Goal: Feedback & Contribution: Contribute content

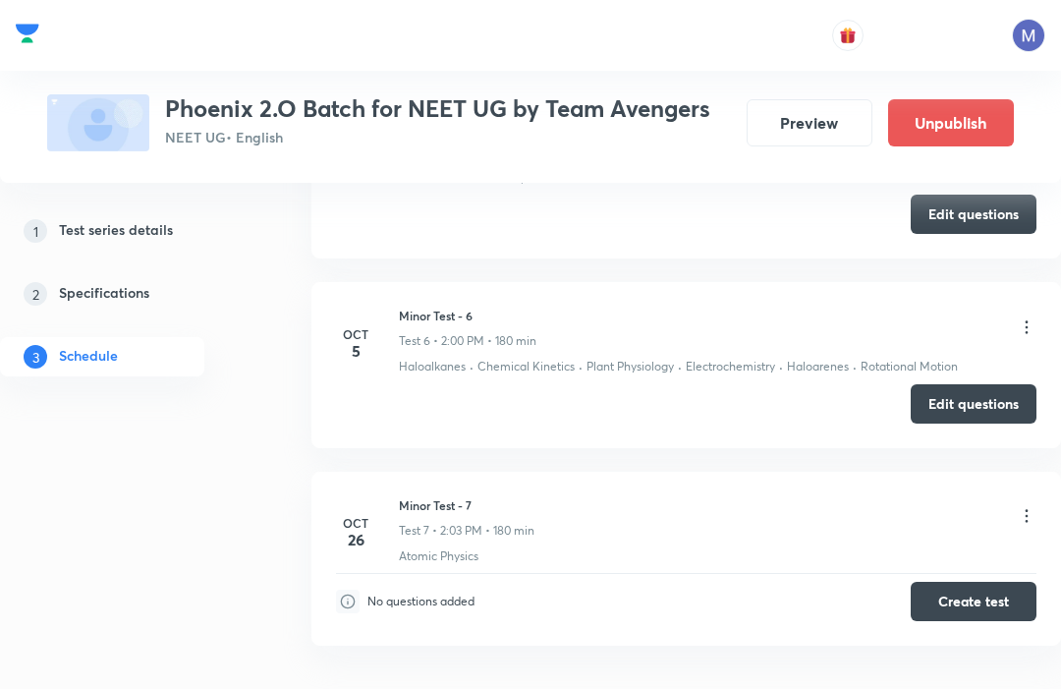
scroll to position [1782, 0]
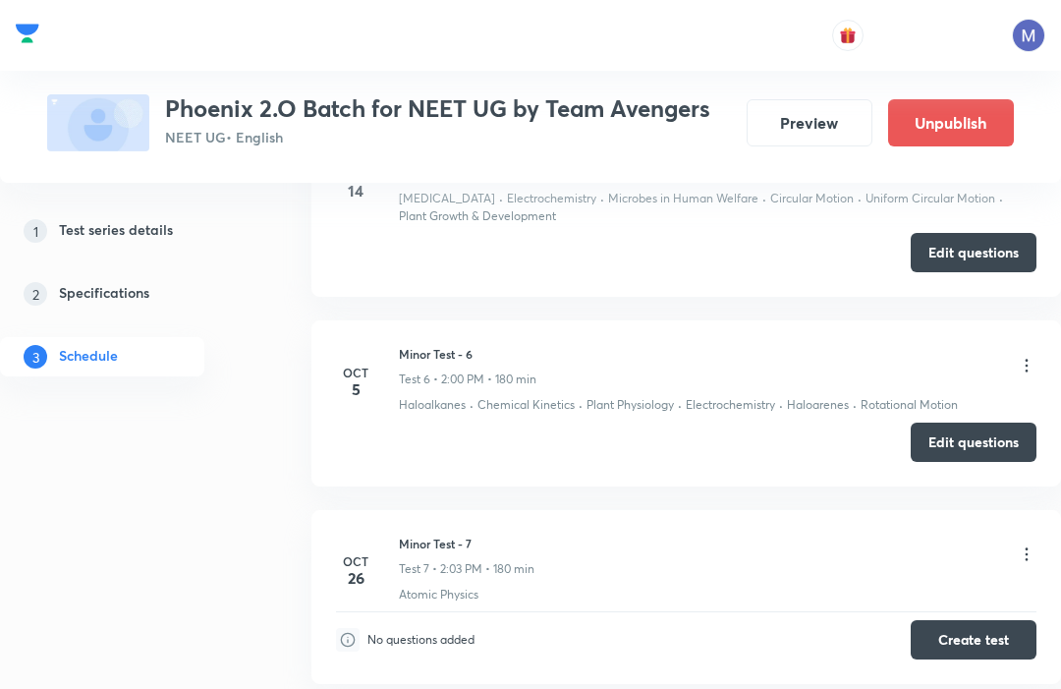
click at [982, 440] on button "Edit questions" at bounding box center [974, 442] width 126 height 39
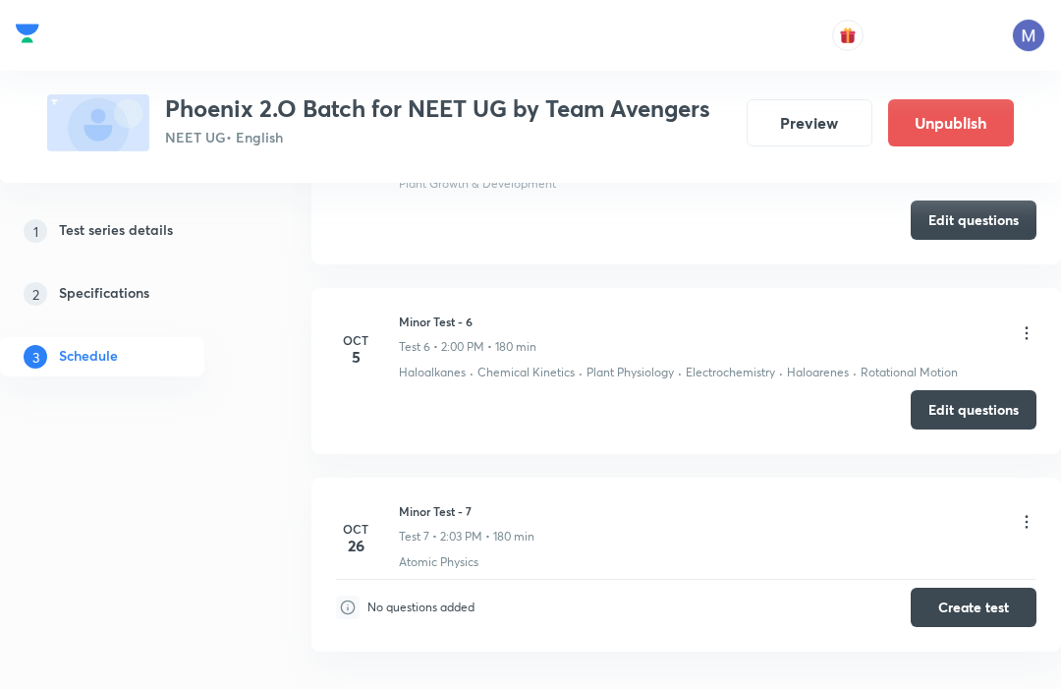
click at [798, 112] on button "Preview" at bounding box center [810, 122] width 126 height 47
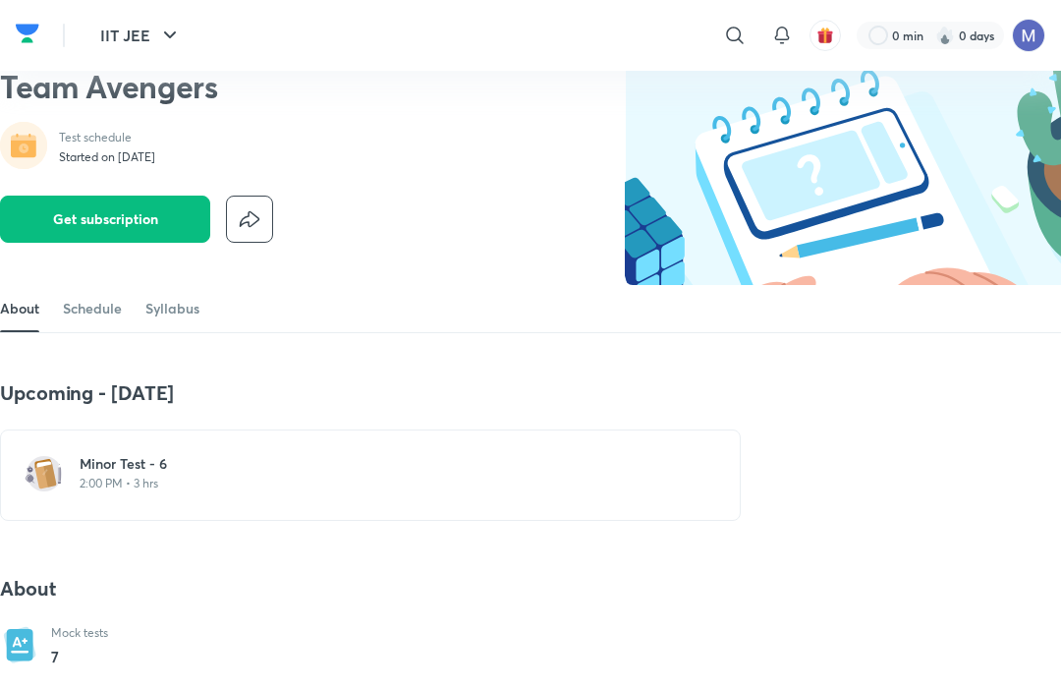
scroll to position [66, 0]
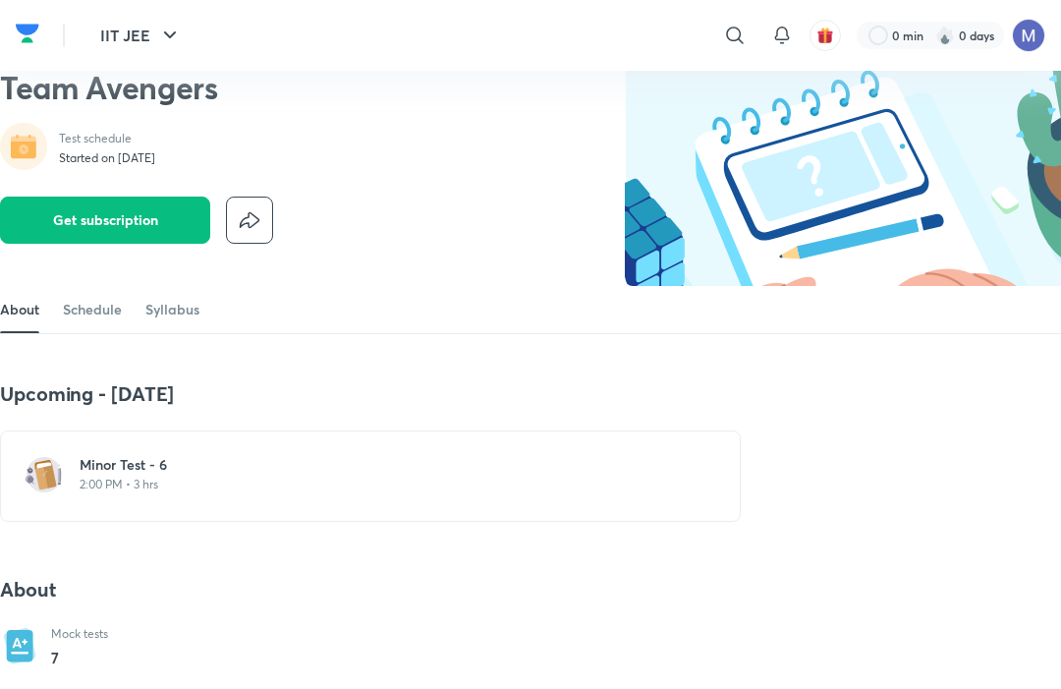
click at [156, 502] on div "Minor Test - 6 2:00 PM • 3 hrs" at bounding box center [370, 475] width 741 height 91
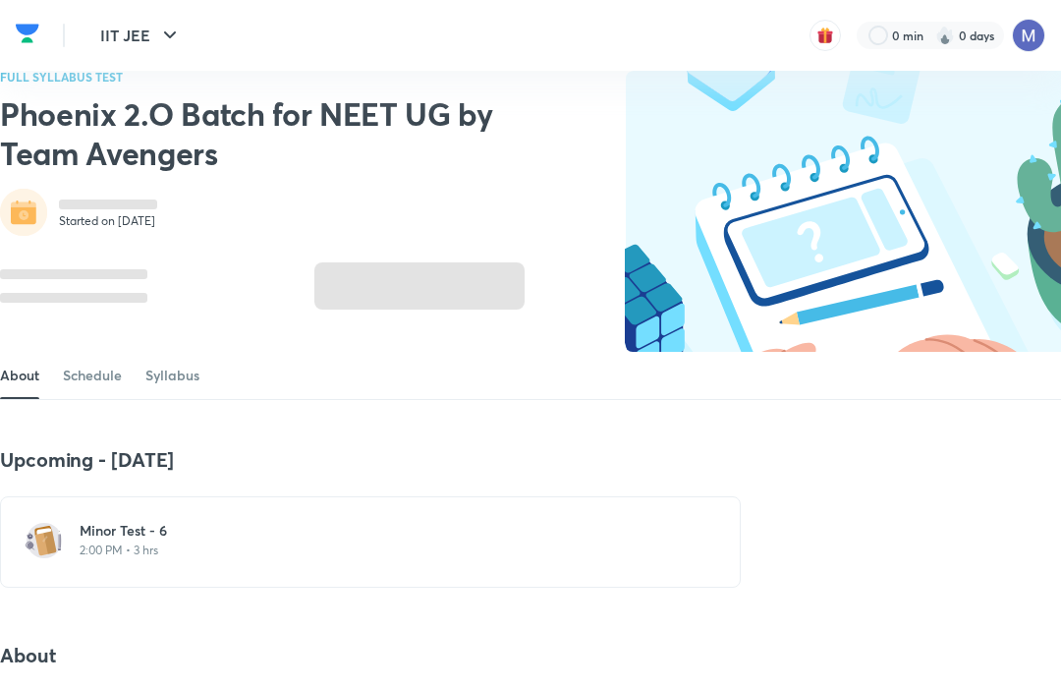
scroll to position [132, 0]
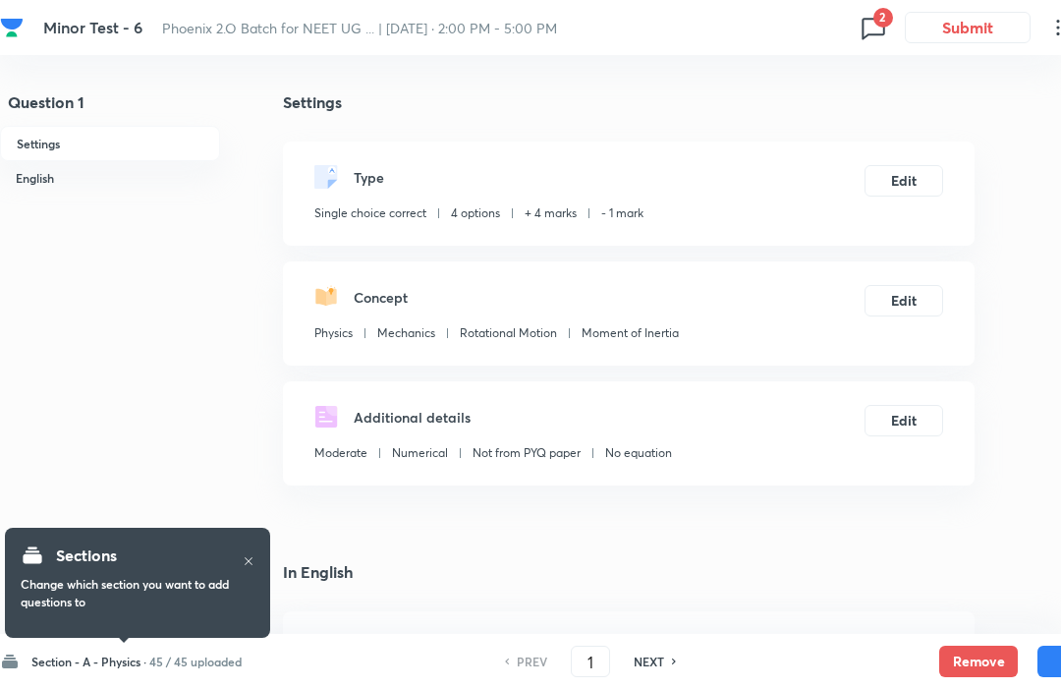
checkbox input "true"
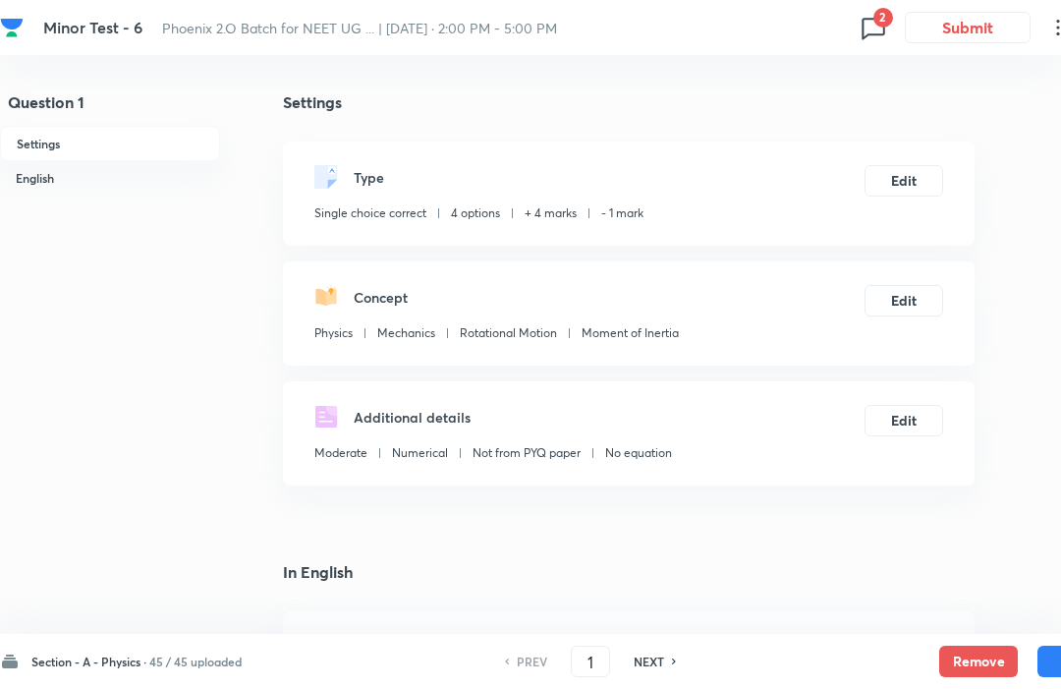
click at [203, 667] on h6 "45 / 45 uploaded" at bounding box center [195, 661] width 92 height 18
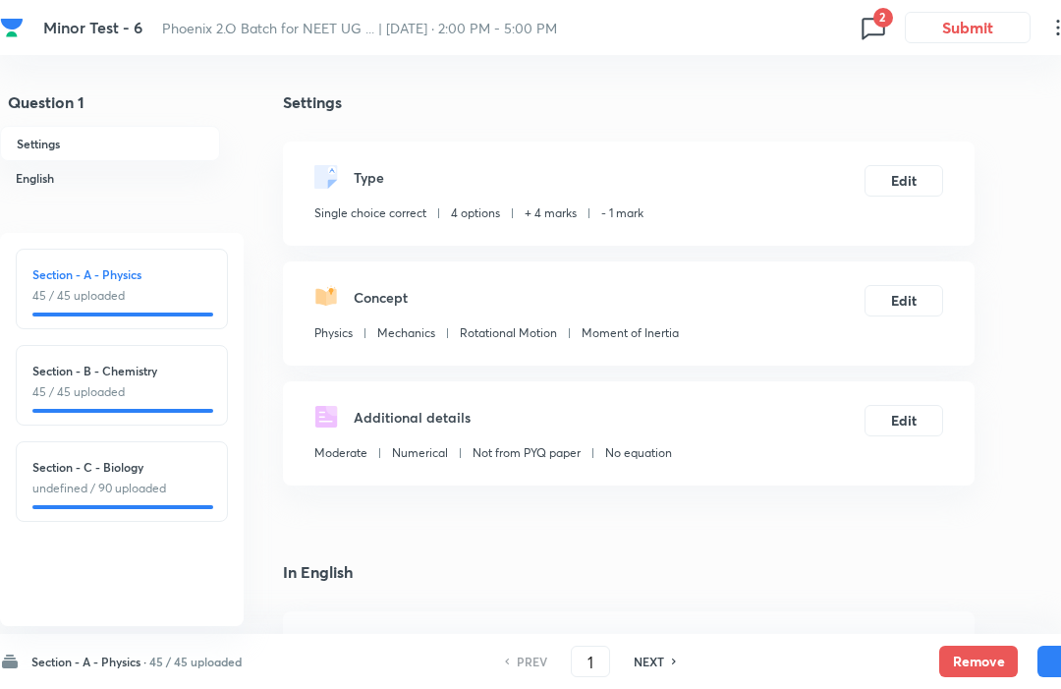
click at [83, 406] on div "Section - B - Chemistry 45 / 45 uploaded" at bounding box center [122, 385] width 212 height 81
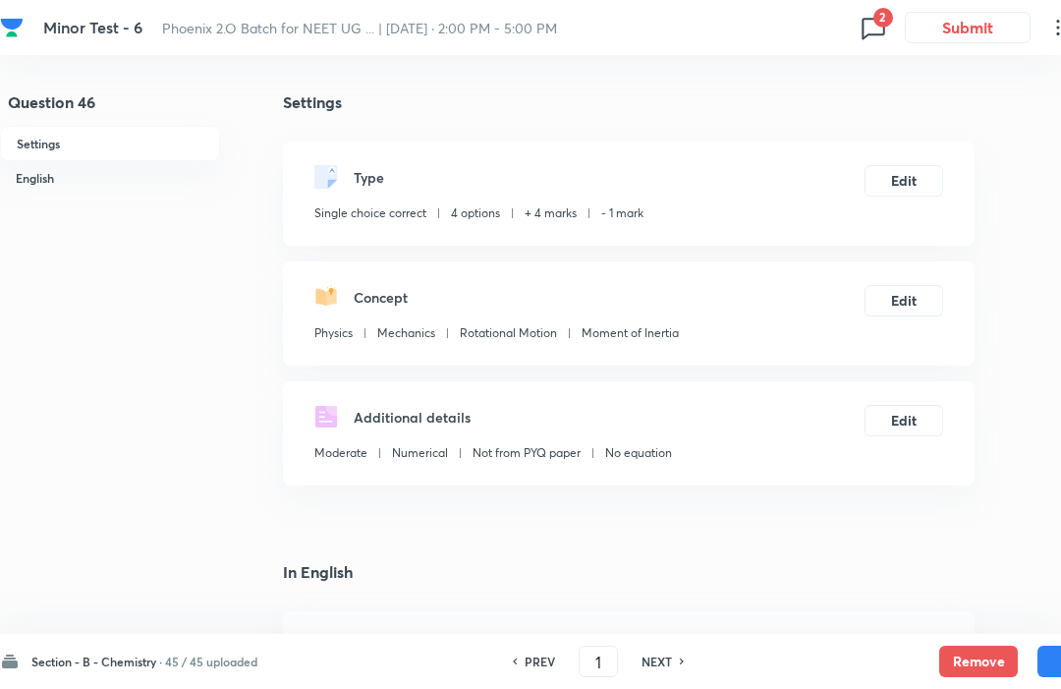
type input "46"
checkbox input "false"
click at [674, 649] on div "PREV 46 ​ NEXT" at bounding box center [599, 661] width 254 height 31
click at [677, 656] on div "NEXT" at bounding box center [660, 661] width 52 height 18
checkbox input "false"
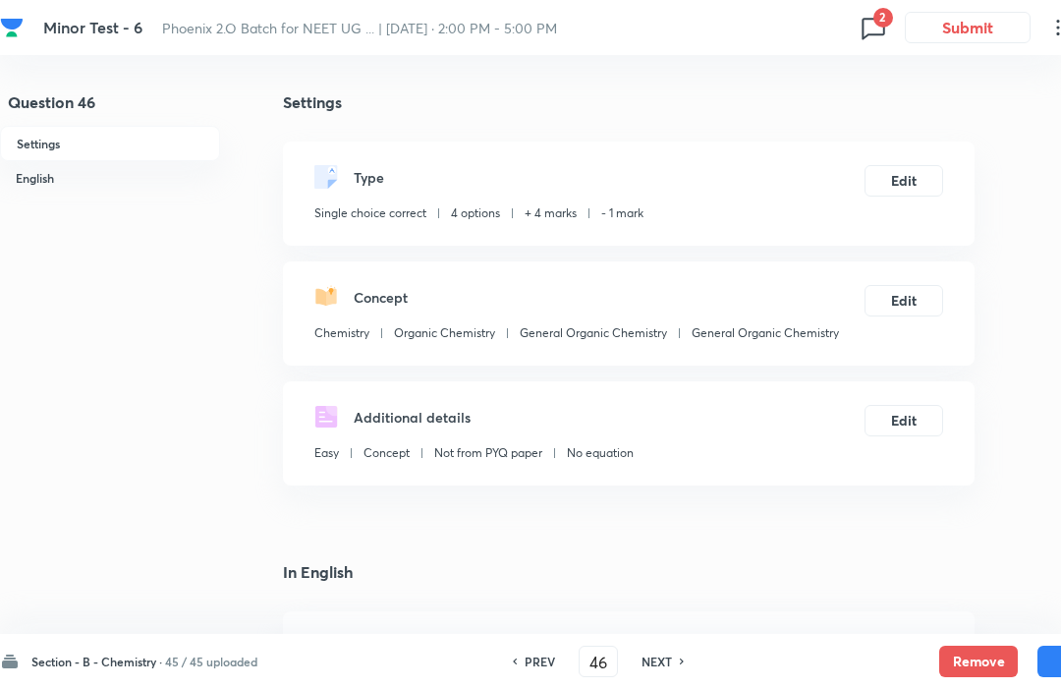
type input "47"
click at [660, 667] on h6 "NEXT" at bounding box center [657, 661] width 30 height 18
checkbox input "false"
type input "48"
click at [669, 664] on h6 "NEXT" at bounding box center [657, 661] width 30 height 18
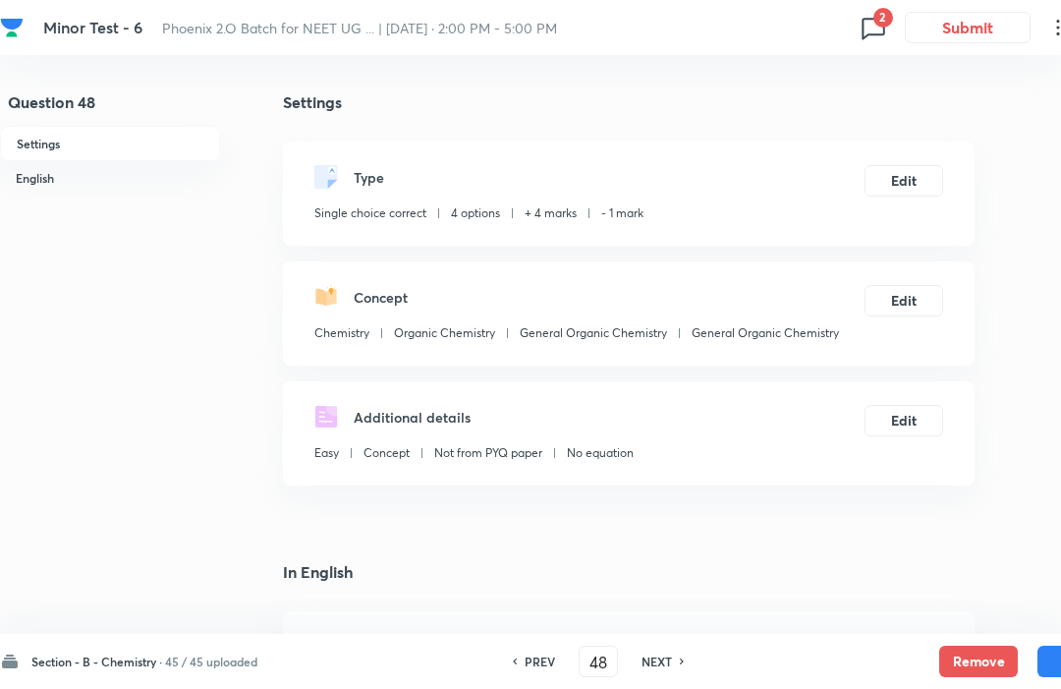
checkbox input "false"
type input "49"
click at [670, 653] on h6 "NEXT" at bounding box center [657, 661] width 30 height 18
checkbox input "false"
type input "50"
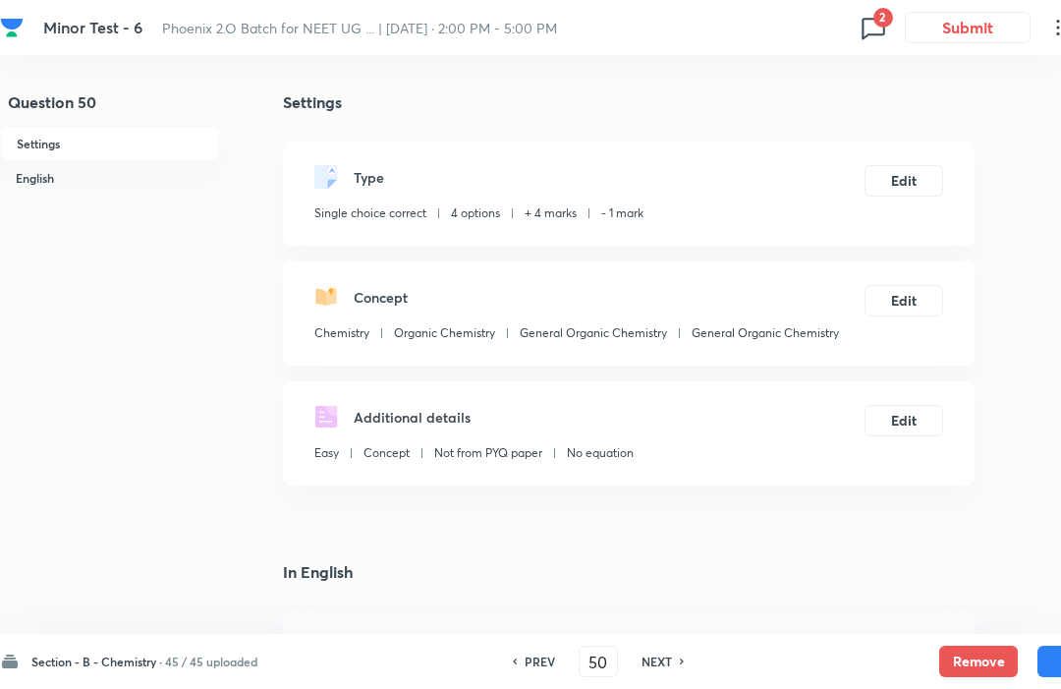
click at [665, 657] on h6 "NEXT" at bounding box center [657, 661] width 30 height 18
checkbox input "false"
type input "51"
checkbox input "true"
click at [662, 668] on h6 "NEXT" at bounding box center [657, 661] width 30 height 18
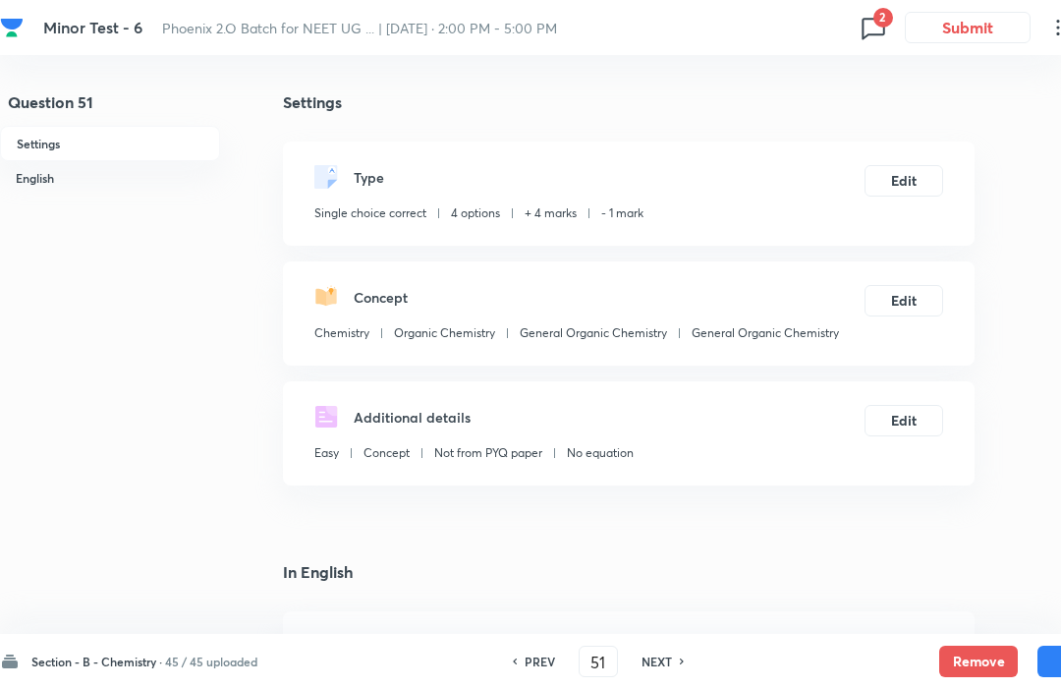
type input "52"
checkbox input "false"
click at [662, 656] on h6 "NEXT" at bounding box center [657, 661] width 30 height 18
checkbox input "false"
type input "53"
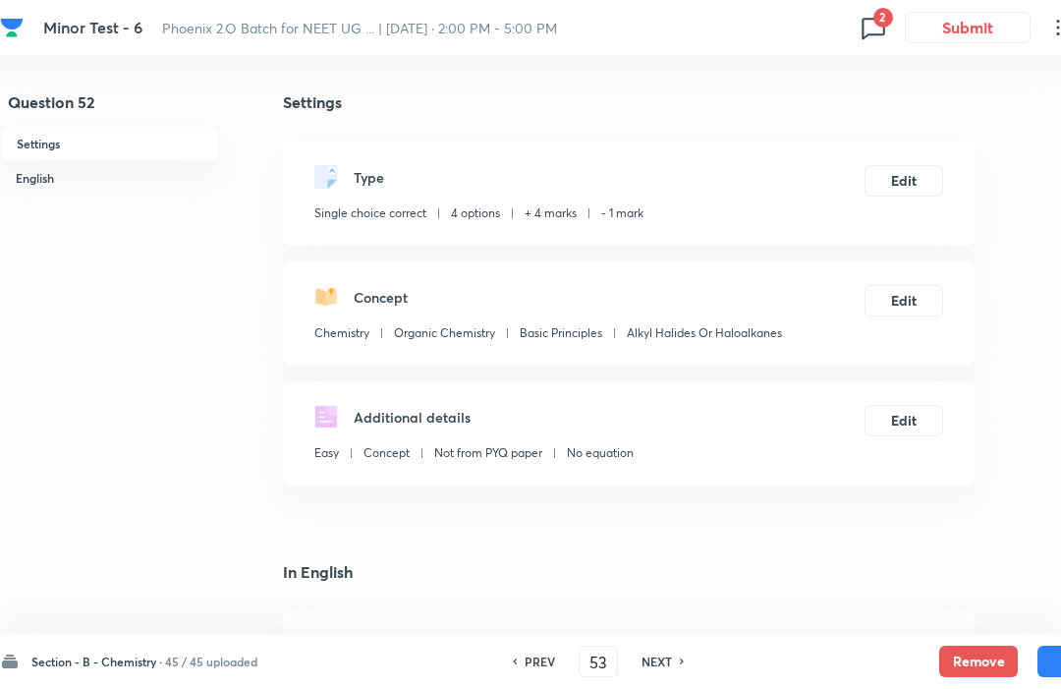
checkbox input "true"
click at [661, 664] on h6 "NEXT" at bounding box center [657, 661] width 30 height 18
type input "54"
checkbox input "true"
checkbox input "false"
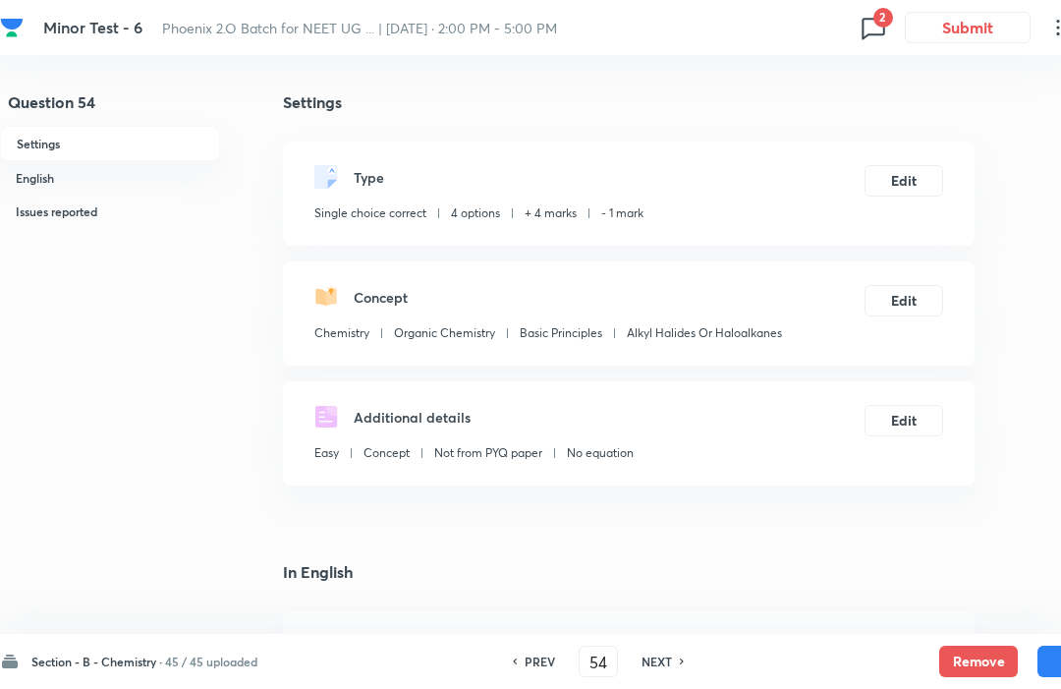
click at [684, 658] on icon at bounding box center [683, 661] width 6 height 10
checkbox input "false"
type input "55"
click at [672, 667] on h6 "NEXT" at bounding box center [657, 661] width 30 height 18
checkbox input "false"
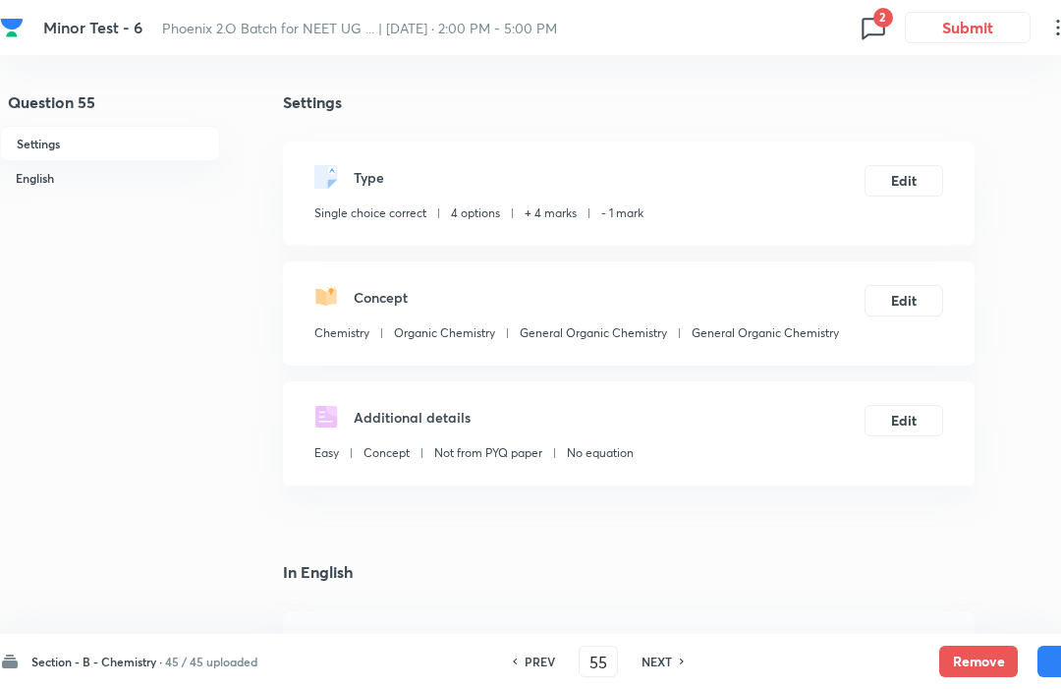
type input "56"
checkbox input "true"
click at [537, 653] on h6 "PREV" at bounding box center [540, 661] width 30 height 18
type input "55"
checkbox input "false"
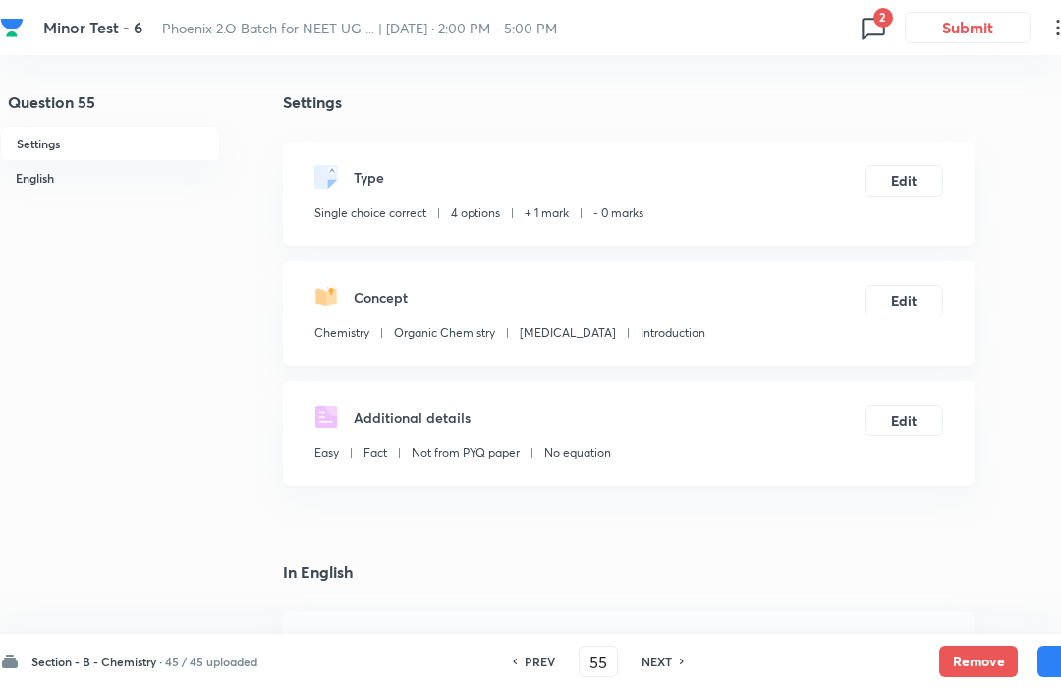
checkbox input "true"
click at [656, 659] on h6 "NEXT" at bounding box center [657, 661] width 30 height 18
type input "56"
checkbox input "false"
checkbox input "true"
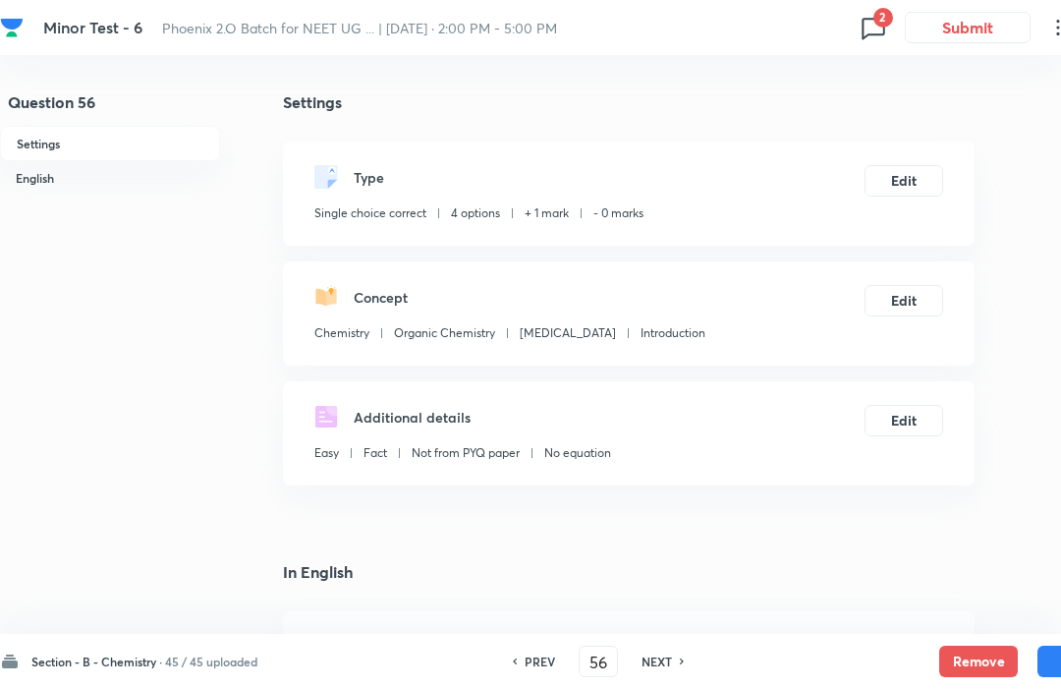
click at [912, 187] on button "Edit" at bounding box center [904, 180] width 79 height 31
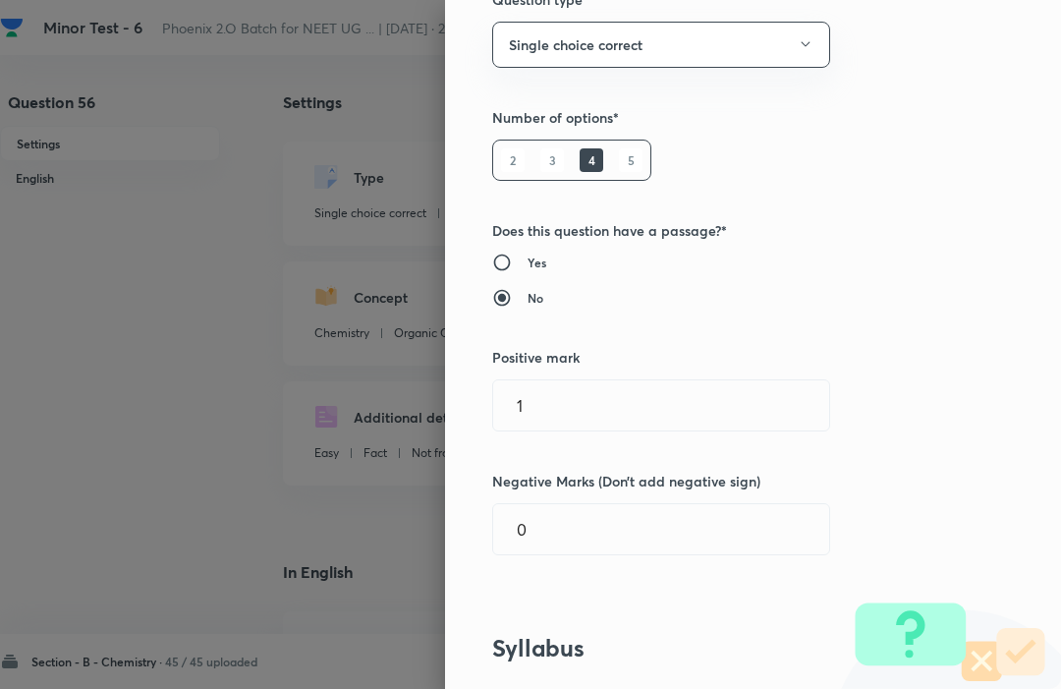
scroll to position [169, 0]
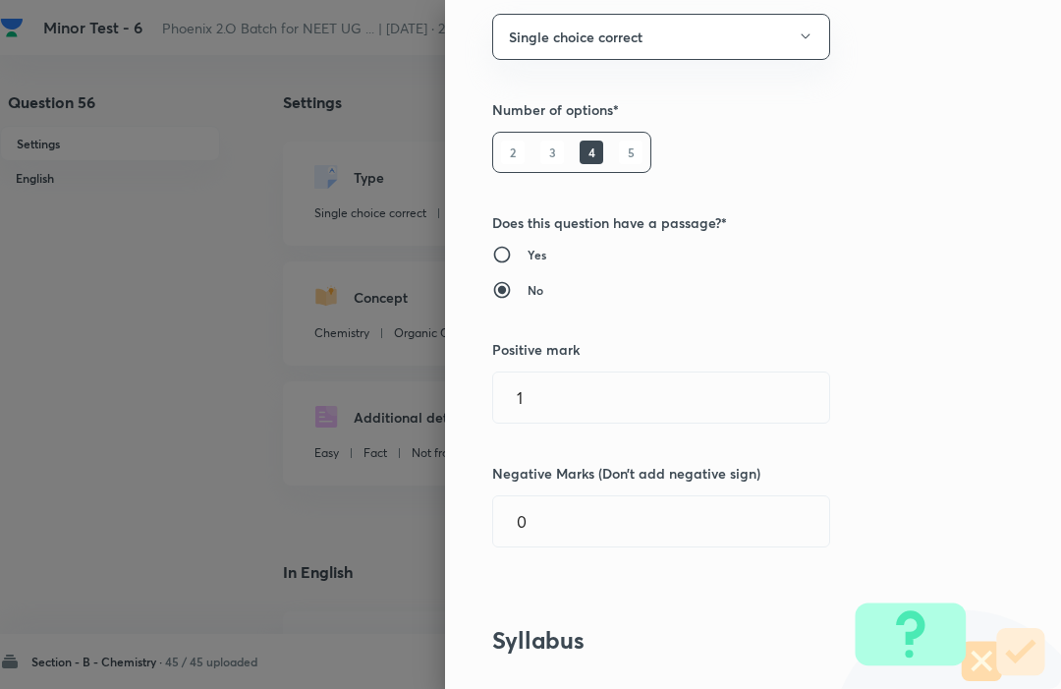
click at [543, 391] on input "1" at bounding box center [661, 397] width 336 height 50
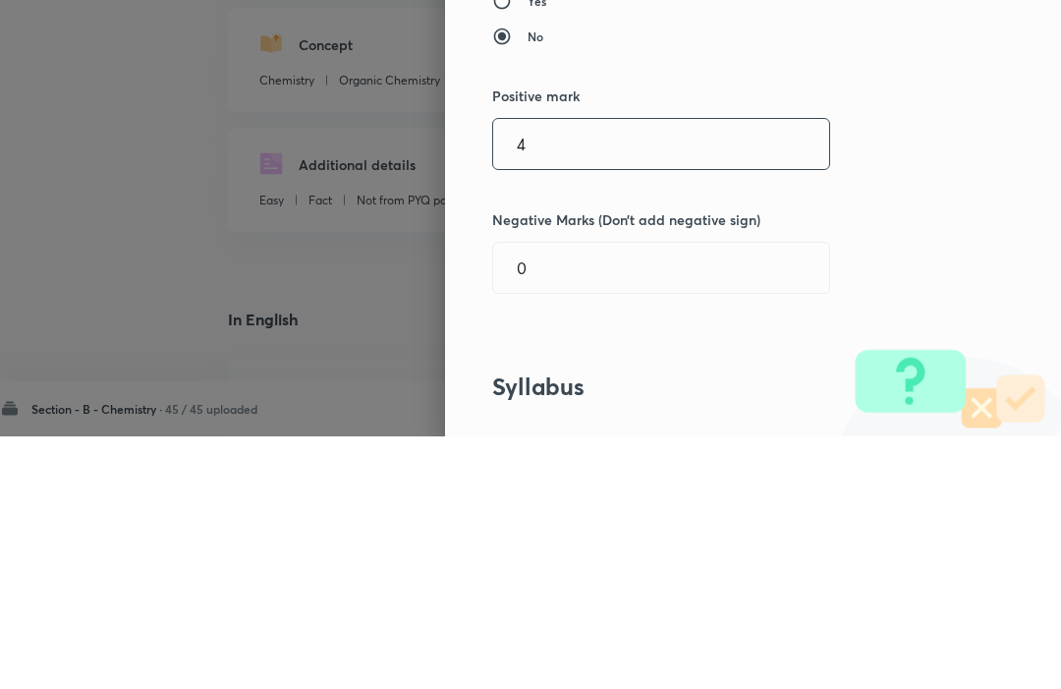
type input "4"
click at [709, 496] on input "0" at bounding box center [661, 521] width 336 height 50
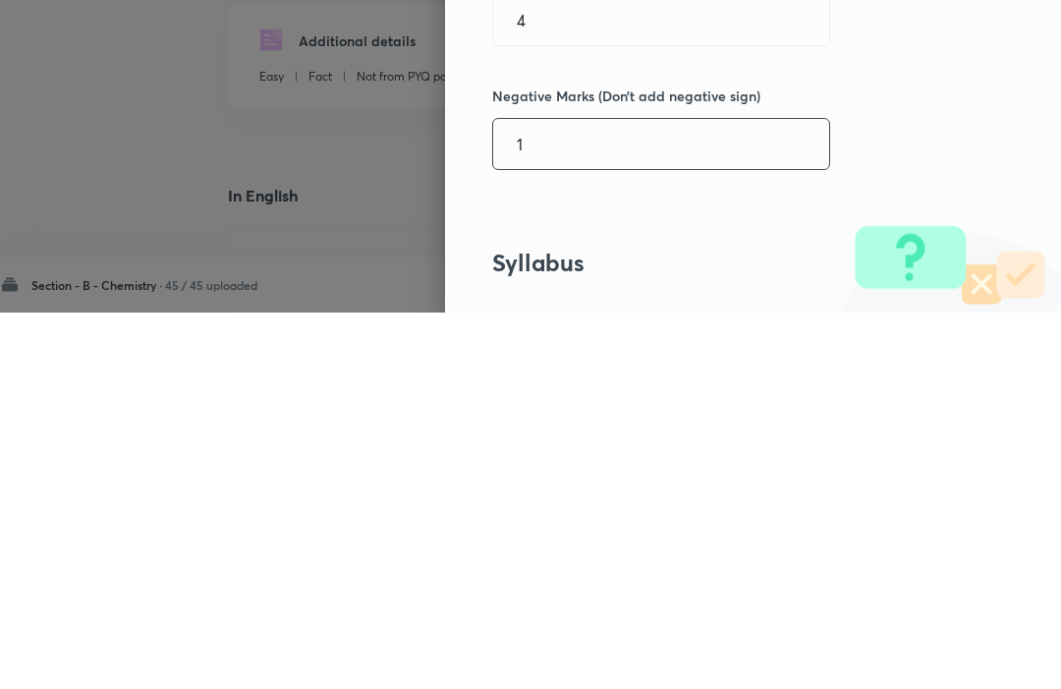
type input "1"
click at [989, 151] on div "Question settings Question type* Single choice correct Number of options* 2 3 4…" at bounding box center [753, 344] width 616 height 689
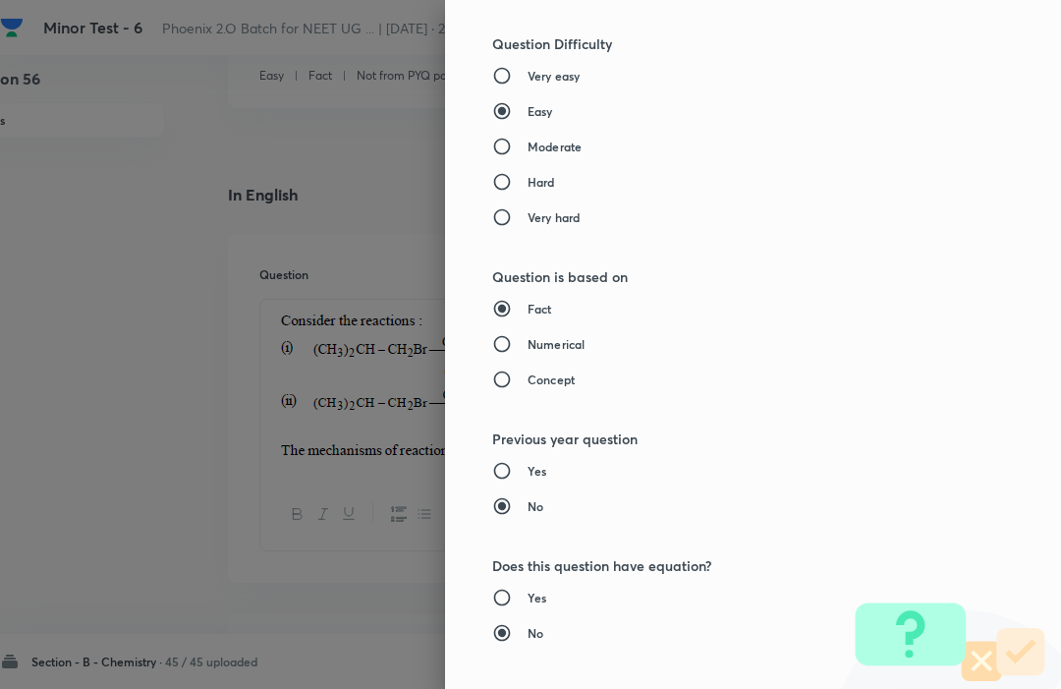
scroll to position [1917, 0]
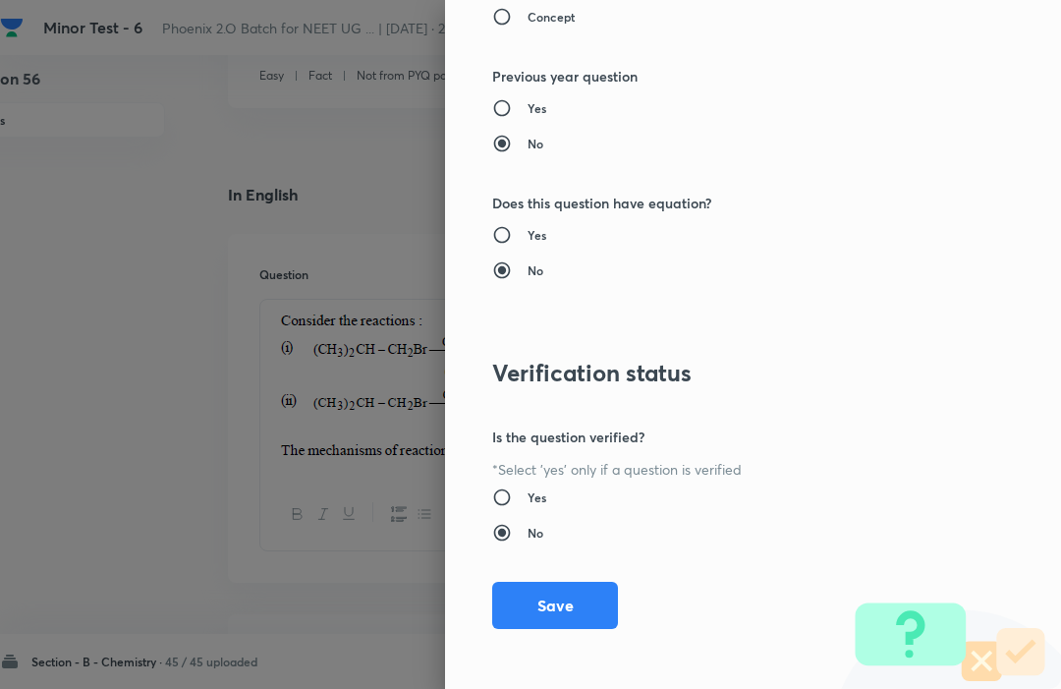
click at [559, 614] on button "Save" at bounding box center [555, 605] width 126 height 47
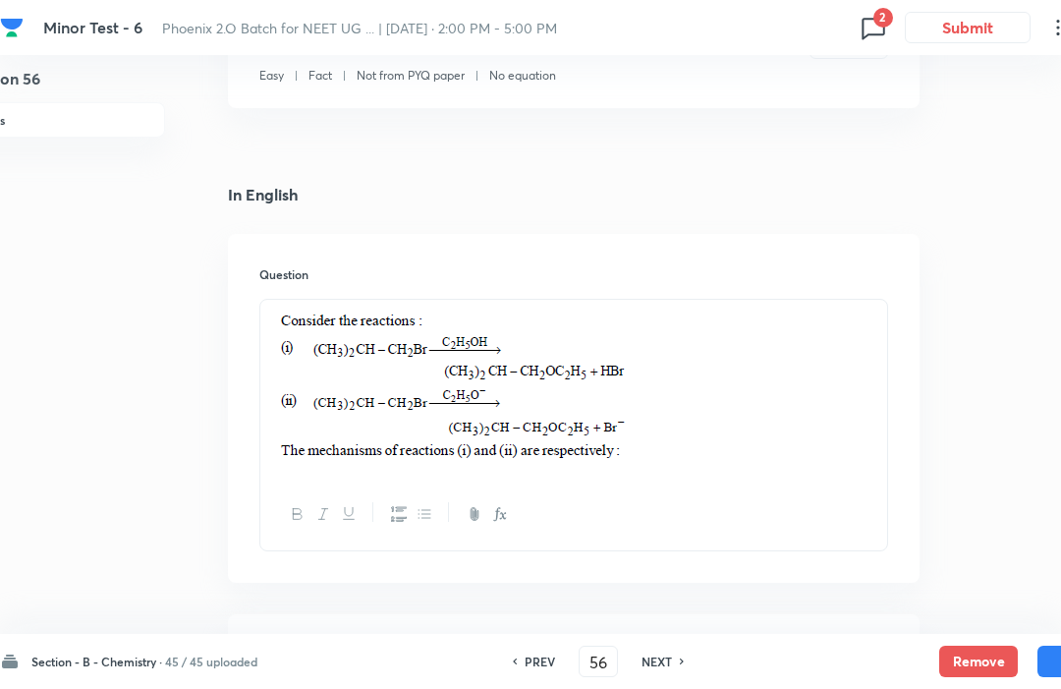
click at [1049, 657] on button "Save" at bounding box center [1077, 661] width 79 height 31
type input "57"
checkbox input "false"
checkbox input "true"
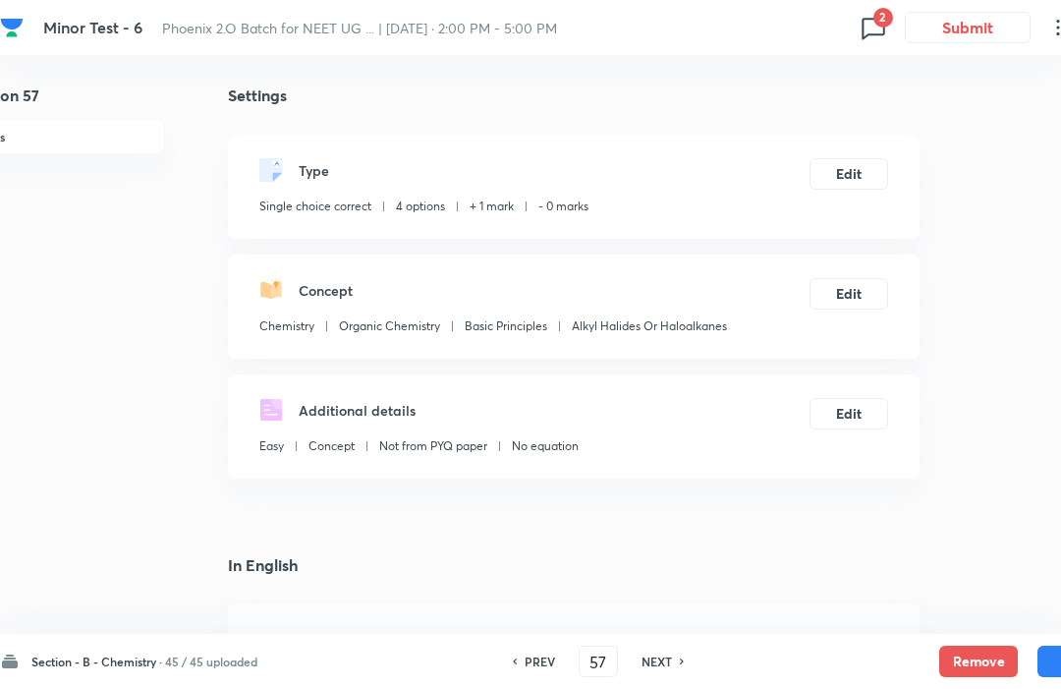
scroll to position [0, 55]
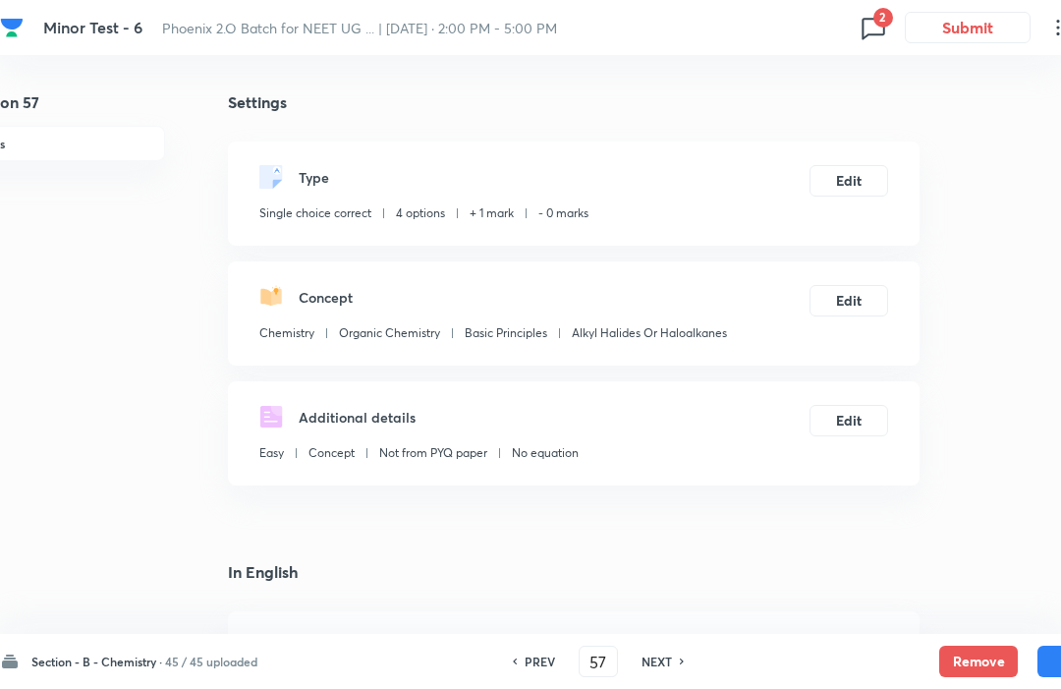
click at [860, 175] on button "Edit" at bounding box center [849, 180] width 79 height 31
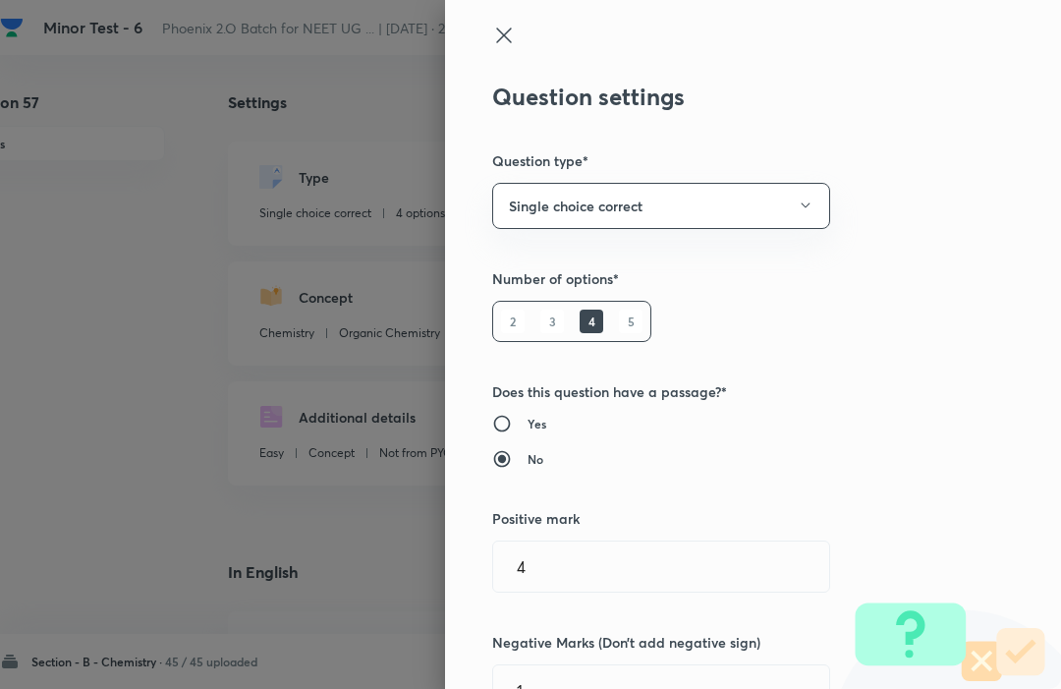
type input "1"
type input "0"
type input "Chemistry"
type input "Organic Chemistry"
type input "Basic Principles"
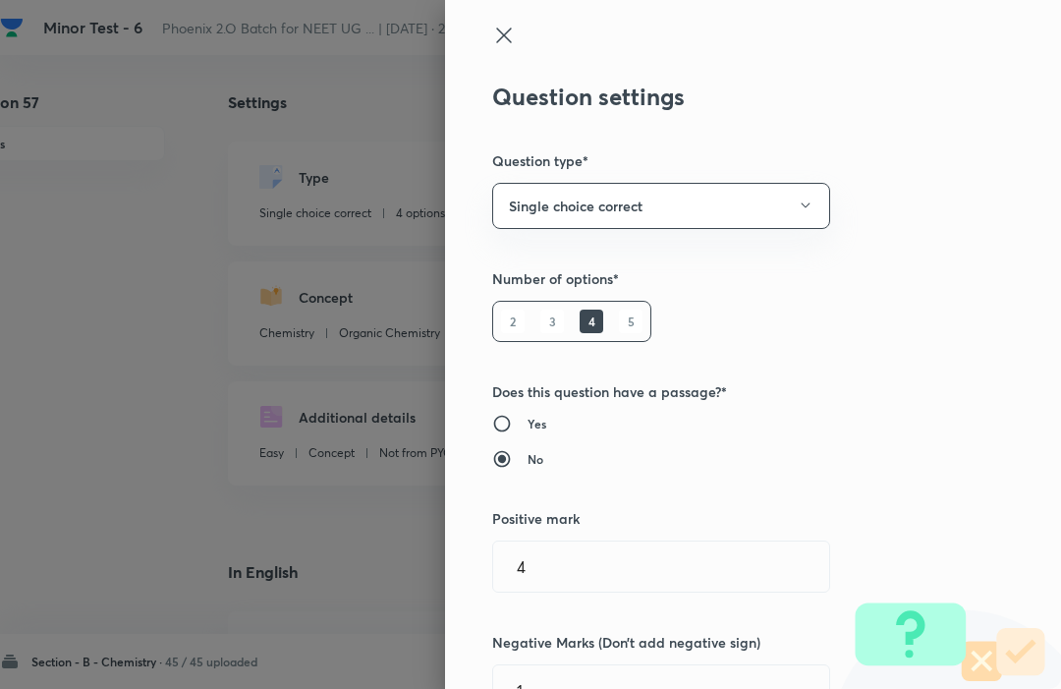
type input "Alkyl Halides Or Haloalkanes"
radio input "false"
radio input "true"
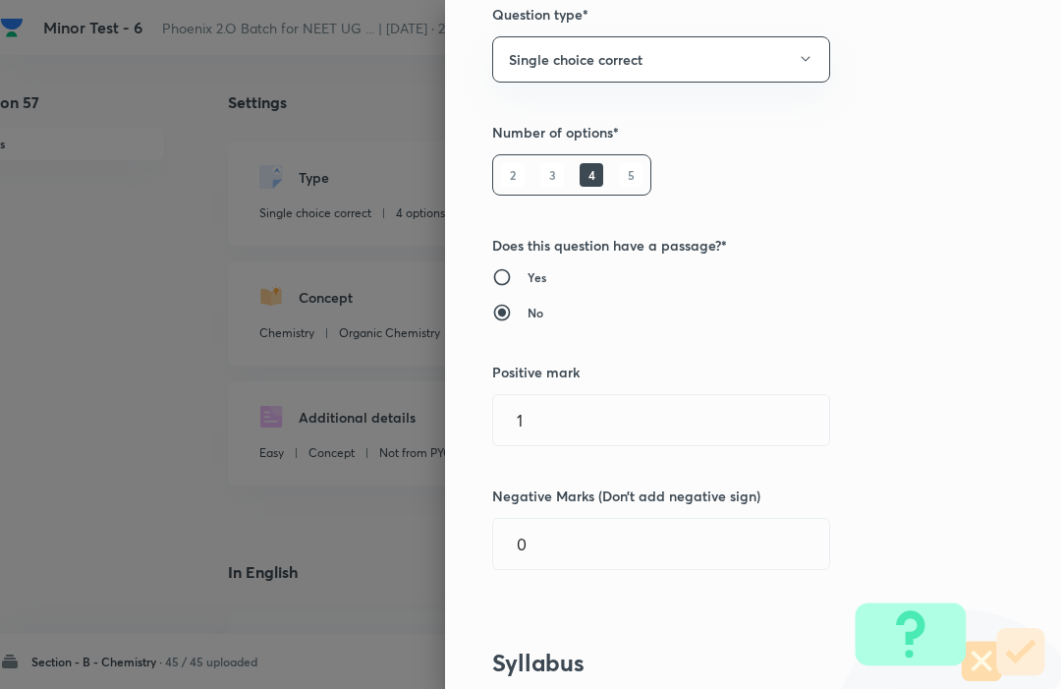
scroll to position [149, 0]
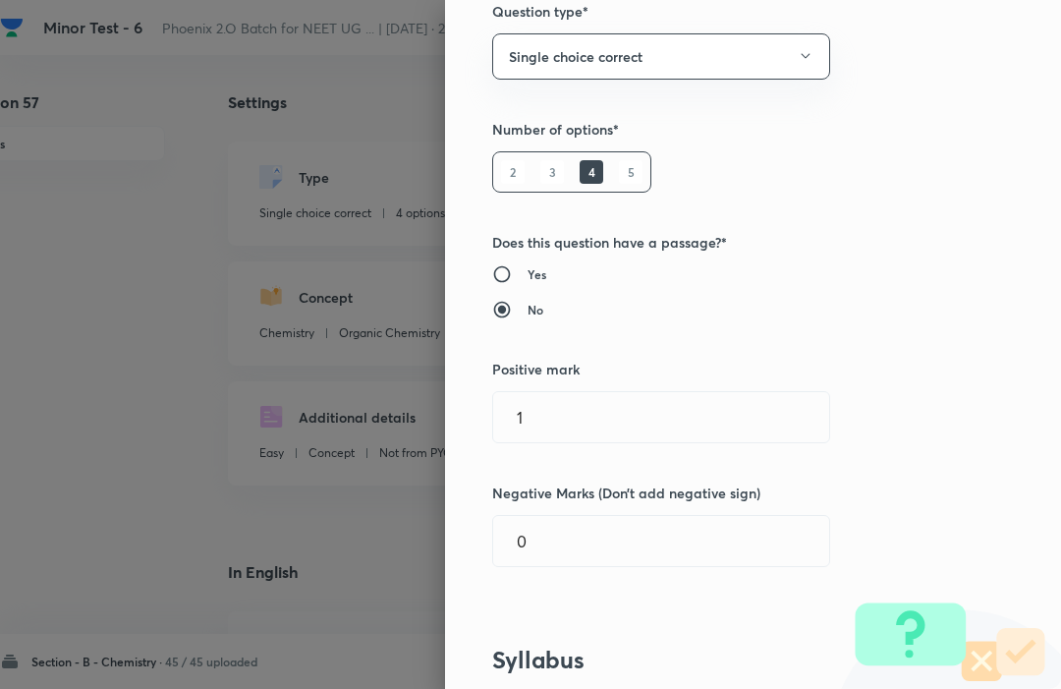
click at [555, 415] on input "1" at bounding box center [661, 417] width 336 height 50
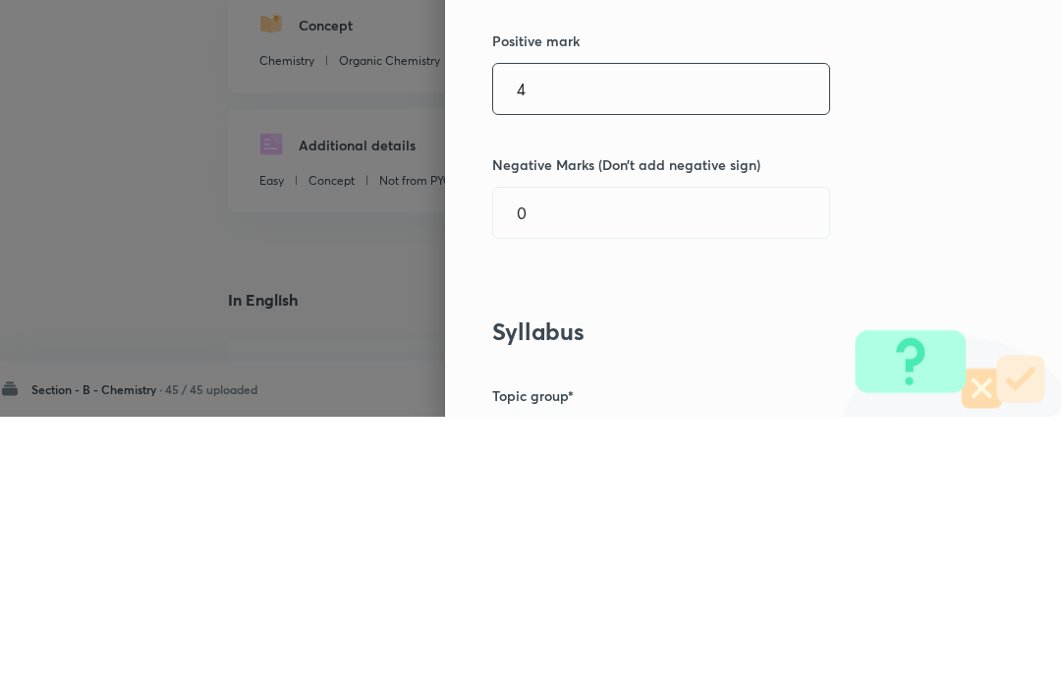
scroll to position [208, 0]
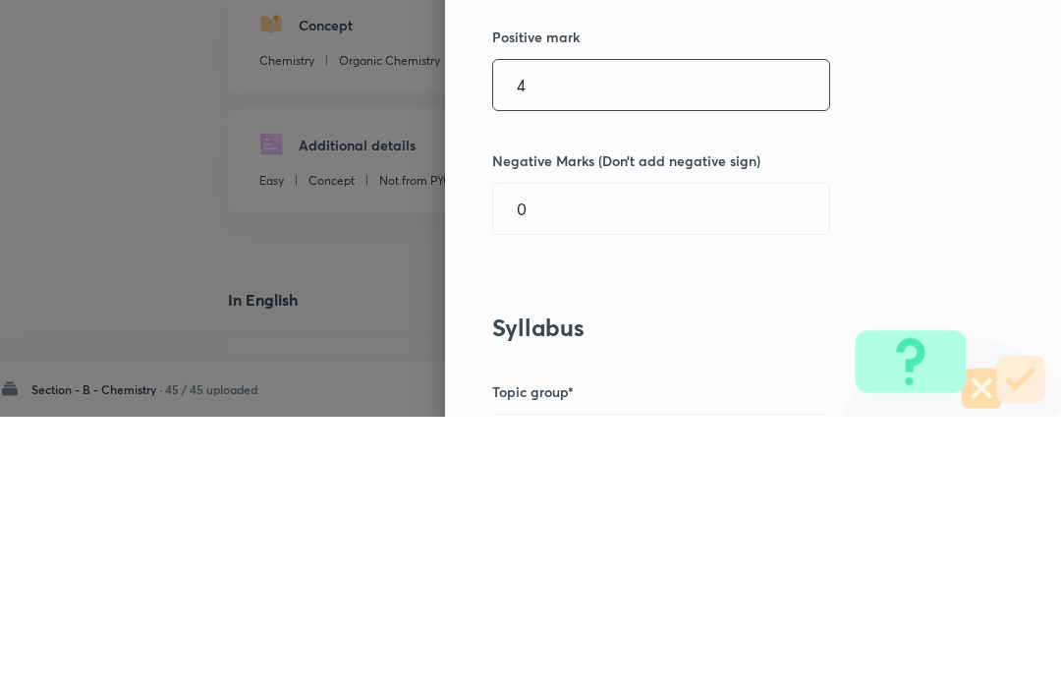
type input "4"
click at [558, 457] on input "0" at bounding box center [661, 482] width 336 height 50
type input "1"
click at [917, 138] on div "Question settings Question type* Single choice correct Number of options* 2 3 4…" at bounding box center [753, 344] width 616 height 689
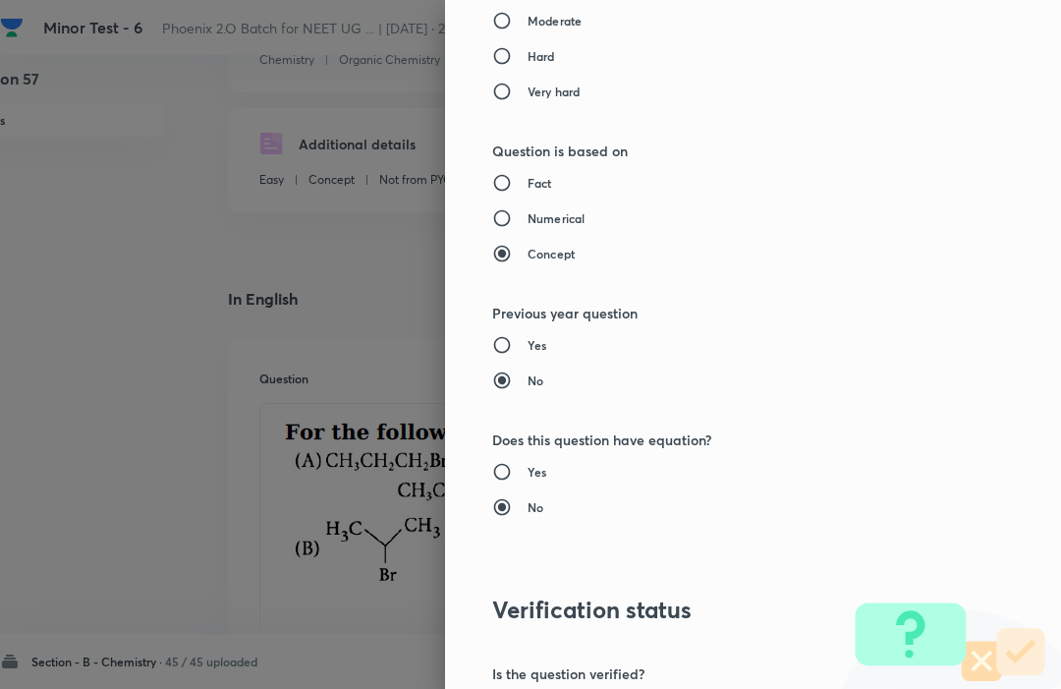
scroll to position [1917, 0]
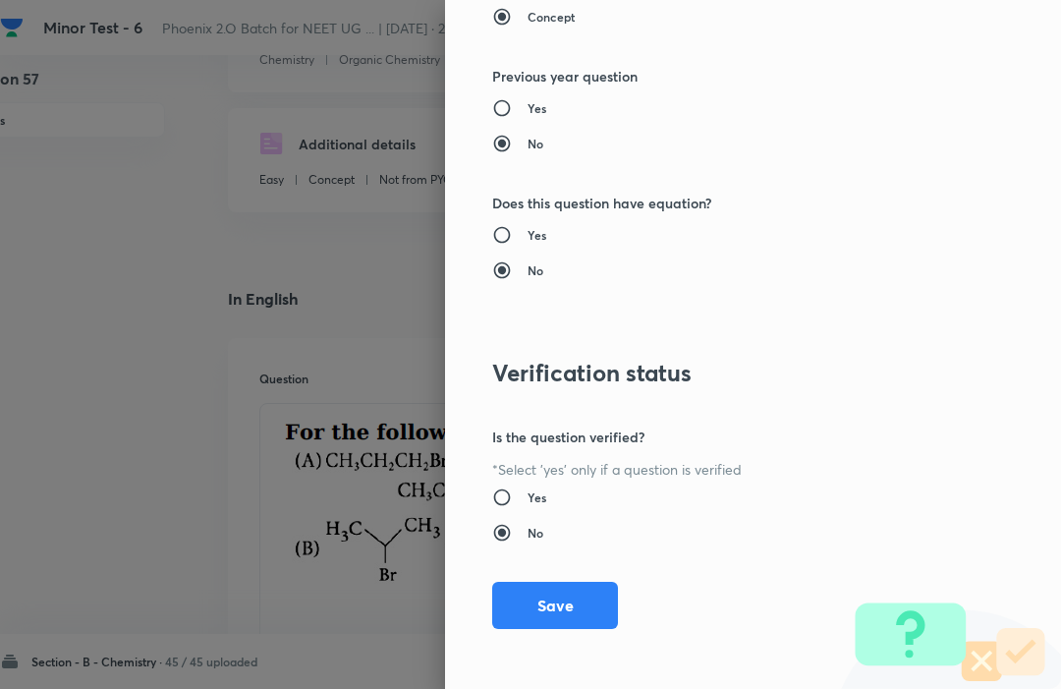
click at [574, 606] on button "Save" at bounding box center [555, 605] width 126 height 47
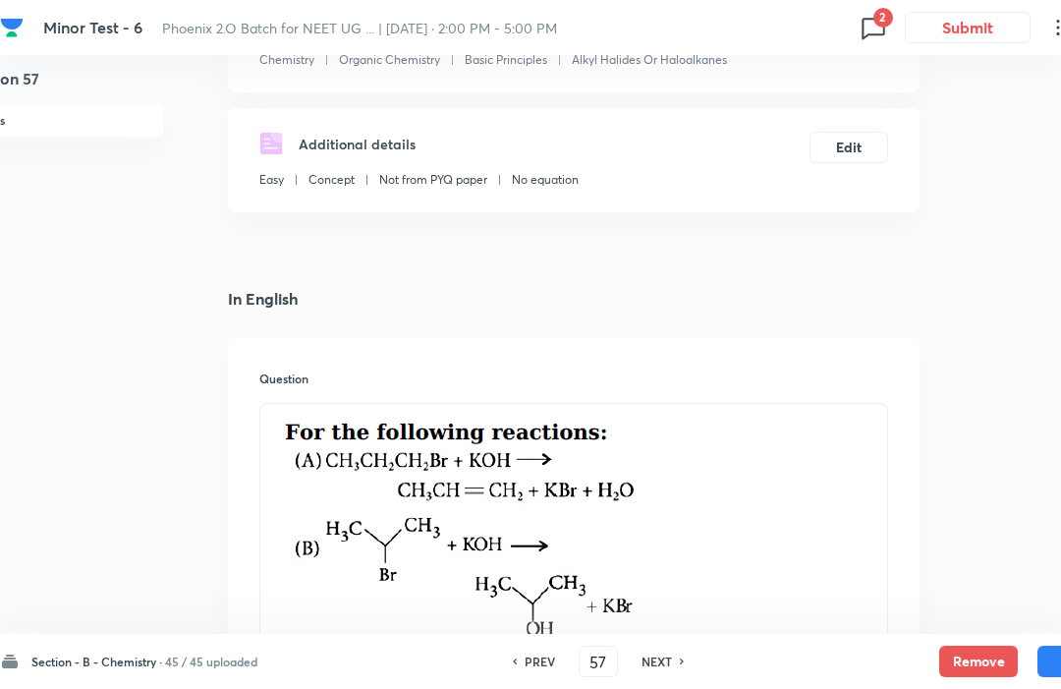
click at [1046, 656] on button "Save" at bounding box center [1077, 661] width 79 height 31
type input "58"
checkbox input "true"
checkbox input "false"
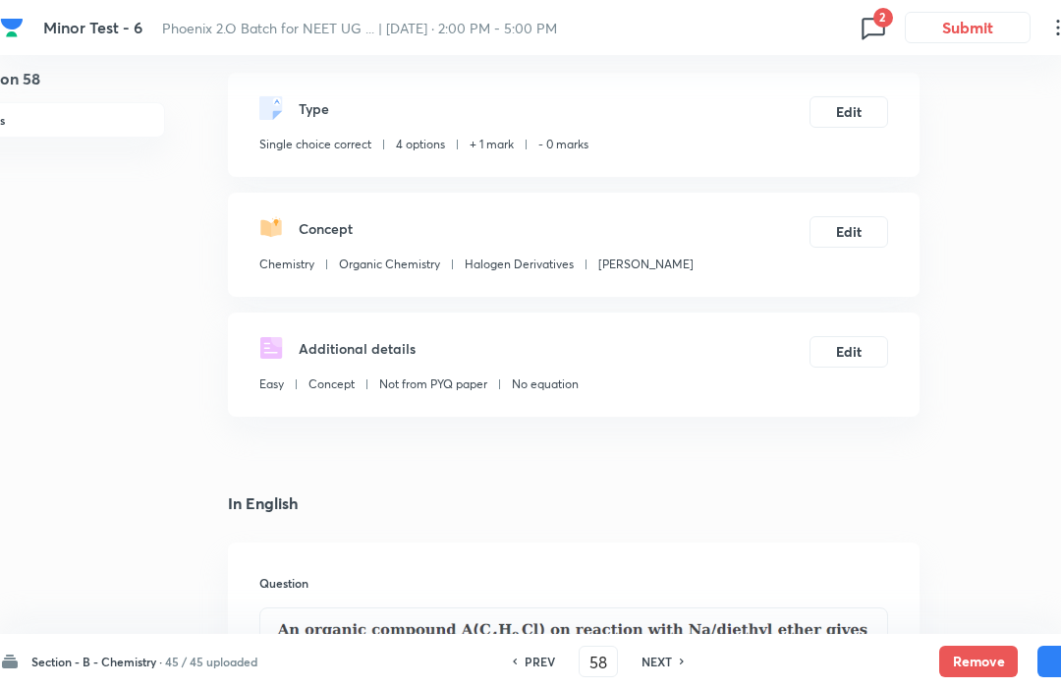
scroll to position [0, 55]
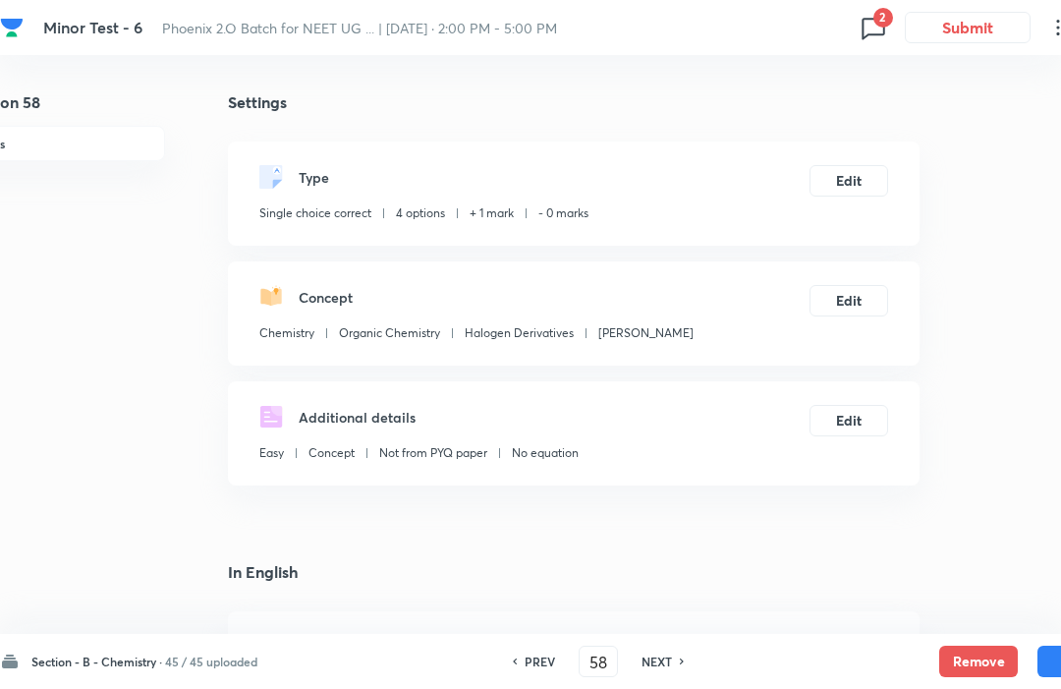
click at [850, 182] on button "Edit" at bounding box center [849, 180] width 79 height 31
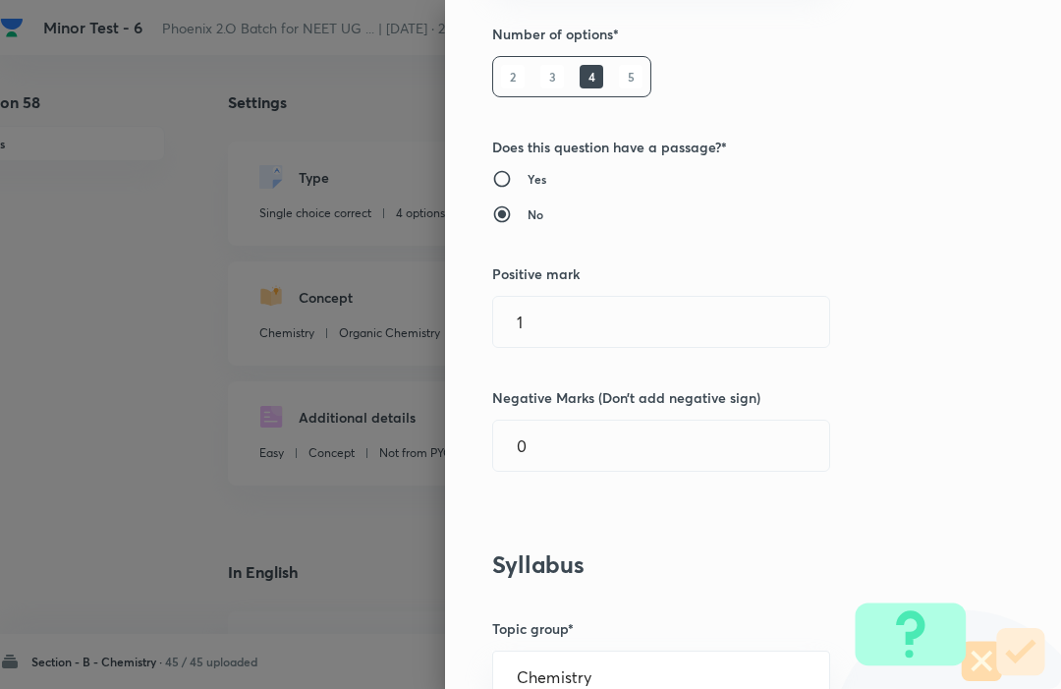
scroll to position [242, 0]
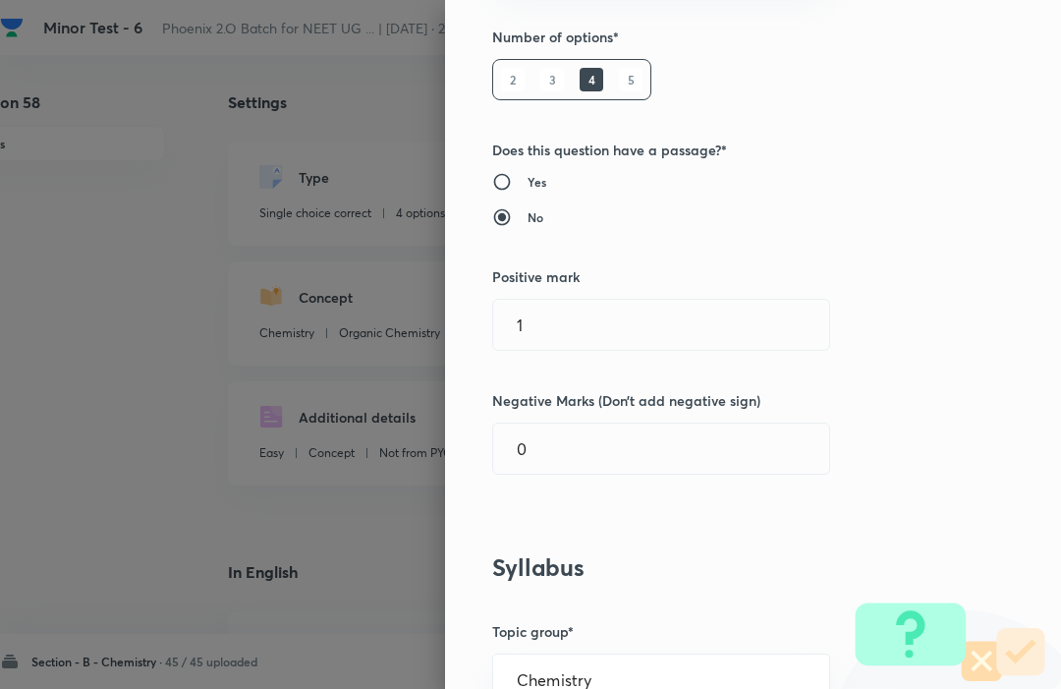
click at [556, 330] on input "1" at bounding box center [661, 325] width 336 height 50
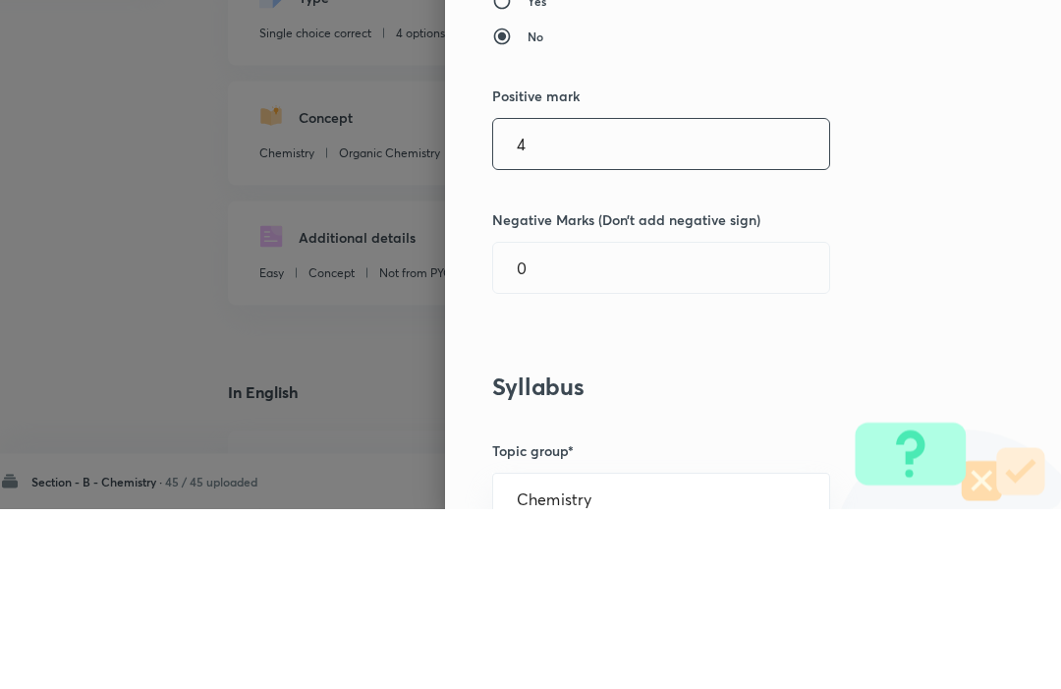
type input "4"
click at [580, 423] on input "0" at bounding box center [661, 448] width 336 height 50
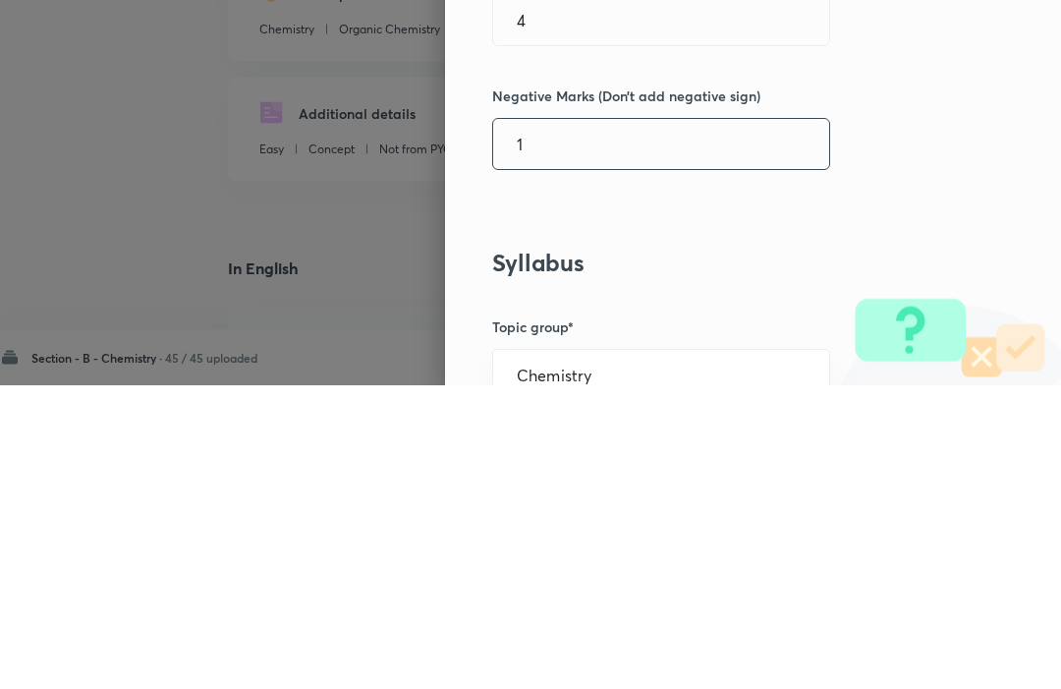
type input "1"
click at [971, 192] on div "Question settings Question type* Single choice correct Number of options* 2 3 4…" at bounding box center [753, 344] width 616 height 689
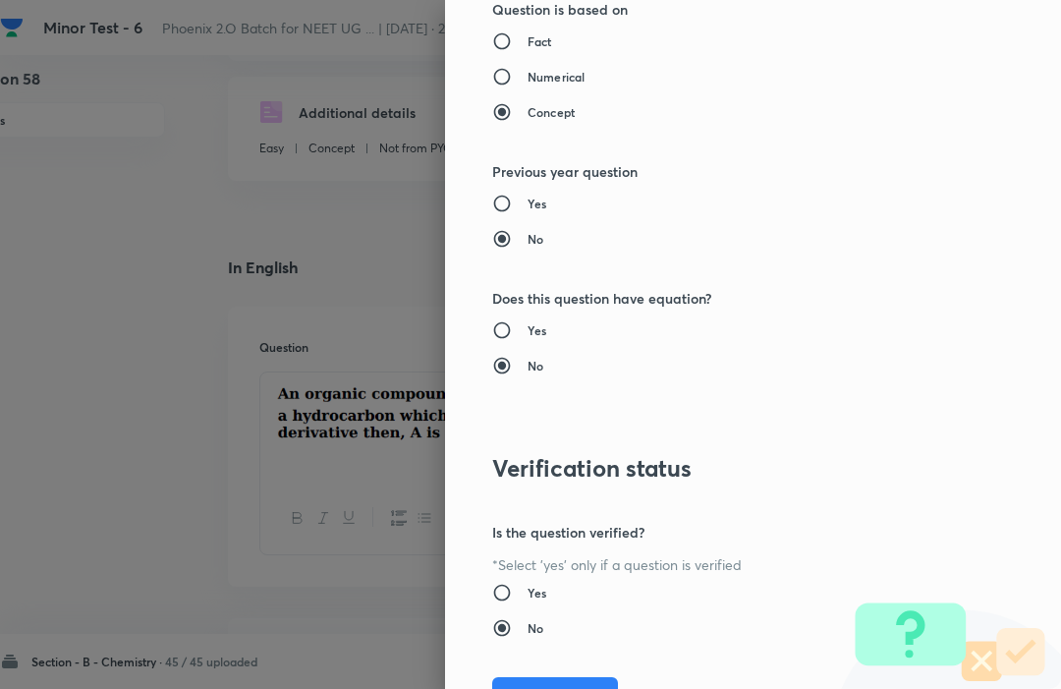
scroll to position [1917, 0]
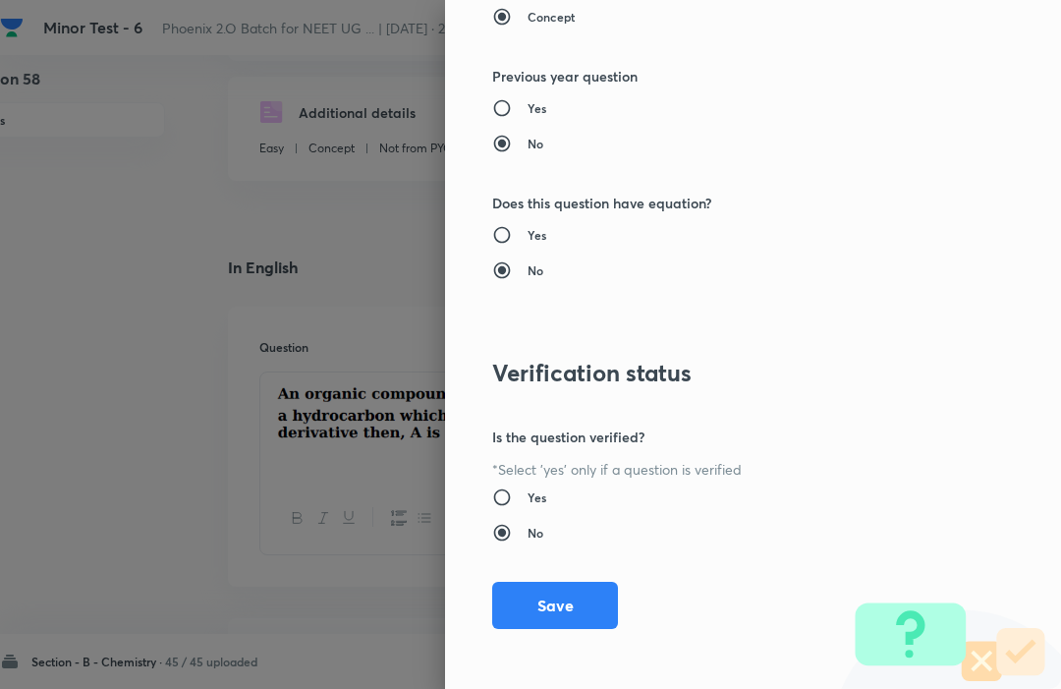
click at [538, 604] on button "Save" at bounding box center [555, 605] width 126 height 47
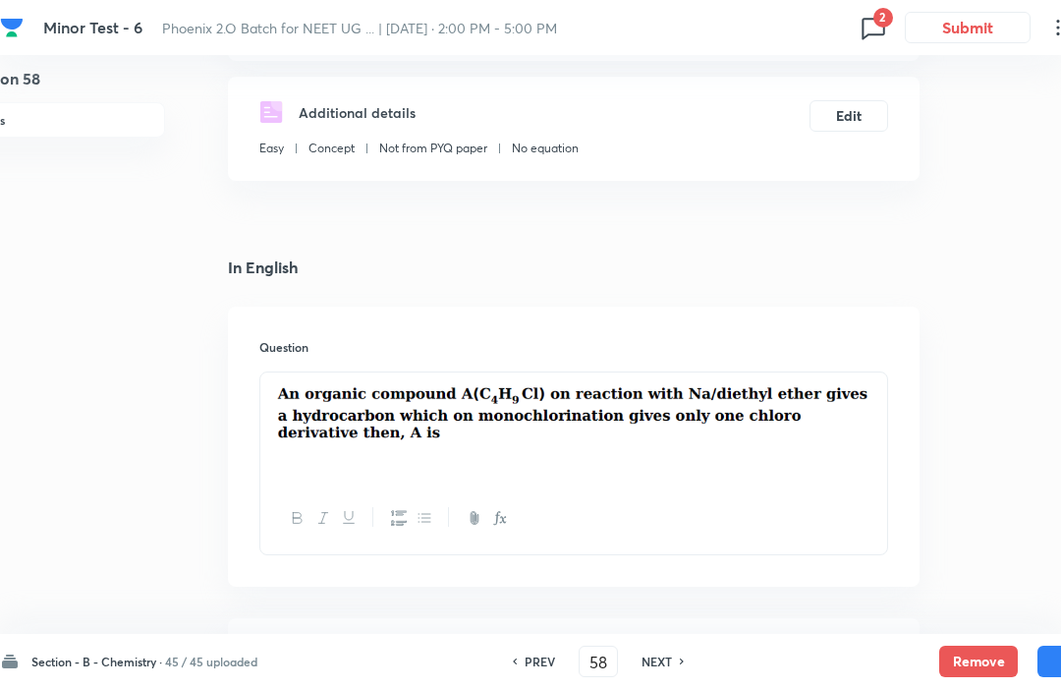
click at [1032, 642] on div "Section - B - Chemistry · 45 / 45 uploaded PREV 58 ​ NEXT Remove Save" at bounding box center [558, 661] width 1116 height 55
click at [1055, 656] on button "Save" at bounding box center [1077, 661] width 79 height 31
type input "59"
checkbox input "false"
checkbox input "true"
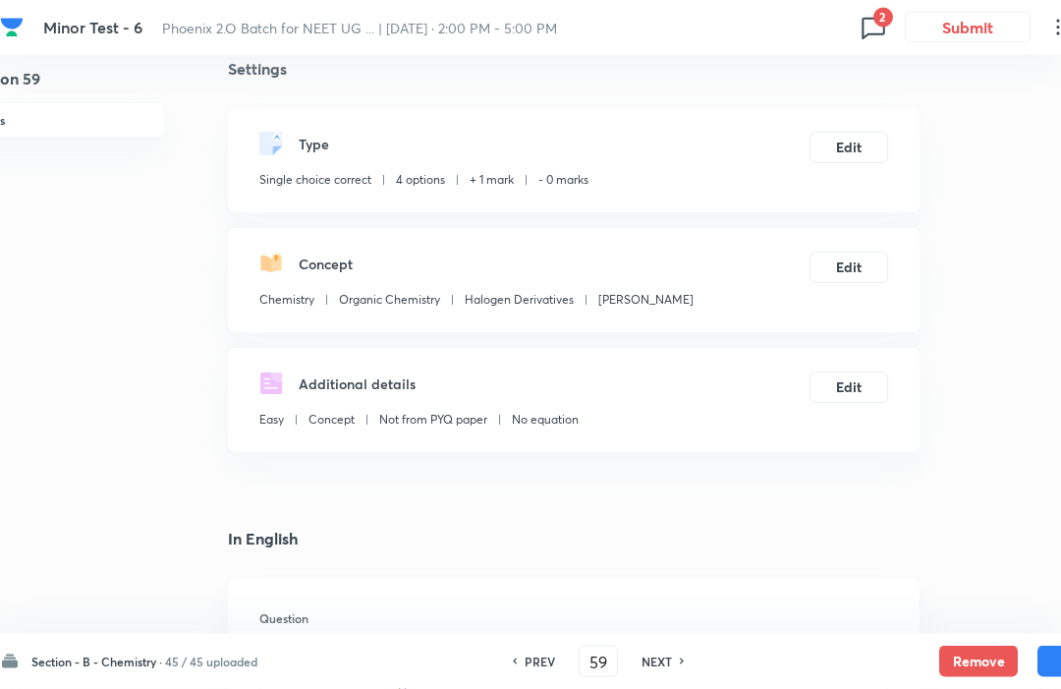
scroll to position [0, 55]
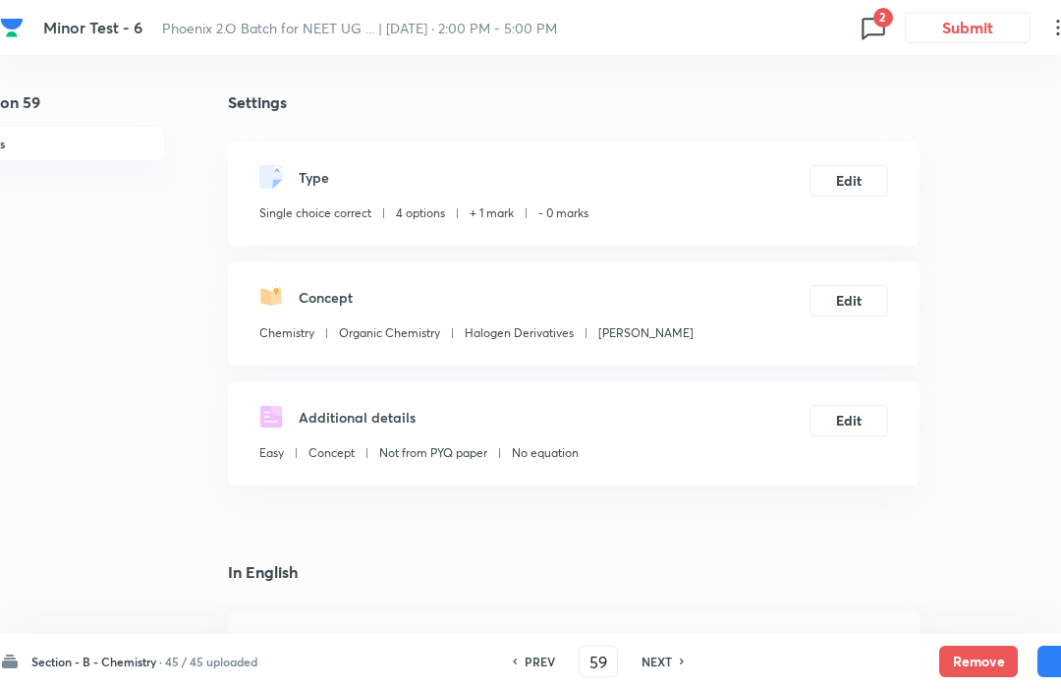
click at [861, 174] on button "Edit" at bounding box center [849, 180] width 79 height 31
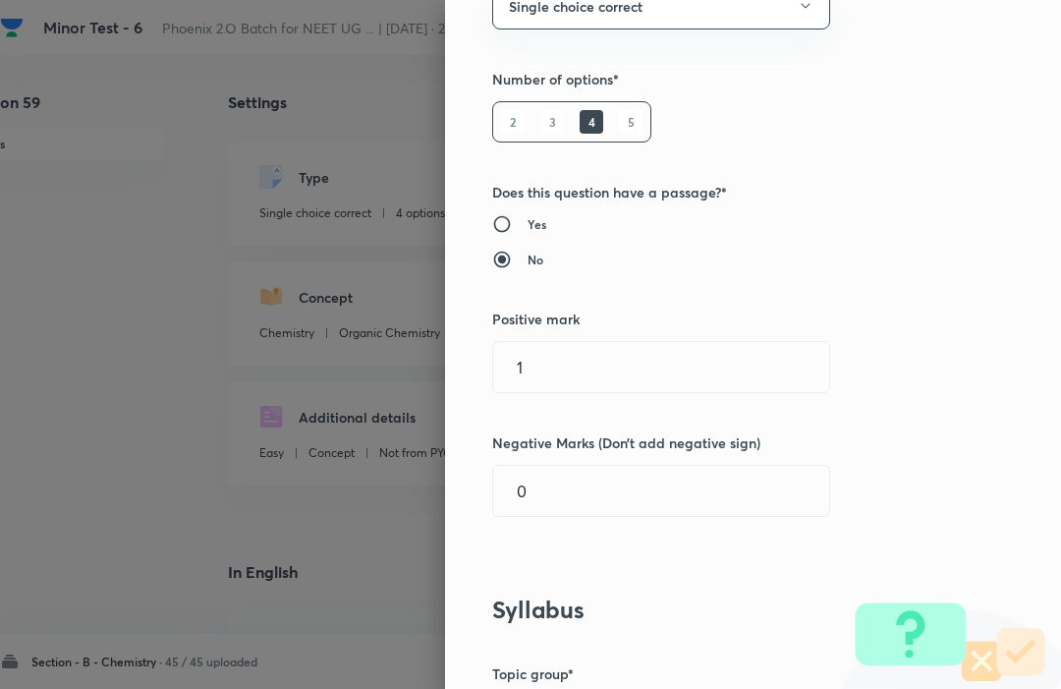
scroll to position [222, 0]
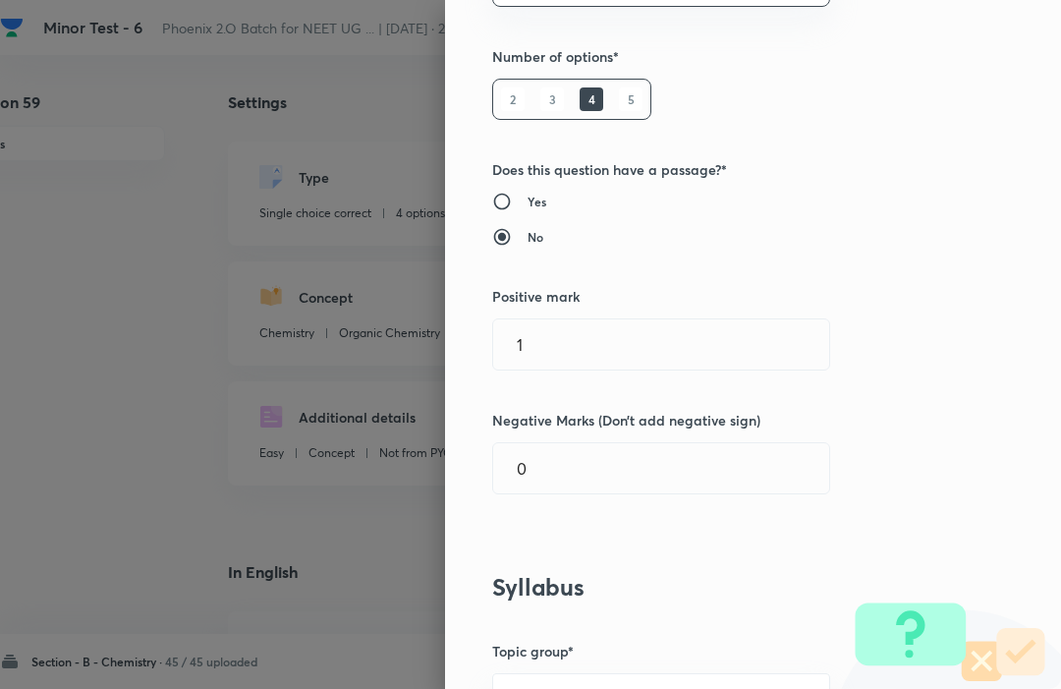
click at [546, 354] on input "1" at bounding box center [661, 344] width 336 height 50
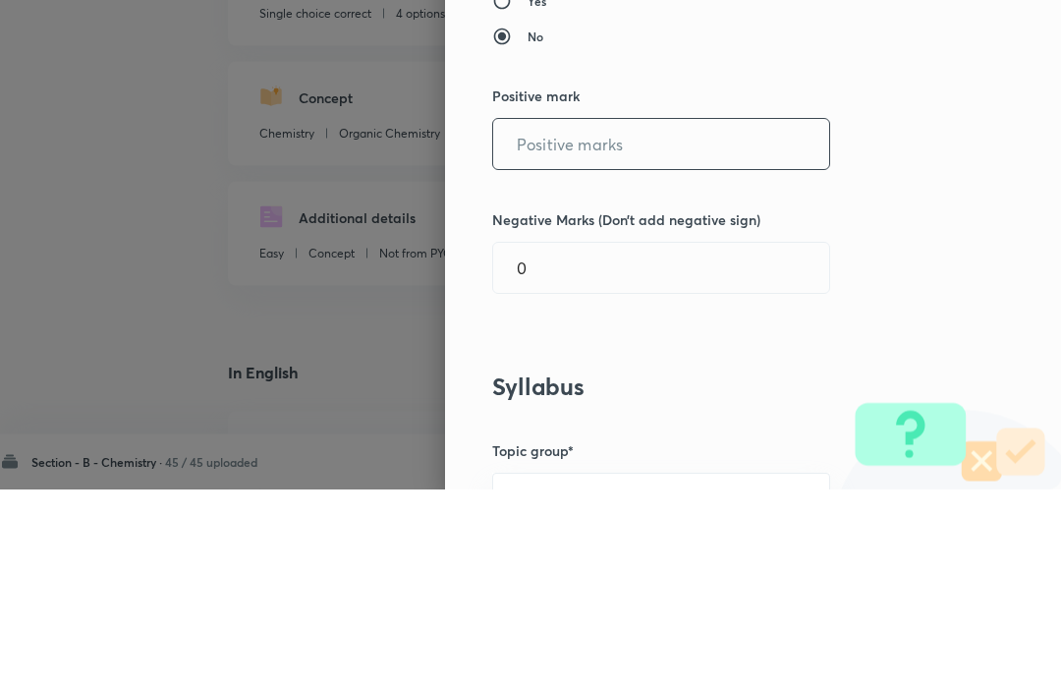
type input "2"
type input "4"
click at [573, 443] on input "0" at bounding box center [661, 468] width 336 height 50
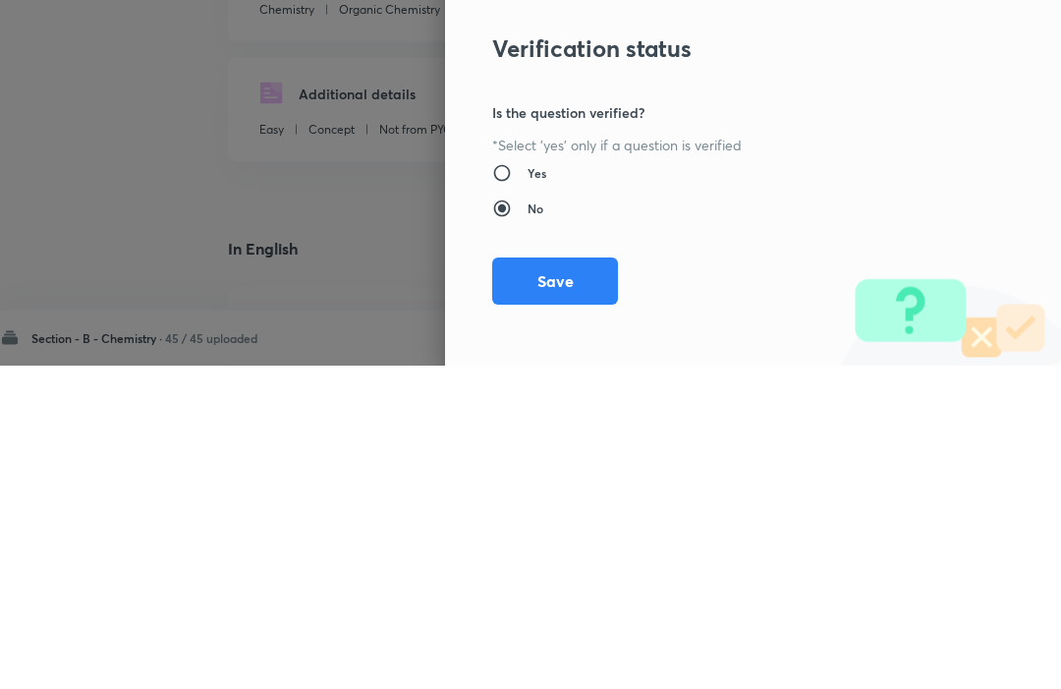
scroll to position [324, 55]
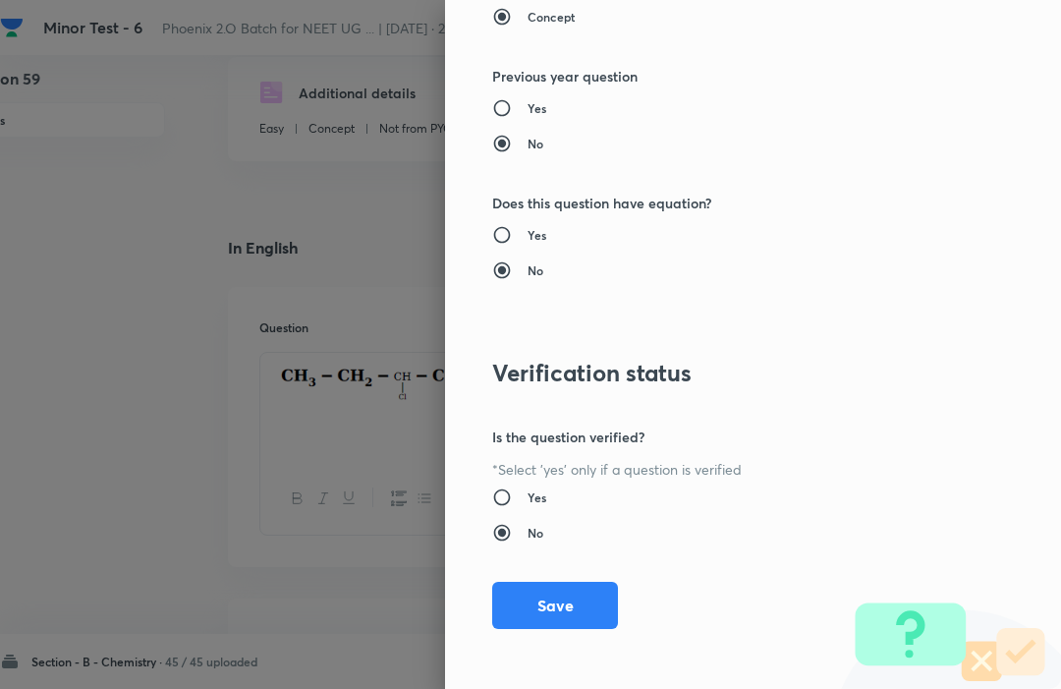
type input "1"
click at [553, 593] on button "Save" at bounding box center [555, 605] width 126 height 47
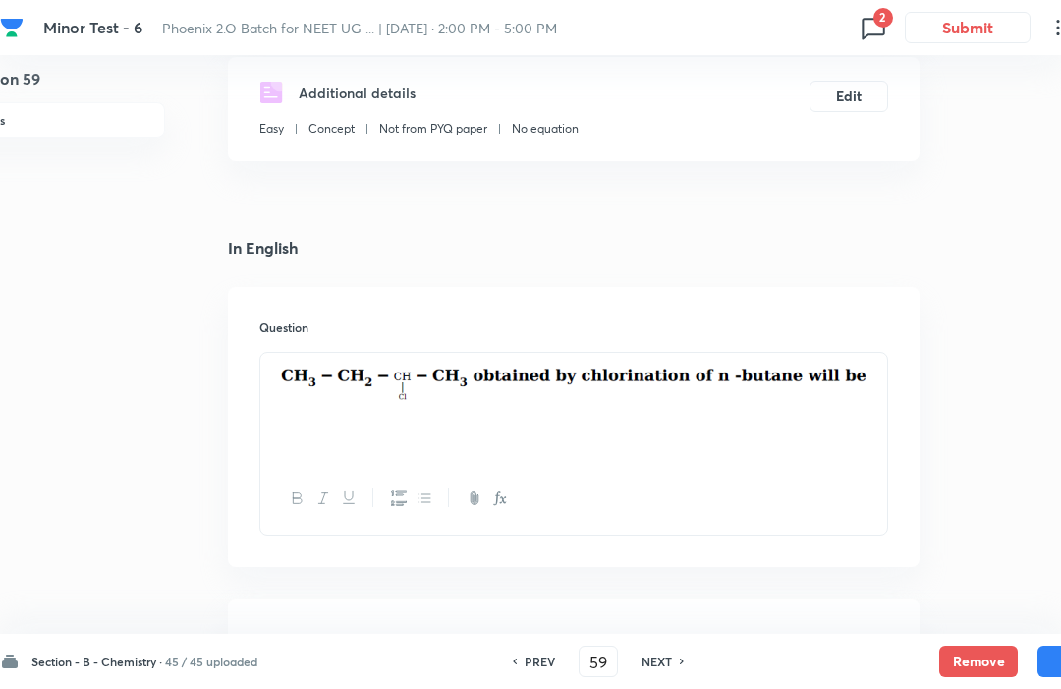
click at [1038, 638] on div "Section - B - Chemistry · 45 / 45 uploaded PREV 59 ​ NEXT Remove Save" at bounding box center [558, 661] width 1116 height 55
click at [1053, 660] on button "Save" at bounding box center [1077, 661] width 79 height 31
type input "60"
checkbox input "true"
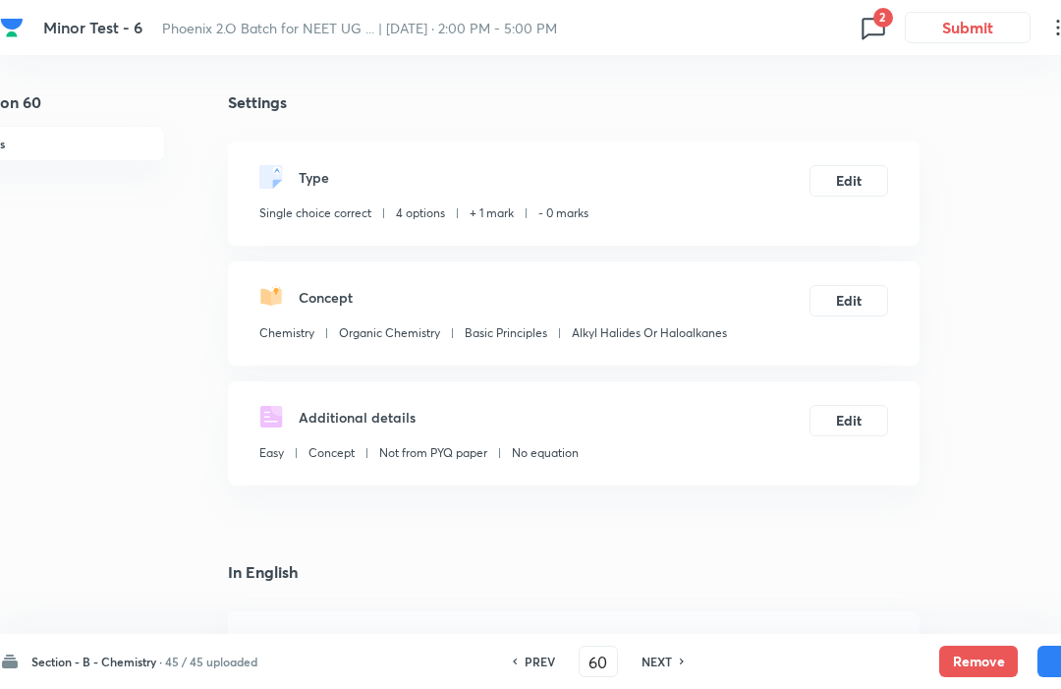
scroll to position [1, 55]
click at [860, 169] on button "Edit" at bounding box center [849, 179] width 79 height 31
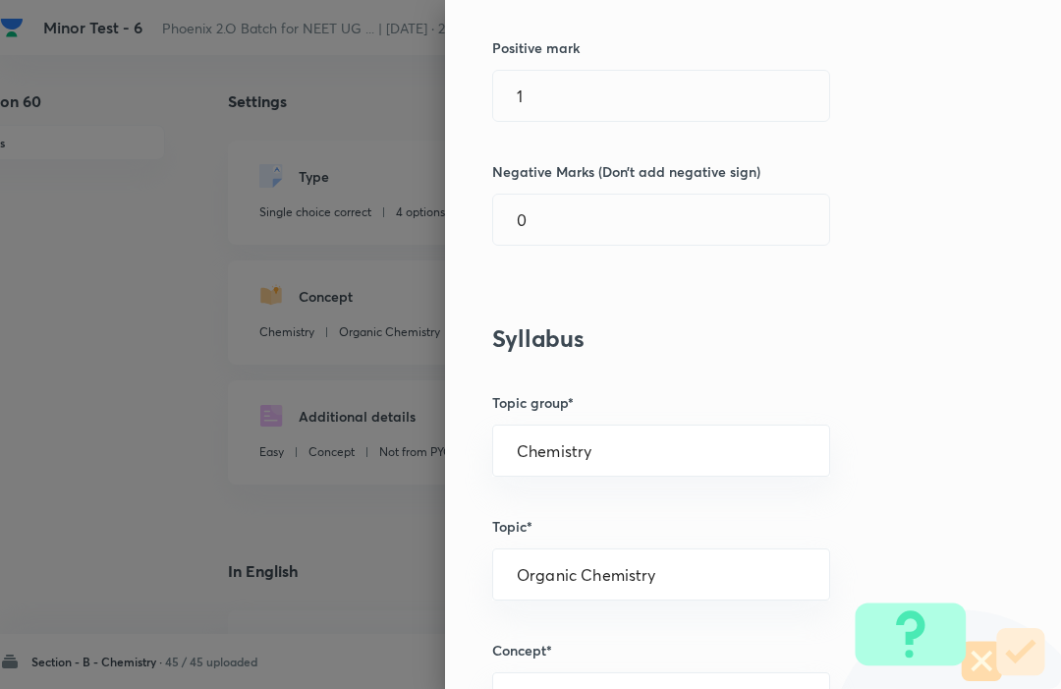
scroll to position [469, 0]
click at [556, 96] on input "1" at bounding box center [661, 98] width 336 height 50
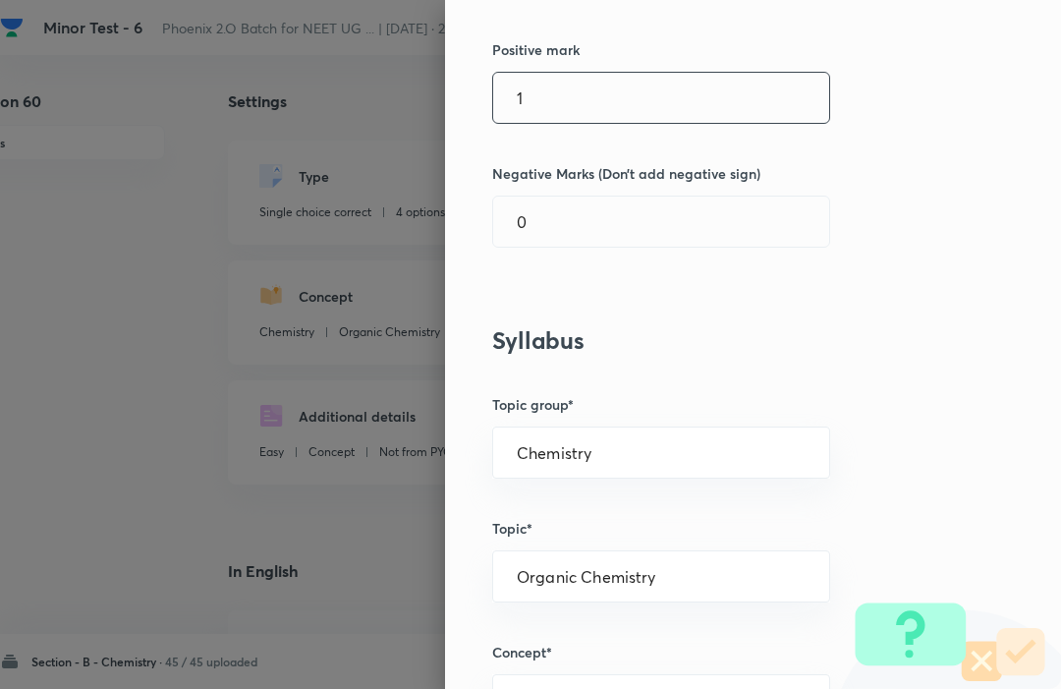
scroll to position [0, 55]
type input "4"
click at [570, 207] on input "0" at bounding box center [661, 222] width 336 height 50
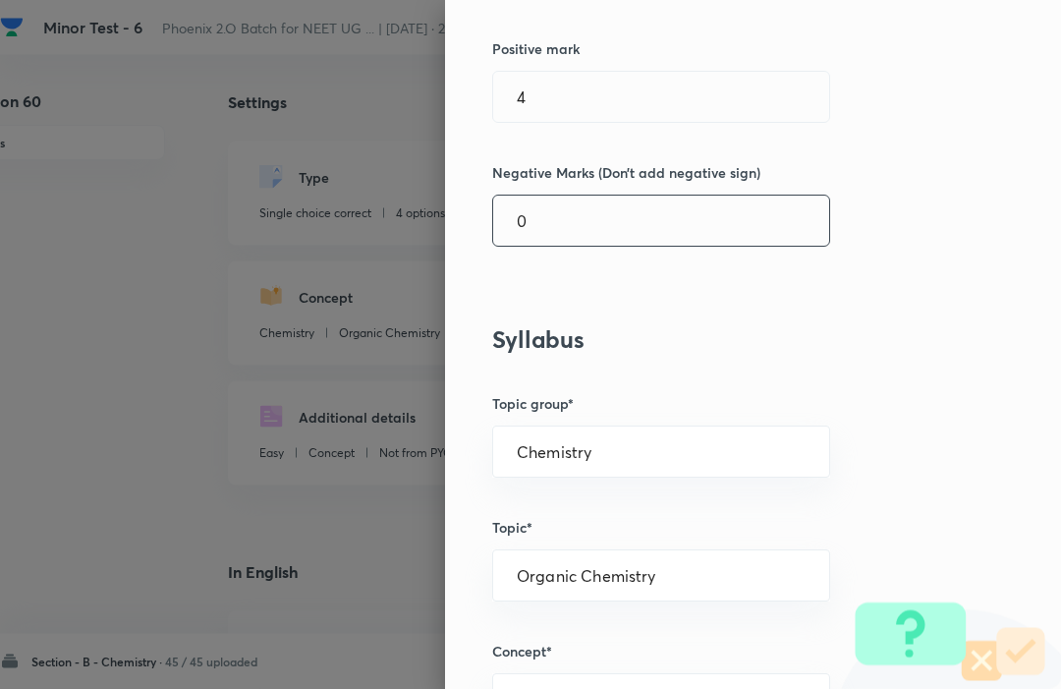
click at [592, 229] on input "0" at bounding box center [661, 222] width 336 height 50
type input "1"
click at [959, 141] on div "Question settings Question type* Single choice correct Number of options* 2 3 4…" at bounding box center [753, 344] width 616 height 689
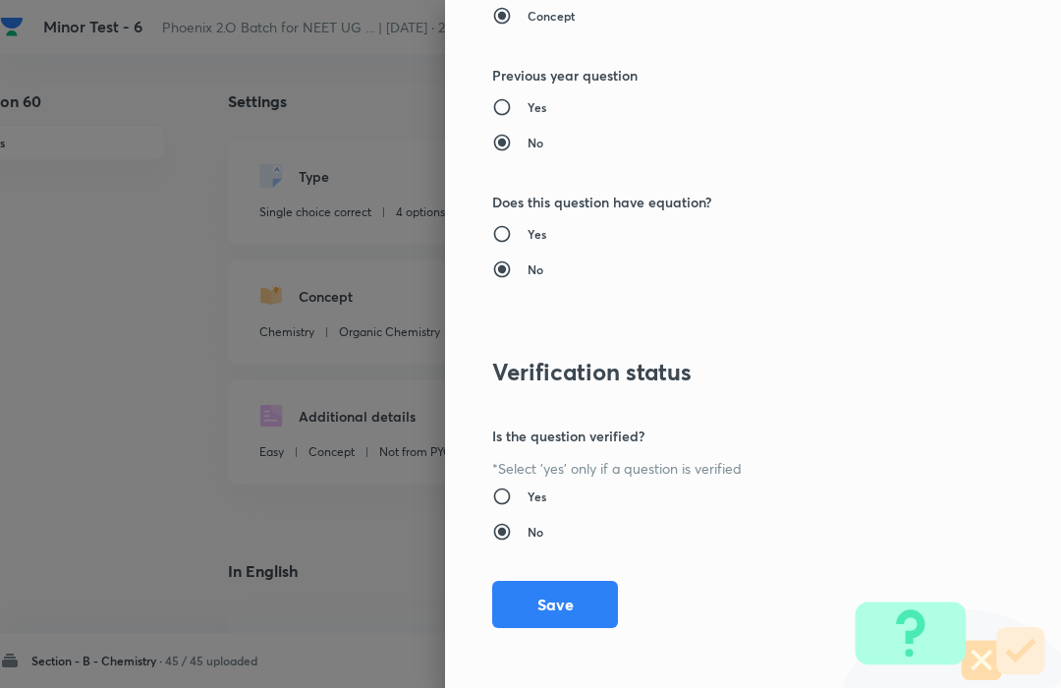
scroll to position [1917, 0]
click at [564, 593] on button "Save" at bounding box center [555, 605] width 126 height 47
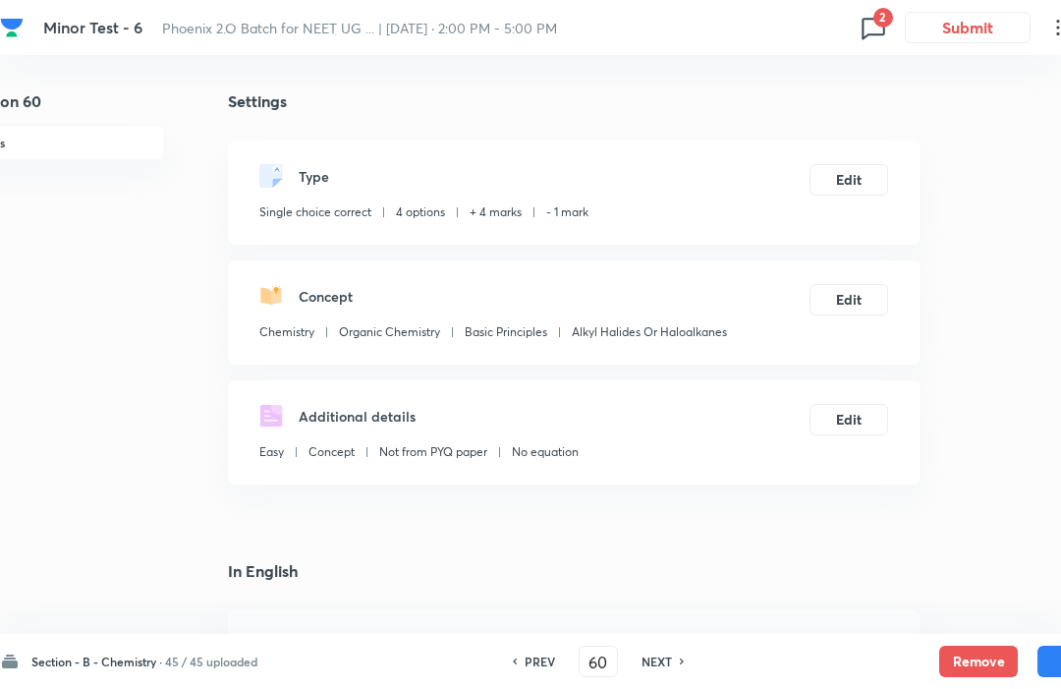
click at [1048, 655] on button "Save" at bounding box center [1077, 661] width 79 height 31
checkbox input "false"
type input "61"
checkbox input "true"
click at [857, 176] on button "Edit" at bounding box center [849, 179] width 79 height 31
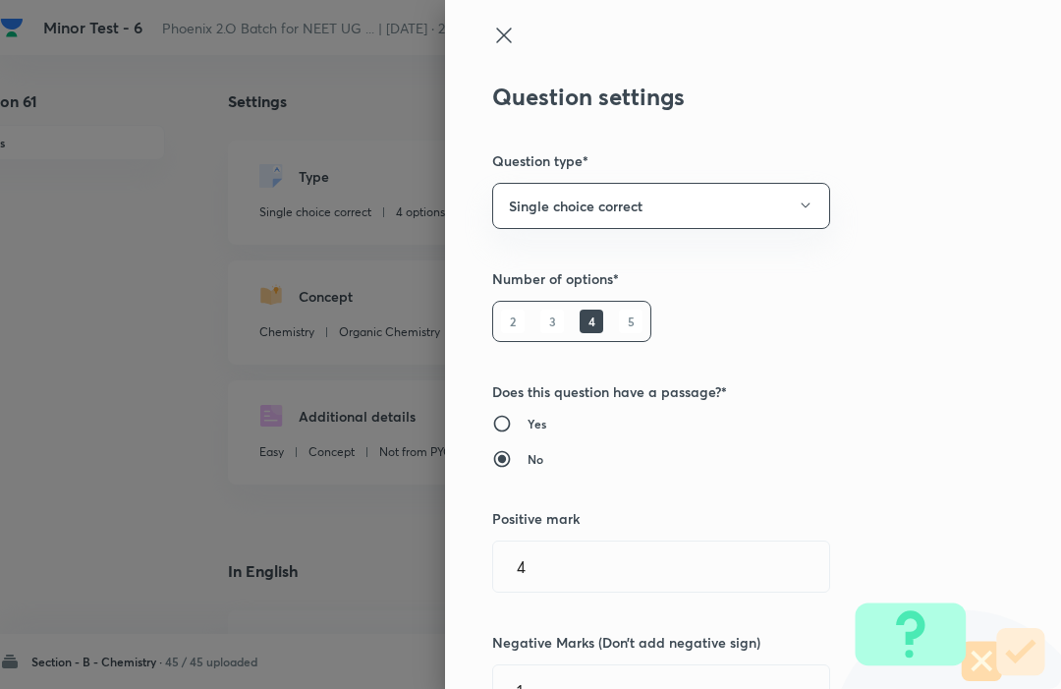
type input "1"
type input "0"
type input "Chemistry"
type input "Organic Chemistry"
type input "General Organic Chemistry"
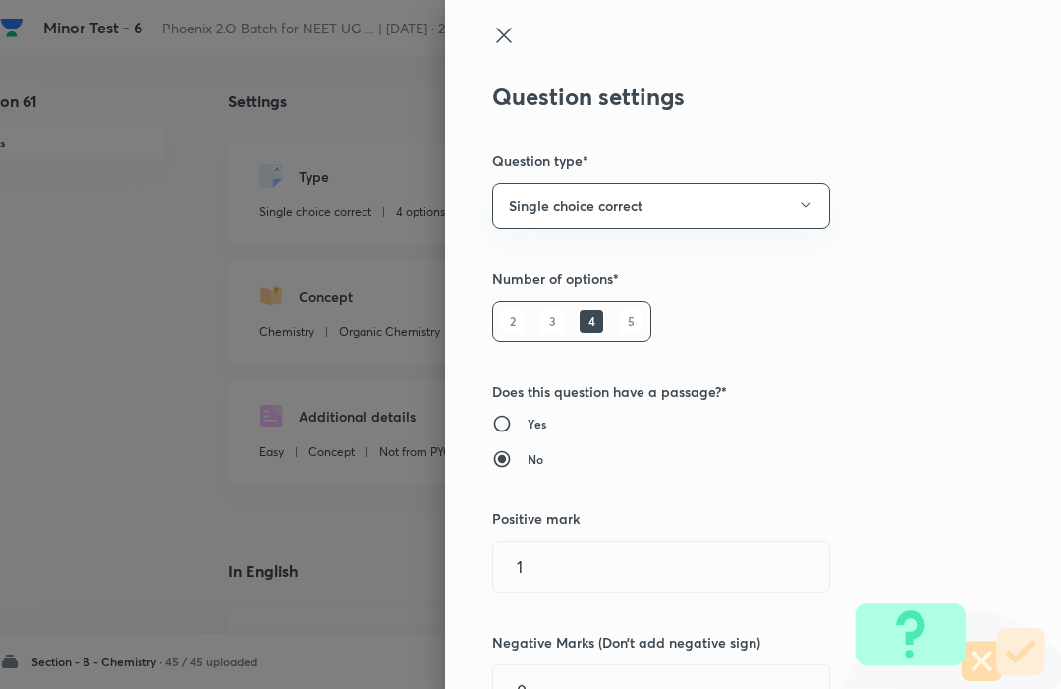
type input "General Organic Chemistry"
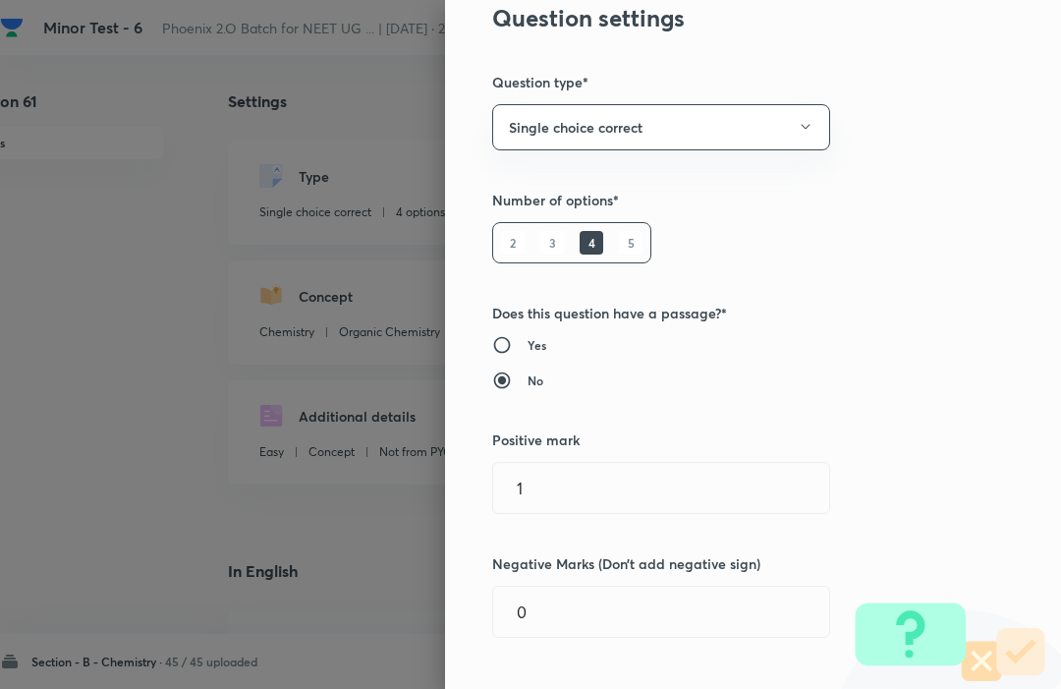
scroll to position [83, 0]
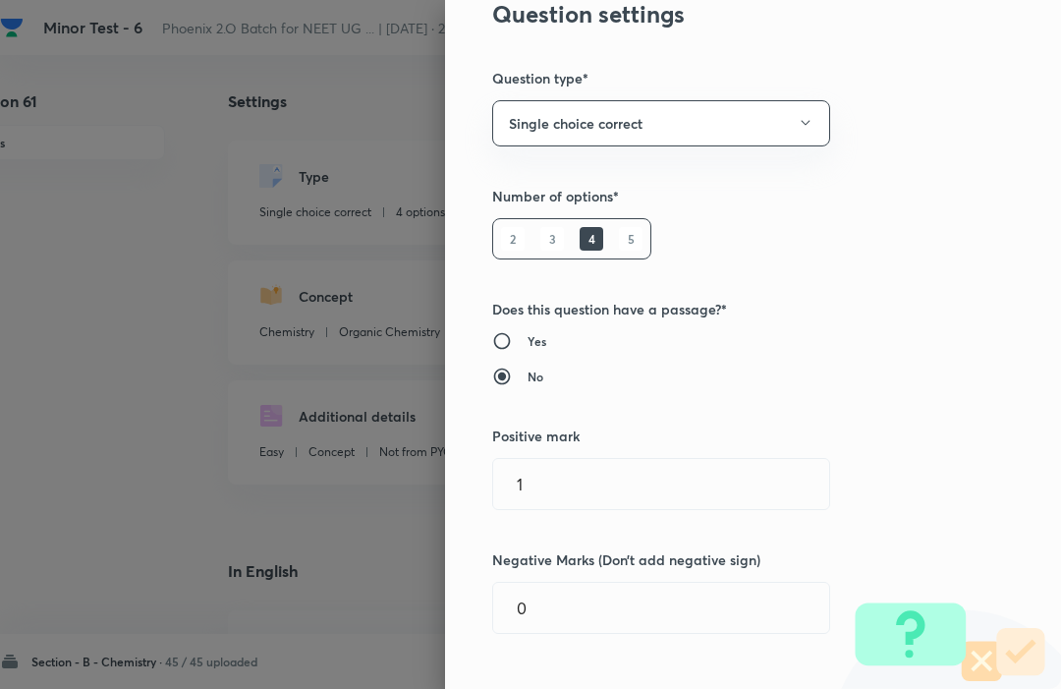
click at [558, 475] on input "1" at bounding box center [661, 484] width 336 height 50
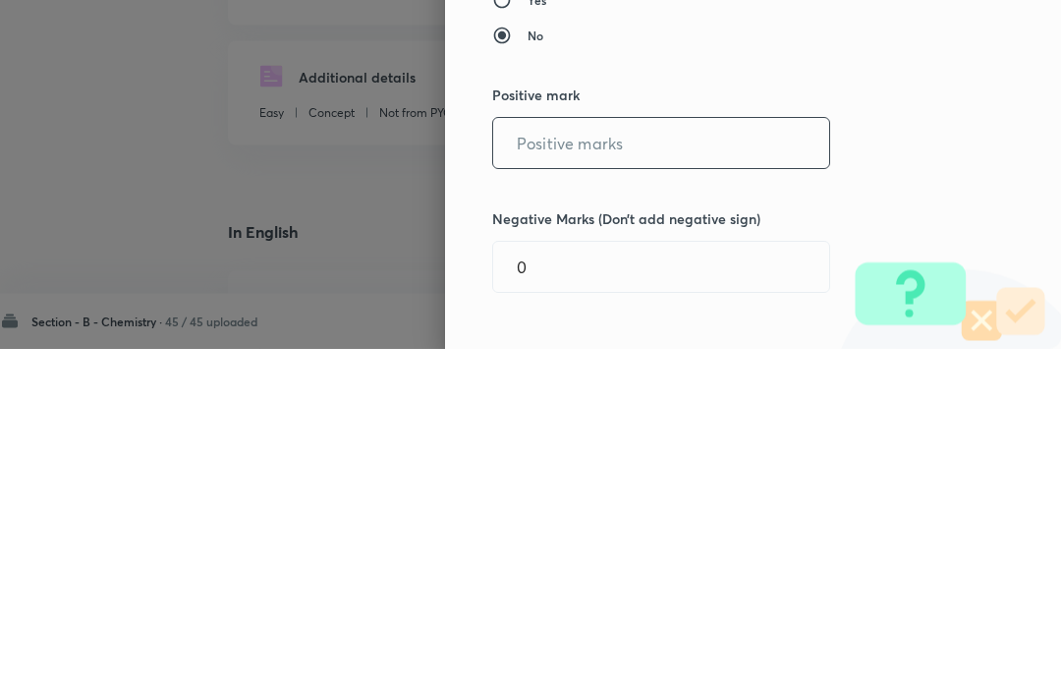
type input "5"
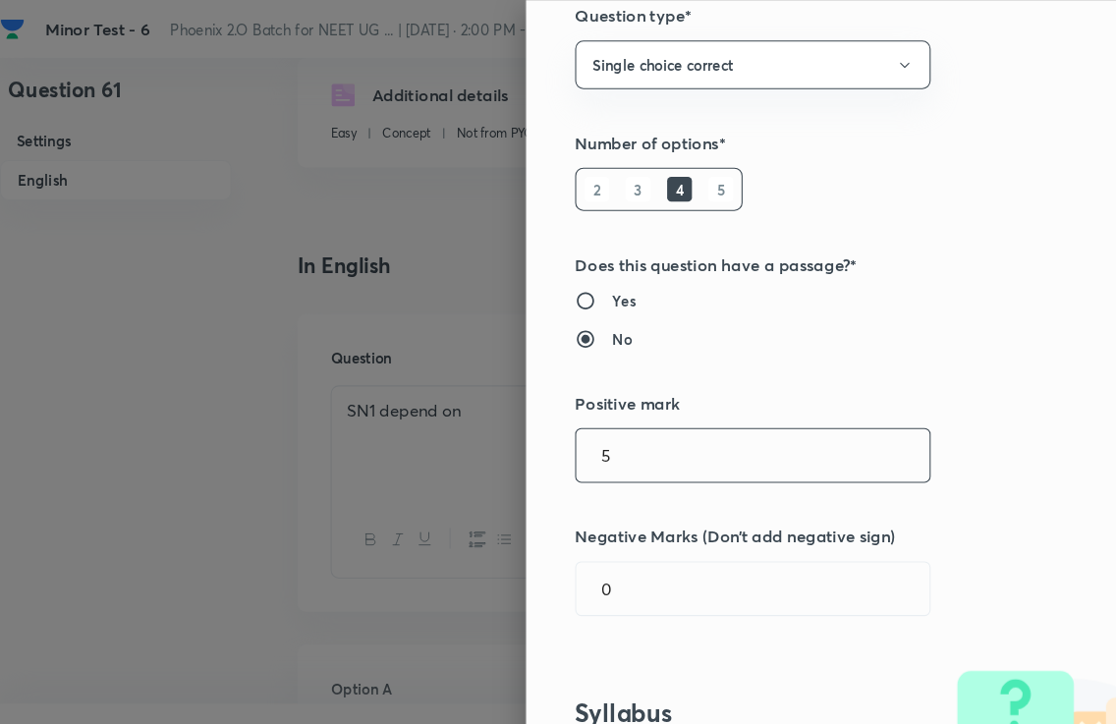
scroll to position [340, 0]
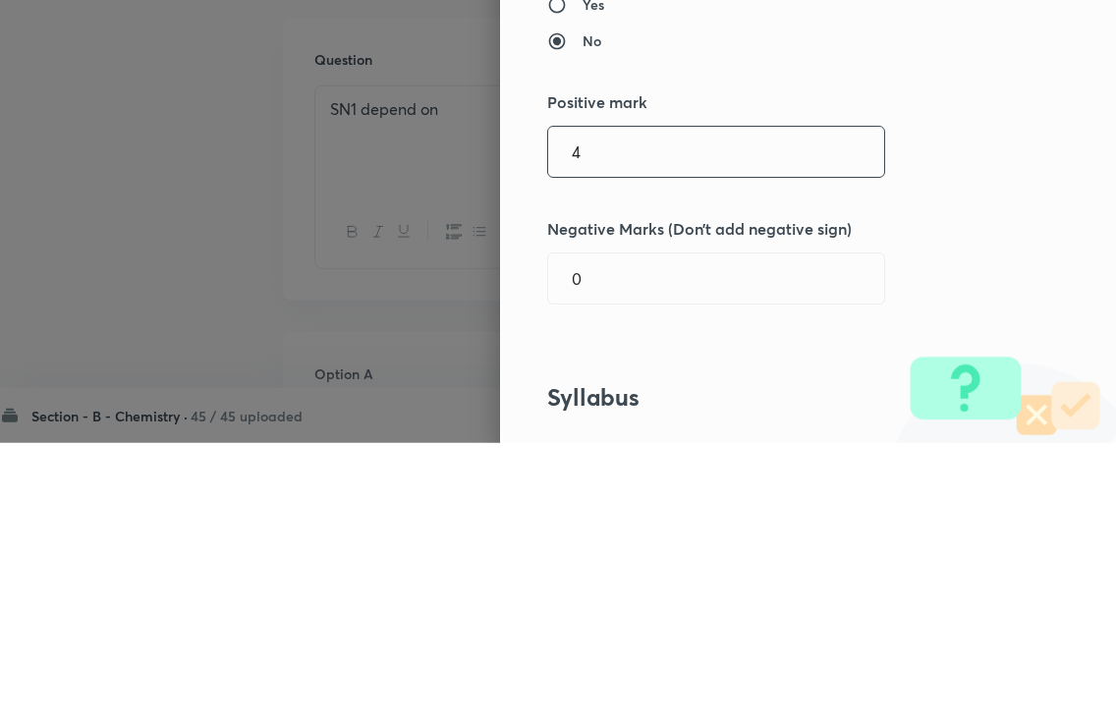
type input "4"
click at [622, 535] on input "0" at bounding box center [716, 560] width 336 height 50
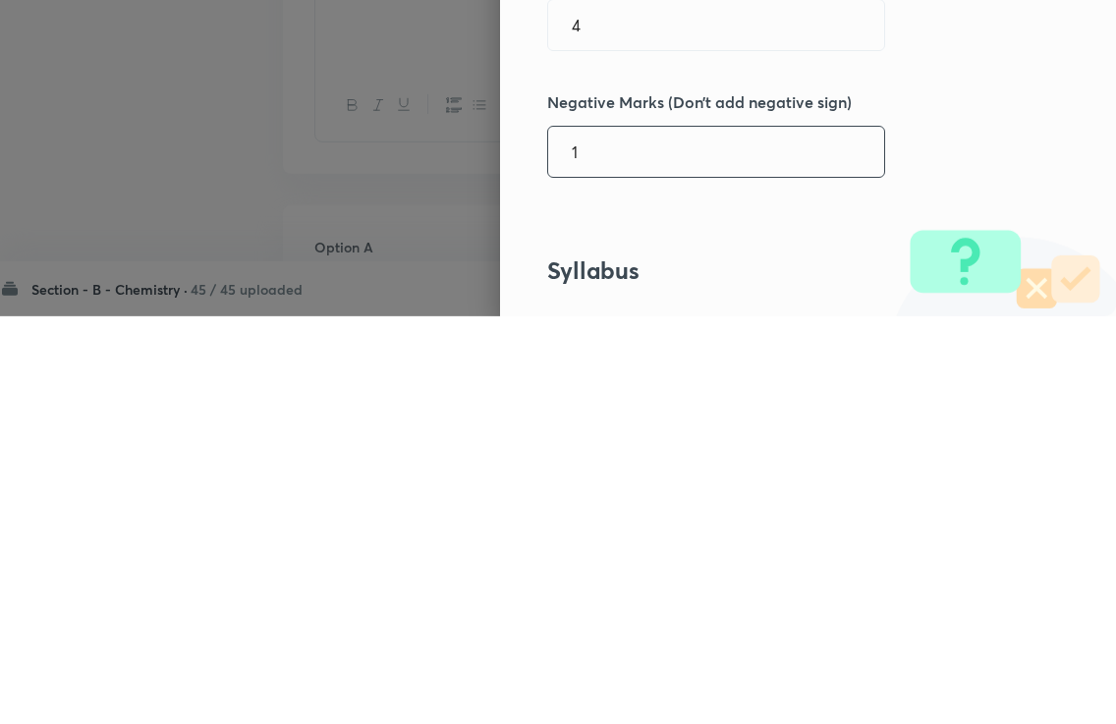
type input "1"
click at [983, 173] on div "Question settings Question type* Single choice correct Number of options* 2 3 4…" at bounding box center [808, 362] width 616 height 724
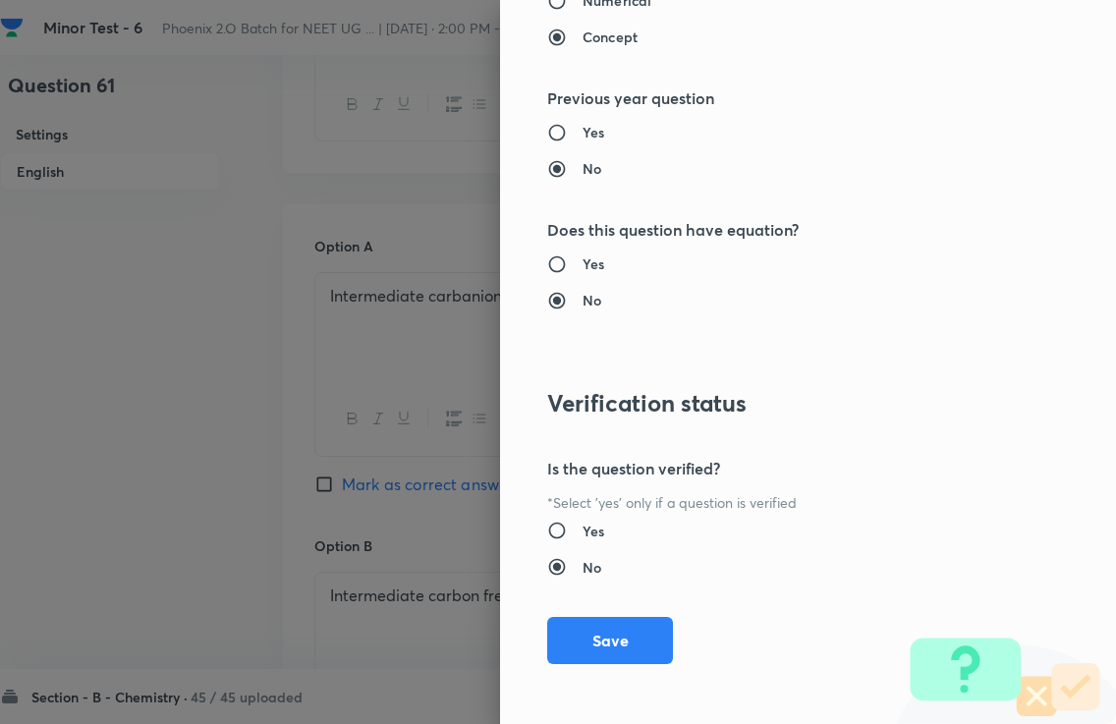
scroll to position [1951, 0]
click at [640, 651] on button "Save" at bounding box center [610, 640] width 126 height 47
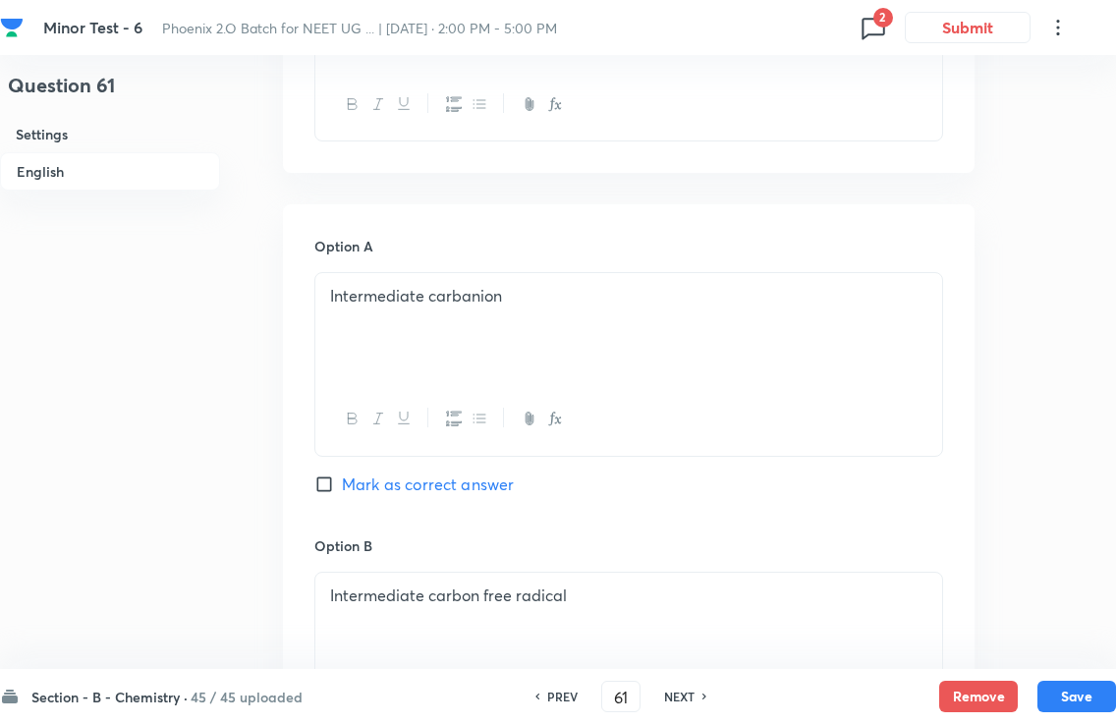
click at [1060, 688] on button "Save" at bounding box center [1077, 696] width 79 height 31
type input "62"
checkbox input "false"
checkbox input "true"
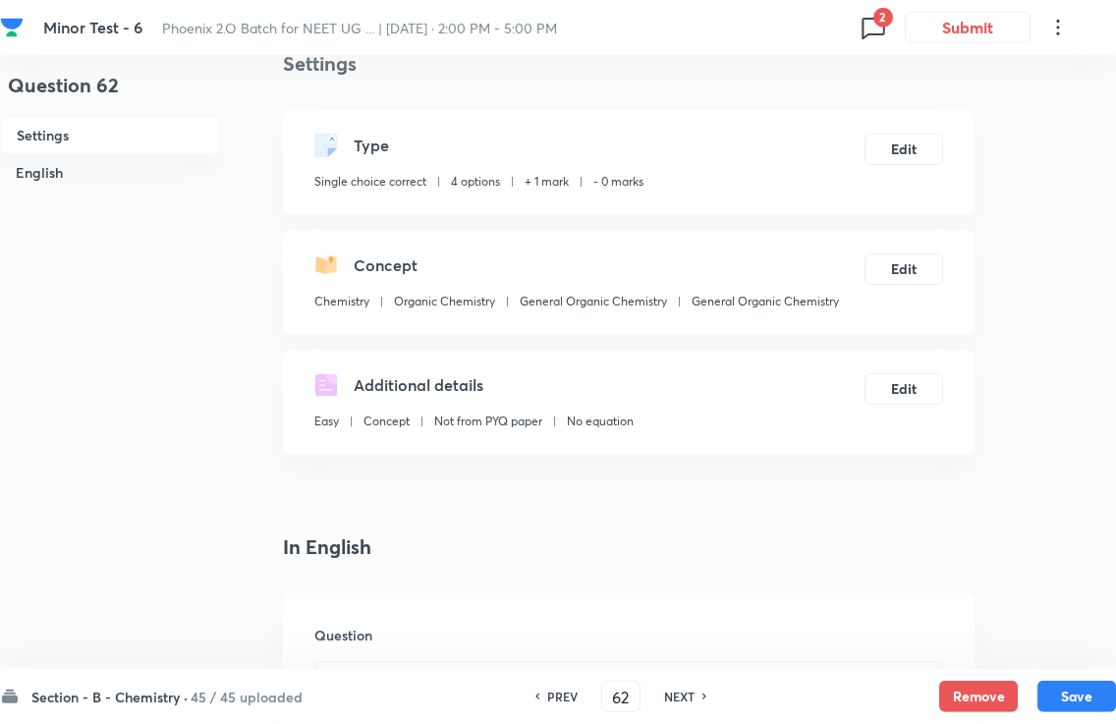
scroll to position [0, 0]
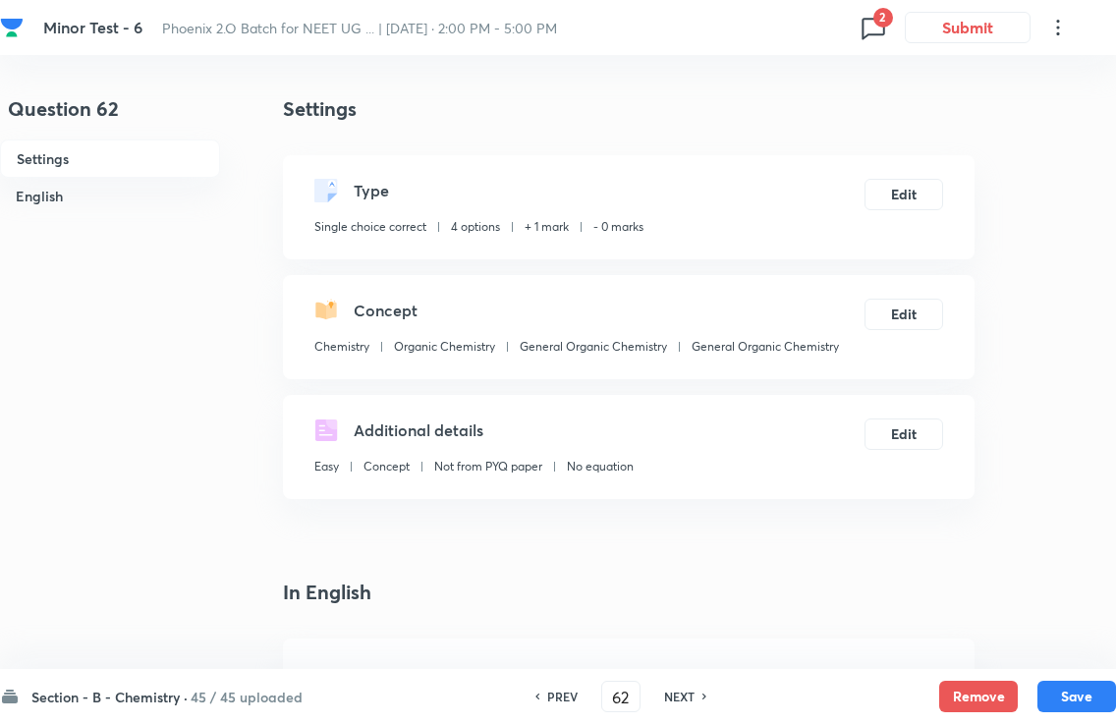
click at [917, 194] on button "Edit" at bounding box center [904, 194] width 79 height 31
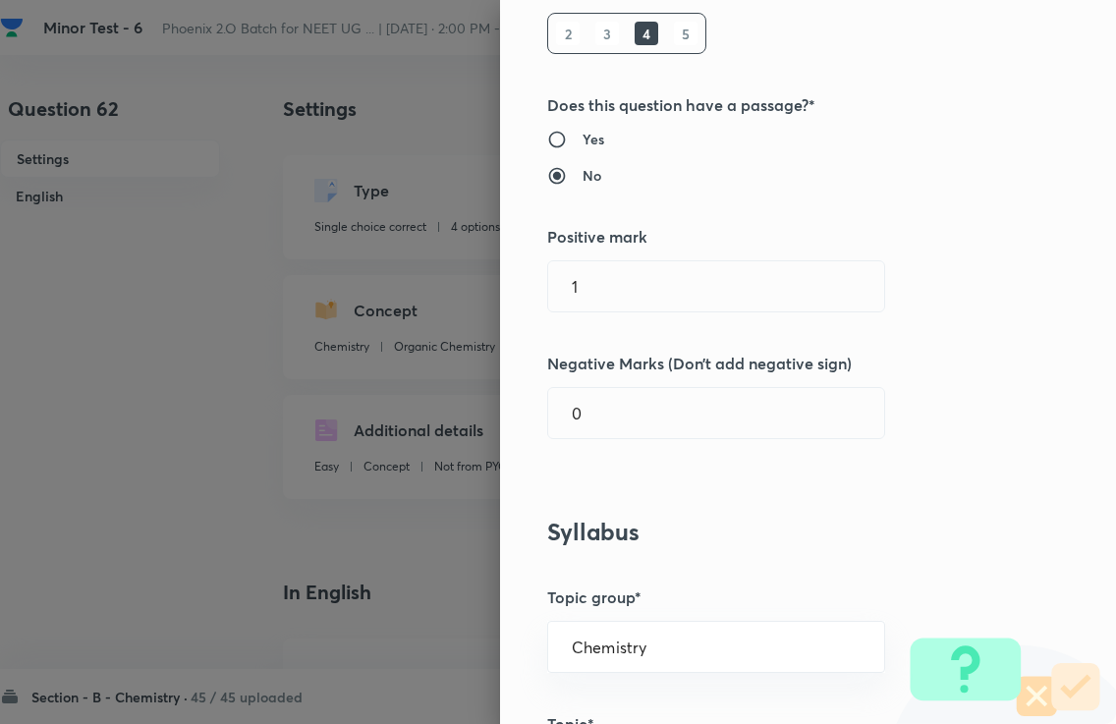
scroll to position [323, 0]
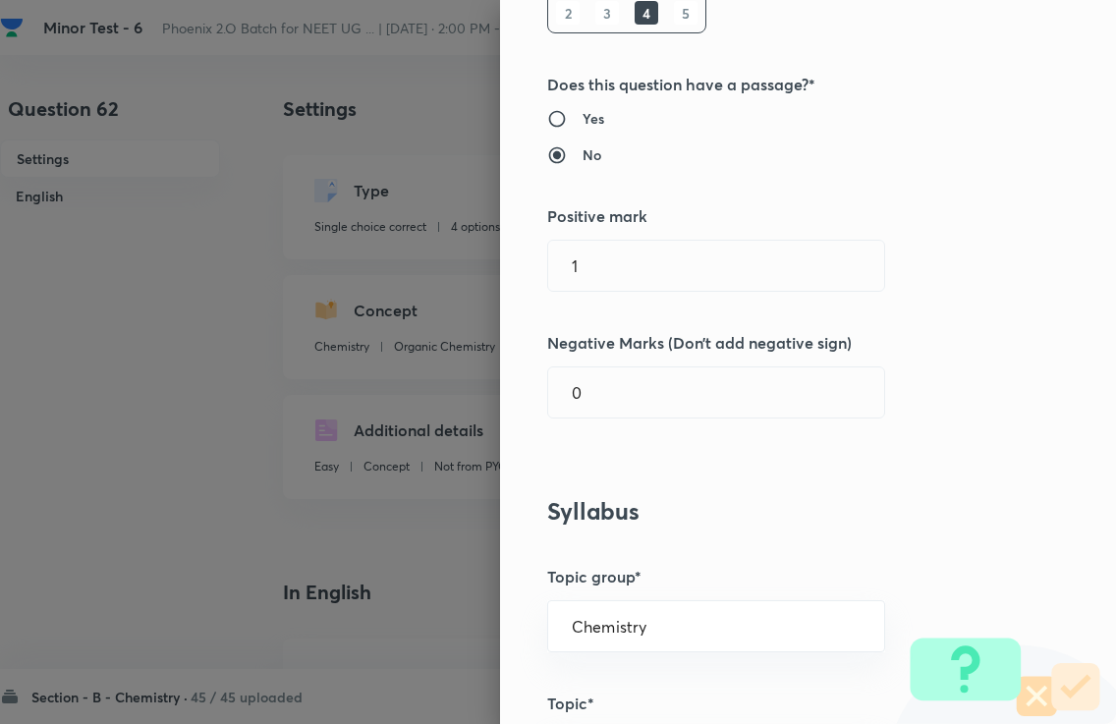
click at [818, 266] on input "1" at bounding box center [716, 266] width 336 height 50
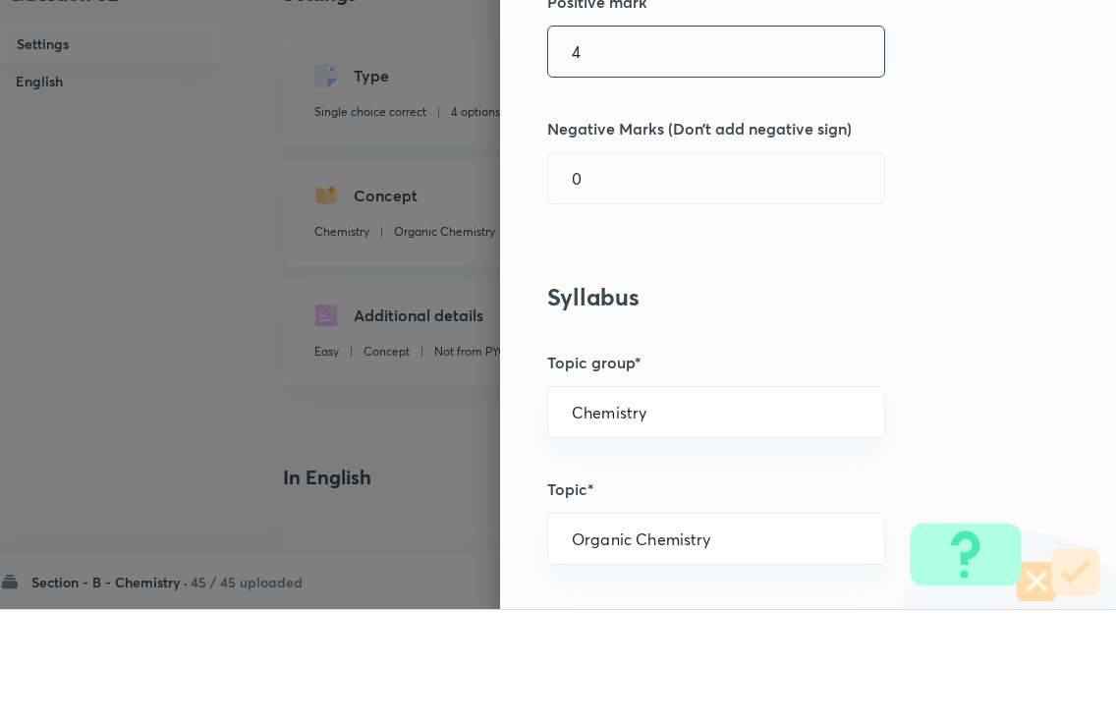
scroll to position [427, 0]
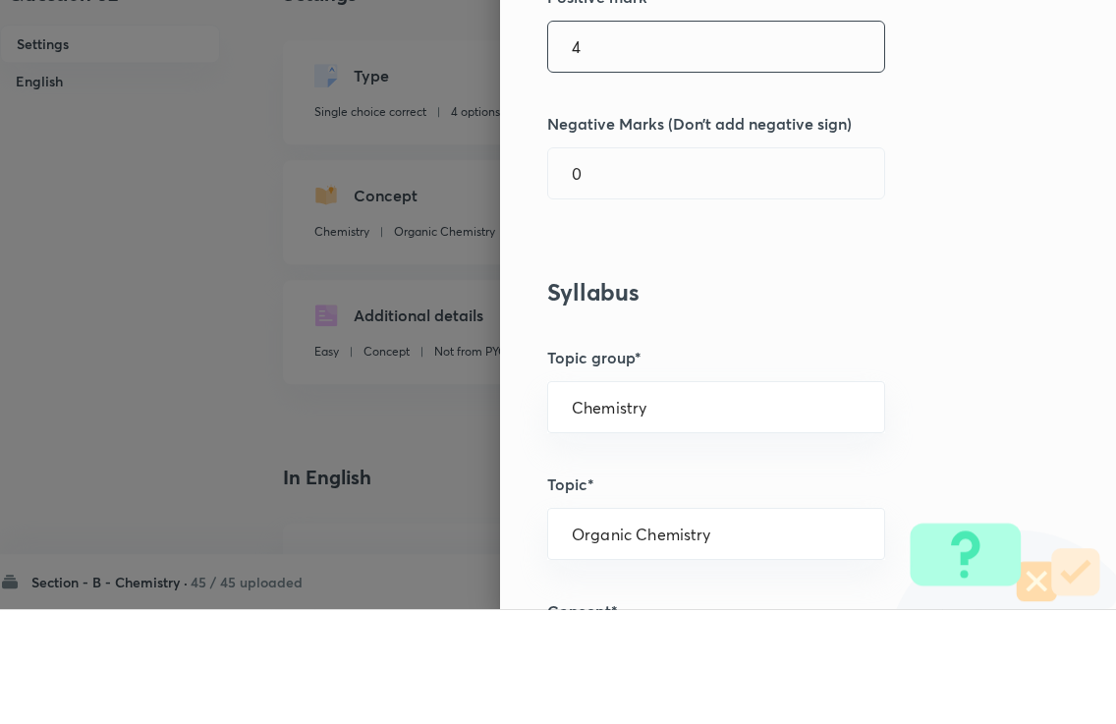
type input "4"
click at [669, 263] on input "0" at bounding box center [716, 288] width 336 height 50
click at [724, 263] on input "0" at bounding box center [716, 288] width 336 height 50
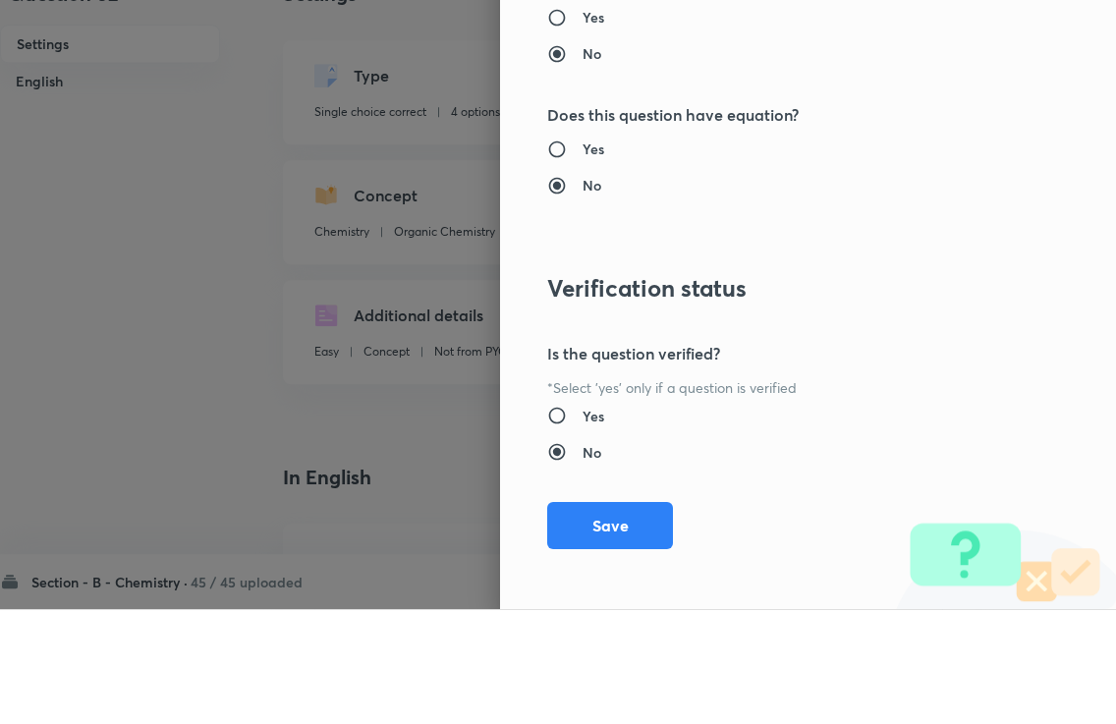
scroll to position [115, 0]
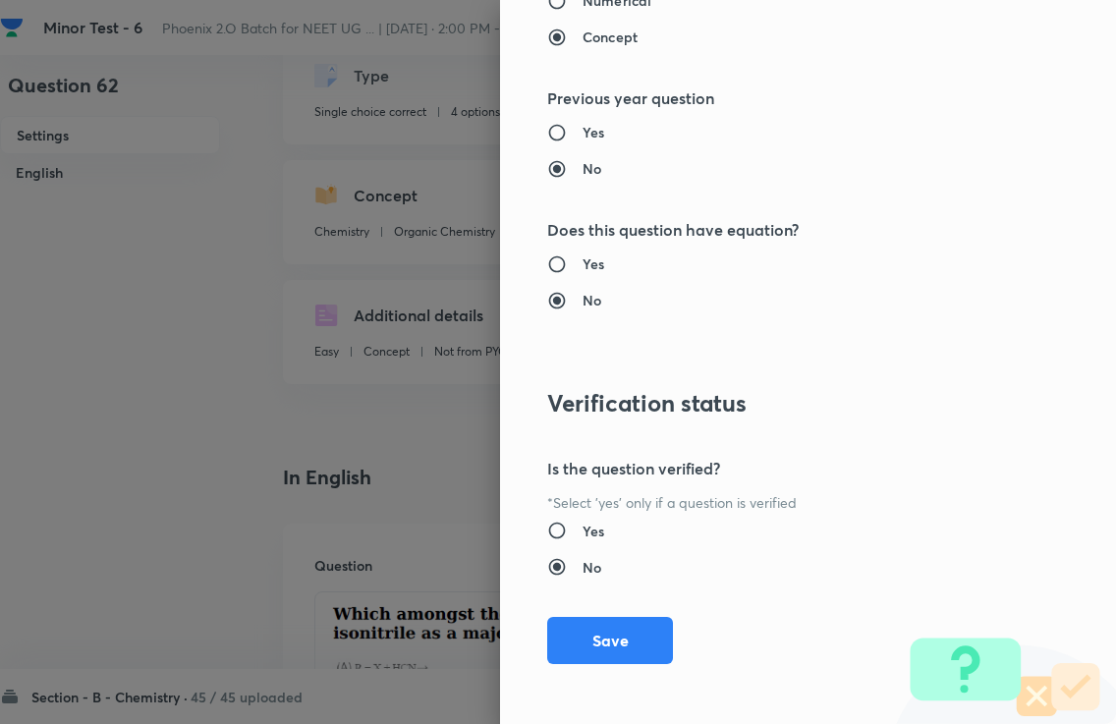
type input "1"
click at [637, 636] on button "Save" at bounding box center [610, 640] width 126 height 47
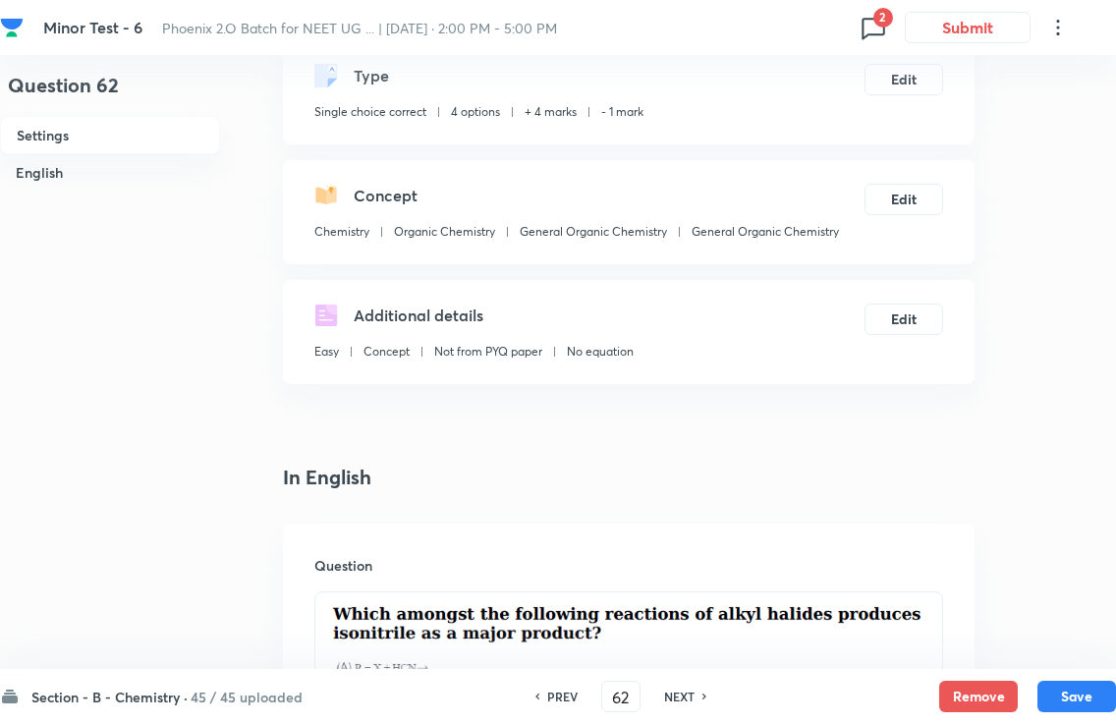
click at [1060, 686] on button "Save" at bounding box center [1077, 696] width 79 height 31
type input "63"
checkbox input "false"
checkbox input "true"
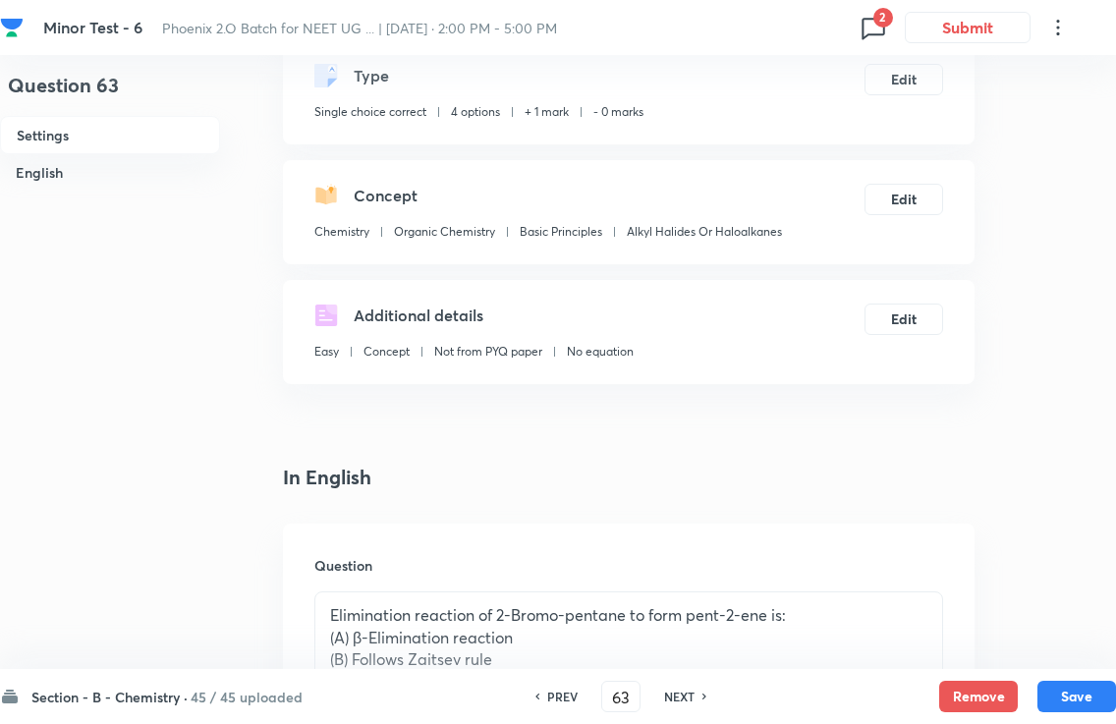
click at [916, 81] on button "Edit" at bounding box center [904, 79] width 79 height 31
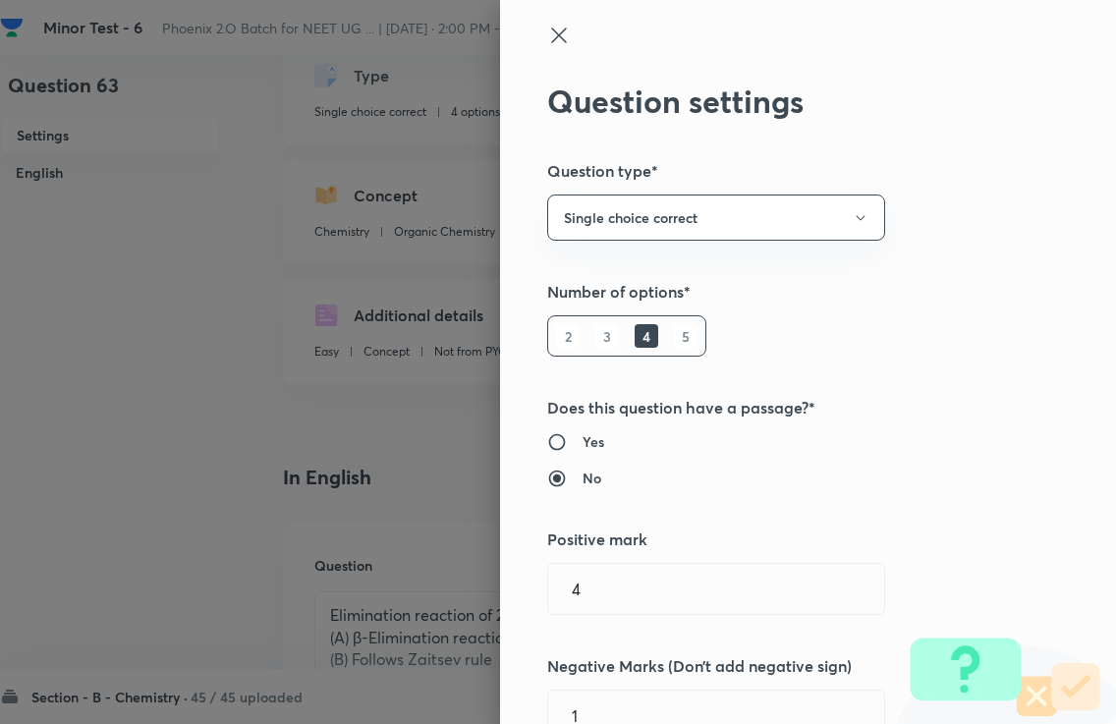
type input "1"
type input "0"
type input "Chemistry"
type input "Organic Chemistry"
type input "Basic Principles"
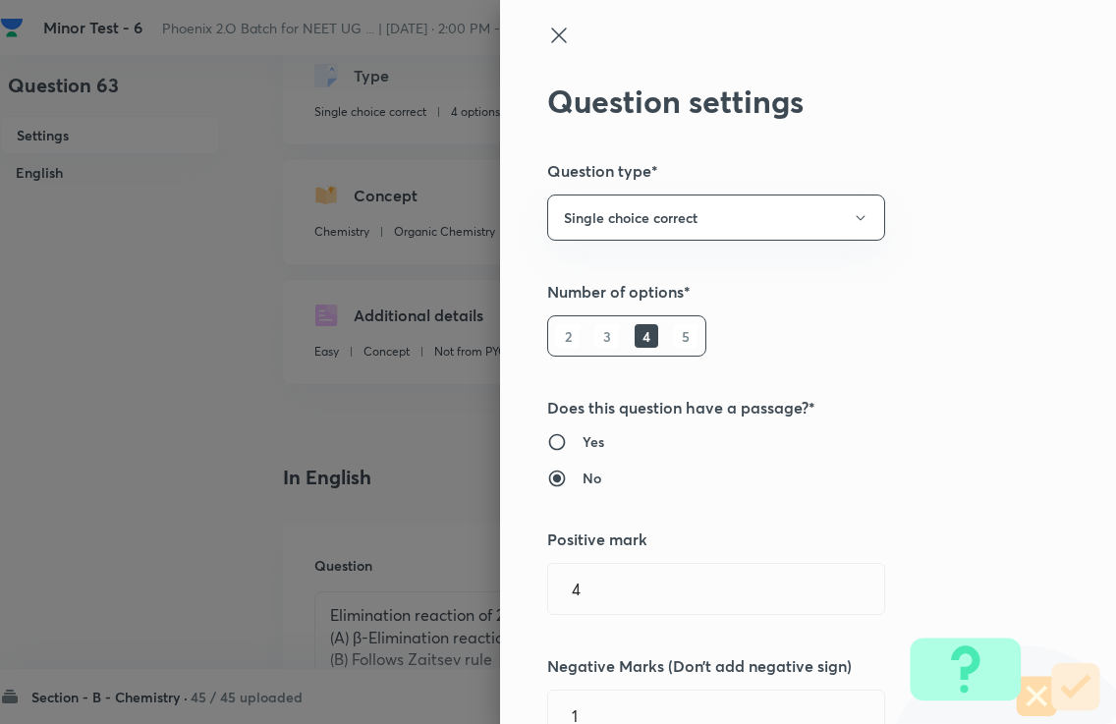
type input "Alkyl Halides Or Haloalkanes"
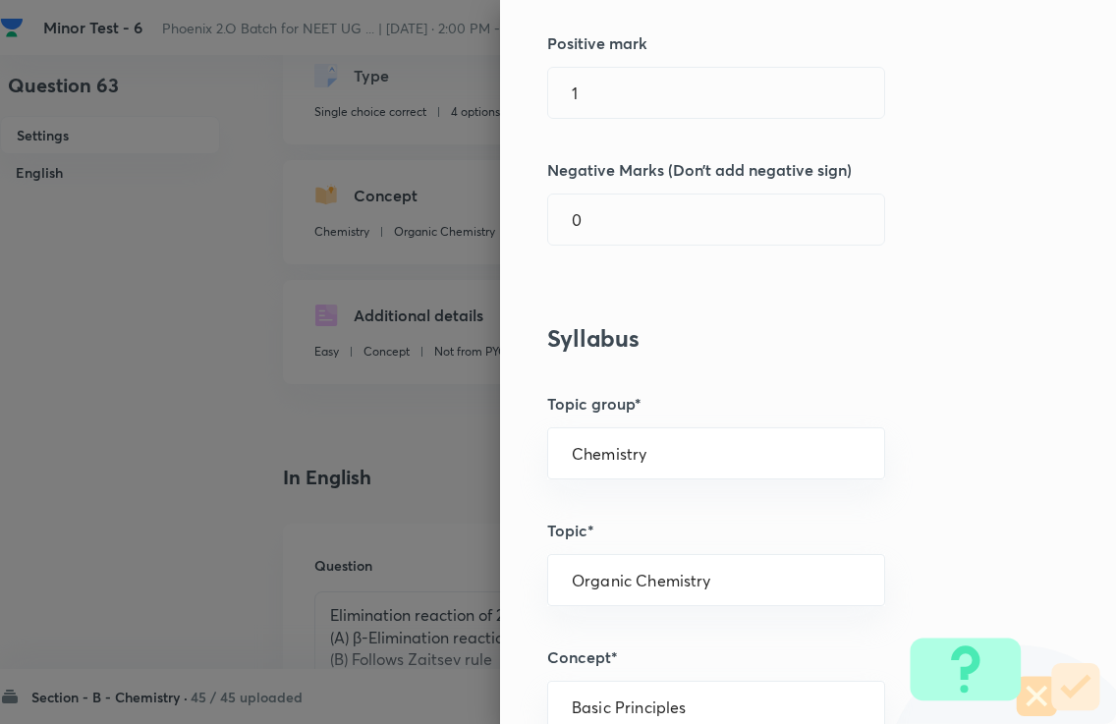
scroll to position [487, 0]
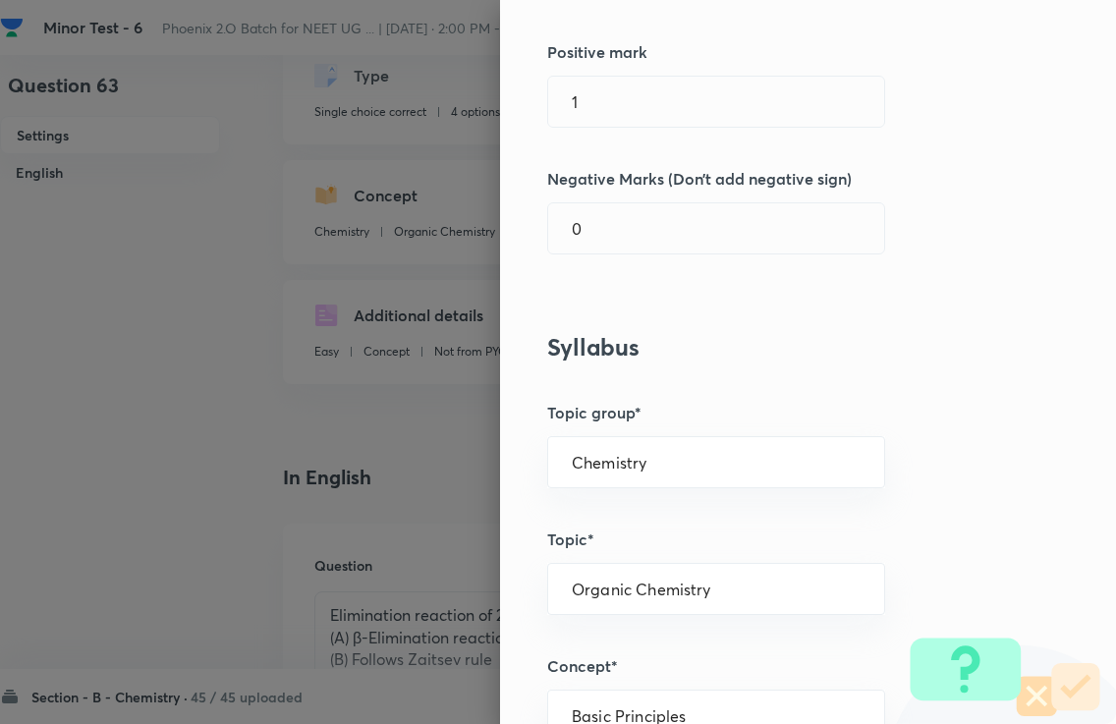
click at [776, 106] on input "1" at bounding box center [716, 102] width 336 height 50
type input "4"
click at [674, 214] on input "0" at bounding box center [716, 228] width 336 height 50
click at [683, 243] on input "0" at bounding box center [716, 228] width 336 height 50
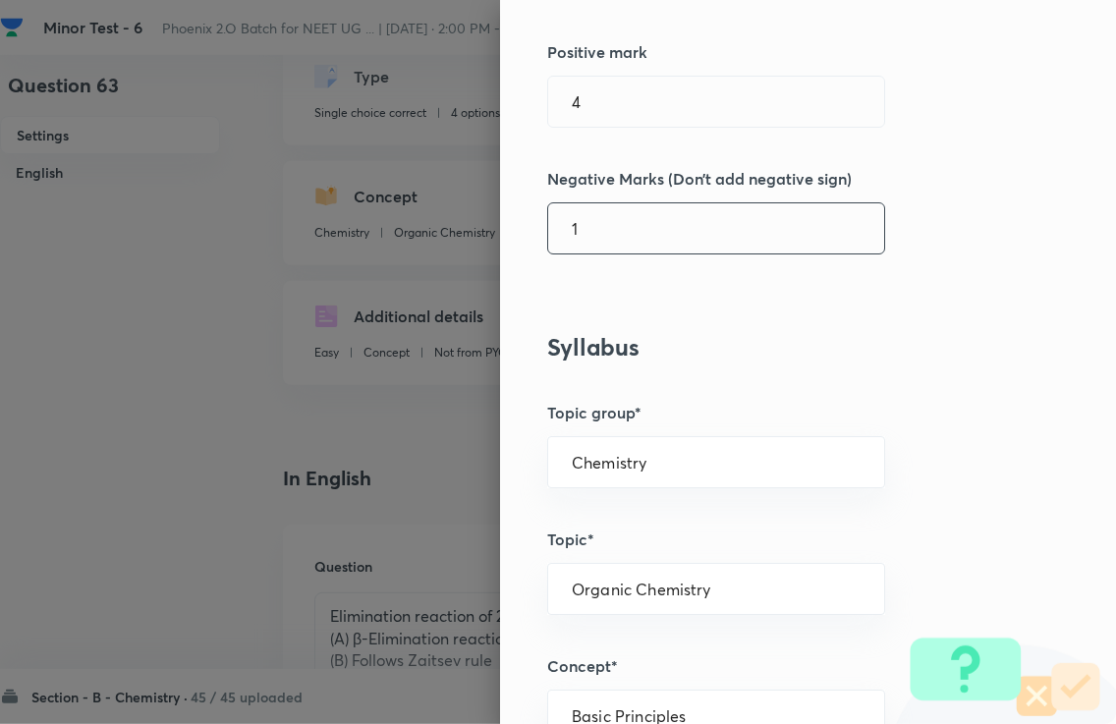
type input "1"
click at [965, 164] on div "Question settings Question type* Single choice correct Number of options* 2 3 4…" at bounding box center [808, 362] width 616 height 724
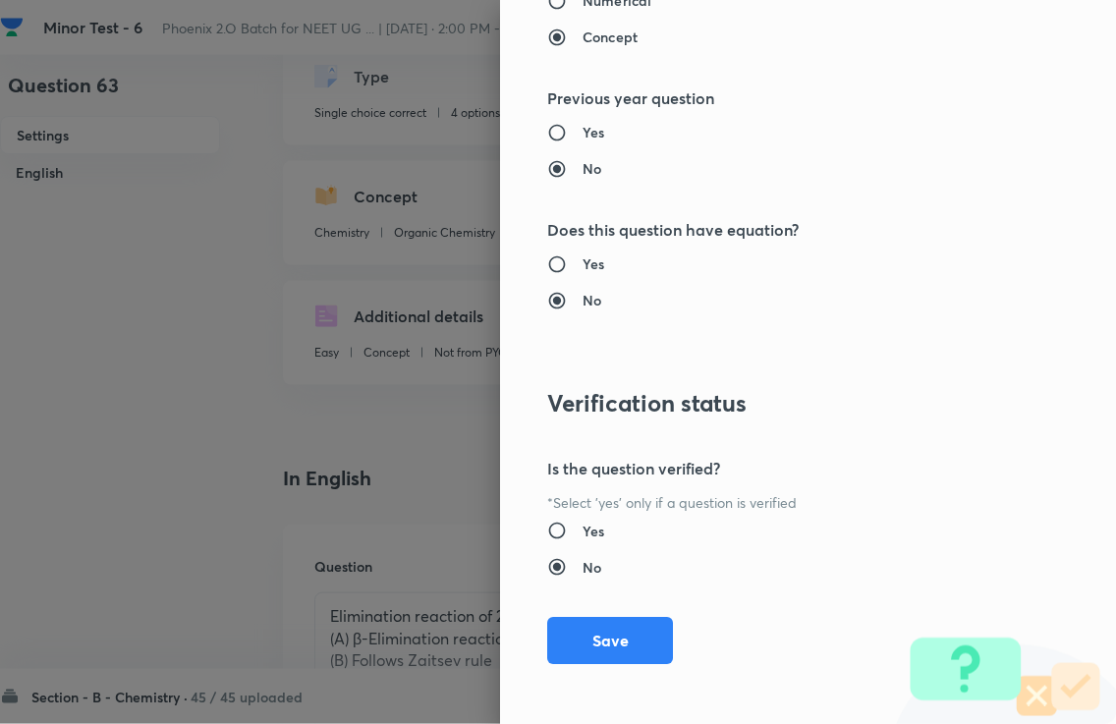
scroll to position [115, 0]
click at [640, 649] on button "Save" at bounding box center [610, 640] width 126 height 47
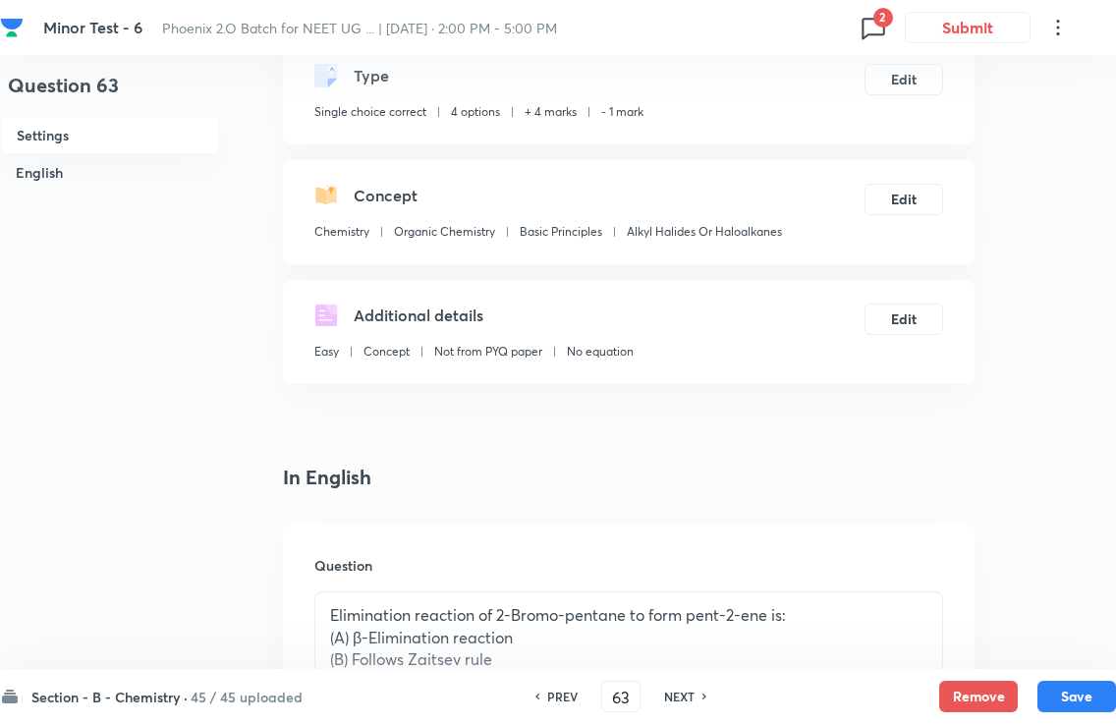
click at [1060, 688] on button "Save" at bounding box center [1077, 696] width 79 height 31
checkbox input "false"
type input "64"
checkbox input "true"
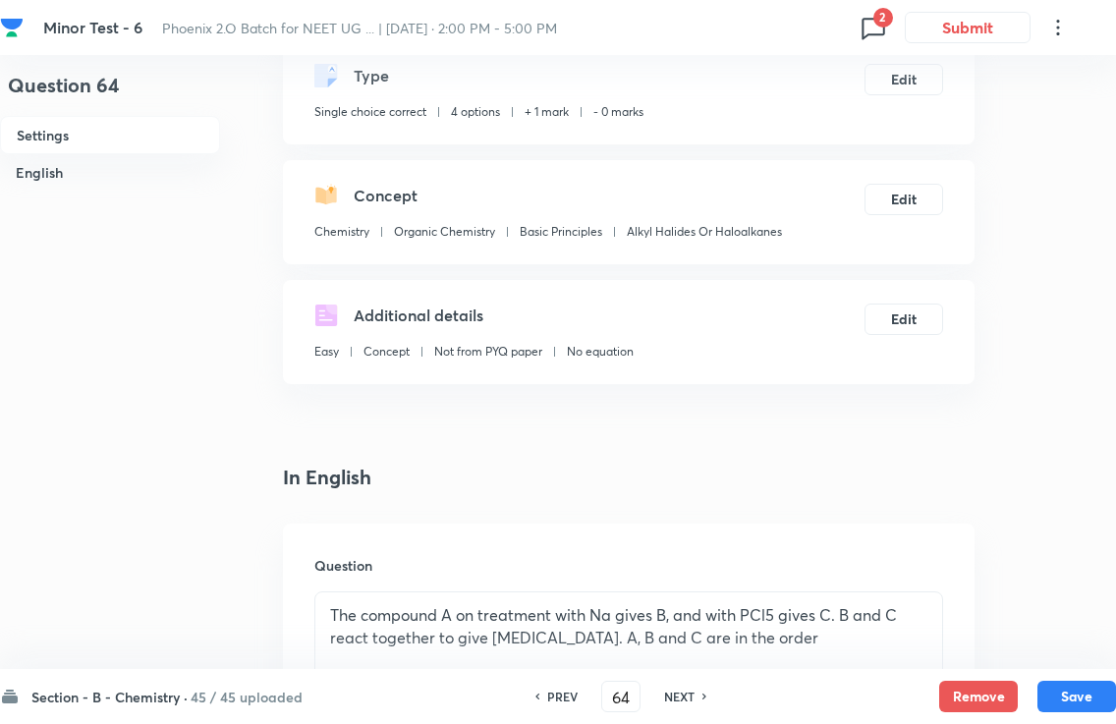
click at [907, 74] on button "Edit" at bounding box center [904, 79] width 79 height 31
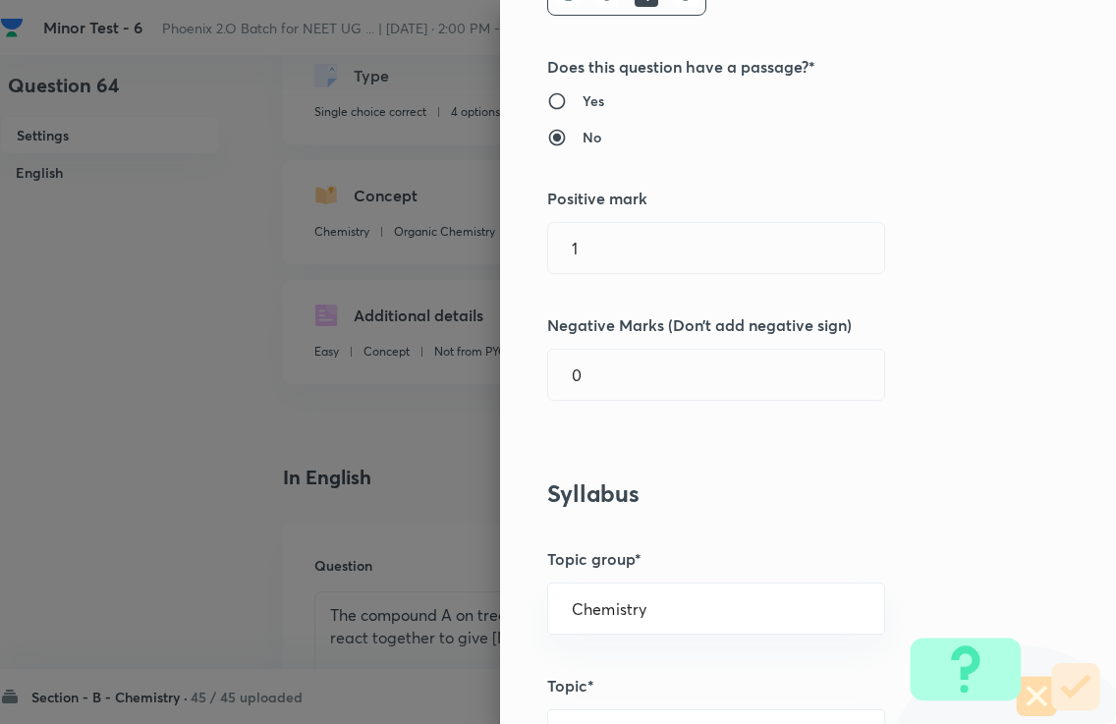
scroll to position [370, 0]
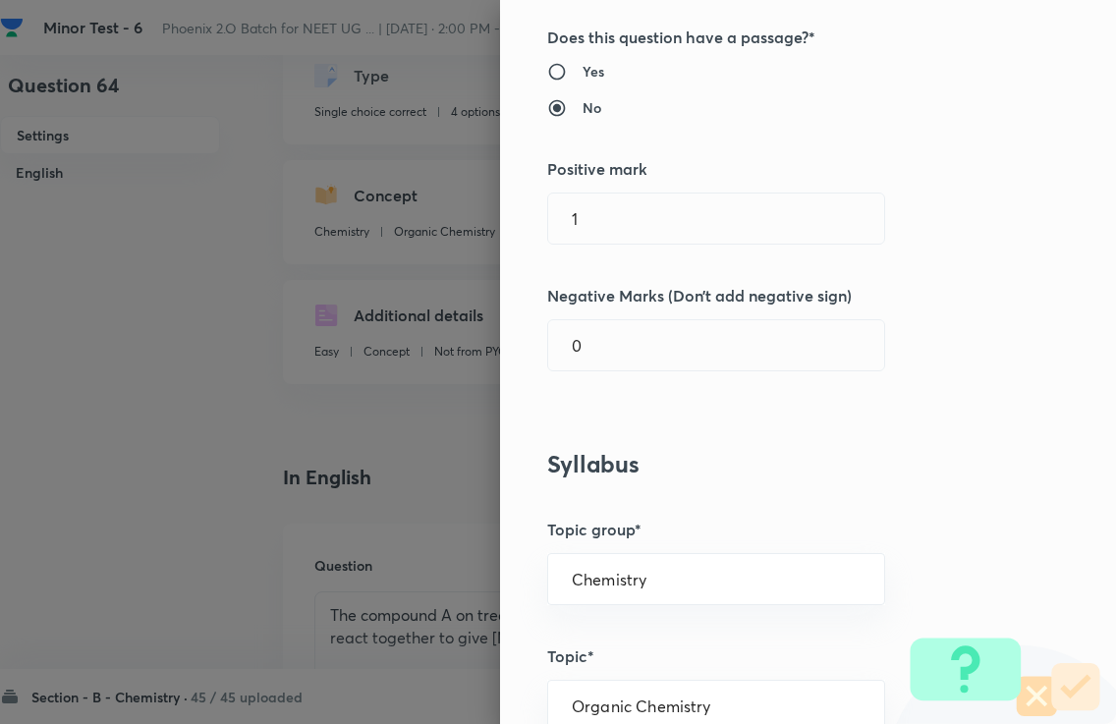
click at [732, 220] on input "1" at bounding box center [716, 219] width 336 height 50
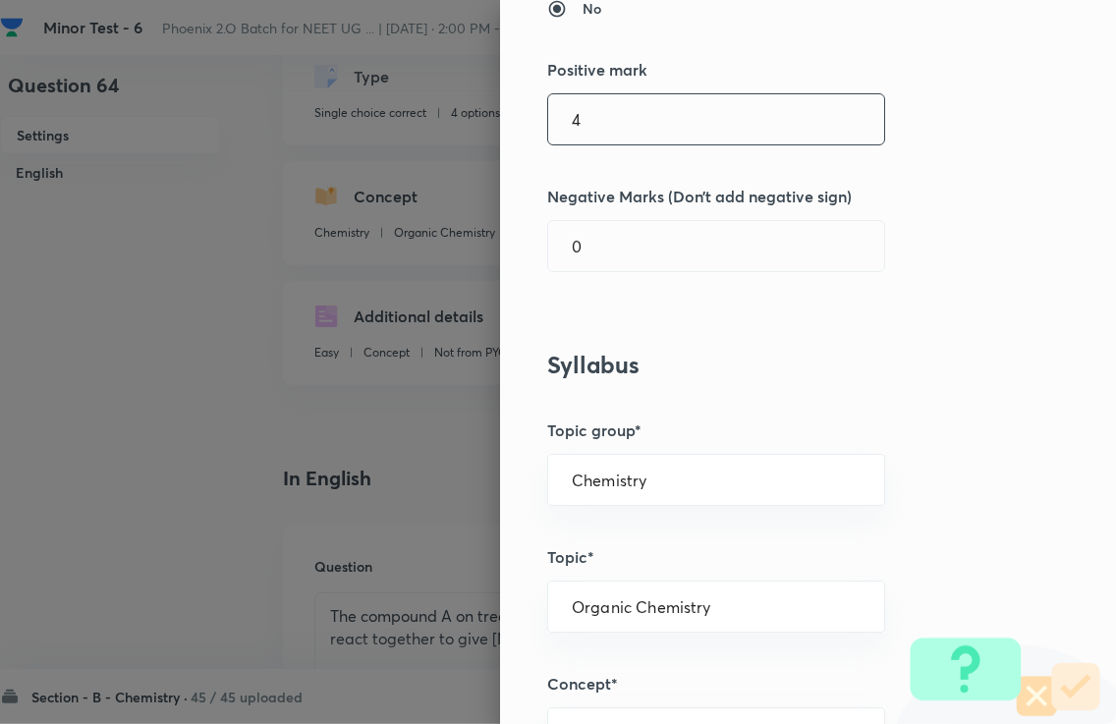
scroll to position [513, 0]
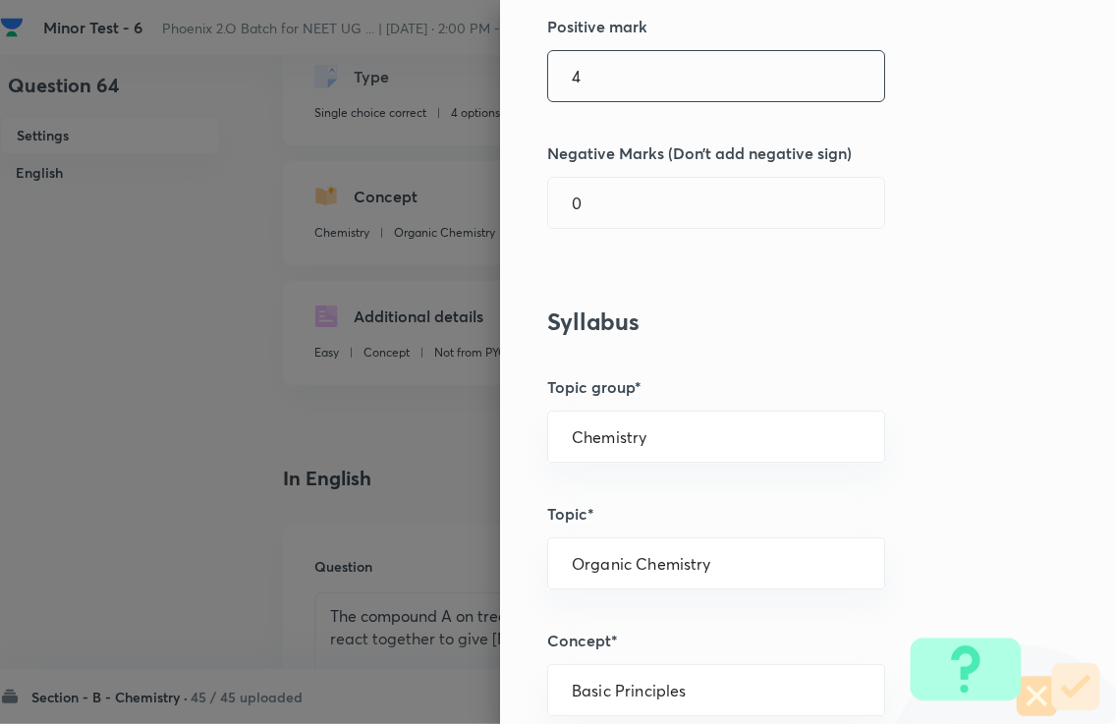
type input "4"
click at [666, 196] on input "0" at bounding box center [716, 203] width 336 height 50
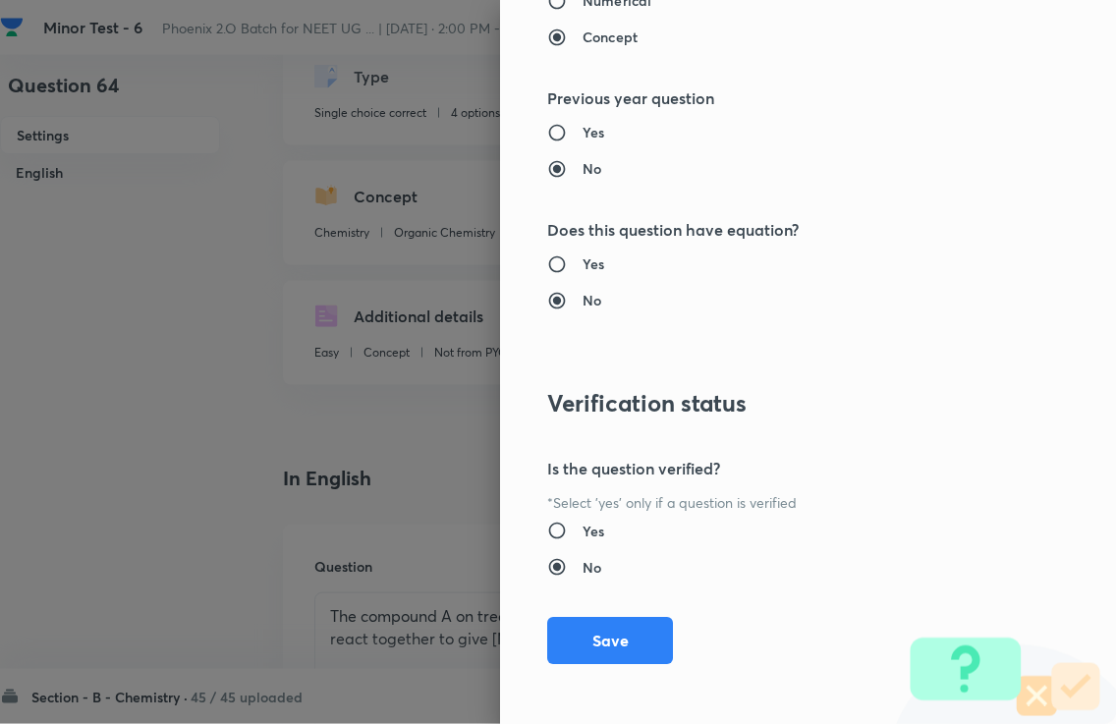
scroll to position [115, 0]
type input "1"
click at [622, 640] on button "Save" at bounding box center [610, 640] width 126 height 47
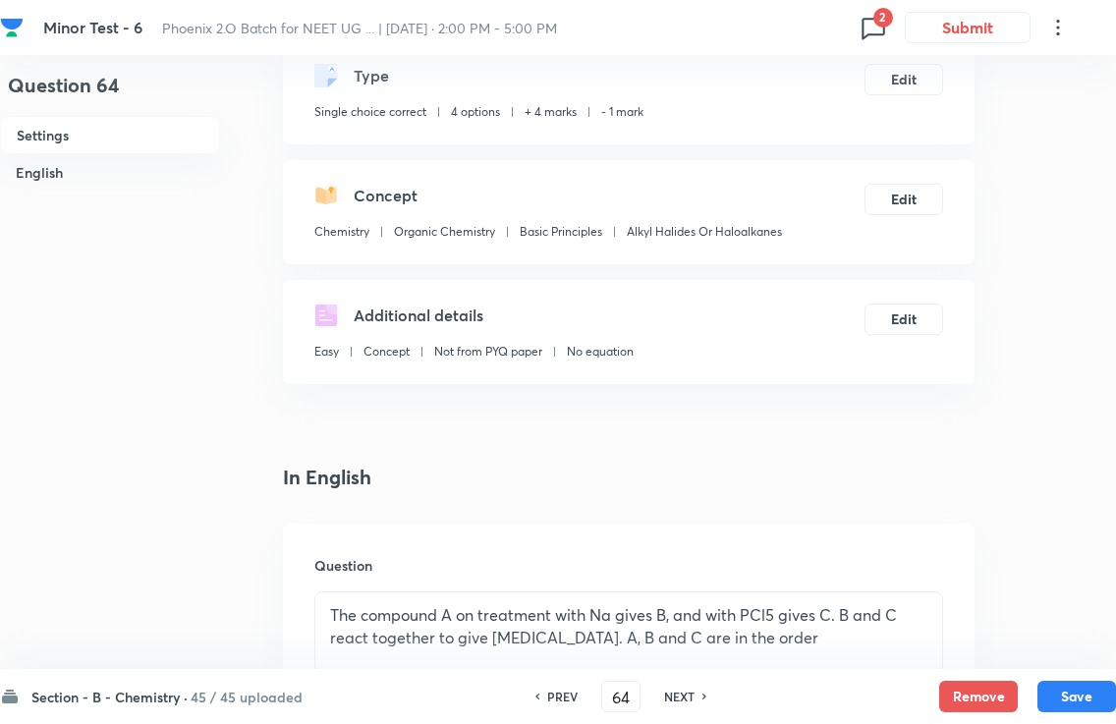
click at [1058, 686] on button "Save" at bounding box center [1077, 696] width 79 height 31
checkbox input "false"
type input "65"
checkbox input "true"
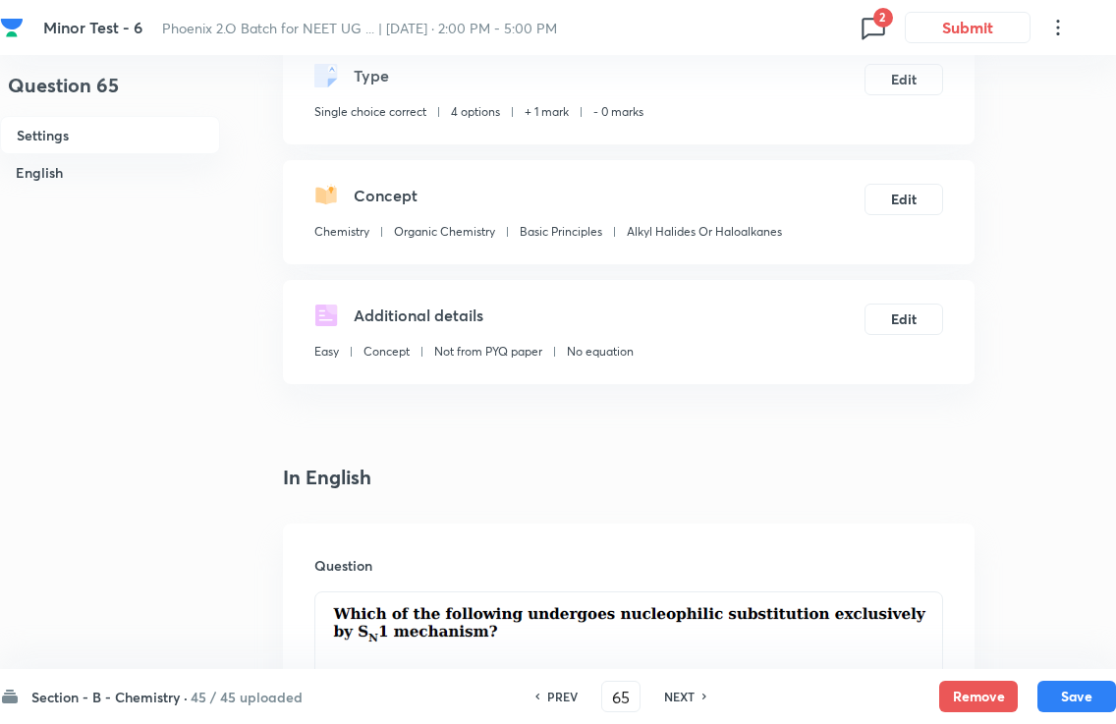
click at [902, 87] on button "Edit" at bounding box center [904, 79] width 79 height 31
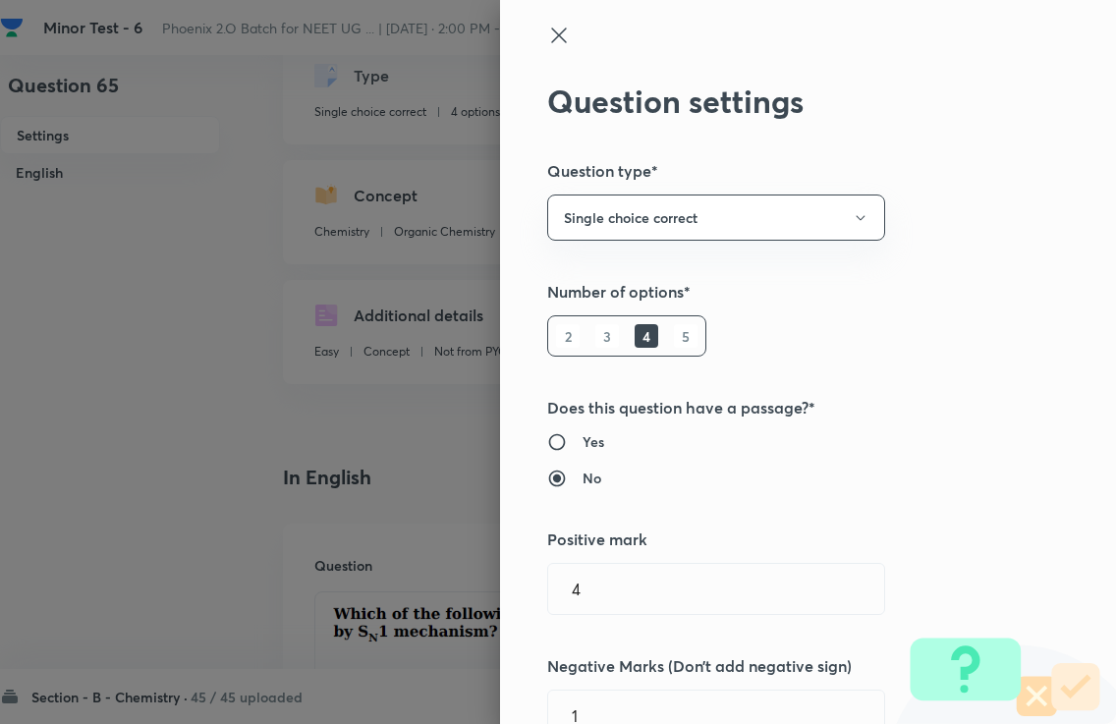
type input "1"
type input "0"
type input "Chemistry"
type input "Organic Chemistry"
type input "Basic Principles"
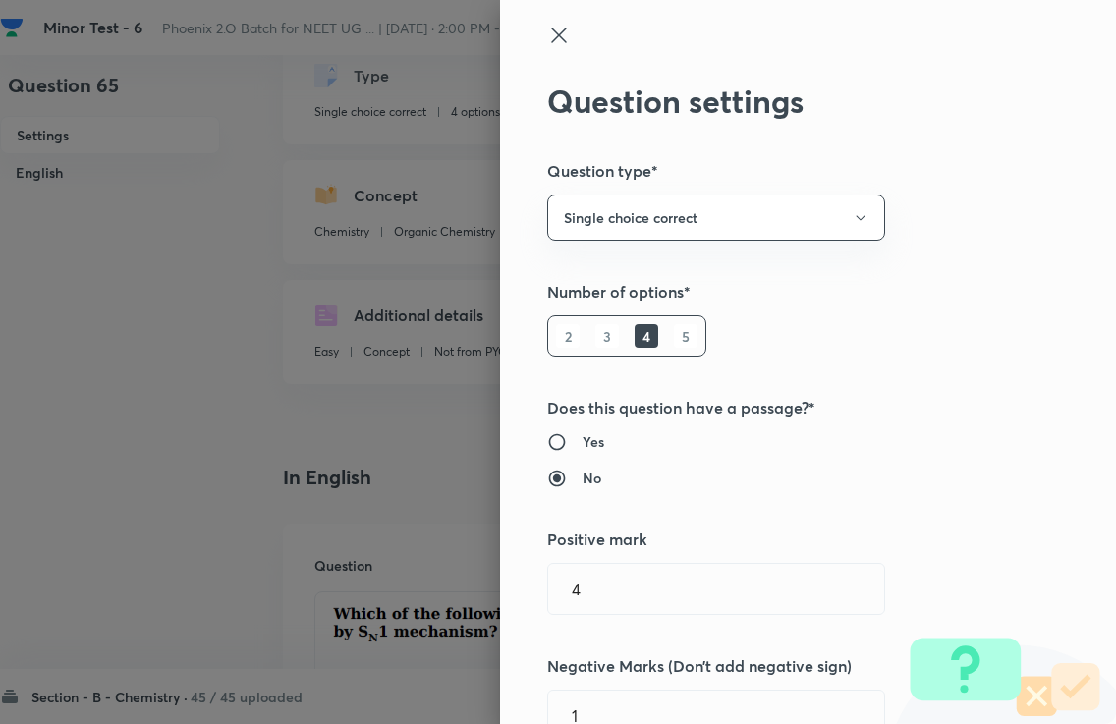
type input "Alkyl Halides Or Haloalkanes"
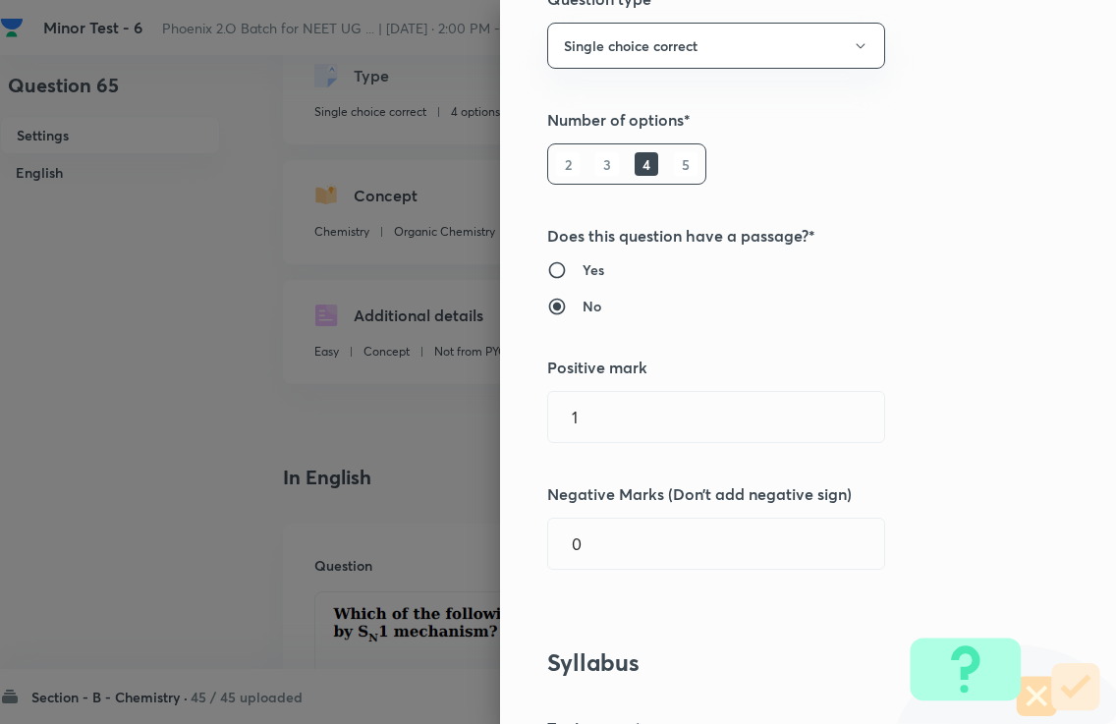
scroll to position [199, 0]
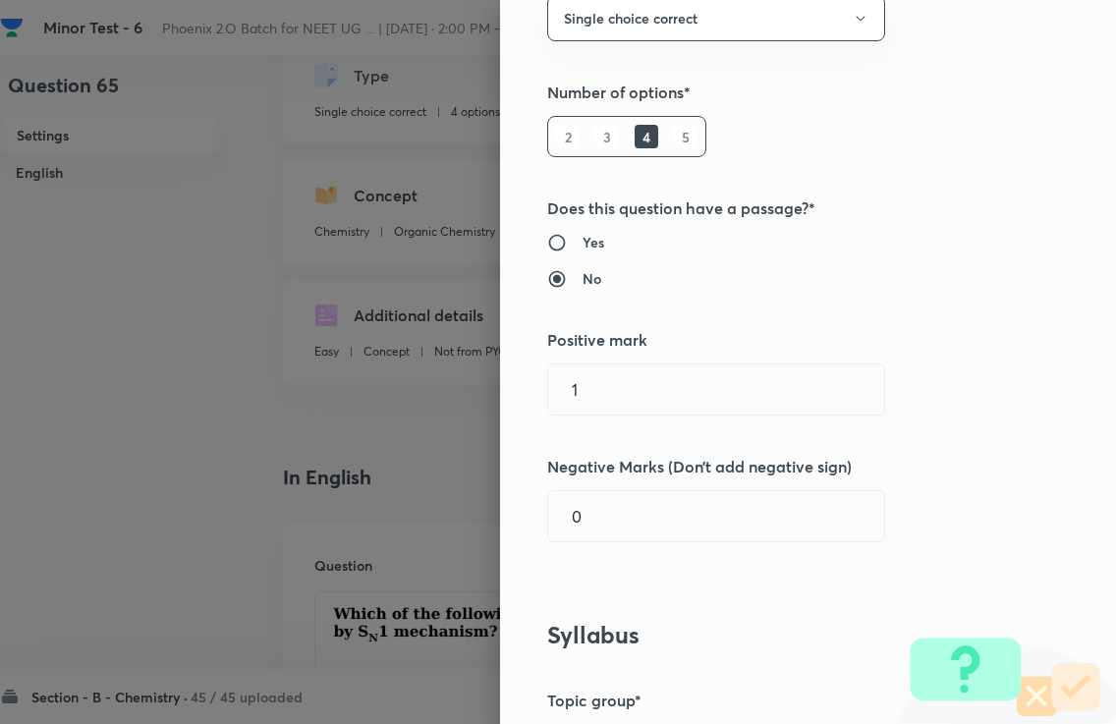
click at [595, 371] on input "1" at bounding box center [716, 390] width 336 height 50
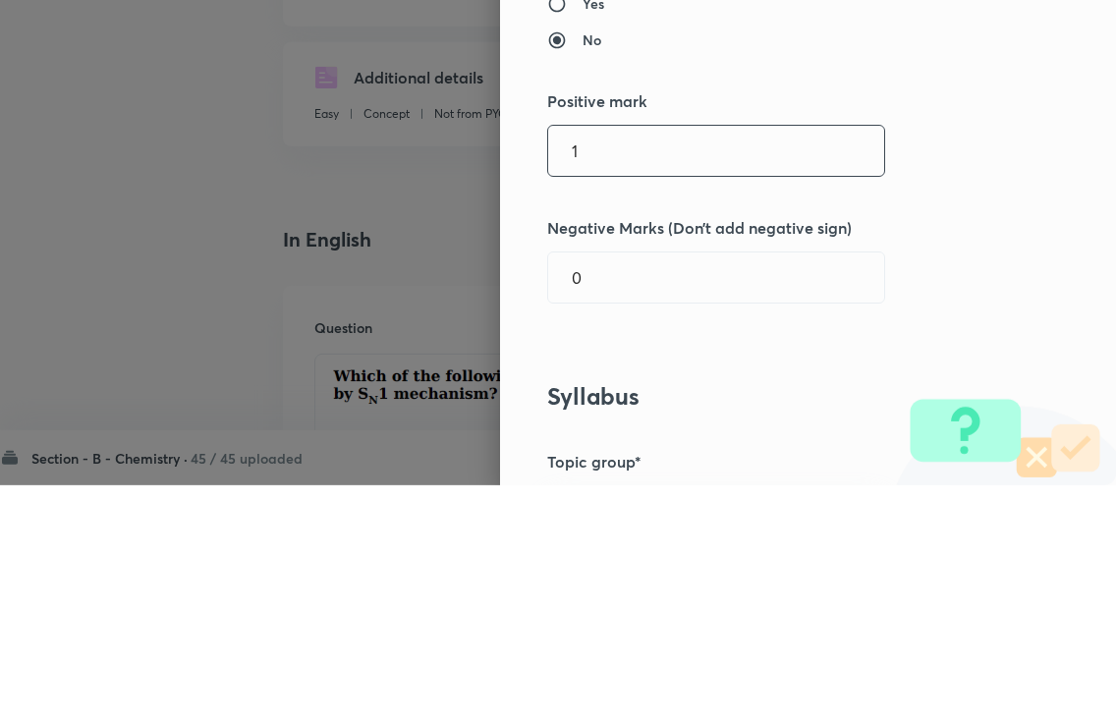
click at [604, 365] on input "1" at bounding box center [716, 390] width 336 height 50
type input "4"
click at [614, 491] on input "0" at bounding box center [716, 516] width 336 height 50
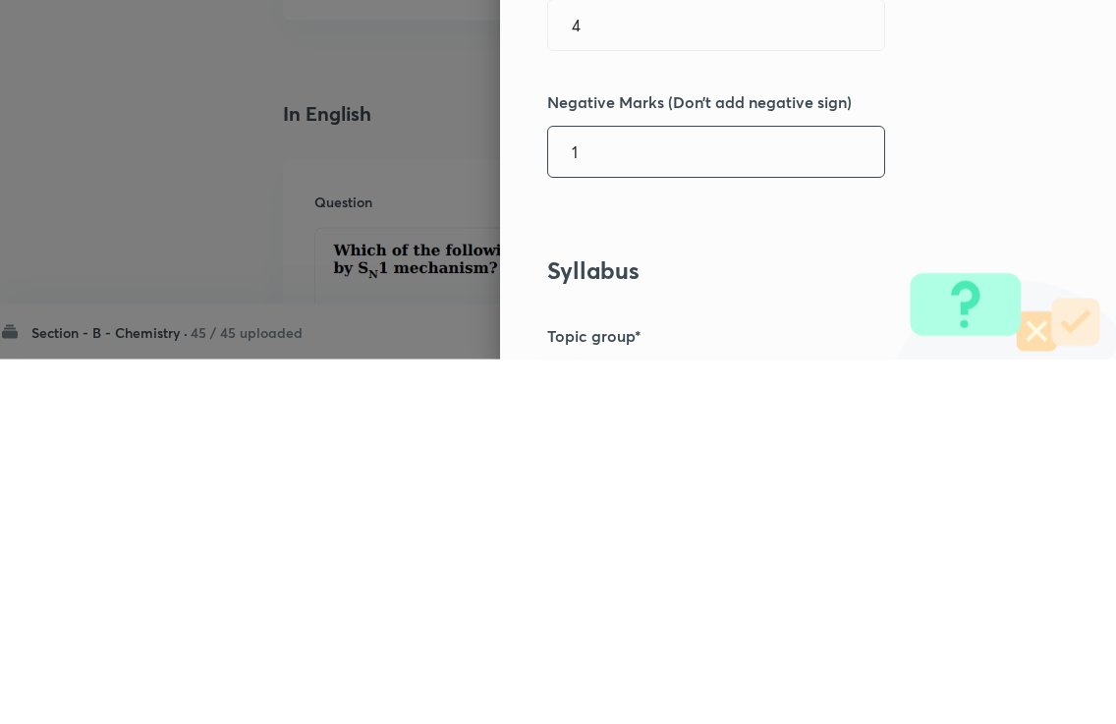
type input "1"
click at [935, 157] on div "Question settings Question type* Single choice correct Number of options* 2 3 4…" at bounding box center [808, 362] width 616 height 724
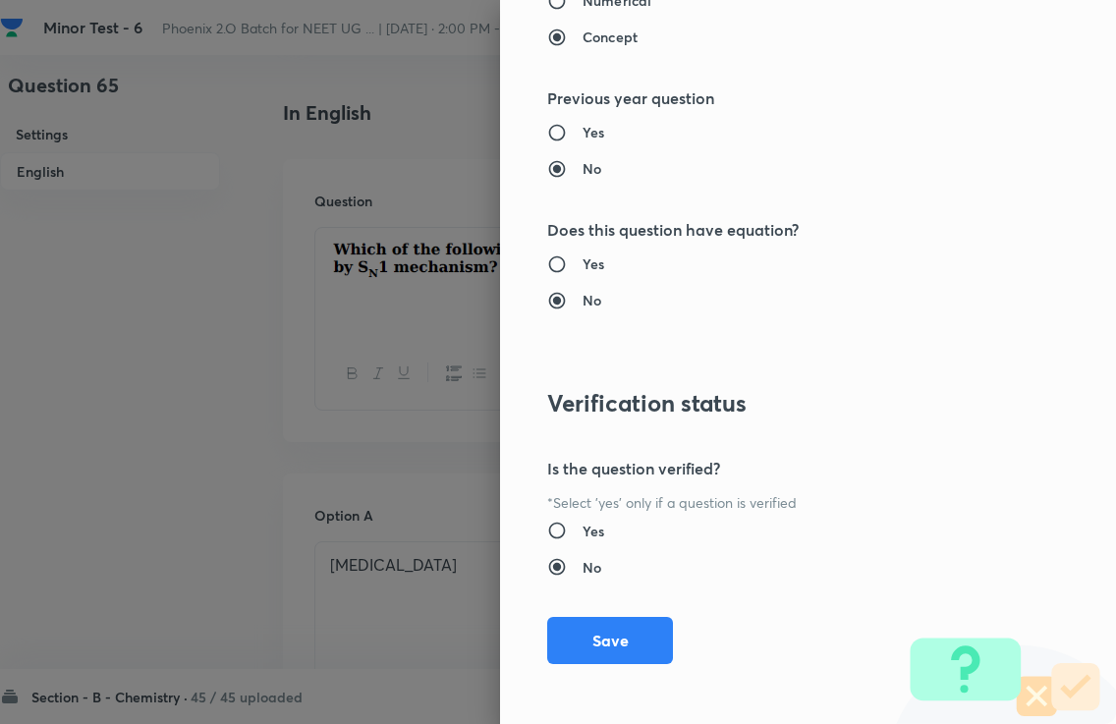
scroll to position [1951, 0]
click at [612, 660] on button "Save" at bounding box center [610, 640] width 126 height 47
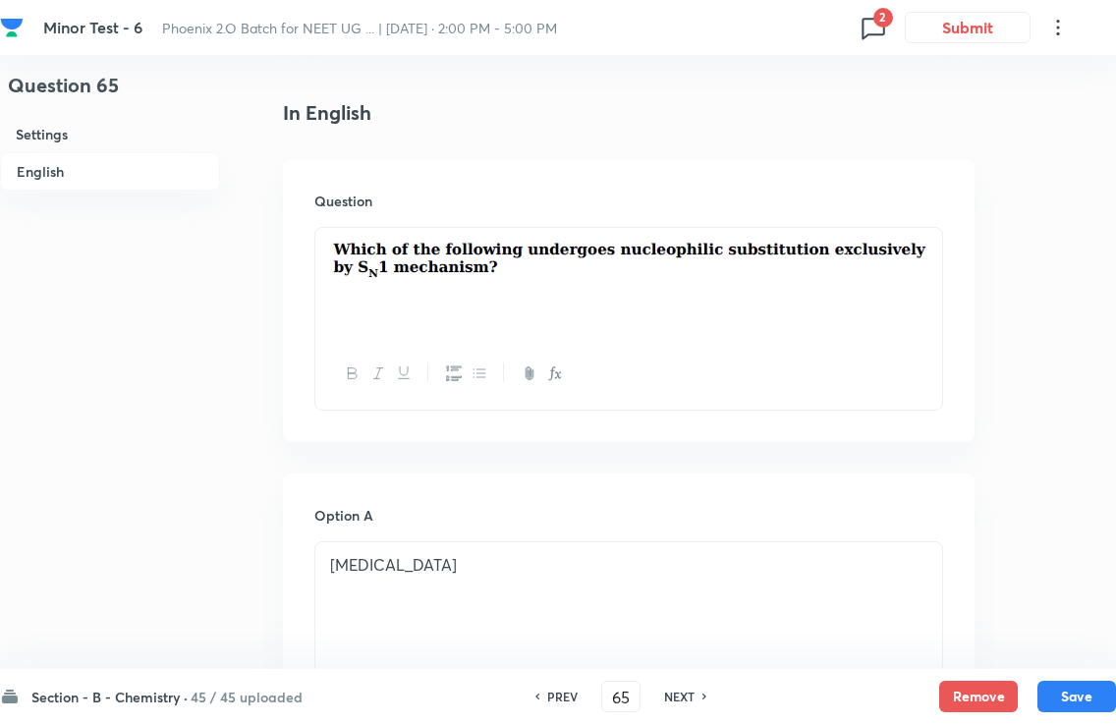
click at [1060, 688] on button "Save" at bounding box center [1077, 696] width 79 height 31
type input "66"
checkbox input "false"
checkbox input "true"
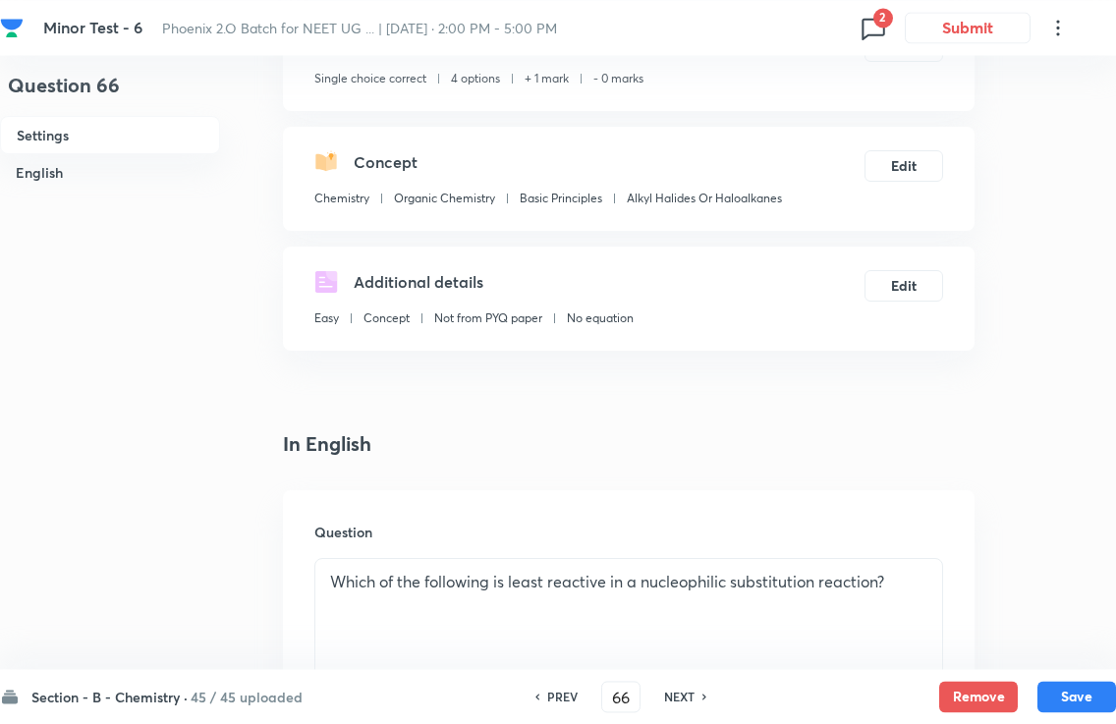
scroll to position [0, 0]
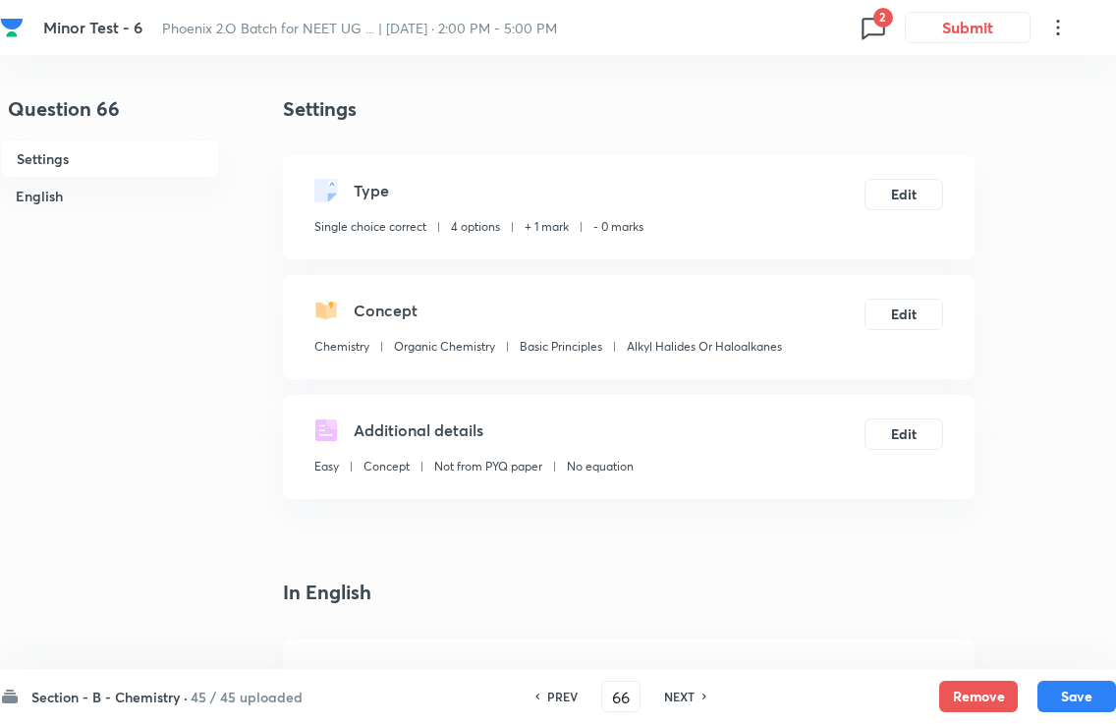
click at [912, 189] on button "Edit" at bounding box center [904, 194] width 79 height 31
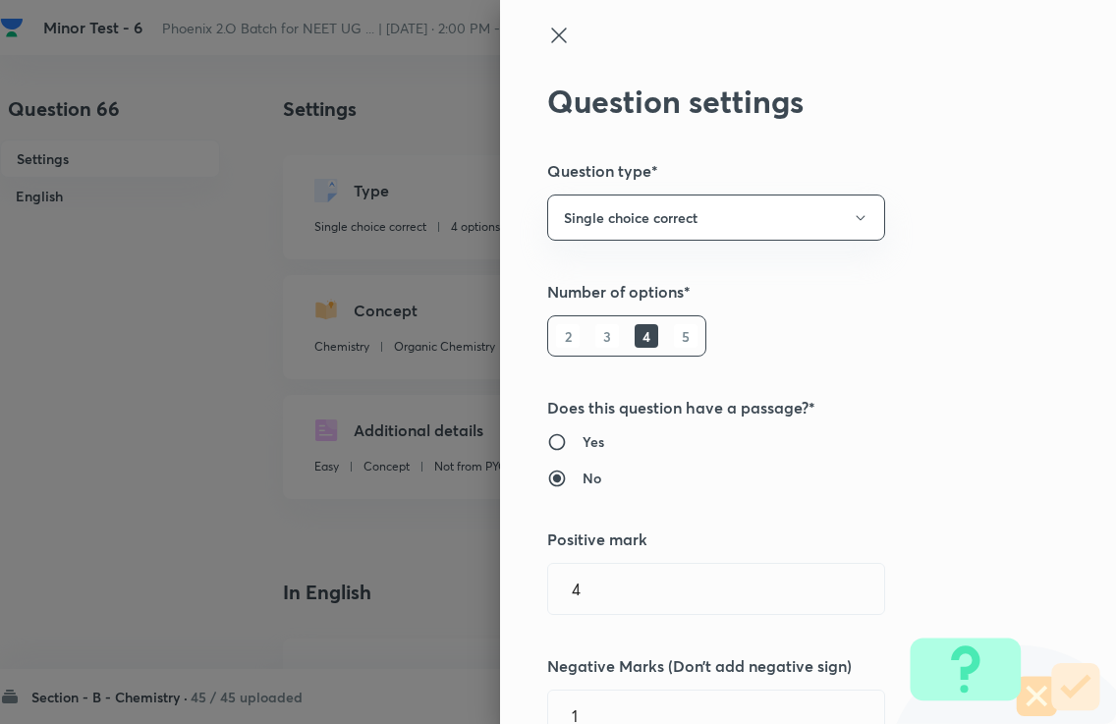
type input "1"
type input "0"
type input "Chemistry"
type input "Organic Chemistry"
type input "Basic Principles"
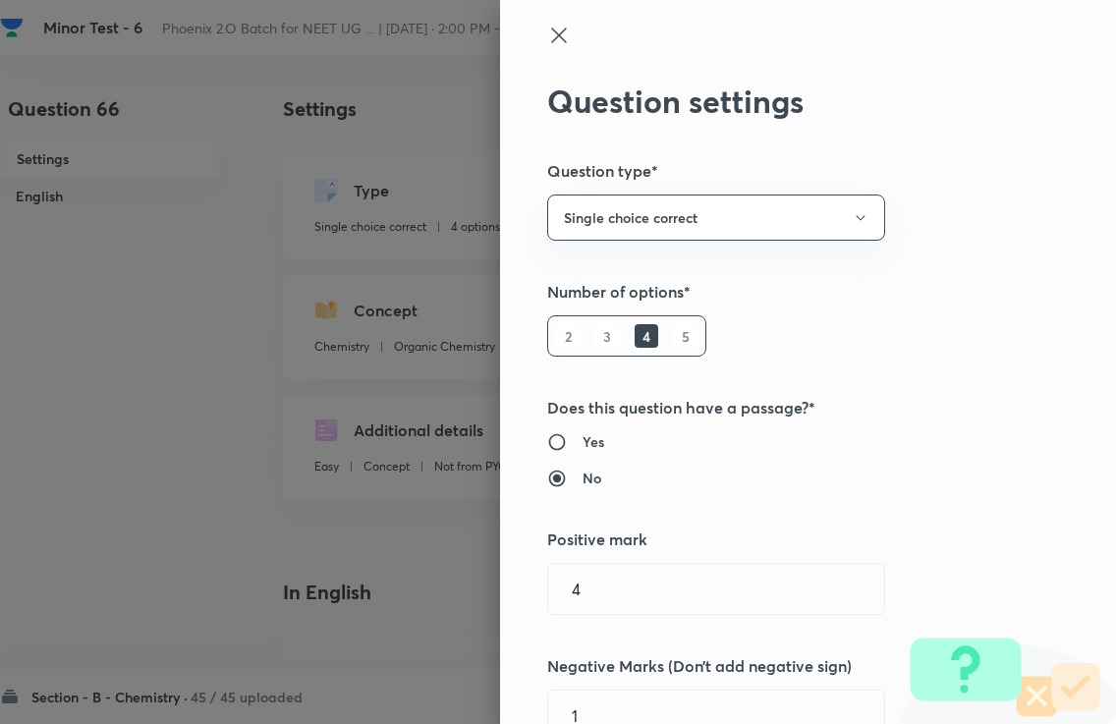
type input "Alkyl Halides Or Haloalkanes"
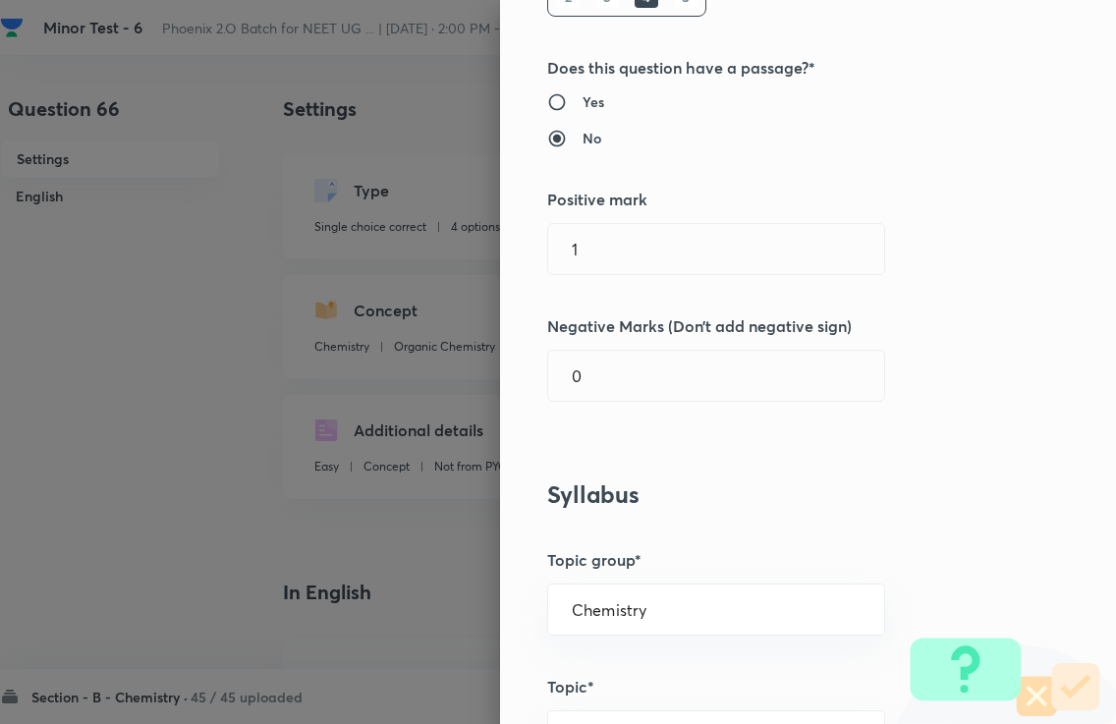
scroll to position [342, 0]
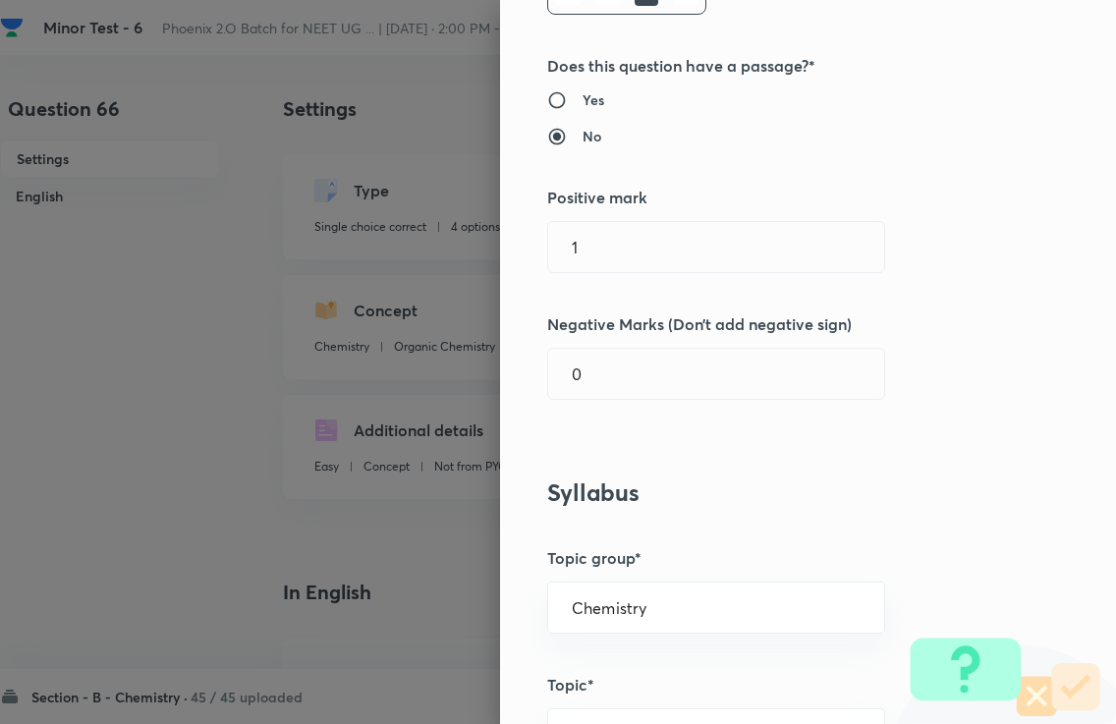
click at [612, 257] on input "1" at bounding box center [716, 247] width 336 height 50
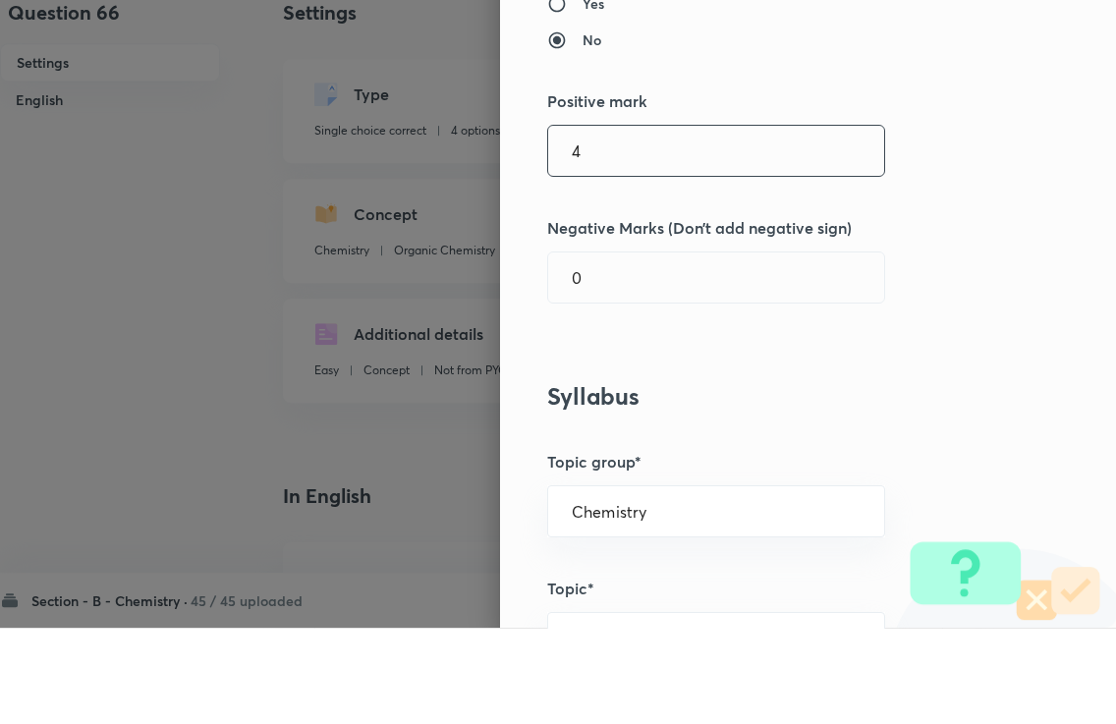
type input "4"
click at [792, 349] on input "0" at bounding box center [716, 374] width 336 height 50
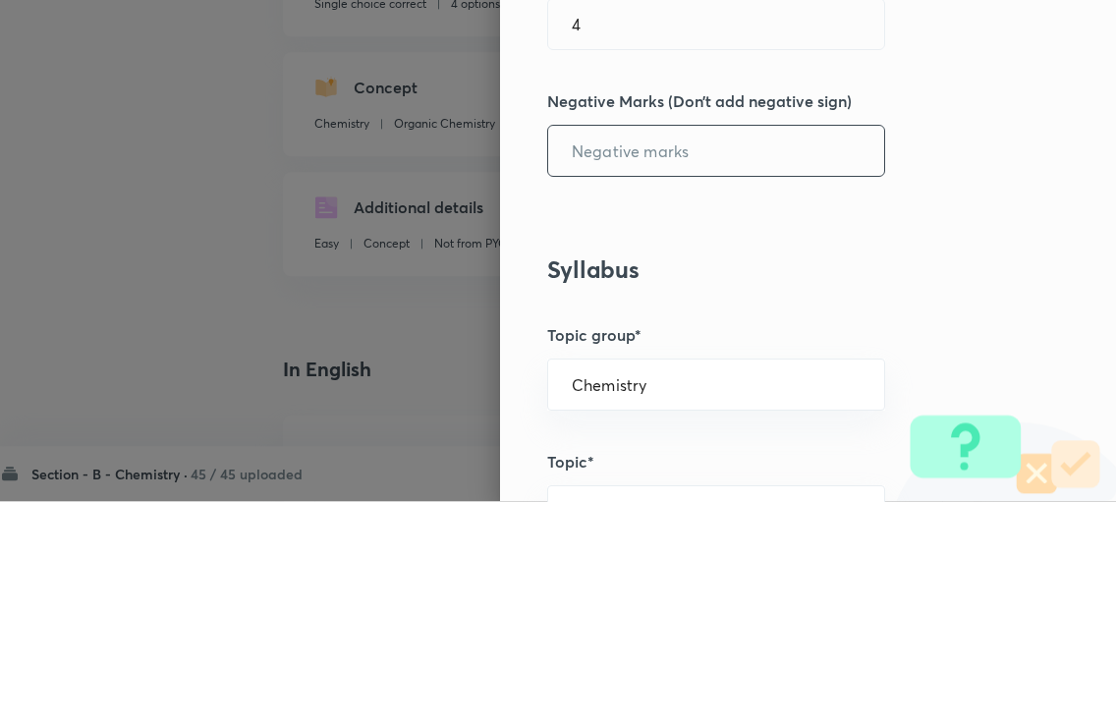
type input "2"
type input "1"
click at [960, 149] on div "Question settings Question type* Single choice correct Number of options* 2 3 4…" at bounding box center [808, 362] width 616 height 724
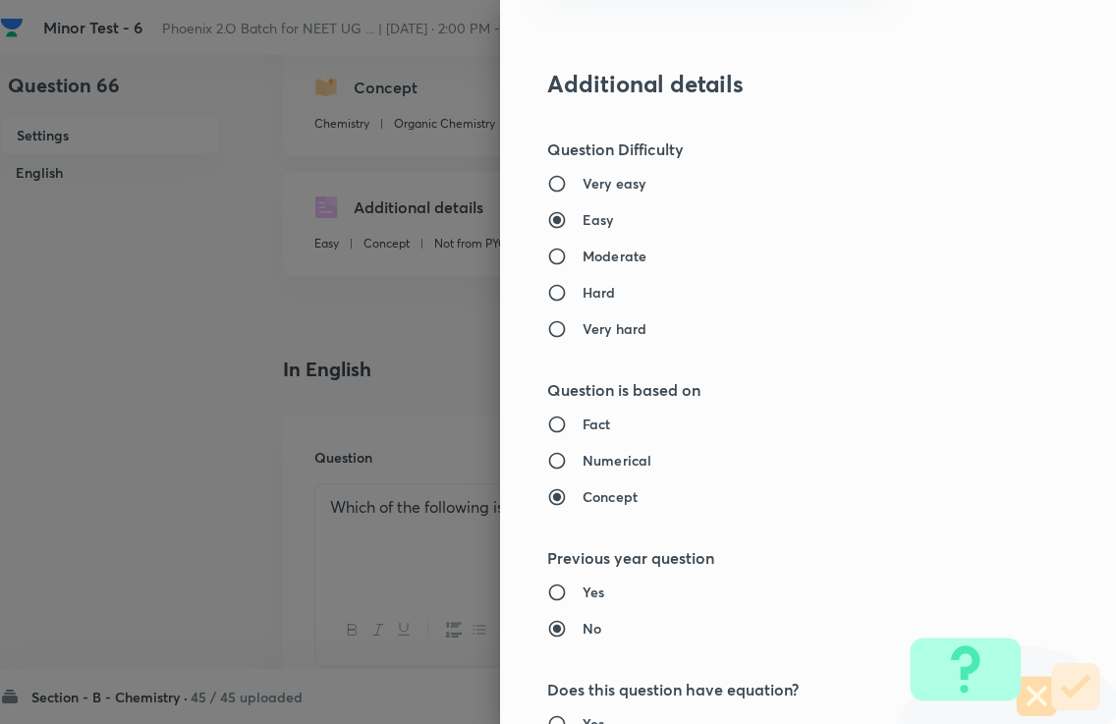
scroll to position [1951, 0]
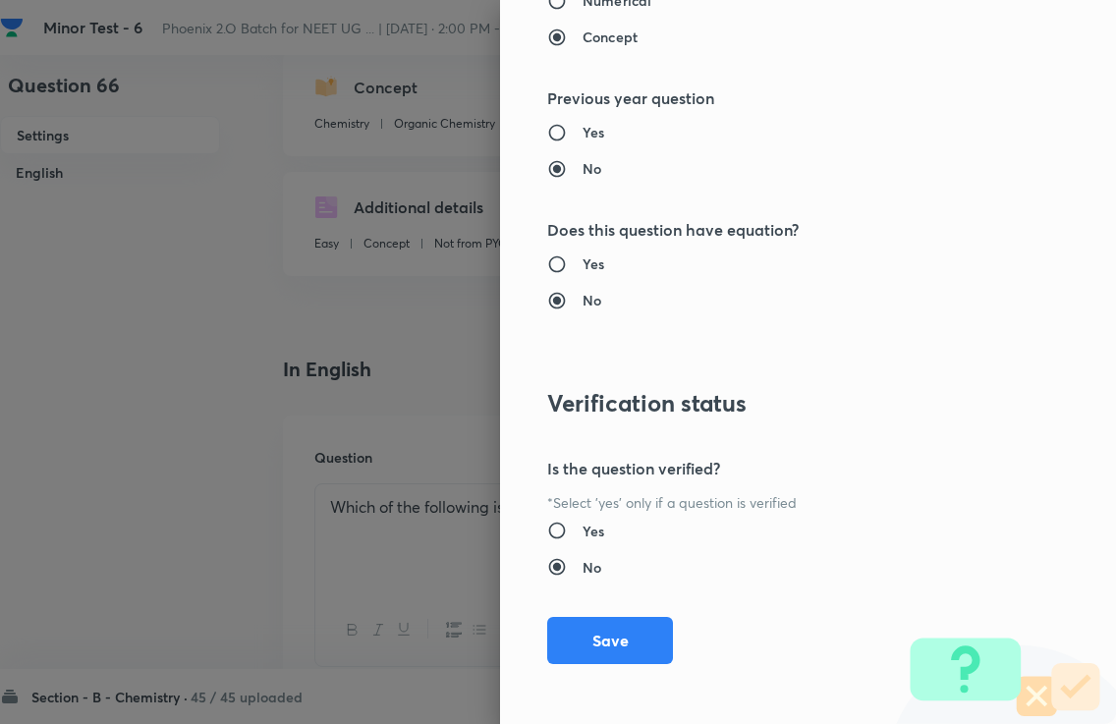
click at [614, 626] on button "Save" at bounding box center [610, 640] width 126 height 47
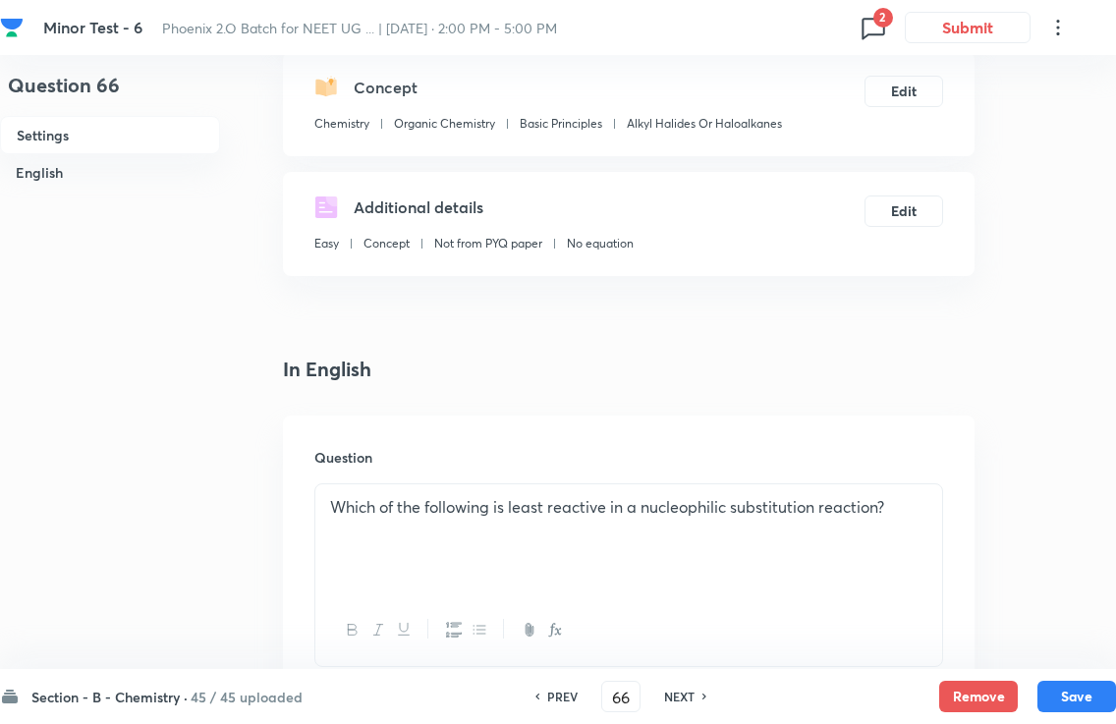
click at [1060, 688] on button "Save" at bounding box center [1077, 696] width 79 height 31
checkbox input "false"
type input "67"
checkbox input "true"
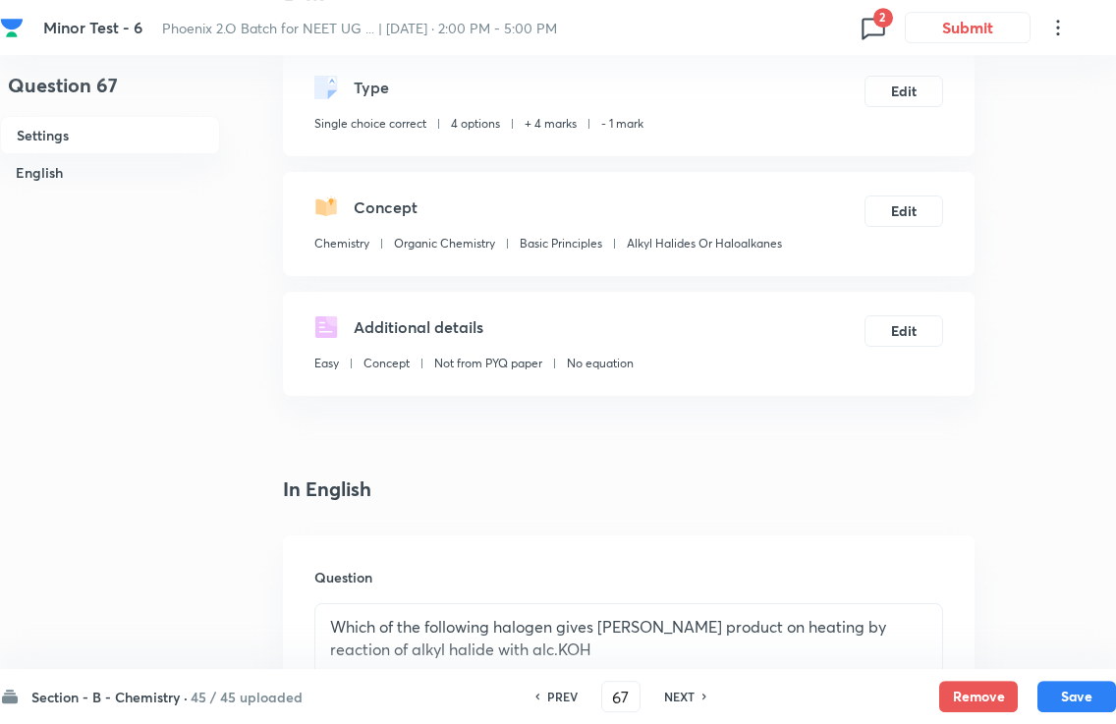
scroll to position [113, 0]
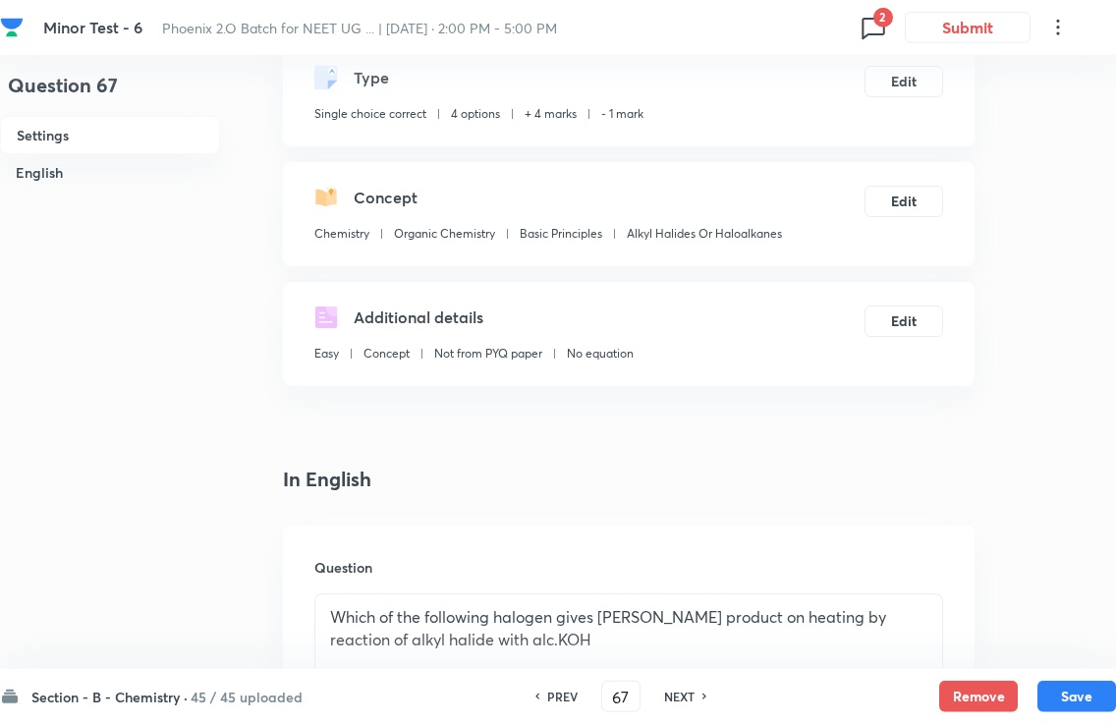
click at [1060, 688] on button "Save" at bounding box center [1077, 696] width 79 height 31
type input "68"
checkbox input "false"
checkbox input "true"
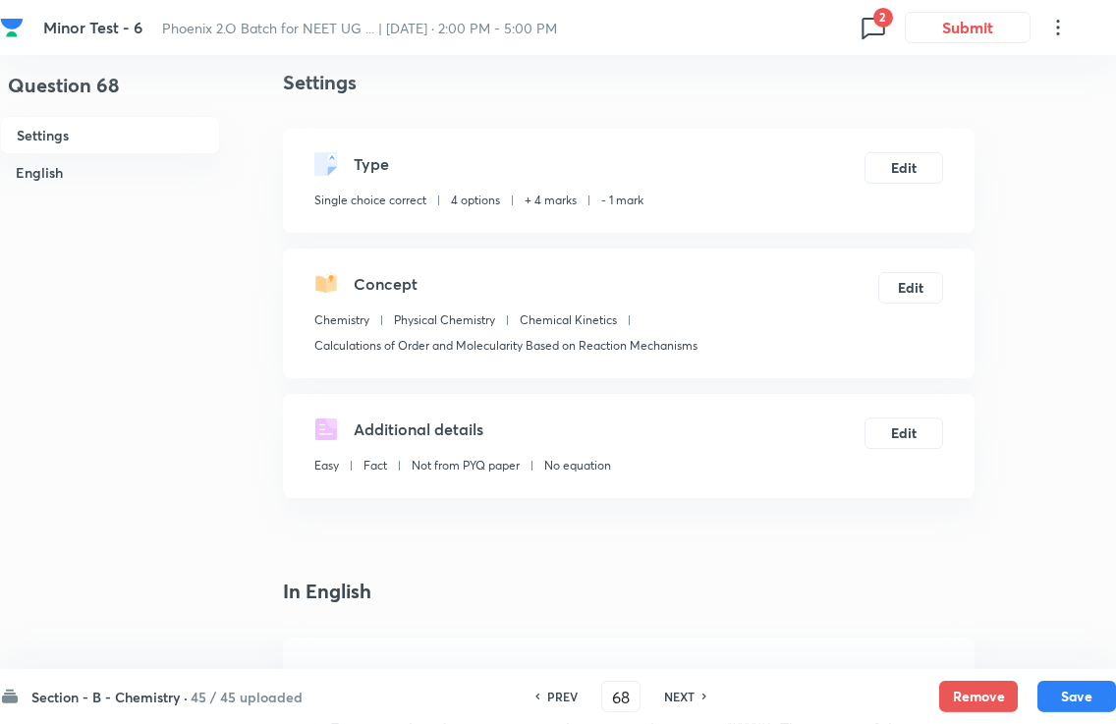
scroll to position [0, 0]
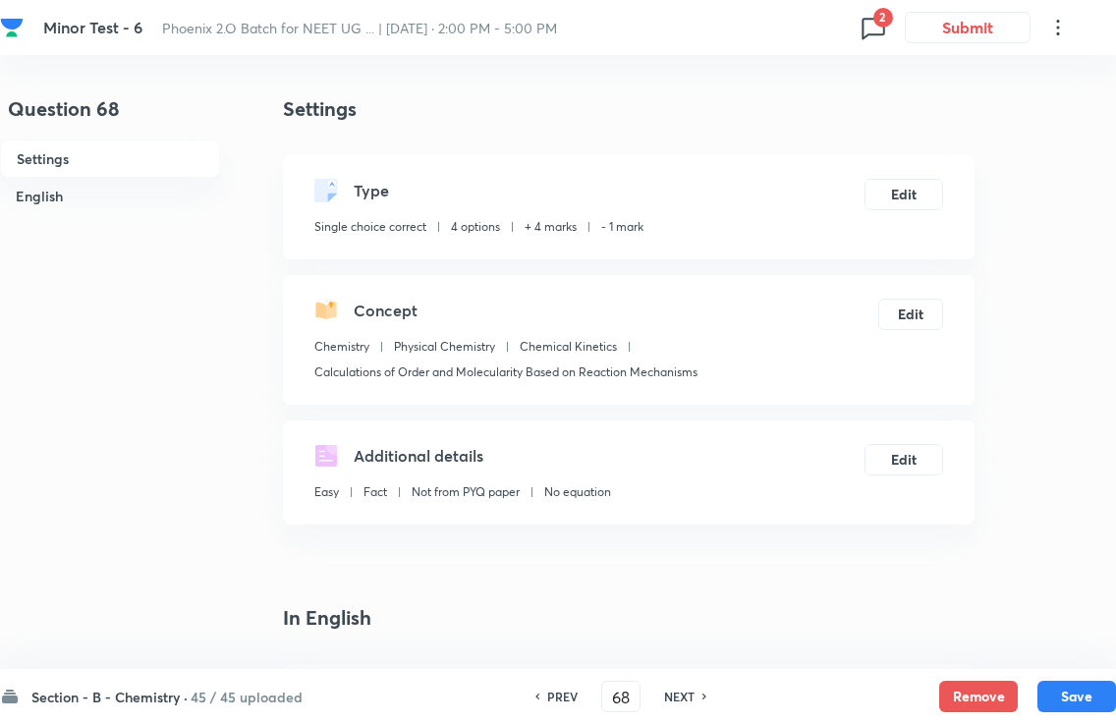
click at [1060, 688] on button "Save" at bounding box center [1077, 696] width 79 height 31
type input "69"
checkbox input "true"
checkbox input "false"
click at [1060, 685] on button "Save" at bounding box center [1077, 696] width 79 height 31
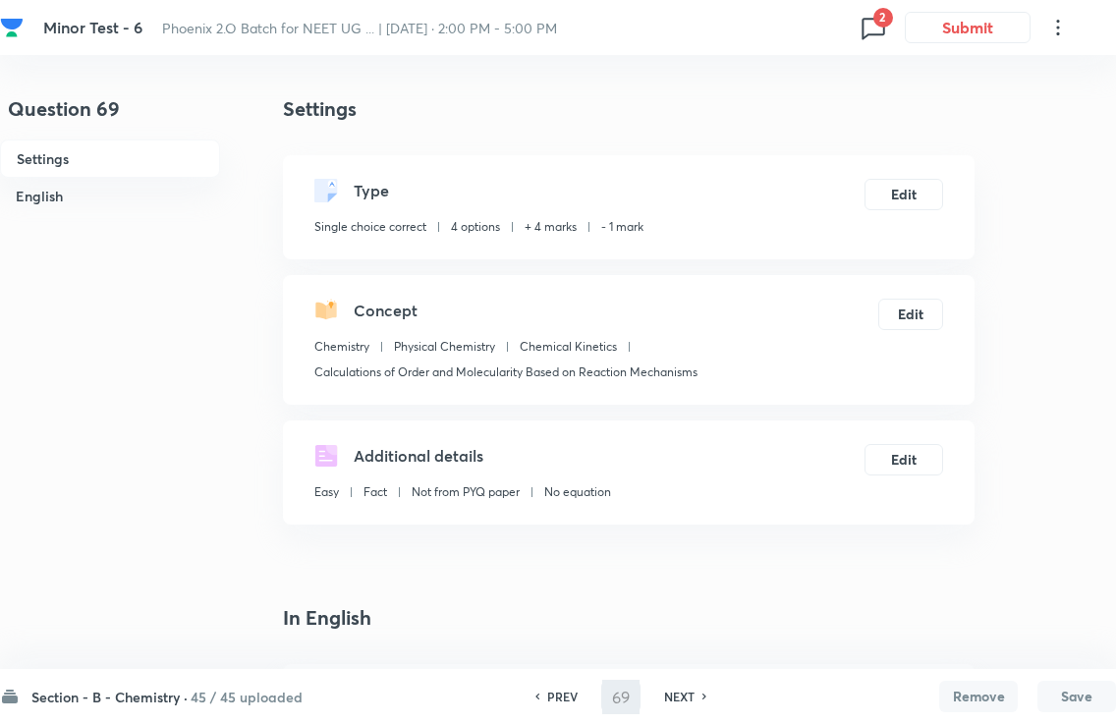
type input "70"
checkbox input "false"
checkbox input "true"
click at [1060, 682] on button "Save" at bounding box center [1077, 696] width 79 height 31
type input "71"
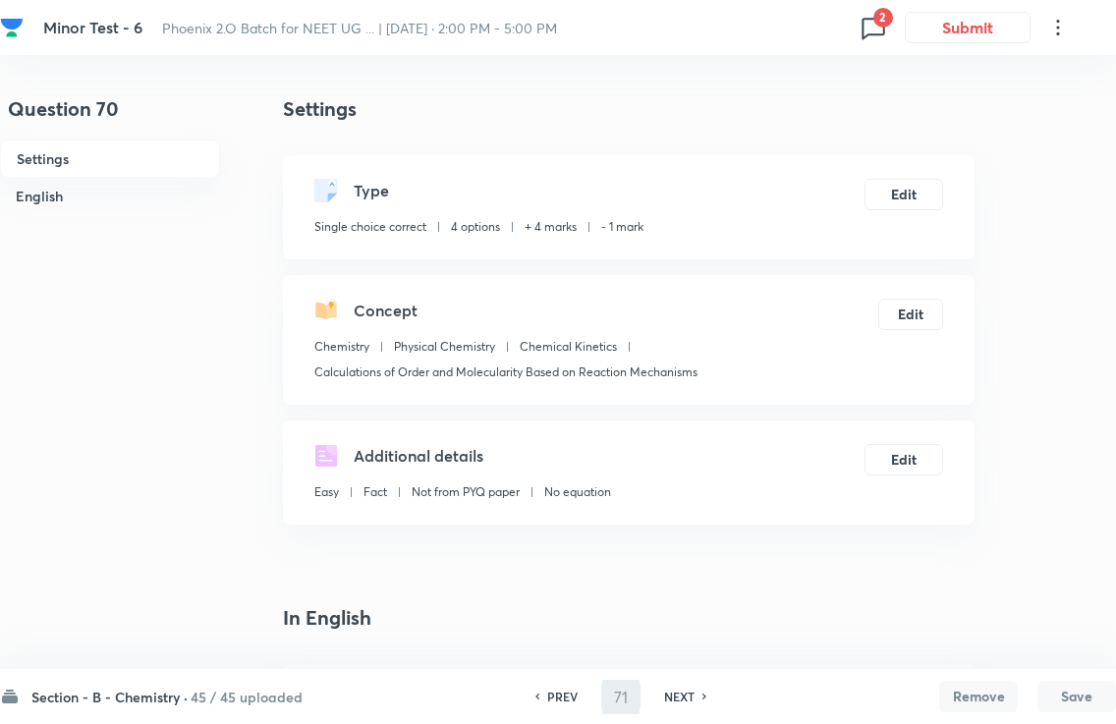
checkbox input "true"
checkbox input "false"
click at [1060, 688] on button "Save" at bounding box center [1077, 696] width 79 height 31
type input "72"
checkbox input "true"
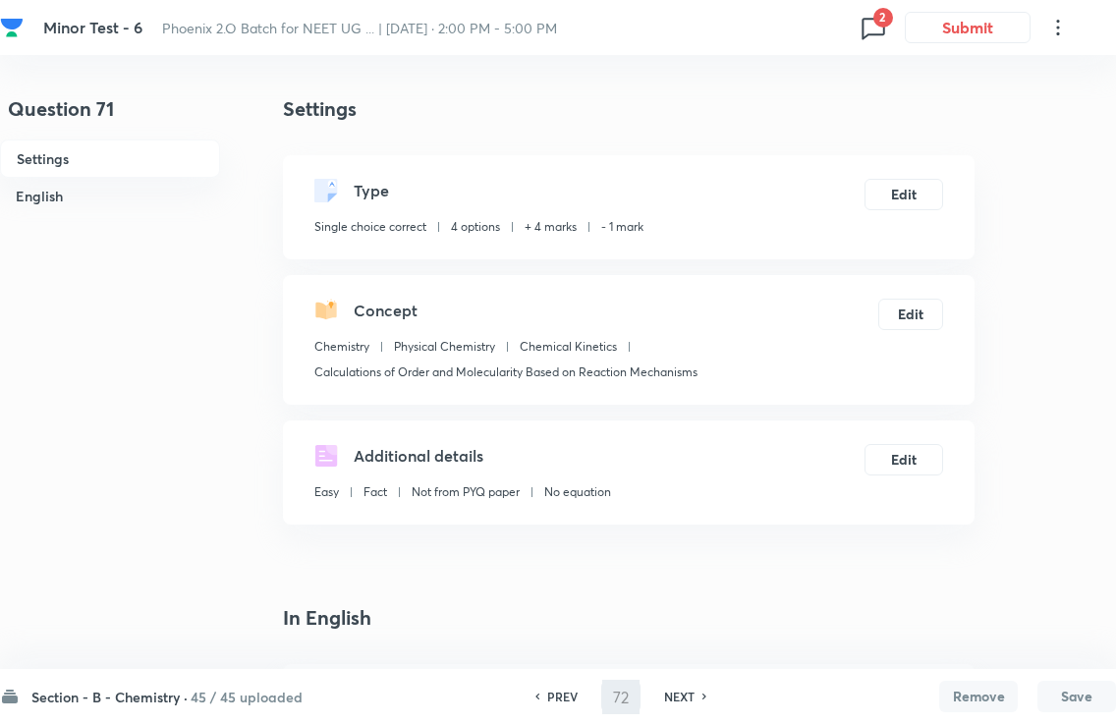
checkbox input "false"
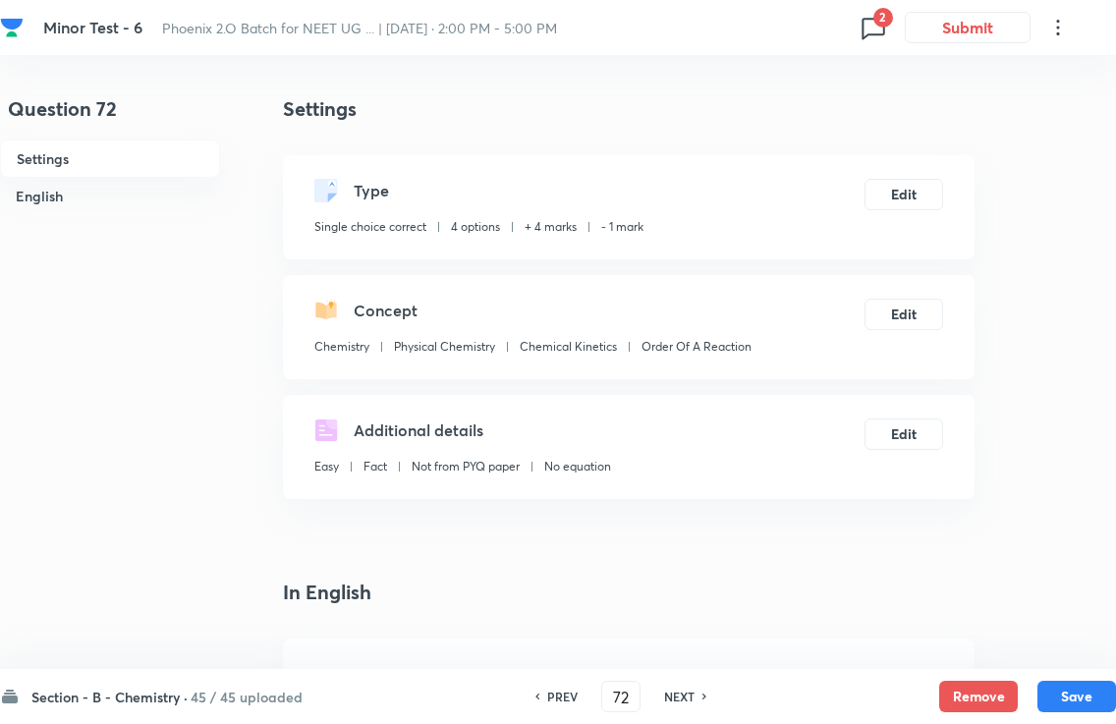
click at [1060, 688] on button "Save" at bounding box center [1077, 696] width 79 height 31
type input "73"
checkbox input "false"
checkbox input "true"
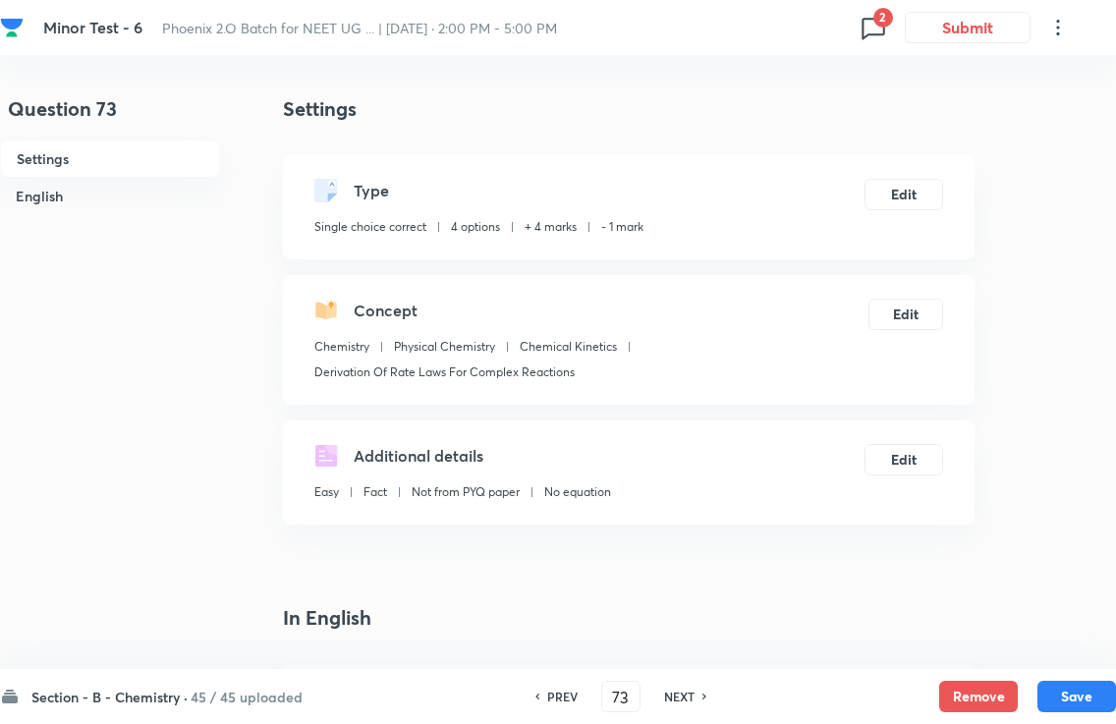
click at [1060, 687] on button "Save" at bounding box center [1077, 696] width 79 height 31
type input "74"
checkbox input "true"
checkbox input "false"
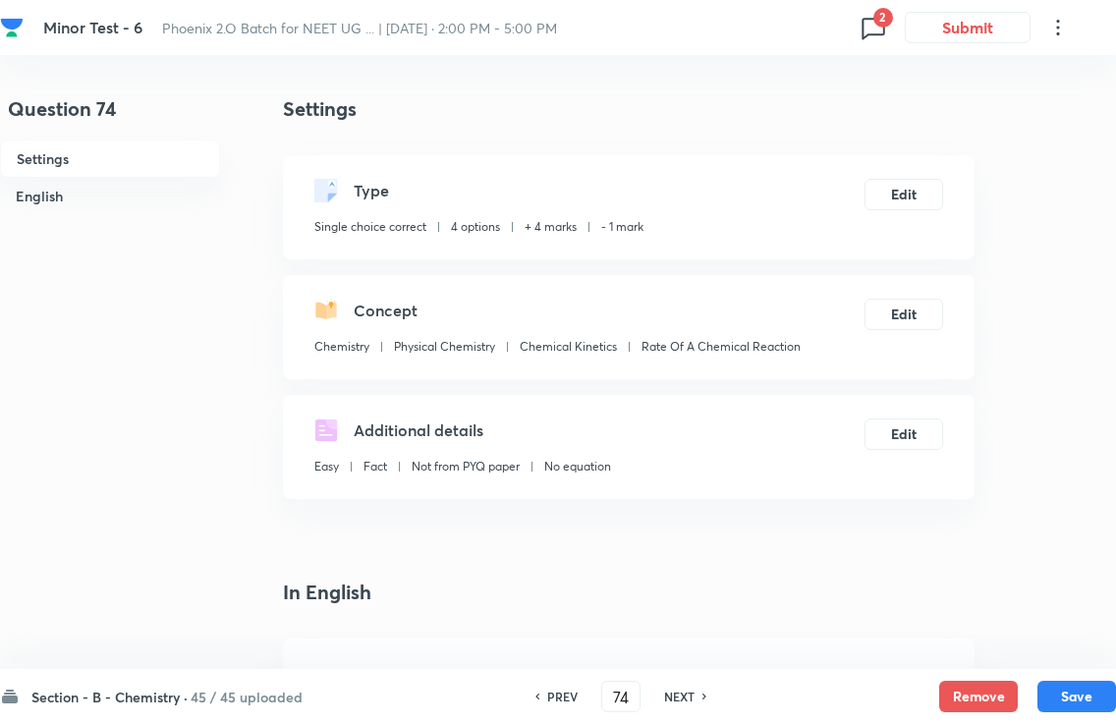
click at [1060, 671] on div "Section - B - Chemistry · 45 / 45 uploaded PREV 74 ​ NEXT Remove Save" at bounding box center [558, 696] width 1116 height 55
click at [1060, 682] on button "Save" at bounding box center [1077, 696] width 79 height 31
type input "75"
checkbox input "false"
click at [1060, 687] on button "Save" at bounding box center [1077, 696] width 79 height 31
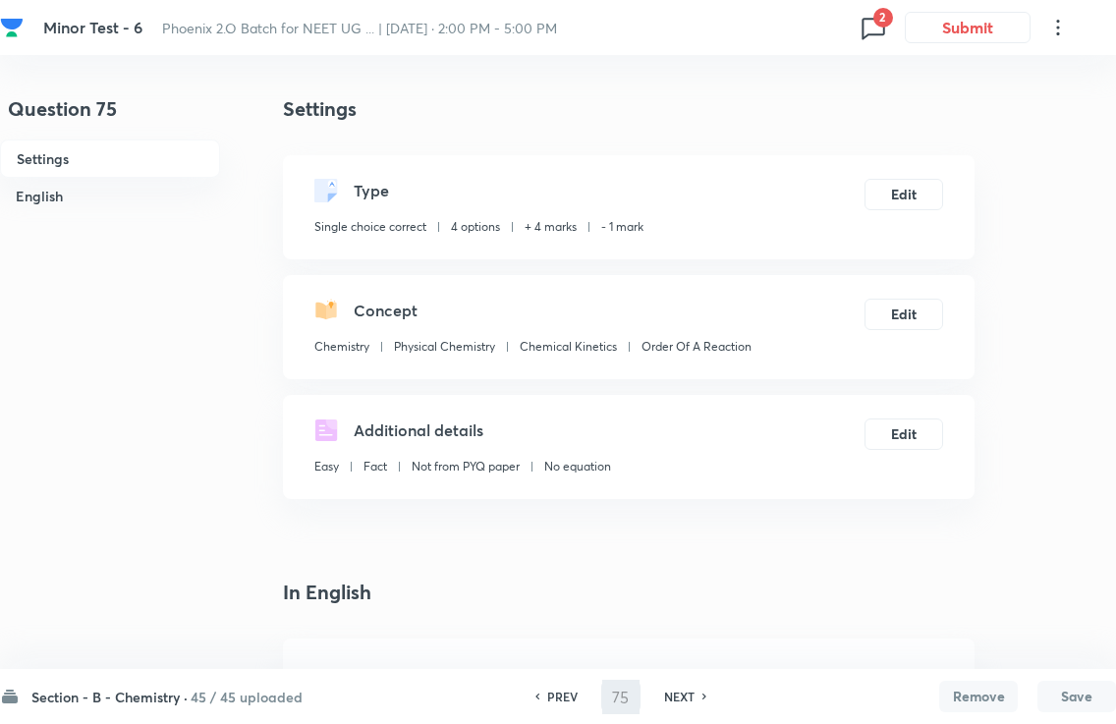
checkbox input "false"
type input "76"
checkbox input "true"
click at [1060, 671] on div "Section - B - Chemistry · 45 / 45 uploaded PREV 76 ​ NEXT Remove Save" at bounding box center [558, 696] width 1116 height 55
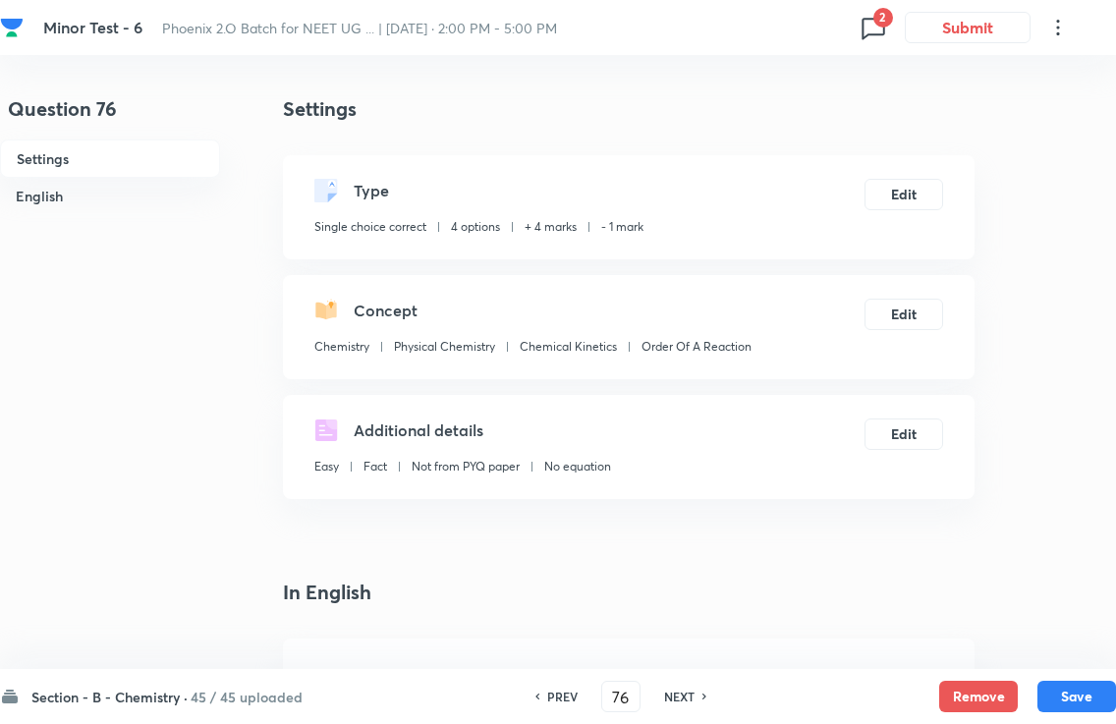
click at [1060, 675] on div "Section - B - Chemistry · 45 / 45 uploaded PREV 76 ​ NEXT Remove Save" at bounding box center [558, 696] width 1116 height 55
click at [1060, 686] on button "Save" at bounding box center [1077, 696] width 79 height 31
type input "77"
checkbox input "true"
checkbox input "false"
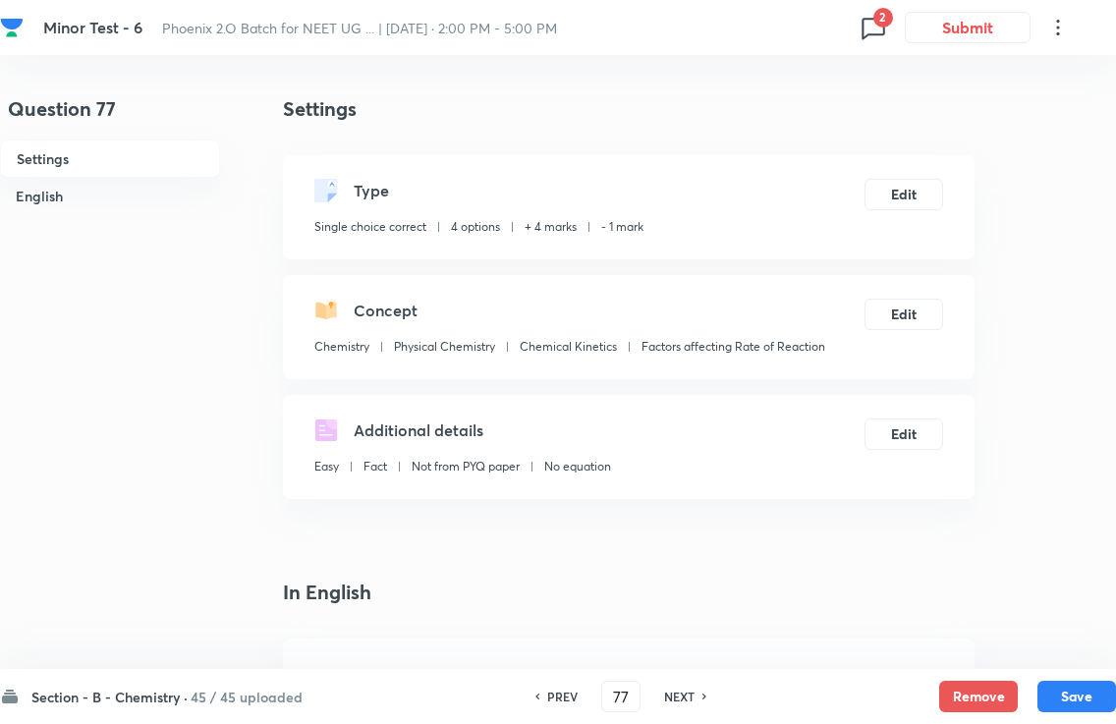
scroll to position [2, 0]
click at [1060, 688] on button "Save" at bounding box center [1077, 696] width 79 height 31
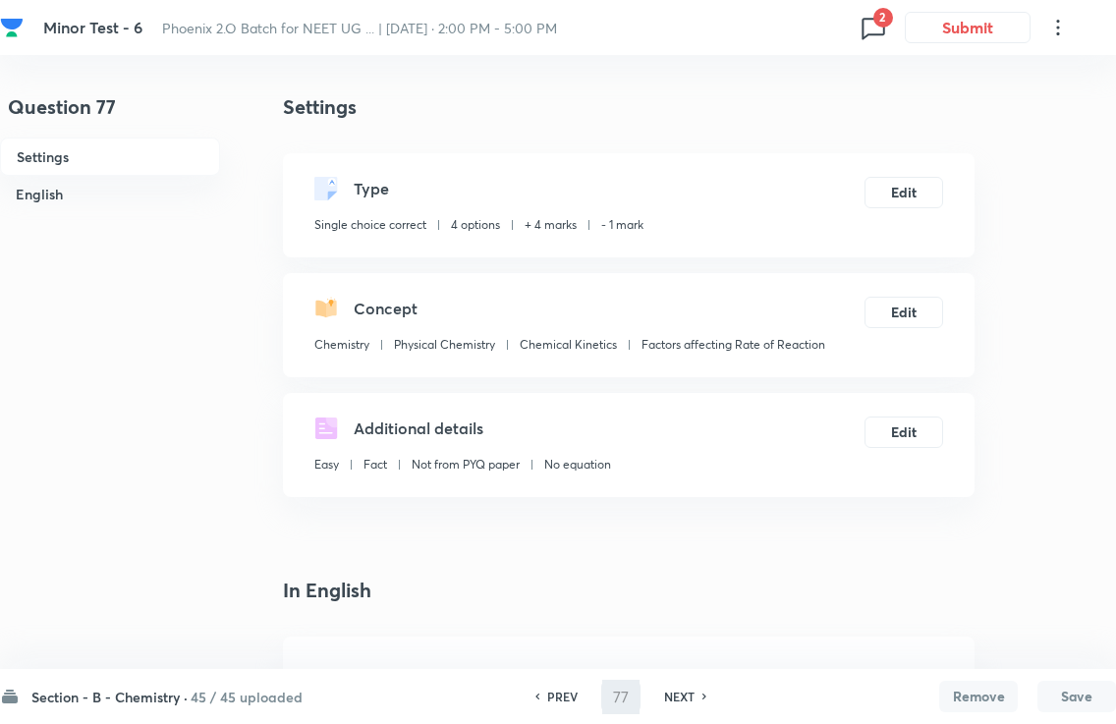
type input "78"
checkbox input "false"
checkbox input "true"
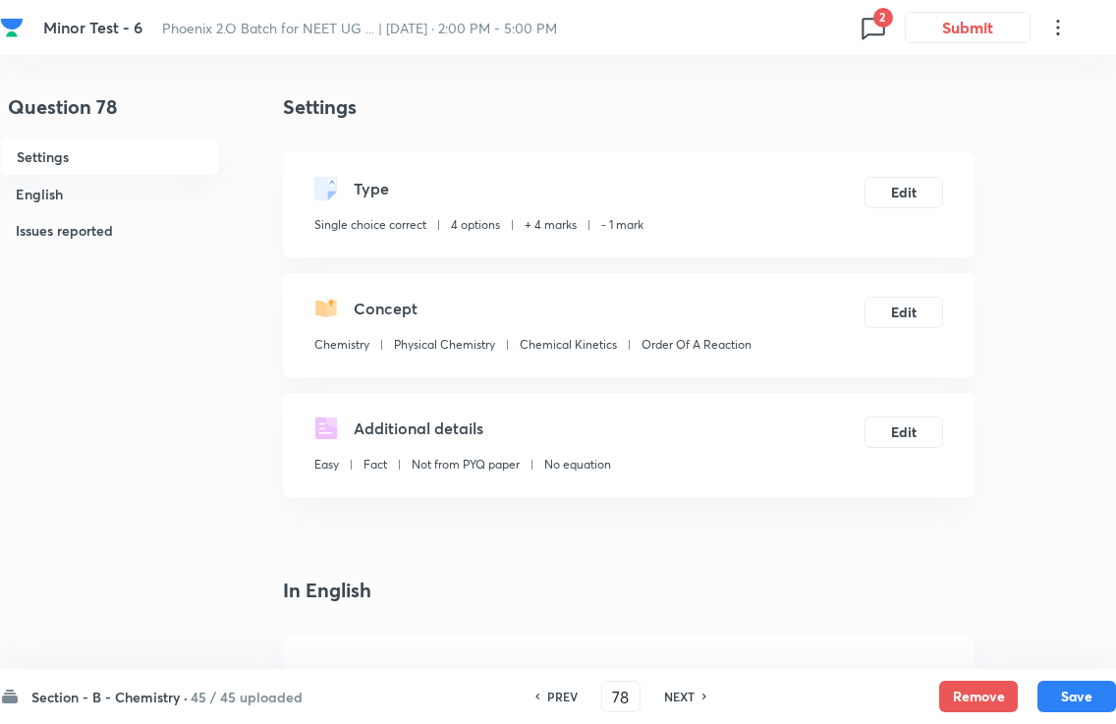
click at [1060, 686] on button "Save" at bounding box center [1077, 696] width 79 height 31
type input "79"
checkbox input "true"
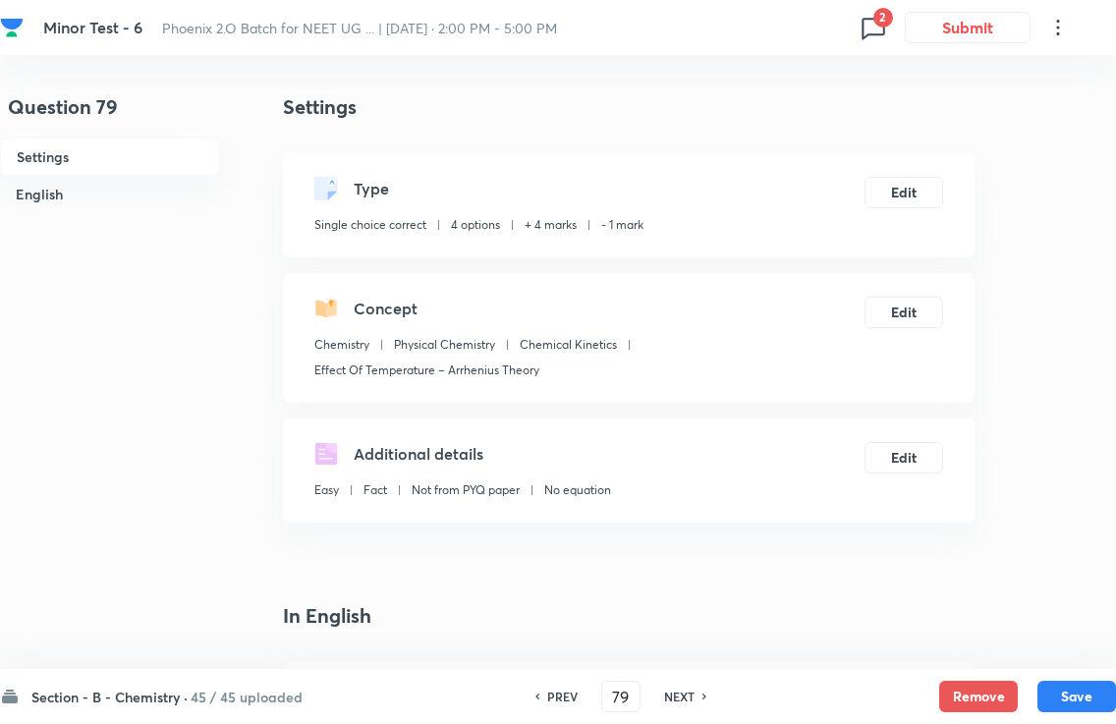
click at [1060, 682] on button "Save" at bounding box center [1077, 696] width 79 height 31
type input "80"
checkbox input "true"
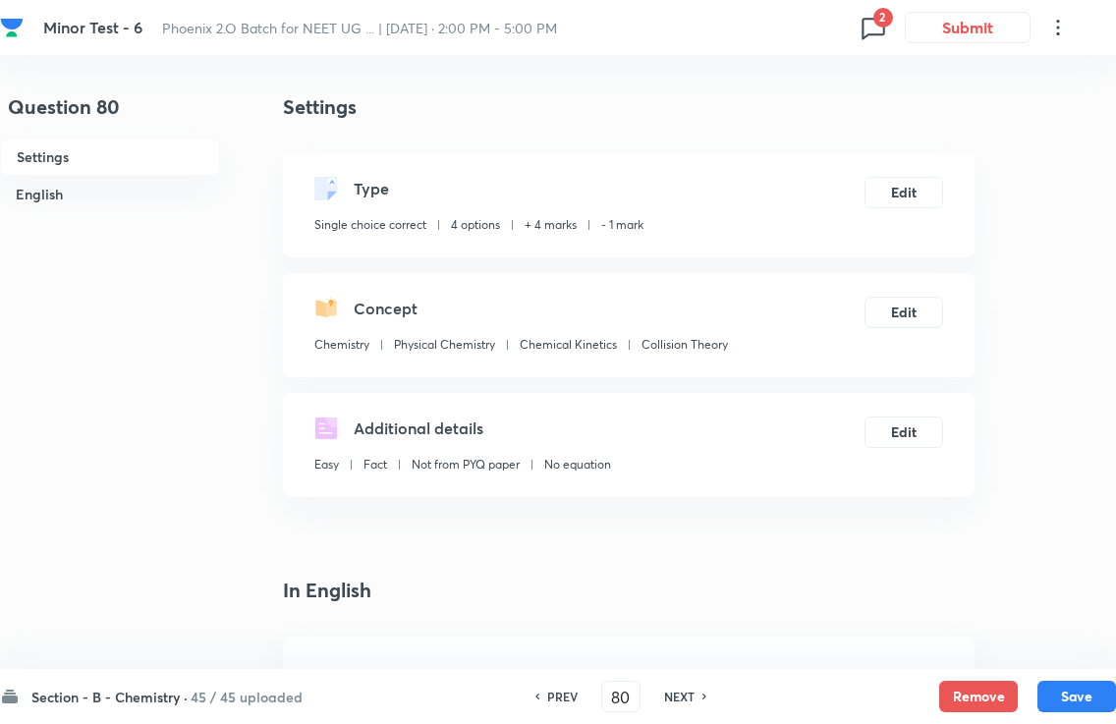
click at [1060, 683] on button "Save" at bounding box center [1077, 696] width 79 height 31
type input "81"
checkbox input "false"
click at [1060, 688] on button "Save" at bounding box center [1077, 696] width 79 height 31
checkbox input "false"
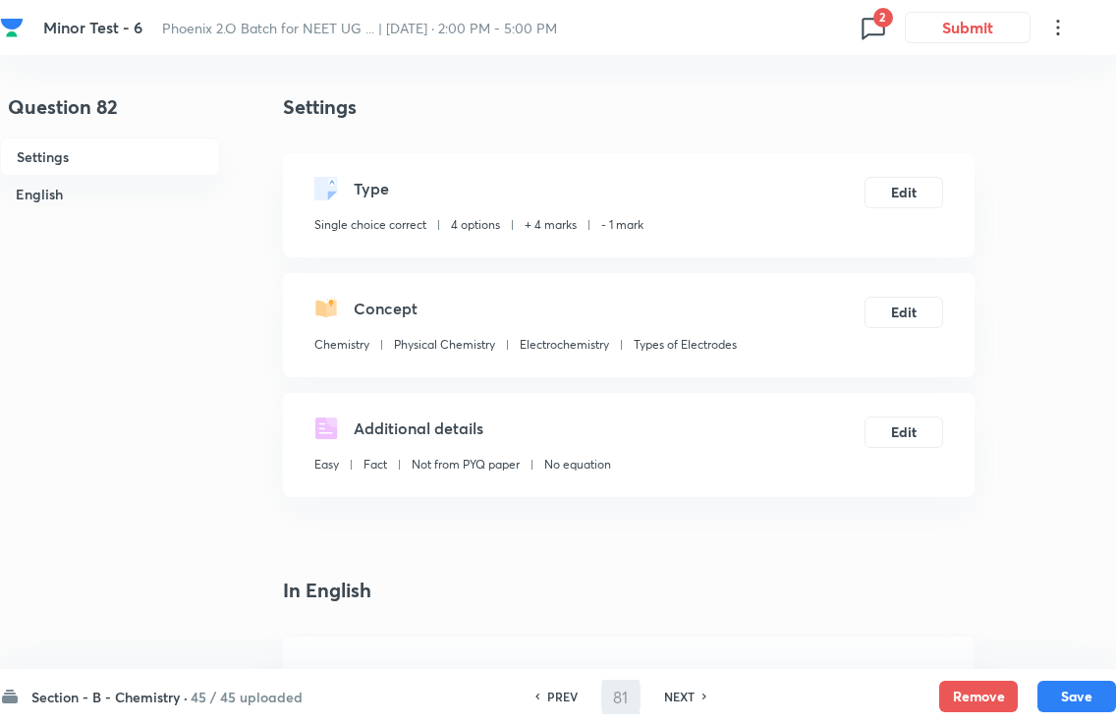
type input "82"
checkbox input "true"
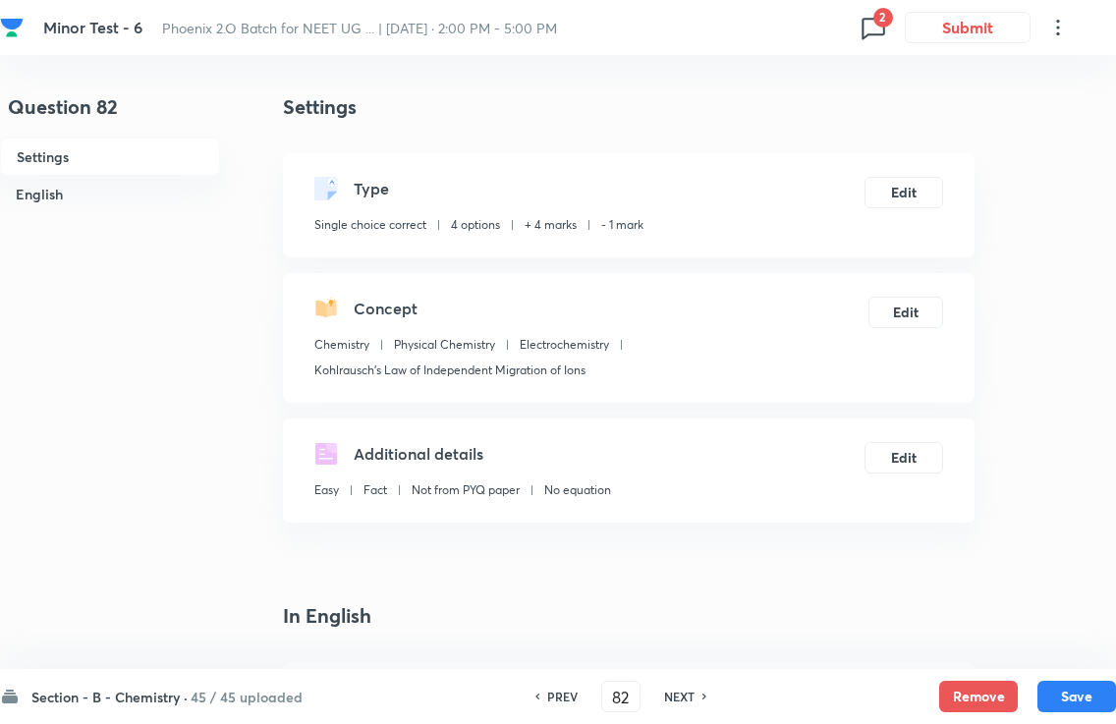
click at [1060, 688] on button "Save" at bounding box center [1077, 696] width 79 height 31
type input "83"
checkbox input "false"
checkbox input "true"
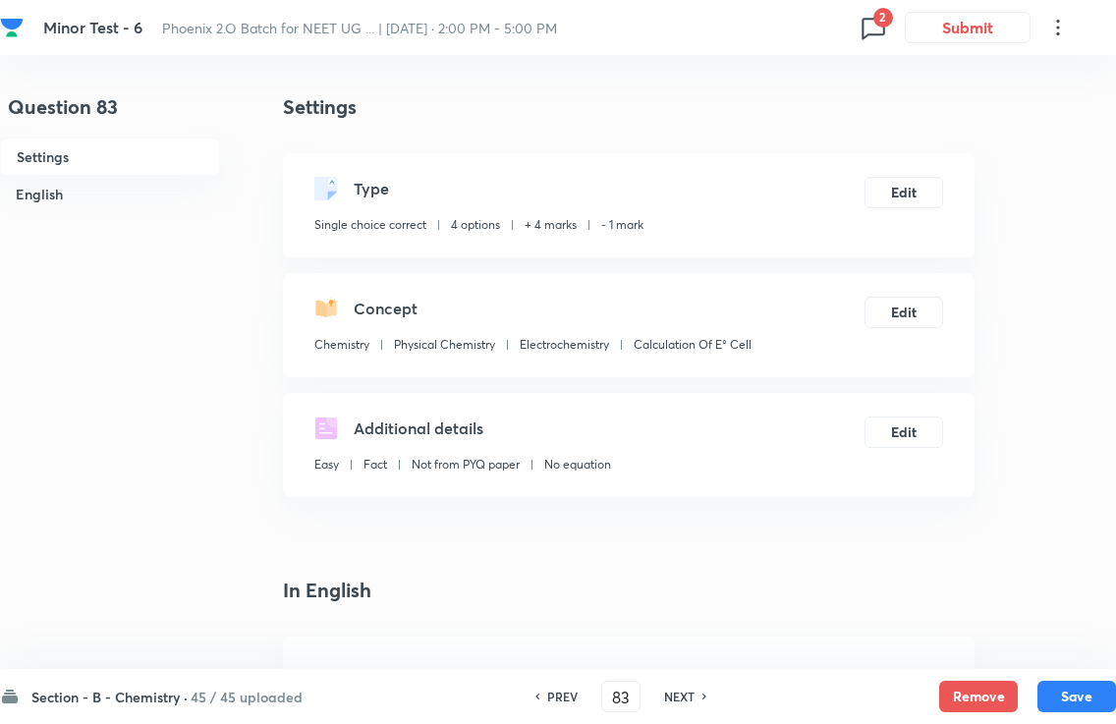
click at [1060, 682] on button "Save" at bounding box center [1077, 696] width 79 height 31
type input "84"
checkbox input "true"
click at [1060, 681] on button "Save" at bounding box center [1077, 696] width 79 height 31
type input "85"
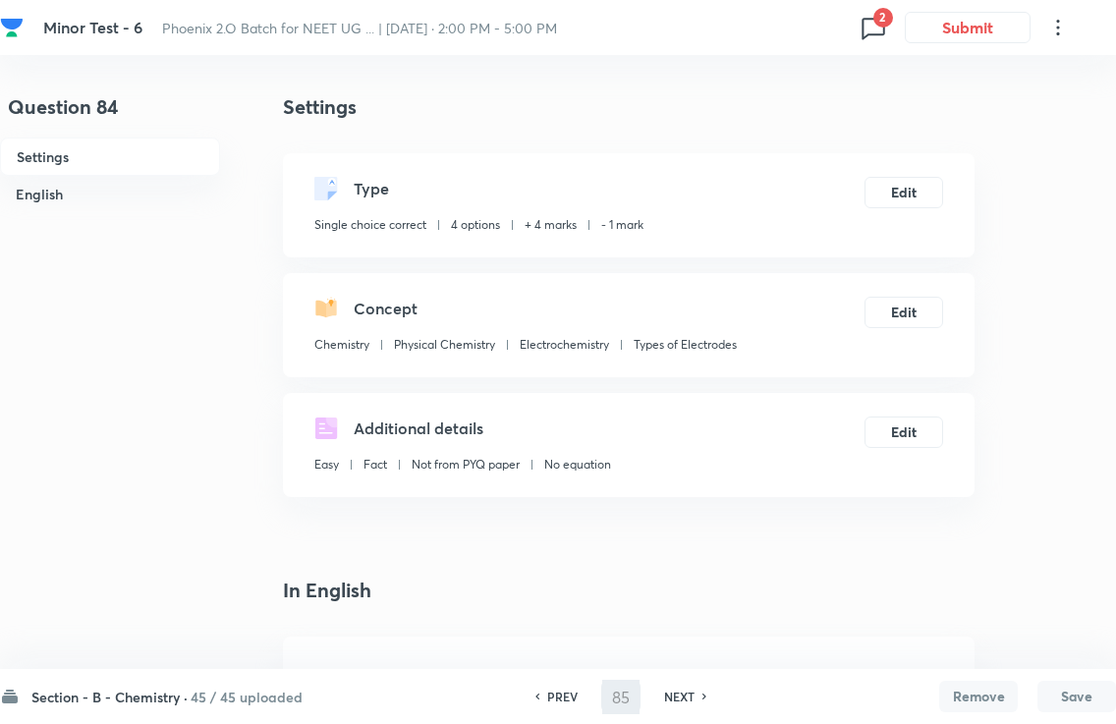
checkbox input "false"
checkbox input "true"
click at [1060, 688] on button "Save" at bounding box center [1077, 696] width 79 height 31
type input "86"
checkbox input "true"
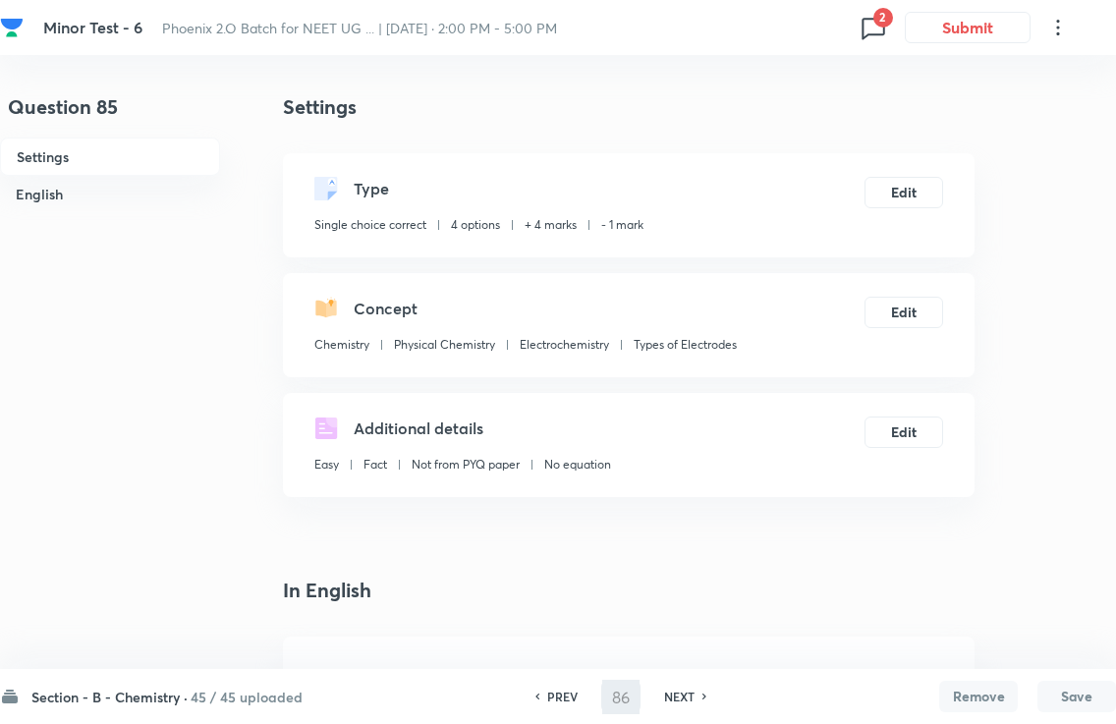
checkbox input "false"
click at [1060, 688] on button "Save" at bounding box center [1077, 696] width 79 height 31
type input "87"
checkbox input "true"
click at [1060, 672] on div "Section - B - Chemistry · 45 / 45 uploaded PREV 87 ​ NEXT Remove Save" at bounding box center [558, 696] width 1116 height 55
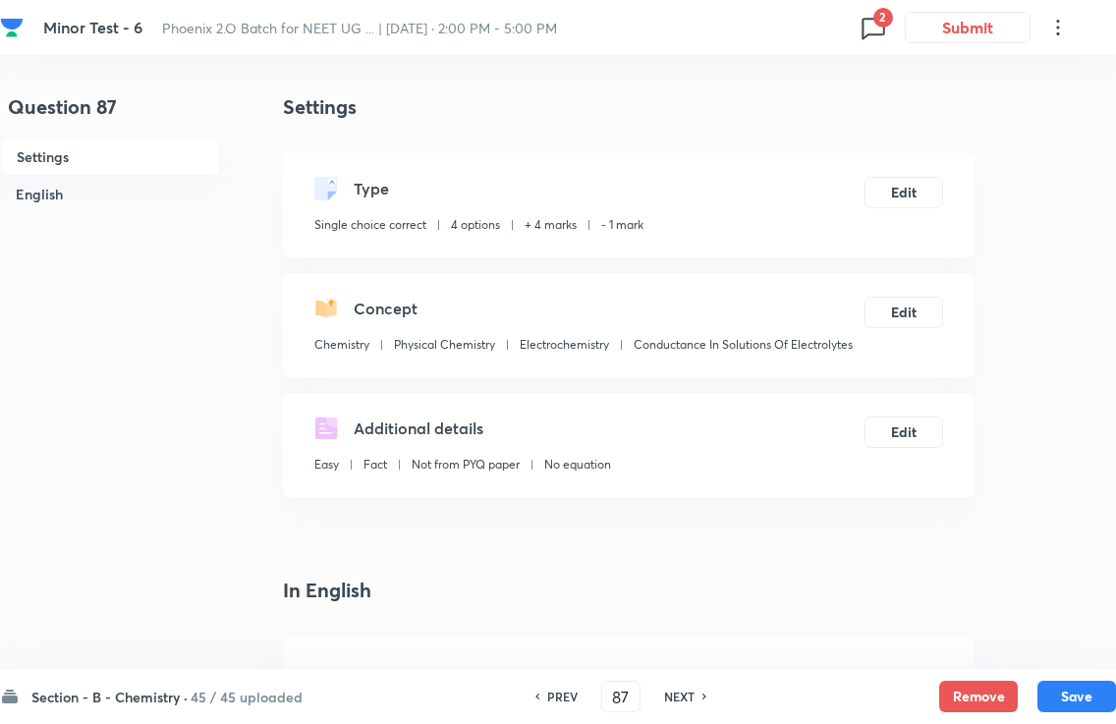
click at [1060, 688] on button "Save" at bounding box center [1077, 696] width 79 height 31
type input "88"
checkbox input "true"
click at [1060, 674] on div "Section - B - Chemistry · 45 / 45 uploaded PREV 88 ​ NEXT Remove Save" at bounding box center [558, 696] width 1116 height 55
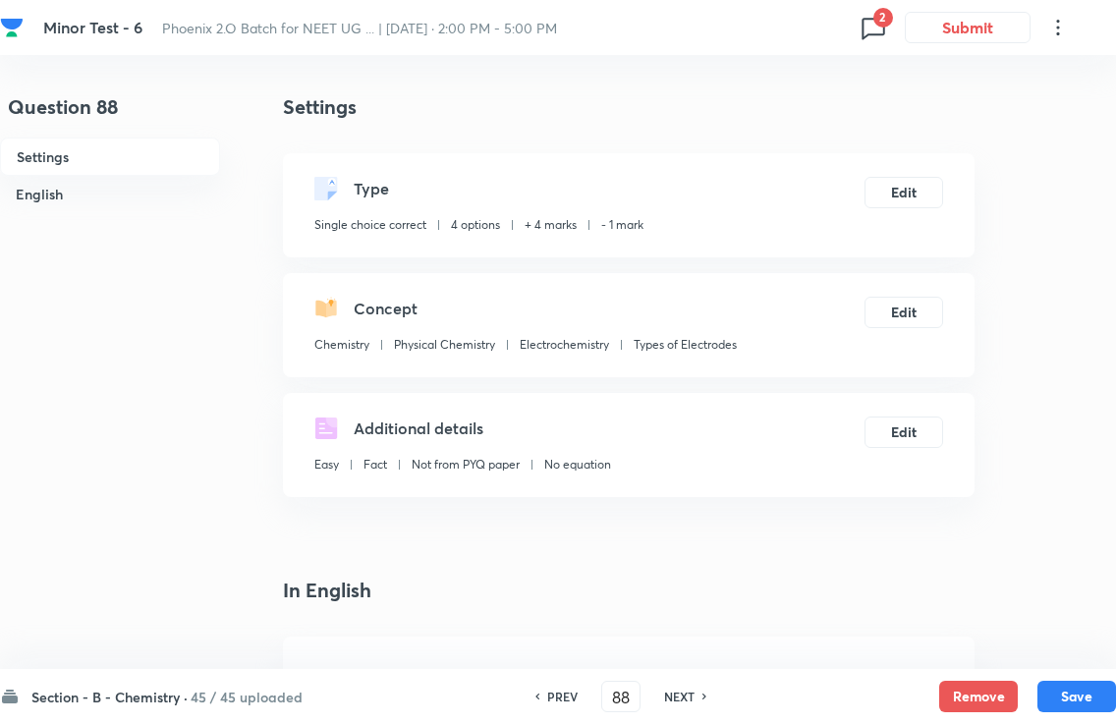
click at [1060, 688] on button "Save" at bounding box center [1077, 696] width 79 height 31
type input "89"
checkbox input "false"
click at [1060, 682] on button "Save" at bounding box center [1077, 696] width 79 height 31
checkbox input "false"
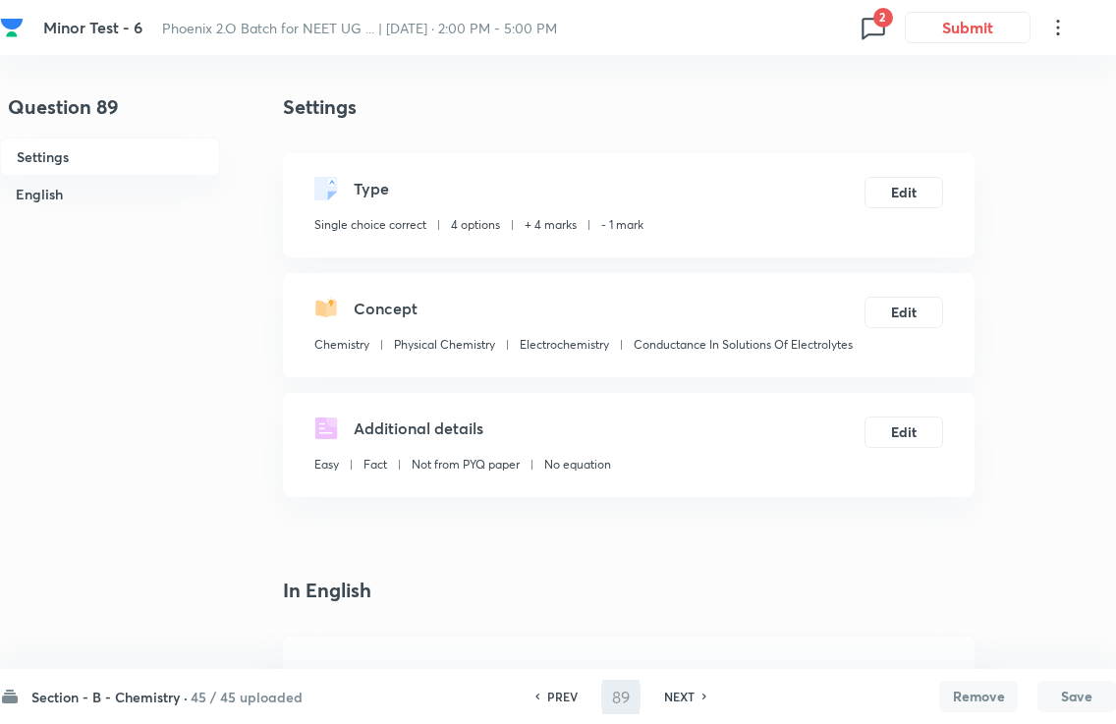
type input "90"
checkbox input "true"
click at [1060, 676] on div "Section - B - Chemistry · 45 / 45 uploaded PREV 90 ​ NEXT Remove Save" at bounding box center [558, 696] width 1116 height 55
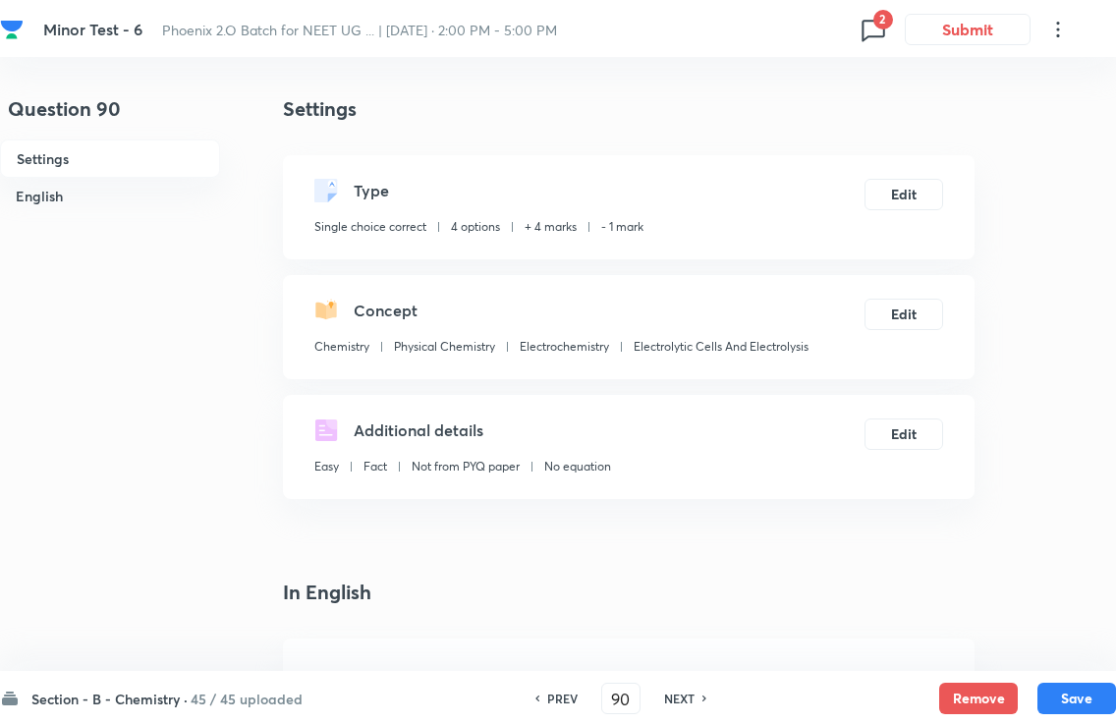
click at [624, 688] on input "90" at bounding box center [620, 697] width 37 height 34
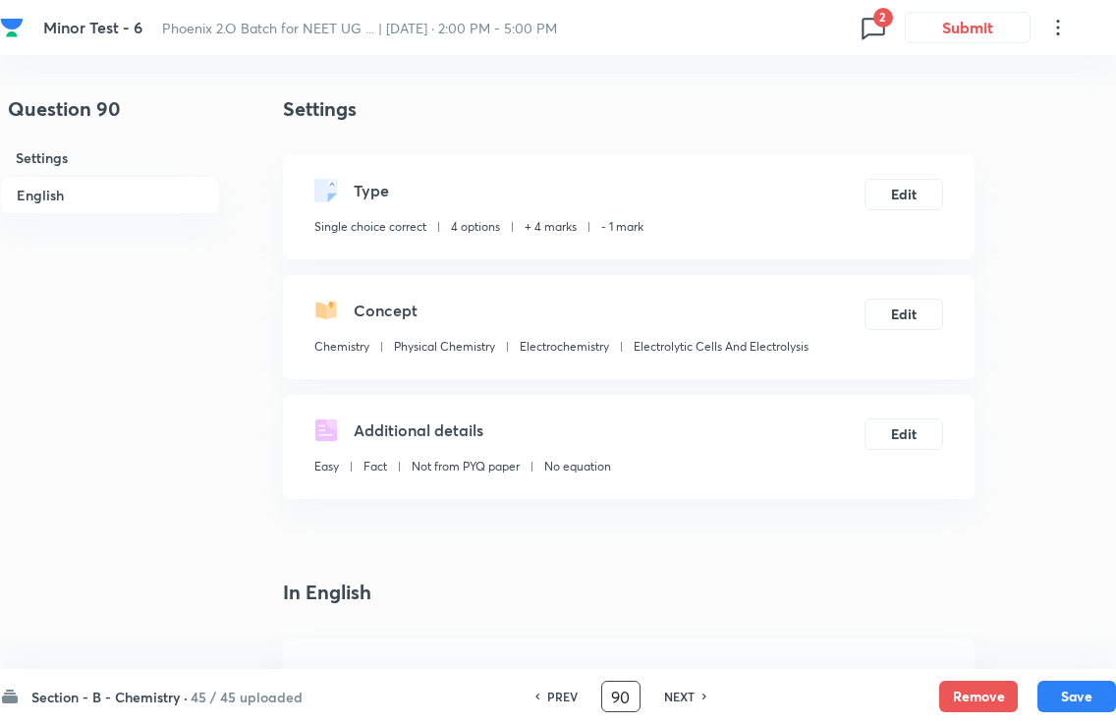
scroll to position [124, 0]
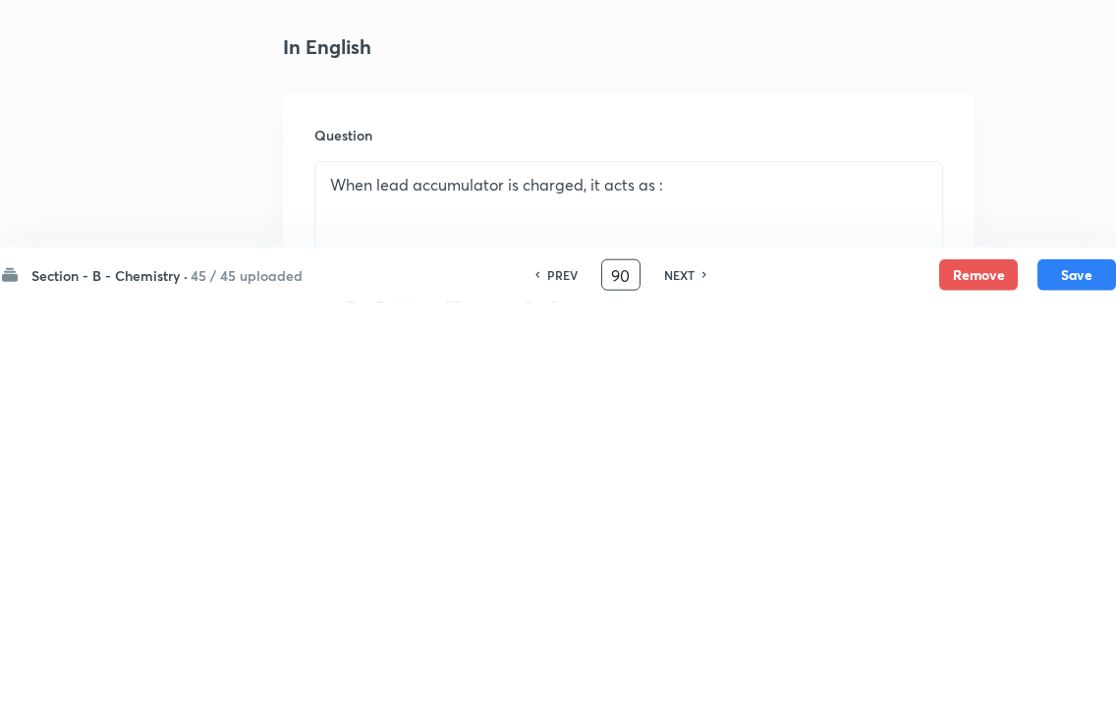
type input "9"
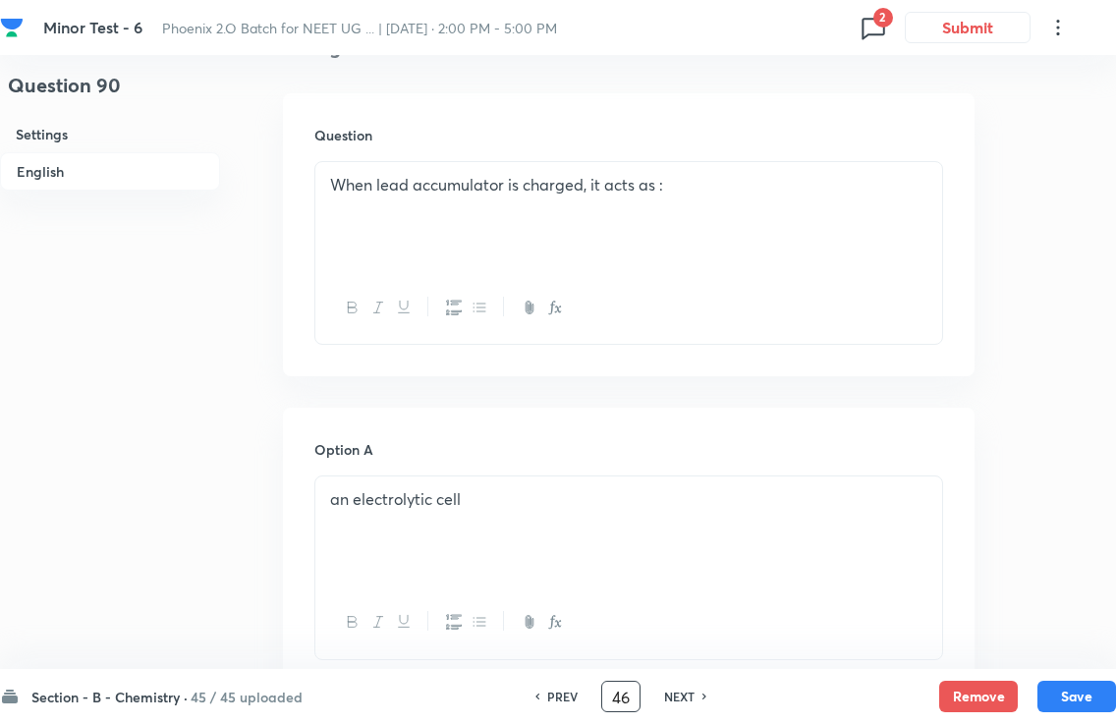
click at [1060, 684] on button "Save" at bounding box center [1077, 696] width 79 height 31
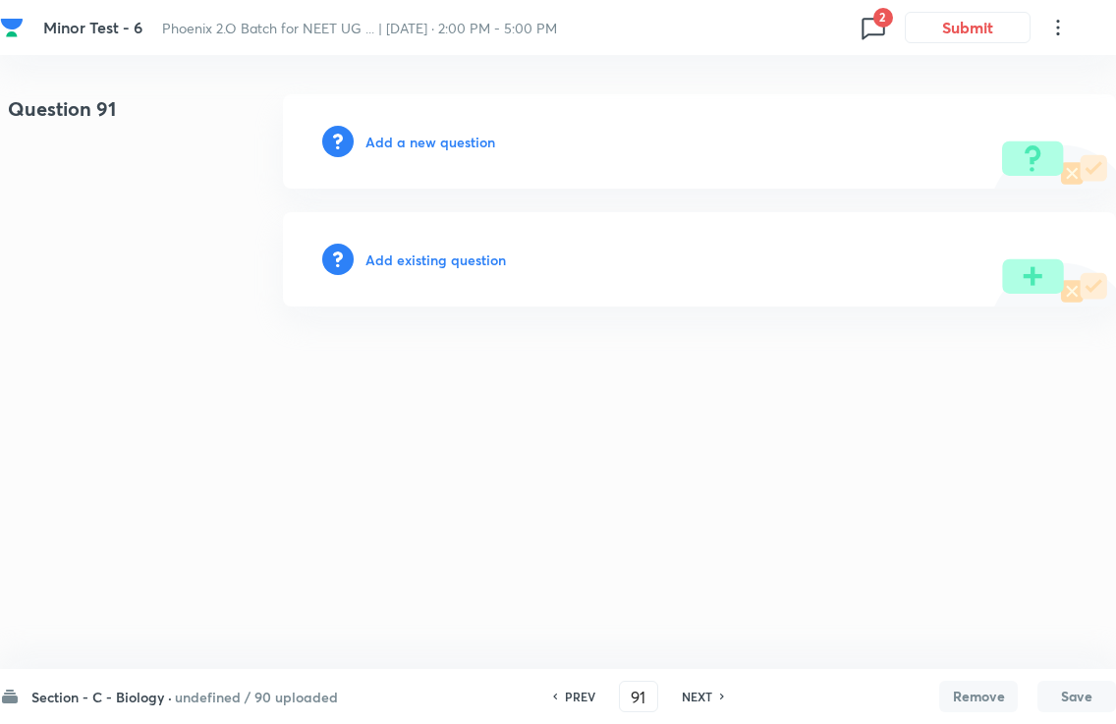
scroll to position [0, 0]
click at [654, 685] on input "91" at bounding box center [638, 697] width 37 height 34
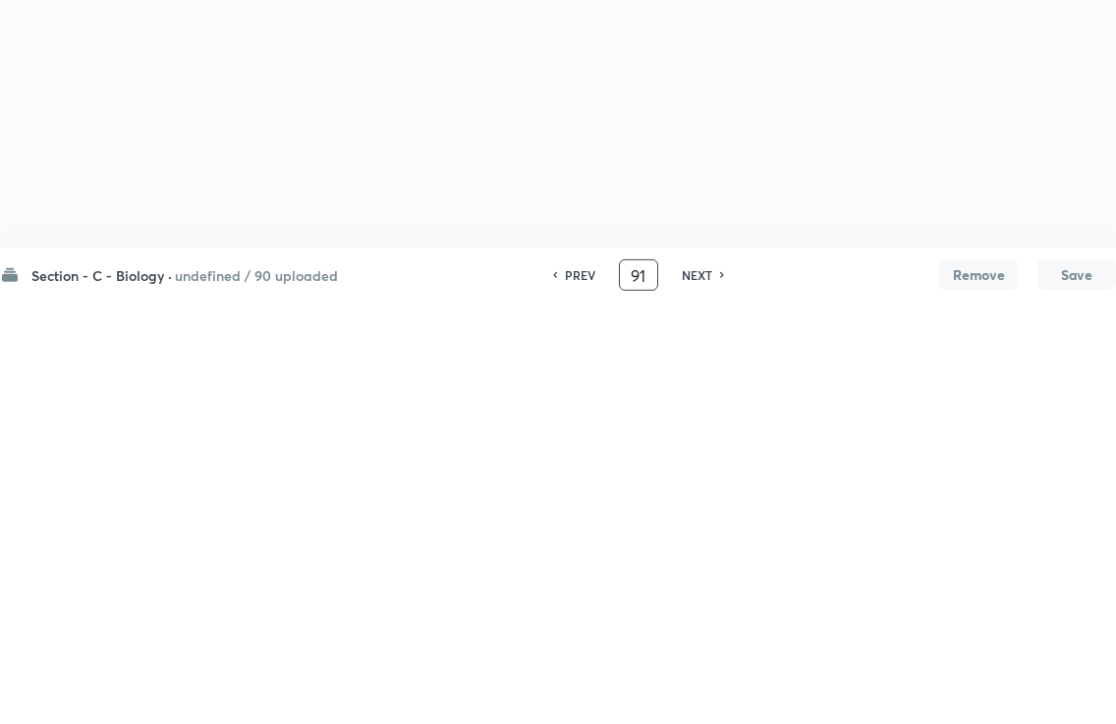
click at [683, 681] on div "PREV 91 ​ NEXT" at bounding box center [639, 696] width 254 height 31
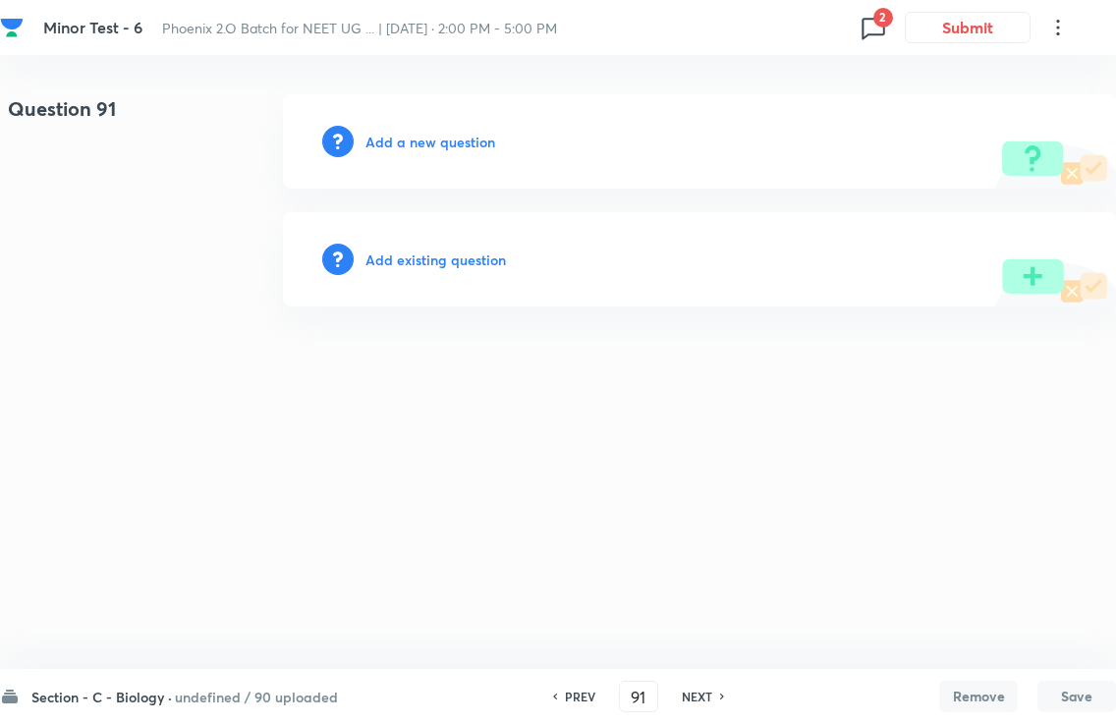
click at [157, 688] on h6 "Section - C - Biology ·" at bounding box center [101, 697] width 141 height 21
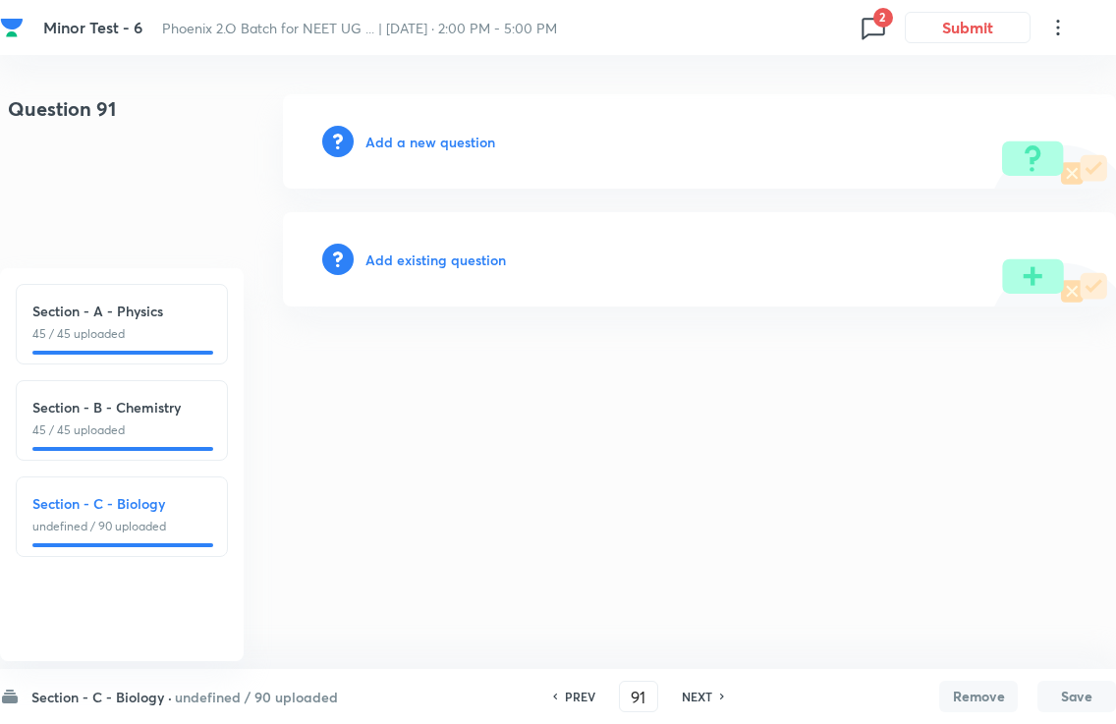
click at [82, 424] on p "45 / 45 uploaded" at bounding box center [121, 431] width 179 height 18
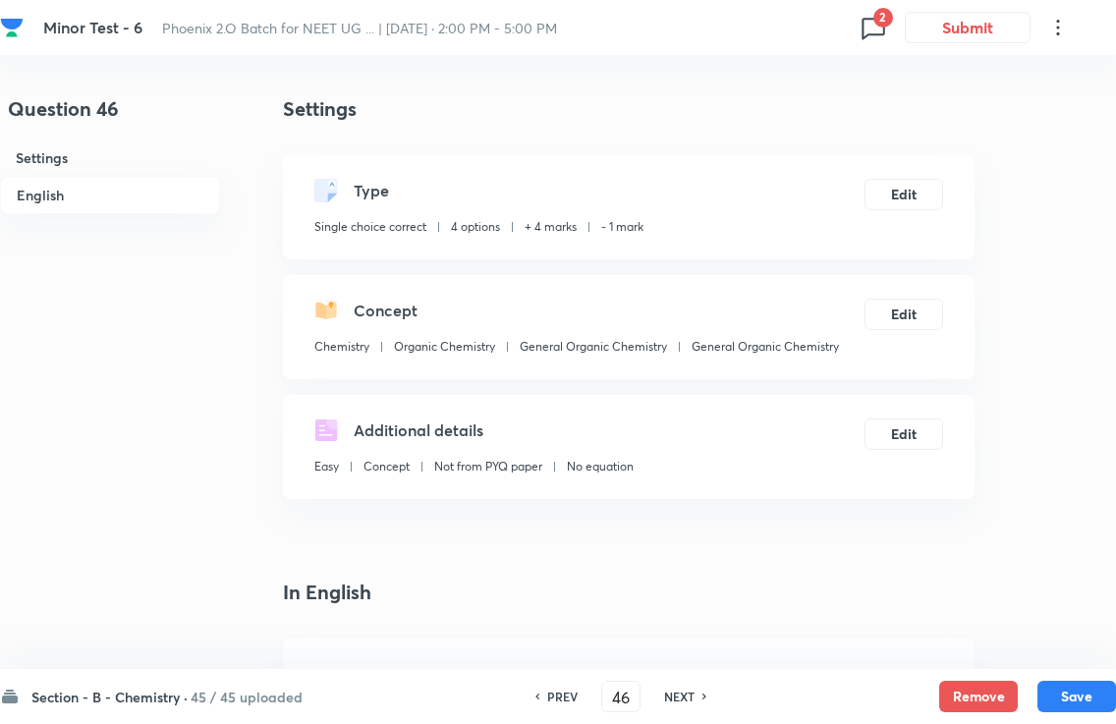
click at [699, 688] on div "NEXT" at bounding box center [682, 697] width 52 height 18
type input "47"
checkbox input "false"
checkbox input "true"
click at [692, 688] on h6 "NEXT" at bounding box center [679, 697] width 30 height 18
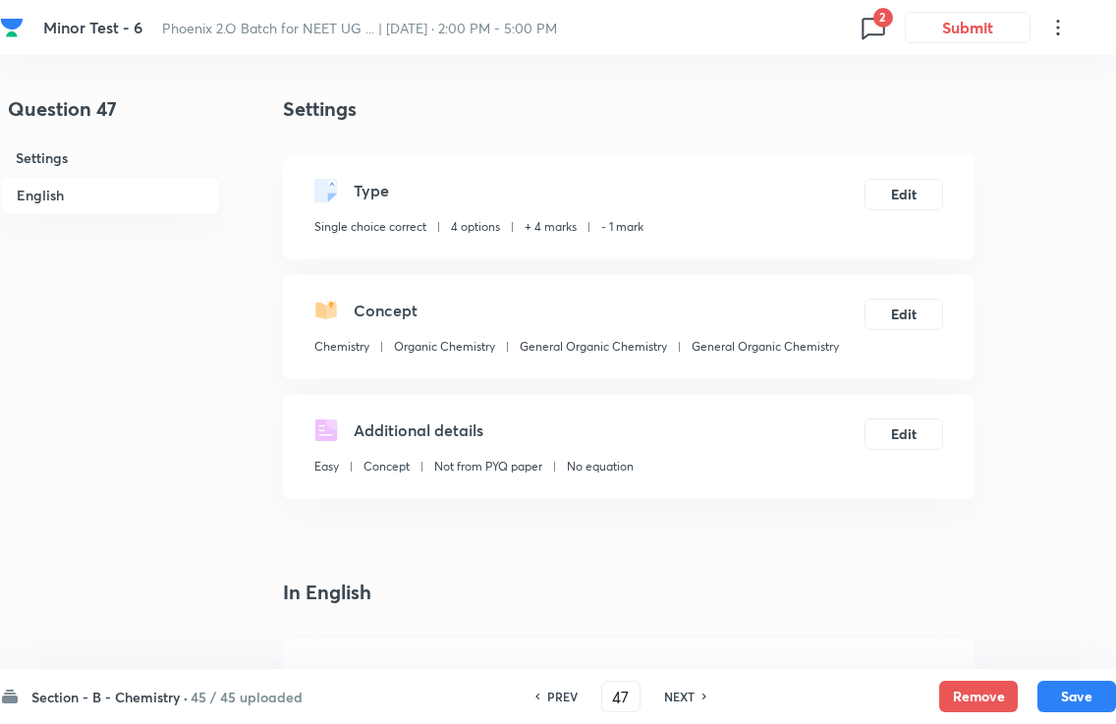
type input "48"
checkbox input "false"
checkbox input "true"
click at [691, 688] on h6 "NEXT" at bounding box center [679, 697] width 30 height 18
type input "49"
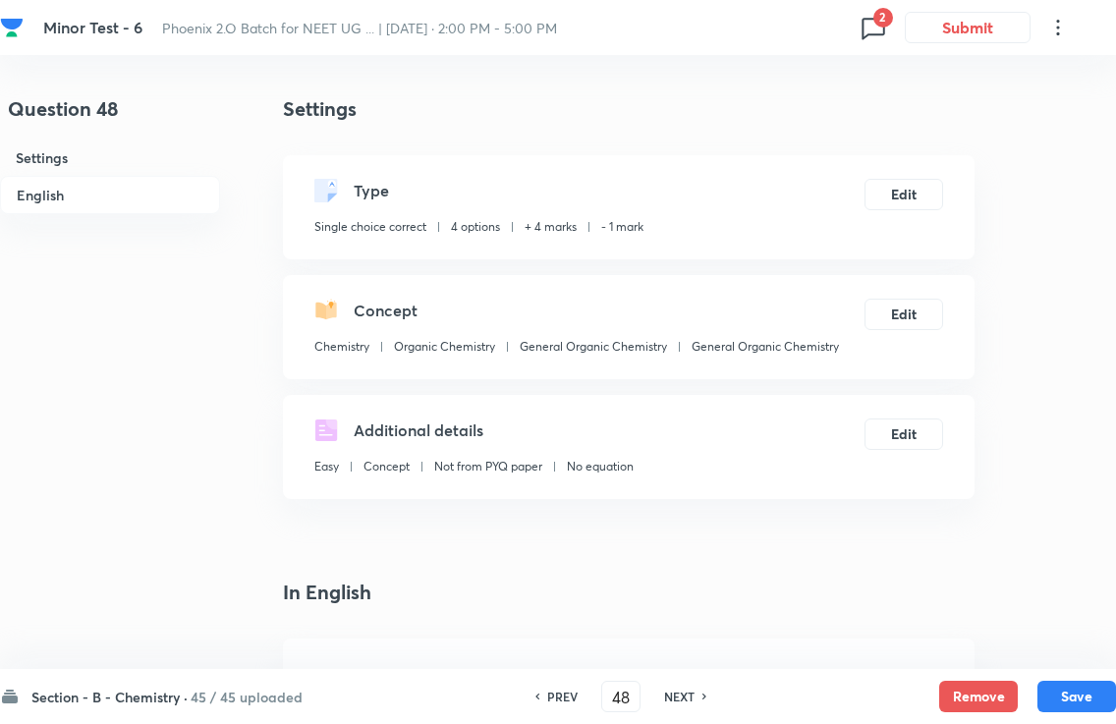
checkbox input "false"
checkbox input "true"
click at [687, 688] on h6 "NEXT" at bounding box center [679, 697] width 30 height 18
type input "50"
checkbox input "true"
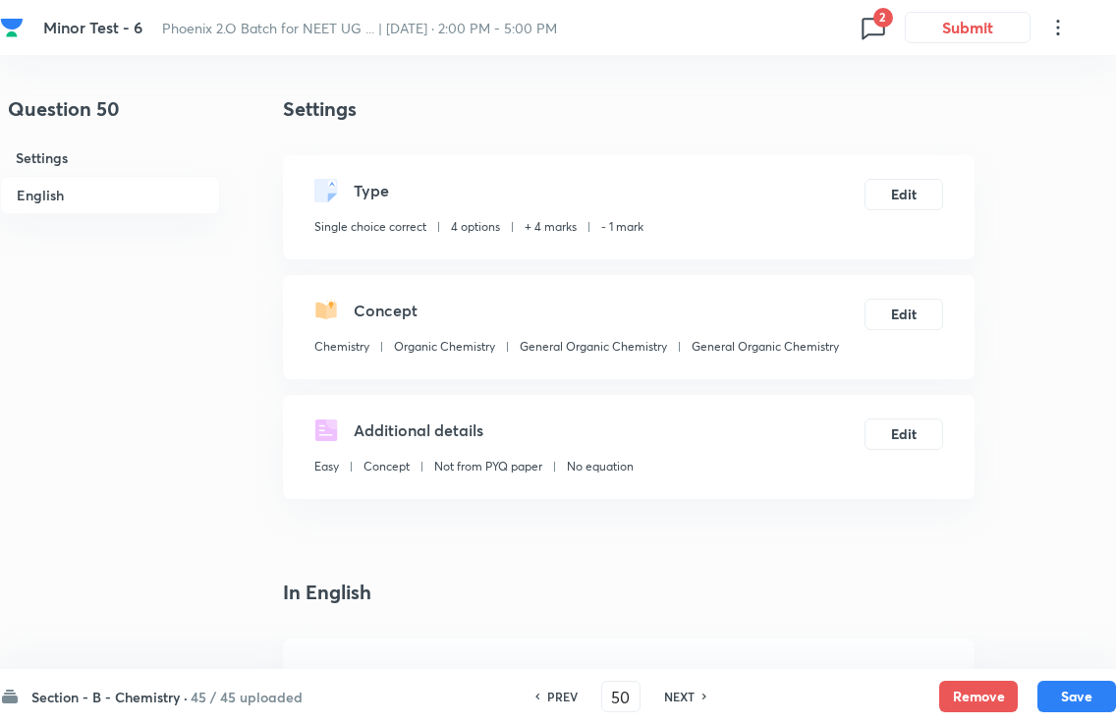
click at [685, 688] on h6 "NEXT" at bounding box center [679, 697] width 30 height 18
type input "51"
checkbox input "false"
checkbox input "true"
click at [685, 688] on h6 "NEXT" at bounding box center [679, 697] width 30 height 18
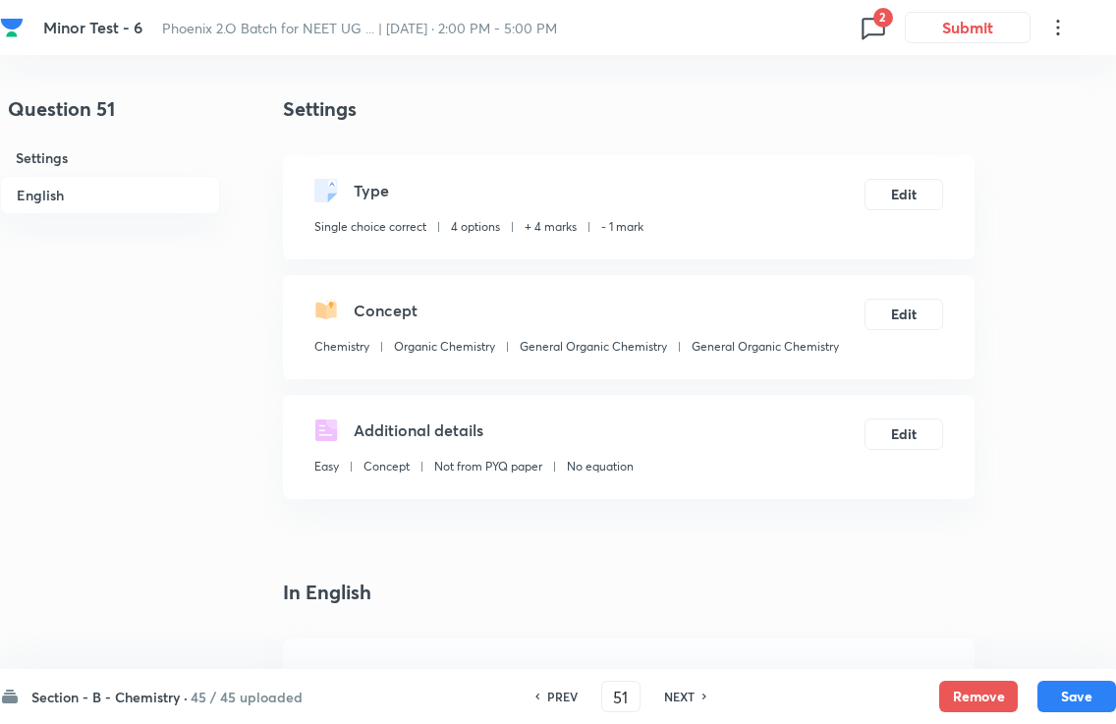
type input "52"
checkbox input "false"
click at [682, 688] on h6 "NEXT" at bounding box center [679, 697] width 30 height 18
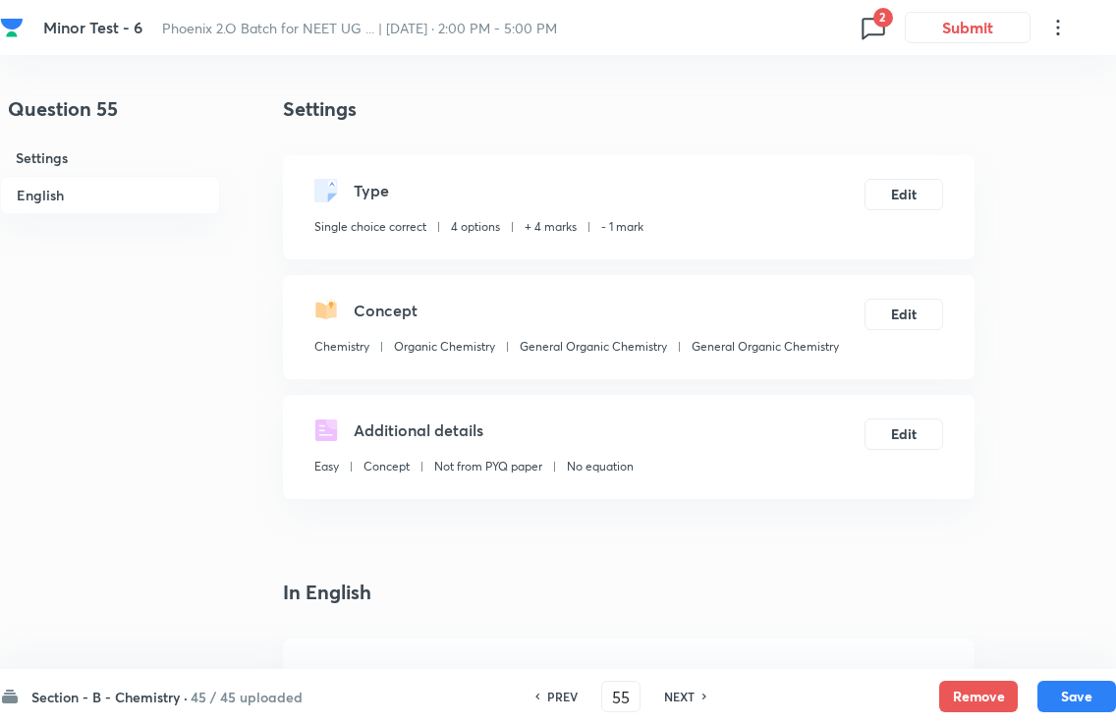
click at [681, 688] on h6 "NEXT" at bounding box center [679, 697] width 30 height 18
click at [679, 688] on h6 "NEXT" at bounding box center [679, 697] width 30 height 18
click at [680, 688] on h6 "NEXT" at bounding box center [679, 697] width 30 height 18
click at [679, 688] on h6 "NEXT" at bounding box center [679, 697] width 30 height 18
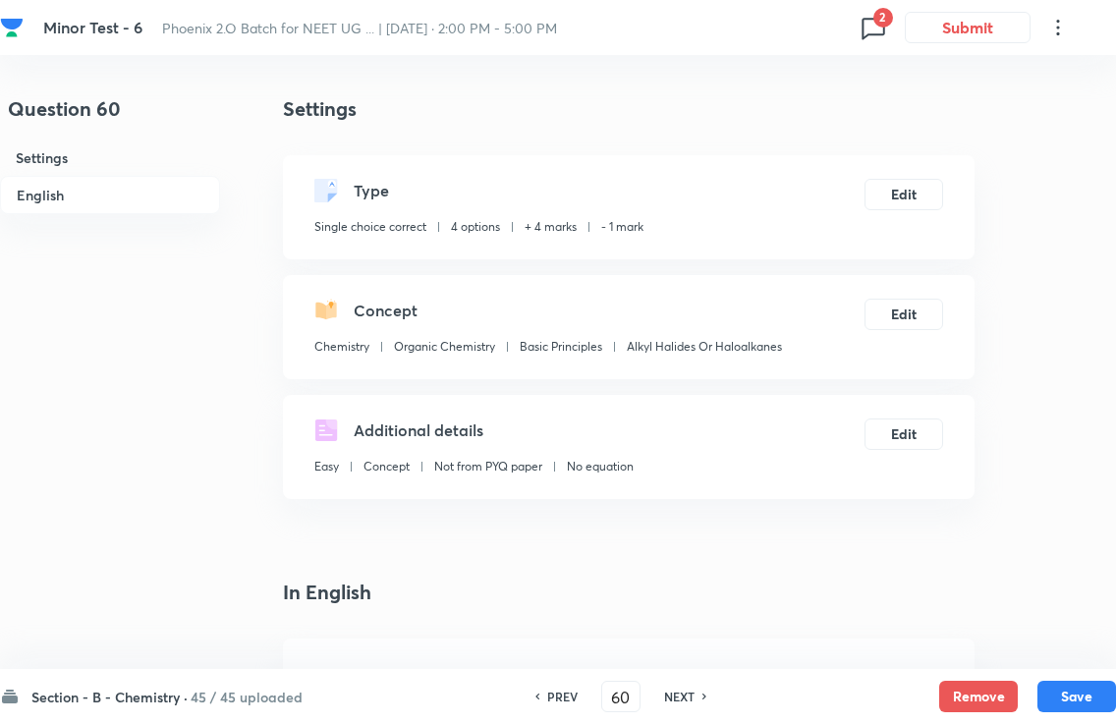
click at [679, 688] on h6 "NEXT" at bounding box center [679, 697] width 30 height 18
click at [677, 688] on h6 "NEXT" at bounding box center [679, 697] width 30 height 18
click at [683, 688] on h6 "NEXT" at bounding box center [679, 697] width 30 height 18
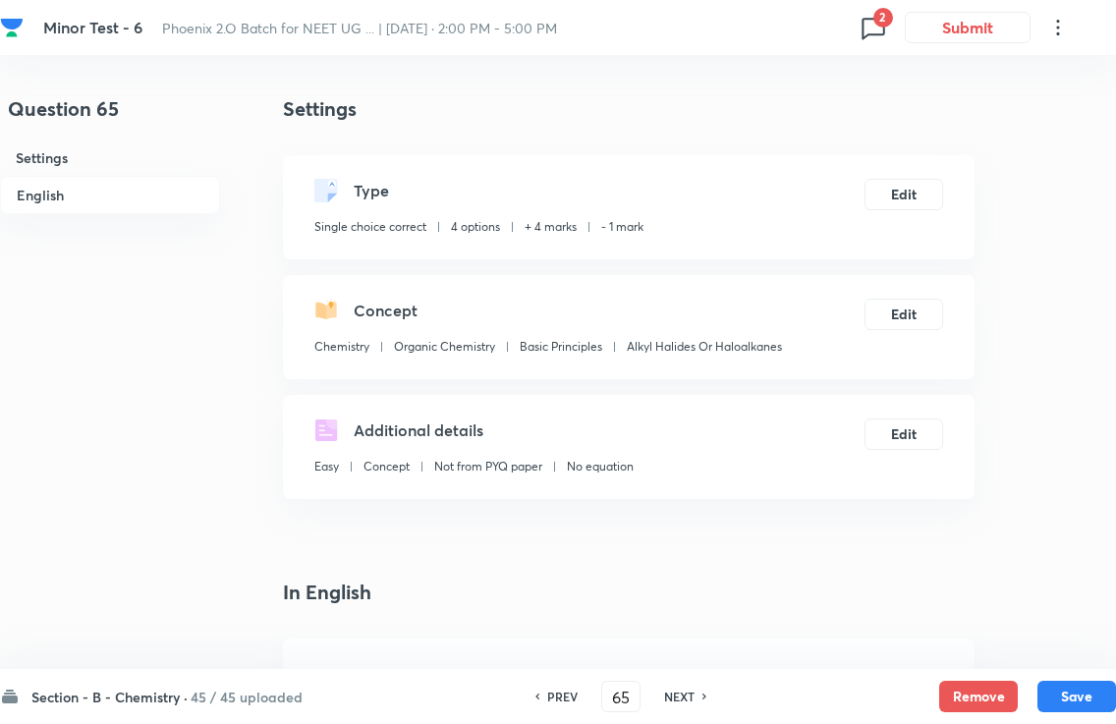
click at [683, 688] on h6 "NEXT" at bounding box center [679, 697] width 30 height 18
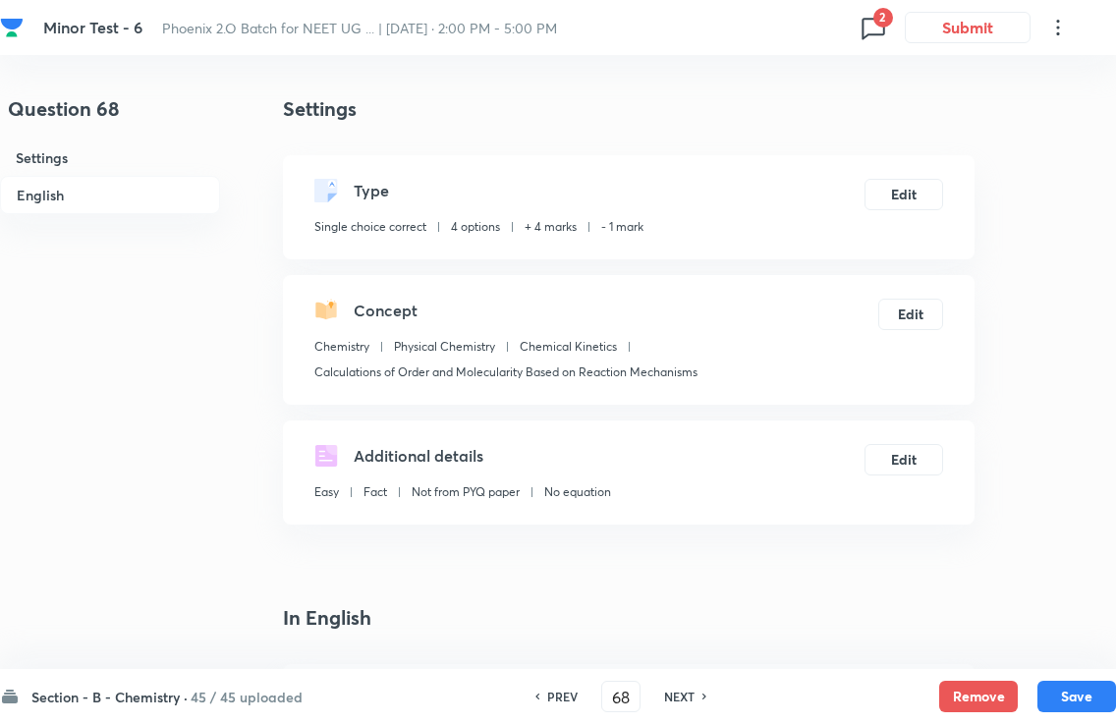
click at [682, 688] on h6 "NEXT" at bounding box center [679, 697] width 30 height 18
click at [678, 688] on h6 "NEXT" at bounding box center [679, 697] width 30 height 18
click at [697, 688] on div "NEXT" at bounding box center [682, 697] width 52 height 18
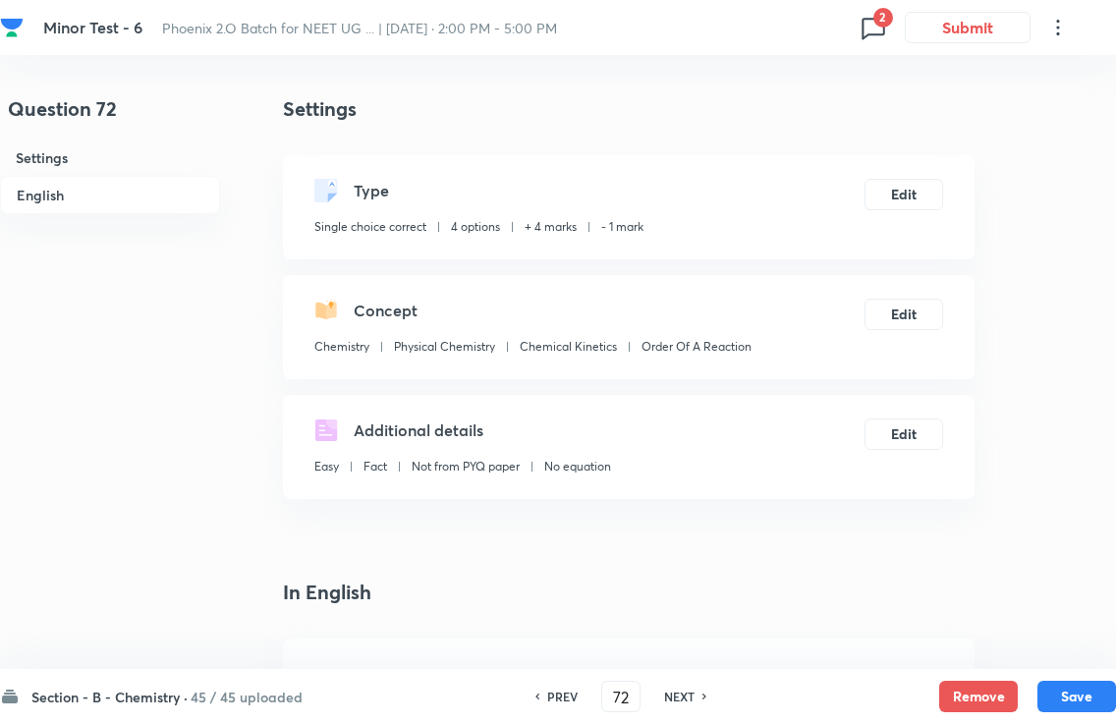
click at [693, 688] on h6 "NEXT" at bounding box center [679, 697] width 30 height 18
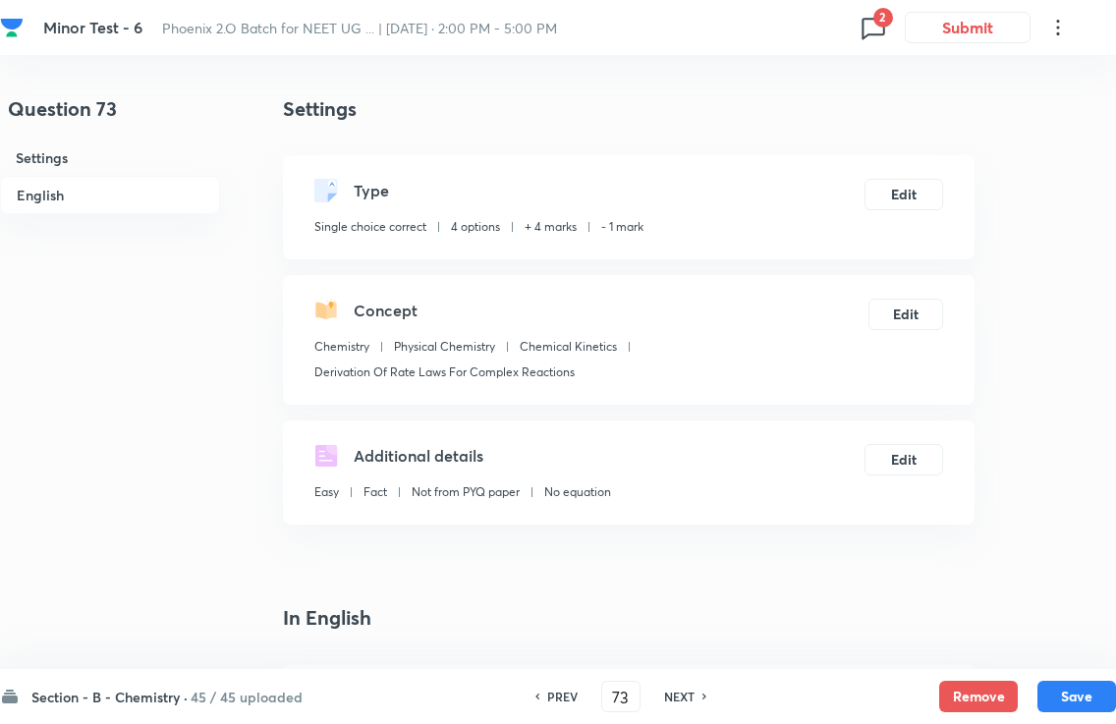
click at [690, 688] on h6 "NEXT" at bounding box center [679, 697] width 30 height 18
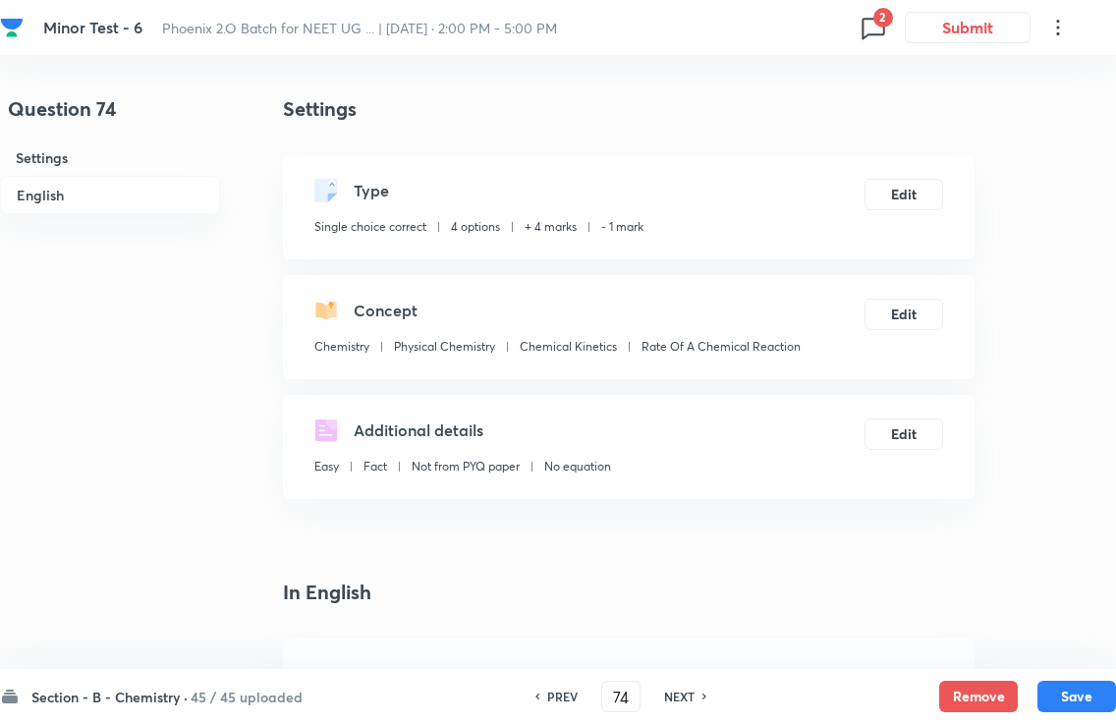
click at [684, 688] on h6 "NEXT" at bounding box center [679, 697] width 30 height 18
click at [677, 688] on h6 "NEXT" at bounding box center [679, 697] width 30 height 18
click at [690, 688] on h6 "NEXT" at bounding box center [679, 697] width 30 height 18
click at [694, 688] on h6 "NEXT" at bounding box center [679, 697] width 30 height 18
click at [684, 688] on h6 "NEXT" at bounding box center [679, 697] width 30 height 18
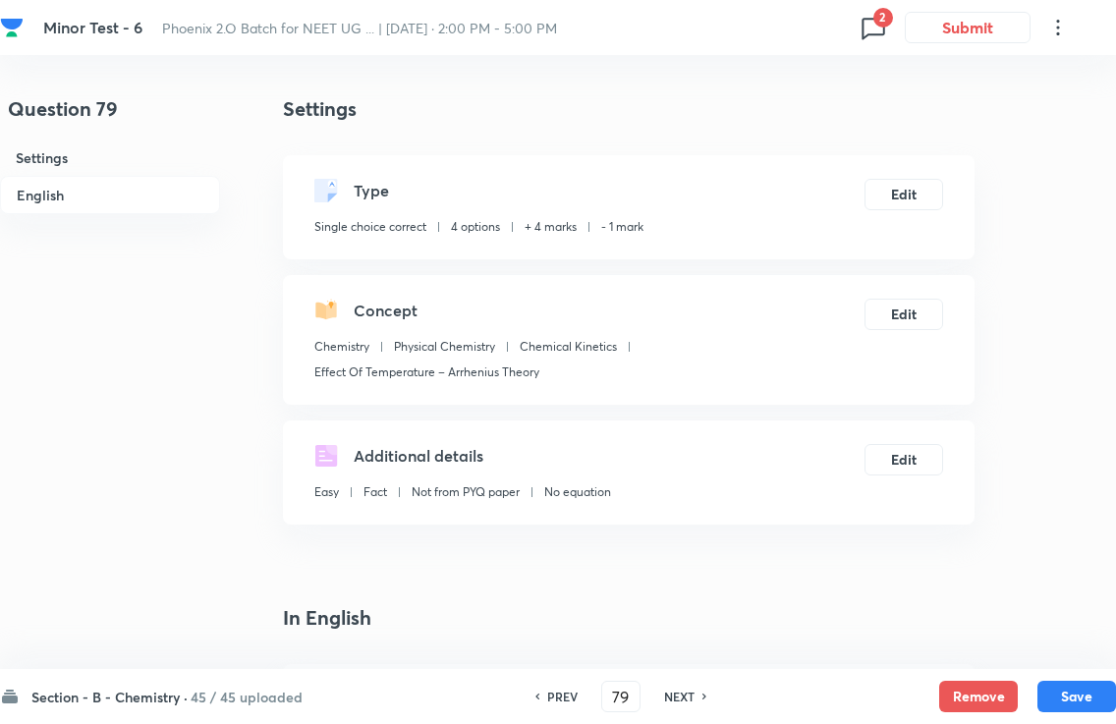
click at [687, 688] on div "Section - B - Chemistry · 45 / 45 uploaded PREV 79 ​ NEXT Remove Save" at bounding box center [558, 696] width 1116 height 55
click at [671, 688] on h6 "NEXT" at bounding box center [679, 697] width 30 height 18
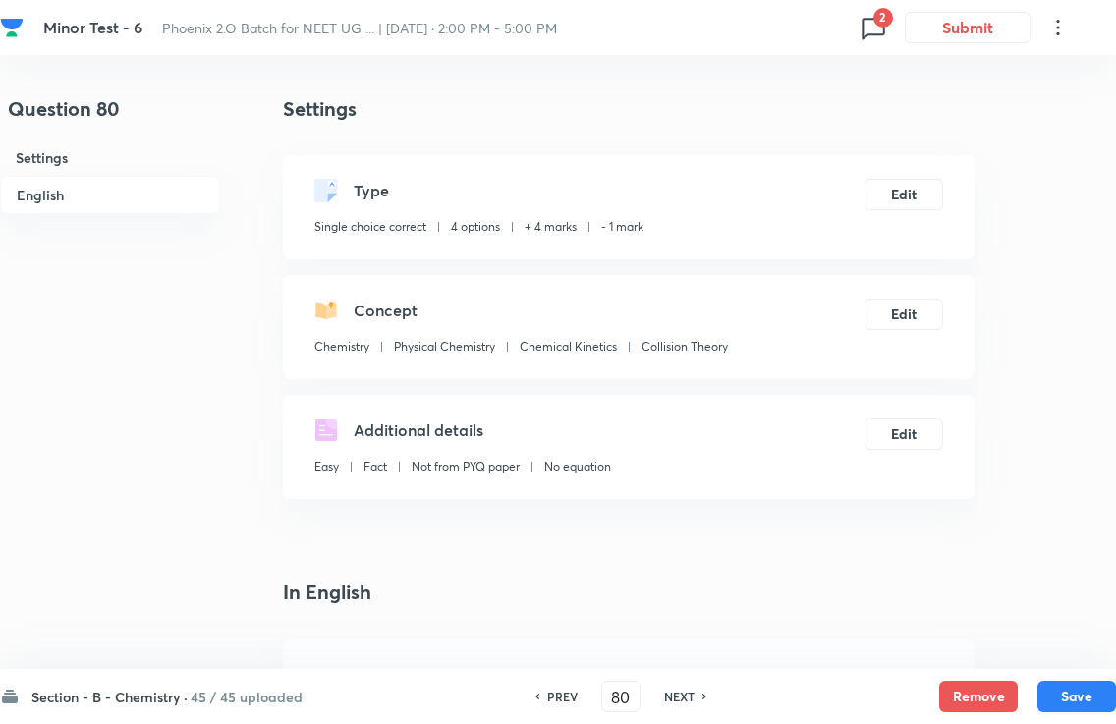
click at [668, 680] on div "Section - B - Chemistry · 45 / 45 uploaded PREV 80 ​ NEXT Remove Save" at bounding box center [558, 696] width 1116 height 55
click at [669, 688] on h6 "NEXT" at bounding box center [679, 697] width 30 height 18
click at [685, 688] on h6 "NEXT" at bounding box center [679, 697] width 30 height 18
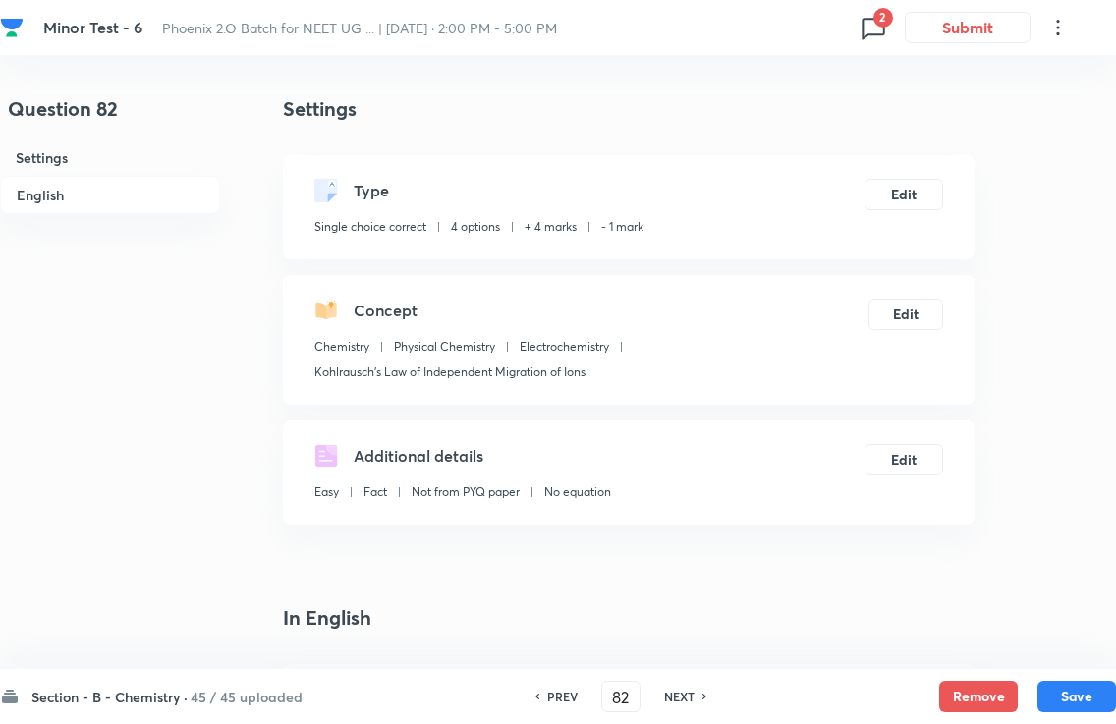
click at [681, 688] on h6 "NEXT" at bounding box center [679, 697] width 30 height 18
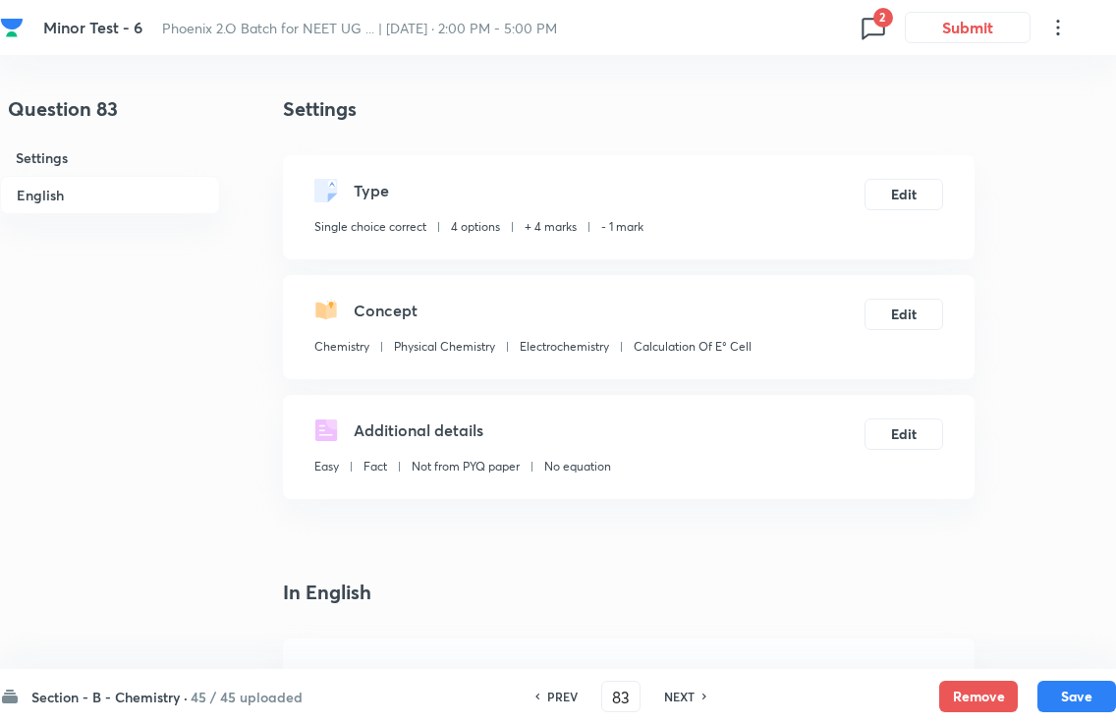
click at [673, 688] on h6 "NEXT" at bounding box center [679, 697] width 30 height 18
click at [671, 688] on h6 "NEXT" at bounding box center [679, 697] width 30 height 18
click at [668, 688] on h6 "NEXT" at bounding box center [679, 697] width 30 height 18
click at [669, 688] on h6 "NEXT" at bounding box center [679, 697] width 30 height 18
click at [668, 688] on h6 "NEXT" at bounding box center [679, 697] width 30 height 18
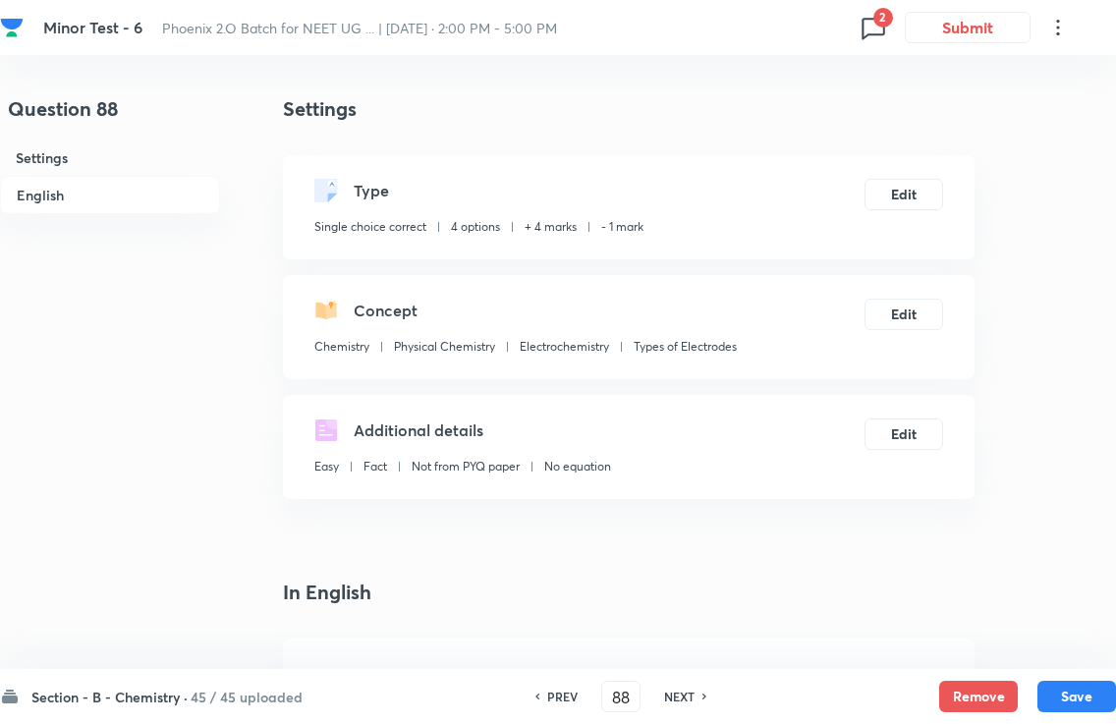
click at [661, 688] on div "NEXT" at bounding box center [682, 697] width 52 height 18
click at [659, 688] on div "NEXT" at bounding box center [682, 697] width 52 height 18
click at [564, 684] on div "PREV 90 ​ NEXT" at bounding box center [621, 696] width 254 height 31
click at [554, 682] on div "PREV 90 ​ NEXT" at bounding box center [621, 696] width 254 height 31
click at [551, 679] on div "Section - B - Chemistry · 45 / 45 uploaded PREV 90 ​ NEXT Remove Save" at bounding box center [558, 696] width 1116 height 55
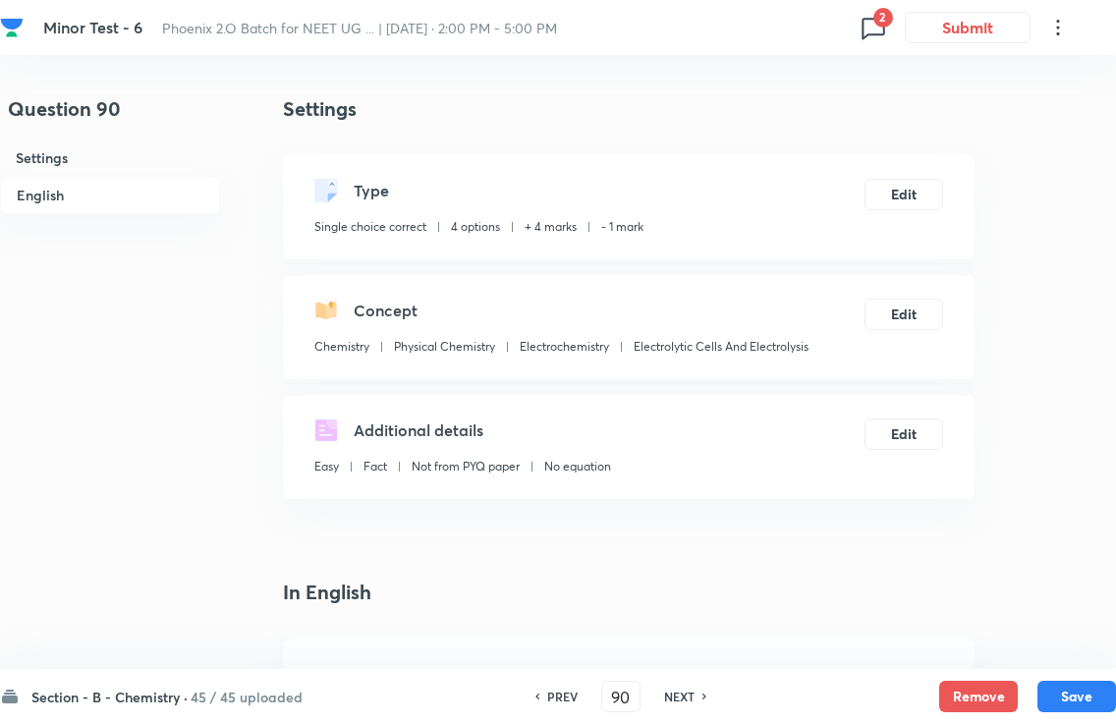
click at [550, 678] on div "Section - B - Chemistry · 45 / 45 uploaded PREV 90 ​ NEXT Remove Save" at bounding box center [558, 696] width 1116 height 55
click at [562, 688] on h6 "PREV" at bounding box center [562, 697] width 30 height 18
click at [535, 688] on icon at bounding box center [537, 697] width 6 height 10
click at [541, 688] on div "PREV" at bounding box center [560, 697] width 52 height 18
click at [554, 688] on h6 "PREV" at bounding box center [562, 697] width 30 height 18
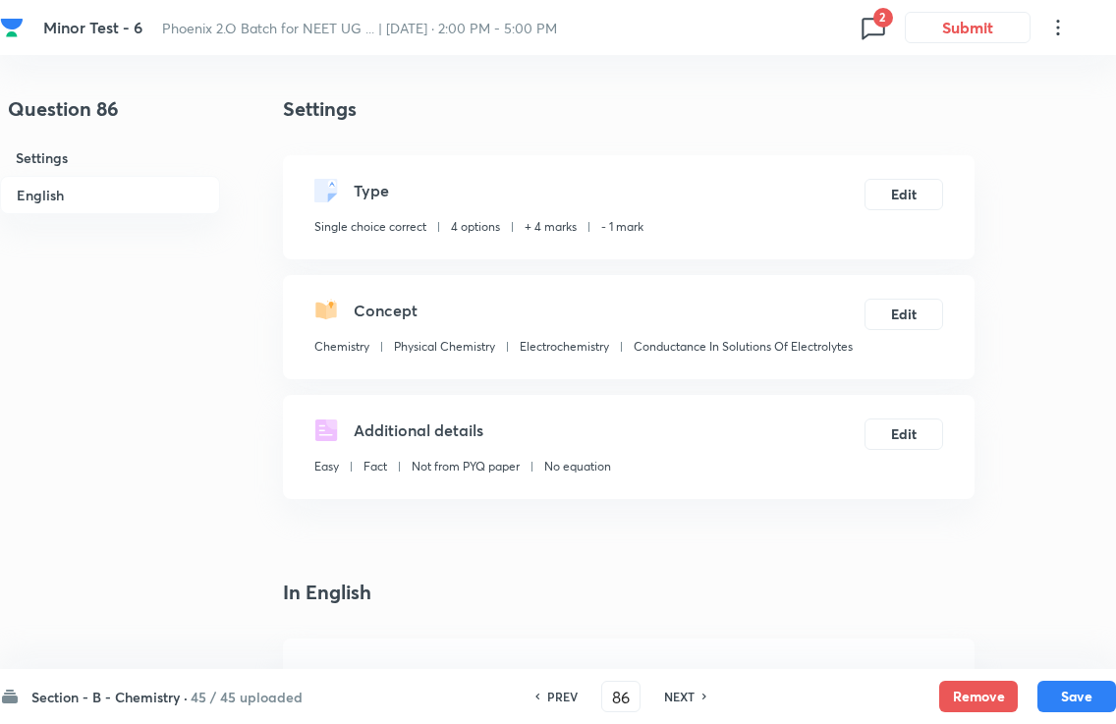
click at [554, 688] on h6 "PREV" at bounding box center [562, 697] width 30 height 18
click at [558, 688] on h6 "PREV" at bounding box center [562, 697] width 30 height 18
click at [556, 688] on h6 "PREV" at bounding box center [562, 697] width 30 height 18
click at [555, 688] on h6 "PREV" at bounding box center [562, 697] width 30 height 18
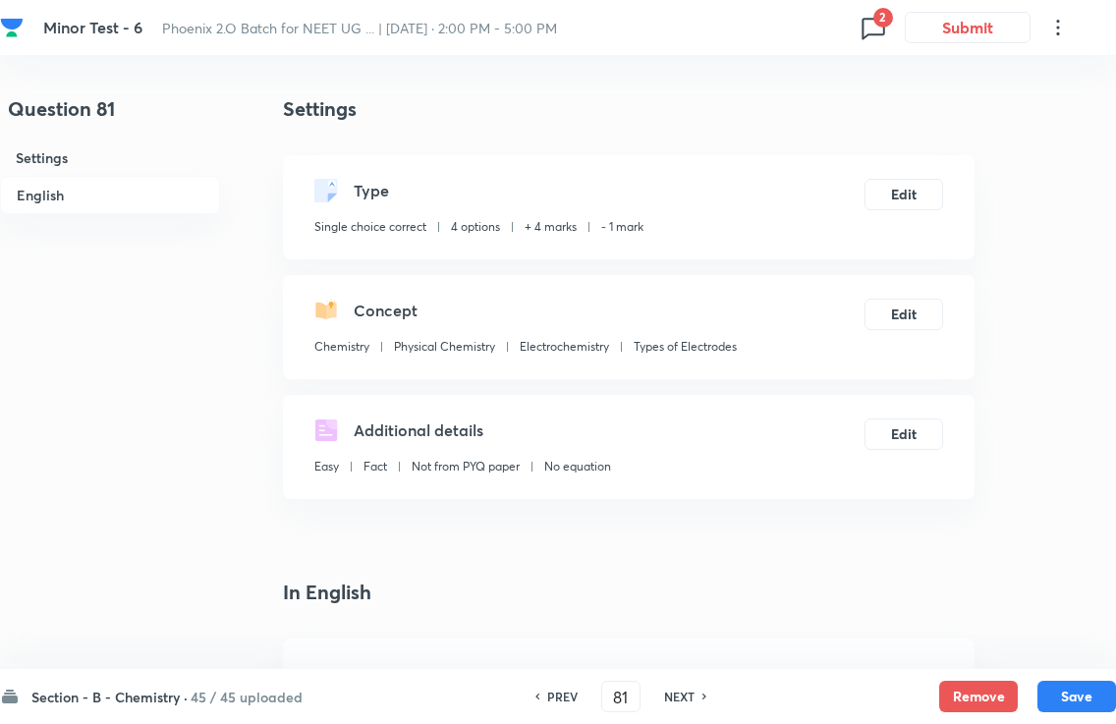
click at [553, 688] on h6 "PREV" at bounding box center [562, 697] width 30 height 18
click at [552, 688] on h6 "PREV" at bounding box center [562, 697] width 30 height 18
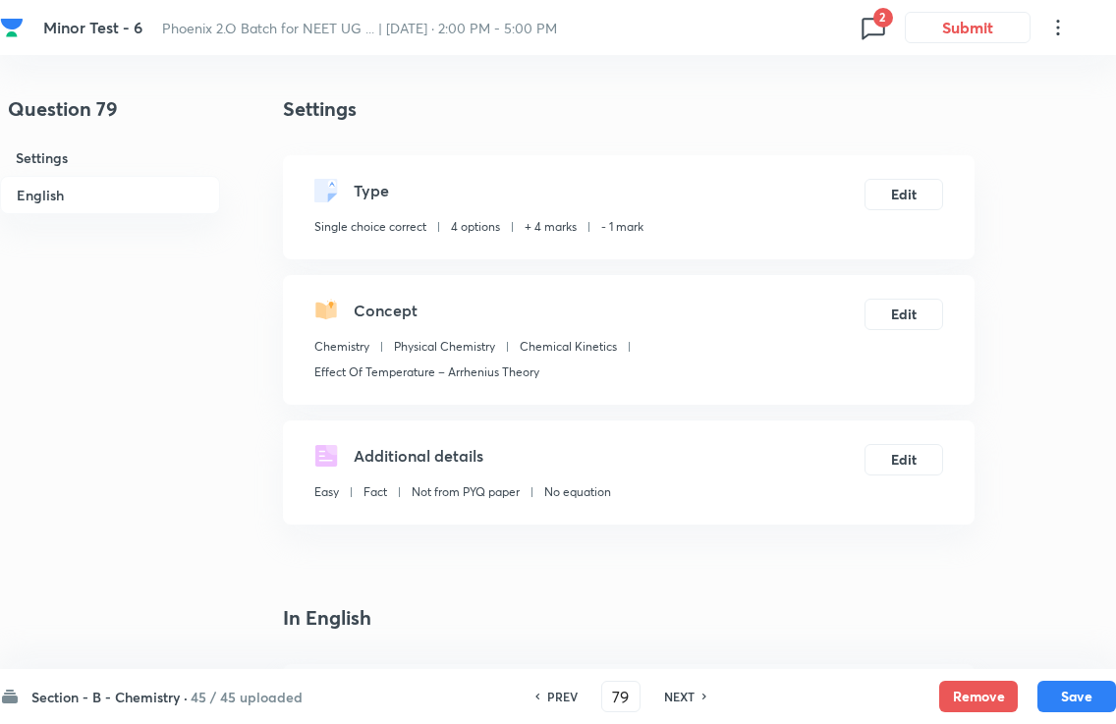
click at [556, 688] on h6 "PREV" at bounding box center [562, 697] width 30 height 18
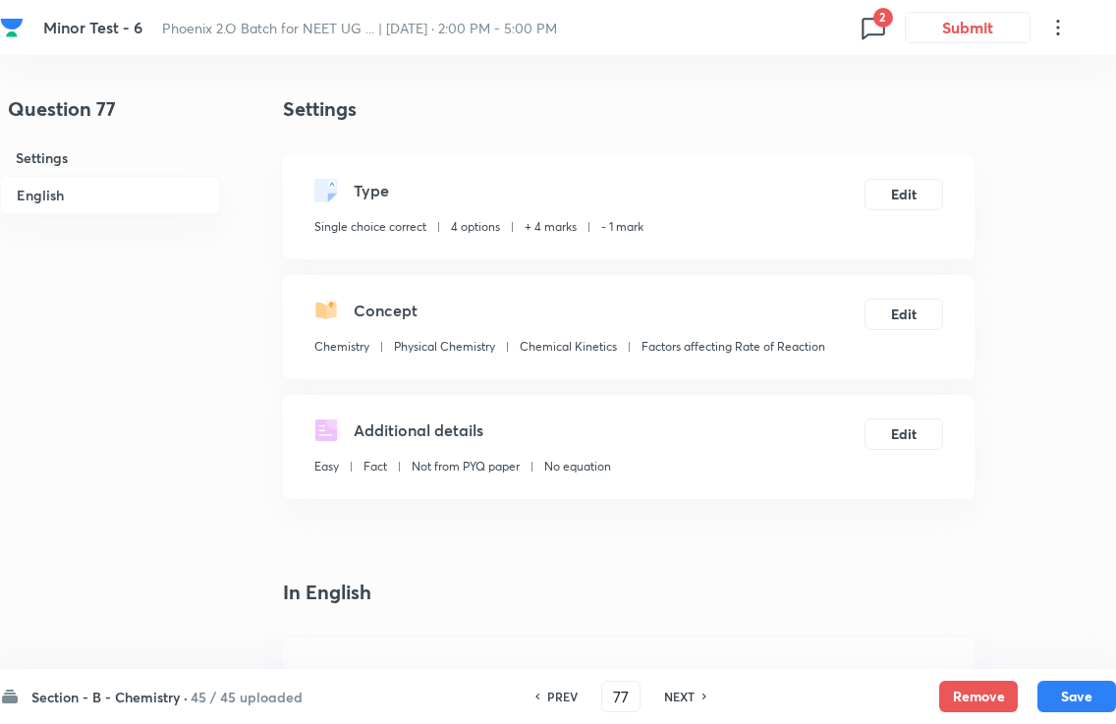
click at [554, 688] on h6 "PREV" at bounding box center [562, 697] width 30 height 18
click at [549, 688] on h6 "PREV" at bounding box center [562, 697] width 30 height 18
click at [547, 688] on h6 "PREV" at bounding box center [562, 697] width 30 height 18
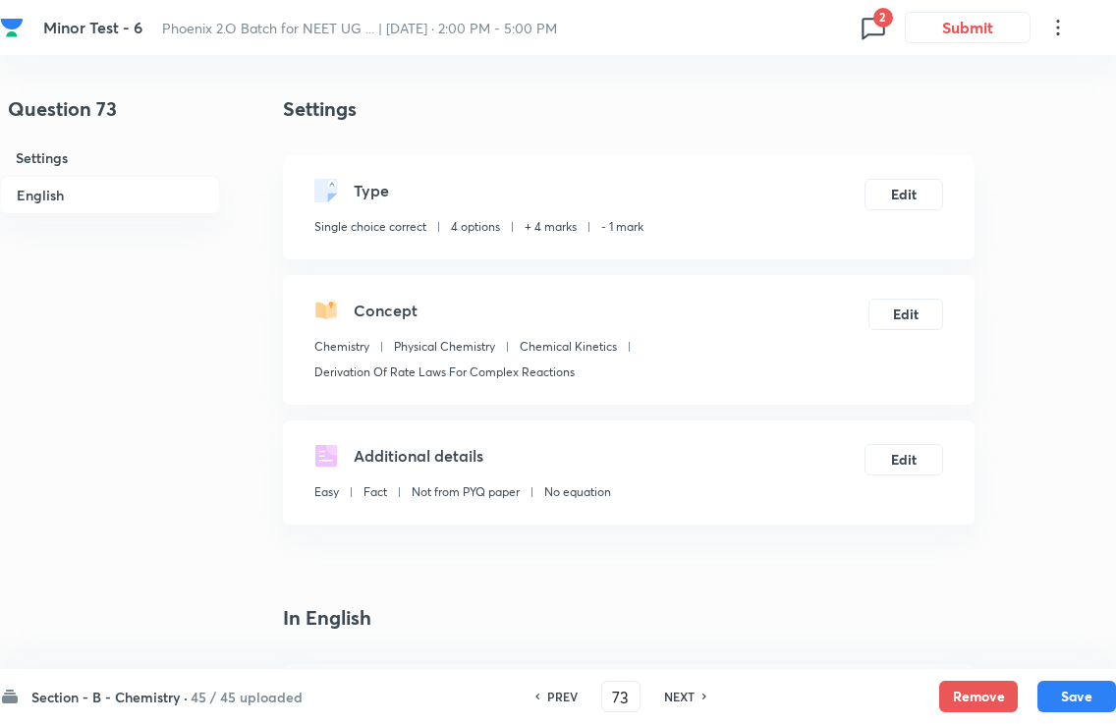
click at [547, 688] on h6 "PREV" at bounding box center [562, 697] width 30 height 18
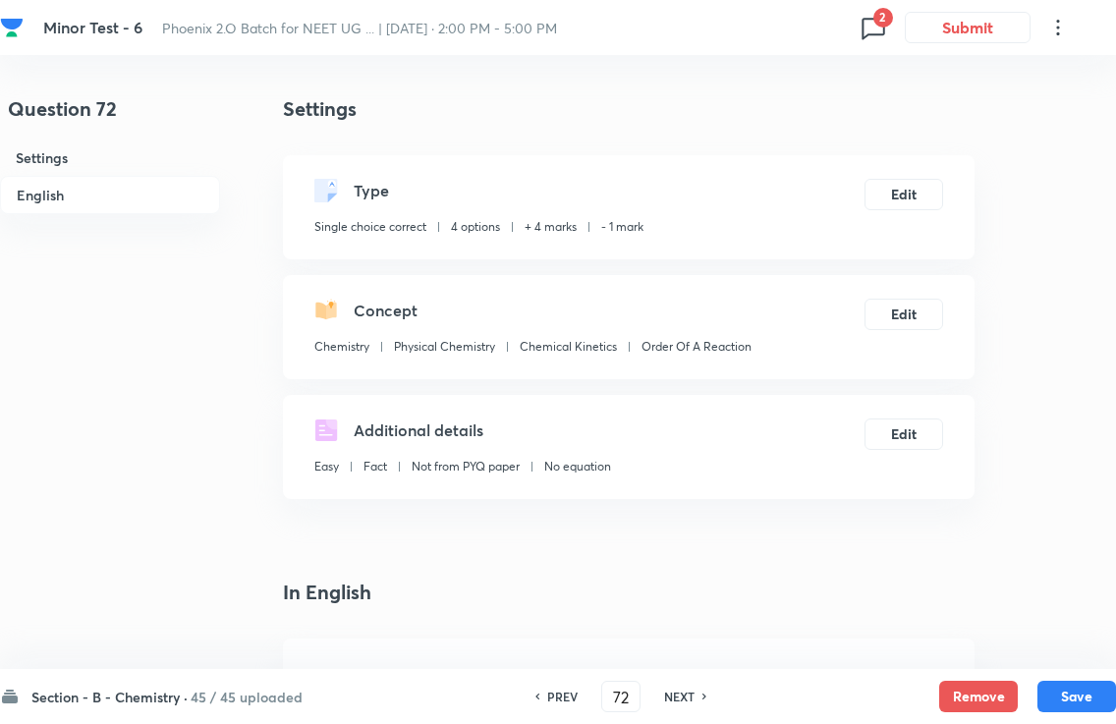
click at [547, 688] on h6 "PREV" at bounding box center [562, 697] width 30 height 18
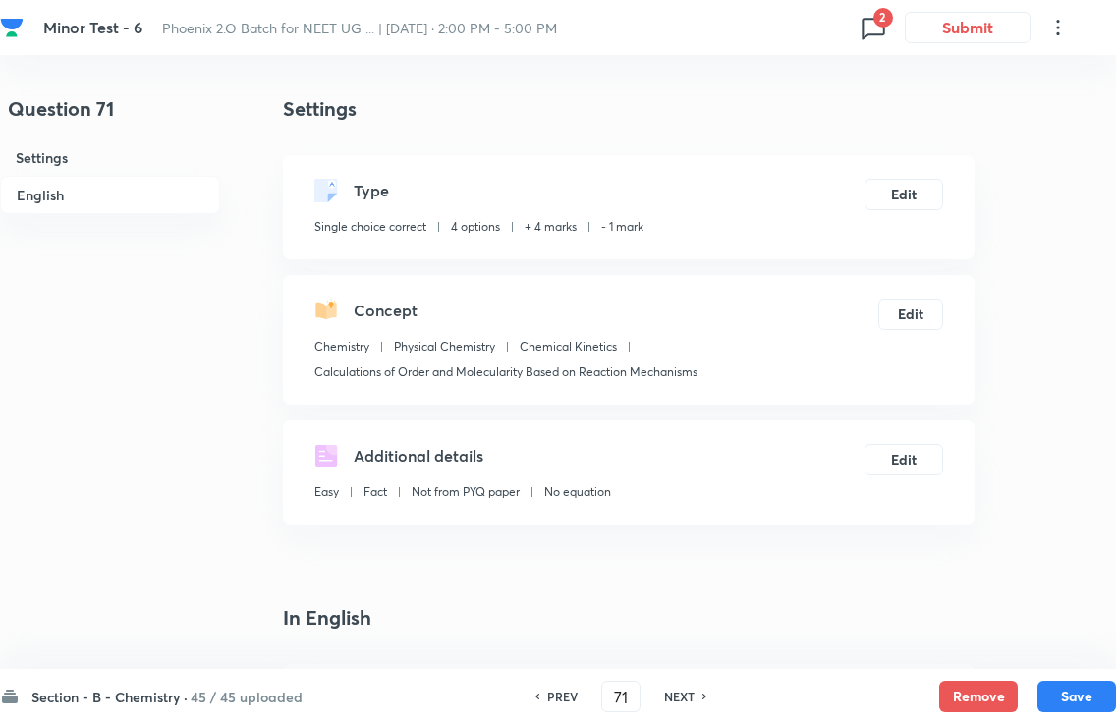
click at [547, 688] on h6 "PREV" at bounding box center [562, 697] width 30 height 18
click at [544, 688] on div "PREV" at bounding box center [560, 697] width 52 height 18
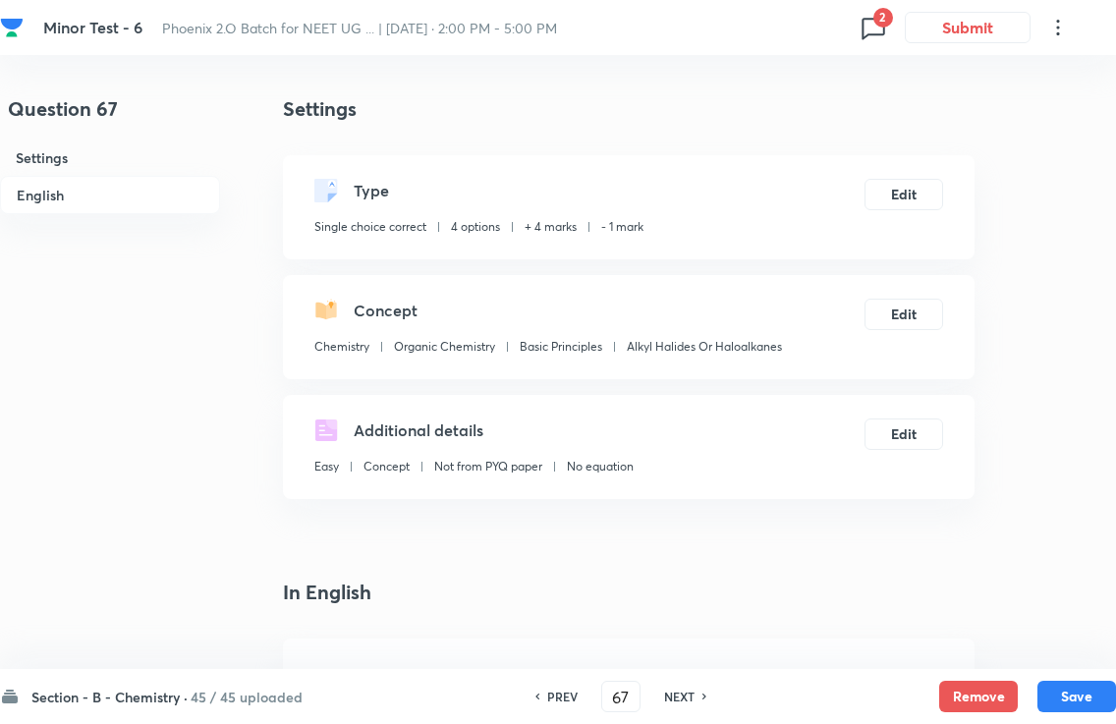
click at [541, 686] on div "PREV 67 ​ NEXT" at bounding box center [621, 696] width 254 height 31
click at [539, 688] on div "PREV" at bounding box center [560, 697] width 52 height 18
click at [536, 685] on div "PREV 66 ​ NEXT" at bounding box center [621, 696] width 254 height 31
click at [535, 679] on div "Section - B - Chemistry · 45 / 45 uploaded PREV 66 ​ NEXT Remove Save" at bounding box center [558, 696] width 1116 height 55
click at [535, 678] on div "Section - B - Chemistry · 45 / 45 uploaded PREV 66 ​ NEXT Remove Save" at bounding box center [558, 696] width 1116 height 55
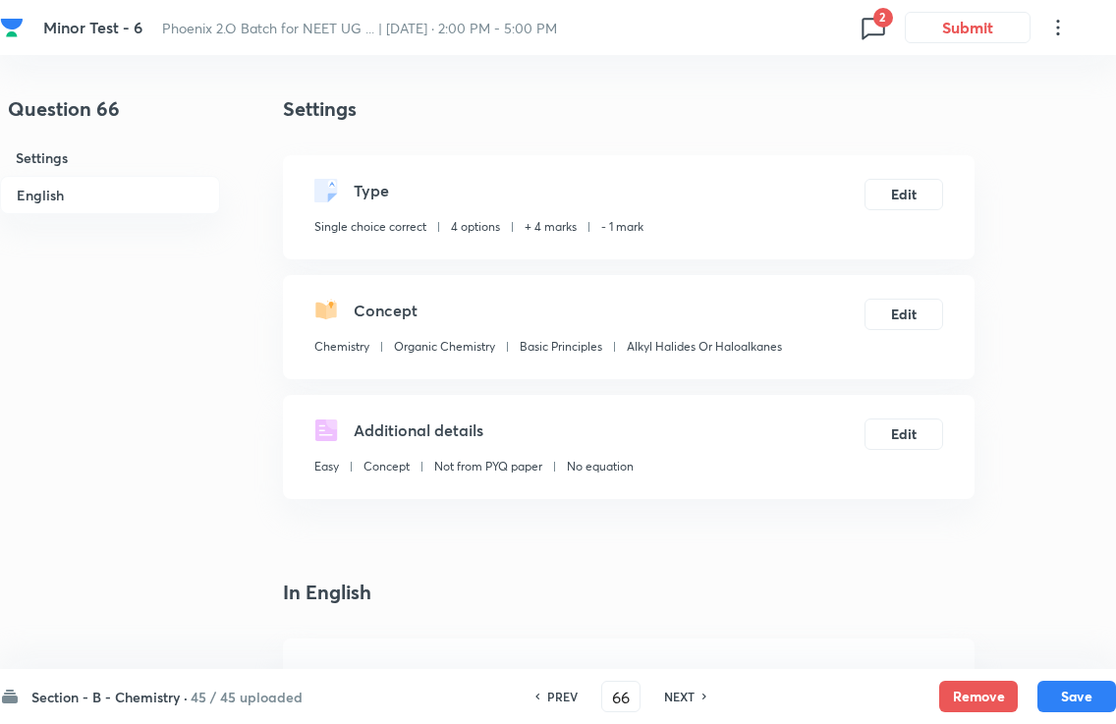
click at [539, 688] on div "PREV" at bounding box center [560, 697] width 52 height 18
click at [541, 688] on div "PREV" at bounding box center [560, 697] width 52 height 18
click at [547, 688] on h6 "PREV" at bounding box center [562, 697] width 30 height 18
click at [540, 688] on div "PREV" at bounding box center [560, 697] width 52 height 18
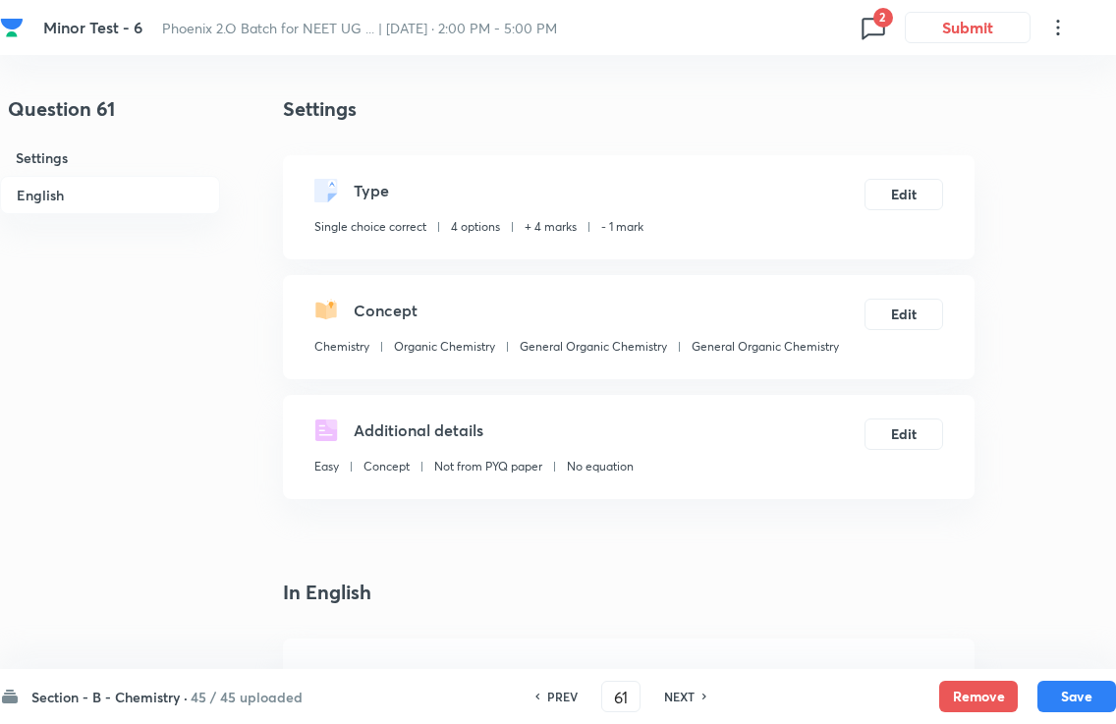
click at [547, 688] on h6 "PREV" at bounding box center [562, 697] width 30 height 18
click at [536, 688] on icon at bounding box center [538, 697] width 4 height 6
click at [537, 688] on icon at bounding box center [537, 697] width 6 height 10
click at [537, 688] on div "PREV" at bounding box center [560, 697] width 52 height 18
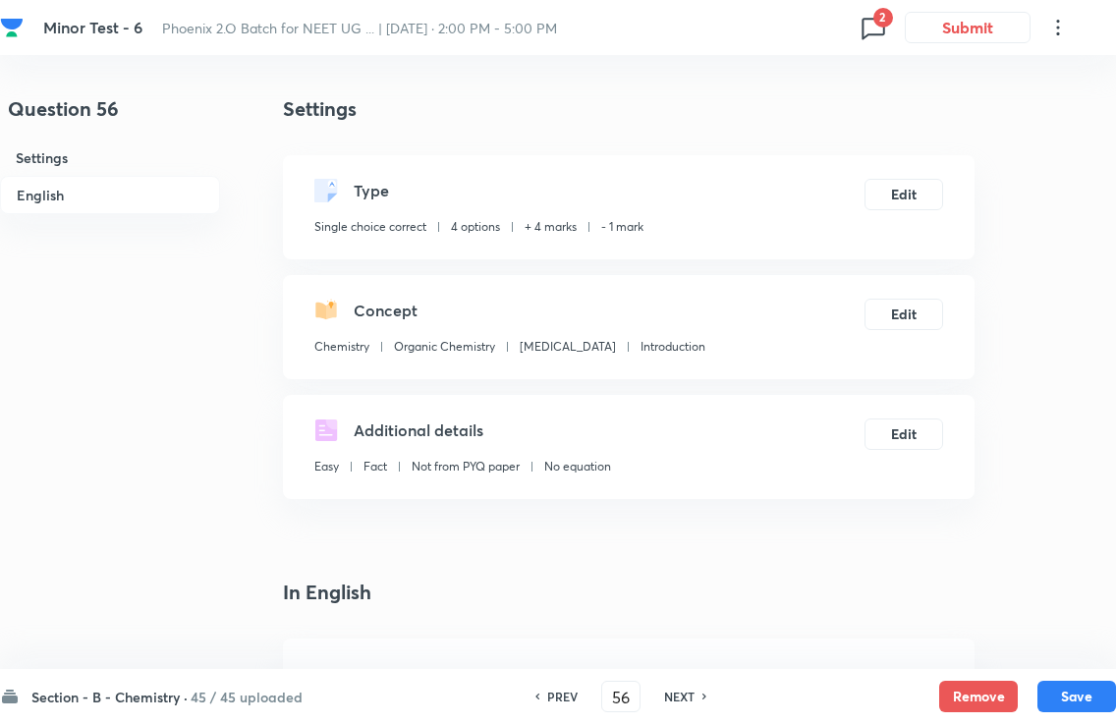
click at [542, 688] on div "PREV" at bounding box center [560, 697] width 52 height 18
click at [543, 688] on div "PREV" at bounding box center [560, 697] width 52 height 18
click at [541, 688] on div "PREV" at bounding box center [560, 697] width 52 height 18
click at [542, 688] on div "PREV" at bounding box center [560, 697] width 52 height 18
click at [544, 688] on div "PREV" at bounding box center [560, 697] width 52 height 18
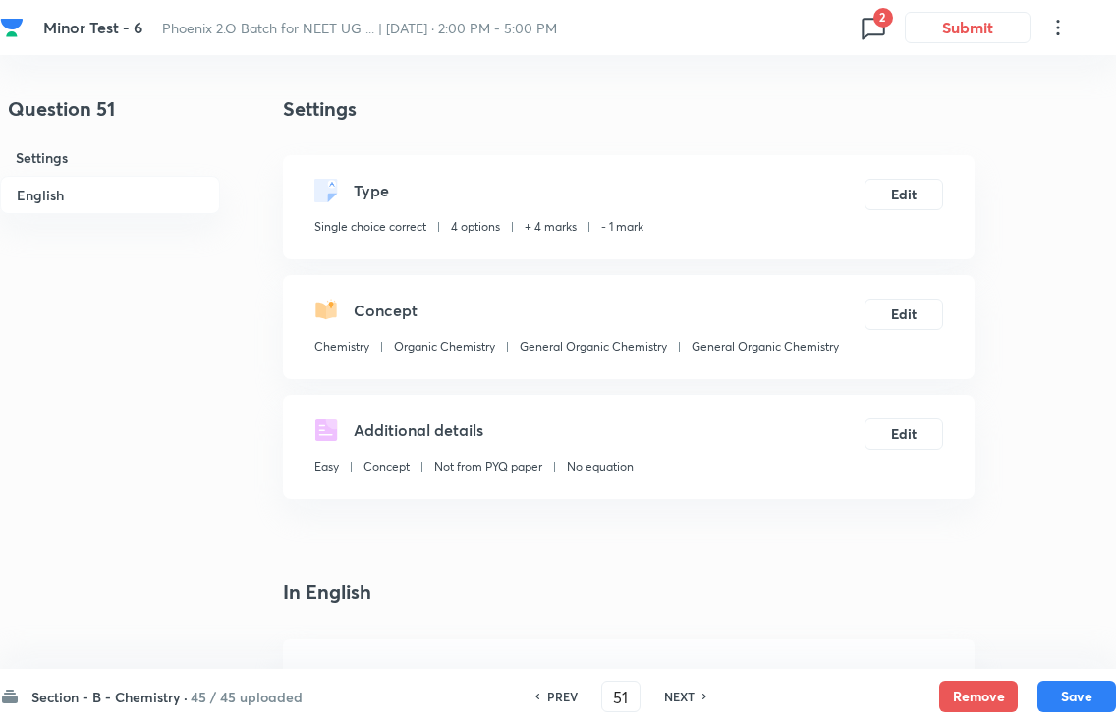
click at [544, 688] on div "PREV" at bounding box center [560, 697] width 52 height 18
click at [547, 688] on h6 "PREV" at bounding box center [562, 697] width 30 height 18
click at [537, 688] on icon at bounding box center [537, 697] width 6 height 10
click at [536, 688] on div "PREV" at bounding box center [560, 697] width 52 height 18
click at [565, 688] on h6 "PREV" at bounding box center [562, 697] width 30 height 18
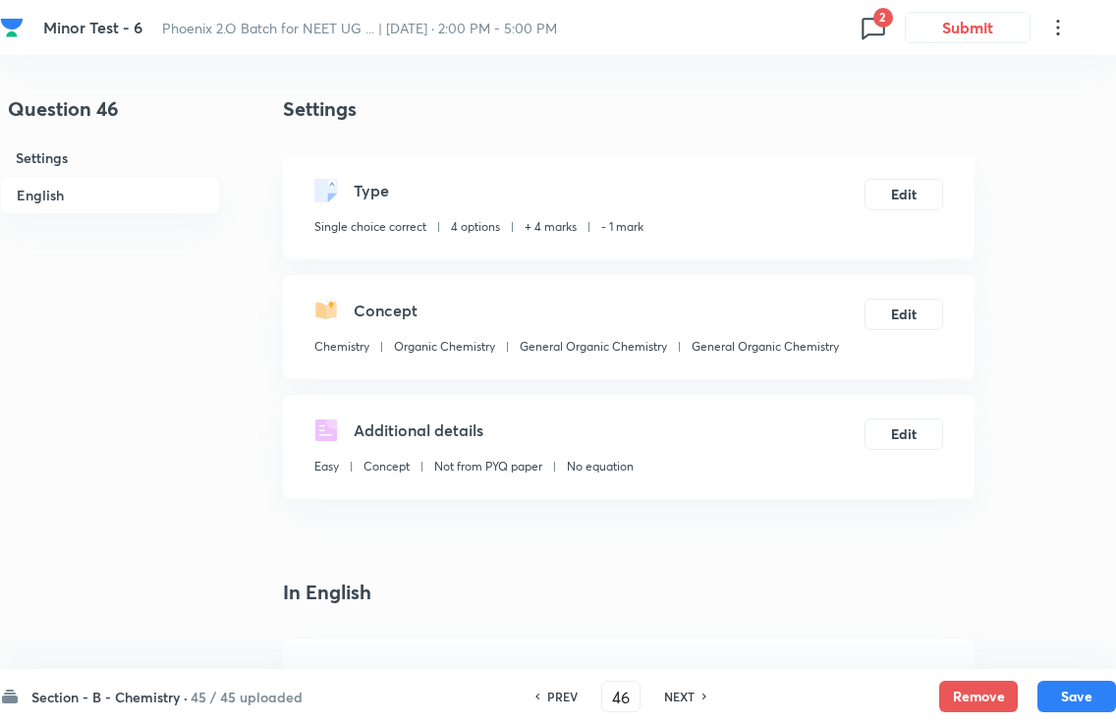
click at [555, 688] on h6 "PREV" at bounding box center [562, 697] width 30 height 18
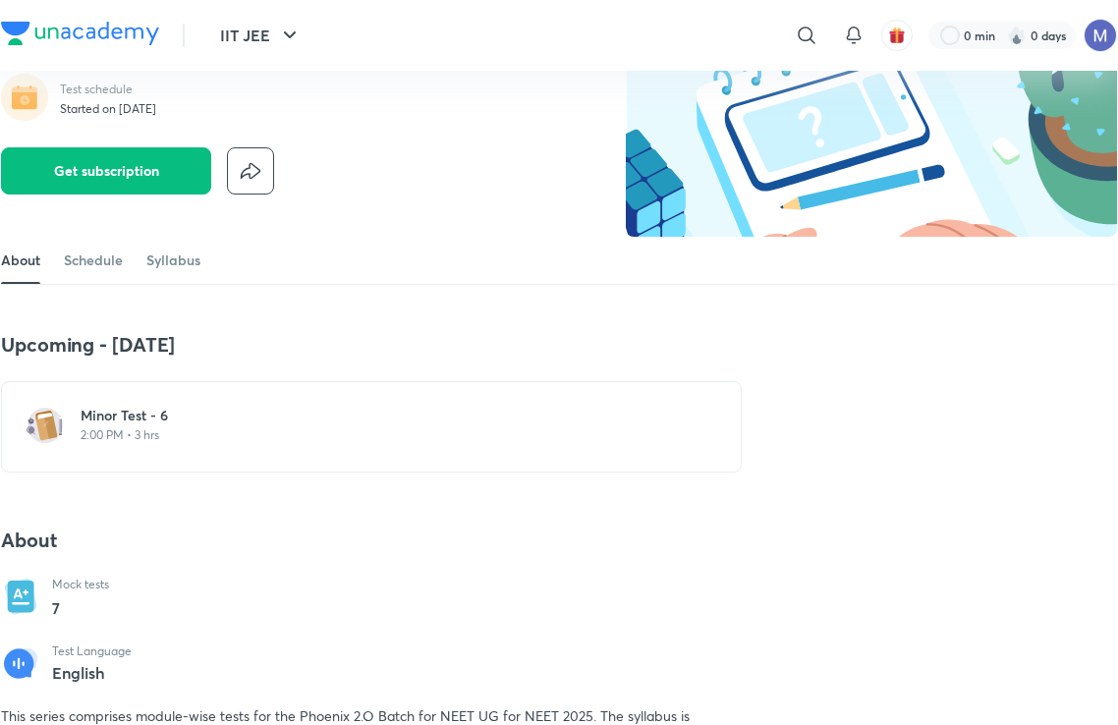
scroll to position [155, 1]
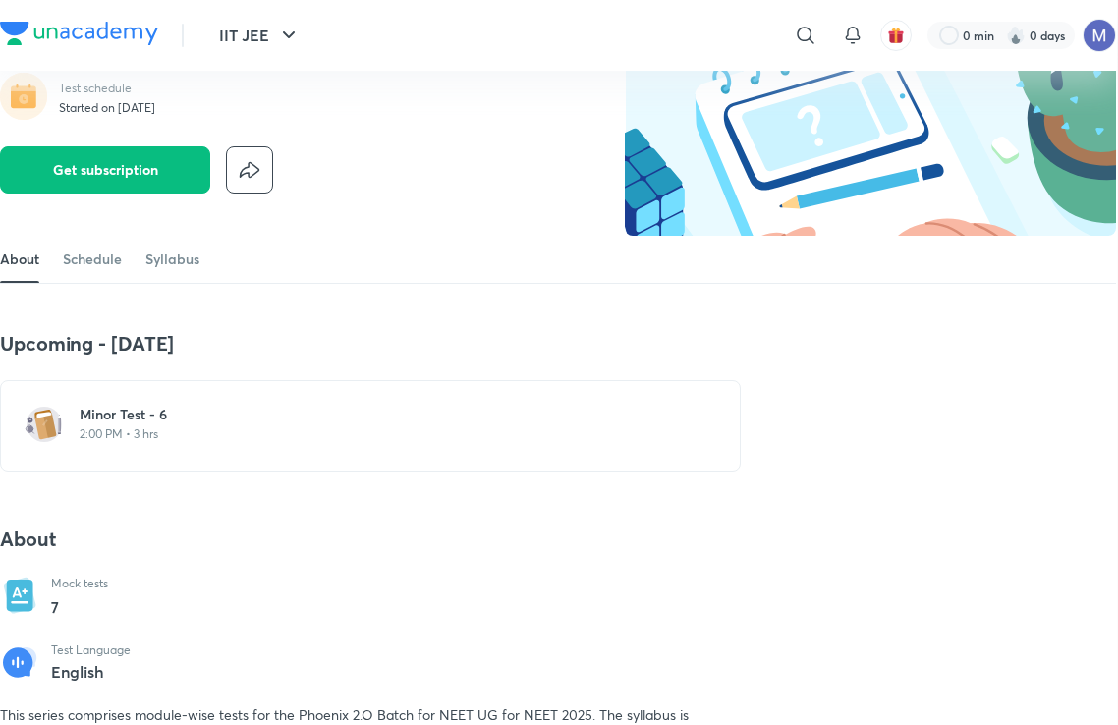
click at [130, 398] on div "Minor Test - 6 2:00 PM • 3 hrs" at bounding box center [370, 425] width 741 height 91
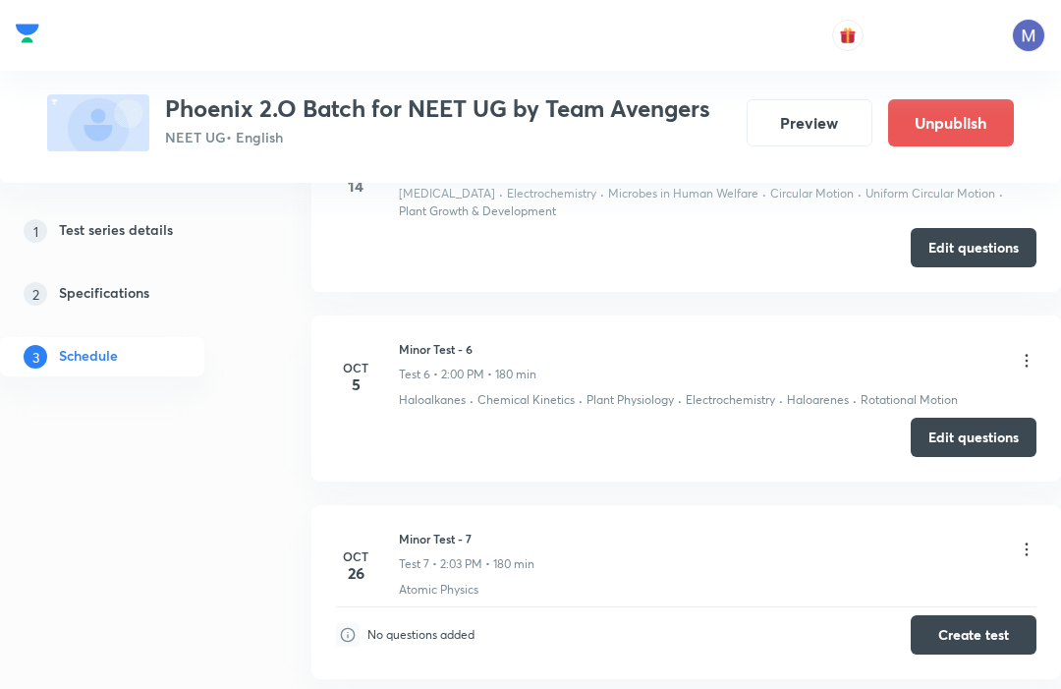
scroll to position [1788, 0]
click at [966, 429] on button "Edit questions" at bounding box center [974, 436] width 126 height 39
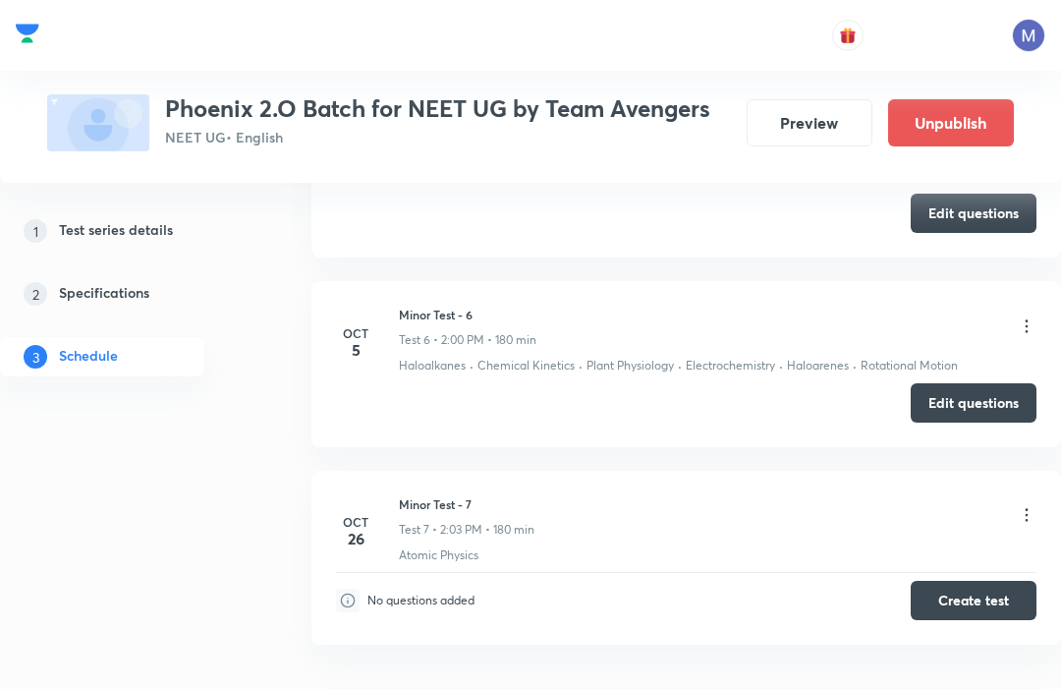
click at [794, 108] on button "Preview" at bounding box center [810, 122] width 126 height 47
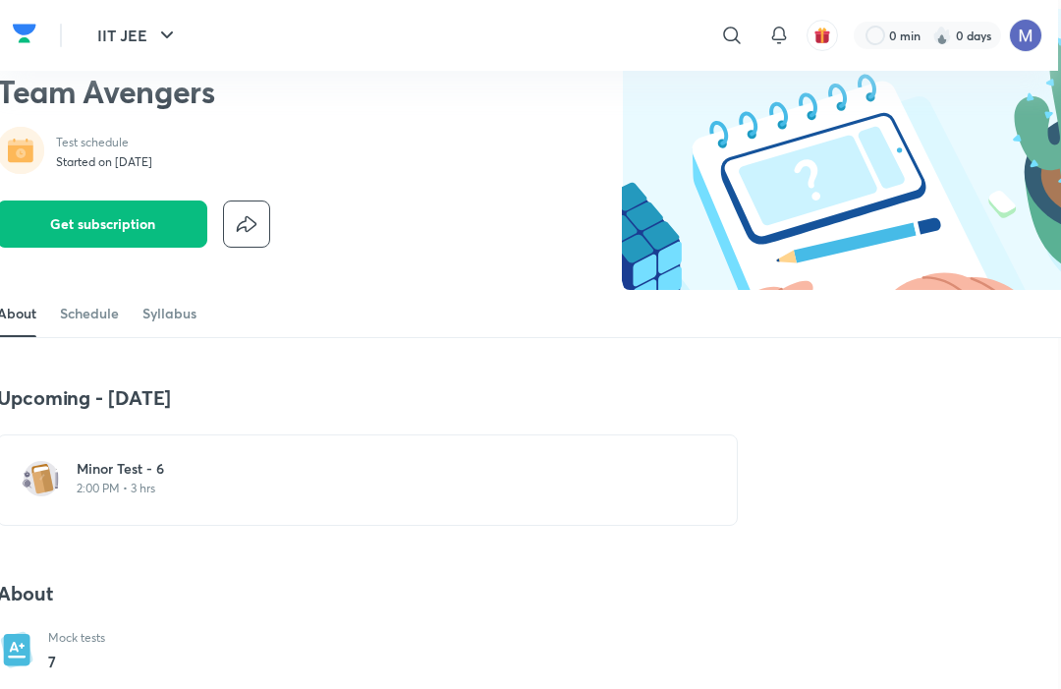
scroll to position [103, 18]
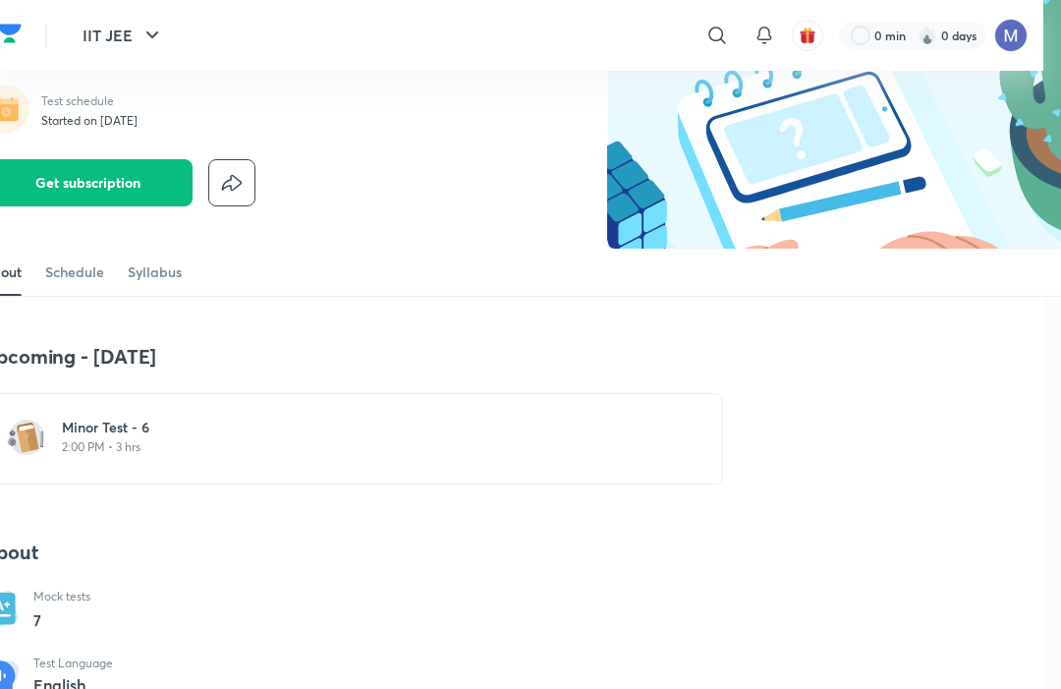
click at [118, 428] on h6 "Minor Test - 6" at bounding box center [364, 428] width 605 height 20
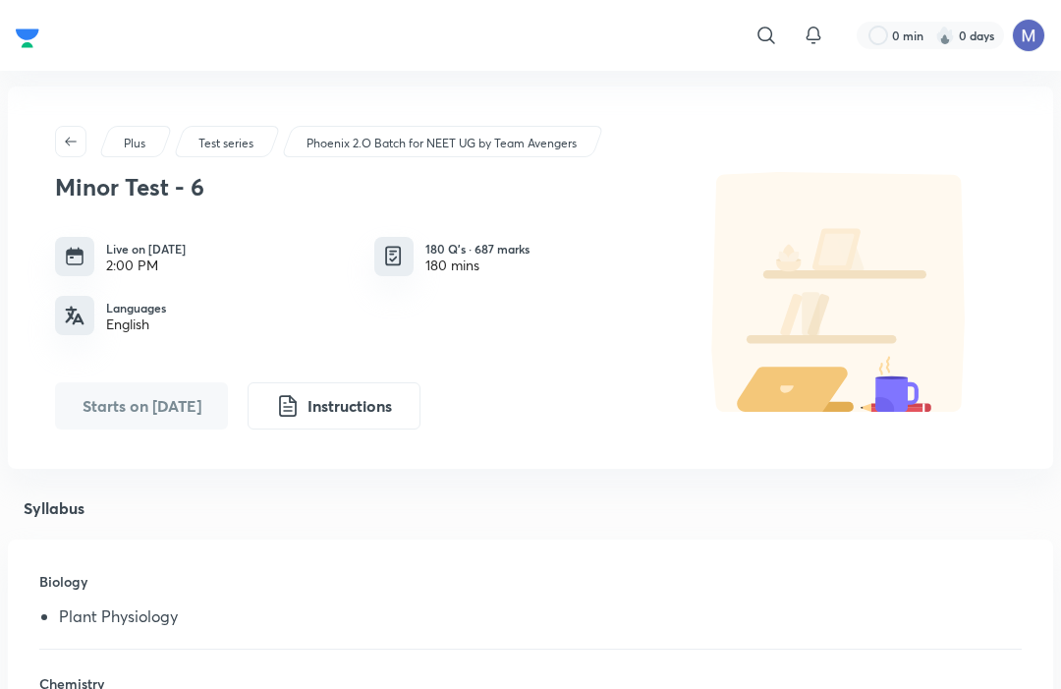
click at [449, 265] on div "180 mins" at bounding box center [477, 265] width 104 height 16
click at [339, 411] on button "Instructions" at bounding box center [334, 405] width 173 height 47
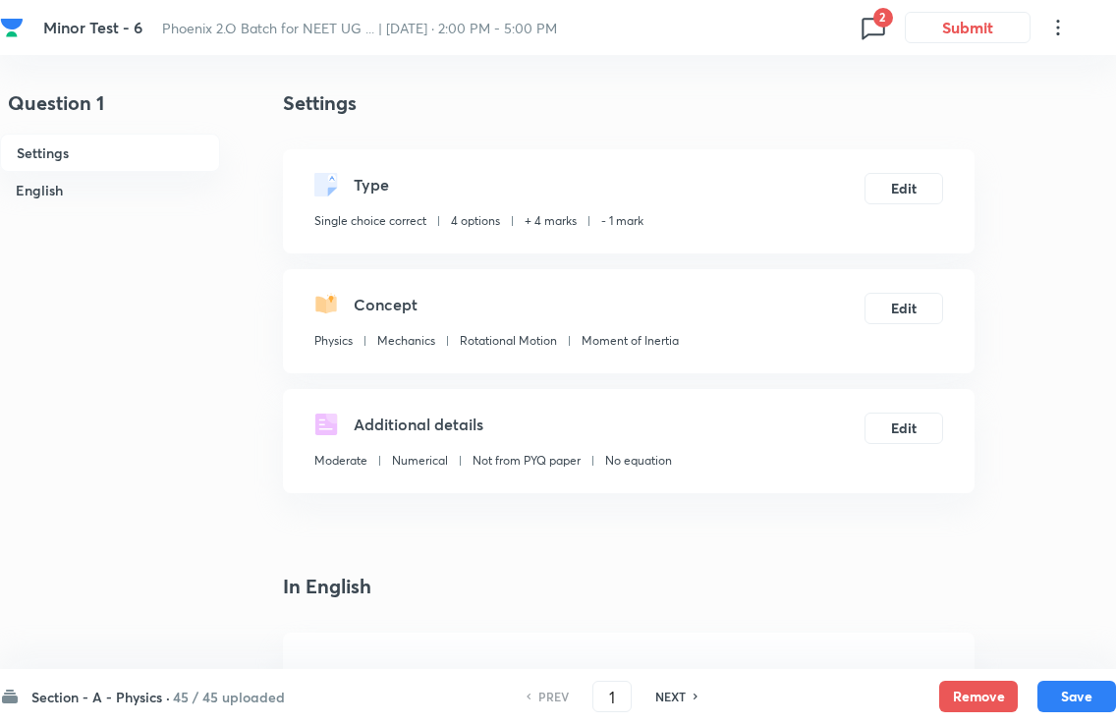
click at [692, 688] on div "NEXT" at bounding box center [674, 697] width 52 height 18
checkbox input "false"
type input "2"
click at [697, 688] on icon at bounding box center [697, 697] width 6 height 10
checkbox input "false"
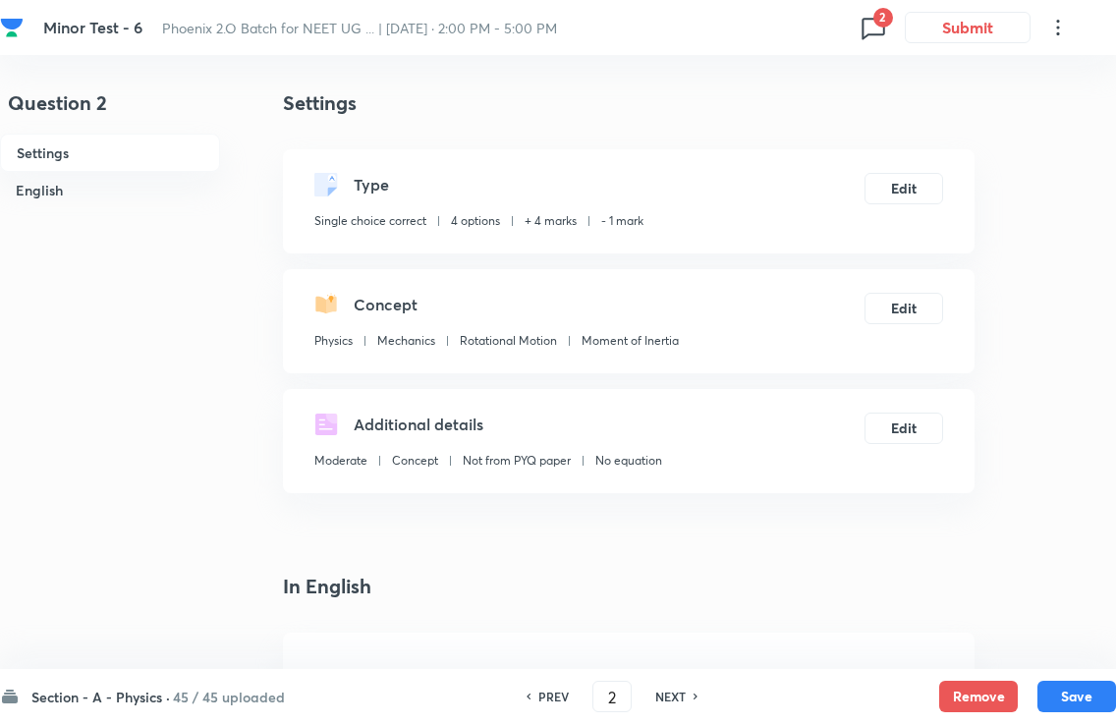
type input "3"
click at [694, 688] on div "NEXT" at bounding box center [674, 697] width 52 height 18
checkbox input "true"
type input "4"
checkbox input "false"
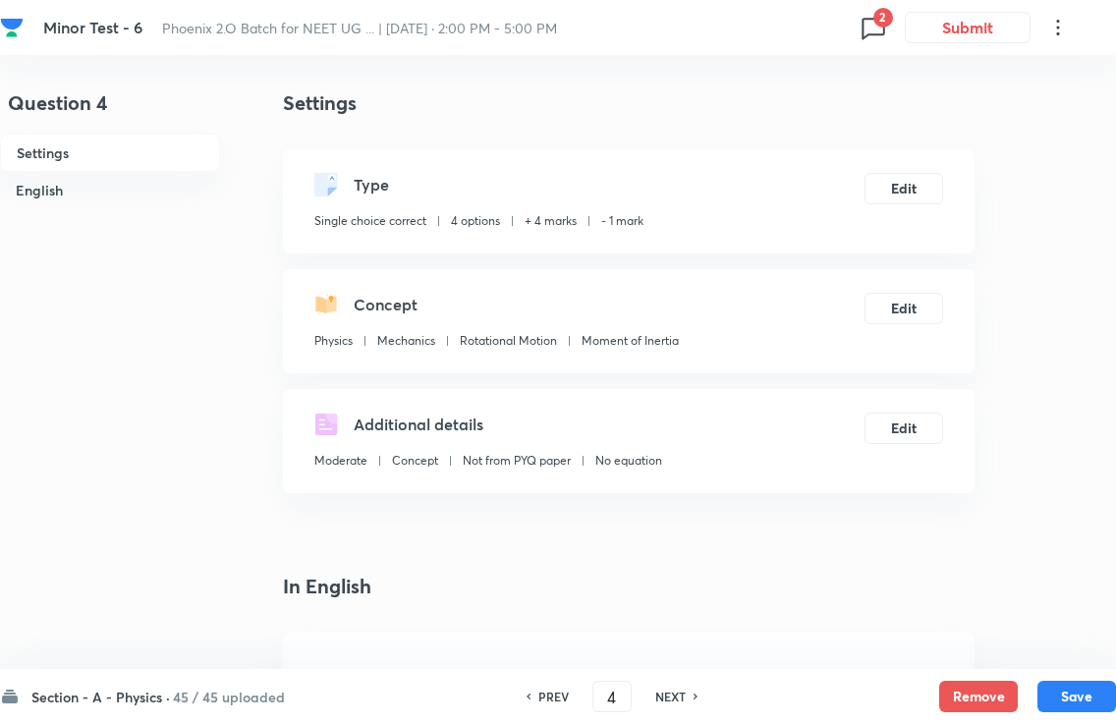
click at [685, 688] on h6 "NEXT" at bounding box center [670, 697] width 30 height 18
checkbox input "true"
type input "5"
click at [681, 685] on div "PREV 5 ​ NEXT" at bounding box center [612, 696] width 254 height 31
click at [676, 681] on div "PREV 5 ​ NEXT" at bounding box center [612, 696] width 254 height 31
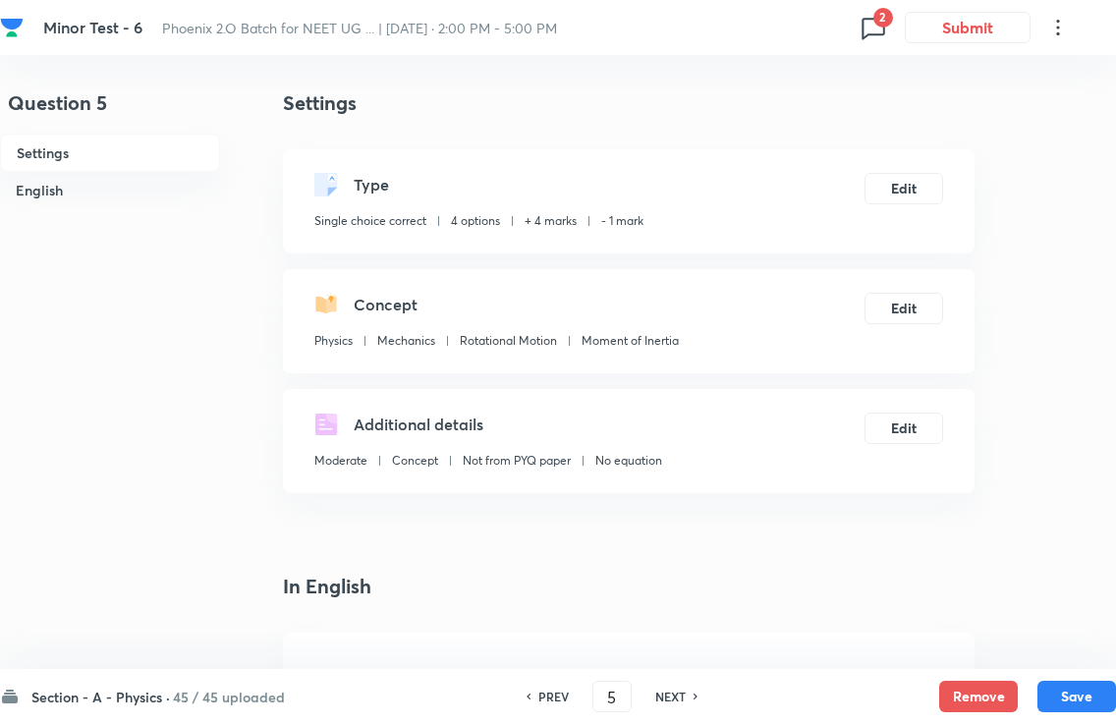
click at [675, 678] on div "Section - A - Physics · 45 / 45 uploaded PREV 5 ​ NEXT Remove Save" at bounding box center [558, 696] width 1116 height 55
click at [670, 688] on h6 "NEXT" at bounding box center [670, 697] width 30 height 18
checkbox input "false"
type input "6"
checkbox input "true"
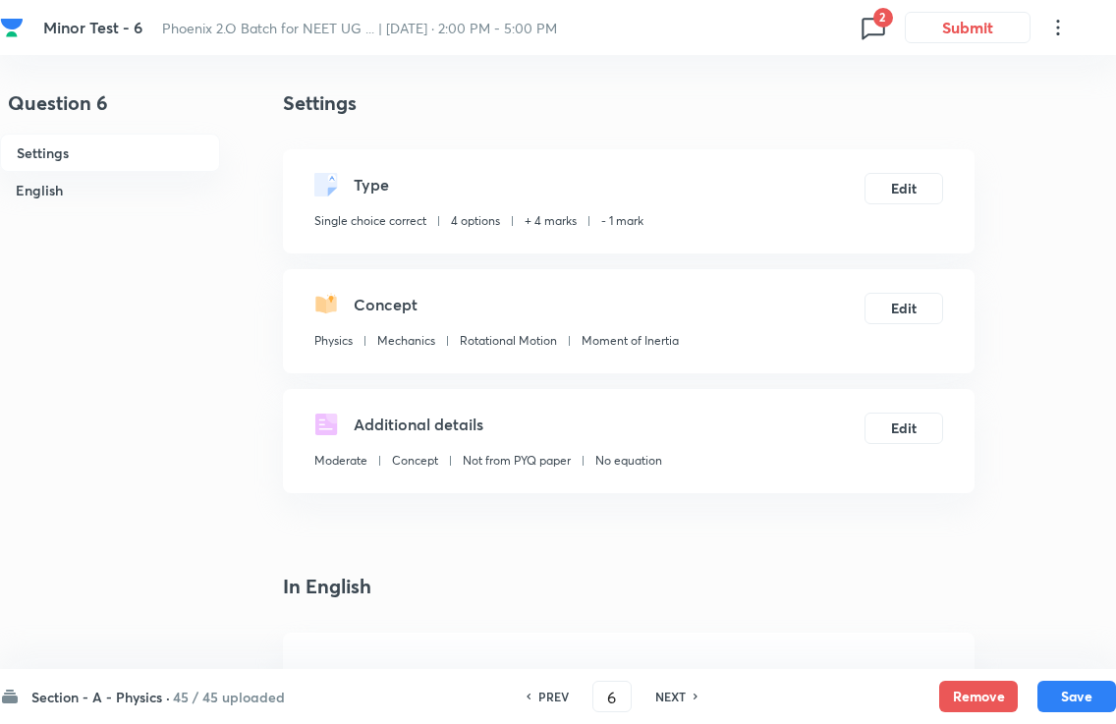
click at [673, 687] on div "PREV 6 ​ NEXT" at bounding box center [612, 696] width 254 height 31
click at [679, 688] on h6 "NEXT" at bounding box center [670, 697] width 30 height 18
type input "7"
checkbox input "false"
click at [679, 688] on h6 "NEXT" at bounding box center [670, 697] width 30 height 18
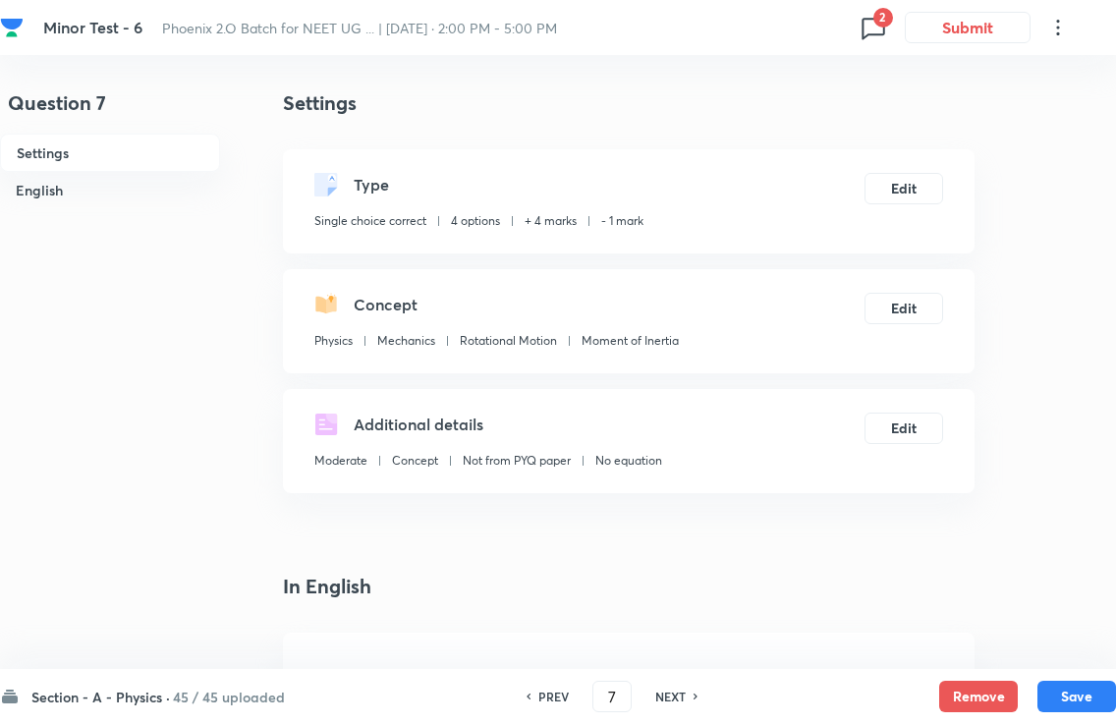
checkbox input "true"
click at [675, 688] on h6 "NEXT" at bounding box center [670, 697] width 30 height 18
type input "9"
checkbox input "false"
click at [675, 688] on h6 "NEXT" at bounding box center [670, 697] width 30 height 18
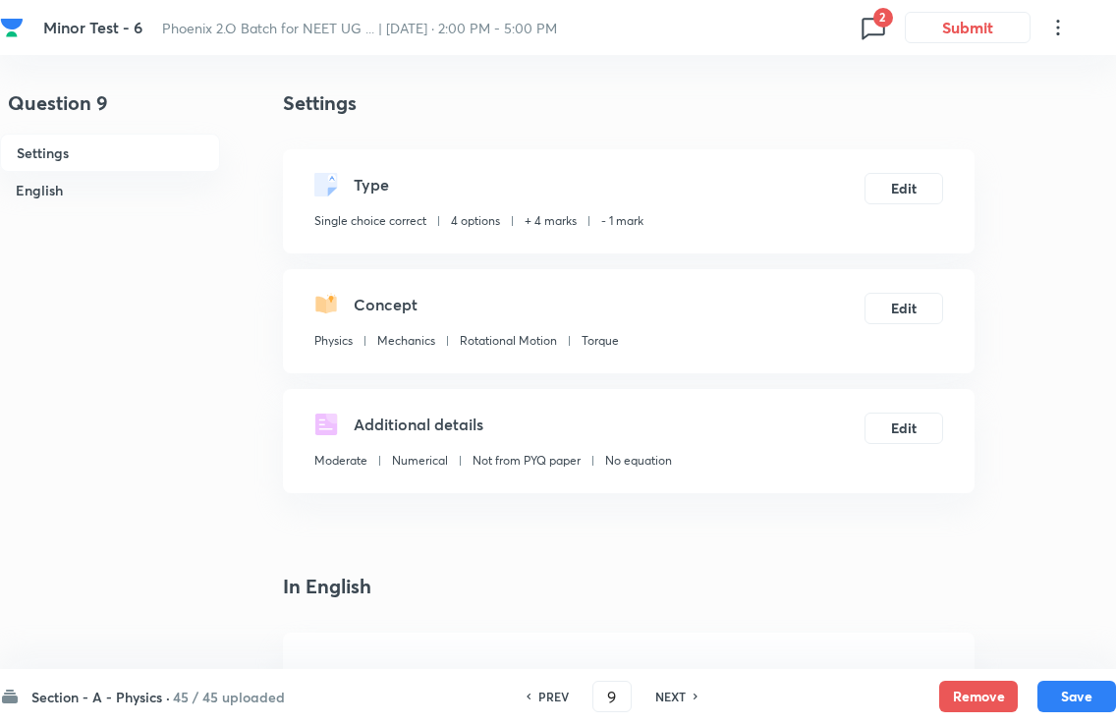
checkbox input "false"
checkbox input "true"
type input "10"
click at [676, 686] on div "PREV 10 ​ NEXT" at bounding box center [612, 696] width 254 height 31
click at [675, 688] on h6 "NEXT" at bounding box center [670, 697] width 30 height 18
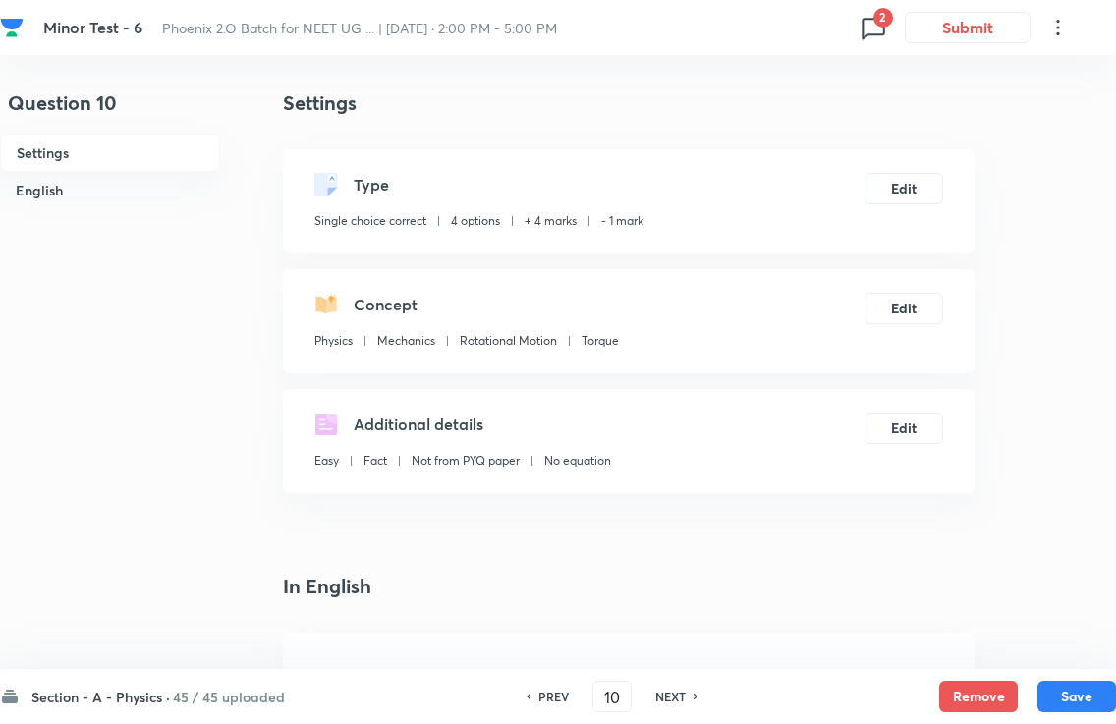
checkbox input "false"
type input "11"
click at [675, 687] on div "PREV 11 ​ NEXT" at bounding box center [612, 696] width 254 height 31
click at [674, 688] on h6 "NEXT" at bounding box center [670, 697] width 30 height 18
checkbox input "false"
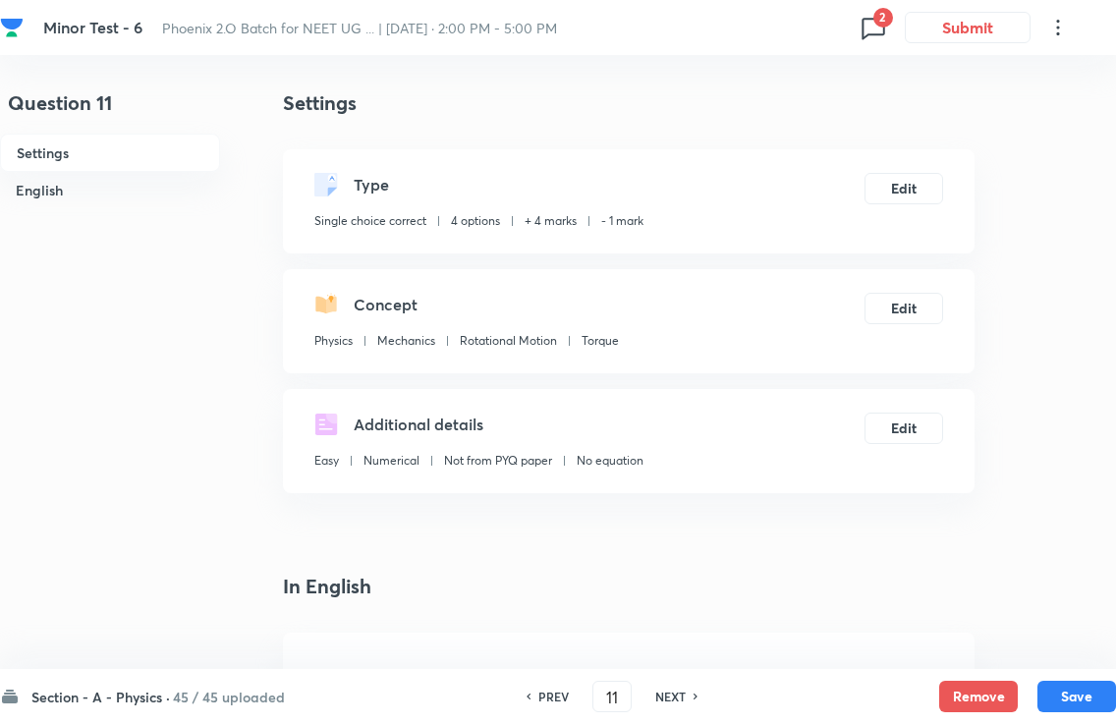
type input "12"
click at [673, 688] on h6 "NEXT" at bounding box center [670, 697] width 30 height 18
checkbox input "false"
checkbox input "true"
type input "13"
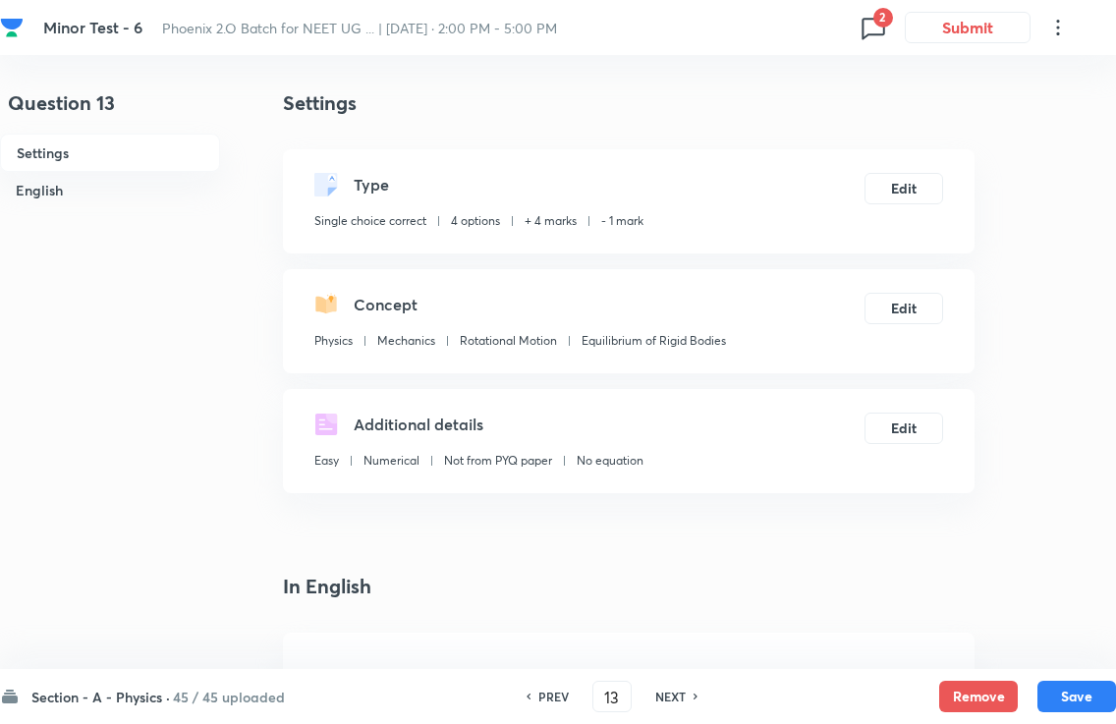
click at [670, 687] on div "PREV 13 ​ NEXT" at bounding box center [612, 696] width 254 height 31
click at [672, 688] on h6 "NEXT" at bounding box center [670, 697] width 30 height 18
checkbox input "false"
type input "14"
click at [671, 687] on div "PREV 14 ​ NEXT" at bounding box center [612, 696] width 254 height 31
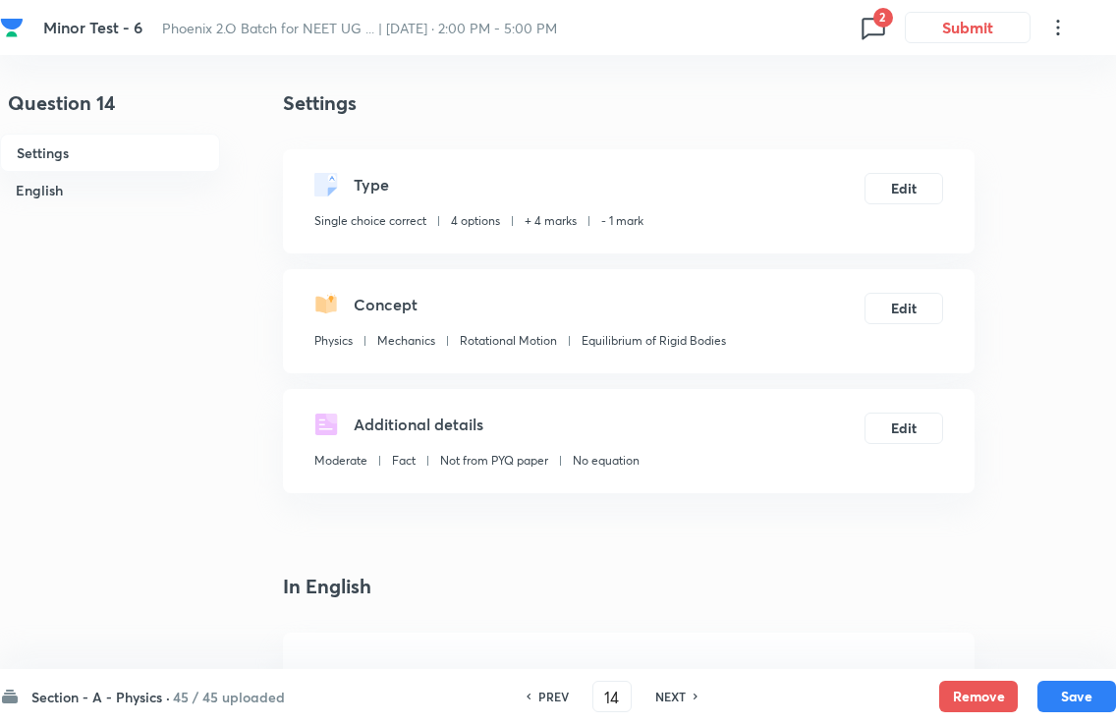
click at [669, 688] on h6 "NEXT" at bounding box center [670, 697] width 30 height 18
checkbox input "false"
type input "15"
checkbox input "true"
click at [670, 688] on h6 "NEXT" at bounding box center [670, 697] width 30 height 18
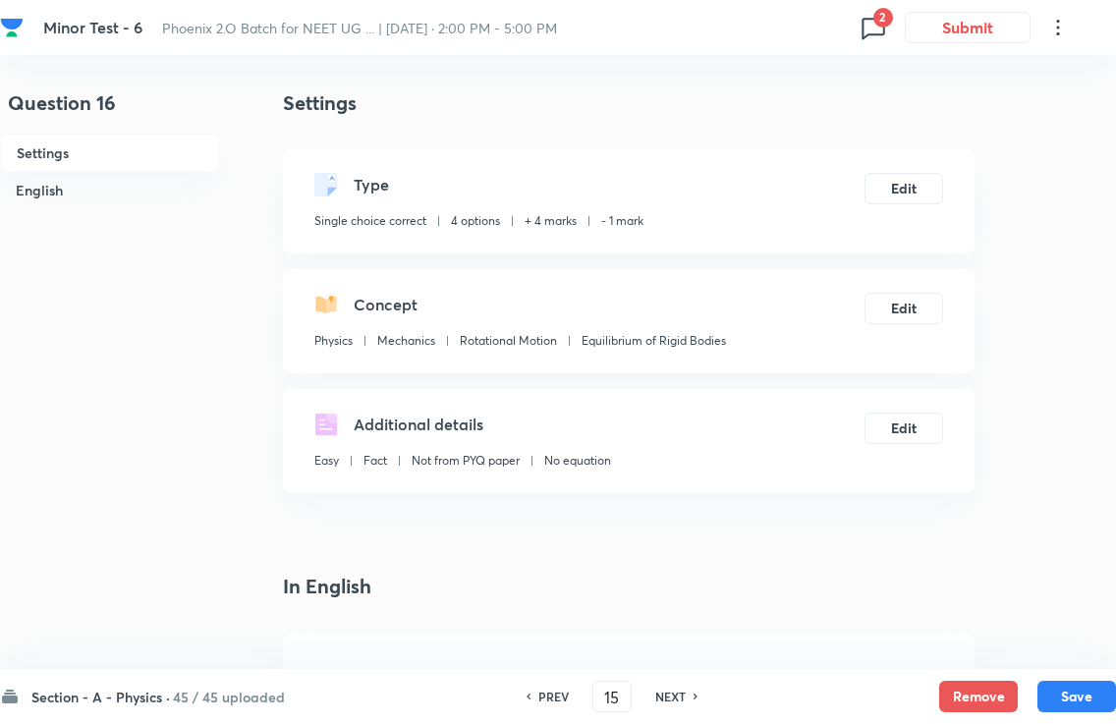
type input "16"
checkbox input "false"
click at [671, 688] on h6 "NEXT" at bounding box center [670, 697] width 30 height 18
checkbox input "false"
type input "17"
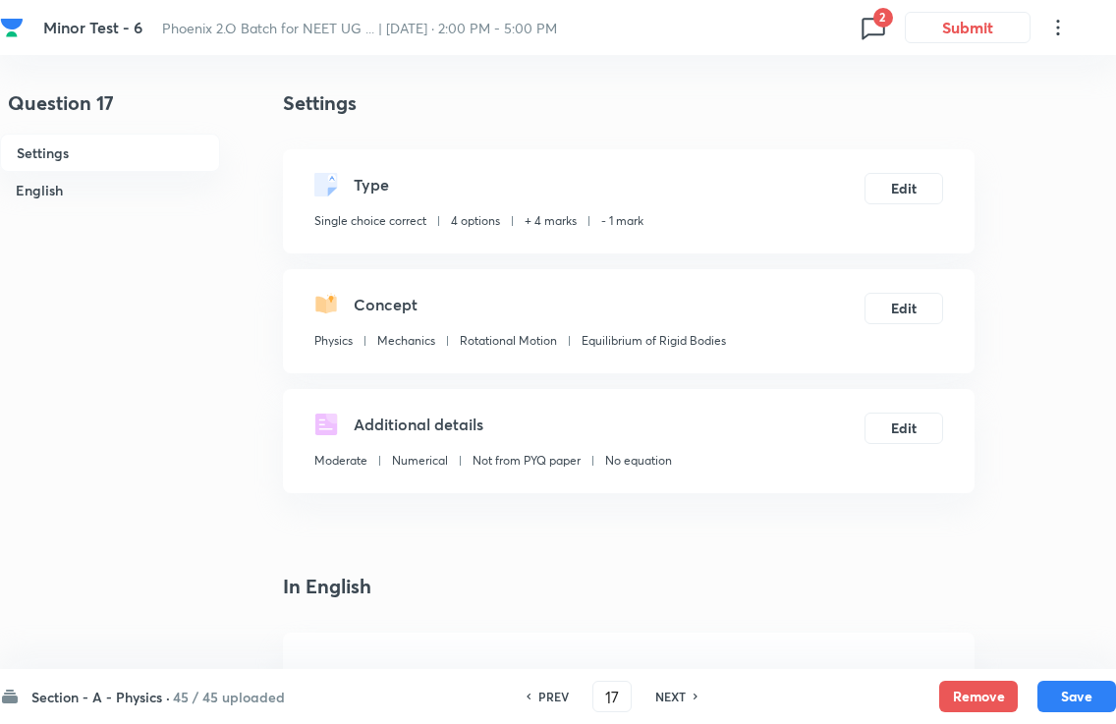
click at [671, 687] on div "PREV 17 ​ NEXT" at bounding box center [612, 696] width 254 height 31
click at [675, 688] on h6 "NEXT" at bounding box center [670, 697] width 30 height 18
checkbox input "false"
checkbox input "true"
type input "18"
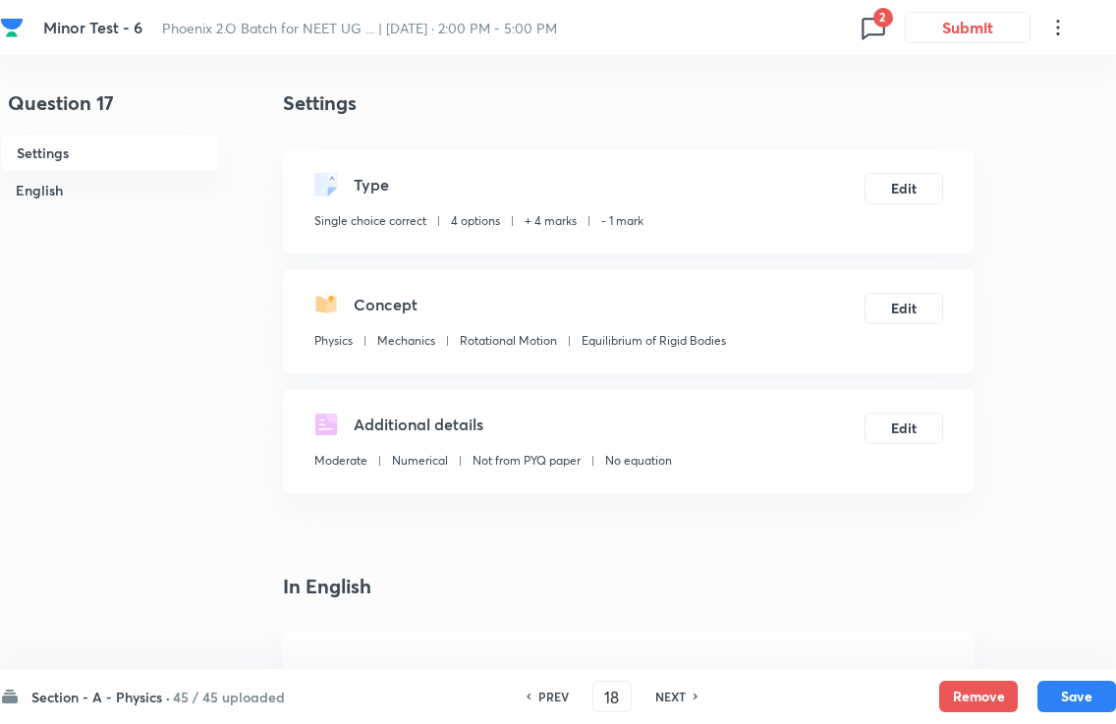
click at [671, 686] on div "PREV 18 ​ NEXT" at bounding box center [612, 696] width 254 height 31
click at [673, 688] on h6 "NEXT" at bounding box center [670, 697] width 30 height 18
checkbox input "false"
type input "19"
click at [670, 687] on div "PREV 19 ​ NEXT" at bounding box center [612, 696] width 254 height 31
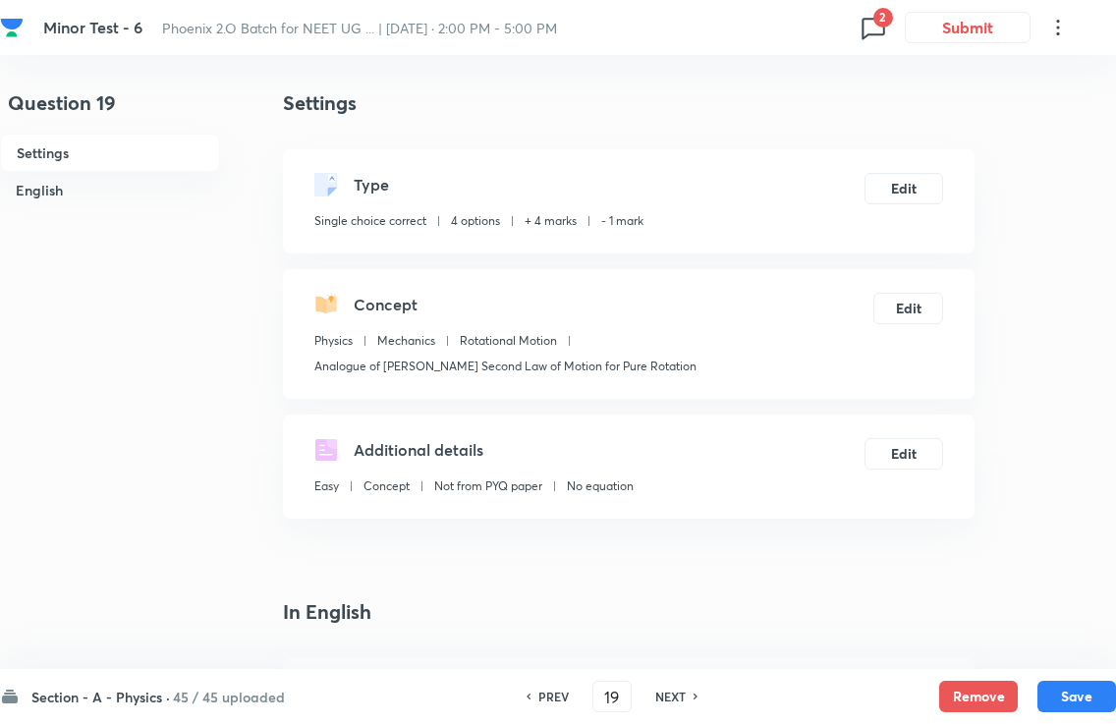
click at [670, 685] on div "PREV 19 ​ NEXT" at bounding box center [612, 696] width 254 height 31
click at [671, 688] on h6 "NEXT" at bounding box center [670, 697] width 30 height 18
checkbox input "false"
checkbox input "true"
type input "20"
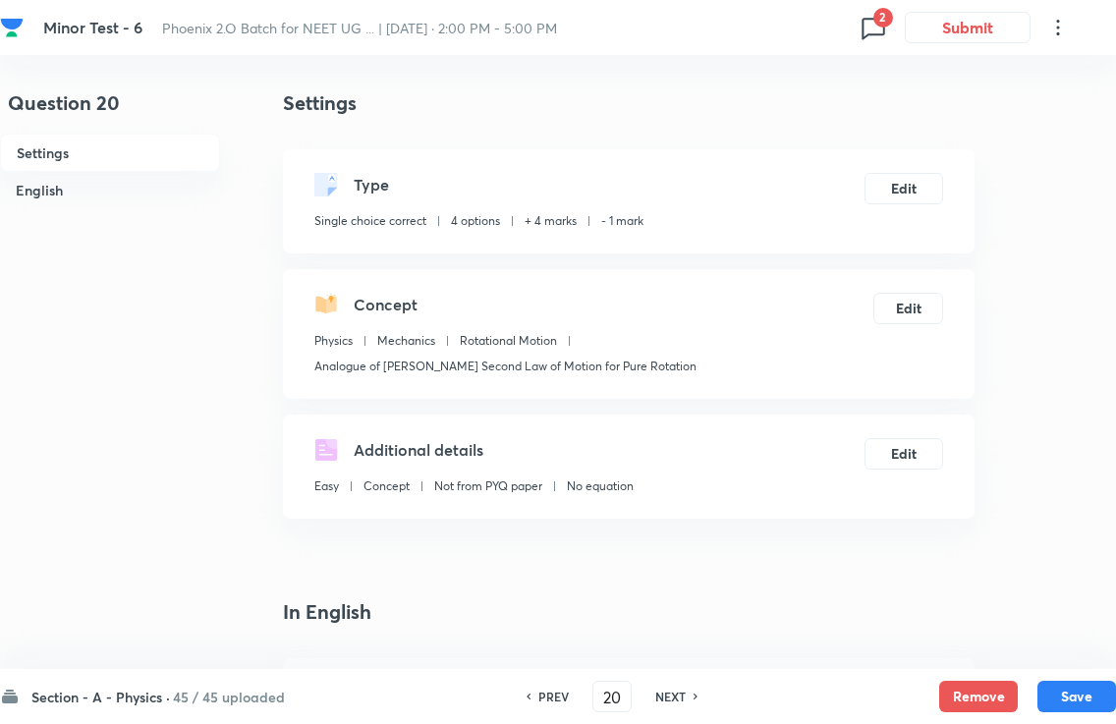
click at [671, 688] on h6 "NEXT" at bounding box center [670, 697] width 30 height 18
checkbox input "true"
checkbox input "false"
type input "21"
click at [671, 688] on h6 "NEXT" at bounding box center [670, 697] width 30 height 18
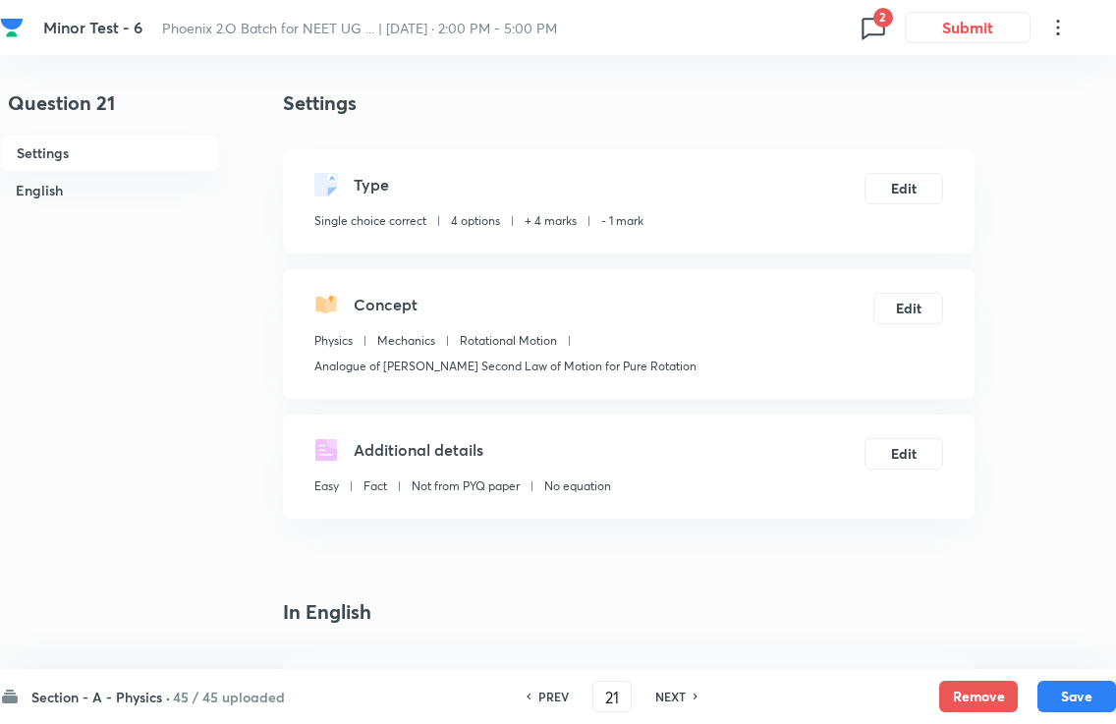
checkbox input "true"
checkbox input "false"
type input "22"
click at [673, 686] on div "PREV 22 ​ NEXT" at bounding box center [612, 696] width 254 height 31
click at [671, 688] on h6 "NEXT" at bounding box center [670, 697] width 30 height 18
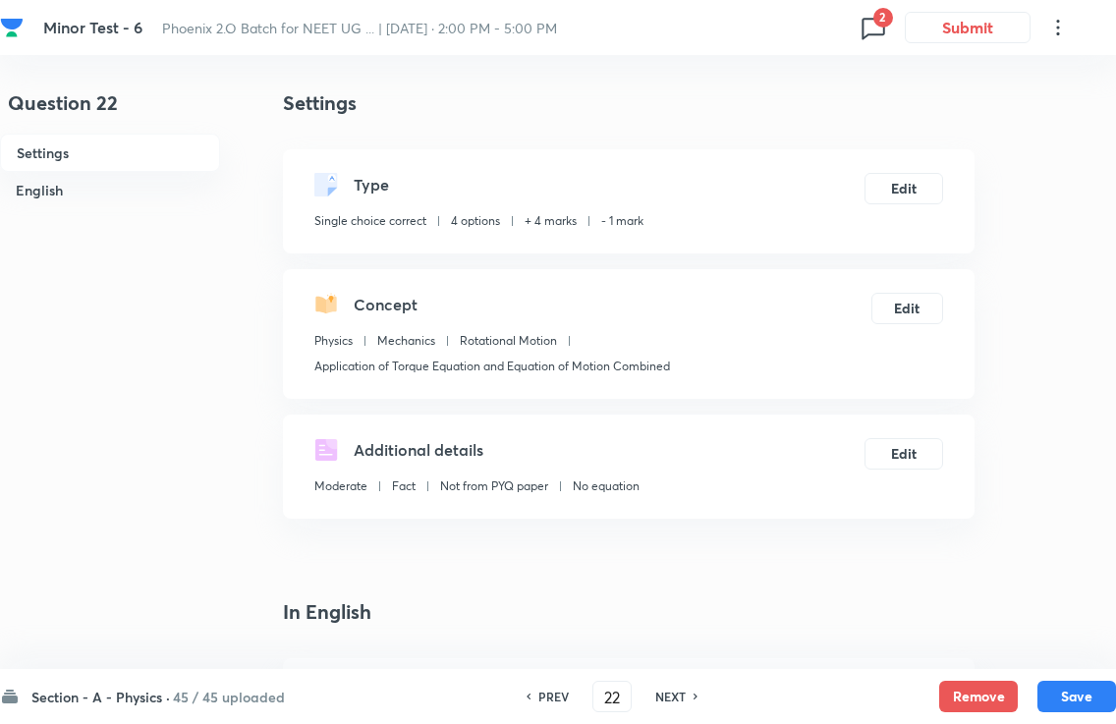
click at [671, 688] on h6 "NEXT" at bounding box center [670, 697] width 30 height 18
checkbox input "false"
checkbox input "true"
click at [674, 678] on div "Section - A - Physics · 45 / 45 uploaded PREV 24 ​ NEXT Remove Save" at bounding box center [558, 696] width 1116 height 55
click at [673, 678] on div "Section - A - Physics · 45 / 45 uploaded PREV 24 ​ NEXT Remove Save" at bounding box center [558, 696] width 1116 height 55
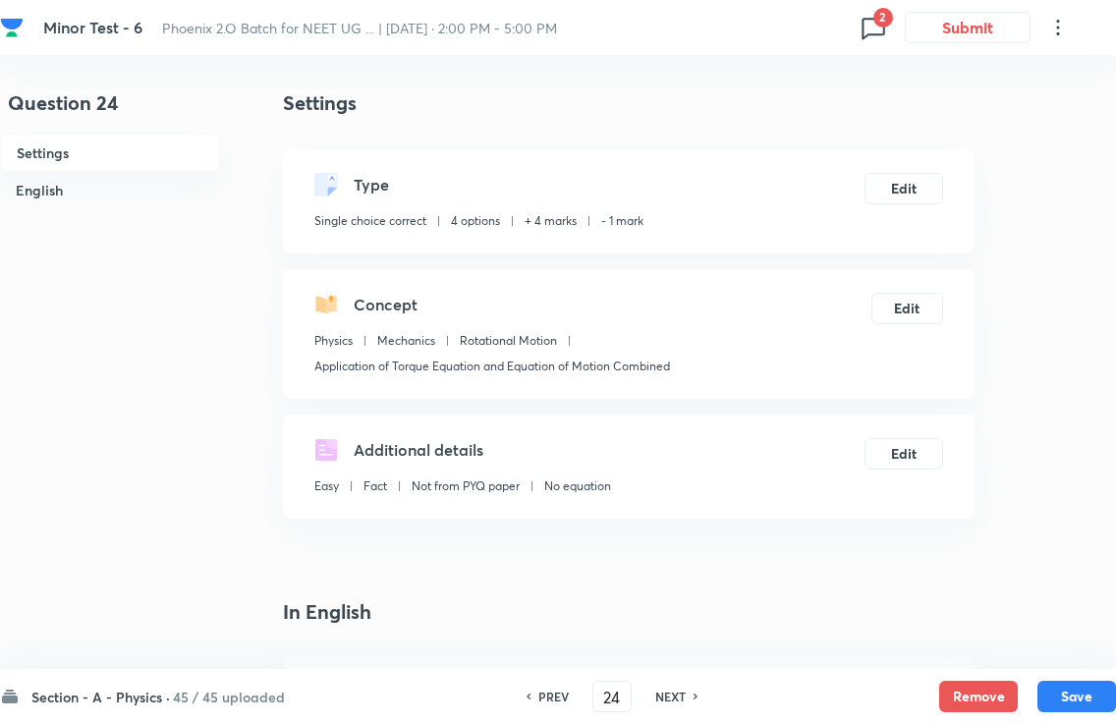
click at [677, 688] on h6 "NEXT" at bounding box center [670, 697] width 30 height 18
type input "25"
checkbox input "false"
click at [673, 684] on div "PREV 25 ​ NEXT" at bounding box center [612, 696] width 254 height 31
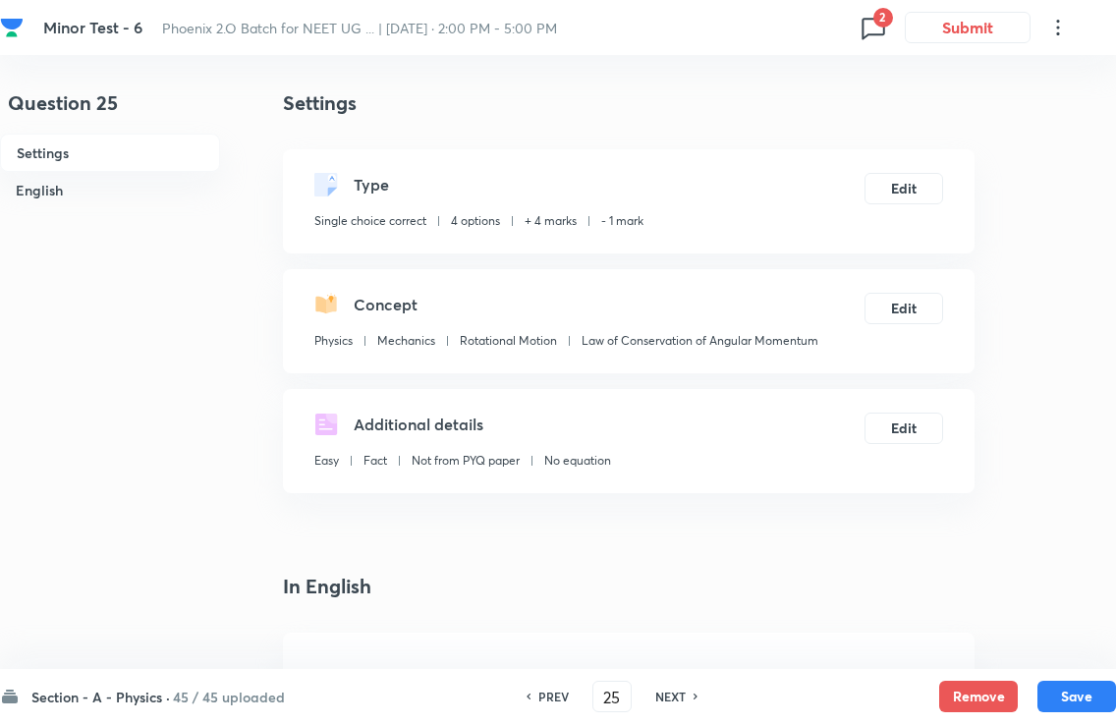
click at [672, 688] on h6 "NEXT" at bounding box center [670, 697] width 30 height 18
checkbox input "false"
type input "26"
click at [671, 688] on h6 "NEXT" at bounding box center [670, 697] width 30 height 18
checkbox input "false"
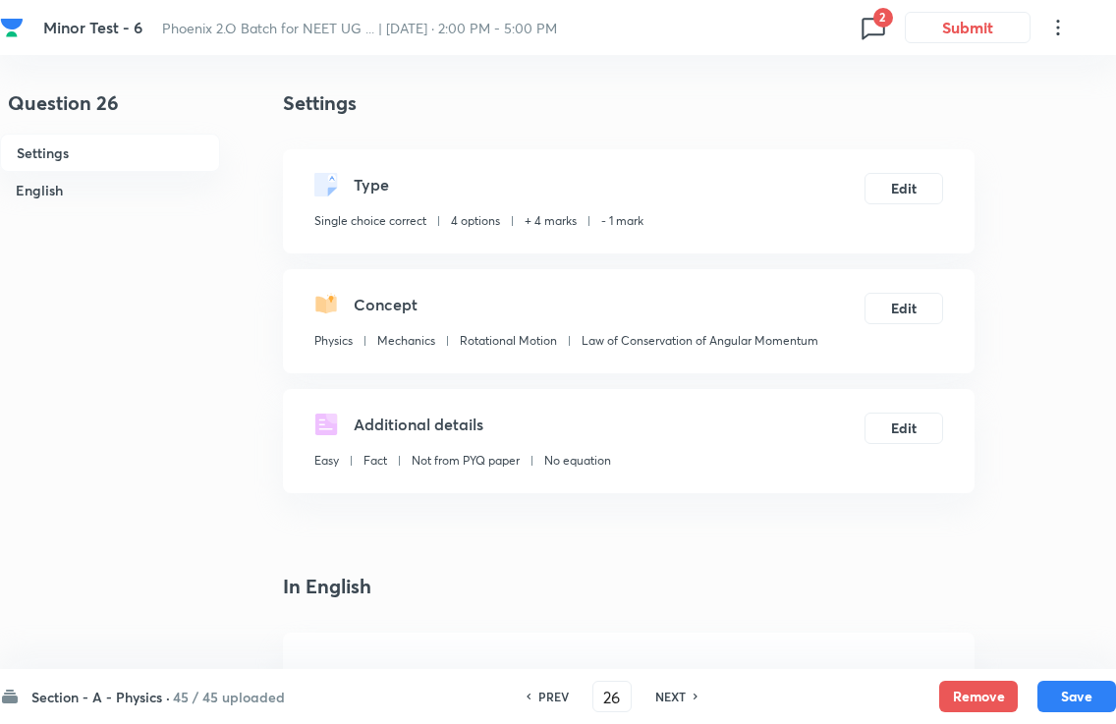
checkbox input "true"
type input "27"
click at [670, 688] on h6 "NEXT" at bounding box center [670, 697] width 30 height 18
checkbox input "false"
type input "28"
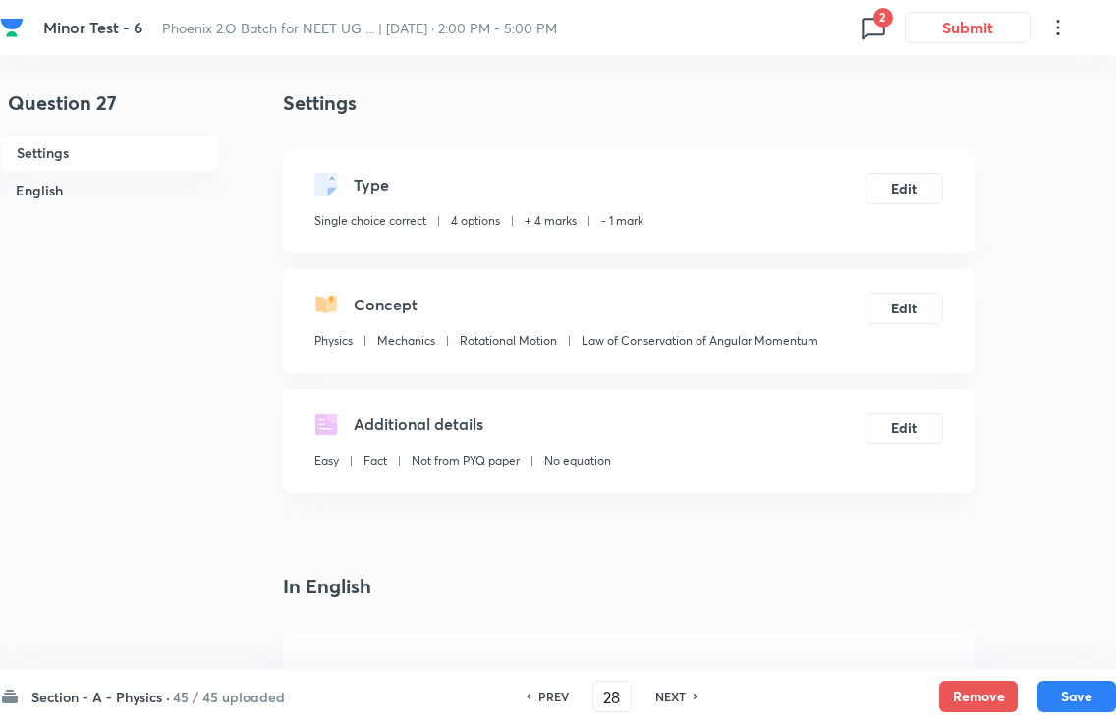
click at [670, 688] on h6 "NEXT" at bounding box center [670, 697] width 30 height 18
checkbox input "false"
checkbox input "true"
type input "29"
click at [670, 688] on h6 "NEXT" at bounding box center [670, 697] width 30 height 18
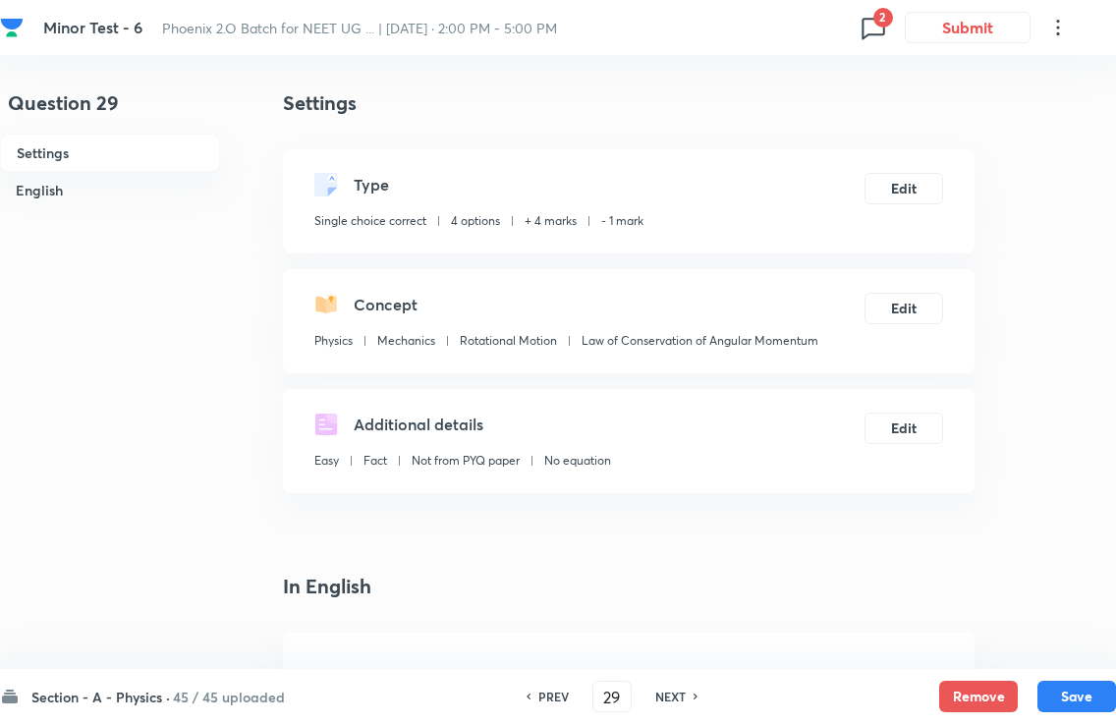
checkbox input "false"
type input "30"
click at [669, 688] on h6 "NEXT" at bounding box center [670, 697] width 30 height 18
checkbox input "false"
checkbox input "true"
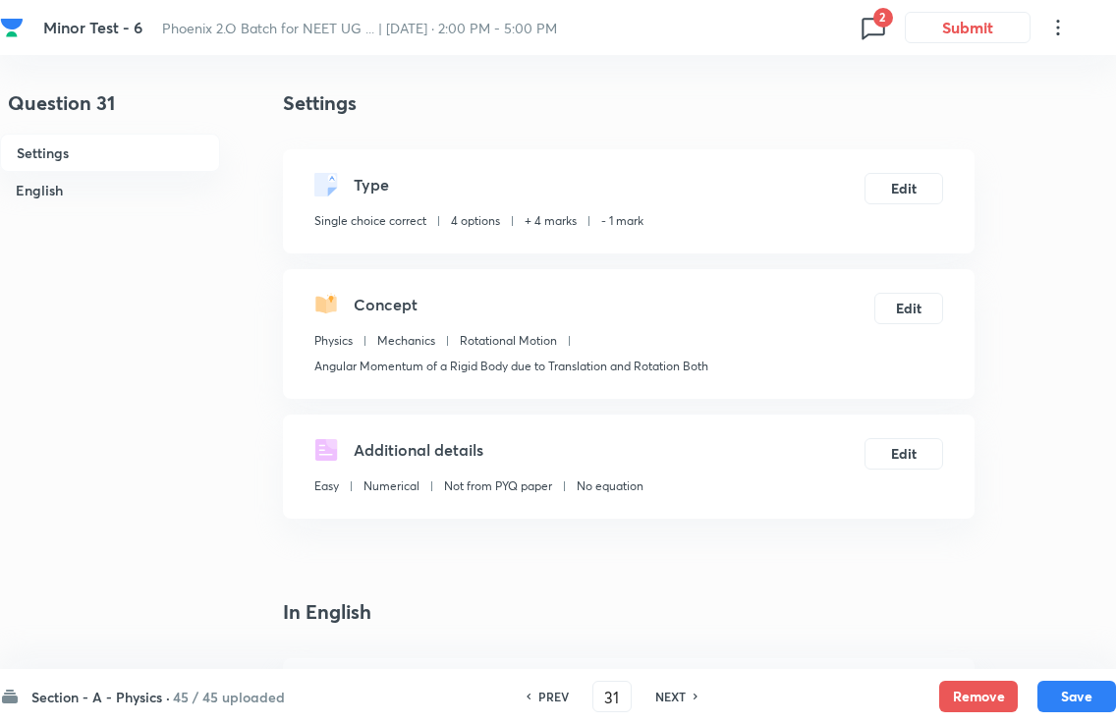
click at [671, 688] on h6 "NEXT" at bounding box center [670, 697] width 30 height 18
type input "32"
checkbox input "false"
click at [670, 688] on h6 "NEXT" at bounding box center [670, 697] width 30 height 18
checkbox input "false"
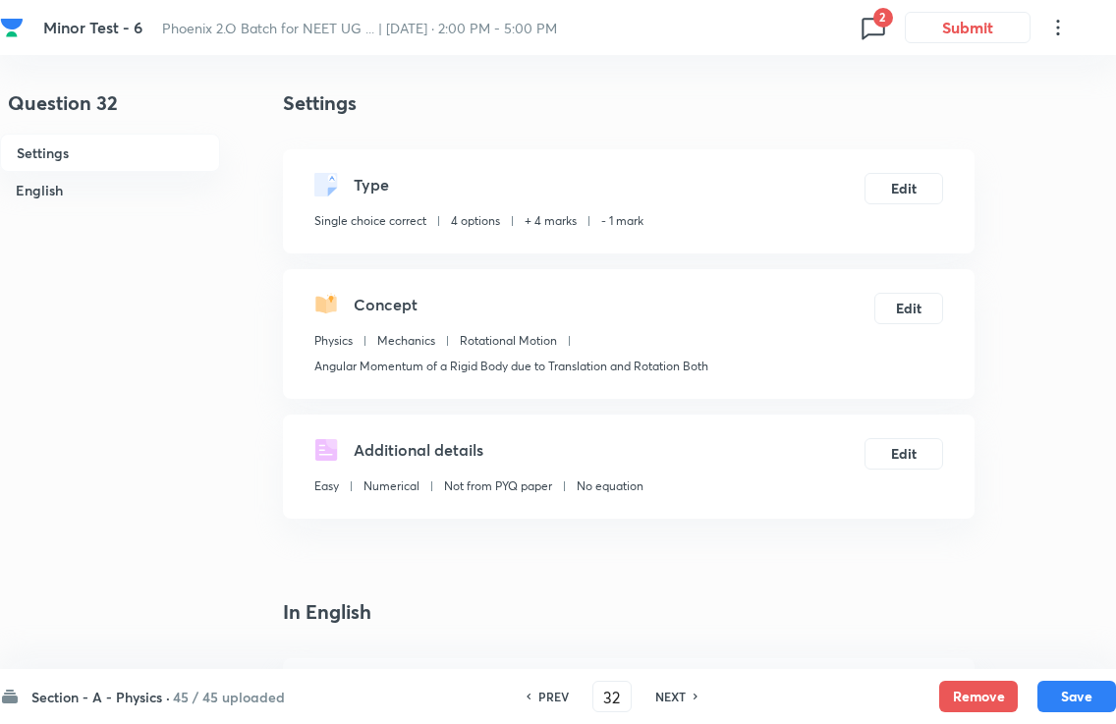
checkbox input "true"
type input "33"
click at [672, 688] on h6 "NEXT" at bounding box center [670, 697] width 30 height 18
checkbox input "false"
type input "34"
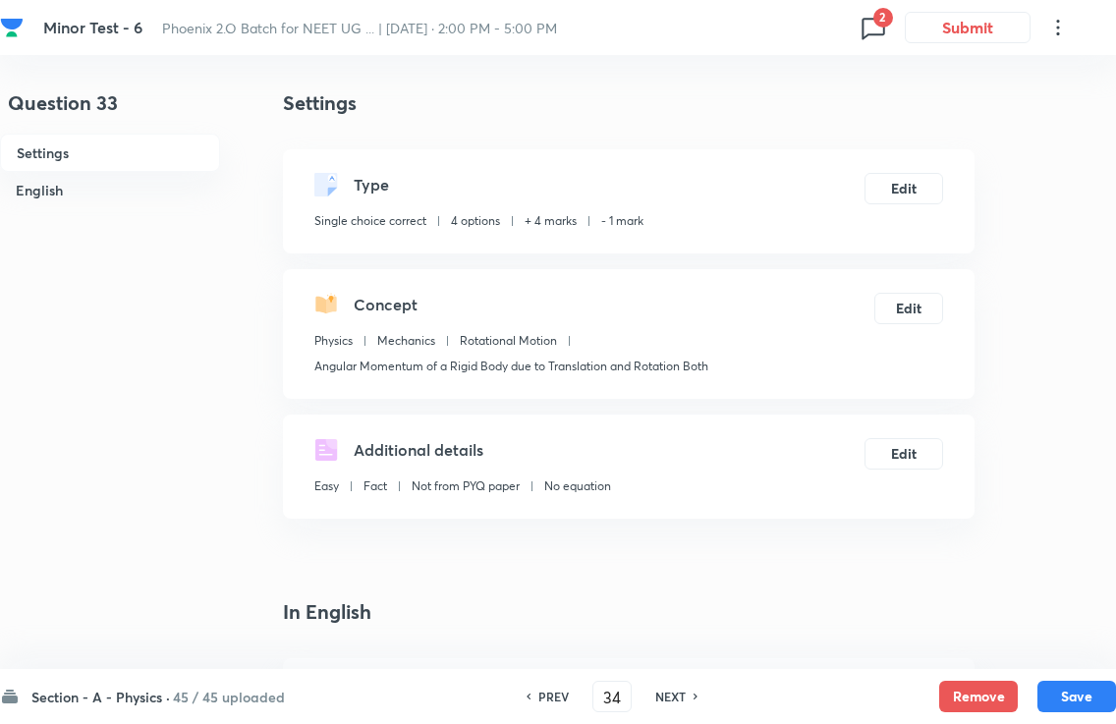
click at [671, 688] on h6 "NEXT" at bounding box center [670, 697] width 30 height 18
checkbox input "false"
checkbox input "true"
type input "35"
click at [672, 688] on h6 "NEXT" at bounding box center [670, 697] width 30 height 18
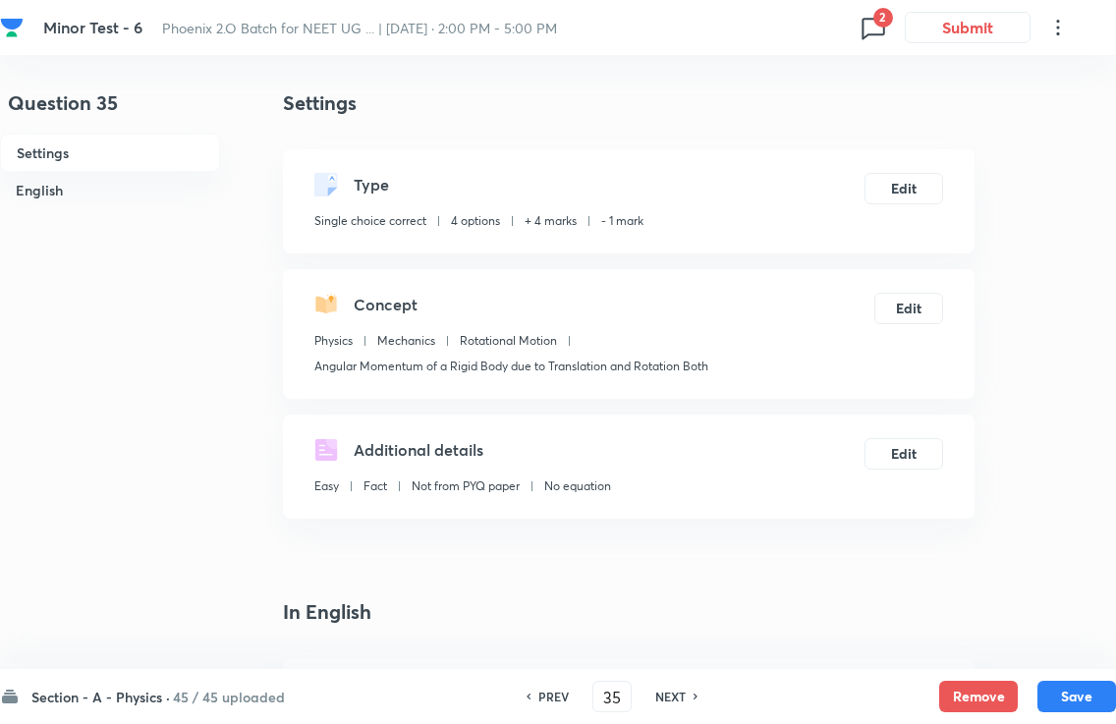
checkbox input "true"
type input "36"
click at [669, 688] on h6 "NEXT" at bounding box center [670, 697] width 30 height 18
checkbox input "true"
checkbox input "false"
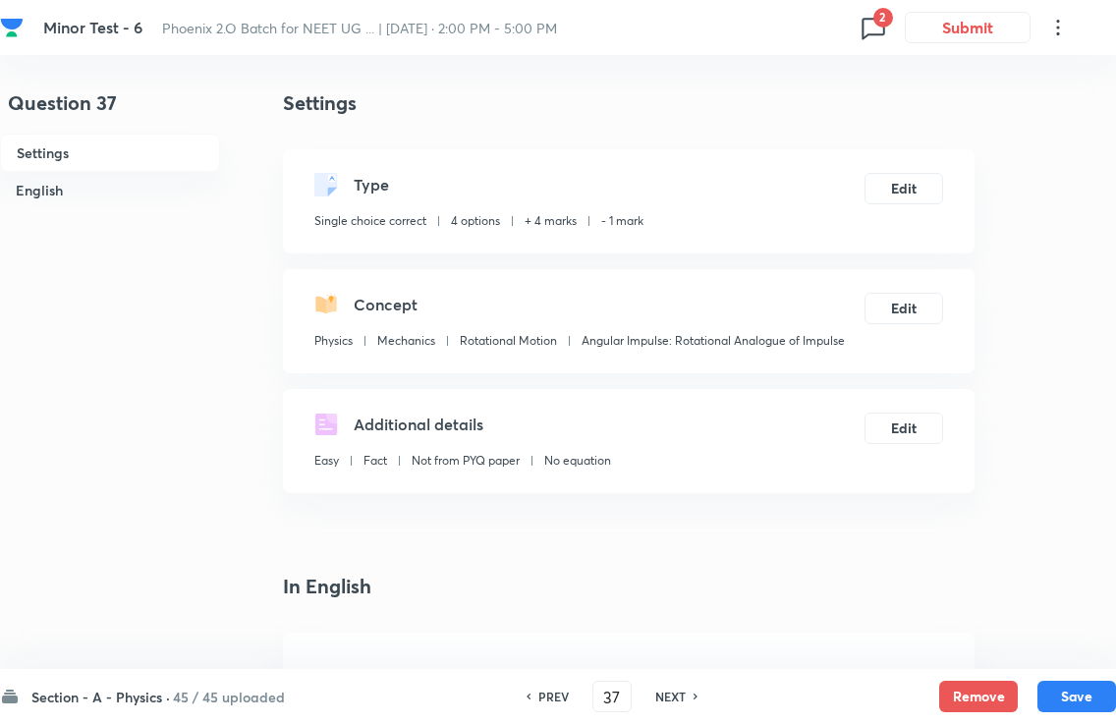
click at [682, 688] on h6 "NEXT" at bounding box center [670, 697] width 30 height 18
type input "38"
checkbox input "false"
click at [679, 686] on div "PREV 38 ​ NEXT" at bounding box center [612, 696] width 254 height 31
click at [676, 688] on h6 "NEXT" at bounding box center [670, 697] width 30 height 18
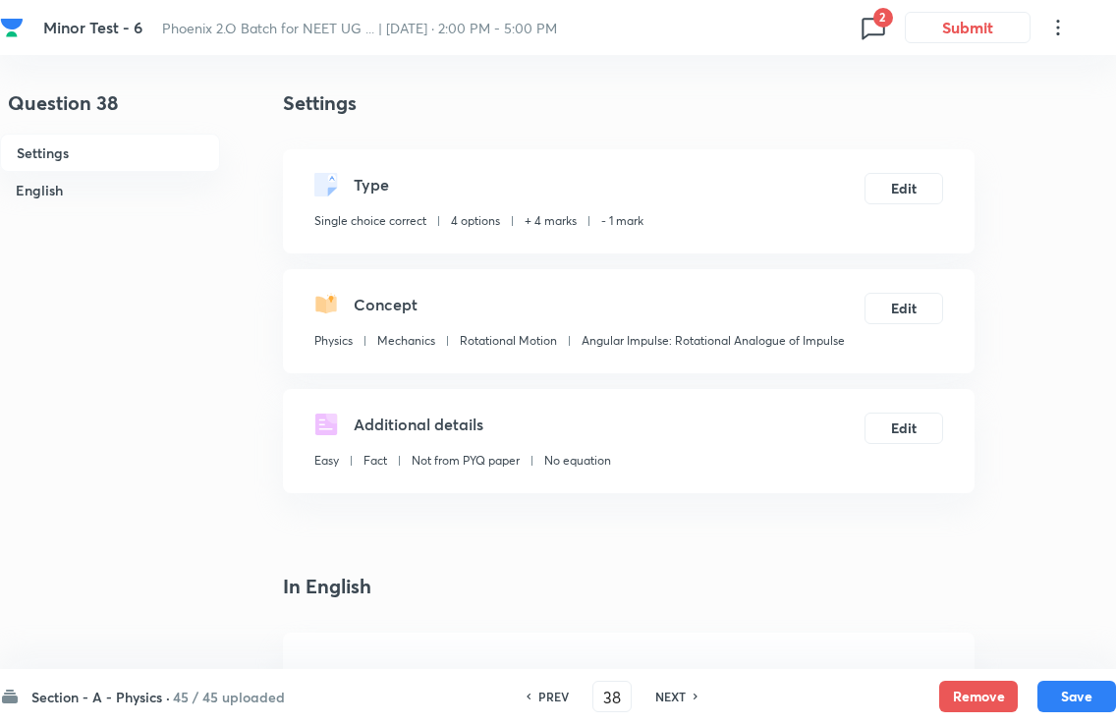
checkbox input "false"
type input "39"
click at [675, 688] on h6 "NEXT" at bounding box center [670, 697] width 30 height 18
checkbox input "true"
type input "40"
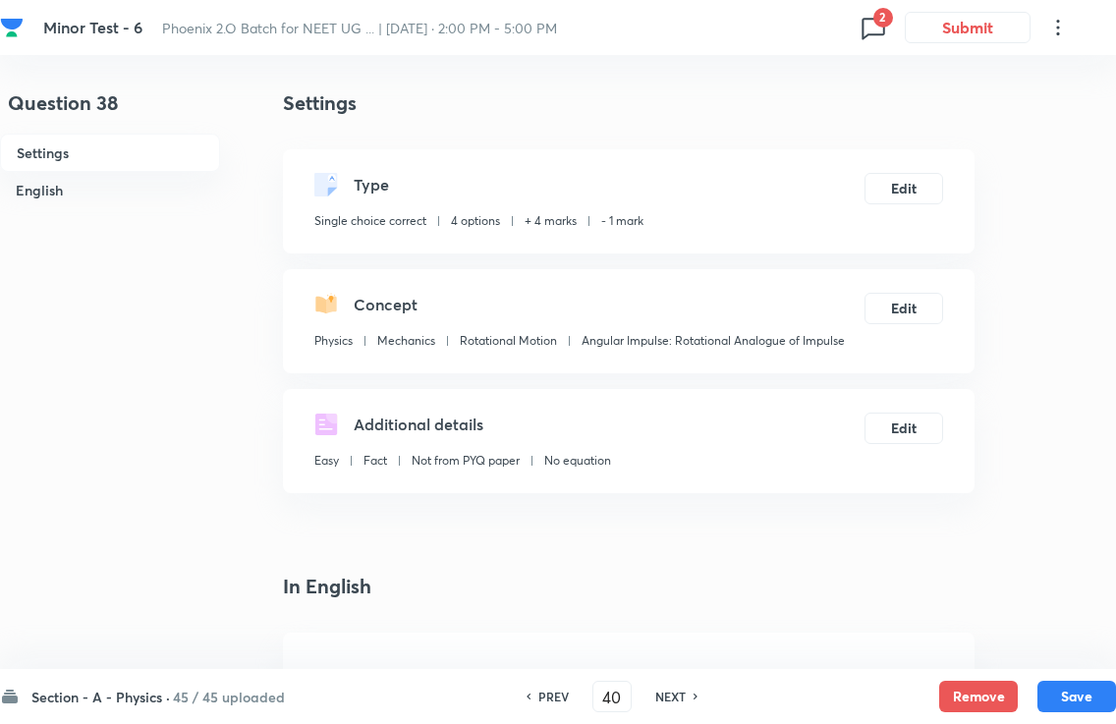
checkbox input "true"
checkbox input "false"
click at [672, 688] on h6 "NEXT" at bounding box center [670, 697] width 30 height 18
type input "41"
checkbox input "false"
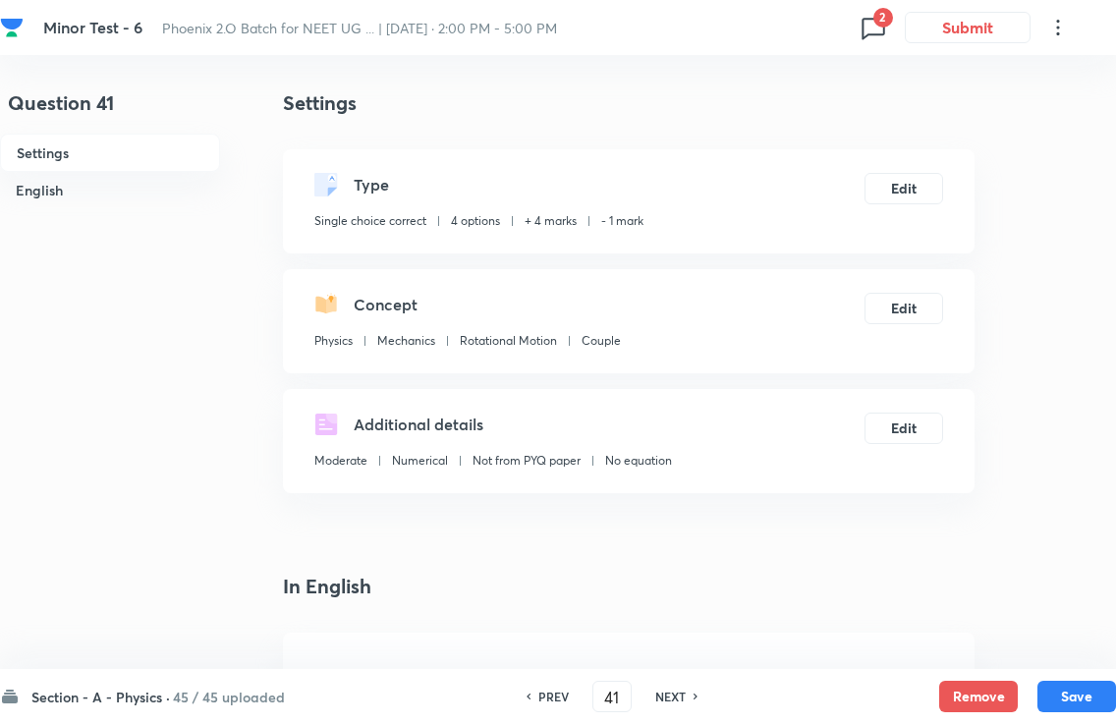
click at [674, 688] on h6 "NEXT" at bounding box center [670, 697] width 30 height 18
checkbox input "false"
type input "42"
click at [673, 688] on h6 "NEXT" at bounding box center [670, 697] width 30 height 18
checkbox input "false"
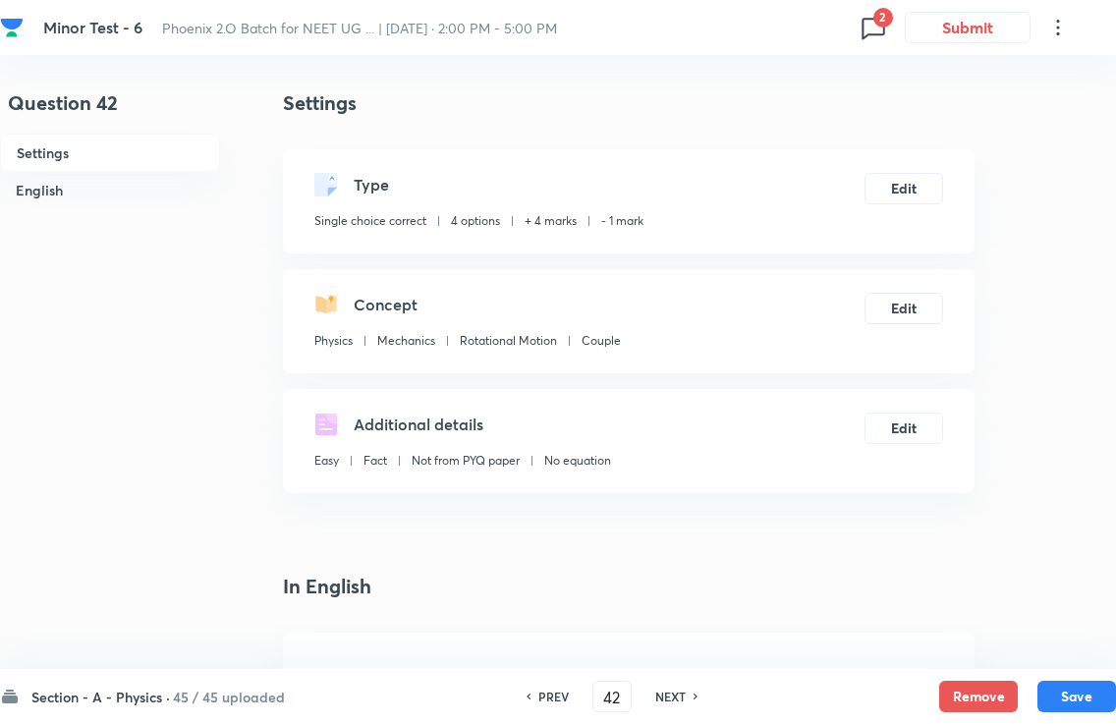
type input "43"
checkbox input "true"
click at [672, 688] on h6 "NEXT" at bounding box center [670, 697] width 30 height 18
type input "44"
click at [671, 688] on h6 "NEXT" at bounding box center [670, 697] width 30 height 18
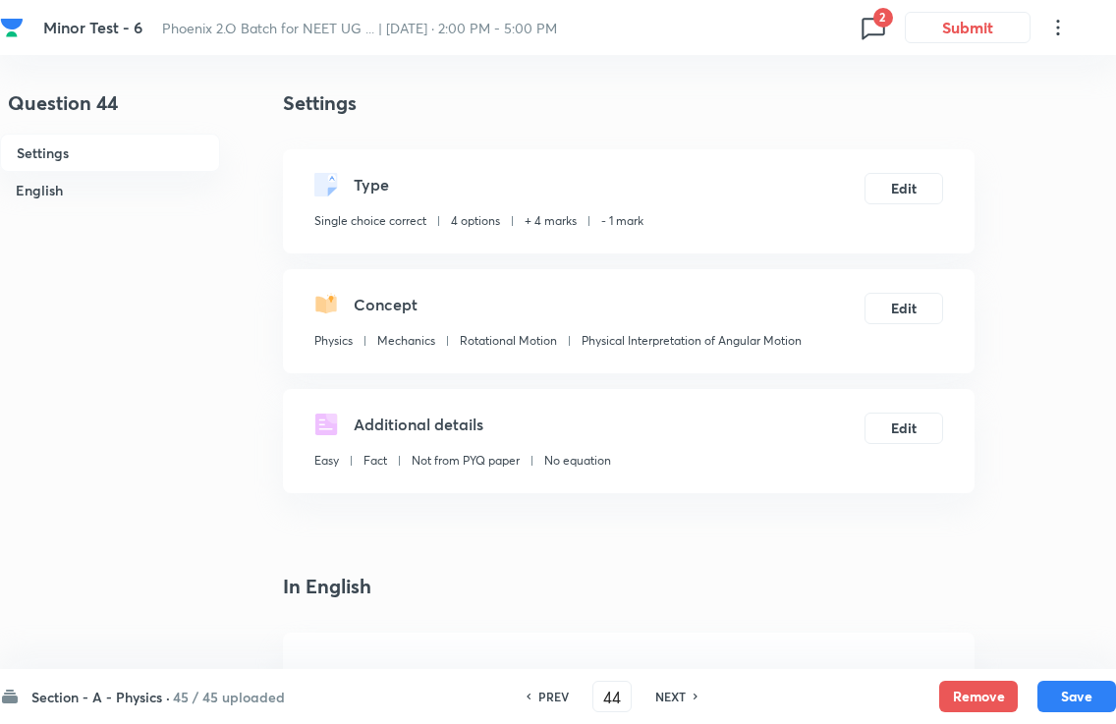
checkbox input "false"
checkbox input "true"
type input "45"
click at [672, 688] on h6 "NEXT" at bounding box center [670, 697] width 30 height 18
checkbox input "false"
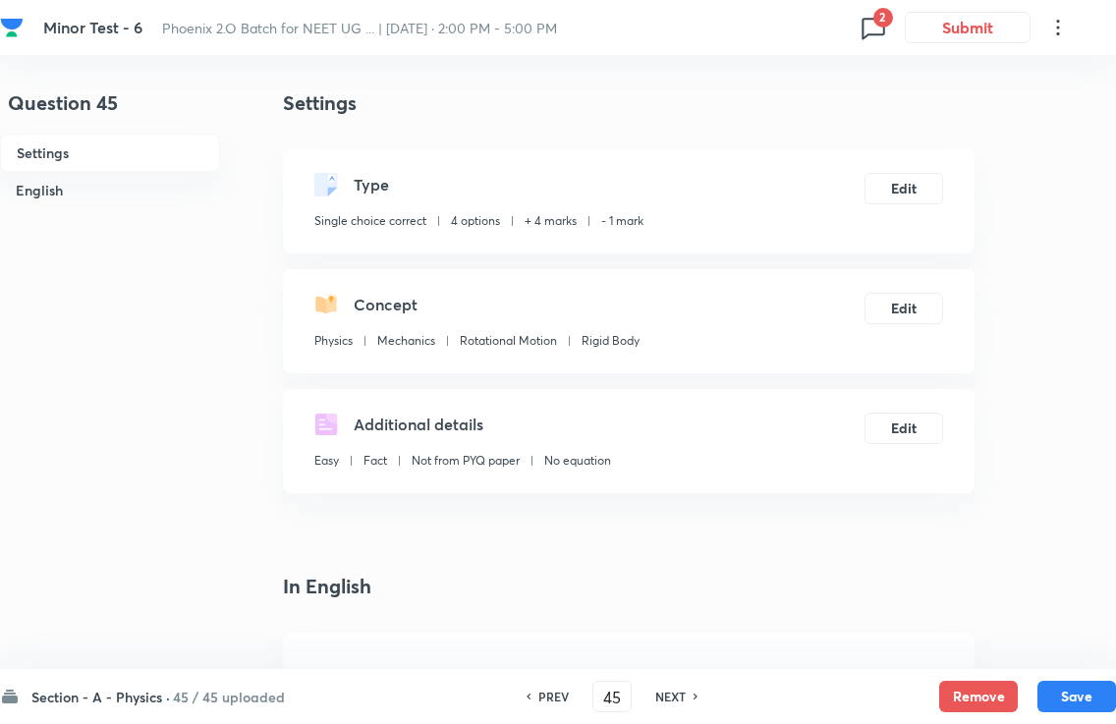
type input "46"
click at [672, 688] on h6 "NEXT" at bounding box center [670, 697] width 30 height 18
checkbox input "false"
checkbox input "true"
type input "47"
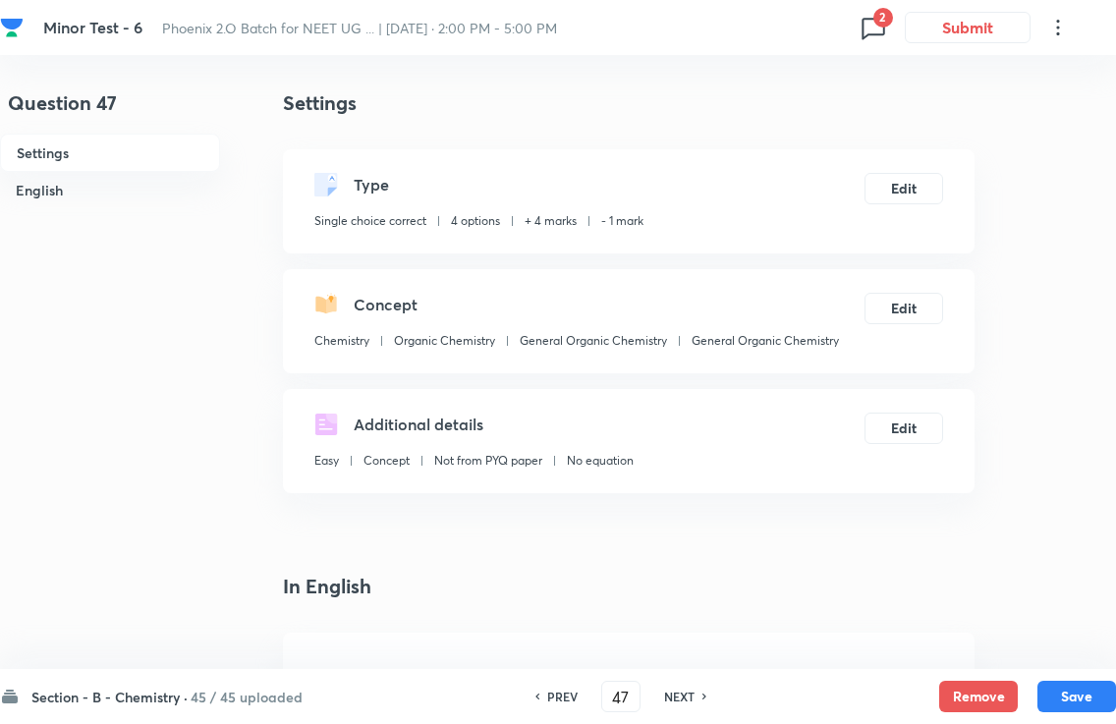
click at [672, 688] on h6 "NEXT" at bounding box center [679, 697] width 30 height 18
checkbox input "false"
type input "48"
checkbox input "true"
click at [673, 688] on h6 "NEXT" at bounding box center [679, 697] width 30 height 18
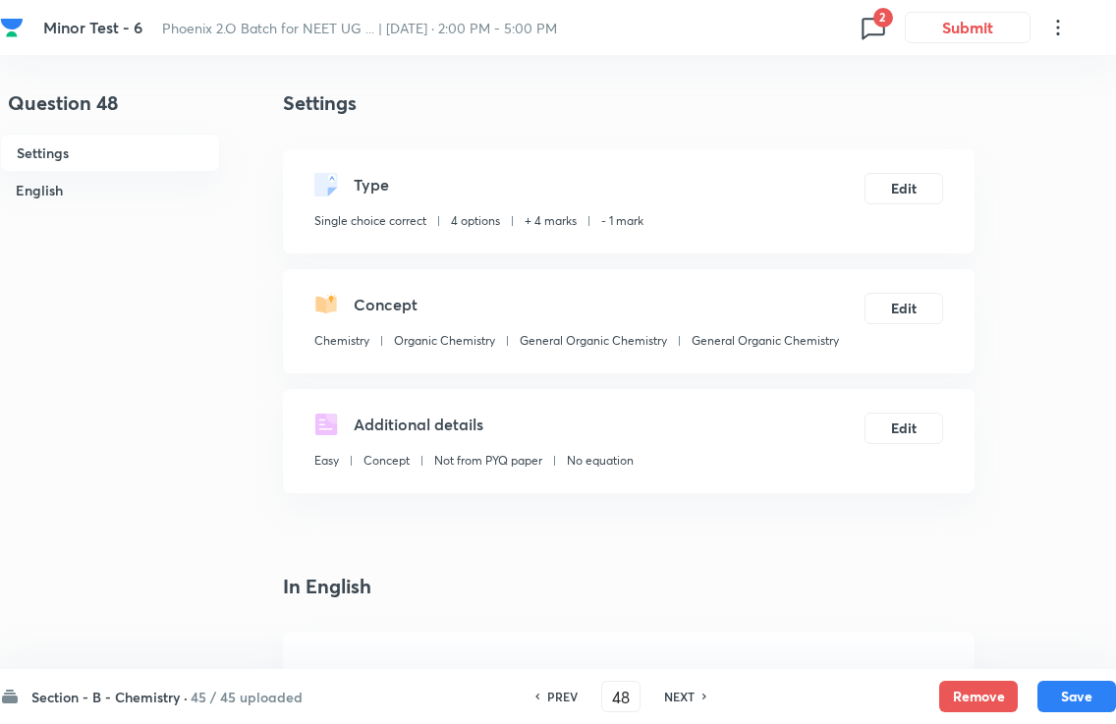
type input "49"
checkbox input "false"
click at [672, 688] on h6 "NEXT" at bounding box center [679, 697] width 30 height 18
checkbox input "false"
type input "50"
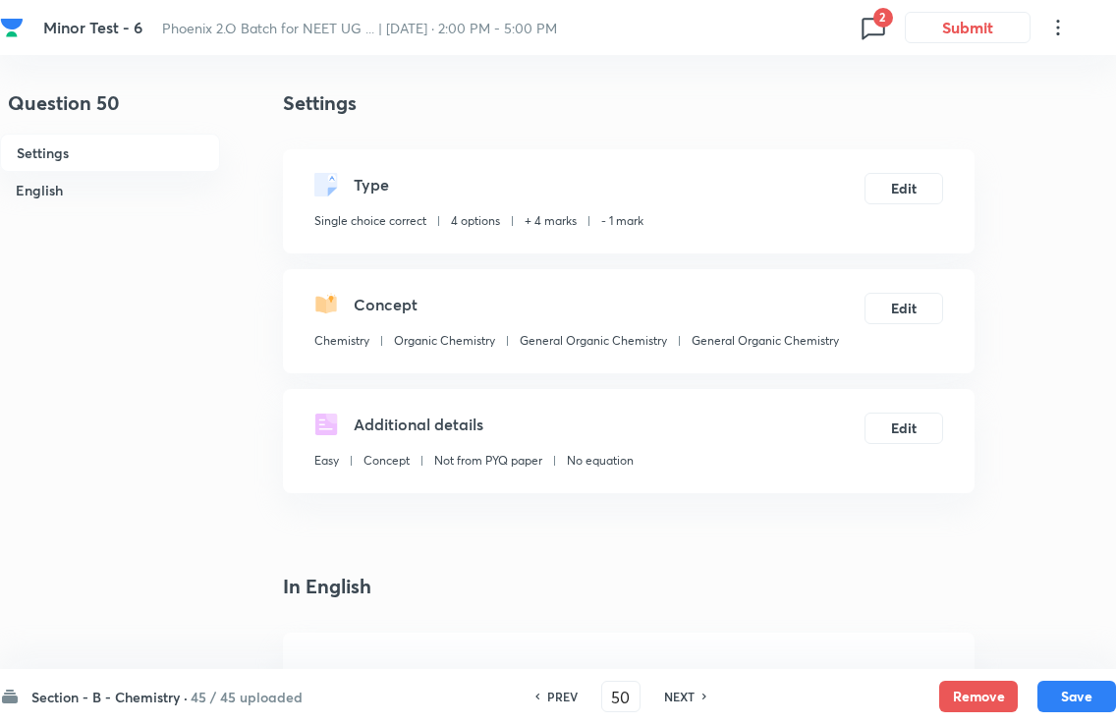
click at [672, 688] on h6 "NEXT" at bounding box center [679, 697] width 30 height 18
checkbox input "false"
type input "51"
checkbox input "true"
click at [671, 688] on h6 "NEXT" at bounding box center [679, 697] width 30 height 18
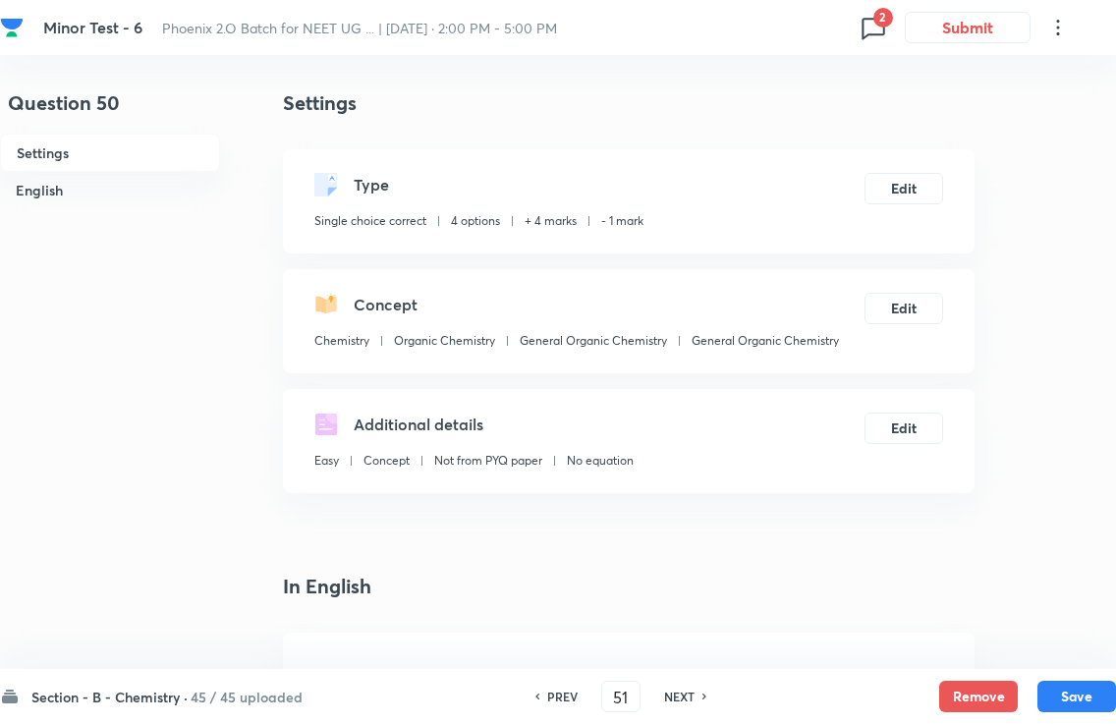
type input "52"
checkbox input "true"
checkbox input "false"
click at [673, 688] on h6 "NEXT" at bounding box center [679, 697] width 30 height 18
checkbox input "false"
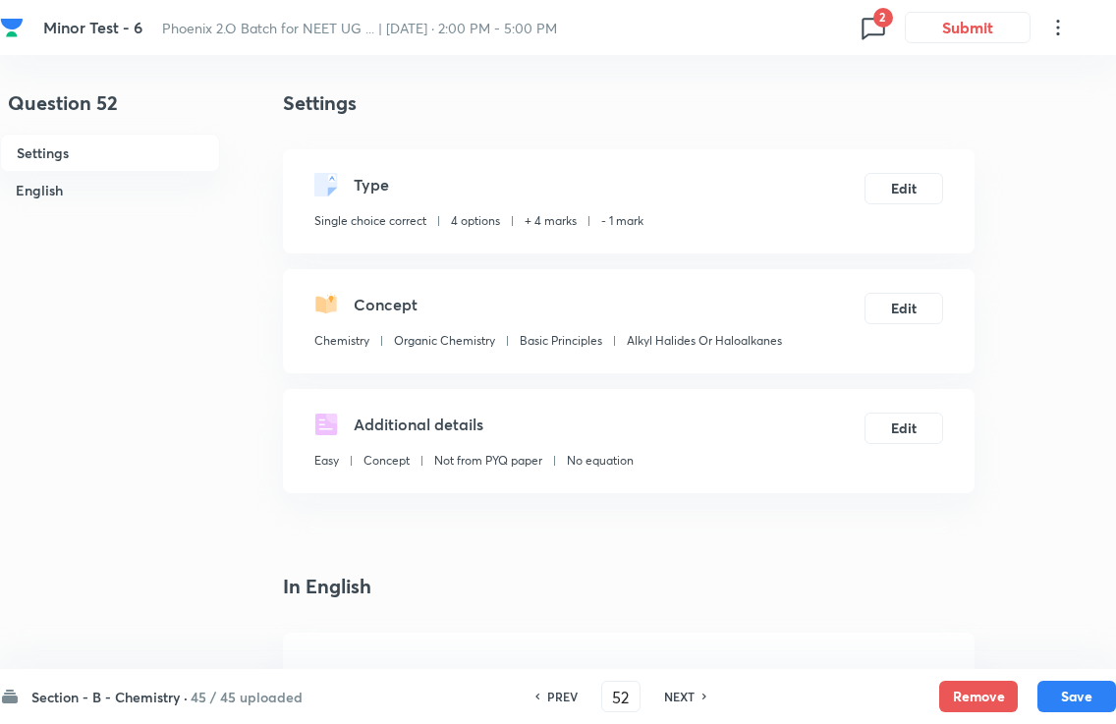
type input "53"
checkbox input "true"
click at [672, 688] on h6 "NEXT" at bounding box center [679, 697] width 30 height 18
checkbox input "true"
checkbox input "false"
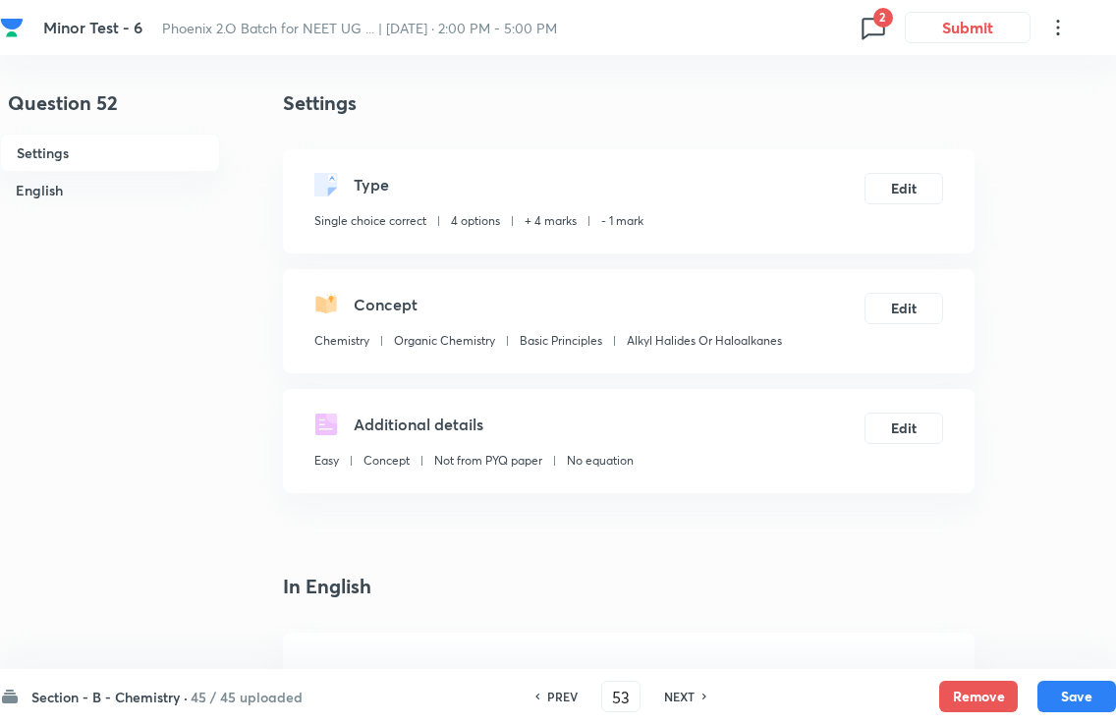
type input "54"
click at [671, 688] on h6 "NEXT" at bounding box center [679, 697] width 30 height 18
checkbox input "false"
type input "55"
click at [671, 688] on h6 "NEXT" at bounding box center [679, 697] width 30 height 18
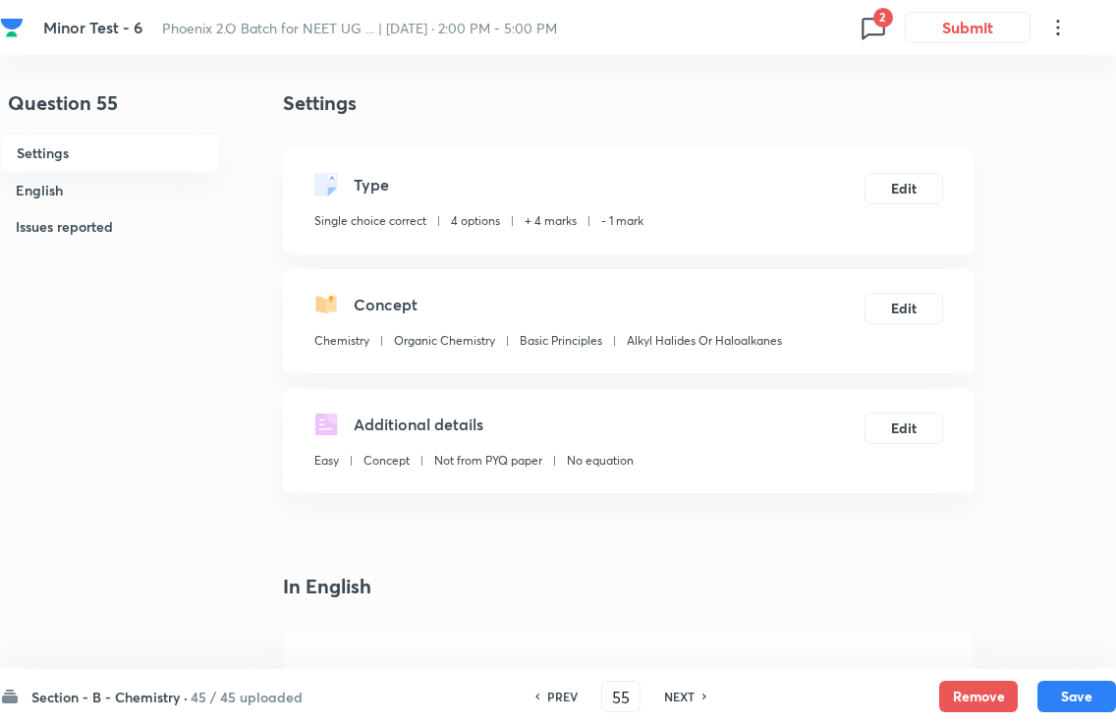
checkbox input "false"
type input "56"
checkbox input "true"
click at [675, 688] on h6 "NEXT" at bounding box center [679, 697] width 30 height 18
type input "57"
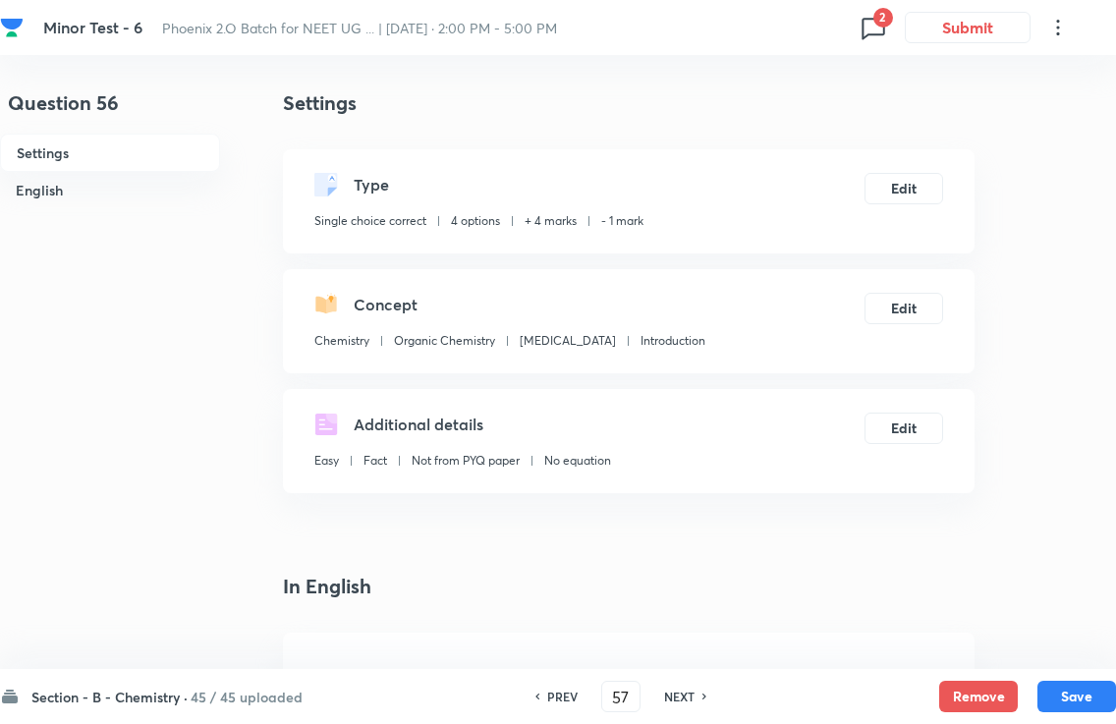
checkbox input "false"
click at [672, 687] on div "PREV 57 ​ NEXT" at bounding box center [621, 696] width 254 height 31
click at [671, 688] on h6 "NEXT" at bounding box center [679, 697] width 30 height 18
checkbox input "false"
type input "58"
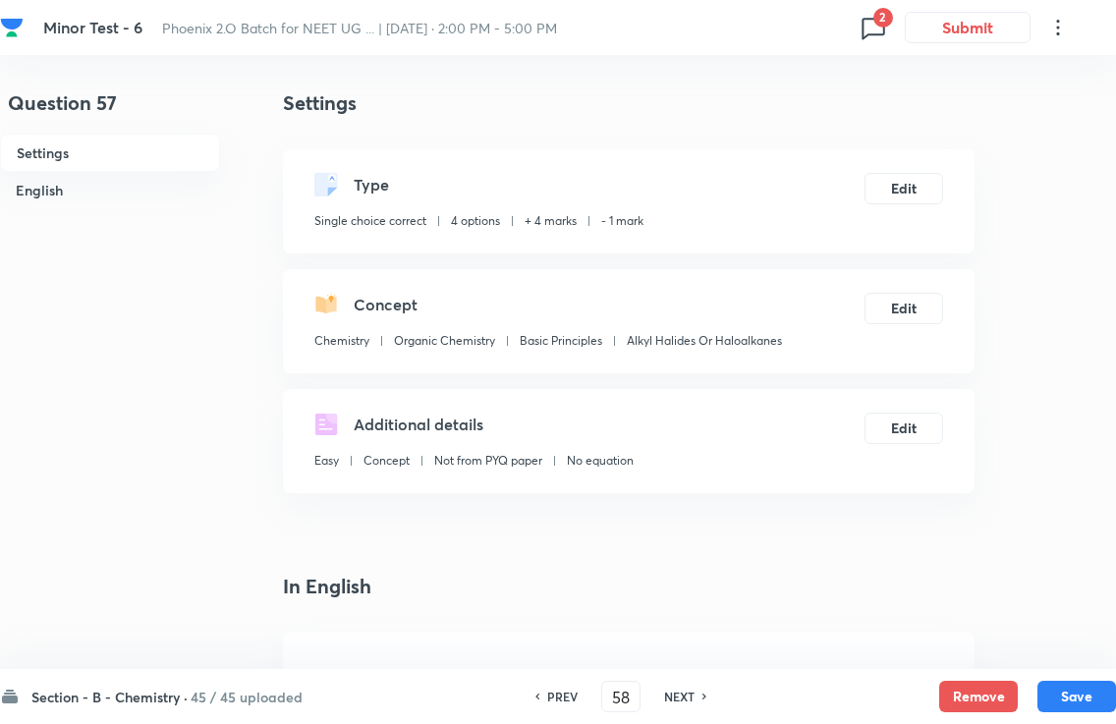
checkbox input "true"
click at [671, 687] on div "PREV 58 ​ NEXT" at bounding box center [621, 696] width 254 height 31
click at [672, 688] on h6 "NEXT" at bounding box center [679, 697] width 30 height 18
type input "59"
checkbox input "false"
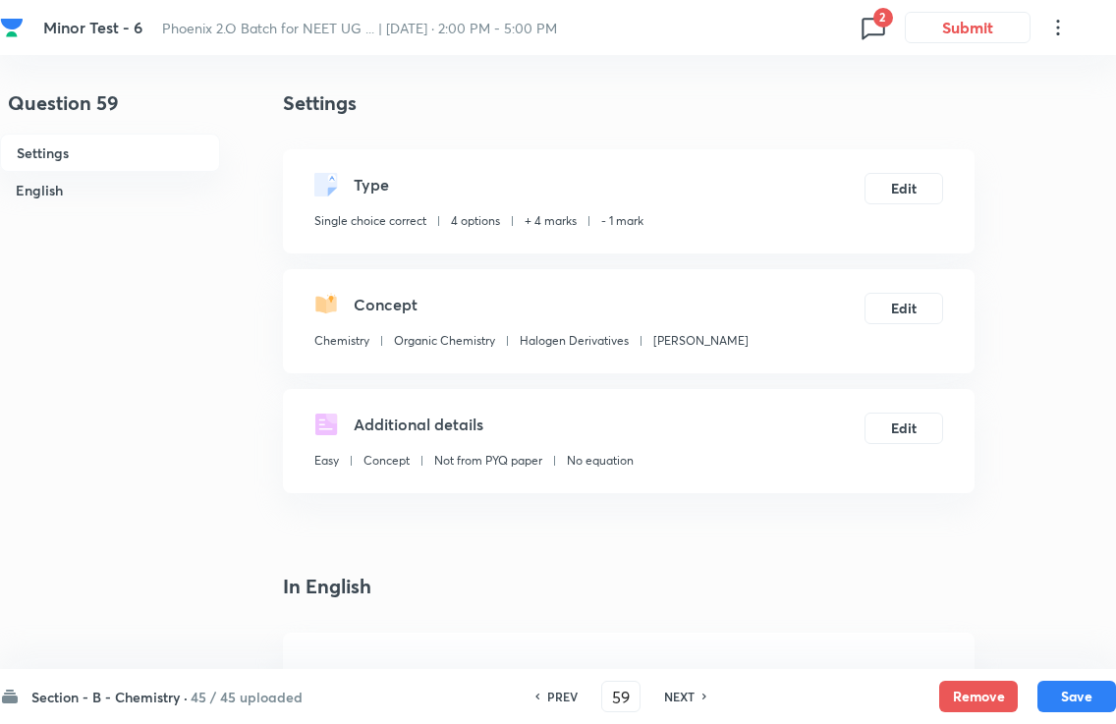
click at [672, 688] on h6 "NEXT" at bounding box center [679, 697] width 30 height 18
checkbox input "true"
type input "60"
click at [670, 688] on h6 "NEXT" at bounding box center [679, 697] width 30 height 18
checkbox input "false"
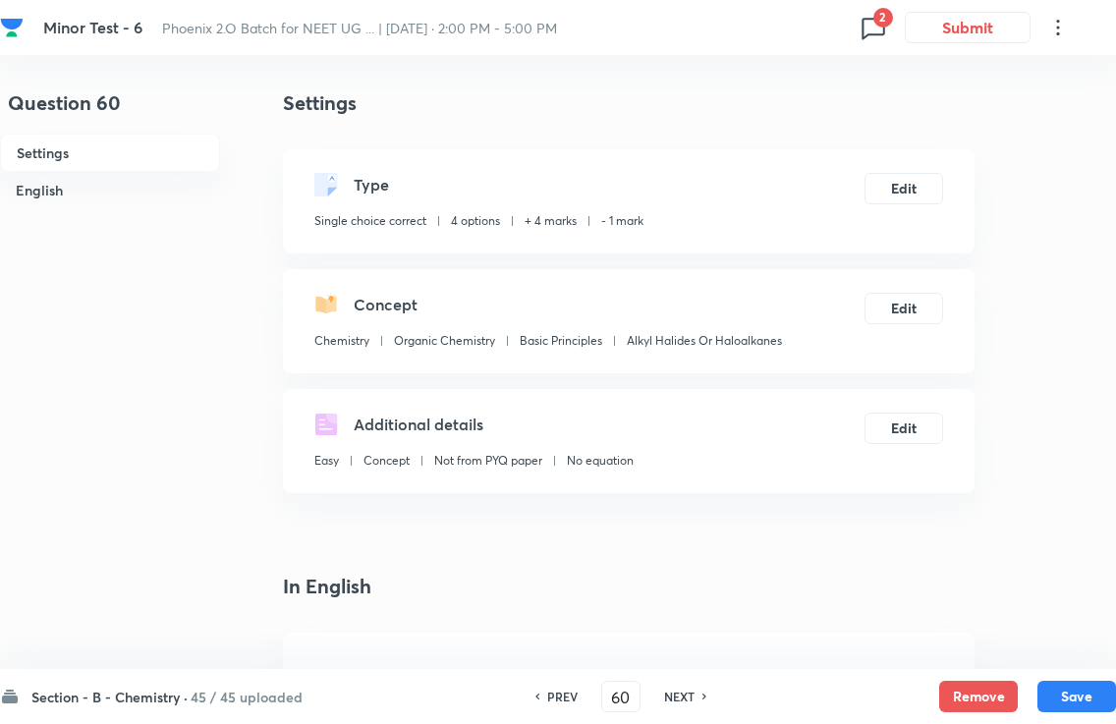
type input "61"
click at [671, 688] on h6 "NEXT" at bounding box center [679, 697] width 30 height 18
checkbox input "false"
type input "62"
click at [670, 688] on h6 "NEXT" at bounding box center [679, 697] width 30 height 18
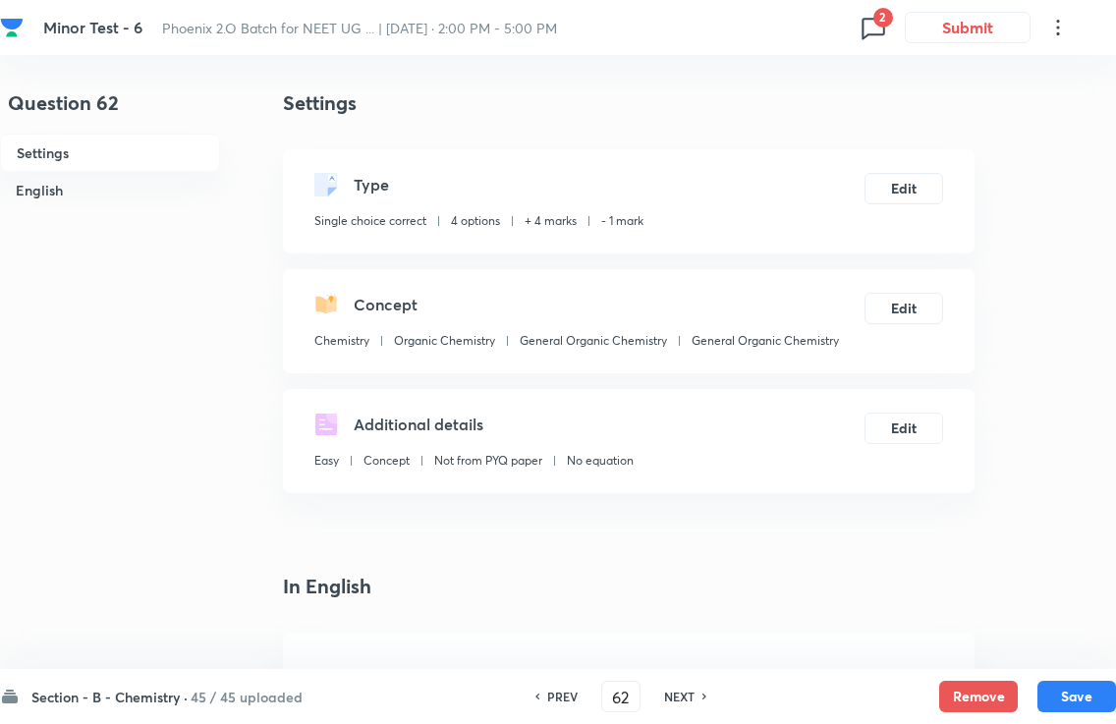
checkbox input "false"
type input "63"
click at [670, 688] on h6 "NEXT" at bounding box center [679, 697] width 30 height 18
checkbox input "false"
type input "64"
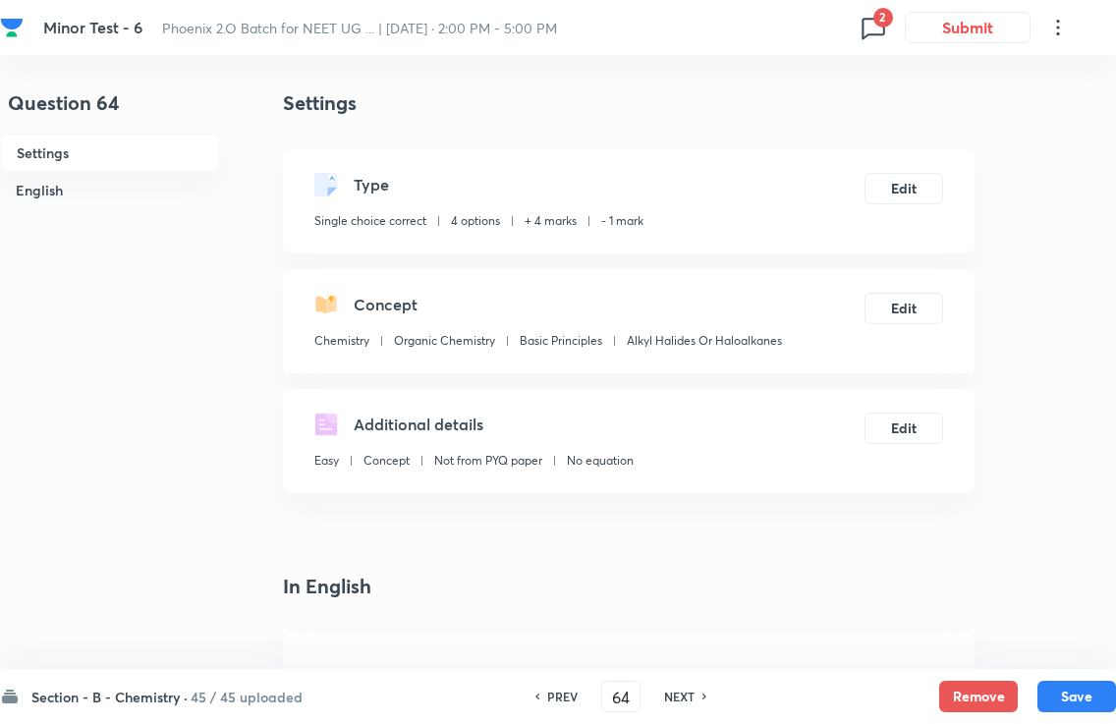
click at [671, 688] on h6 "NEXT" at bounding box center [679, 697] width 30 height 18
checkbox input "false"
type input "65"
checkbox input "true"
click at [675, 688] on h6 "NEXT" at bounding box center [679, 697] width 30 height 18
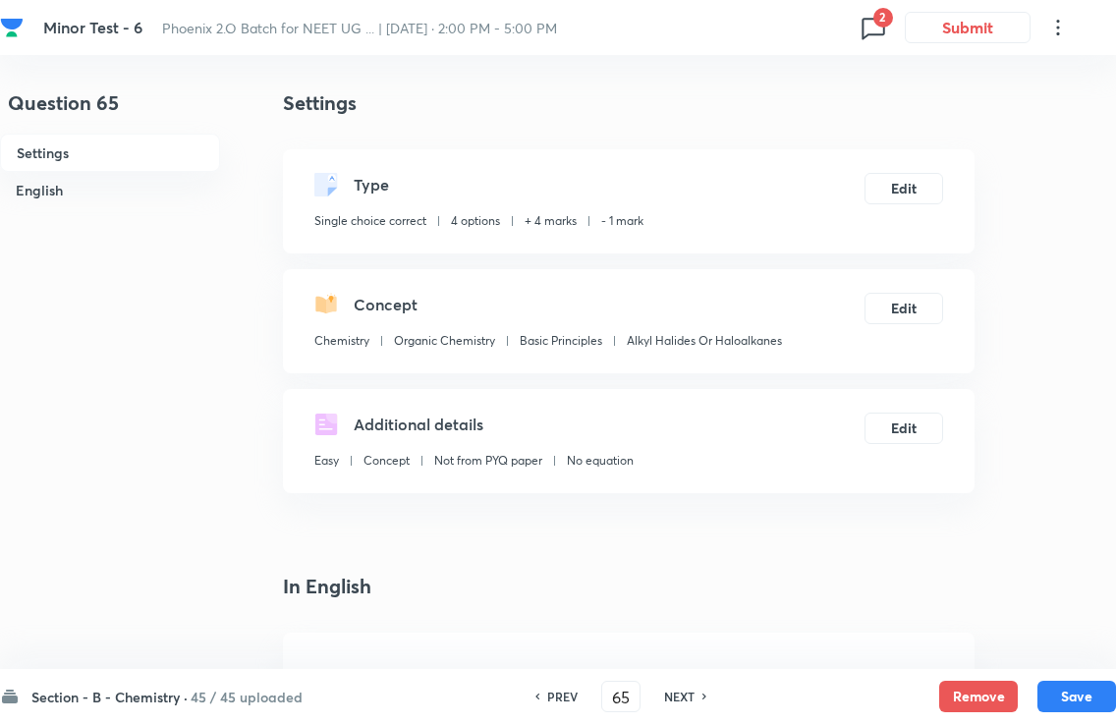
checkbox input "true"
checkbox input "false"
type input "66"
click at [672, 686] on div "PREV 66 ​ NEXT" at bounding box center [621, 696] width 254 height 31
click at [670, 688] on h6 "NEXT" at bounding box center [679, 697] width 30 height 18
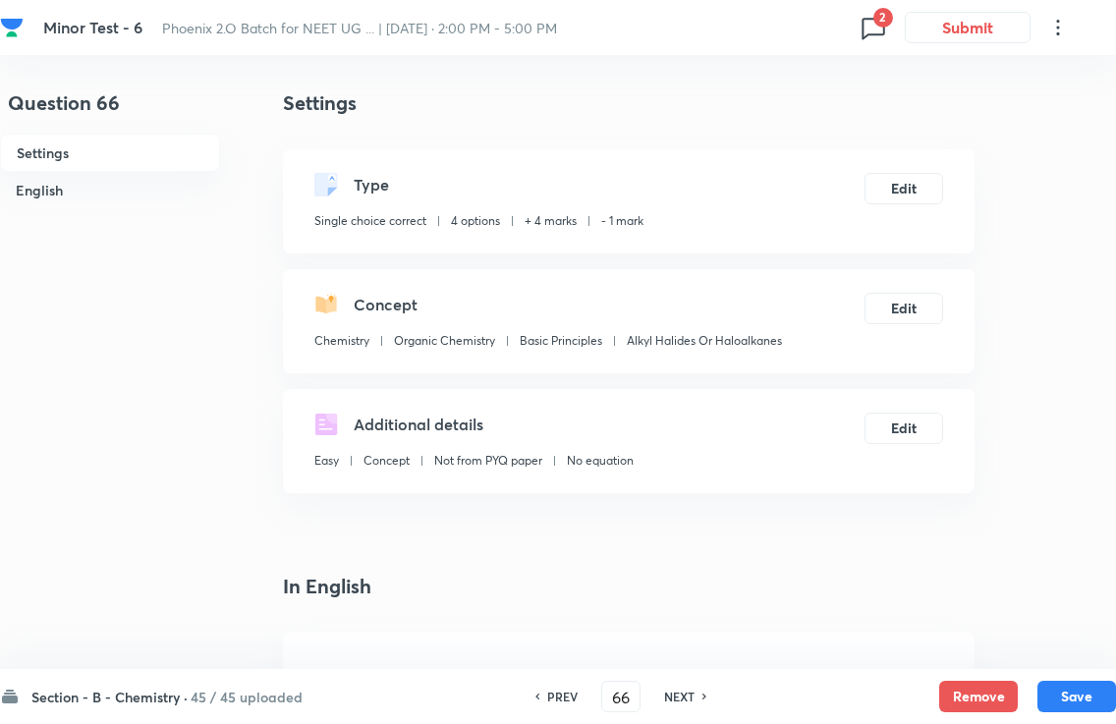
checkbox input "false"
type input "67"
click at [671, 688] on h6 "NEXT" at bounding box center [679, 697] width 30 height 18
checkbox input "false"
type input "68"
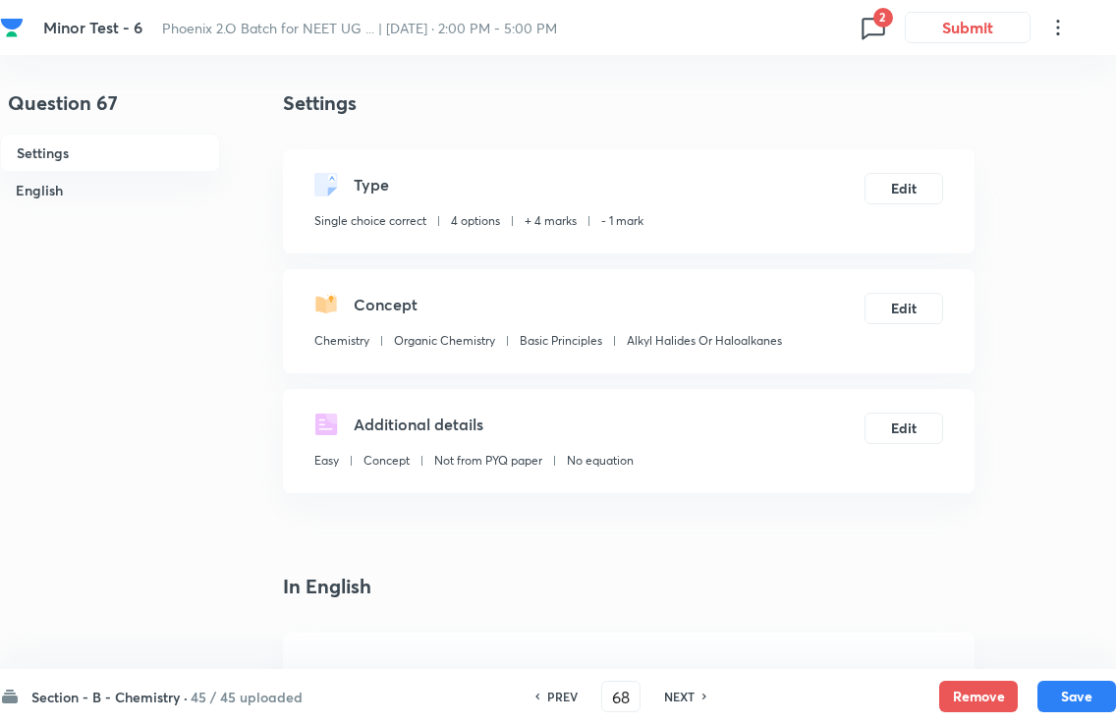
checkbox input "true"
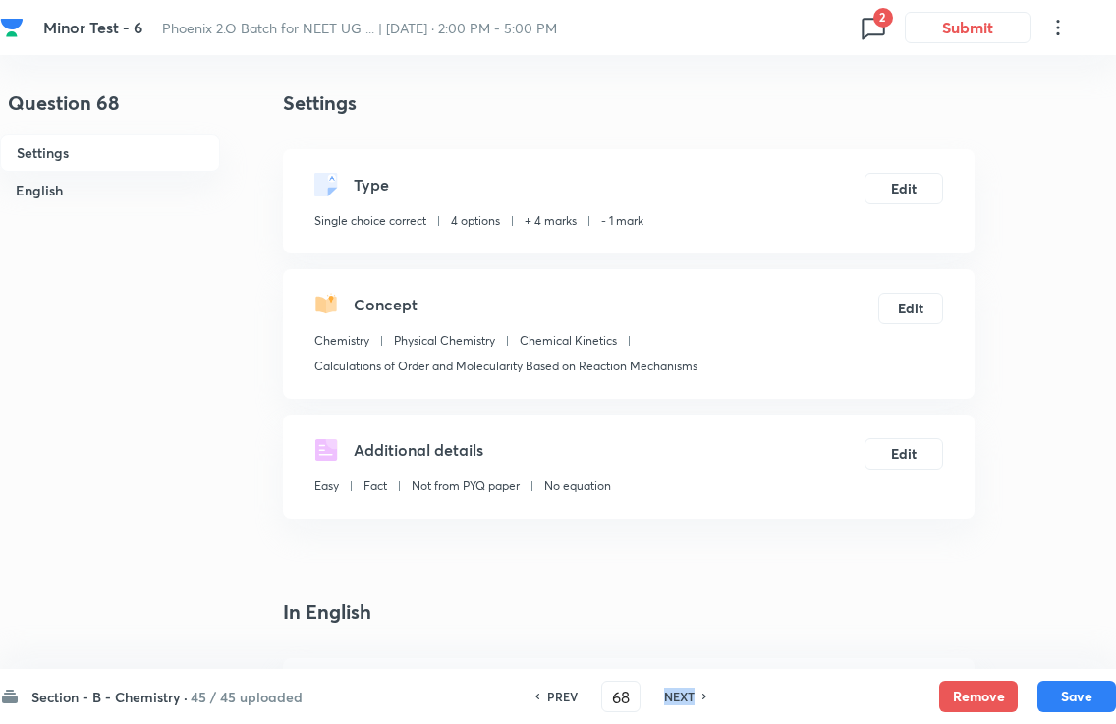
click at [676, 688] on h6 "NEXT" at bounding box center [679, 697] width 30 height 18
checkbox input "true"
checkbox input "false"
type input "69"
click at [673, 686] on div "PREV 69 ​ NEXT" at bounding box center [621, 696] width 254 height 31
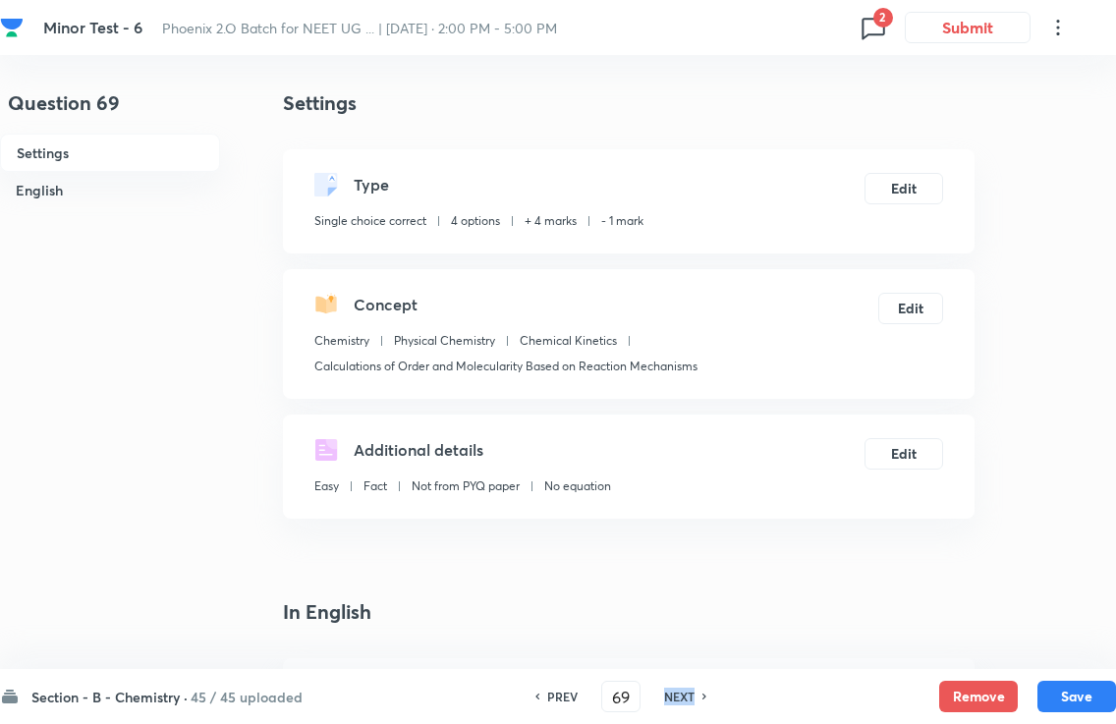
click at [677, 688] on h6 "NEXT" at bounding box center [679, 697] width 30 height 18
checkbox input "false"
type input "70"
click at [673, 686] on div "PREV 70 ​ NEXT" at bounding box center [621, 696] width 254 height 31
click at [672, 688] on h6 "NEXT" at bounding box center [679, 697] width 30 height 18
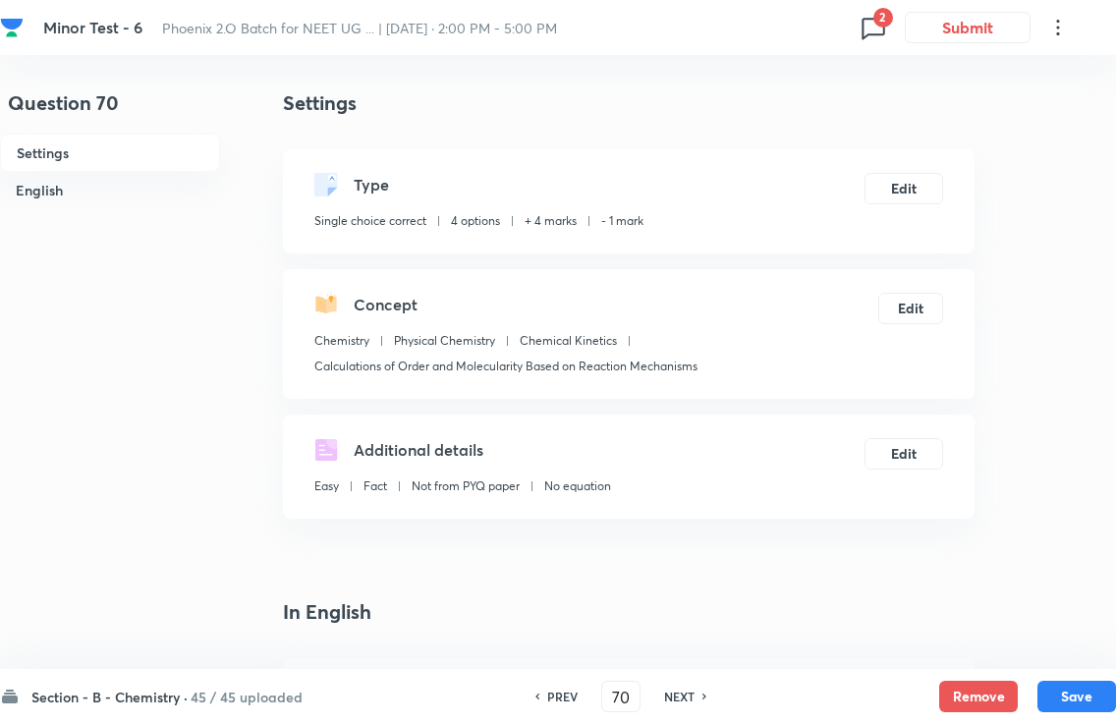
checkbox input "false"
type input "71"
checkbox input "true"
click at [672, 687] on div "PREV 71 ​ NEXT" at bounding box center [621, 696] width 254 height 31
click at [672, 682] on div "PREV 71 ​ NEXT" at bounding box center [621, 696] width 254 height 31
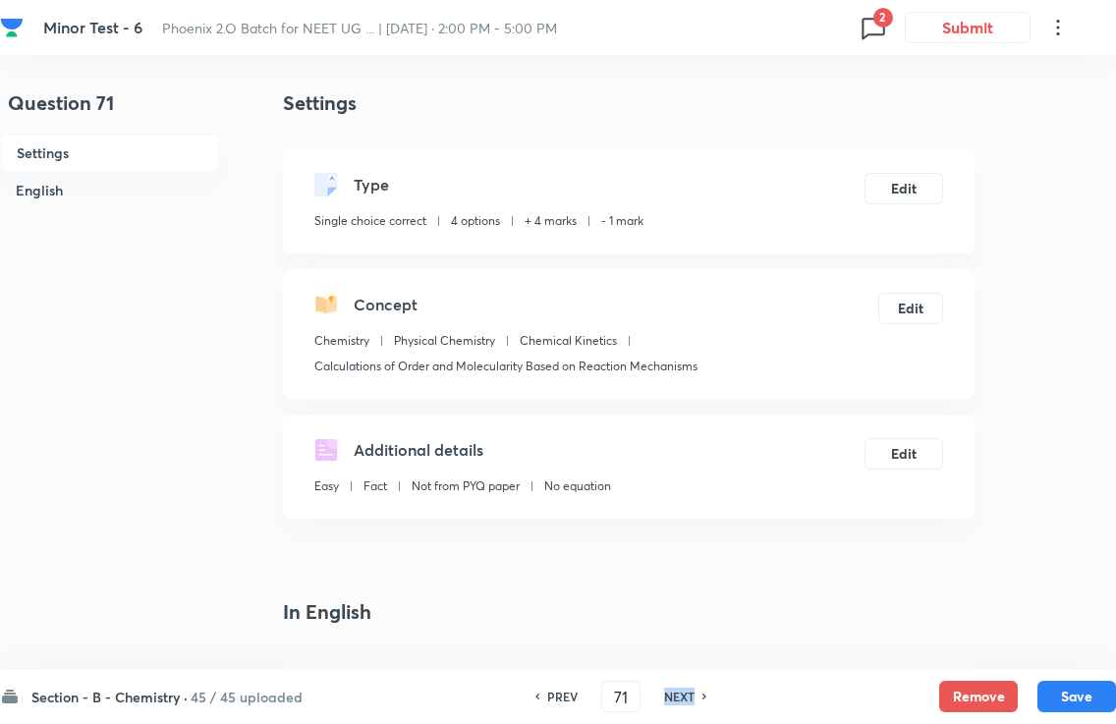
click at [672, 682] on div "PREV 71 ​ NEXT" at bounding box center [621, 696] width 254 height 31
click at [687, 688] on h6 "NEXT" at bounding box center [679, 697] width 30 height 18
checkbox input "true"
checkbox input "false"
type input "72"
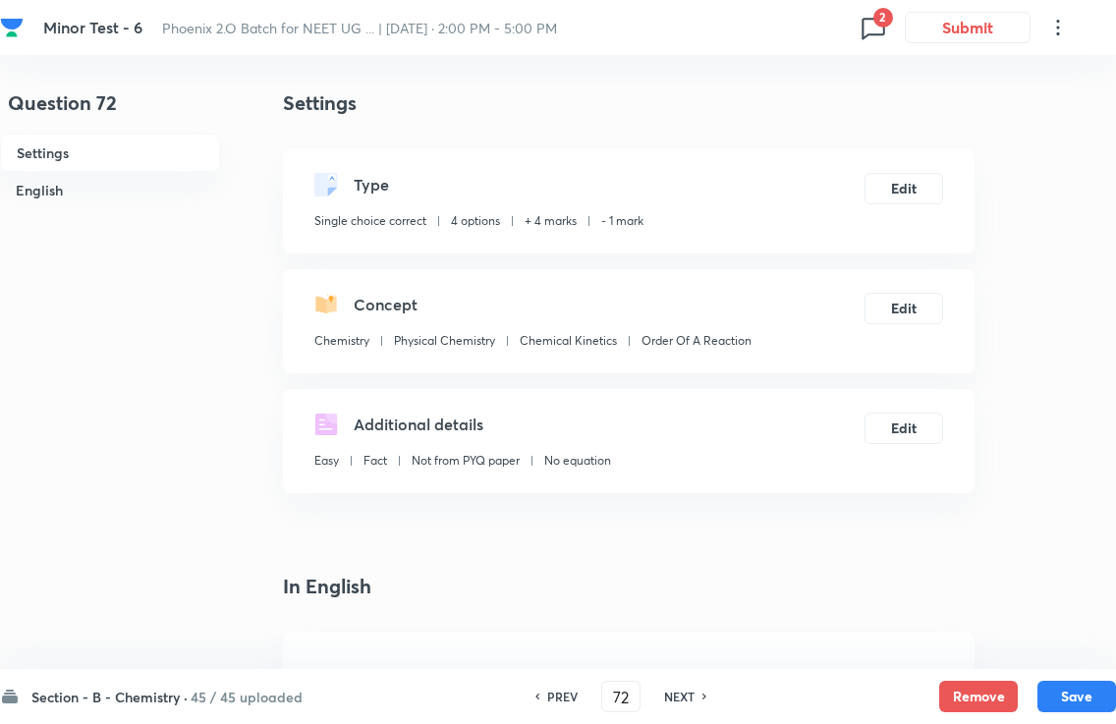
click at [686, 685] on div "PREV 72 ​ NEXT" at bounding box center [621, 696] width 254 height 31
click at [686, 682] on div "PREV 72 ​ NEXT" at bounding box center [621, 696] width 254 height 31
click at [703, 688] on icon at bounding box center [706, 697] width 6 height 10
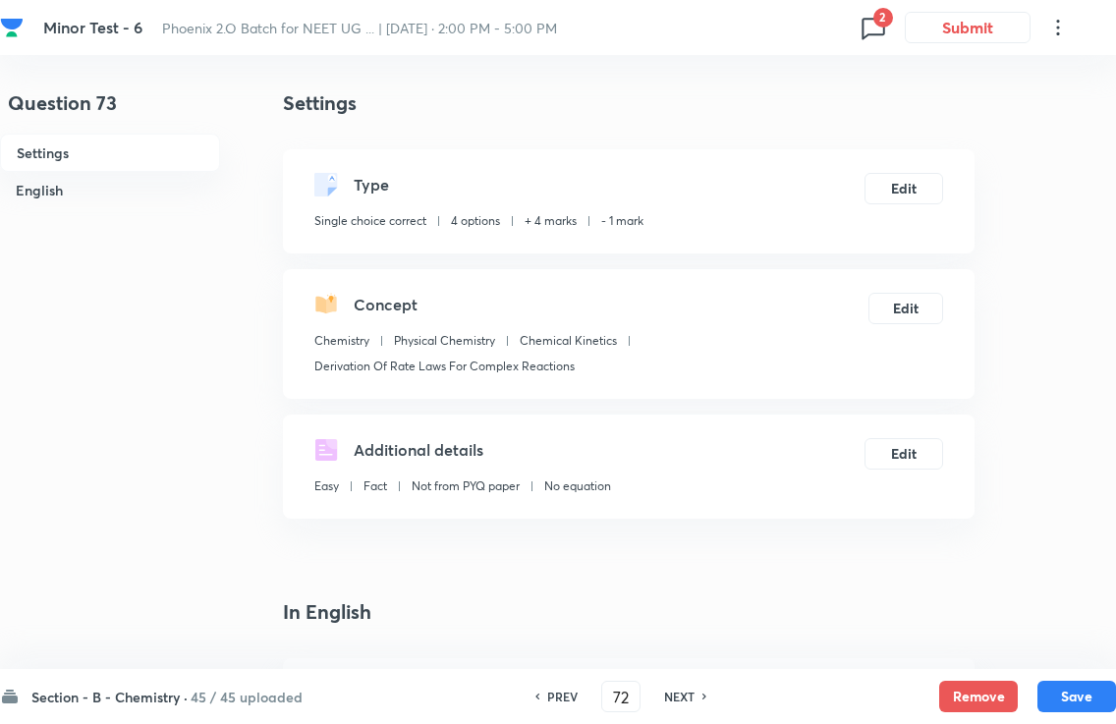
checkbox input "false"
type input "73"
click at [692, 683] on div "PREV 73 ​ NEXT" at bounding box center [621, 696] width 254 height 31
click at [685, 683] on div "PREV 73 ​ NEXT" at bounding box center [621, 696] width 254 height 31
click at [685, 682] on div "PREV 73 ​ NEXT" at bounding box center [621, 696] width 254 height 31
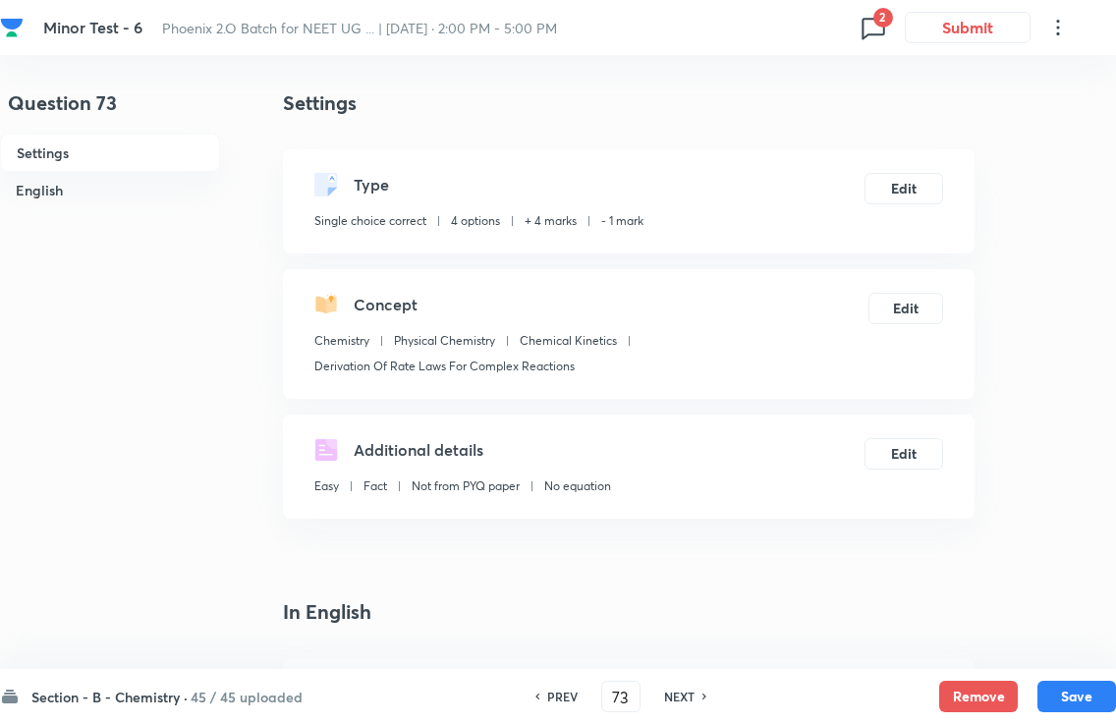
click at [693, 688] on h6 "NEXT" at bounding box center [679, 697] width 30 height 18
checkbox input "false"
type input "74"
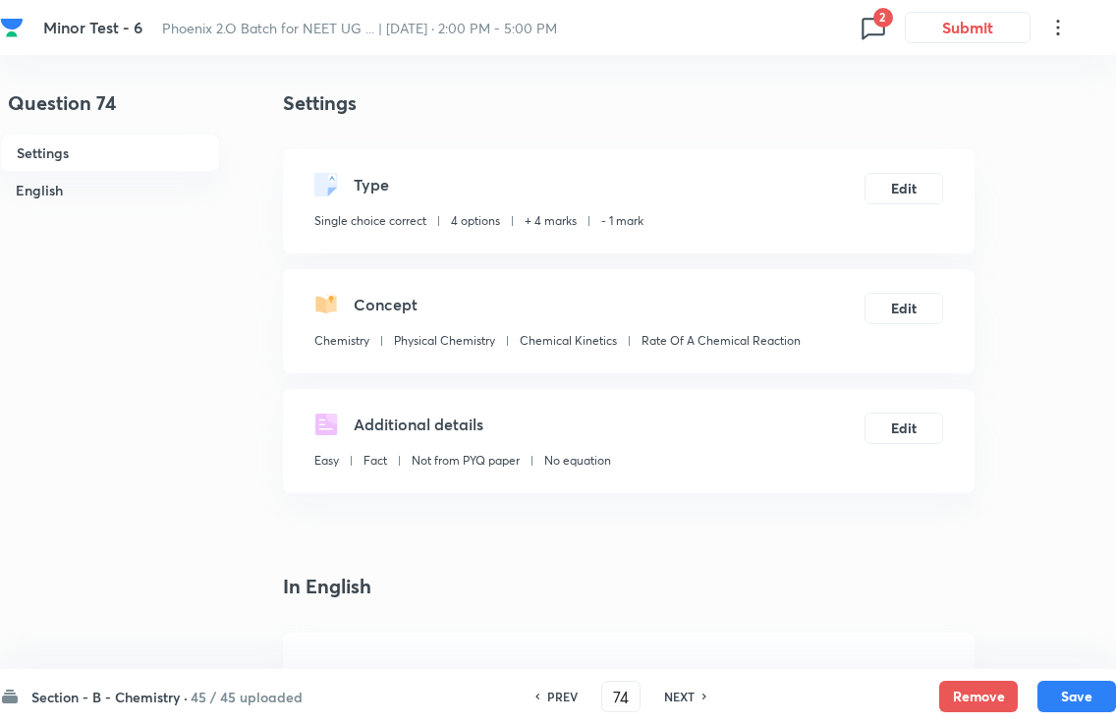
click at [690, 684] on div "PREV 74 ​ NEXT" at bounding box center [621, 696] width 254 height 31
click at [682, 688] on h6 "NEXT" at bounding box center [679, 697] width 30 height 18
checkbox input "false"
checkbox input "true"
type input "75"
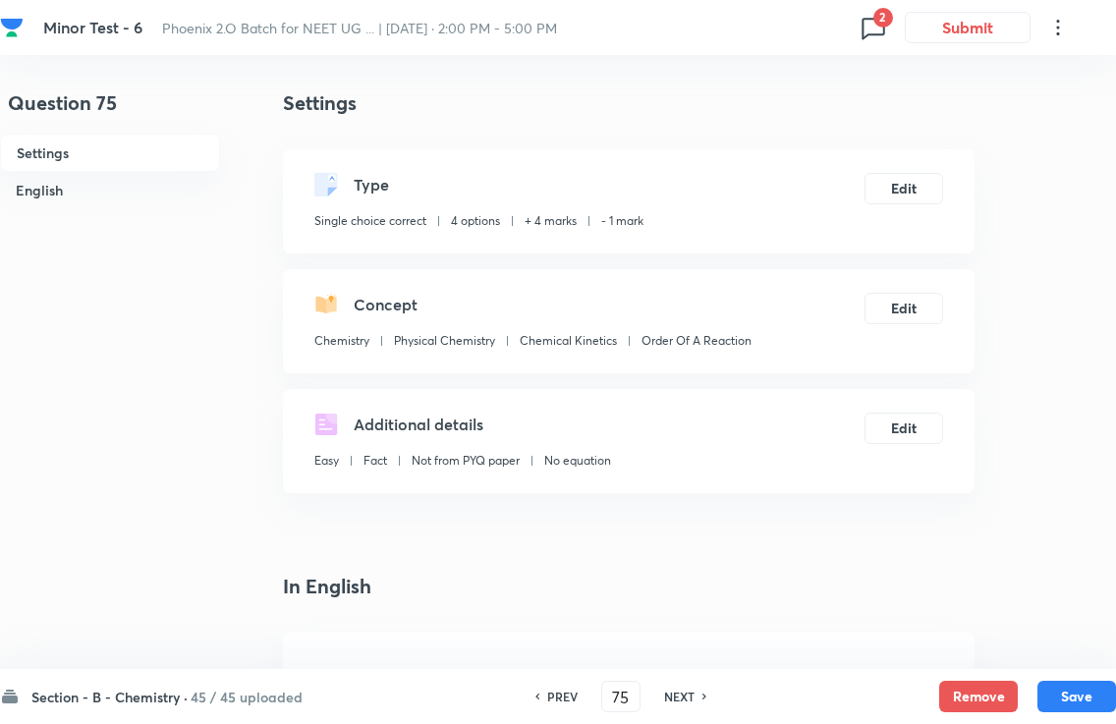
click at [692, 688] on h6 "NEXT" at bounding box center [679, 697] width 30 height 18
checkbox input "false"
type input "76"
checkbox input "true"
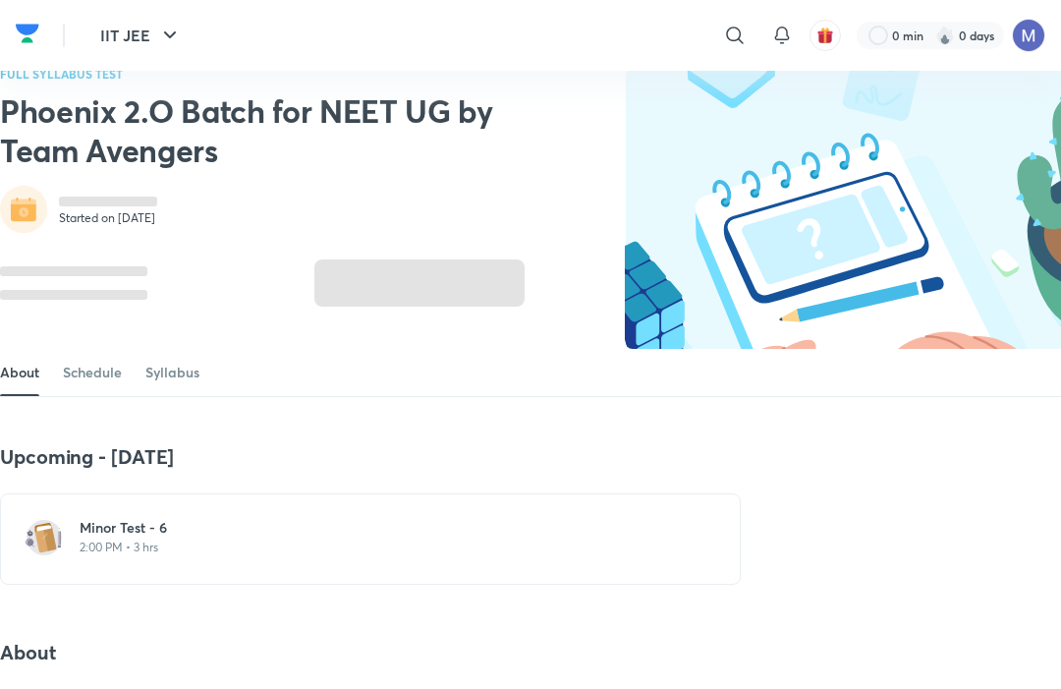
scroll to position [3, 0]
click at [126, 539] on p "2:00 PM • 3 hrs" at bounding box center [382, 547] width 605 height 16
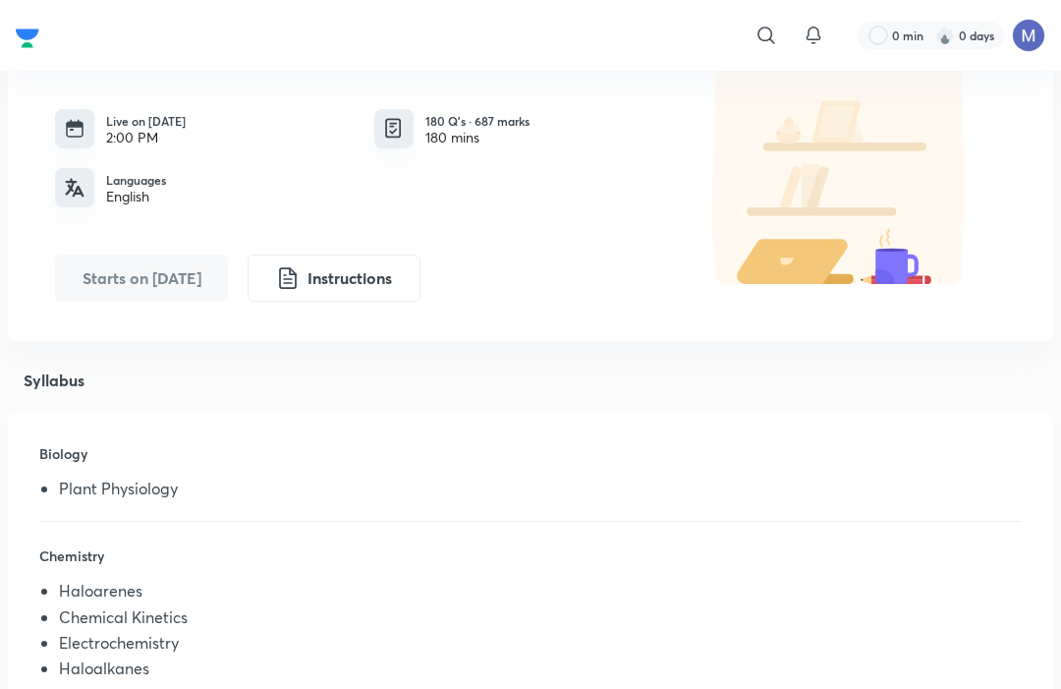
scroll to position [15, 0]
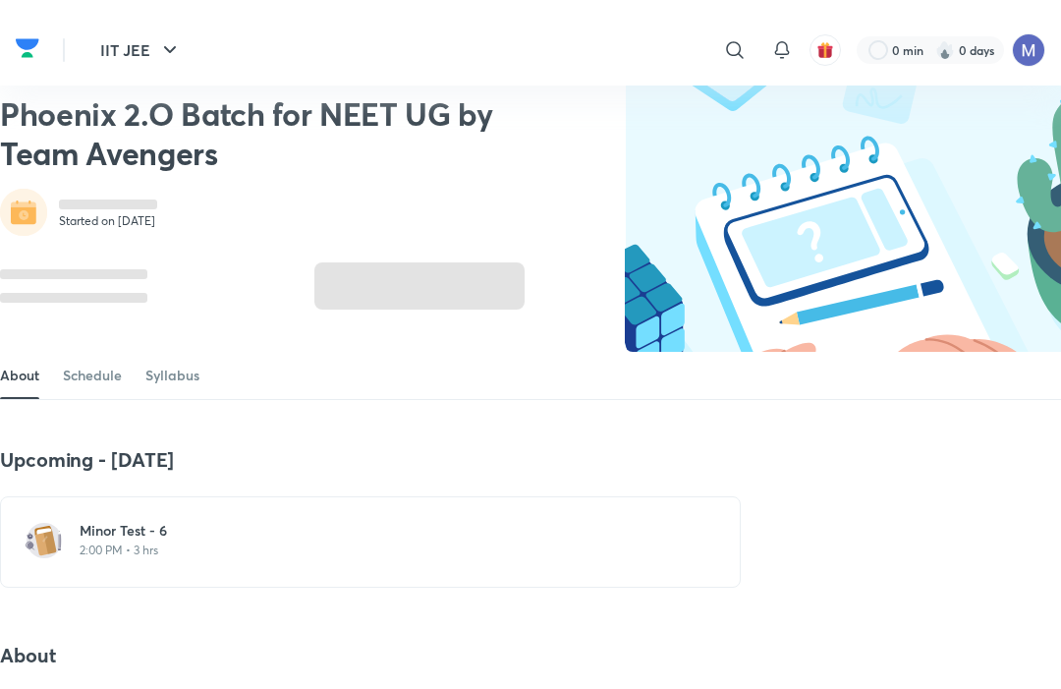
scroll to position [70, 0]
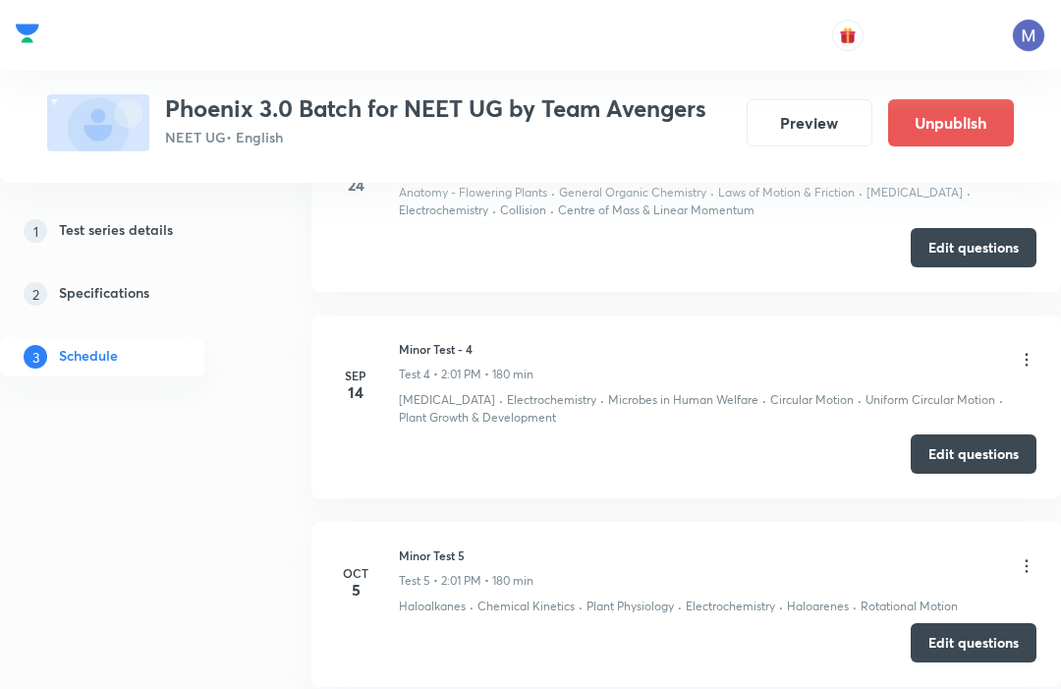
scroll to position [1375, 0]
click at [981, 634] on button "Edit questions" at bounding box center [974, 642] width 126 height 39
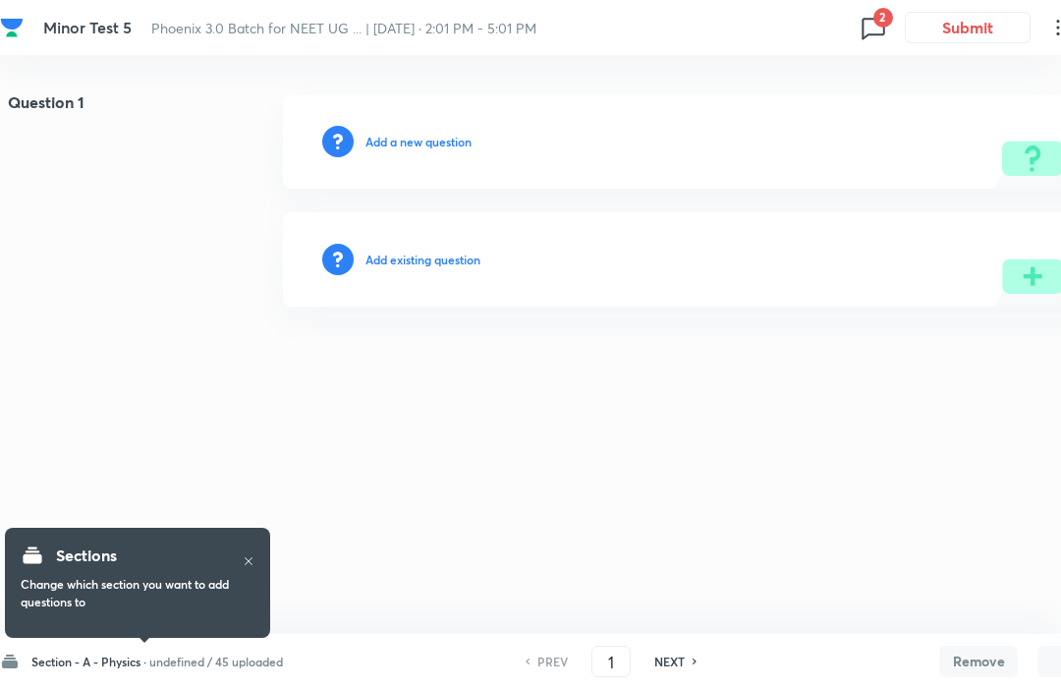
click at [627, 669] on input "1" at bounding box center [611, 662] width 37 height 34
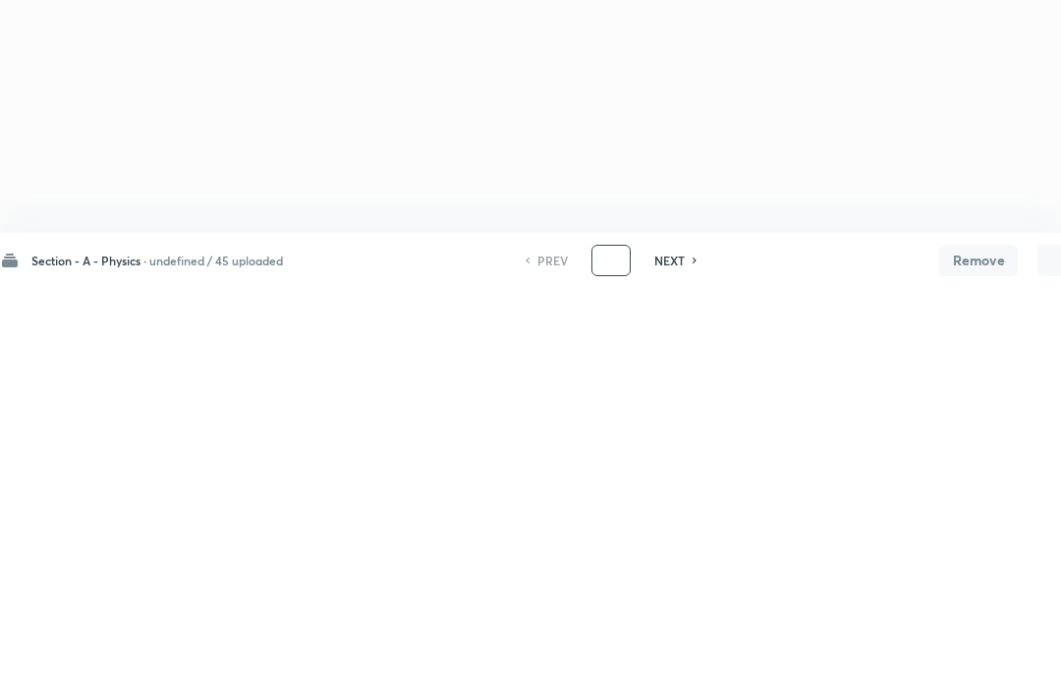
scroll to position [0, 55]
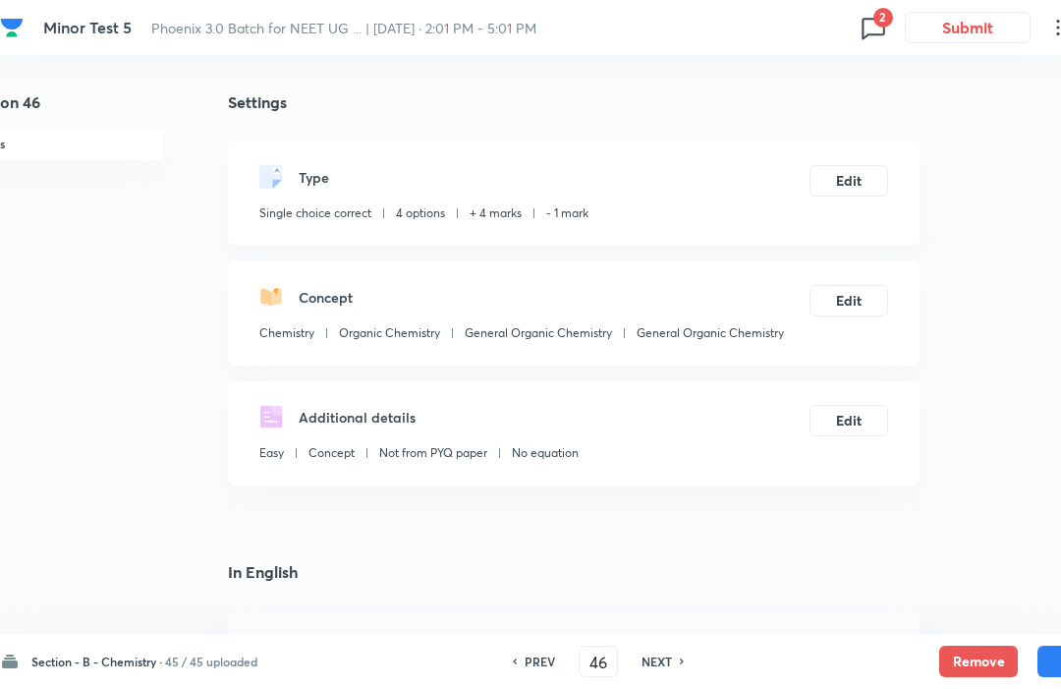
click at [665, 652] on h6 "NEXT" at bounding box center [657, 661] width 30 height 18
type input "47"
checkbox input "false"
checkbox input "true"
click at [658, 653] on h6 "NEXT" at bounding box center [657, 661] width 30 height 18
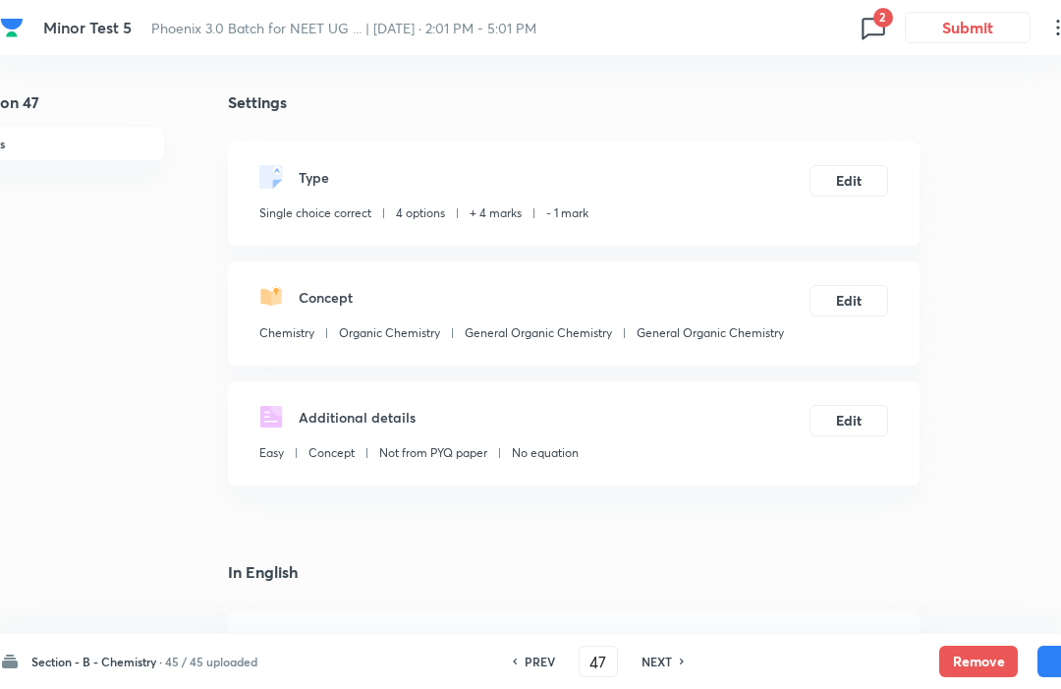
type input "48"
checkbox input "false"
checkbox input "true"
click at [665, 652] on h6 "NEXT" at bounding box center [657, 661] width 30 height 18
type input "49"
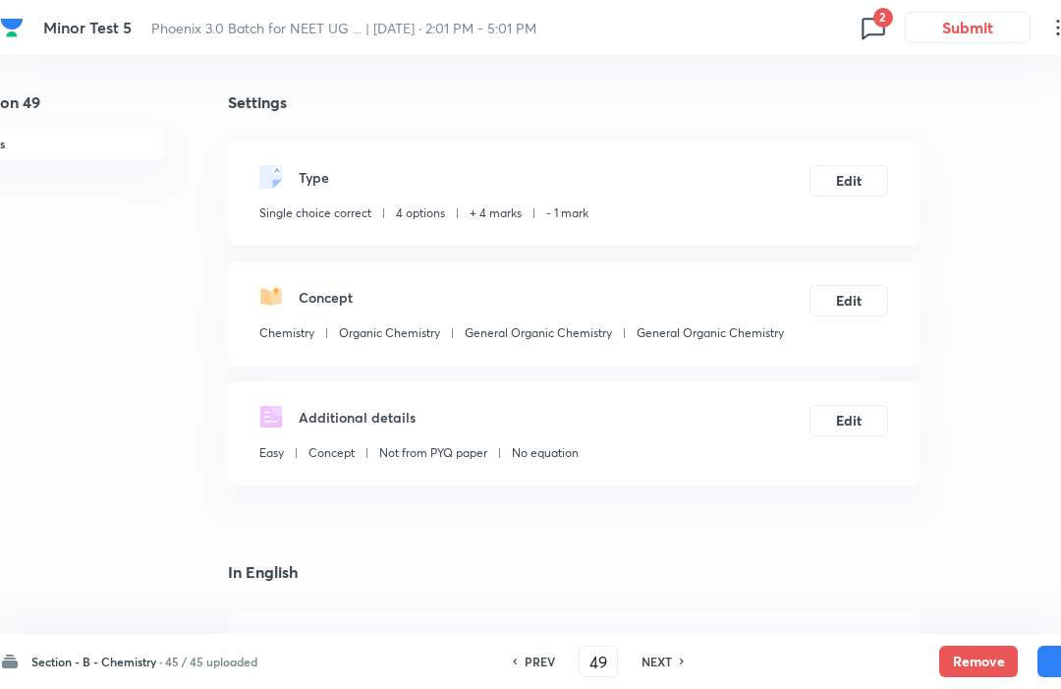
checkbox input "false"
checkbox input "true"
click at [666, 660] on h6 "NEXT" at bounding box center [657, 661] width 30 height 18
type input "50"
checkbox input "true"
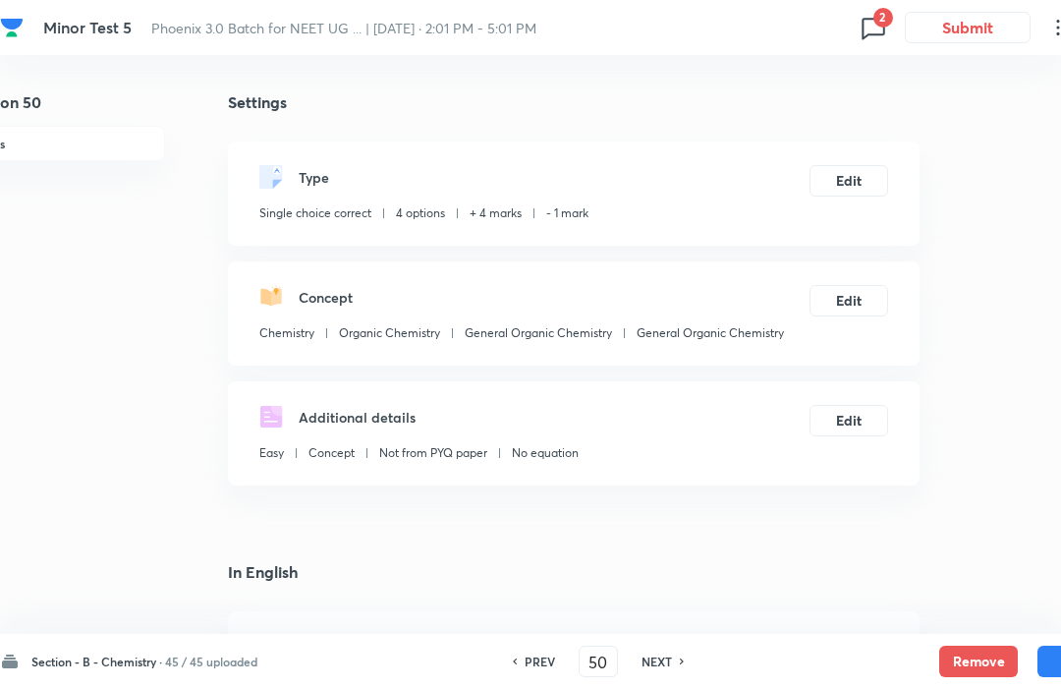
click at [660, 652] on h6 "NEXT" at bounding box center [657, 661] width 30 height 18
type input "51"
checkbox input "false"
checkbox input "true"
click at [666, 653] on h6 "NEXT" at bounding box center [657, 661] width 30 height 18
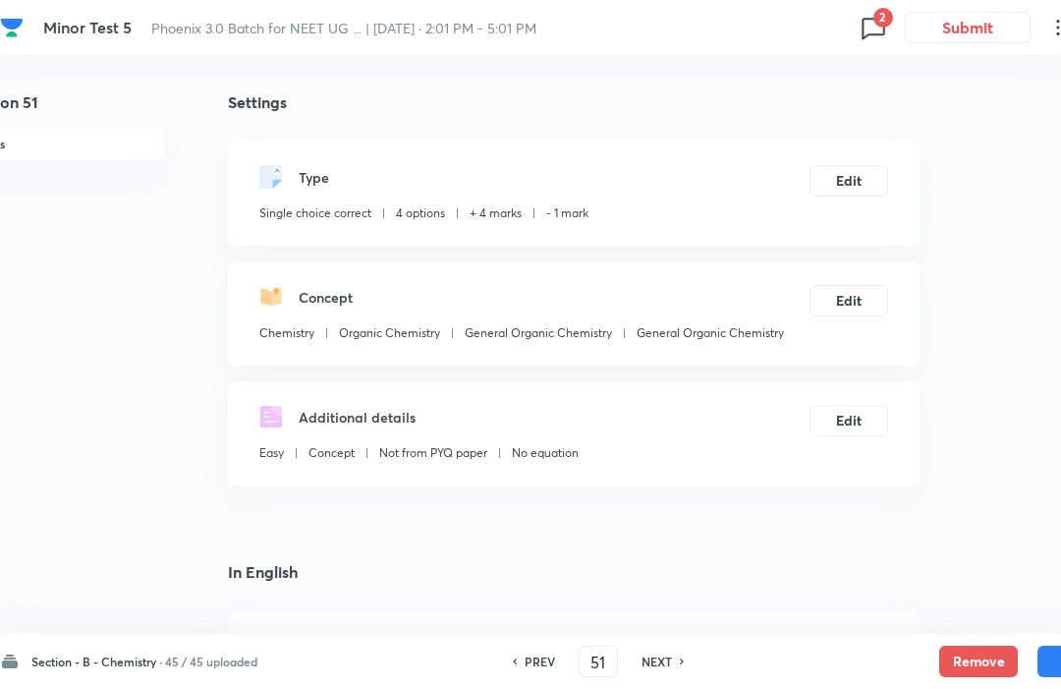
type input "52"
checkbox input "true"
checkbox input "false"
click at [665, 653] on h6 "NEXT" at bounding box center [657, 661] width 30 height 18
type input "53"
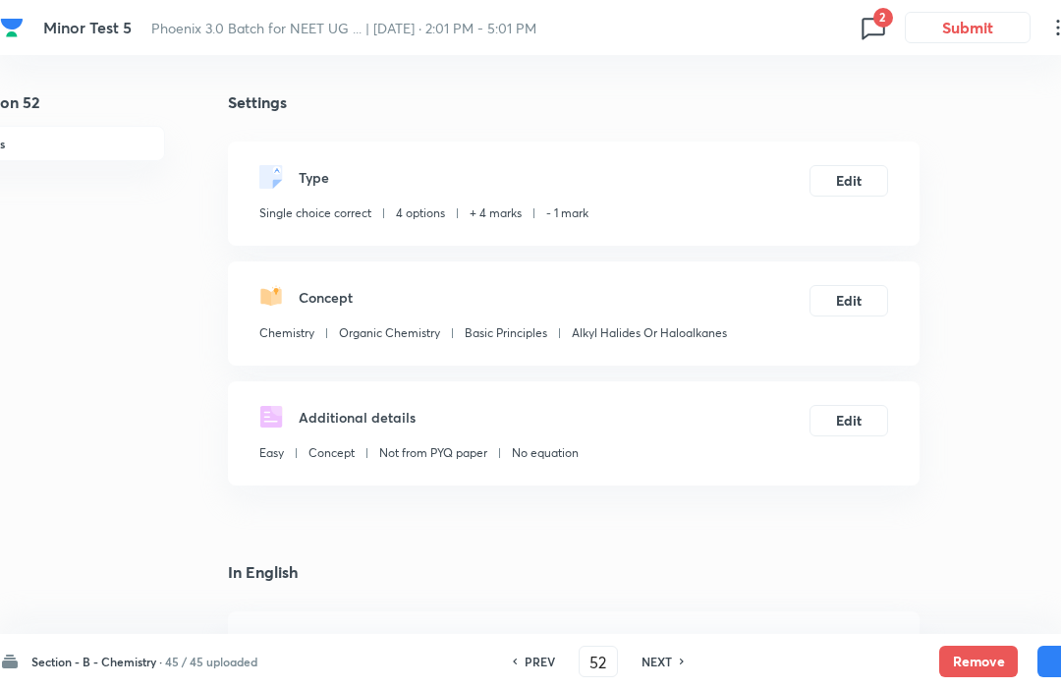
checkbox input "false"
checkbox input "true"
click at [665, 652] on h6 "NEXT" at bounding box center [657, 661] width 30 height 18
type input "54"
checkbox input "false"
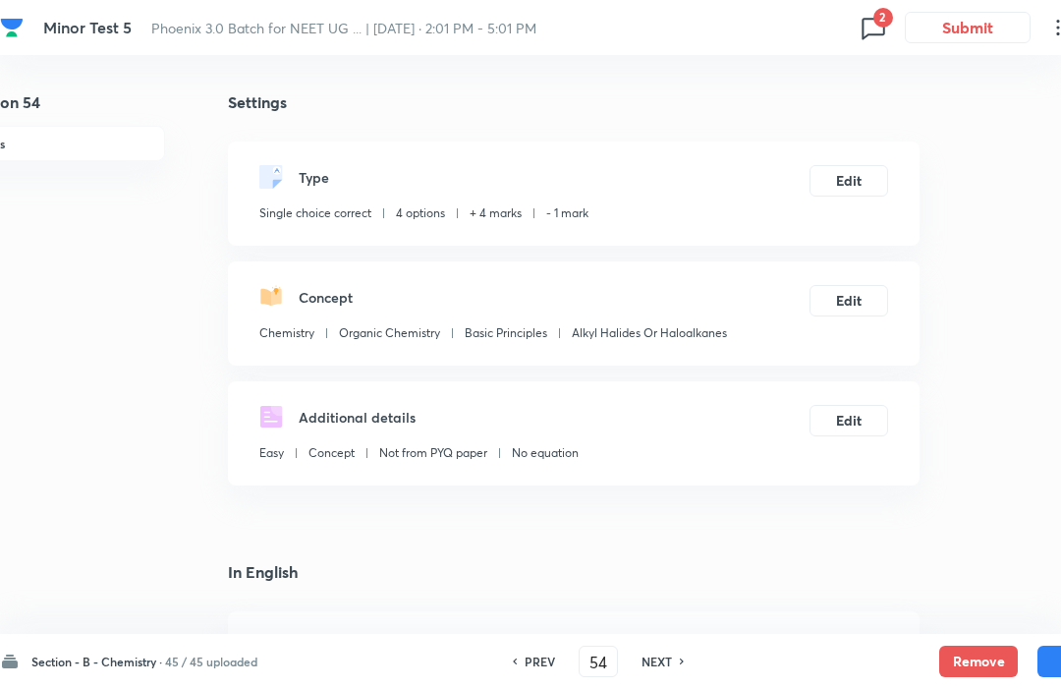
checkbox input "true"
click at [665, 657] on h6 "NEXT" at bounding box center [657, 661] width 30 height 18
type input "55"
checkbox input "false"
checkbox input "true"
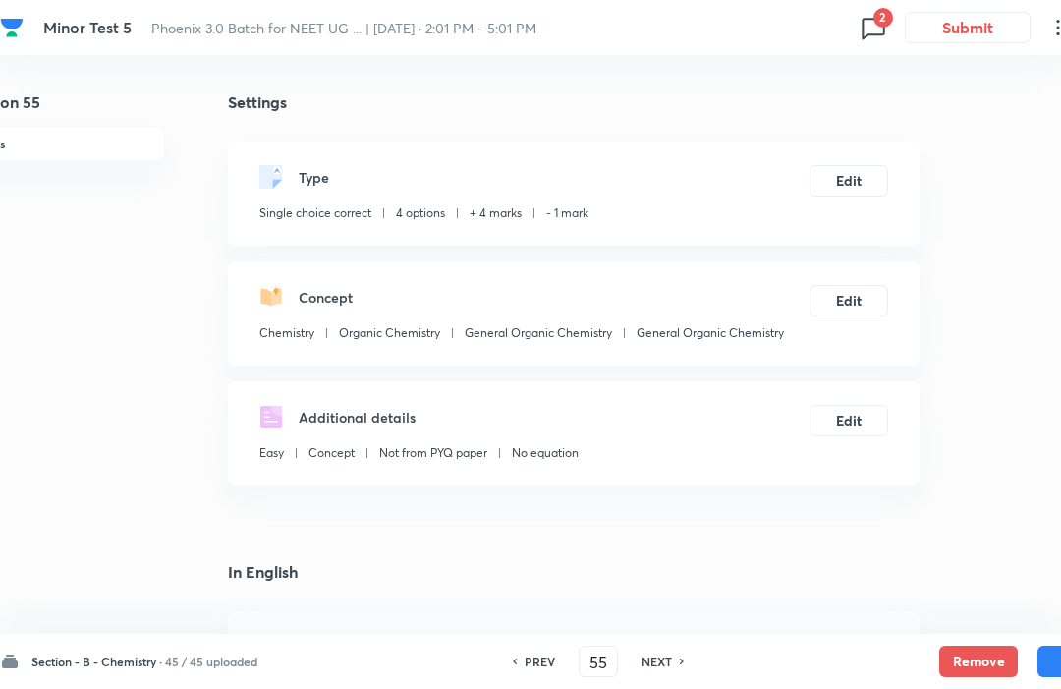
click at [657, 668] on h6 "NEXT" at bounding box center [657, 661] width 30 height 18
type input "56"
checkbox input "true"
checkbox input "false"
click at [655, 664] on h6 "NEXT" at bounding box center [657, 661] width 30 height 18
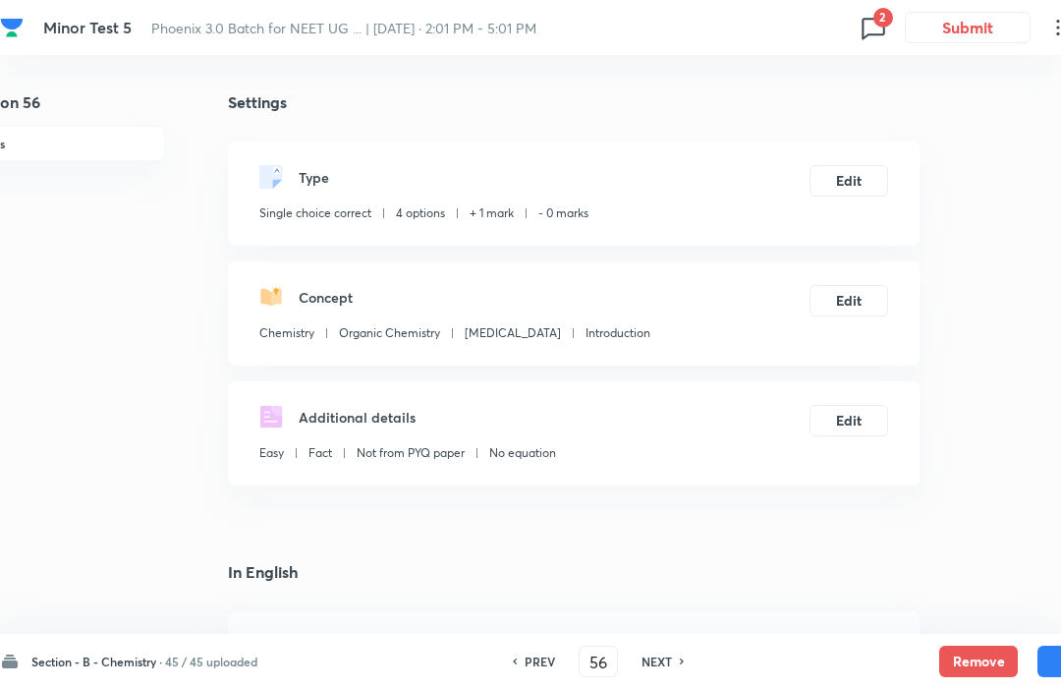
type input "57"
checkbox input "false"
checkbox input "true"
click at [524, 656] on div "PREV" at bounding box center [537, 661] width 52 height 18
type input "56"
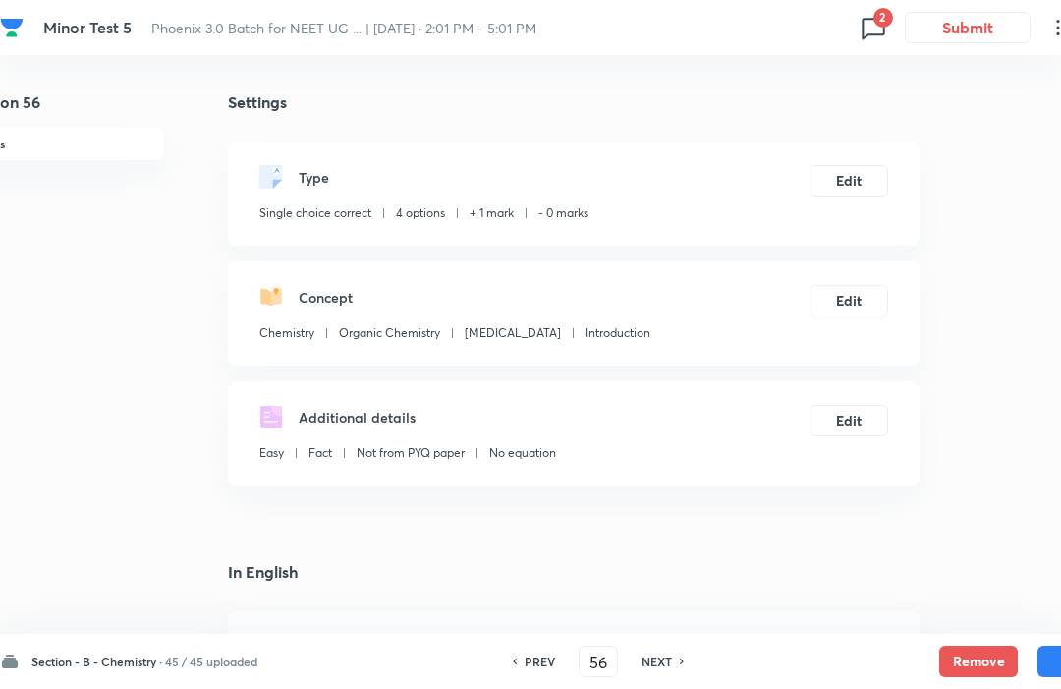
checkbox input "false"
checkbox input "true"
click at [525, 647] on div "PREV 56 ​ NEXT" at bounding box center [599, 661] width 254 height 31
click at [533, 654] on h6 "PREV" at bounding box center [540, 661] width 30 height 18
type input "55"
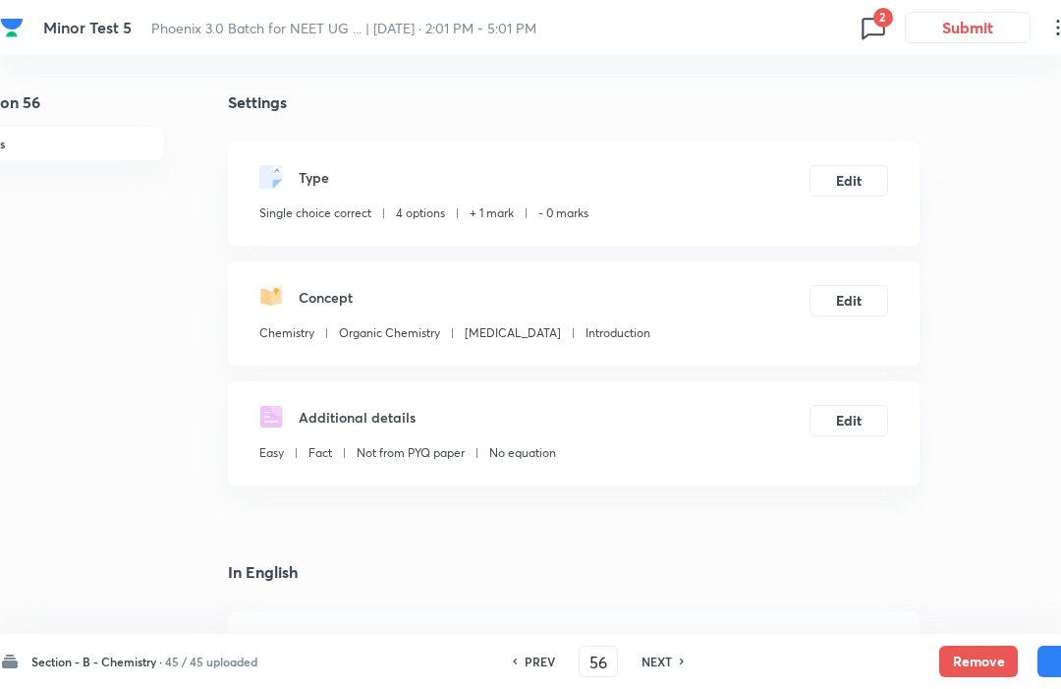
checkbox input "false"
checkbox input "true"
click at [660, 644] on div "Section - B - Chemistry · 45 / 45 uploaded PREV 55 ​ NEXT Remove Save" at bounding box center [558, 661] width 1116 height 55
click at [677, 648] on div "PREV 55 ​ NEXT" at bounding box center [599, 661] width 254 height 31
click at [671, 665] on h6 "NEXT" at bounding box center [657, 661] width 30 height 18
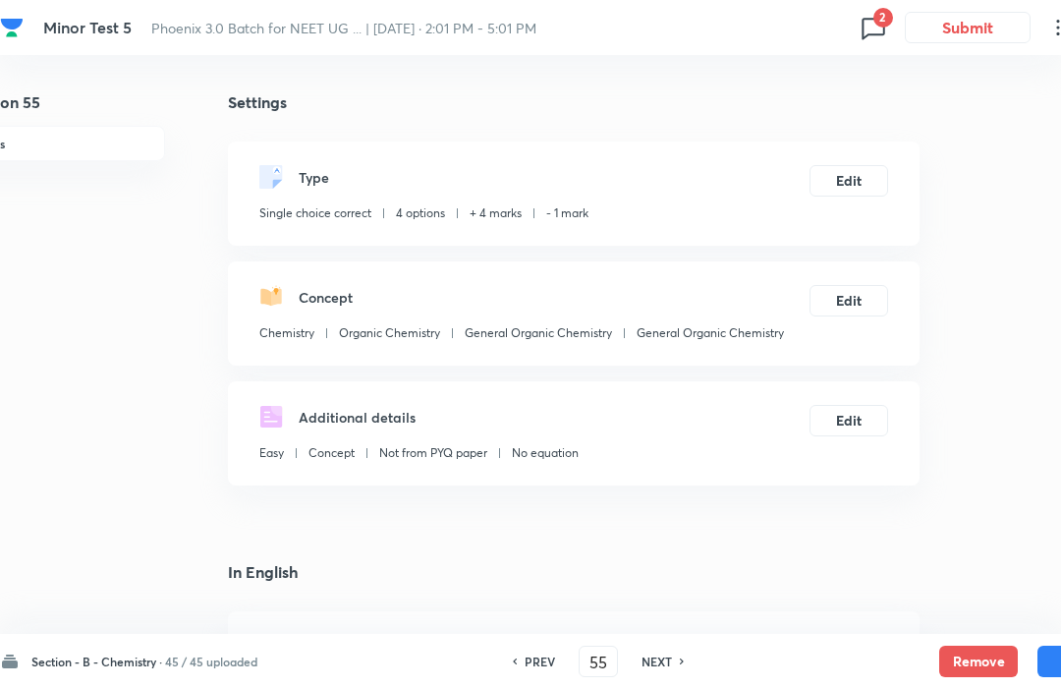
type input "56"
checkbox input "false"
checkbox input "true"
click at [866, 190] on button "Edit" at bounding box center [849, 180] width 79 height 31
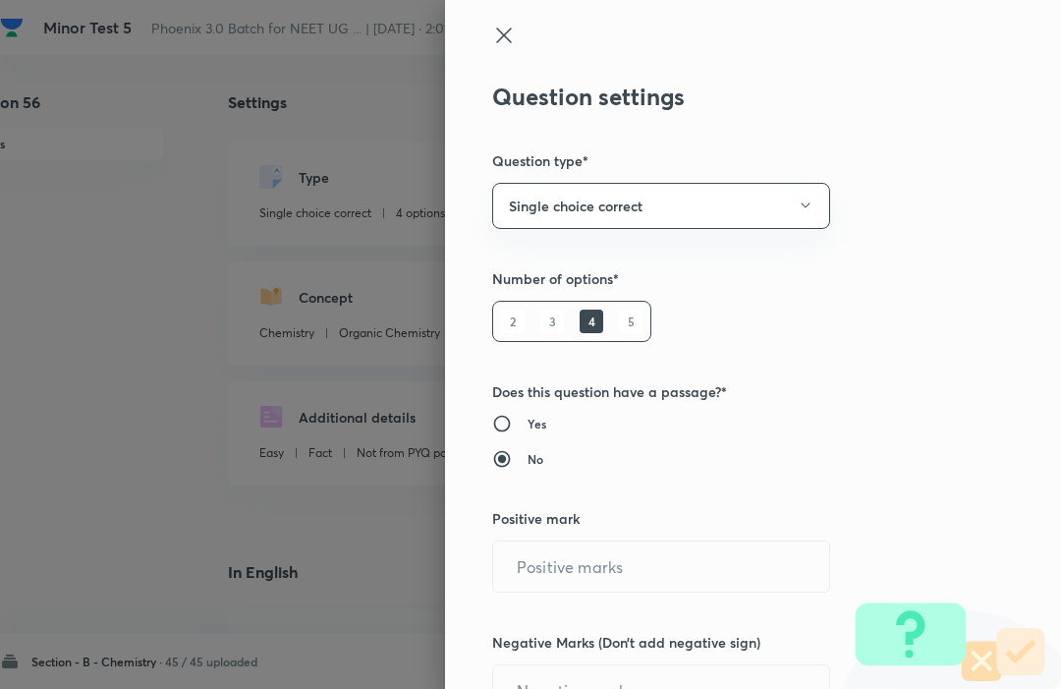
type input "1"
type input "0"
type input "Chemistry"
type input "Organic Chemistry"
type input "Hydrocarbons"
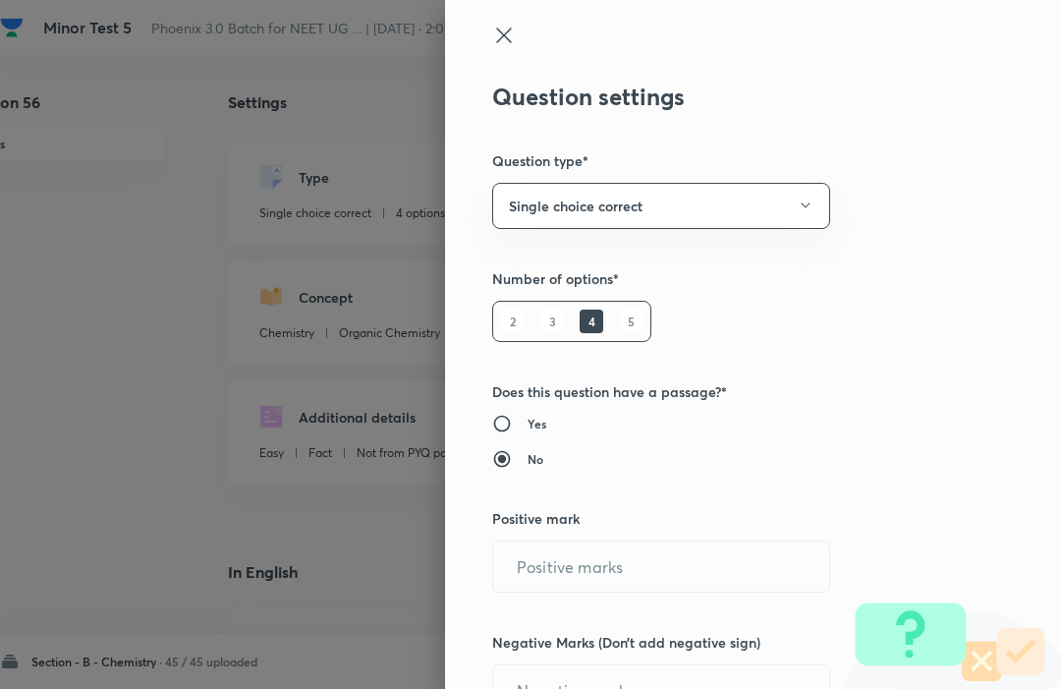
type input "Introduction"
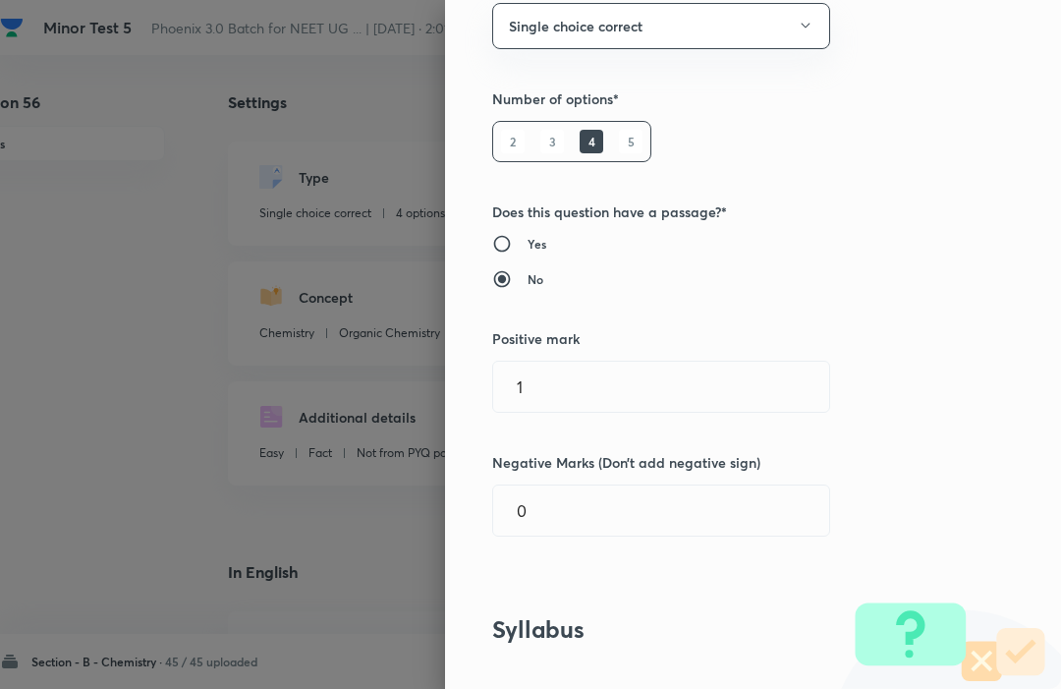
scroll to position [216, 0]
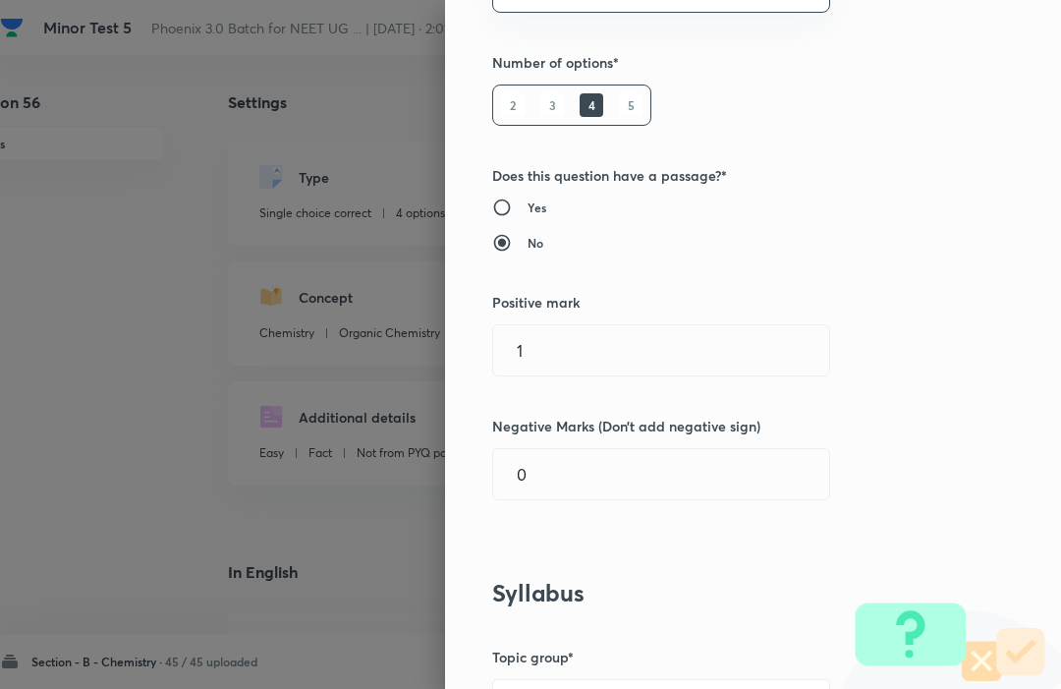
click at [717, 346] on input "1" at bounding box center [661, 350] width 336 height 50
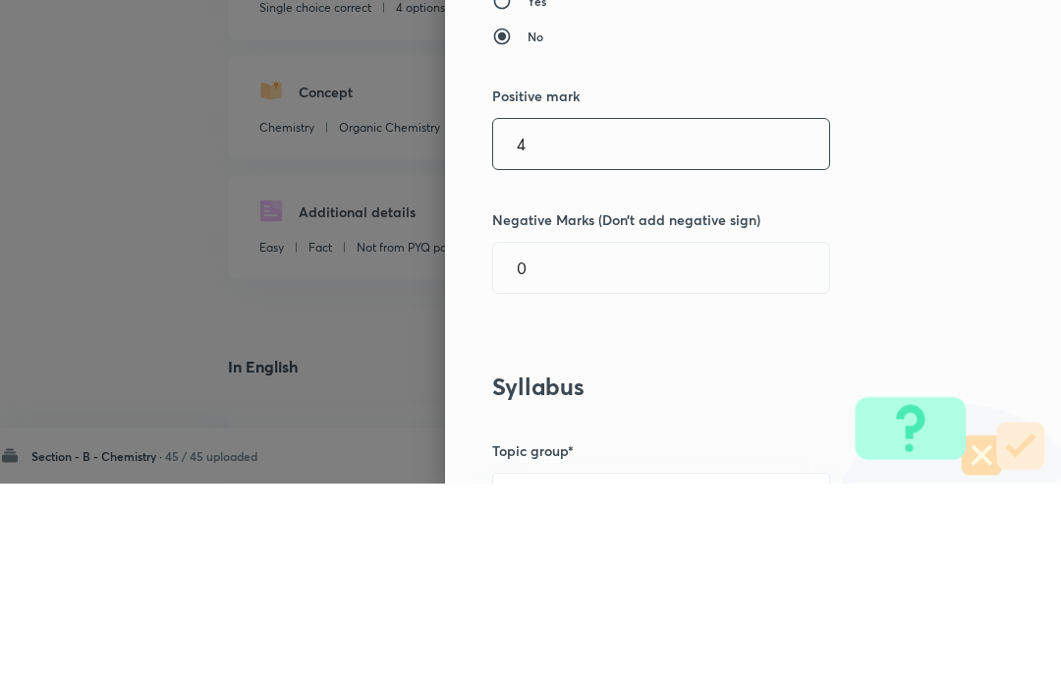
type input "4"
click at [965, 161] on div "Question settings Question type* Single choice correct Number of options* 2 3 4…" at bounding box center [753, 344] width 616 height 689
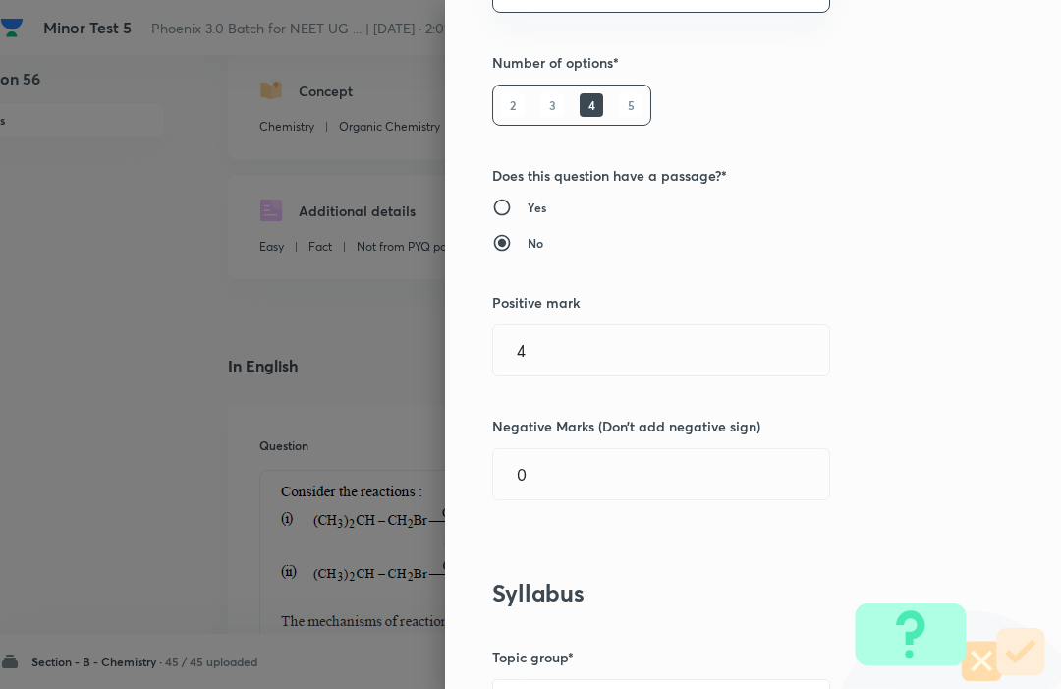
click at [542, 341] on input "4" at bounding box center [661, 350] width 336 height 50
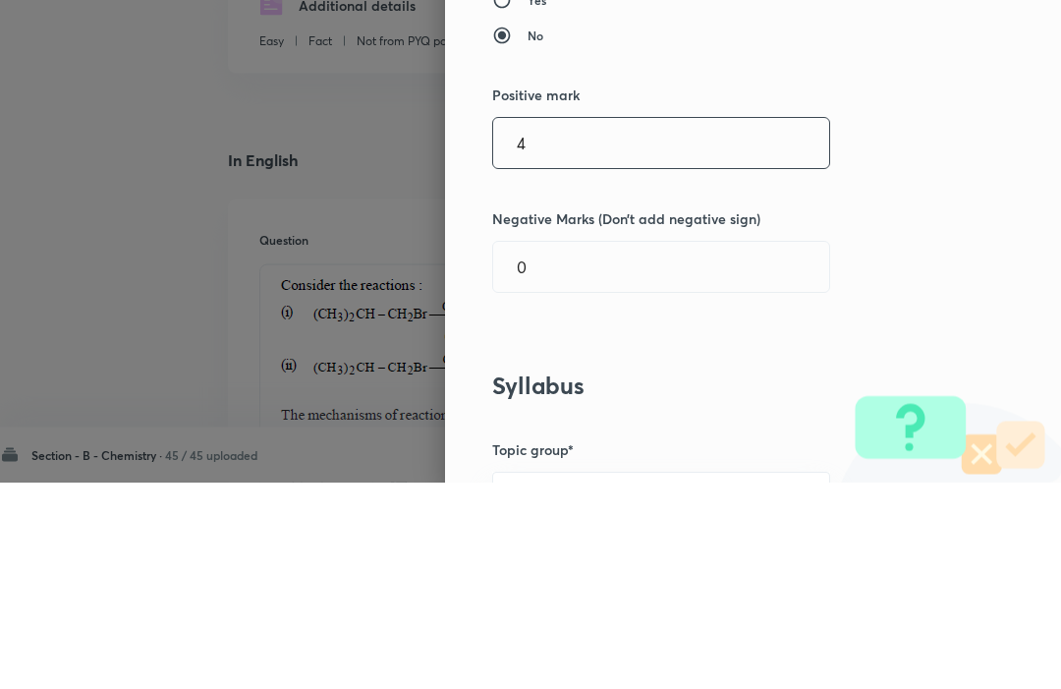
click at [560, 449] on input "0" at bounding box center [661, 474] width 336 height 50
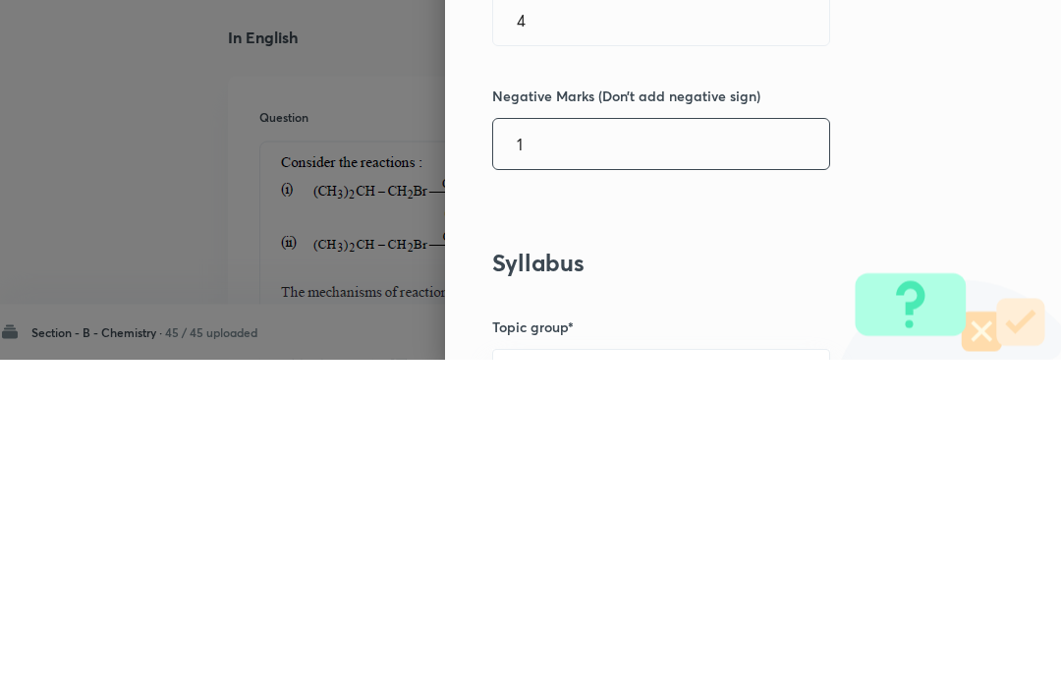
type input "1"
click at [985, 197] on div "Question settings Question type* Single choice correct Number of options* 2 3 4…" at bounding box center [753, 344] width 616 height 689
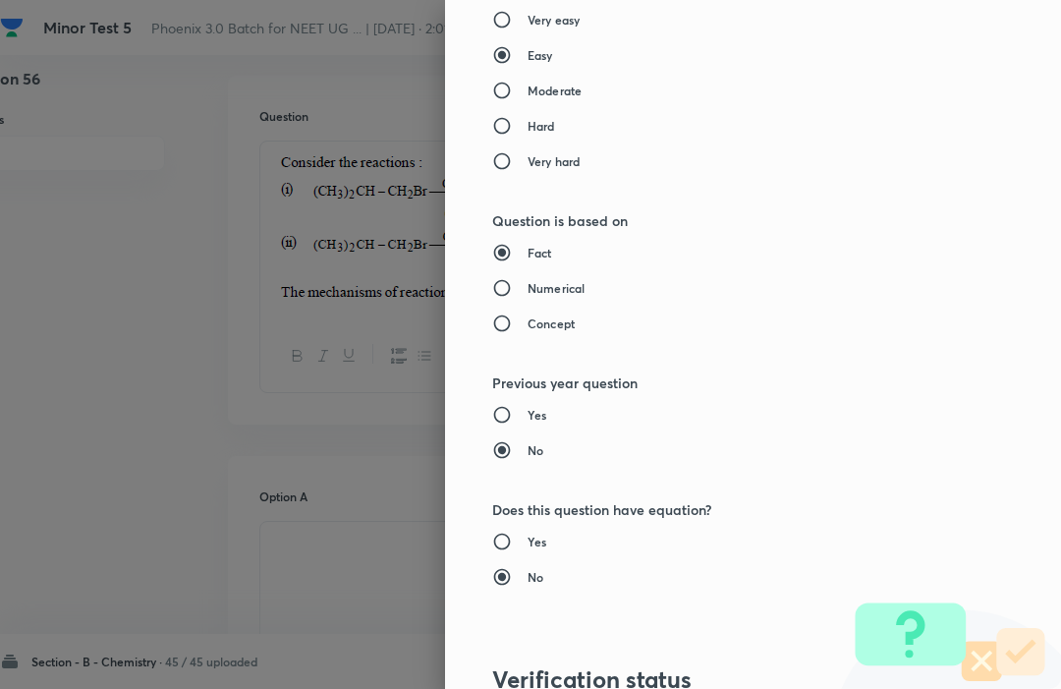
scroll to position [1917, 0]
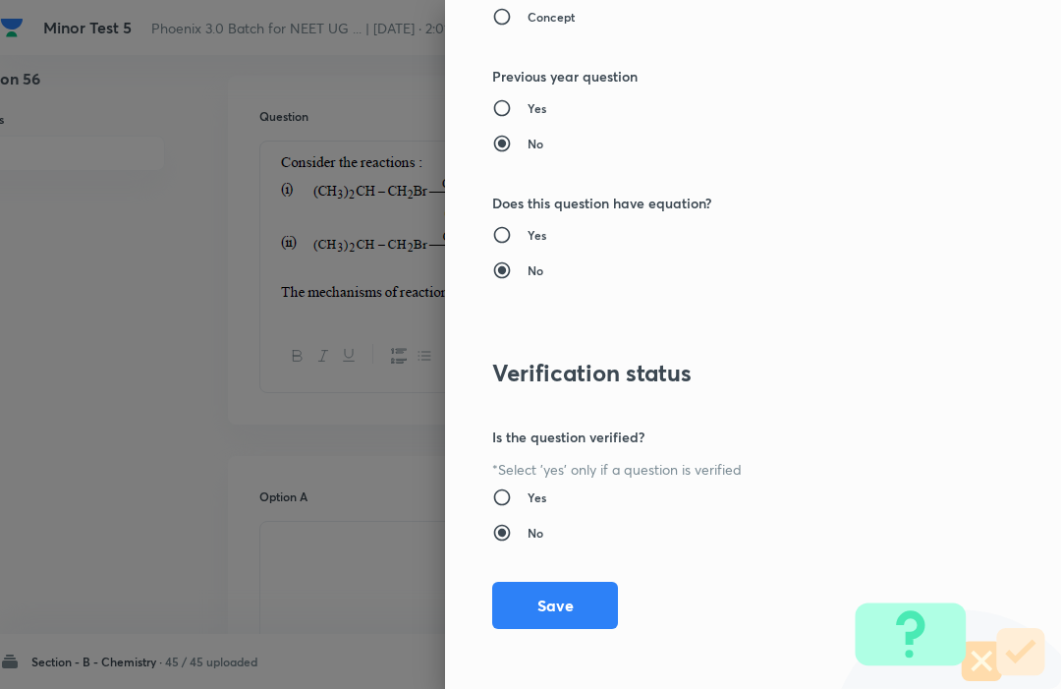
click at [526, 598] on button "Save" at bounding box center [555, 605] width 126 height 47
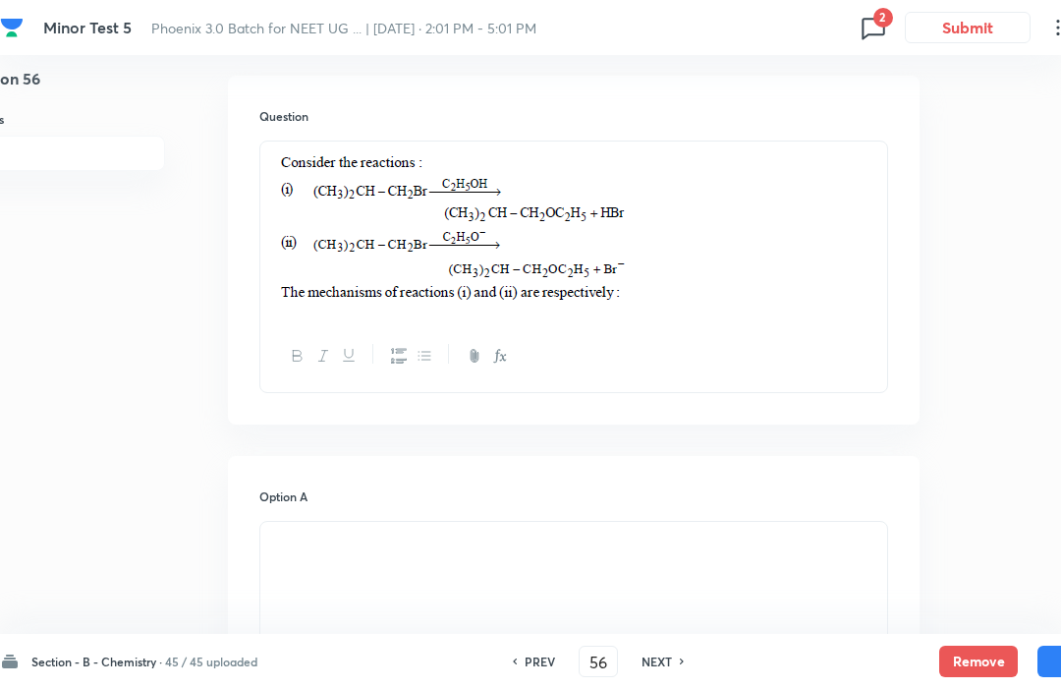
click at [1044, 647] on button "Save" at bounding box center [1077, 661] width 79 height 31
type input "57"
checkbox input "false"
checkbox input "true"
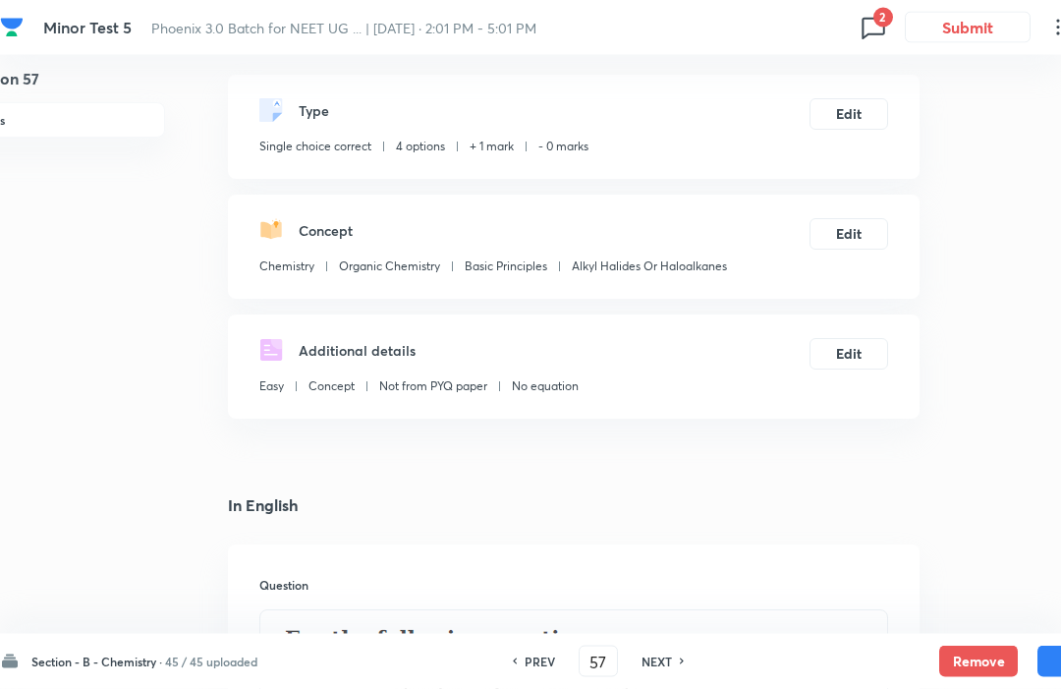
scroll to position [0, 55]
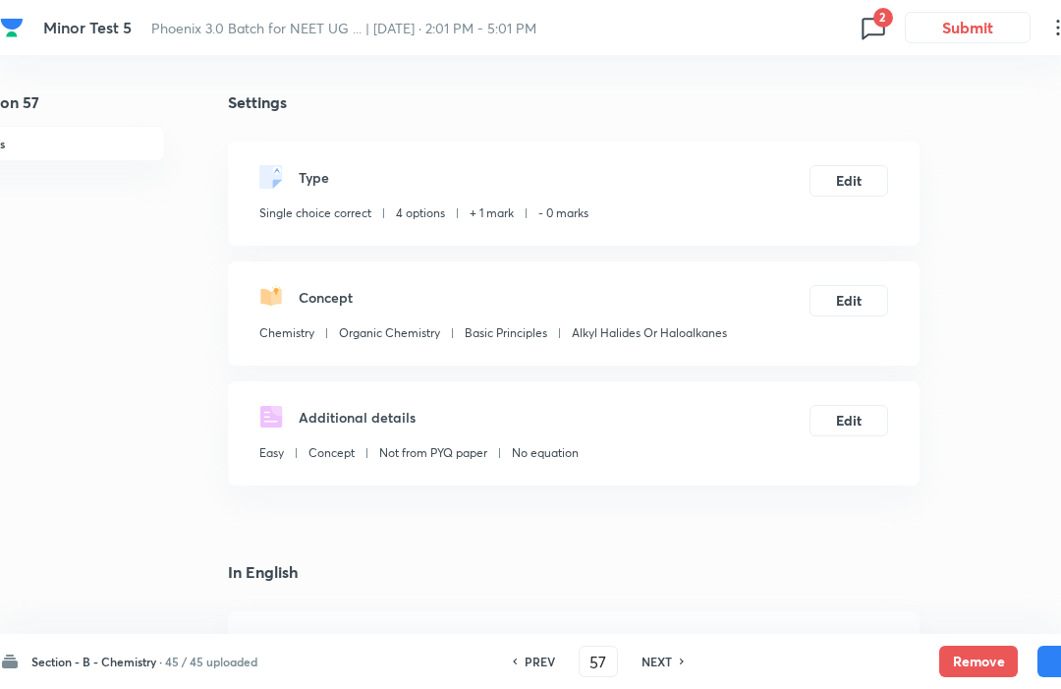
click at [861, 175] on button "Edit" at bounding box center [849, 180] width 79 height 31
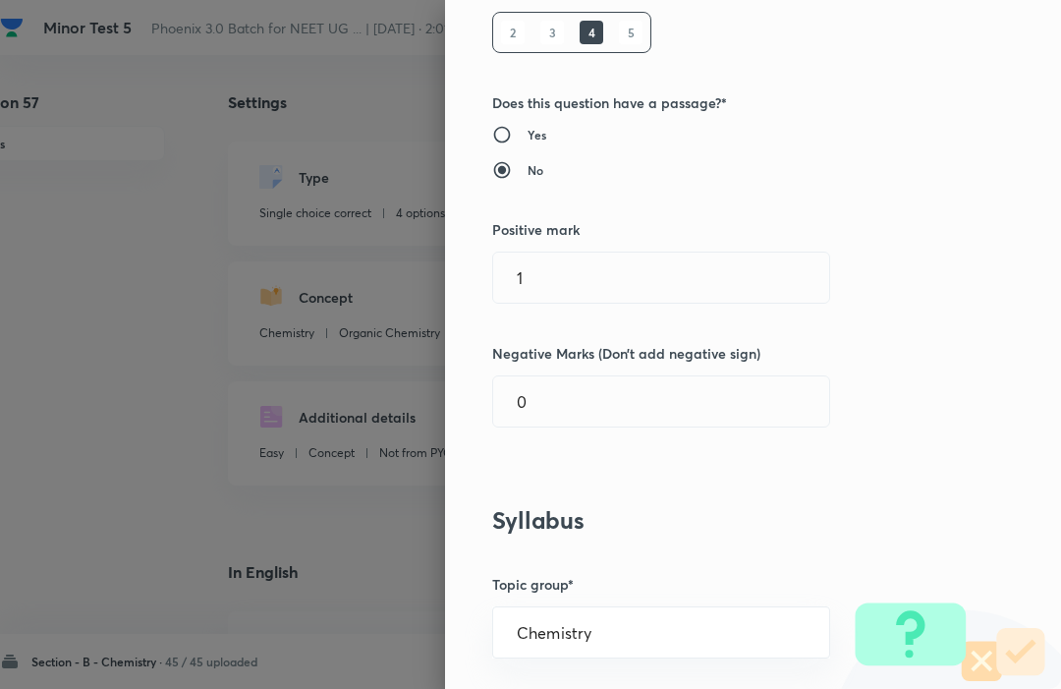
scroll to position [291, 0]
click at [556, 272] on input "1" at bounding box center [661, 276] width 336 height 50
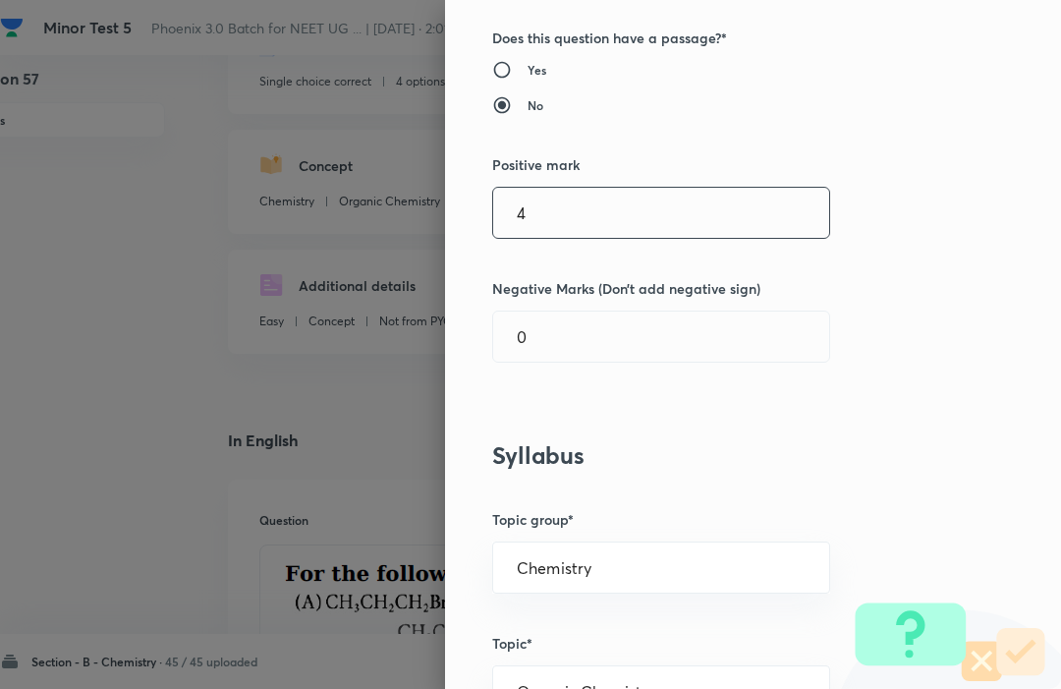
scroll to position [498, 0]
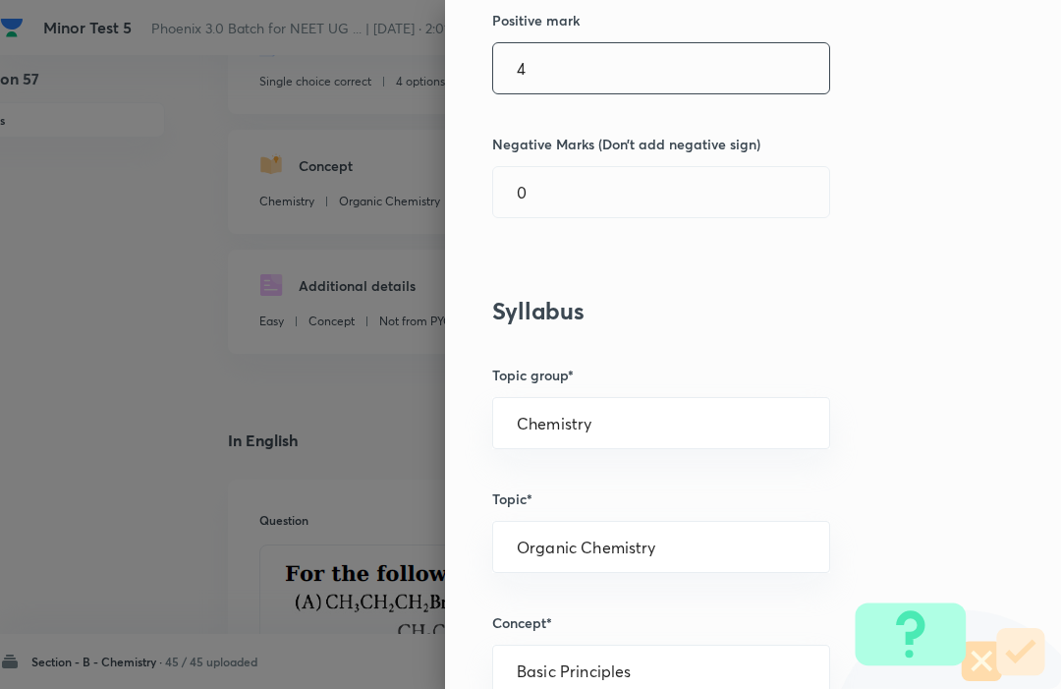
type input "4"
click at [567, 192] on input "0" at bounding box center [661, 192] width 336 height 50
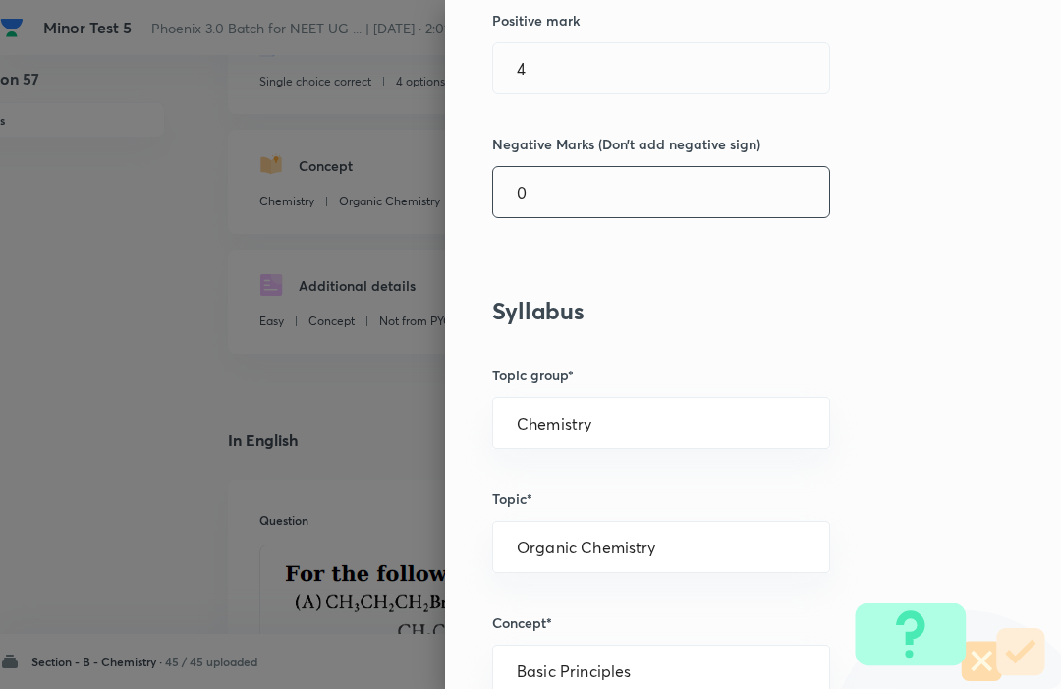
scroll to position [131, 55]
type input "1"
click at [966, 207] on div "Question settings Question type* Single choice correct Number of options* 2 3 4…" at bounding box center [753, 344] width 616 height 689
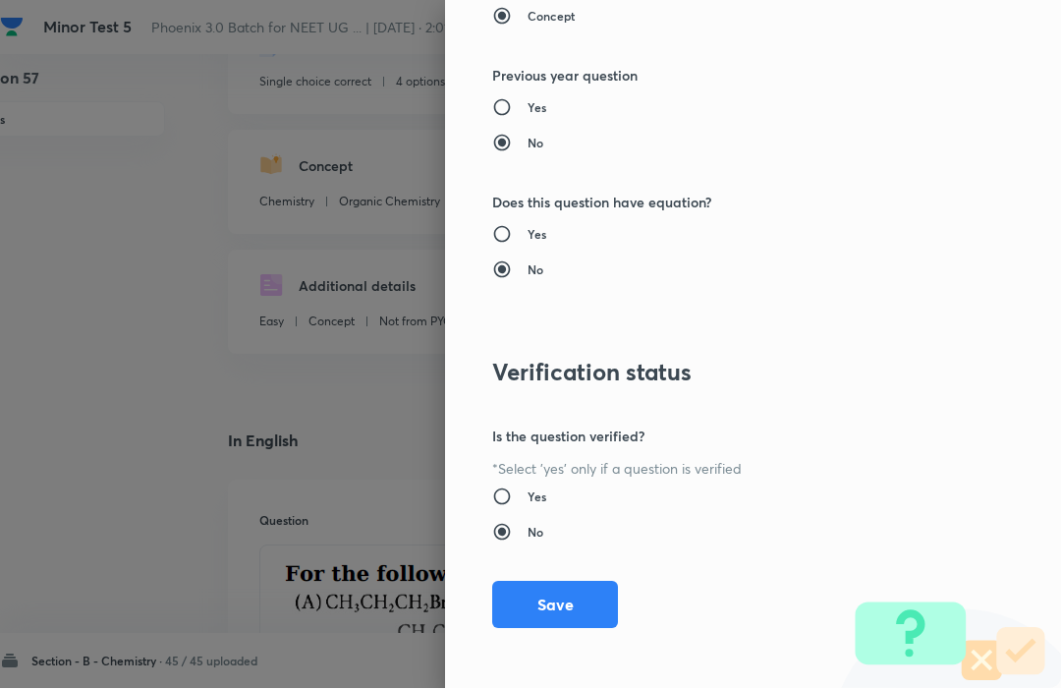
scroll to position [132, 55]
click at [567, 609] on button "Save" at bounding box center [555, 605] width 126 height 47
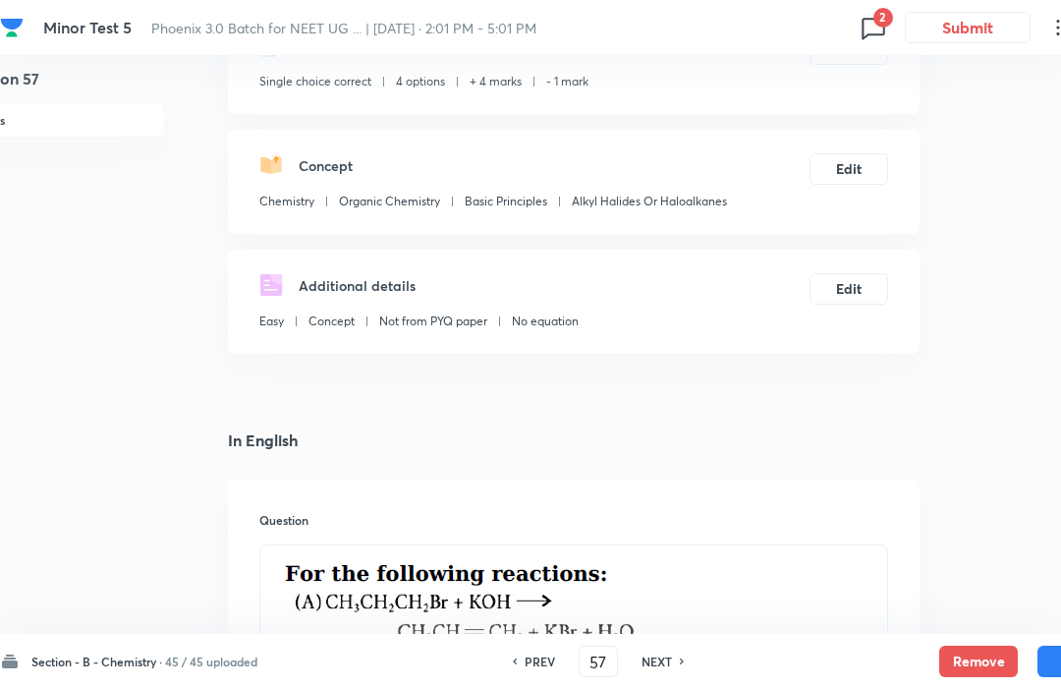
click at [1044, 646] on button "Save" at bounding box center [1077, 661] width 79 height 31
type input "58"
checkbox input "false"
checkbox input "true"
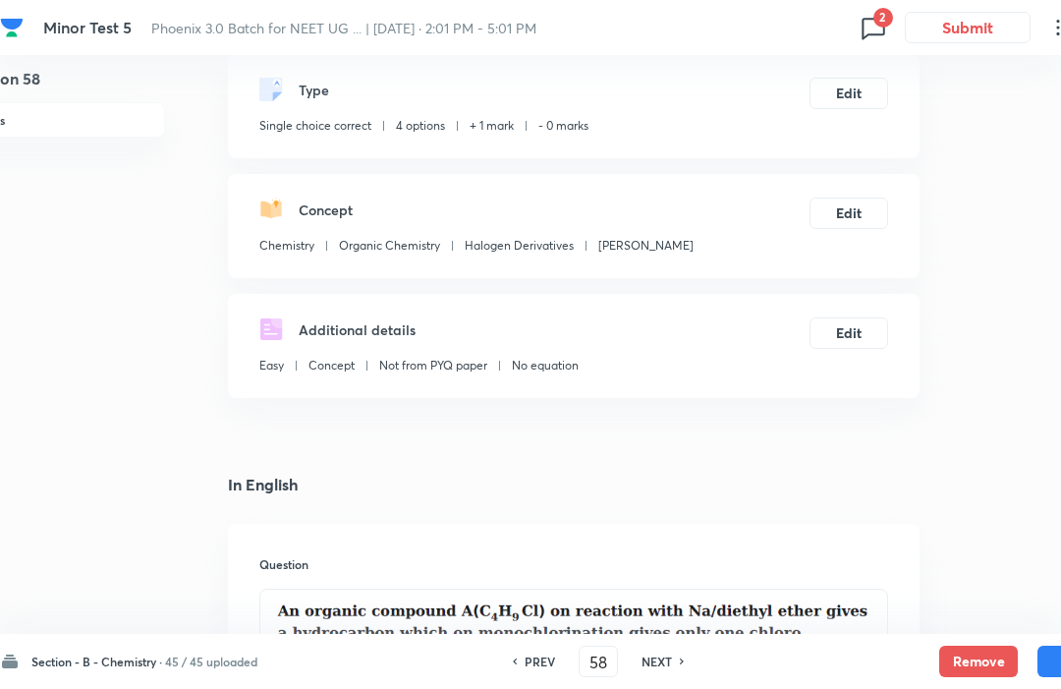
scroll to position [0, 55]
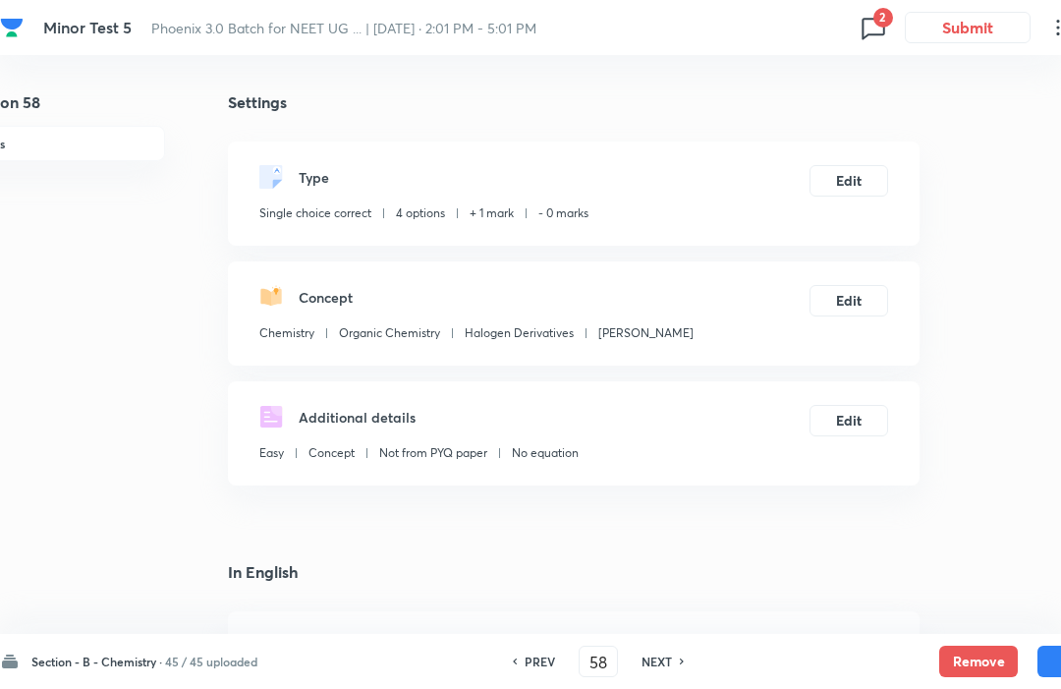
click at [911, 319] on div "Concept Chemistry Organic Chemistry Halogen Derivatives Aryl halides Edit" at bounding box center [574, 313] width 692 height 104
click at [859, 170] on button "Edit" at bounding box center [849, 180] width 79 height 31
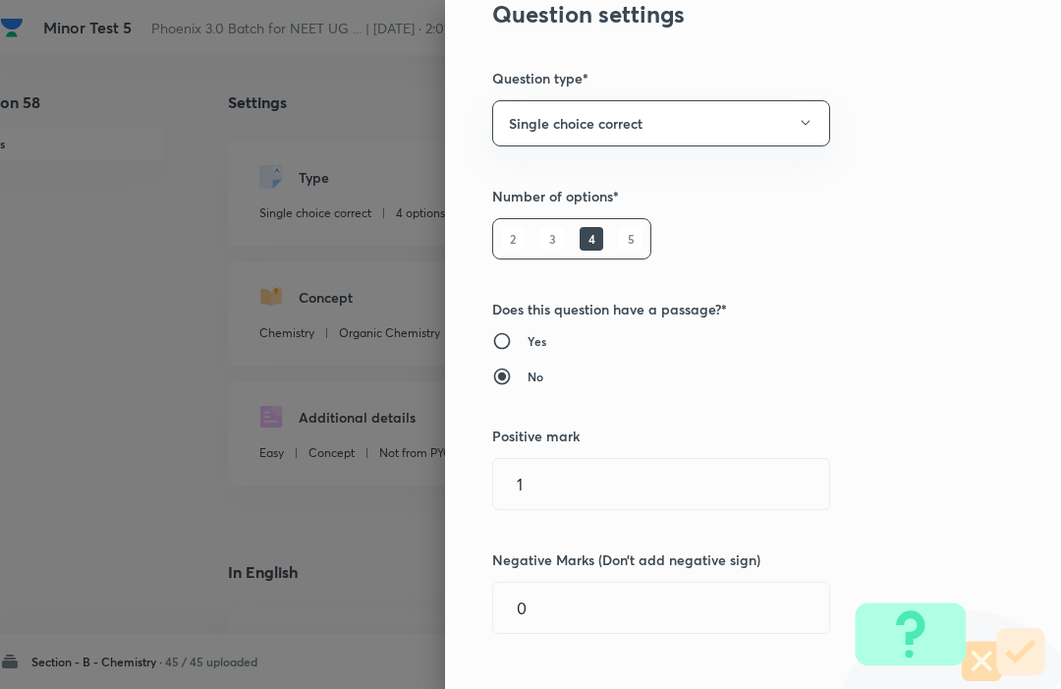
scroll to position [88, 0]
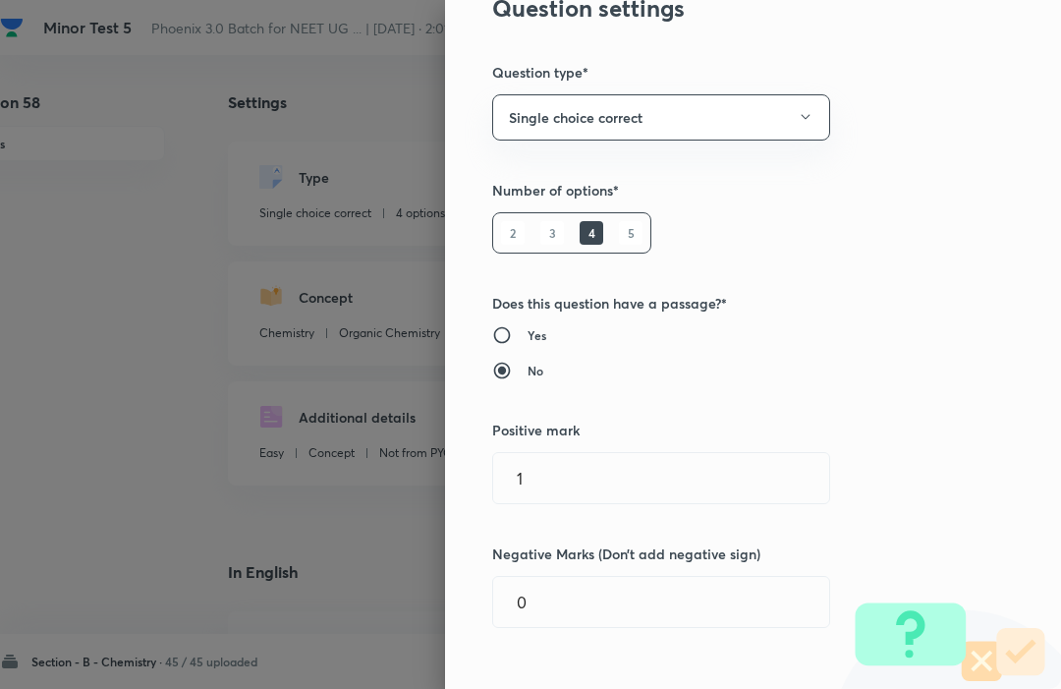
click at [718, 471] on input "1" at bounding box center [661, 478] width 336 height 50
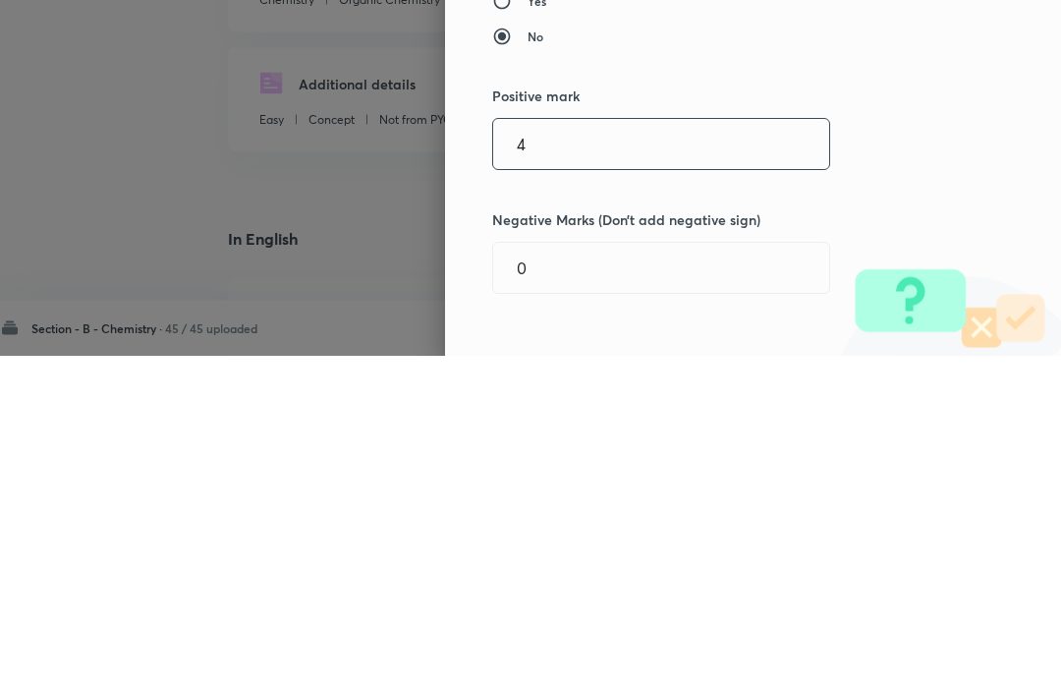
type input "4"
click at [631, 577] on input "0" at bounding box center [661, 602] width 336 height 50
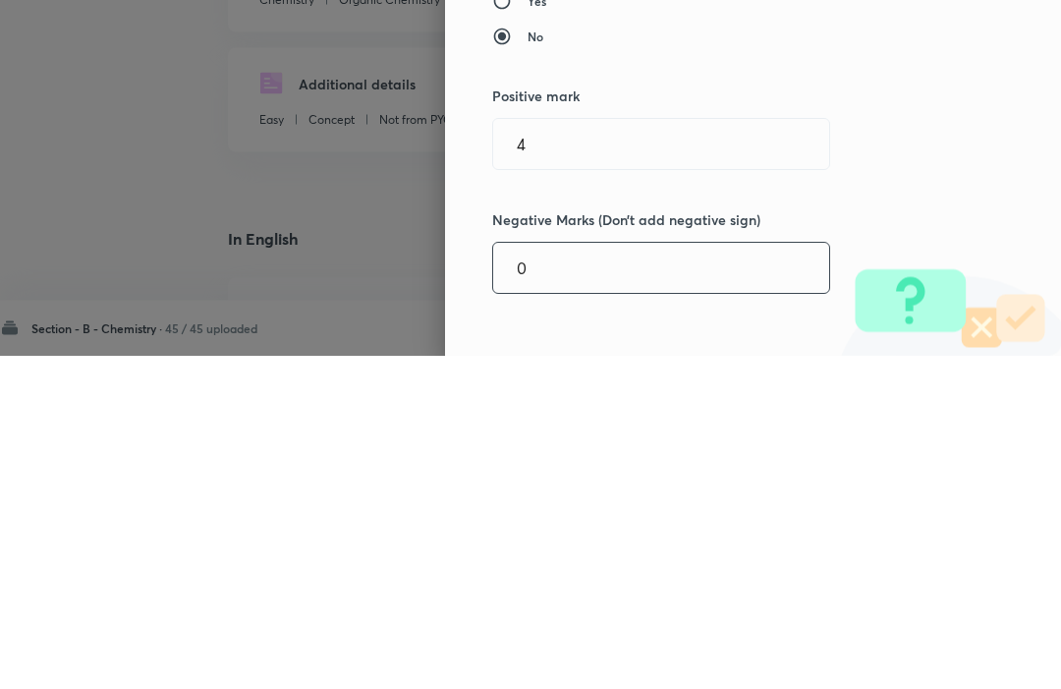
scroll to position [56, 55]
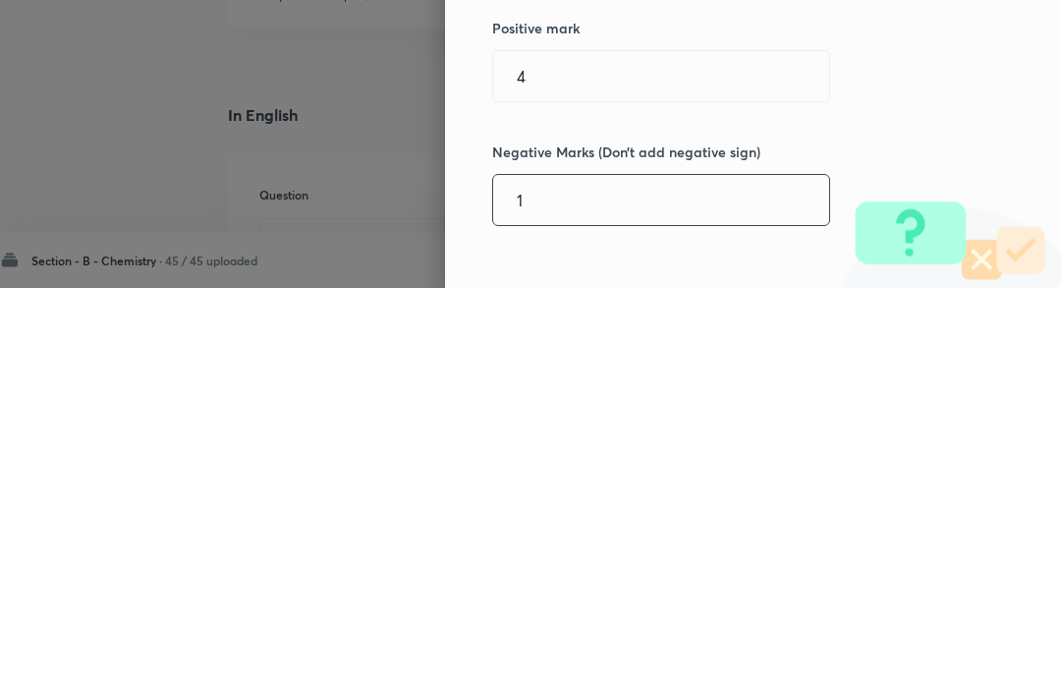
type input "1"
click at [890, 111] on div "Question settings Question type* Single choice correct Number of options* 2 3 4…" at bounding box center [753, 344] width 616 height 689
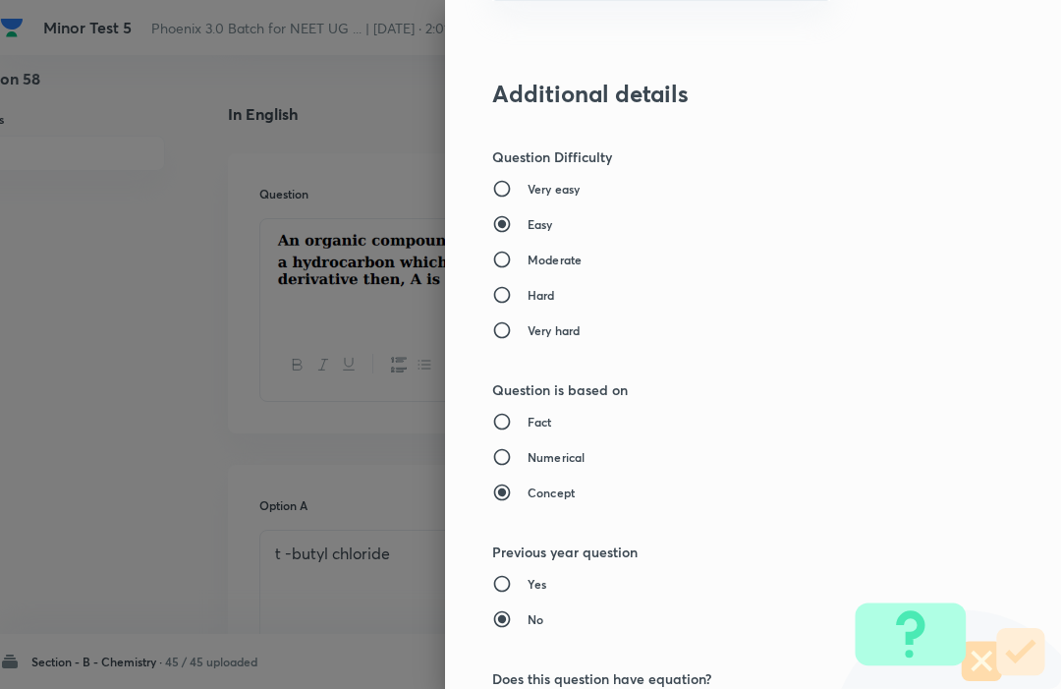
scroll to position [1917, 0]
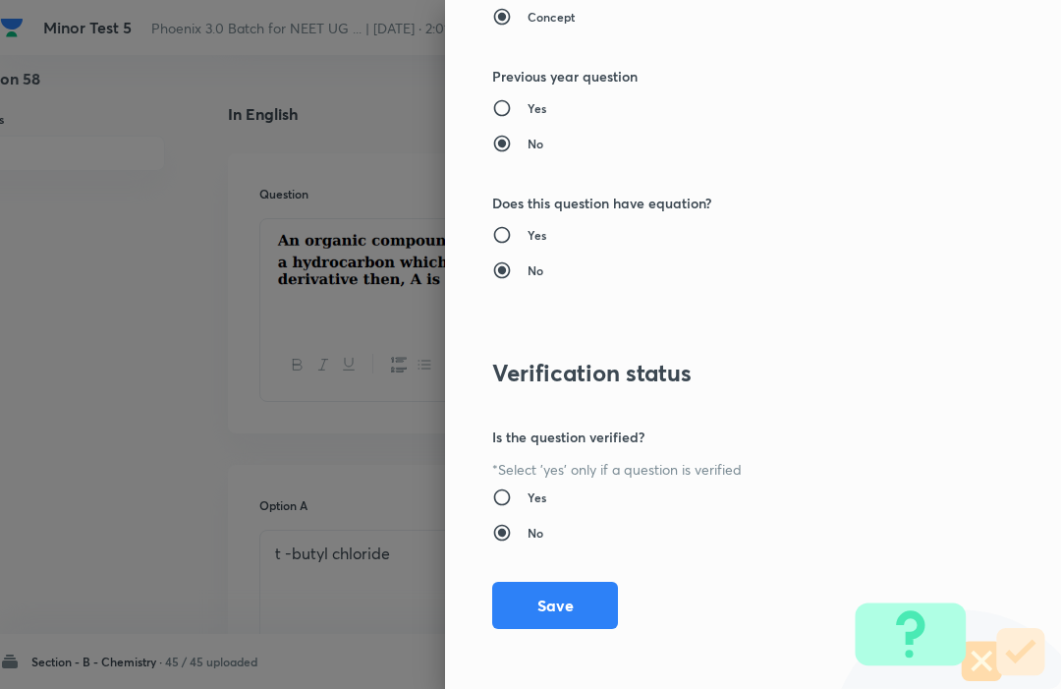
click at [601, 608] on button "Save" at bounding box center [555, 605] width 126 height 47
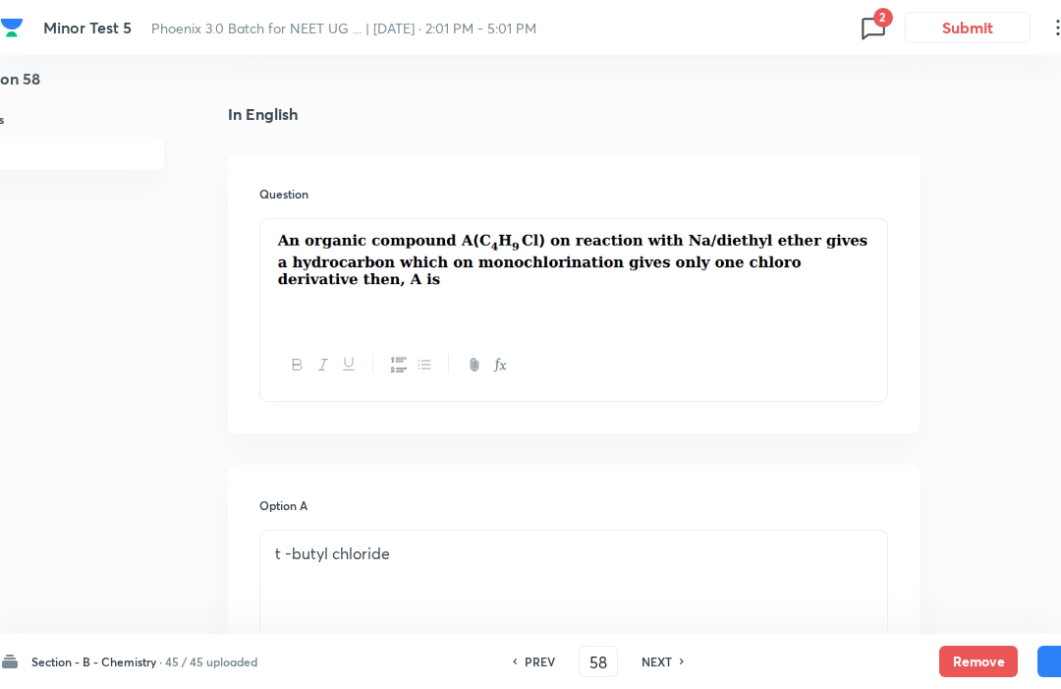
click at [1051, 647] on button "Save" at bounding box center [1077, 661] width 79 height 31
type input "59"
checkbox input "false"
checkbox input "true"
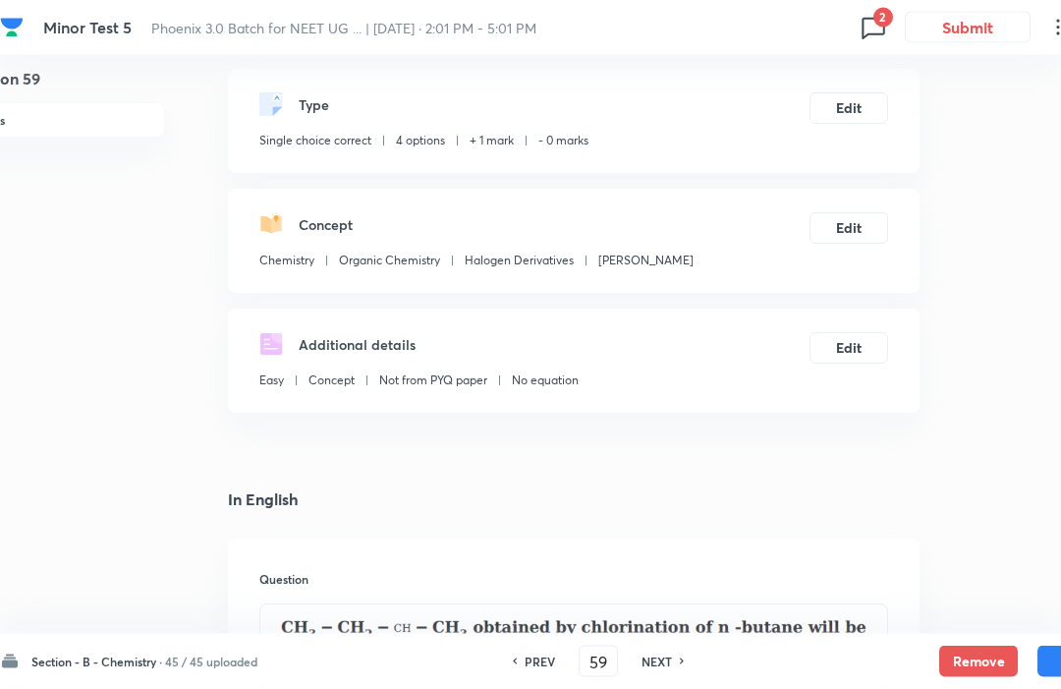
scroll to position [73, 55]
click at [855, 104] on button "Edit" at bounding box center [849, 107] width 79 height 31
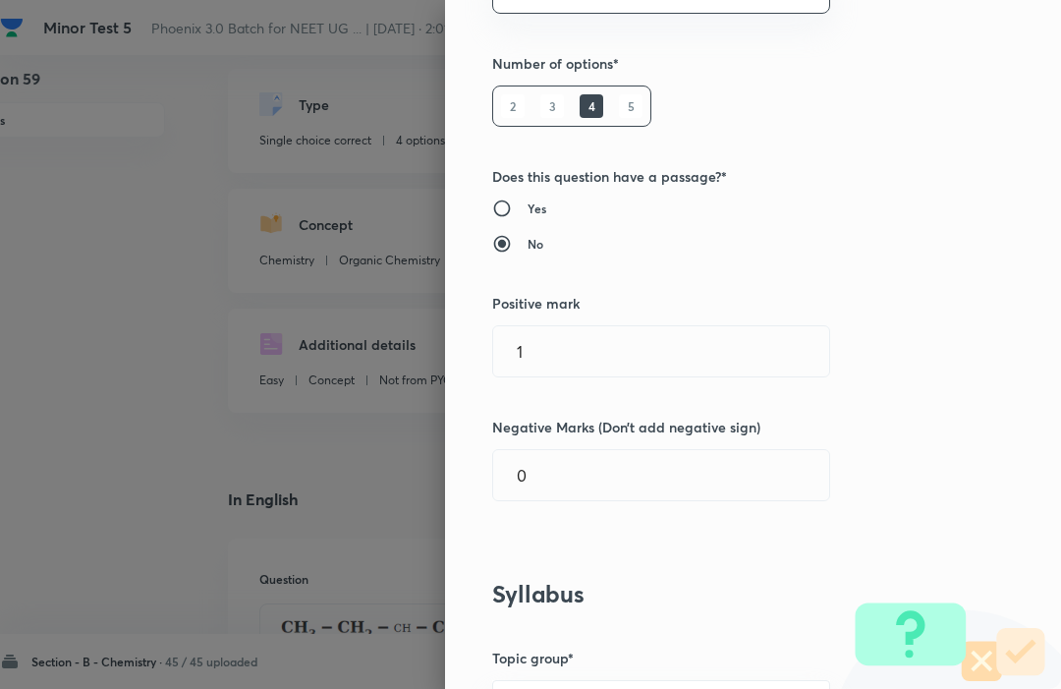
scroll to position [256, 0]
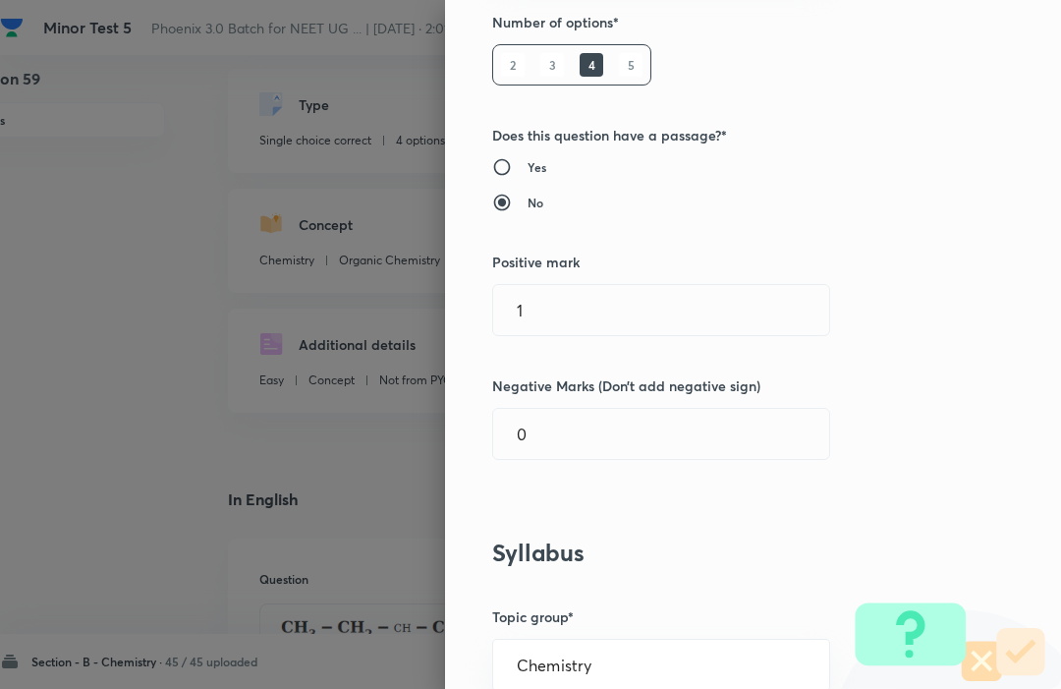
click at [707, 295] on input "1" at bounding box center [661, 310] width 336 height 50
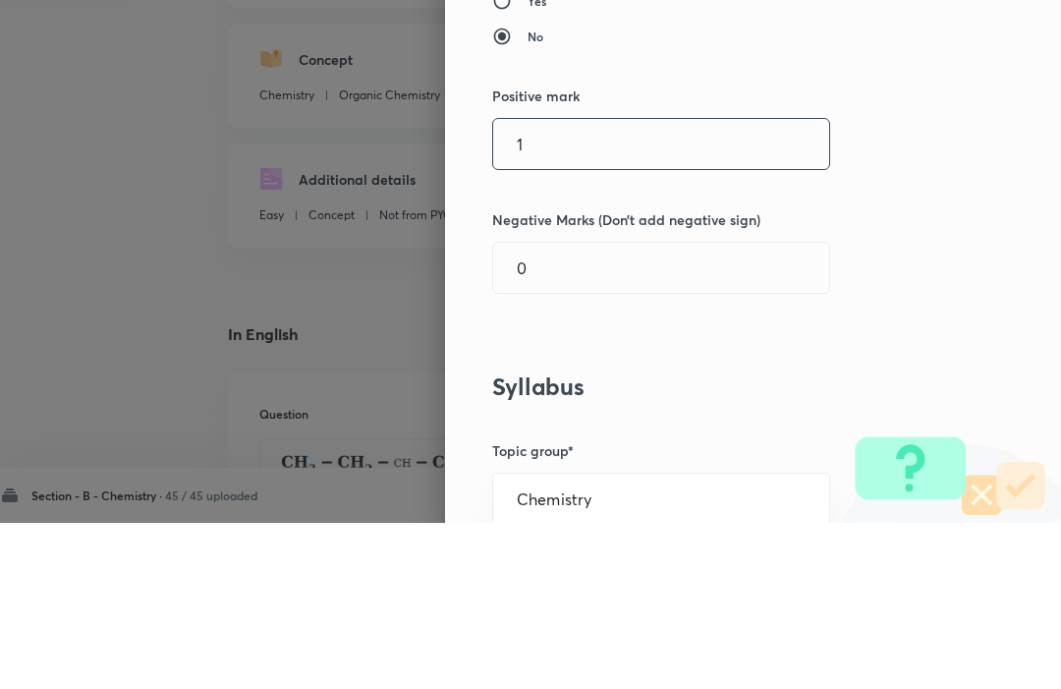
click at [711, 285] on input "1" at bounding box center [661, 310] width 336 height 50
click at [623, 285] on input "1" at bounding box center [661, 310] width 336 height 50
type input "4"
click at [593, 409] on input "0" at bounding box center [661, 434] width 336 height 50
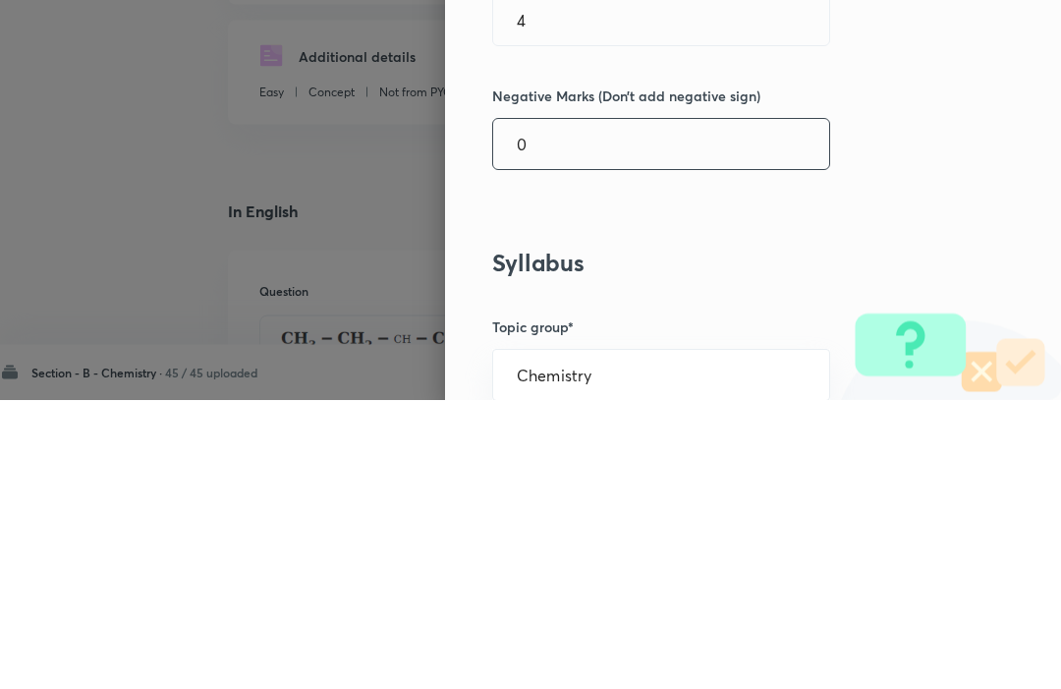
click at [656, 409] on input "0" at bounding box center [661, 434] width 336 height 50
type input "1"
click at [934, 198] on div "Question settings Question type* Single choice correct Number of options* 2 3 4…" at bounding box center [753, 344] width 616 height 689
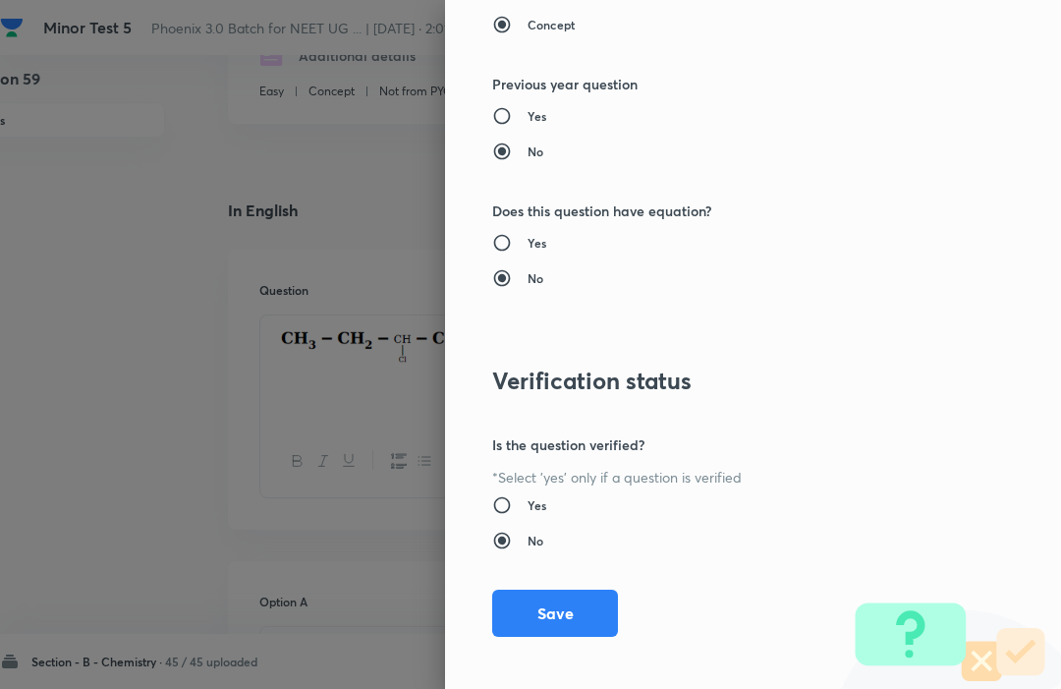
scroll to position [1917, 0]
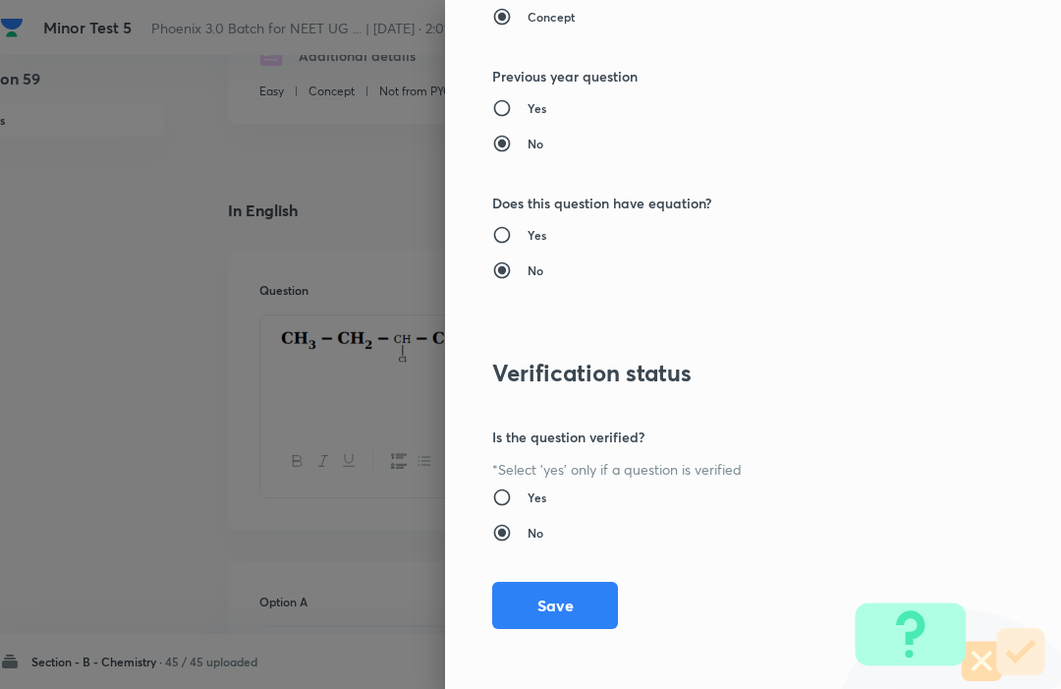
click at [614, 616] on button "Save" at bounding box center [555, 605] width 126 height 47
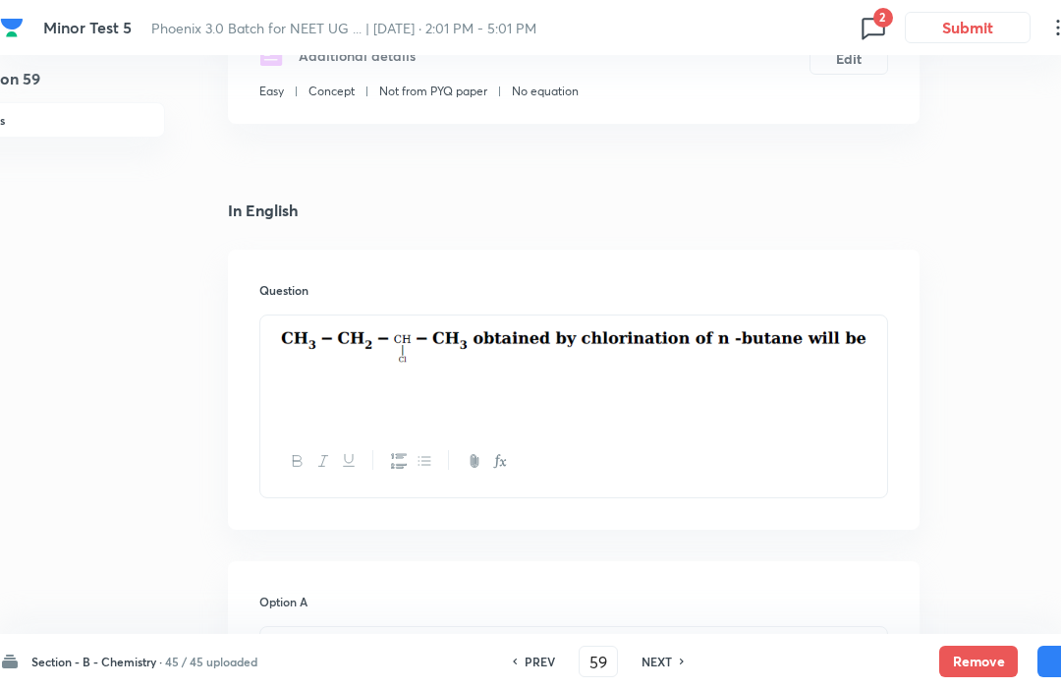
click at [1040, 651] on button "Save" at bounding box center [1077, 661] width 79 height 31
type input "60"
checkbox input "true"
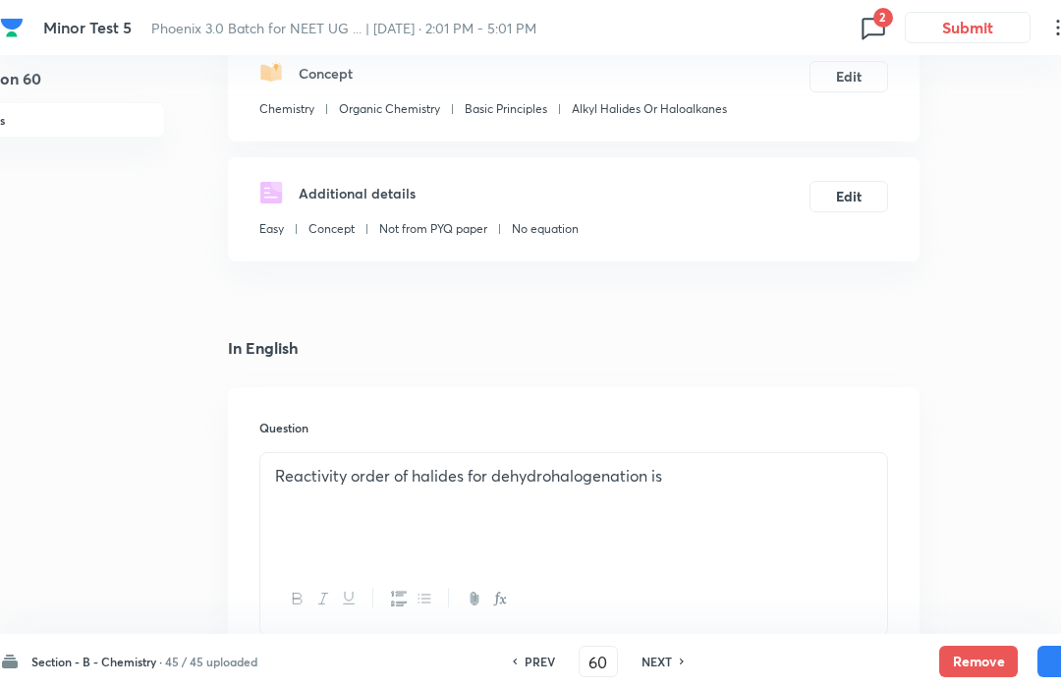
scroll to position [181, 55]
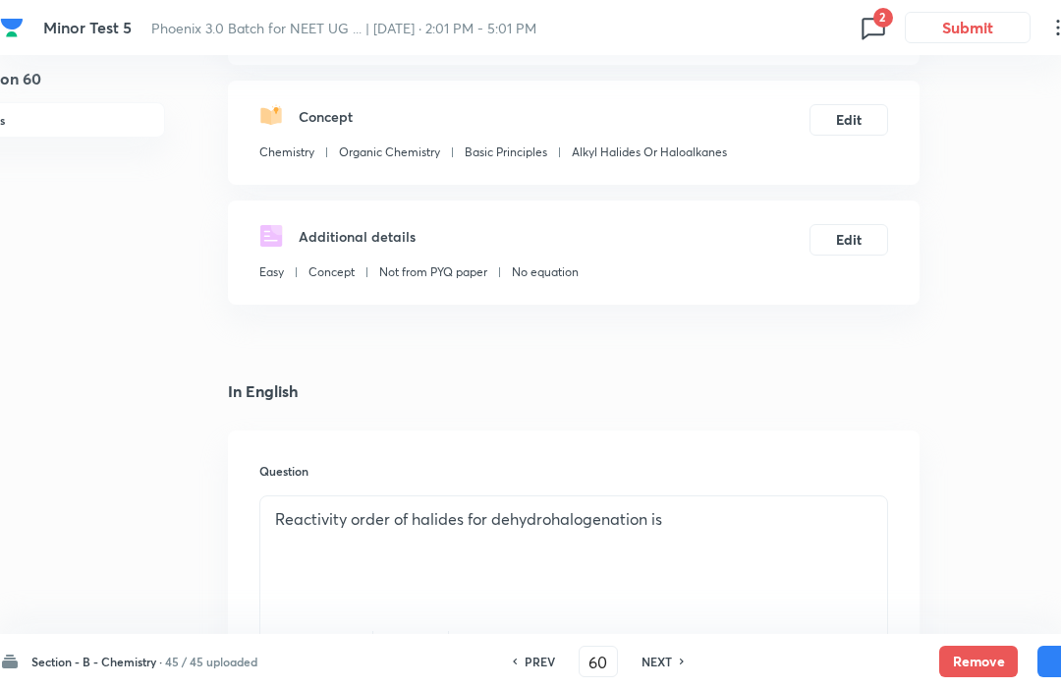
click at [670, 652] on h6 "NEXT" at bounding box center [657, 661] width 30 height 18
type input "61"
checkbox input "false"
checkbox input "true"
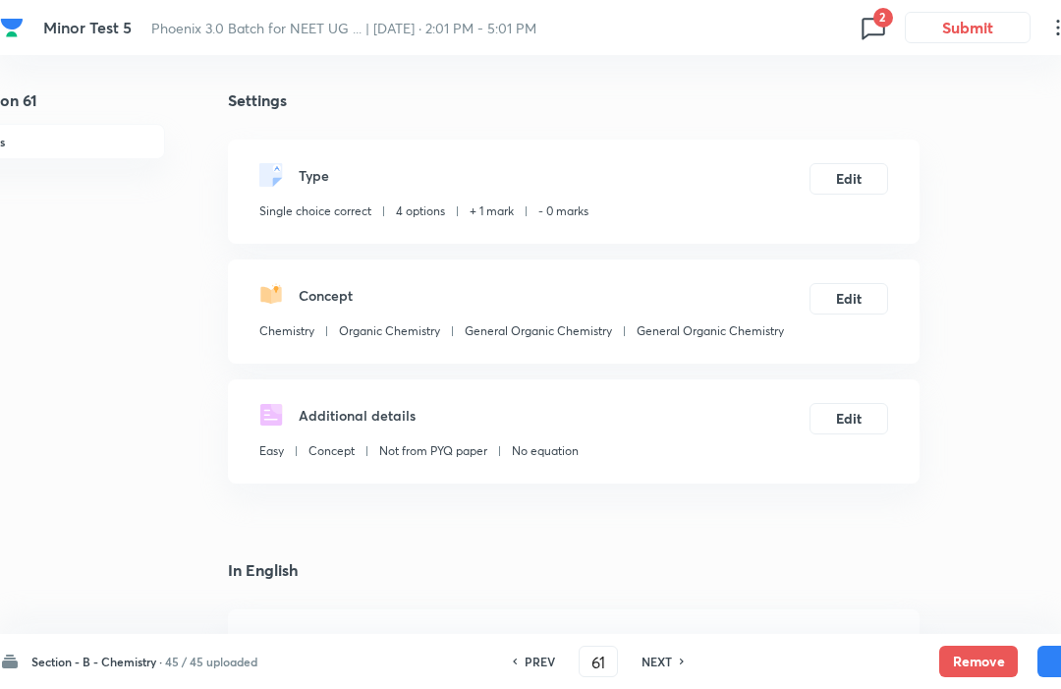
scroll to position [0, 55]
click at [162, 665] on h6 "Section - B - Chemistry ·" at bounding box center [96, 661] width 131 height 18
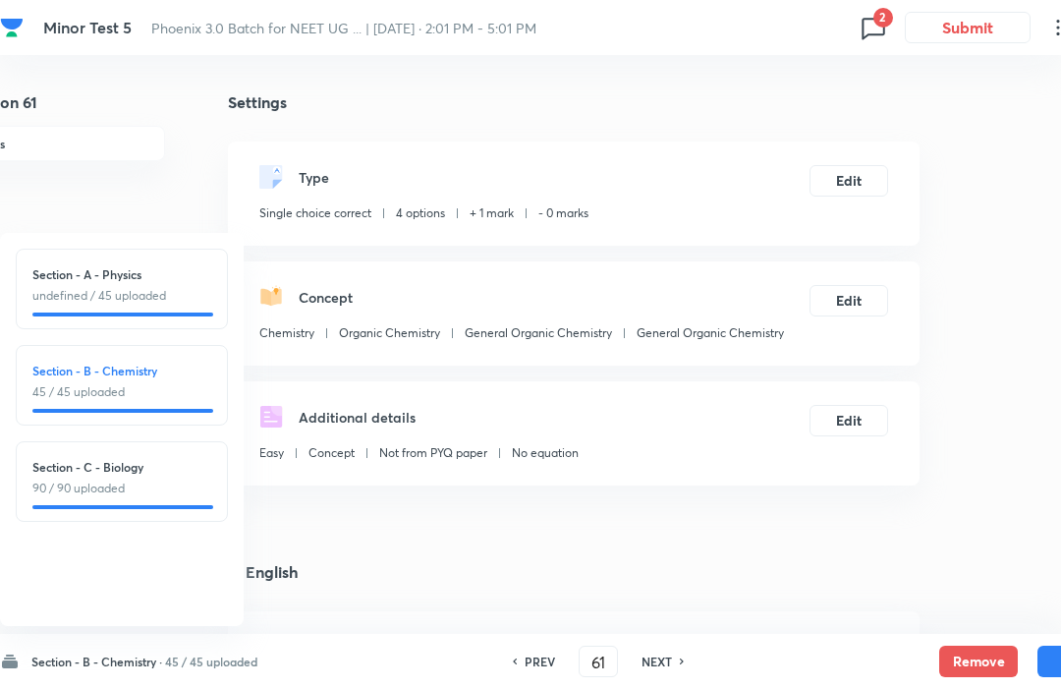
click at [113, 380] on div "Section - B - Chemistry 45 / 45 uploaded" at bounding box center [121, 381] width 179 height 39
type input "46"
checkbox input "false"
checkbox input "true"
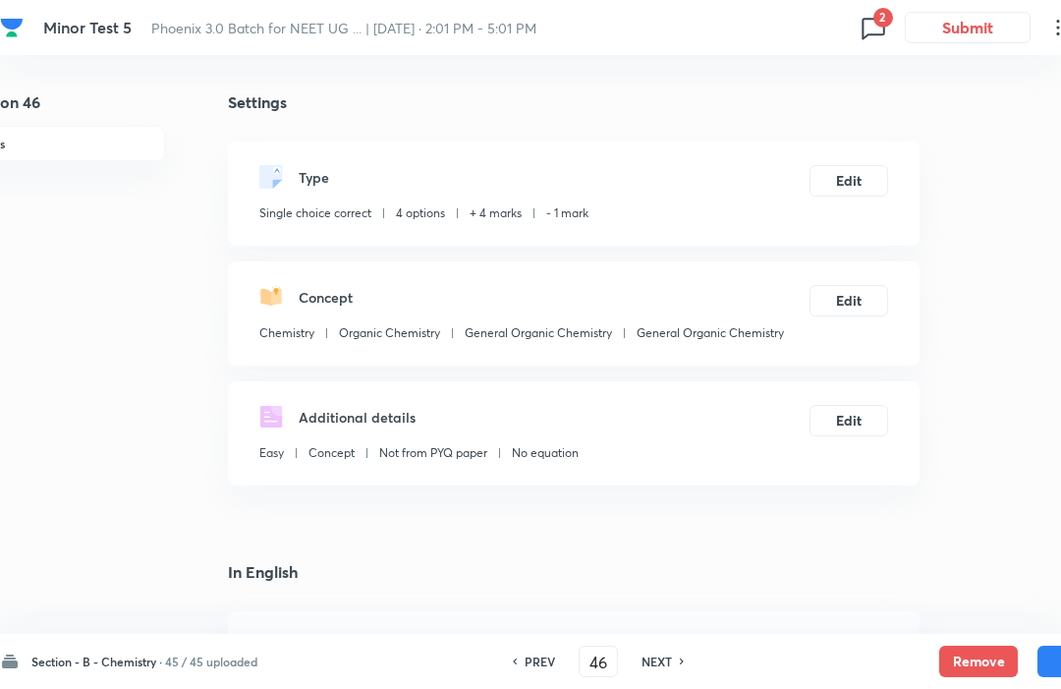
click at [689, 648] on div "PREV 46 ​ NEXT" at bounding box center [599, 661] width 254 height 31
click at [672, 658] on h6 "NEXT" at bounding box center [657, 661] width 30 height 18
type input "47"
checkbox input "false"
checkbox input "true"
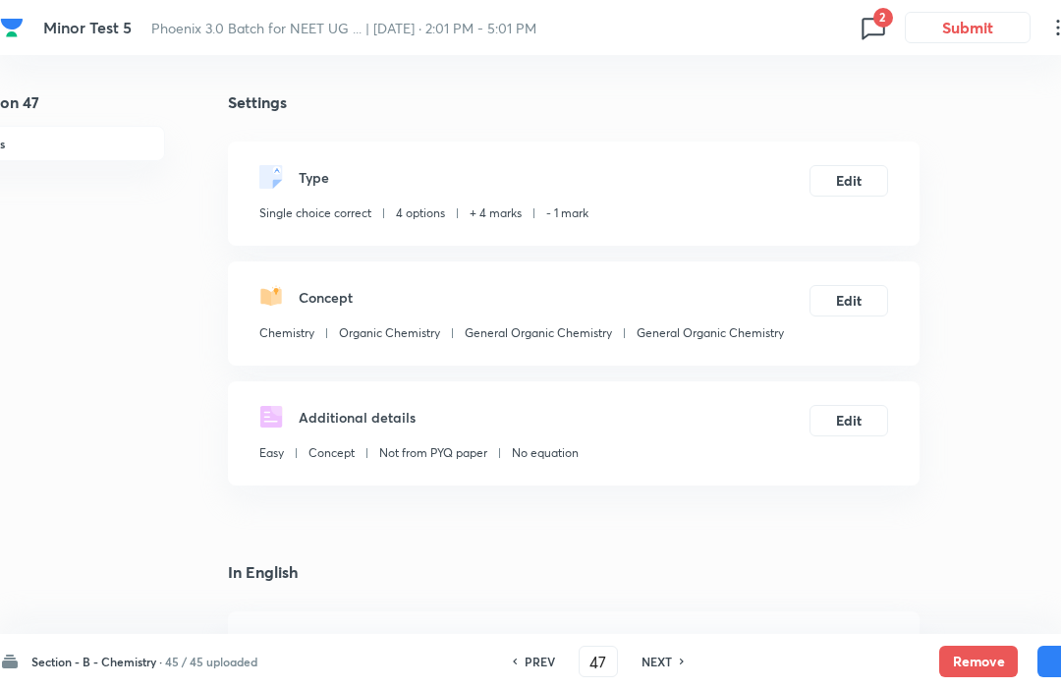
click at [665, 656] on h6 "NEXT" at bounding box center [657, 661] width 30 height 18
type input "48"
checkbox input "false"
checkbox input "true"
click at [665, 655] on h6 "NEXT" at bounding box center [657, 661] width 30 height 18
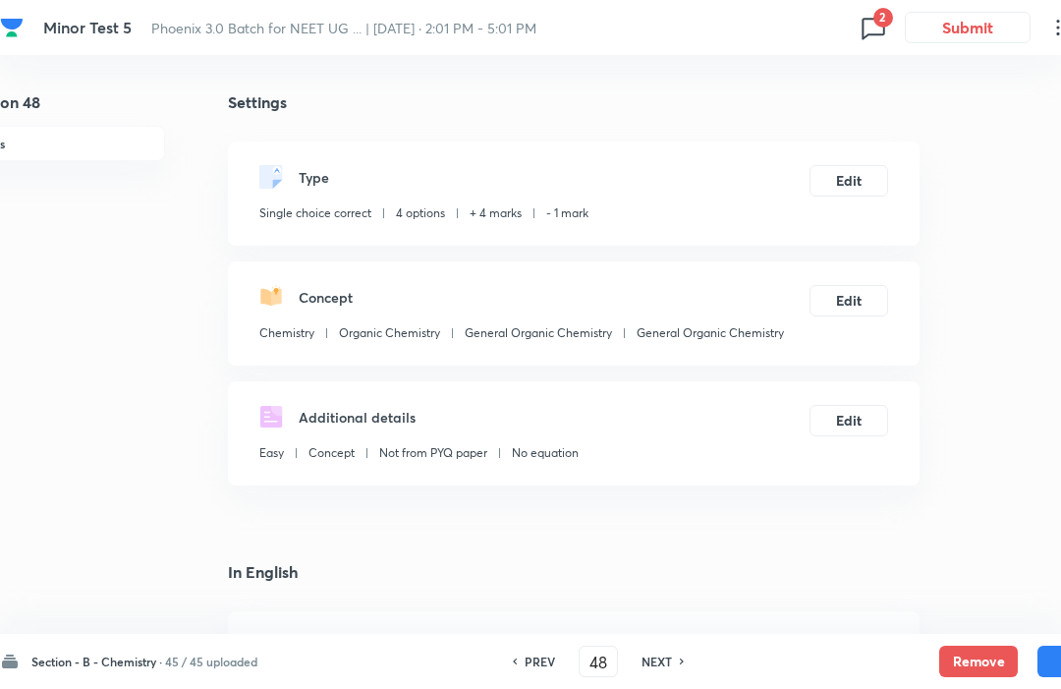
type input "49"
checkbox input "false"
checkbox input "true"
click at [671, 654] on h6 "NEXT" at bounding box center [657, 661] width 30 height 18
type input "50"
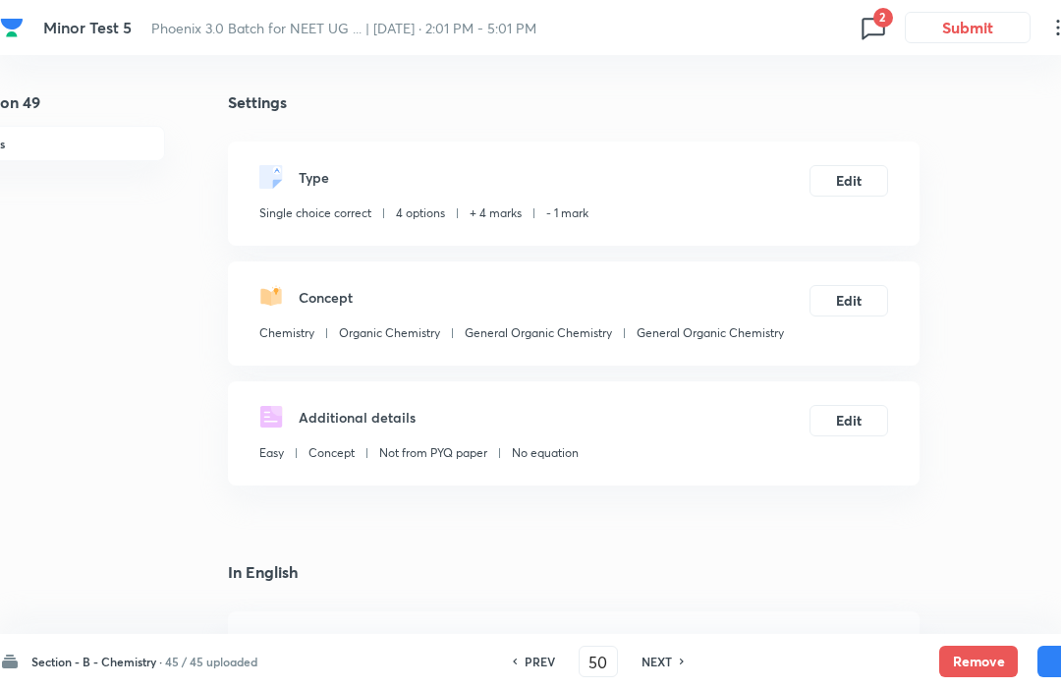
checkbox input "true"
click at [664, 667] on h6 "NEXT" at bounding box center [657, 661] width 30 height 18
type input "51"
checkbox input "false"
checkbox input "true"
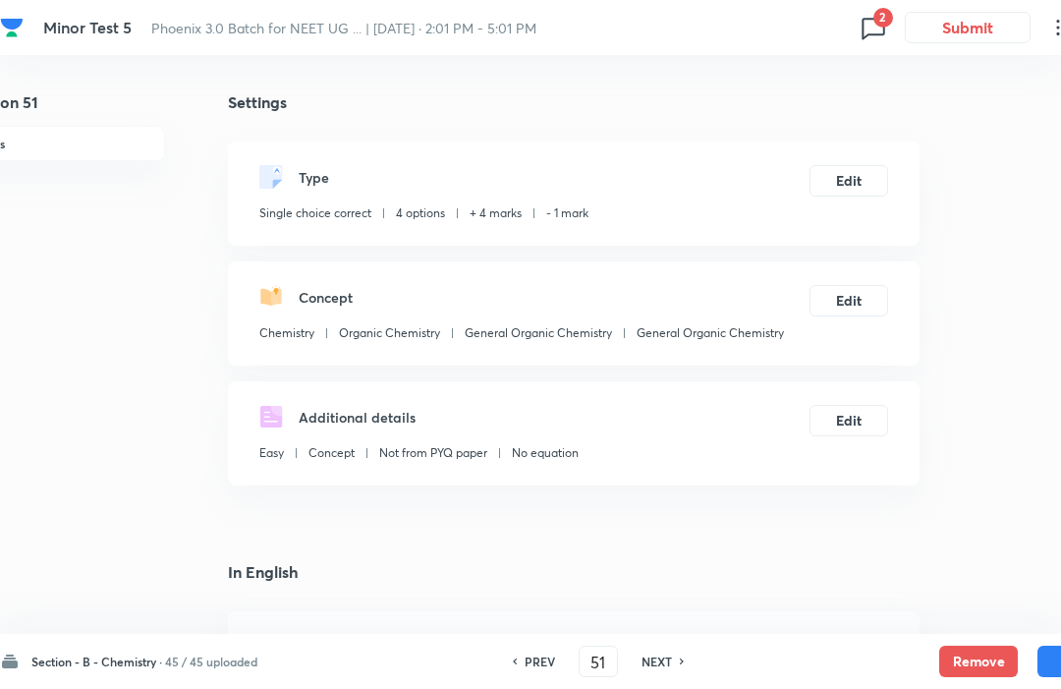
click at [669, 654] on h6 "NEXT" at bounding box center [657, 661] width 30 height 18
type input "52"
checkbox input "false"
checkbox input "true"
click at [668, 653] on h6 "NEXT" at bounding box center [657, 661] width 30 height 18
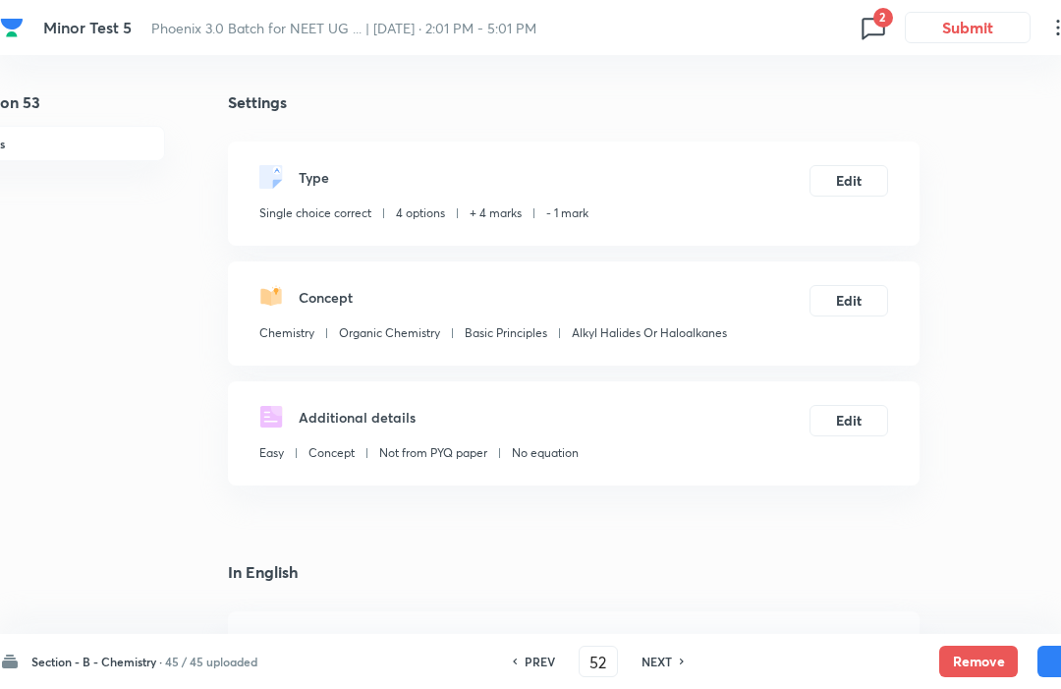
type input "53"
checkbox input "false"
checkbox input "true"
click at [667, 655] on h6 "NEXT" at bounding box center [657, 661] width 30 height 18
type input "54"
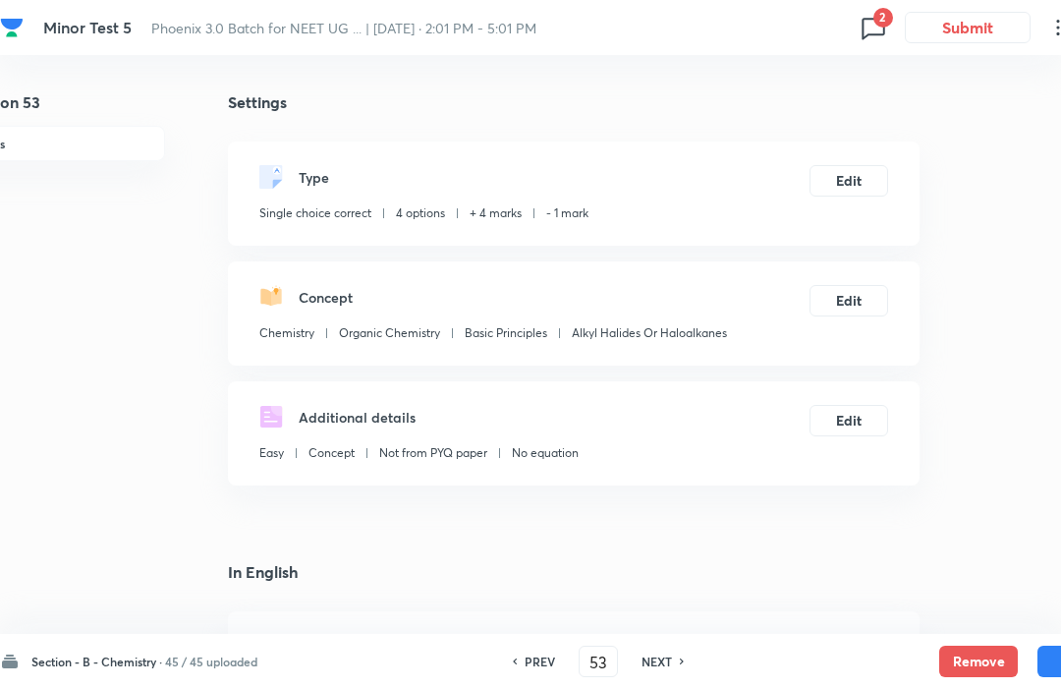
checkbox input "false"
checkbox input "true"
click at [670, 654] on h6 "NEXT" at bounding box center [657, 661] width 30 height 18
type input "55"
checkbox input "false"
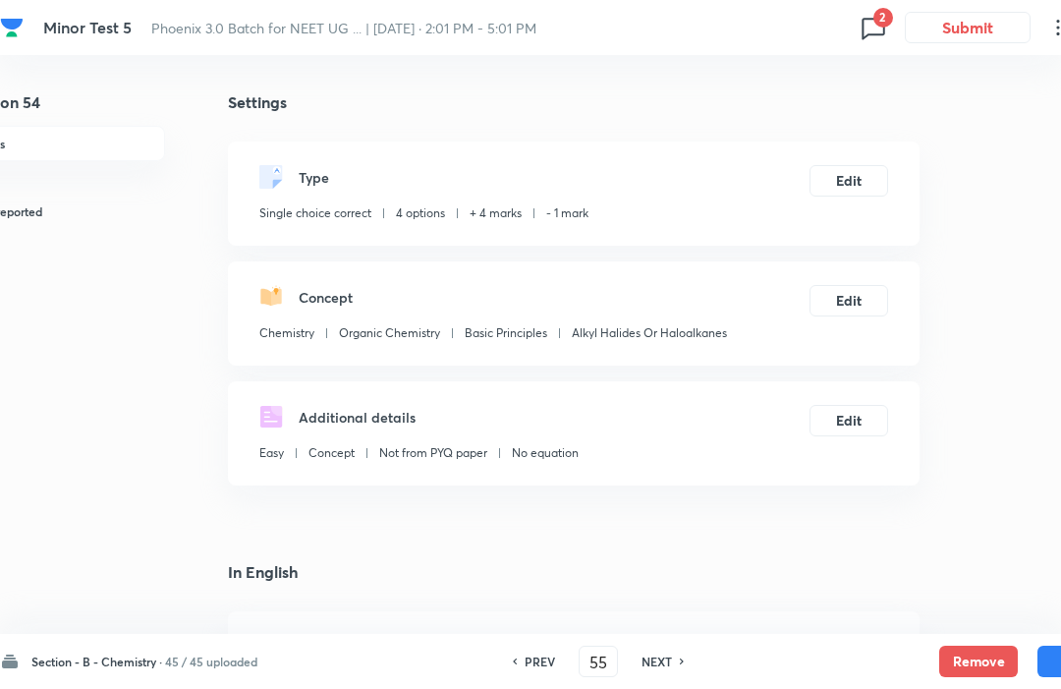
checkbox input "true"
click at [671, 653] on h6 "NEXT" at bounding box center [657, 661] width 30 height 18
type input "56"
checkbox input "false"
checkbox input "true"
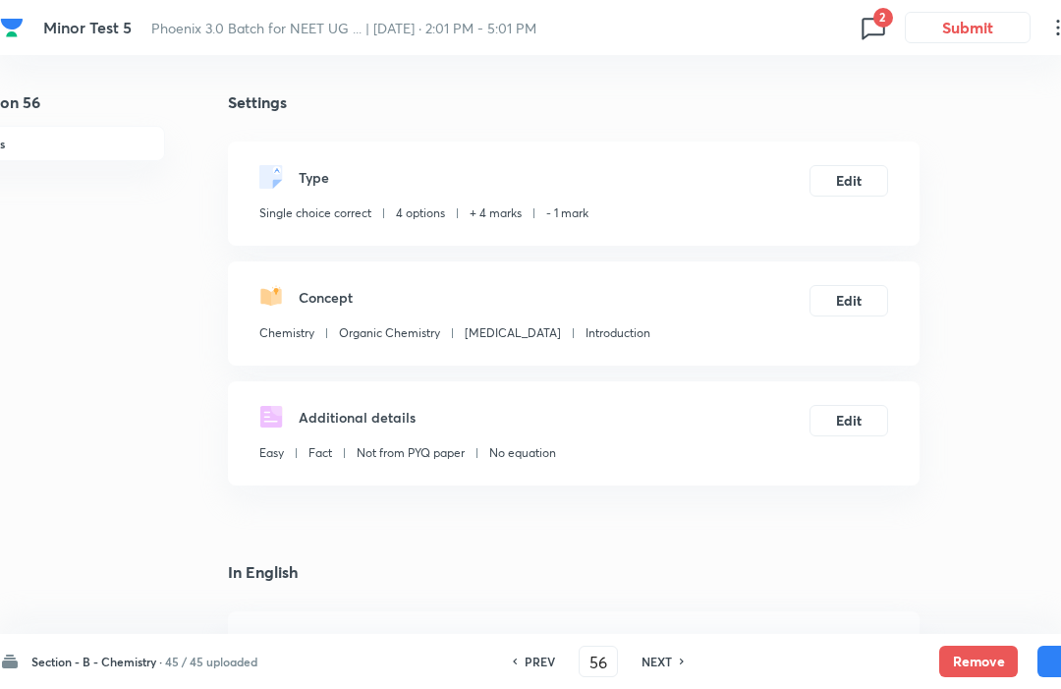
click at [668, 652] on h6 "NEXT" at bounding box center [657, 661] width 30 height 18
type input "57"
checkbox input "false"
checkbox input "true"
click at [666, 653] on h6 "NEXT" at bounding box center [657, 661] width 30 height 18
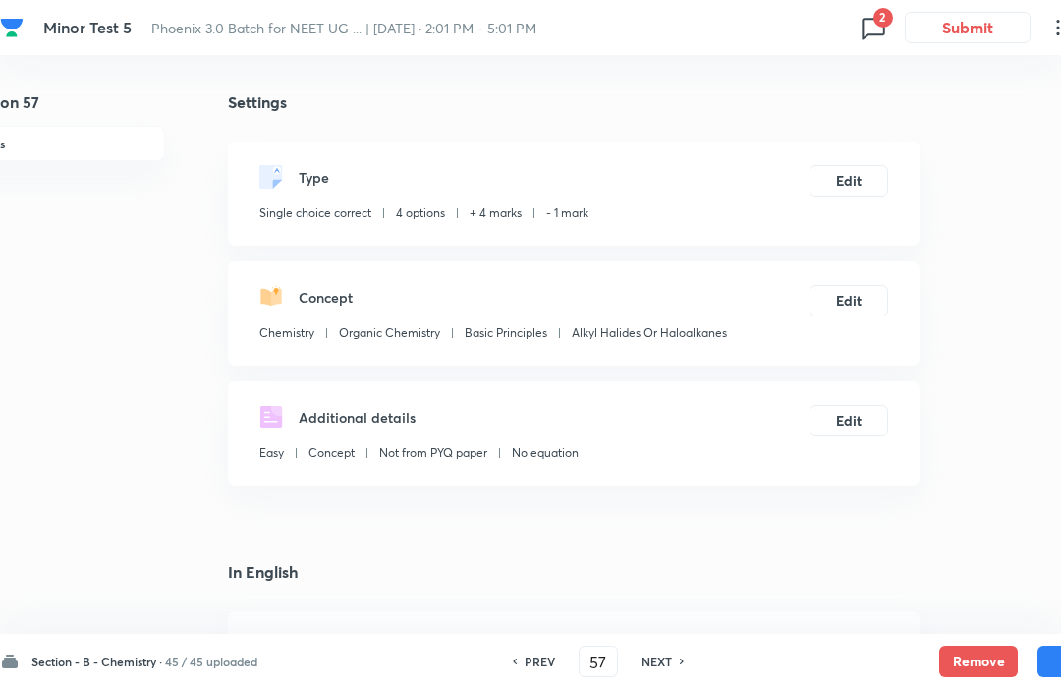
type input "58"
checkbox input "false"
checkbox input "true"
click at [668, 645] on div "Section - B - Chemistry · 45 / 45 uploaded PREV 58 ​ NEXT Remove Save" at bounding box center [558, 661] width 1116 height 55
click at [669, 645] on div "Section - B - Chemistry · 45 / 45 uploaded PREV 58 ​ NEXT Remove Save" at bounding box center [558, 661] width 1116 height 55
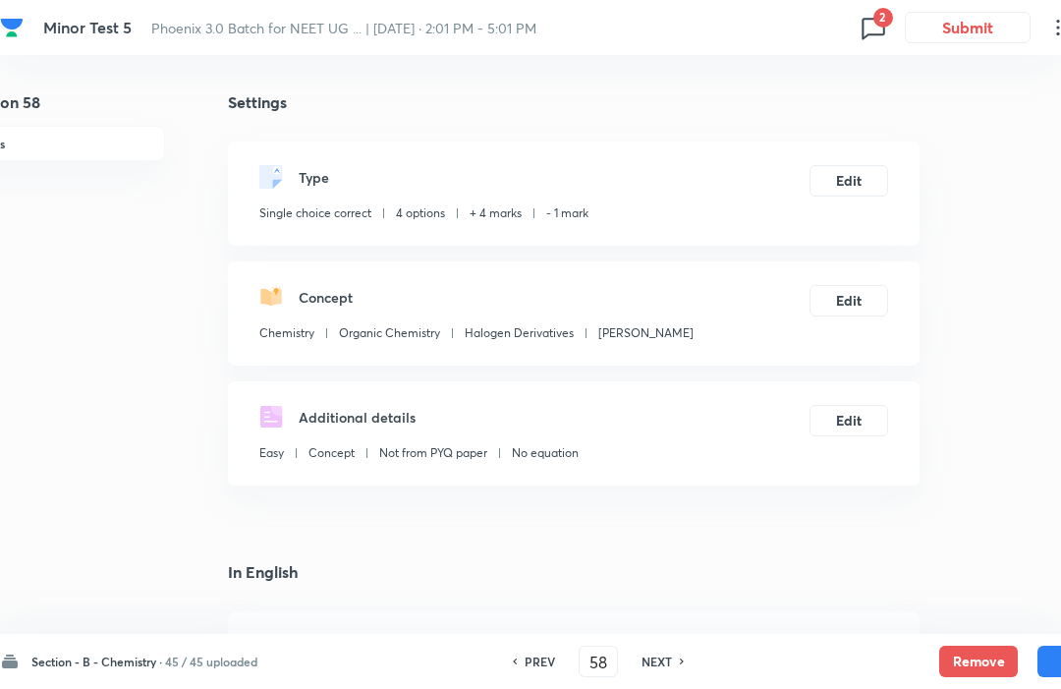
click at [669, 646] on div "PREV 58 ​ NEXT" at bounding box center [599, 661] width 254 height 31
click at [682, 645] on div "Section - B - Chemistry · 45 / 45 uploaded PREV 58 ​ NEXT Remove Save" at bounding box center [558, 661] width 1116 height 55
click at [678, 644] on div "Section - B - Chemistry · 45 / 45 uploaded PREV 58 ​ NEXT Remove Save" at bounding box center [558, 661] width 1116 height 55
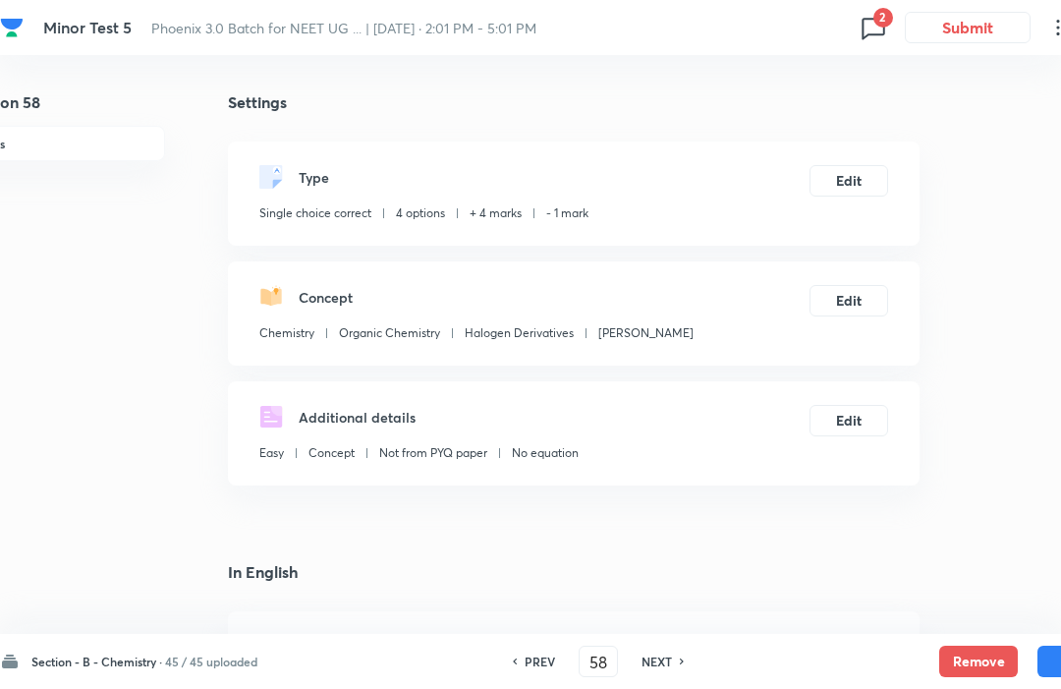
click at [672, 660] on h6 "NEXT" at bounding box center [657, 661] width 30 height 18
type input "59"
checkbox input "false"
checkbox input "true"
click at [675, 652] on div "NEXT" at bounding box center [660, 661] width 52 height 18
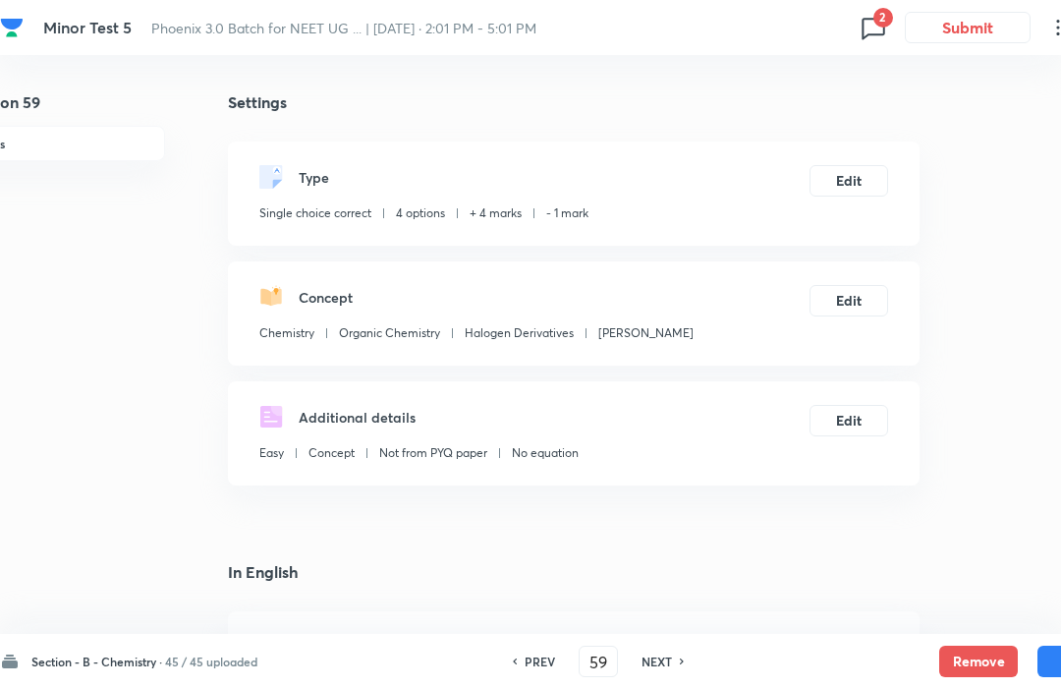
type input "60"
checkbox input "true"
click at [544, 669] on h6 "PREV" at bounding box center [540, 661] width 30 height 18
type input "59"
checkbox input "true"
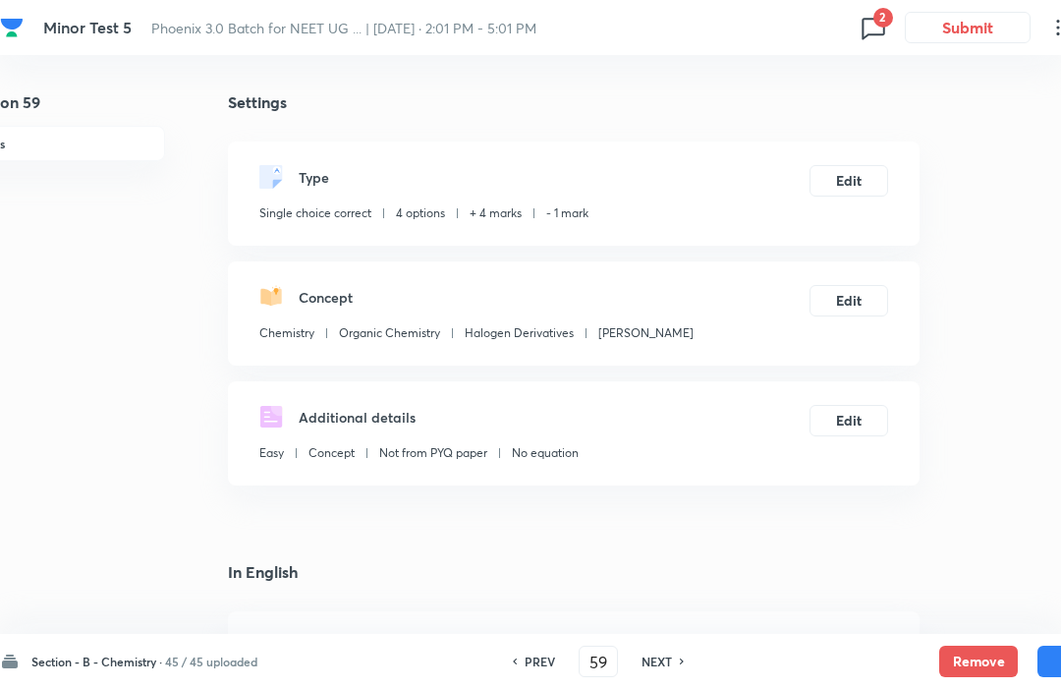
click at [675, 659] on div "NEXT" at bounding box center [660, 661] width 52 height 18
type input "60"
checkbox input "true"
click at [853, 183] on button "Edit" at bounding box center [849, 180] width 79 height 31
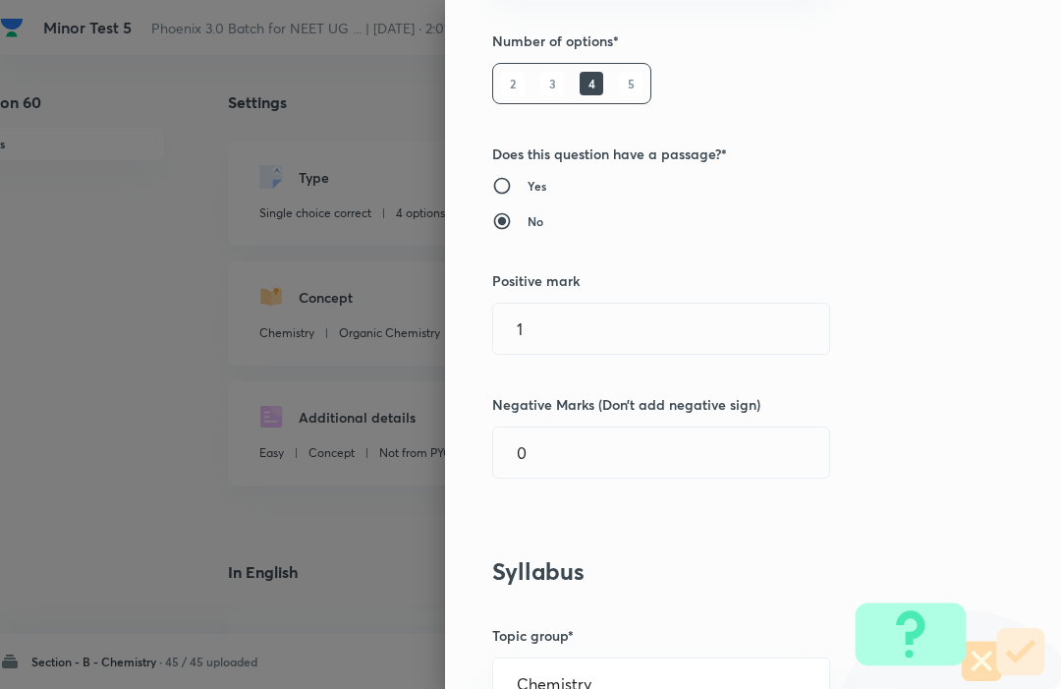
scroll to position [240, 0]
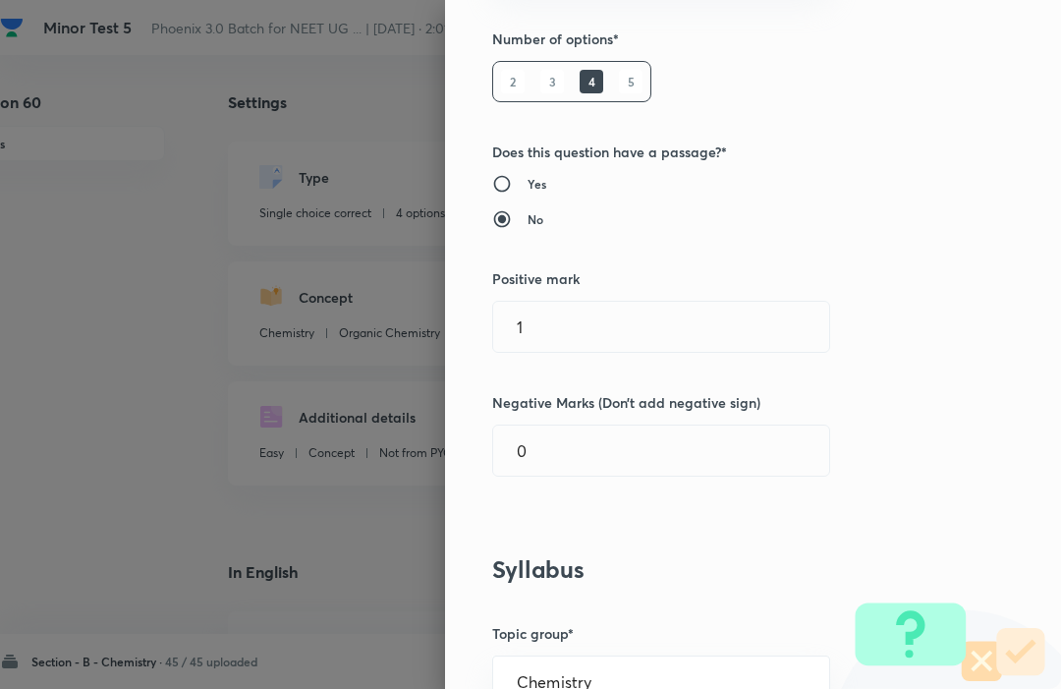
click at [696, 289] on div "Question settings Question type* Single choice correct Number of options* 2 3 4…" at bounding box center [753, 344] width 616 height 689
click at [686, 317] on input "1" at bounding box center [661, 327] width 336 height 50
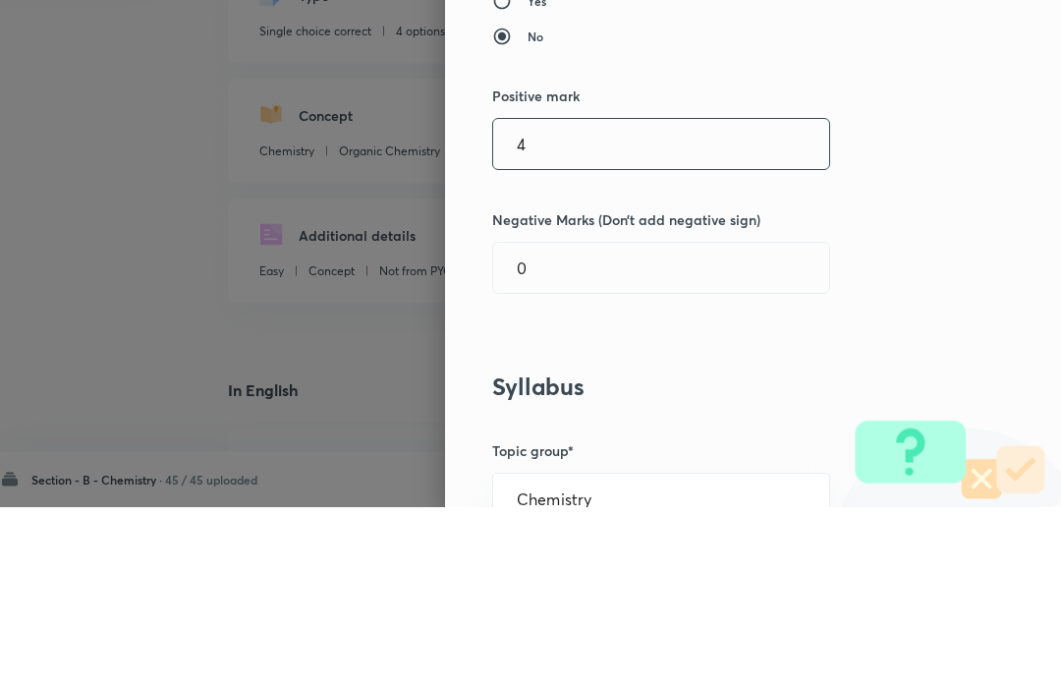
type input "4"
click at [567, 425] on input "0" at bounding box center [661, 450] width 336 height 50
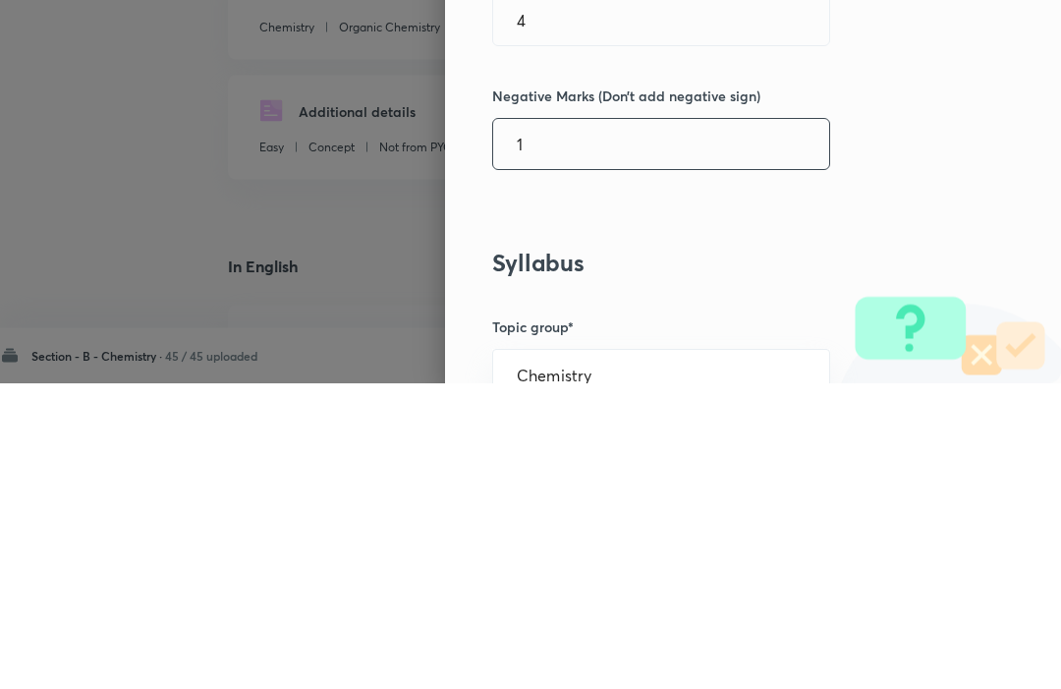
type input "1"
click at [968, 154] on div "Question settings Question type* Single choice correct Number of options* 2 3 4…" at bounding box center [753, 344] width 616 height 689
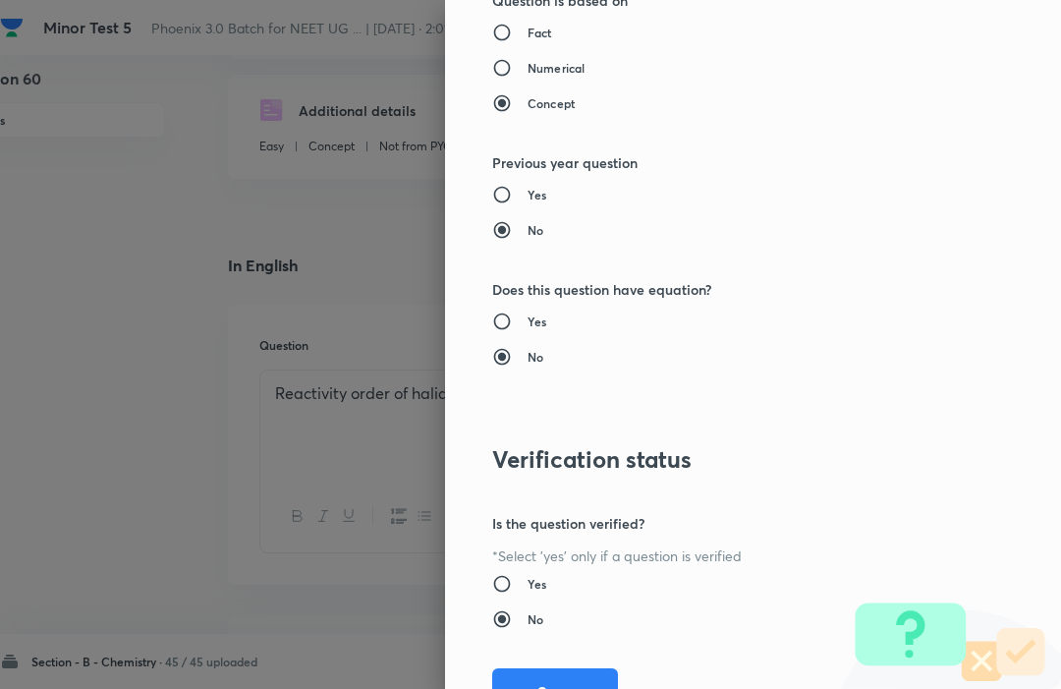
scroll to position [1917, 0]
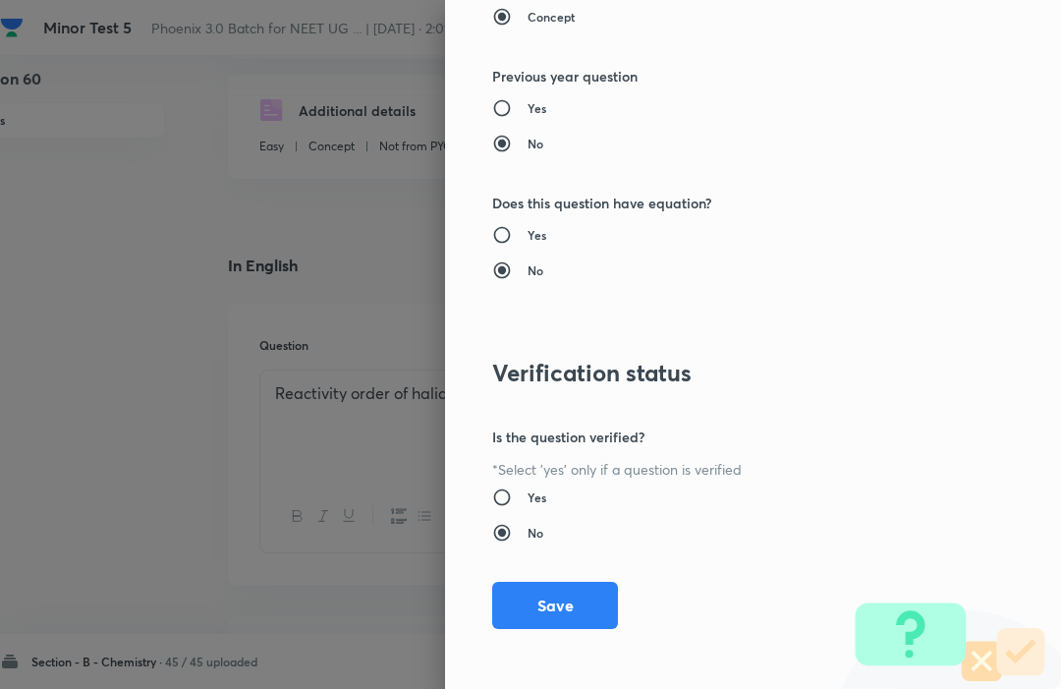
click at [551, 596] on button "Save" at bounding box center [555, 605] width 126 height 47
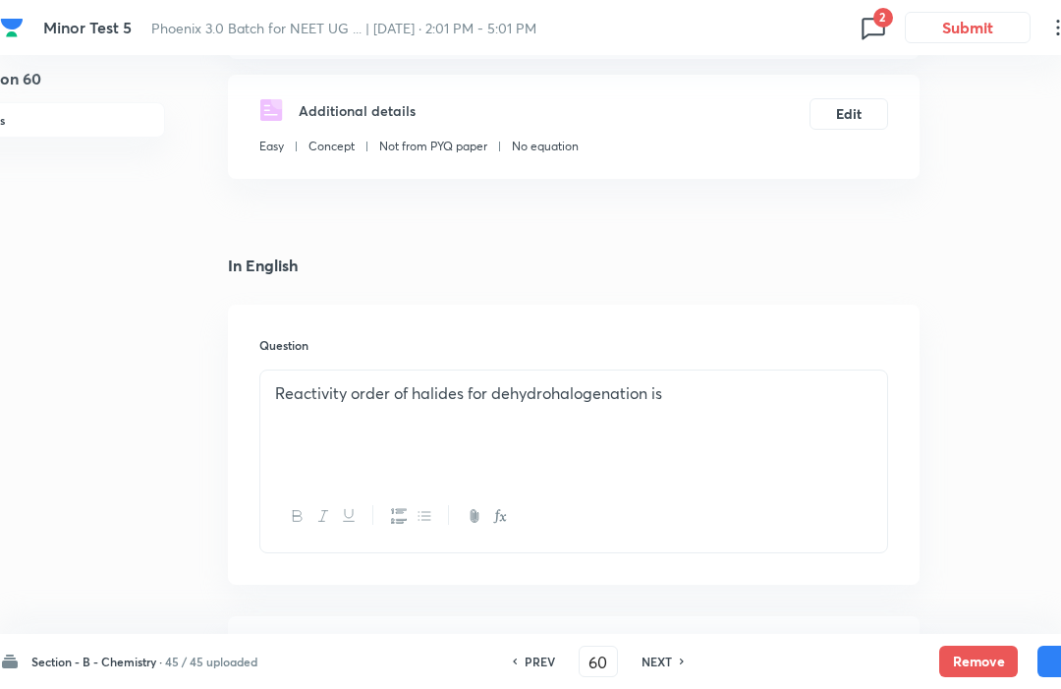
click at [1058, 656] on button "Save" at bounding box center [1077, 661] width 79 height 31
type input "61"
checkbox input "false"
checkbox input "true"
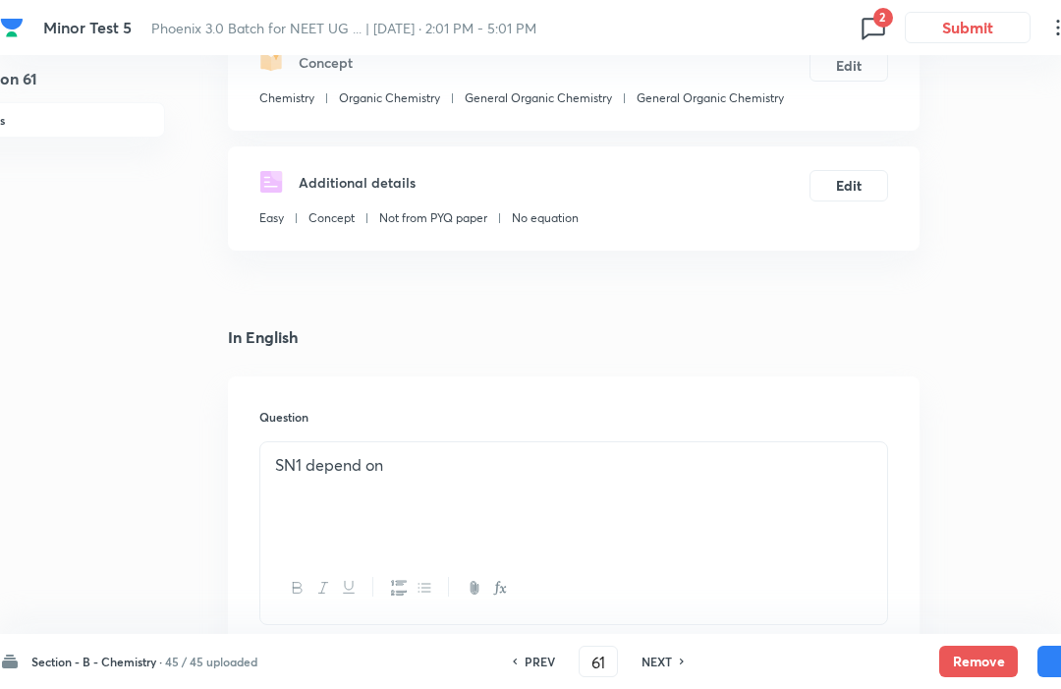
scroll to position [0, 55]
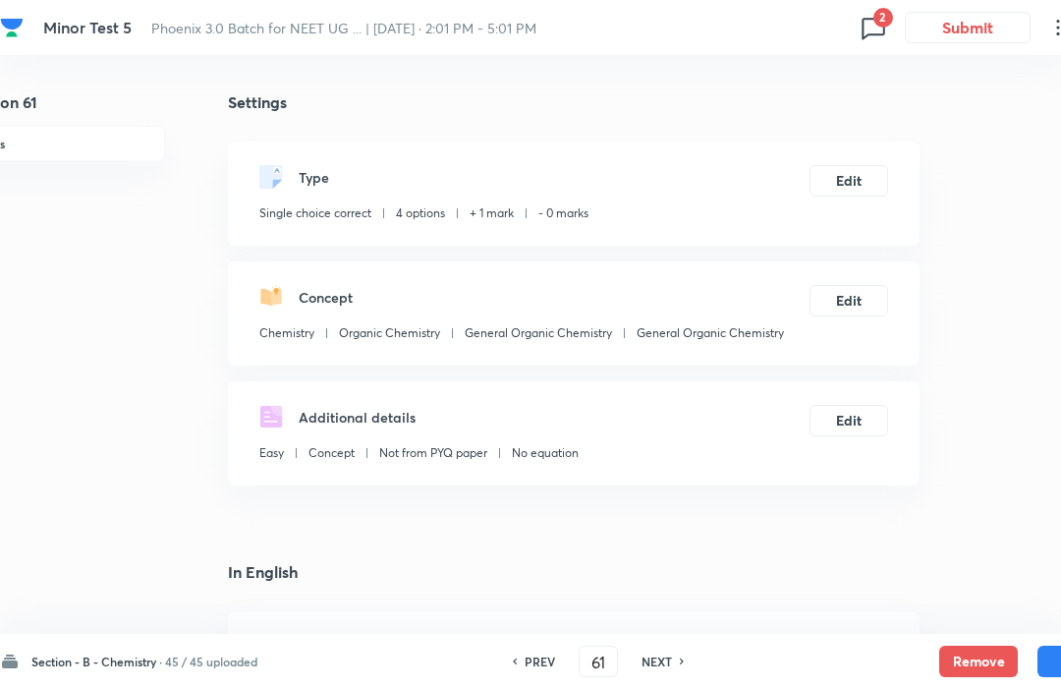
click at [843, 183] on button "Edit" at bounding box center [849, 180] width 79 height 31
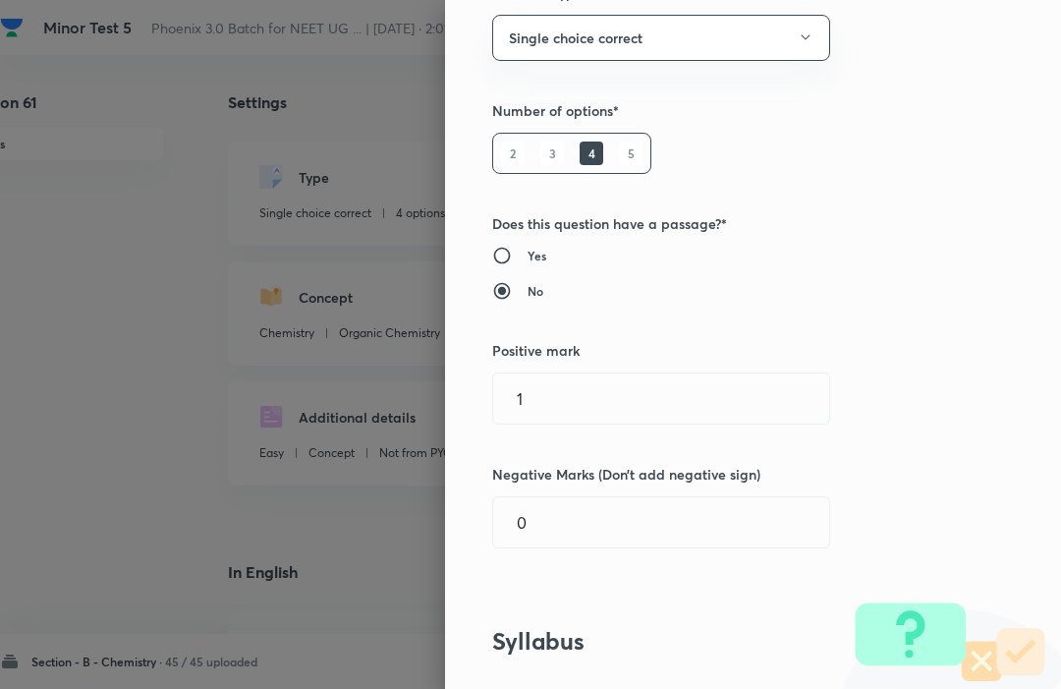
scroll to position [184, 0]
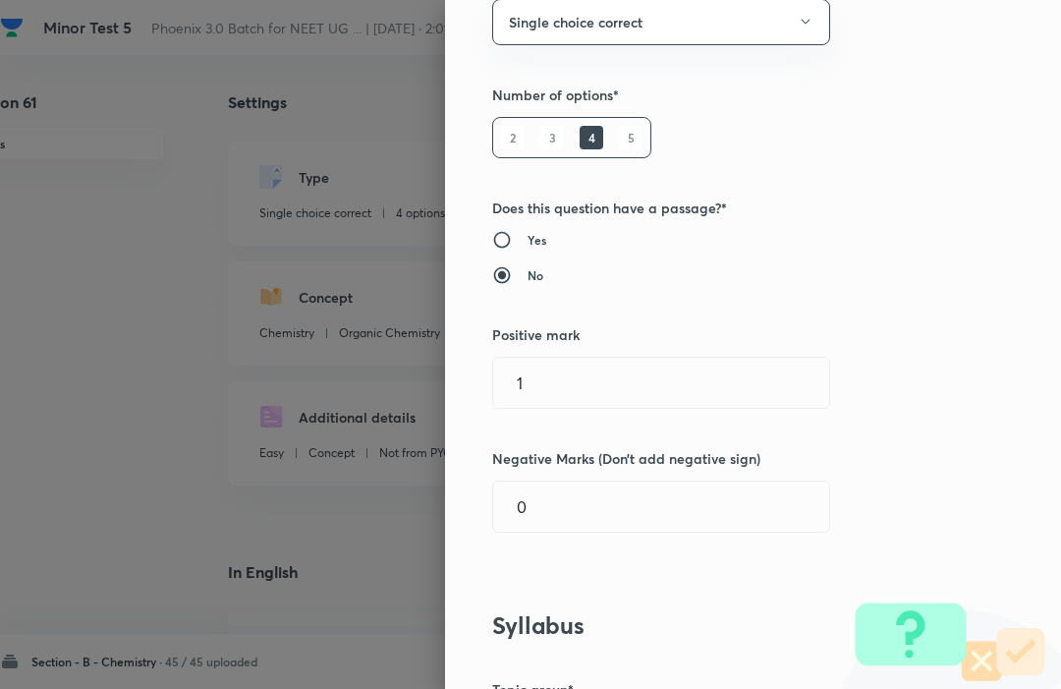
click at [542, 377] on input "1" at bounding box center [661, 383] width 336 height 50
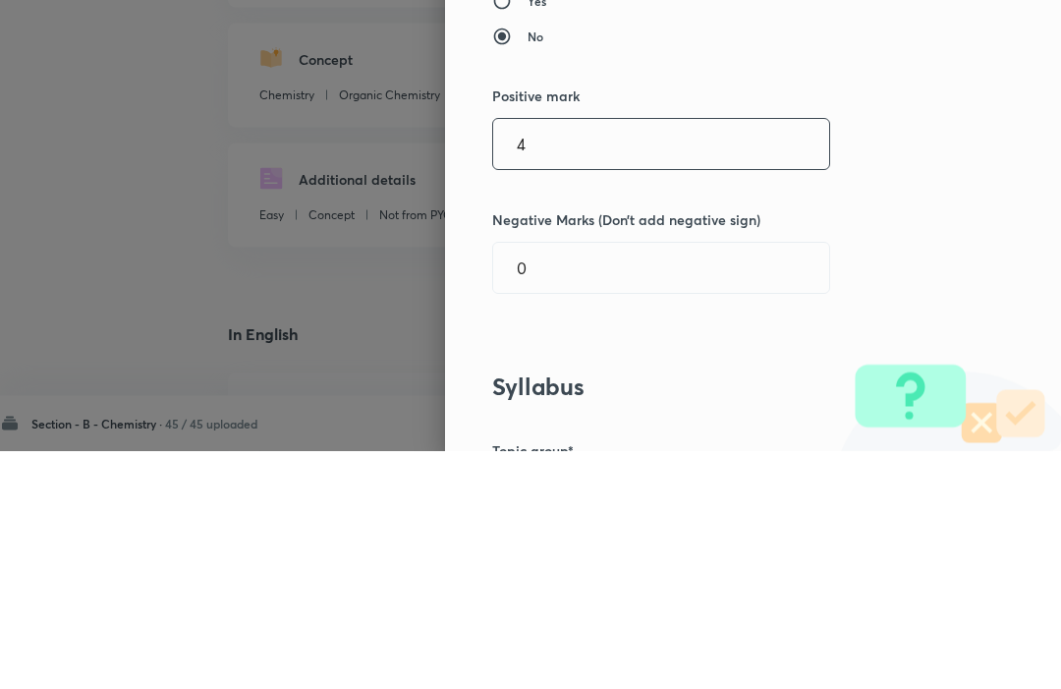
type input "4"
click at [559, 481] on input "0" at bounding box center [661, 506] width 336 height 50
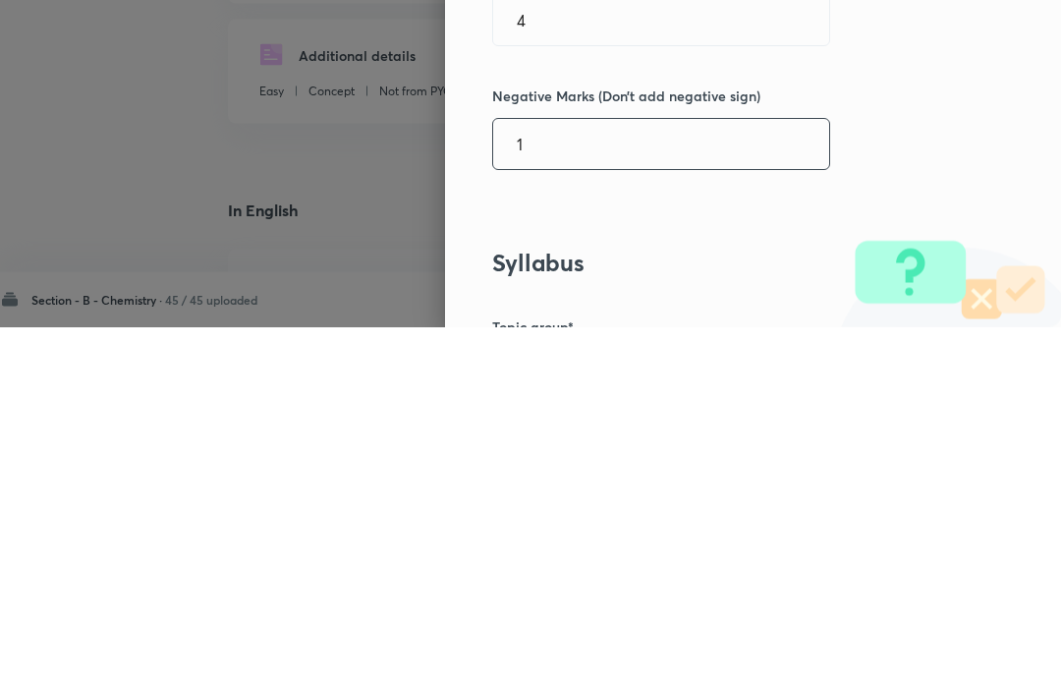
type input "1"
click at [673, 235] on div "Question settings Question type* Single choice correct Number of options* 2 3 4…" at bounding box center [753, 344] width 616 height 689
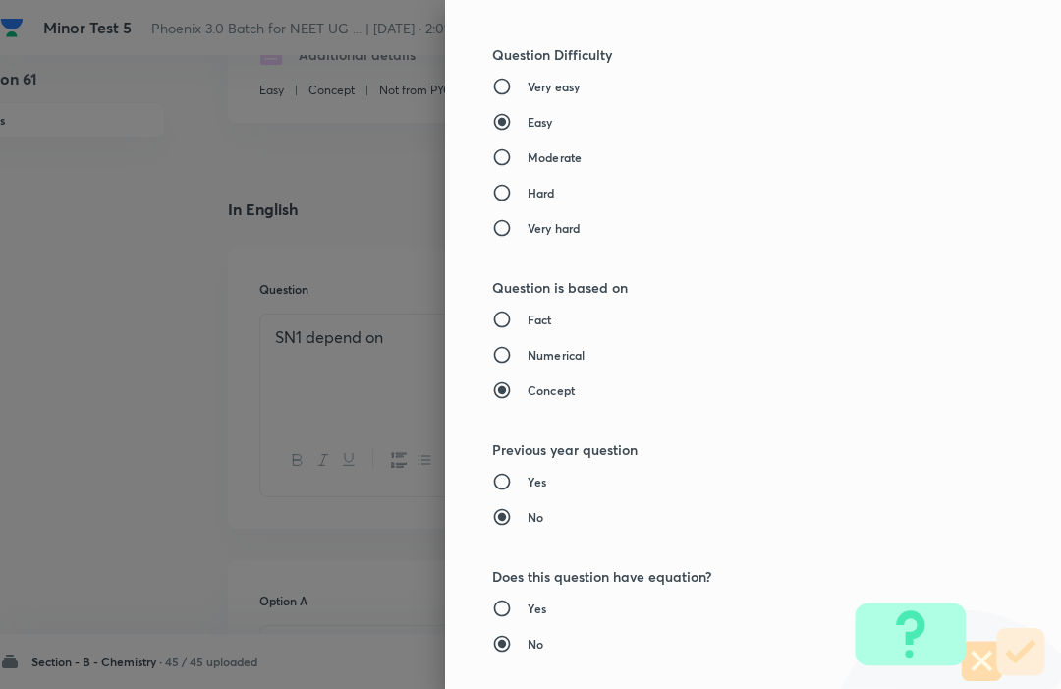
scroll to position [1917, 0]
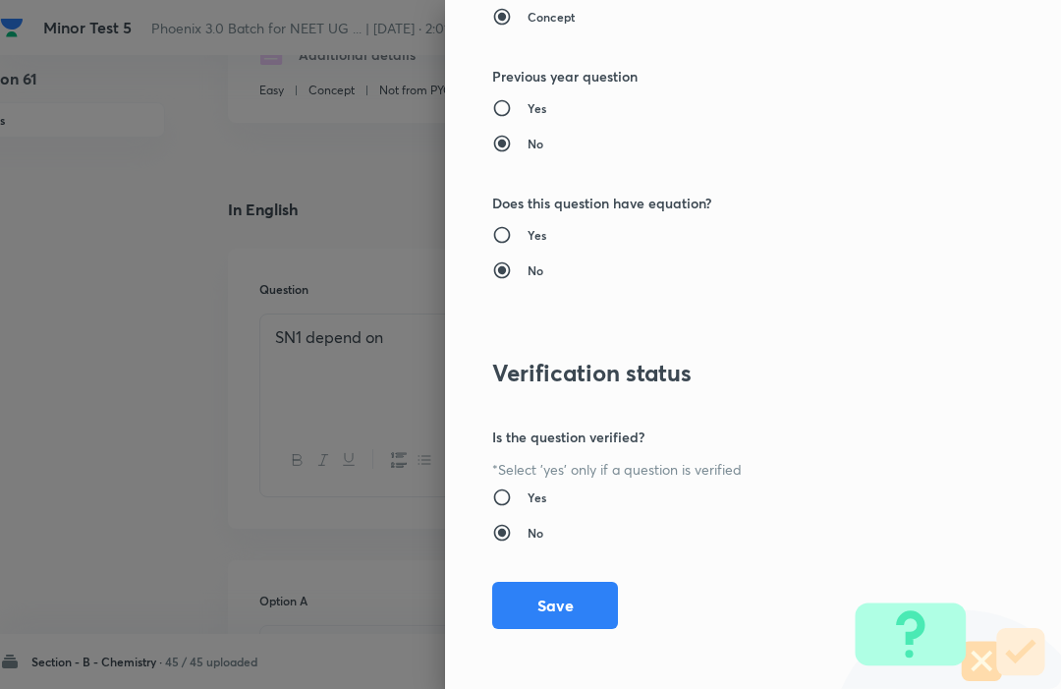
click at [547, 606] on button "Save" at bounding box center [555, 605] width 126 height 47
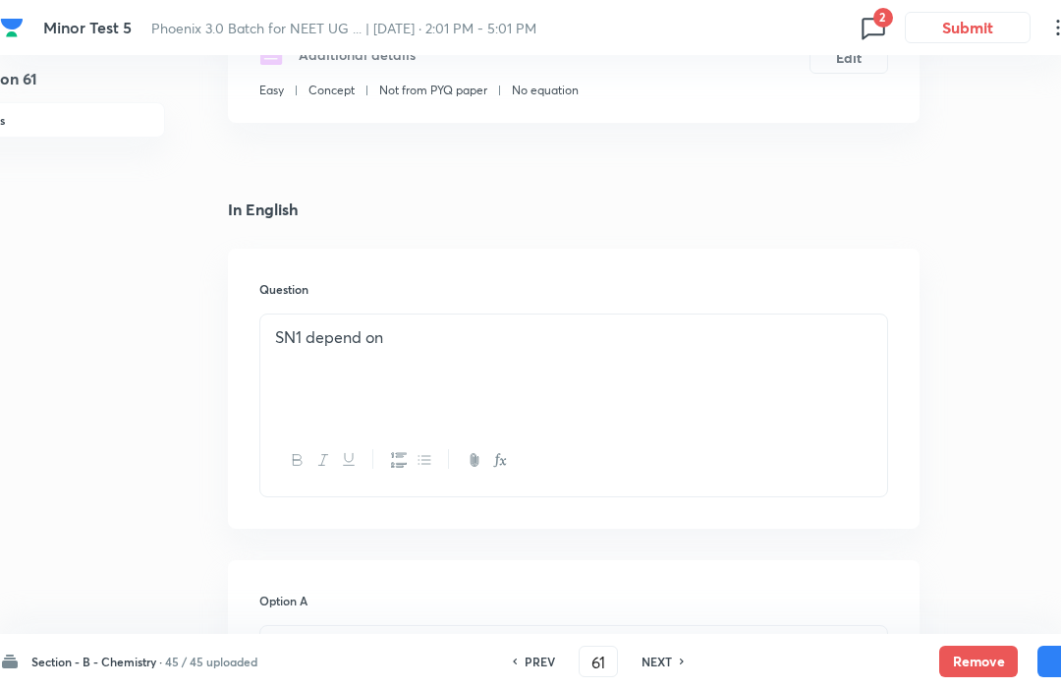
click at [1048, 654] on button "Save" at bounding box center [1077, 661] width 79 height 31
type input "62"
checkbox input "true"
checkbox input "false"
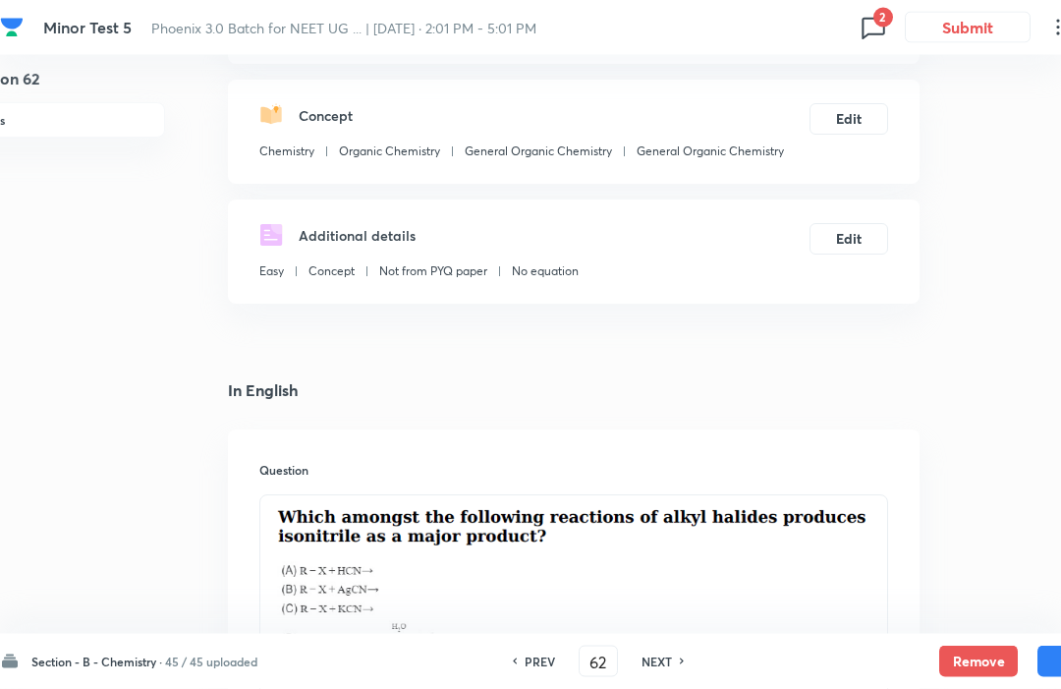
scroll to position [0, 55]
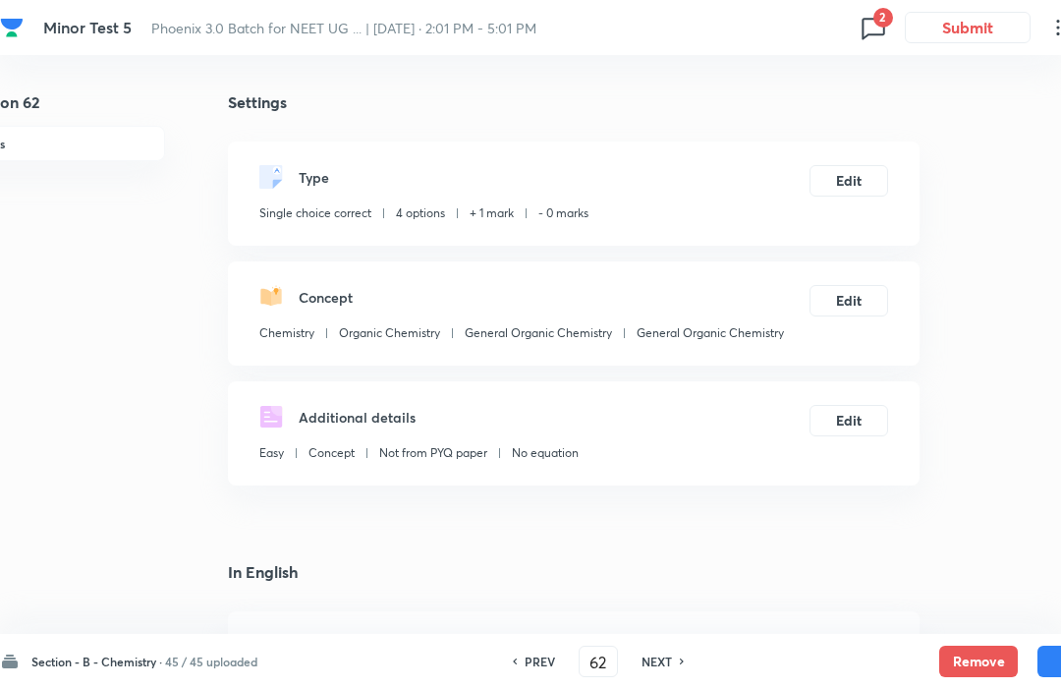
click at [833, 173] on button "Edit" at bounding box center [849, 180] width 79 height 31
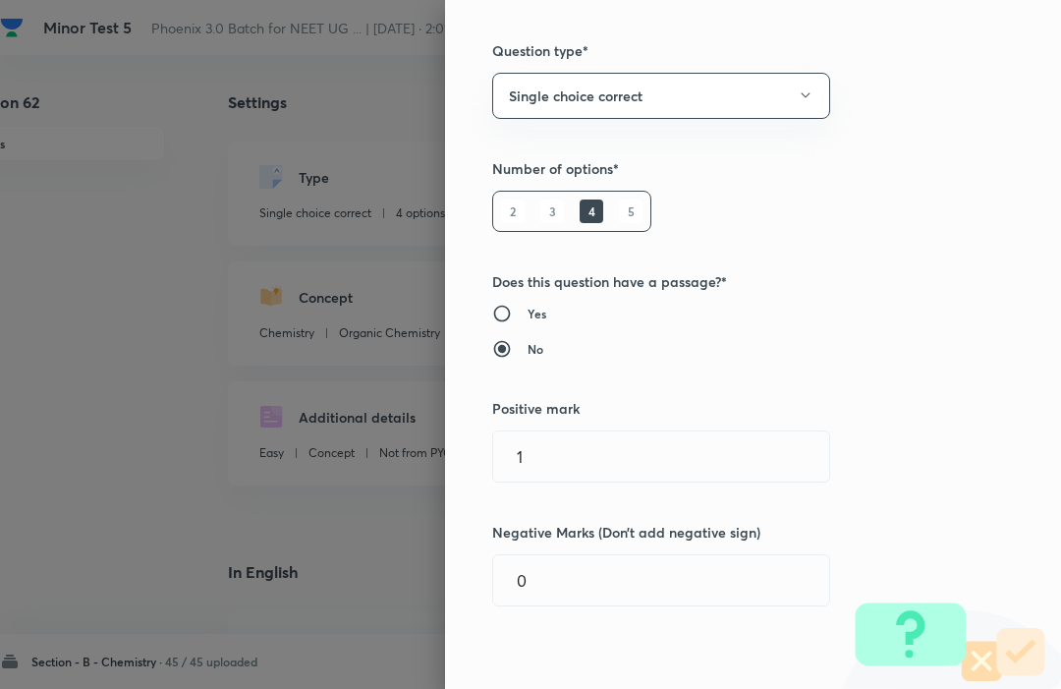
scroll to position [112, 0]
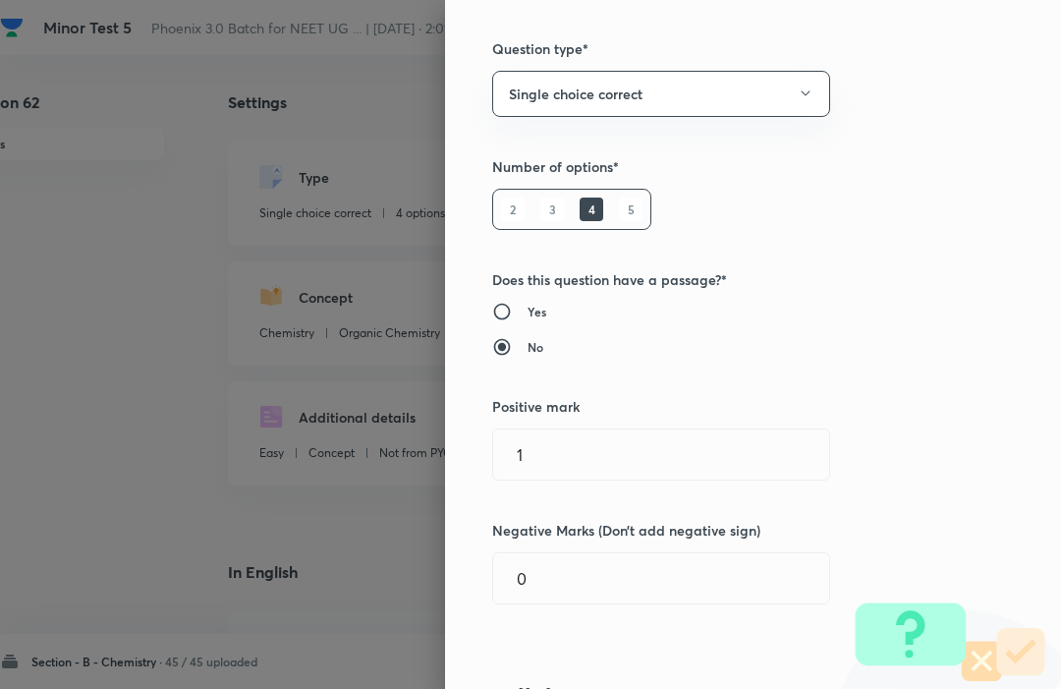
click at [553, 447] on input "1" at bounding box center [661, 454] width 336 height 50
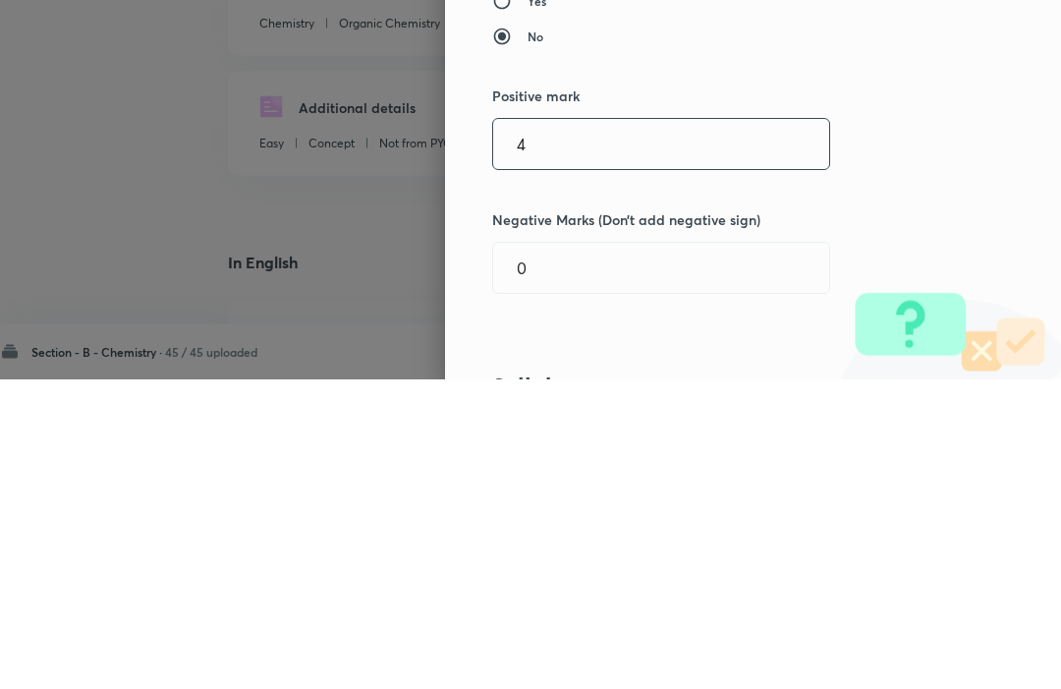
type input "4"
click at [562, 553] on input "0" at bounding box center [661, 578] width 336 height 50
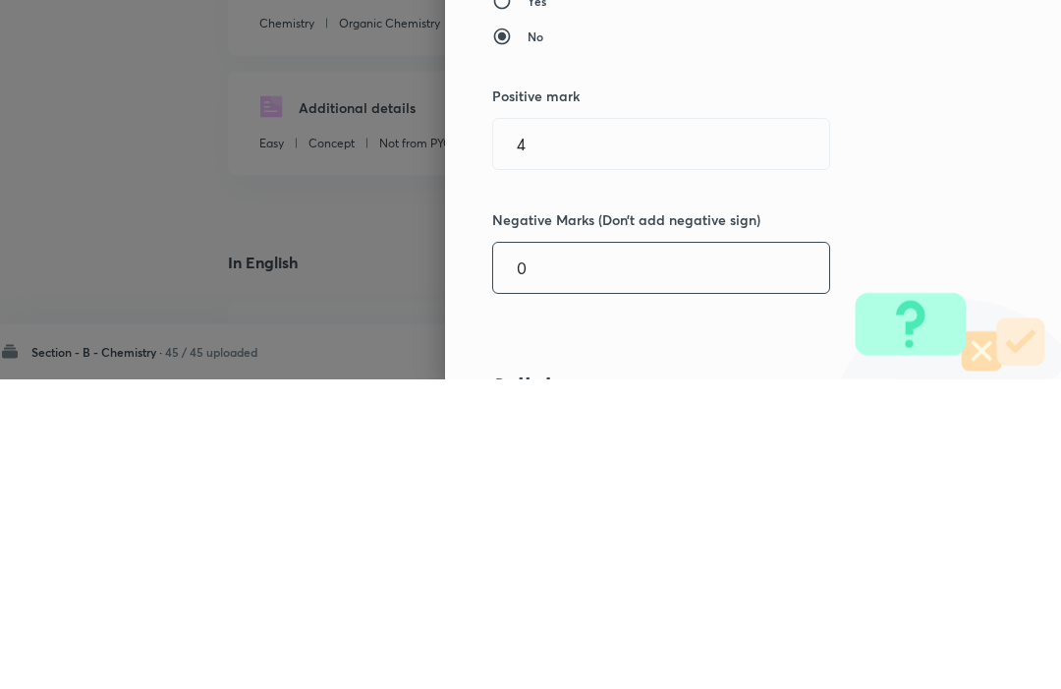
scroll to position [32, 55]
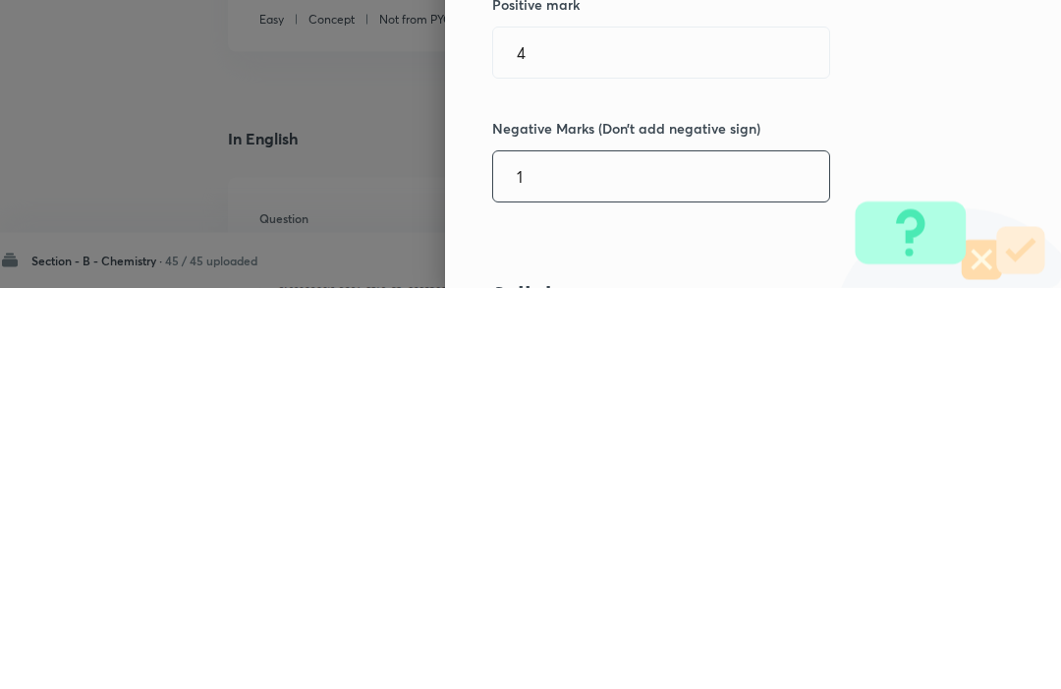
type input "1"
click at [580, 240] on div "Question settings Question type* Single choice correct Number of options* 2 3 4…" at bounding box center [753, 344] width 616 height 689
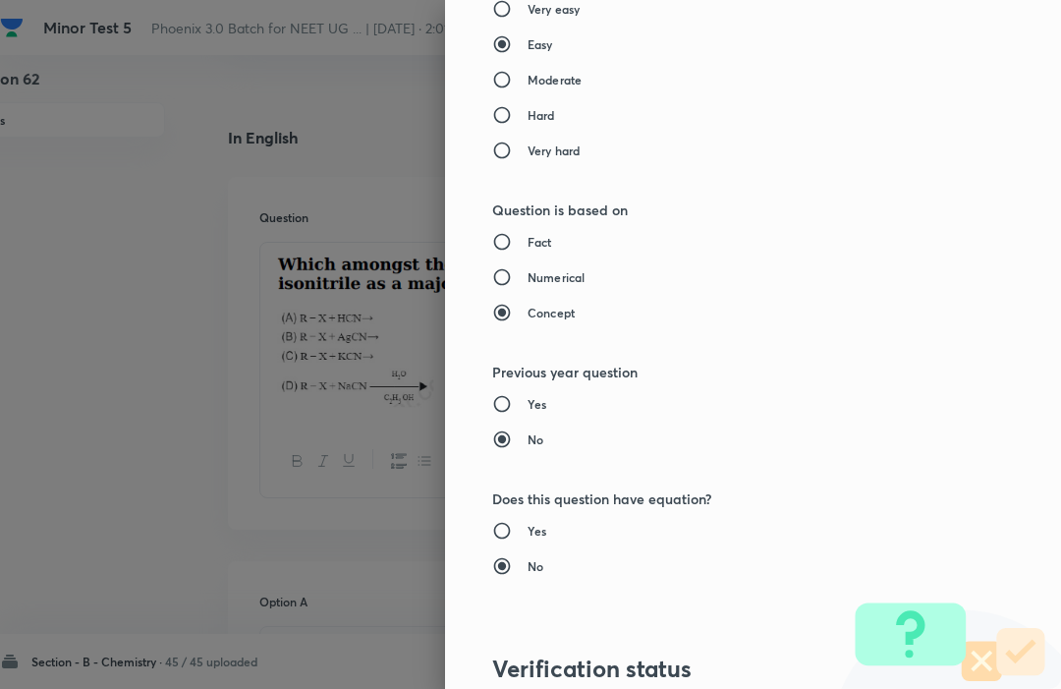
scroll to position [1917, 0]
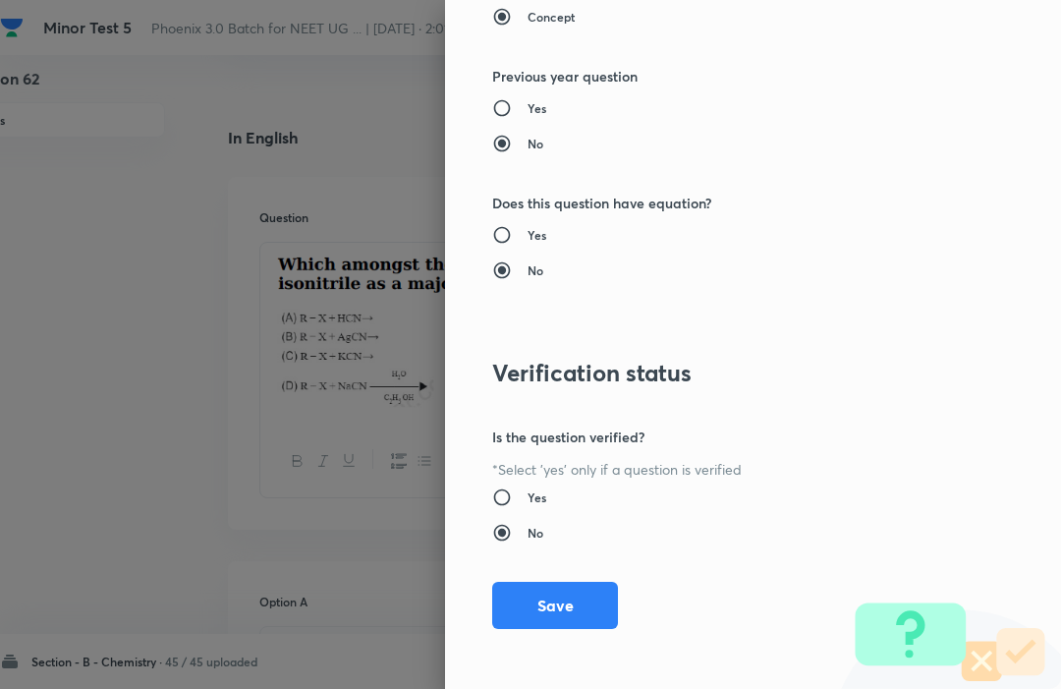
click at [538, 587] on button "Save" at bounding box center [555, 605] width 126 height 47
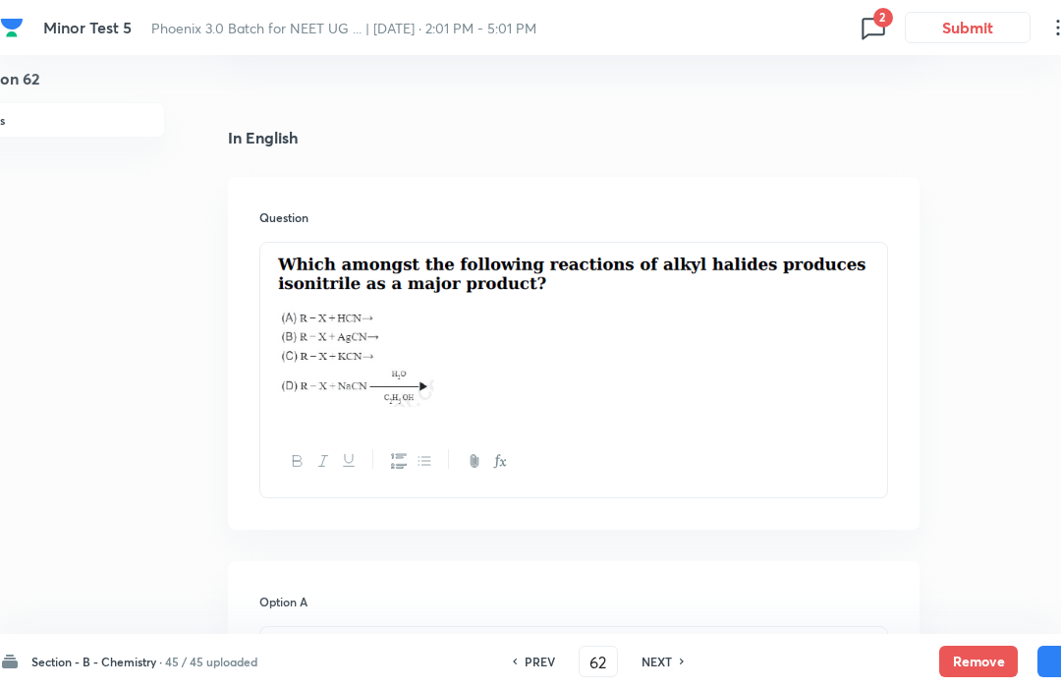
click at [1048, 652] on button "Save" at bounding box center [1077, 661] width 79 height 31
type input "63"
checkbox input "false"
checkbox input "true"
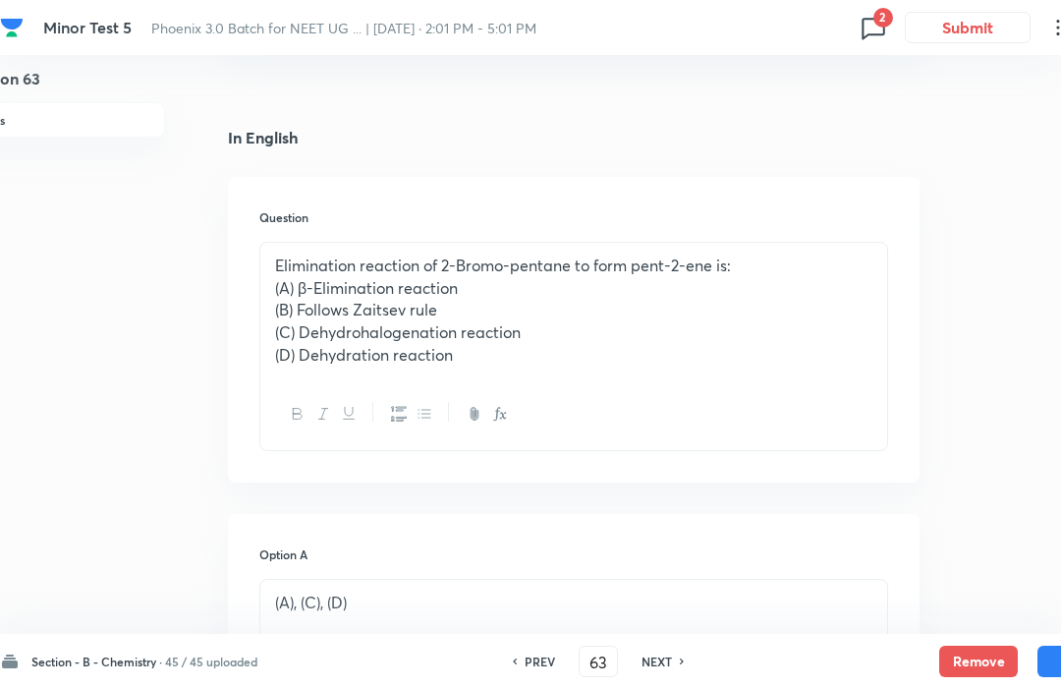
click at [1047, 648] on button "Save" at bounding box center [1077, 661] width 79 height 31
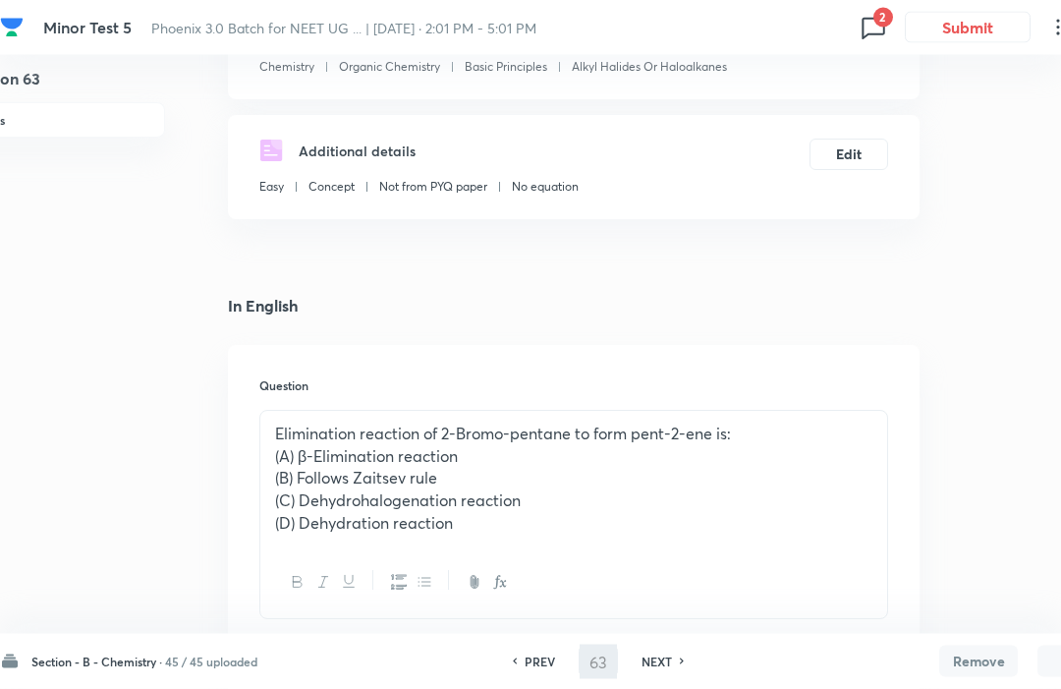
type input "64"
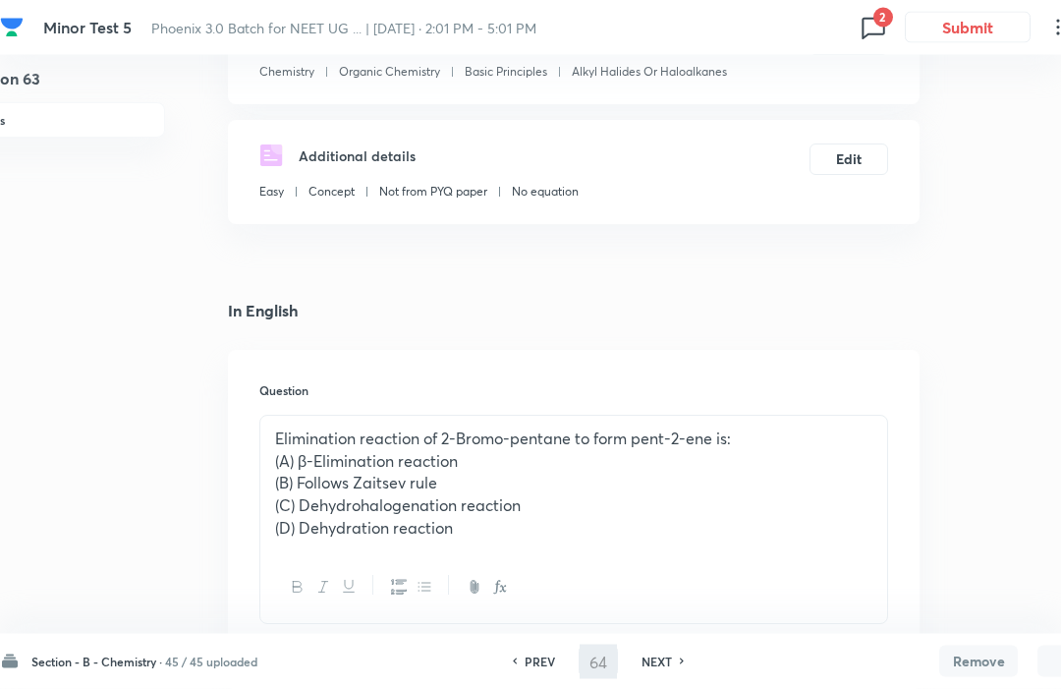
checkbox input "true"
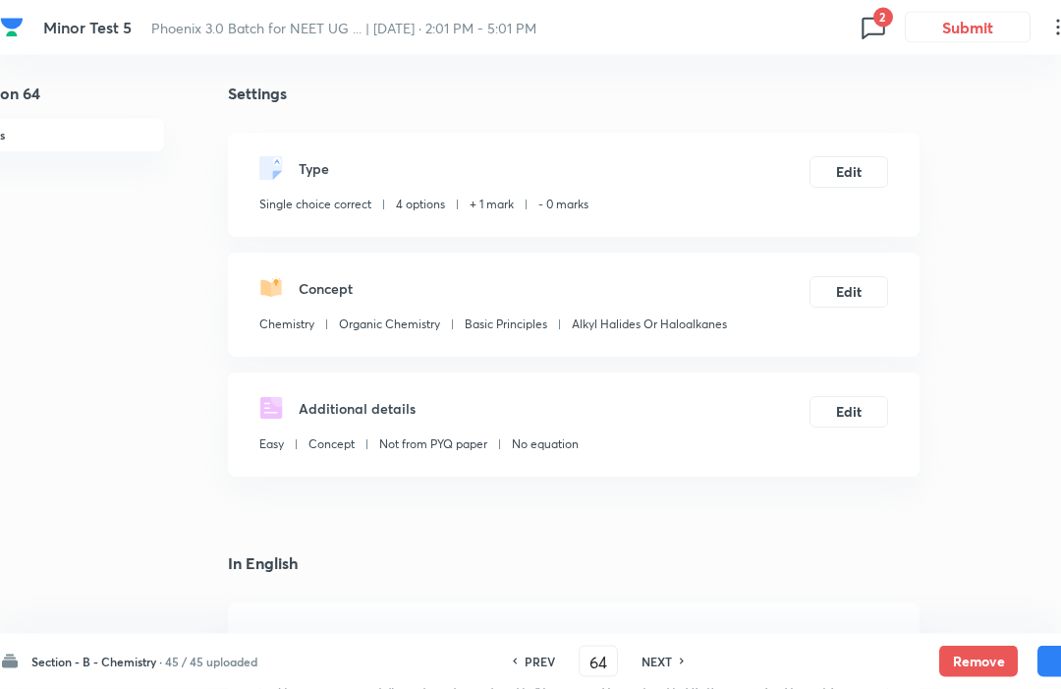
scroll to position [0, 55]
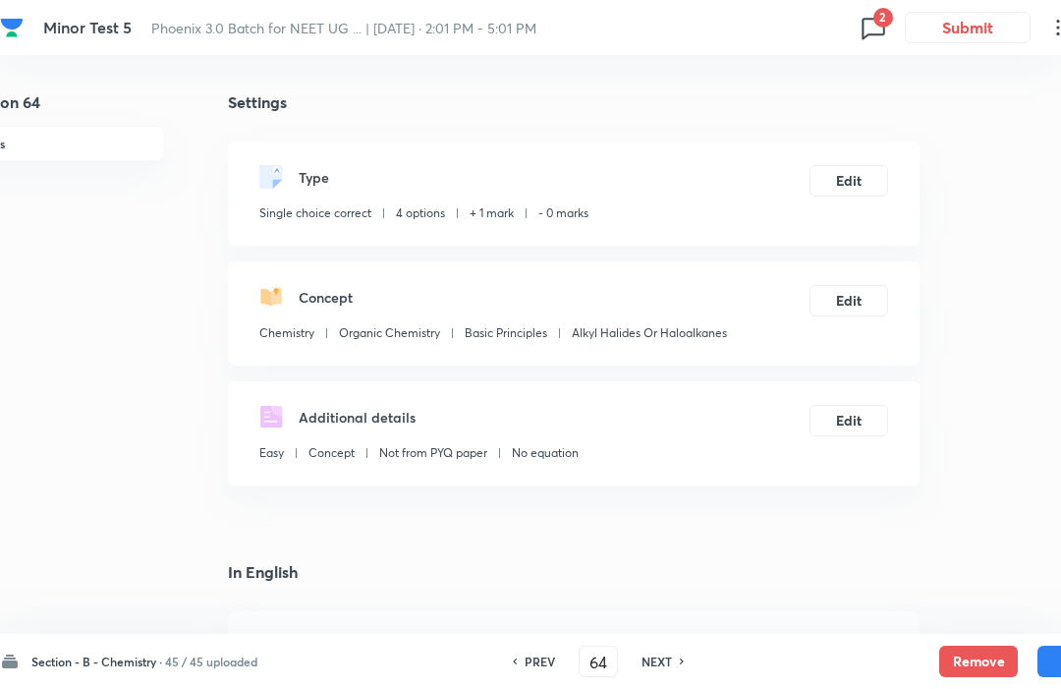
click at [837, 182] on button "Edit" at bounding box center [849, 180] width 79 height 31
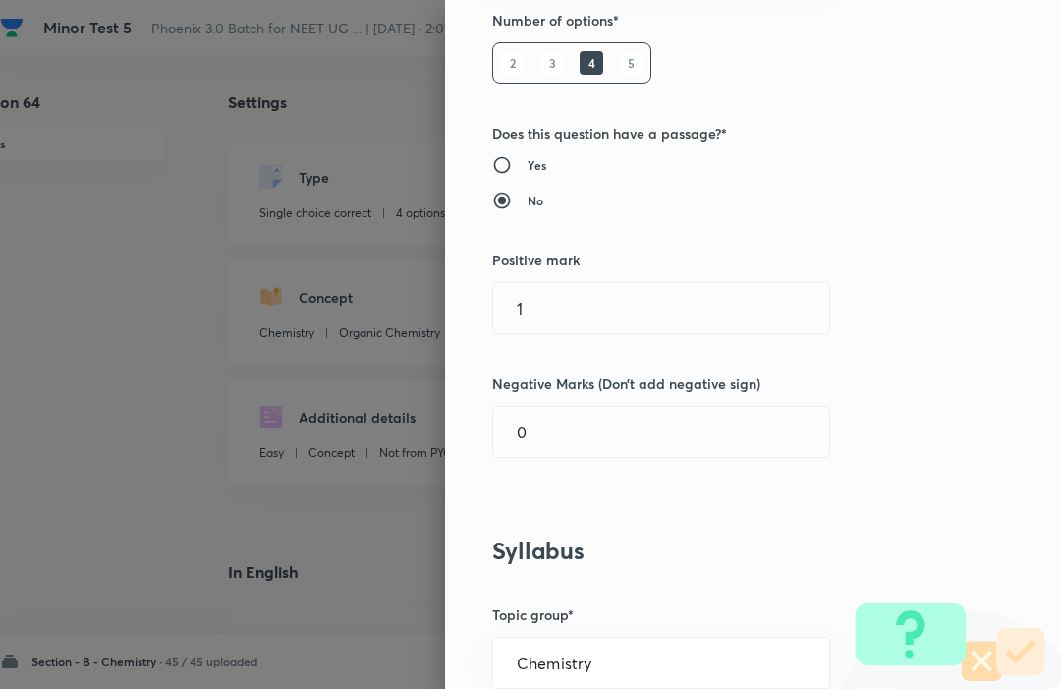
scroll to position [270, 0]
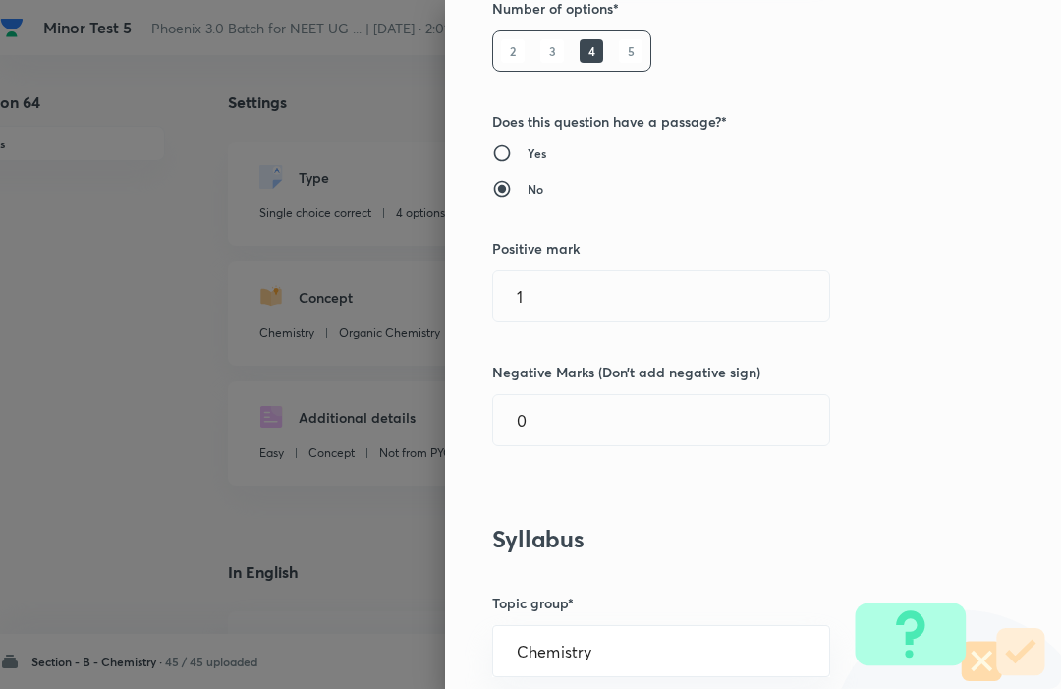
click at [557, 293] on input "1" at bounding box center [661, 296] width 336 height 50
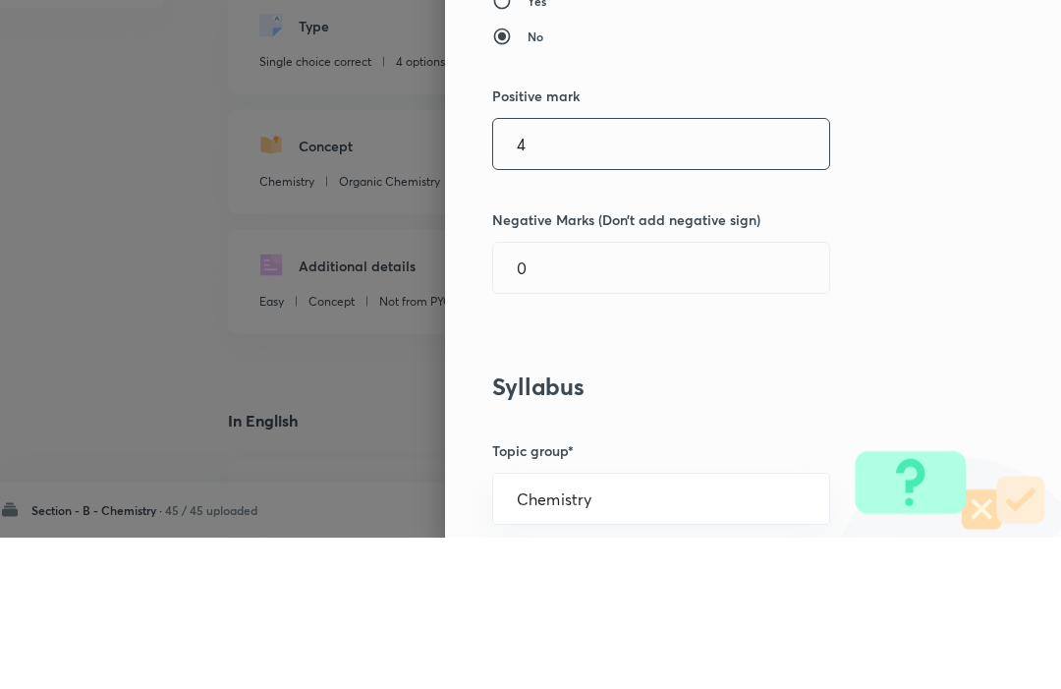
type input "4"
click at [574, 395] on input "0" at bounding box center [661, 420] width 336 height 50
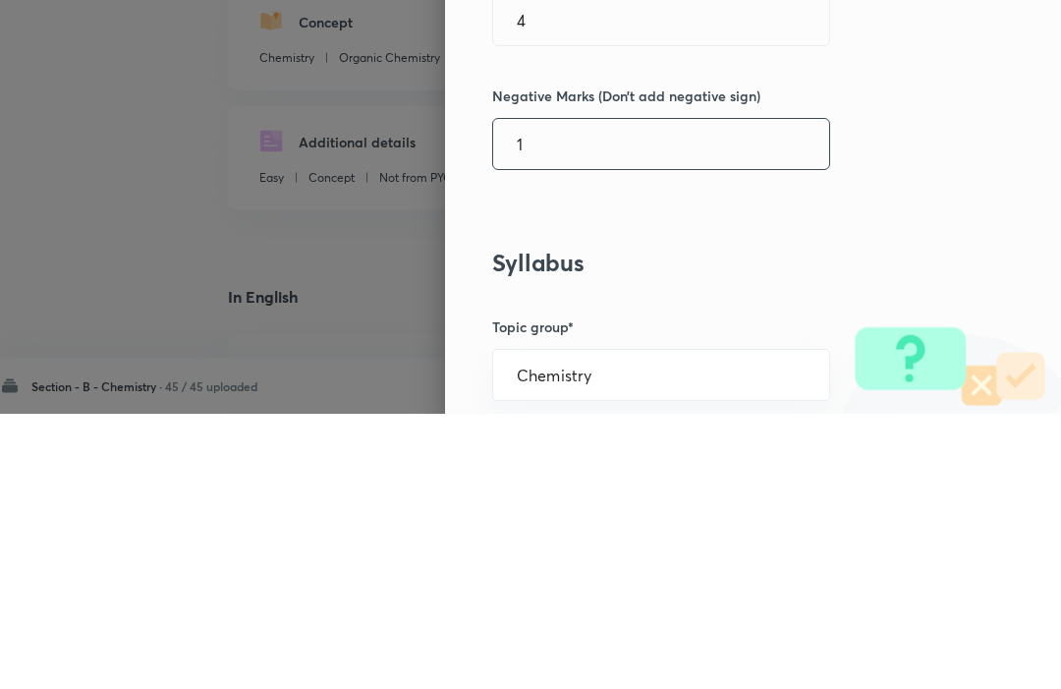
type input "1"
click at [977, 204] on div "Question settings Question type* Single choice correct Number of options* 2 3 4…" at bounding box center [753, 344] width 616 height 689
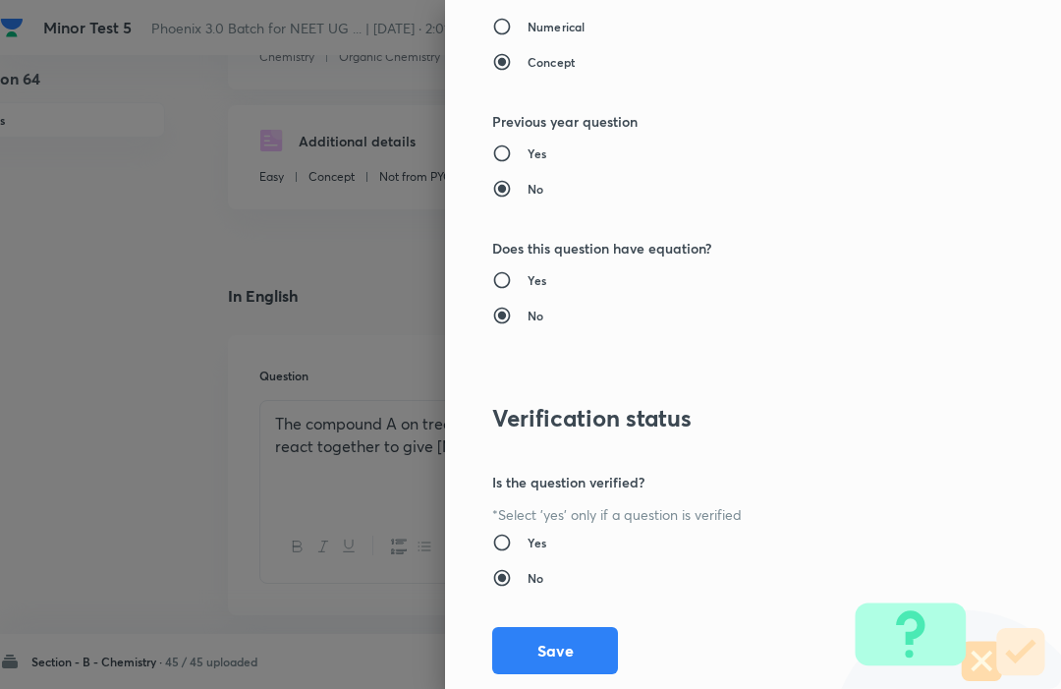
scroll to position [1917, 0]
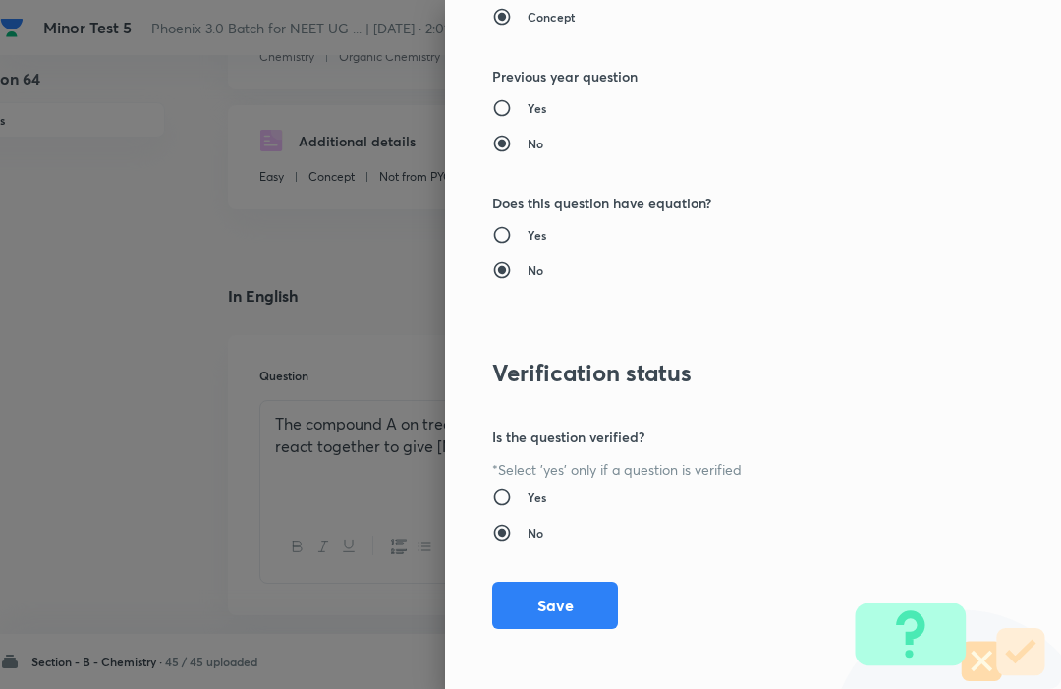
click at [567, 602] on button "Save" at bounding box center [555, 605] width 126 height 47
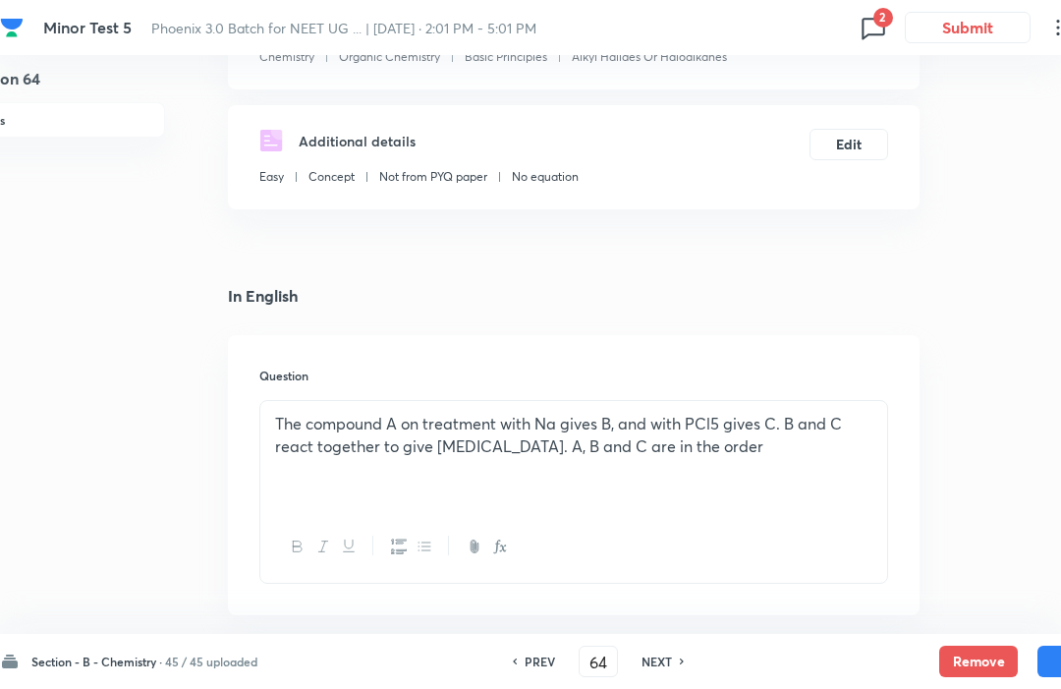
click at [1054, 647] on button "Save" at bounding box center [1077, 661] width 79 height 31
type input "65"
checkbox input "true"
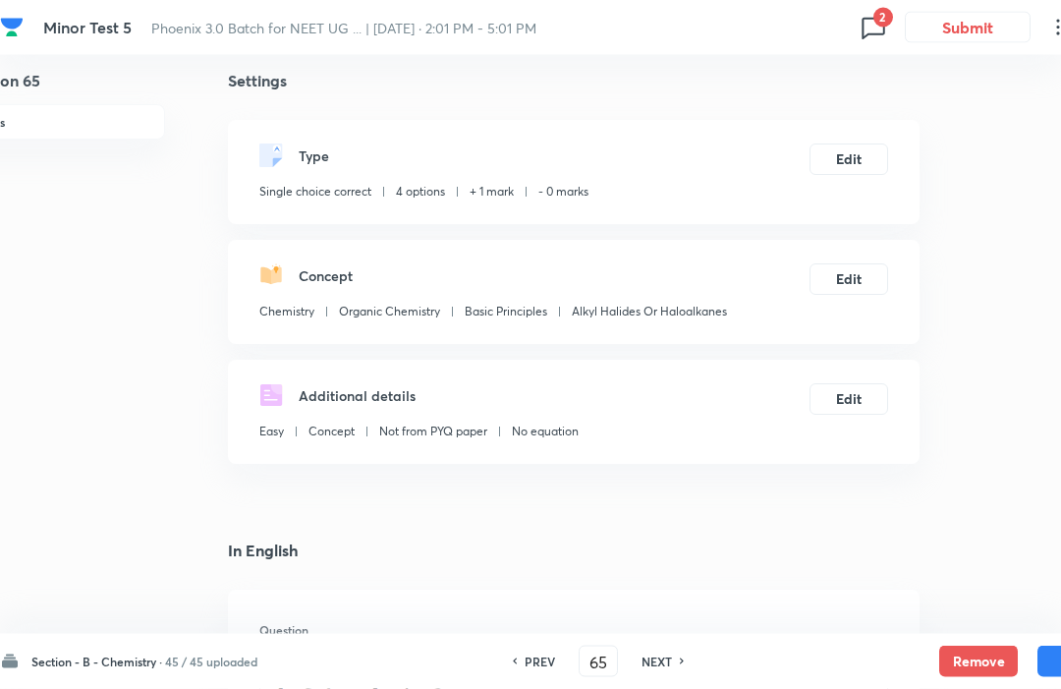
scroll to position [0, 55]
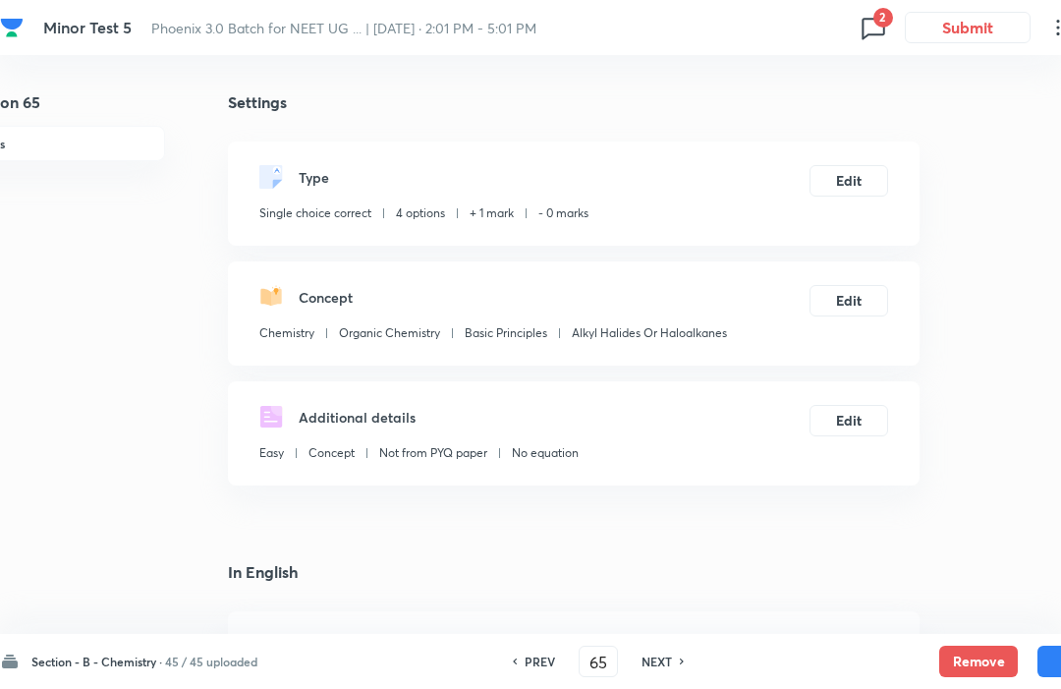
click at [859, 178] on button "Edit" at bounding box center [849, 180] width 79 height 31
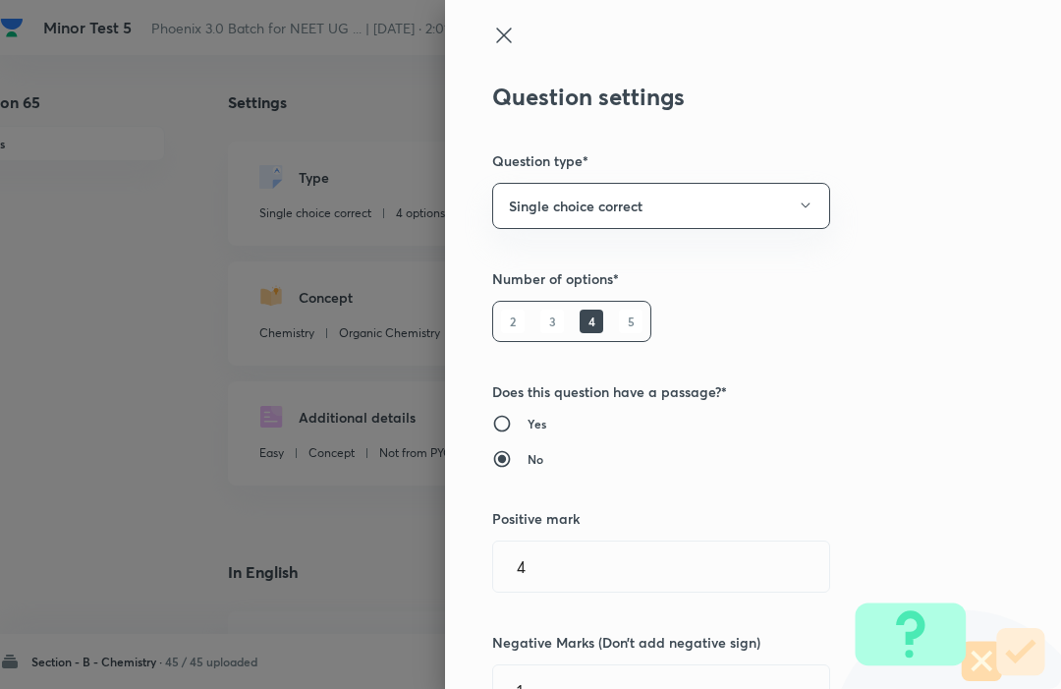
type input "Chemistry"
type input "Organic Chemistry"
type input "Basic Principles"
type input "Alkyl Halides Or Haloalkanes"
type input "1"
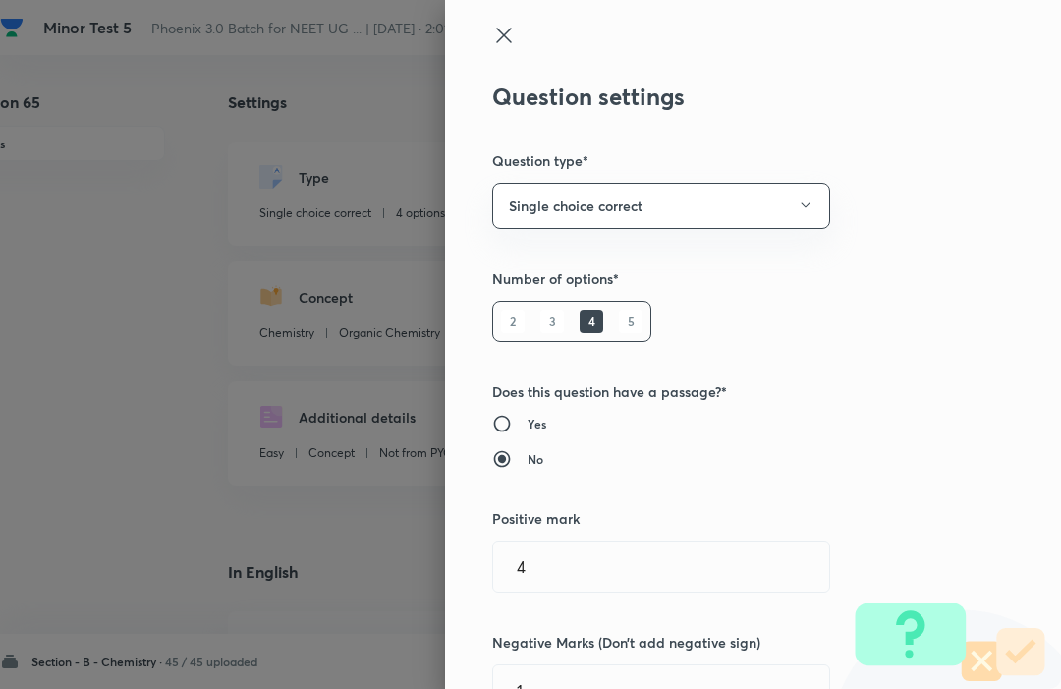
type input "0"
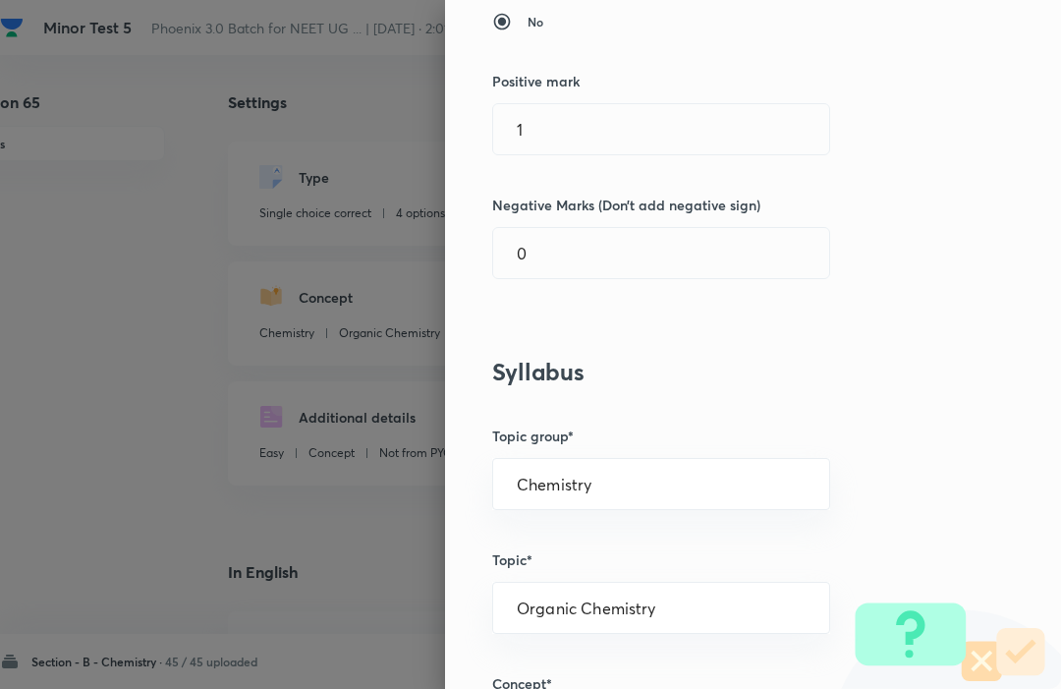
scroll to position [436, 0]
click at [557, 143] on input "1" at bounding box center [661, 130] width 336 height 50
type input "3"
type input "4"
click at [544, 254] on input "0" at bounding box center [661, 254] width 336 height 50
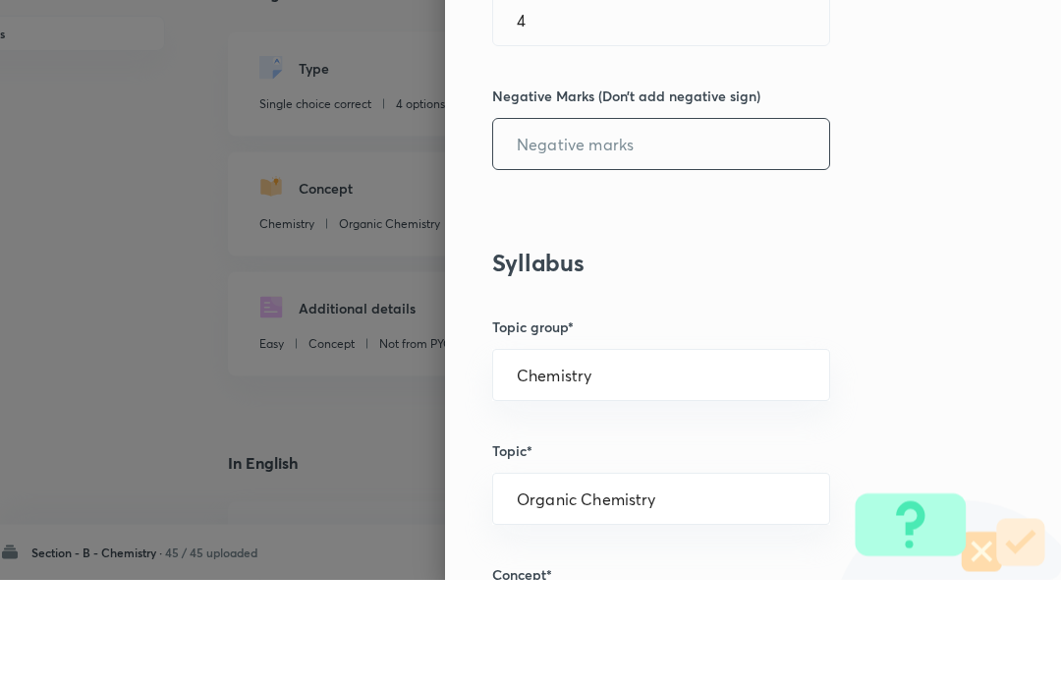
type input "3"
type input "1"
click at [980, 207] on div "Question settings Question type* Single choice correct Number of options* 2 3 4…" at bounding box center [753, 344] width 616 height 689
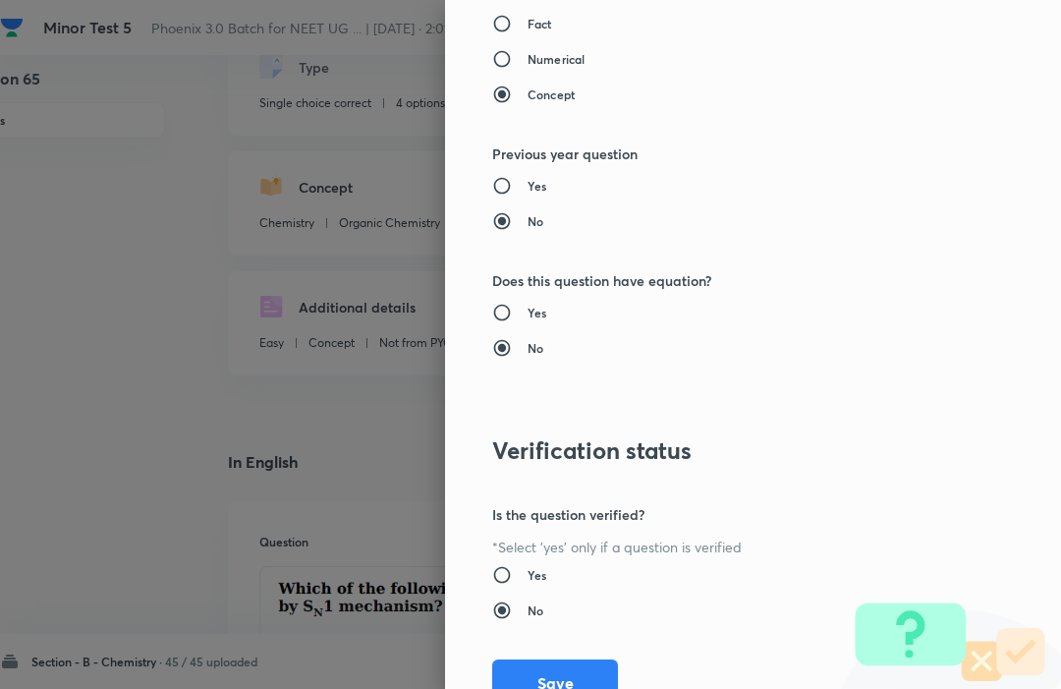
scroll to position [1917, 0]
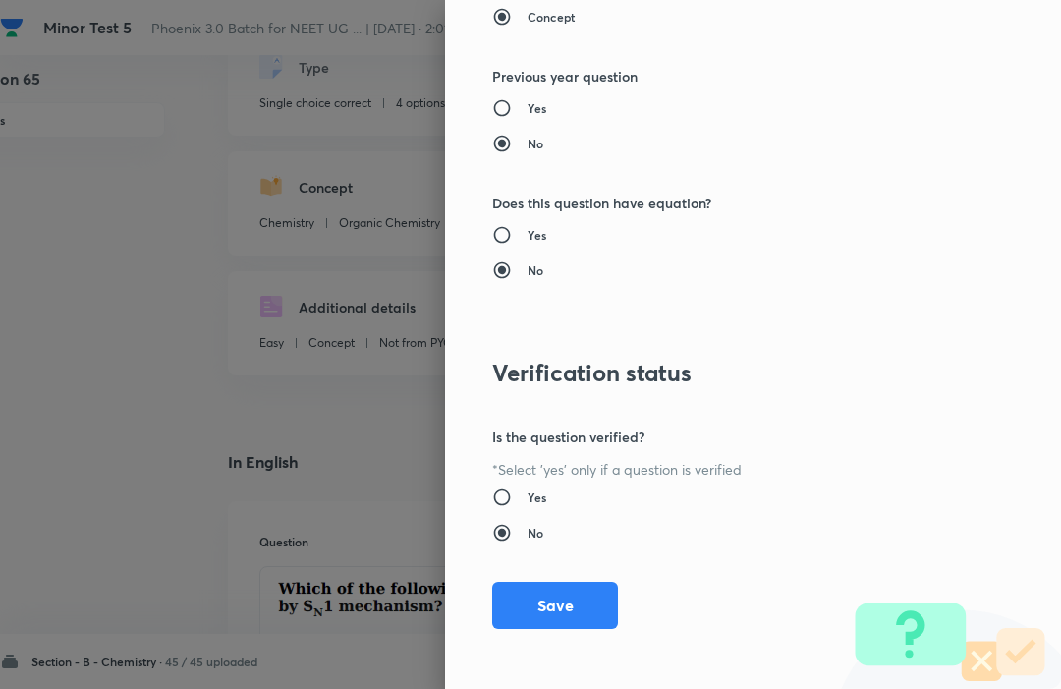
click at [536, 593] on button "Save" at bounding box center [555, 605] width 126 height 47
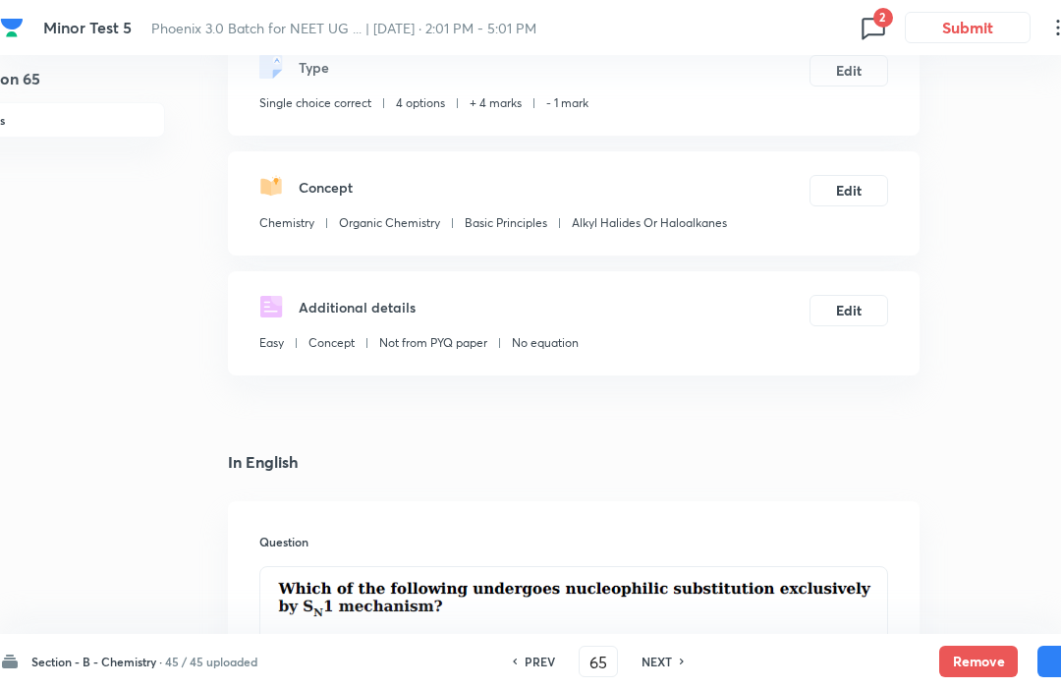
click at [1047, 656] on button "Save" at bounding box center [1077, 661] width 79 height 31
type input "66"
checkbox input "false"
checkbox input "true"
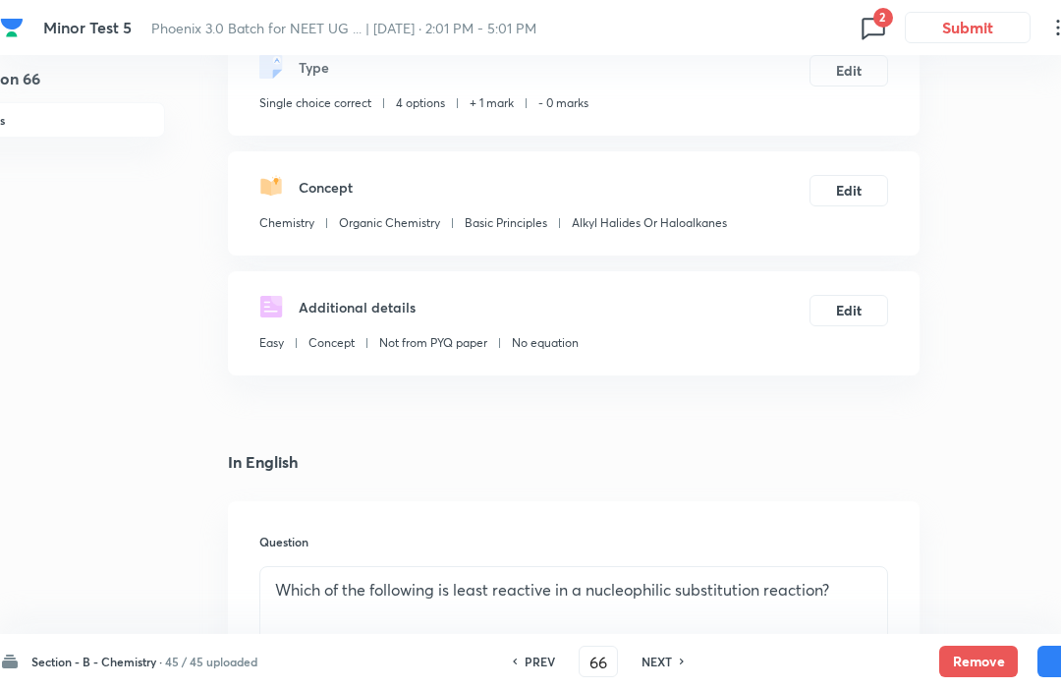
click at [848, 70] on button "Edit" at bounding box center [849, 70] width 79 height 31
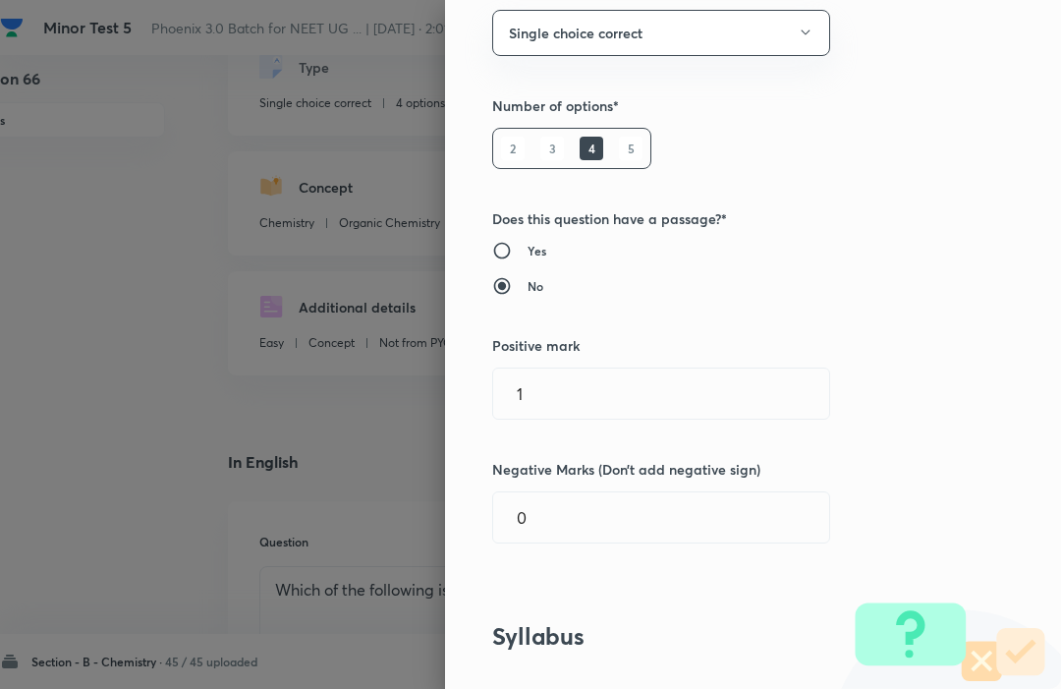
scroll to position [176, 0]
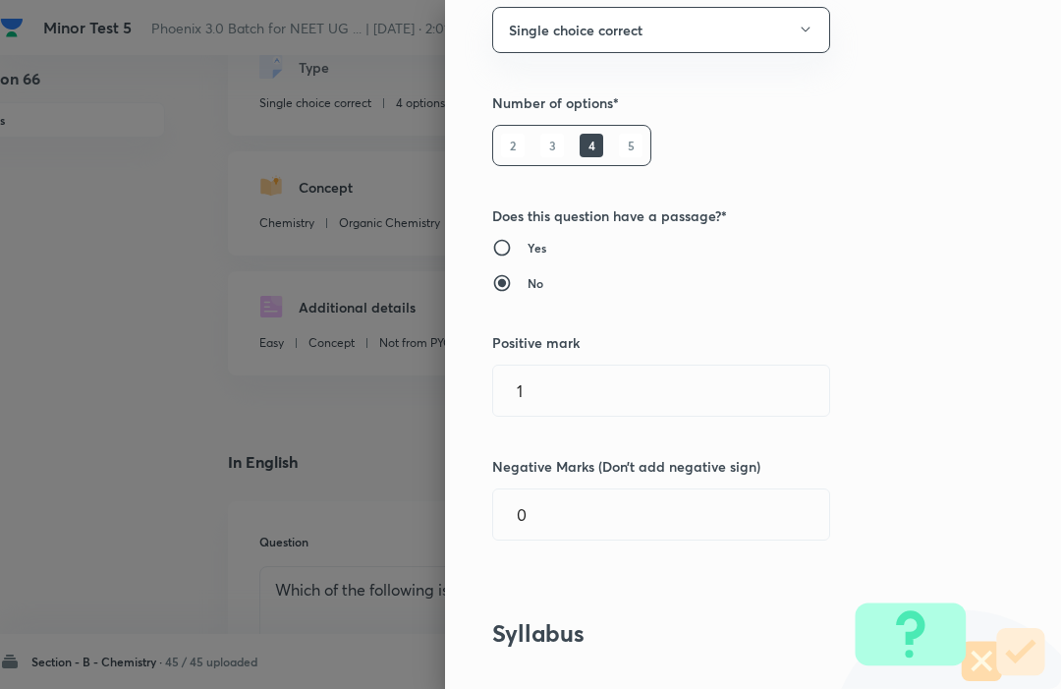
click at [726, 390] on input "1" at bounding box center [661, 391] width 336 height 50
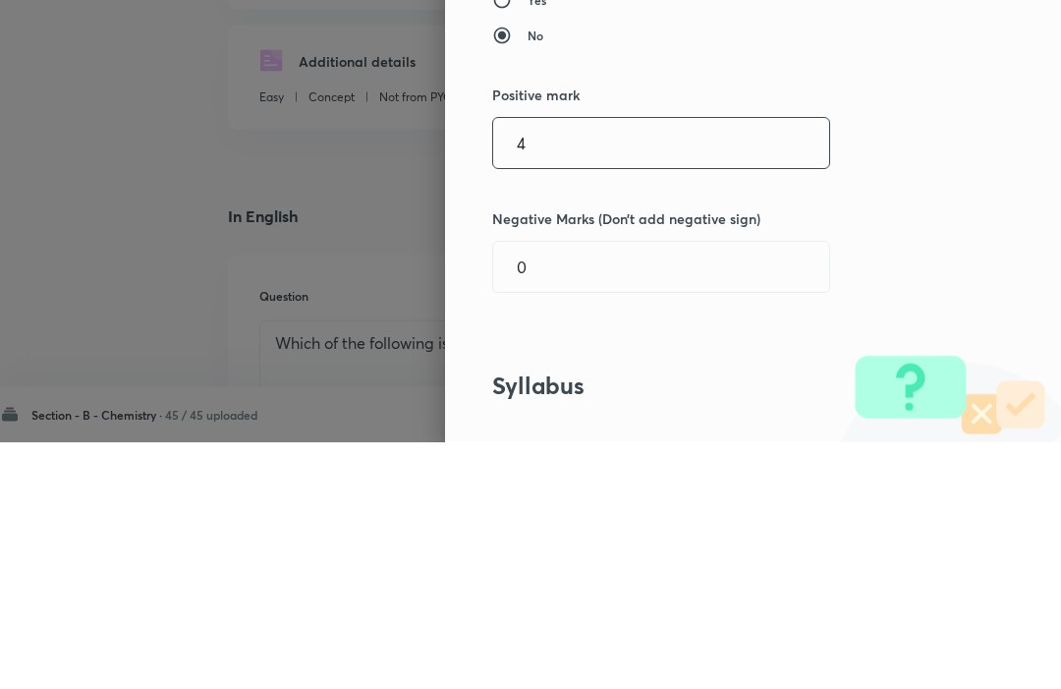
type input "4"
click at [546, 489] on input "0" at bounding box center [661, 514] width 336 height 50
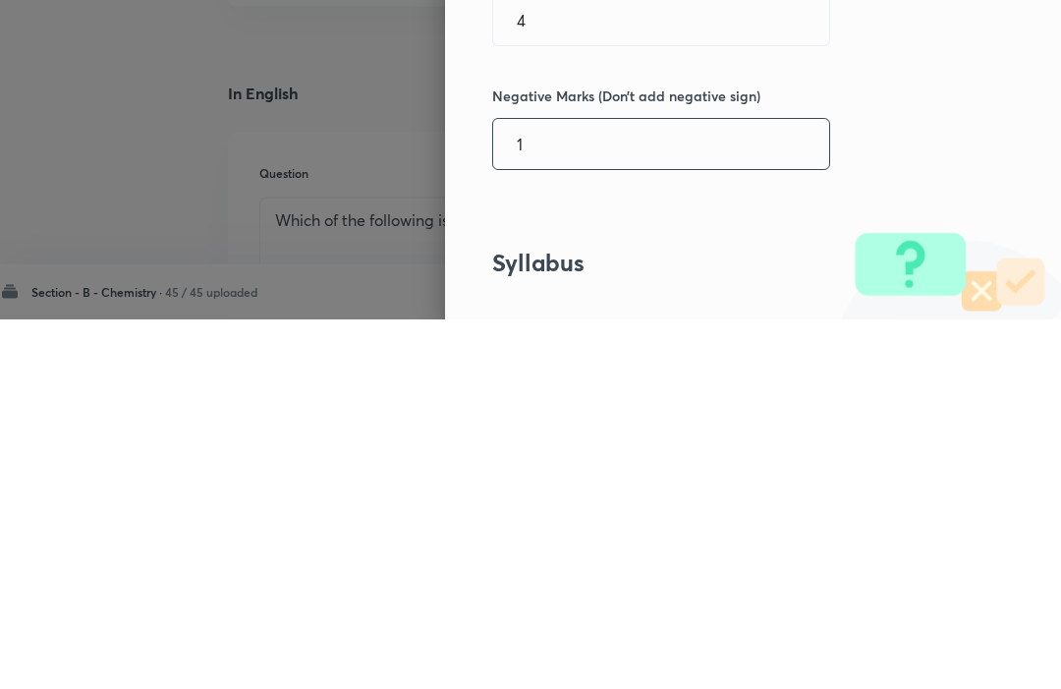
type input "1"
click at [996, 175] on div "Question settings Question type* Single choice correct Number of options* 2 3 4…" at bounding box center [753, 344] width 616 height 689
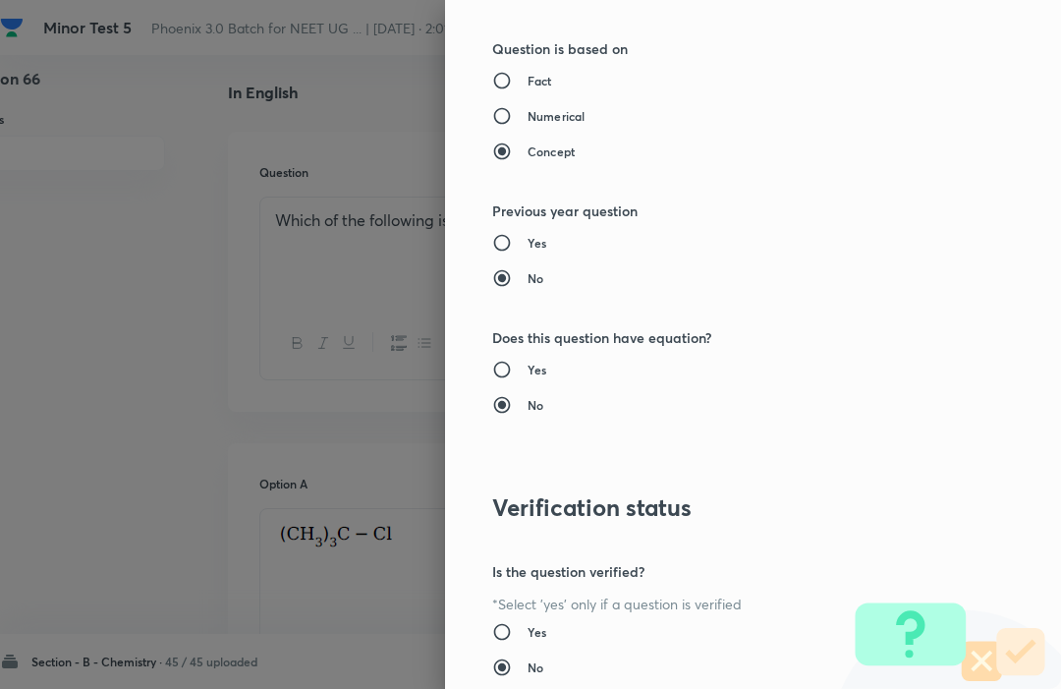
scroll to position [1917, 0]
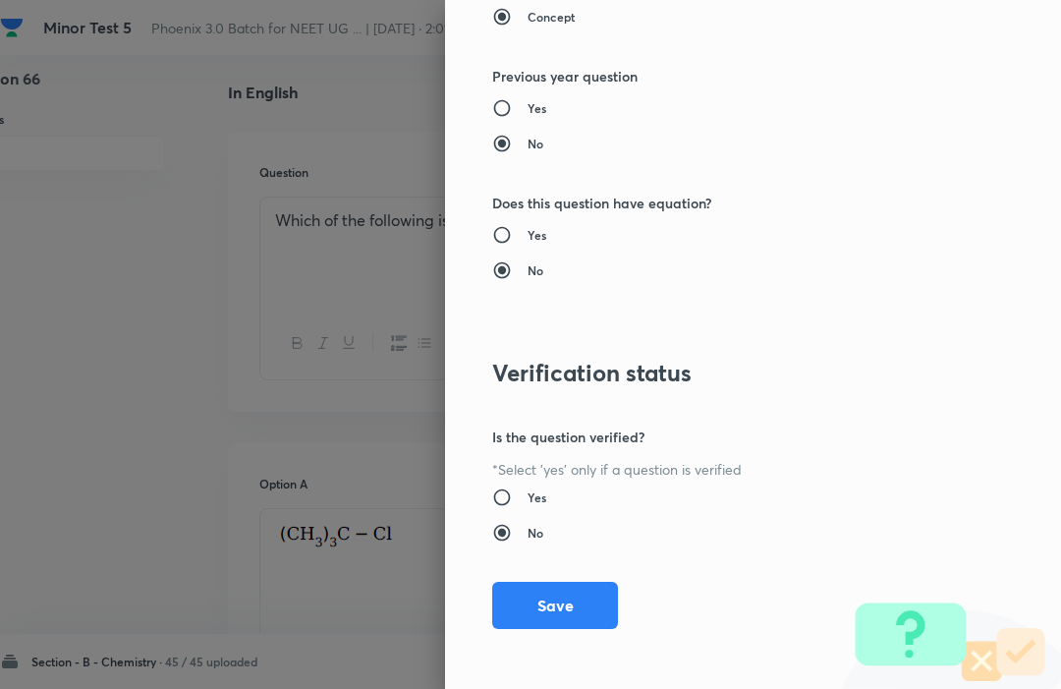
click at [605, 594] on button "Save" at bounding box center [555, 605] width 126 height 47
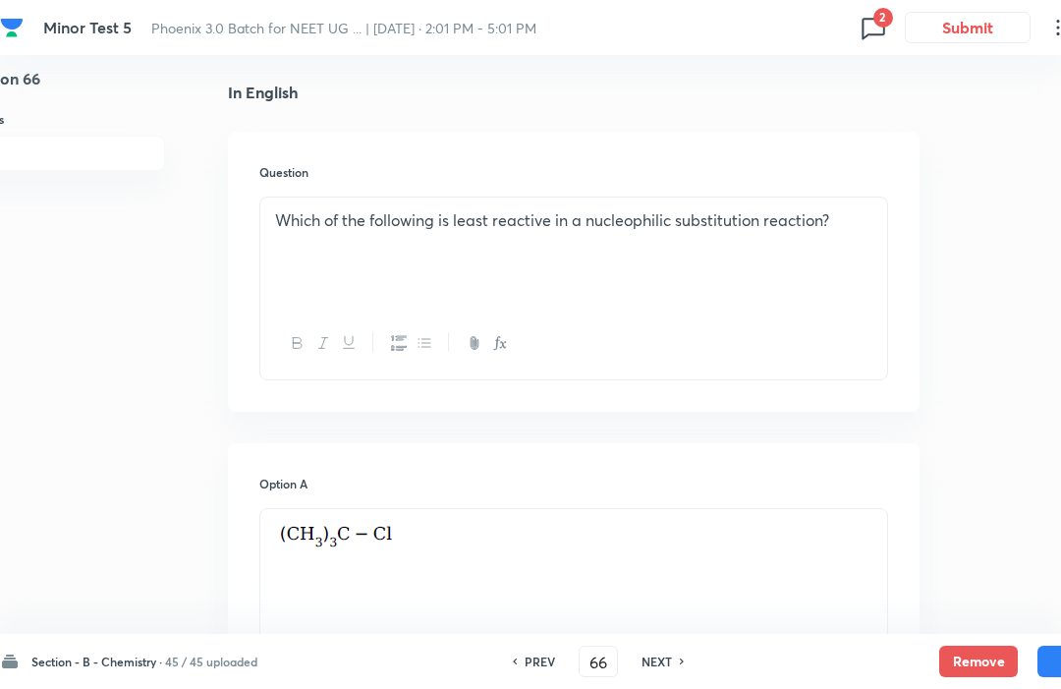
click at [1055, 651] on button "Save" at bounding box center [1077, 661] width 79 height 31
type input "67"
checkbox input "true"
checkbox input "false"
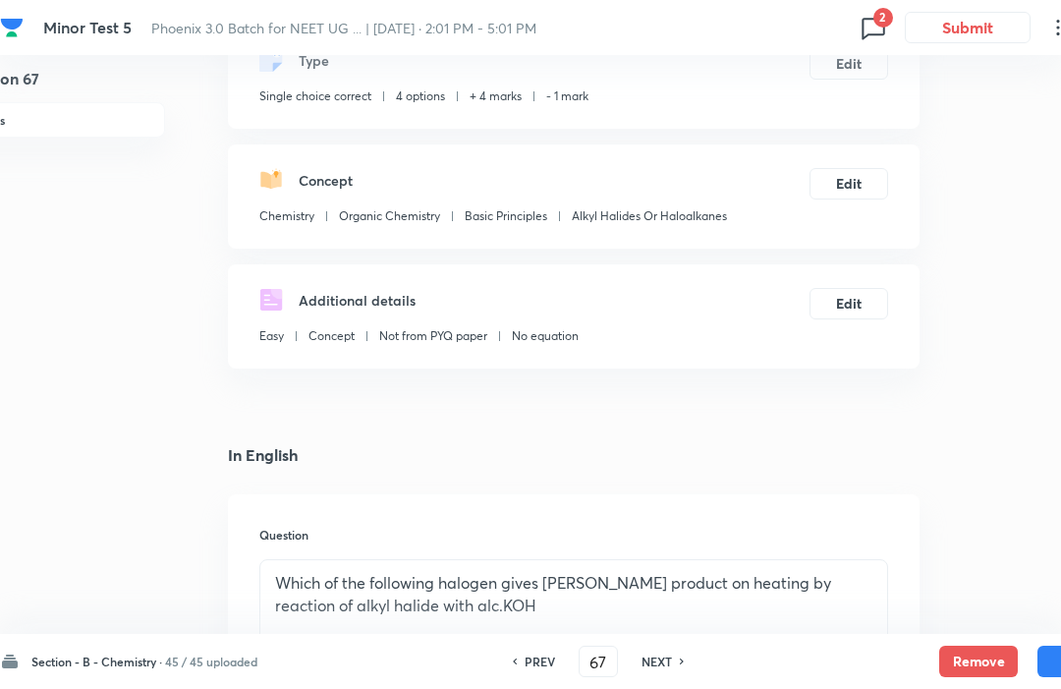
scroll to position [106, 55]
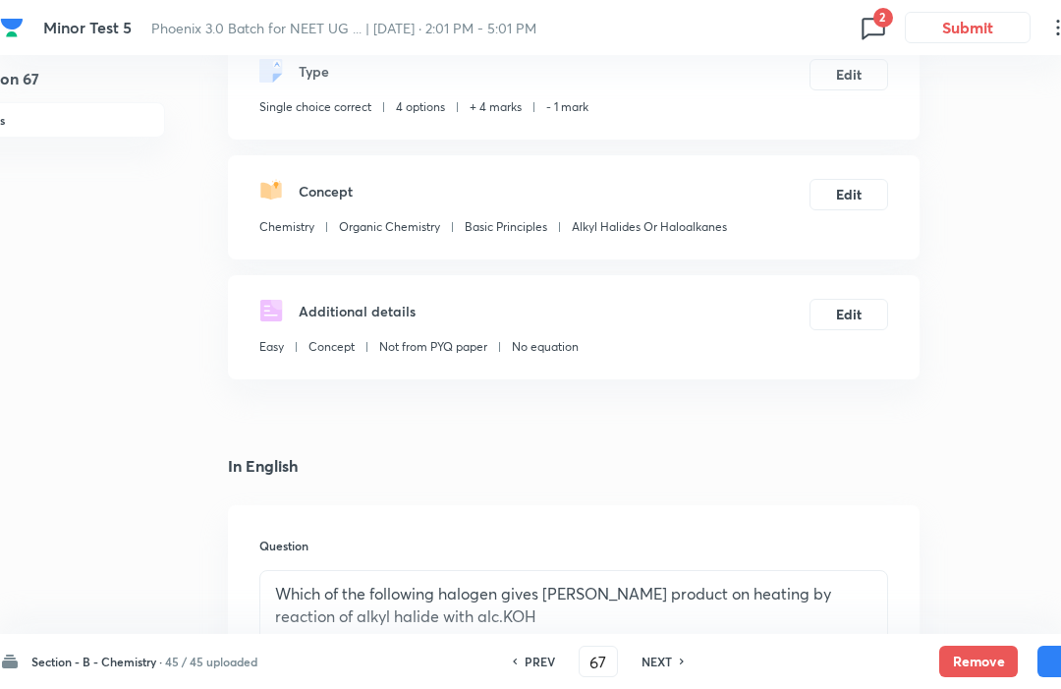
click at [666, 655] on h6 "NEXT" at bounding box center [657, 661] width 30 height 18
type input "68"
checkbox input "false"
checkbox input "true"
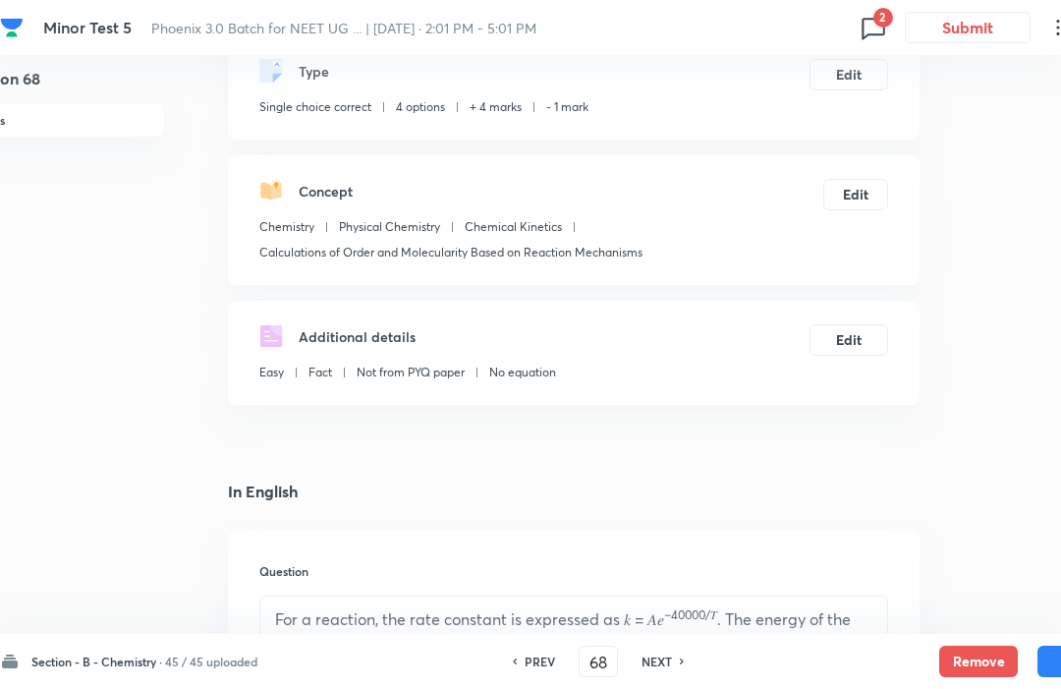
click at [670, 653] on h6 "NEXT" at bounding box center [657, 661] width 30 height 18
type input "69"
checkbox input "false"
checkbox input "true"
click at [672, 654] on h6 "NEXT" at bounding box center [657, 661] width 30 height 18
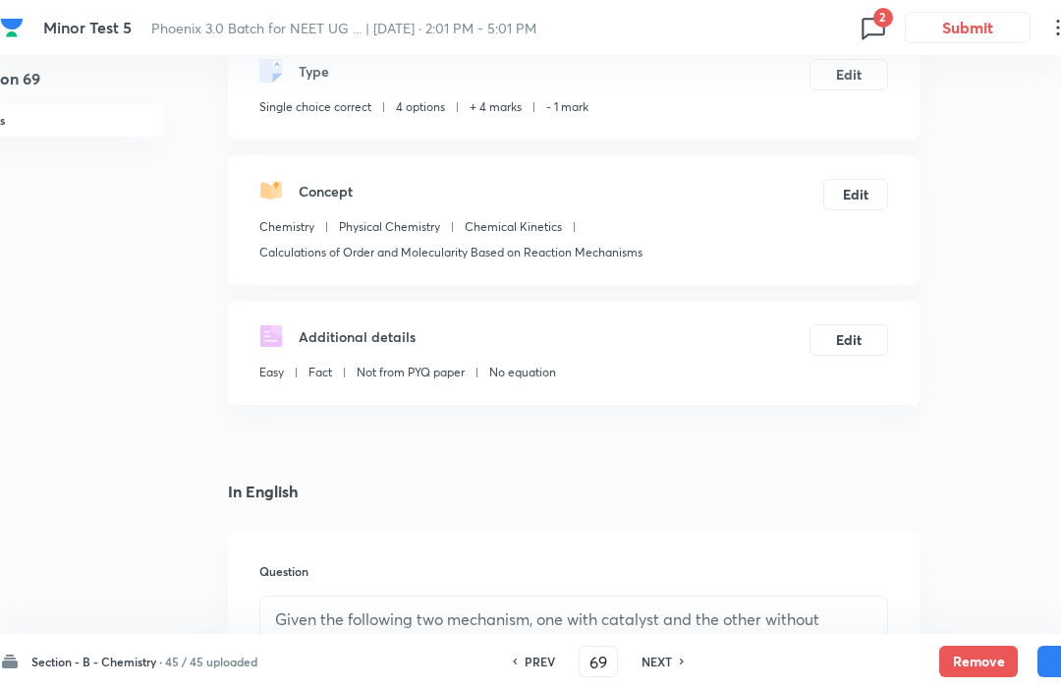
type input "70"
checkbox input "false"
checkbox input "true"
click at [669, 652] on h6 "NEXT" at bounding box center [657, 661] width 30 height 18
type input "71"
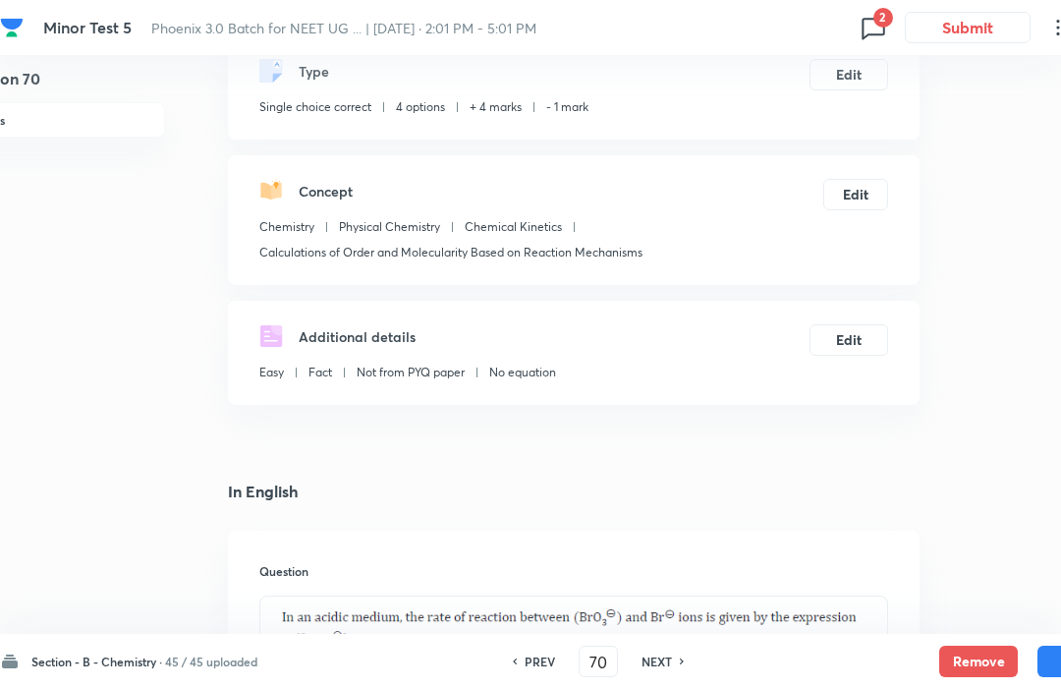
checkbox input "false"
checkbox input "true"
click at [669, 653] on h6 "NEXT" at bounding box center [657, 661] width 30 height 18
type input "72"
checkbox input "false"
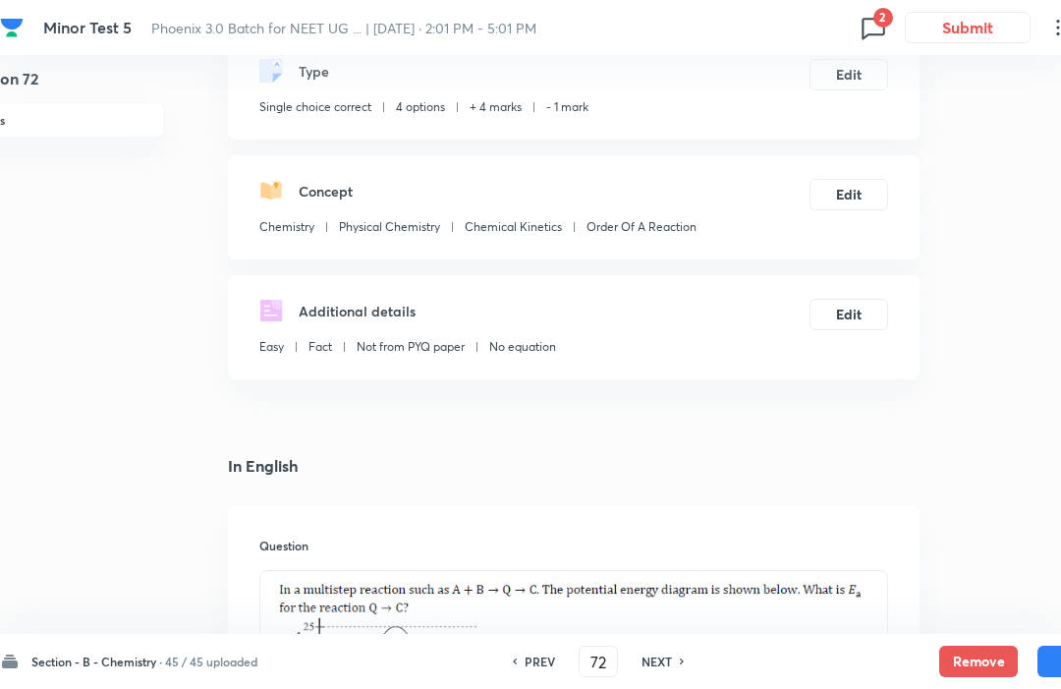
checkbox input "true"
click at [667, 652] on h6 "NEXT" at bounding box center [657, 661] width 30 height 18
type input "73"
checkbox input "false"
checkbox input "true"
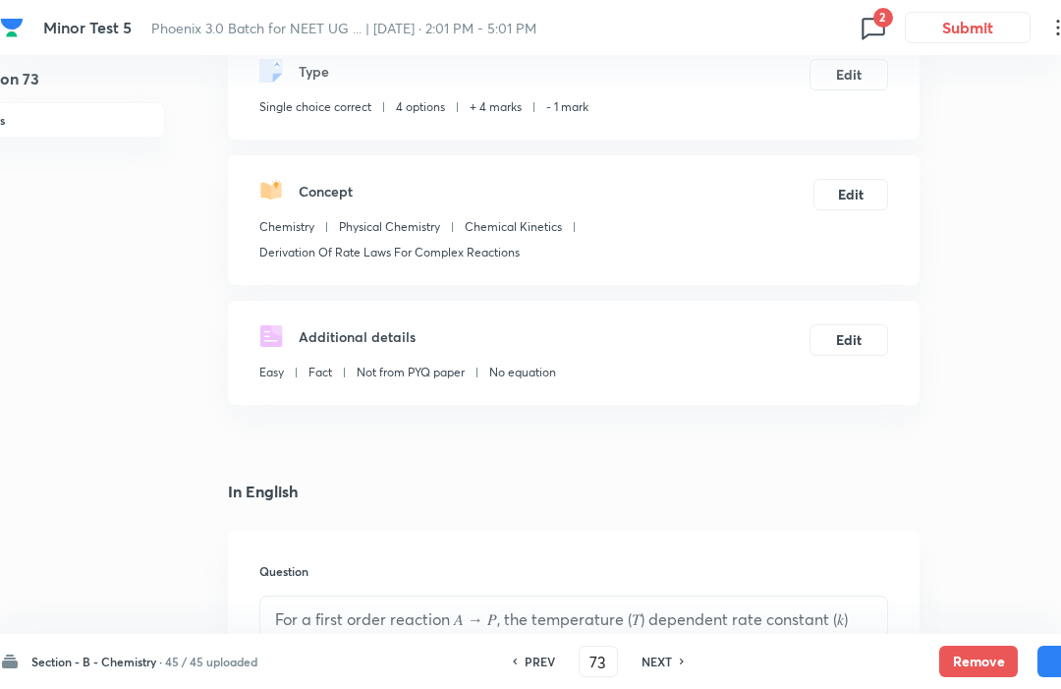
click at [667, 655] on h6 "NEXT" at bounding box center [657, 661] width 30 height 18
type input "74"
checkbox input "false"
checkbox input "true"
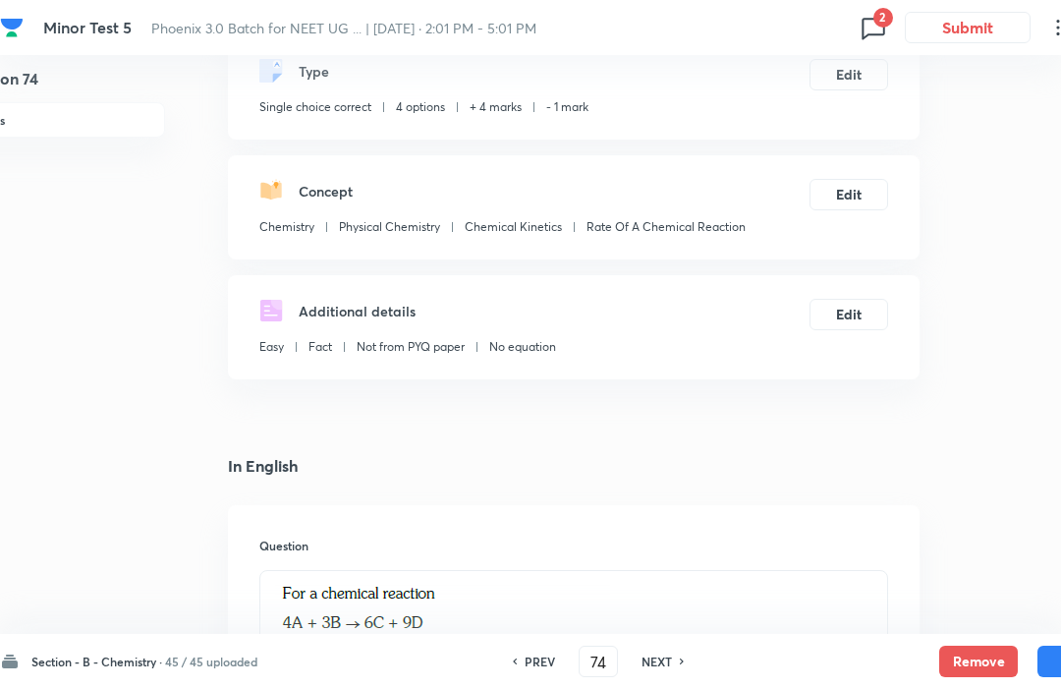
click at [666, 652] on h6 "NEXT" at bounding box center [657, 661] width 30 height 18
type input "75"
checkbox input "false"
checkbox input "true"
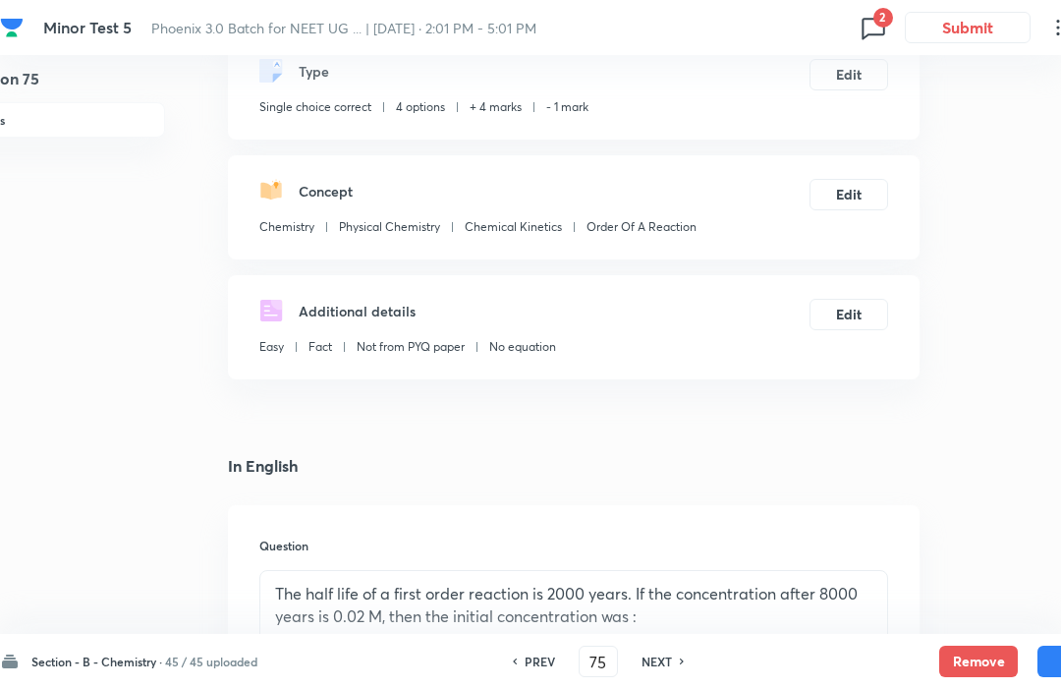
click at [666, 653] on h6 "NEXT" at bounding box center [657, 661] width 30 height 18
type input "76"
checkbox input "true"
click at [666, 653] on h6 "NEXT" at bounding box center [657, 661] width 30 height 18
type input "77"
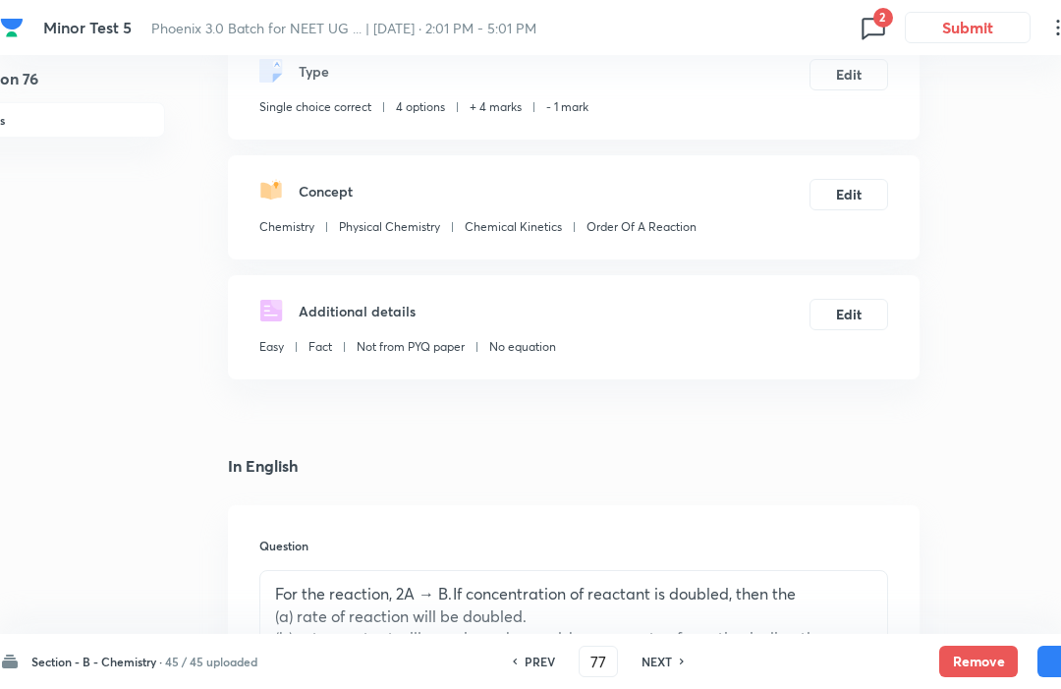
checkbox input "false"
checkbox input "true"
click at [662, 653] on h6 "NEXT" at bounding box center [657, 661] width 30 height 18
type input "78"
checkbox input "false"
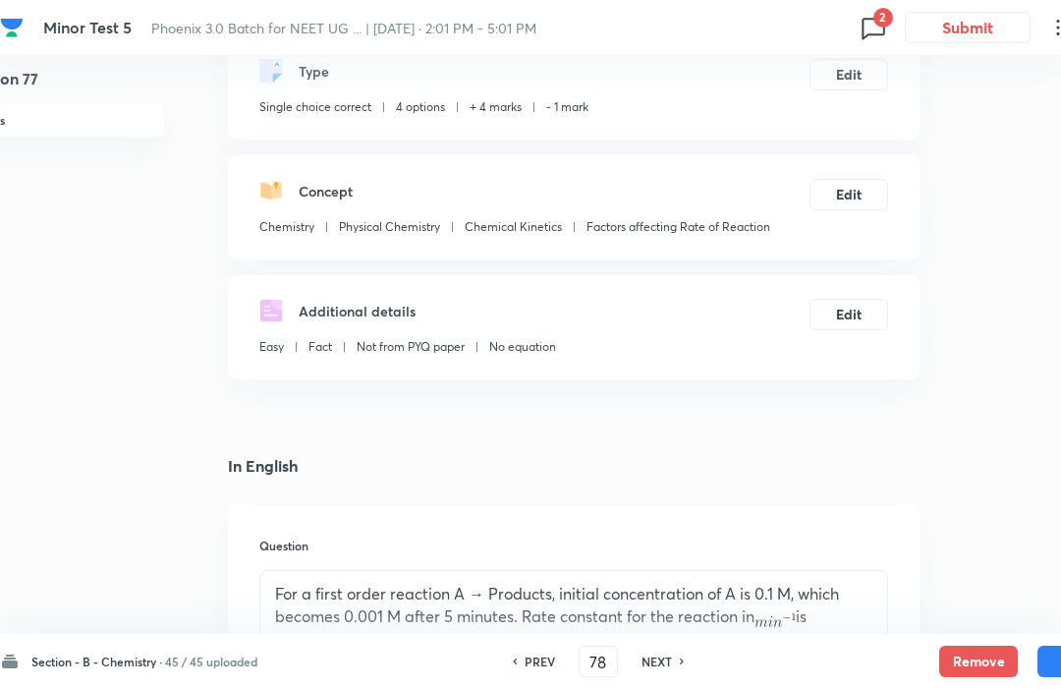
checkbox input "true"
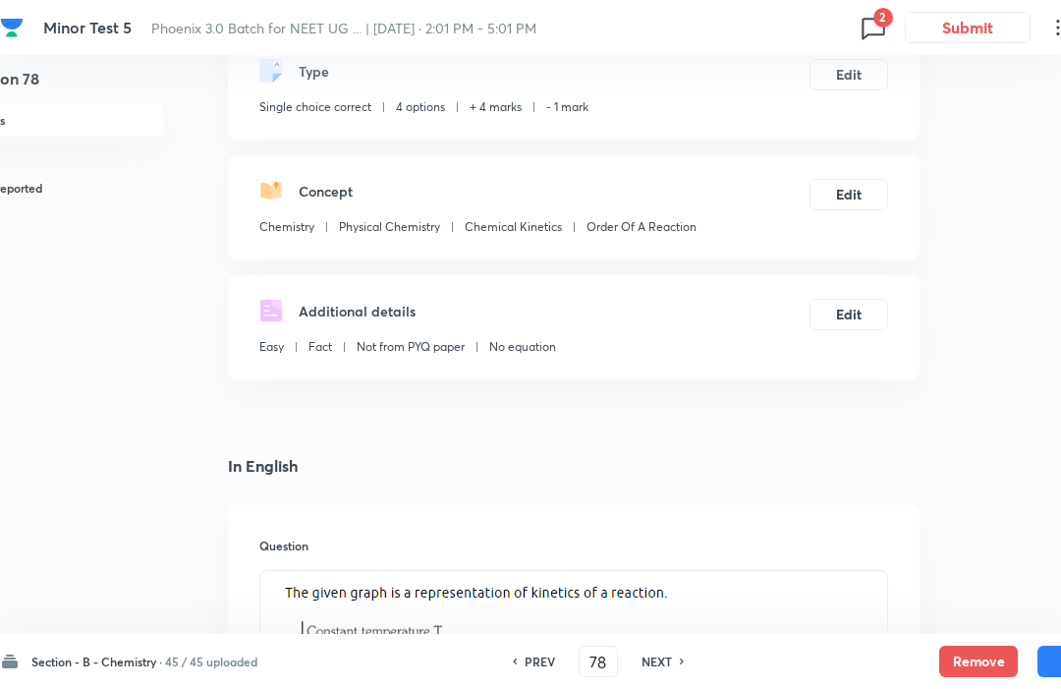
click at [665, 657] on h6 "NEXT" at bounding box center [657, 661] width 30 height 18
type input "79"
checkbox input "true"
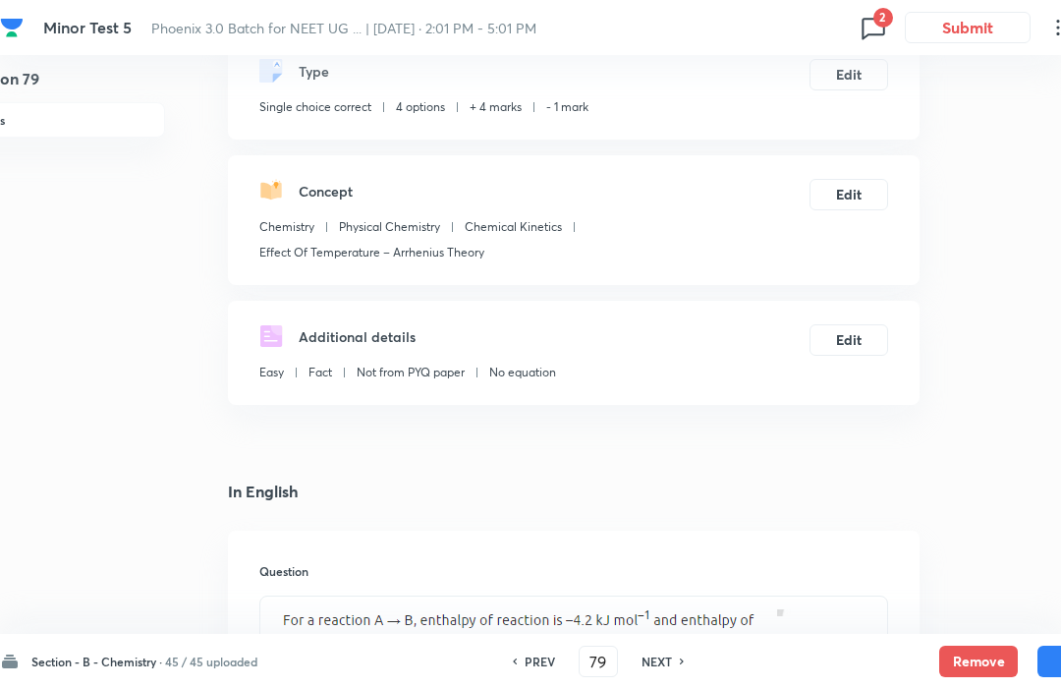
click at [668, 648] on div "PREV 79 ​ NEXT" at bounding box center [599, 661] width 254 height 31
click at [676, 626] on img at bounding box center [537, 642] width 525 height 69
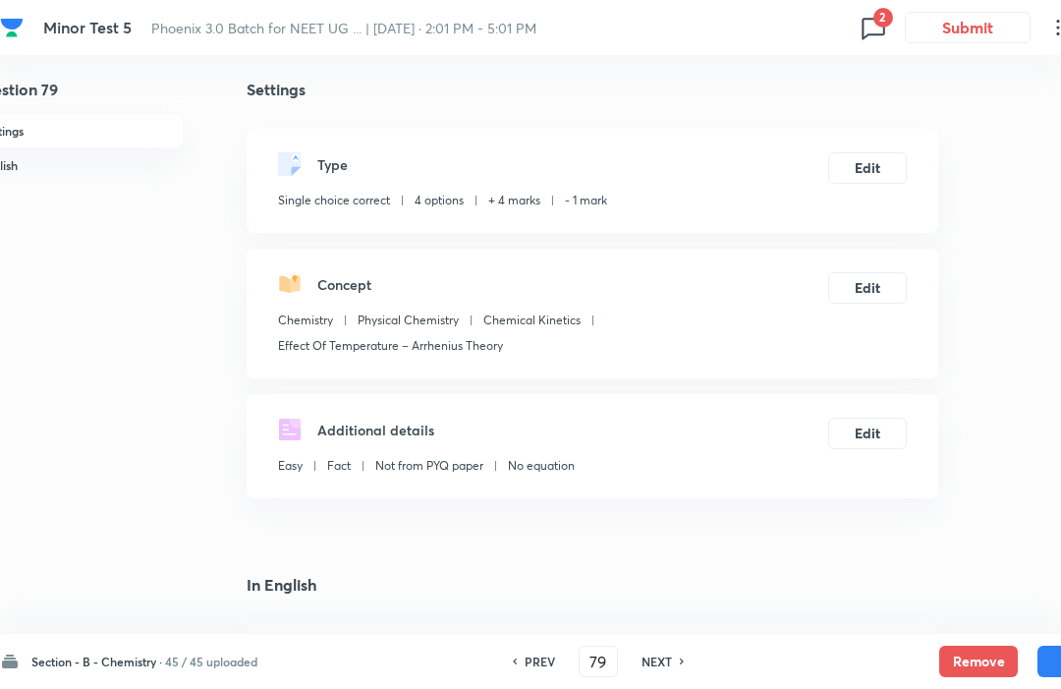
scroll to position [11, 36]
click at [142, 125] on h6 "Settings" at bounding box center [74, 132] width 220 height 35
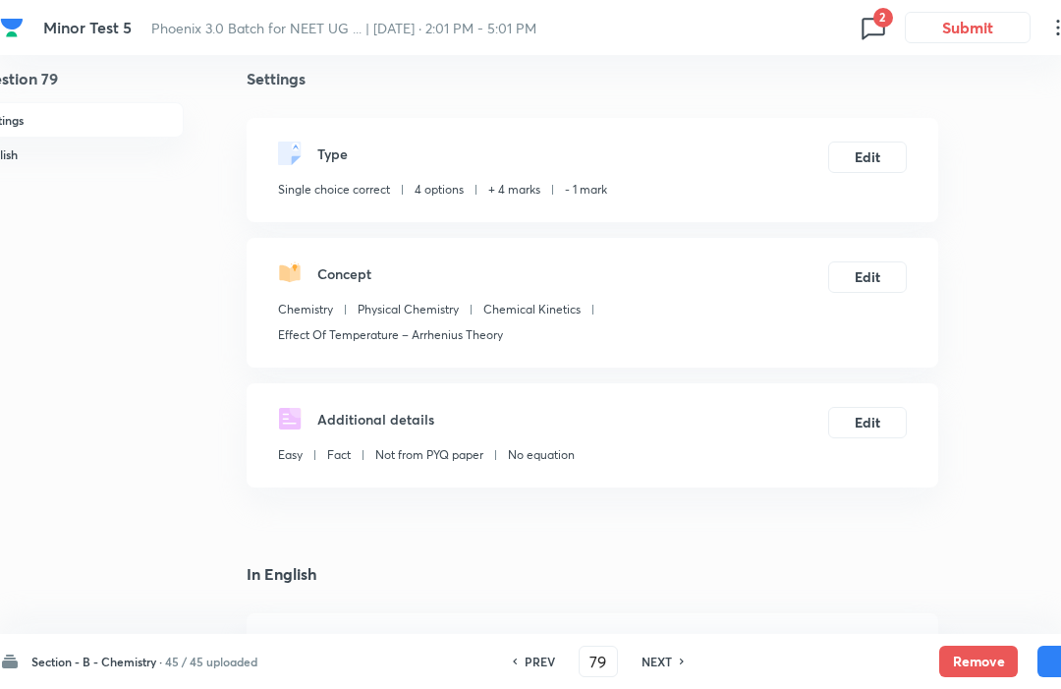
click at [672, 670] on h6 "NEXT" at bounding box center [657, 661] width 30 height 18
type input "80"
checkbox input "true"
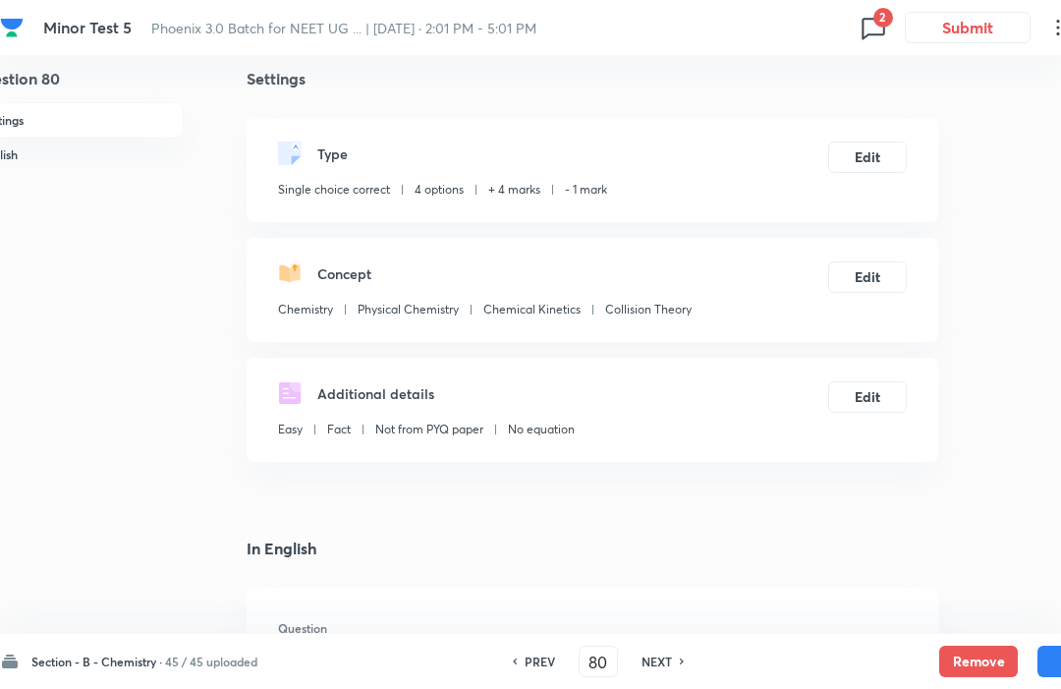
click at [668, 670] on h6 "NEXT" at bounding box center [657, 661] width 30 height 18
type input "81"
checkbox input "false"
checkbox input "true"
click at [667, 677] on div "PREV 81 ​ NEXT" at bounding box center [599, 661] width 254 height 31
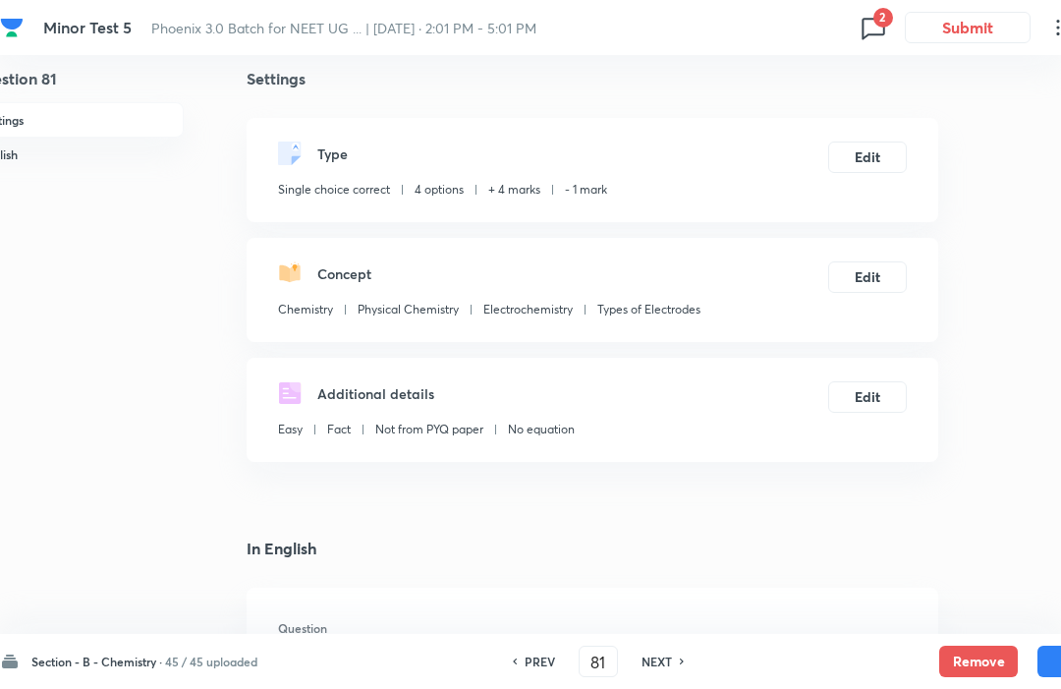
click at [666, 677] on div "PREV 81 ​ NEXT" at bounding box center [599, 661] width 254 height 31
click at [672, 670] on h6 "NEXT" at bounding box center [657, 661] width 30 height 18
type input "82"
checkbox input "false"
checkbox input "true"
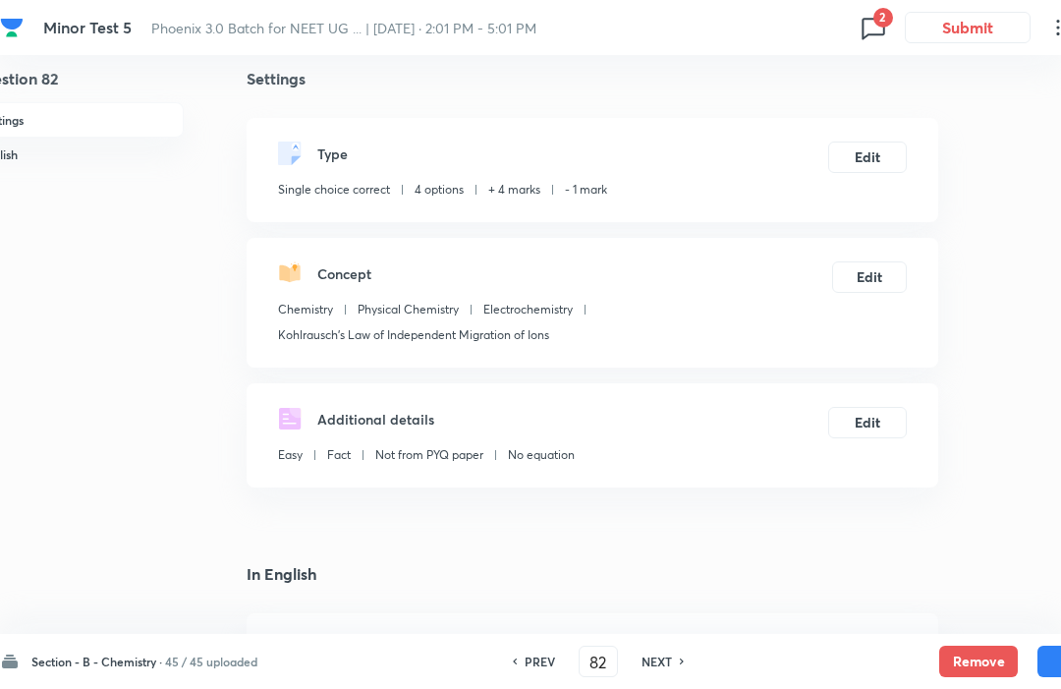
click at [676, 670] on div "NEXT" at bounding box center [660, 661] width 52 height 18
type input "83"
checkbox input "false"
checkbox input "true"
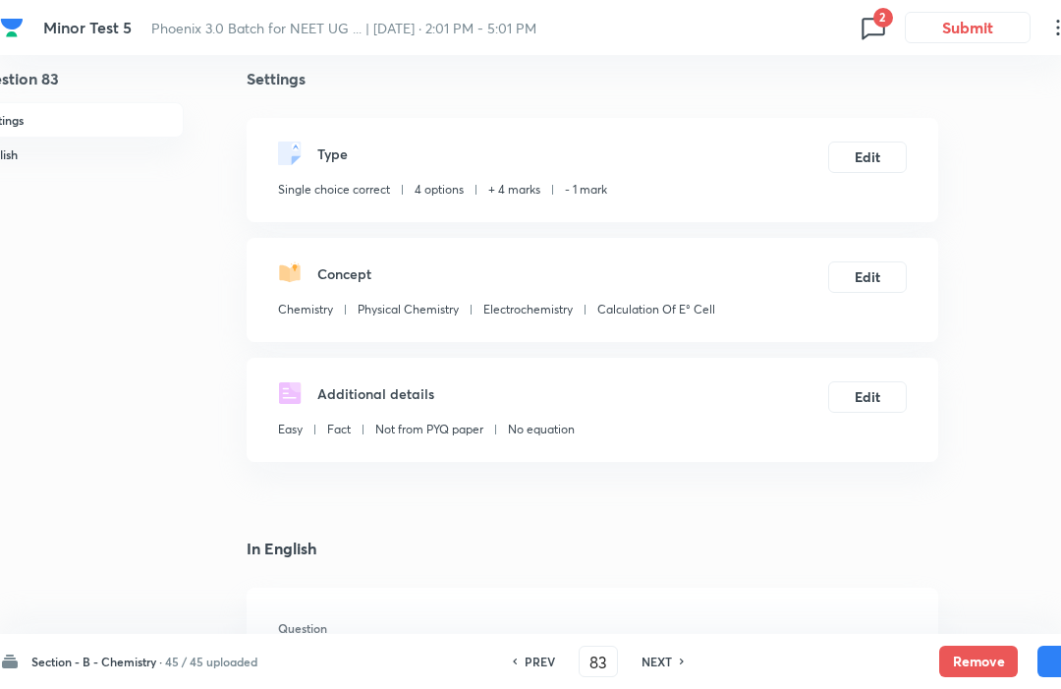
click at [671, 677] on div "PREV 83 ​ NEXT" at bounding box center [599, 661] width 254 height 31
click at [681, 677] on div "PREV 83 ​ NEXT" at bounding box center [599, 661] width 254 height 31
click at [676, 688] on p "A = – 0.250 V, B = – 0.140 V" at bounding box center [592, 699] width 597 height 23
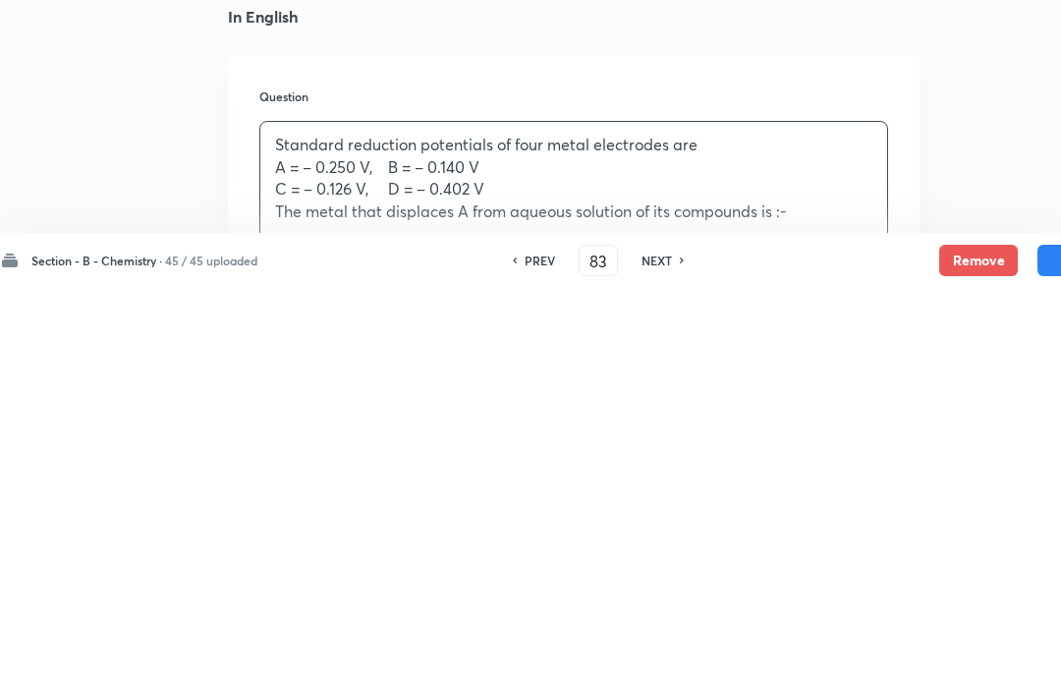
click at [780, 557] on p "A = – 0.250 V, B = – 0.140 V" at bounding box center [573, 568] width 597 height 23
click at [821, 579] on p "C = – 0.126 V, D = – 0.402 V" at bounding box center [573, 590] width 597 height 23
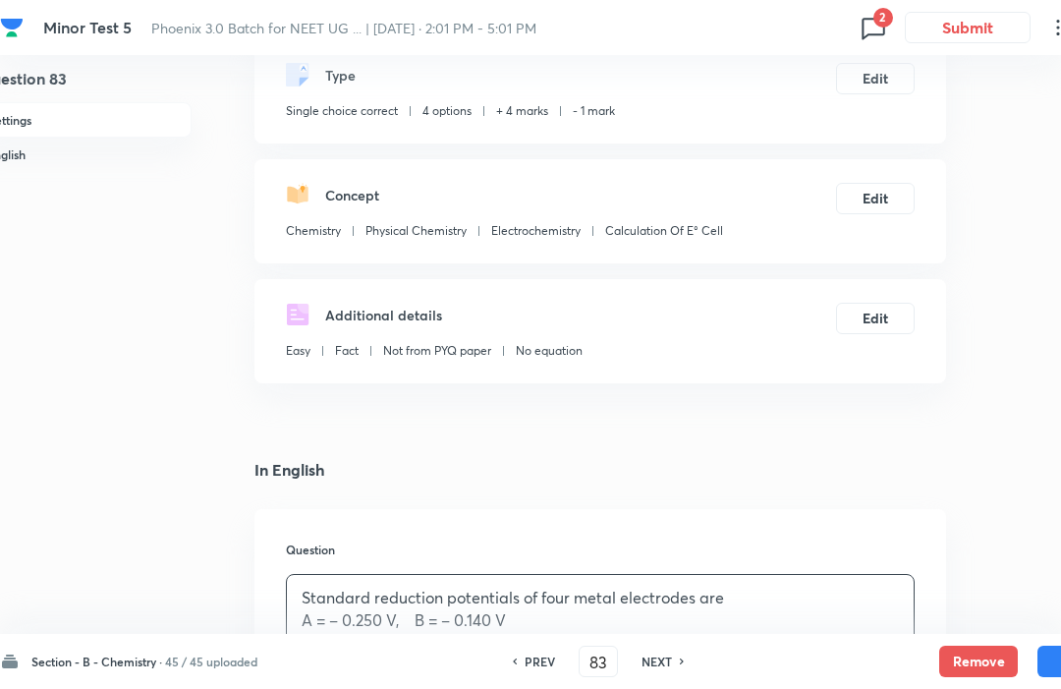
scroll to position [24, 28]
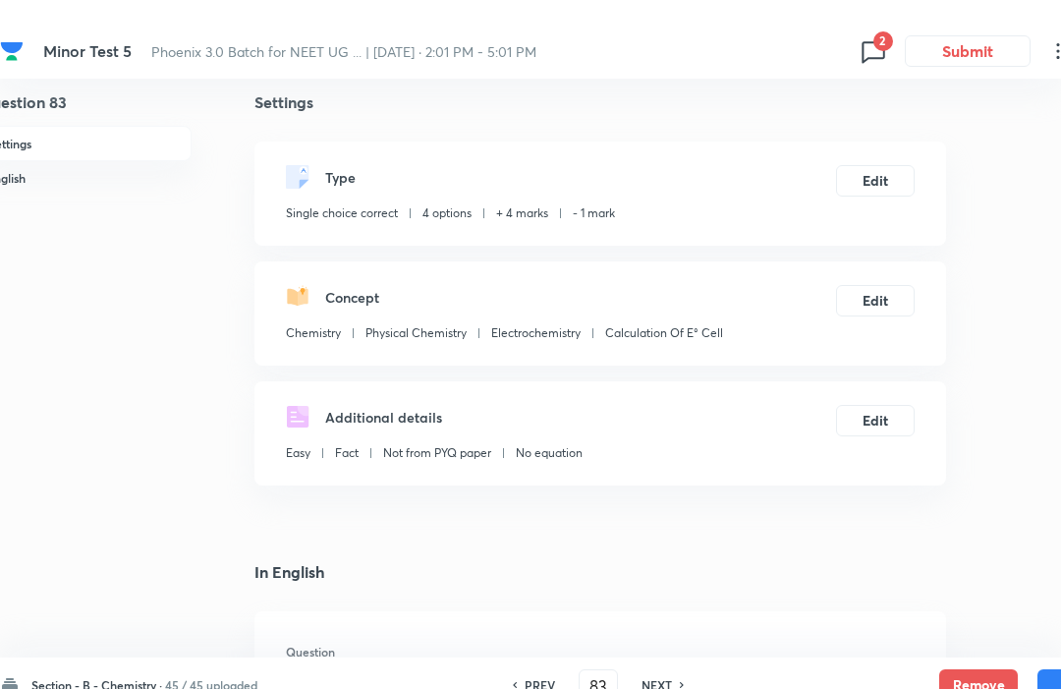
click at [762, 255] on div "Settings Type Single choice correct 4 options + 4 marks - 1 mark Edit Concept C…" at bounding box center [600, 266] width 692 height 391
click at [672, 637] on h6 "Question" at bounding box center [600, 628] width 629 height 18
click at [677, 637] on h6 "Question" at bounding box center [600, 628] width 629 height 18
click at [662, 668] on div "Section - B - Chemistry · 45 / 45 uploaded PREV 83 ​ NEXT Remove Save" at bounding box center [558, 661] width 1116 height 55
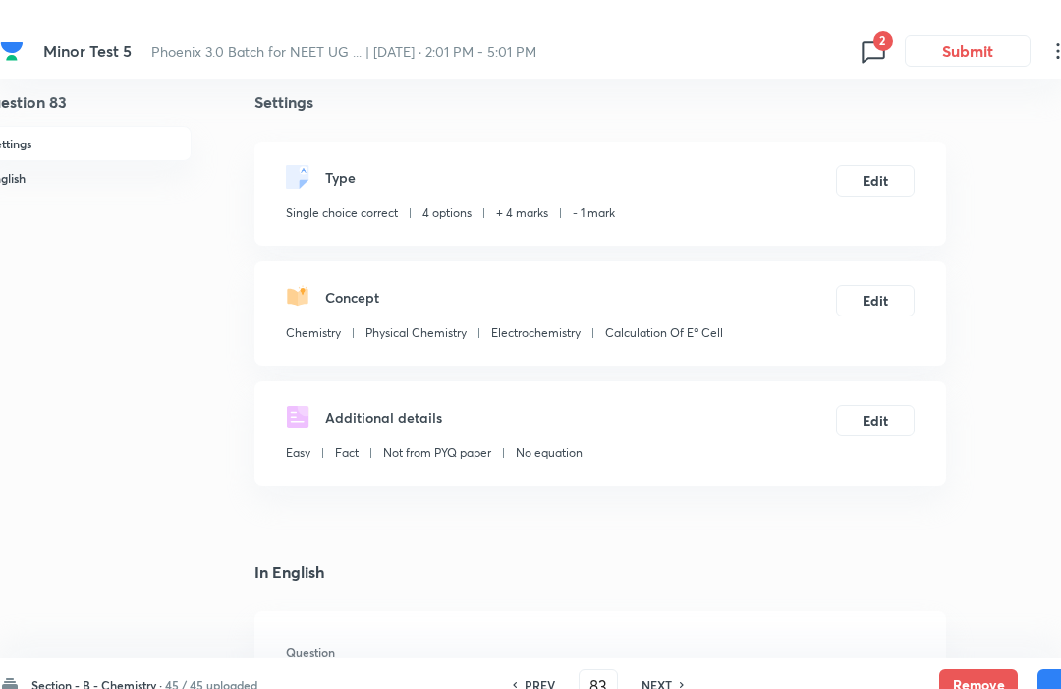
click at [666, 671] on div "PREV 83 ​ NEXT" at bounding box center [599, 661] width 254 height 31
click at [676, 637] on h6 "Question" at bounding box center [600, 628] width 629 height 18
click at [536, 637] on h6 "Question" at bounding box center [600, 628] width 629 height 18
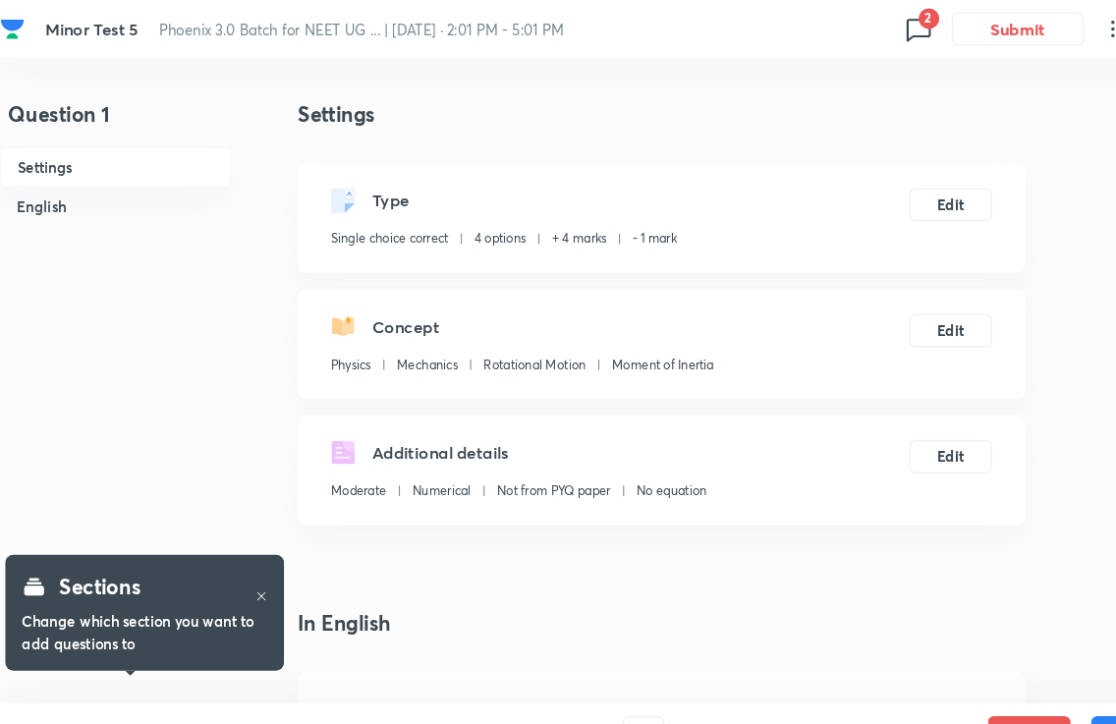
scroll to position [6, 0]
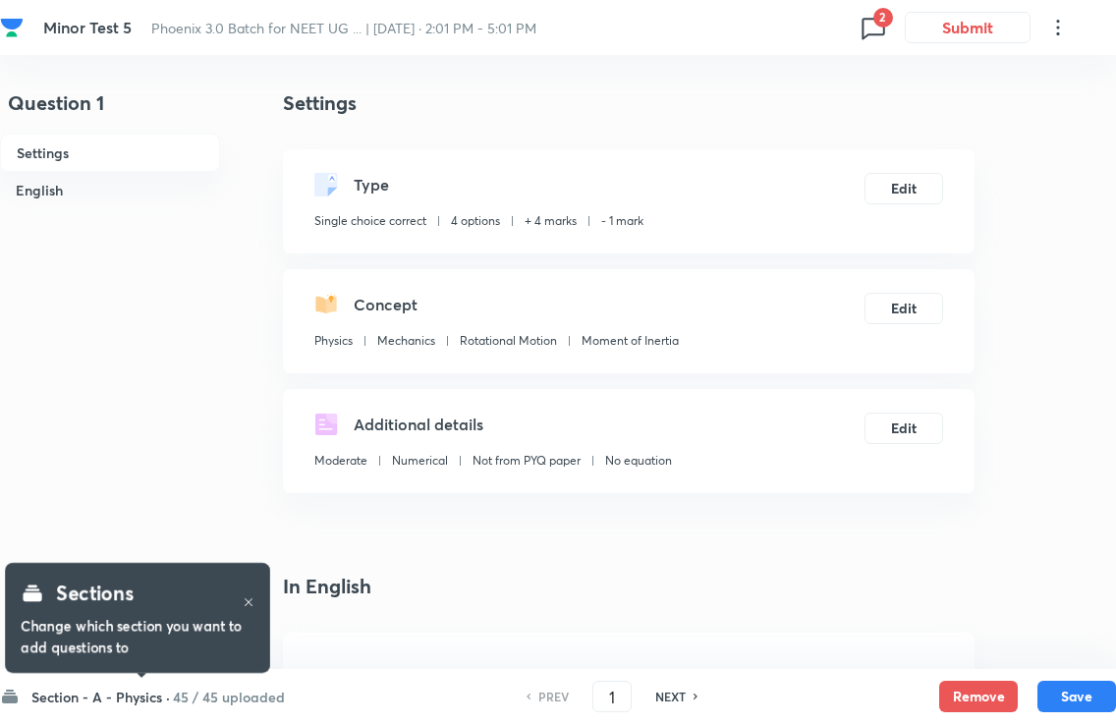
click at [188, 688] on h6 "45 / 45 uploaded" at bounding box center [229, 697] width 112 height 21
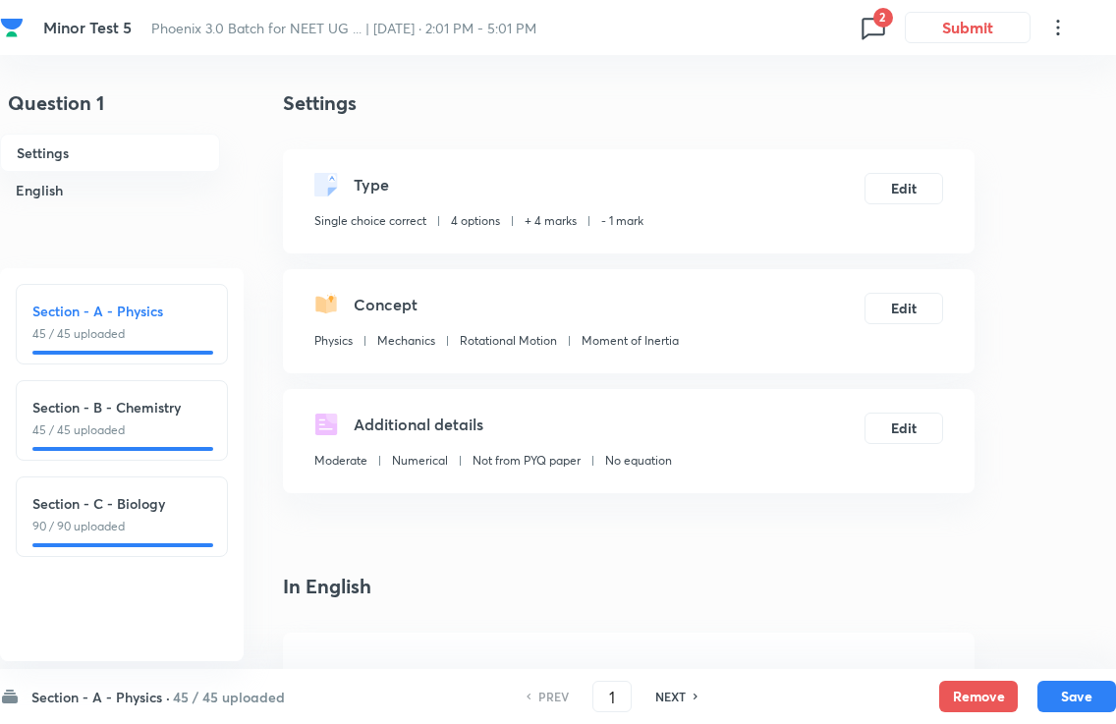
click at [194, 416] on h6 "Section - B - Chemistry" at bounding box center [121, 407] width 179 height 21
type input "46"
checkbox input "false"
checkbox input "true"
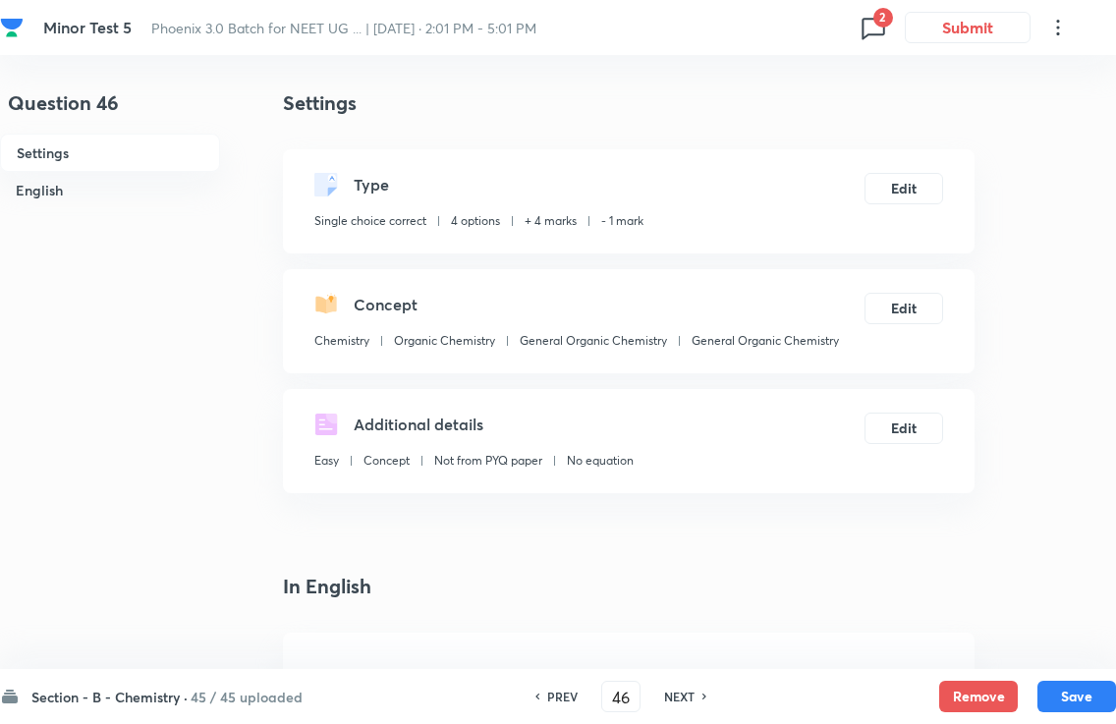
click at [691, 688] on h6 "NEXT" at bounding box center [679, 697] width 30 height 18
type input "47"
checkbox input "false"
checkbox input "true"
click at [698, 688] on div "NEXT" at bounding box center [682, 697] width 52 height 18
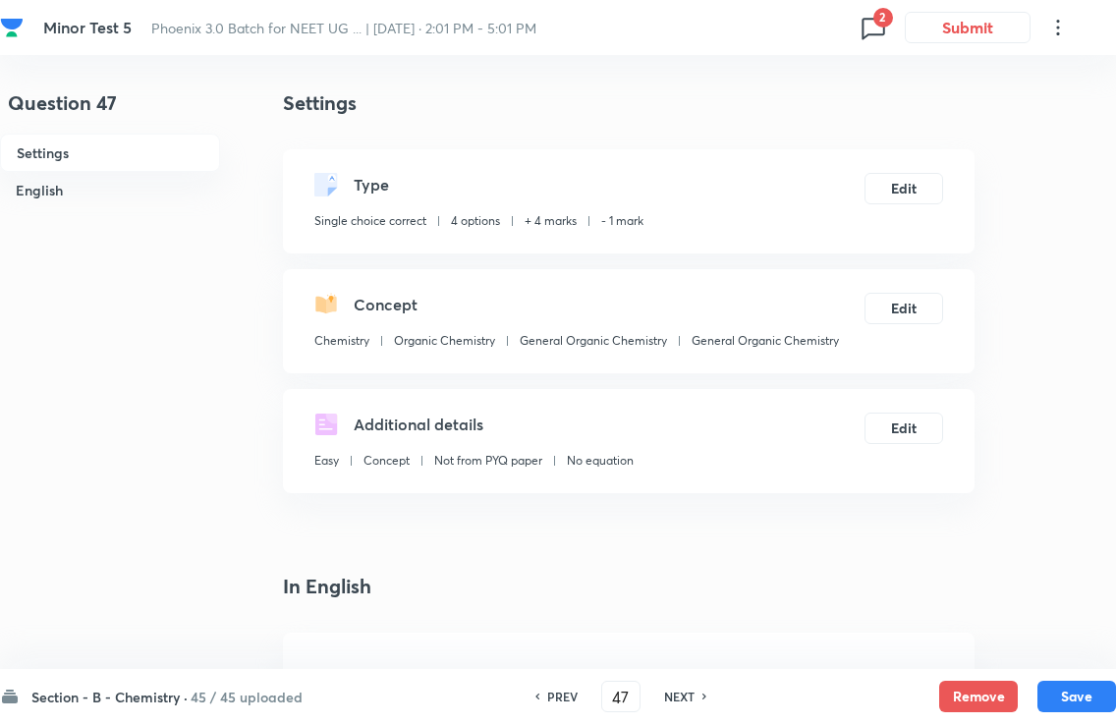
type input "48"
checkbox input "false"
checkbox input "true"
click at [697, 688] on div "NEXT" at bounding box center [682, 697] width 52 height 18
type input "49"
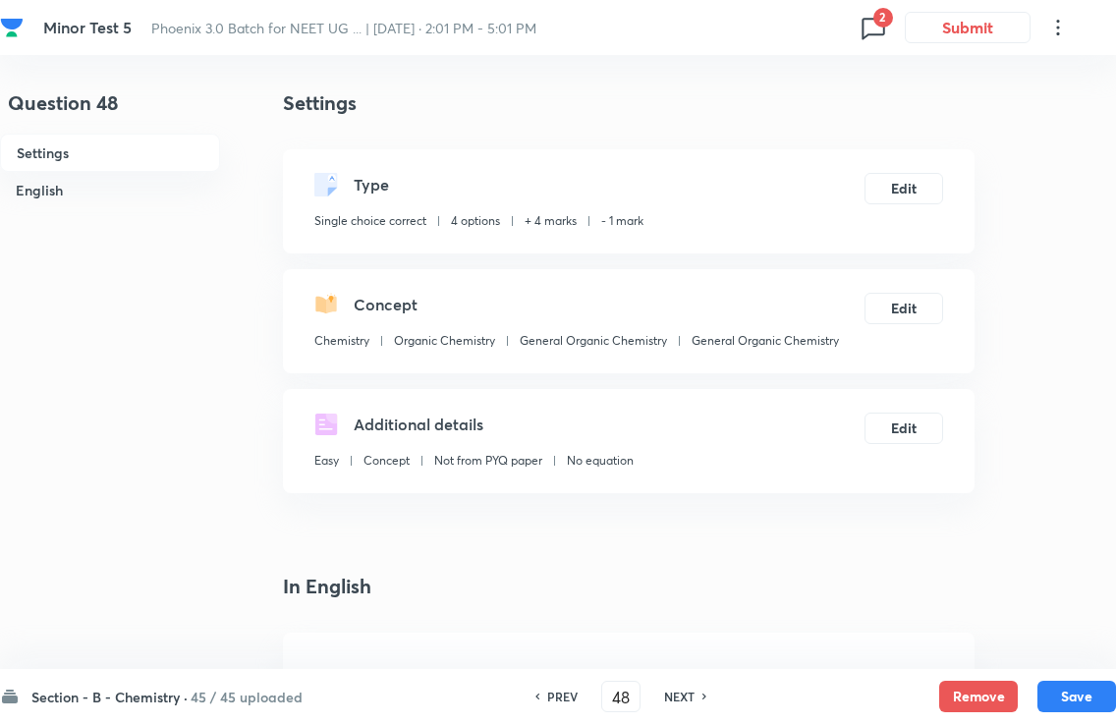
checkbox input "false"
checkbox input "true"
click at [698, 688] on div "NEXT" at bounding box center [682, 697] width 52 height 18
type input "50"
checkbox input "true"
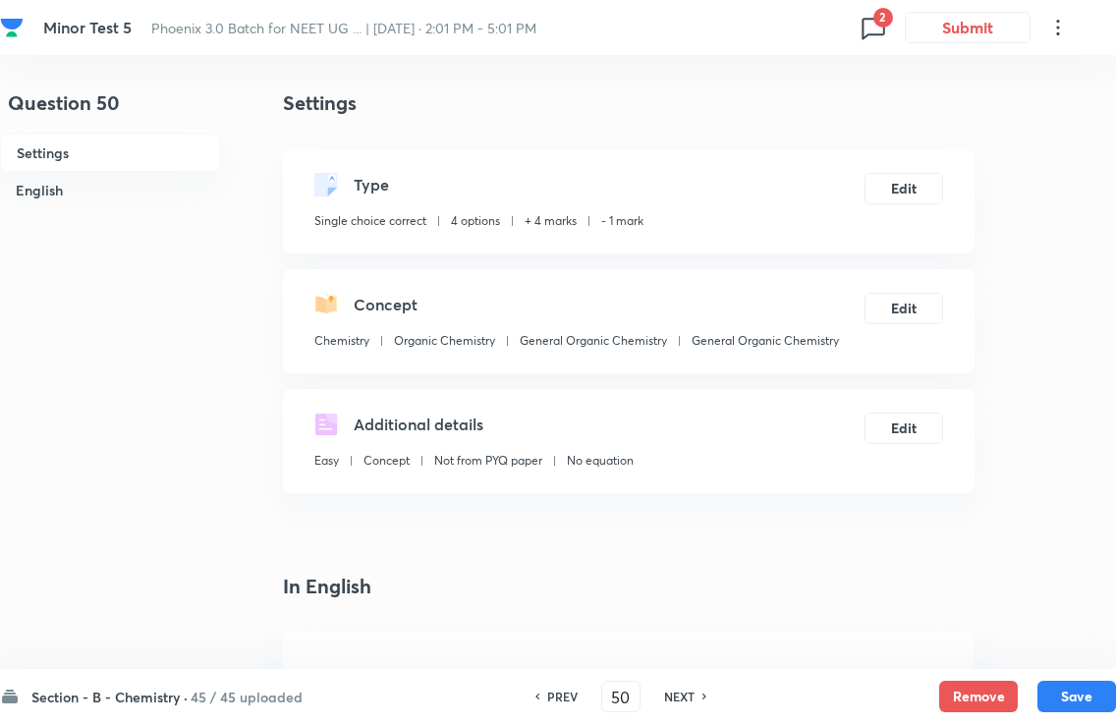
click at [696, 688] on div "NEXT" at bounding box center [682, 697] width 52 height 18
type input "51"
checkbox input "false"
checkbox input "true"
click at [694, 688] on h6 "NEXT" at bounding box center [679, 697] width 30 height 18
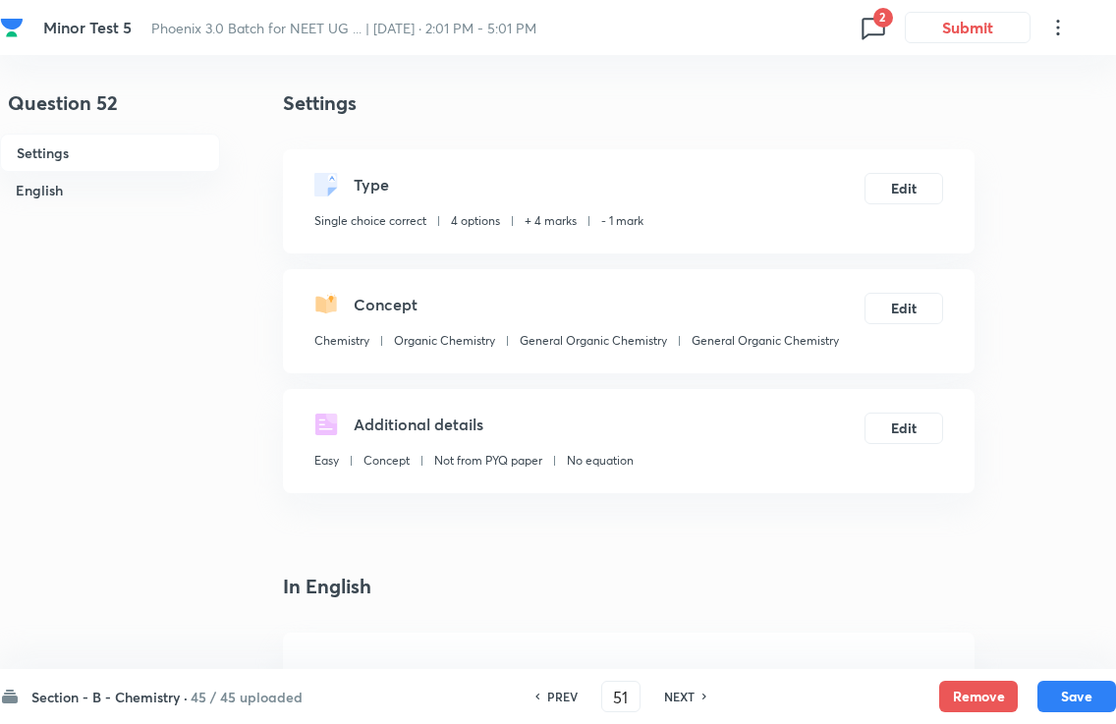
type input "52"
checkbox input "false"
checkbox input "true"
click at [693, 688] on h6 "NEXT" at bounding box center [679, 697] width 30 height 18
type input "53"
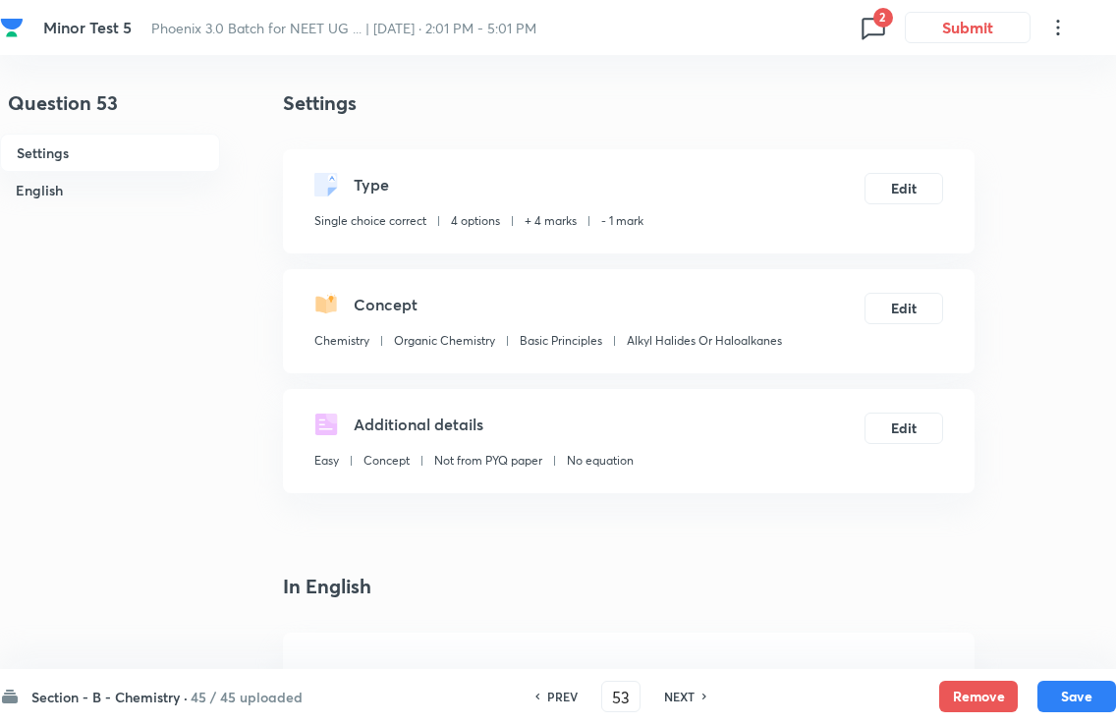
checkbox input "false"
checkbox input "true"
click at [694, 688] on h6 "NEXT" at bounding box center [679, 697] width 30 height 18
type input "54"
checkbox input "false"
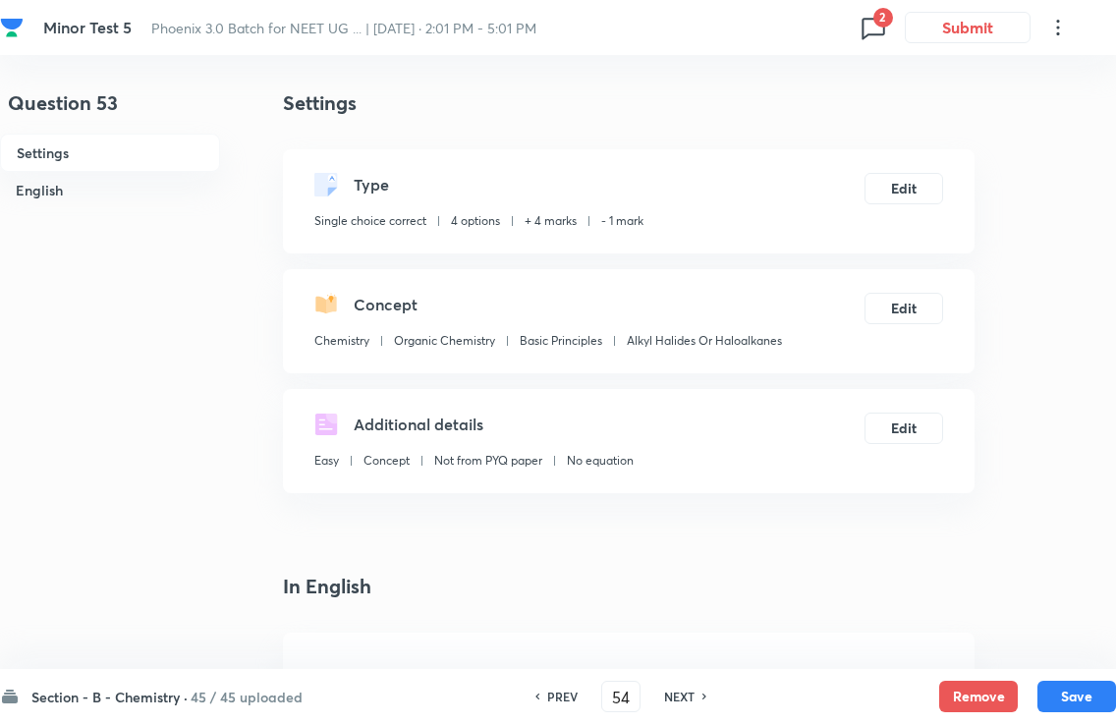
checkbox input "true"
click at [696, 688] on div "NEXT" at bounding box center [682, 697] width 52 height 18
type input "55"
checkbox input "false"
checkbox input "true"
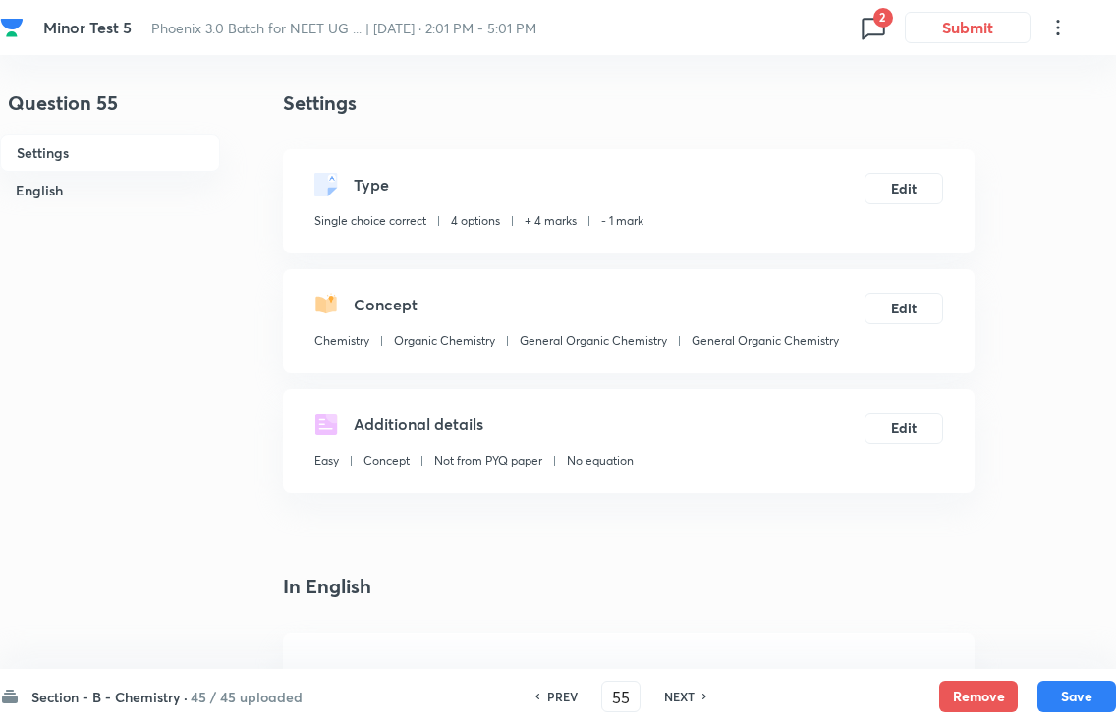
click at [694, 684] on div "PREV 55 ​ NEXT" at bounding box center [621, 696] width 254 height 31
click at [694, 688] on h6 "NEXT" at bounding box center [679, 697] width 30 height 18
type input "56"
checkbox input "false"
checkbox input "true"
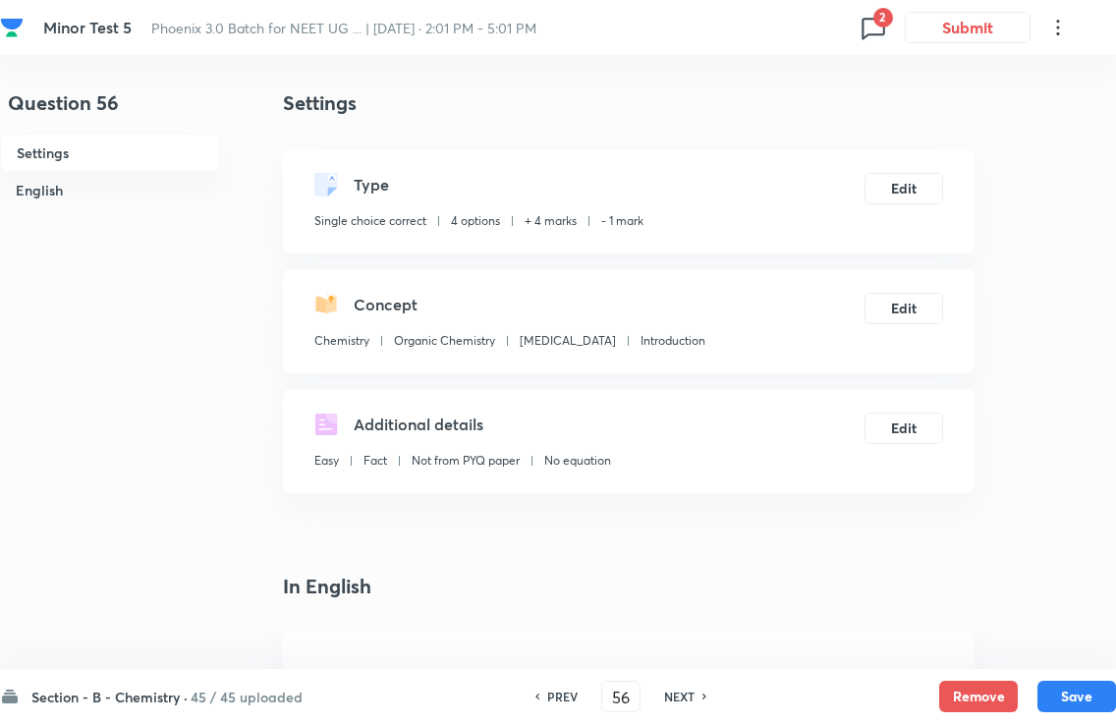
click at [695, 681] on div "PREV 56 ​ NEXT" at bounding box center [621, 696] width 254 height 31
click at [695, 688] on div "NEXT" at bounding box center [682, 697] width 52 height 18
type input "57"
checkbox input "false"
checkbox input "true"
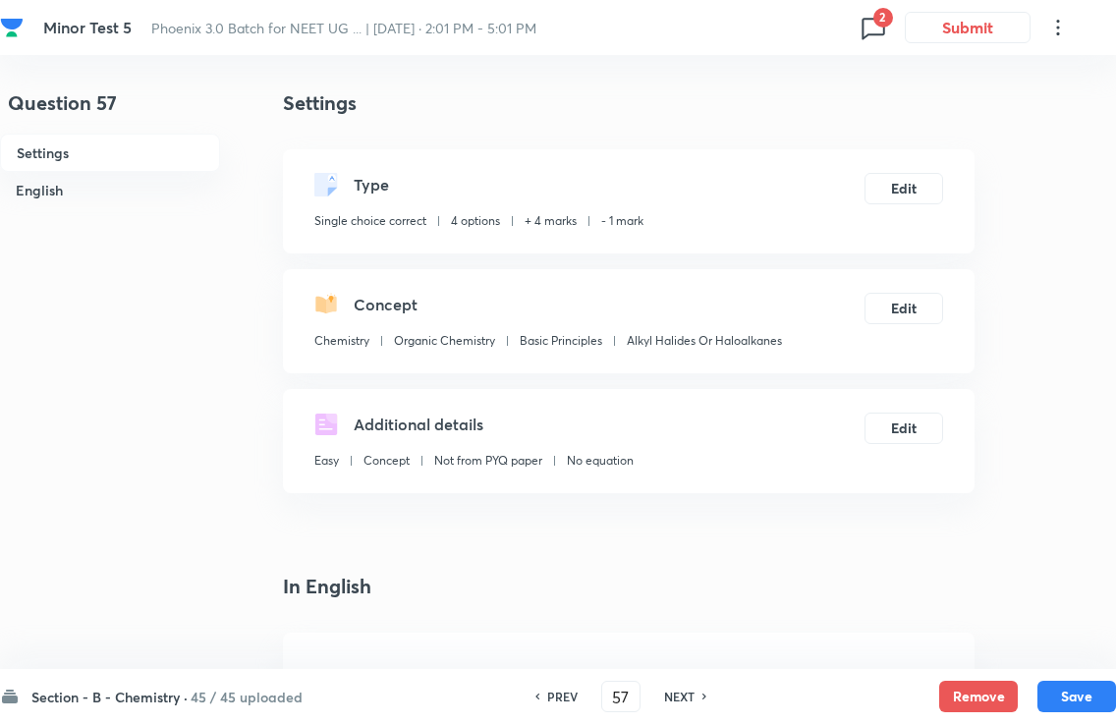
click at [694, 683] on div "PREV 57 ​ NEXT" at bounding box center [621, 696] width 254 height 31
click at [695, 688] on div "NEXT" at bounding box center [682, 697] width 52 height 18
type input "58"
checkbox input "false"
checkbox input "true"
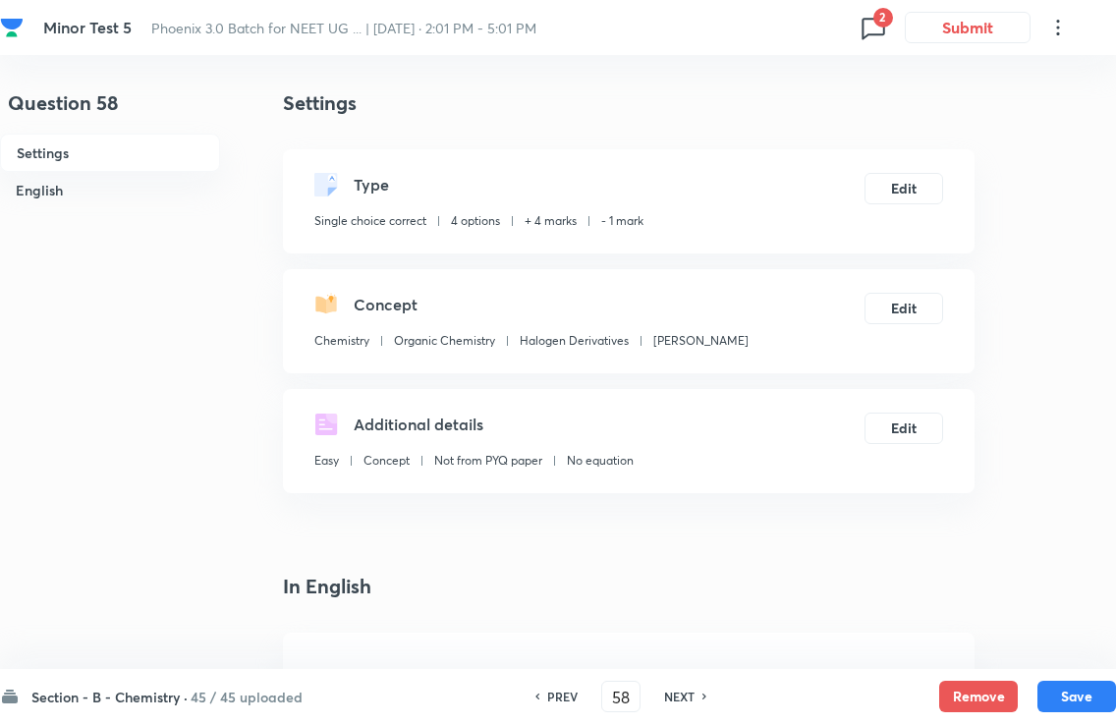
click at [688, 688] on h6 "NEXT" at bounding box center [679, 697] width 30 height 18
type input "59"
checkbox input "false"
checkbox input "true"
click at [697, 688] on div "NEXT" at bounding box center [682, 697] width 52 height 18
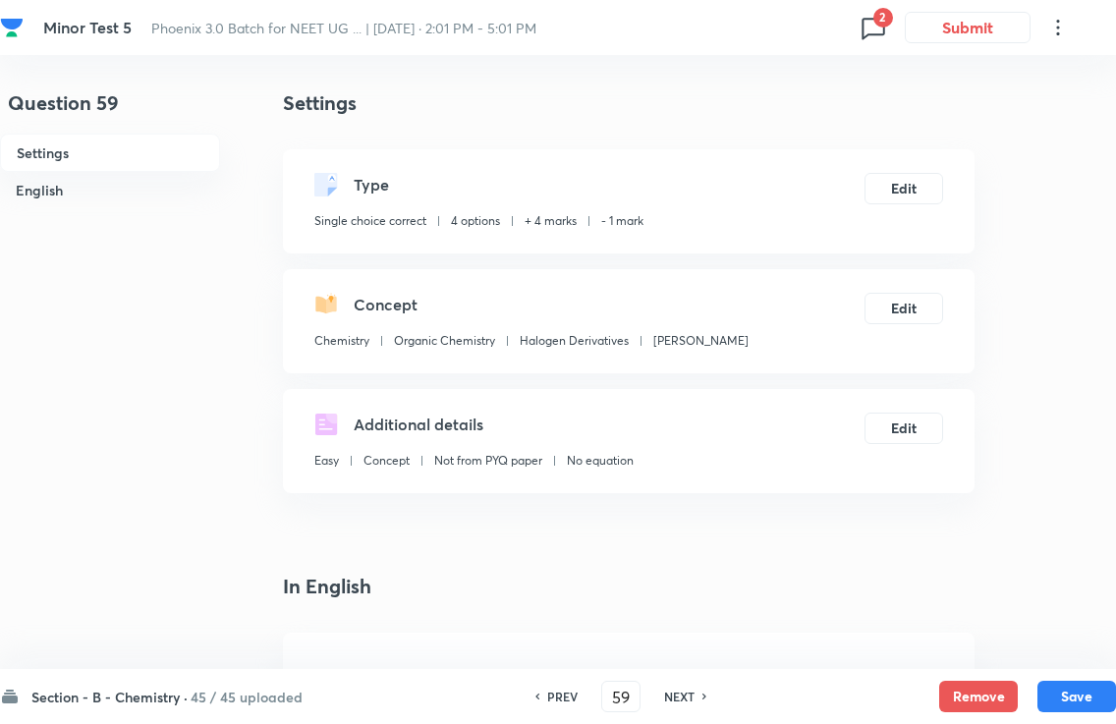
type input "60"
checkbox input "true"
click at [693, 688] on h6 "NEXT" at bounding box center [679, 697] width 30 height 18
type input "61"
checkbox input "false"
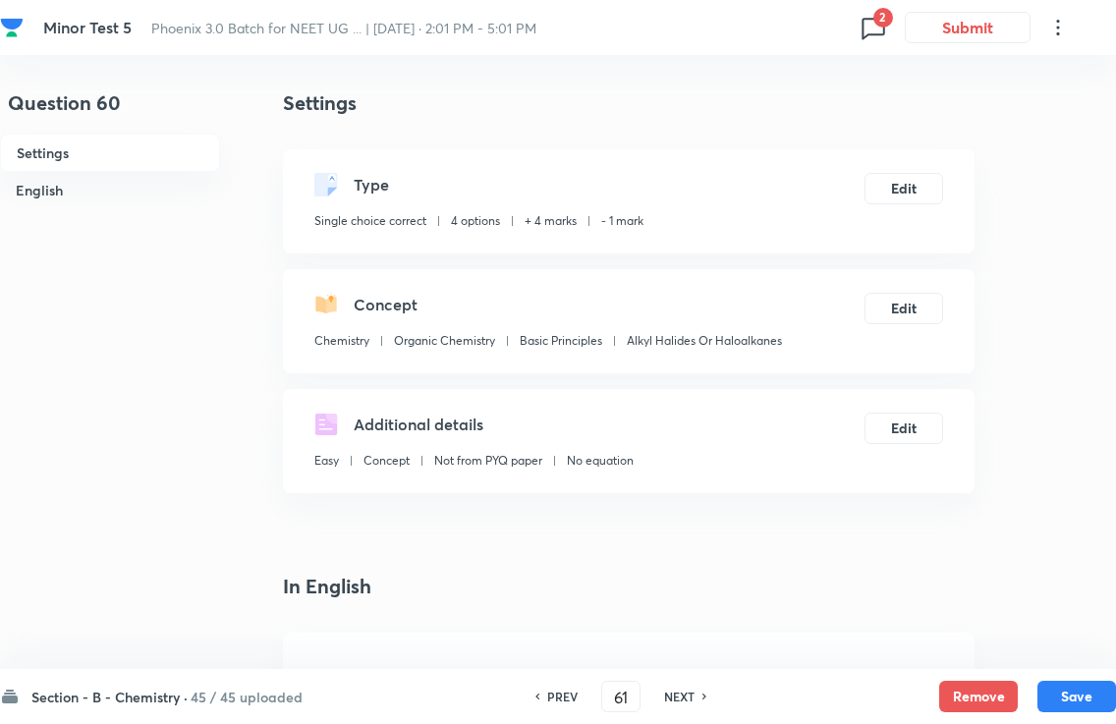
checkbox input "true"
click at [694, 688] on h6 "NEXT" at bounding box center [679, 697] width 30 height 18
type input "62"
checkbox input "false"
checkbox input "true"
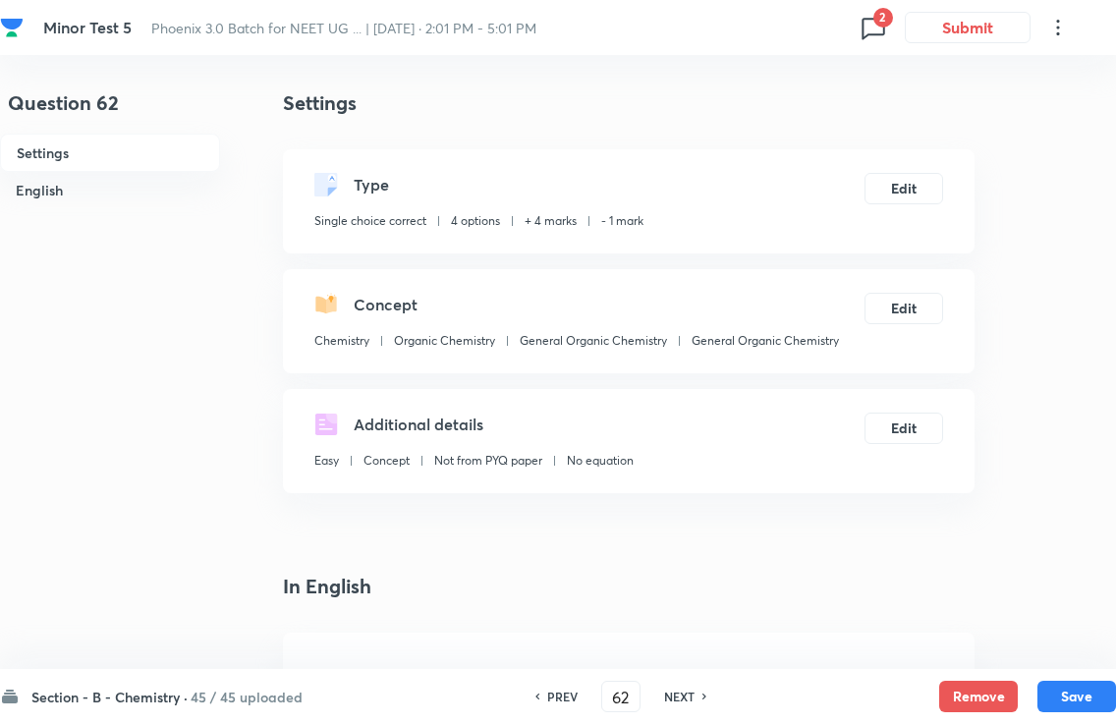
click at [693, 688] on h6 "NEXT" at bounding box center [679, 697] width 30 height 18
type input "63"
checkbox input "false"
checkbox input "true"
click at [910, 188] on button "Edit" at bounding box center [904, 188] width 79 height 31
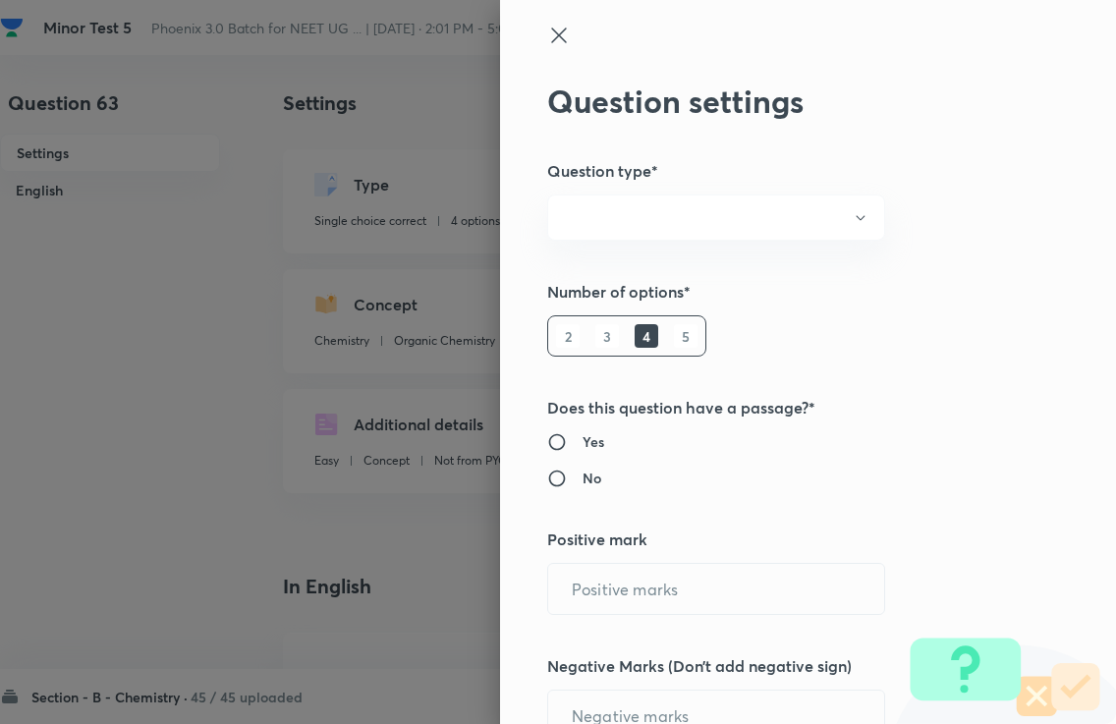
radio input "true"
type input "1"
type input "0"
type input "Chemistry"
type input "Organic Chemistry"
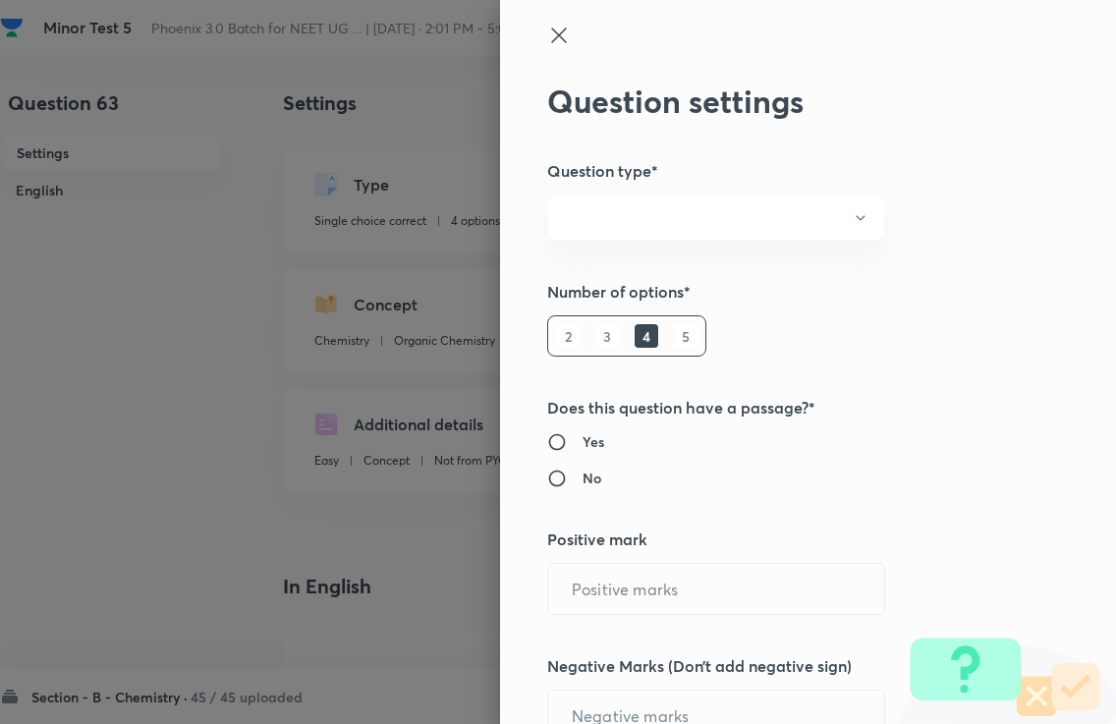
type input "Basic Principles"
type input "Alkyl Halides Or Haloalkanes"
radio input "true"
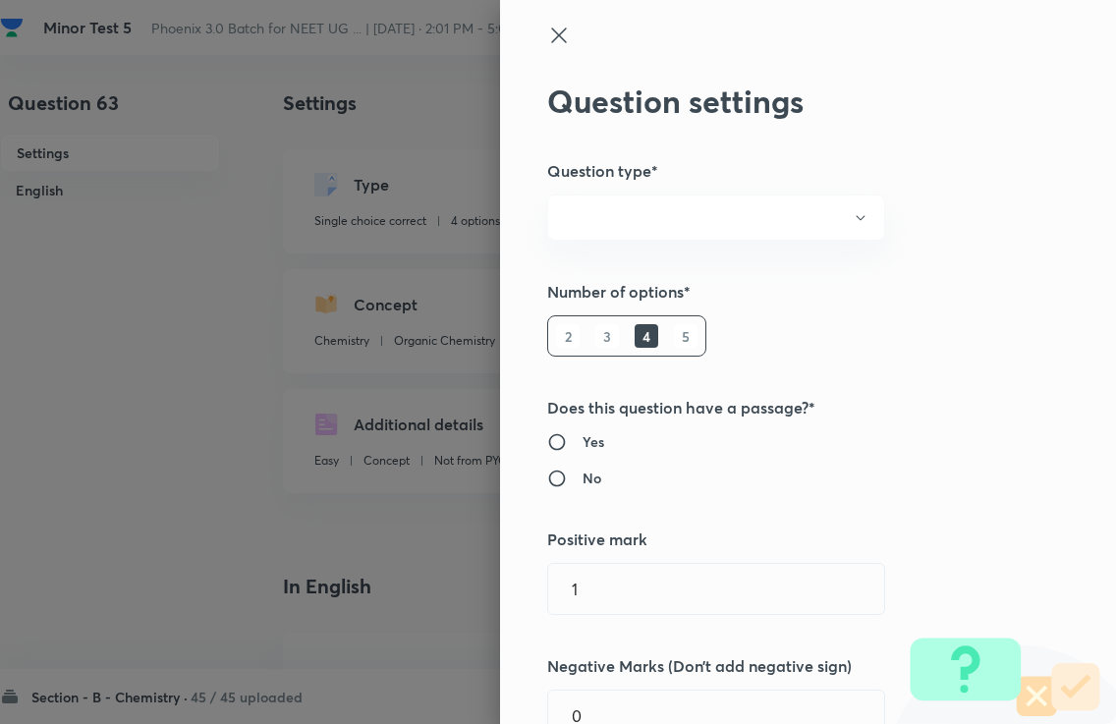
radio input "true"
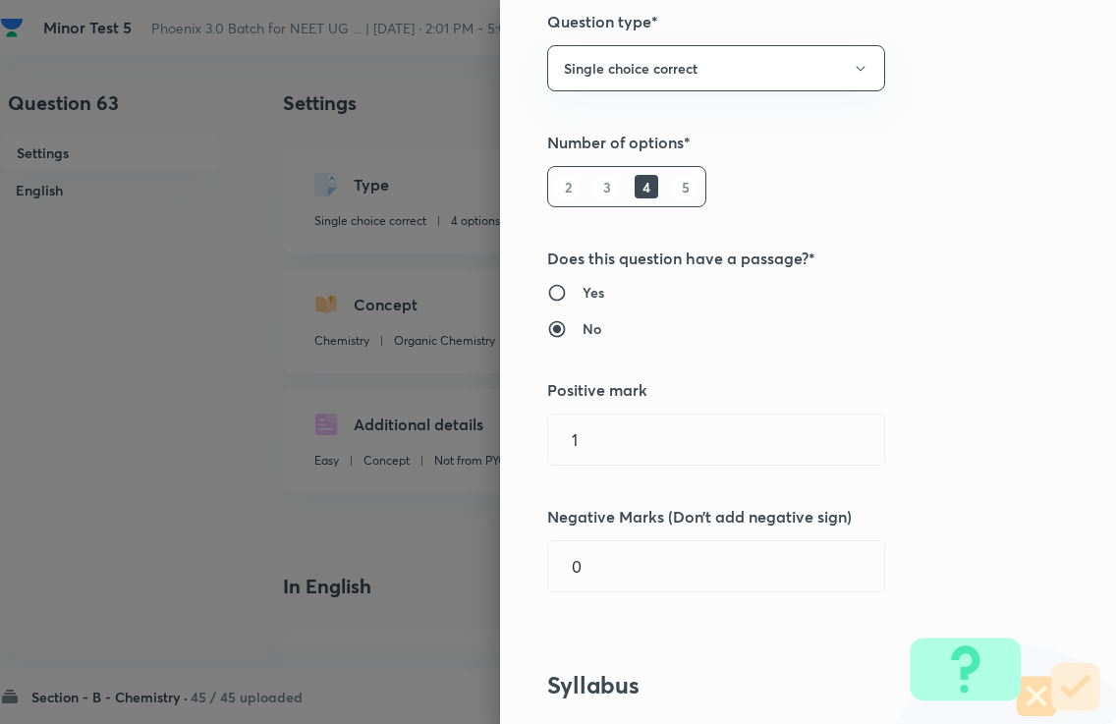
scroll to position [172, 0]
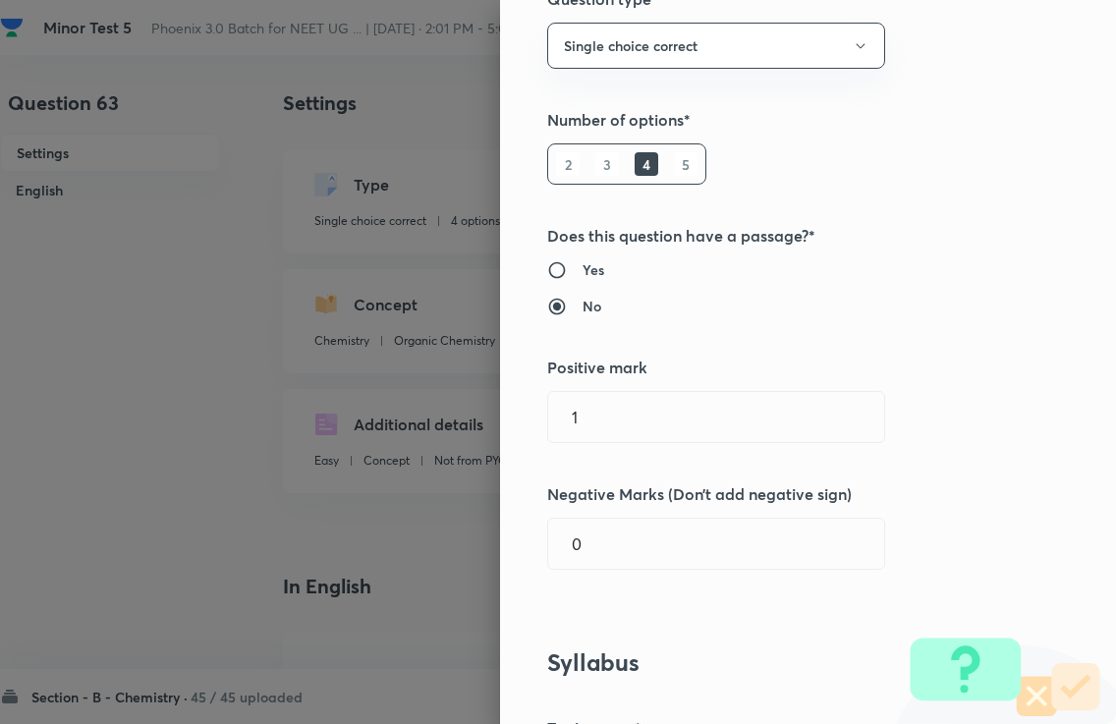
click at [749, 411] on input "1" at bounding box center [716, 417] width 336 height 50
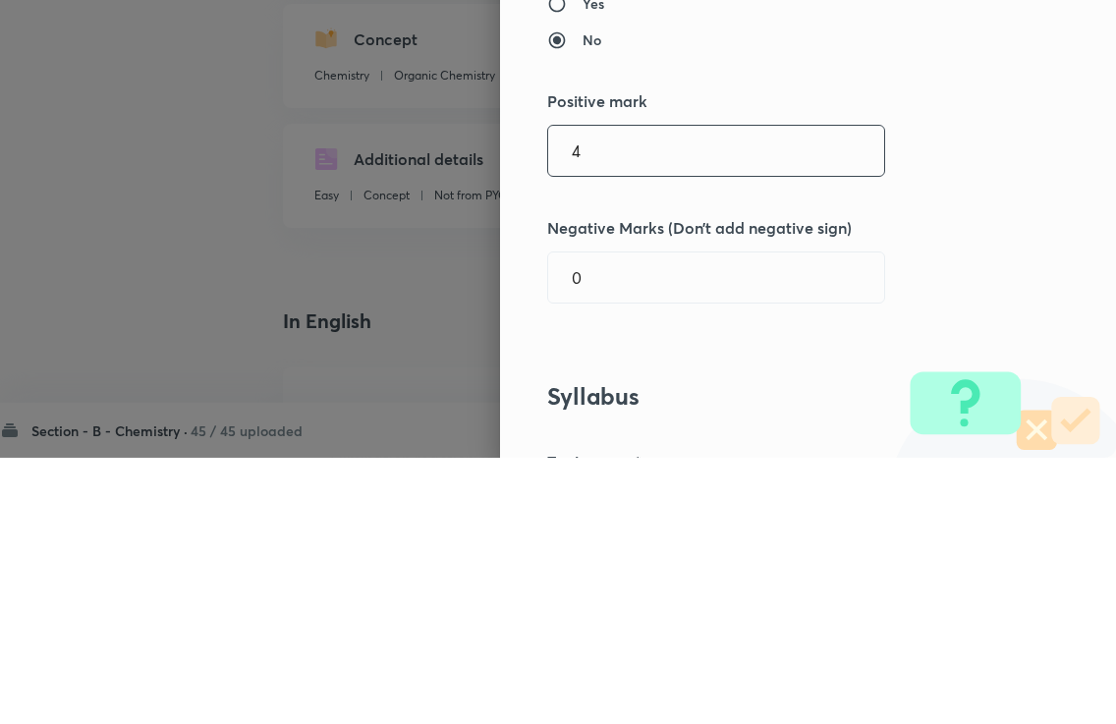
type input "4"
click at [621, 519] on input "0" at bounding box center [716, 544] width 336 height 50
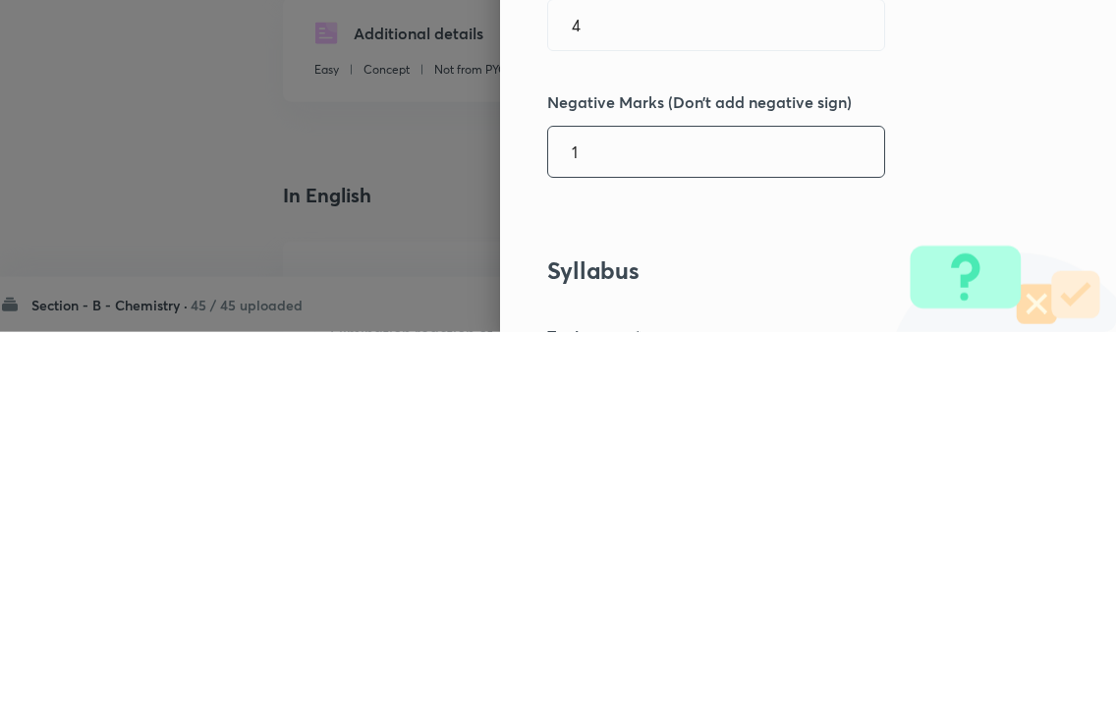
type input "1"
click at [1058, 157] on div "Question settings Question type* Single choice correct Number of options* 2 3 4…" at bounding box center [808, 362] width 616 height 724
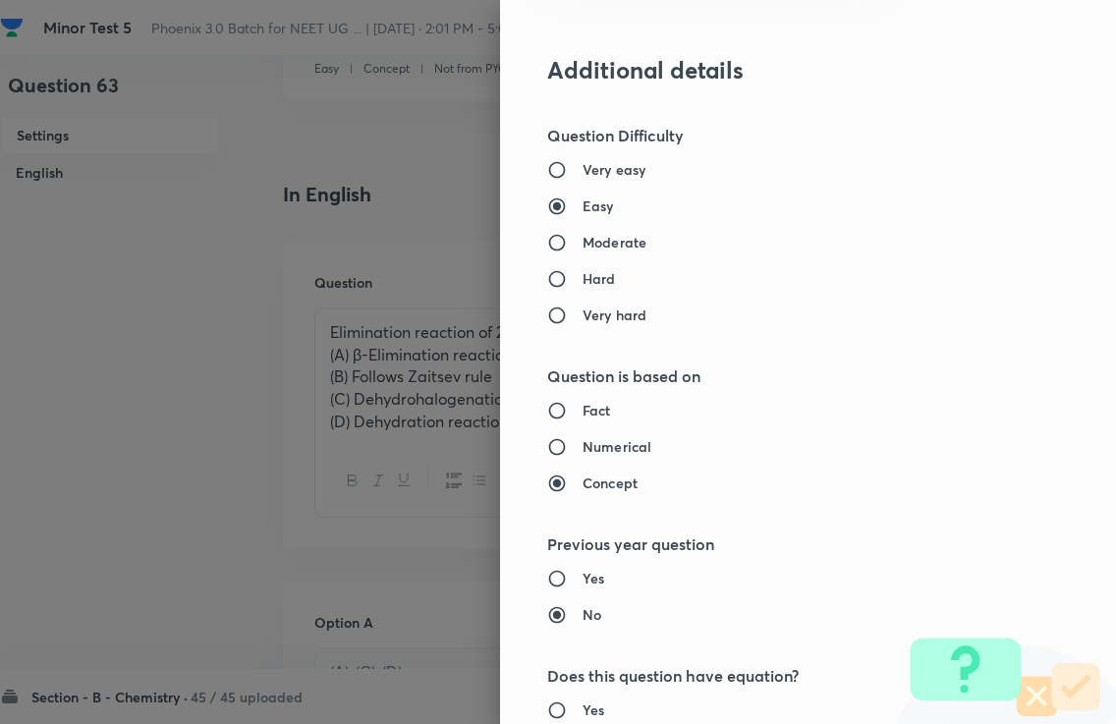
scroll to position [1951, 0]
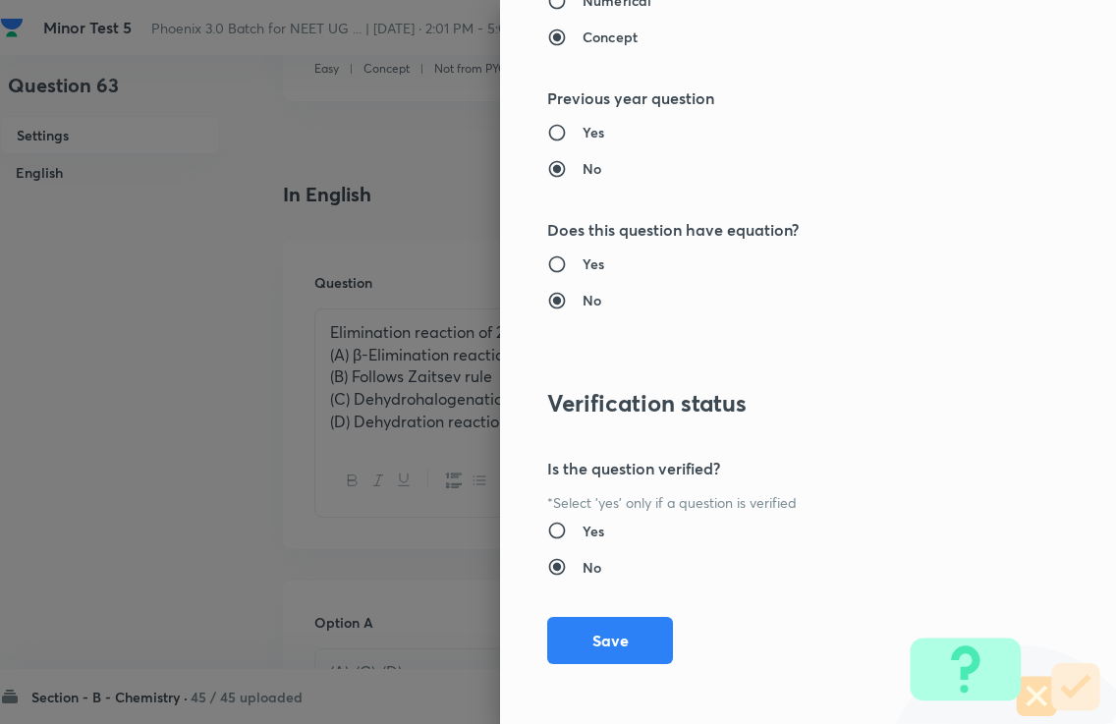
click at [601, 636] on button "Save" at bounding box center [610, 640] width 126 height 47
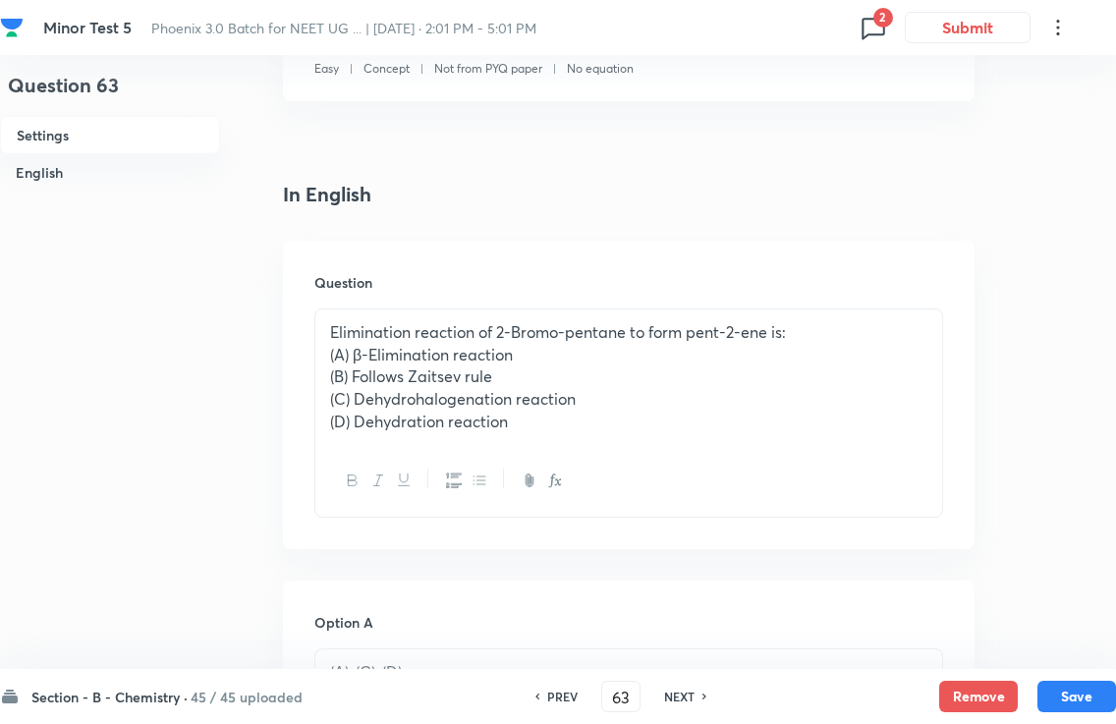
click at [1060, 687] on button "Save" at bounding box center [1077, 696] width 79 height 31
type input "64"
checkbox input "true"
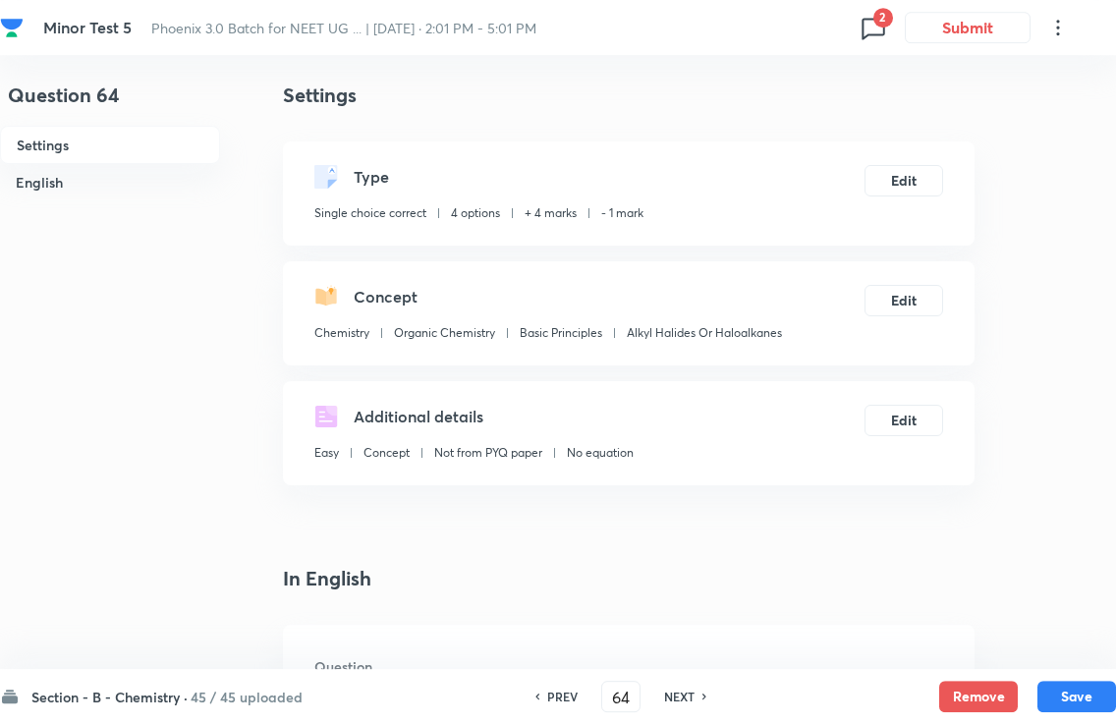
scroll to position [14, 0]
click at [702, 684] on div "PREV 64 ​ NEXT" at bounding box center [621, 696] width 254 height 31
click at [696, 688] on div "NEXT" at bounding box center [682, 697] width 52 height 18
type input "65"
checkbox input "true"
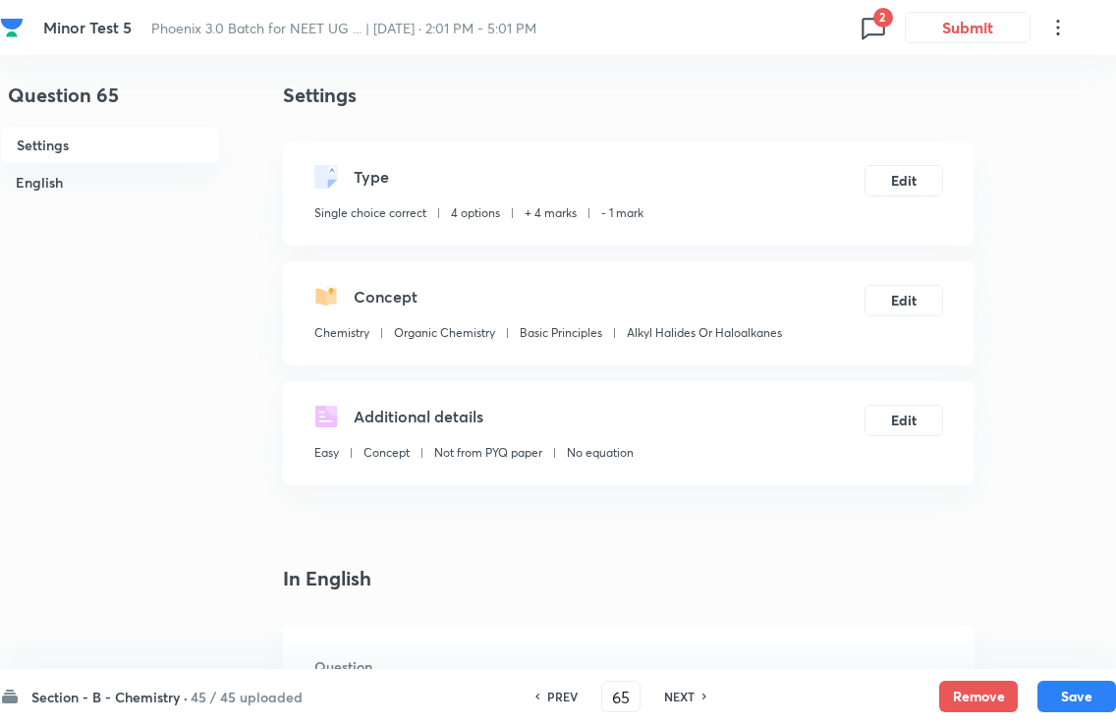
click at [694, 688] on h6 "NEXT" at bounding box center [679, 697] width 30 height 18
type input "66"
checkbox input "false"
checkbox input "true"
click at [693, 688] on h6 "NEXT" at bounding box center [679, 697] width 30 height 18
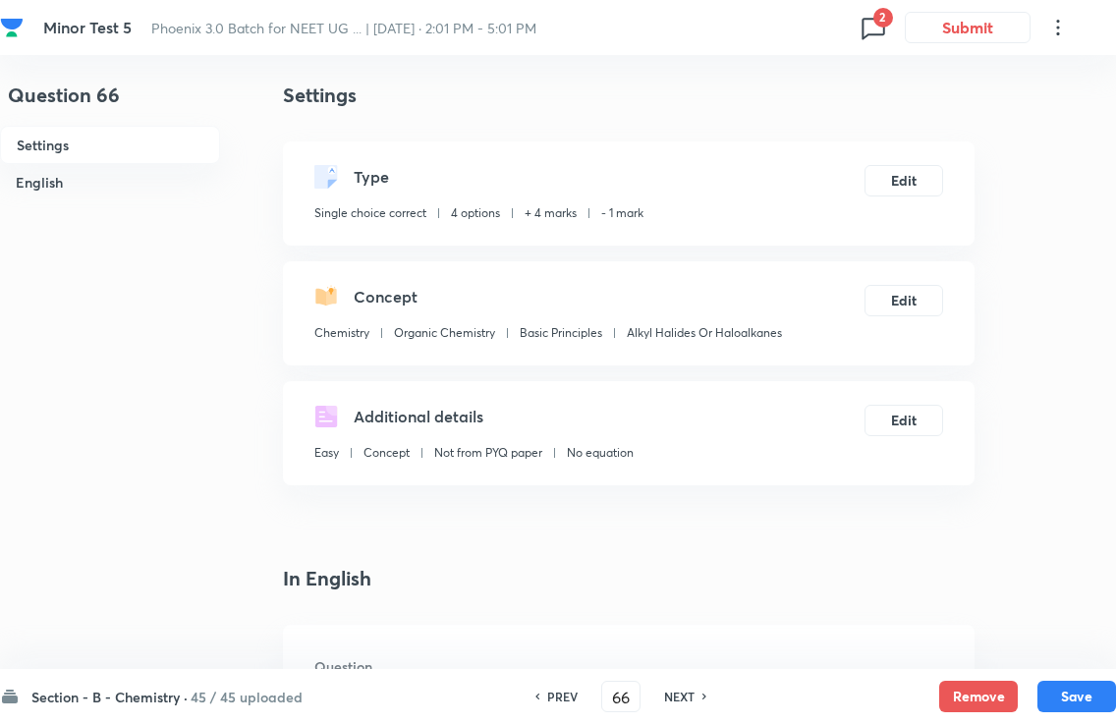
type input "67"
checkbox input "false"
checkbox input "true"
click at [697, 688] on div "NEXT" at bounding box center [682, 697] width 52 height 18
type input "68"
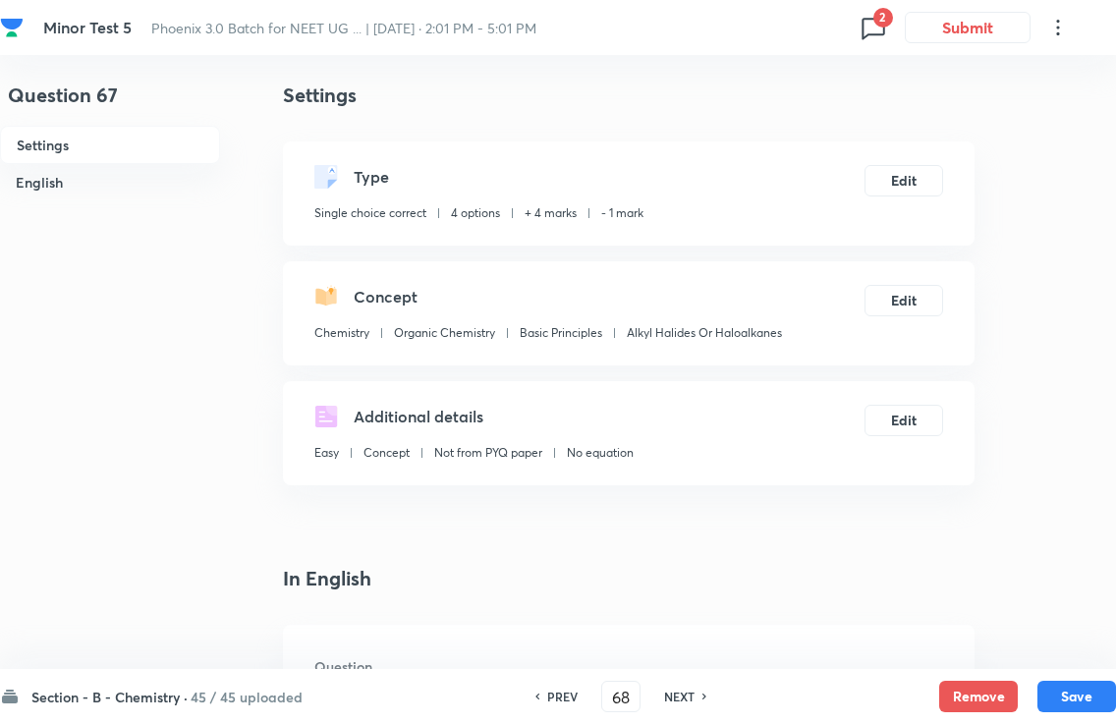
checkbox input "false"
checkbox input "true"
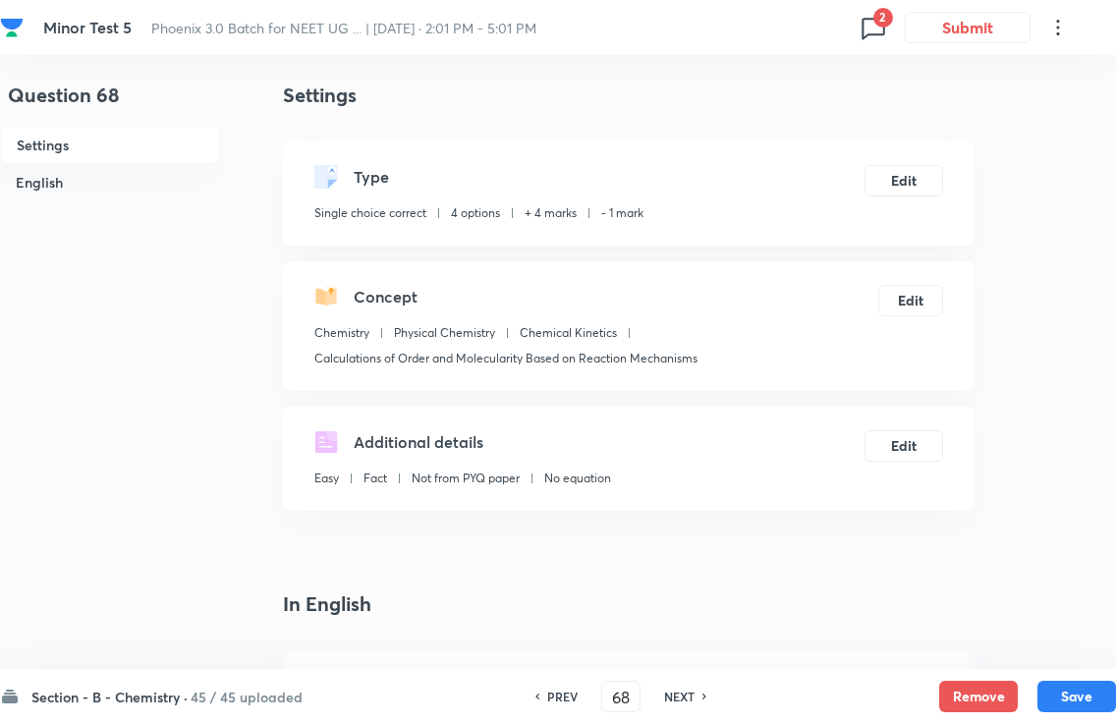
click at [707, 688] on div "NEXT" at bounding box center [682, 697] width 52 height 18
type input "69"
checkbox input "false"
checkbox input "true"
click at [707, 680] on div "Section - B - Chemistry · 45 / 45 uploaded PREV 69 ​ NEXT Remove Save" at bounding box center [558, 696] width 1116 height 55
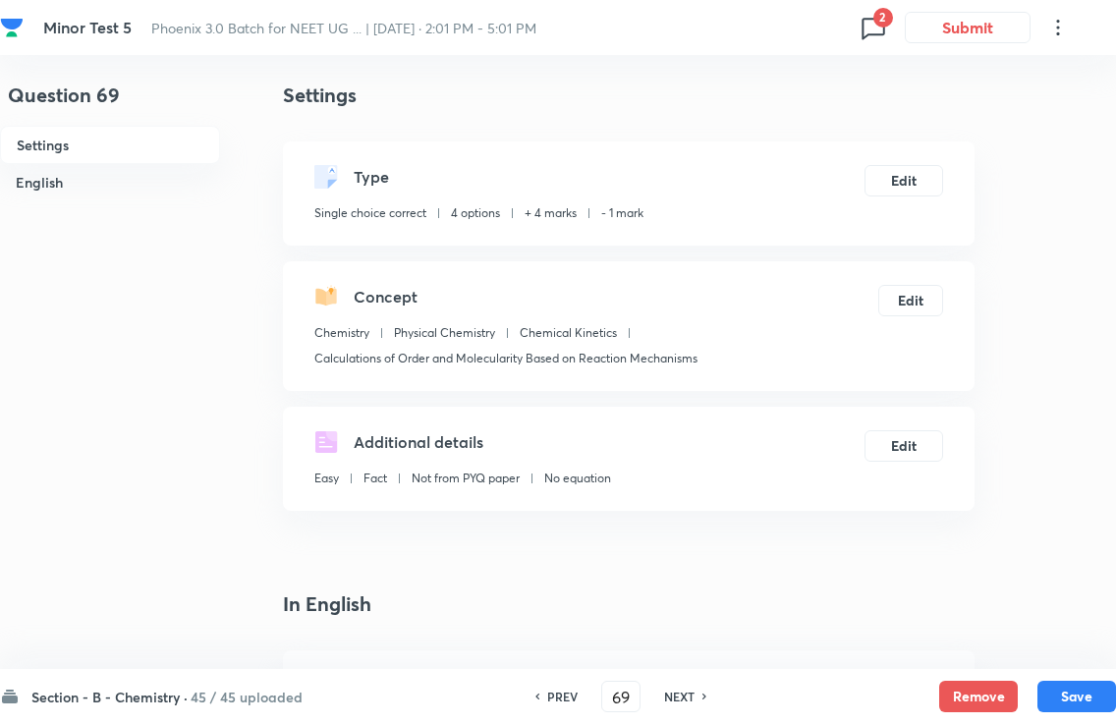
click at [692, 688] on h6 "NEXT" at bounding box center [679, 697] width 30 height 18
type input "70"
checkbox input "false"
checkbox input "true"
click at [705, 688] on div "NEXT" at bounding box center [682, 697] width 52 height 18
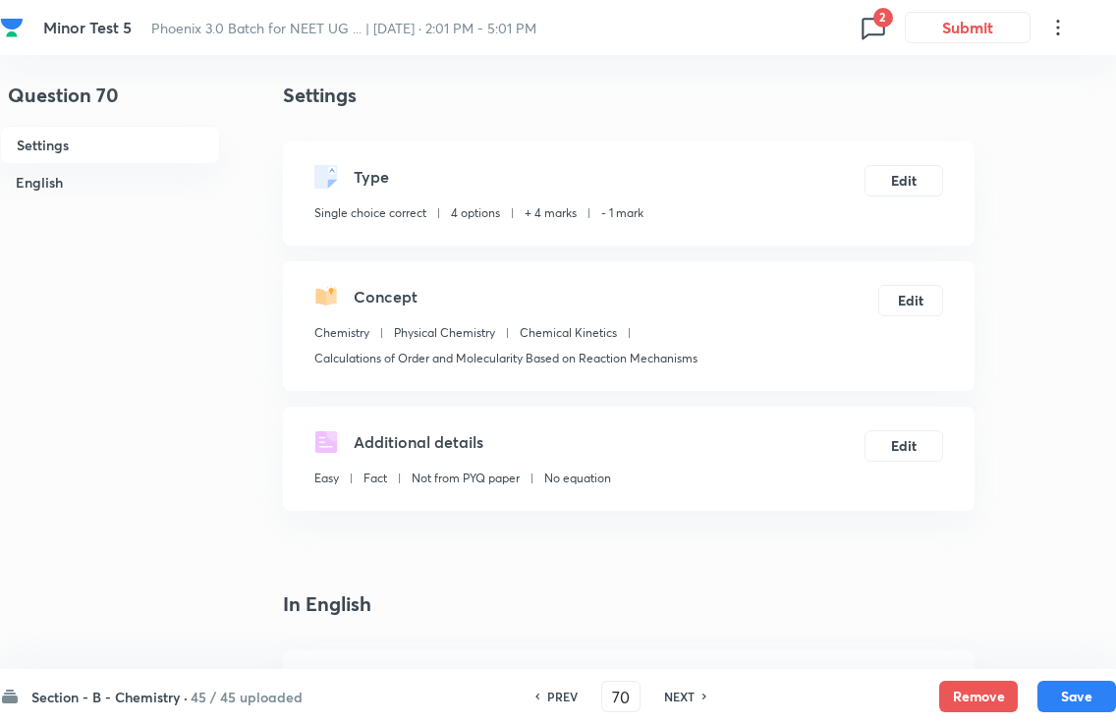
type input "71"
checkbox input "false"
checkbox input "true"
click at [705, 688] on icon at bounding box center [706, 697] width 6 height 10
type input "72"
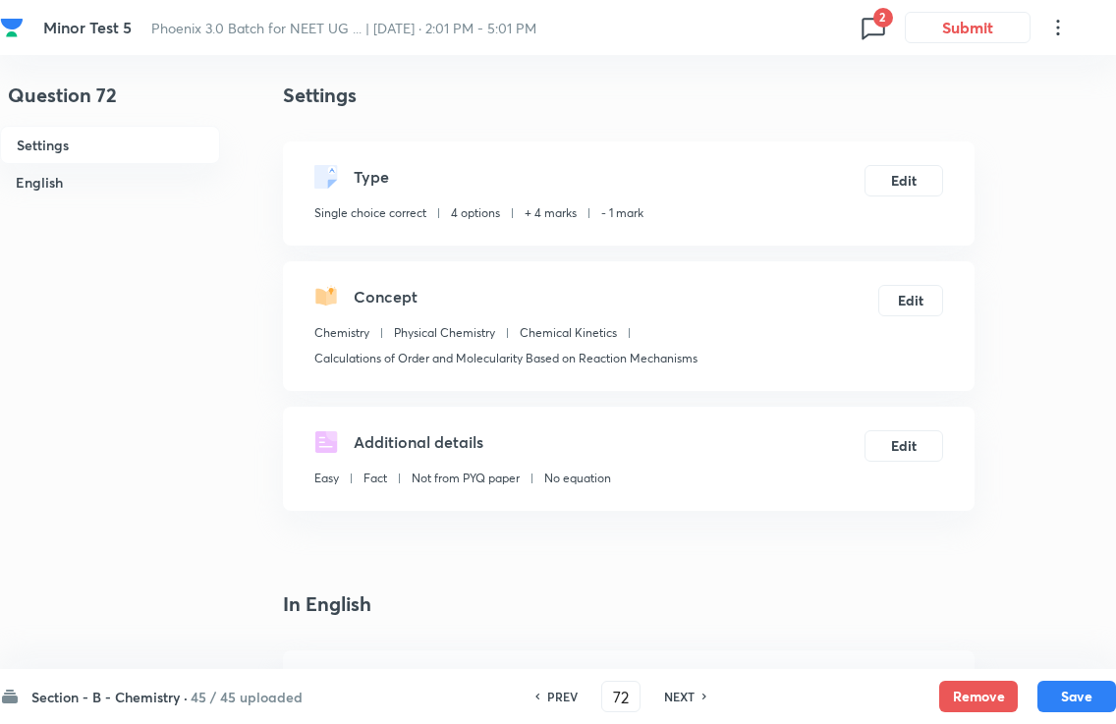
checkbox input "false"
checkbox input "true"
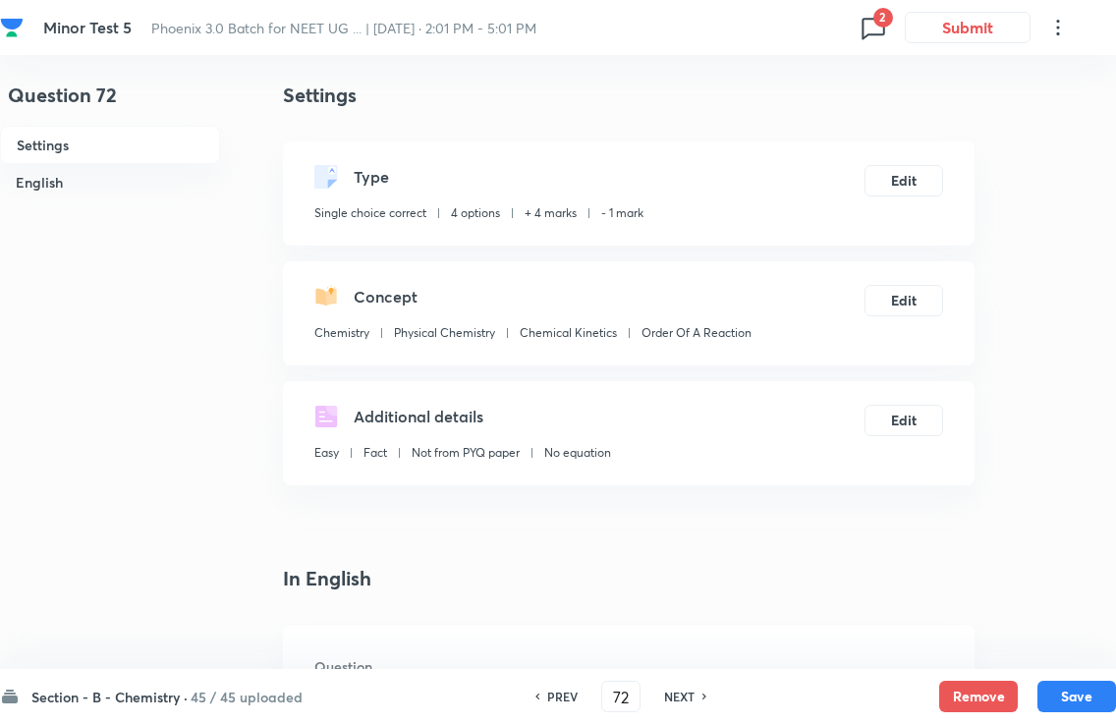
click at [704, 688] on icon at bounding box center [706, 697] width 6 height 10
type input "73"
checkbox input "false"
checkbox input "true"
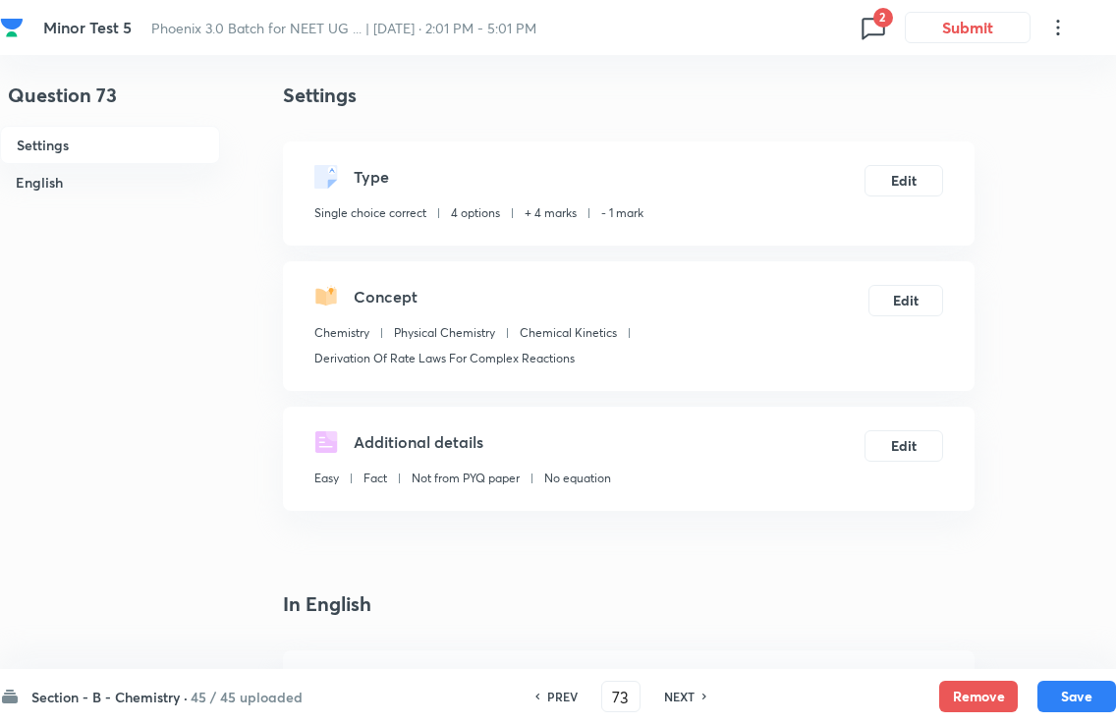
click at [698, 683] on div "PREV 73 ​ NEXT" at bounding box center [621, 696] width 254 height 31
click at [694, 678] on div "Section - B - Chemistry · 45 / 45 uploaded PREV 73 ​ NEXT Remove Save" at bounding box center [558, 696] width 1116 height 55
click at [685, 688] on h6 "NEXT" at bounding box center [679, 697] width 30 height 18
type input "74"
checkbox input "false"
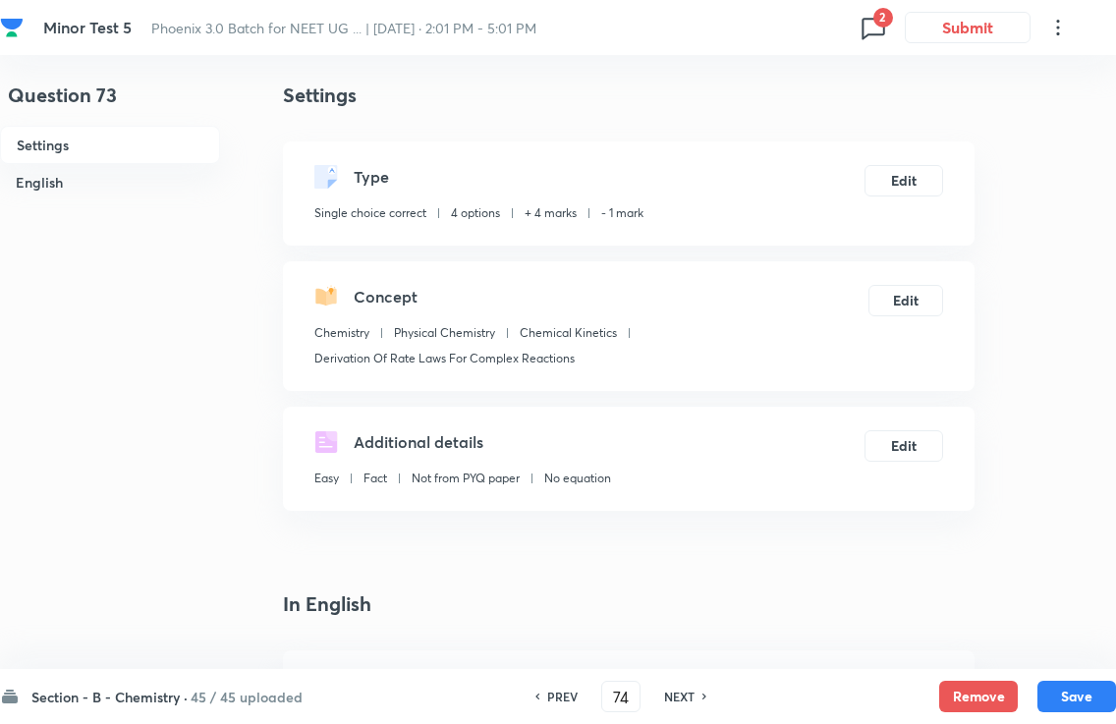
checkbox input "true"
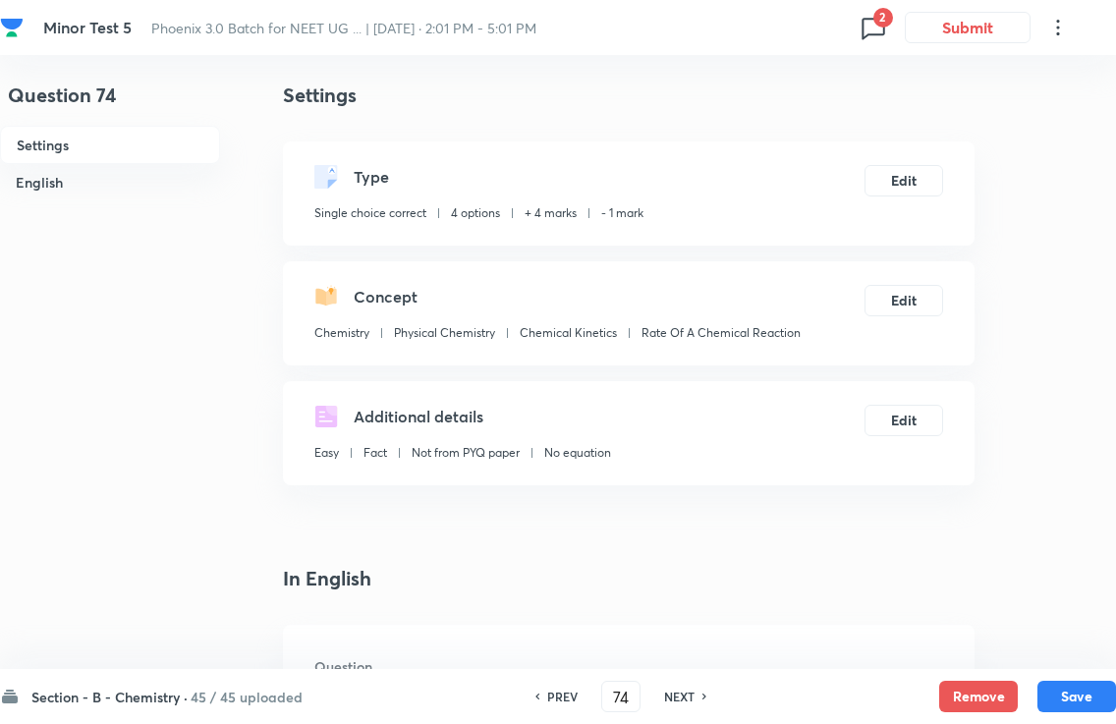
click at [691, 688] on h6 "NEXT" at bounding box center [679, 697] width 30 height 18
type input "75"
checkbox input "false"
checkbox input "true"
click at [699, 688] on div "NEXT" at bounding box center [682, 697] width 52 height 18
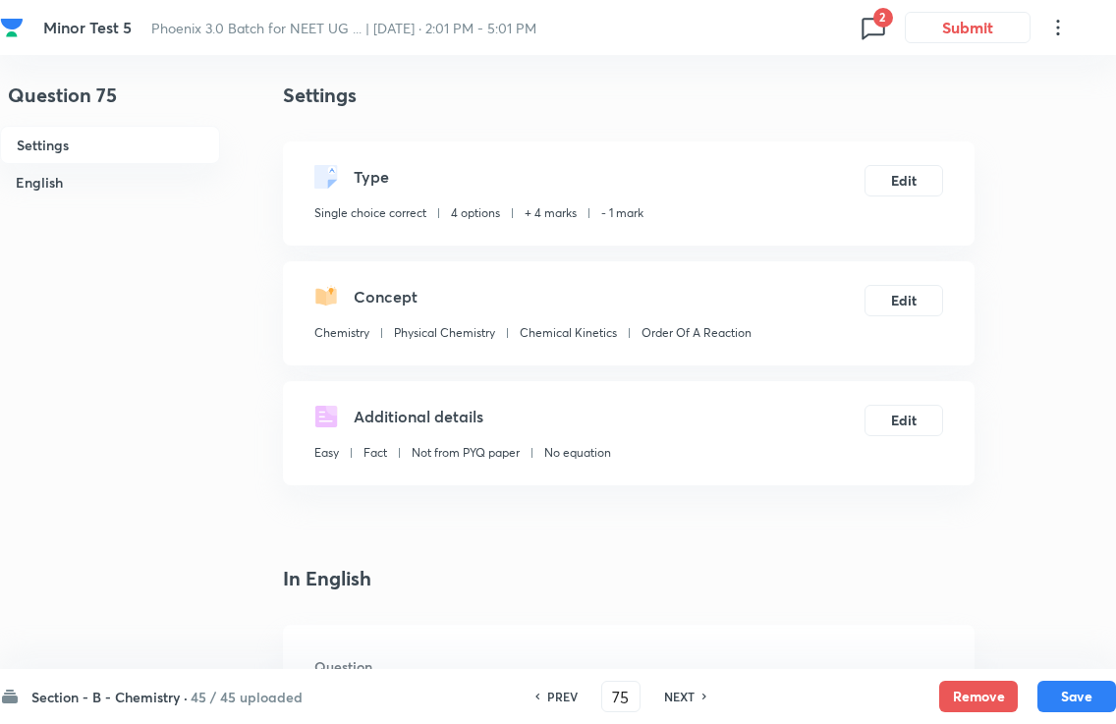
type input "76"
checkbox input "true"
click at [697, 688] on div "NEXT" at bounding box center [682, 697] width 52 height 18
type input "77"
checkbox input "false"
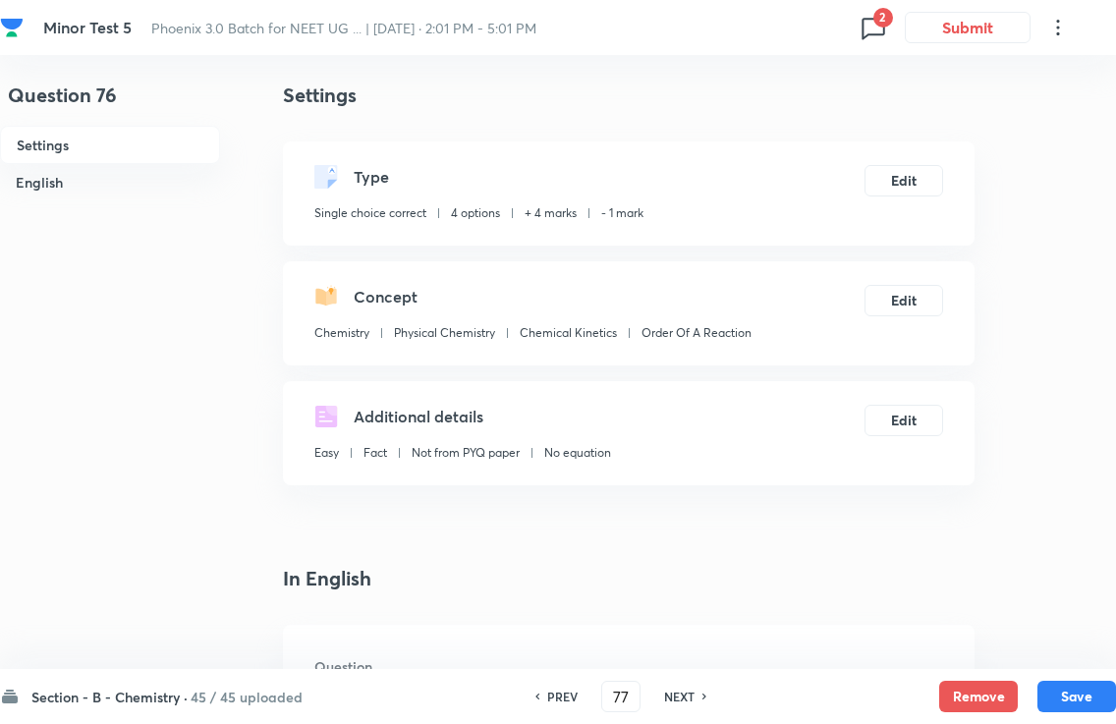
checkbox input "true"
click at [696, 688] on div "NEXT" at bounding box center [682, 697] width 52 height 18
type input "78"
checkbox input "false"
checkbox input "true"
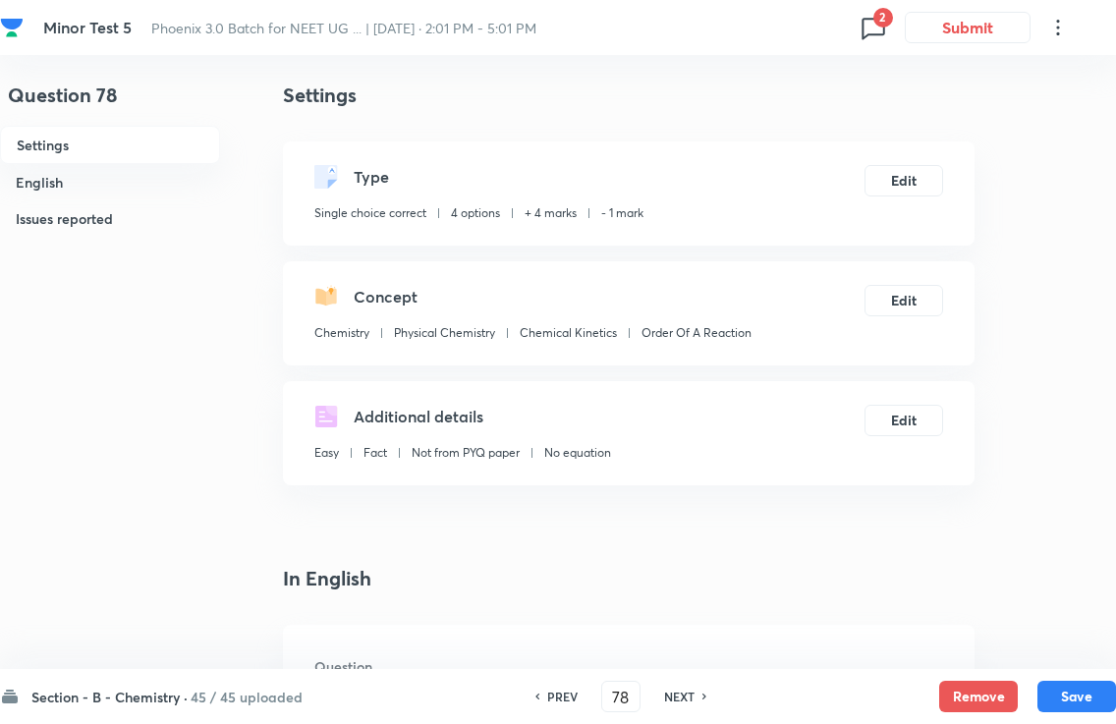
click at [691, 688] on h6 "NEXT" at bounding box center [679, 697] width 30 height 18
type input "79"
checkbox input "true"
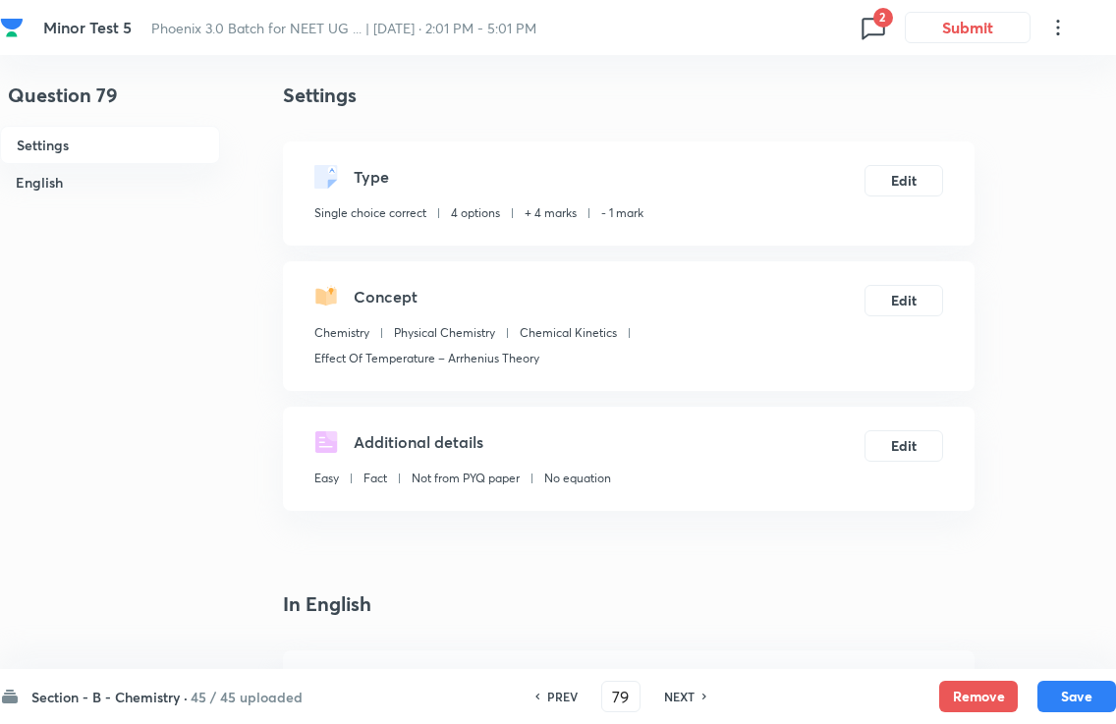
click at [692, 688] on h6 "NEXT" at bounding box center [679, 697] width 30 height 18
type input "80"
checkbox input "true"
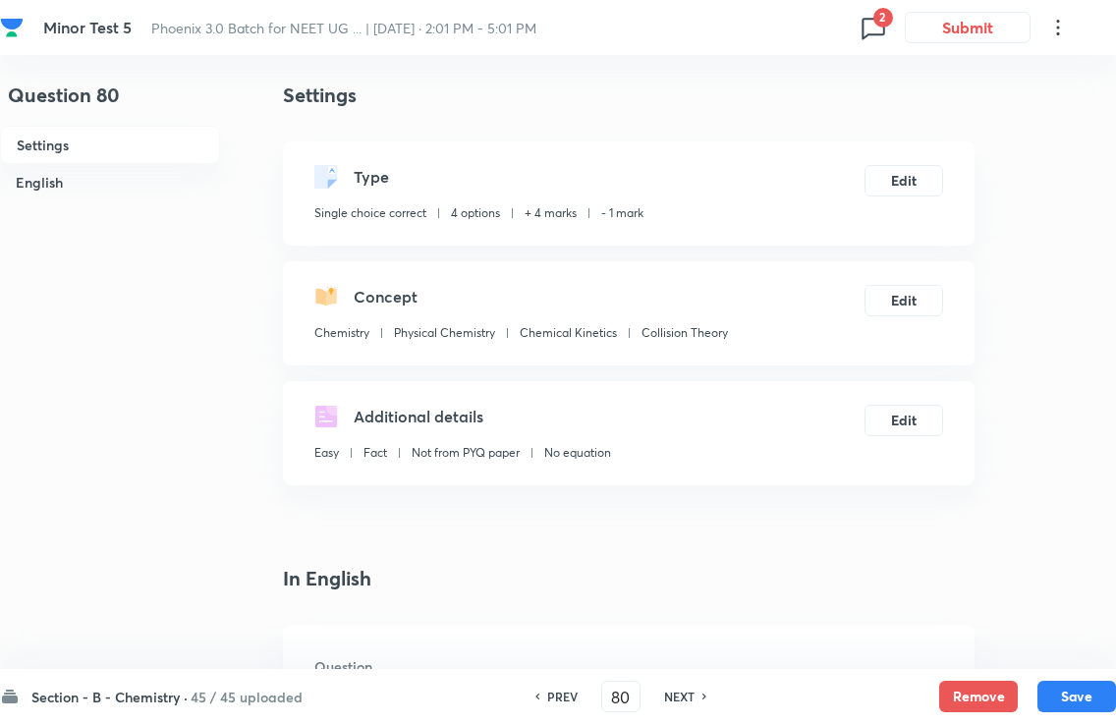
click at [692, 688] on h6 "NEXT" at bounding box center [679, 697] width 30 height 18
type input "81"
checkbox input "false"
checkbox input "true"
click at [692, 684] on div "PREV 81 ​ NEXT" at bounding box center [621, 696] width 254 height 31
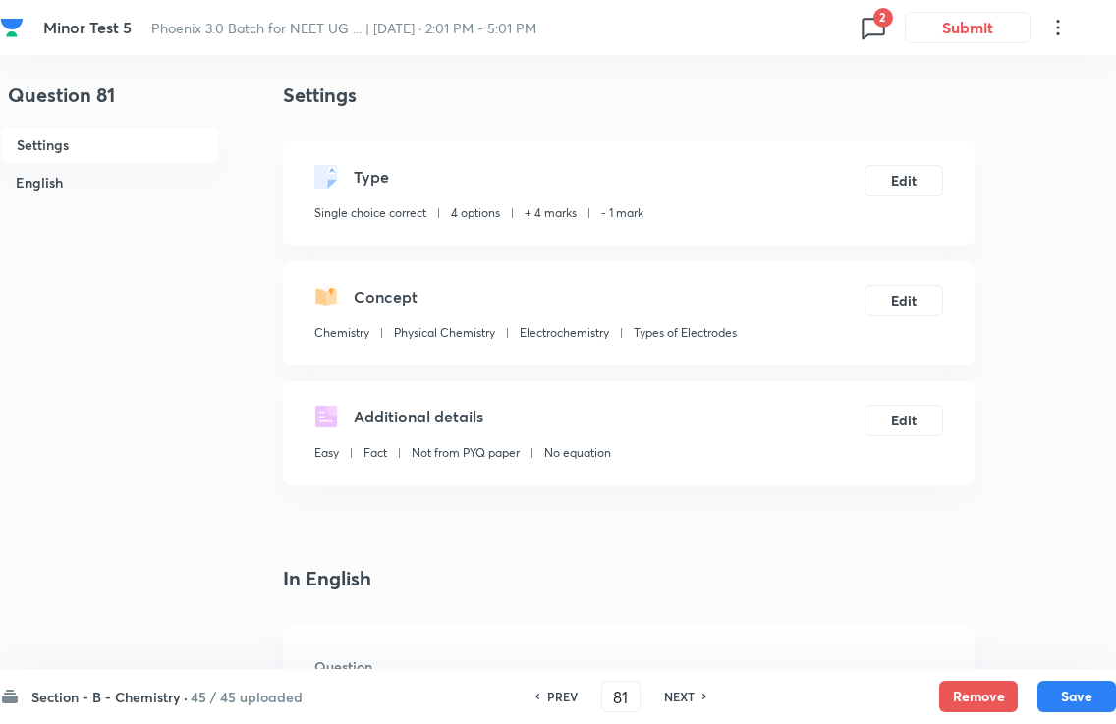
click at [692, 681] on div "PREV 81 ​ NEXT" at bounding box center [621, 696] width 254 height 31
click at [693, 688] on h6 "NEXT" at bounding box center [679, 697] width 30 height 18
type input "82"
checkbox input "false"
checkbox input "true"
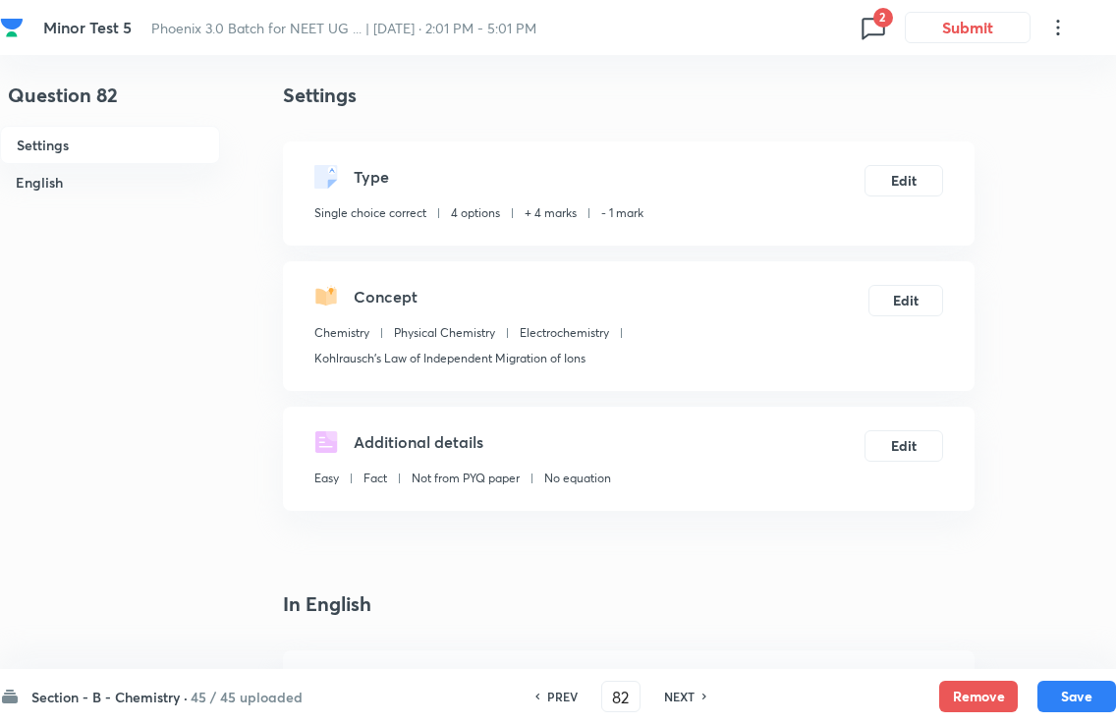
click at [690, 688] on h6 "NEXT" at bounding box center [679, 697] width 30 height 18
type input "83"
checkbox input "false"
checkbox input "true"
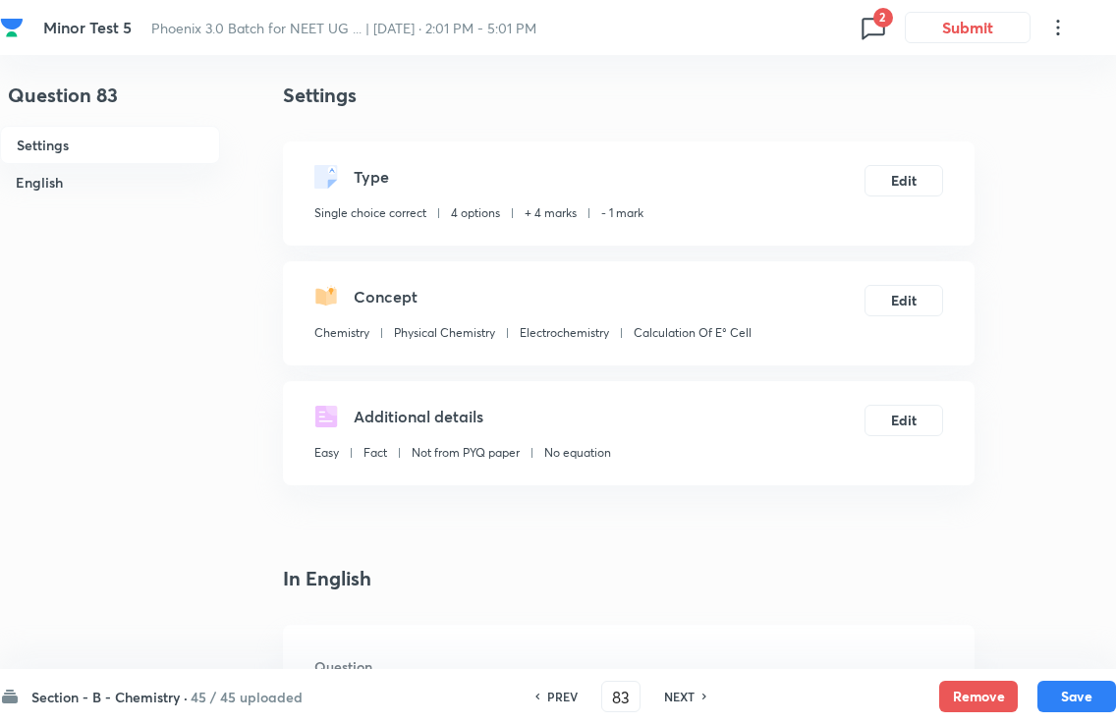
click at [692, 688] on h6 "NEXT" at bounding box center [679, 697] width 30 height 18
type input "84"
checkbox input "true"
click at [692, 682] on div "PREV 84 ​ NEXT" at bounding box center [621, 696] width 254 height 31
click at [692, 688] on h6 "NEXT" at bounding box center [679, 697] width 30 height 18
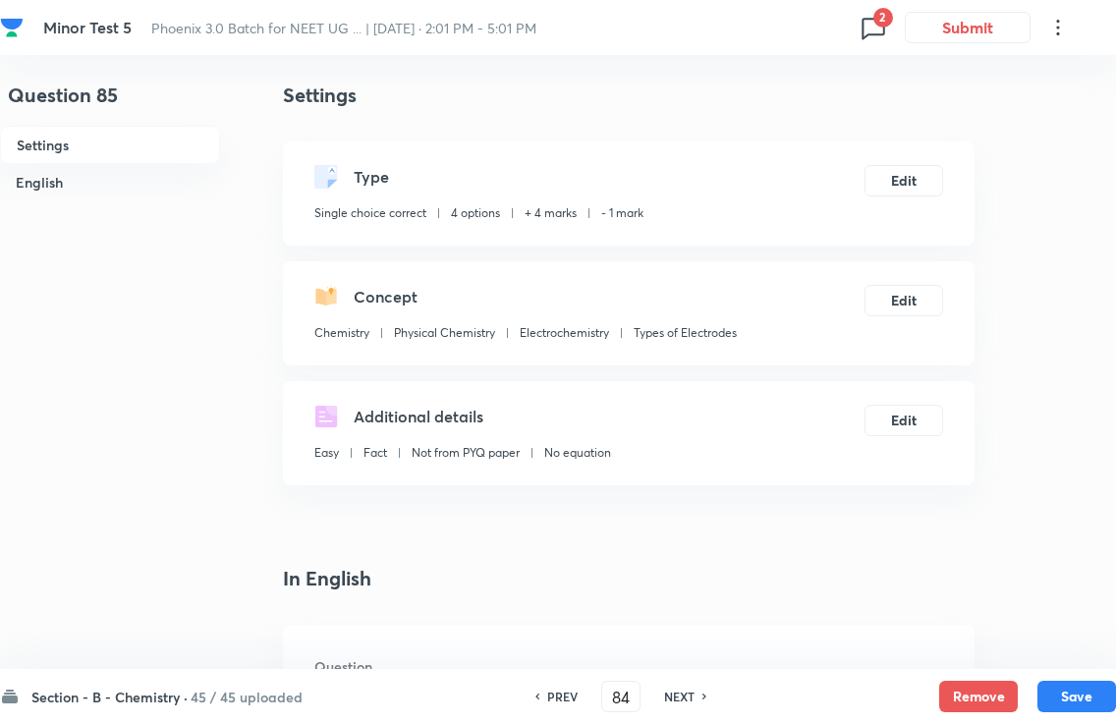
type input "85"
checkbox input "false"
checkbox input "true"
click at [696, 688] on div "NEXT" at bounding box center [682, 697] width 52 height 18
type input "86"
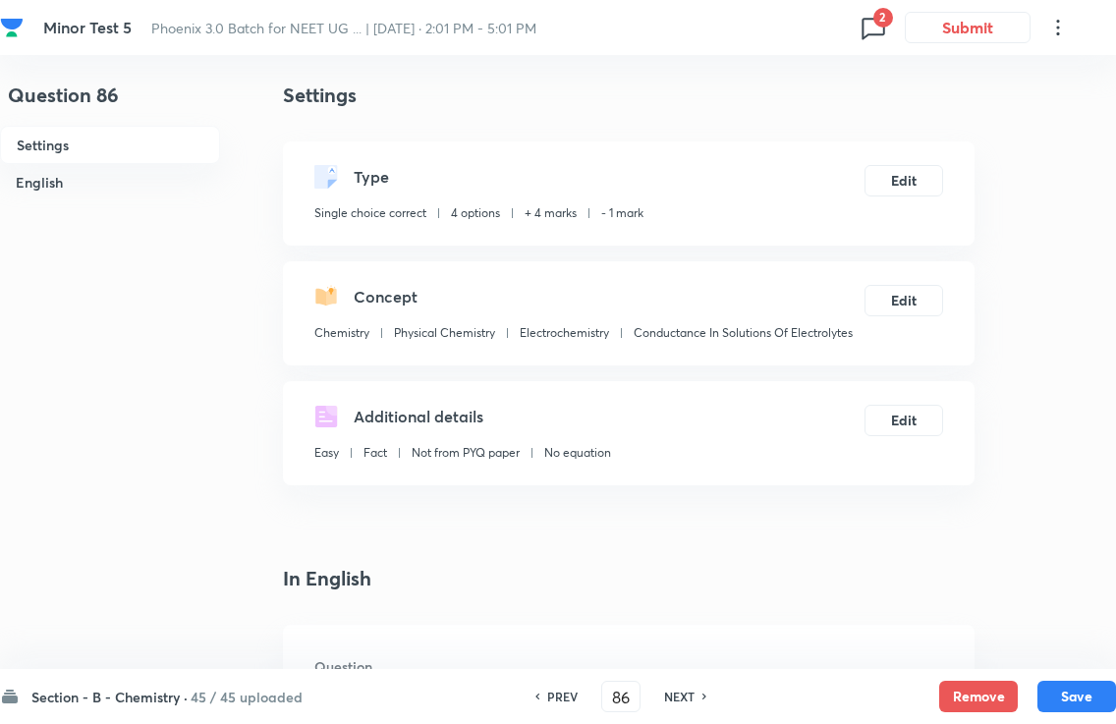
checkbox input "false"
checkbox input "true"
click at [692, 688] on h6 "NEXT" at bounding box center [679, 697] width 30 height 18
type input "87"
checkbox input "true"
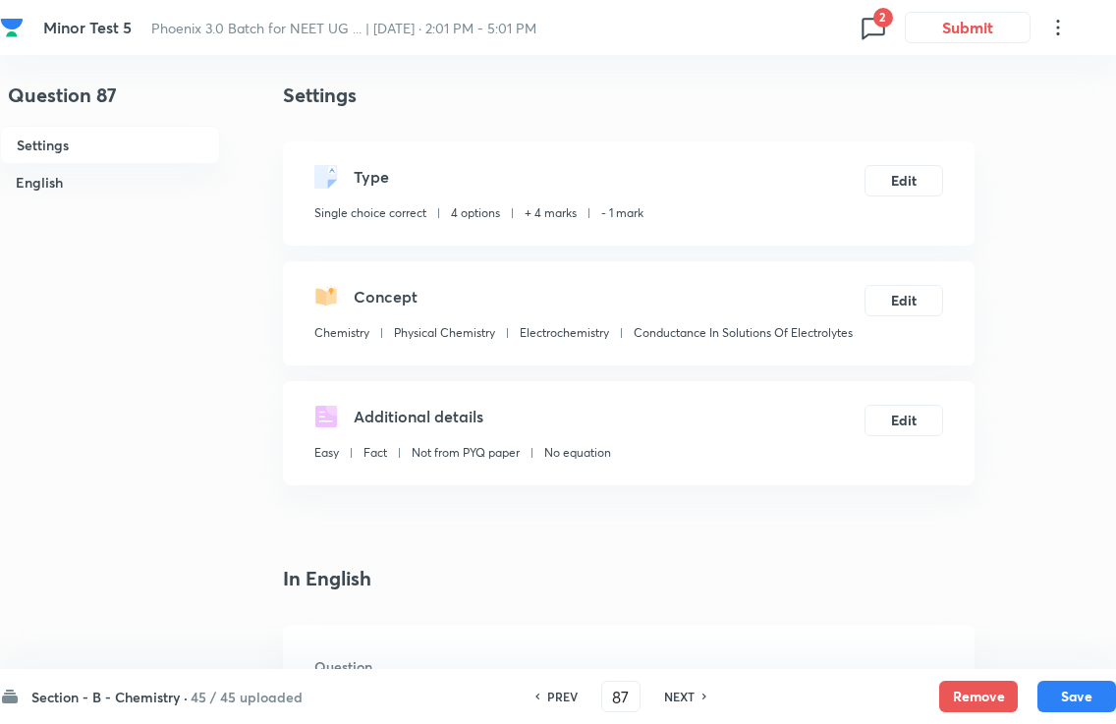
click at [690, 683] on div "PREV 87 ​ NEXT" at bounding box center [621, 696] width 254 height 31
click at [691, 688] on h6 "NEXT" at bounding box center [679, 697] width 30 height 18
type input "88"
checkbox input "true"
click at [693, 688] on h6 "NEXT" at bounding box center [679, 697] width 30 height 18
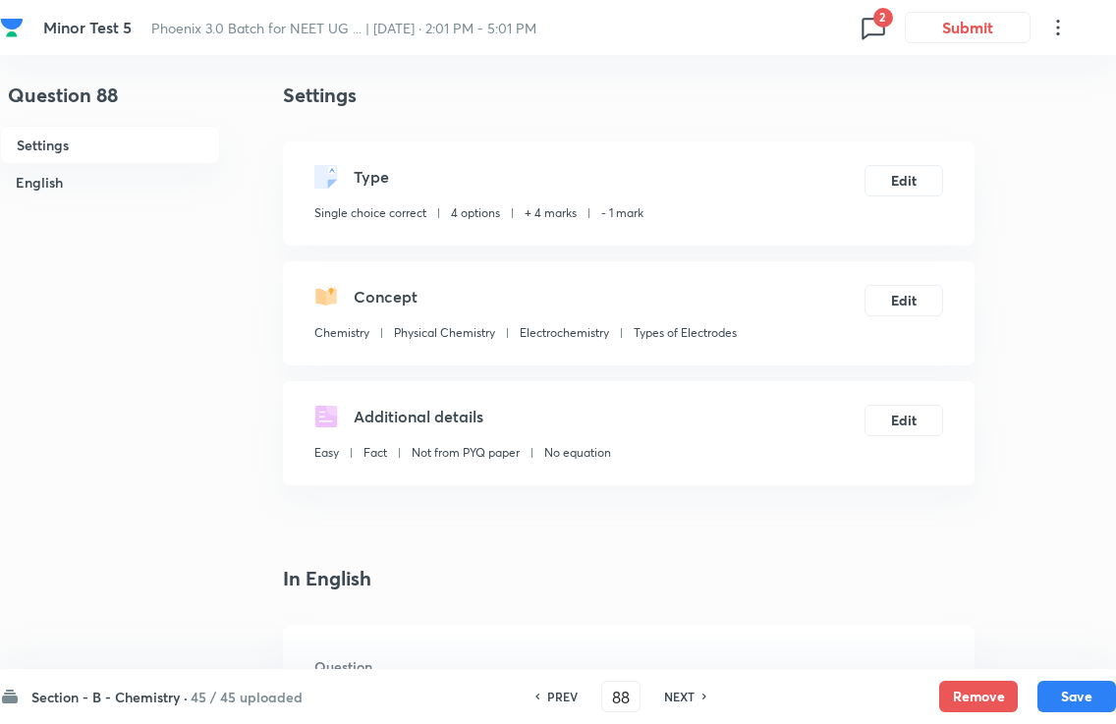
type input "89"
checkbox input "false"
checkbox input "true"
click at [687, 688] on h6 "NEXT" at bounding box center [679, 697] width 30 height 18
type input "90"
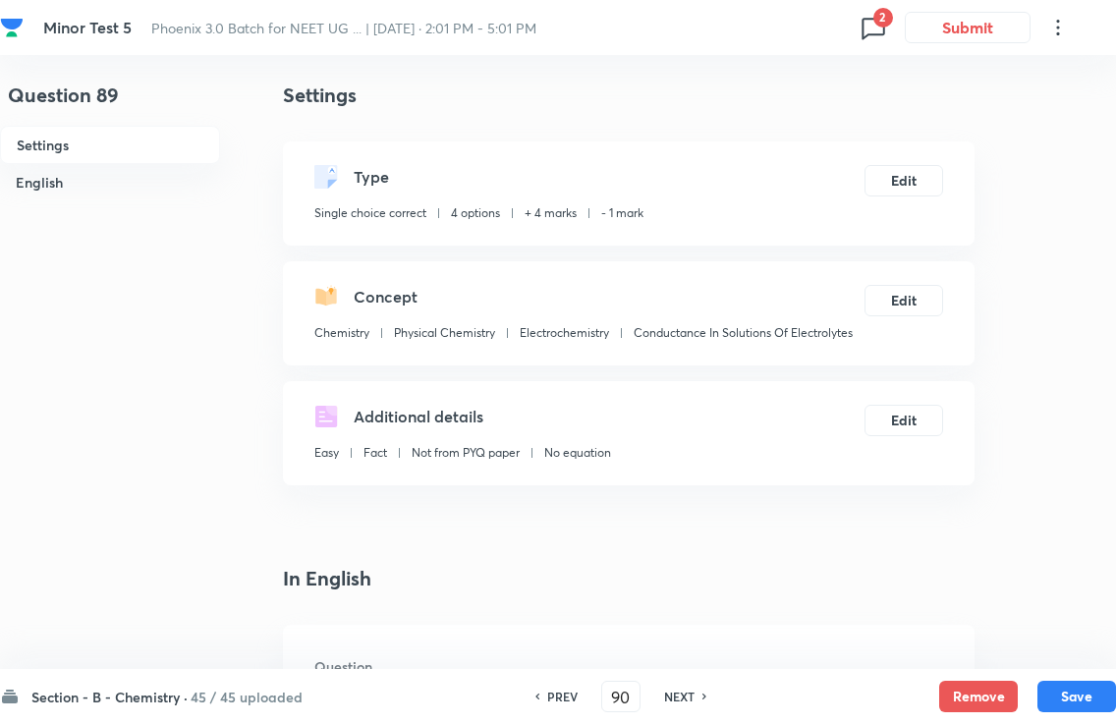
checkbox input "true"
checkbox input "false"
click at [688, 688] on h6 "NEXT" at bounding box center [679, 697] width 30 height 18
type input "91"
checkbox input "false"
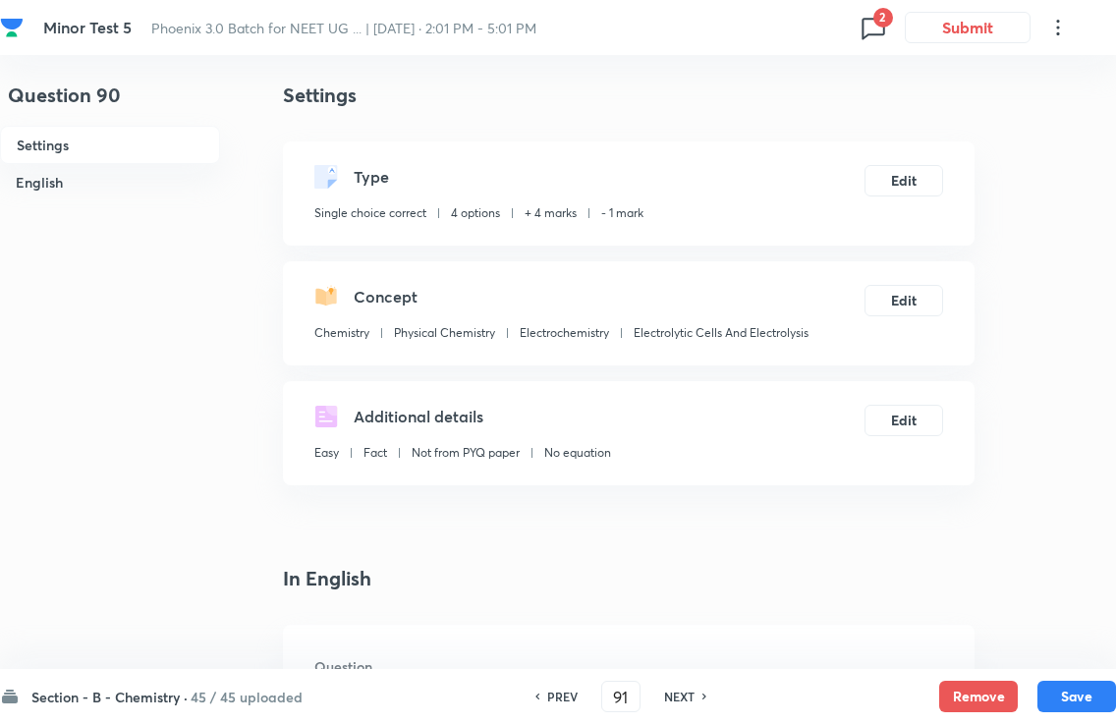
checkbox input "true"
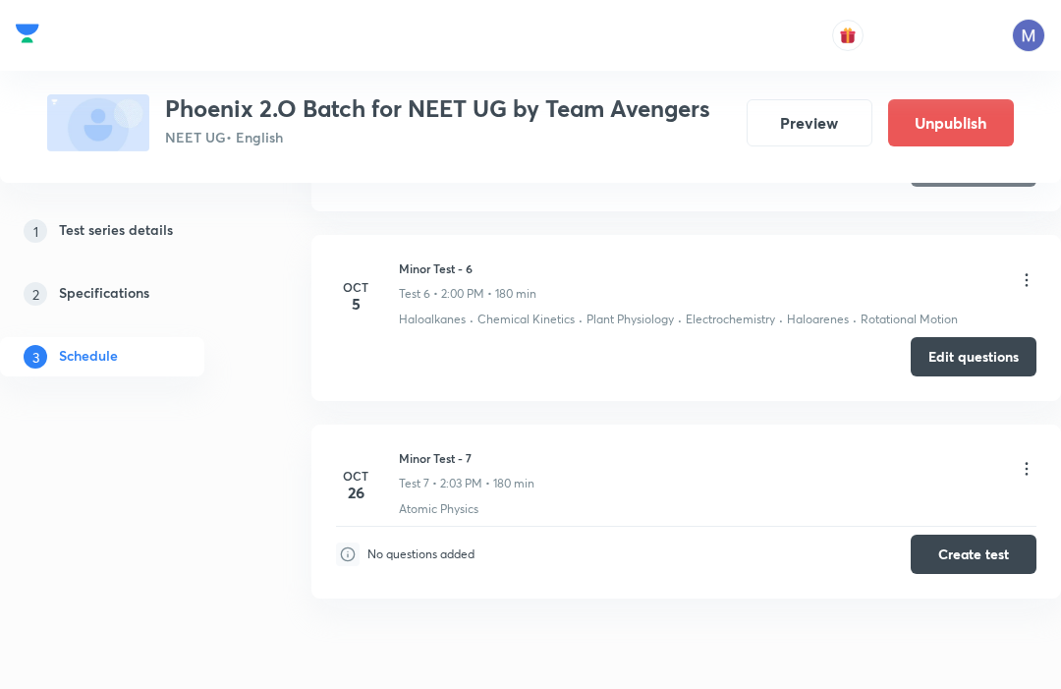
scroll to position [1818, 0]
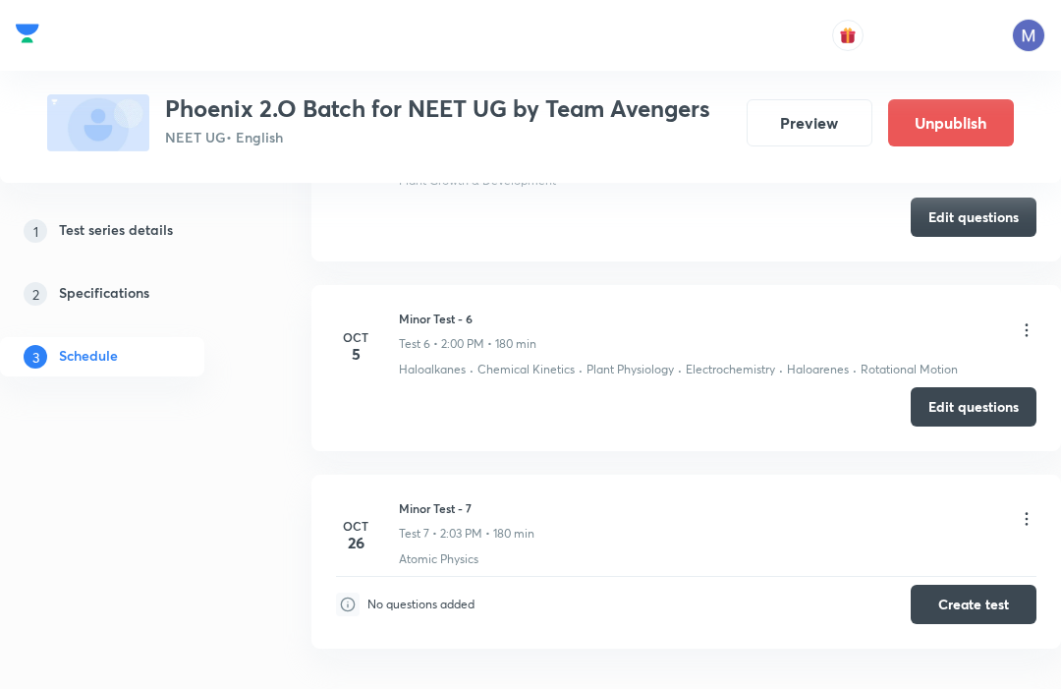
click at [991, 415] on button "Edit questions" at bounding box center [974, 406] width 126 height 39
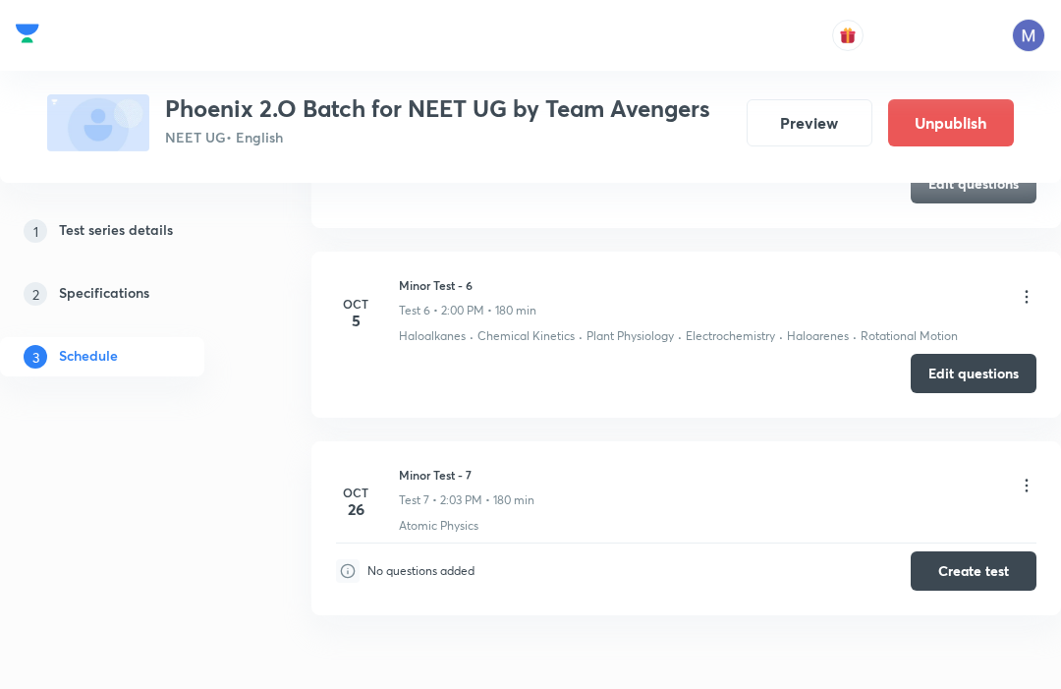
click at [819, 133] on button "Preview" at bounding box center [810, 122] width 126 height 47
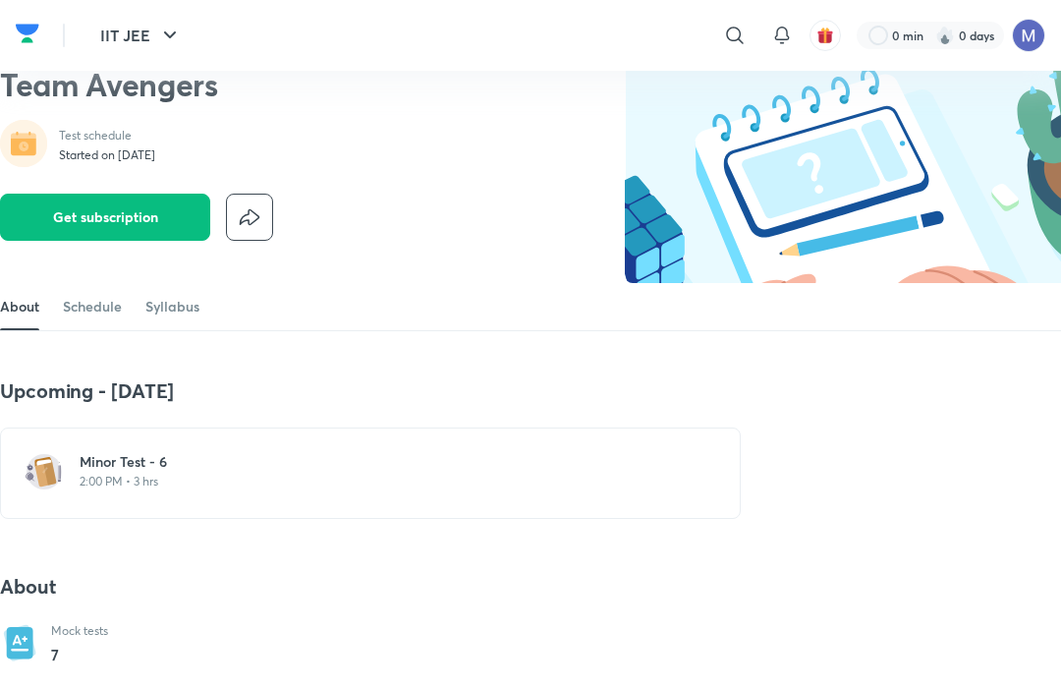
scroll to position [71, 0]
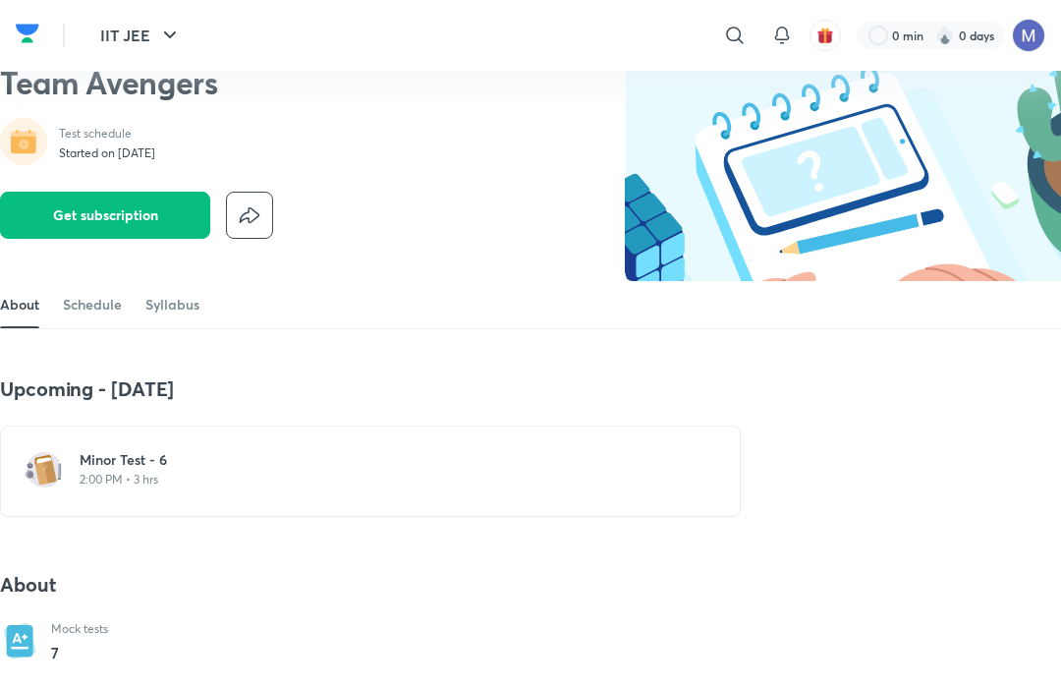
click at [118, 491] on div "Minor Test - 6 2:00 PM • 3 hrs" at bounding box center [382, 471] width 605 height 42
click at [127, 468] on h6 "Minor Test - 6" at bounding box center [382, 460] width 605 height 20
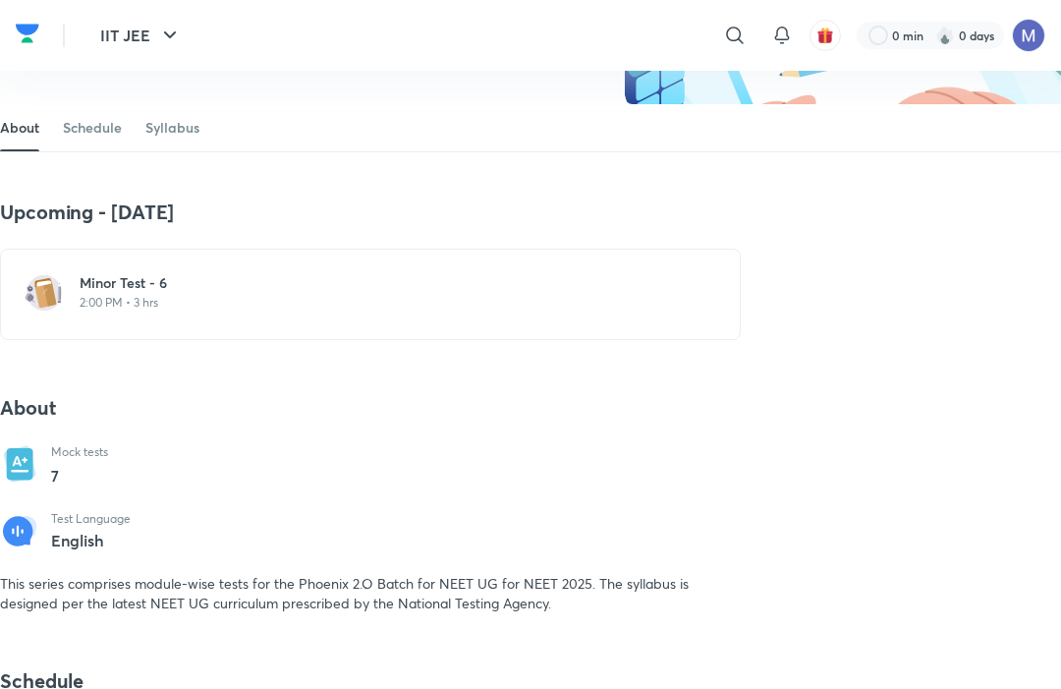
scroll to position [0, 0]
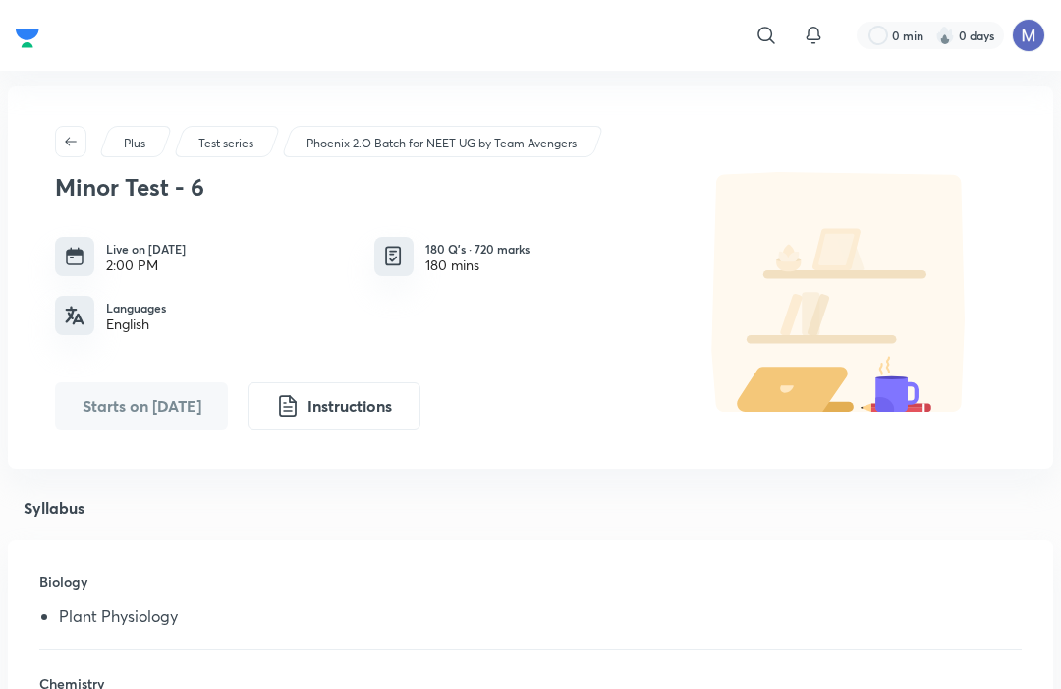
click at [855, 2] on div "​ 0 min 0 days" at bounding box center [530, 35] width 1061 height 71
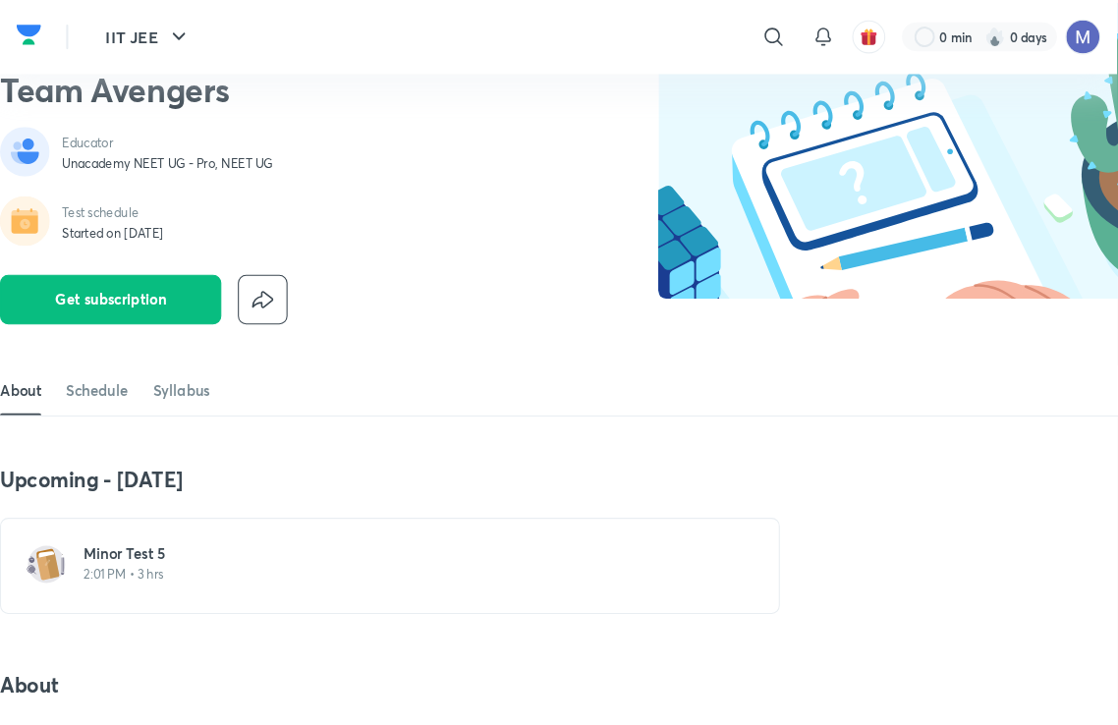
scroll to position [71, 0]
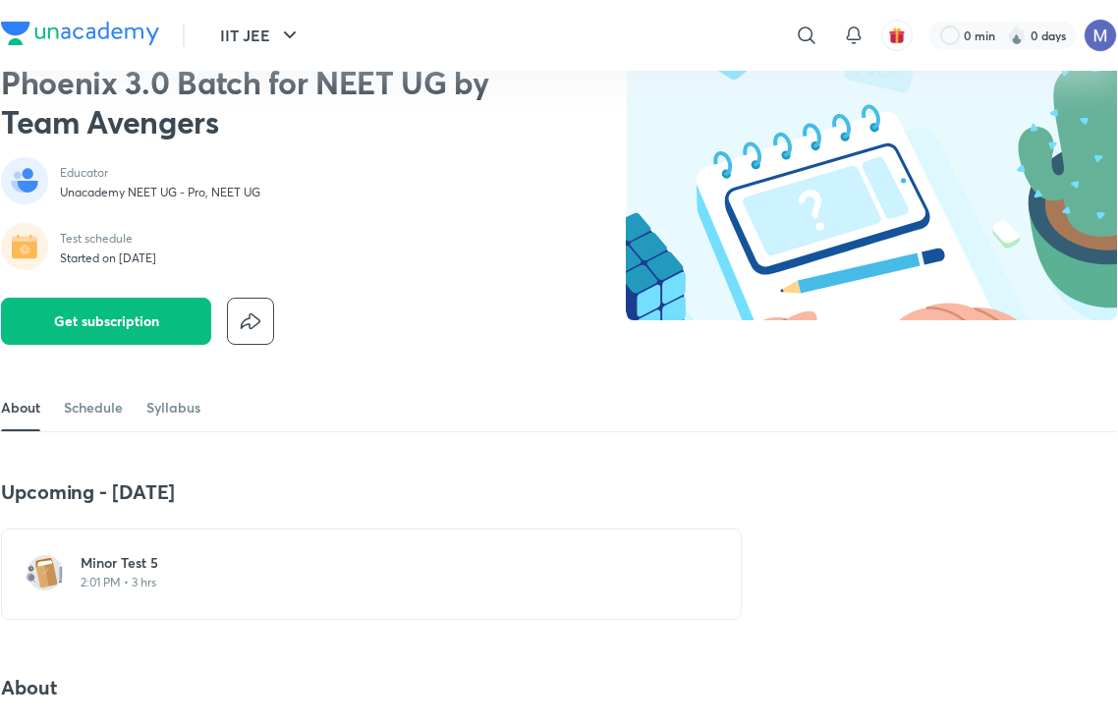
click at [124, 570] on h6 "Minor Test 5" at bounding box center [383, 563] width 605 height 20
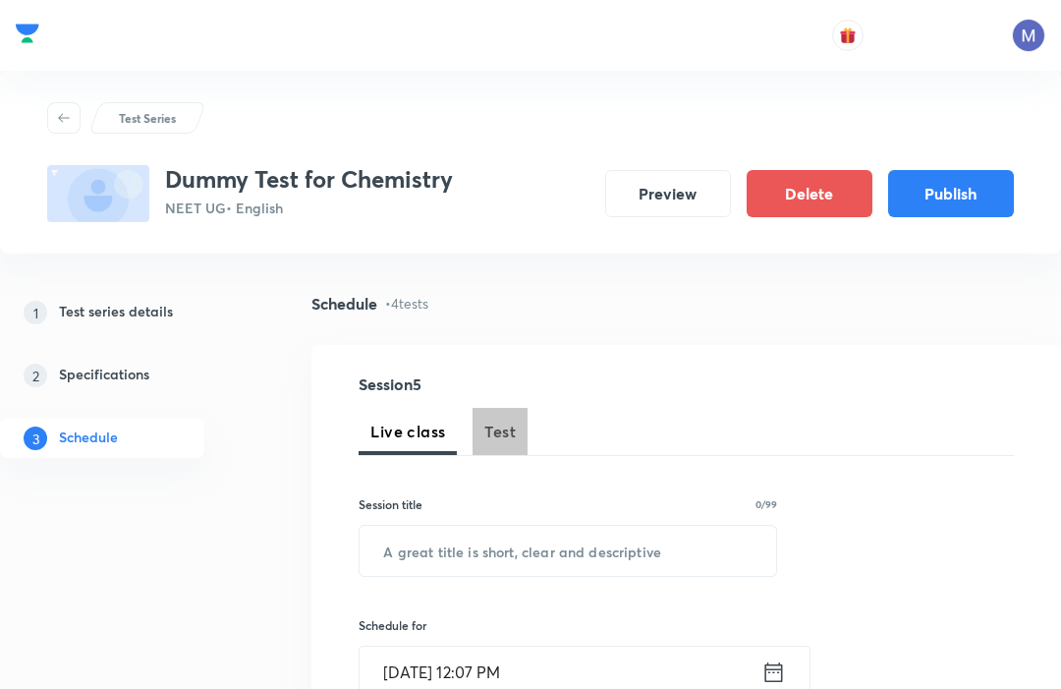
click at [507, 420] on span "Test" at bounding box center [499, 432] width 31 height 24
click at [501, 420] on span "Test" at bounding box center [499, 432] width 31 height 24
click at [489, 420] on span "Test" at bounding box center [499, 432] width 31 height 24
click at [496, 408] on button "Test" at bounding box center [500, 431] width 55 height 47
click at [509, 420] on span "Test" at bounding box center [499, 432] width 31 height 24
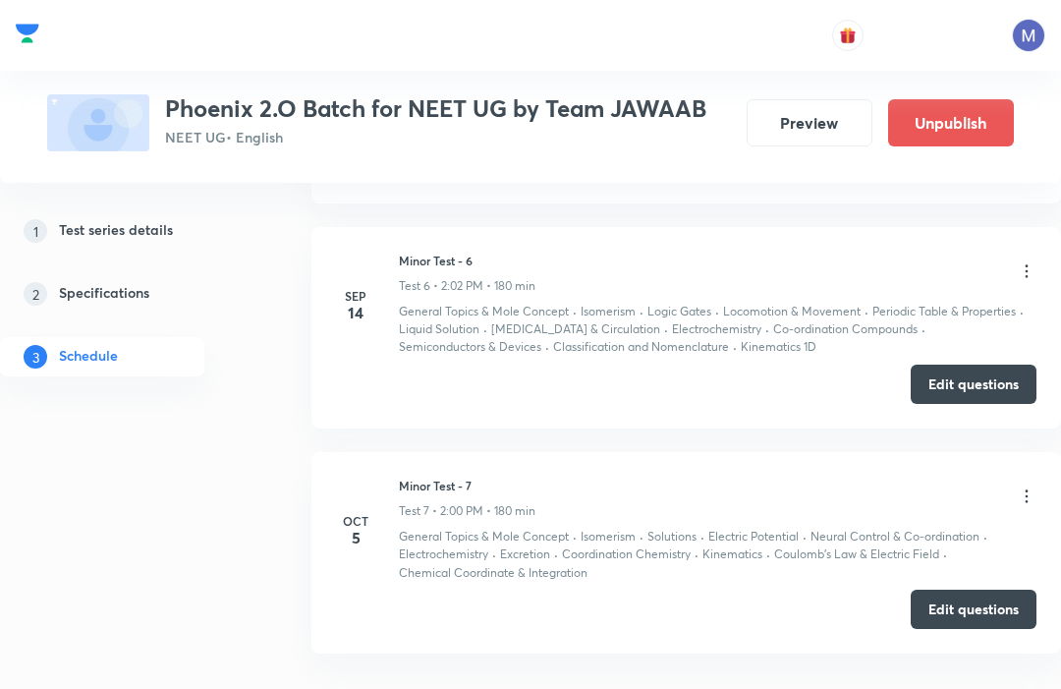
scroll to position [2008, 0]
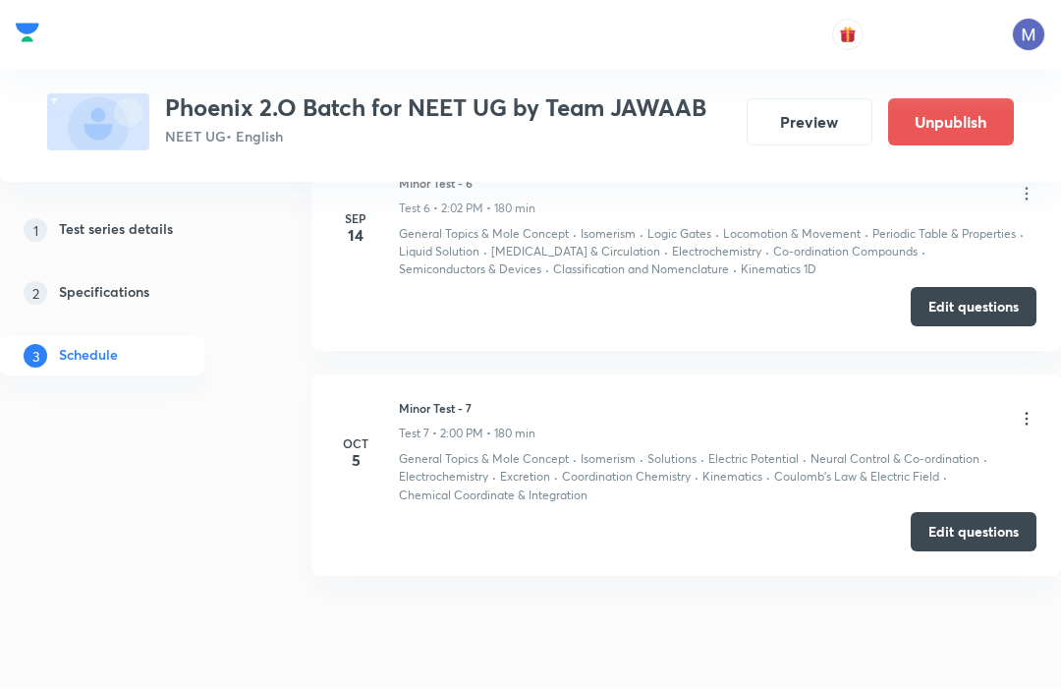
click at [960, 523] on button "Edit questions" at bounding box center [974, 532] width 126 height 39
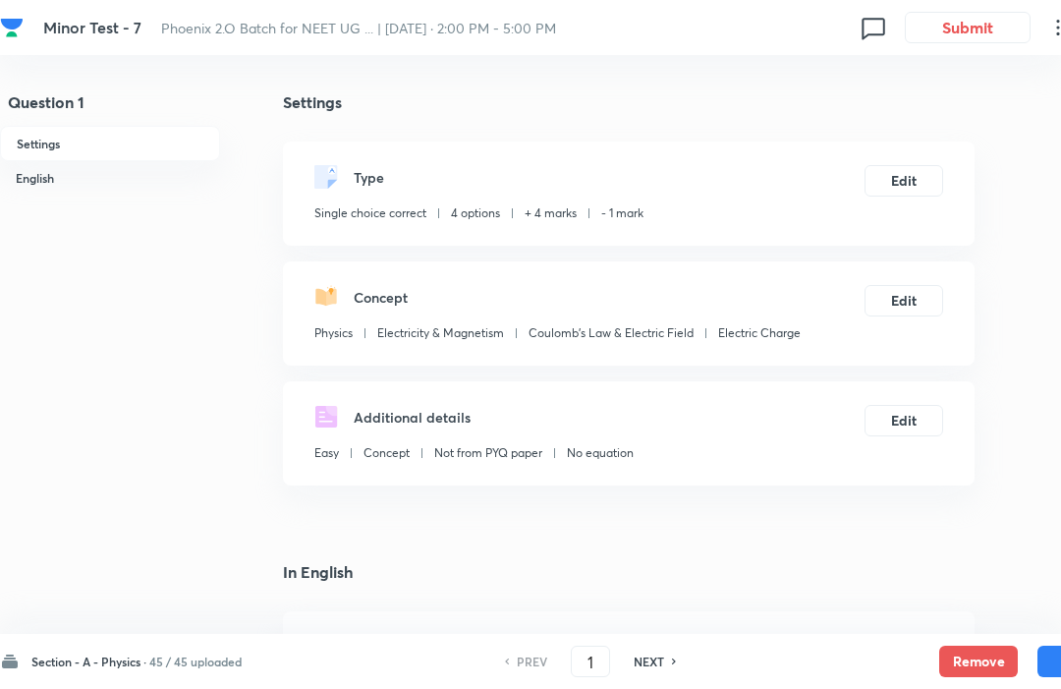
click at [614, 649] on div "PREV 1 ​ NEXT" at bounding box center [591, 661] width 254 height 31
click at [609, 650] on input "1" at bounding box center [590, 662] width 37 height 34
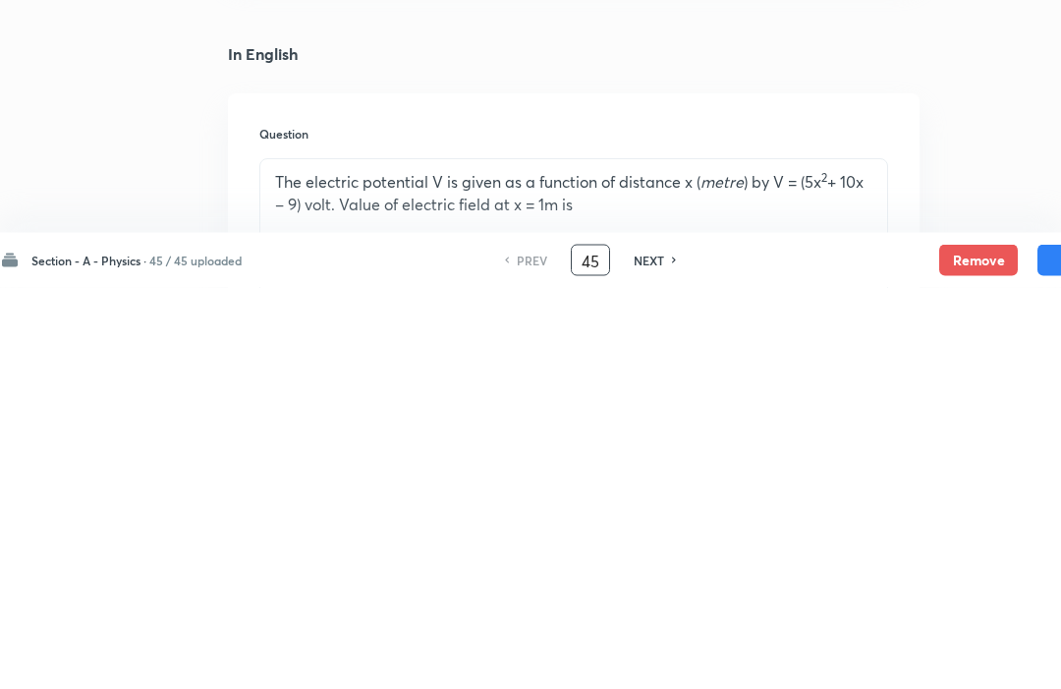
type input "45"
checkbox input "false"
checkbox input "true"
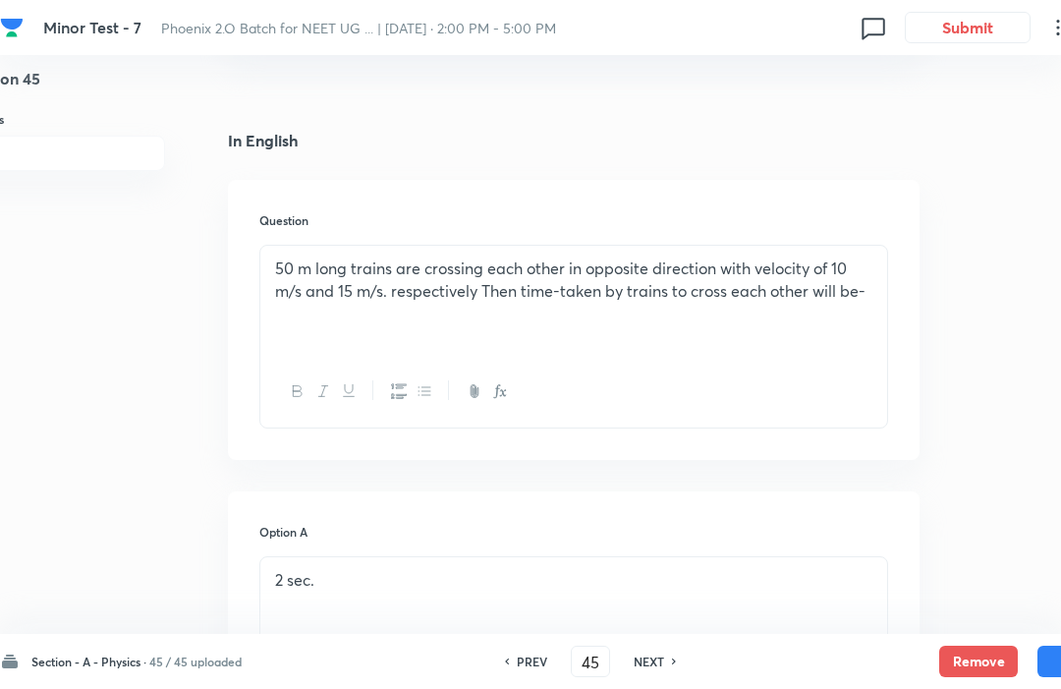
scroll to position [14, 55]
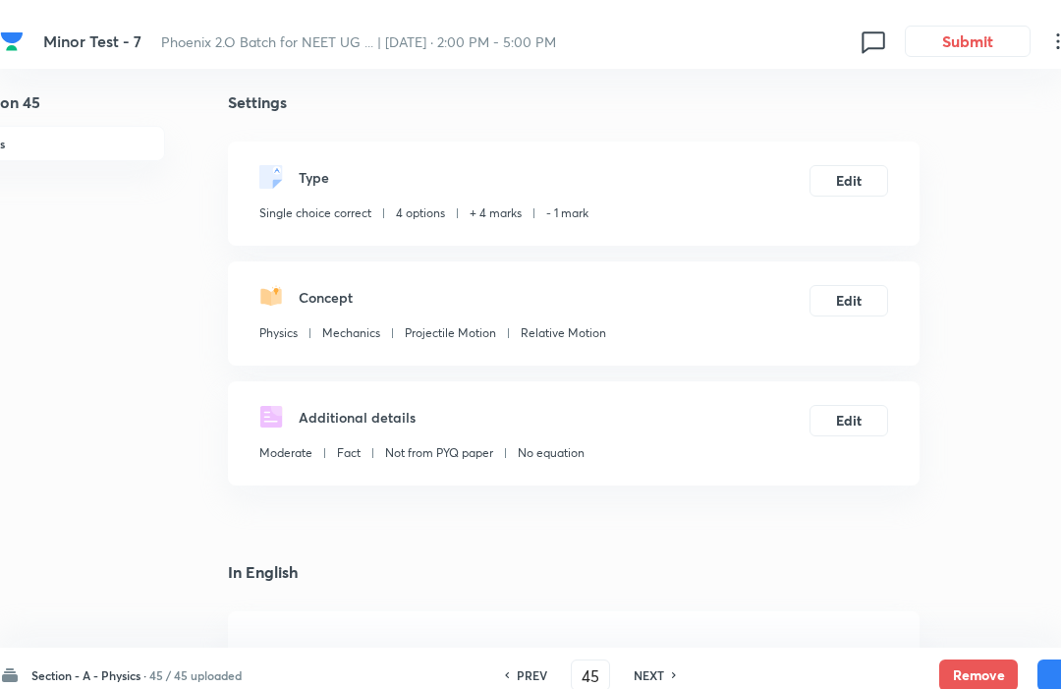
click at [604, 658] on input "45" at bounding box center [590, 662] width 37 height 34
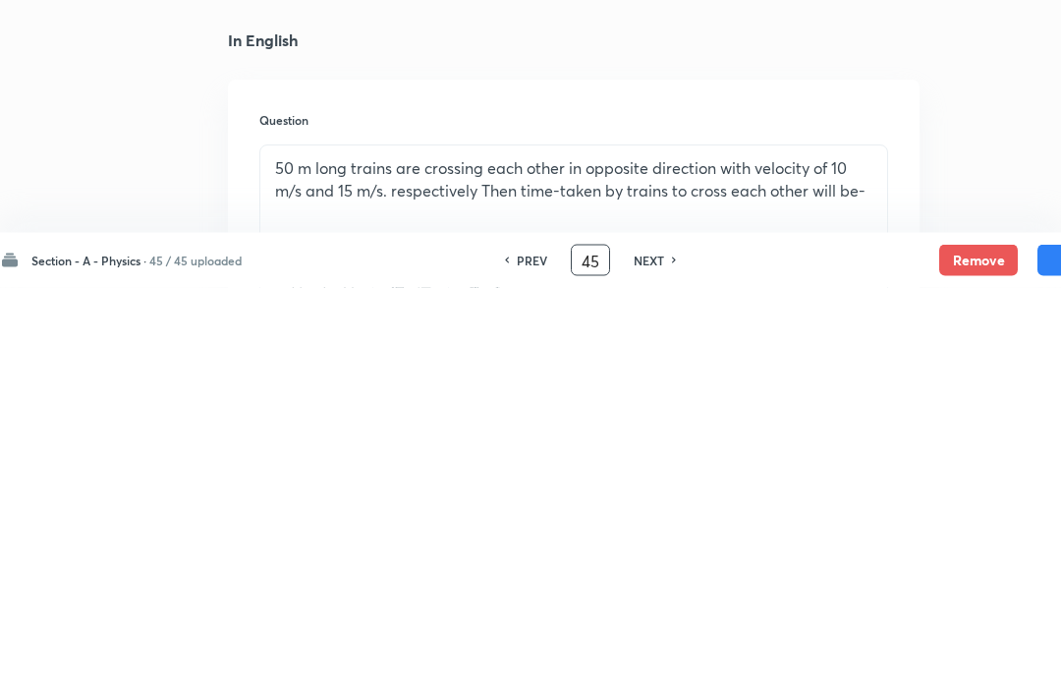
click at [599, 645] on input "45" at bounding box center [590, 662] width 37 height 34
type input "4"
type input "76"
checkbox input "false"
checkbox input "true"
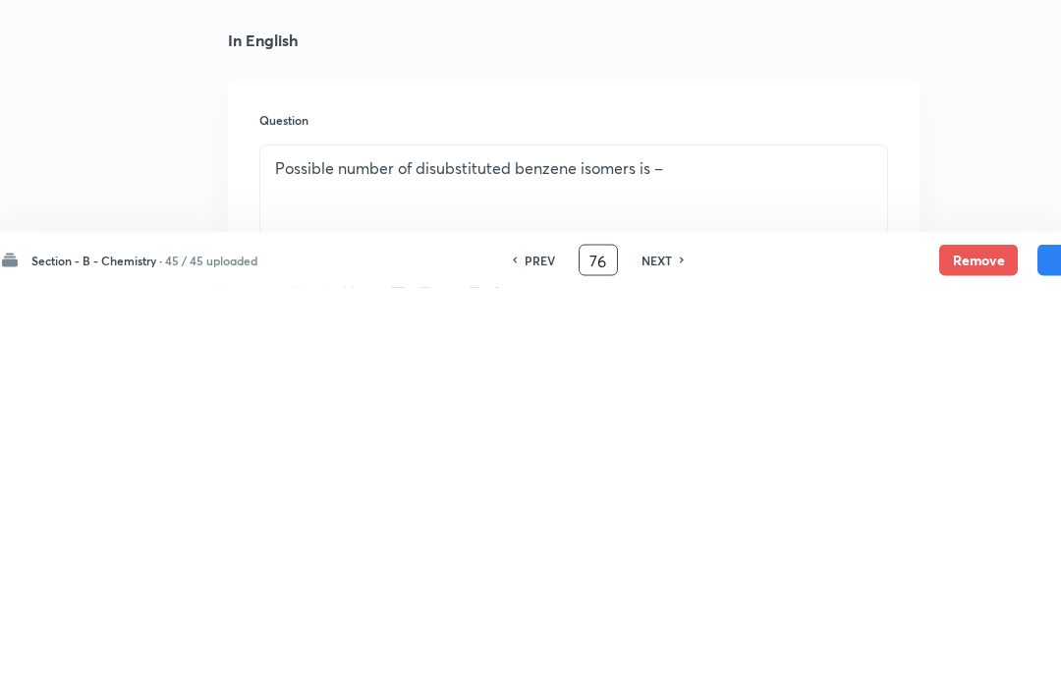
click at [909, 481] on div "Question Possible number of disubstituted benzene isomers is –" at bounding box center [574, 621] width 692 height 280
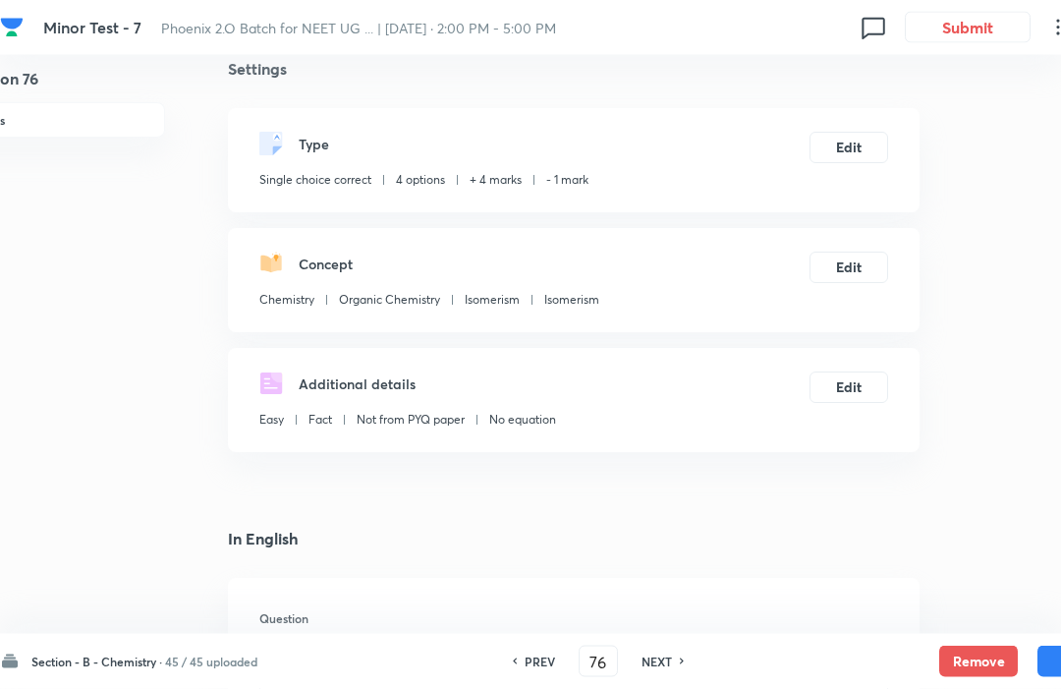
scroll to position [15, 55]
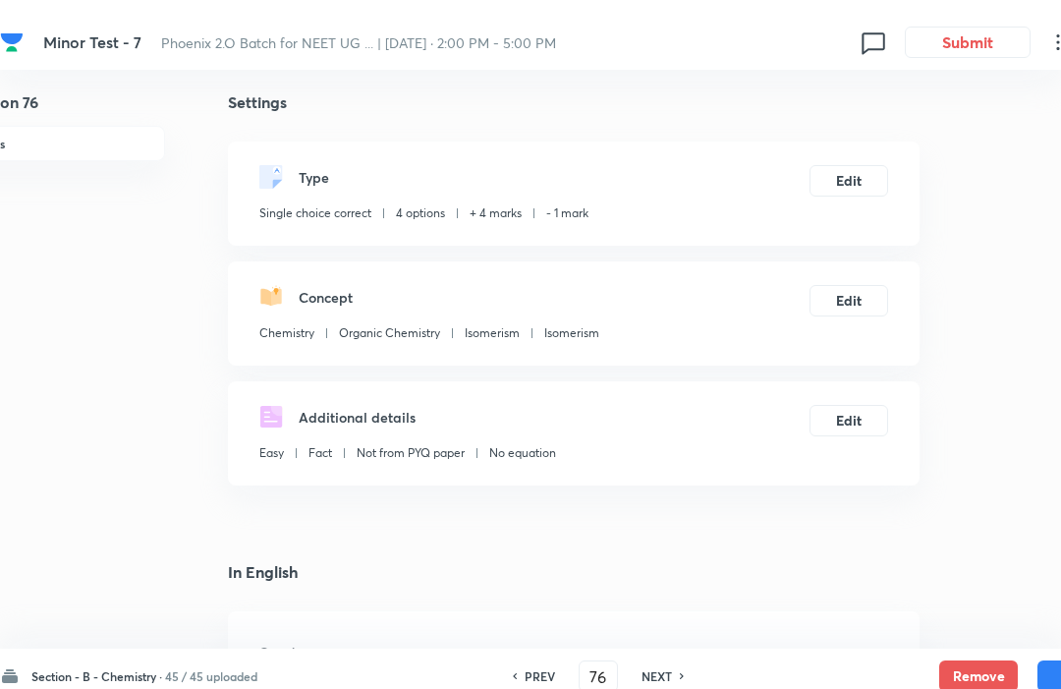
click at [675, 667] on div "NEXT" at bounding box center [660, 661] width 52 height 18
type input "77"
checkbox input "true"
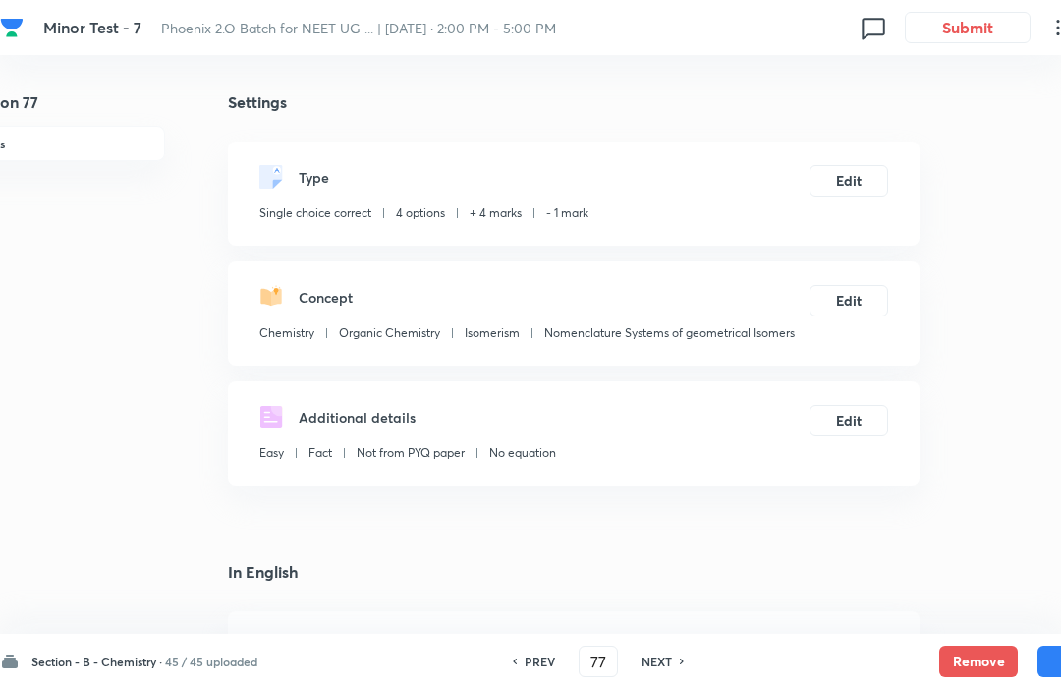
click at [669, 660] on h6 "NEXT" at bounding box center [657, 661] width 30 height 18
type input "78"
checkbox input "true"
click at [963, 659] on button "Remove" at bounding box center [978, 661] width 79 height 31
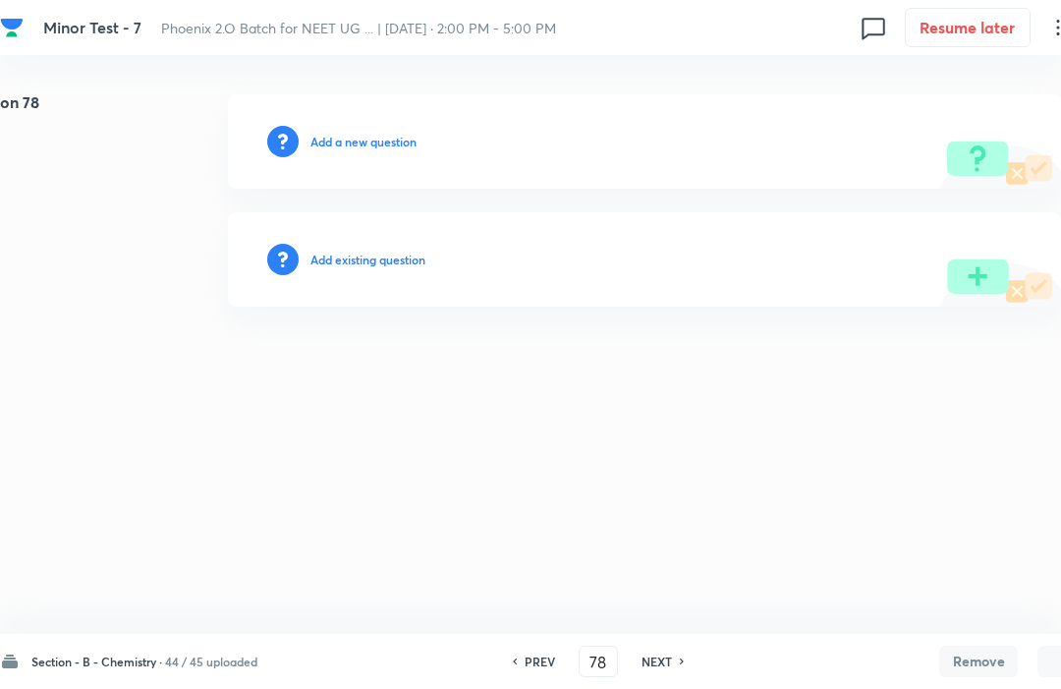
click at [387, 134] on h6 "Add a new question" at bounding box center [363, 142] width 106 height 18
click at [365, 145] on h6 "Choose a question type" at bounding box center [373, 142] width 127 height 18
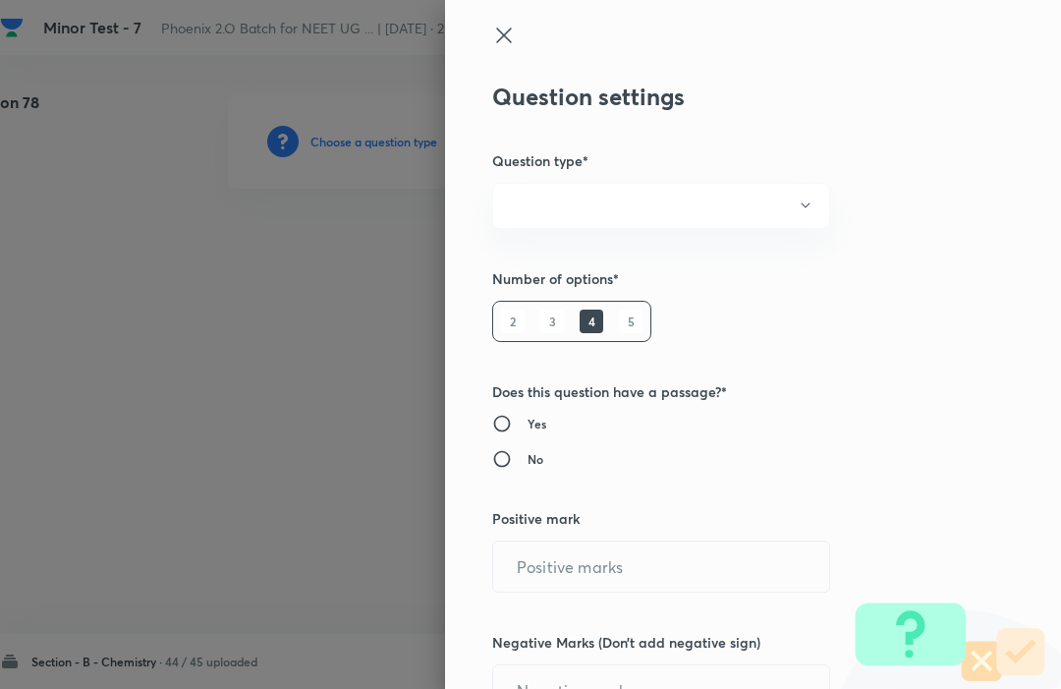
radio input "true"
type input "4"
type input "1"
radio input "true"
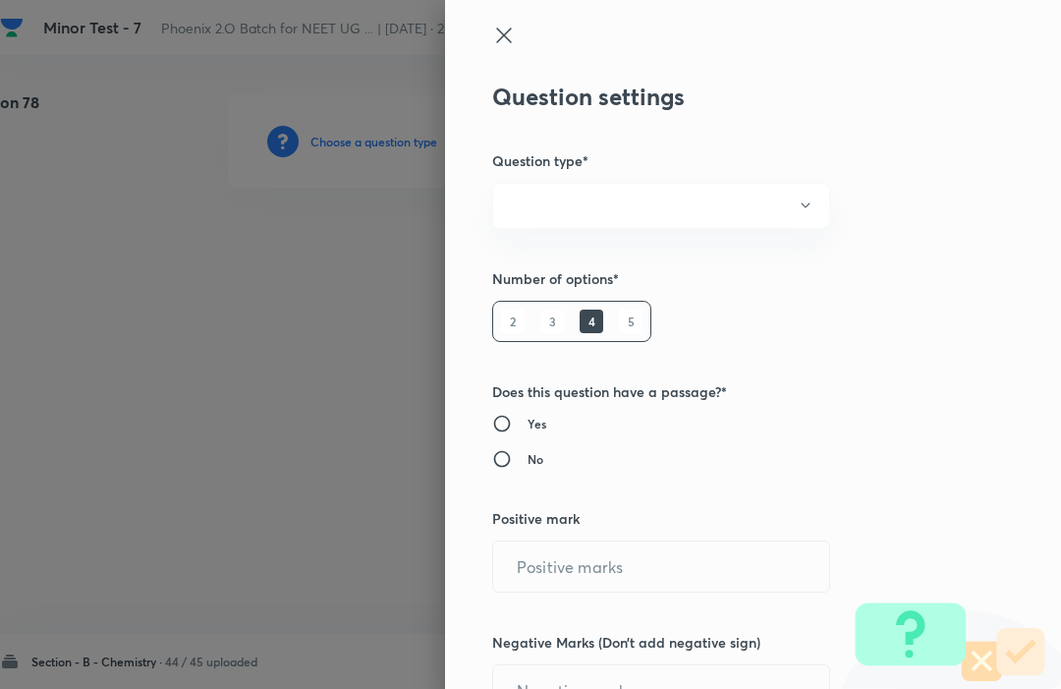
radio input "true"
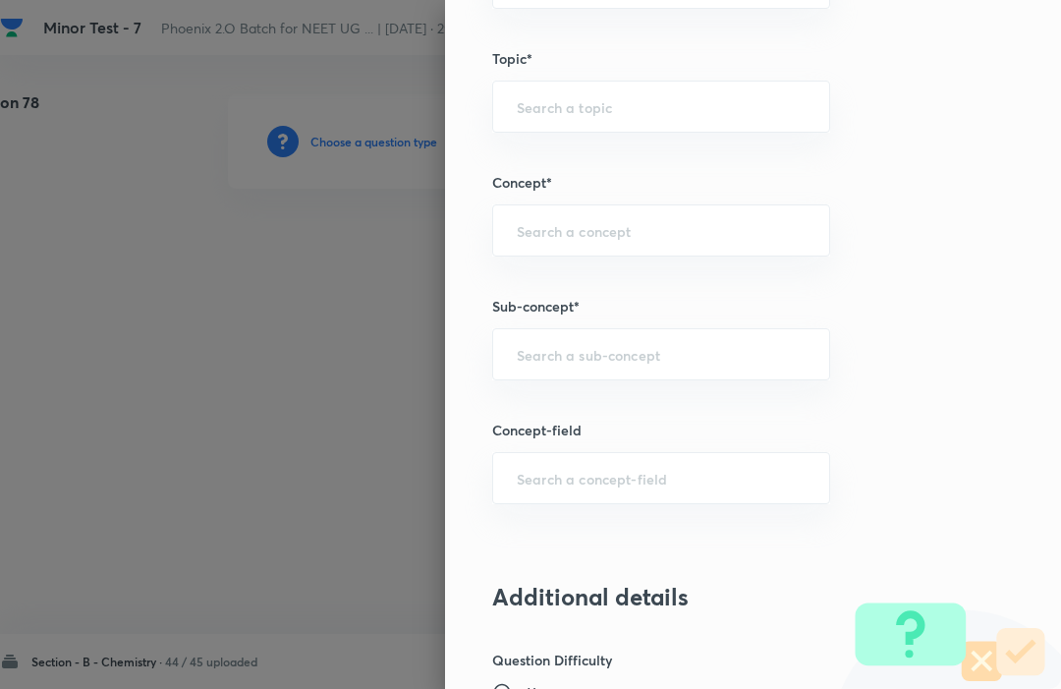
scroll to position [941, 0]
click at [755, 233] on input "text" at bounding box center [661, 227] width 289 height 19
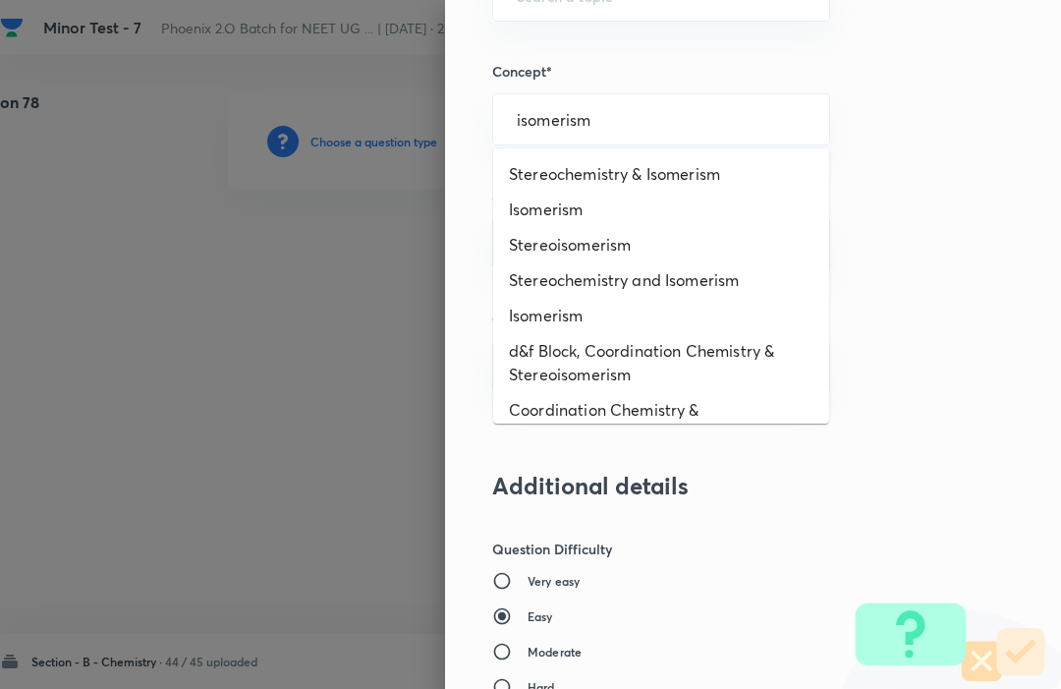
scroll to position [1050, 0]
click at [682, 210] on li "Isomerism" at bounding box center [661, 207] width 336 height 35
type input "isomerism"
type input "Isomerism"
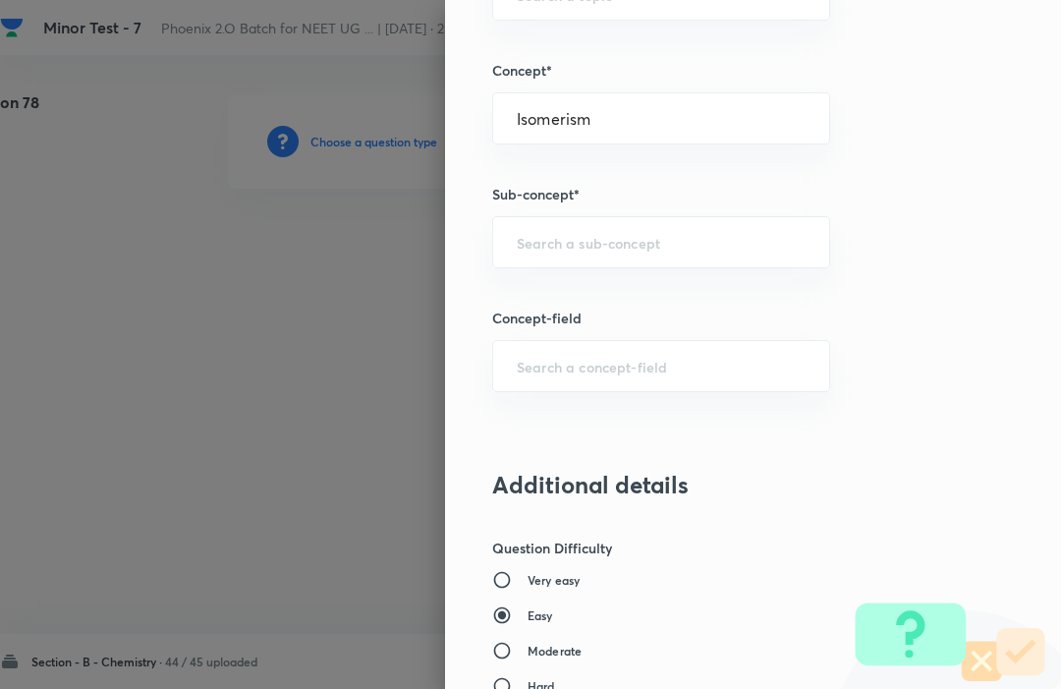
type input "Chemistry"
type input "Organic Chemistry"
click at [700, 248] on input "text" at bounding box center [661, 242] width 289 height 19
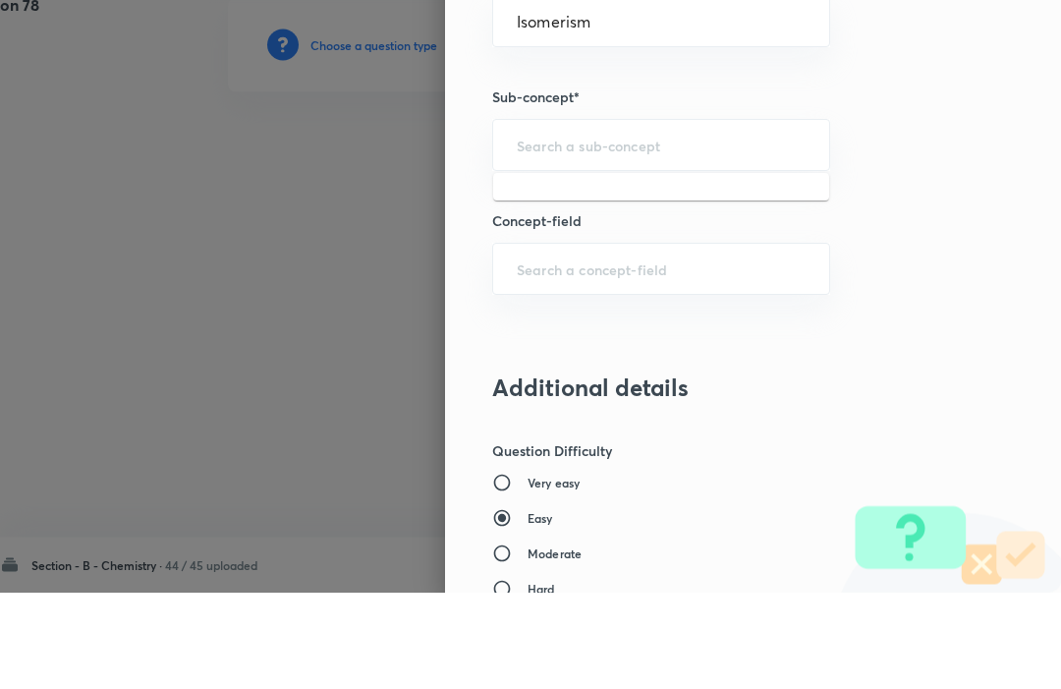
type input "j"
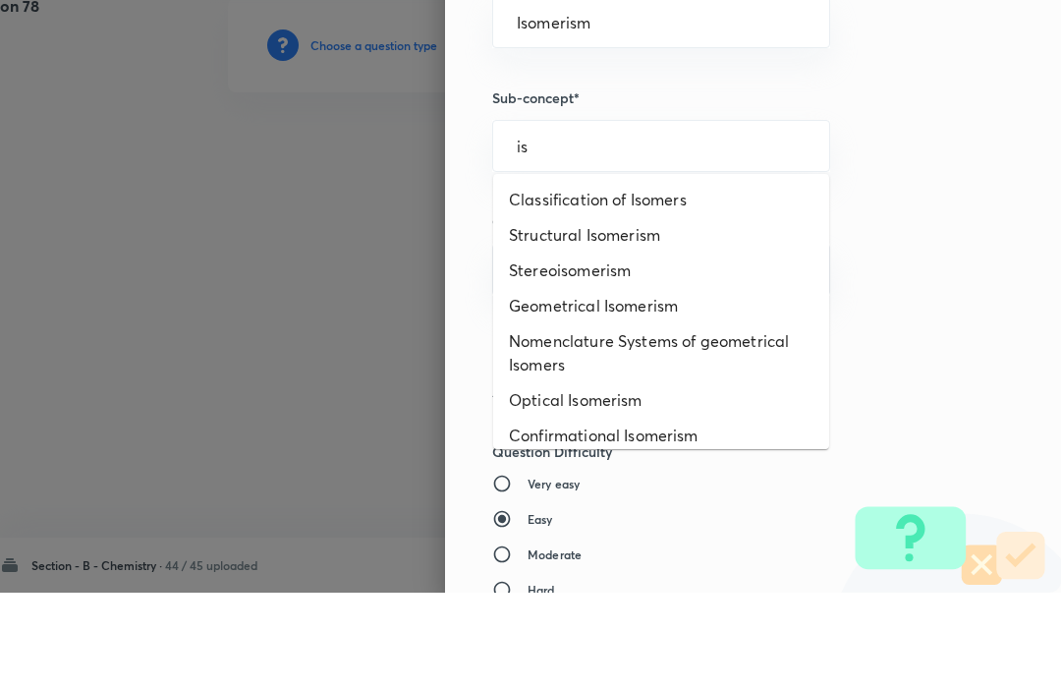
click at [652, 313] on li "Structural Isomerism" at bounding box center [661, 330] width 336 height 35
type input "is"
type input "Structural Isomerism"
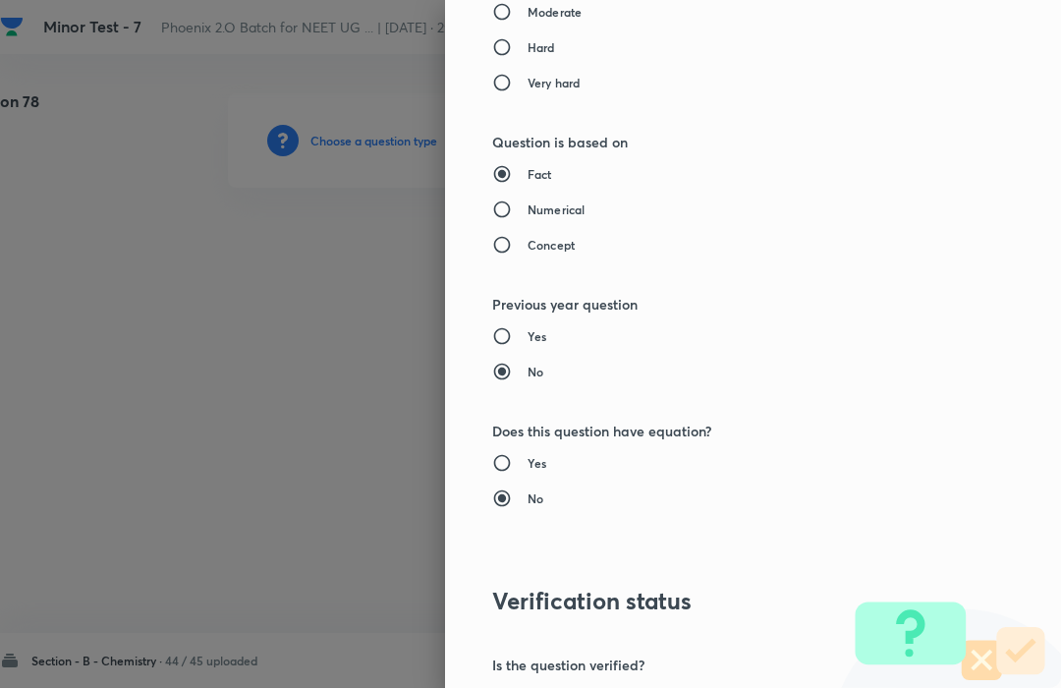
scroll to position [1917, 0]
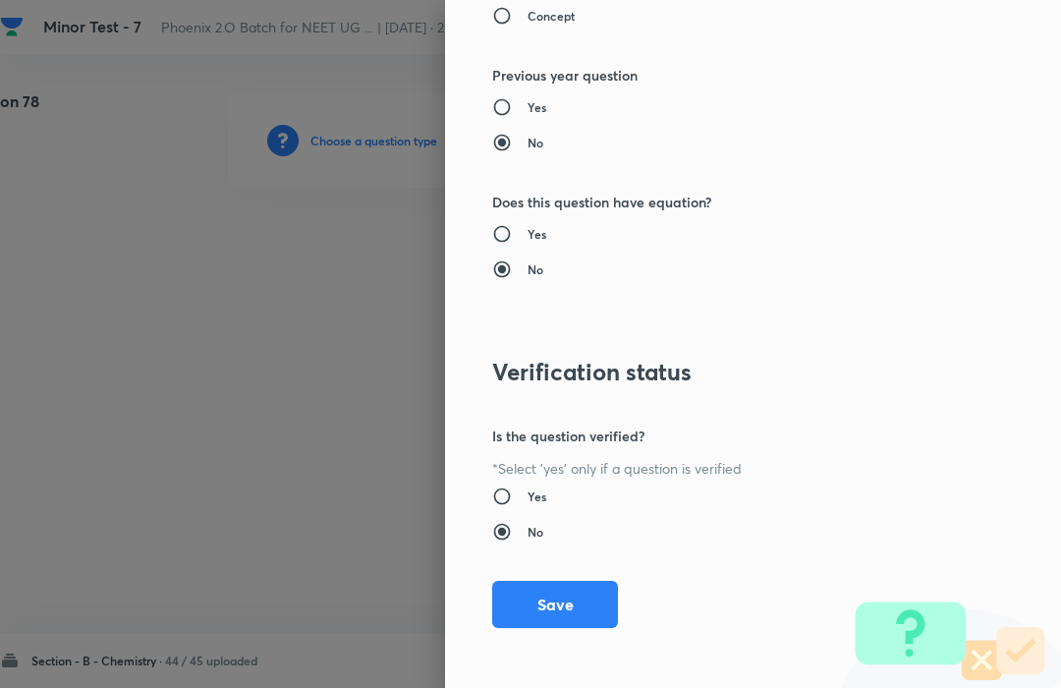
click at [545, 594] on button "Save" at bounding box center [555, 605] width 126 height 47
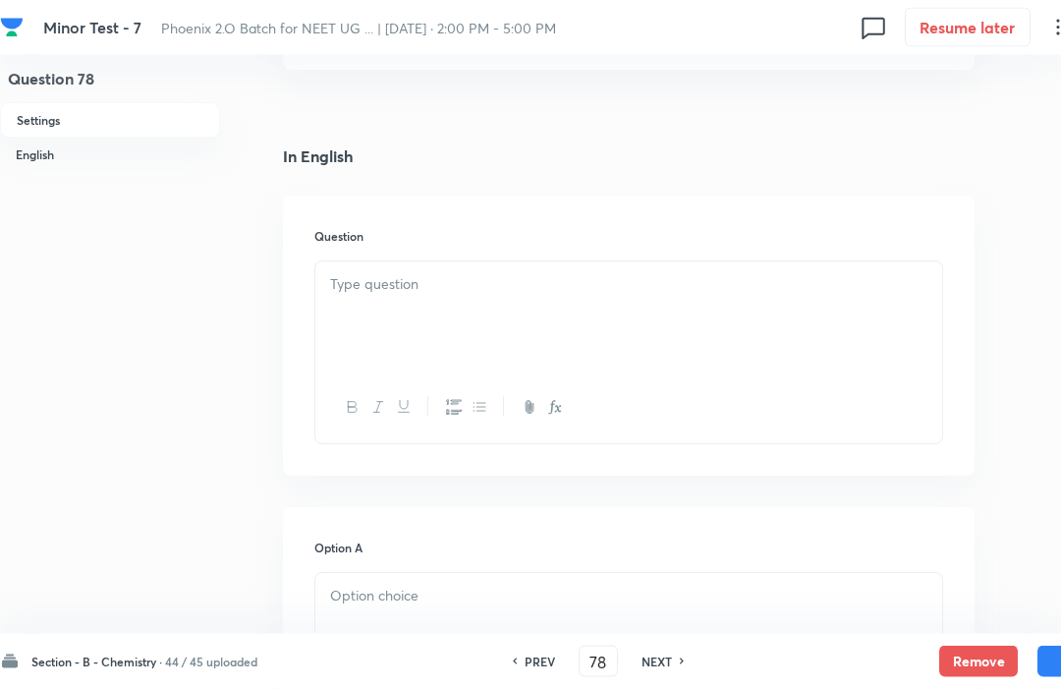
scroll to position [415, 0]
click at [338, 285] on p at bounding box center [628, 285] width 597 height 23
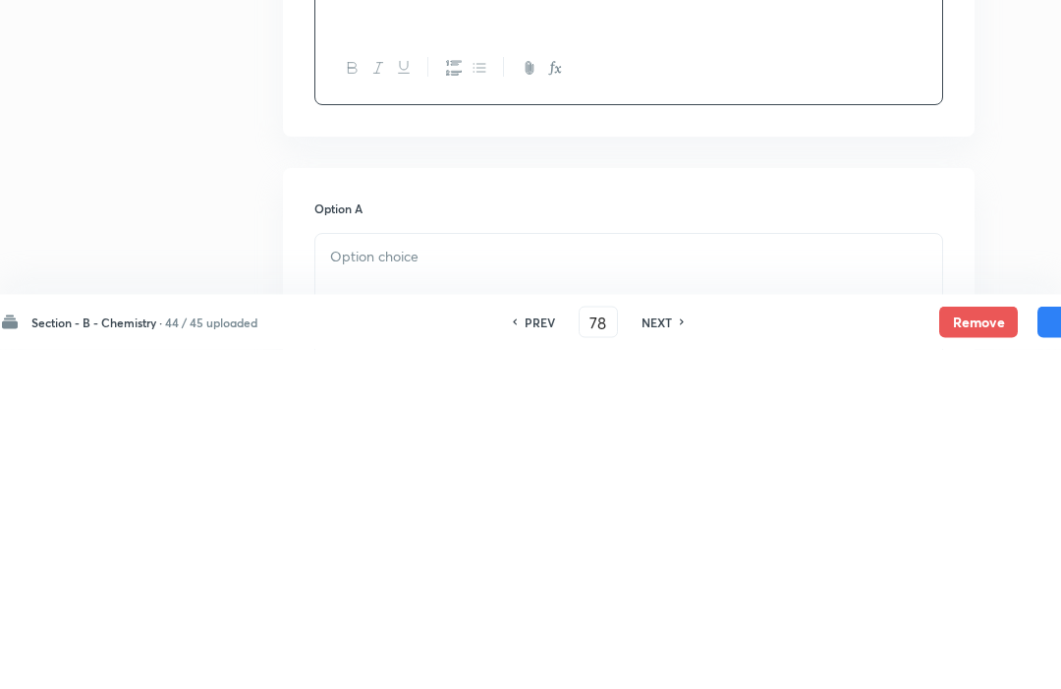
click at [345, 586] on p at bounding box center [628, 597] width 597 height 23
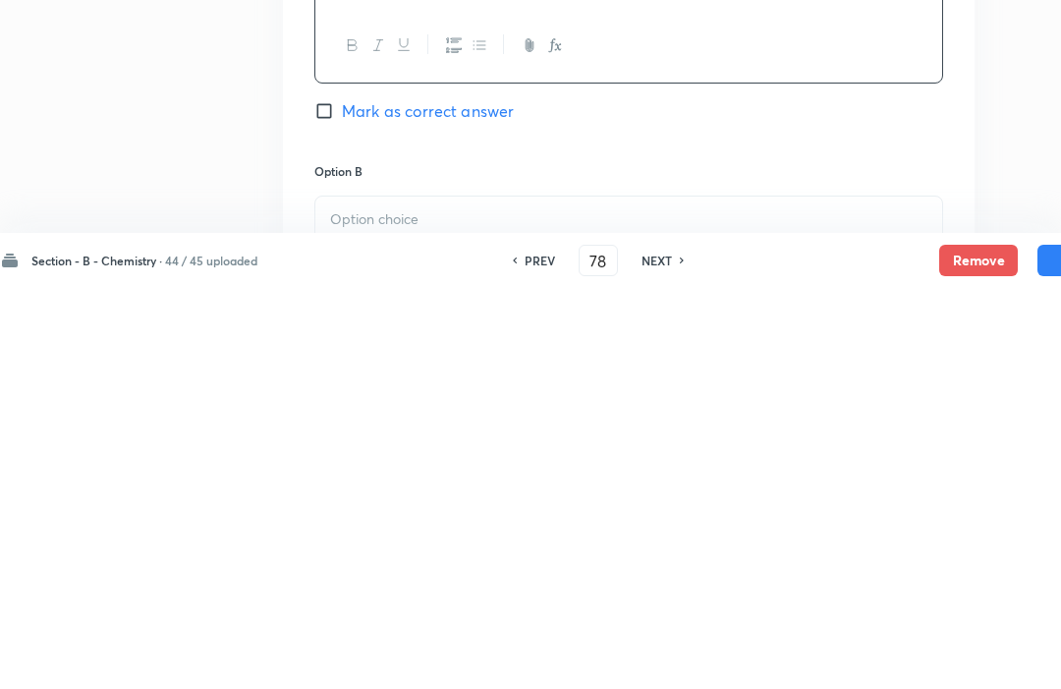
scroll to position [690, 0]
click at [337, 607] on p at bounding box center [628, 618] width 597 height 23
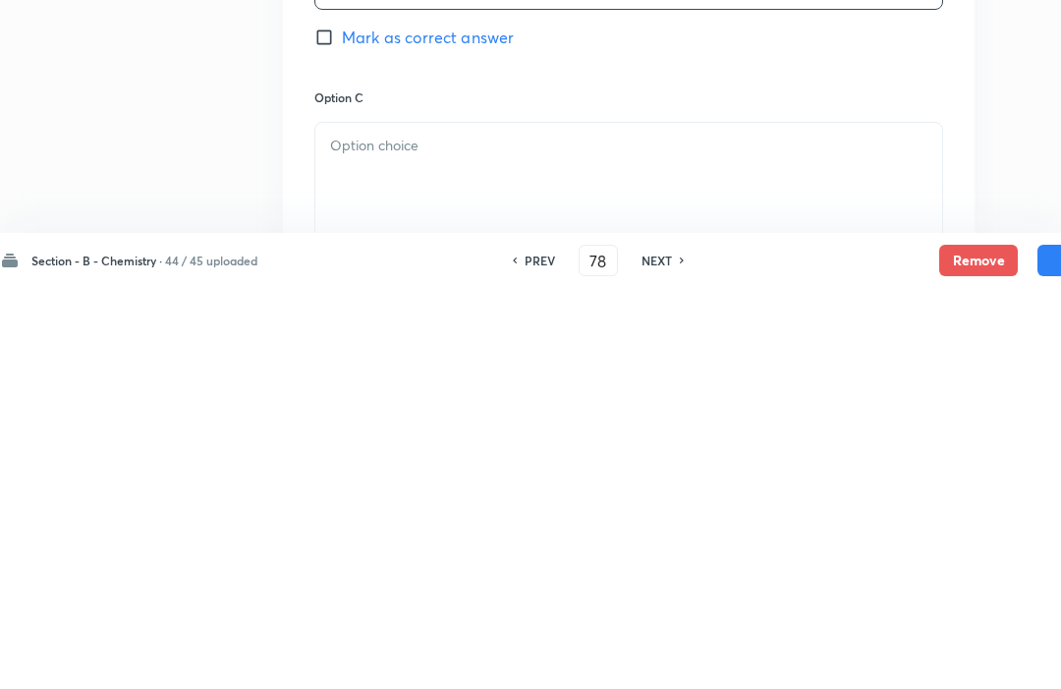
scroll to position [1072, 0]
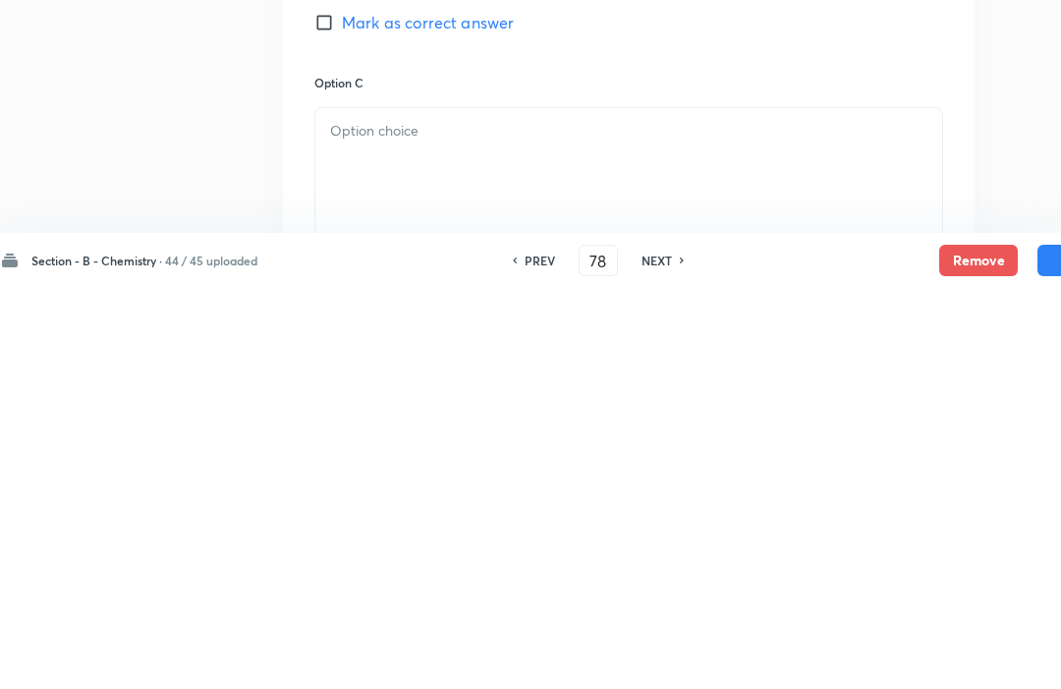
click at [338, 521] on p at bounding box center [628, 532] width 597 height 23
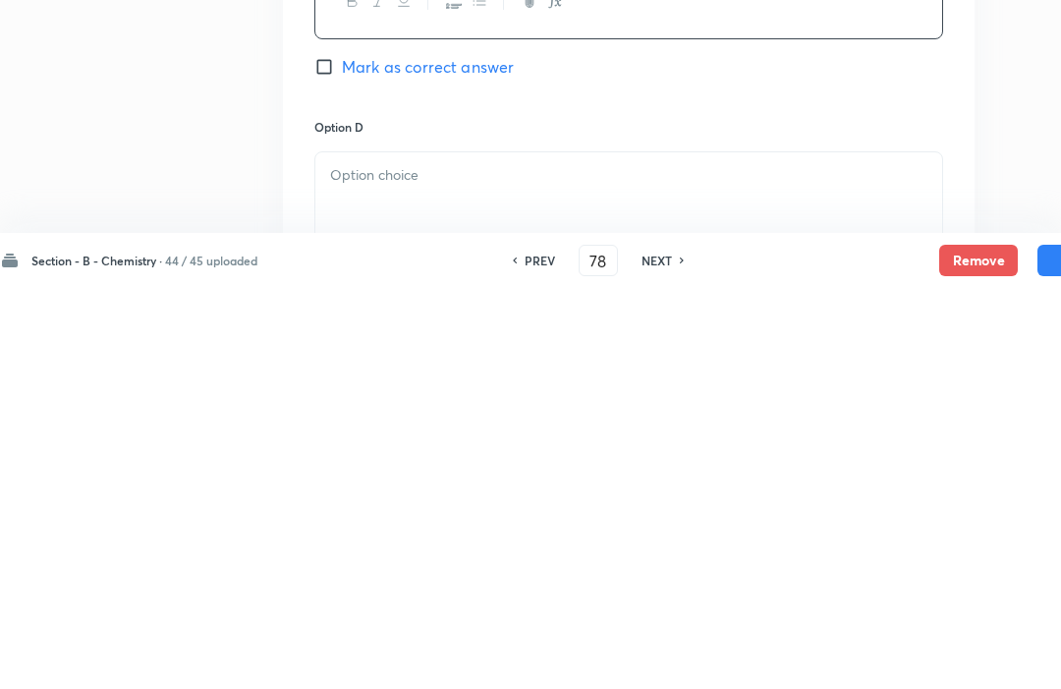
scroll to position [1345, 0]
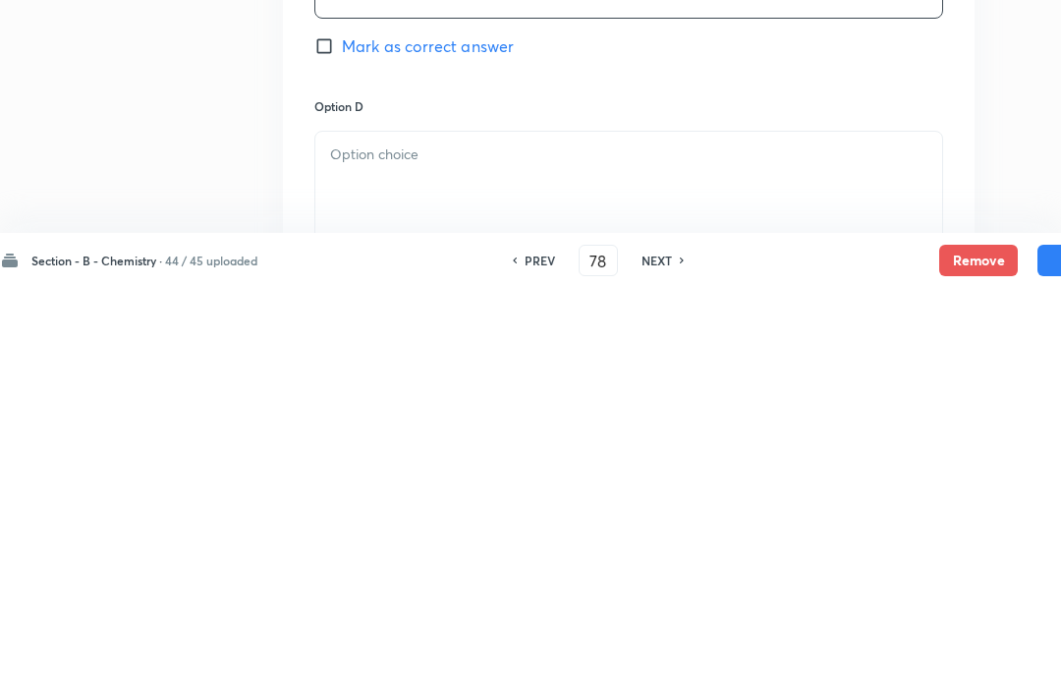
click at [357, 533] on div at bounding box center [628, 588] width 627 height 110
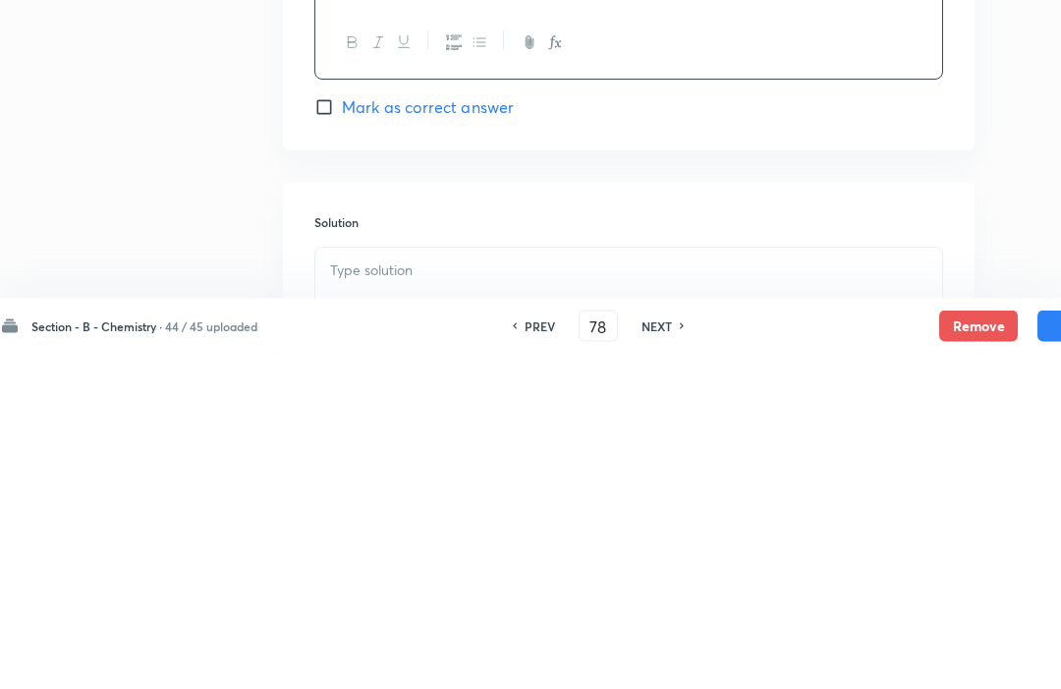
click at [325, 433] on input "Mark as correct answer" at bounding box center [328, 443] width 28 height 20
checkbox input "true"
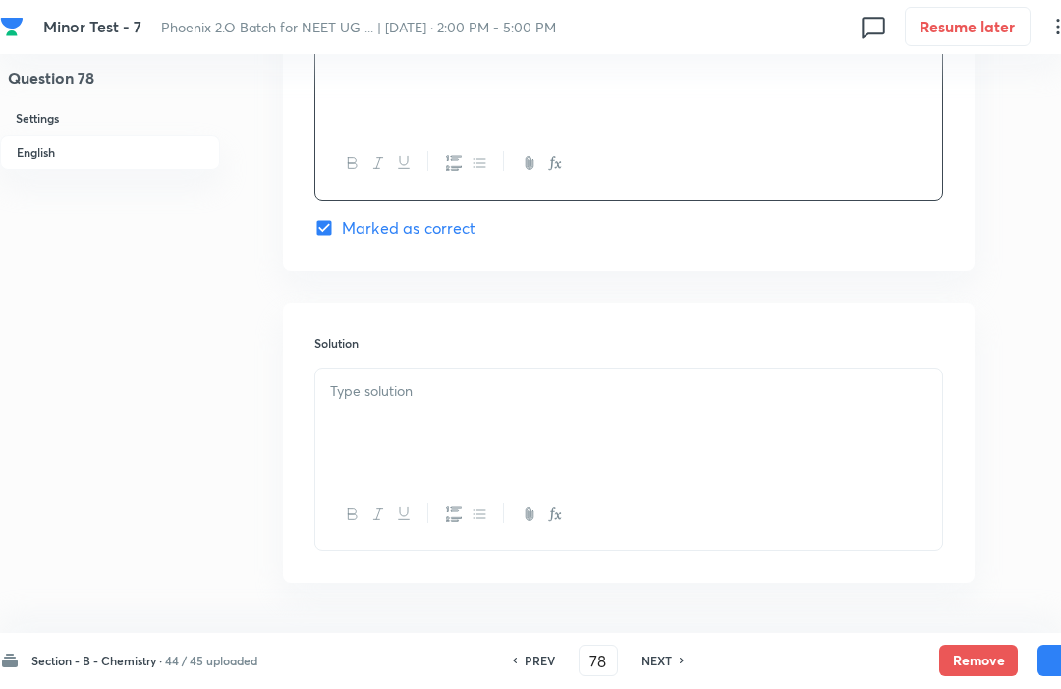
click at [350, 407] on div at bounding box center [628, 424] width 627 height 110
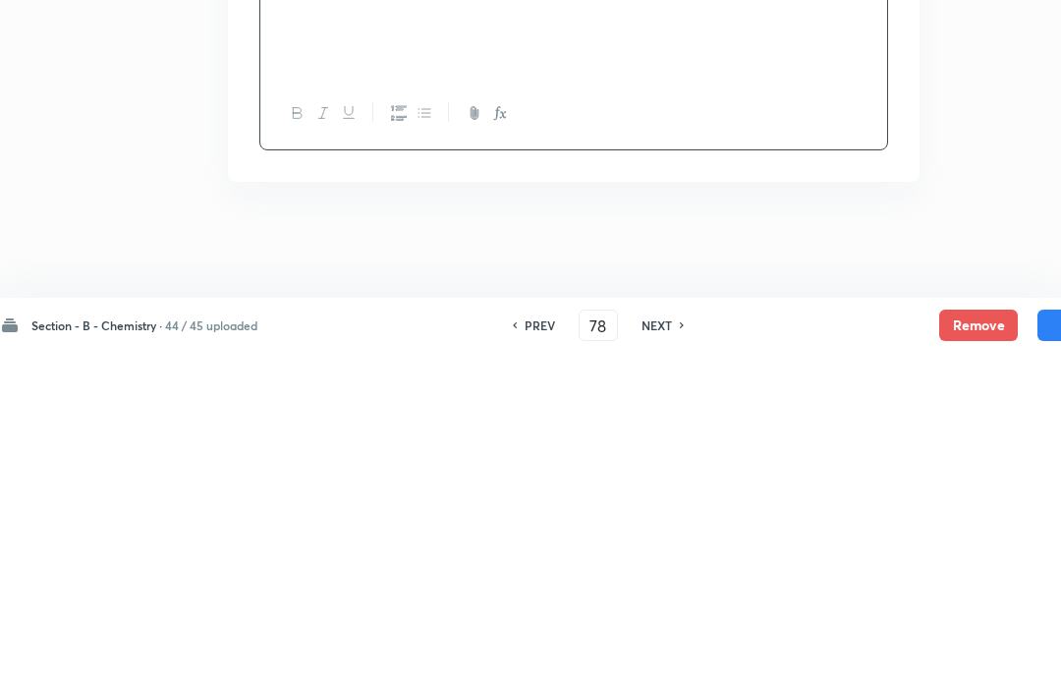
scroll to position [1859, 55]
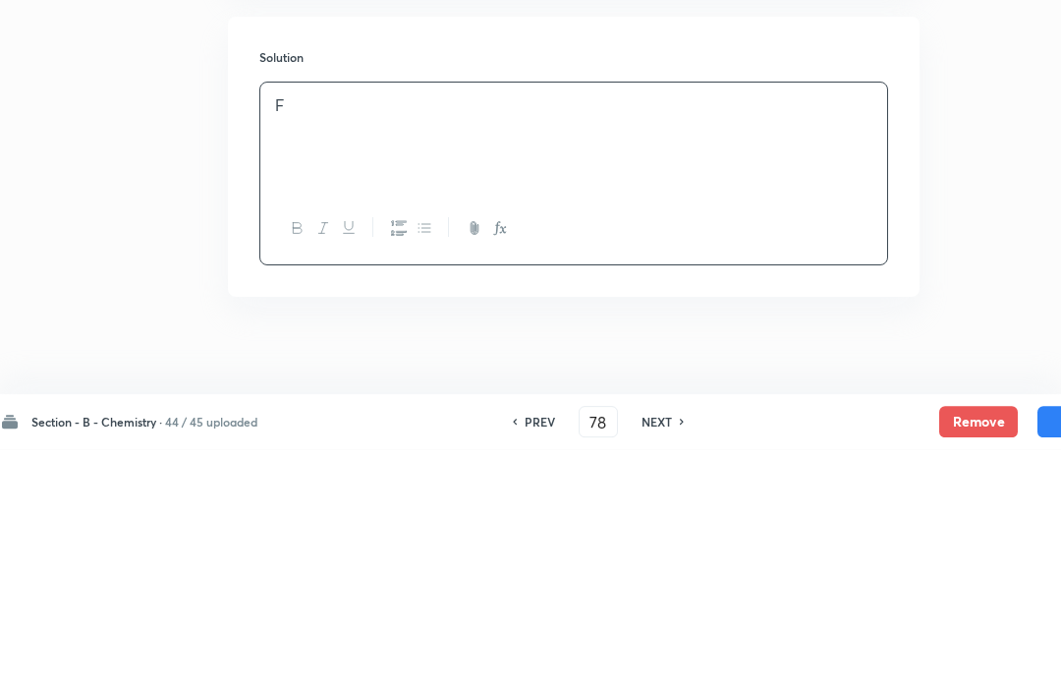
click at [1046, 646] on button "Save" at bounding box center [1077, 661] width 79 height 31
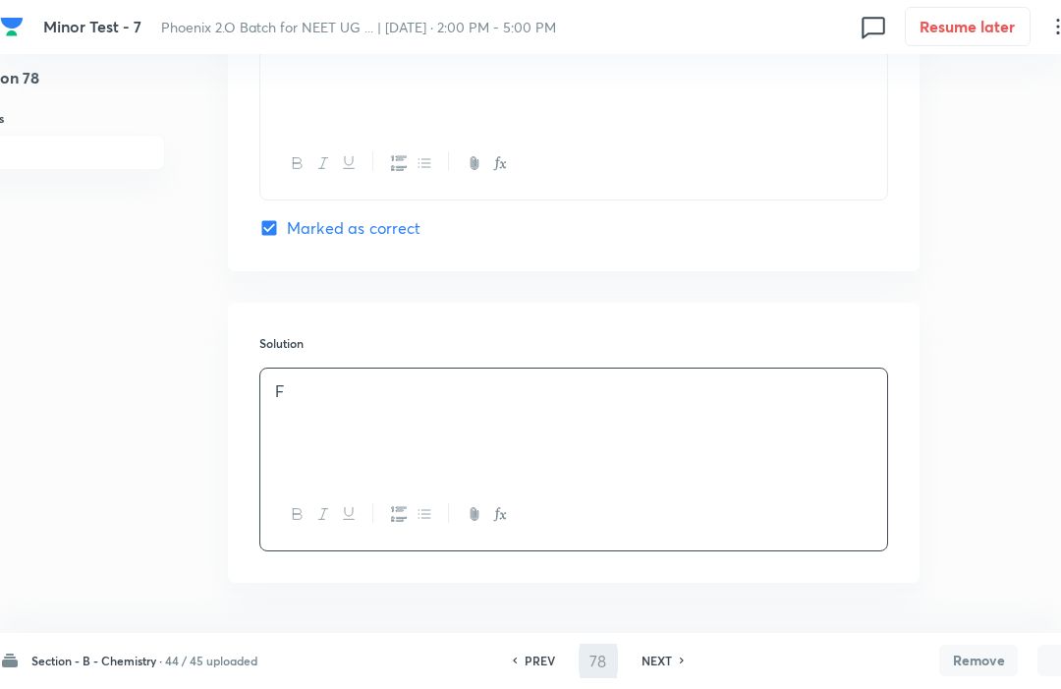
type input "79"
checkbox input "true"
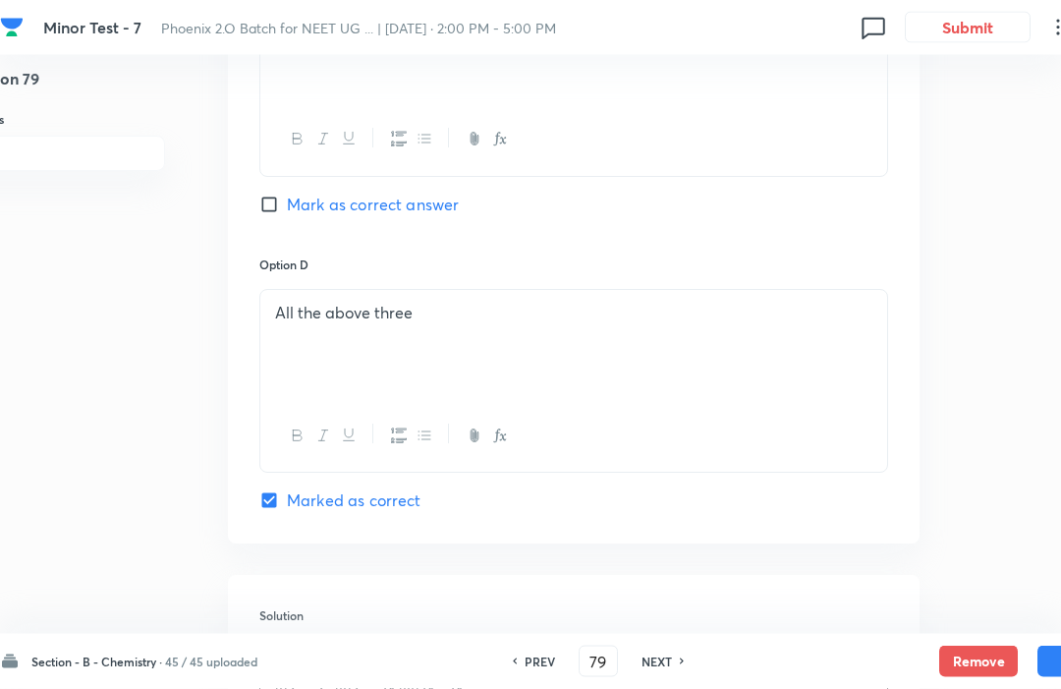
scroll to position [1566, 55]
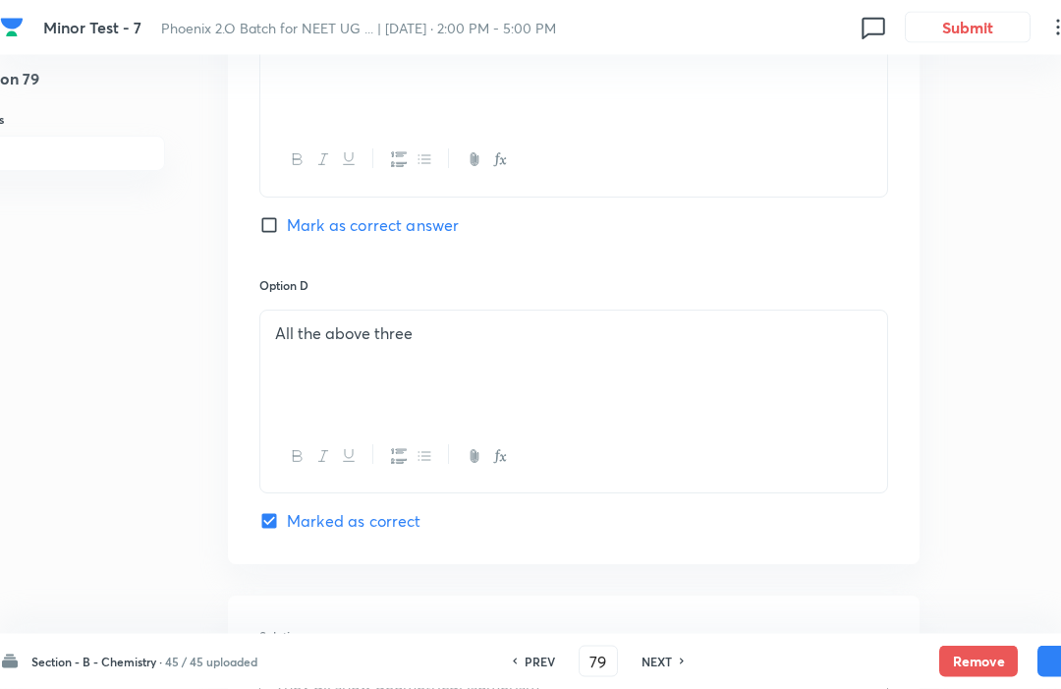
click at [666, 658] on h6 "NEXT" at bounding box center [657, 661] width 30 height 18
type input "80"
checkbox input "true"
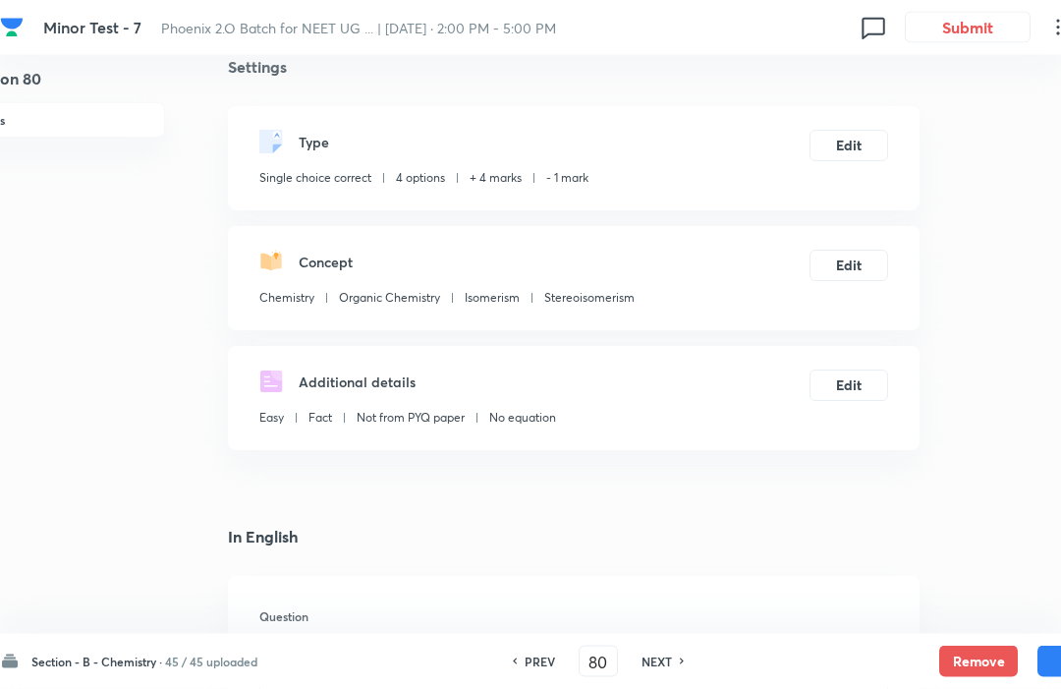
scroll to position [0, 55]
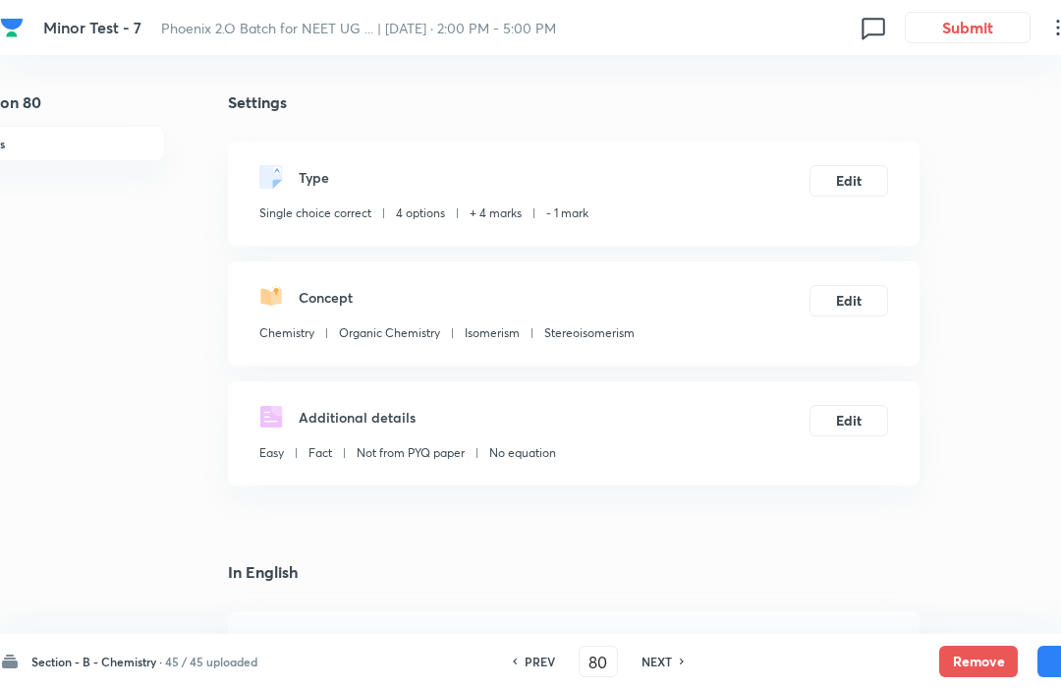
click at [977, 647] on button "Remove" at bounding box center [978, 661] width 79 height 31
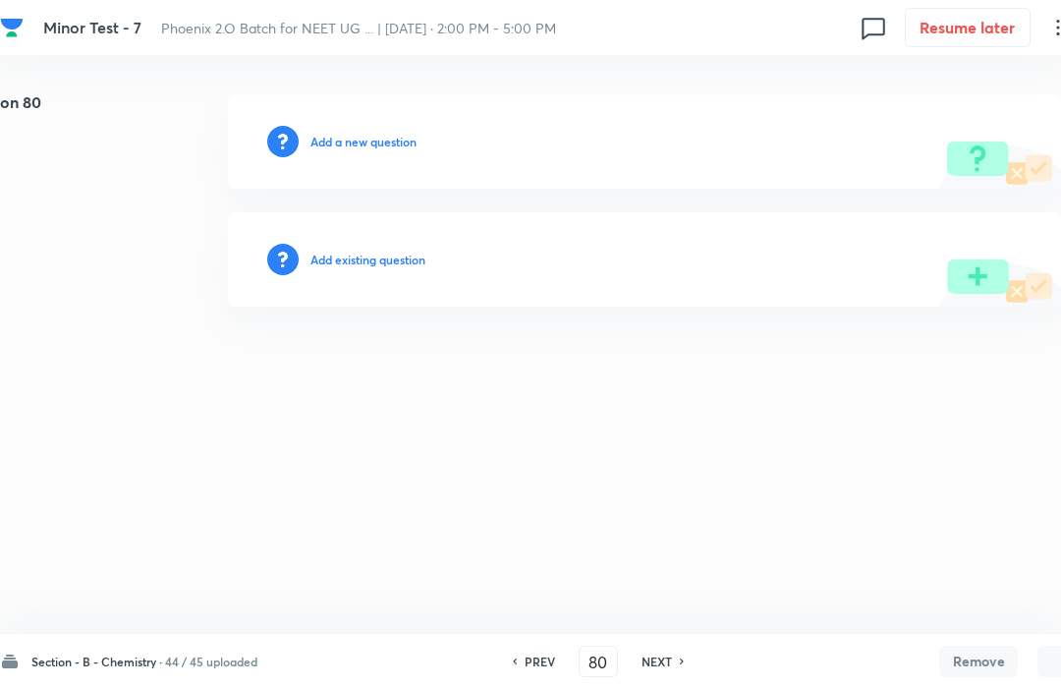
click at [347, 139] on h6 "Add a new question" at bounding box center [363, 142] width 106 height 18
click at [360, 121] on div "Choose a question type" at bounding box center [644, 141] width 833 height 94
click at [360, 114] on div "Choose a question type" at bounding box center [644, 141] width 833 height 94
click at [371, 144] on h6 "Choose a question type" at bounding box center [373, 142] width 127 height 18
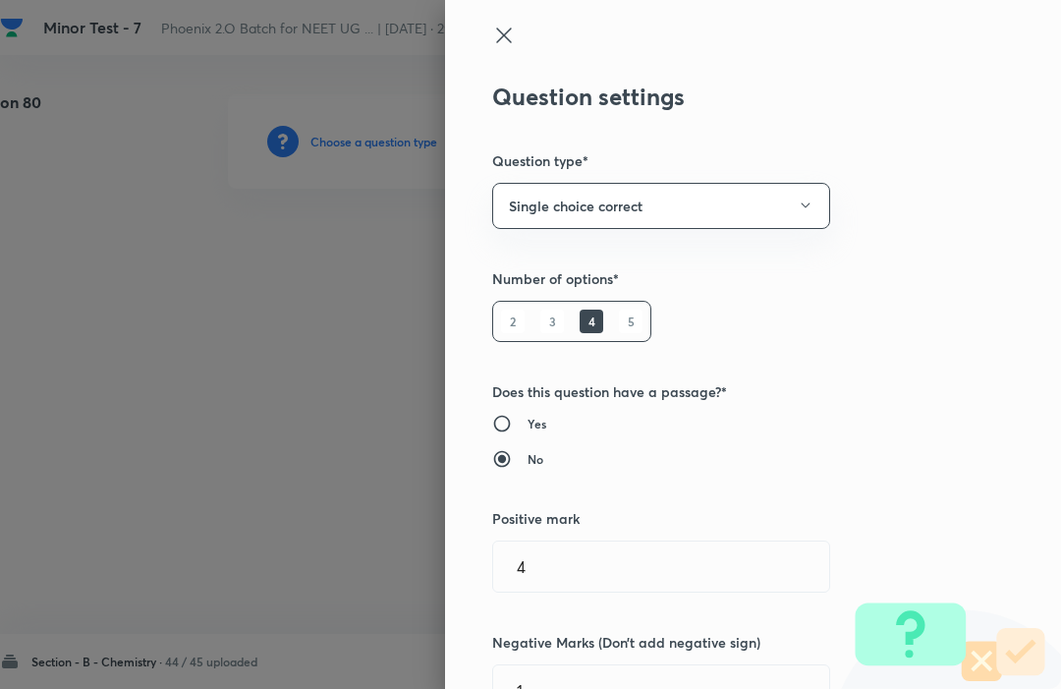
click at [549, 193] on button "Single choice correct" at bounding box center [661, 206] width 338 height 46
click at [931, 290] on div at bounding box center [530, 344] width 1061 height 689
click at [924, 414] on label "Yes" at bounding box center [712, 424] width 440 height 20
click at [528, 414] on input "Yes" at bounding box center [509, 424] width 35 height 20
radio input "true"
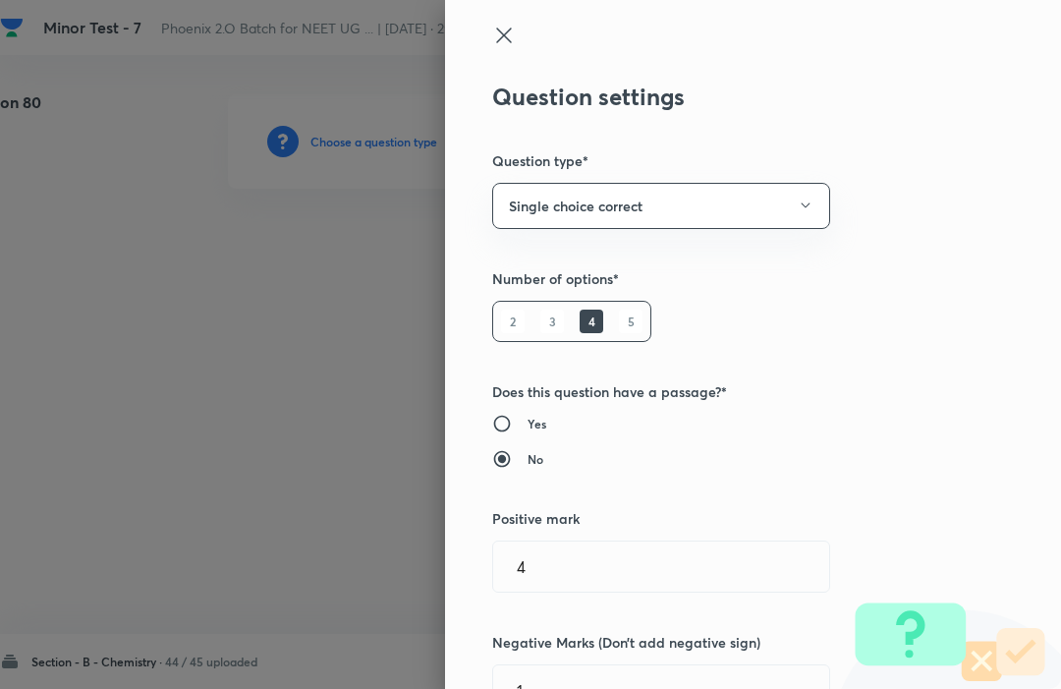
radio input "false"
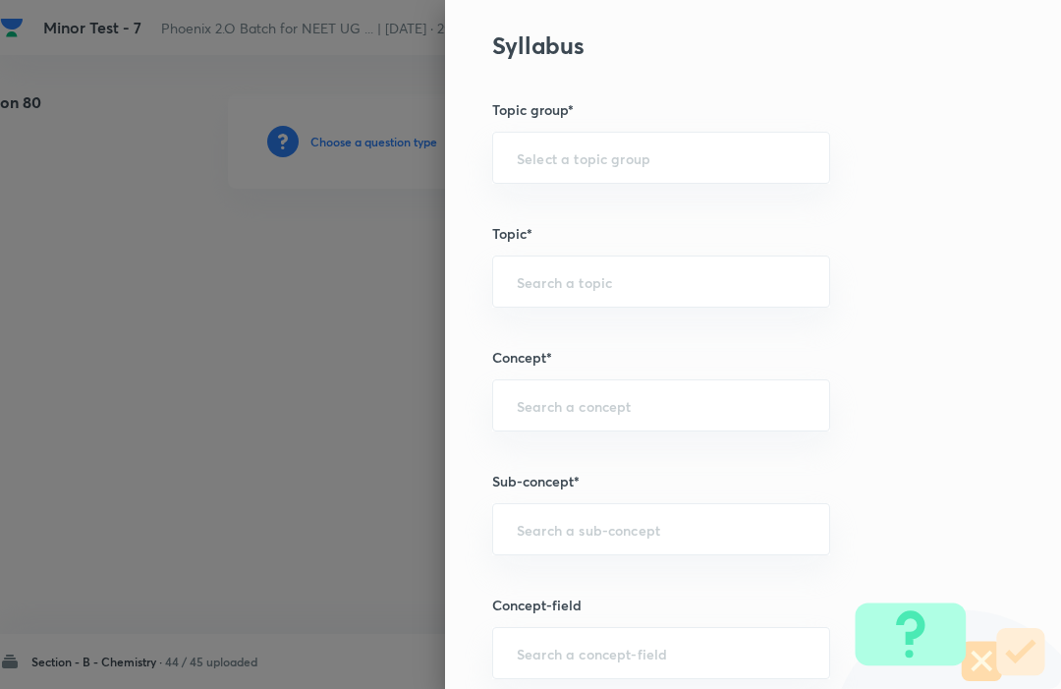
scroll to position [765, 0]
click at [527, 379] on div "​" at bounding box center [661, 403] width 338 height 52
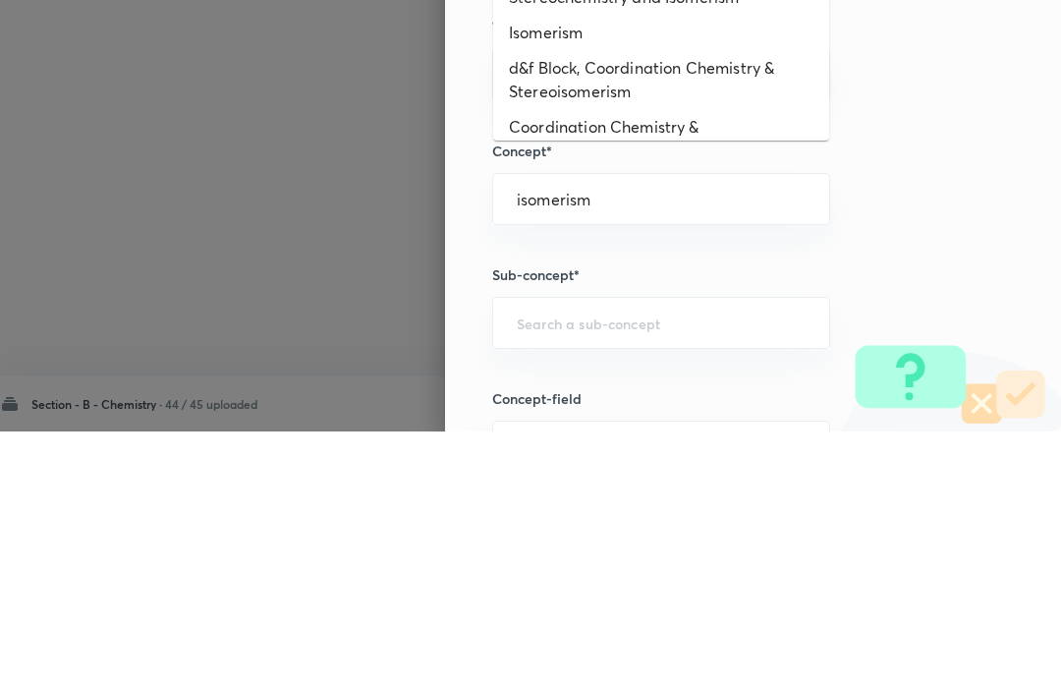
scroll to position [665, 0]
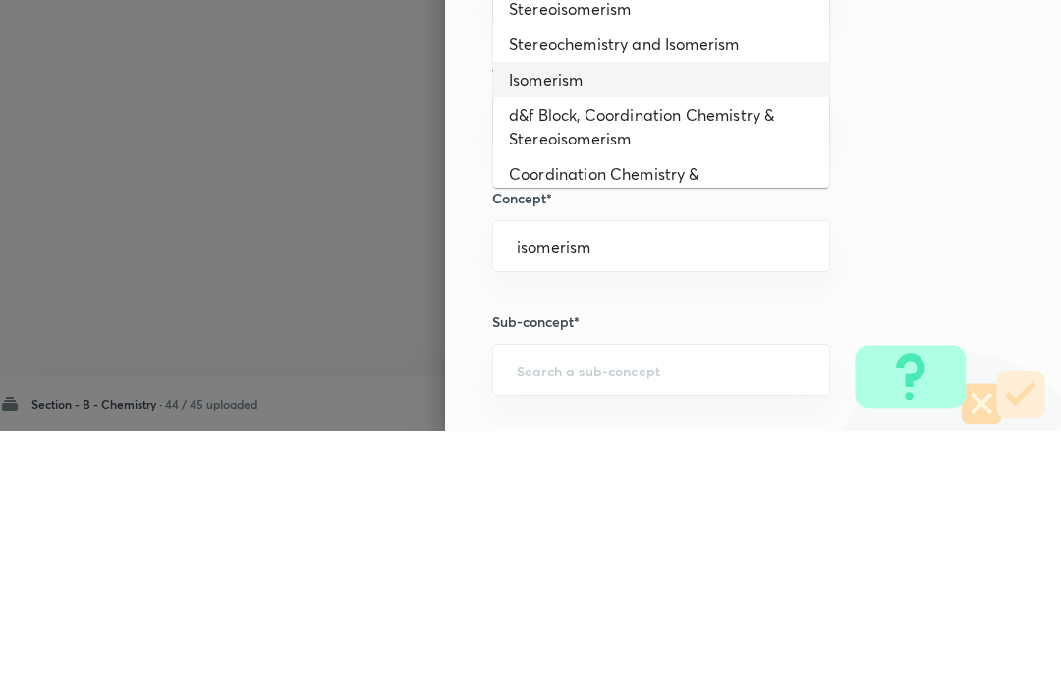
click at [648, 319] on li "Isomerism" at bounding box center [661, 336] width 336 height 35
type input "isomerism"
type input "Isomerism"
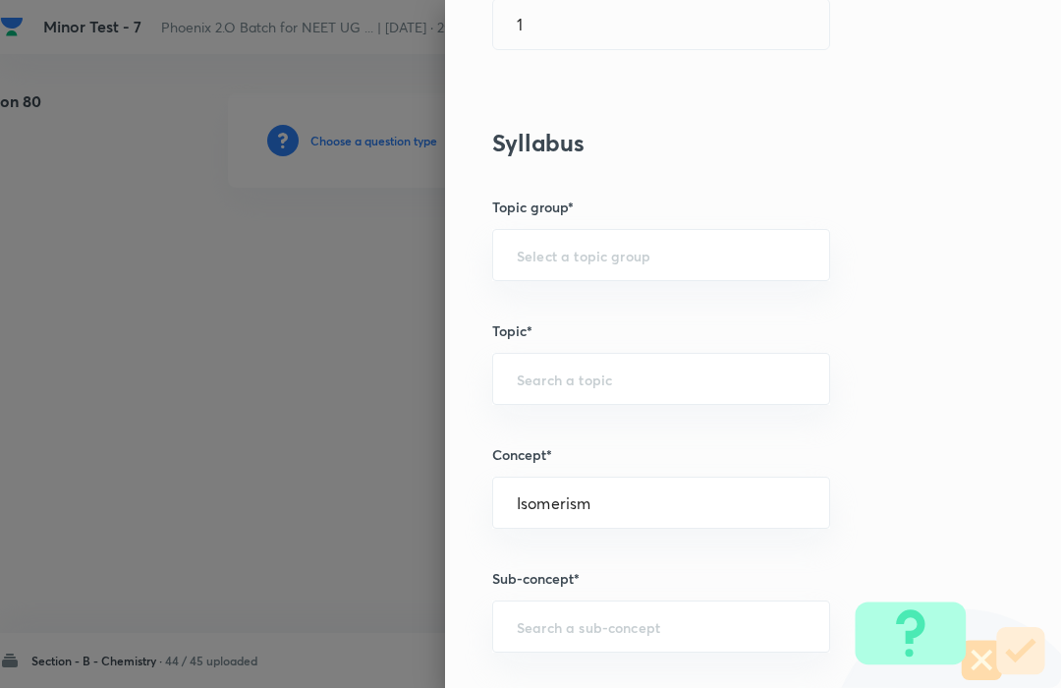
type input "Chemistry"
type input "Organic Chemistry"
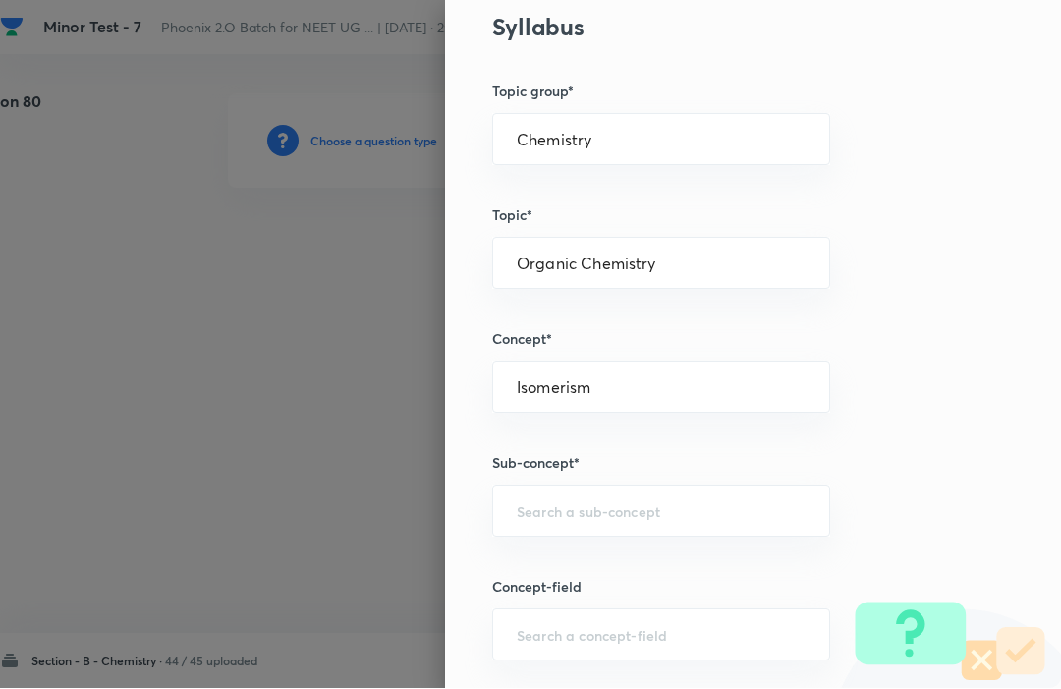
scroll to position [788, 0]
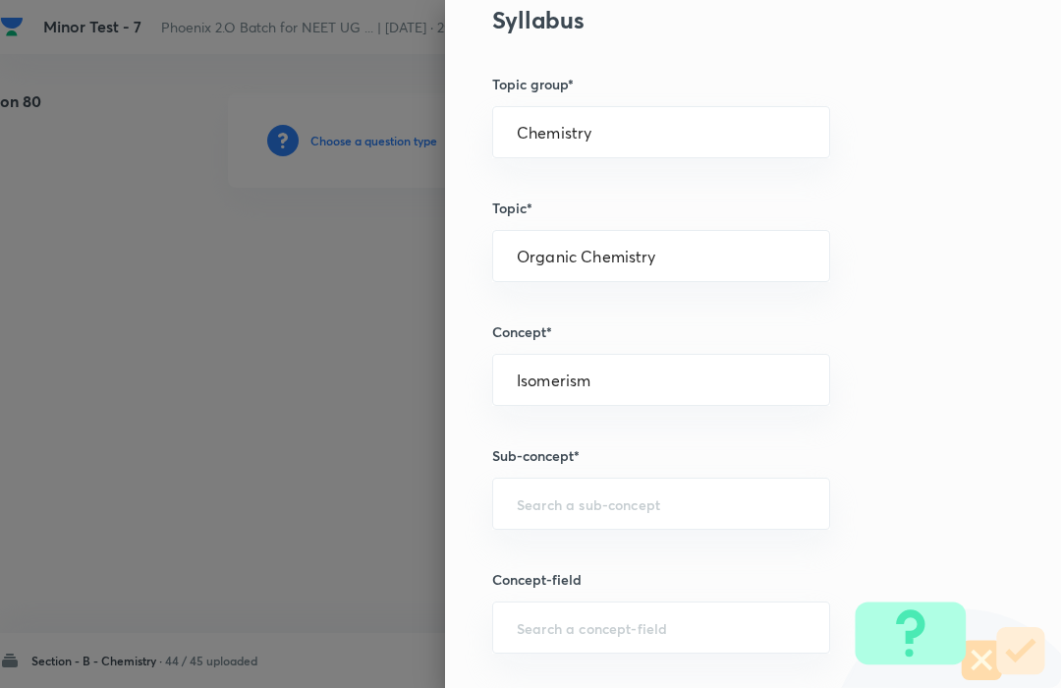
click at [722, 502] on input "text" at bounding box center [661, 504] width 289 height 19
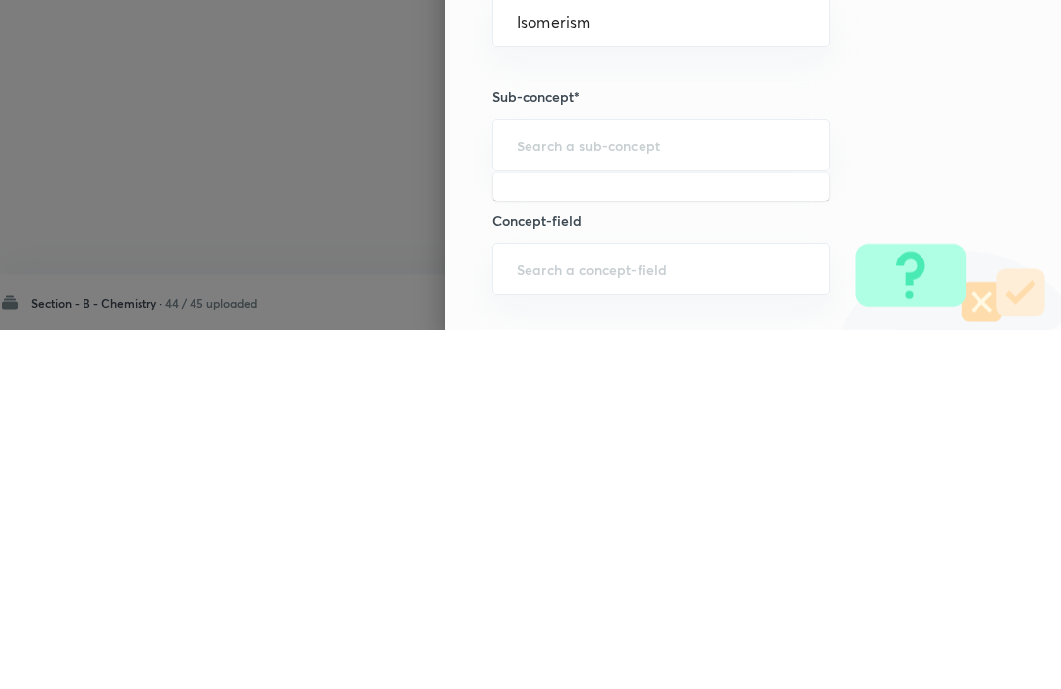
type input "k"
click at [698, 540] on li "Isomerism" at bounding box center [661, 557] width 336 height 35
type input "isomerism"
type input "Isomerism"
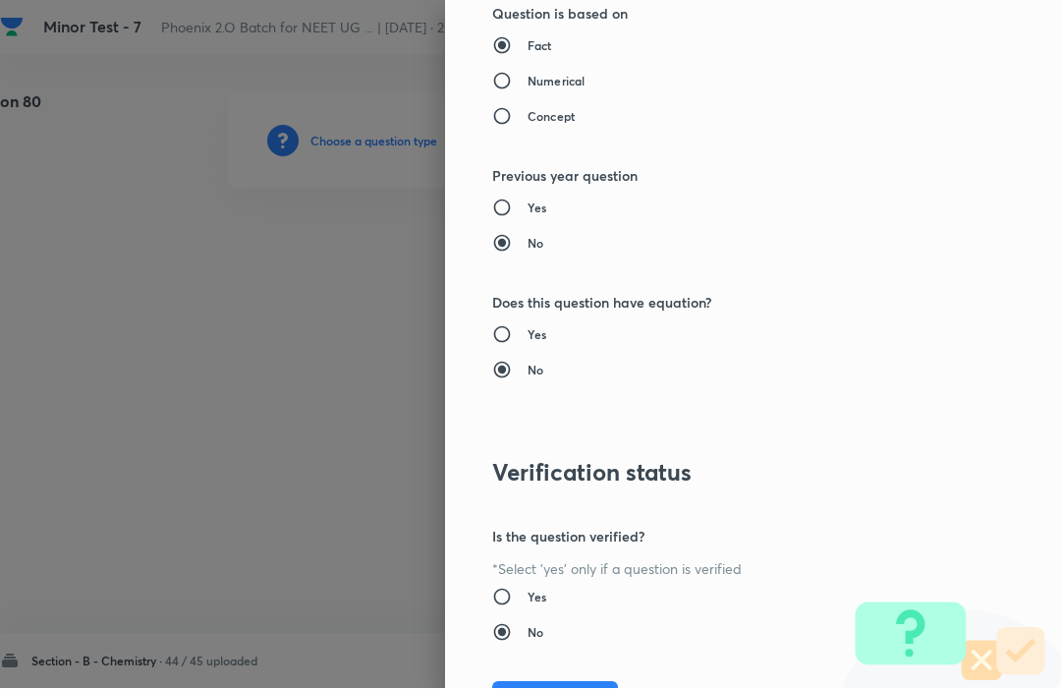
scroll to position [1917, 0]
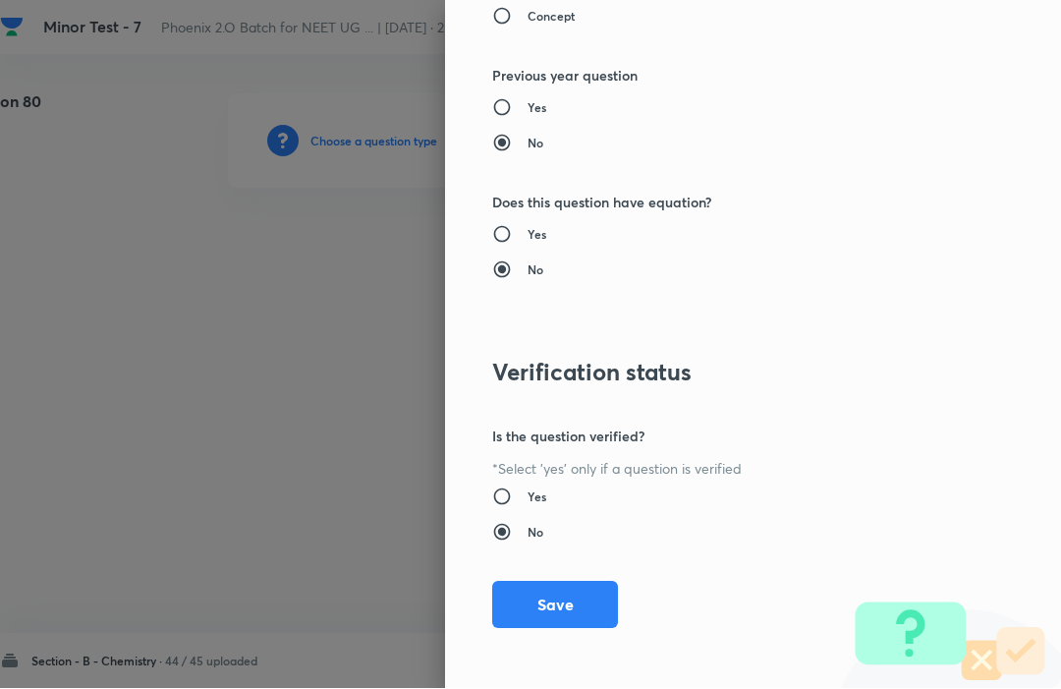
click at [524, 602] on button "Save" at bounding box center [555, 605] width 126 height 47
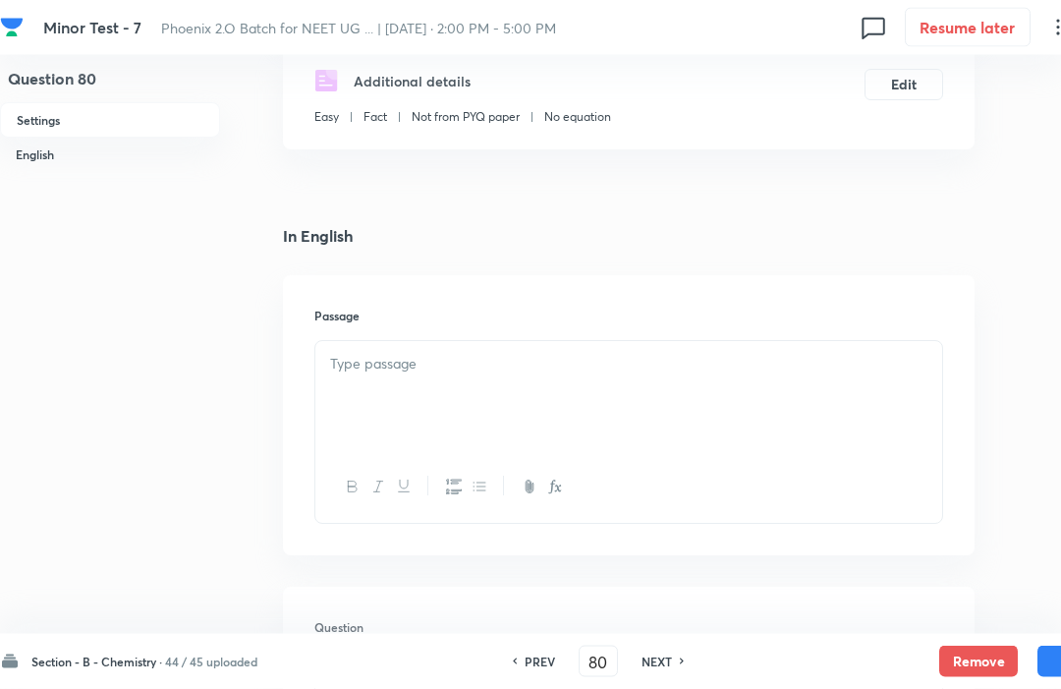
scroll to position [336, 0]
click at [349, 376] on div at bounding box center [628, 396] width 627 height 110
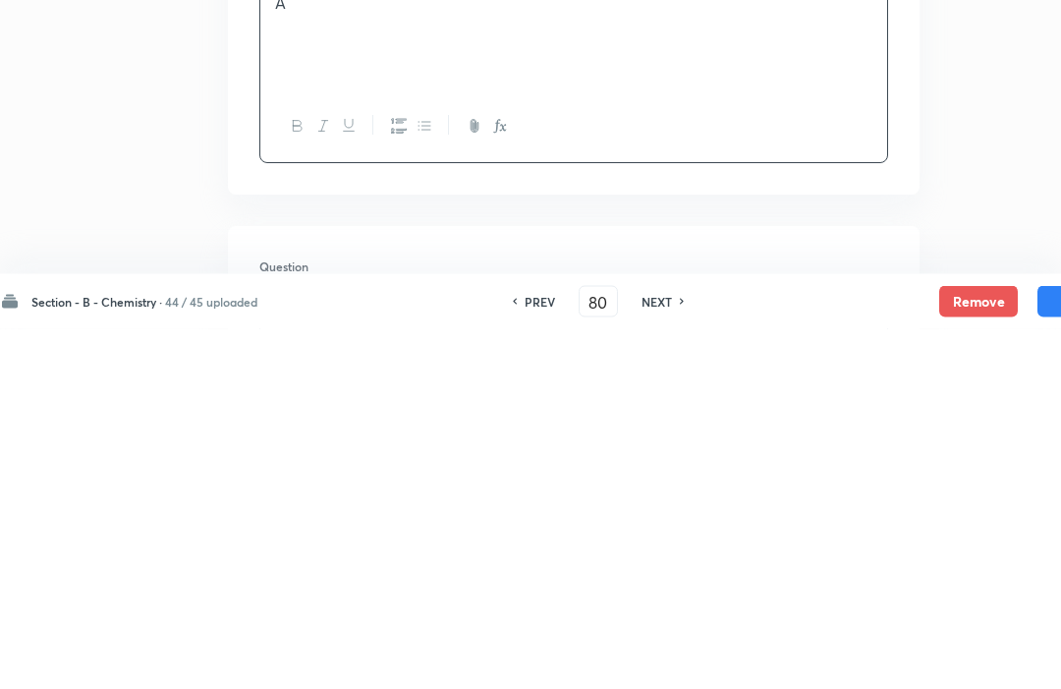
click at [299, 664] on p at bounding box center [573, 675] width 597 height 23
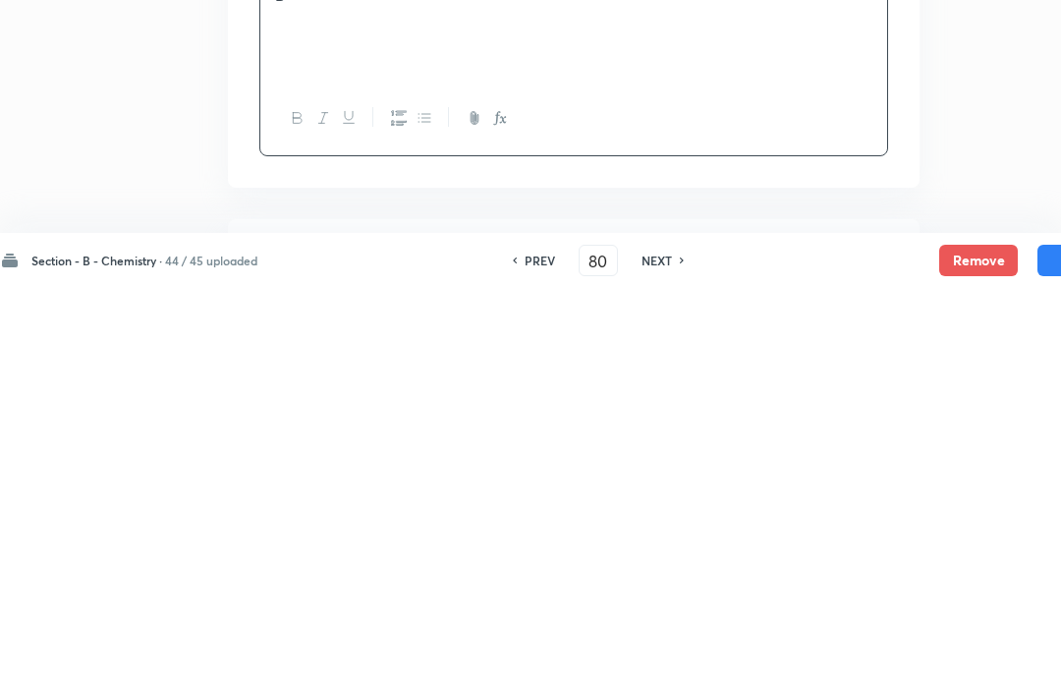
scroll to position [641, 55]
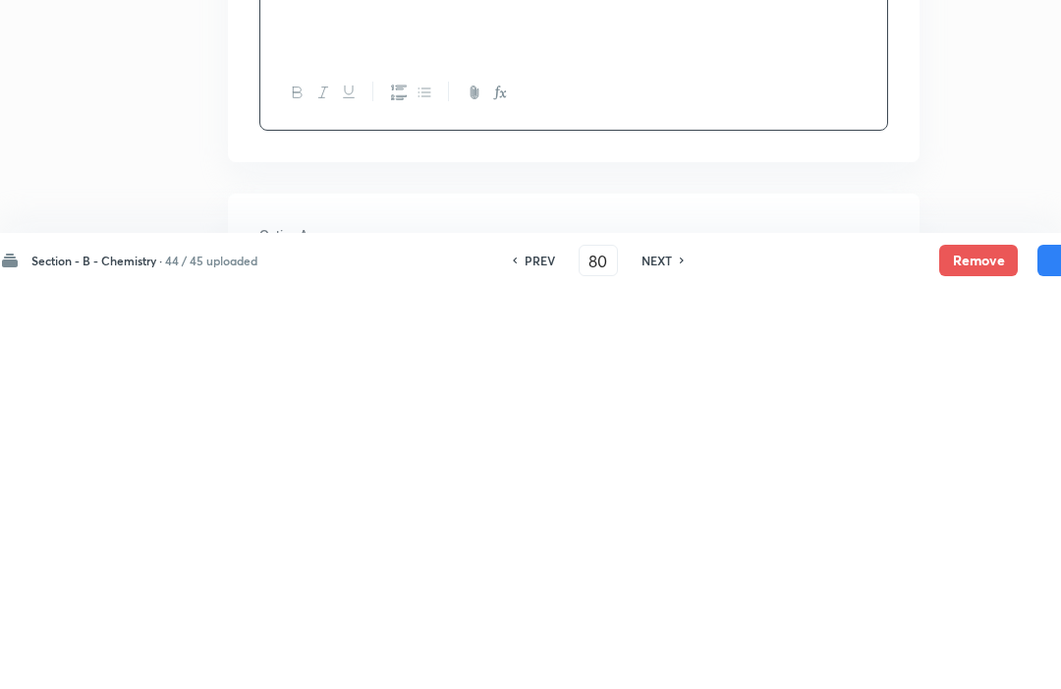
click at [302, 672] on p at bounding box center [573, 683] width 597 height 23
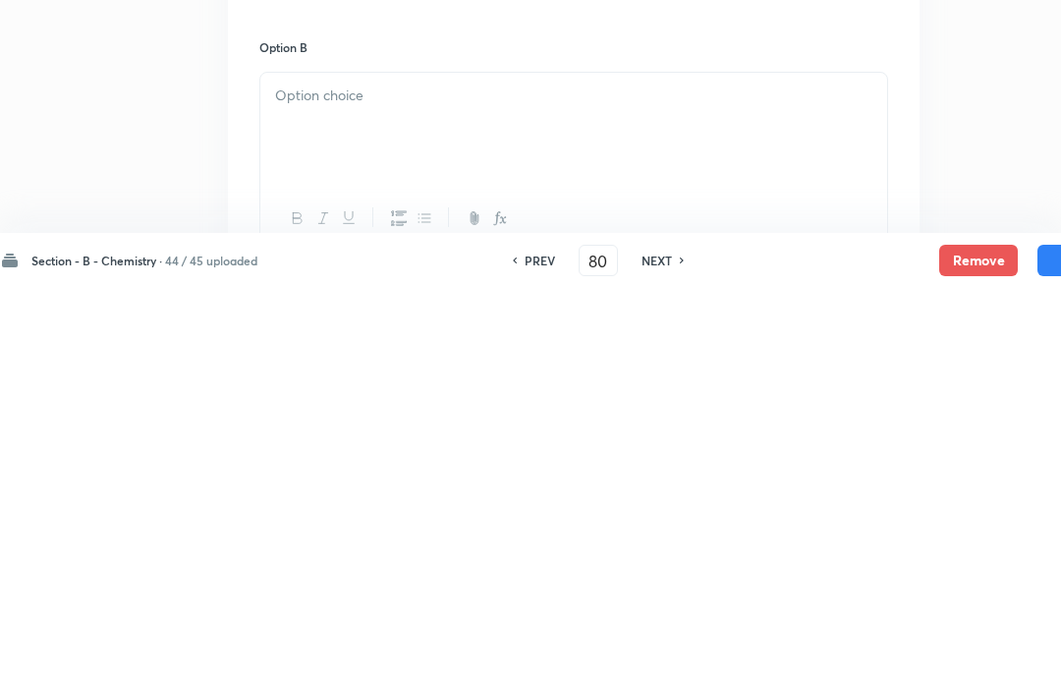
scroll to position [1136, 55]
click at [313, 473] on p at bounding box center [573, 484] width 597 height 23
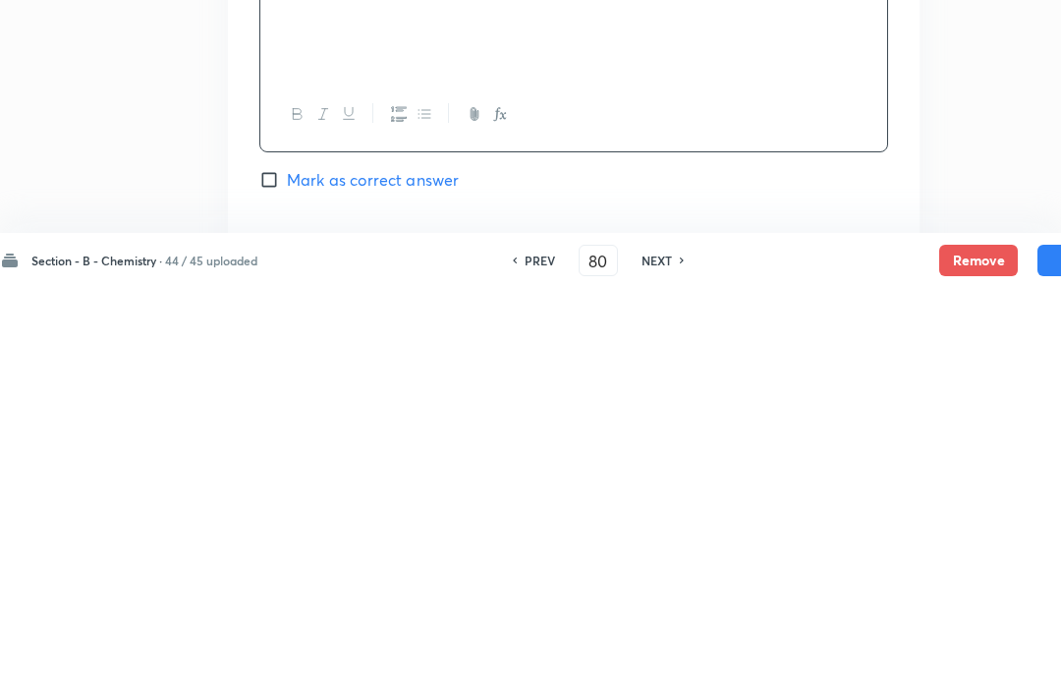
click at [273, 571] on input "Mark as correct answer" at bounding box center [273, 581] width 28 height 20
checkbox input "true"
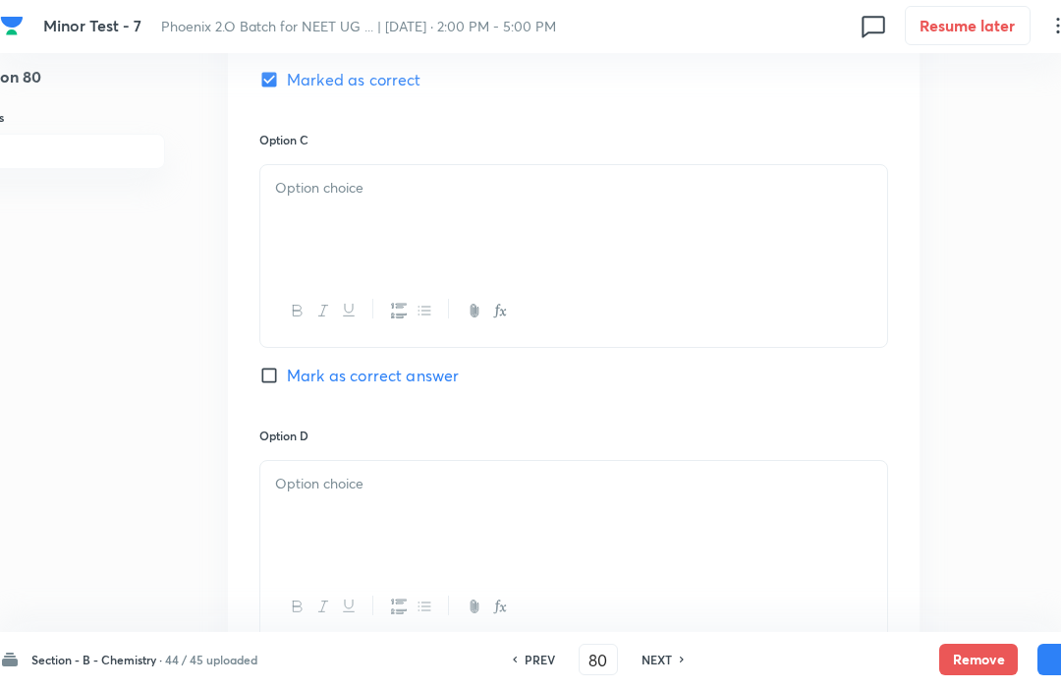
click at [298, 209] on div at bounding box center [573, 222] width 627 height 110
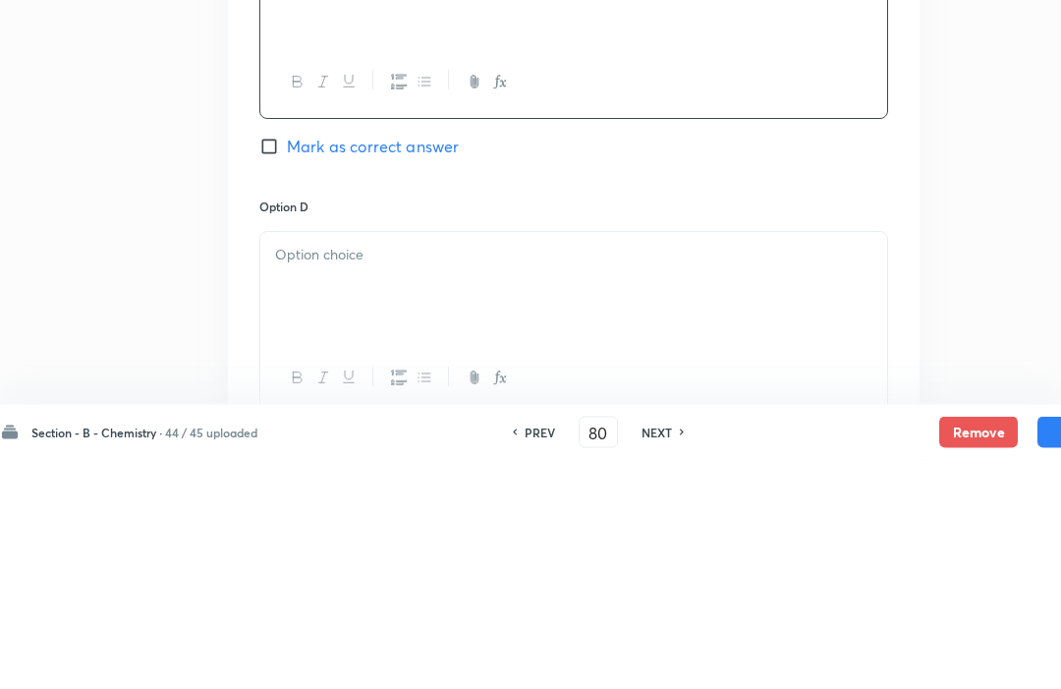
click at [305, 474] on p at bounding box center [573, 485] width 597 height 23
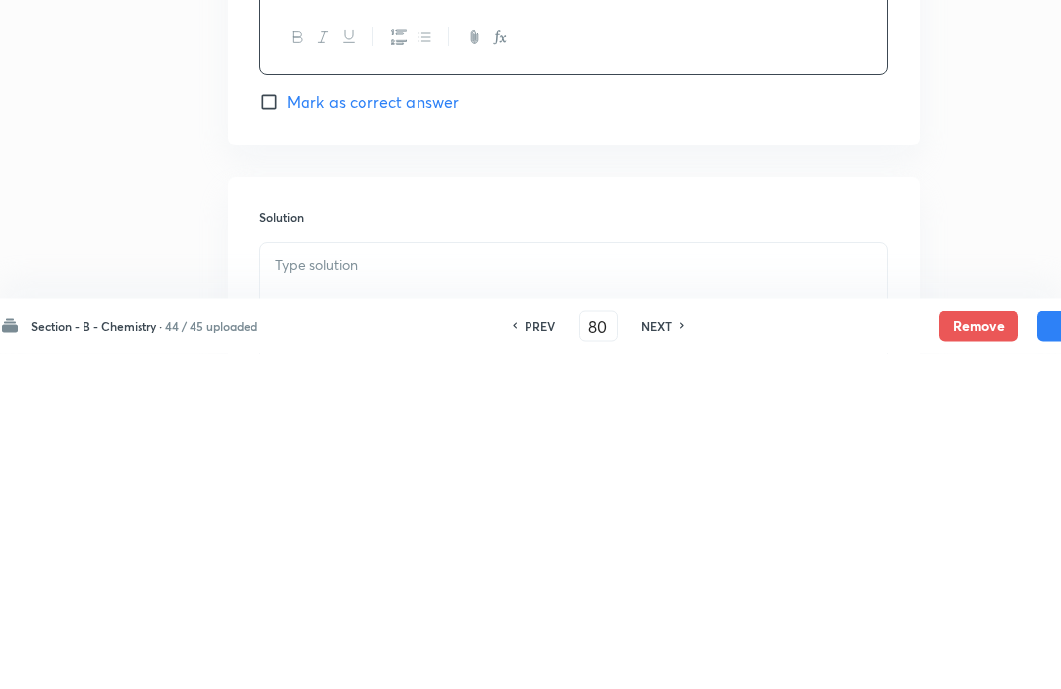
scroll to position [1961, 55]
click at [304, 591] on p at bounding box center [573, 602] width 597 height 23
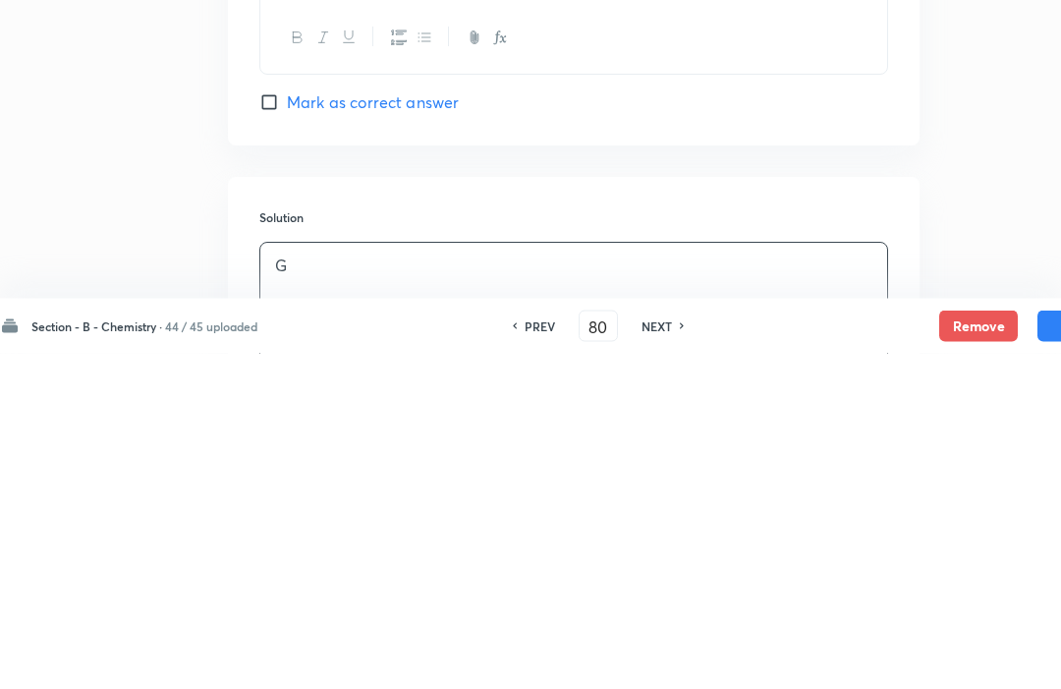
click at [1049, 646] on button "Save" at bounding box center [1077, 661] width 79 height 31
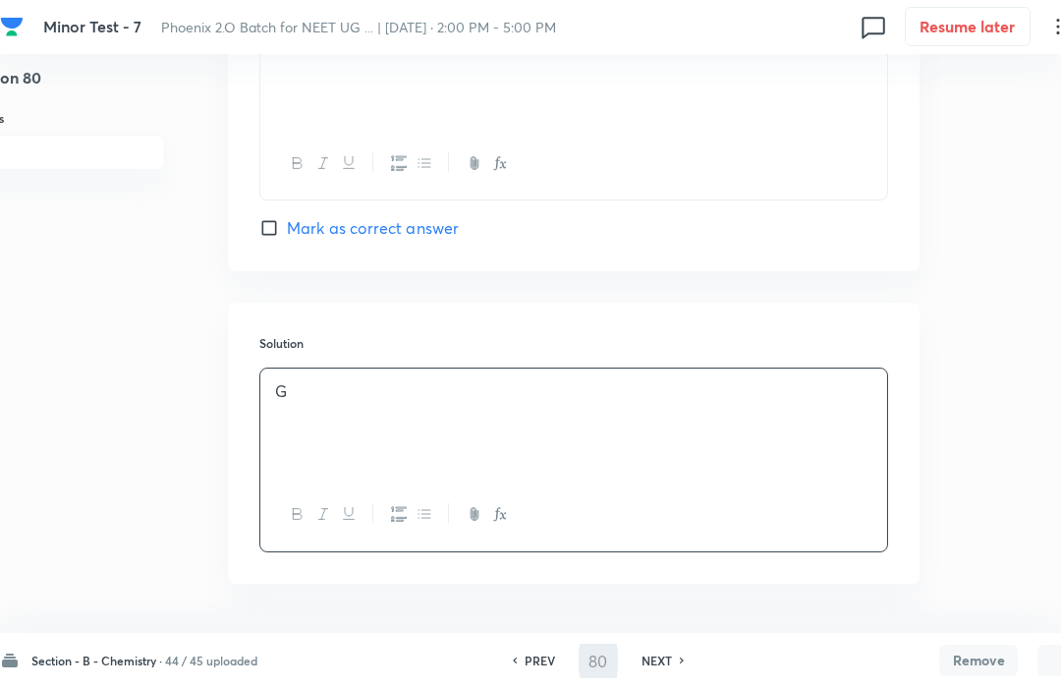
type input "81"
checkbox input "false"
checkbox input "true"
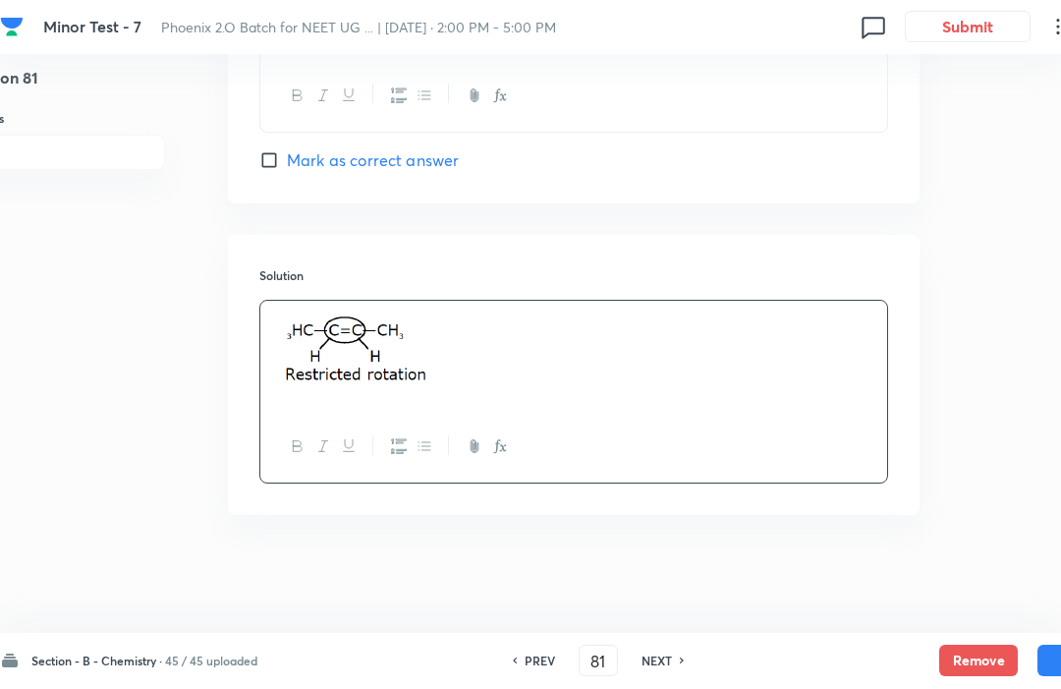
scroll to position [1859, 55]
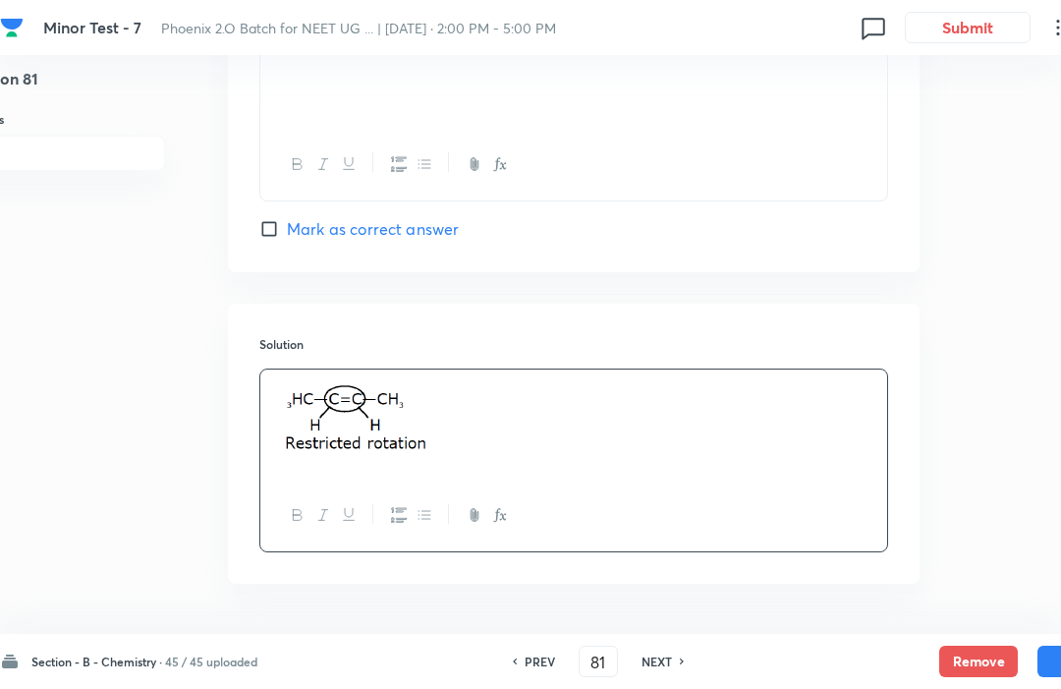
click at [675, 670] on div "NEXT" at bounding box center [660, 661] width 52 height 18
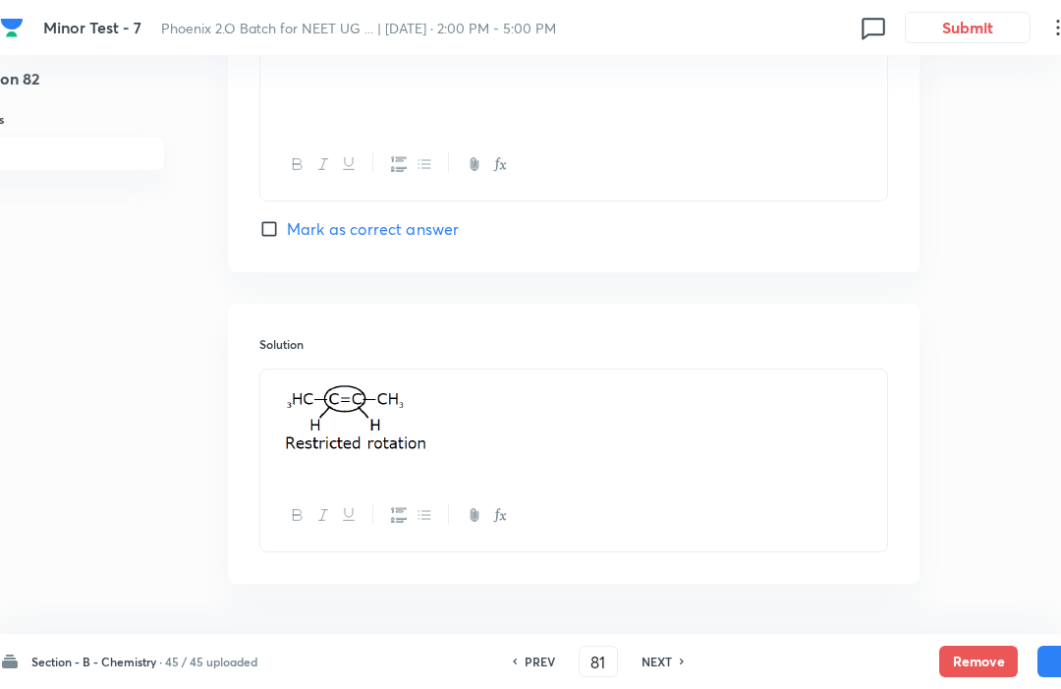
type input "82"
checkbox input "true"
click at [974, 677] on button "Remove" at bounding box center [978, 661] width 79 height 31
click at [545, 670] on h6 "PREV" at bounding box center [540, 661] width 30 height 18
type input "81"
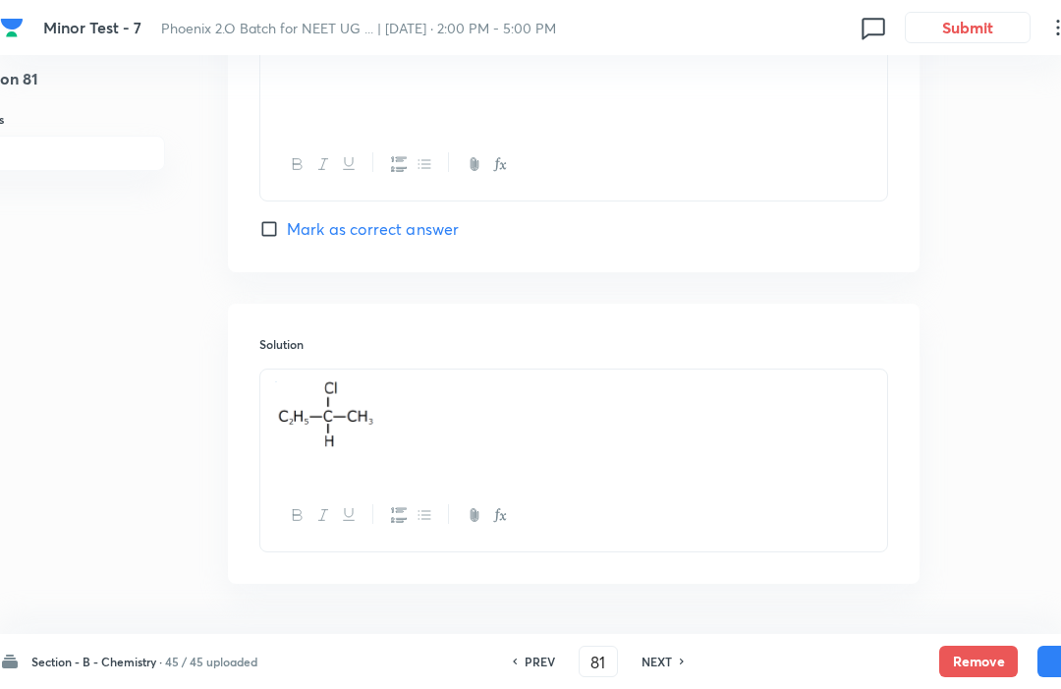
checkbox input "true"
click at [665, 670] on h6 "NEXT" at bounding box center [657, 661] width 30 height 18
type input "82"
checkbox input "true"
click at [976, 677] on button "Remove" at bounding box center [978, 661] width 79 height 31
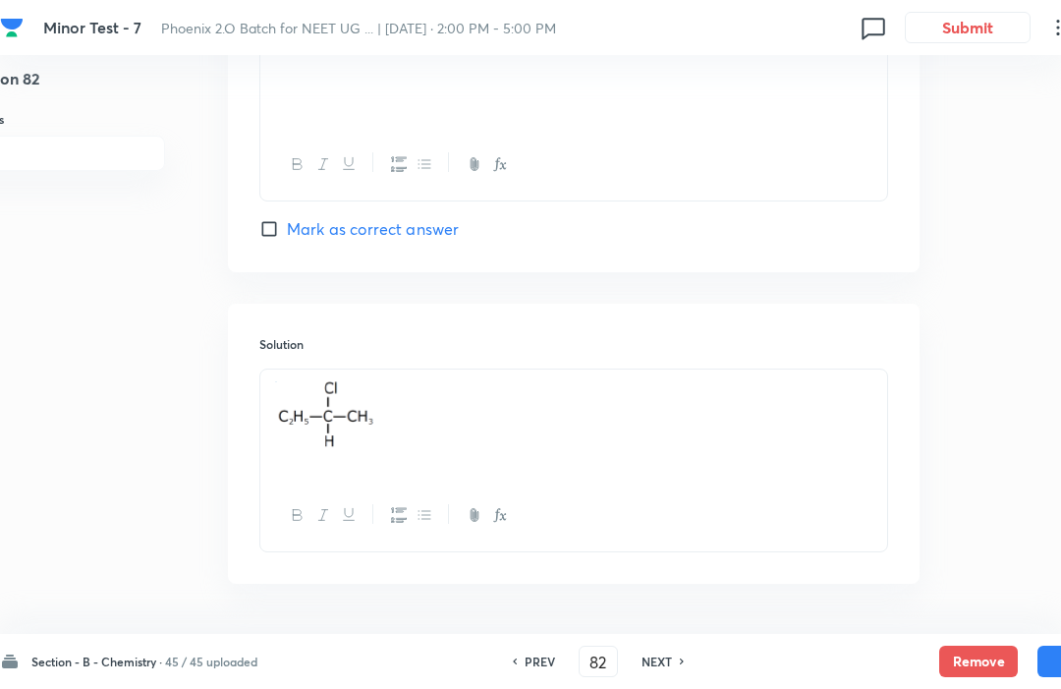
scroll to position [0, 55]
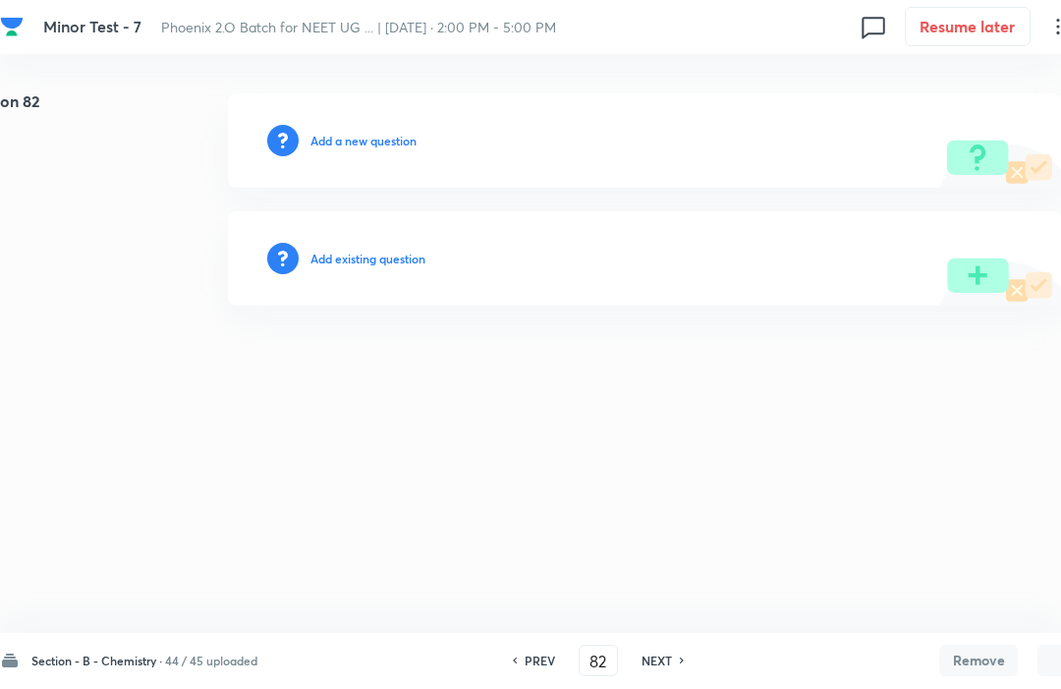
click at [669, 663] on h6 "NEXT" at bounding box center [657, 661] width 30 height 18
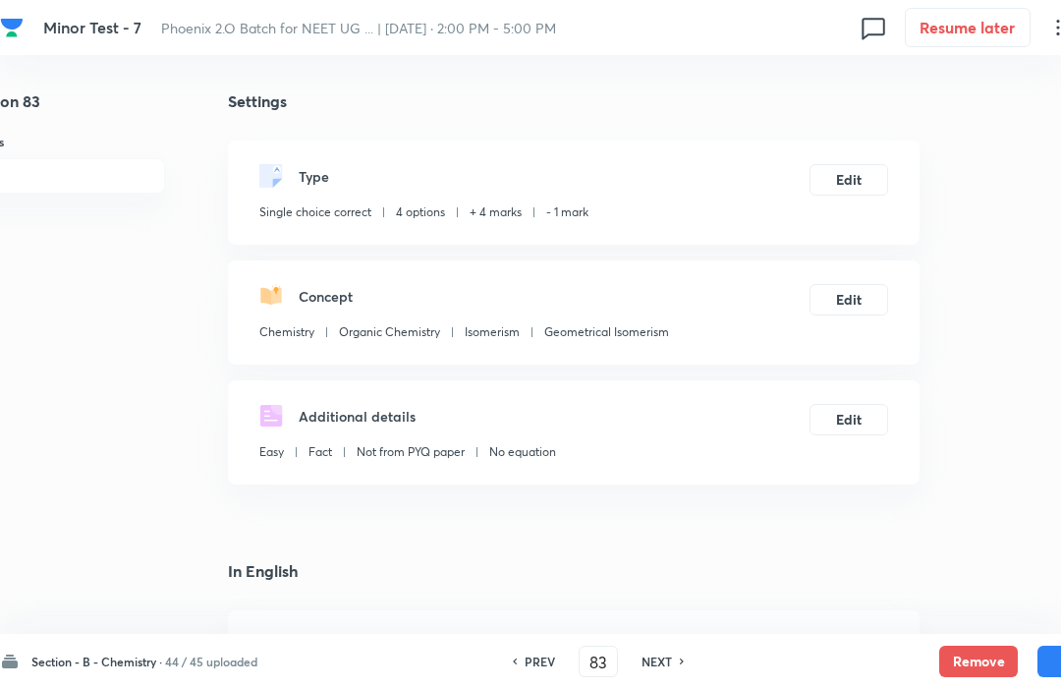
click at [976, 650] on button "Remove" at bounding box center [978, 661] width 79 height 31
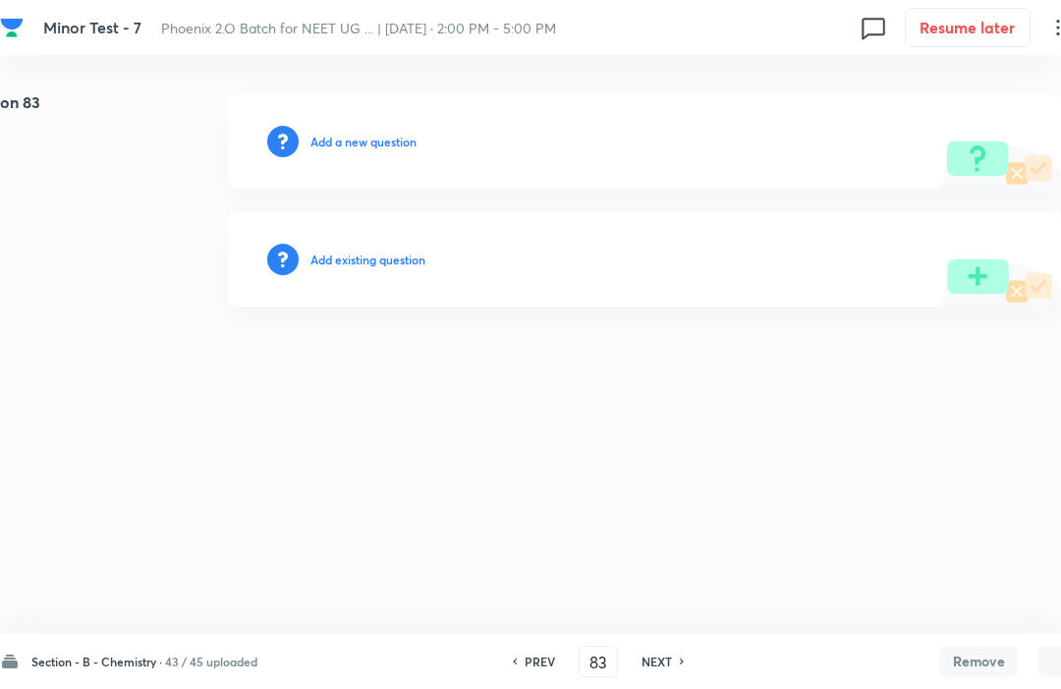
click at [676, 657] on div "NEXT" at bounding box center [660, 661] width 52 height 18
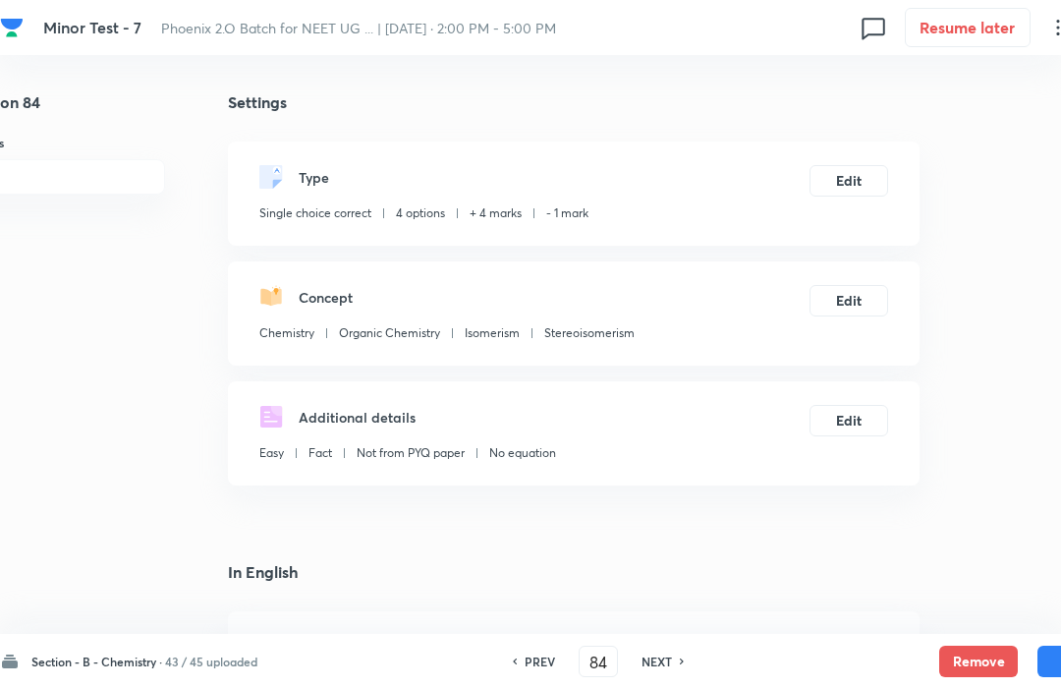
click at [974, 656] on button "Remove" at bounding box center [978, 661] width 79 height 31
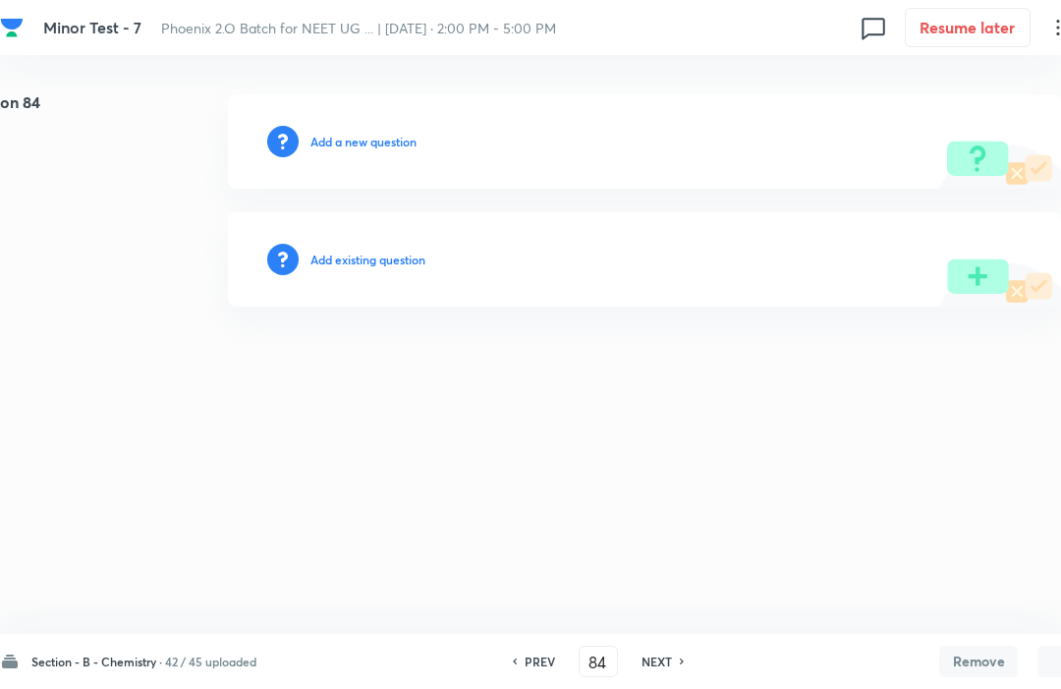
click at [672, 656] on h6 "NEXT" at bounding box center [657, 661] width 30 height 18
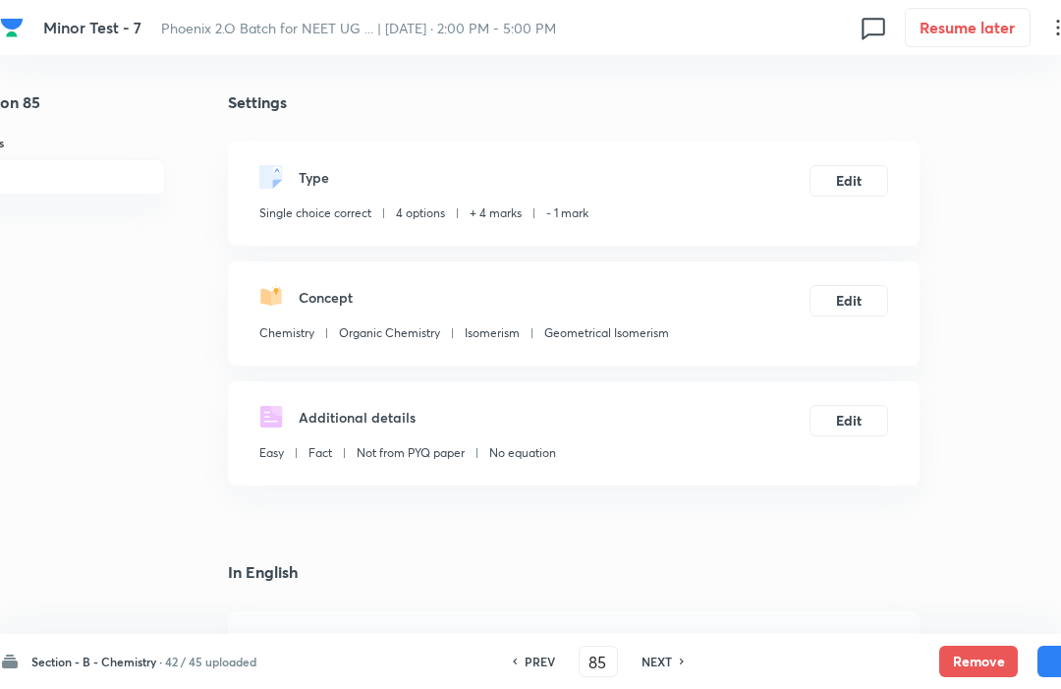
click at [973, 655] on button "Remove" at bounding box center [978, 661] width 79 height 31
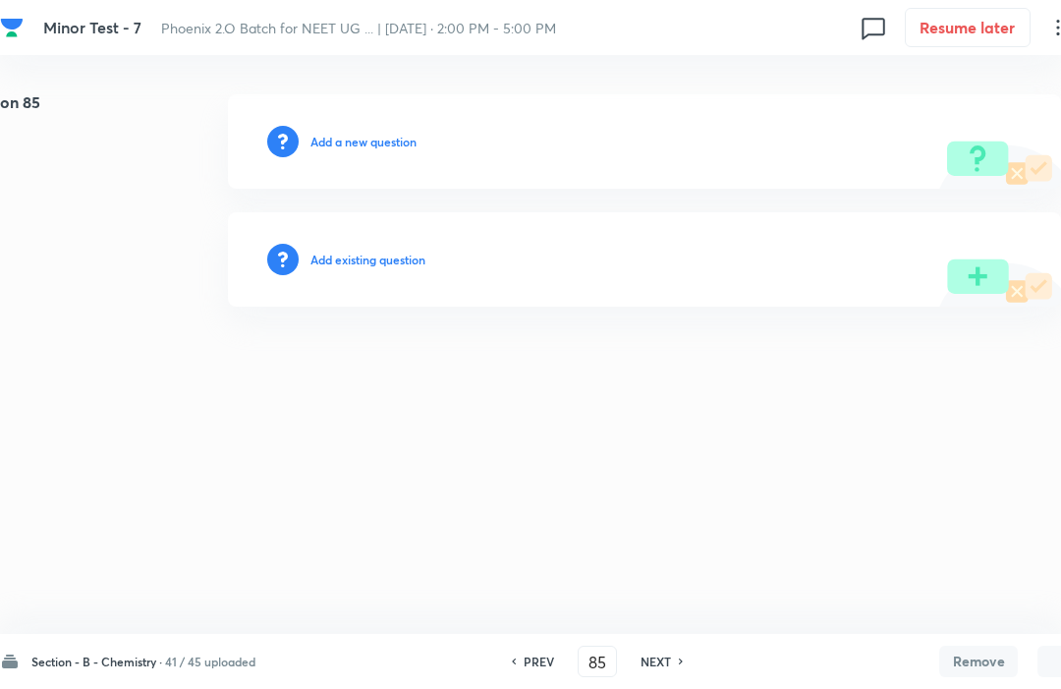
click at [678, 653] on div "NEXT" at bounding box center [659, 661] width 52 height 18
type input "86"
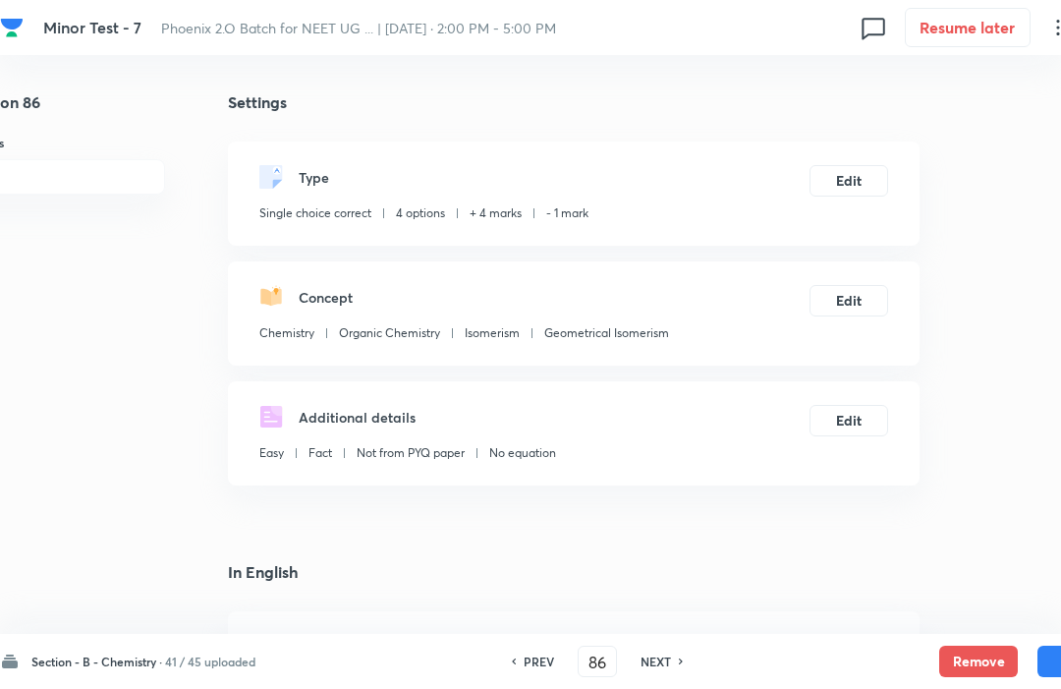
checkbox input "true"
click at [975, 658] on button "Remove" at bounding box center [978, 661] width 79 height 31
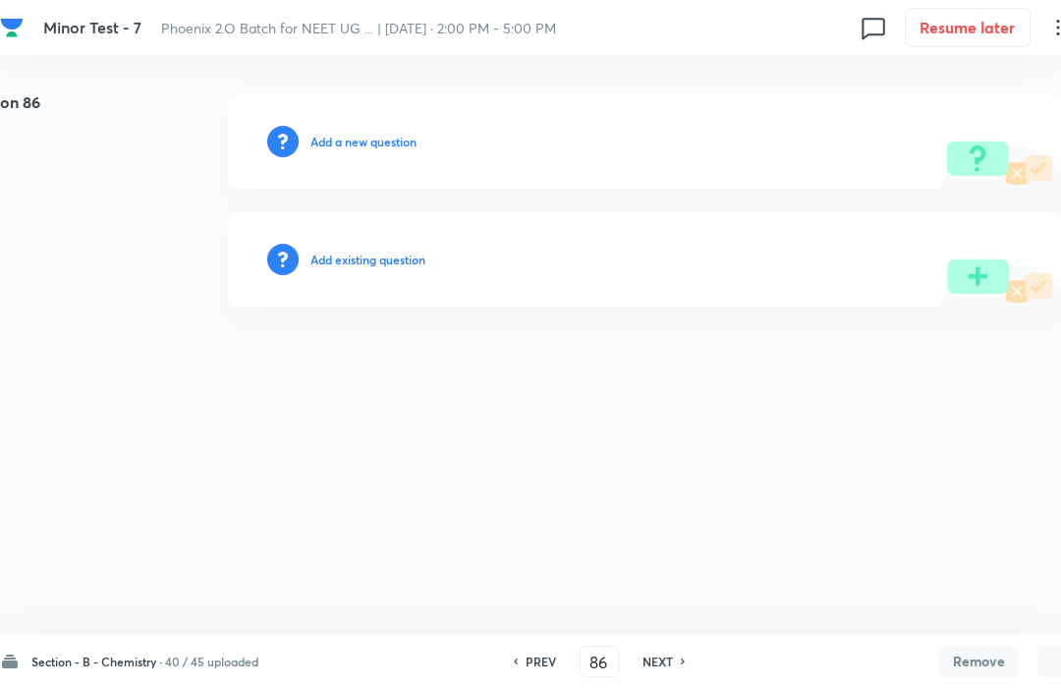
click at [679, 662] on div "NEXT" at bounding box center [661, 661] width 52 height 18
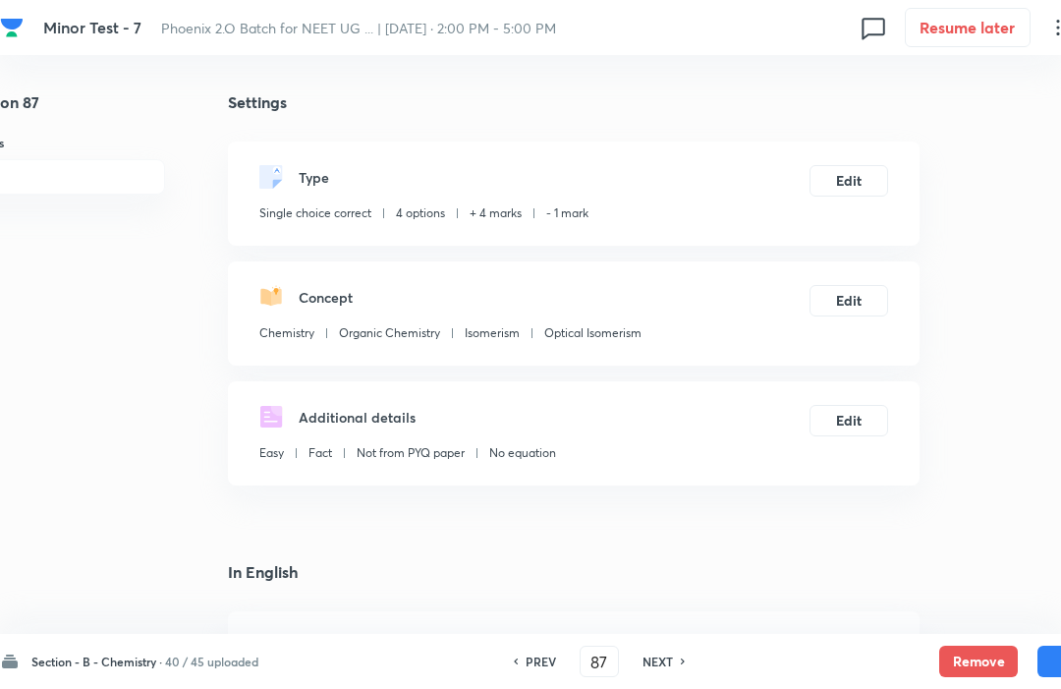
click at [972, 655] on button "Remove" at bounding box center [978, 661] width 79 height 31
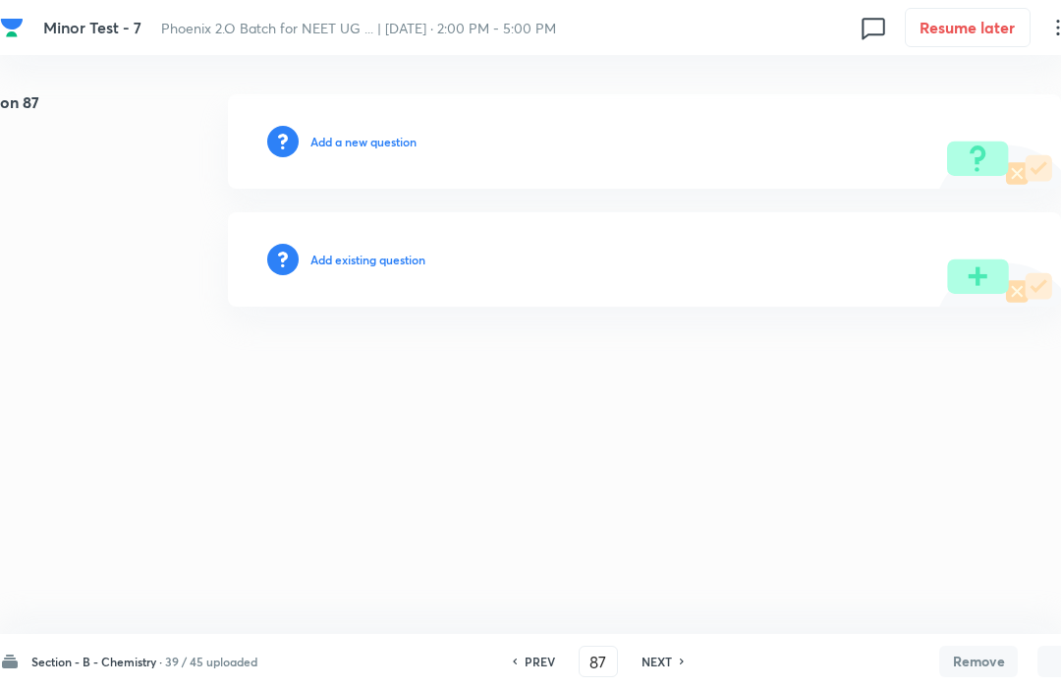
click at [672, 655] on h6 "NEXT" at bounding box center [657, 661] width 30 height 18
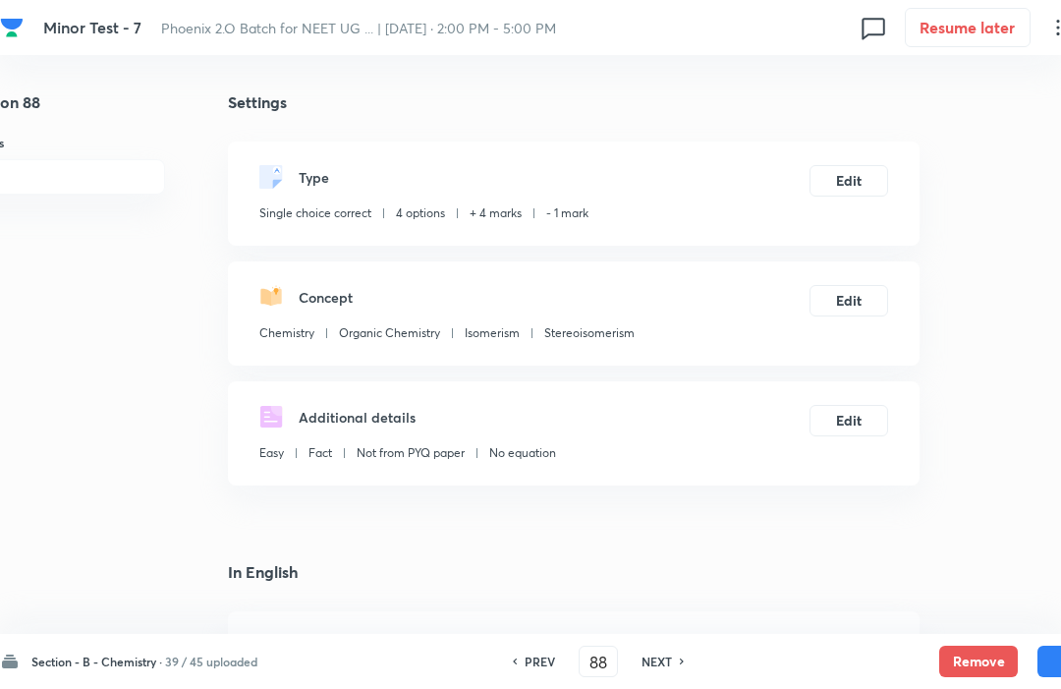
click at [969, 657] on button "Remove" at bounding box center [978, 661] width 79 height 31
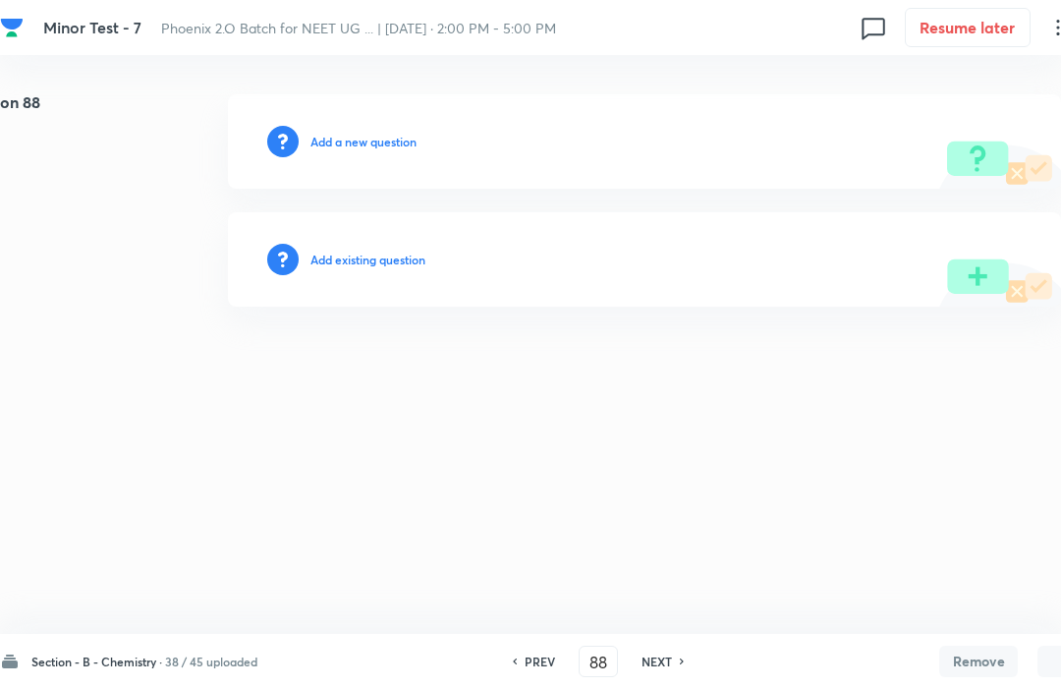
click at [677, 657] on div "NEXT" at bounding box center [660, 661] width 52 height 18
type input "89"
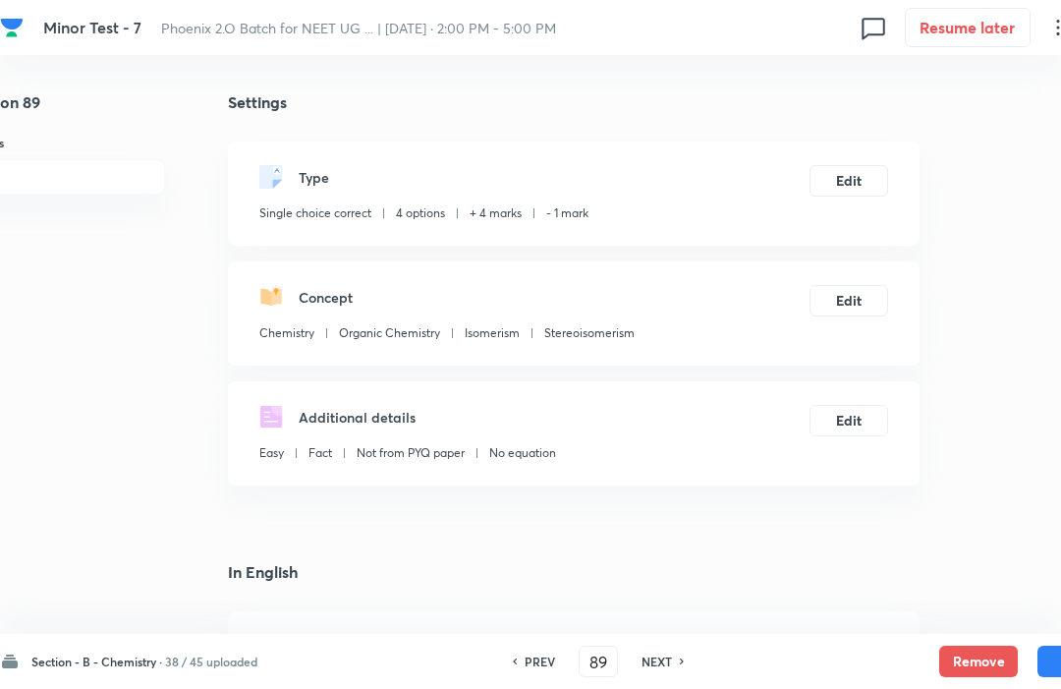
click at [971, 651] on button "Remove" at bounding box center [978, 661] width 79 height 31
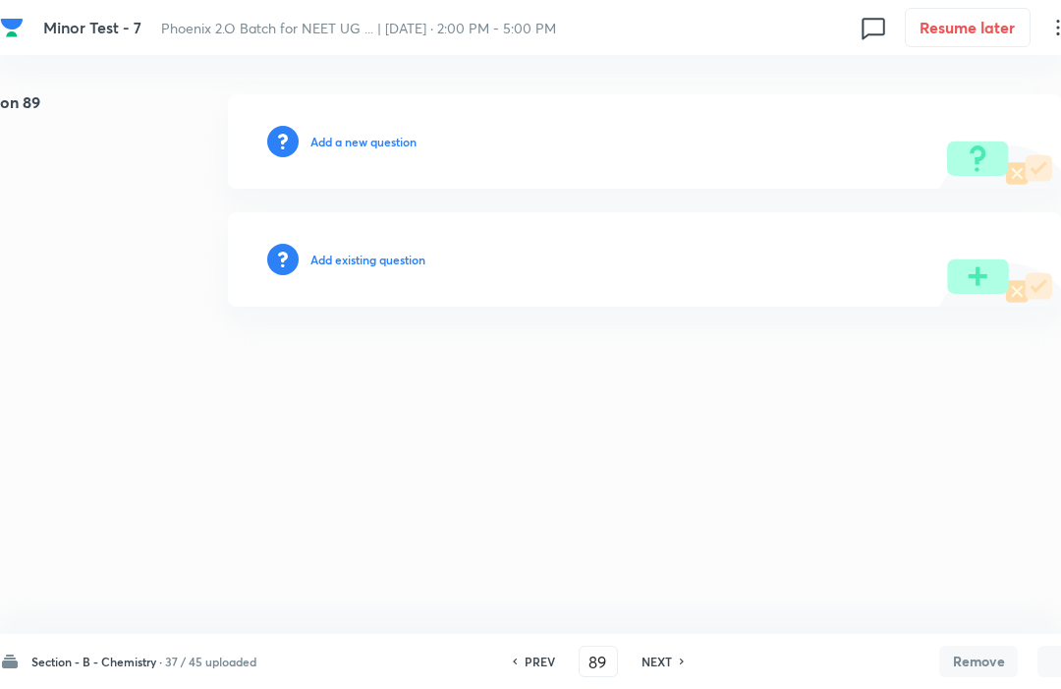
click at [330, 133] on h6 "Add a new question" at bounding box center [363, 142] width 106 height 18
click at [350, 115] on div "Choose a question type" at bounding box center [644, 141] width 833 height 94
click at [371, 134] on h6 "Choose a question type" at bounding box center [373, 142] width 127 height 18
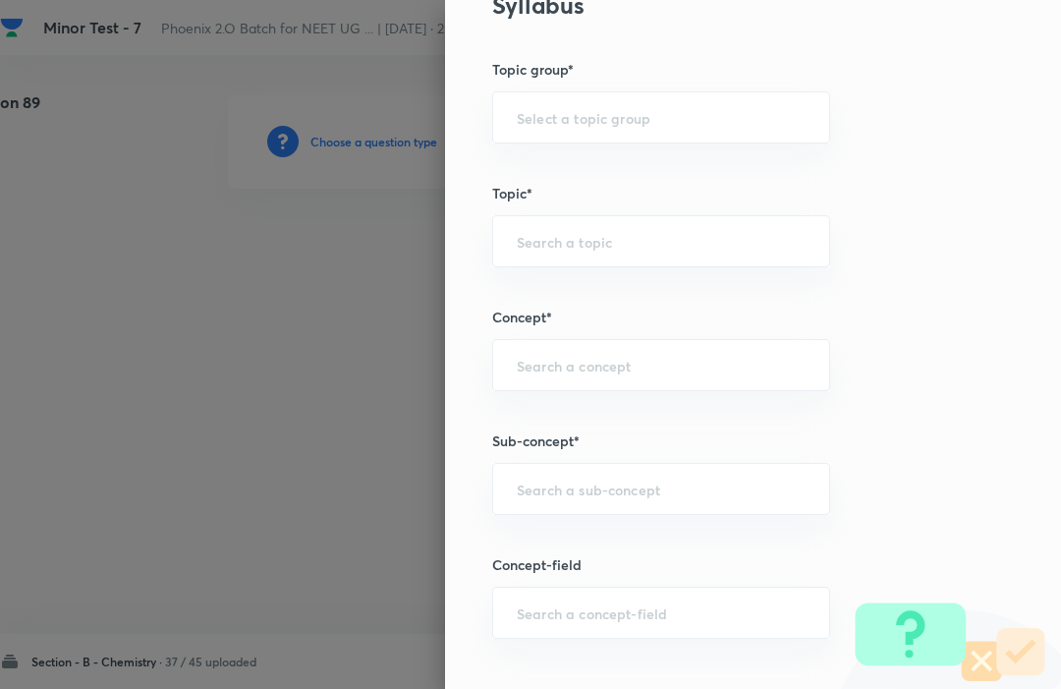
scroll to position [810, 0]
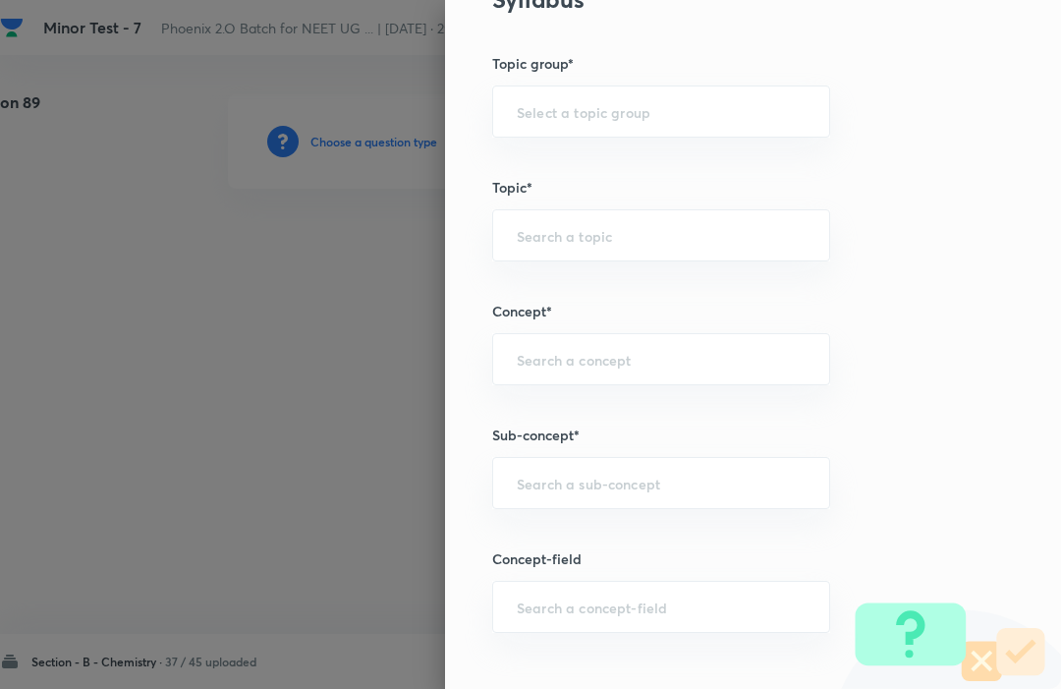
click at [537, 342] on div "​" at bounding box center [661, 359] width 338 height 52
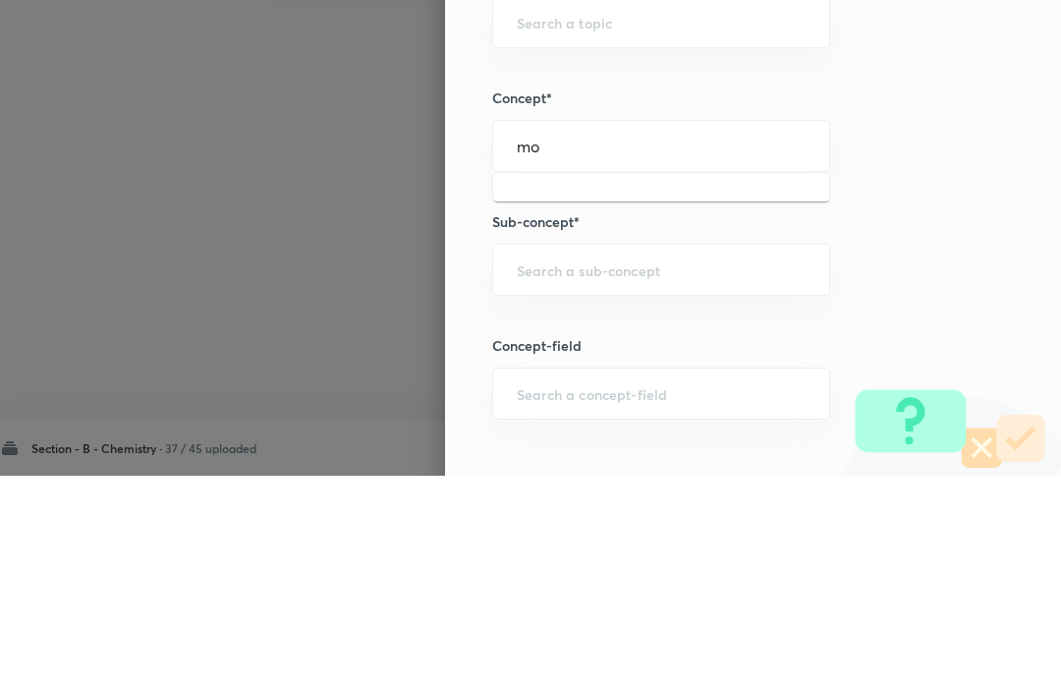
type input "m"
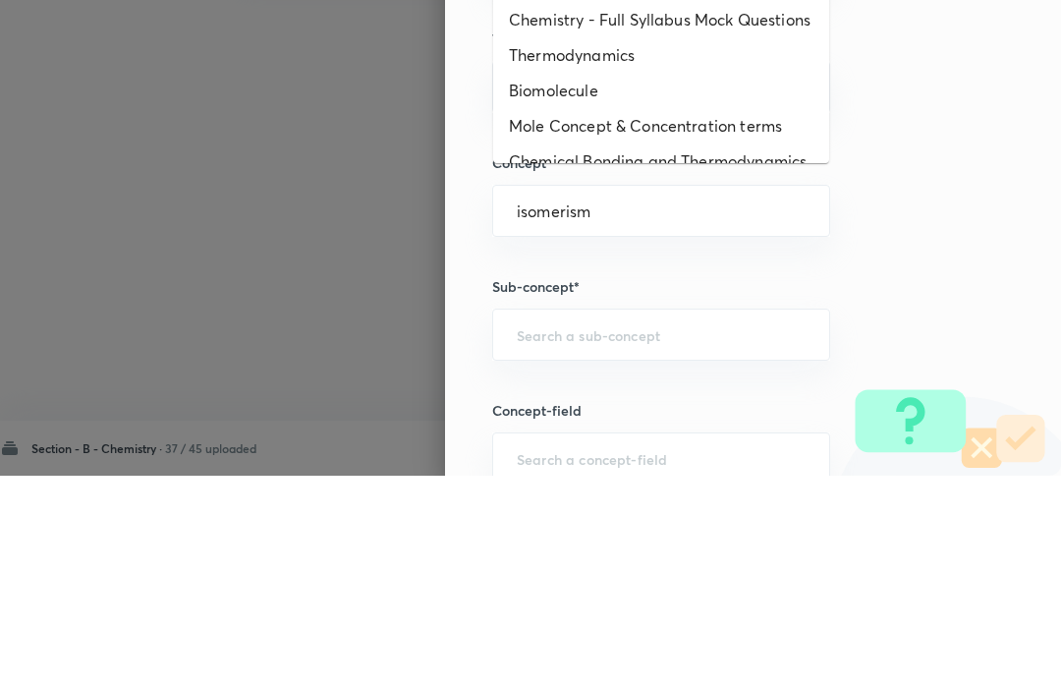
scroll to position [736, 0]
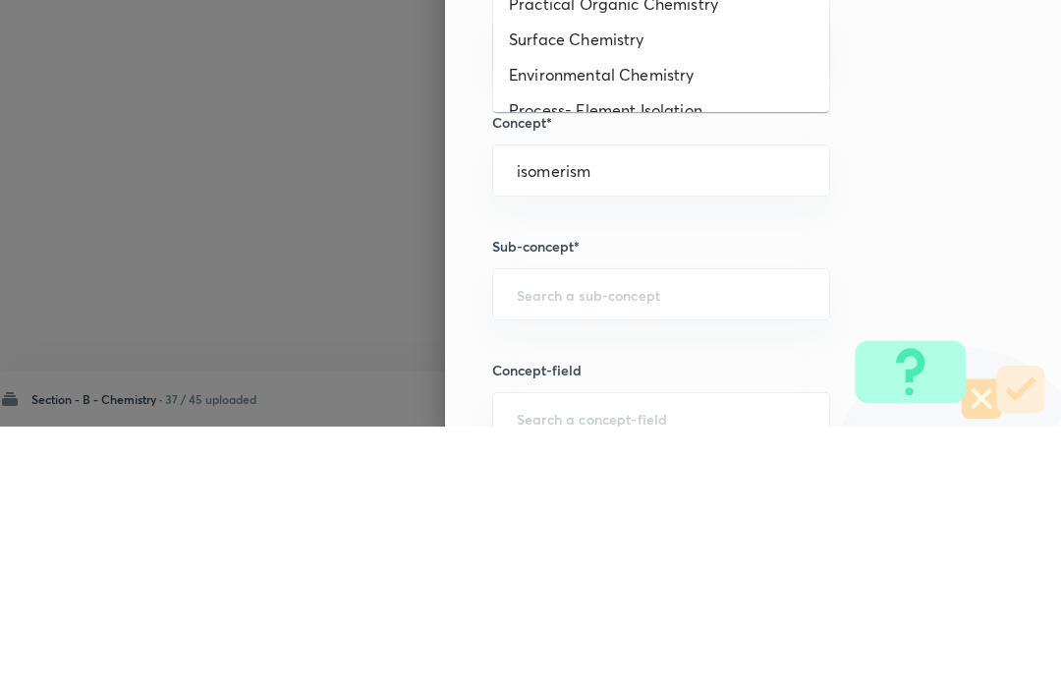
click at [736, 407] on div "isomerism ​" at bounding box center [661, 433] width 338 height 52
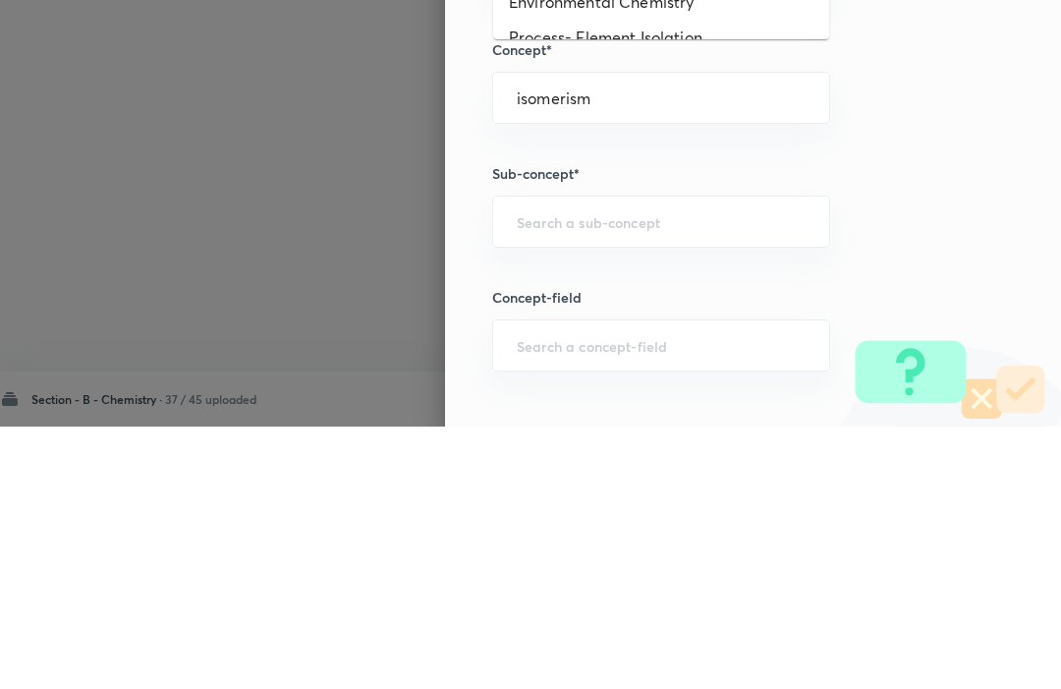
type input "isomerism"
click at [749, 475] on input "text" at bounding box center [661, 484] width 289 height 19
click at [736, 351] on input "text" at bounding box center [661, 360] width 289 height 19
type input "isomerism"
click at [544, 475] on input "text" at bounding box center [661, 484] width 289 height 19
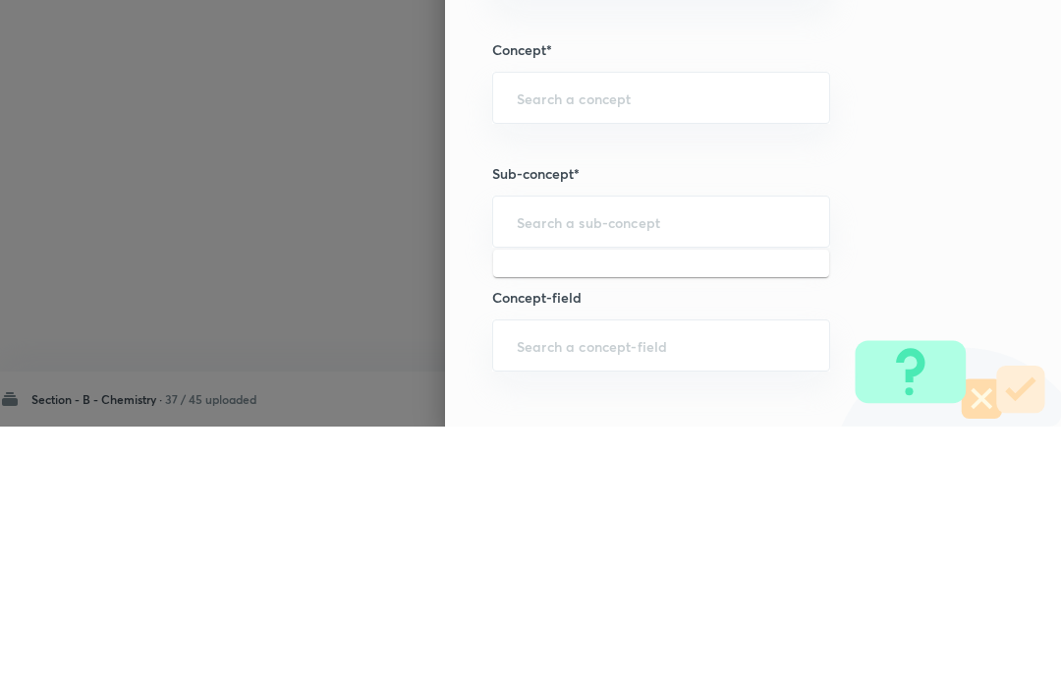
click at [537, 351] on input "text" at bounding box center [661, 360] width 289 height 19
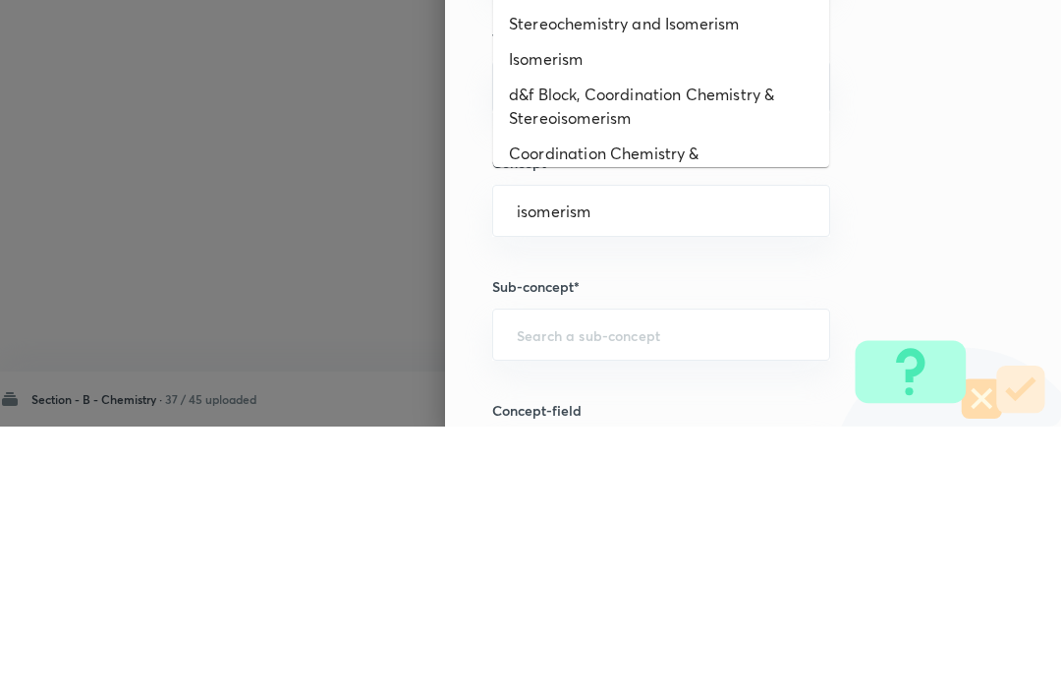
scroll to position [670, 0]
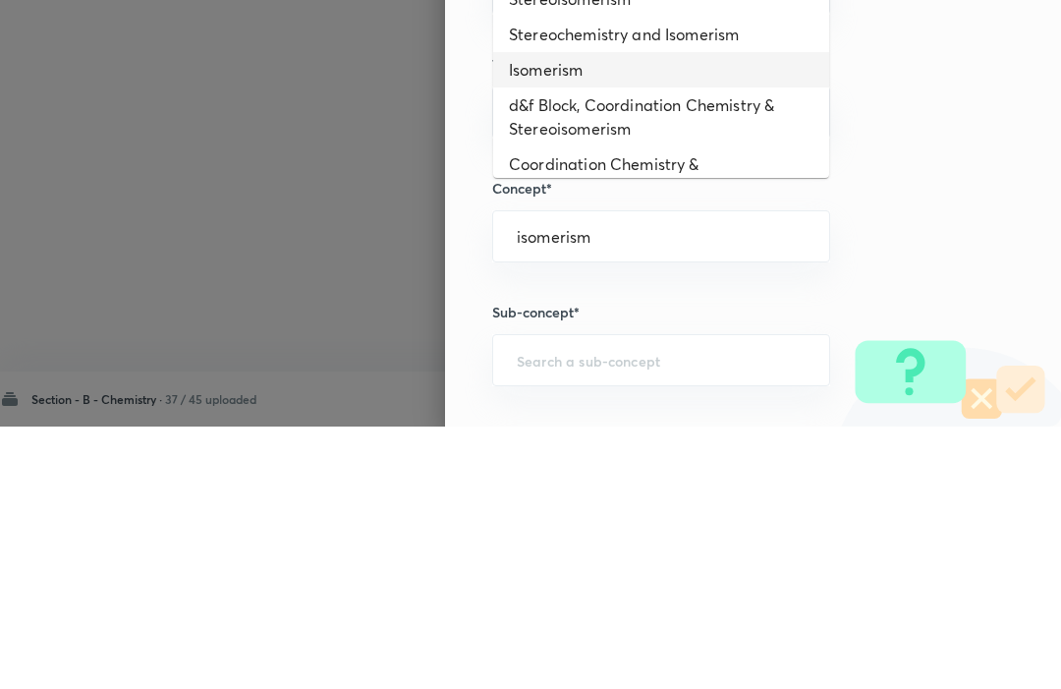
click at [547, 314] on li "Isomerism" at bounding box center [661, 331] width 336 height 35
type input "isomerism"
type input "Isomerism"
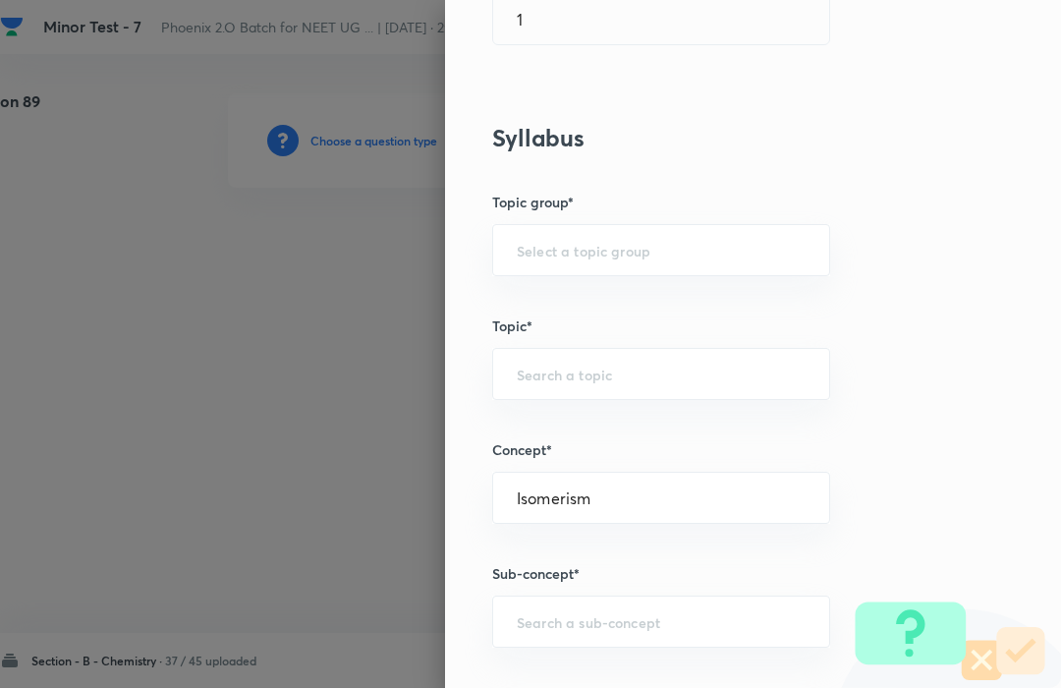
type input "Chemistry"
type input "Organic Chemistry"
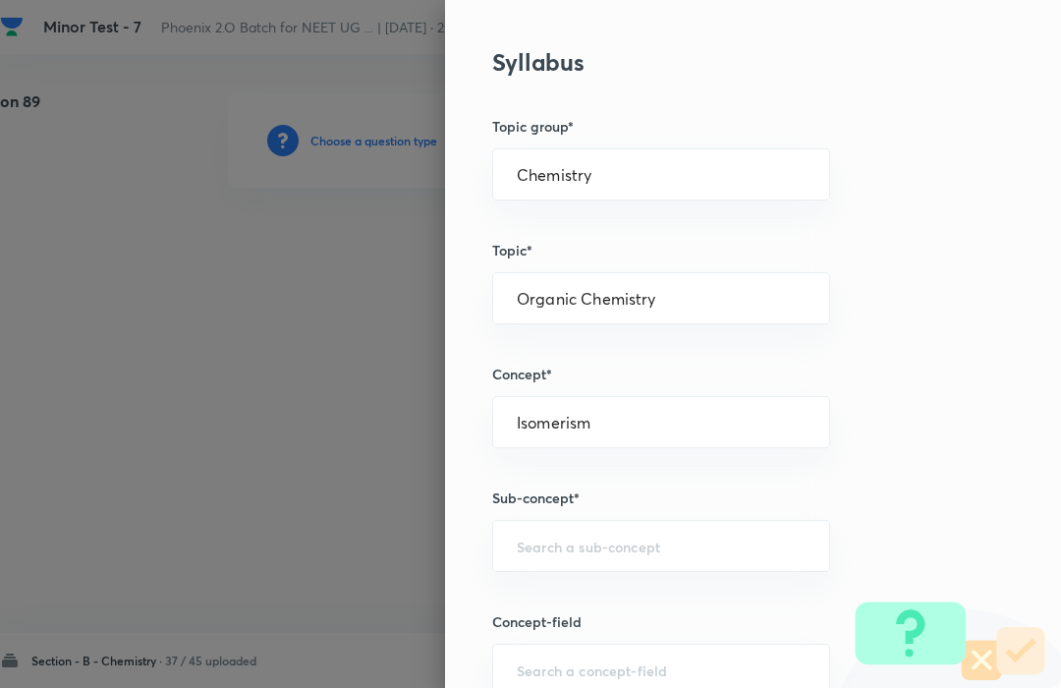
scroll to position [755, 0]
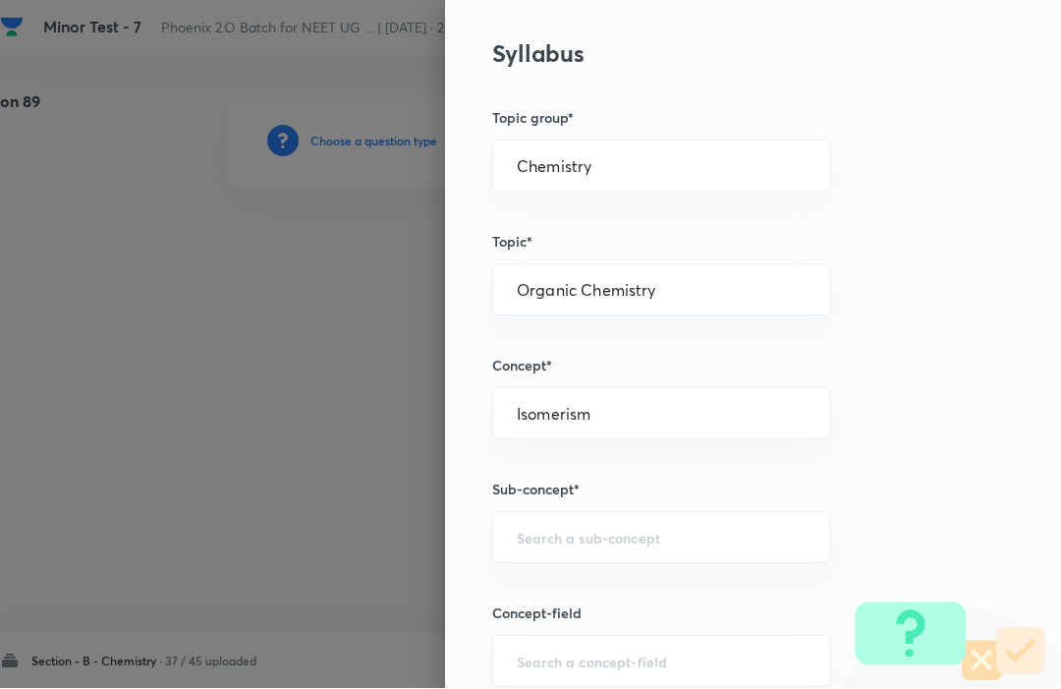
click at [530, 531] on input "text" at bounding box center [661, 538] width 289 height 19
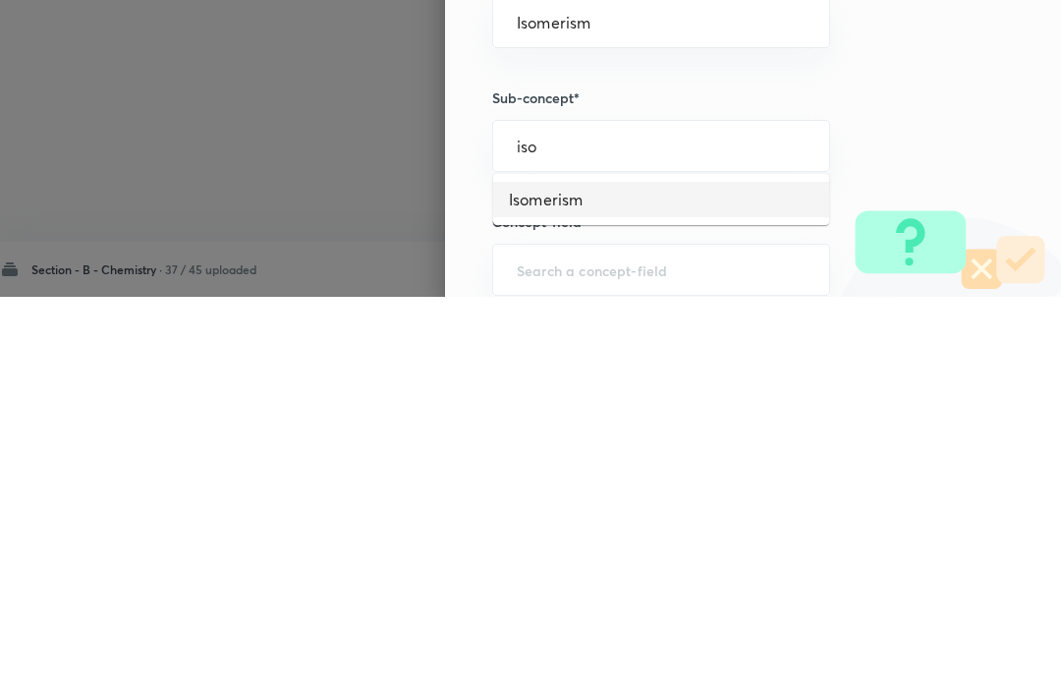
click at [742, 574] on li "Isomerism" at bounding box center [661, 591] width 336 height 35
type input "iso"
type input "Isomerism"
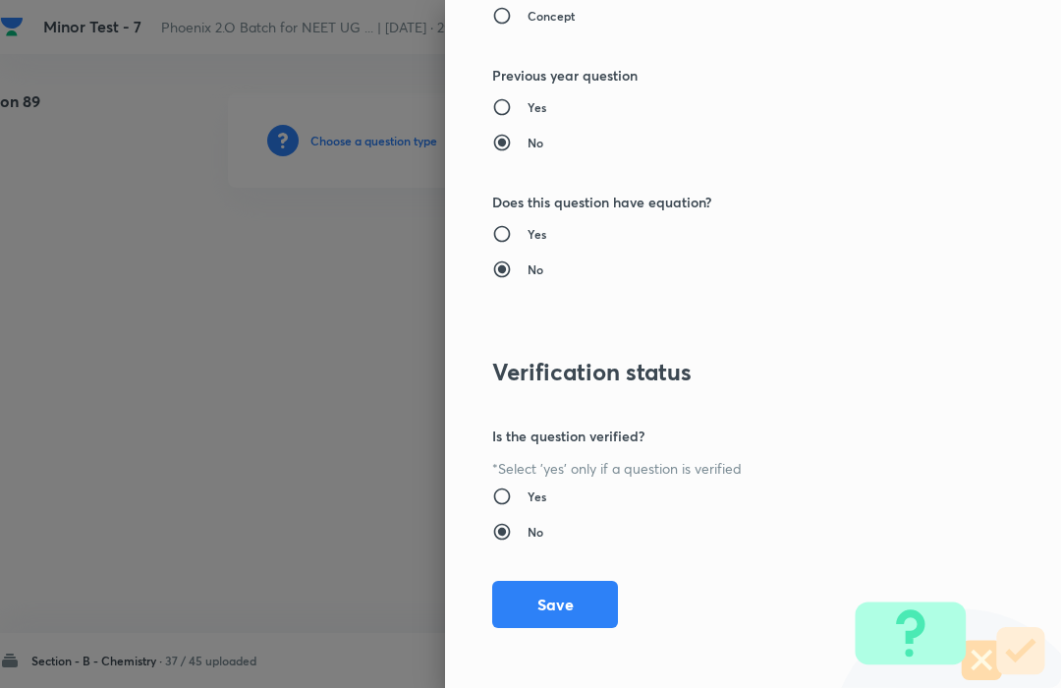
scroll to position [1917, 0]
click at [537, 600] on button "Save" at bounding box center [555, 605] width 126 height 47
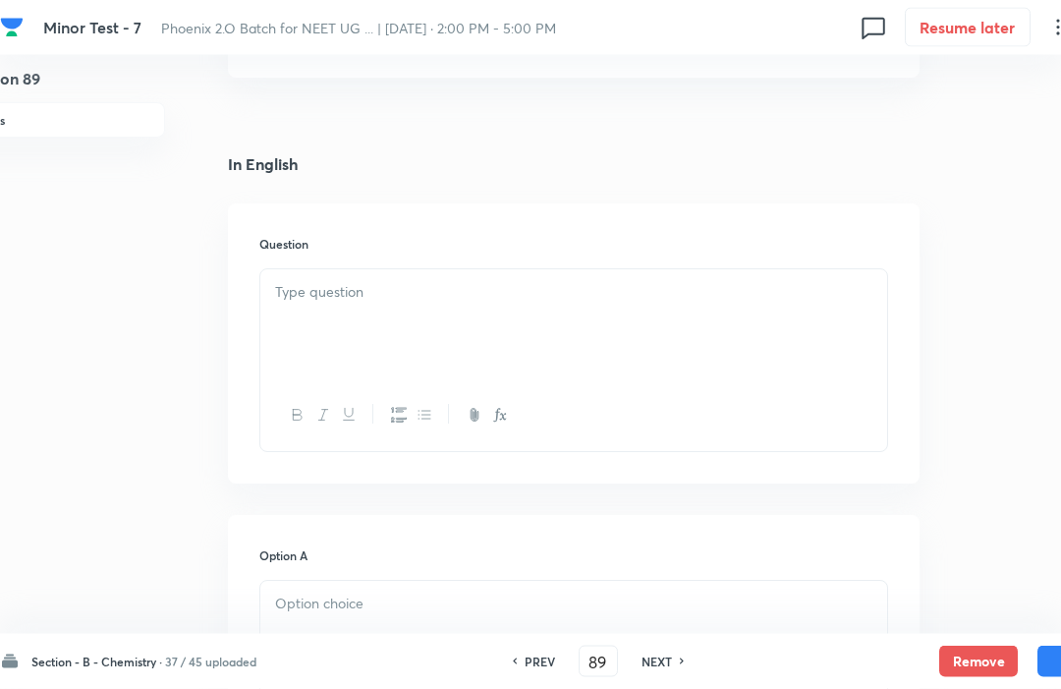
scroll to position [407, 55]
click at [300, 310] on div at bounding box center [573, 325] width 627 height 110
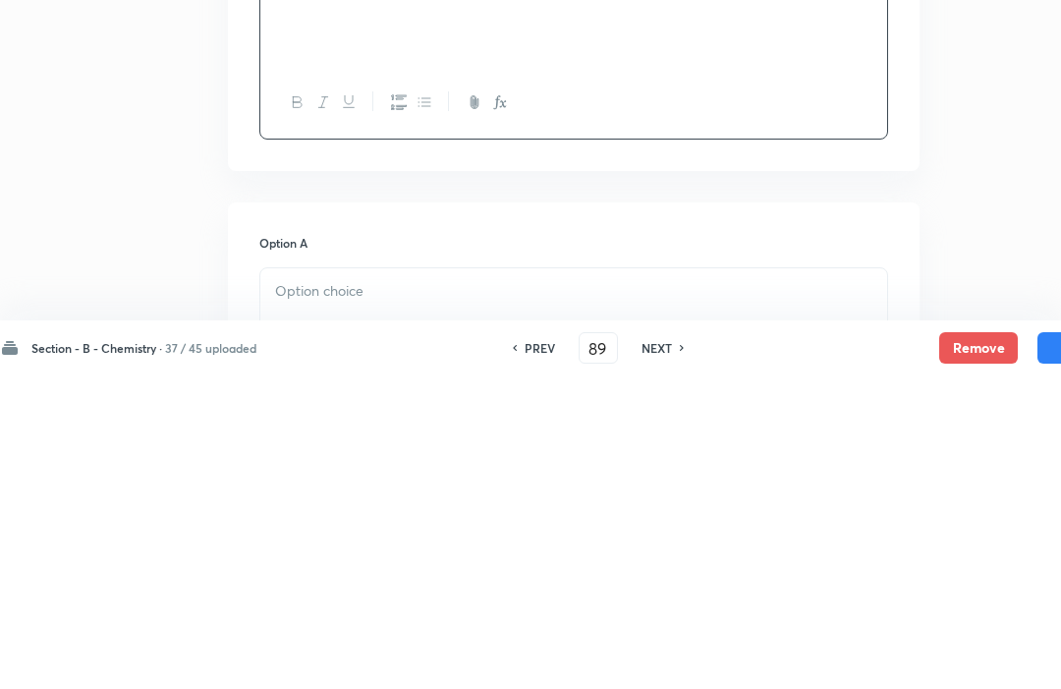
click at [307, 593] on p at bounding box center [573, 604] width 597 height 23
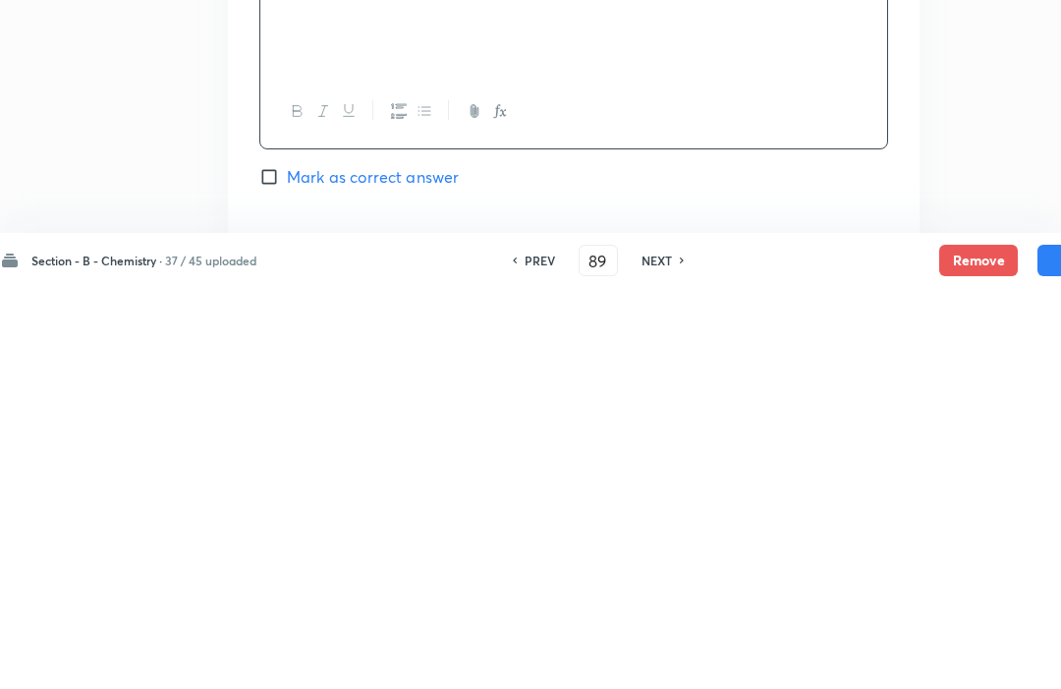
scroll to position [683, 55]
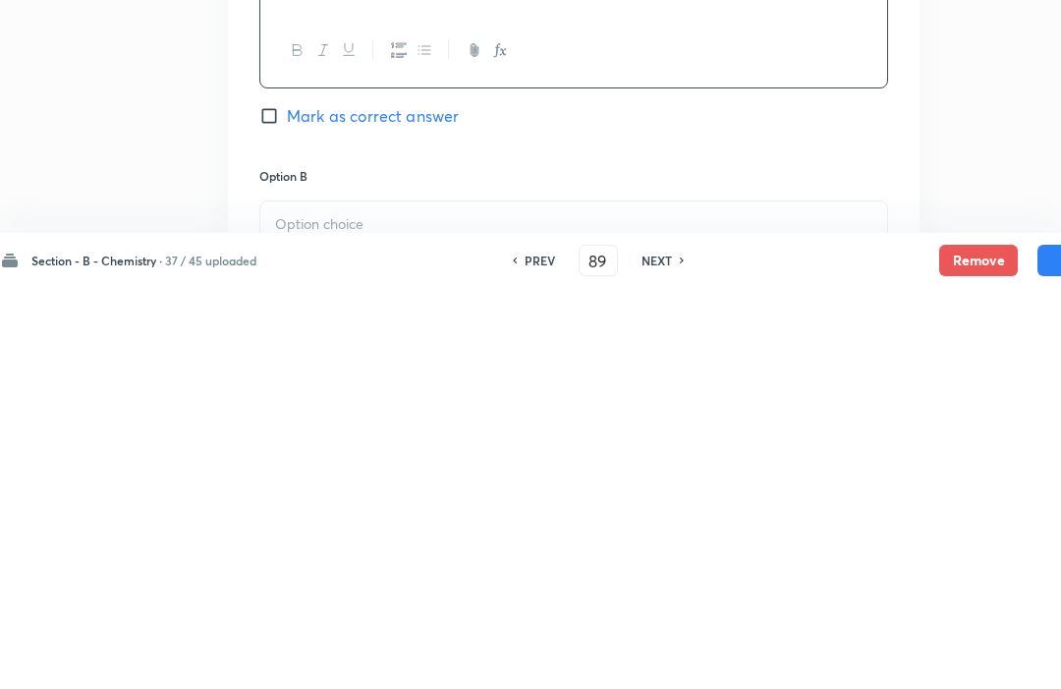
click at [302, 614] on p at bounding box center [573, 625] width 597 height 23
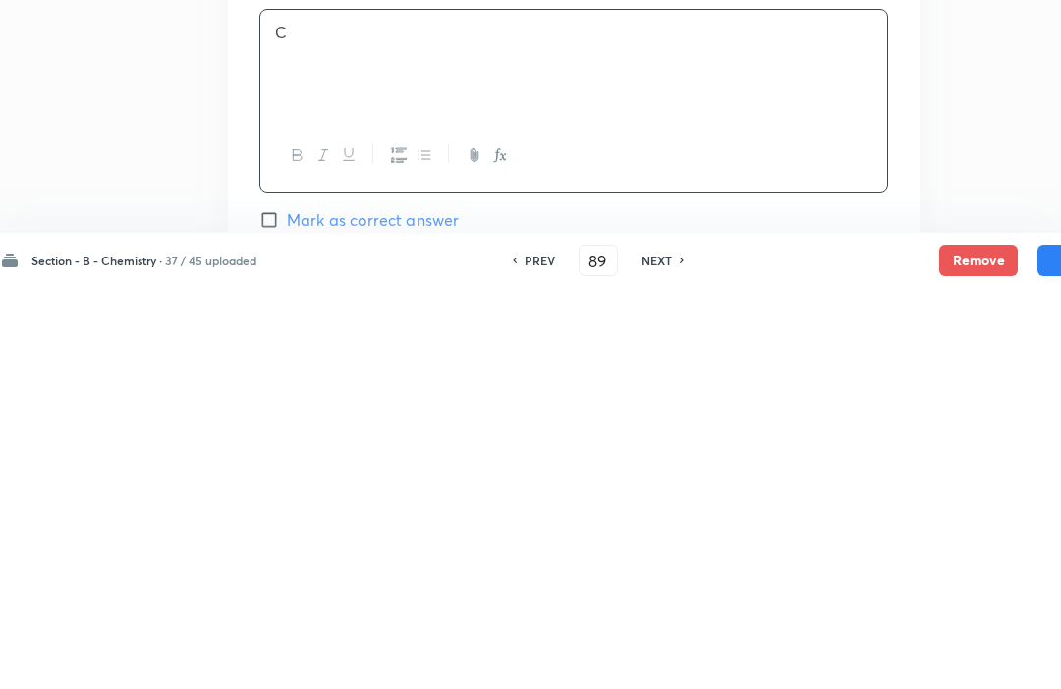
scroll to position [932, 55]
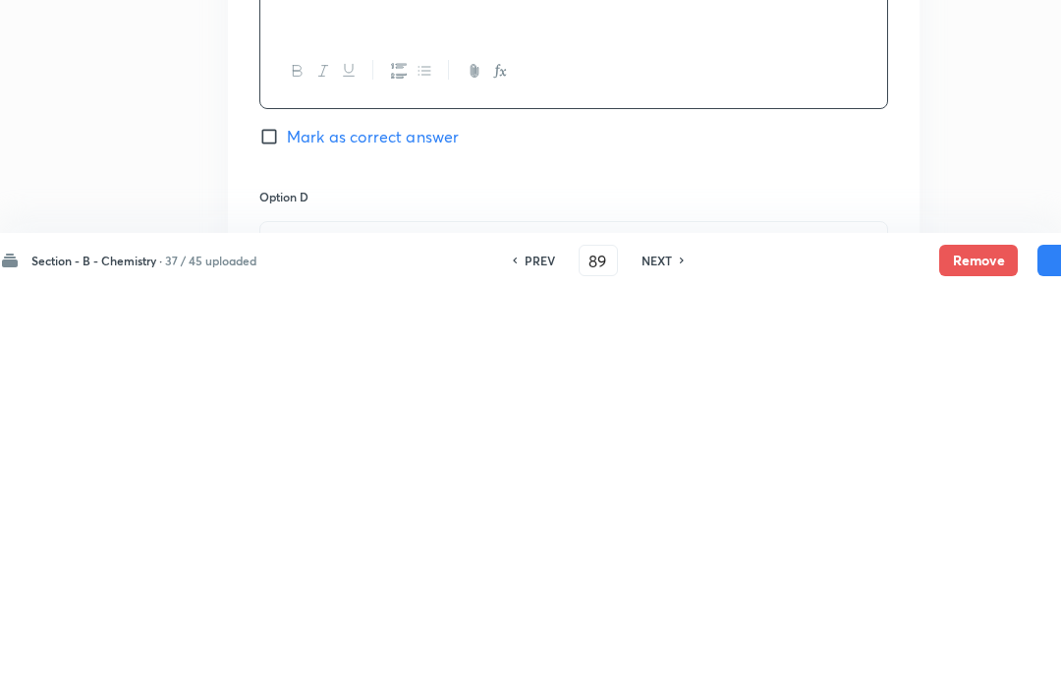
scroll to position [1275, 55]
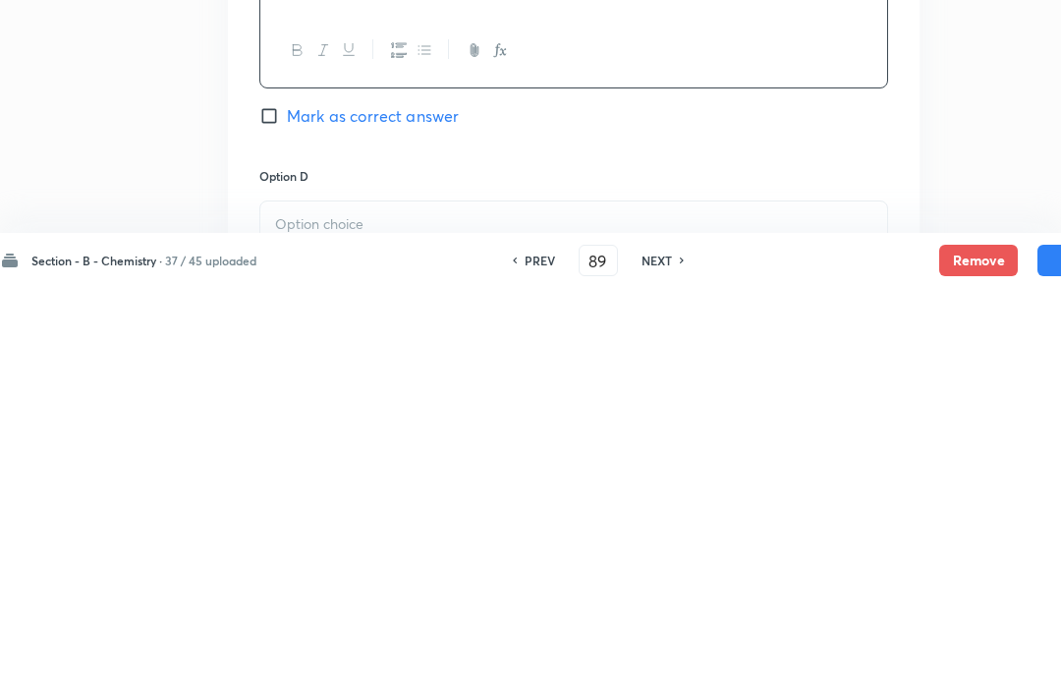
click at [300, 602] on div at bounding box center [573, 657] width 627 height 110
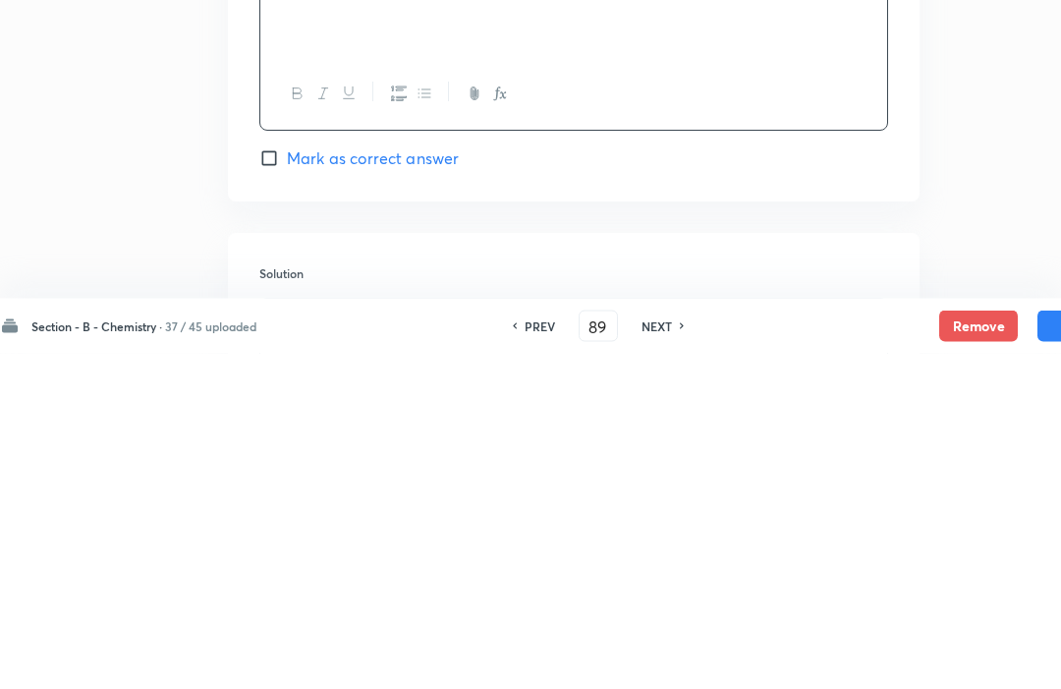
scroll to position [1638, 55]
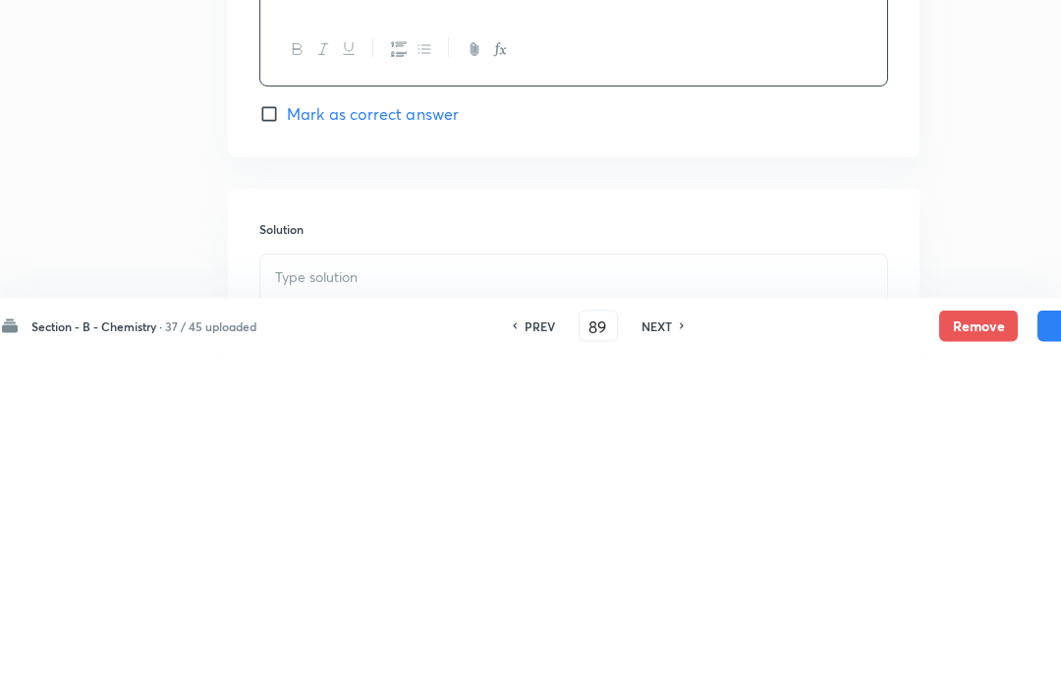
click at [271, 440] on input "Mark as correct answer" at bounding box center [273, 450] width 28 height 20
checkbox input "true"
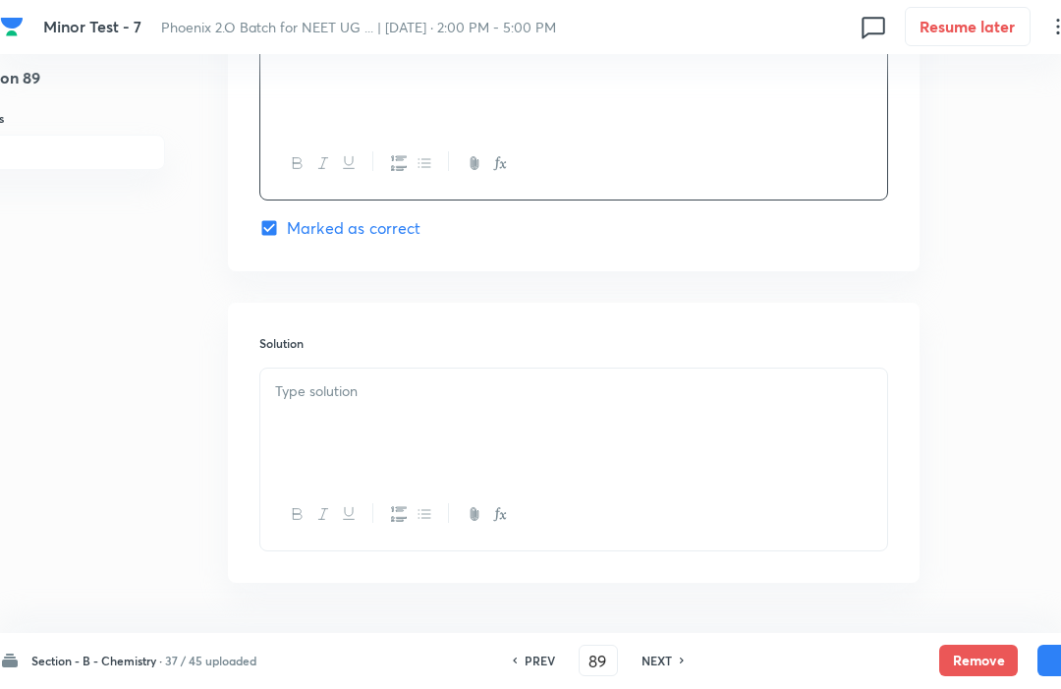
click at [310, 400] on div at bounding box center [573, 424] width 627 height 110
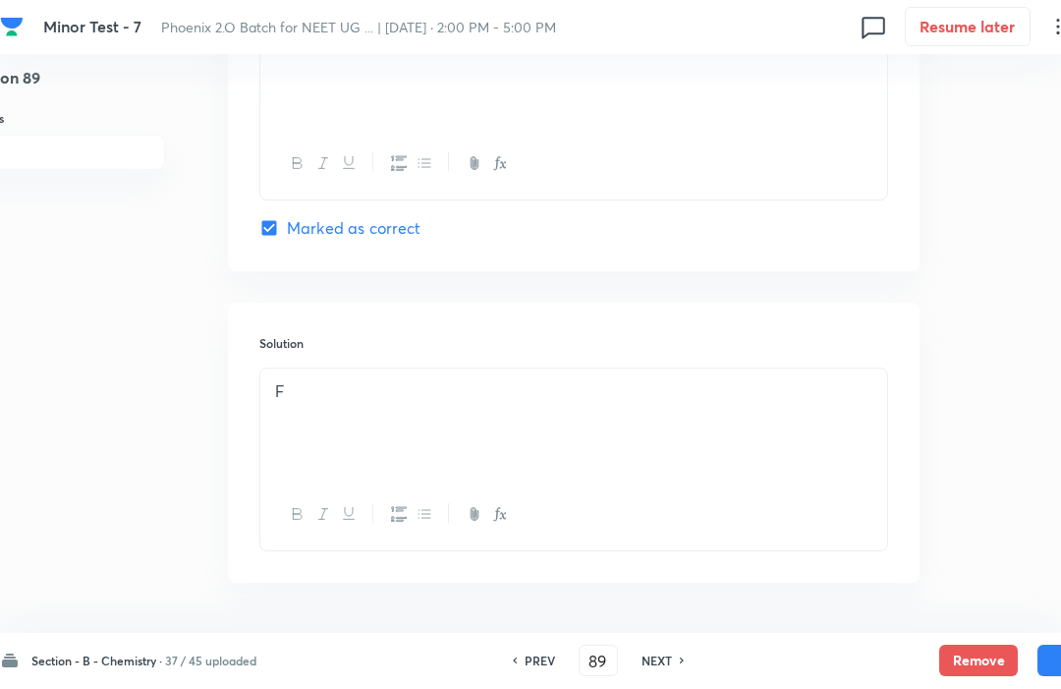
click at [1049, 677] on button "Save" at bounding box center [1077, 661] width 79 height 31
type input "90"
checkbox input "true"
checkbox input "false"
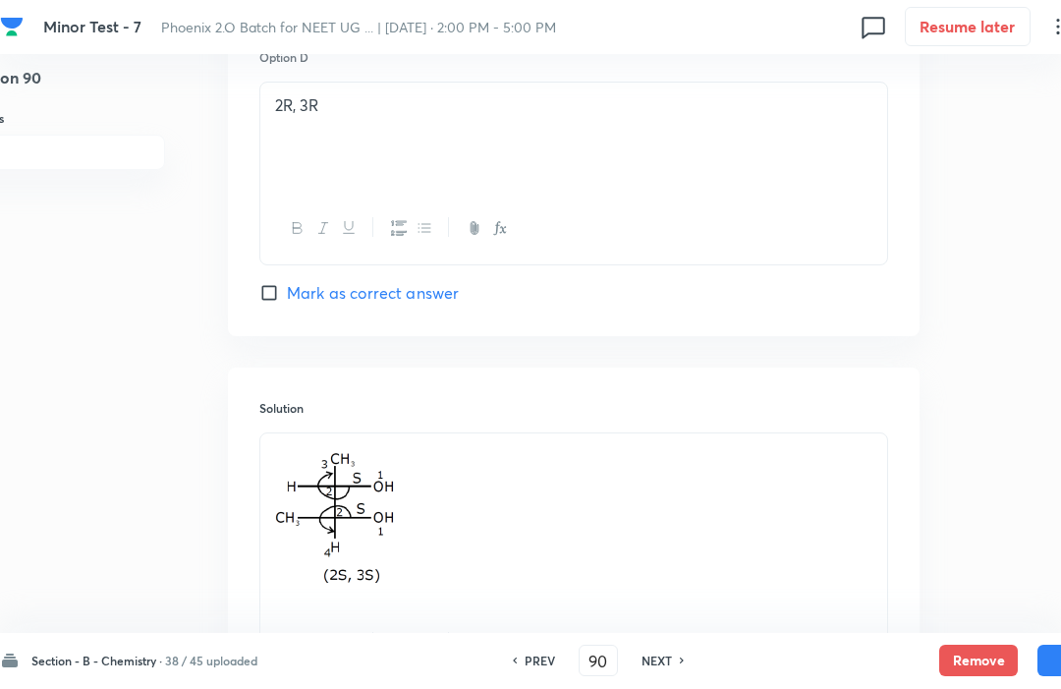
scroll to position [1860, 55]
click at [539, 670] on h6 "PREV" at bounding box center [540, 661] width 30 height 18
type input "89"
checkbox input "false"
checkbox input "true"
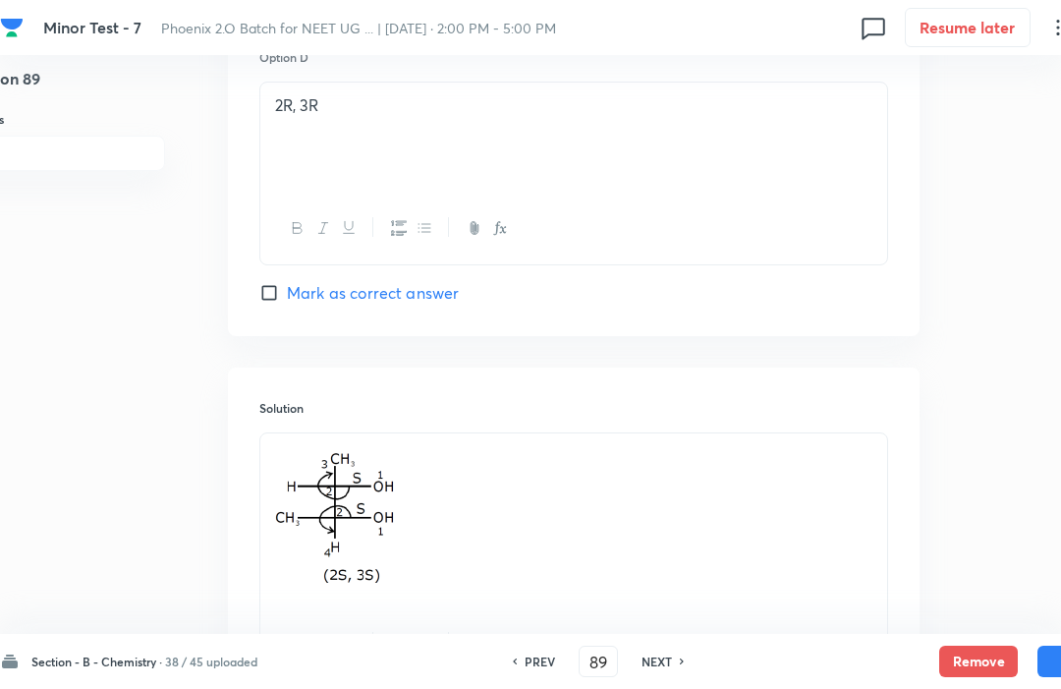
scroll to position [1859, 55]
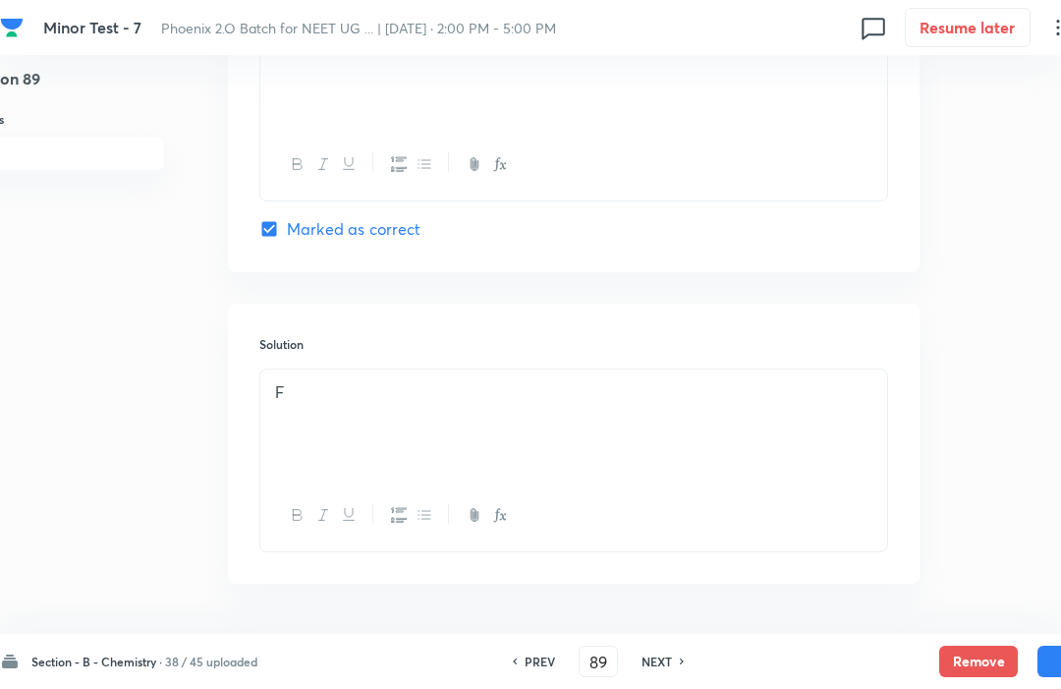
click at [531, 670] on h6 "PREV" at bounding box center [540, 661] width 30 height 18
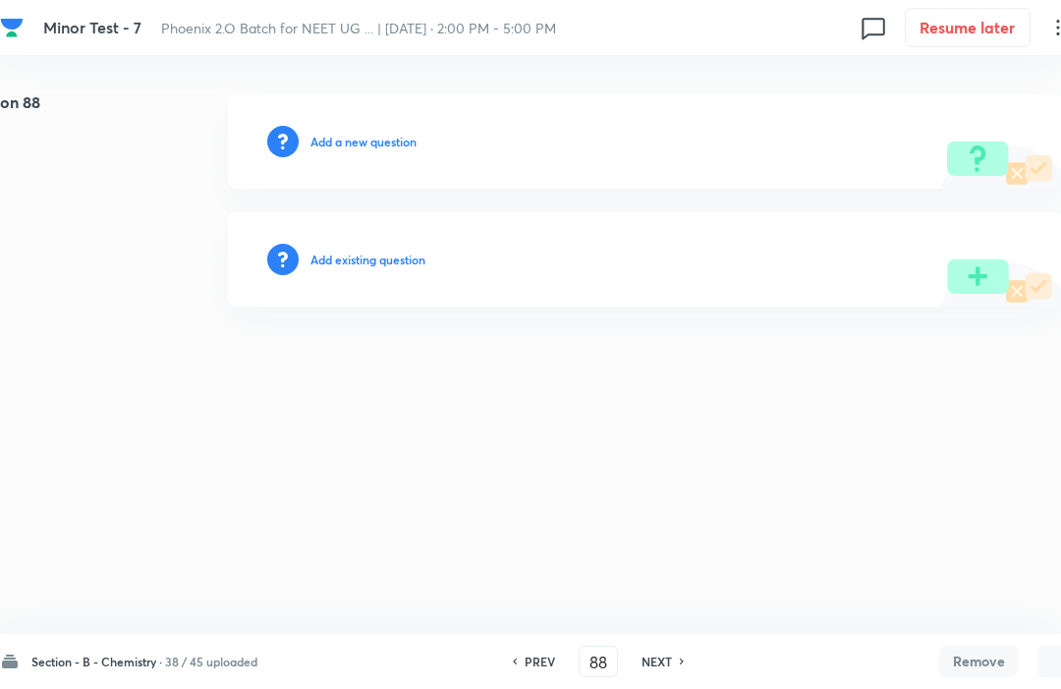
scroll to position [0, 55]
click at [517, 659] on icon at bounding box center [514, 661] width 6 height 10
click at [525, 665] on div "PREV" at bounding box center [537, 661] width 52 height 18
click at [537, 666] on h6 "PREV" at bounding box center [540, 661] width 30 height 18
click at [540, 666] on h6 "PREV" at bounding box center [540, 661] width 30 height 18
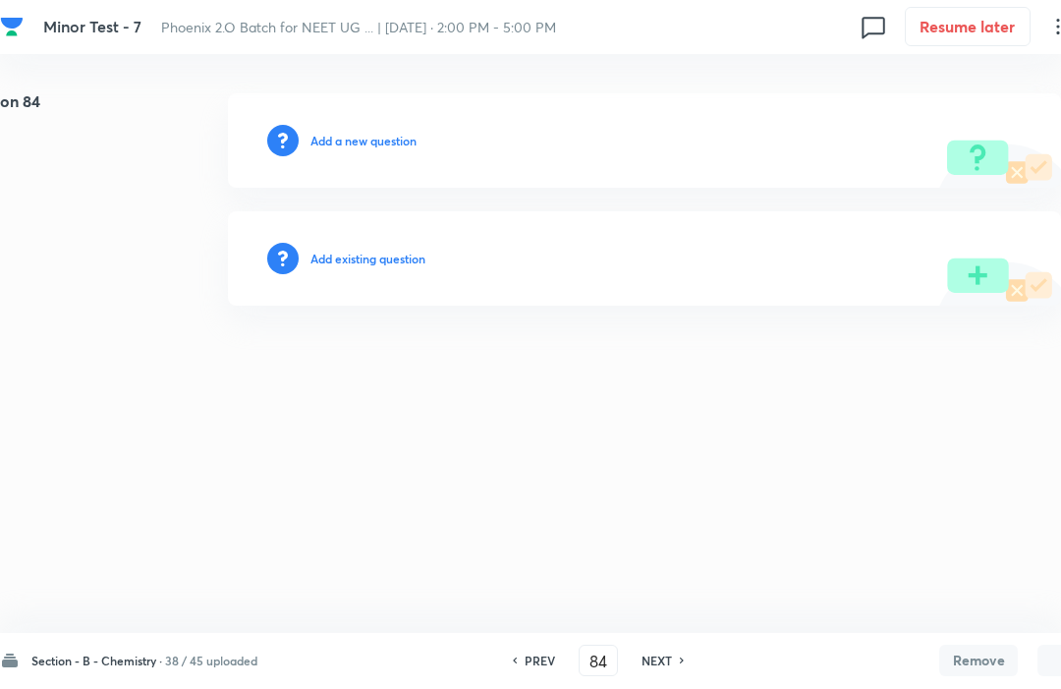
click at [539, 666] on h6 "PREV" at bounding box center [540, 661] width 30 height 18
click at [535, 666] on h6 "PREV" at bounding box center [540, 661] width 30 height 18
type input "82"
click at [330, 136] on h6 "Add a new question" at bounding box center [363, 142] width 106 height 18
click at [338, 148] on h6 "Choose a question type" at bounding box center [373, 142] width 127 height 18
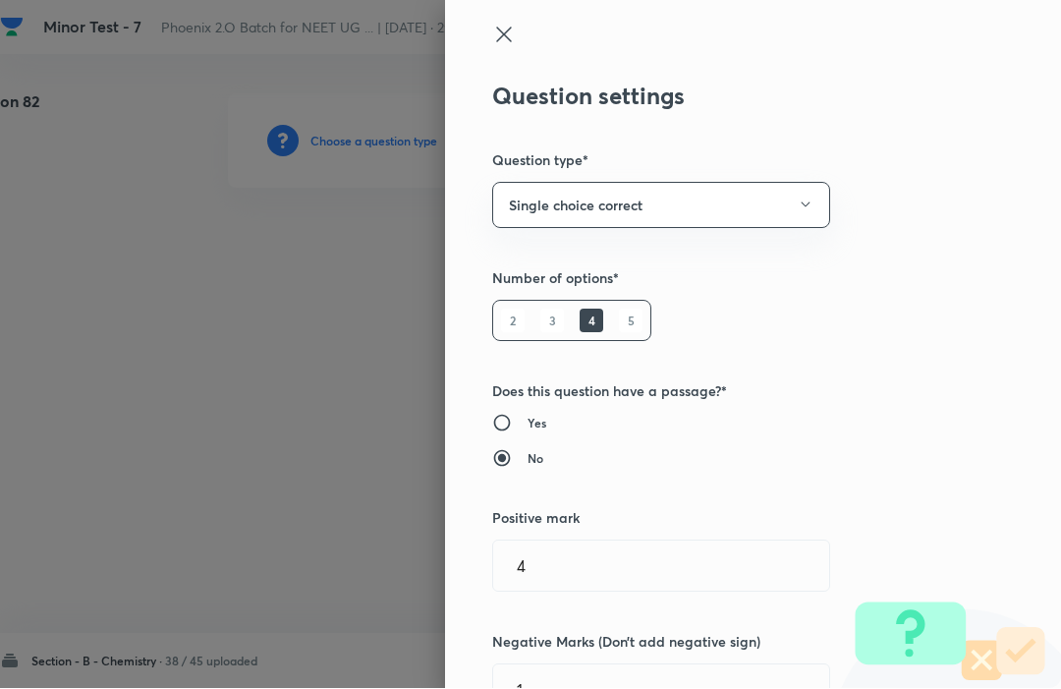
type input "Chemistry"
type input "Organic Chemistry"
type input "Isomerism"
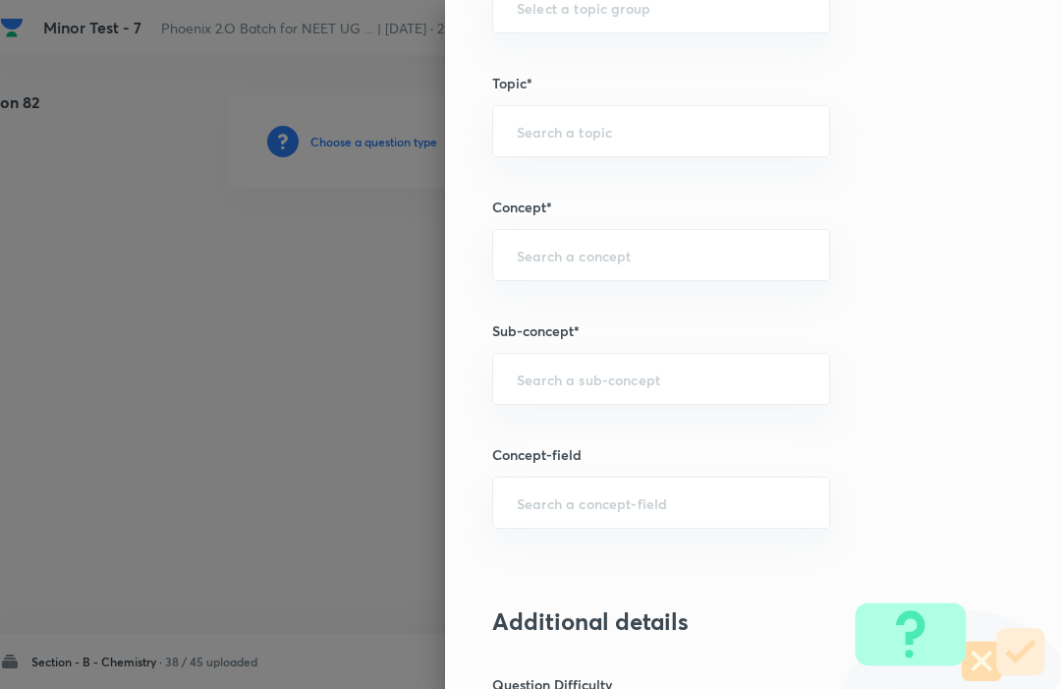
scroll to position [926, 0]
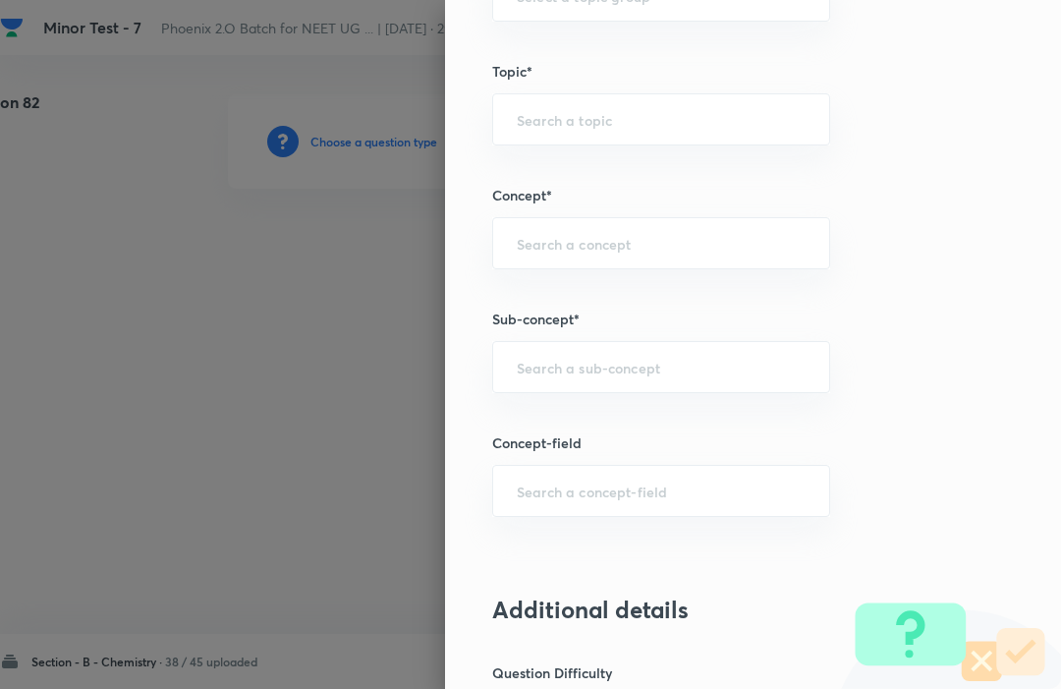
click at [531, 217] on div "​" at bounding box center [661, 243] width 338 height 52
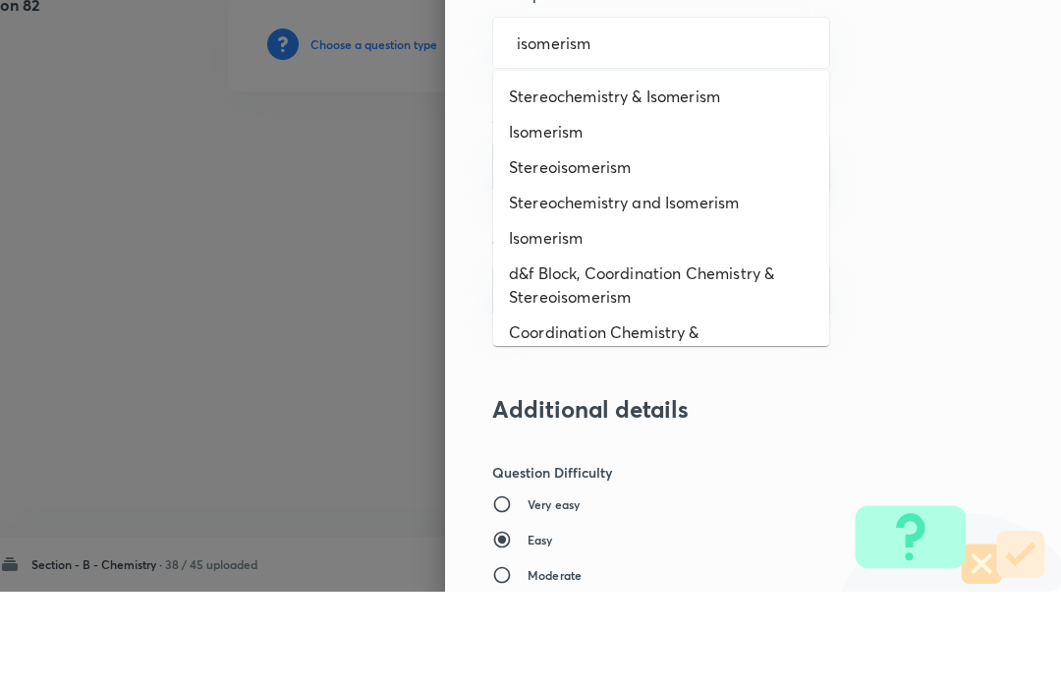
scroll to position [1030, 0]
click at [558, 210] on li "Isomerism" at bounding box center [661, 227] width 336 height 35
type input "isomerism"
type input "Isomerism"
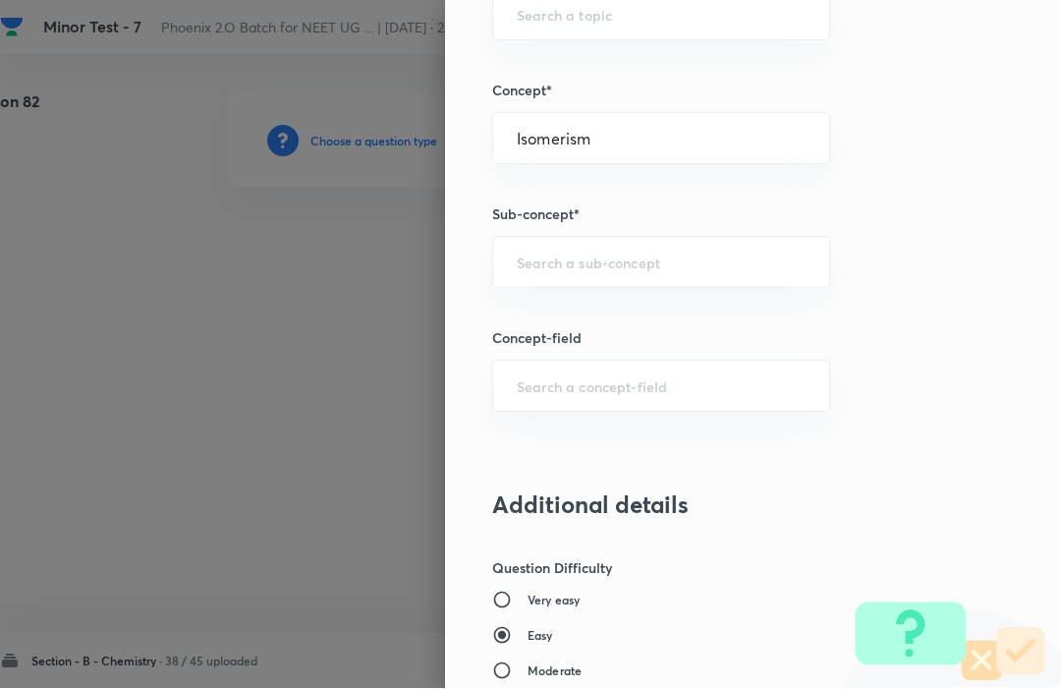
type input "Chemistry"
type input "Organic Chemistry"
click at [596, 256] on input "text" at bounding box center [661, 263] width 289 height 19
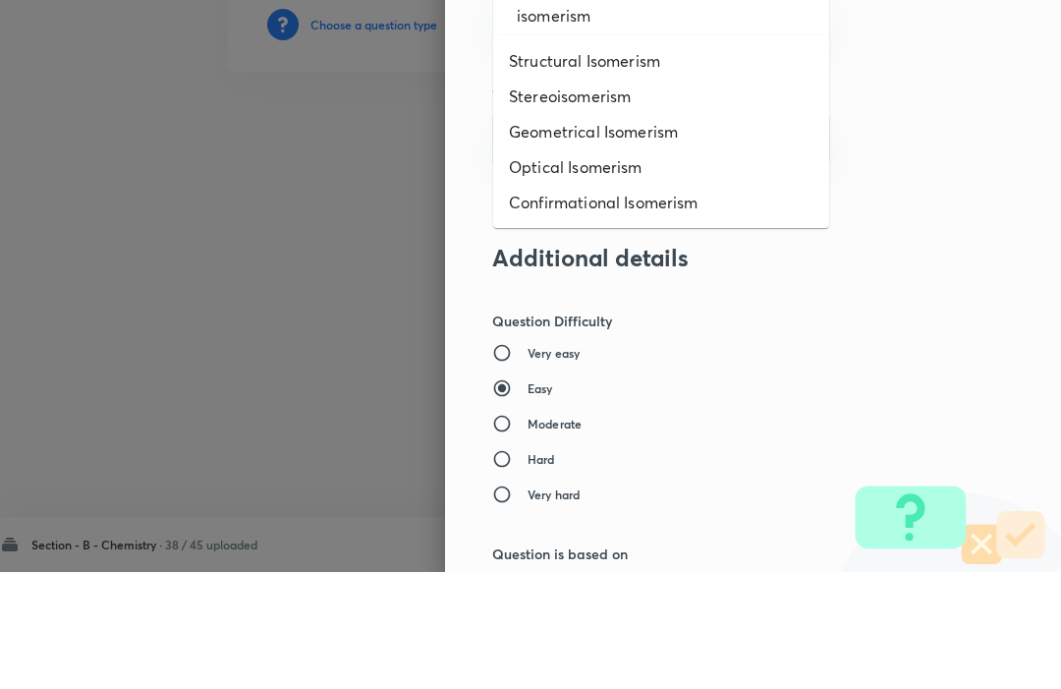
scroll to position [1170, 0]
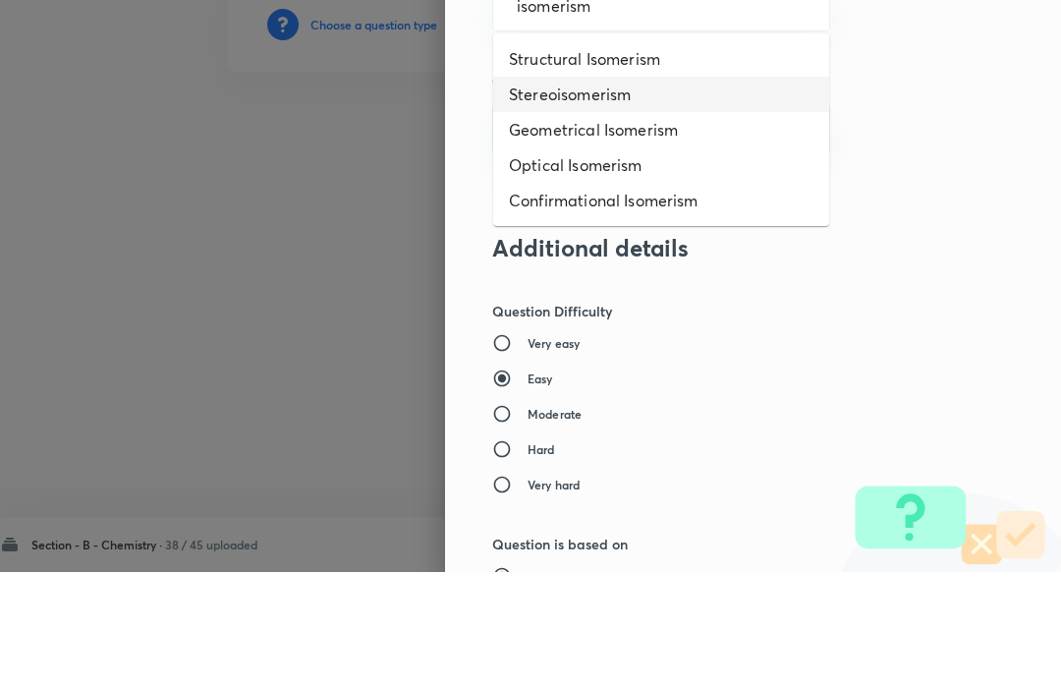
click at [535, 194] on li "Stereoisomerism" at bounding box center [661, 211] width 336 height 35
type input "isomerism"
type input "Stereoisomerism"
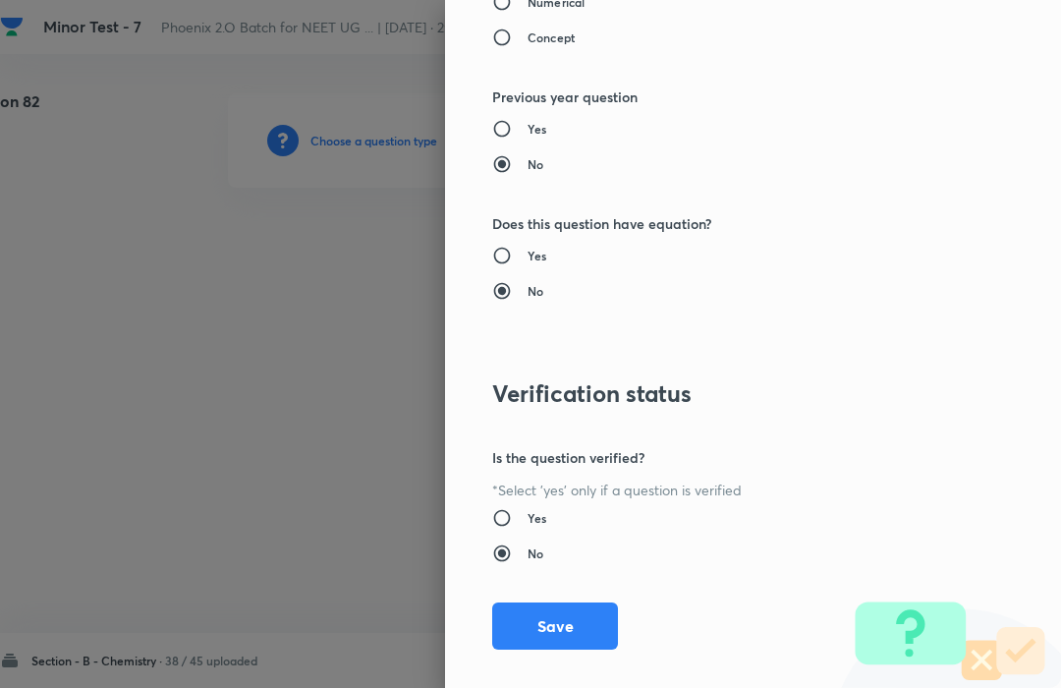
scroll to position [1917, 0]
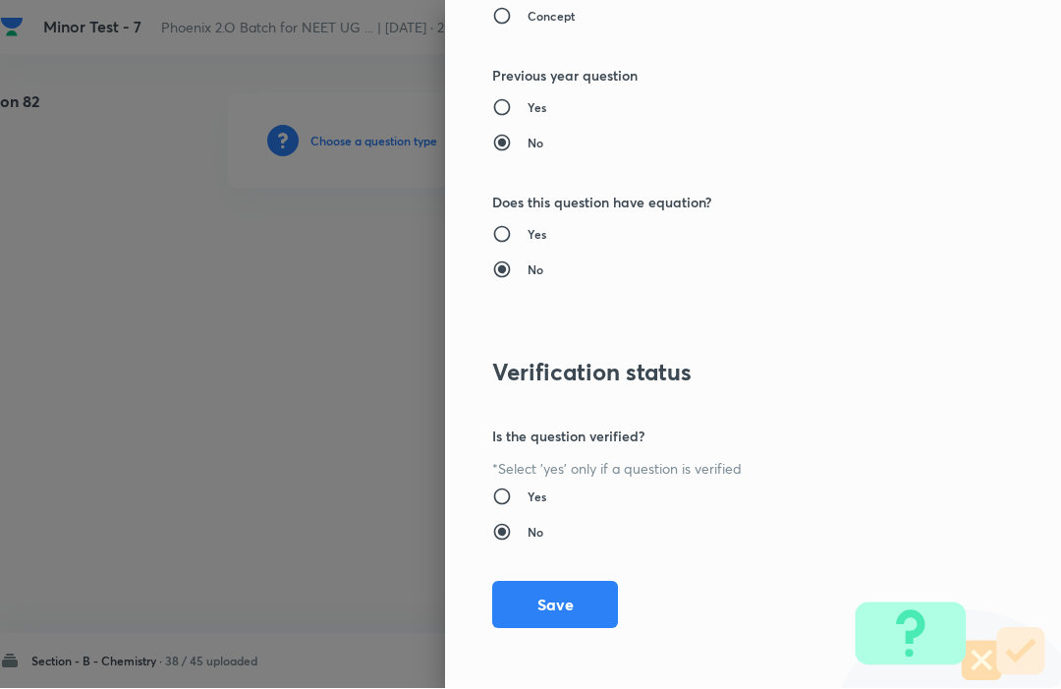
click at [536, 599] on button "Save" at bounding box center [555, 605] width 126 height 47
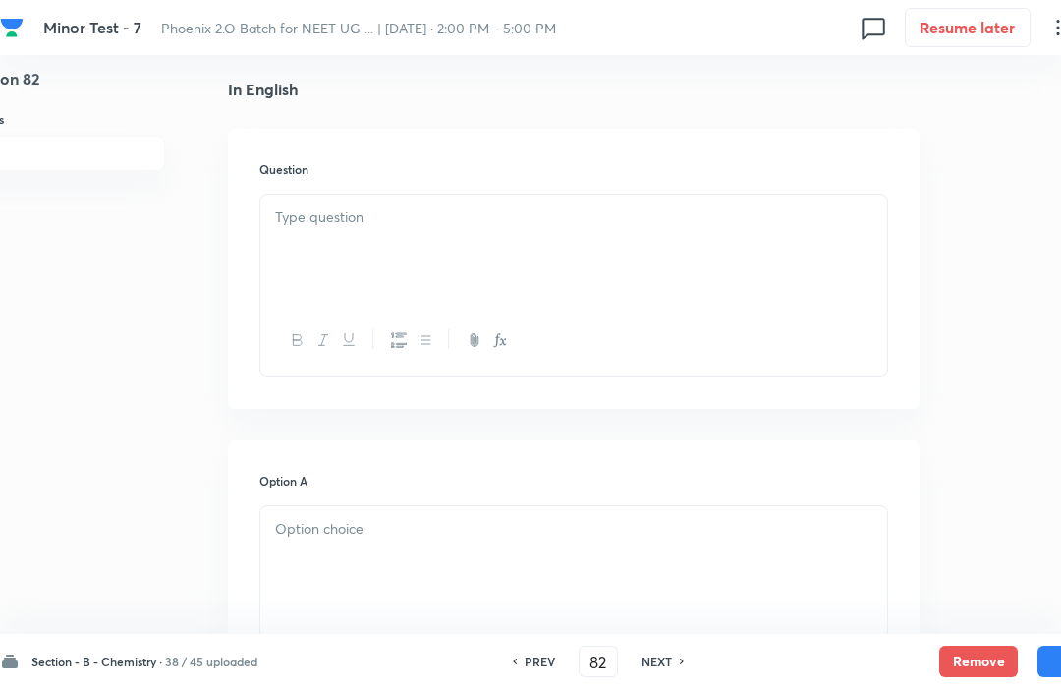
scroll to position [480, 55]
click at [296, 239] on div at bounding box center [573, 252] width 627 height 110
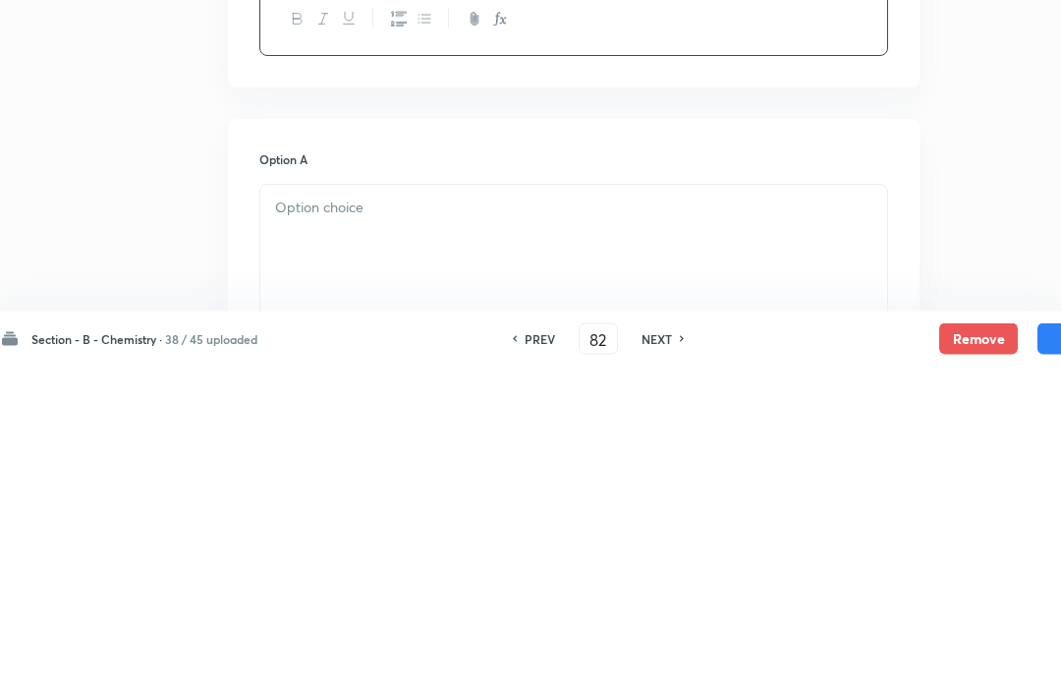
click at [281, 520] on p at bounding box center [573, 531] width 597 height 23
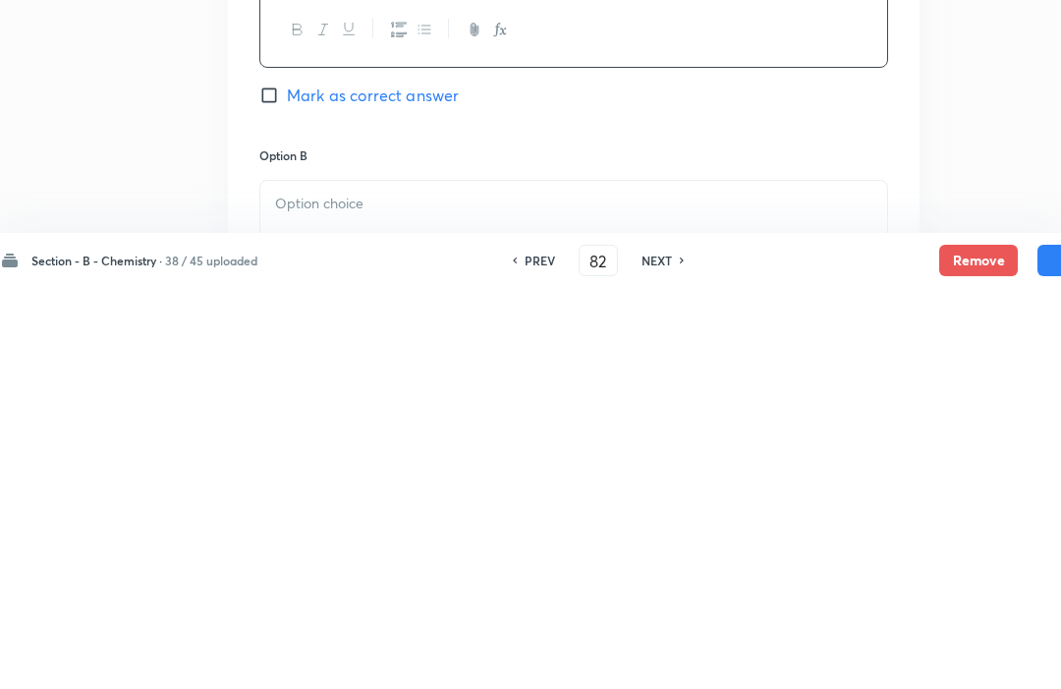
scroll to position [748, 55]
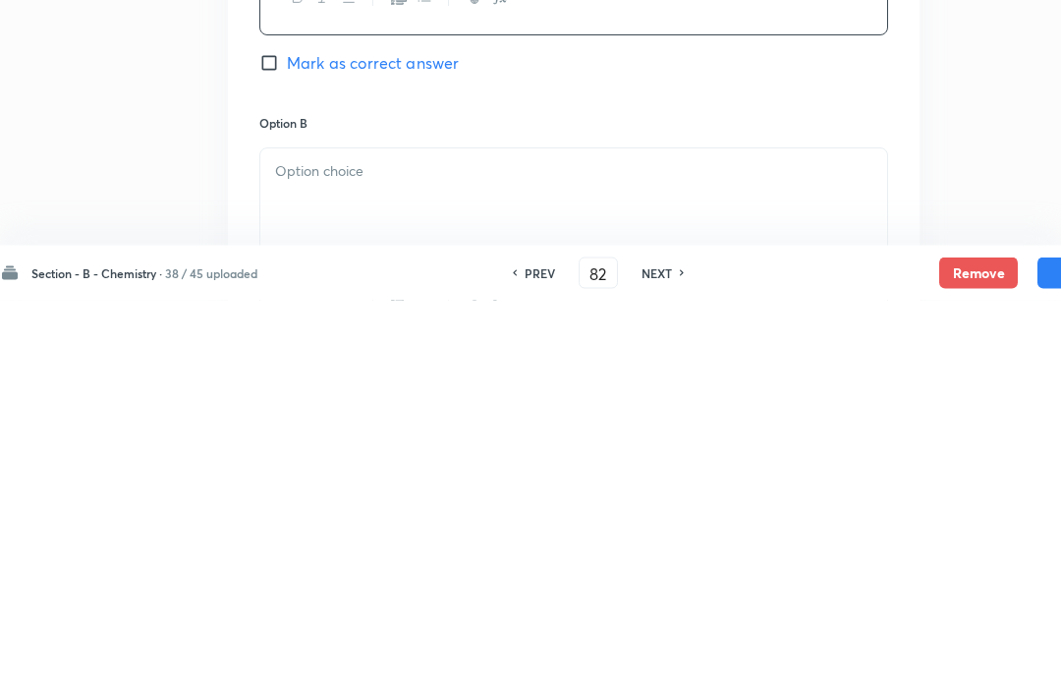
click at [285, 537] on div at bounding box center [573, 592] width 627 height 110
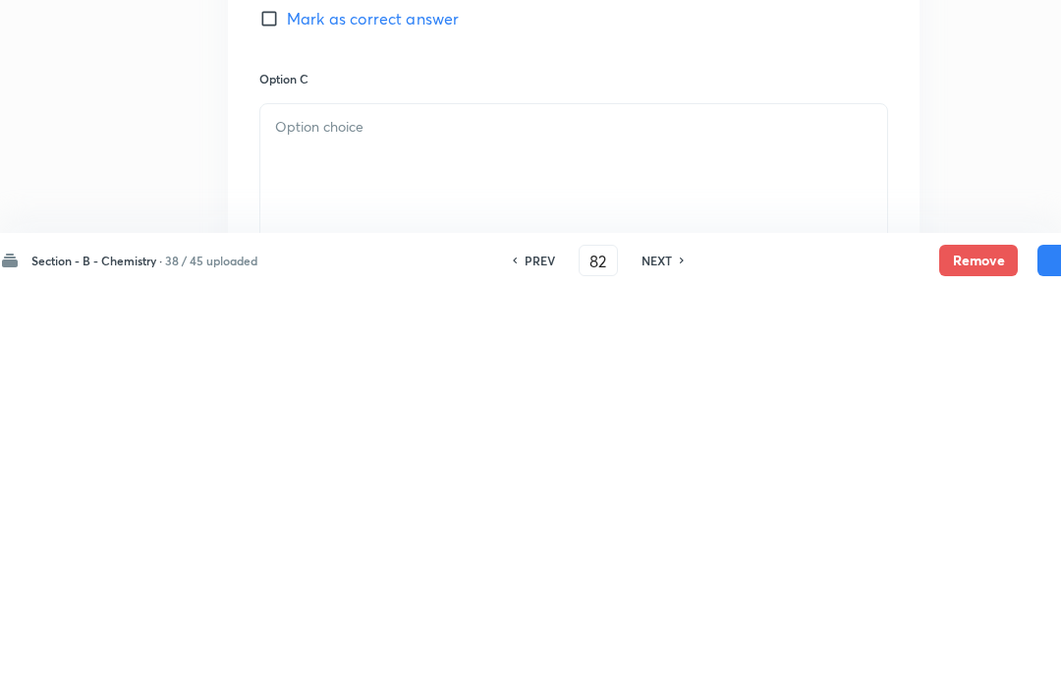
scroll to position [1078, 55]
click at [271, 503] on div at bounding box center [573, 558] width 627 height 110
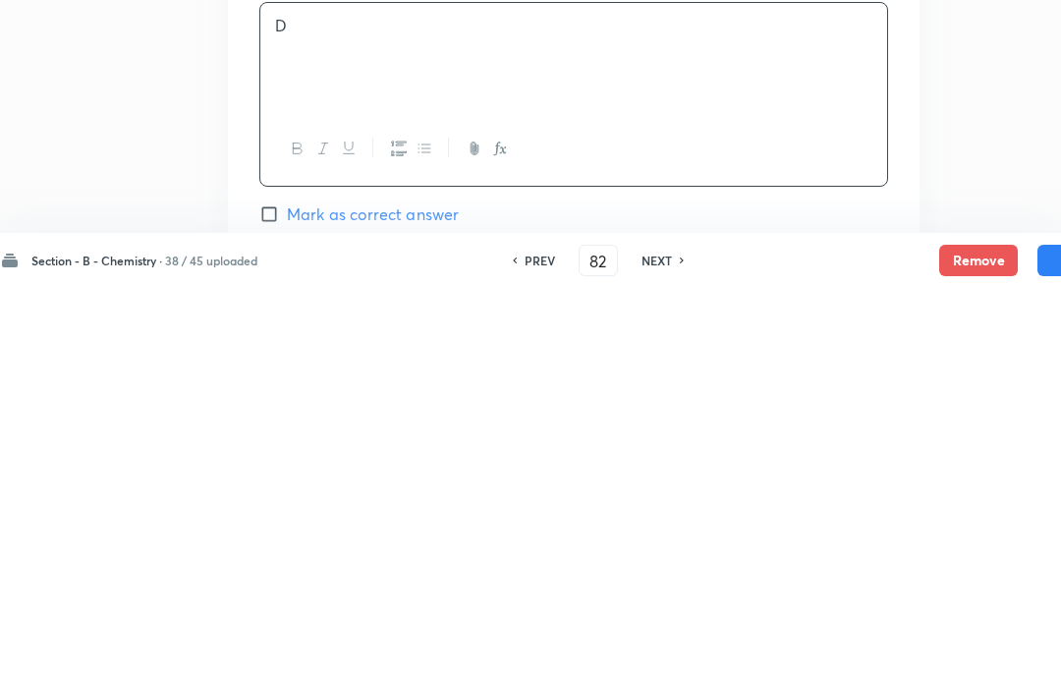
click at [268, 605] on input "Mark as correct answer" at bounding box center [273, 615] width 28 height 20
checkbox input "true"
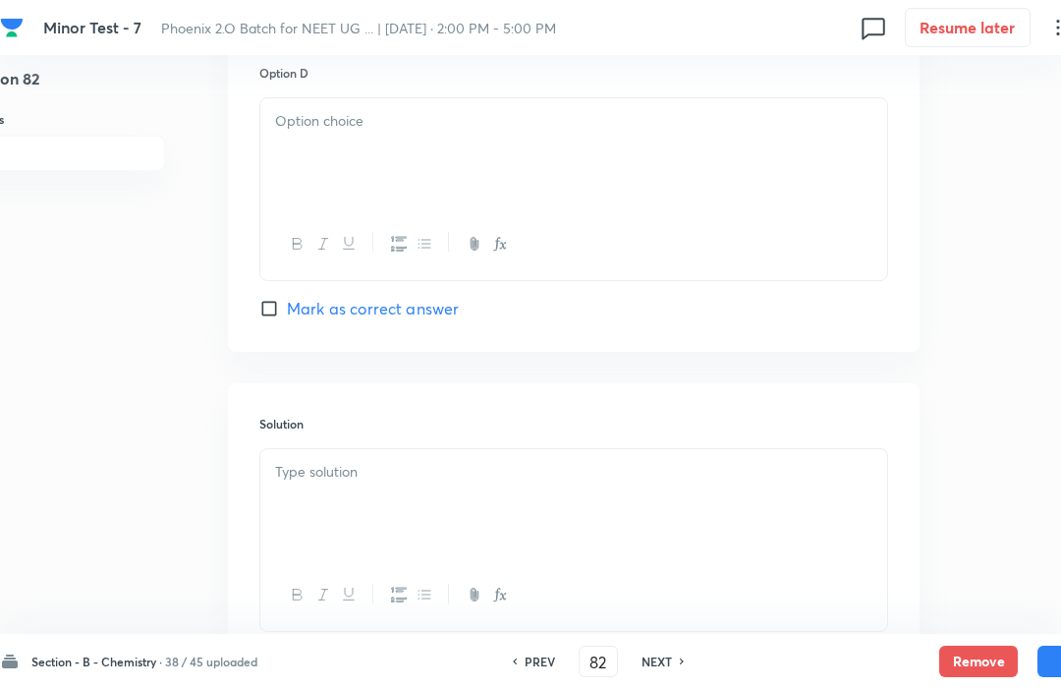
scroll to position [1778, 55]
click at [285, 139] on div at bounding box center [573, 154] width 627 height 110
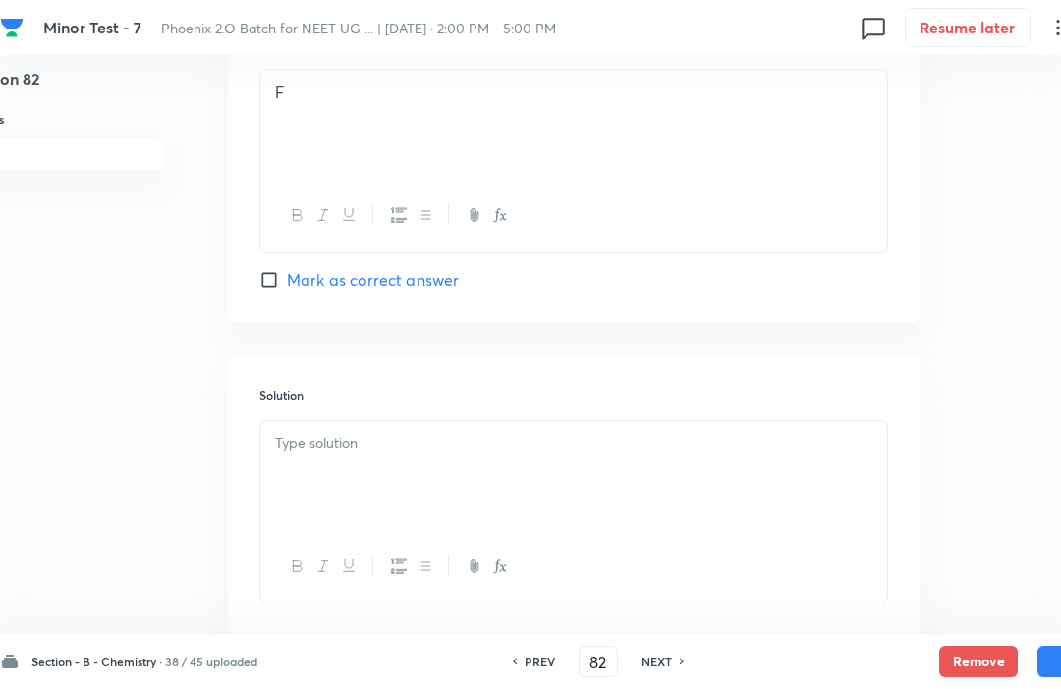
scroll to position [1832, 55]
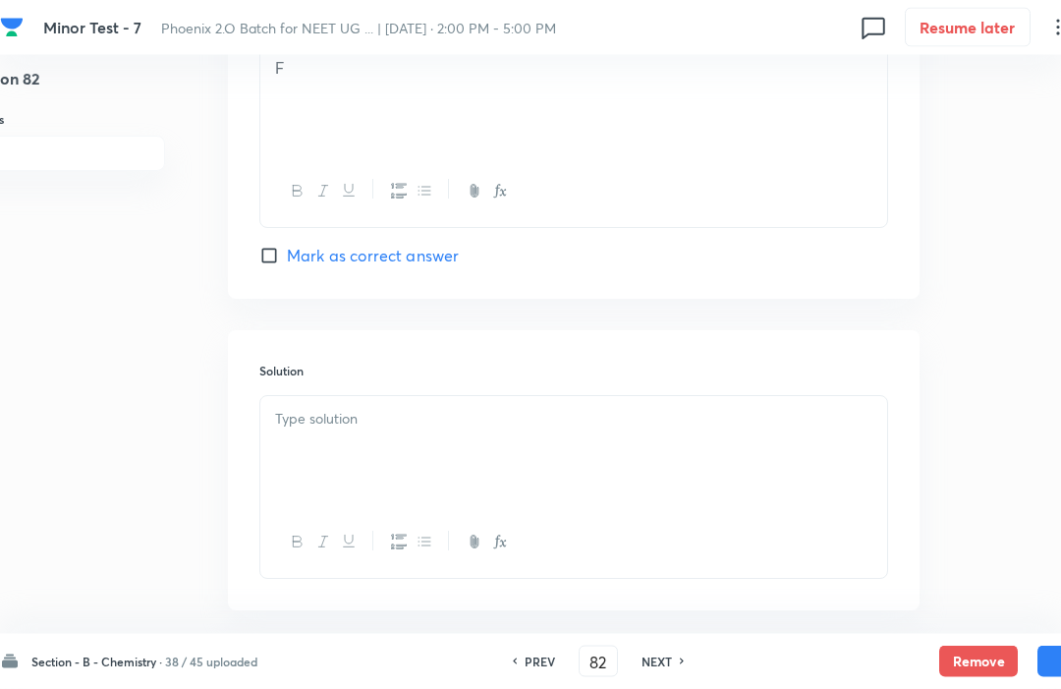
click at [317, 438] on div at bounding box center [573, 452] width 627 height 110
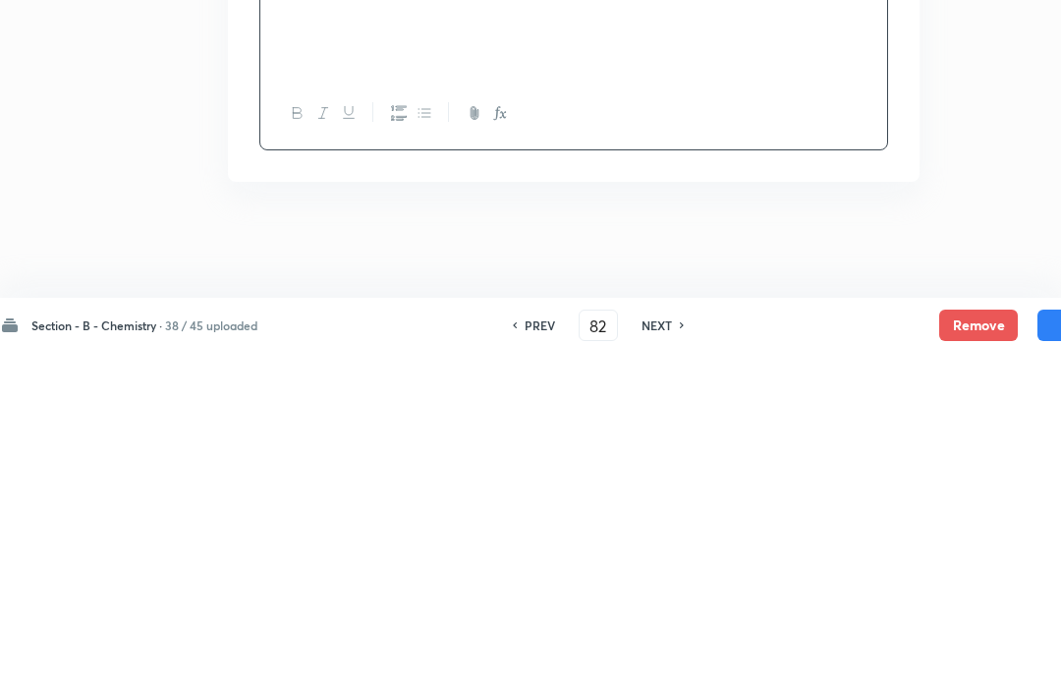
scroll to position [1859, 55]
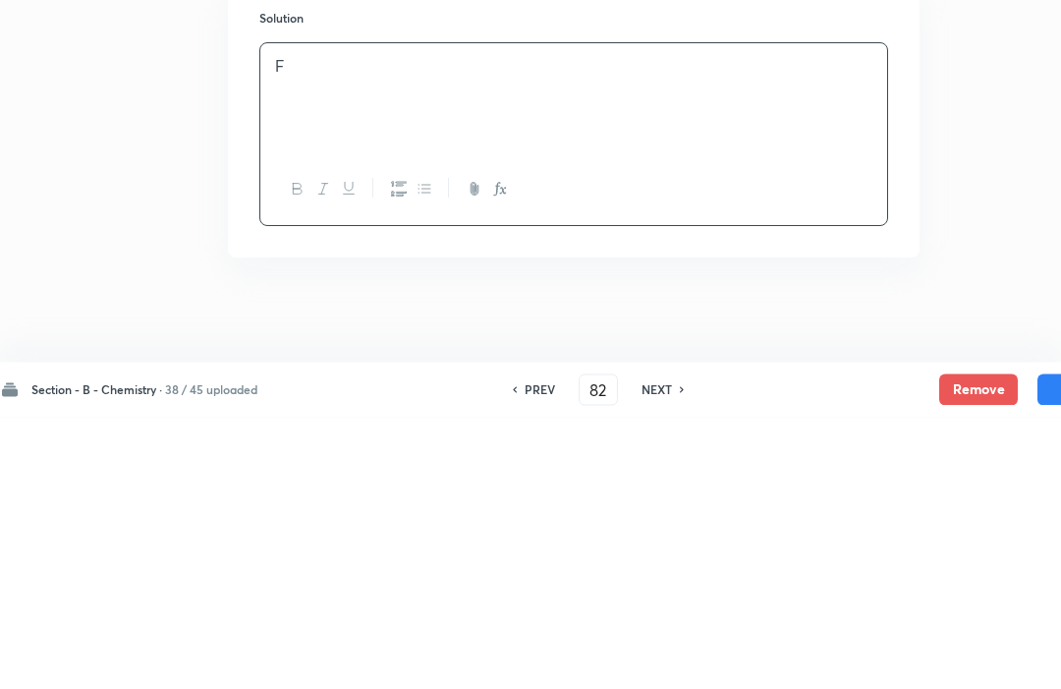
click at [1042, 646] on button "Save" at bounding box center [1077, 661] width 79 height 31
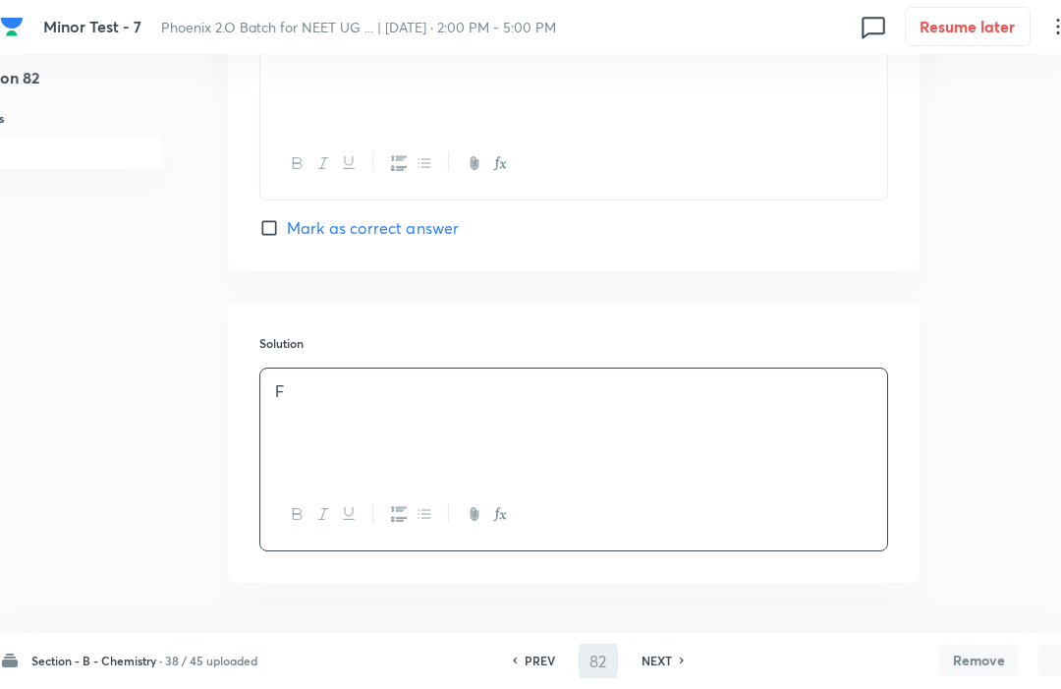
type input "83"
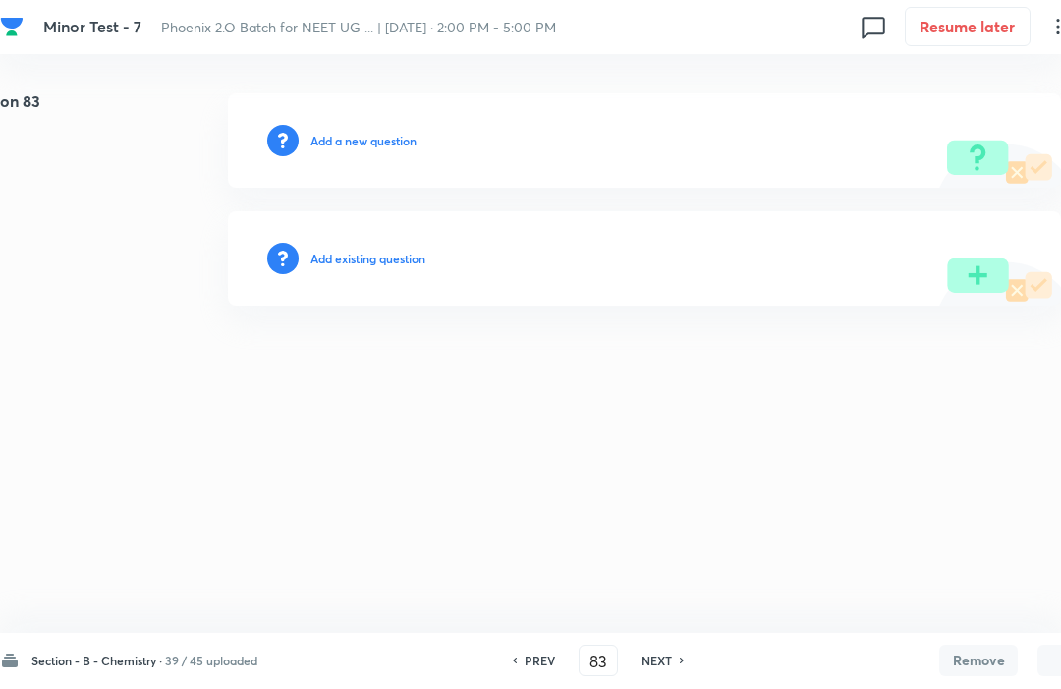
click at [318, 141] on h6 "Add a new question" at bounding box center [363, 142] width 106 height 18
click at [357, 141] on h6 "Choose a question type" at bounding box center [373, 142] width 127 height 18
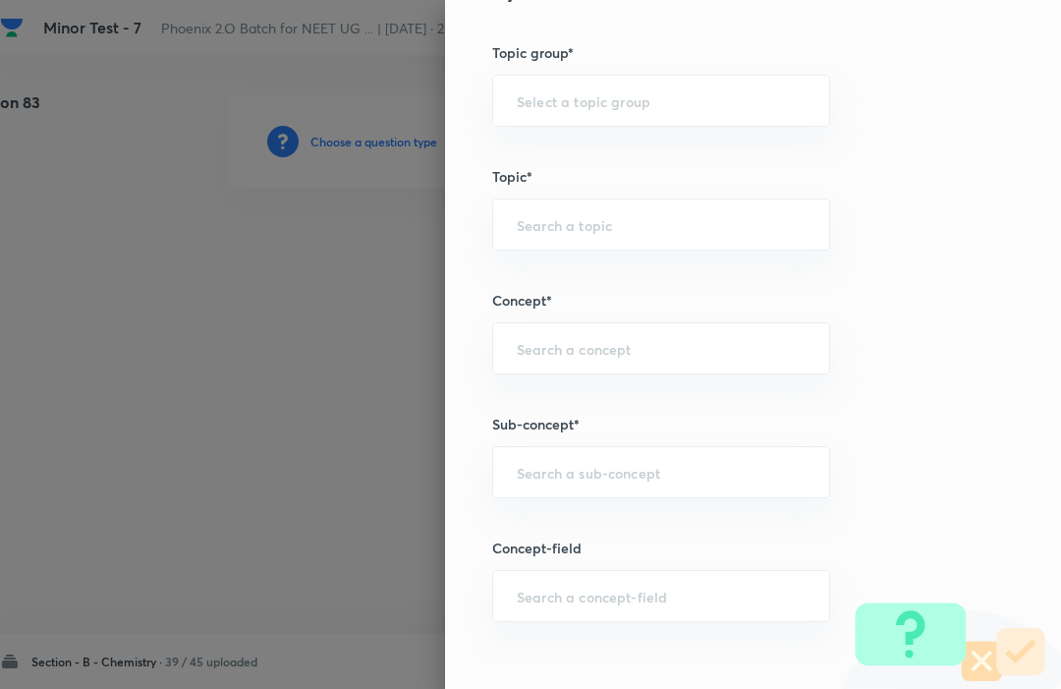
scroll to position [821, 0]
click at [519, 339] on input "text" at bounding box center [661, 347] width 289 height 19
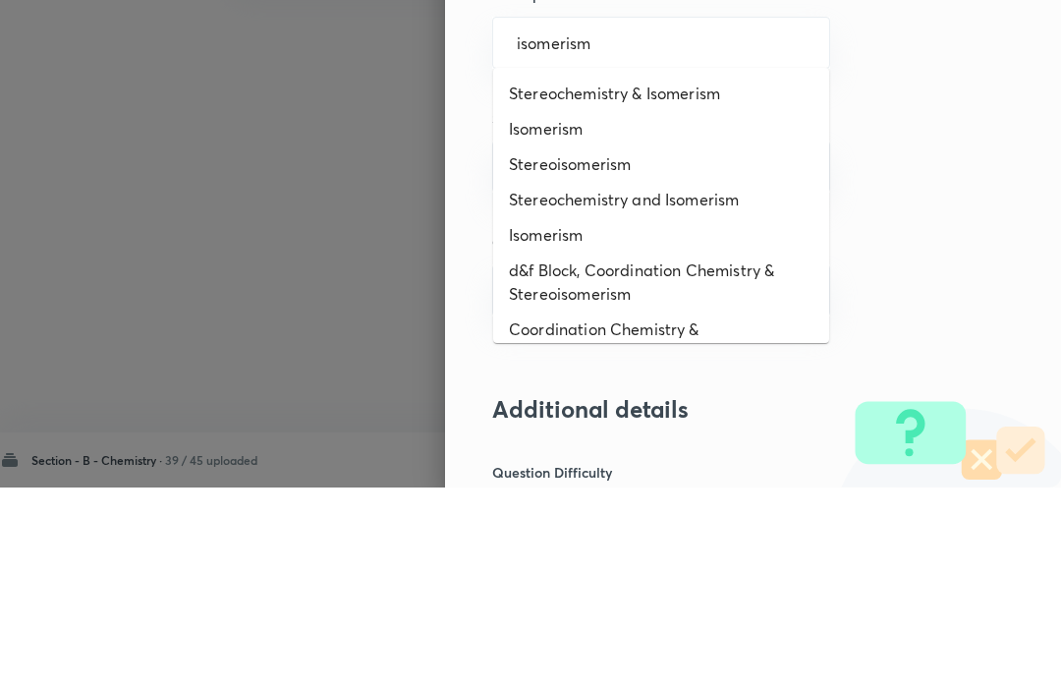
scroll to position [931, 0]
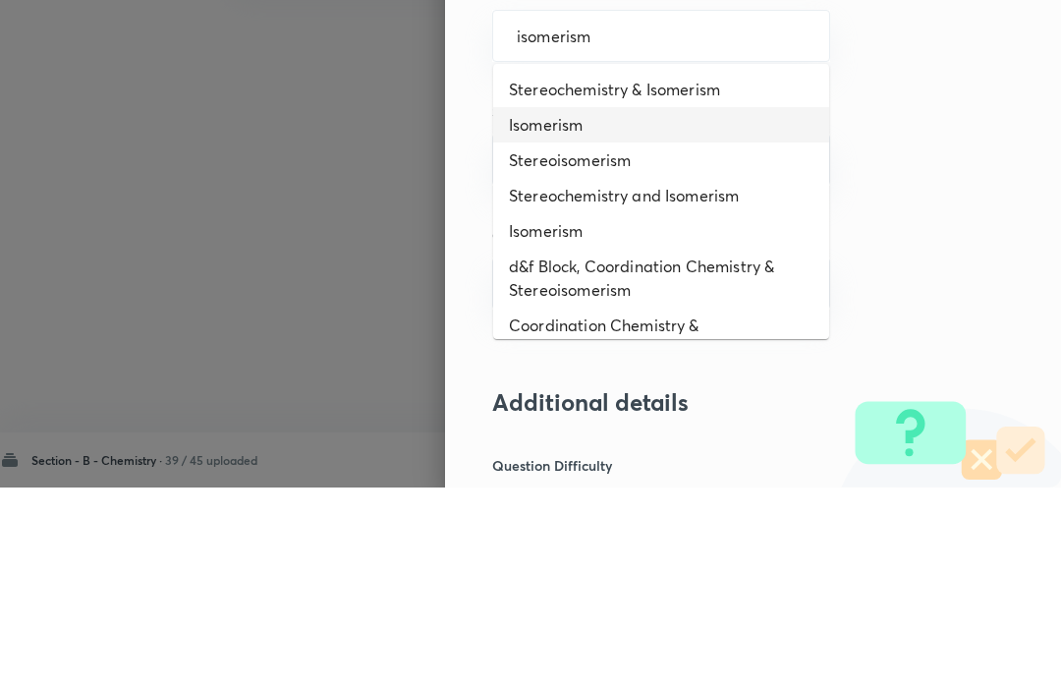
click at [527, 309] on li "Isomerism" at bounding box center [661, 326] width 336 height 35
type input "isomerism"
type input "Isomerism"
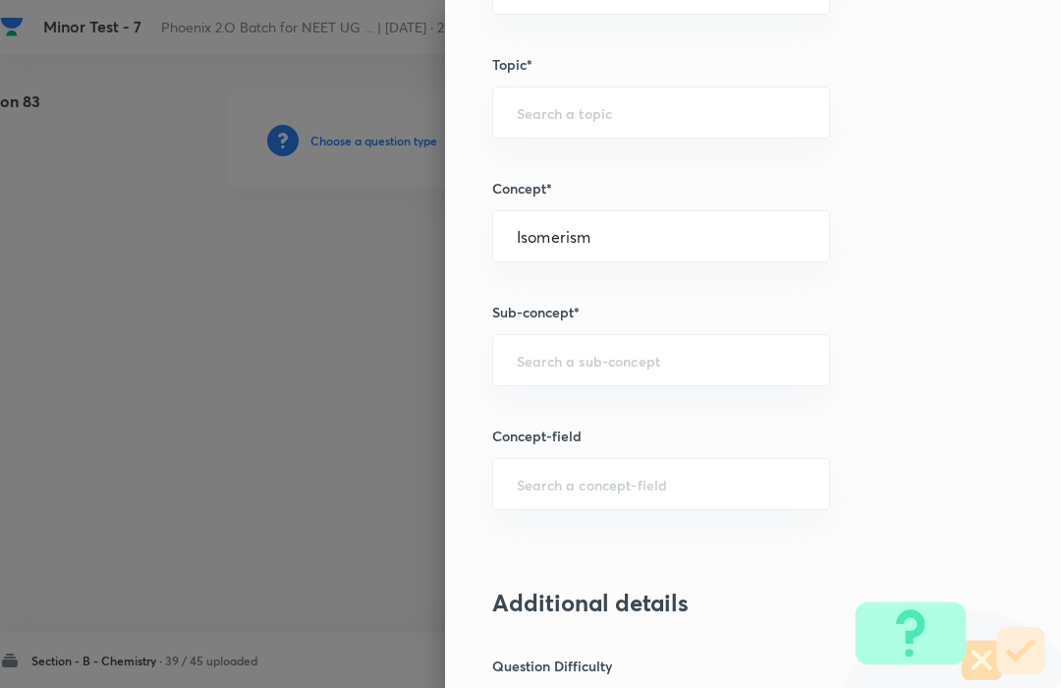
type input "Chemistry"
type input "Organic Chemistry"
click at [519, 367] on input "text" at bounding box center [661, 361] width 289 height 19
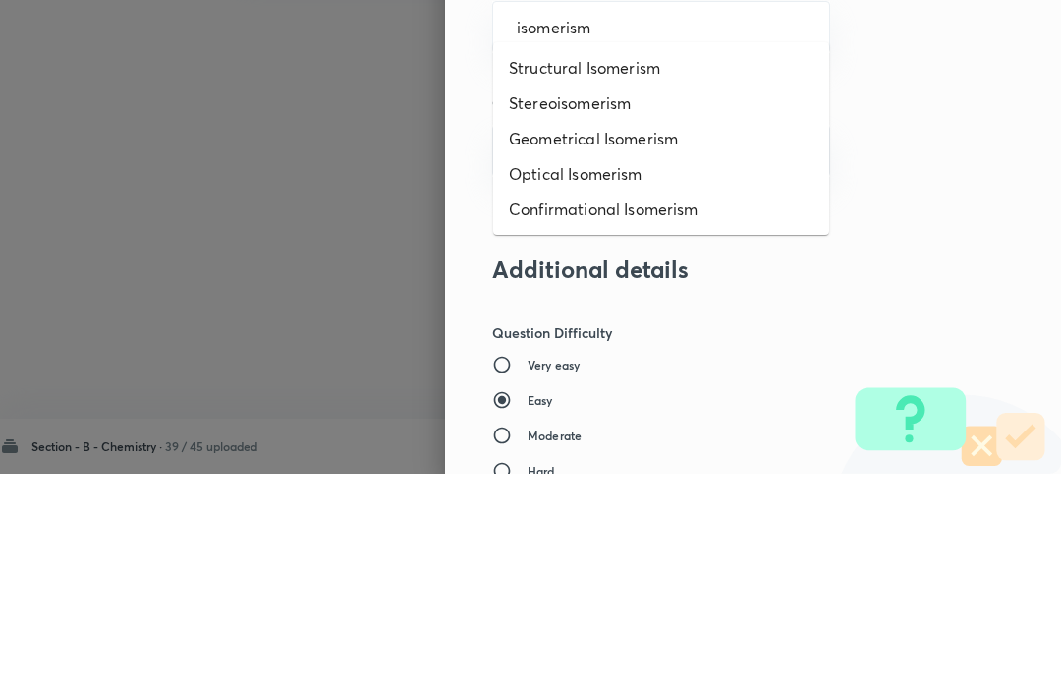
scroll to position [1063, 0]
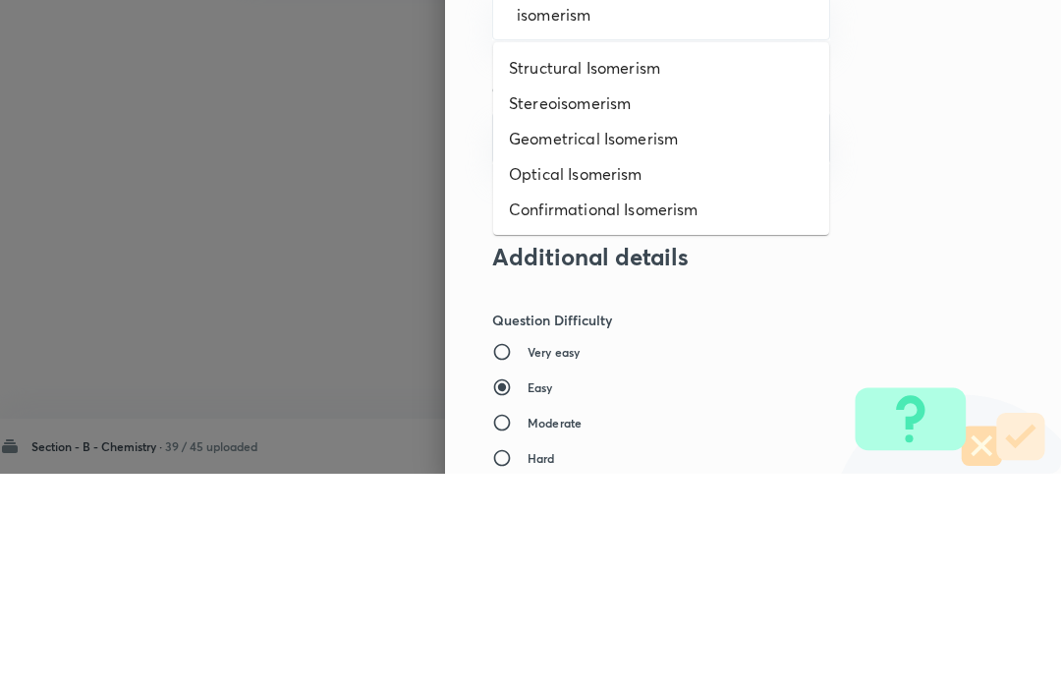
click at [537, 265] on li "Structural Isomerism" at bounding box center [661, 282] width 336 height 35
type input "isomerism"
type input "Structural Isomerism"
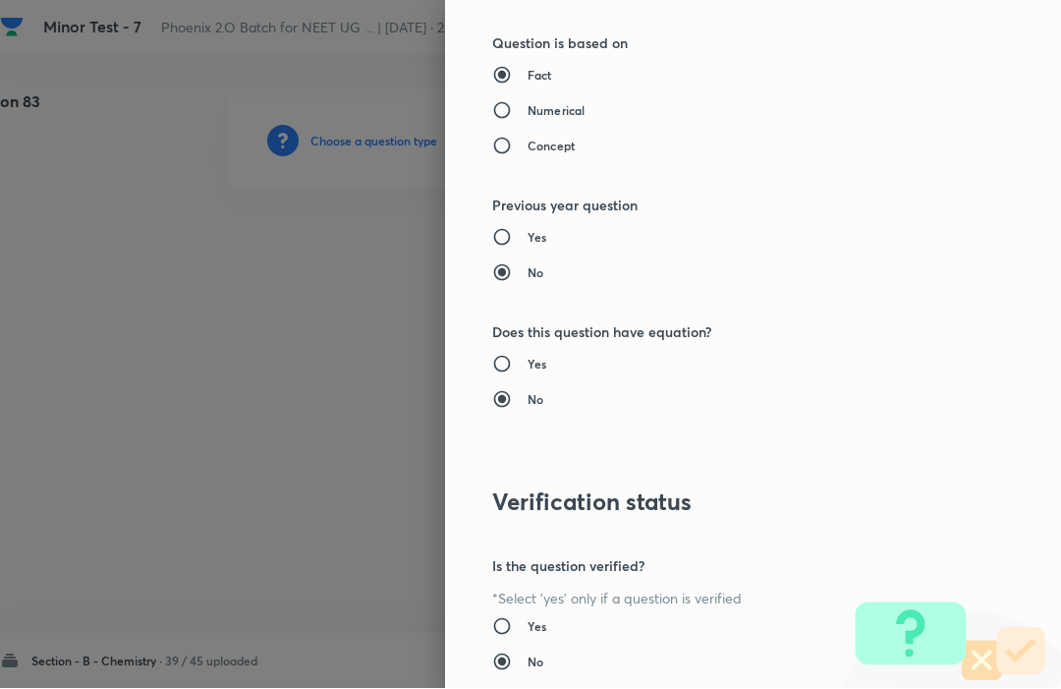
scroll to position [1917, 0]
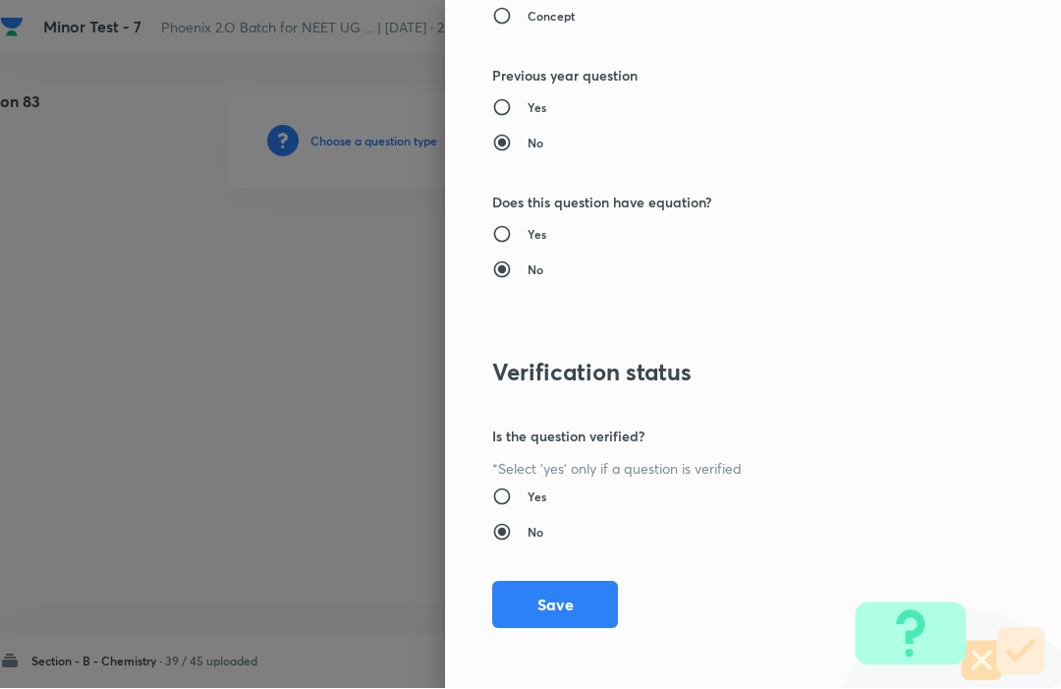
click at [544, 602] on button "Save" at bounding box center [555, 605] width 126 height 47
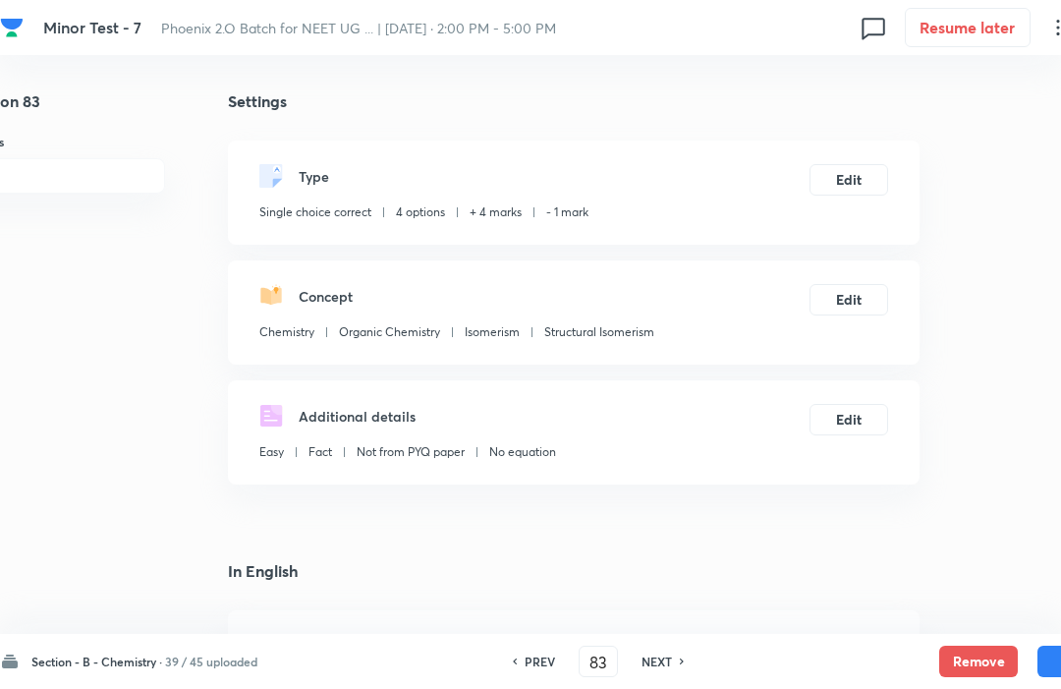
click at [1050, 648] on button "Save" at bounding box center [1077, 661] width 79 height 31
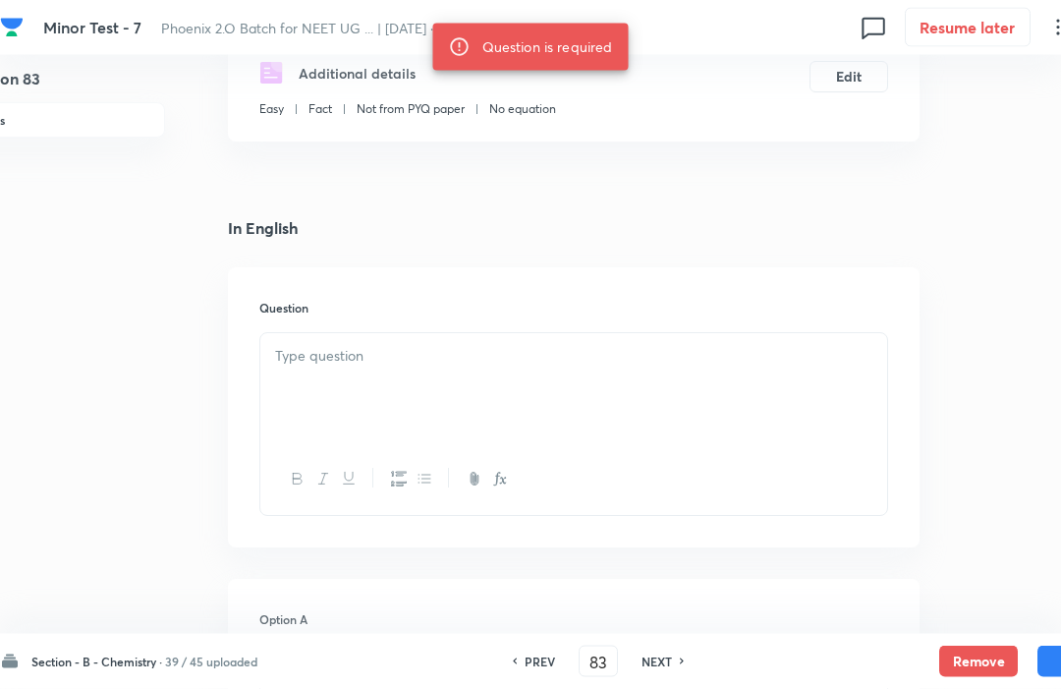
scroll to position [357, 55]
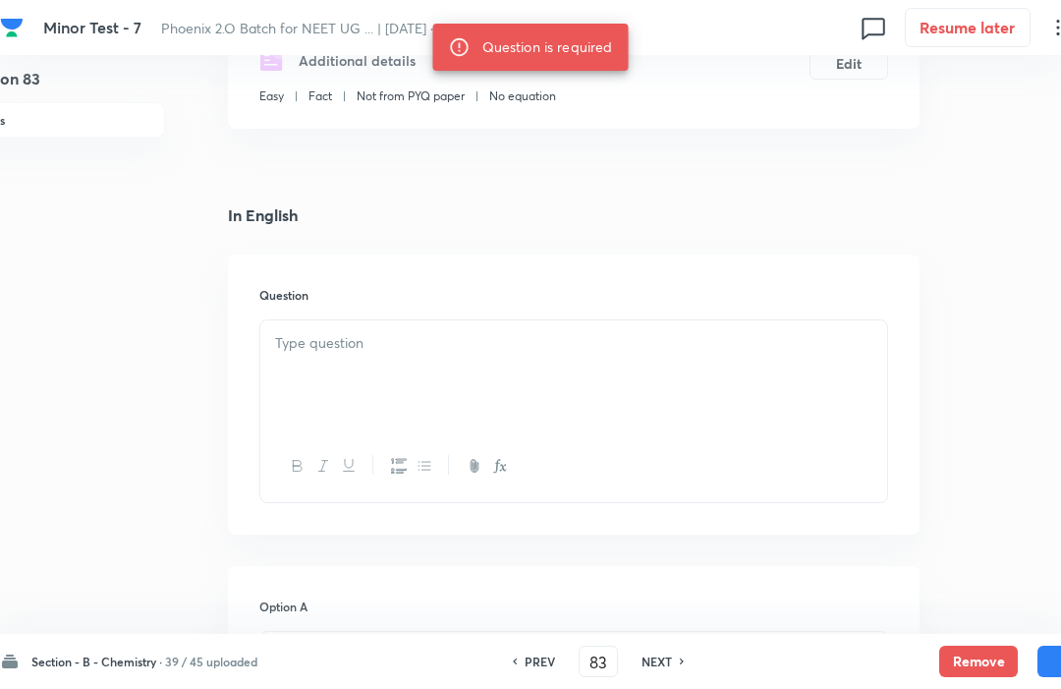
click at [303, 340] on p at bounding box center [573, 343] width 597 height 23
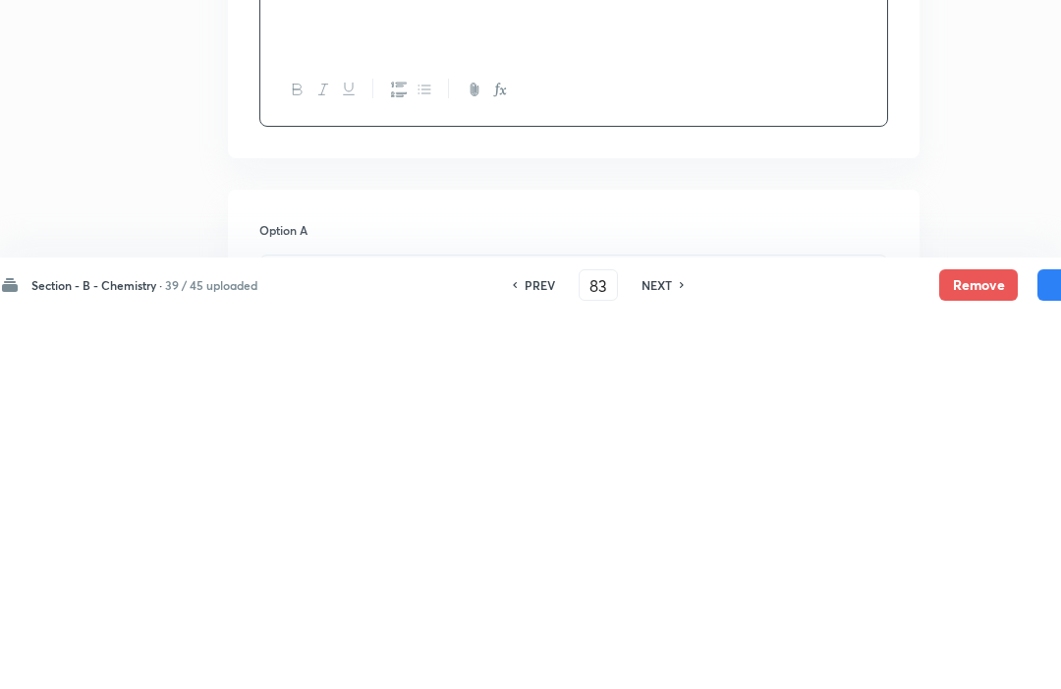
scroll to position [379, 55]
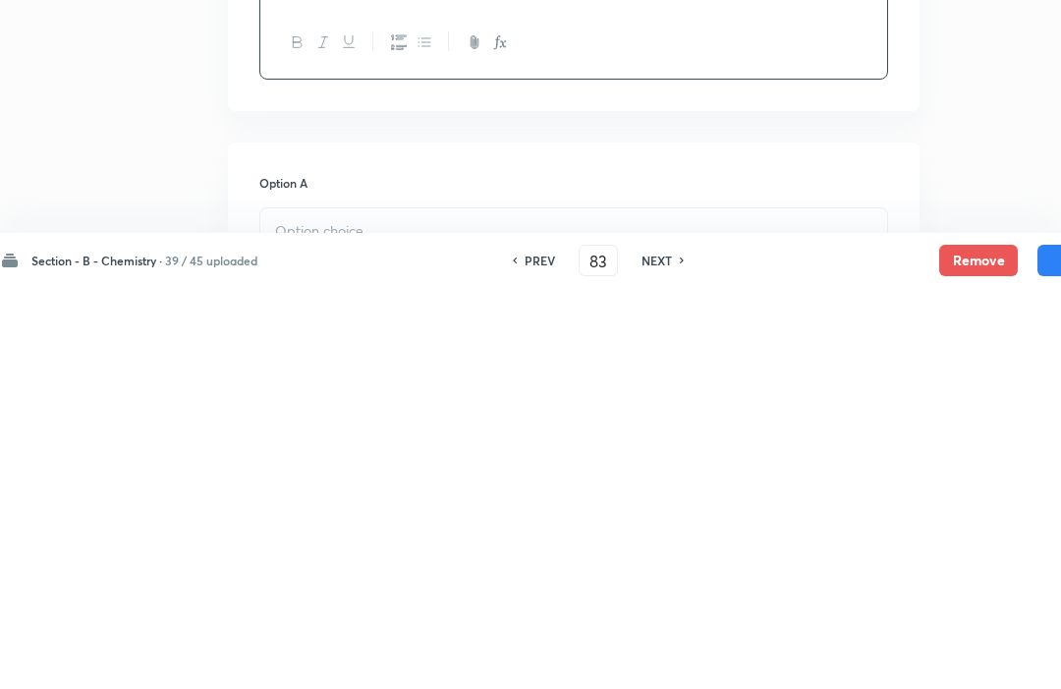
click at [302, 609] on div at bounding box center [573, 664] width 627 height 110
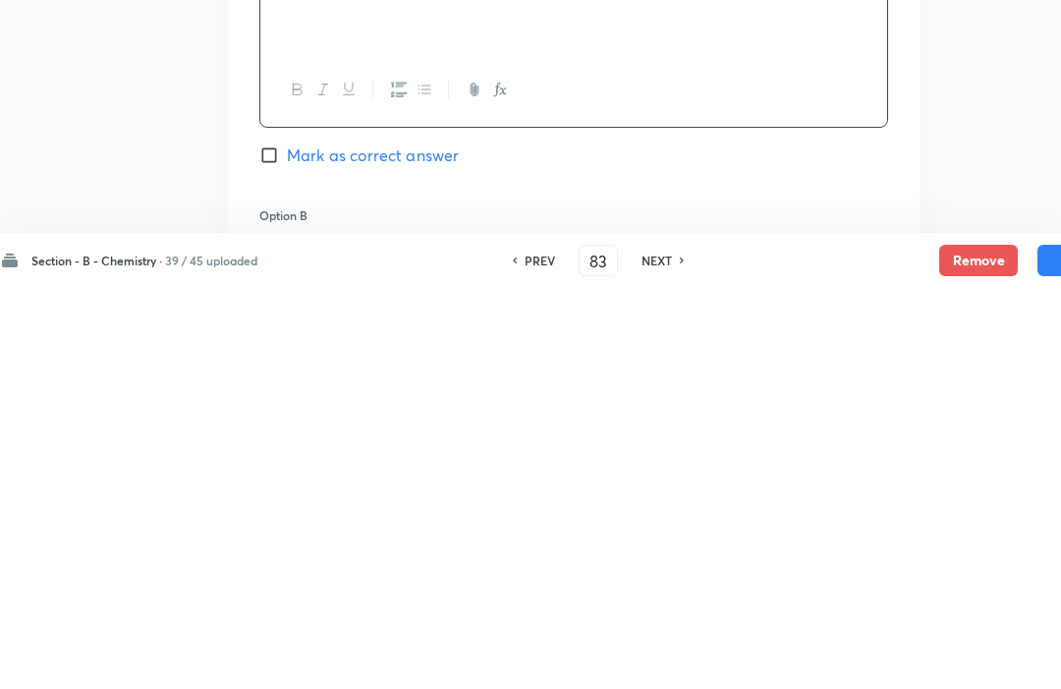
scroll to position [650, 55]
click at [289, 635] on div at bounding box center [573, 690] width 627 height 110
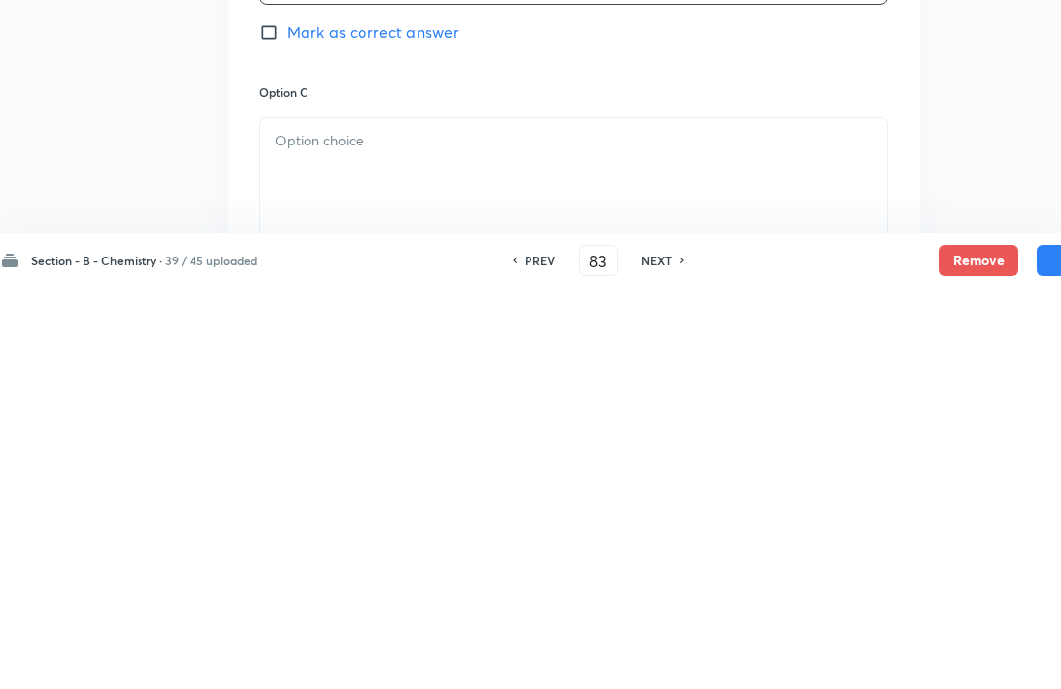
scroll to position [1065, 55]
click at [286, 516] on div at bounding box center [573, 571] width 627 height 110
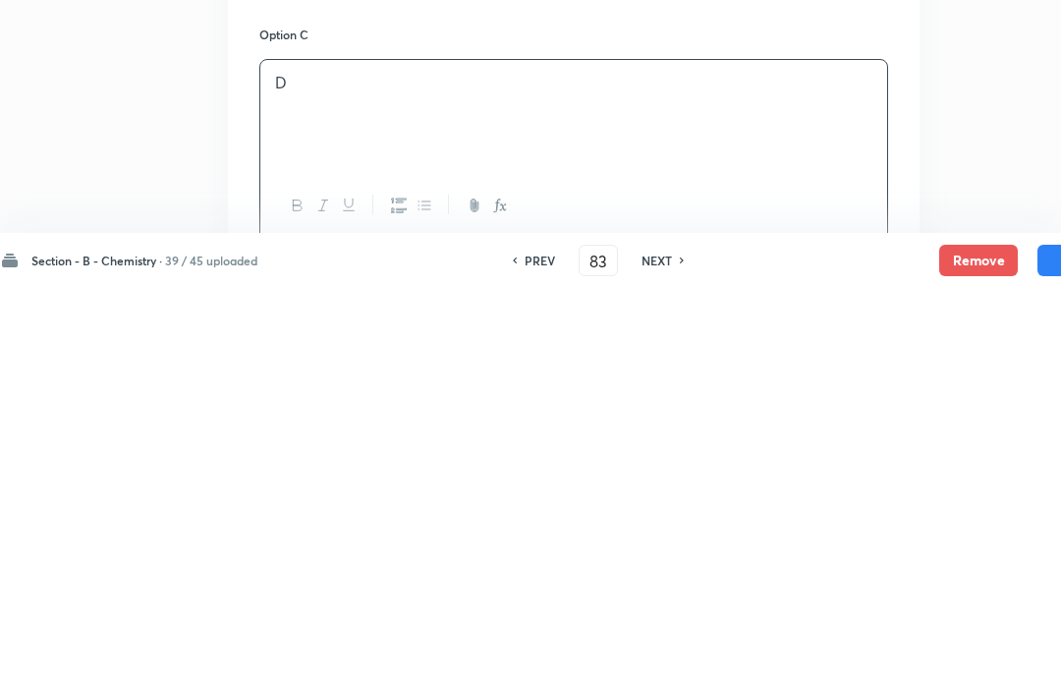
click at [266, 662] on input "Mark as correct answer" at bounding box center [273, 672] width 28 height 20
checkbox input "true"
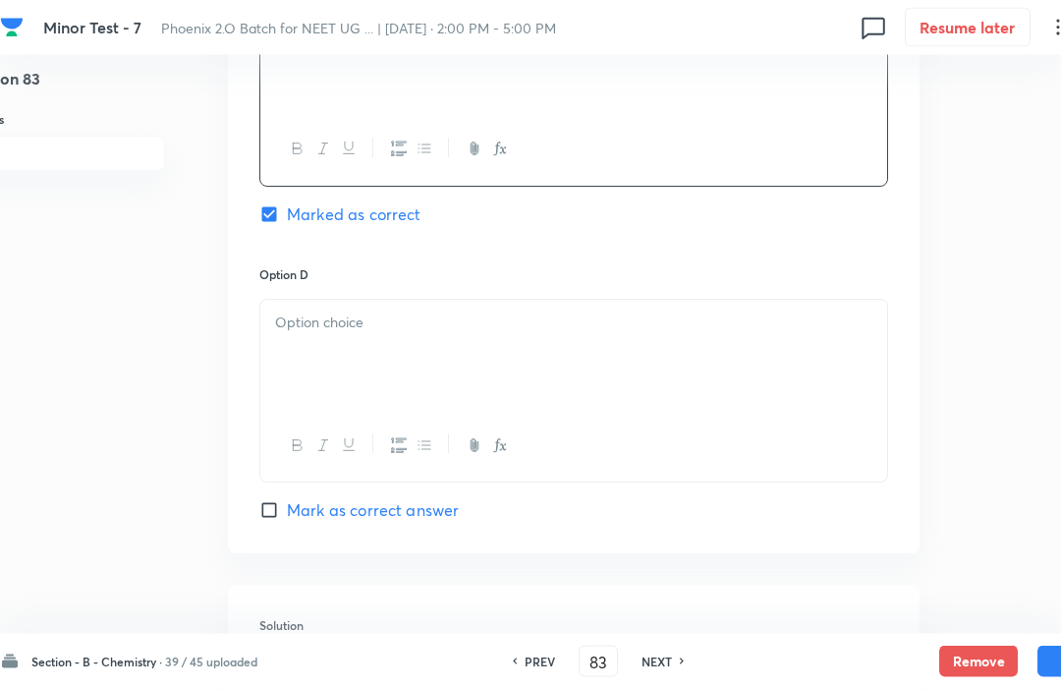
scroll to position [1585, 55]
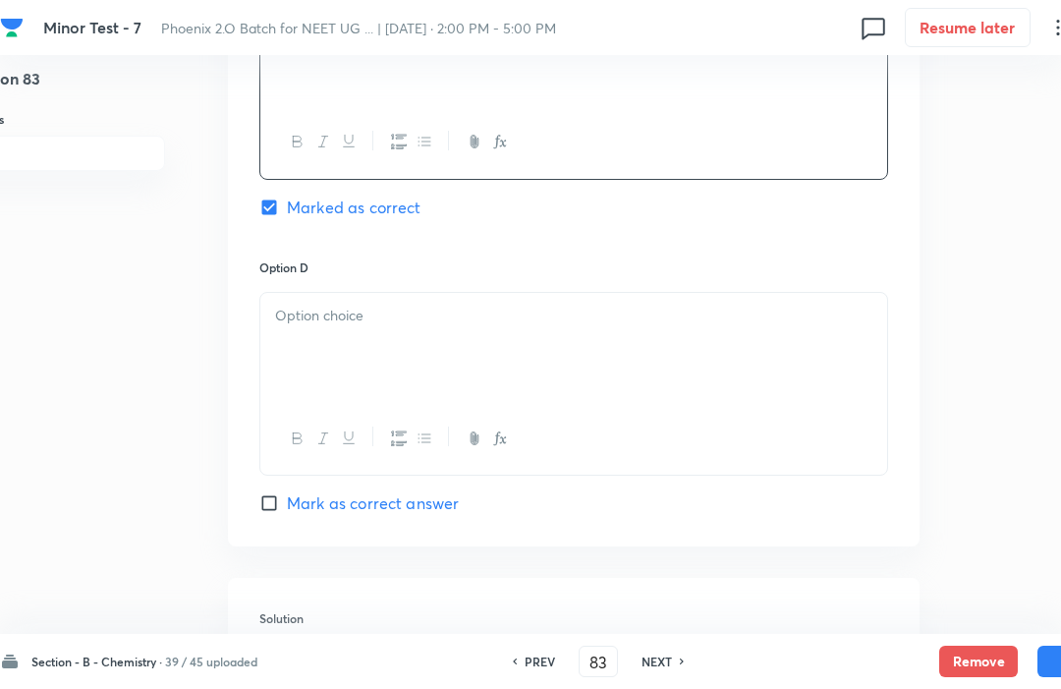
click at [294, 336] on div at bounding box center [573, 348] width 627 height 110
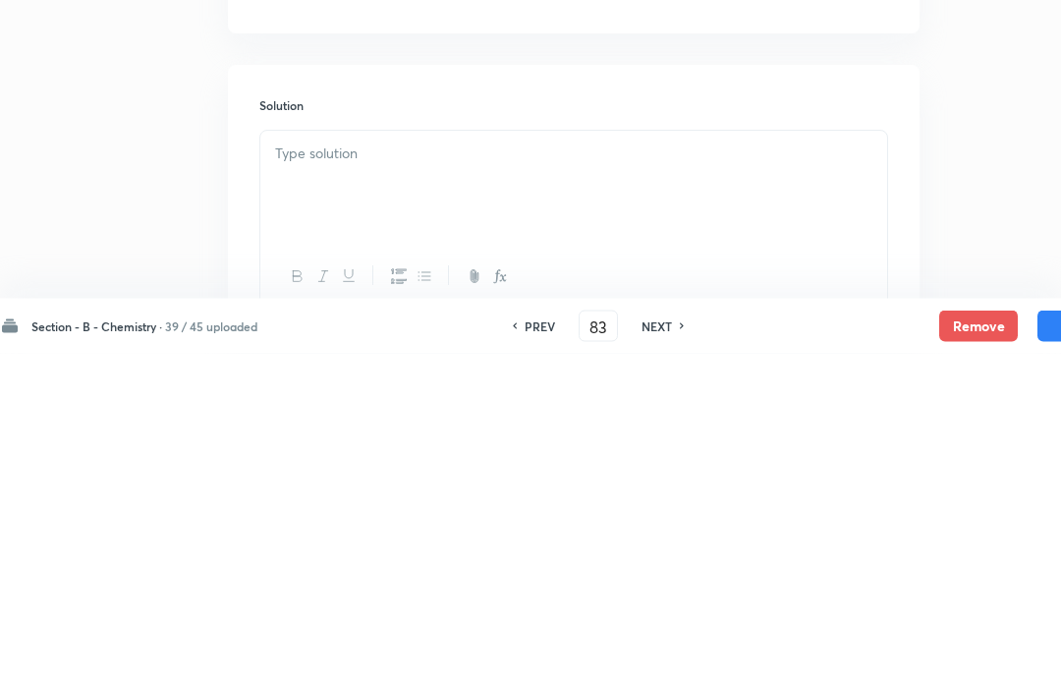
scroll to position [1775, 55]
click at [270, 454] on div at bounding box center [573, 509] width 627 height 110
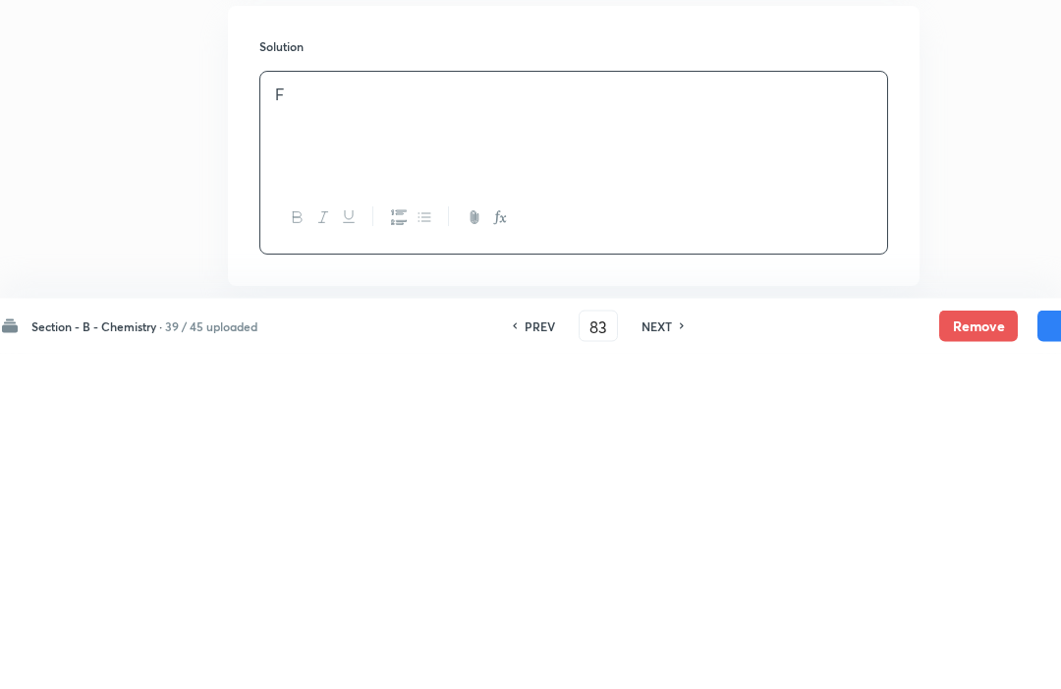
click at [1048, 646] on button "Save" at bounding box center [1077, 661] width 79 height 31
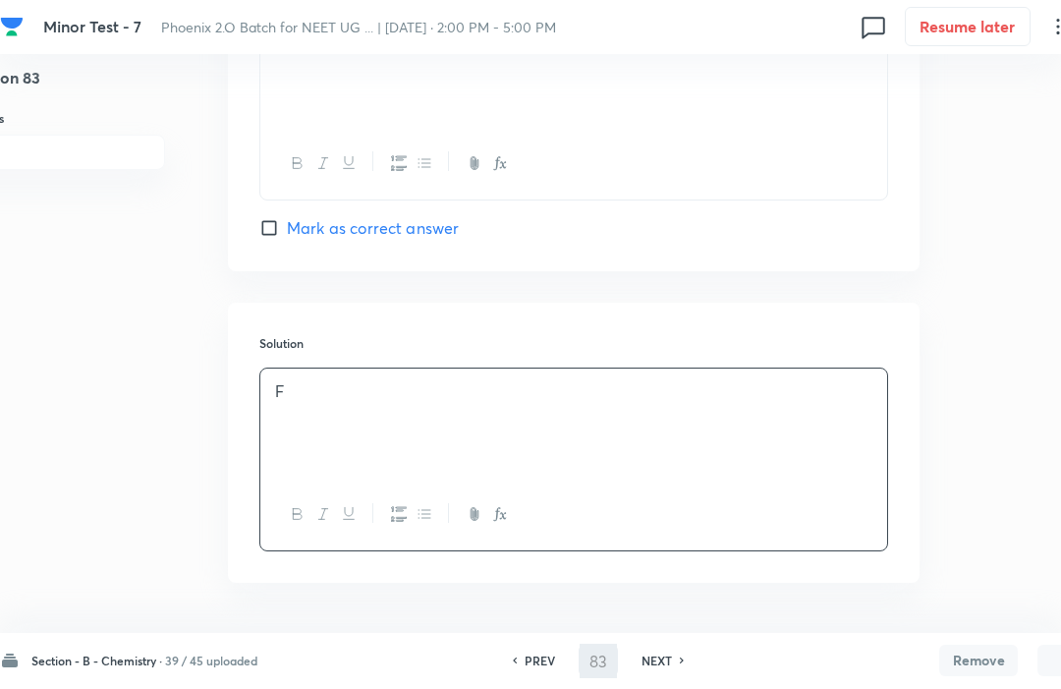
type input "84"
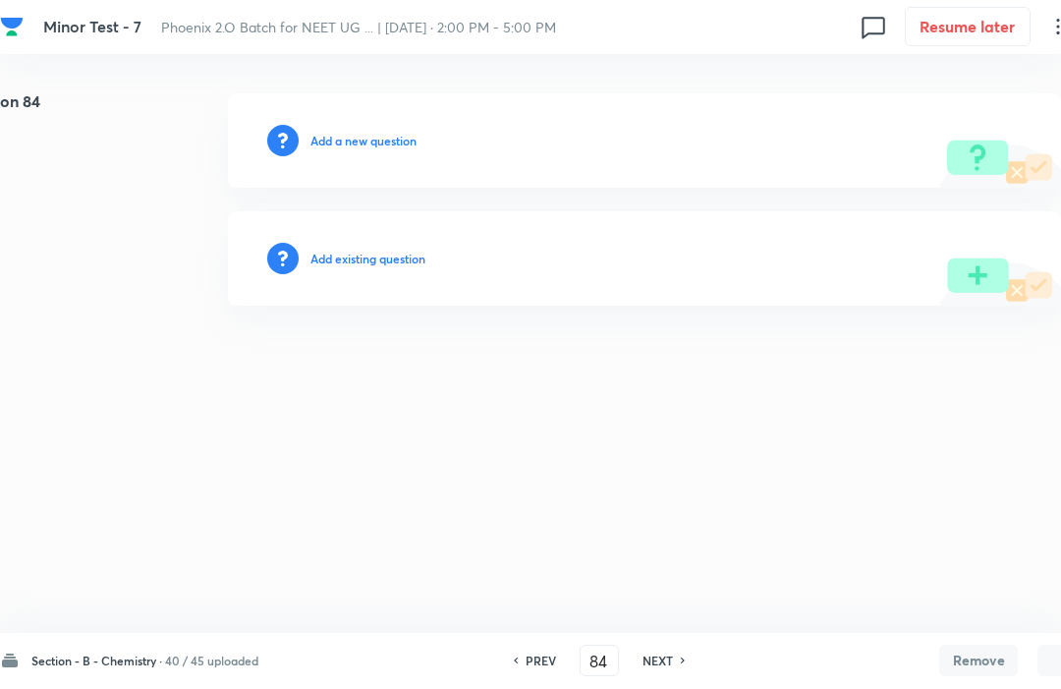
scroll to position [0, 55]
click at [332, 142] on h6 "Add a new question" at bounding box center [363, 142] width 106 height 18
click at [364, 138] on h6 "Choose a question type" at bounding box center [373, 142] width 127 height 18
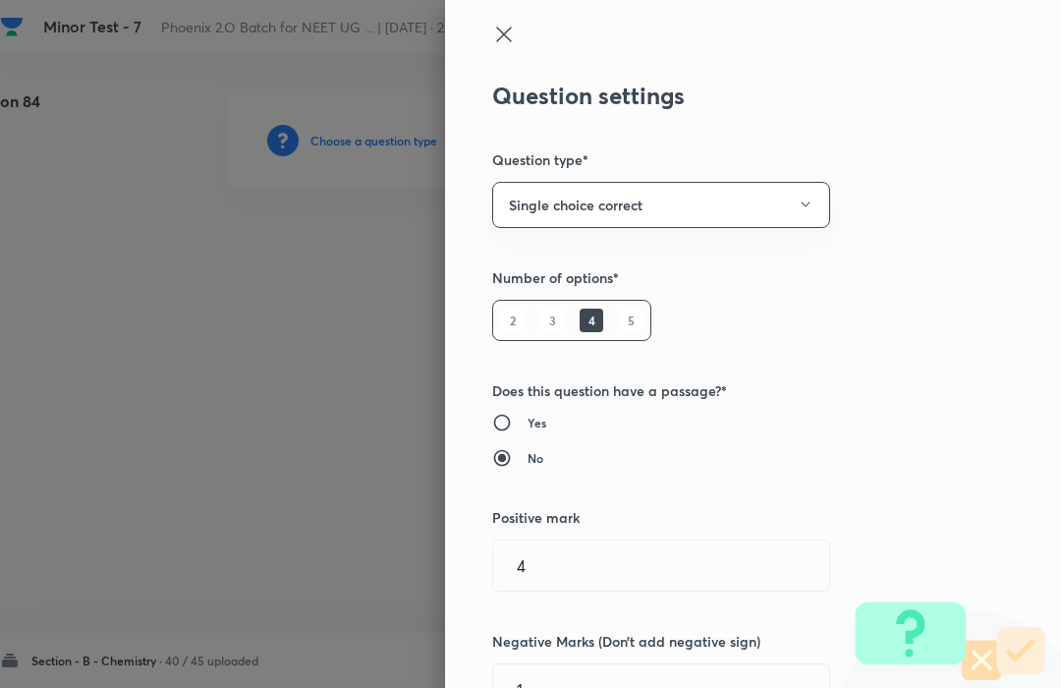
type input "Chemistry"
type input "Organic Chemistry"
type input "Isomerism"
type input "Structural Isomerism"
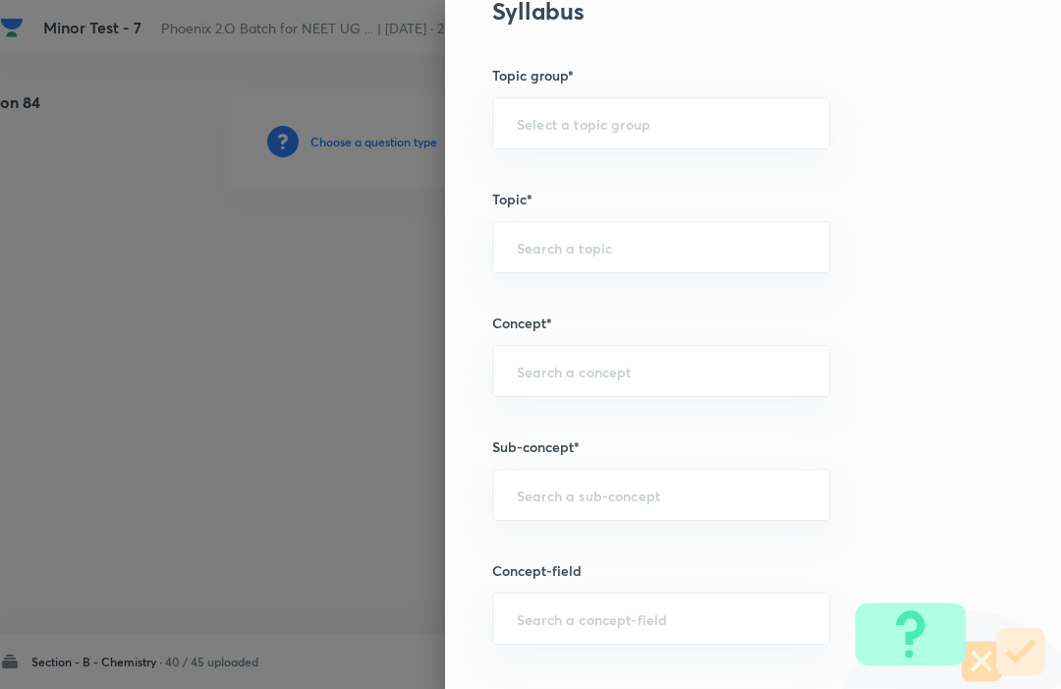
scroll to position [850, 0]
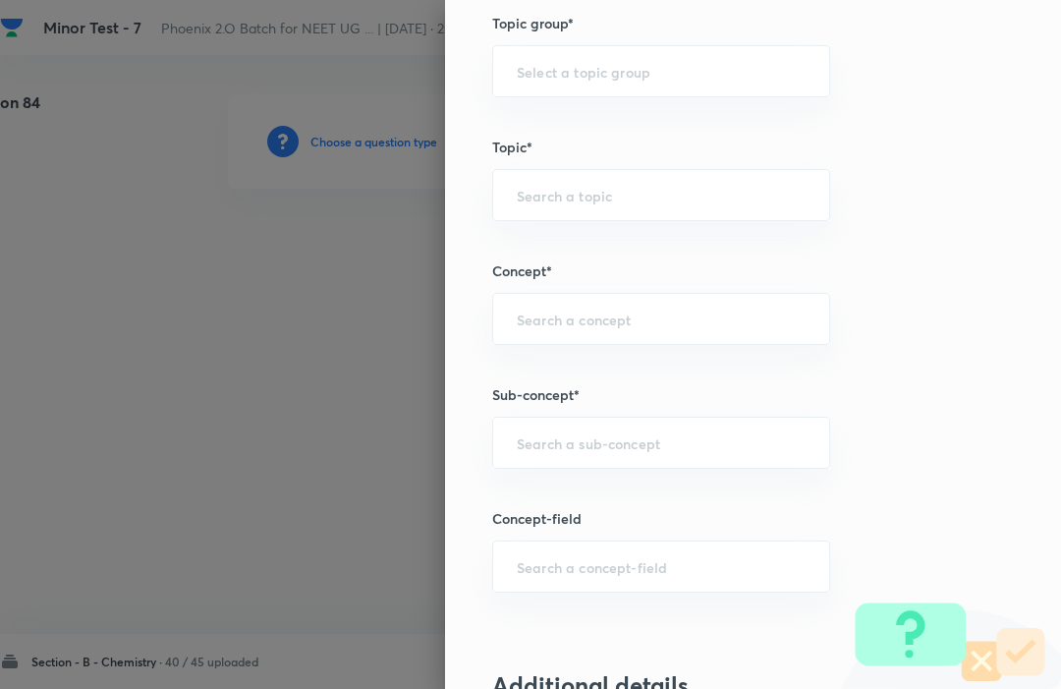
click at [525, 320] on input "text" at bounding box center [661, 319] width 289 height 19
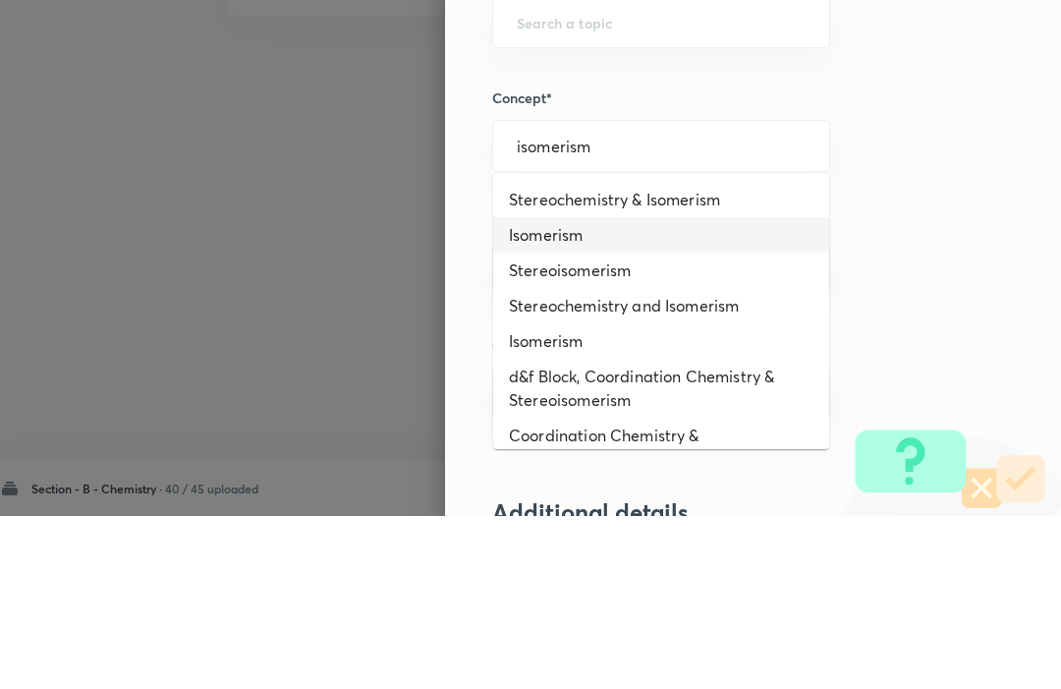
click at [542, 390] on li "Isomerism" at bounding box center [661, 407] width 336 height 35
type input "isomerism"
type input "Isomerism"
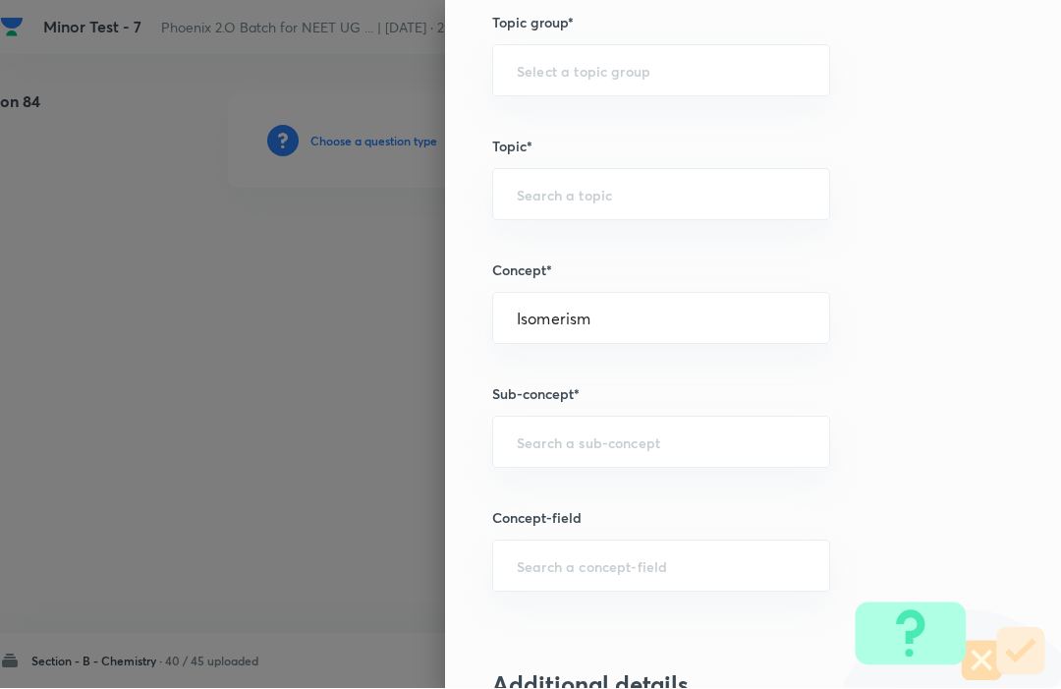
type input "Chemistry"
type input "Organic Chemistry"
click at [528, 437] on input "text" at bounding box center [661, 442] width 289 height 19
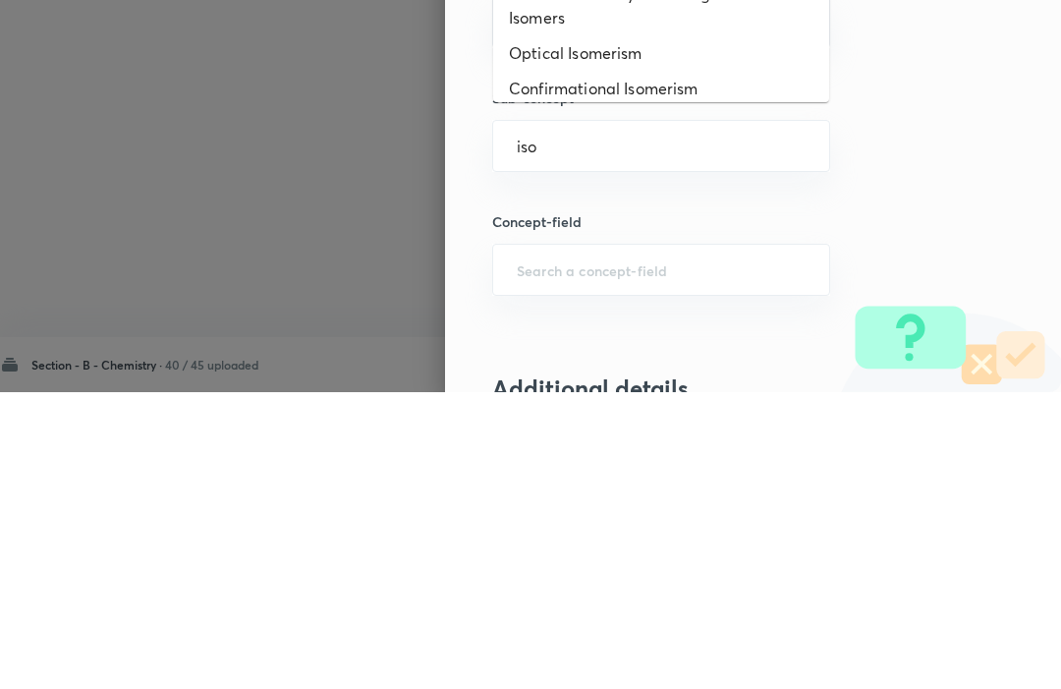
click at [545, 273] on li "Nomenclature Systems of geometrical Isomers" at bounding box center [661, 302] width 336 height 59
type input "iso"
type input "Nomenclature Systems of geometrical Isomers"
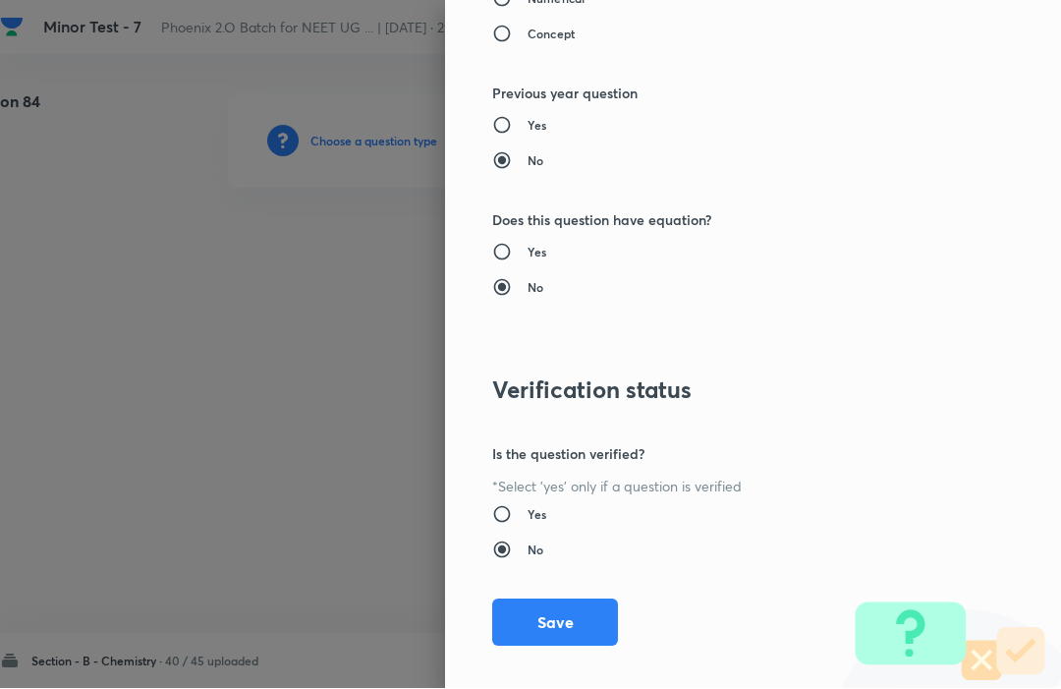
scroll to position [1917, 0]
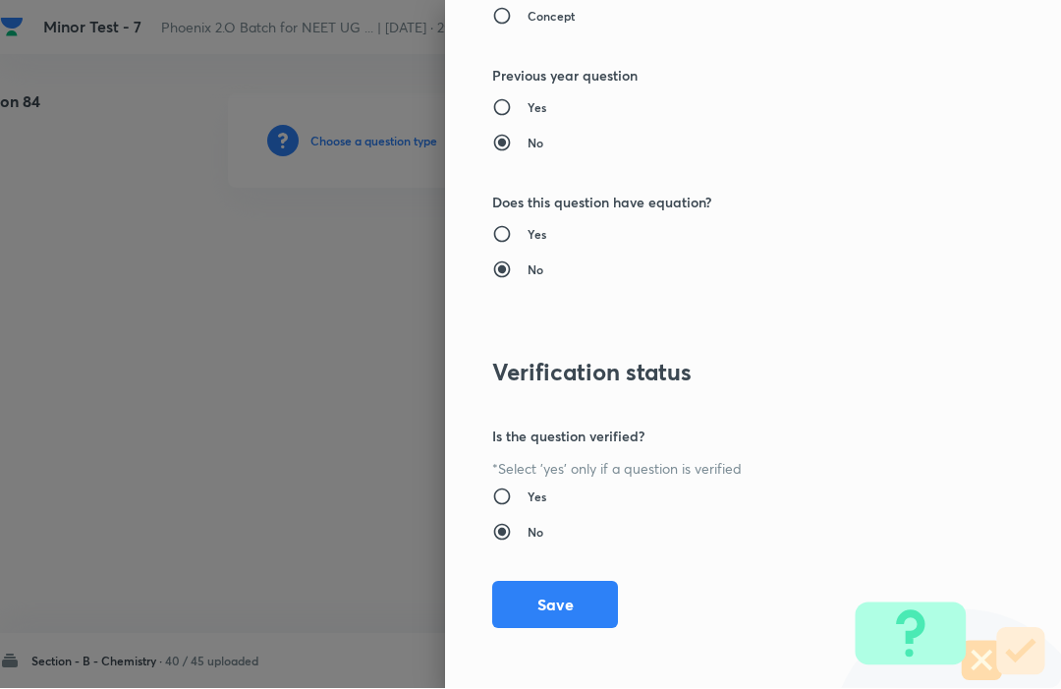
click at [903, 325] on div "Question settings Question type* Single choice correct Number of options* 2 3 4…" at bounding box center [753, 344] width 616 height 689
click at [541, 594] on button "Save" at bounding box center [555, 605] width 126 height 47
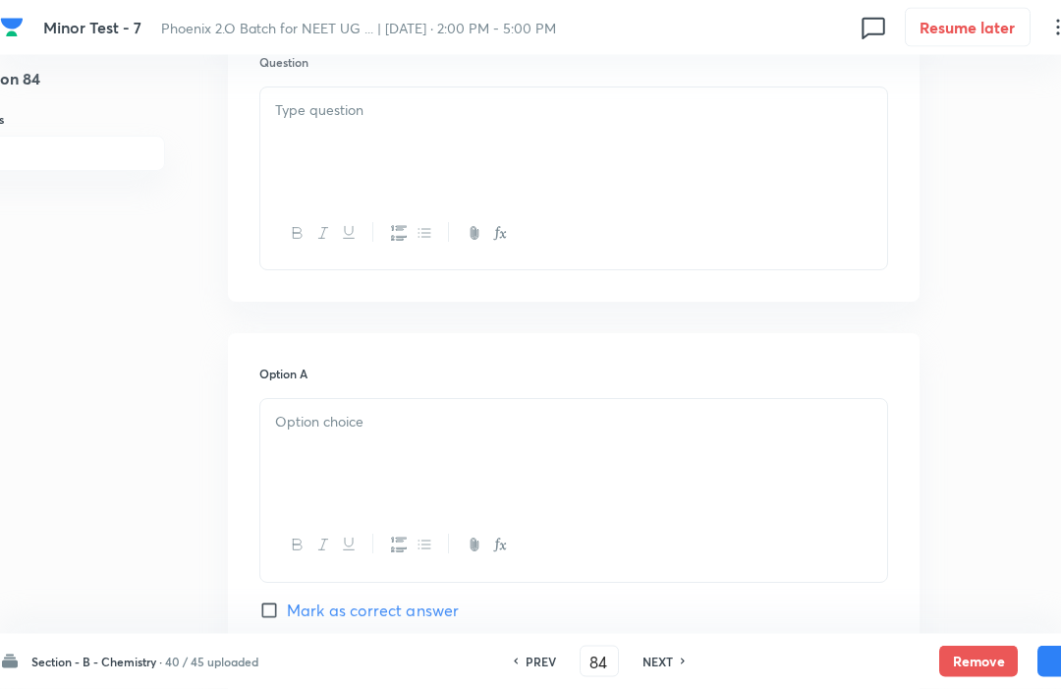
scroll to position [570, 55]
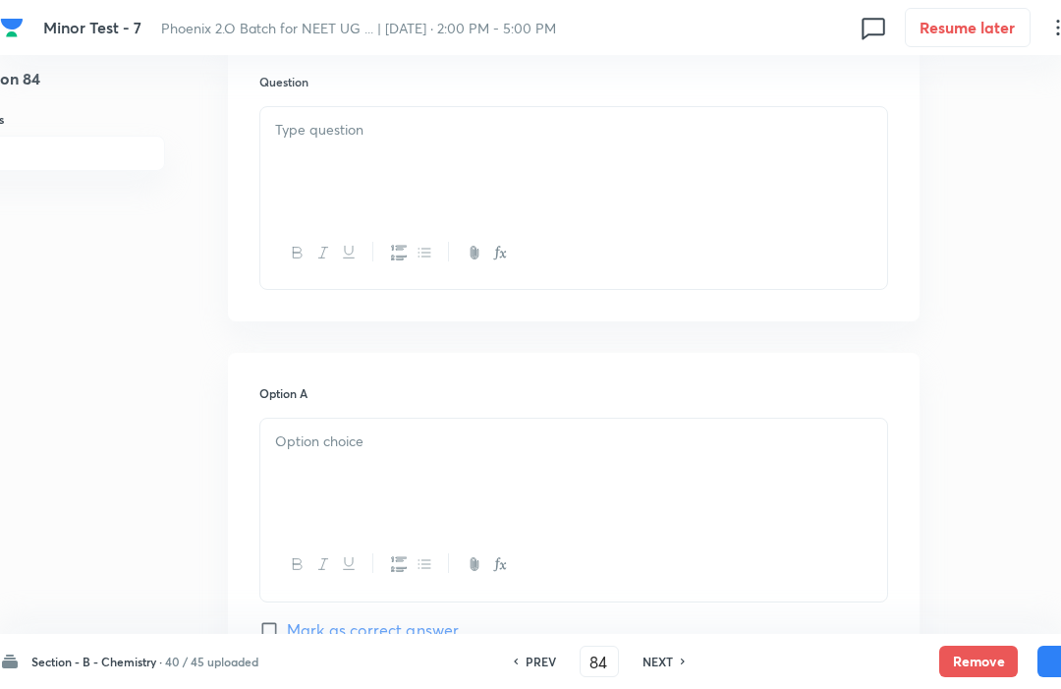
click at [304, 150] on div at bounding box center [573, 162] width 627 height 110
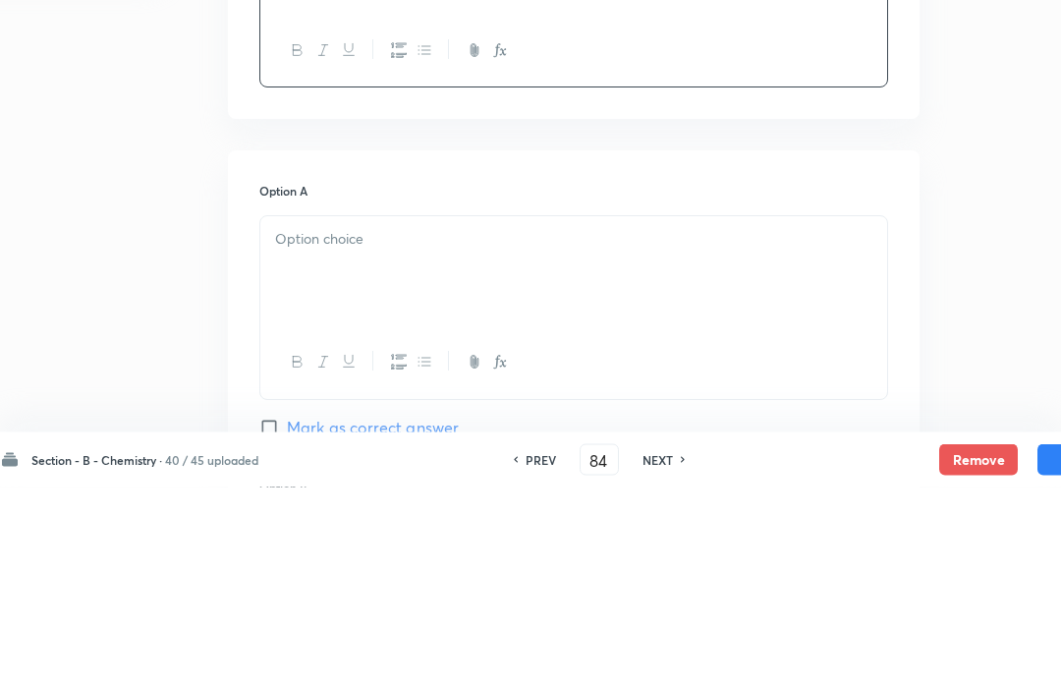
click at [300, 419] on div at bounding box center [573, 474] width 627 height 110
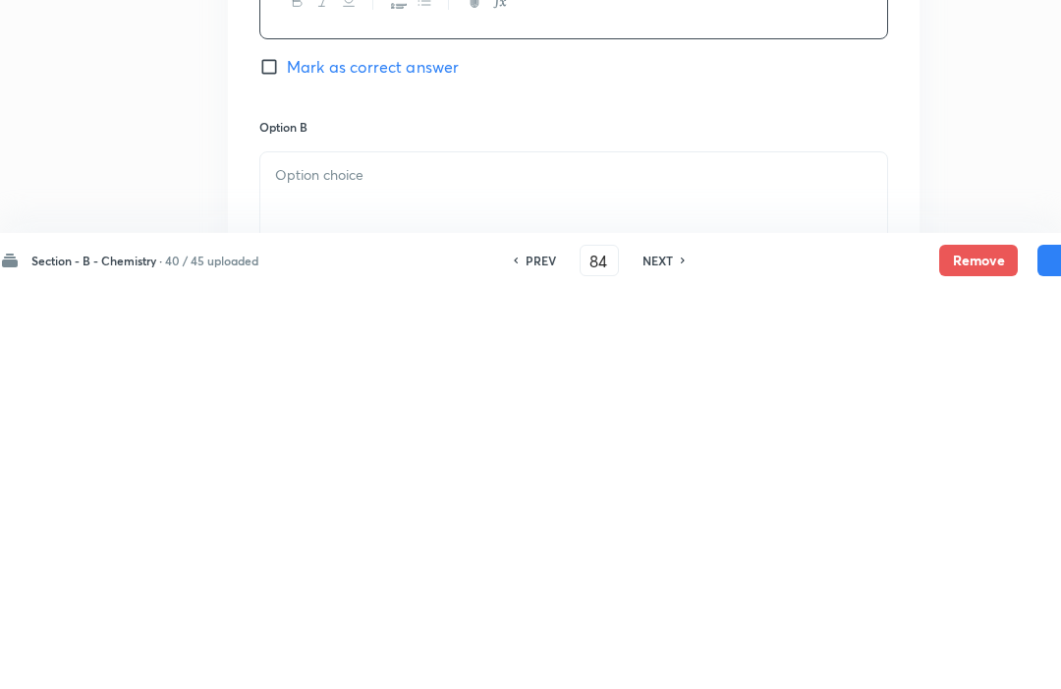
scroll to position [775, 55]
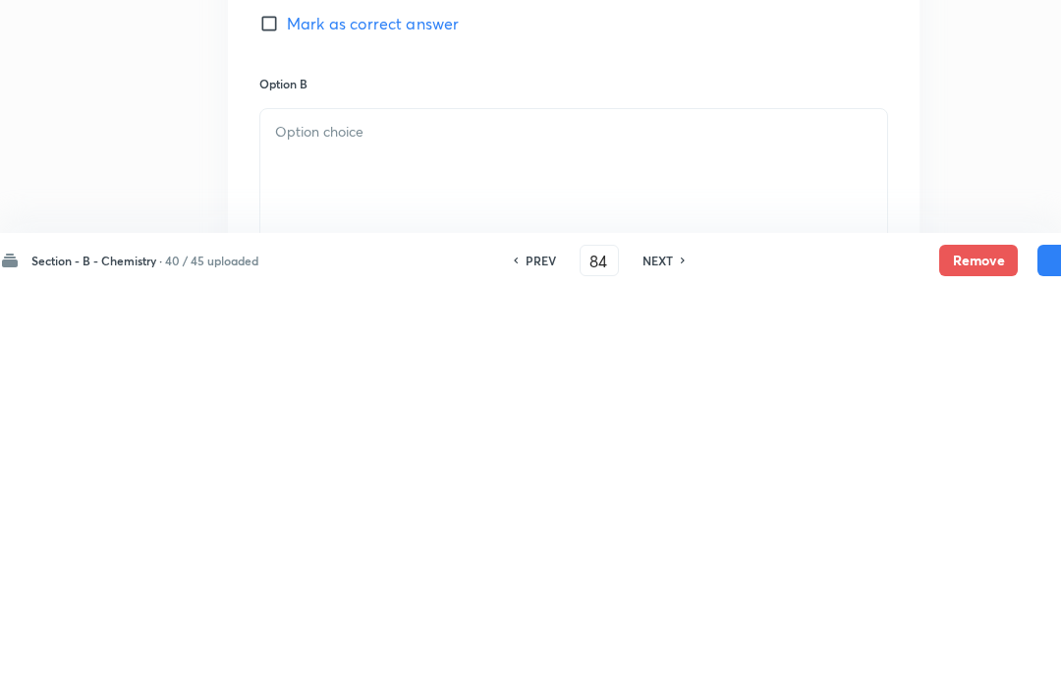
click at [288, 522] on p at bounding box center [573, 533] width 597 height 23
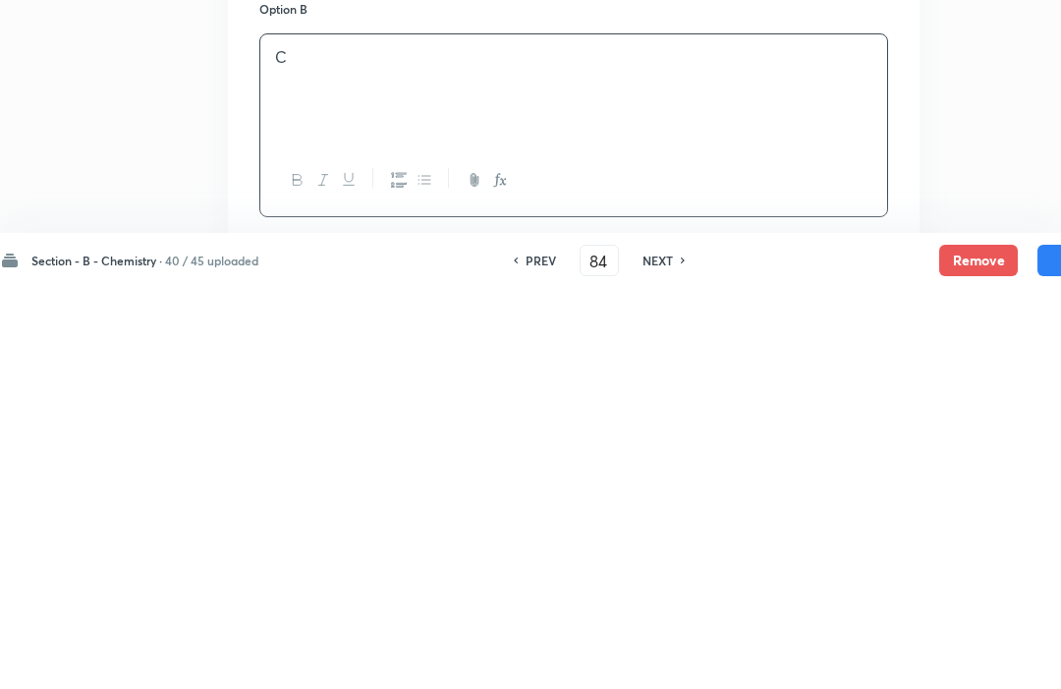
click at [271, 636] on input "Mark as correct answer" at bounding box center [273, 646] width 28 height 20
checkbox input "true"
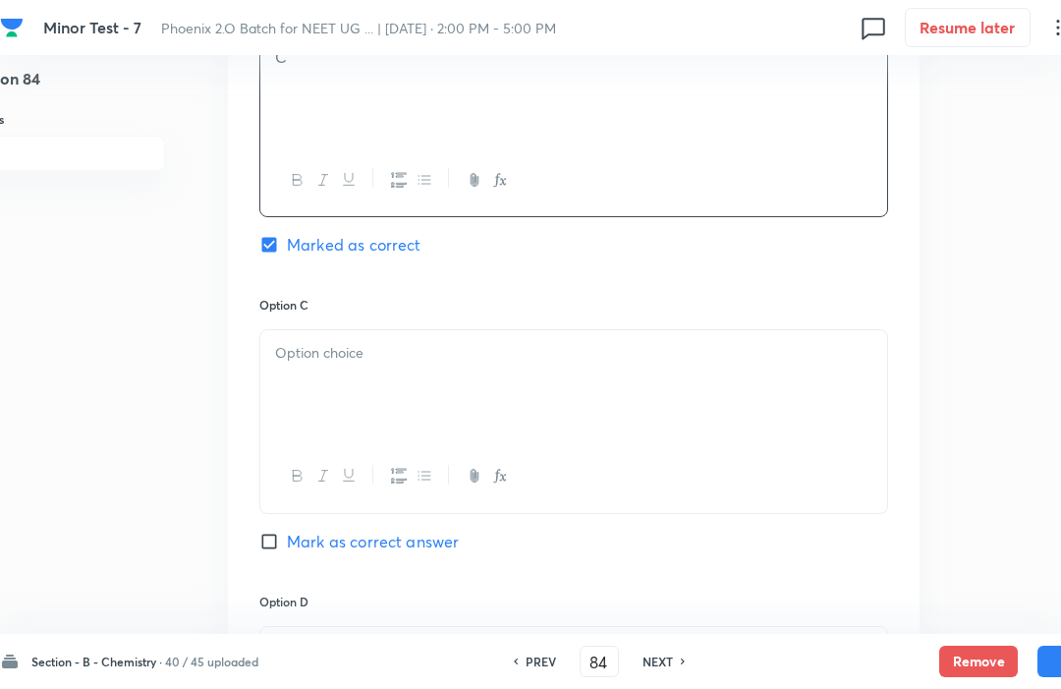
click at [308, 365] on div at bounding box center [573, 385] width 627 height 110
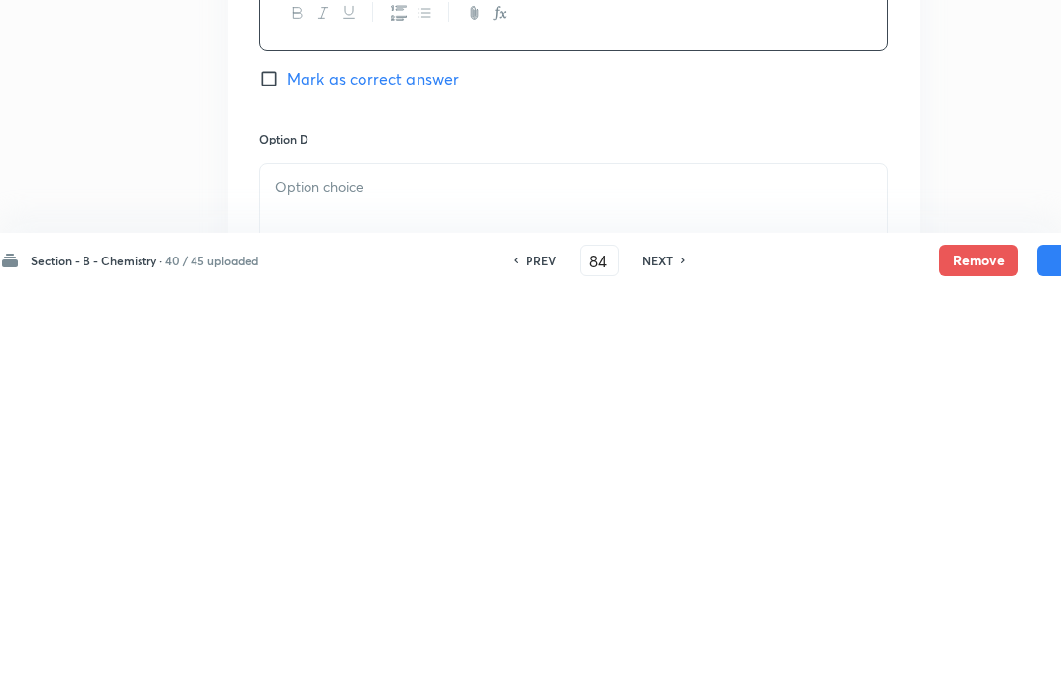
scroll to position [1332, 55]
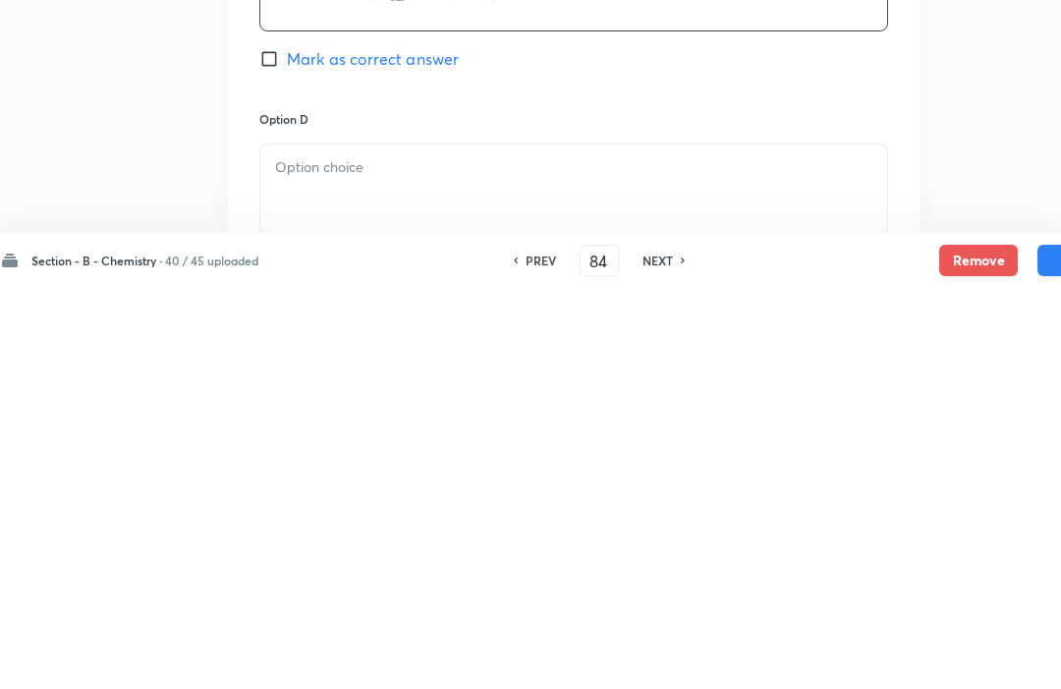
click at [283, 557] on p at bounding box center [573, 568] width 597 height 23
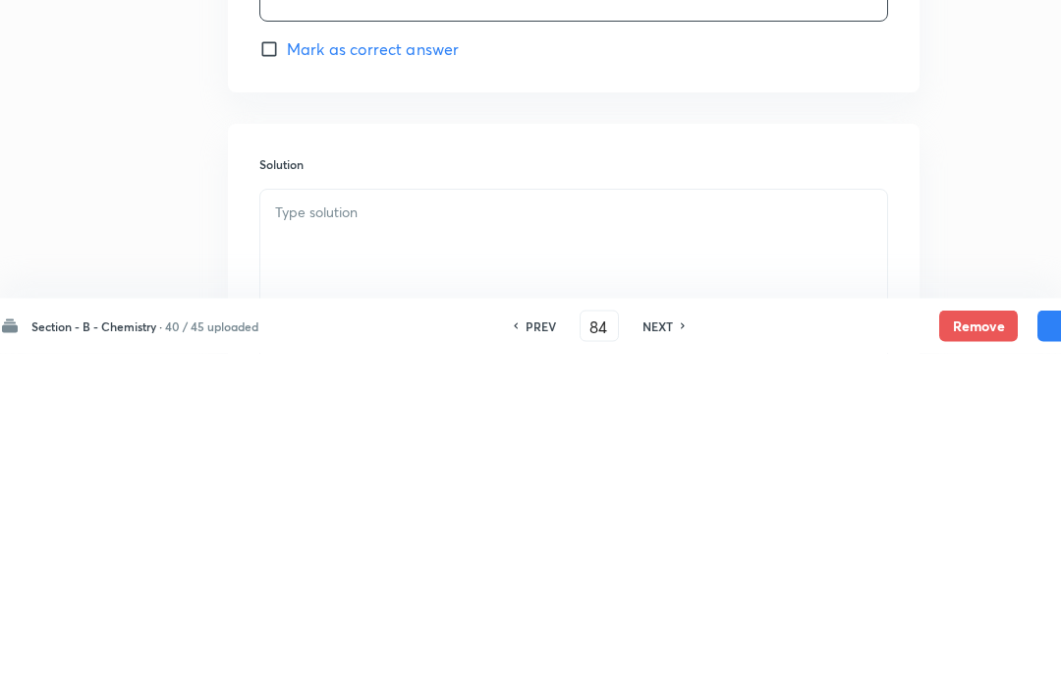
scroll to position [1705, 55]
click at [303, 524] on div at bounding box center [573, 579] width 627 height 110
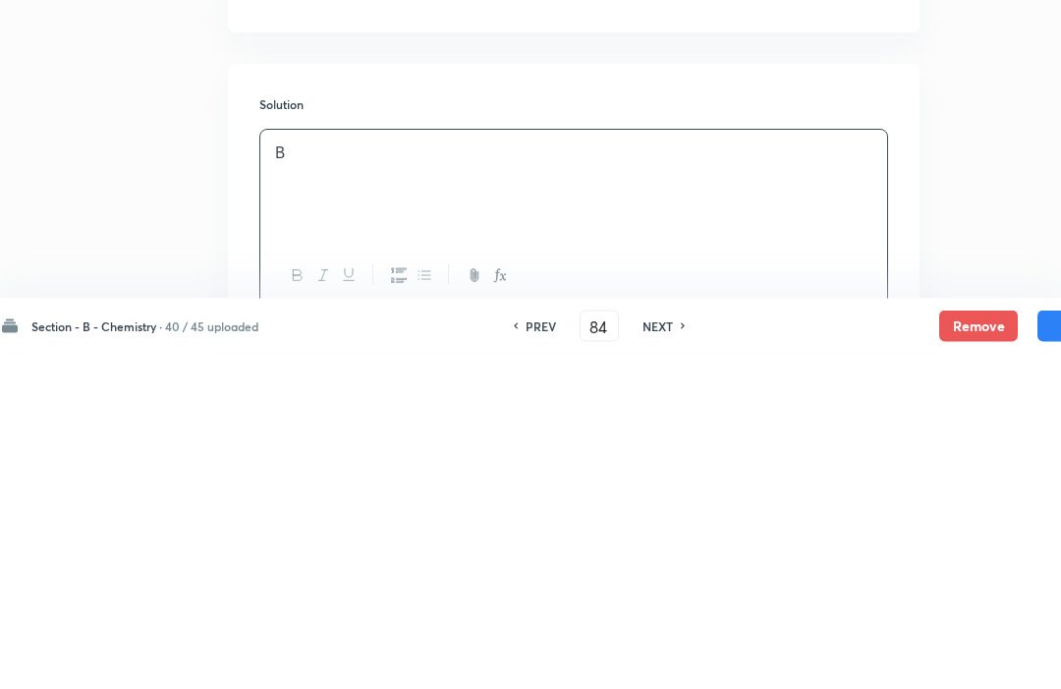
click at [1043, 646] on button "Save" at bounding box center [1077, 661] width 79 height 31
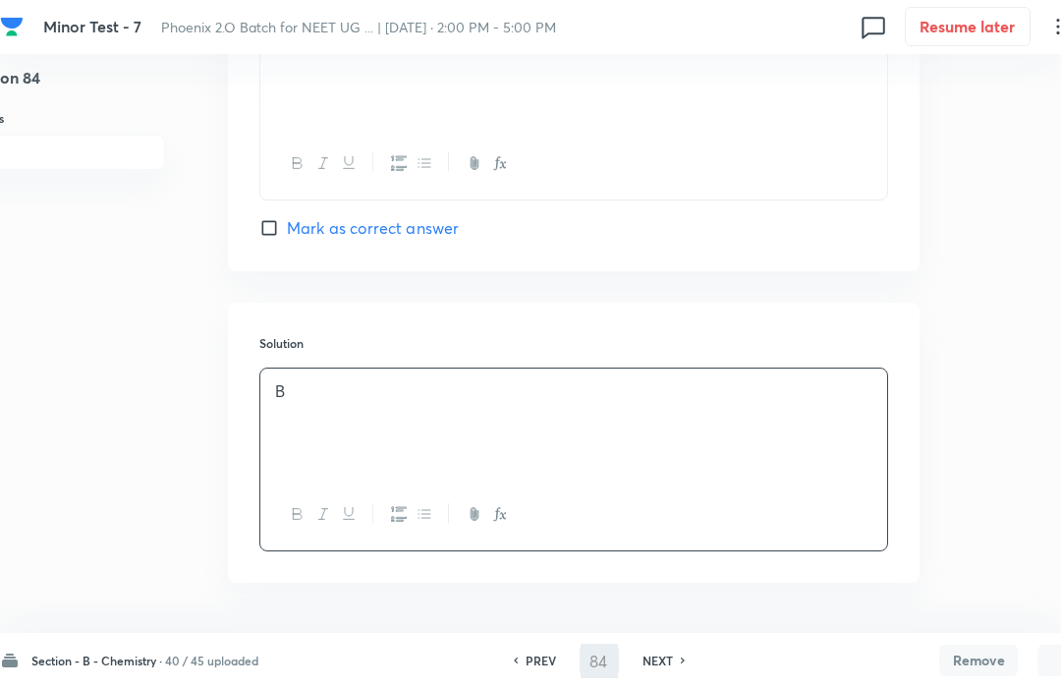
type input "85"
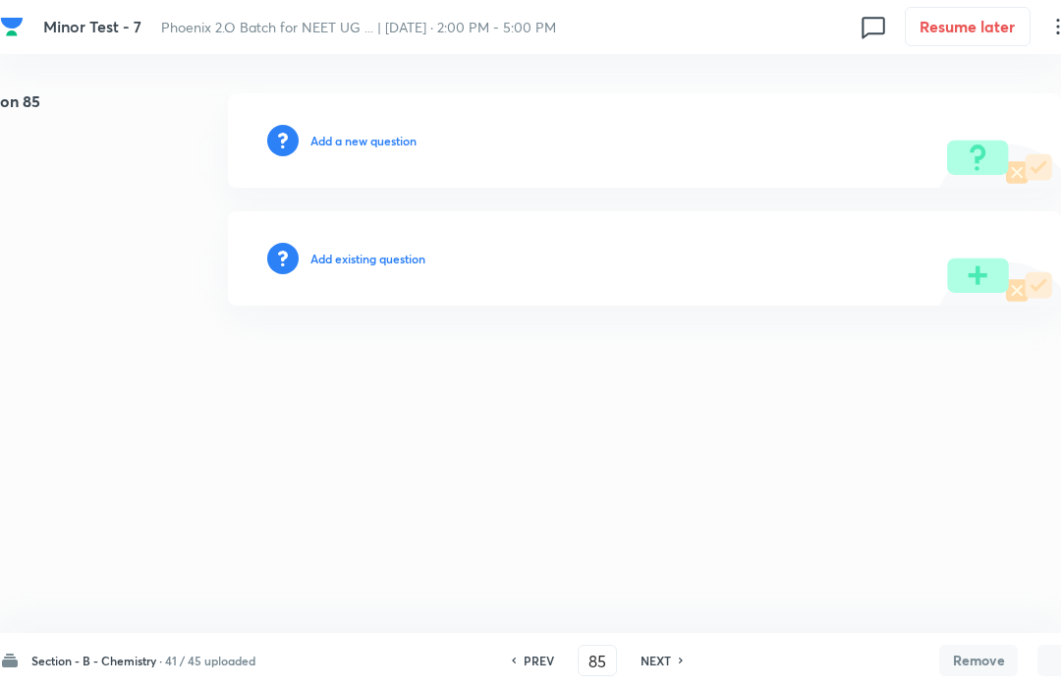
click at [352, 146] on h6 "Add a new question" at bounding box center [363, 142] width 106 height 18
click at [353, 141] on h6 "Choose a question type" at bounding box center [373, 142] width 127 height 18
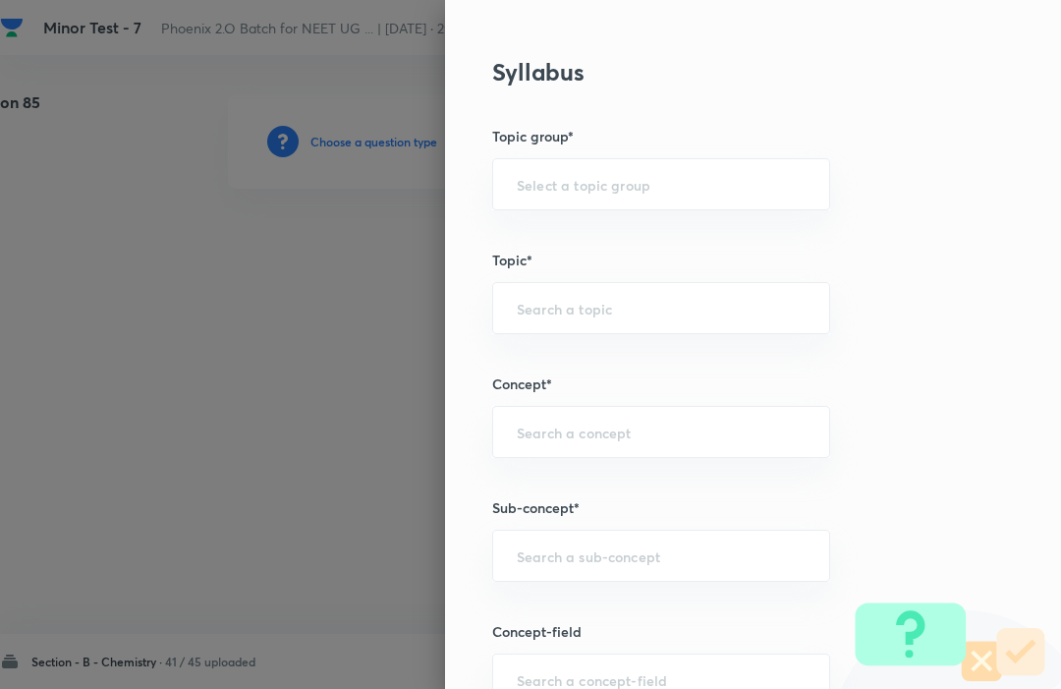
scroll to position [774, 0]
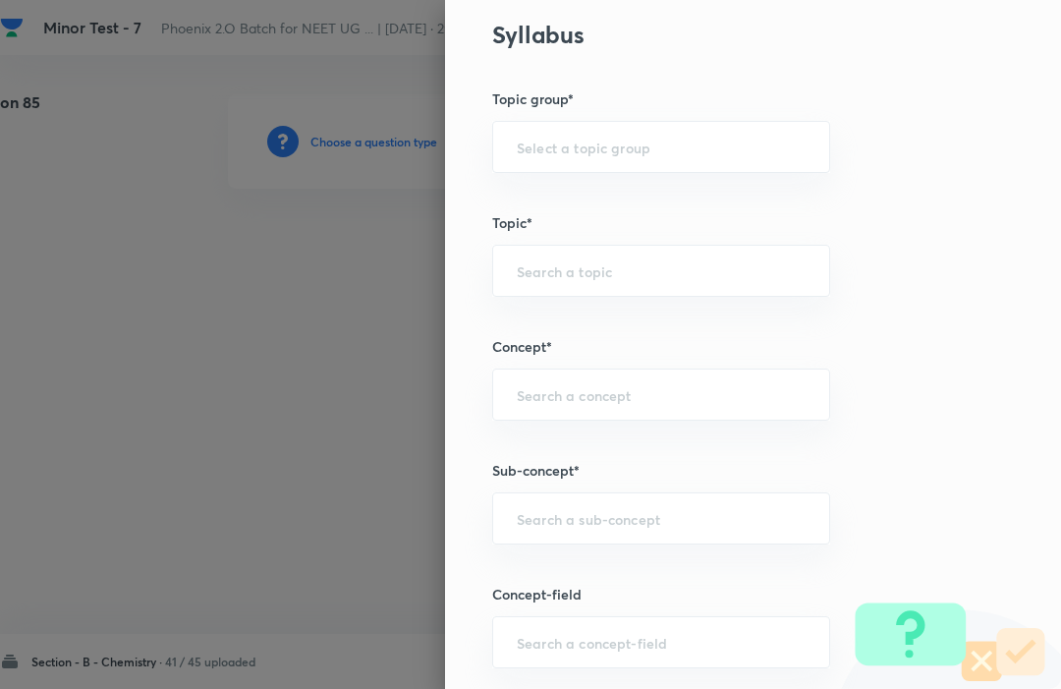
click at [523, 389] on input "text" at bounding box center [661, 394] width 289 height 19
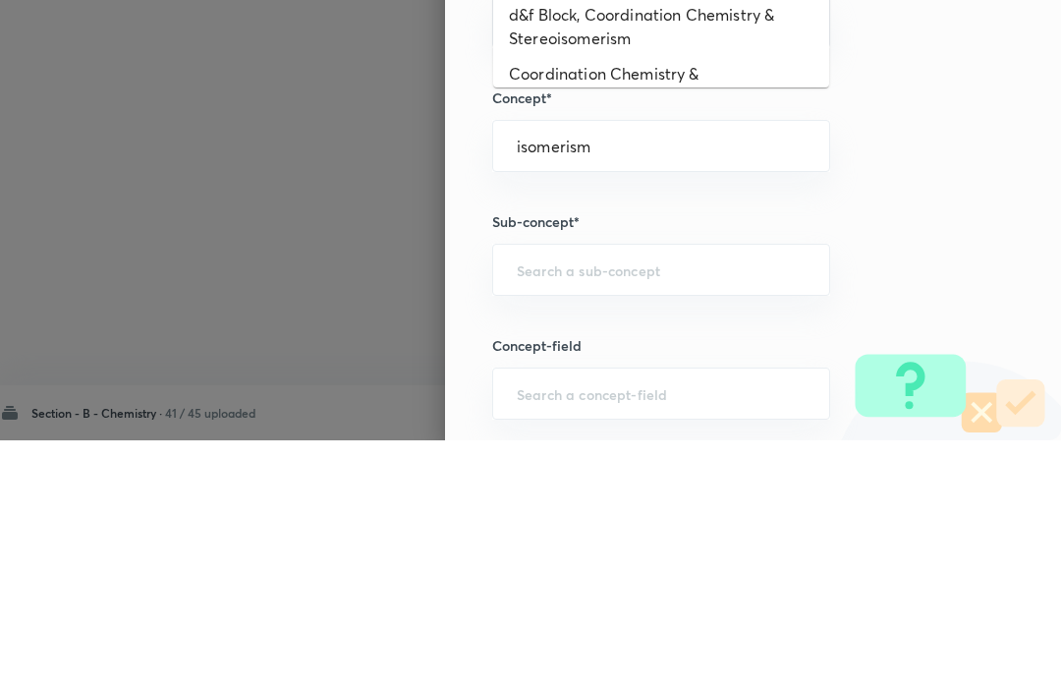
type input "isomerism"
click at [908, 165] on div "Question settings Question type* Single choice correct Number of options* 2 3 4…" at bounding box center [753, 344] width 616 height 689
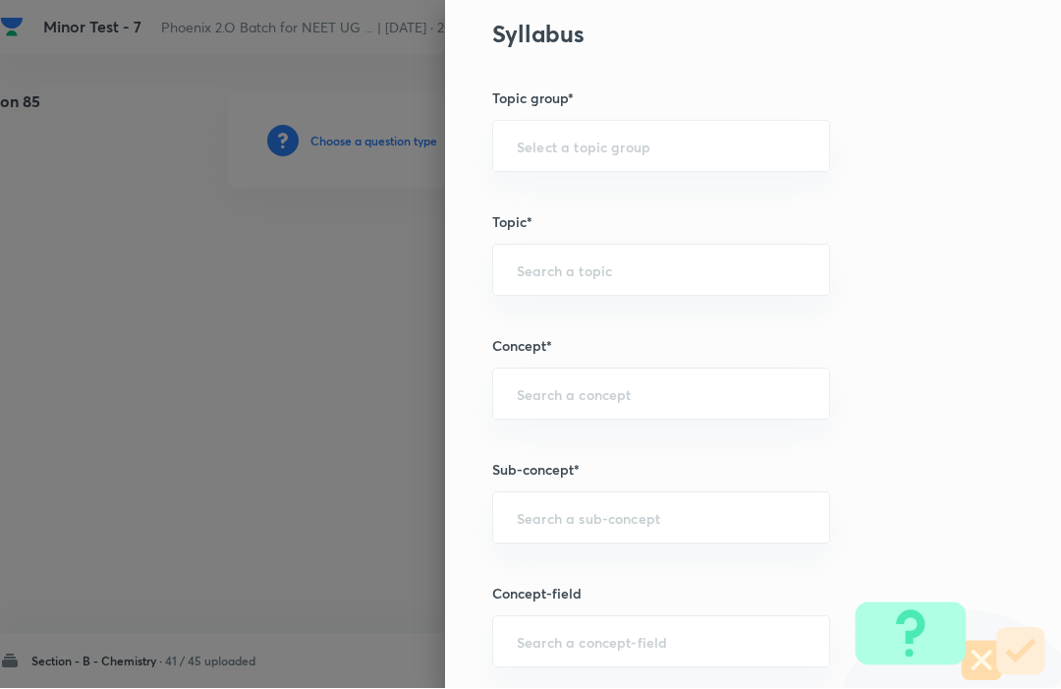
click at [528, 385] on input "text" at bounding box center [661, 394] width 289 height 19
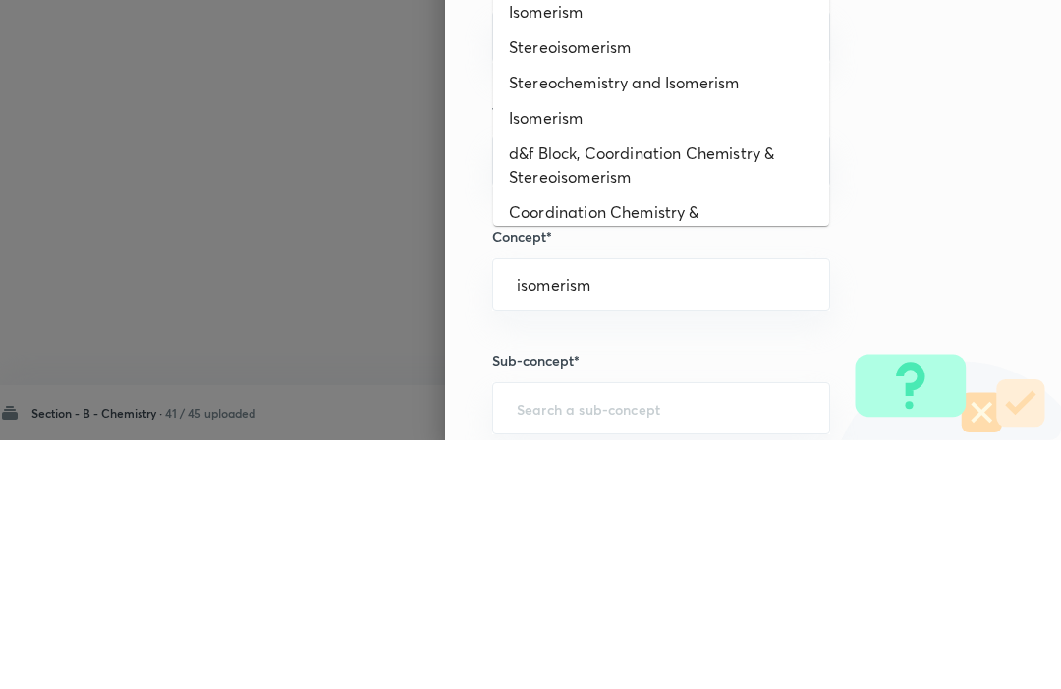
scroll to position [635, 0]
click at [536, 350] on li "Isomerism" at bounding box center [661, 367] width 336 height 35
type input "isomerism"
type input "Isomerism"
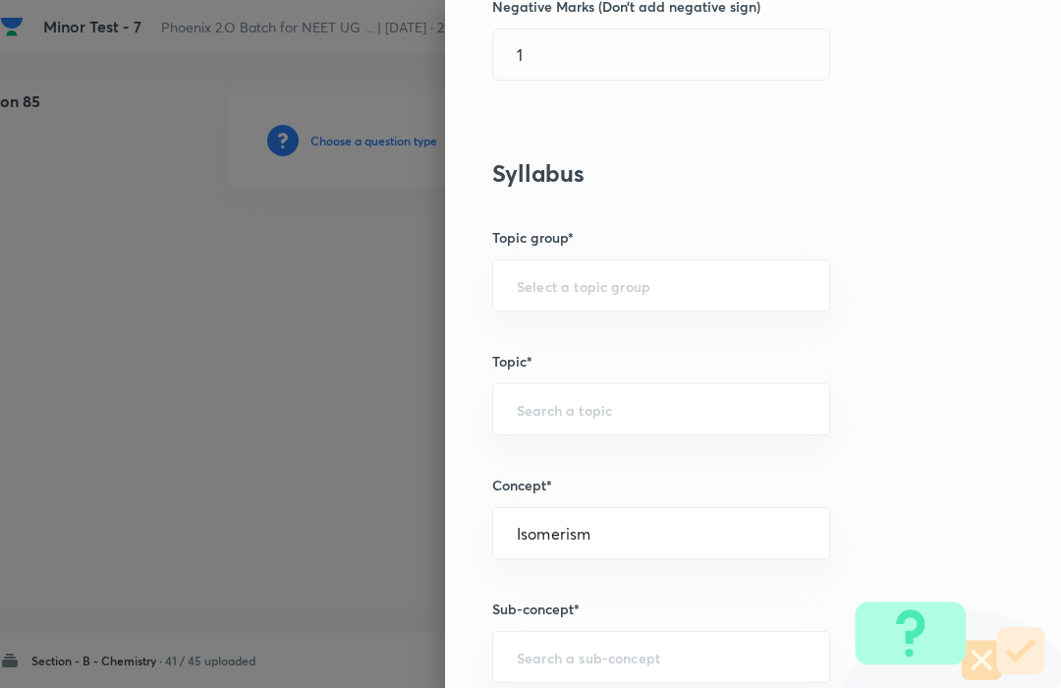
type input "Chemistry"
type input "Organic Chemistry"
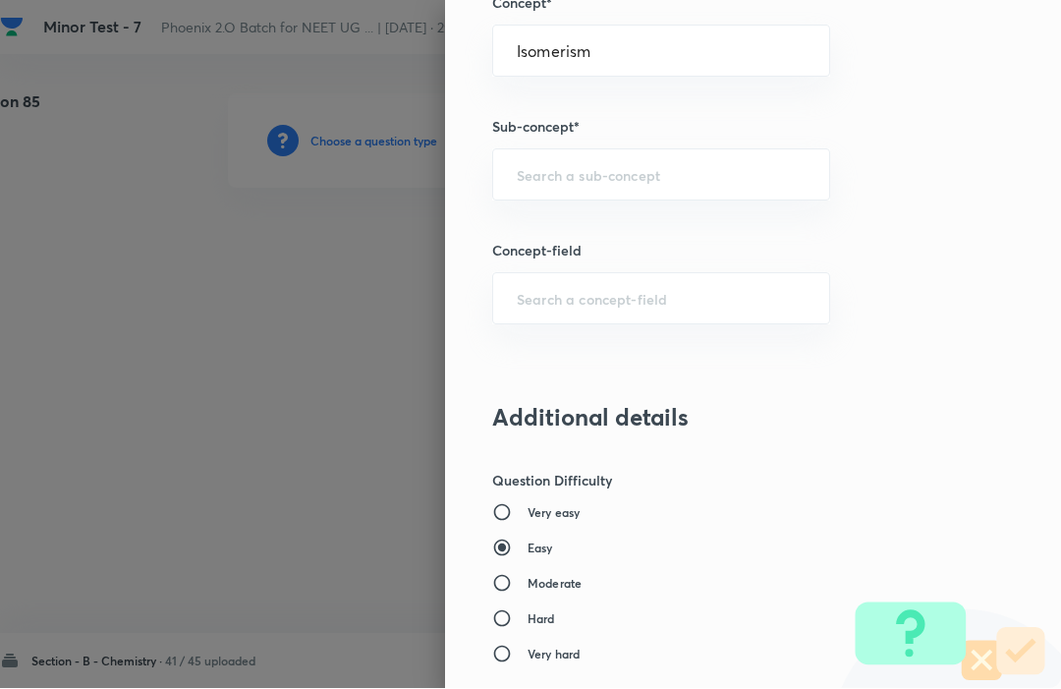
scroll to position [1115, 0]
click at [541, 171] on input "text" at bounding box center [661, 177] width 289 height 19
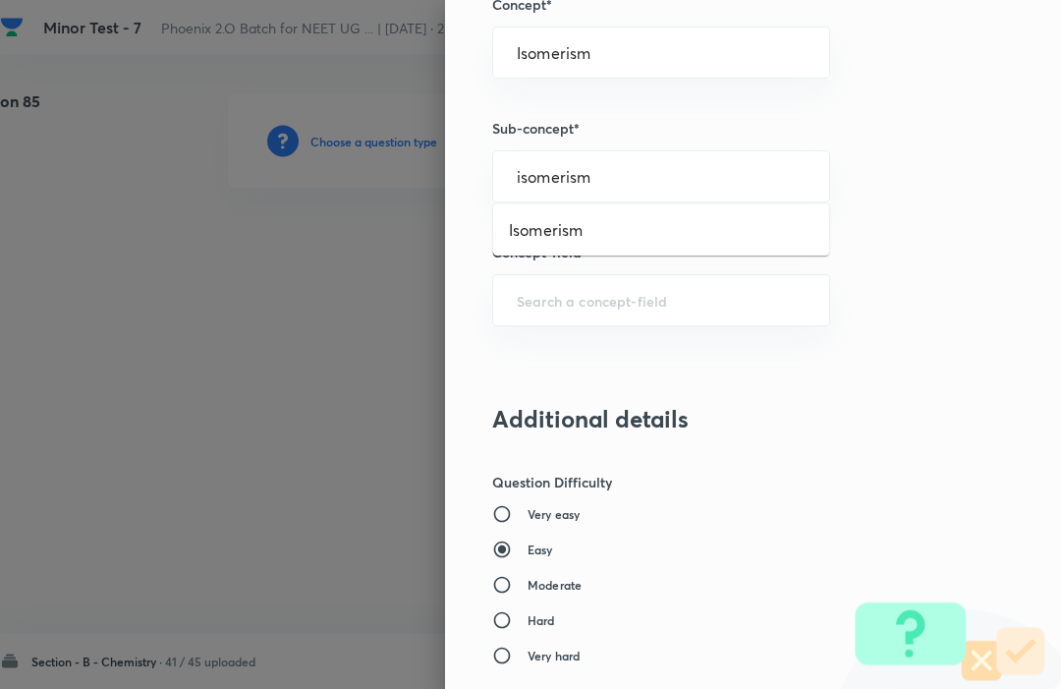
click at [643, 229] on li "Isomerism" at bounding box center [661, 230] width 336 height 35
type input "isomerism"
type input "Isomerism"
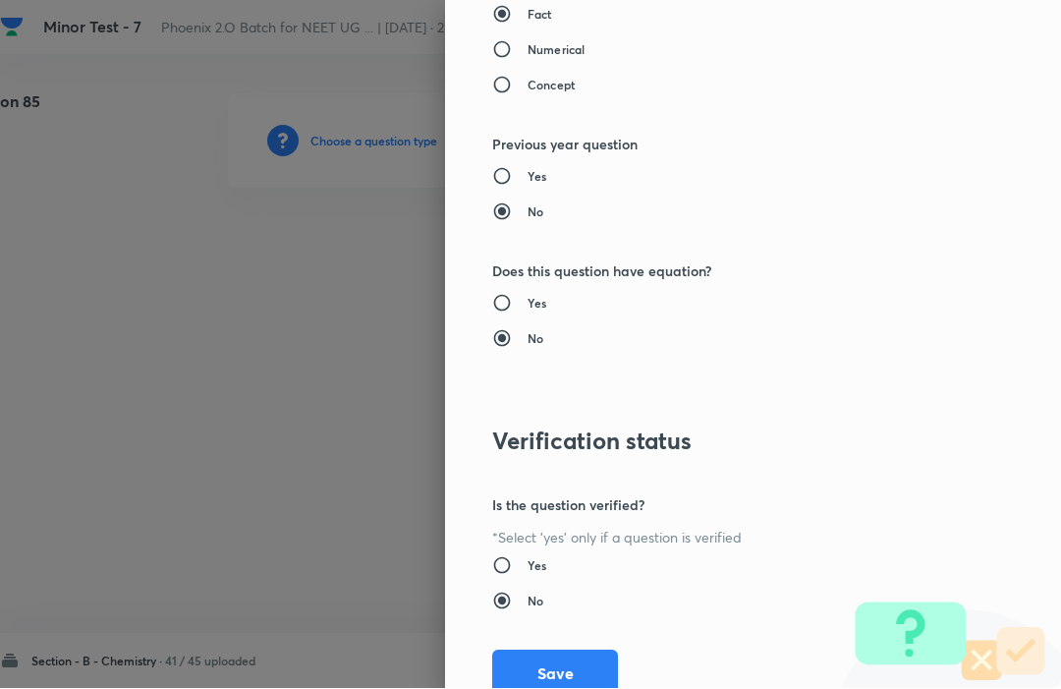
scroll to position [1917, 0]
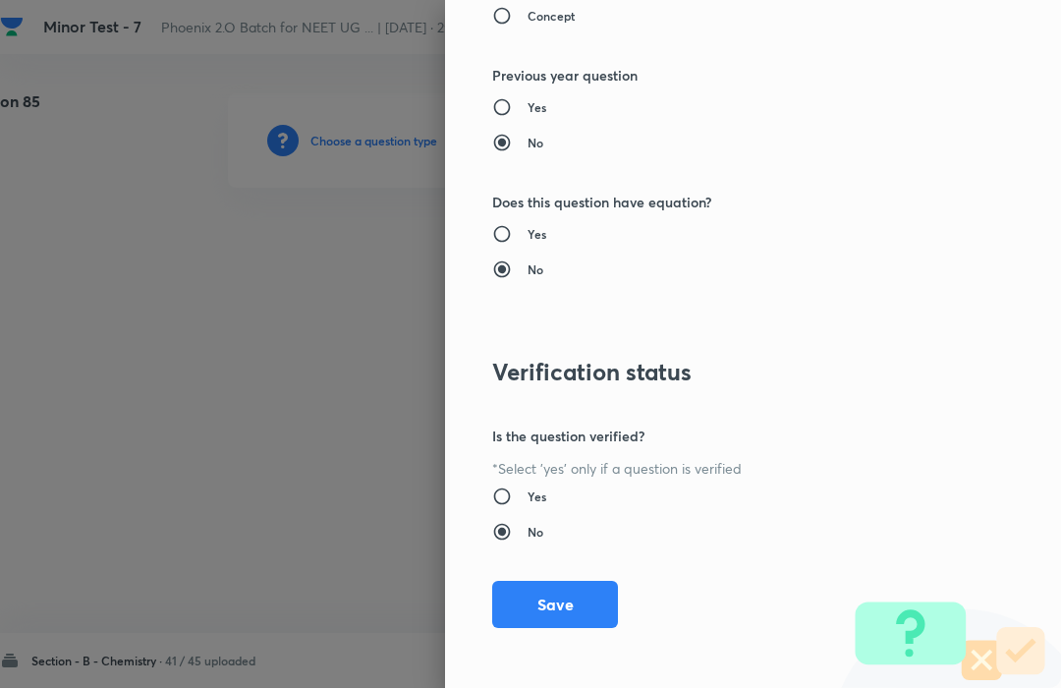
click at [532, 602] on button "Save" at bounding box center [555, 605] width 126 height 47
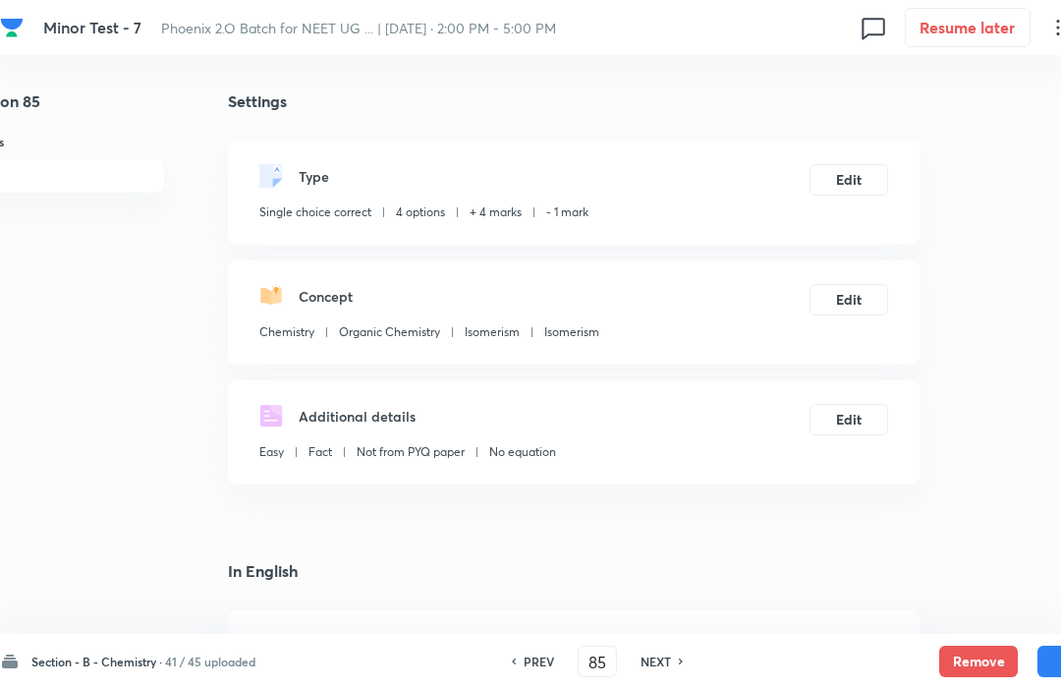
click at [1047, 656] on button "Save" at bounding box center [1077, 661] width 79 height 31
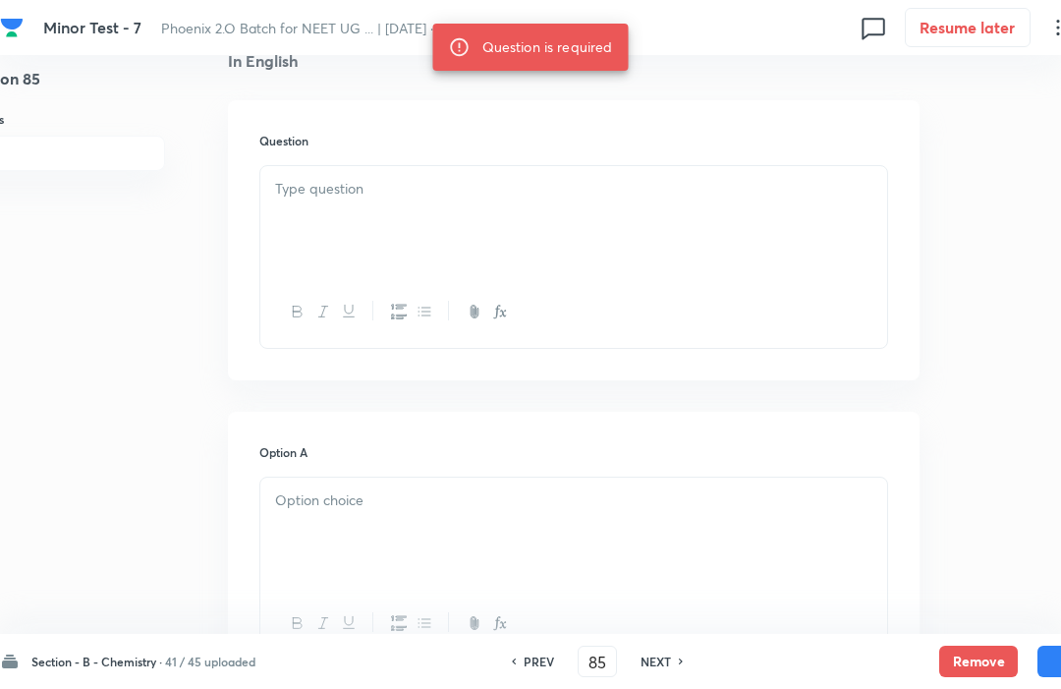
scroll to position [508, 55]
click at [291, 196] on p at bounding box center [573, 192] width 597 height 23
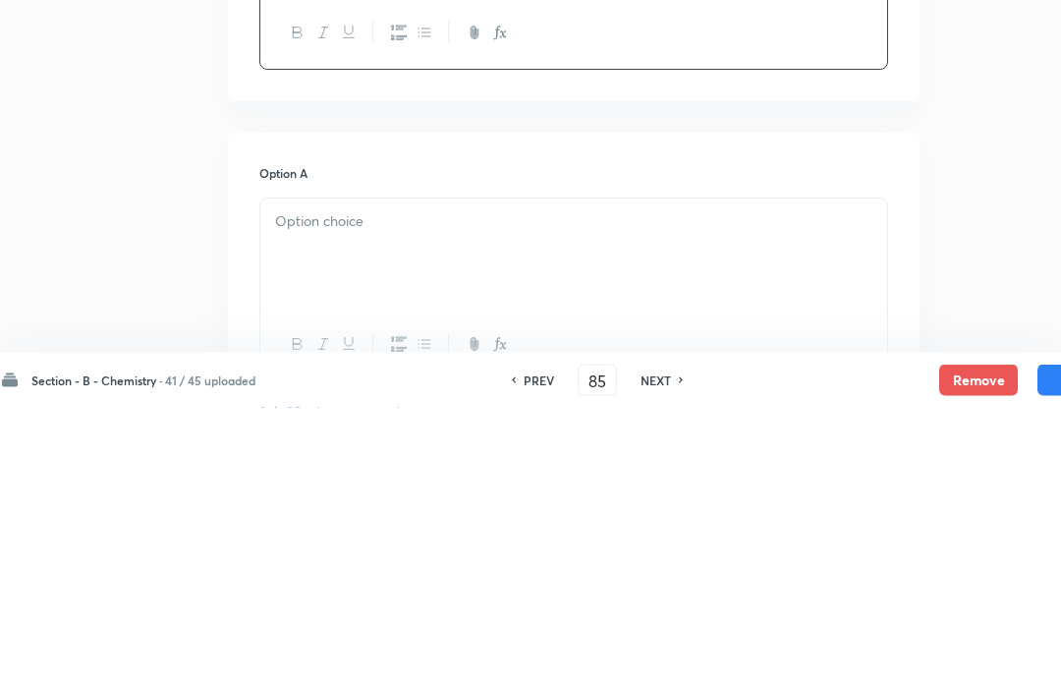
click at [285, 492] on p at bounding box center [573, 503] width 597 height 23
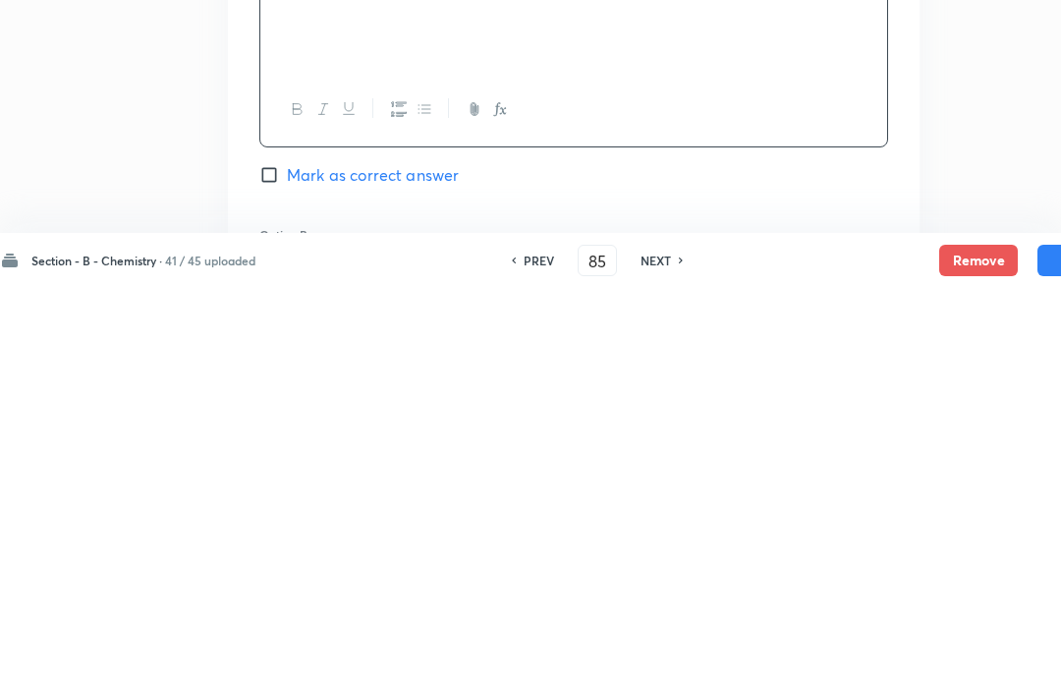
scroll to position [676, 55]
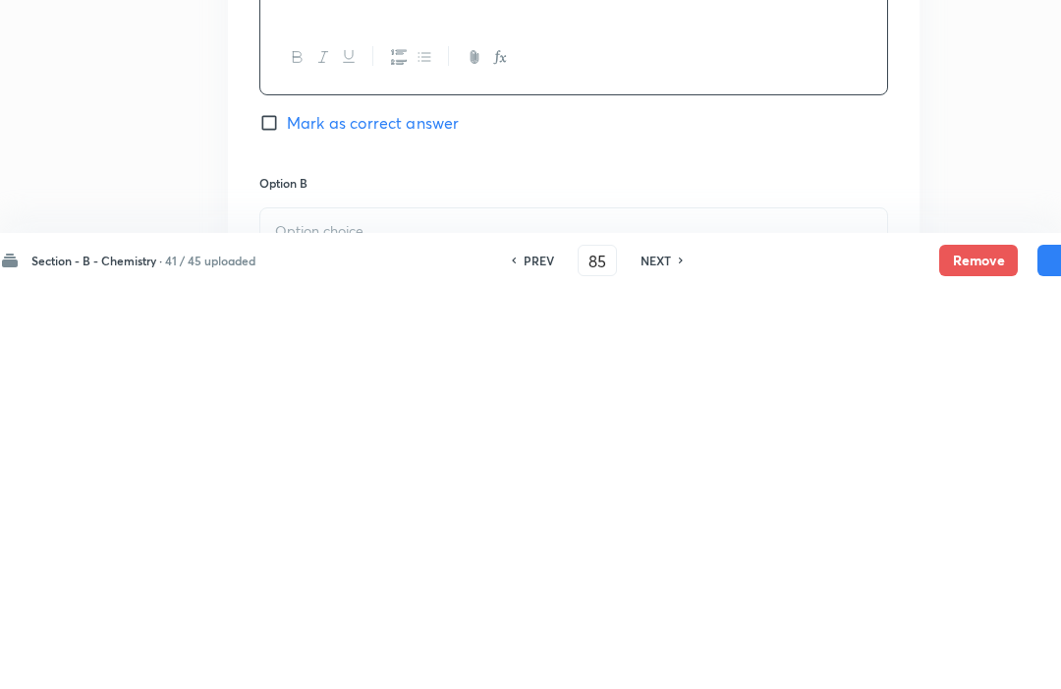
click at [281, 621] on p at bounding box center [573, 632] width 597 height 23
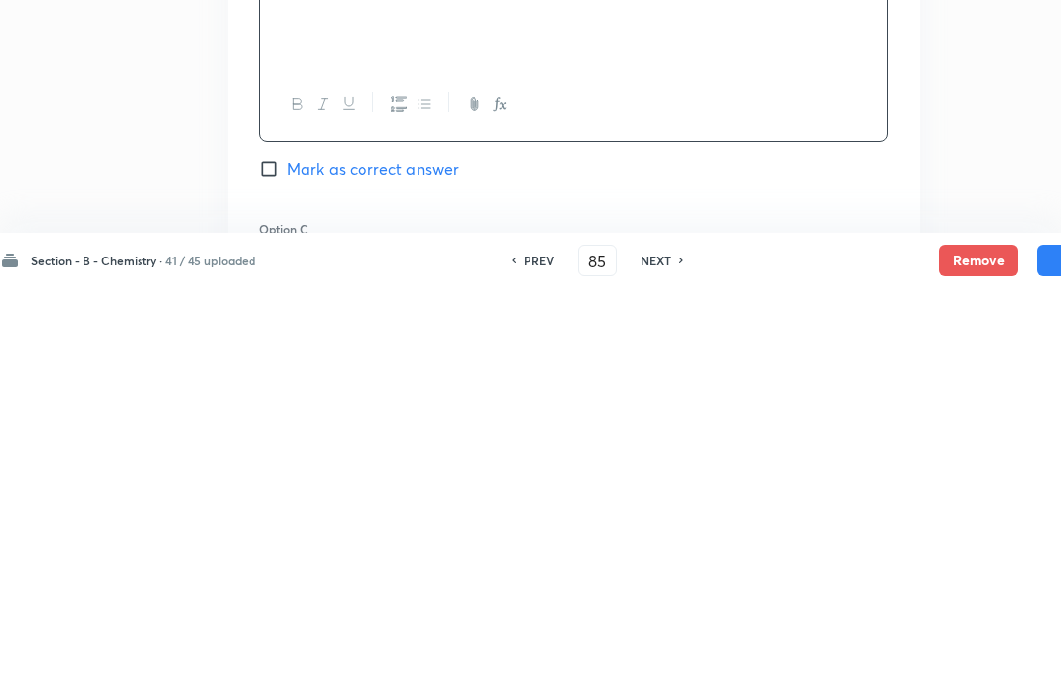
scroll to position [978, 55]
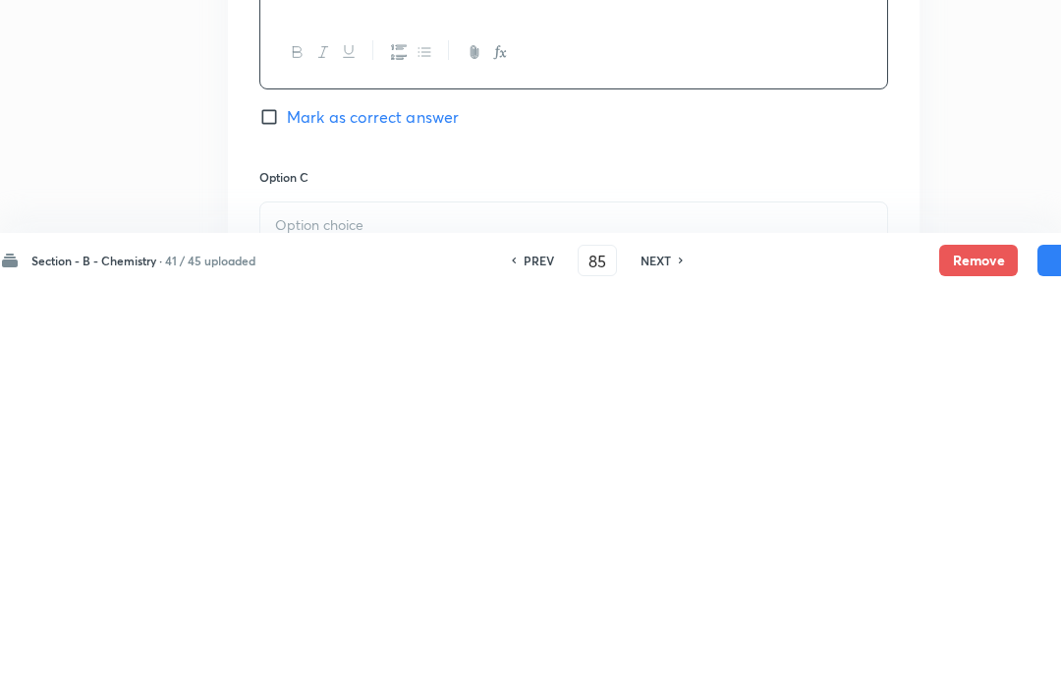
click at [288, 603] on div at bounding box center [573, 658] width 627 height 110
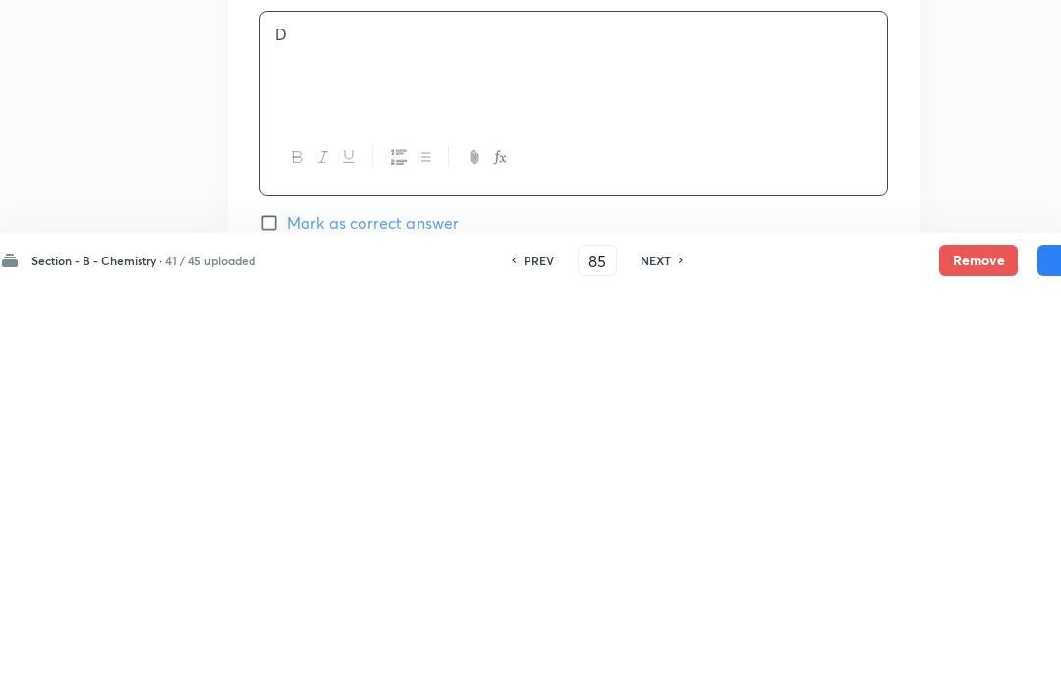
scroll to position [1172, 55]
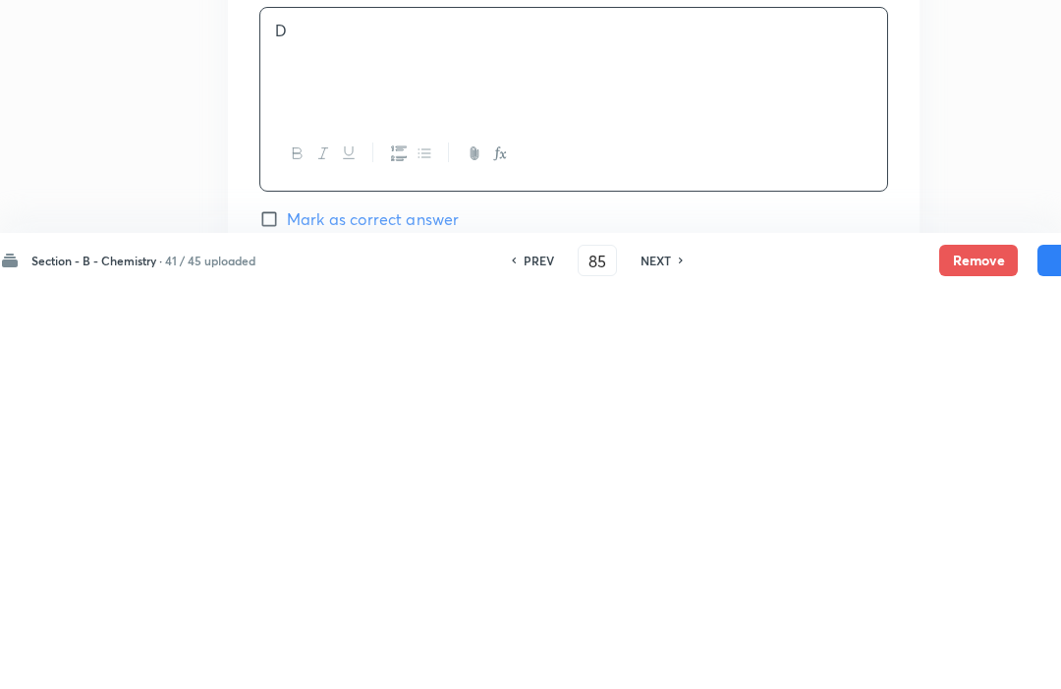
click at [261, 610] on input "Mark as correct answer" at bounding box center [273, 620] width 28 height 20
checkbox input "true"
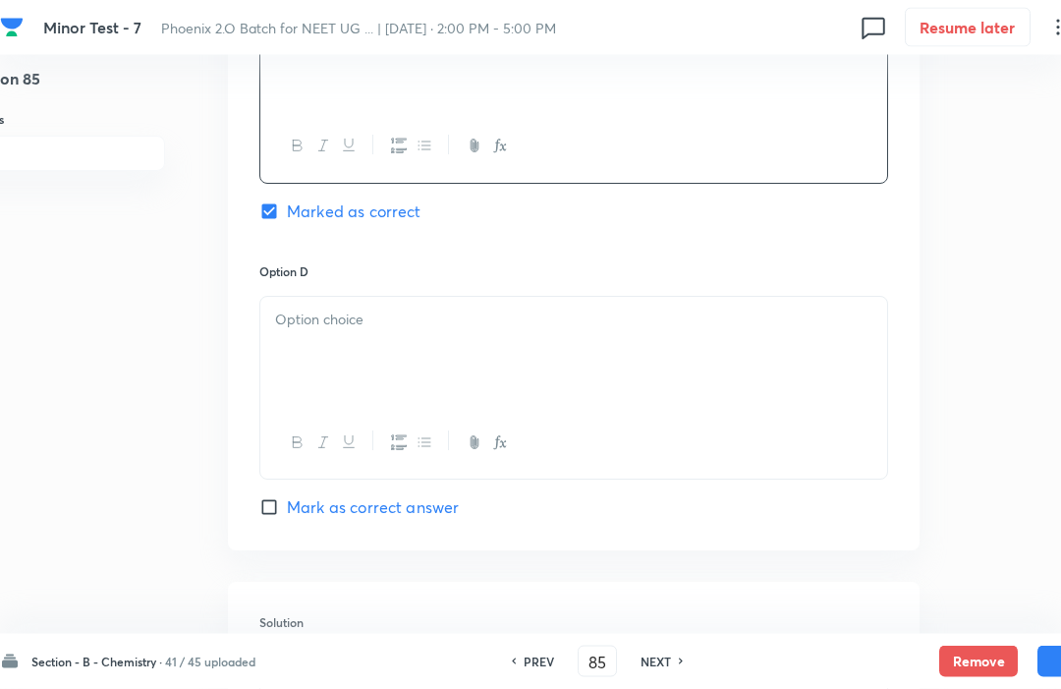
scroll to position [1651, 55]
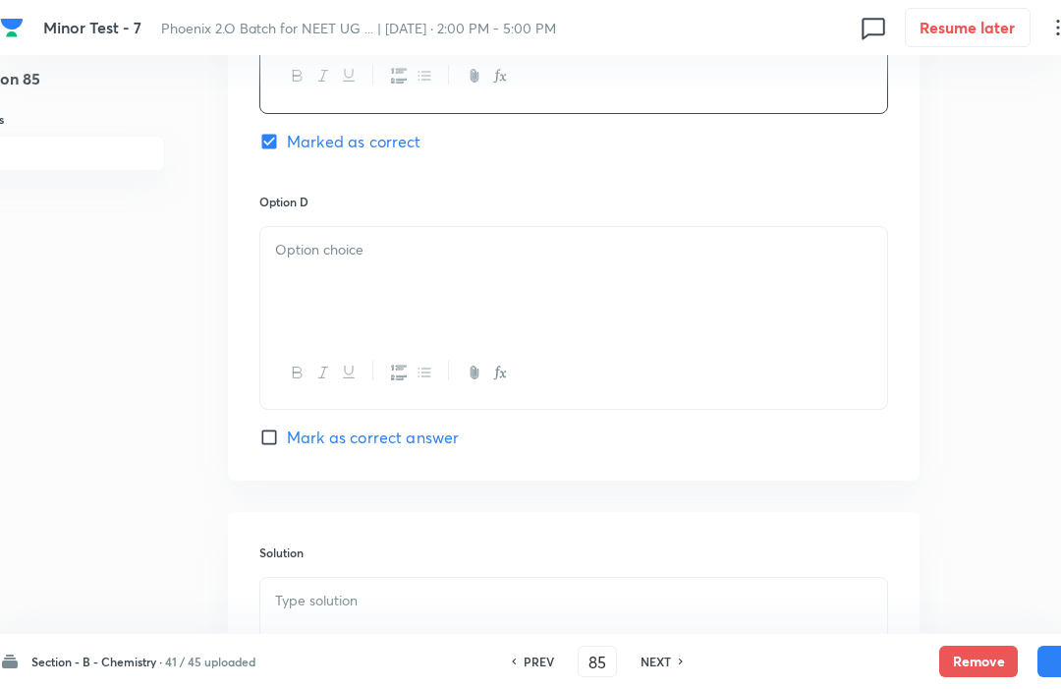
click at [302, 261] on div at bounding box center [573, 282] width 627 height 110
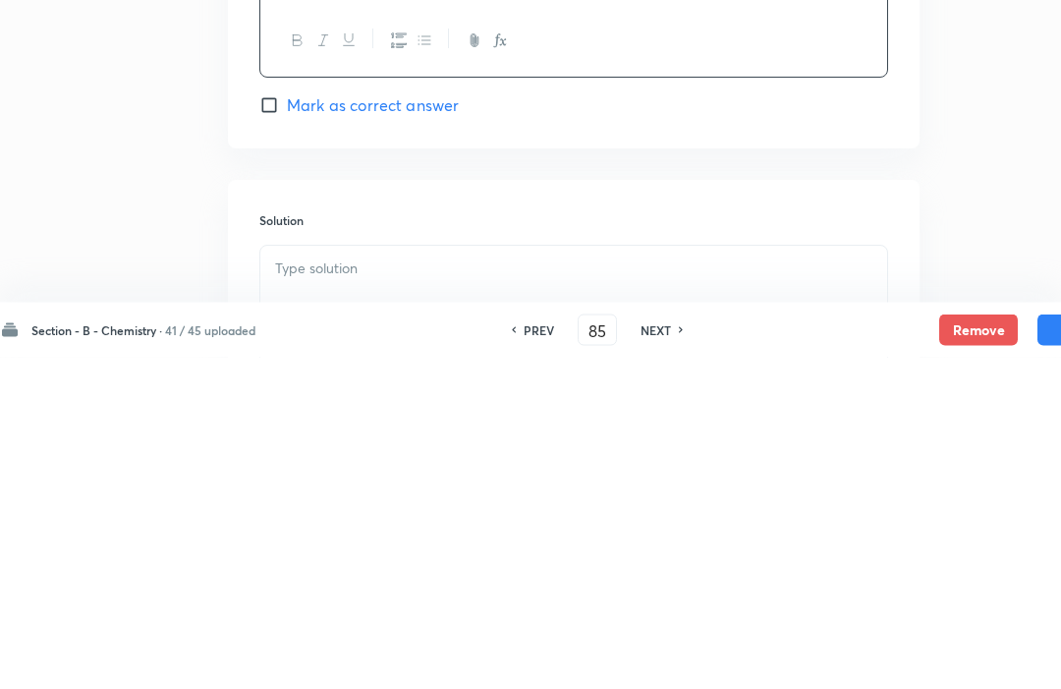
click at [303, 578] on div at bounding box center [573, 633] width 627 height 110
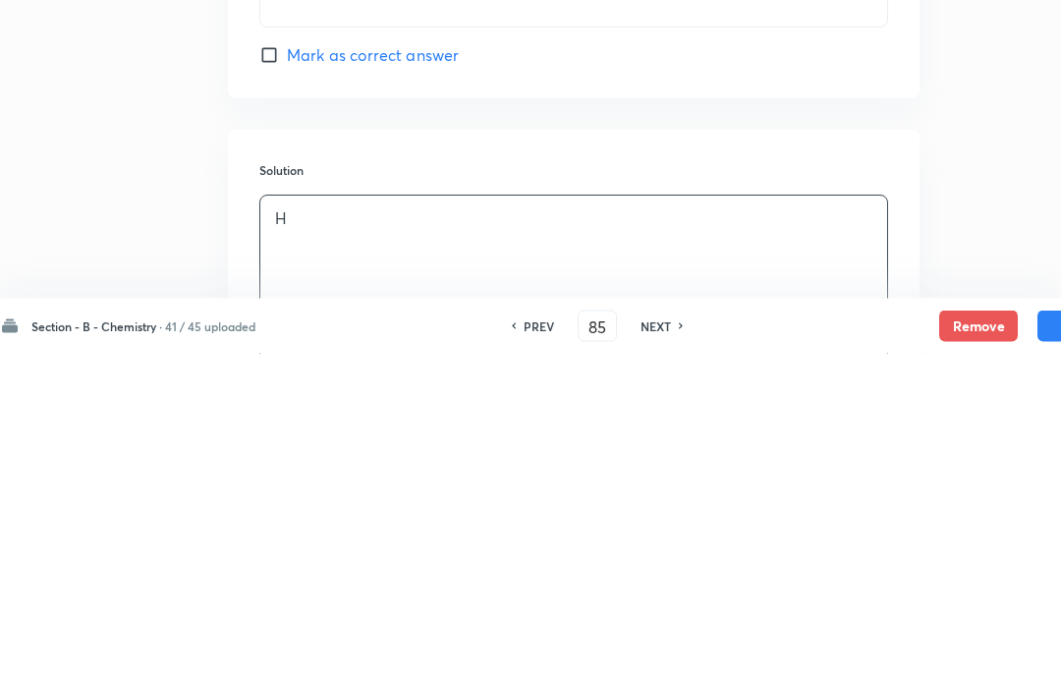
scroll to position [1712, 55]
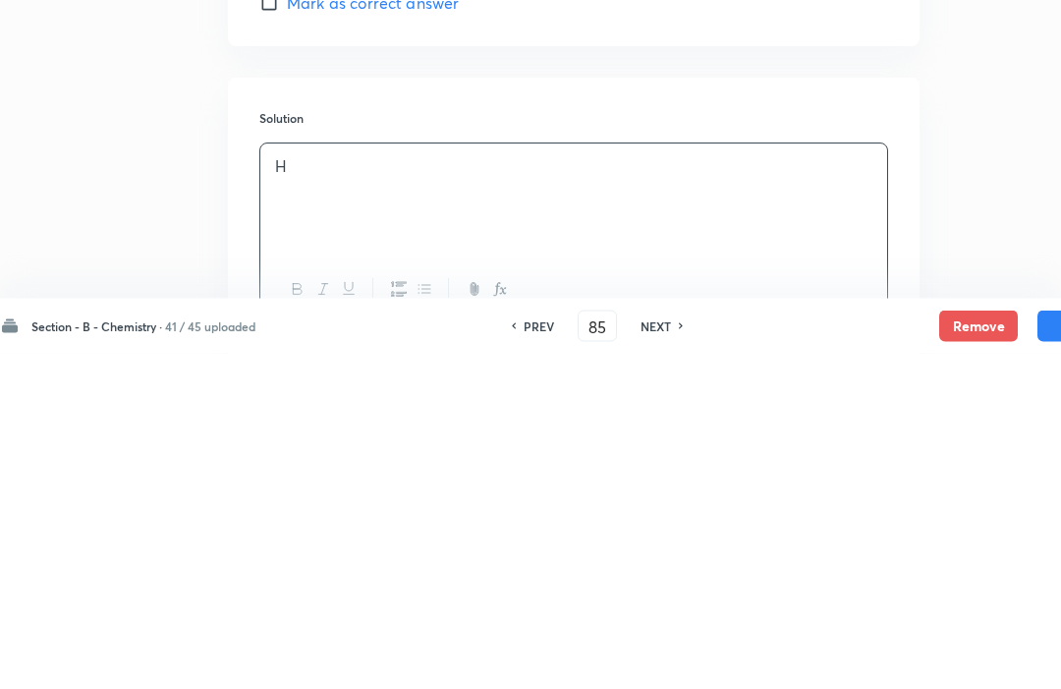
click at [1046, 646] on button "Save" at bounding box center [1077, 661] width 79 height 31
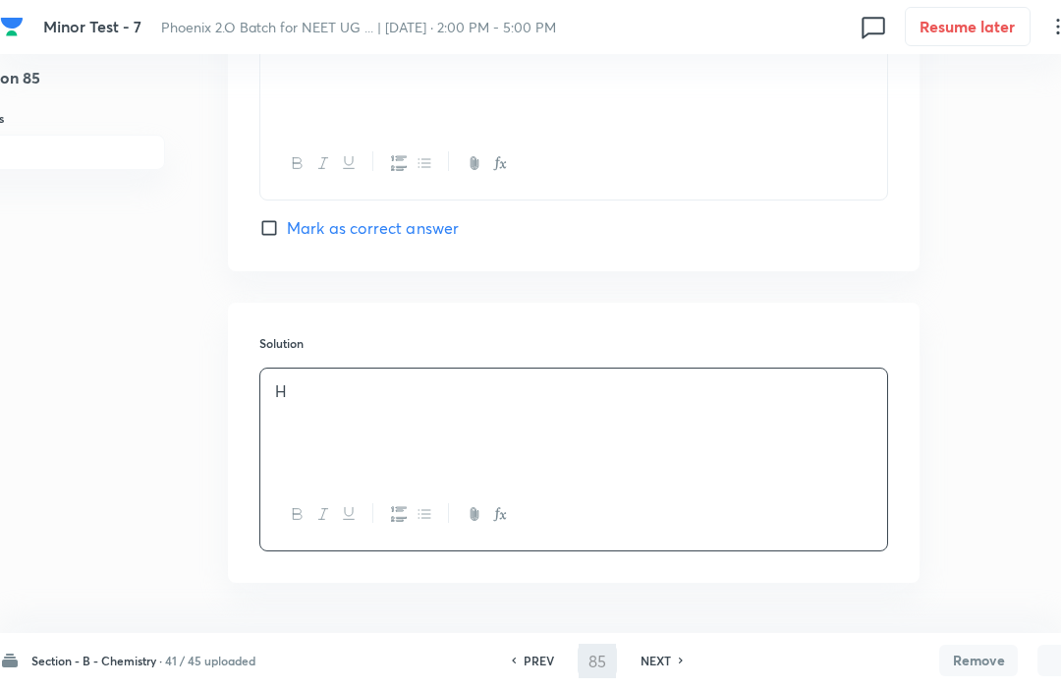
type input "86"
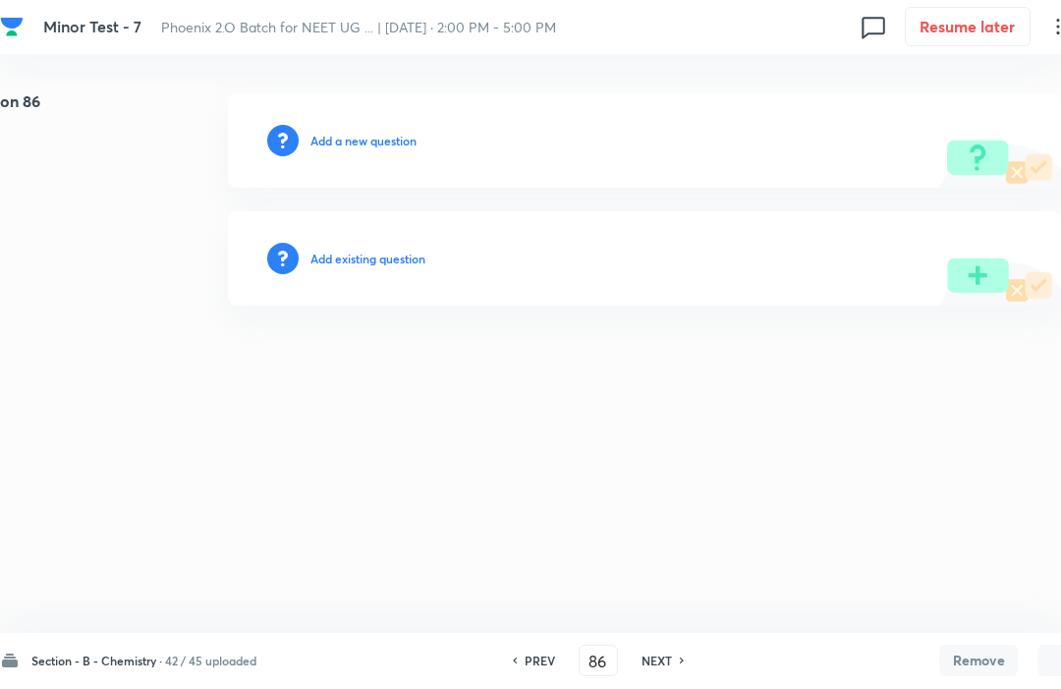
scroll to position [0, 55]
click at [353, 266] on h6 "Add existing question" at bounding box center [367, 260] width 115 height 18
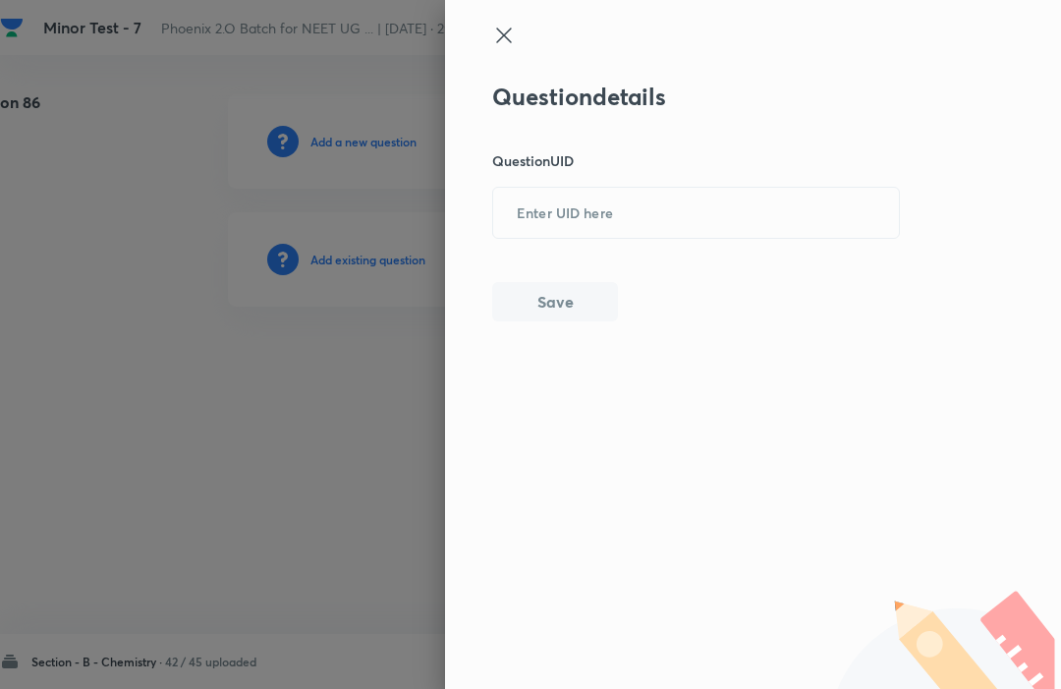
click at [513, 35] on icon at bounding box center [504, 36] width 24 height 24
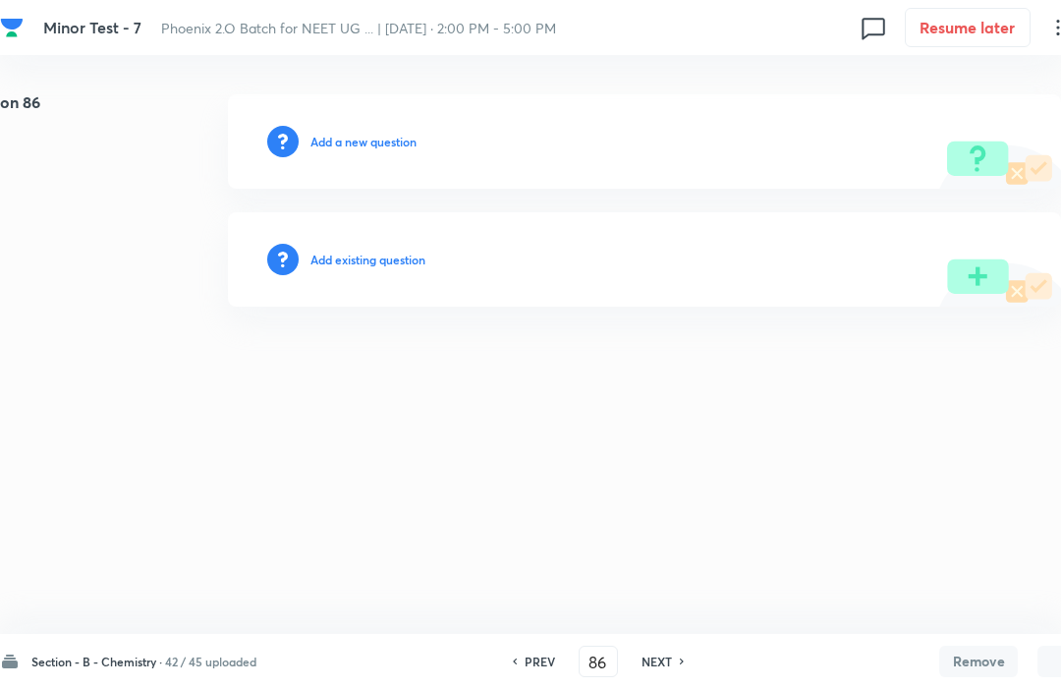
click at [341, 143] on h6 "Add a new question" at bounding box center [363, 142] width 106 height 18
click at [378, 125] on div "Choose a question type" at bounding box center [644, 141] width 833 height 94
click at [416, 95] on div "Choose a question type" at bounding box center [644, 141] width 833 height 94
click at [373, 140] on h6 "Choose a question type" at bounding box center [373, 142] width 127 height 18
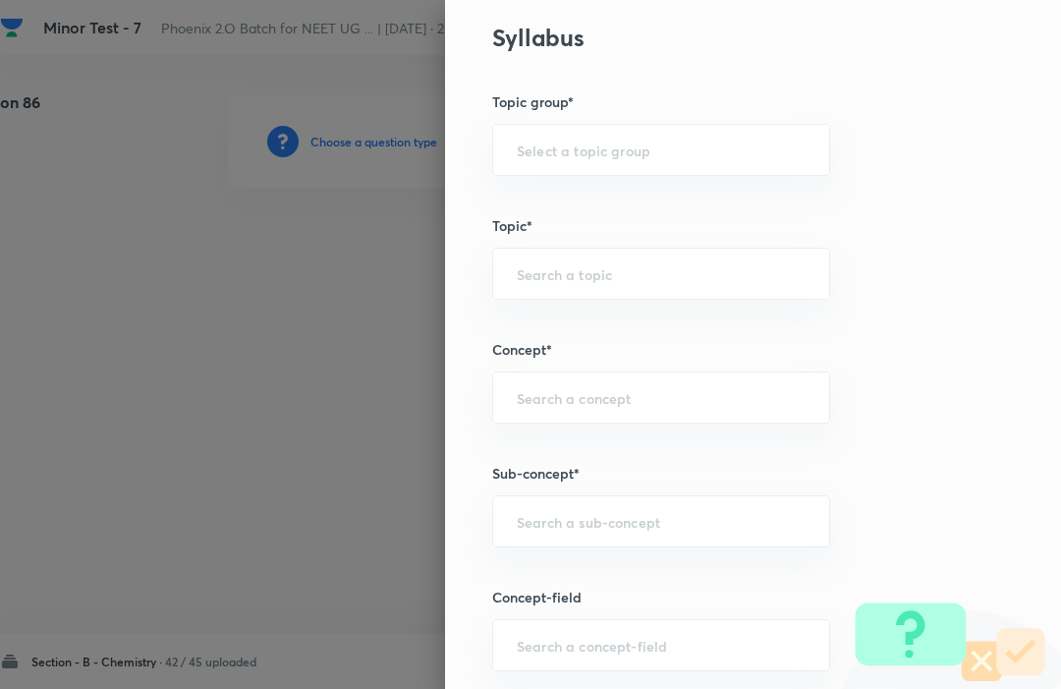
scroll to position [818, 0]
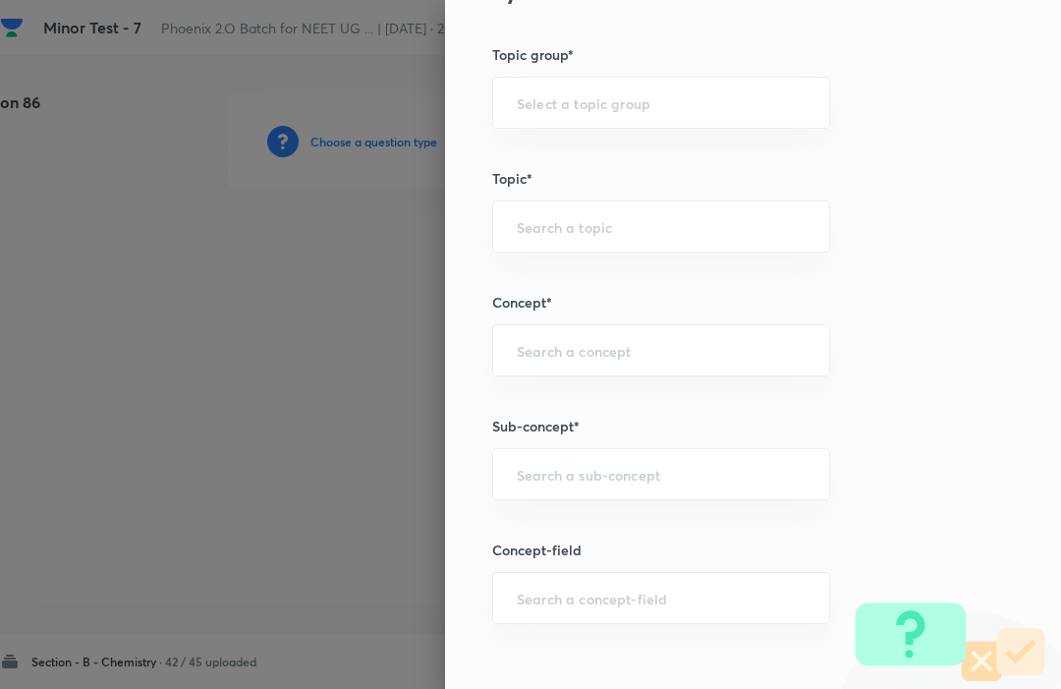
click at [773, 352] on input "text" at bounding box center [661, 350] width 289 height 19
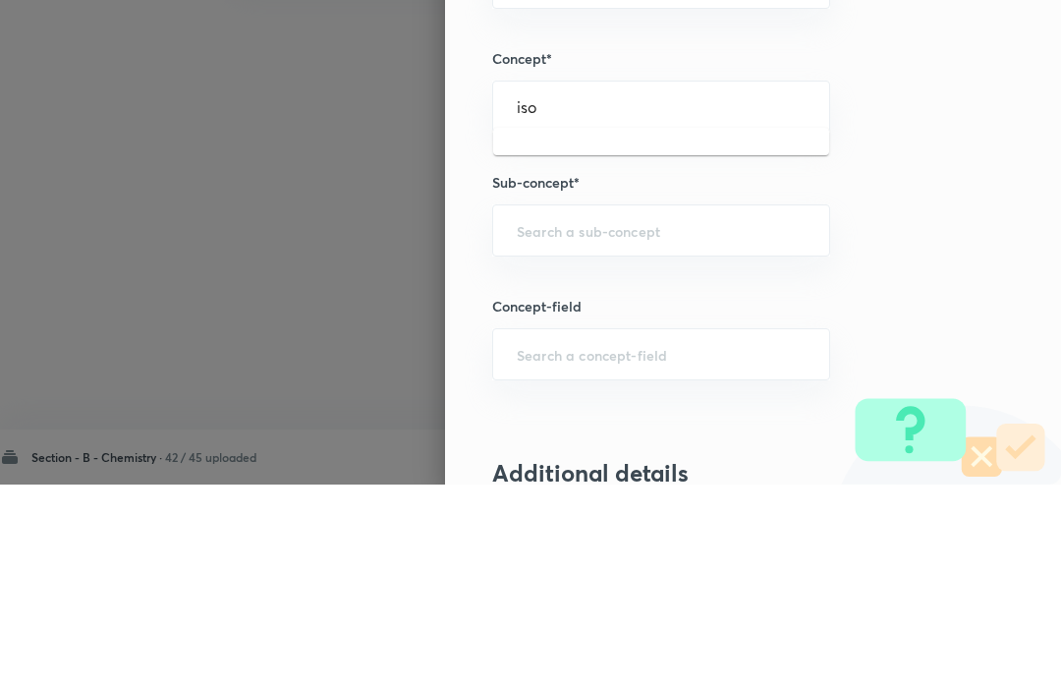
scroll to position [868, 0]
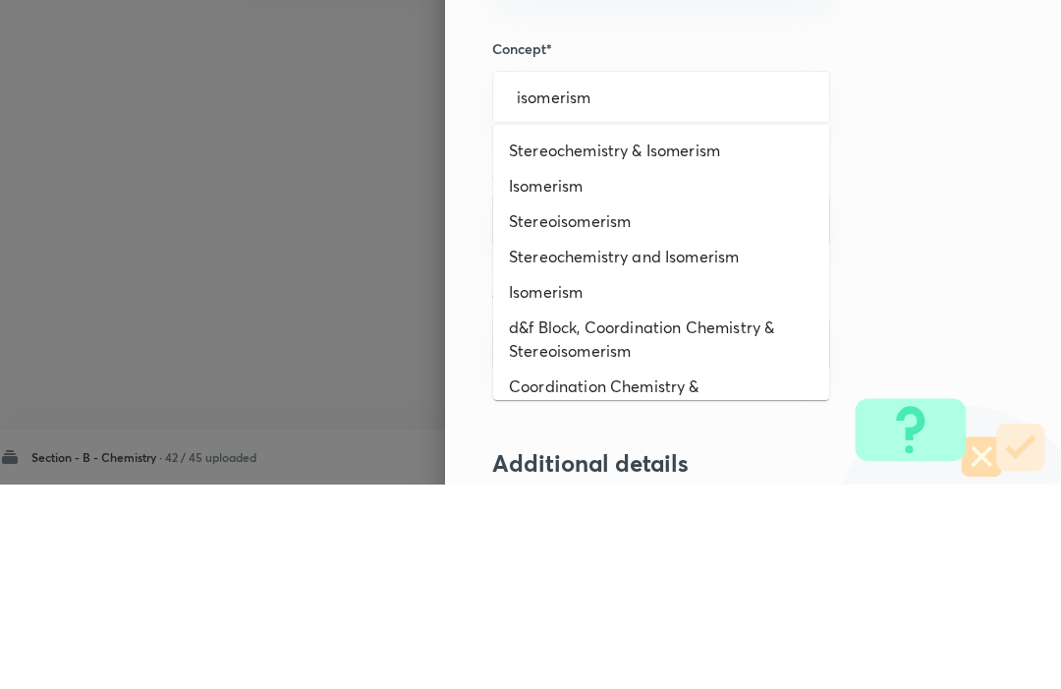
click at [548, 372] on li "Isomerism" at bounding box center [661, 389] width 336 height 35
type input "isomerism"
type input "Isomerism"
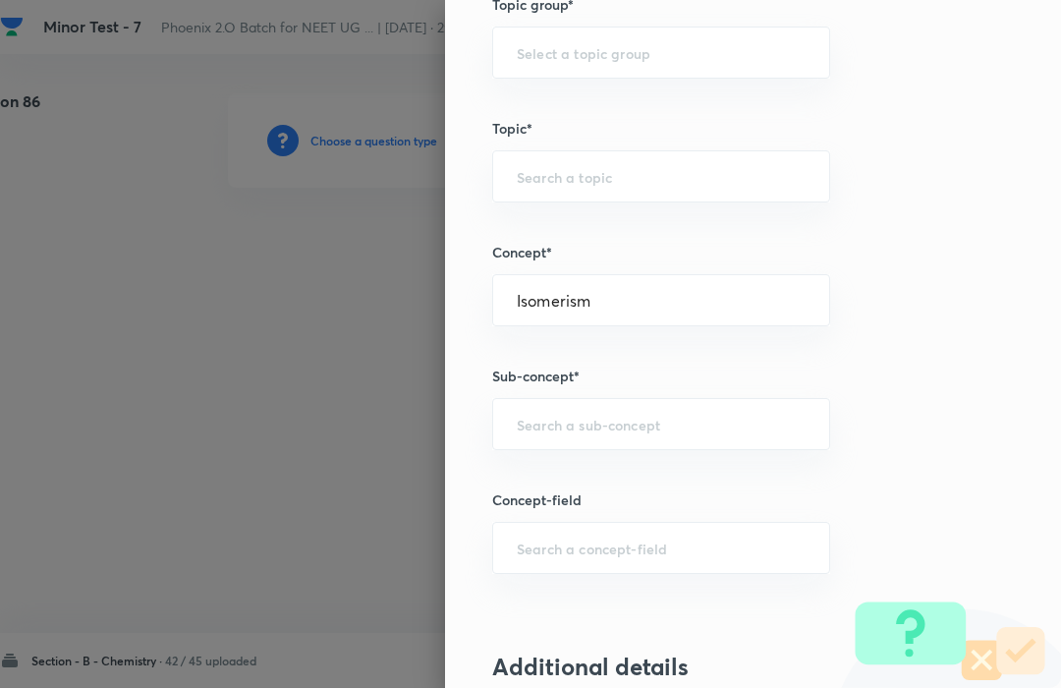
type input "Chemistry"
type input "Organic Chemistry"
click at [536, 418] on input "text" at bounding box center [661, 425] width 289 height 19
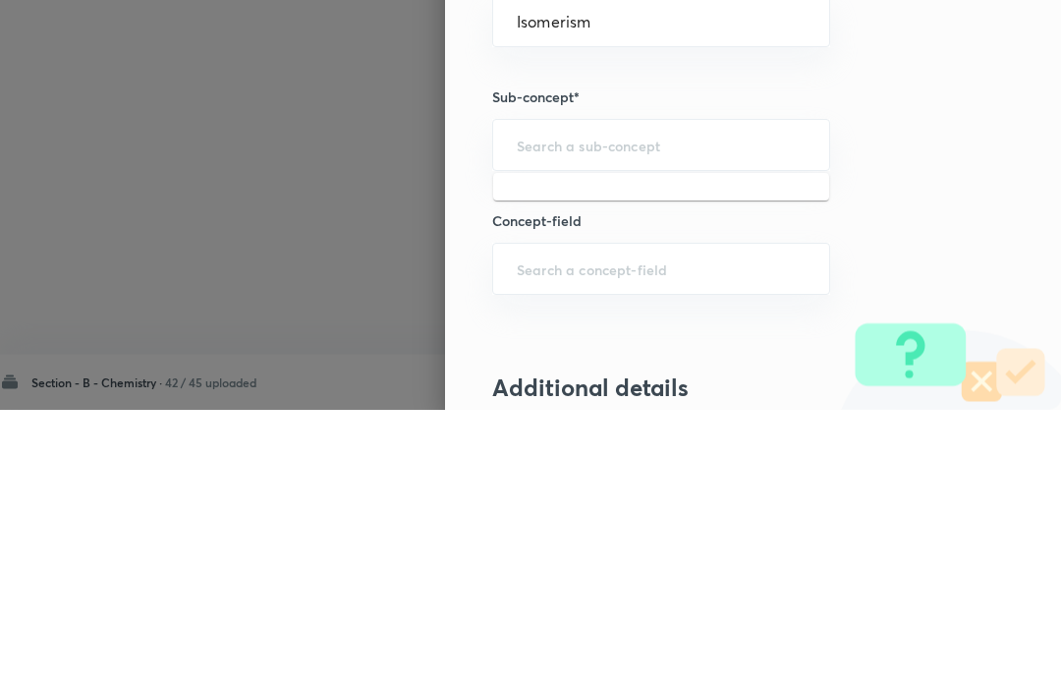
type input "s"
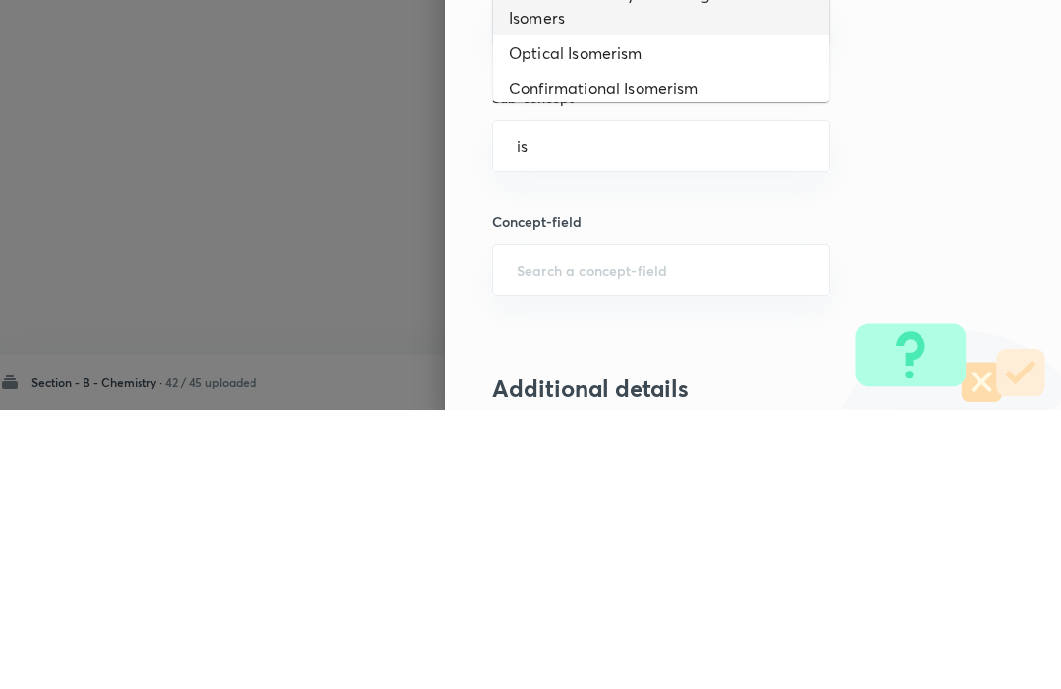
click at [537, 255] on li "Nomenclature Systems of geometrical Isomers" at bounding box center [661, 284] width 336 height 59
type input "is"
type input "Nomenclature Systems of geometrical Isomers"
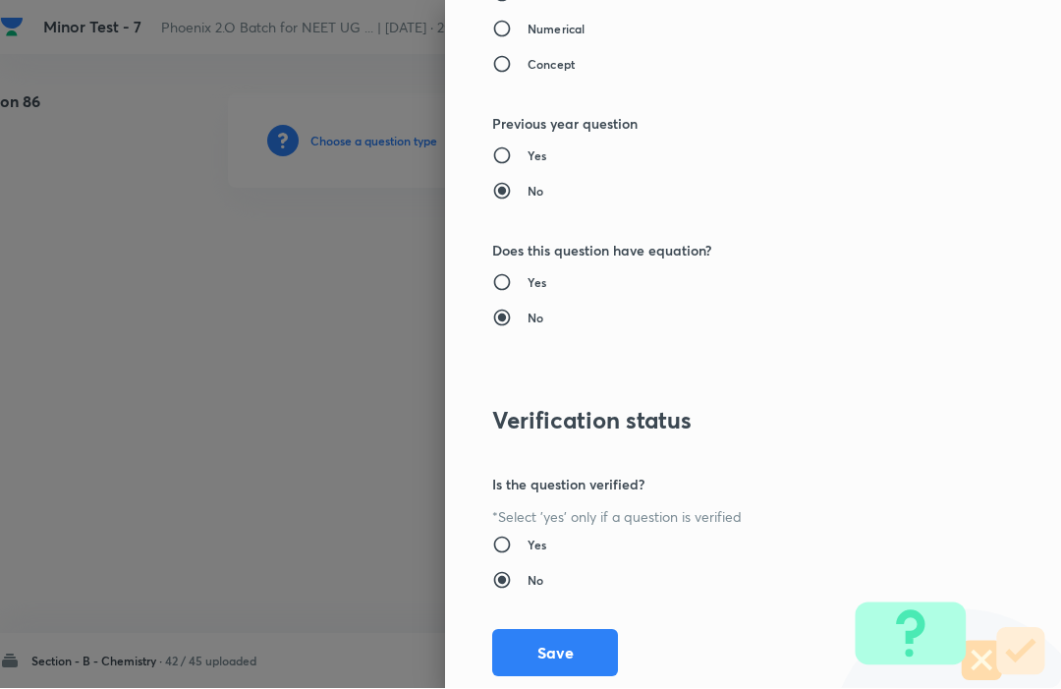
scroll to position [1917, 0]
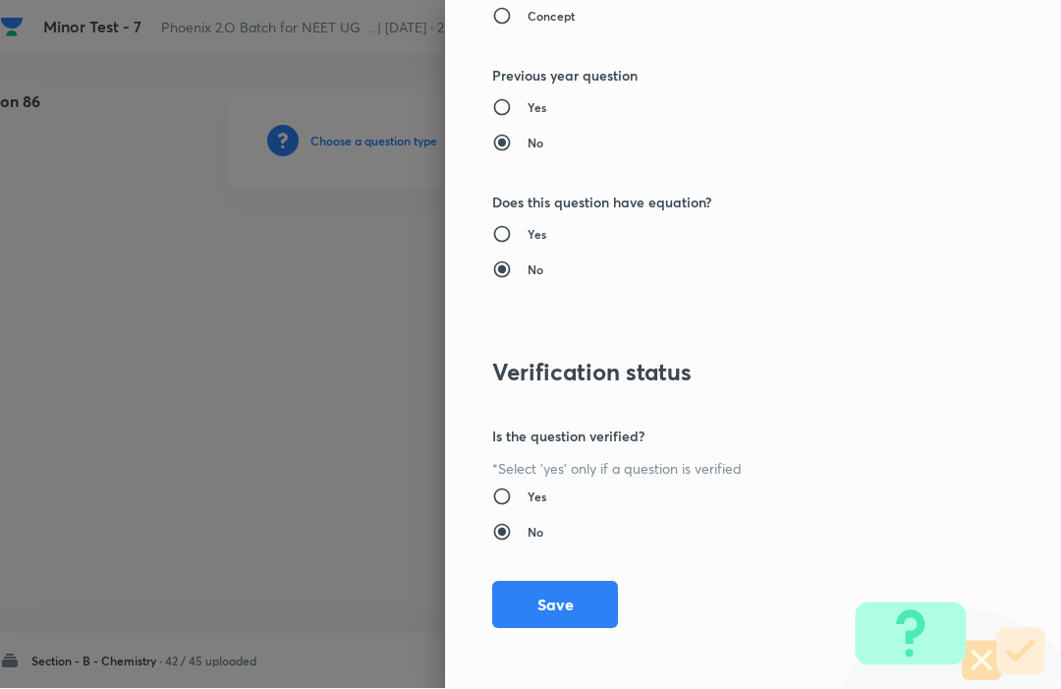
click at [540, 591] on button "Save" at bounding box center [555, 605] width 126 height 47
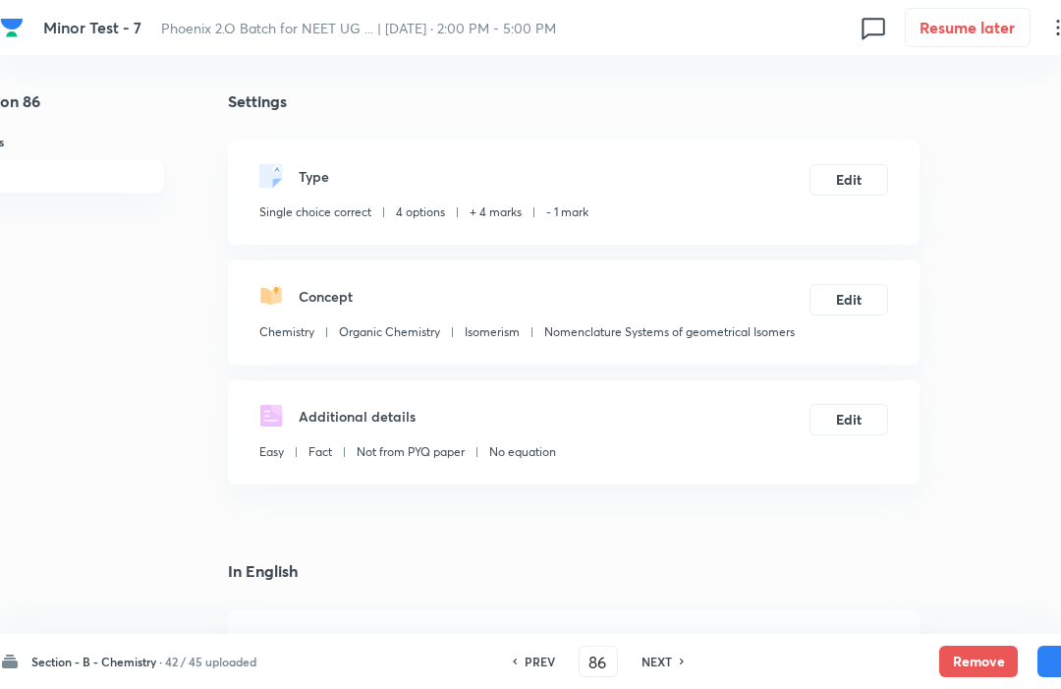
click at [1048, 650] on button "Save" at bounding box center [1077, 661] width 79 height 31
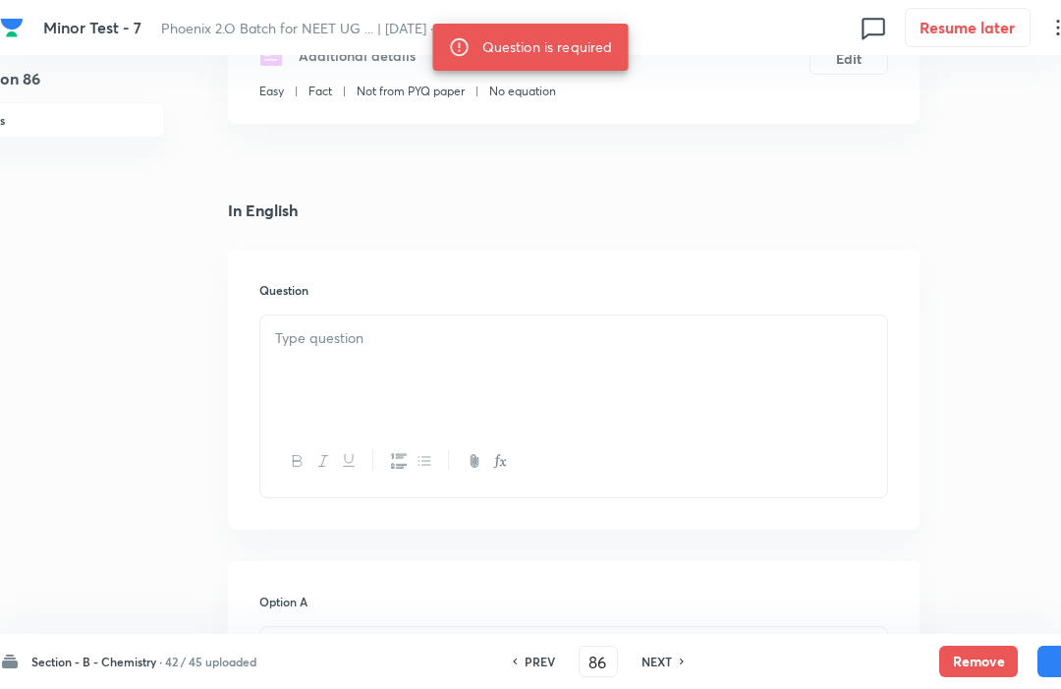
scroll to position [362, 55]
click at [288, 340] on p at bounding box center [573, 338] width 597 height 23
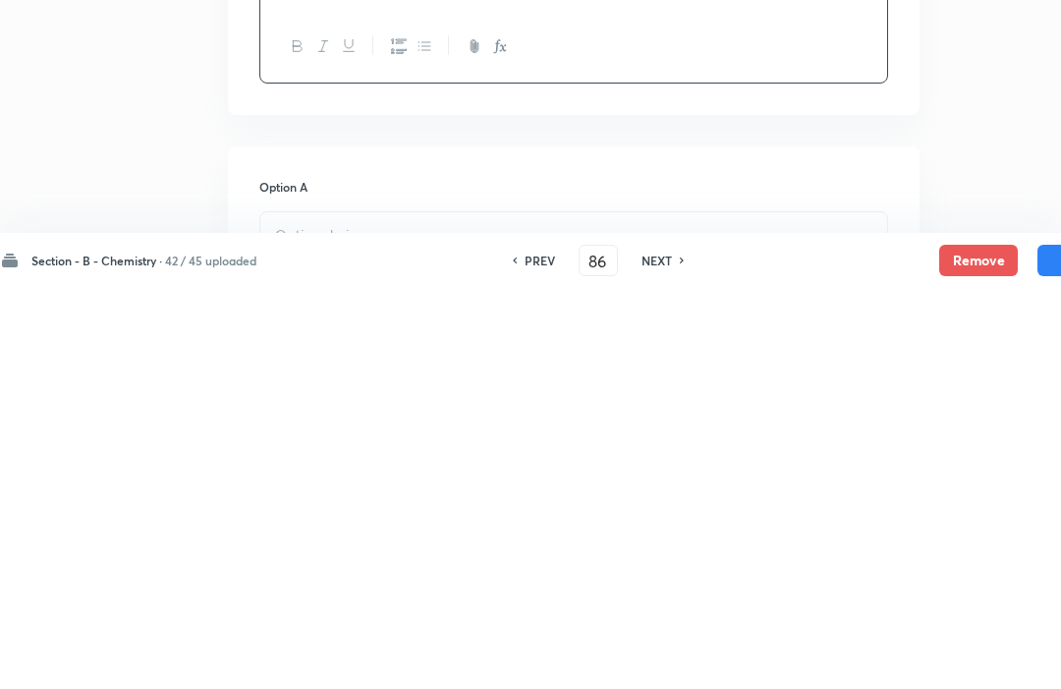
scroll to position [405, 55]
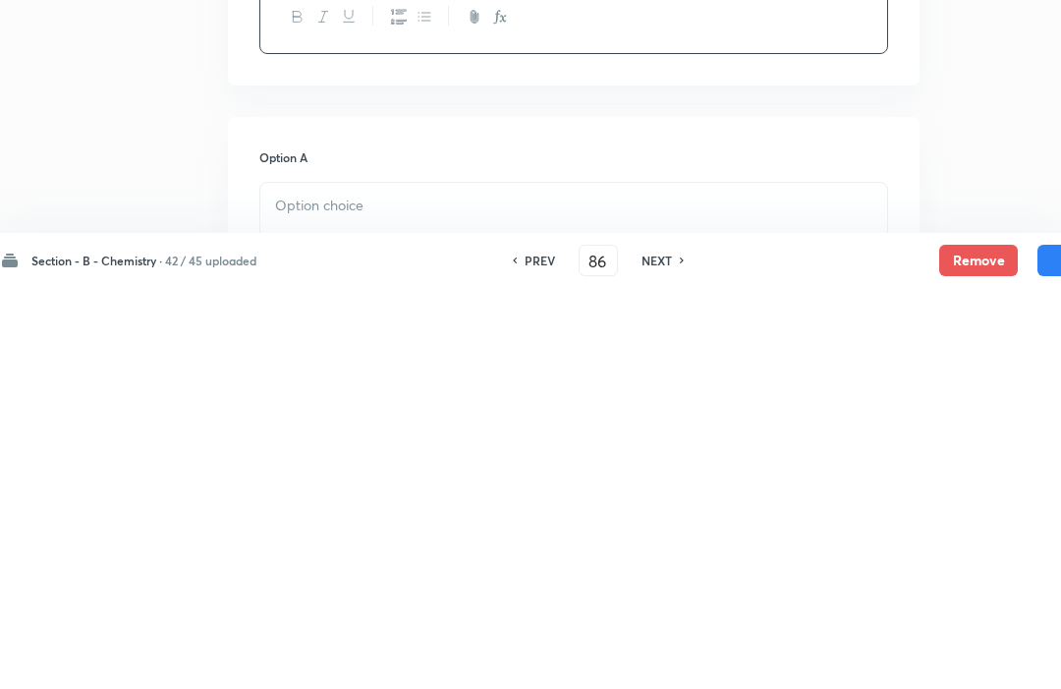
click at [303, 595] on p at bounding box center [573, 606] width 597 height 23
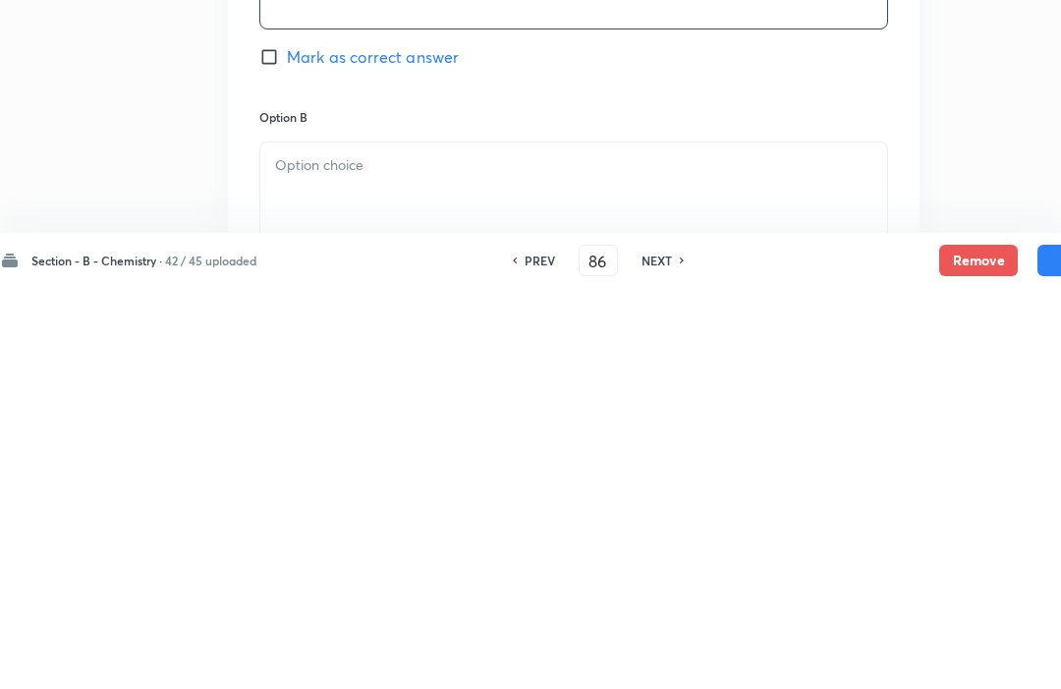
scroll to position [743, 55]
click at [303, 542] on div at bounding box center [573, 597] width 627 height 110
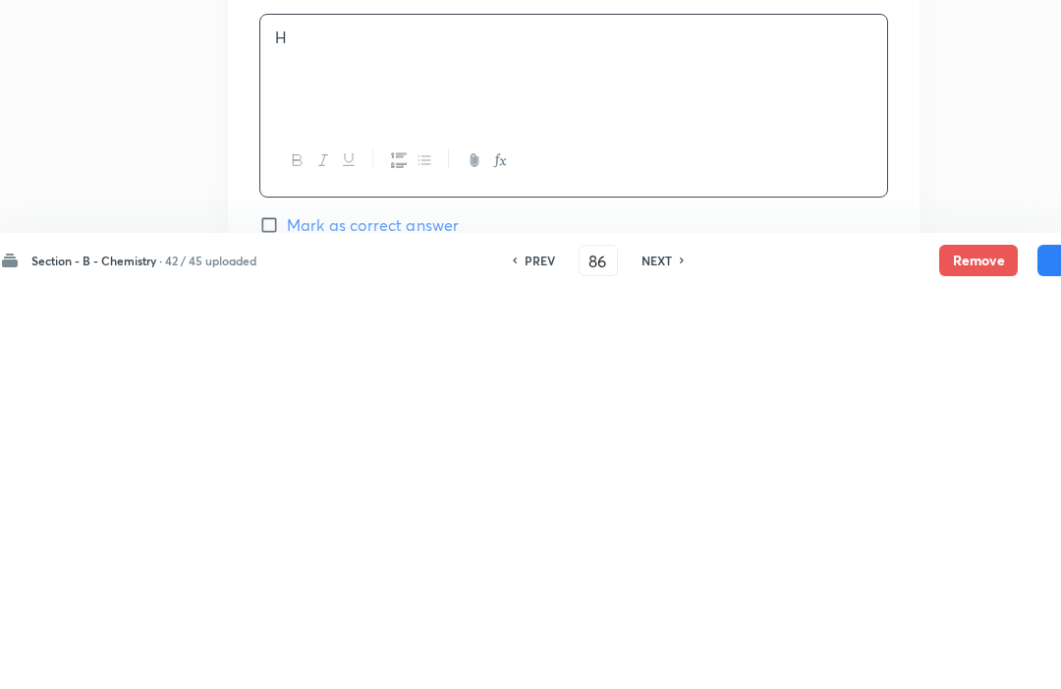
click at [267, 381] on div "Option B H [PERSON_NAME] as correct answer" at bounding box center [573, 529] width 629 height 296
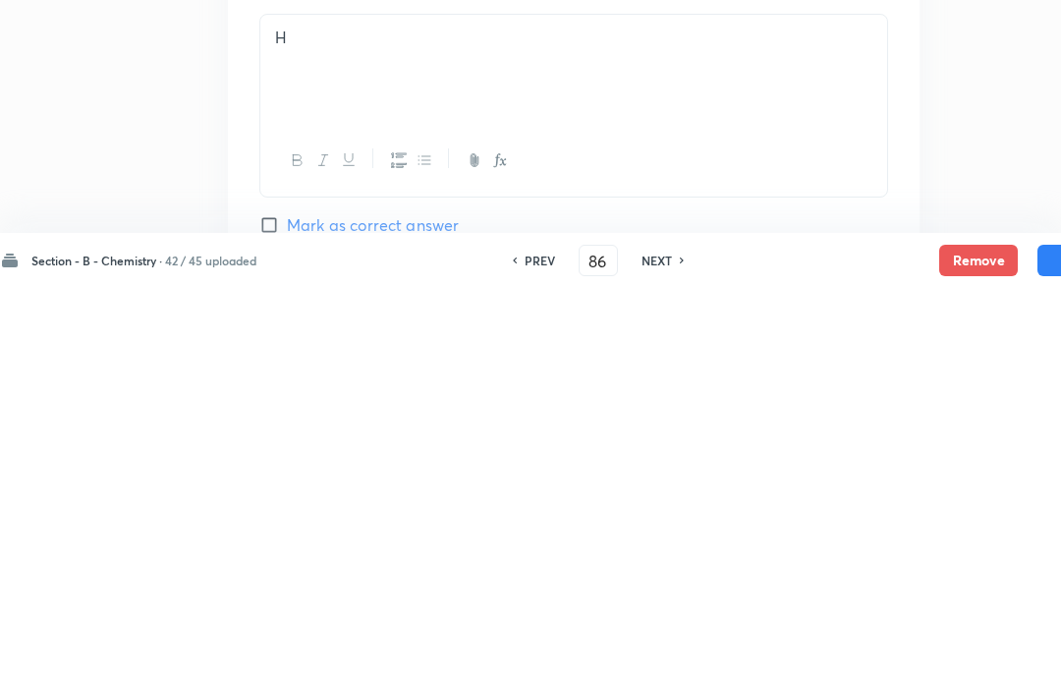
scroll to position [1270, 55]
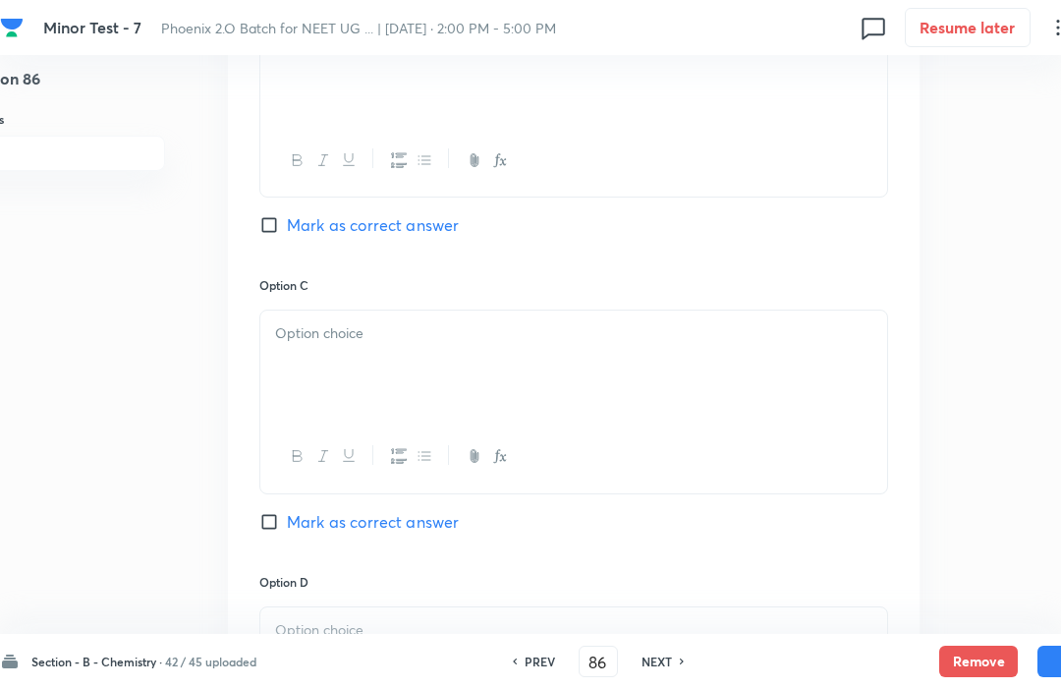
click at [264, 239] on div "Option B H [PERSON_NAME] as correct answer" at bounding box center [573, 128] width 629 height 296
click at [266, 223] on input "Mark as correct answer" at bounding box center [273, 225] width 28 height 20
checkbox input "true"
click at [314, 350] on div at bounding box center [573, 365] width 627 height 110
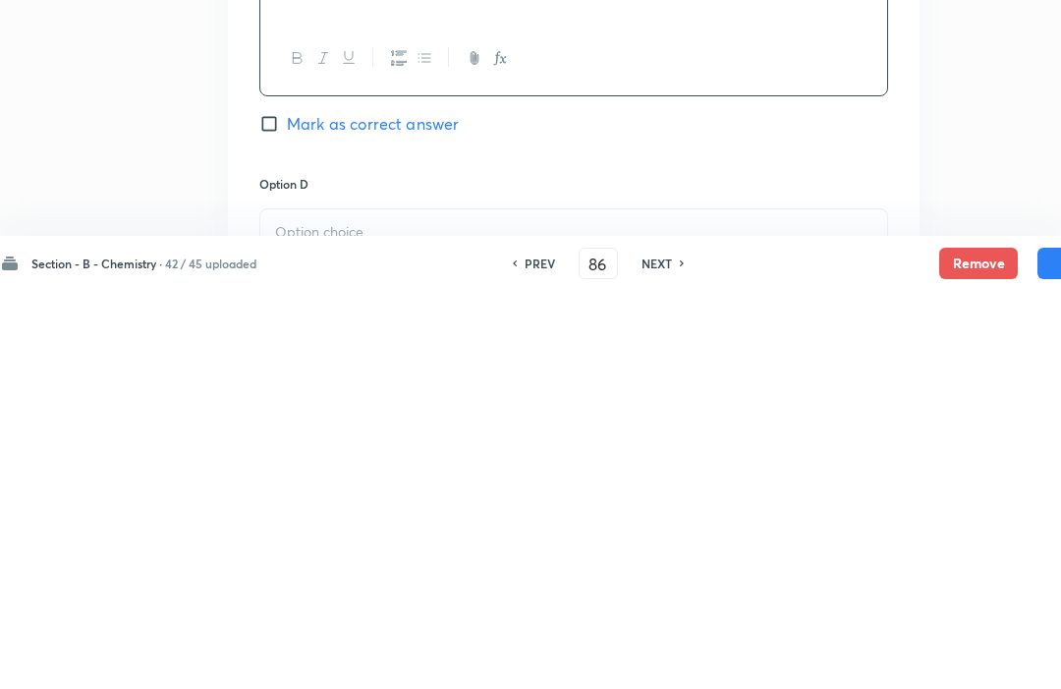
click at [298, 607] on div at bounding box center [573, 662] width 627 height 110
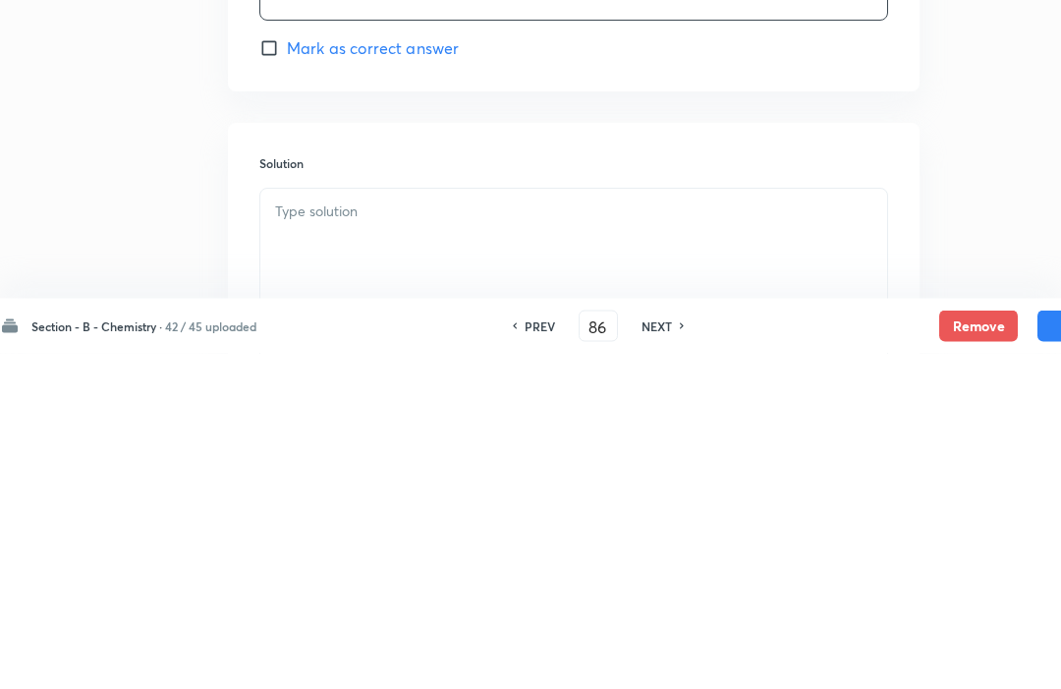
scroll to position [1721, 55]
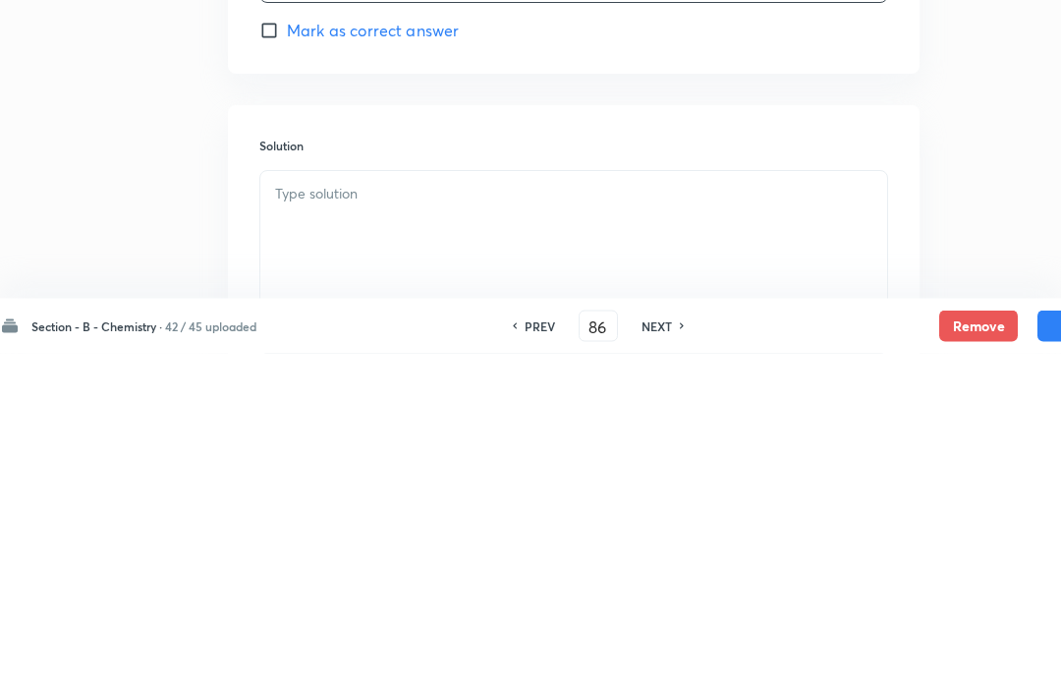
click at [298, 519] on p at bounding box center [573, 530] width 597 height 23
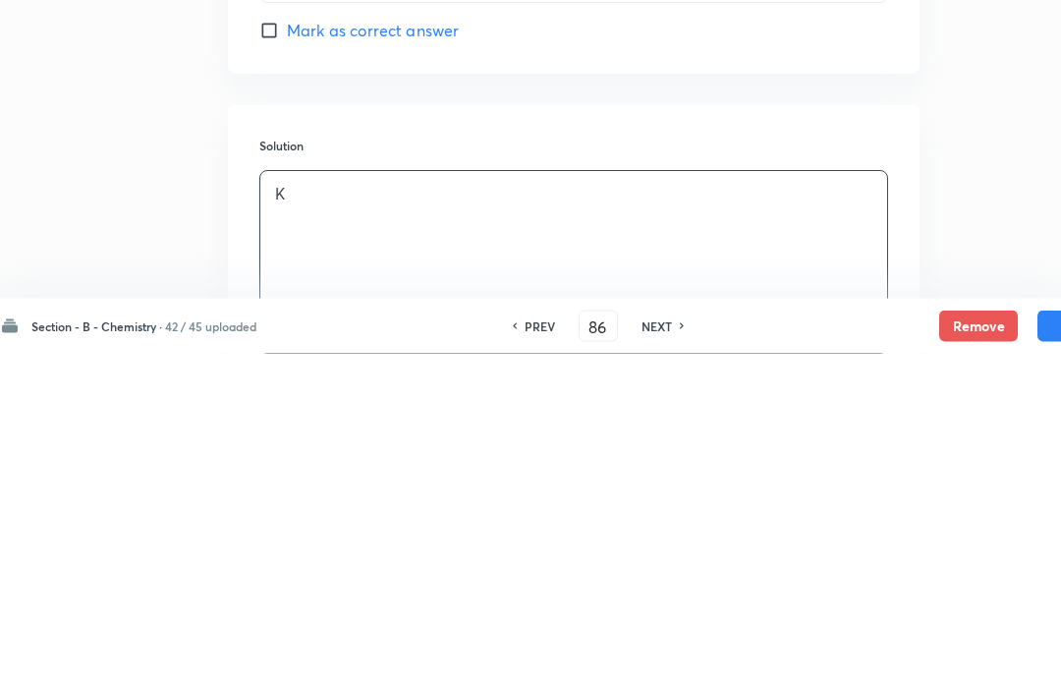
click at [1044, 646] on button "Save" at bounding box center [1077, 661] width 79 height 31
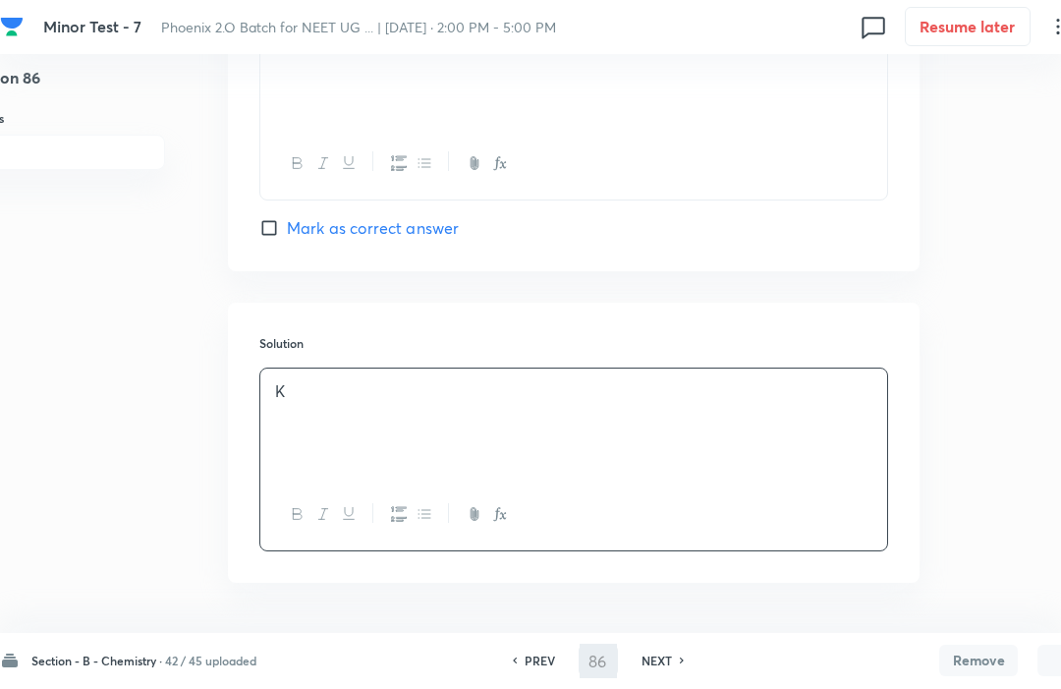
type input "87"
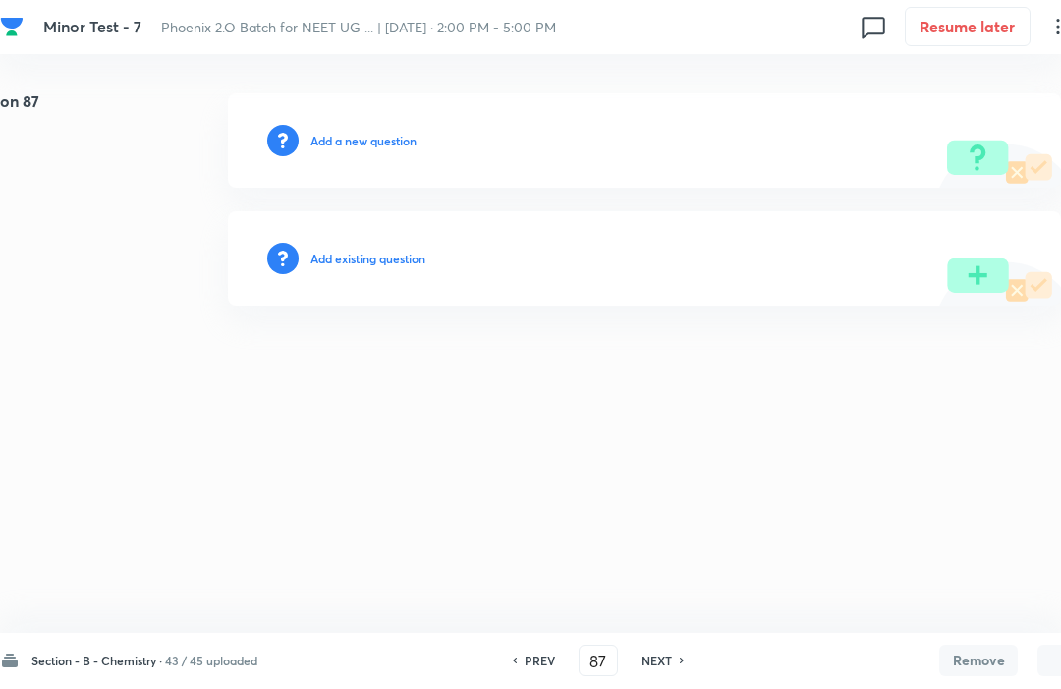
scroll to position [0, 55]
click at [334, 261] on h6 "Add existing question" at bounding box center [367, 260] width 115 height 18
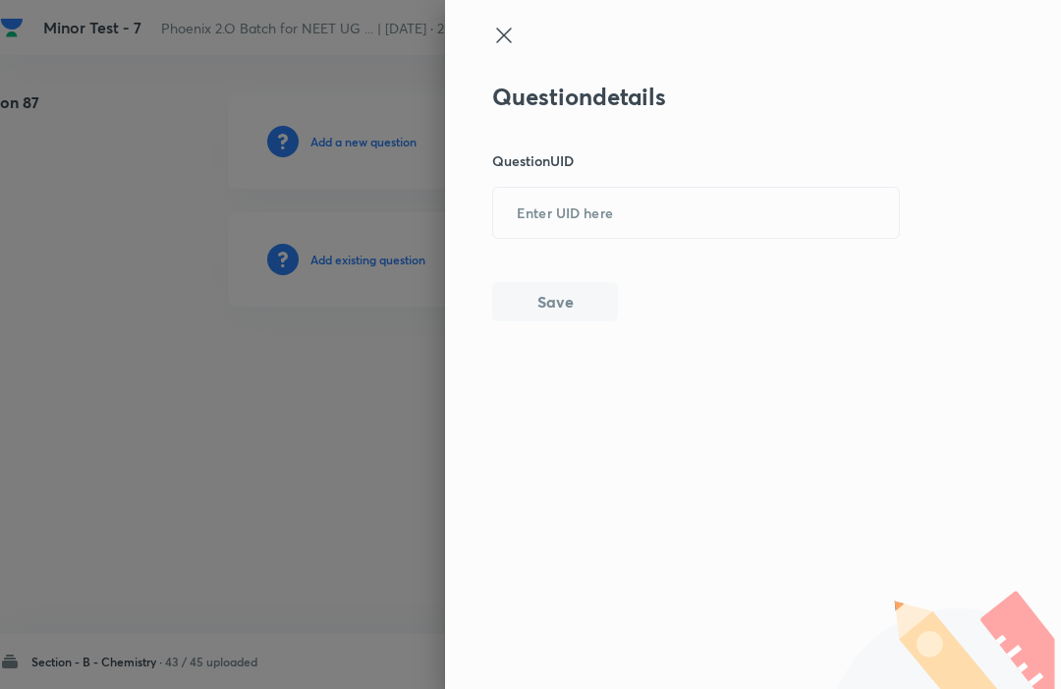
click at [548, 208] on input "text" at bounding box center [696, 213] width 406 height 48
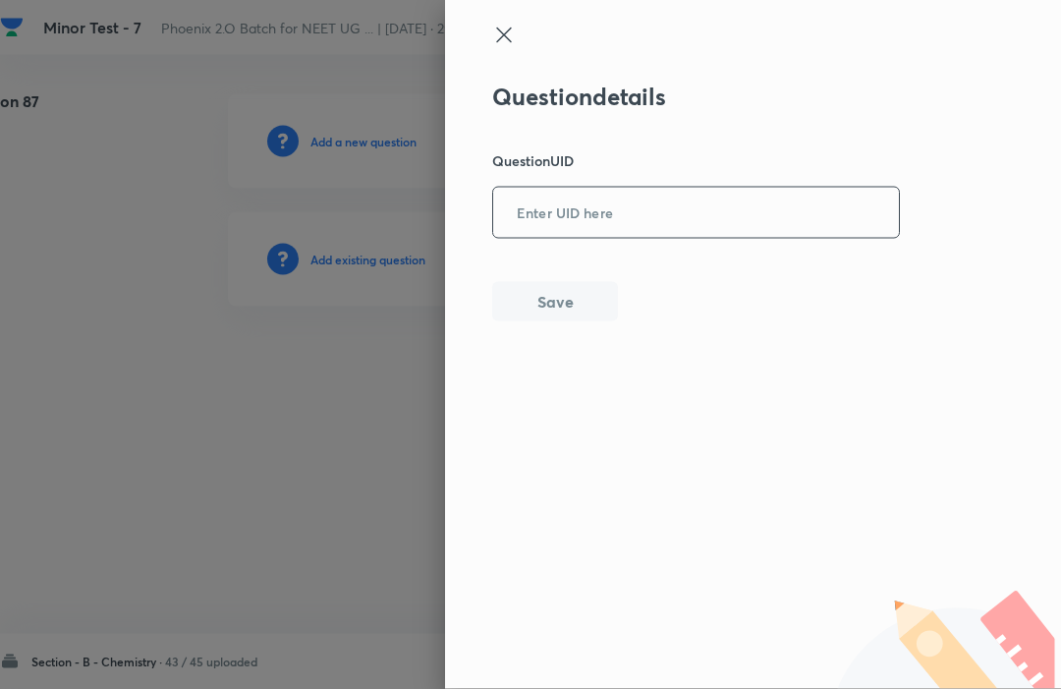
click at [989, 115] on div "Question details Question UID ​ Save" at bounding box center [753, 344] width 616 height 689
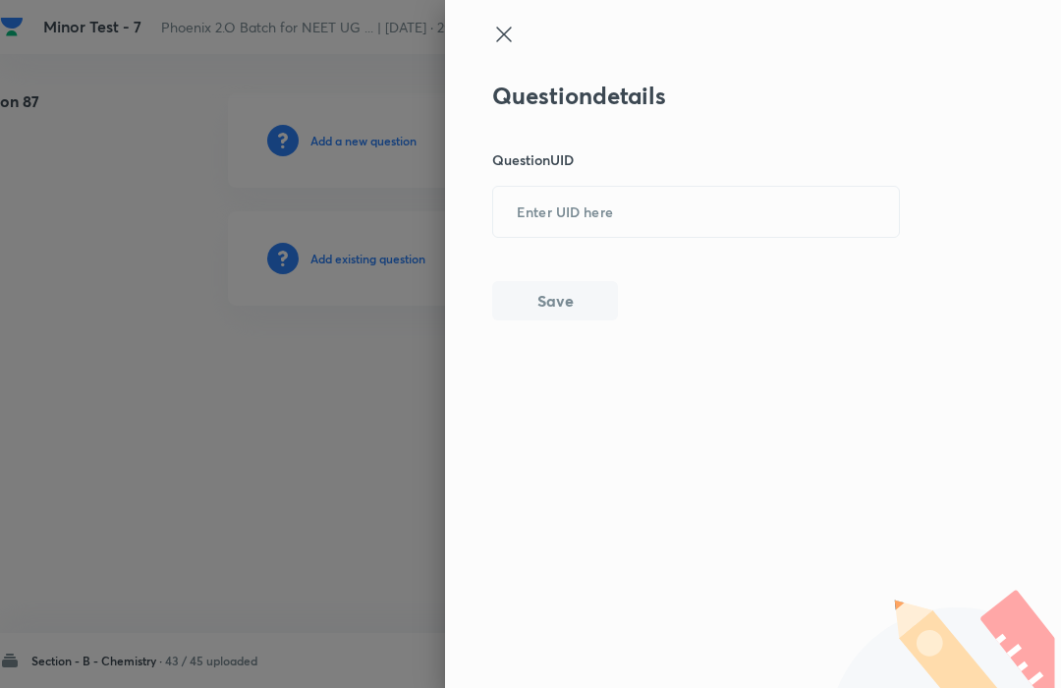
click at [496, 32] on icon at bounding box center [504, 36] width 24 height 24
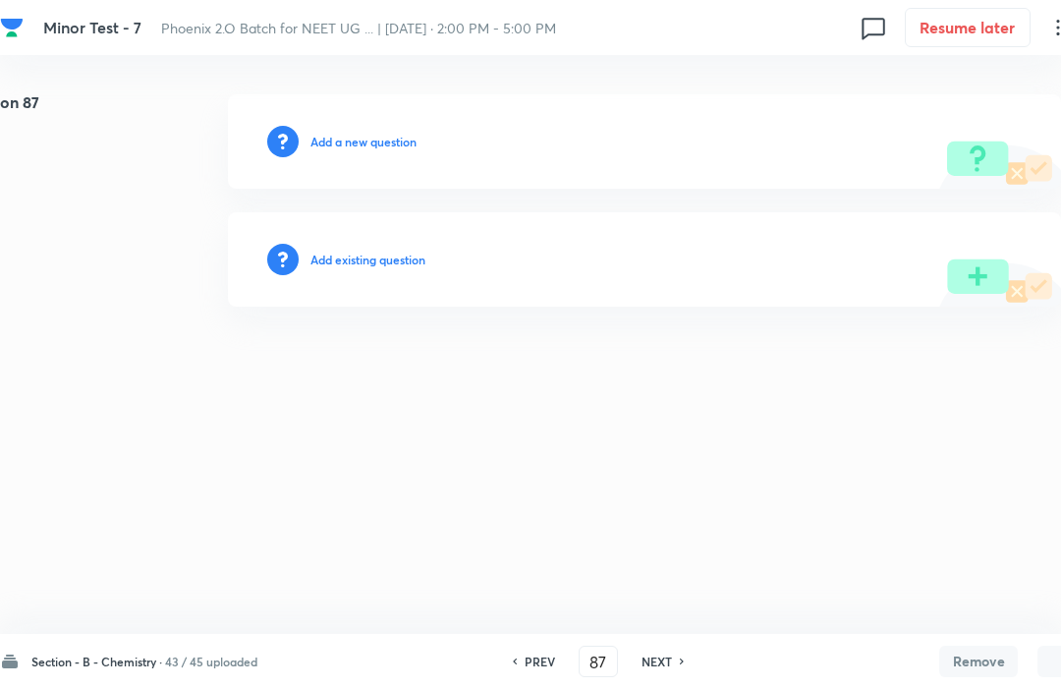
click at [321, 136] on h6 "Add a new question" at bounding box center [363, 142] width 106 height 18
click at [366, 147] on h6 "Choose a question type" at bounding box center [373, 142] width 127 height 18
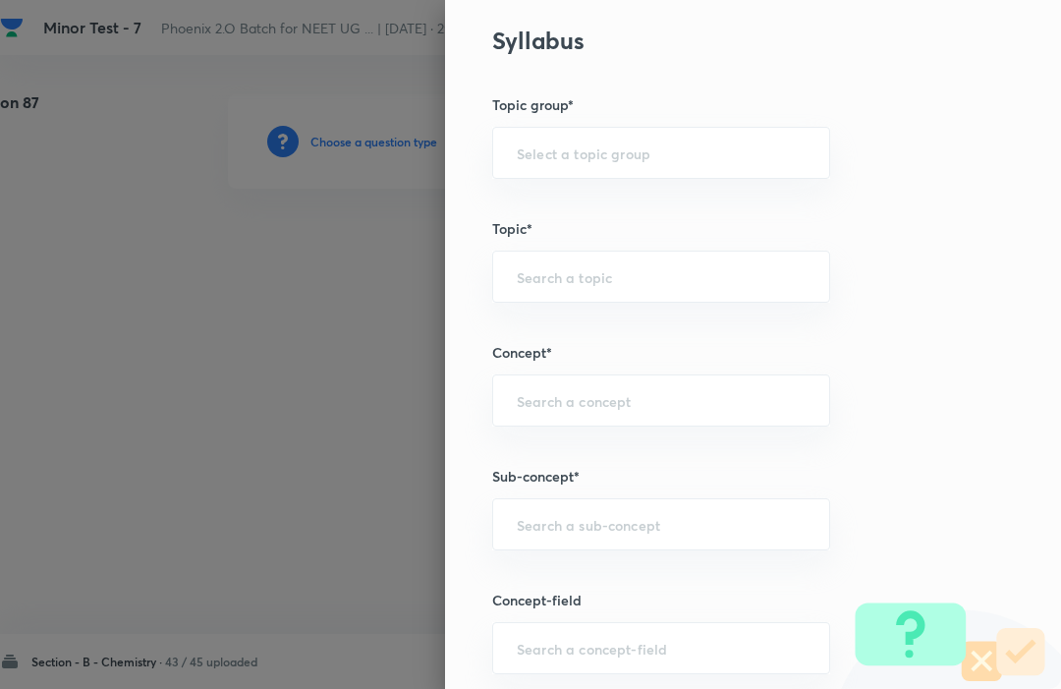
scroll to position [755, 0]
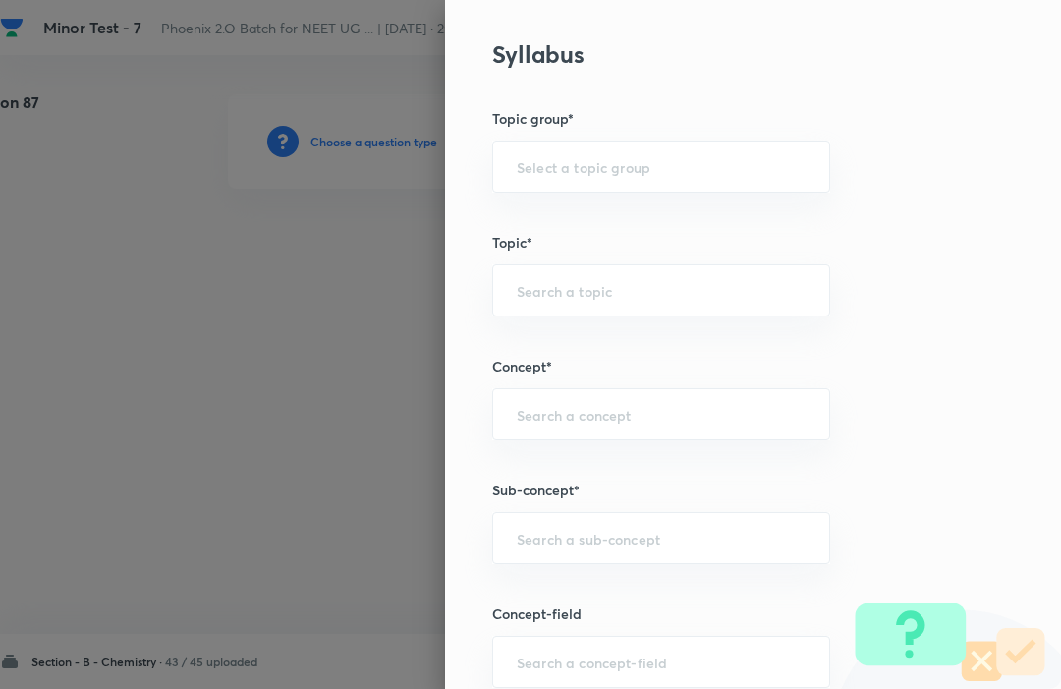
click at [539, 416] on input "text" at bounding box center [661, 414] width 289 height 19
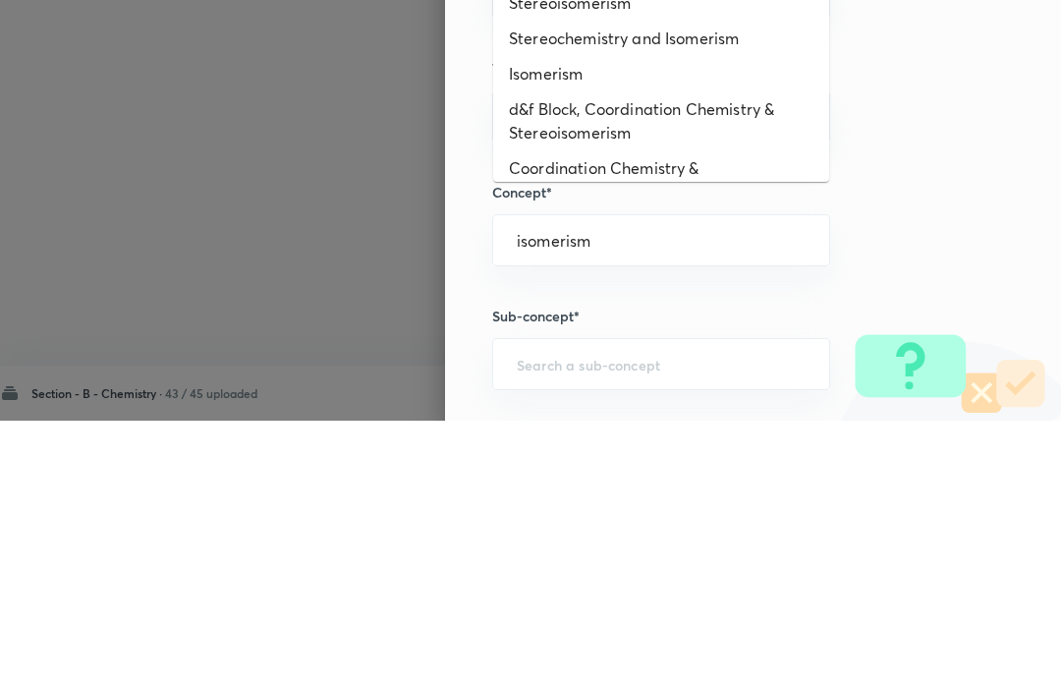
scroll to position [658, 0]
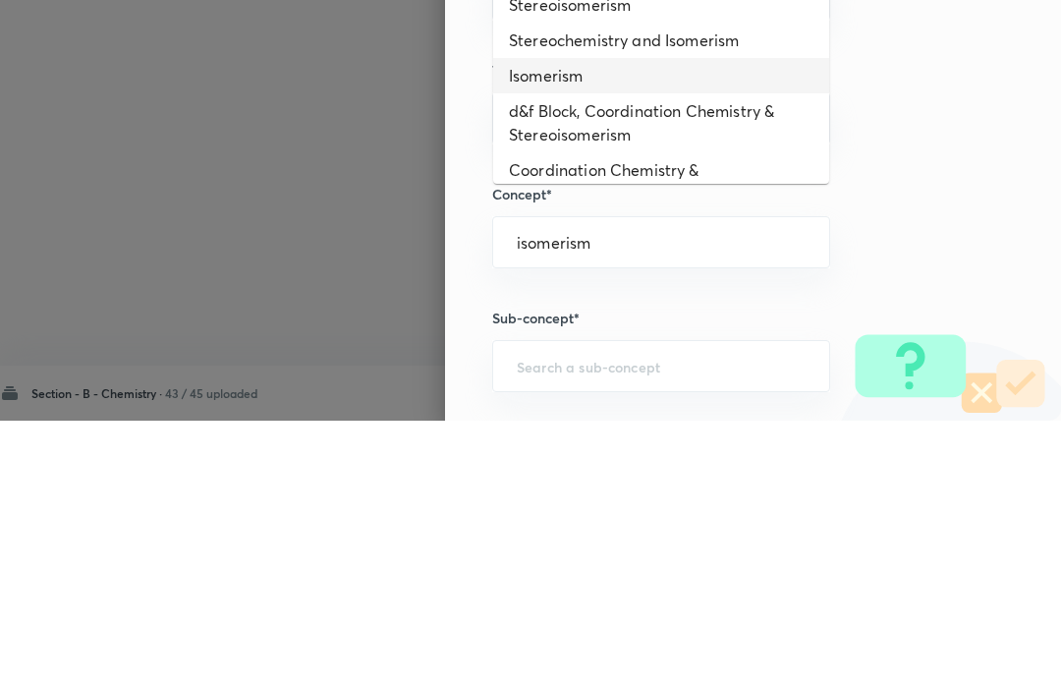
click at [543, 326] on li "Isomerism" at bounding box center [661, 343] width 336 height 35
type input "isomerism"
type input "Isomerism"
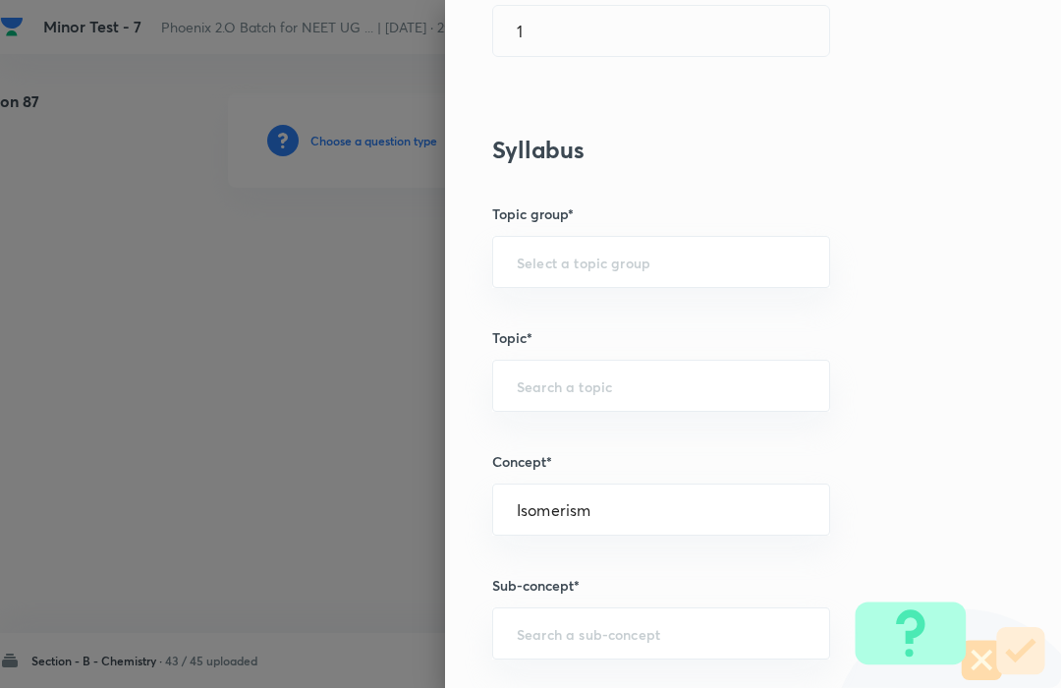
type input "Chemistry"
type input "Organic Chemistry"
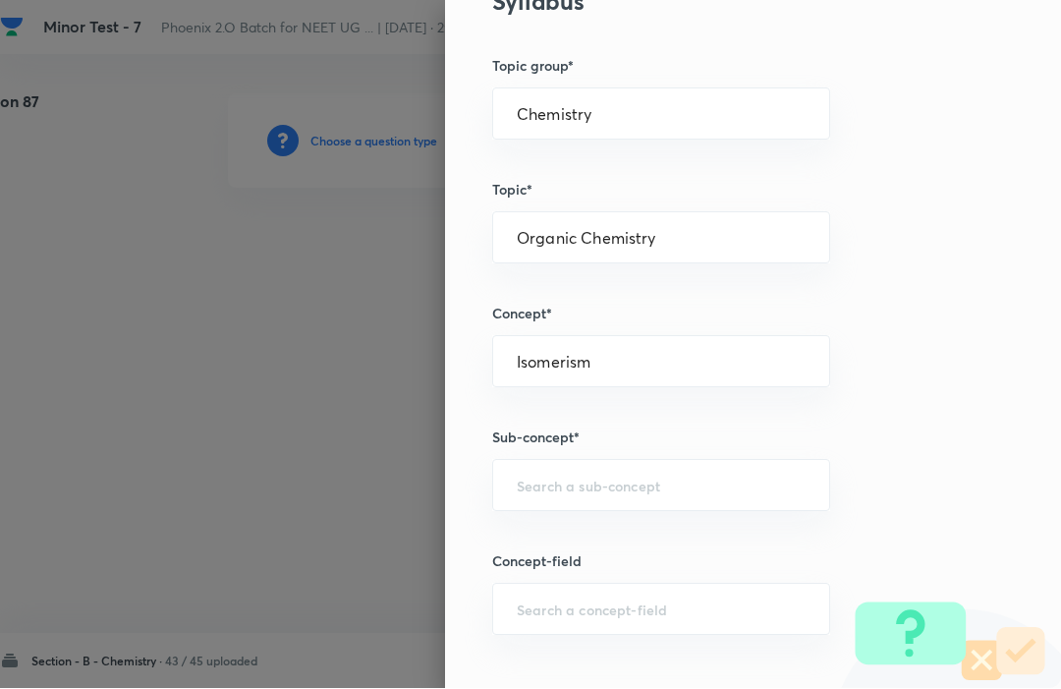
scroll to position [811, 0]
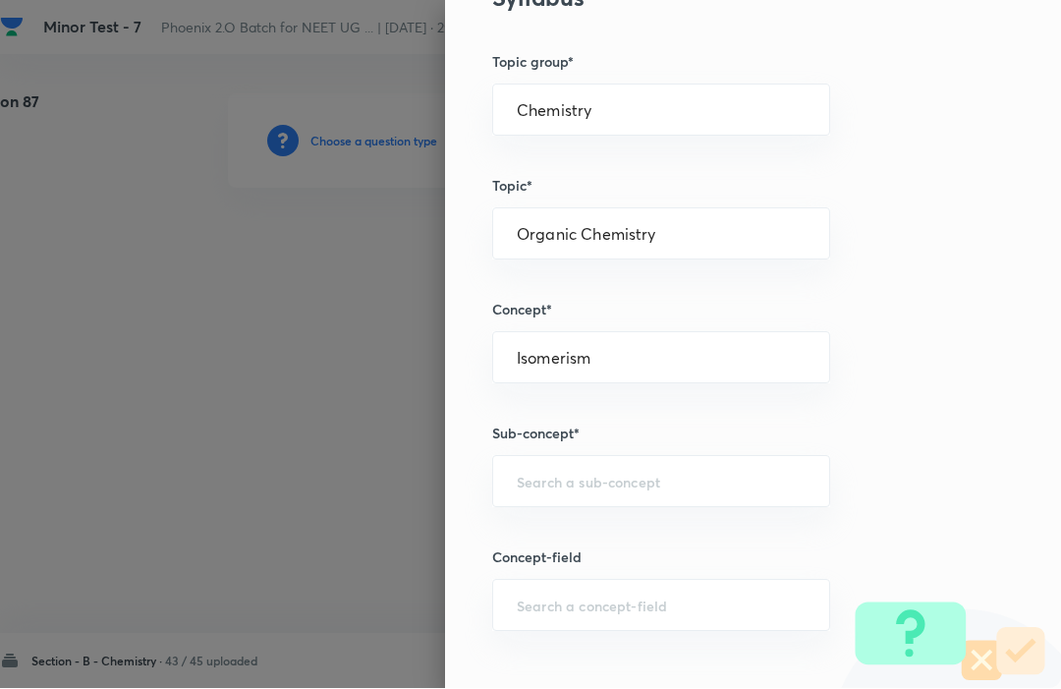
click at [523, 475] on input "text" at bounding box center [661, 482] width 289 height 19
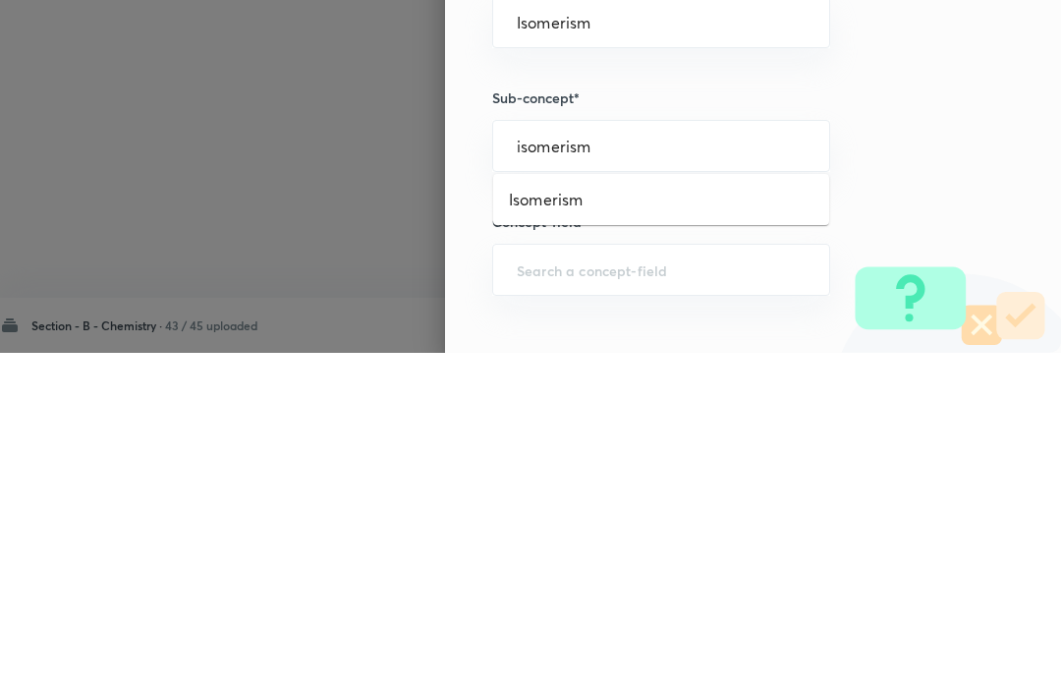
click at [800, 518] on li "Isomerism" at bounding box center [661, 535] width 336 height 35
type input "isomerism"
type input "Isomerism"
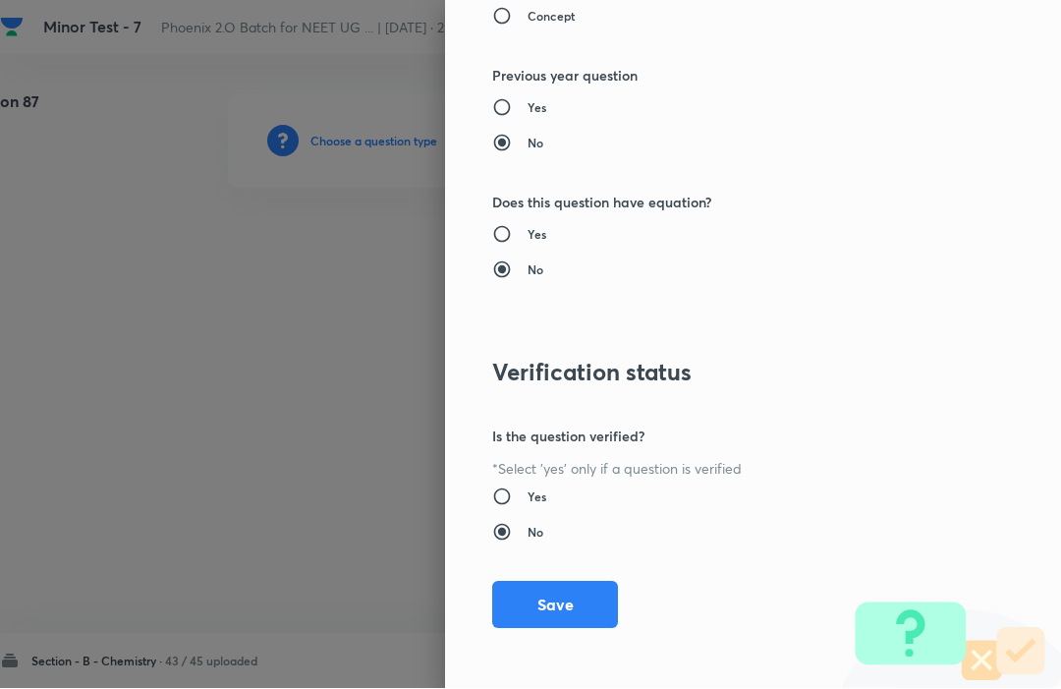
scroll to position [1917, 0]
click at [595, 611] on button "Save" at bounding box center [555, 605] width 126 height 47
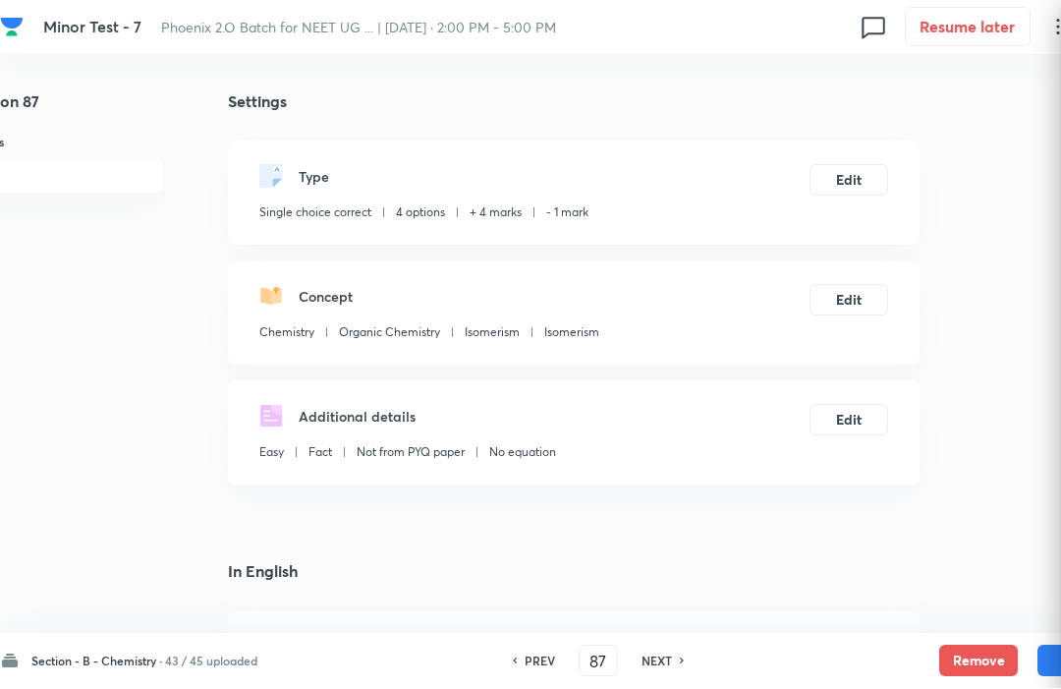
scroll to position [1, 55]
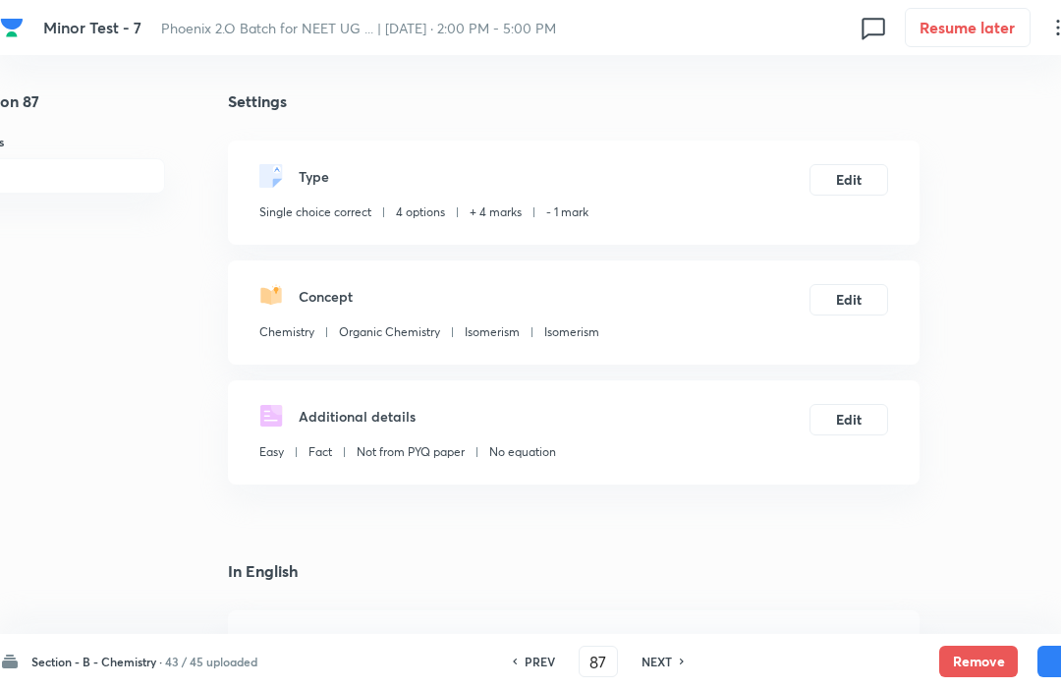
click at [1053, 659] on button "Save" at bounding box center [1077, 661] width 79 height 31
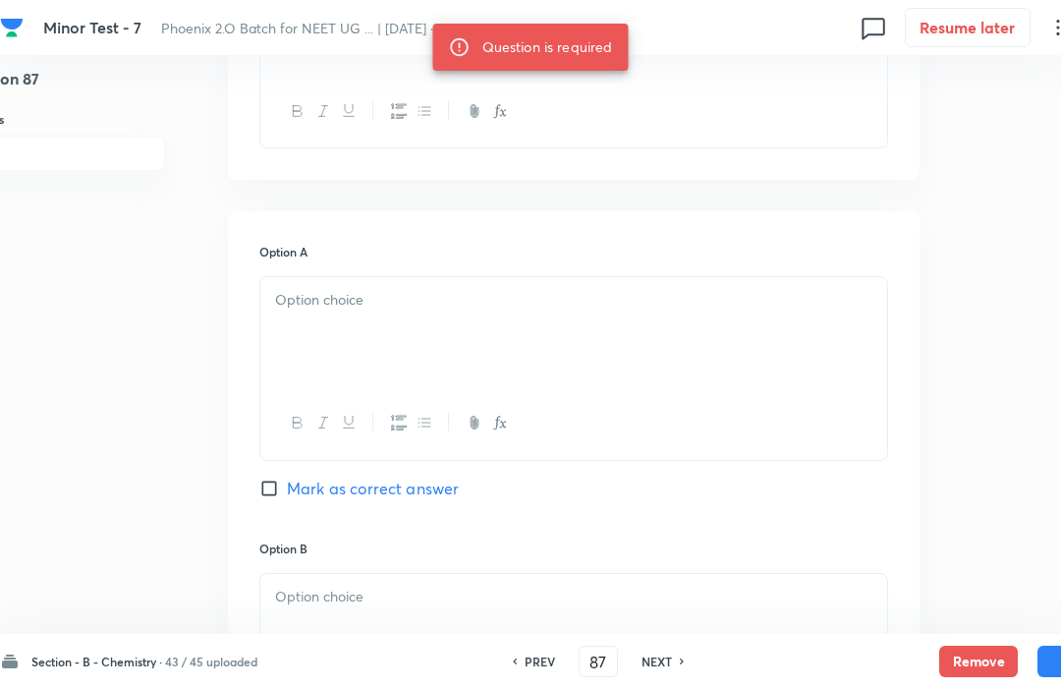
click at [292, 305] on p at bounding box center [573, 300] width 597 height 23
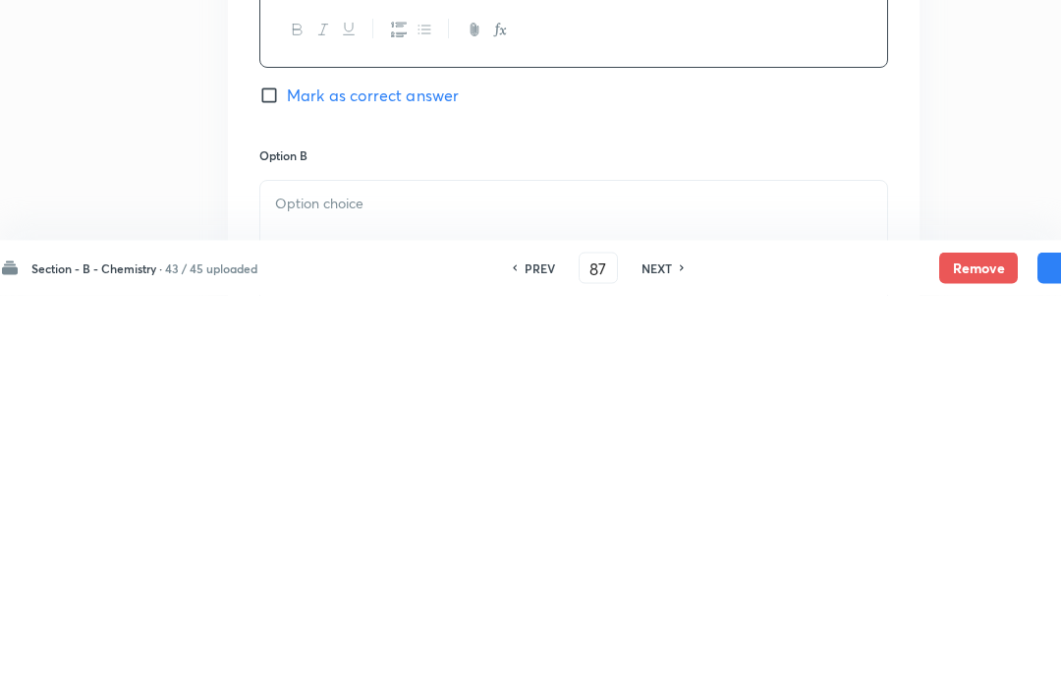
click at [289, 575] on div at bounding box center [573, 630] width 627 height 110
click at [285, 575] on div at bounding box center [573, 630] width 627 height 110
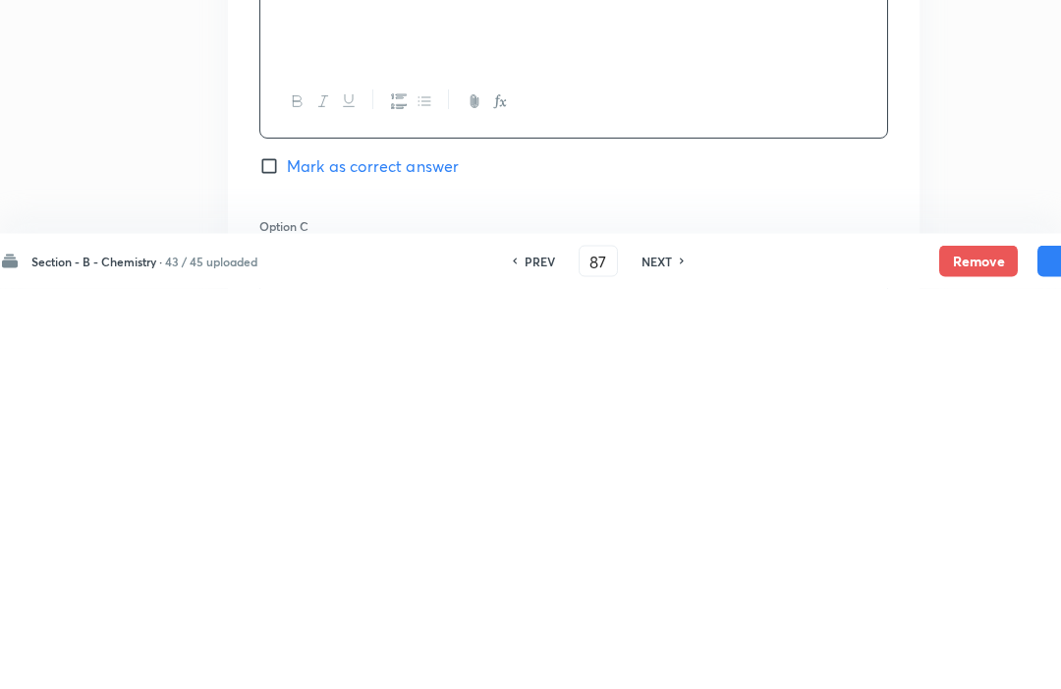
click at [274, 557] on input "Mark as correct answer" at bounding box center [273, 567] width 28 height 20
checkbox input "true"
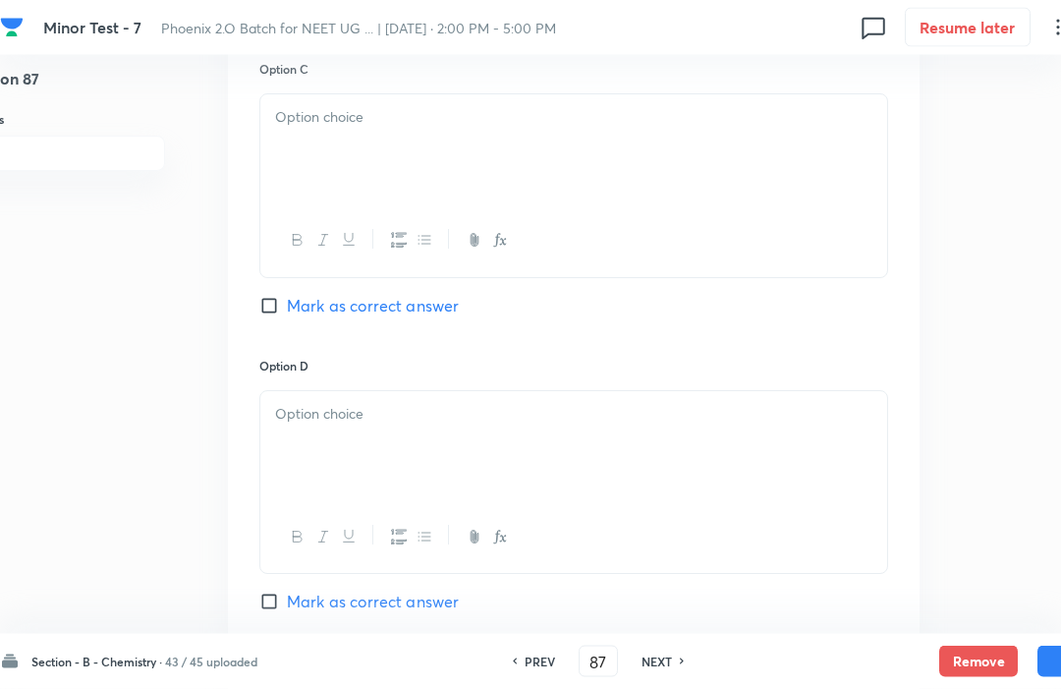
scroll to position [1486, 55]
click at [296, 144] on div at bounding box center [573, 150] width 627 height 110
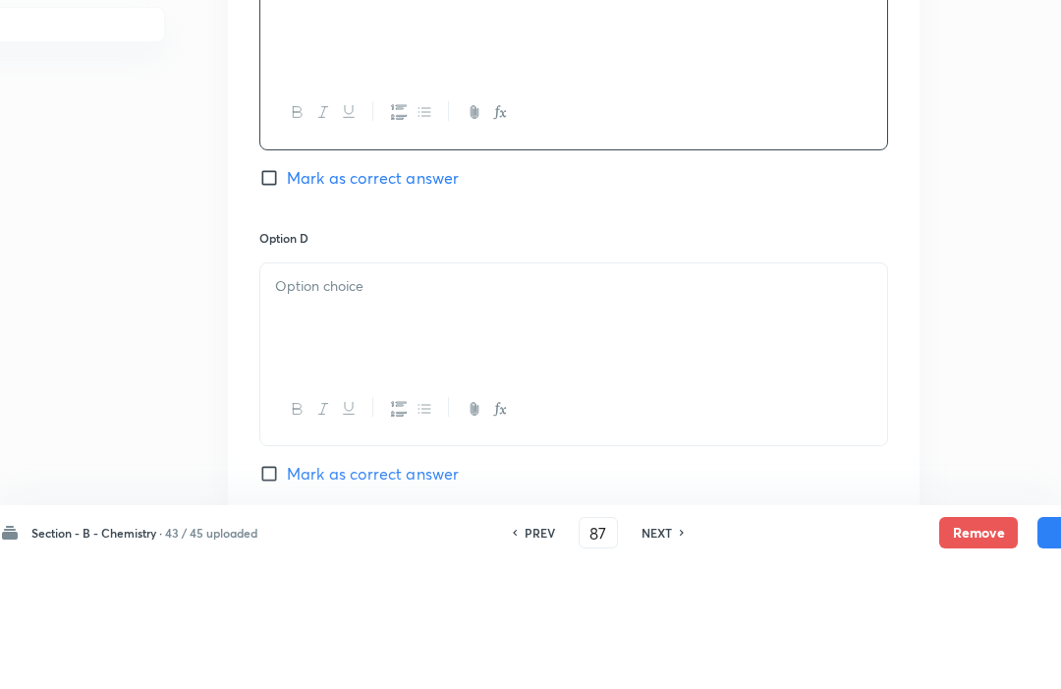
click at [288, 392] on div at bounding box center [573, 447] width 627 height 110
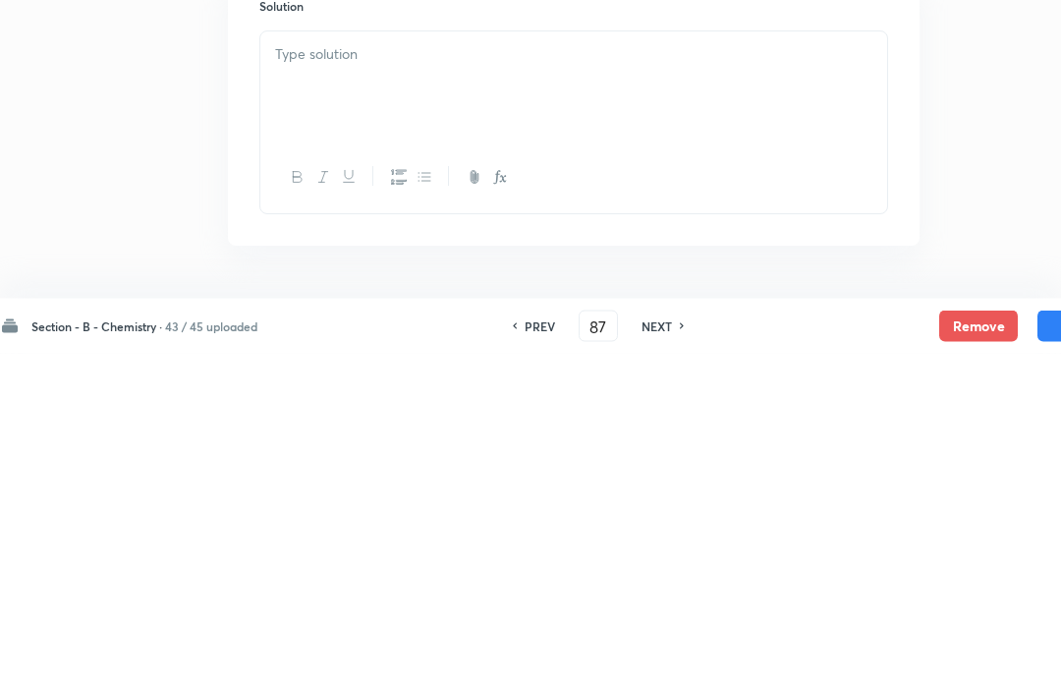
scroll to position [1869, 55]
click at [323, 360] on div at bounding box center [573, 415] width 627 height 110
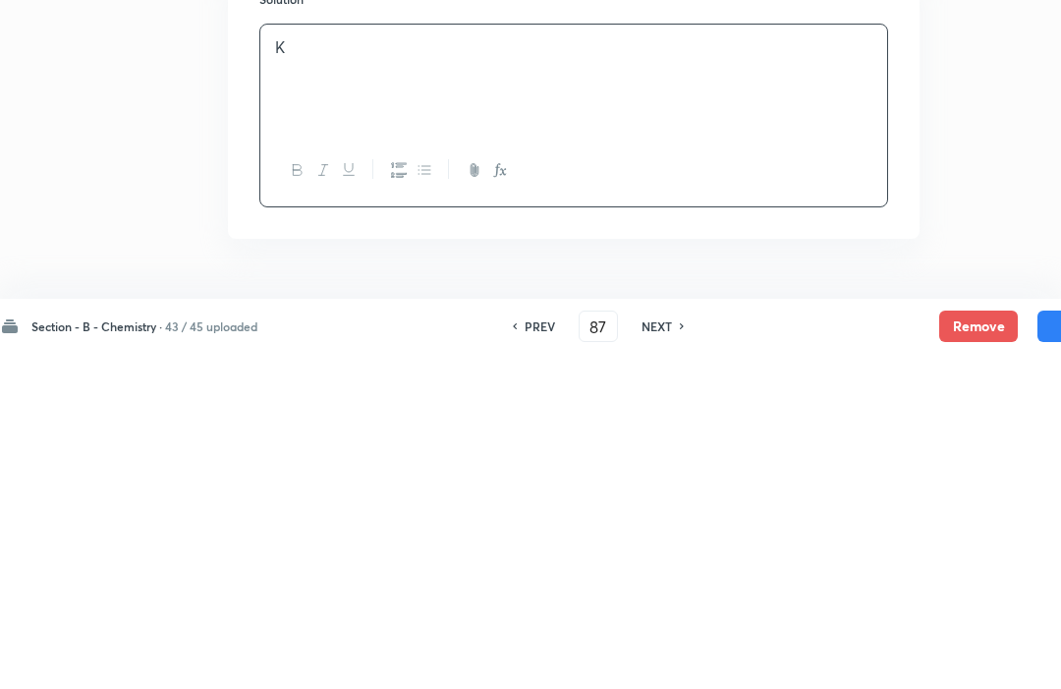
click at [1047, 646] on button "Save" at bounding box center [1077, 661] width 79 height 31
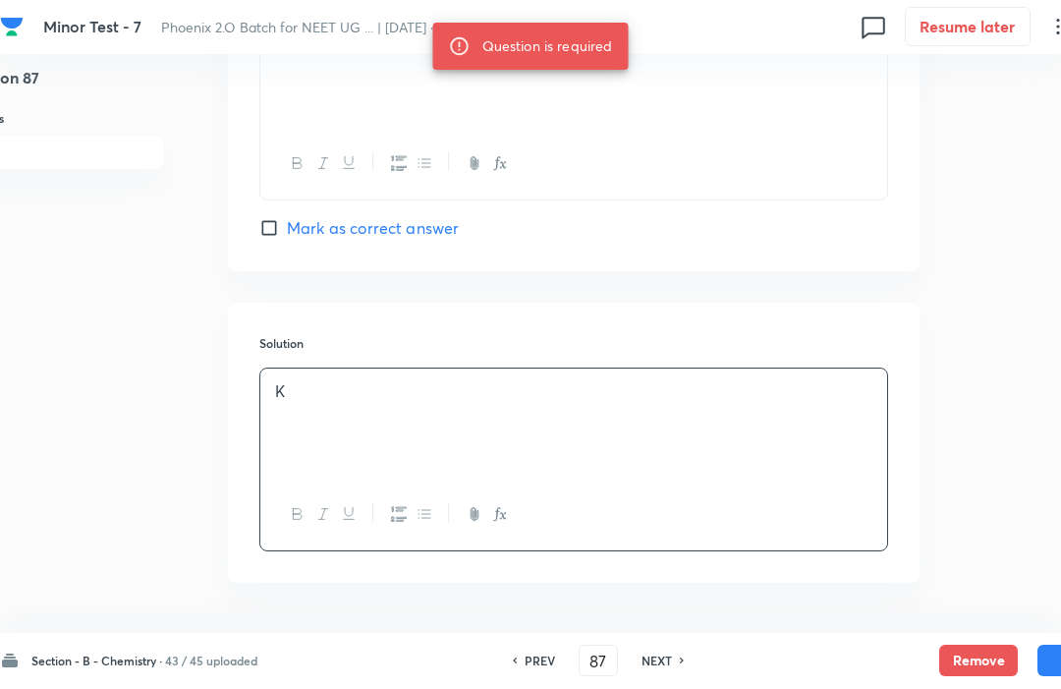
click at [1049, 677] on button "Save" at bounding box center [1077, 661] width 79 height 31
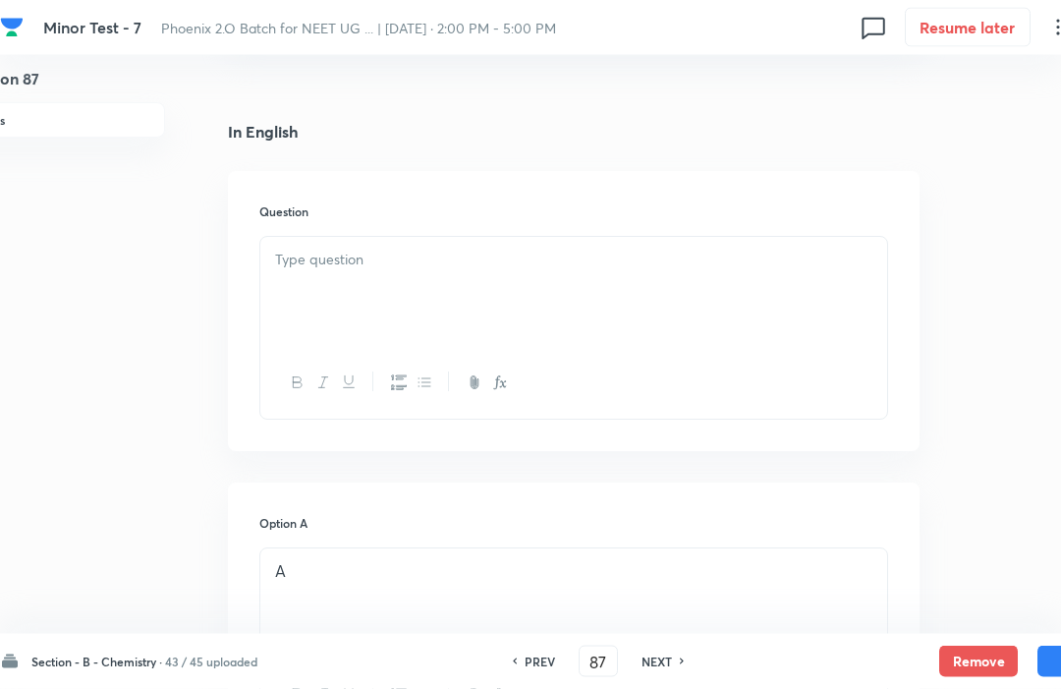
scroll to position [421, 55]
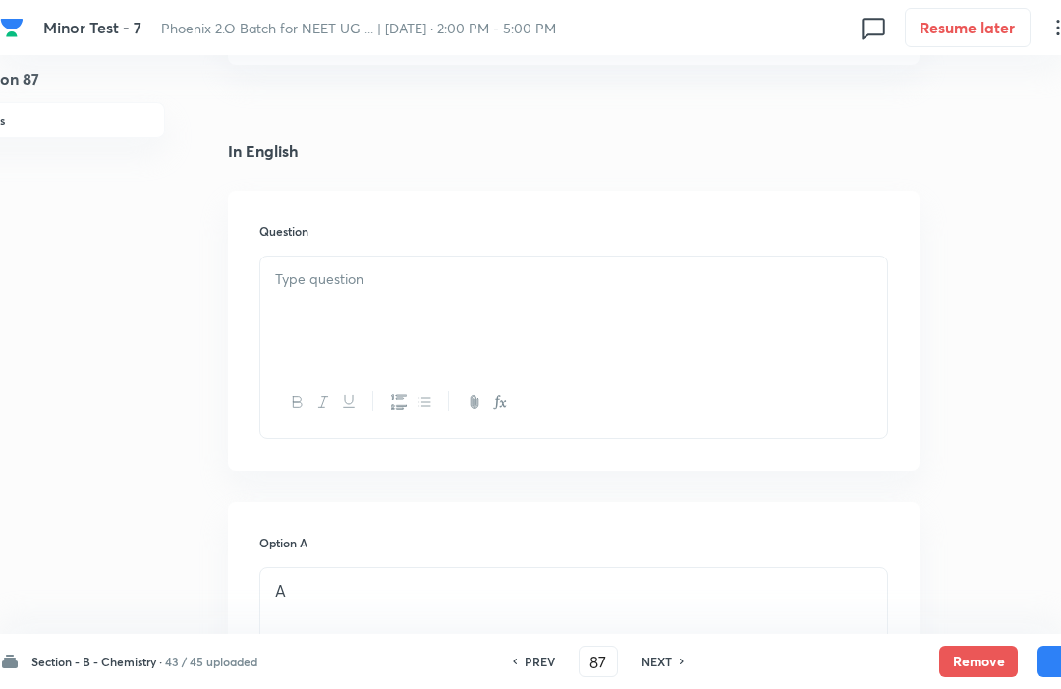
click at [291, 287] on p at bounding box center [573, 279] width 597 height 23
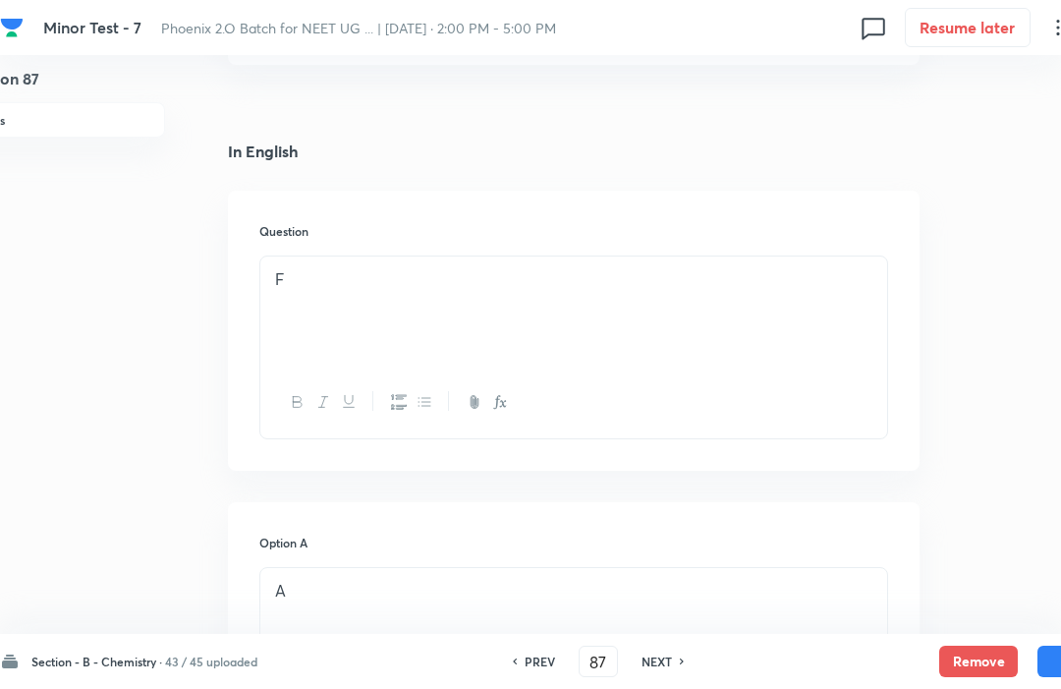
click at [1046, 677] on button "Save" at bounding box center [1077, 661] width 79 height 31
type input "88"
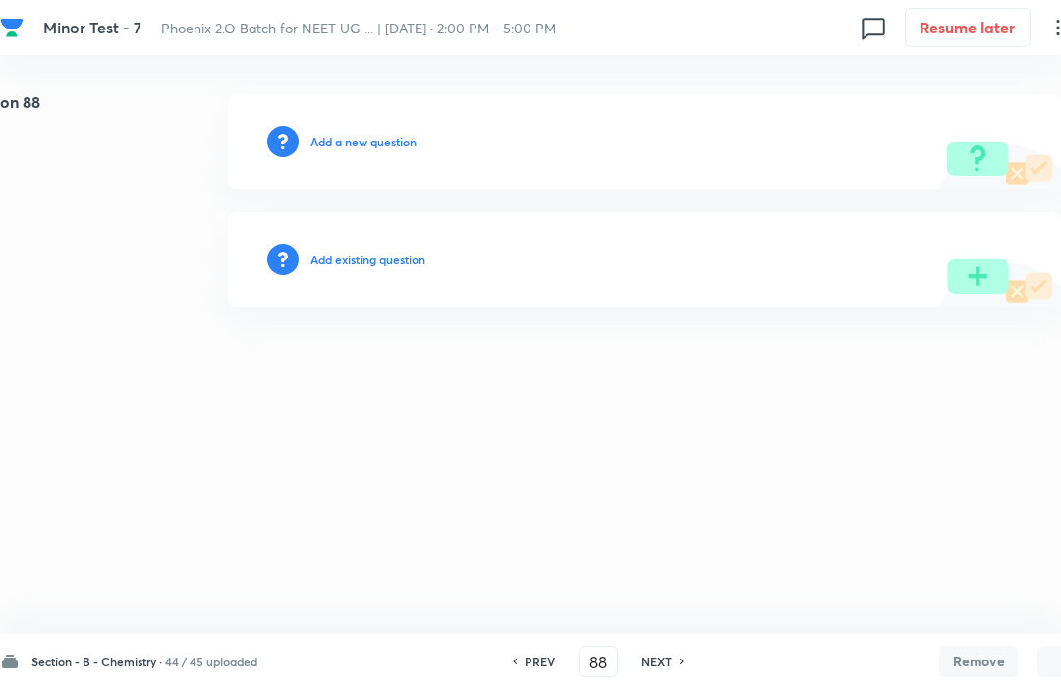
scroll to position [0, 55]
click at [356, 133] on h6 "Add a new question" at bounding box center [363, 142] width 106 height 18
click at [334, 142] on h6 "Choose a question type" at bounding box center [373, 142] width 127 height 18
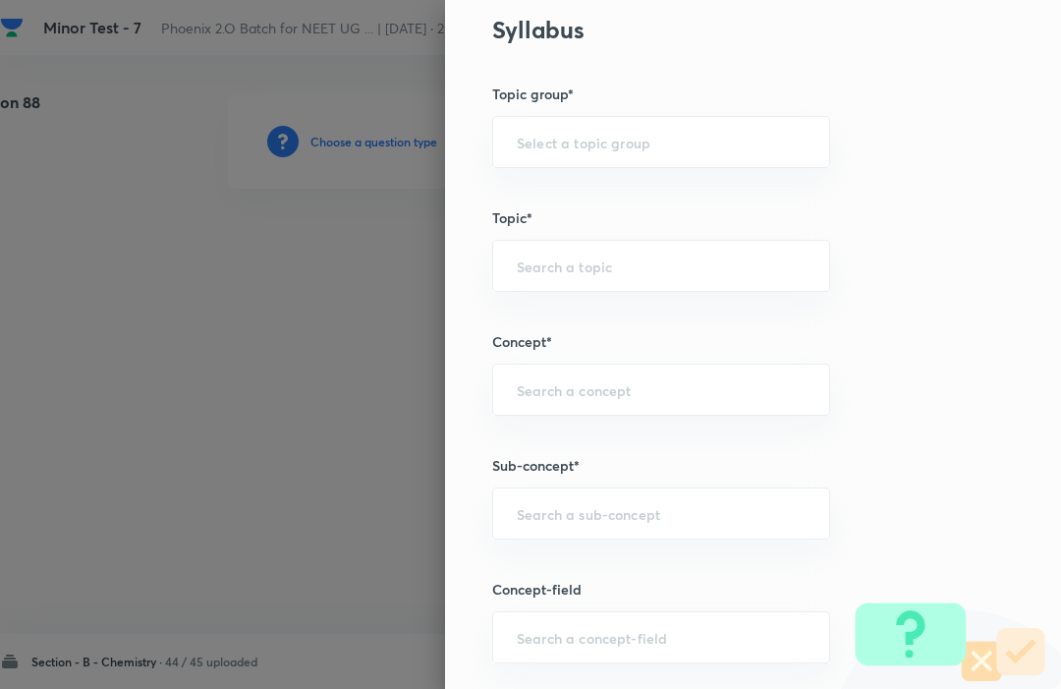
scroll to position [783, 0]
click at [519, 360] on div "​" at bounding box center [661, 386] width 338 height 52
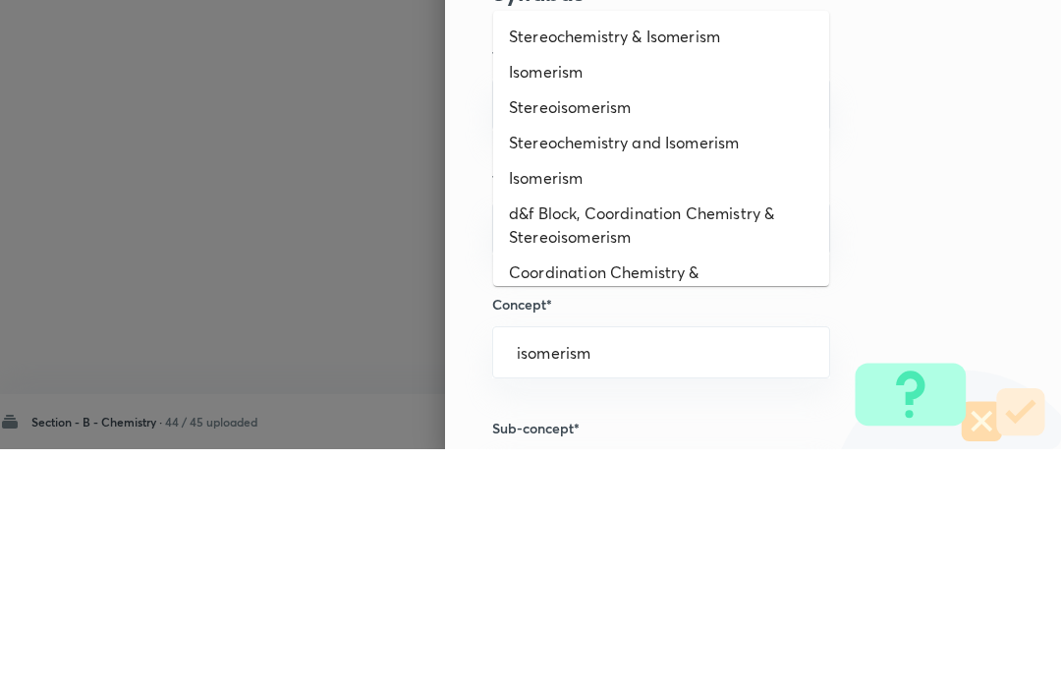
scroll to position [585, 0]
click at [531, 294] on li "Isomerism" at bounding box center [661, 311] width 336 height 35
type input "isomerism"
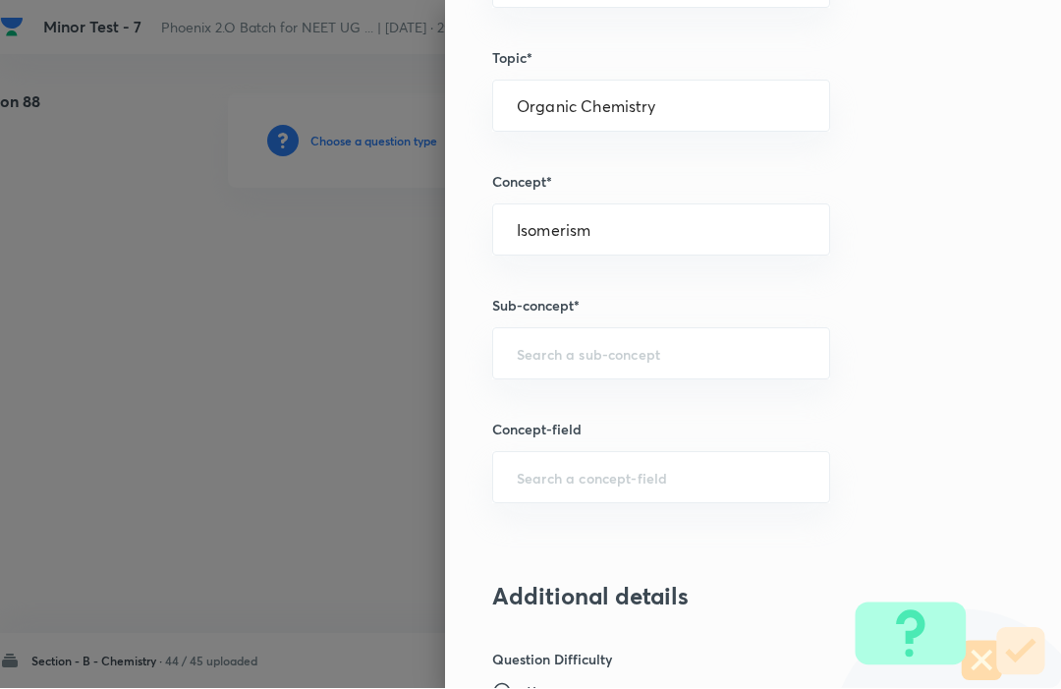
scroll to position [950, 0]
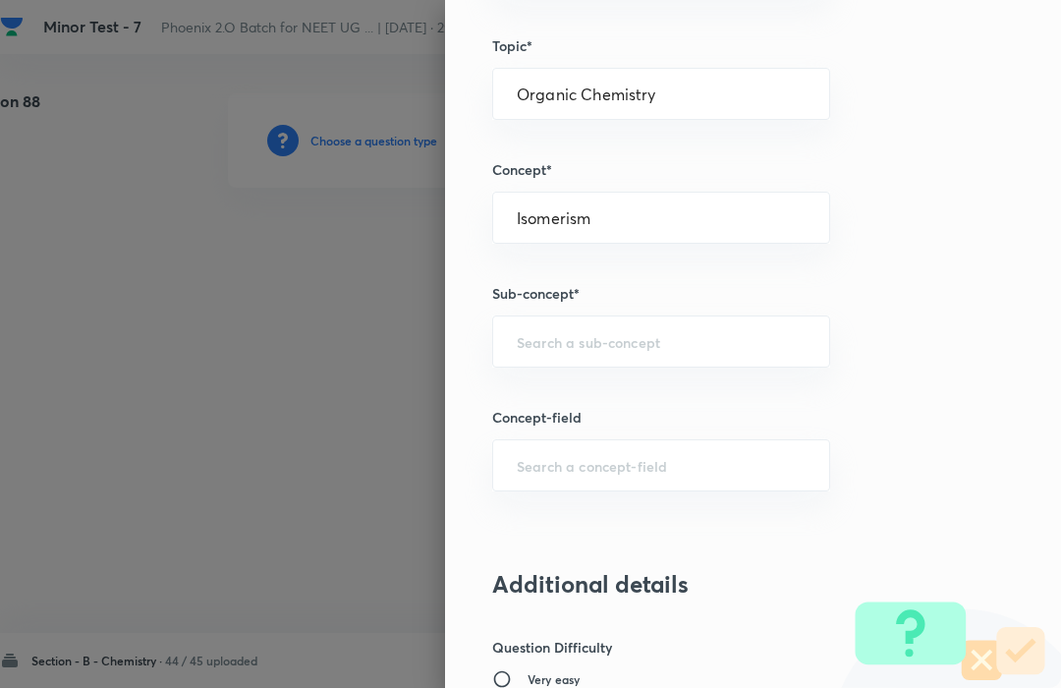
click at [533, 317] on div "​" at bounding box center [661, 342] width 338 height 52
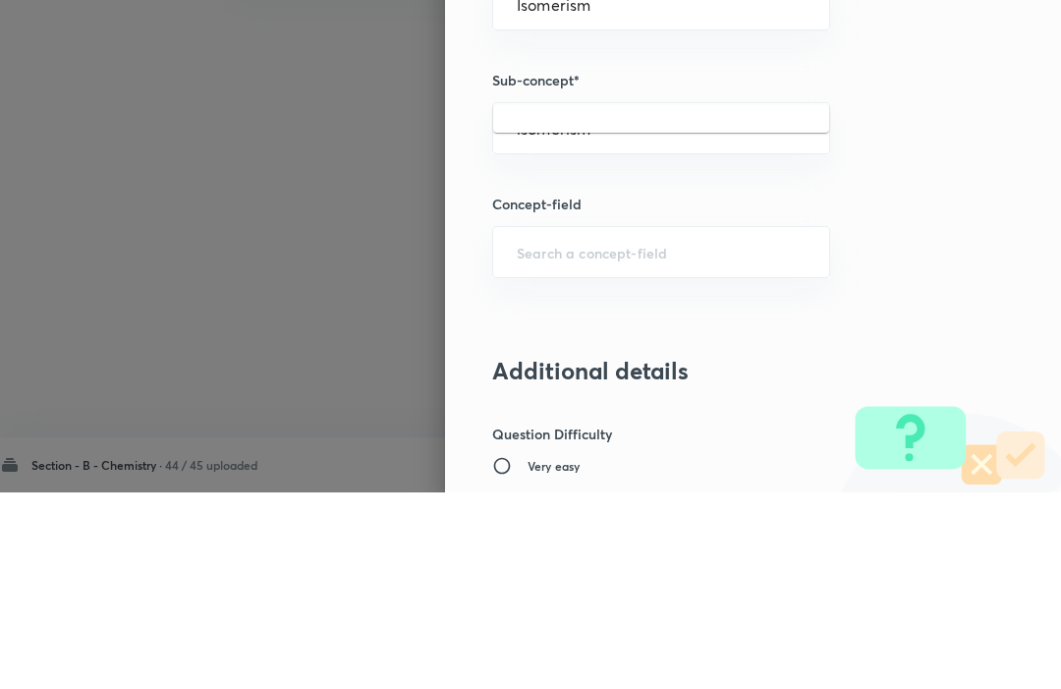
scroll to position [956, 0]
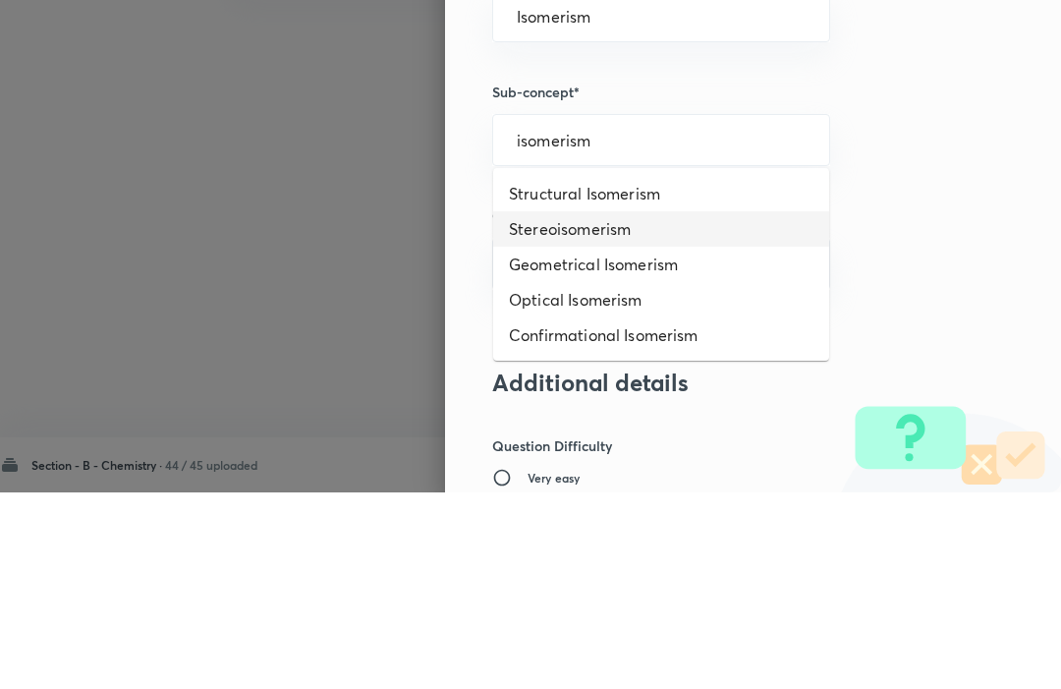
click at [601, 408] on li "Stereoisomerism" at bounding box center [661, 425] width 336 height 35
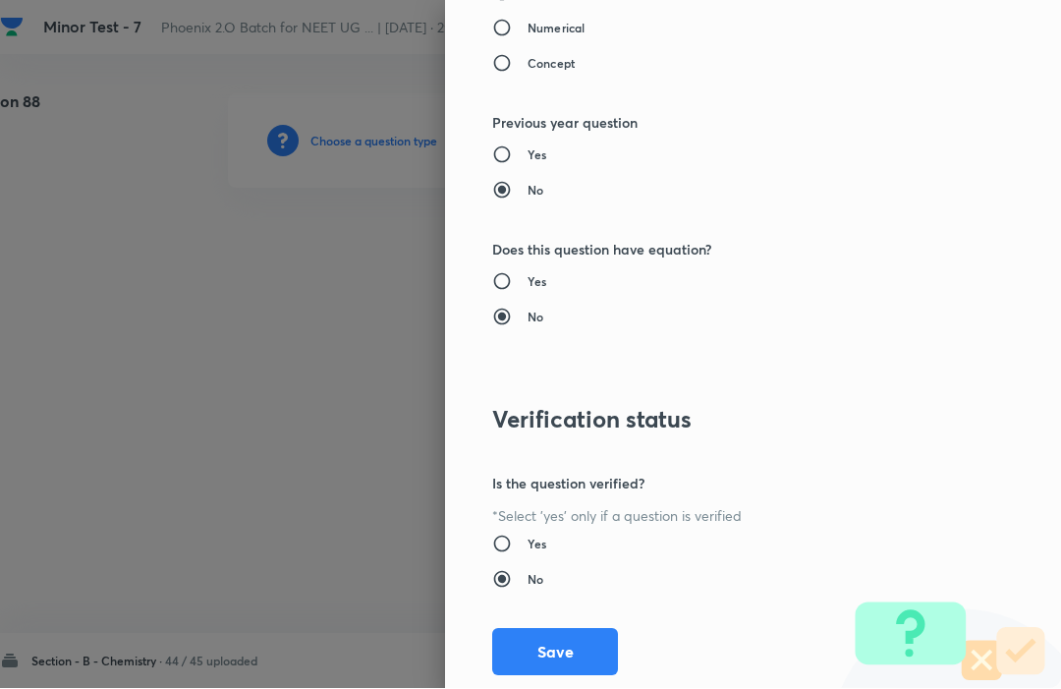
scroll to position [1917, 0]
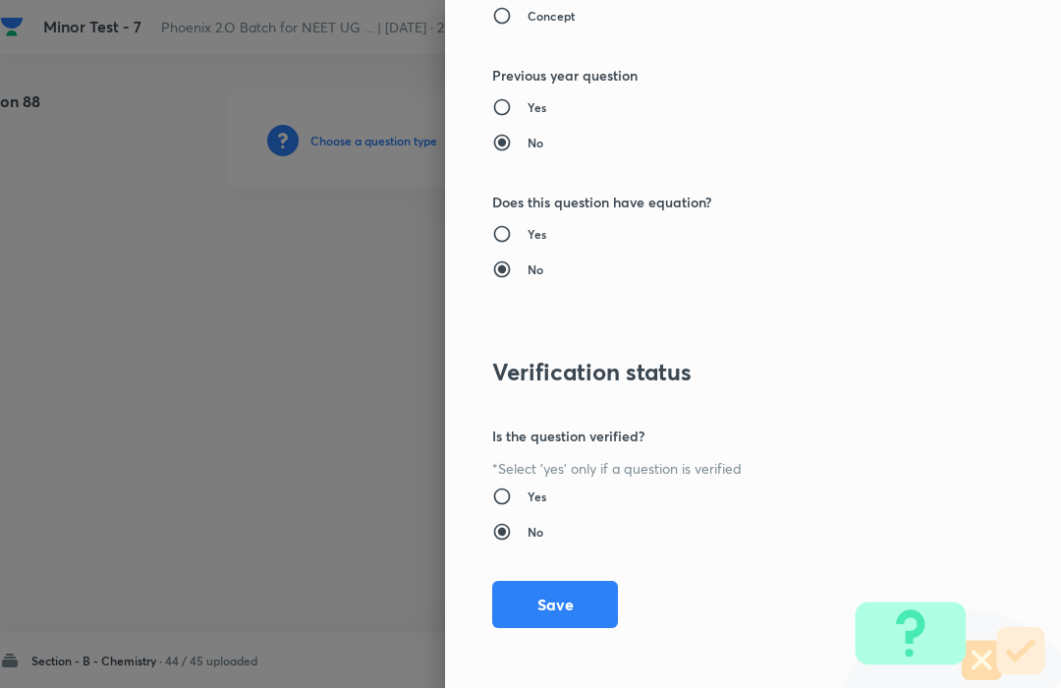
click at [544, 595] on button "Save" at bounding box center [555, 605] width 126 height 47
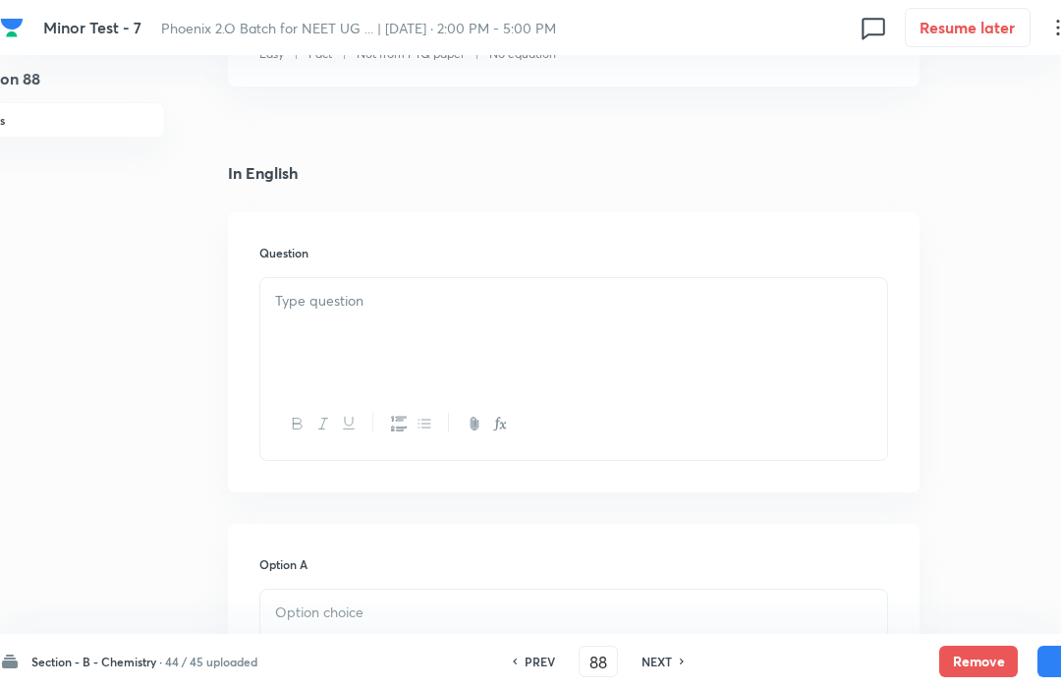
scroll to position [399, 55]
click at [310, 320] on div at bounding box center [573, 333] width 627 height 110
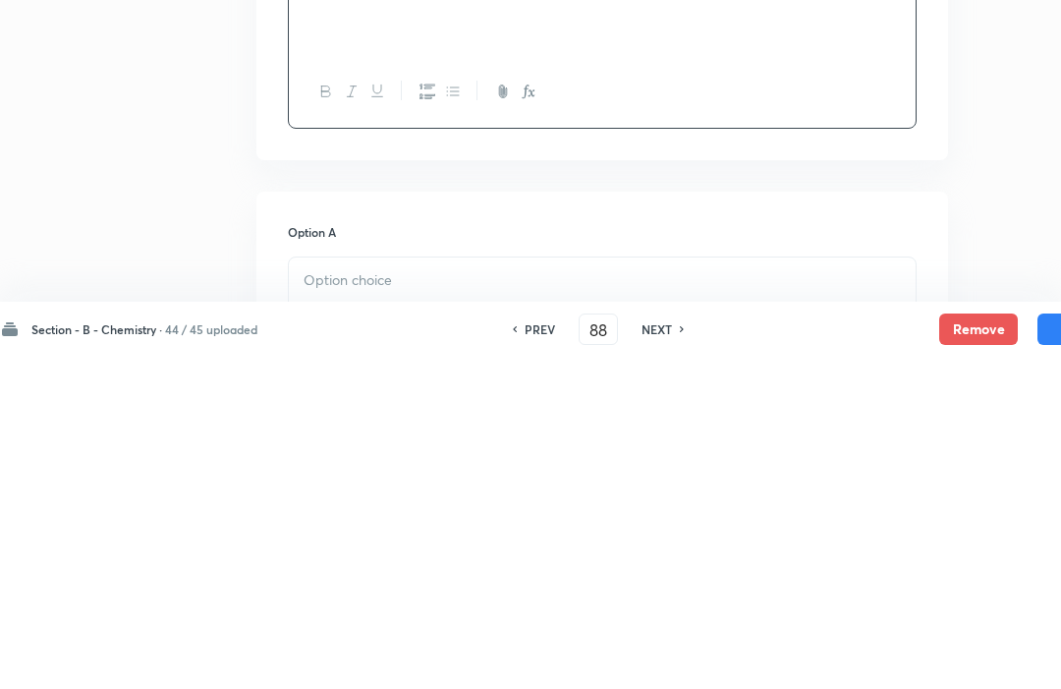
scroll to position [399, 0]
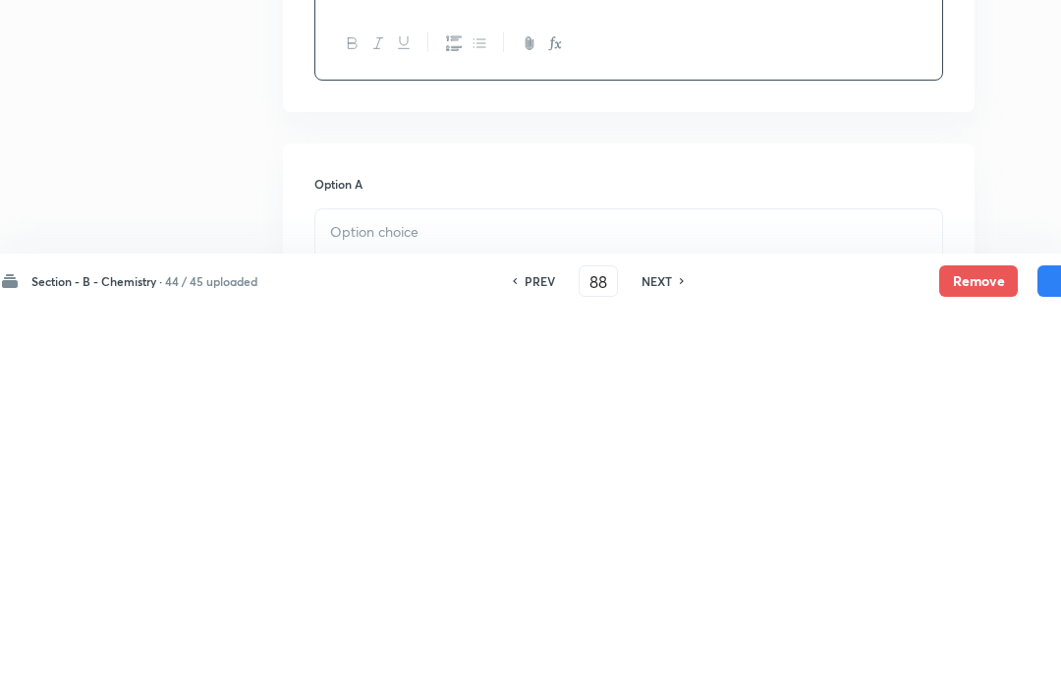
click at [368, 590] on div at bounding box center [628, 645] width 627 height 110
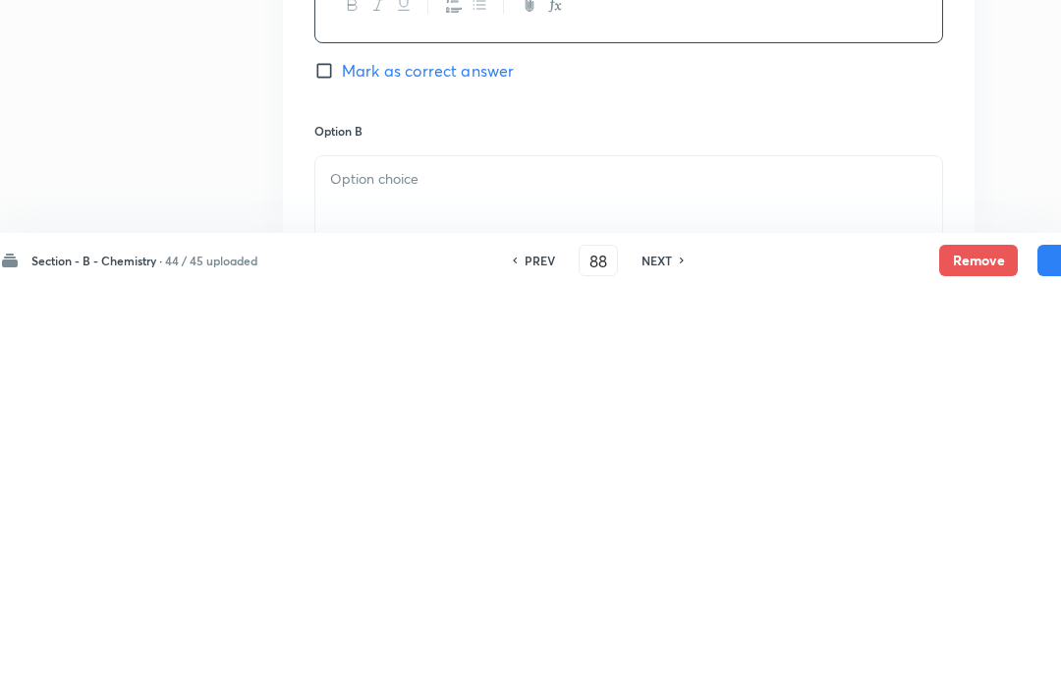
scroll to position [749, 0]
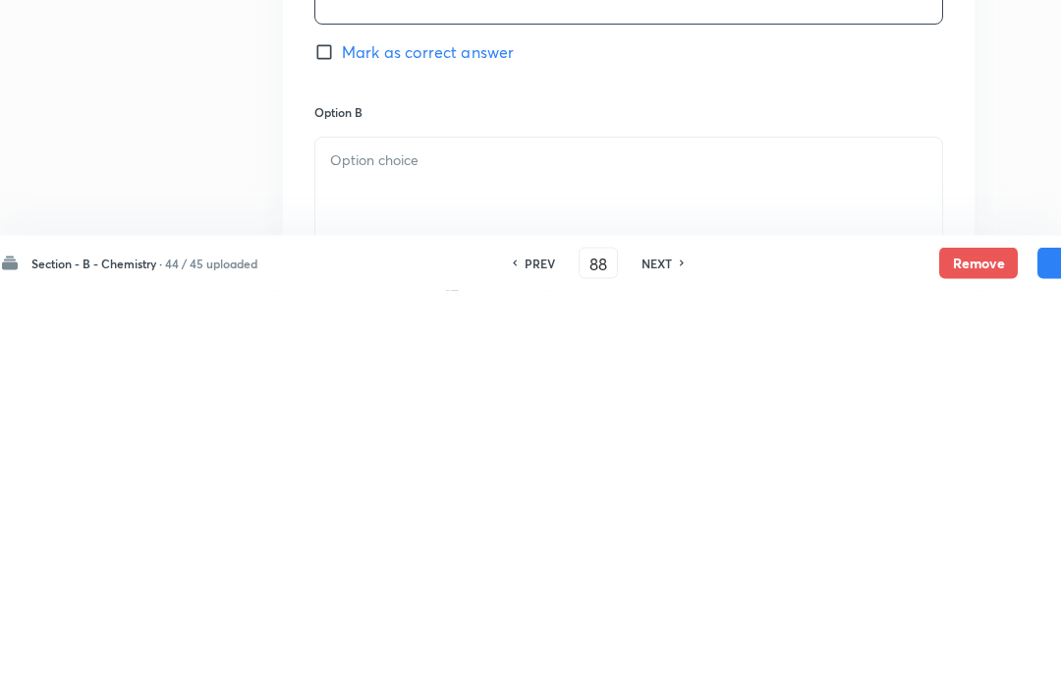
click at [358, 548] on p at bounding box center [628, 559] width 597 height 23
click at [362, 536] on div at bounding box center [628, 591] width 627 height 110
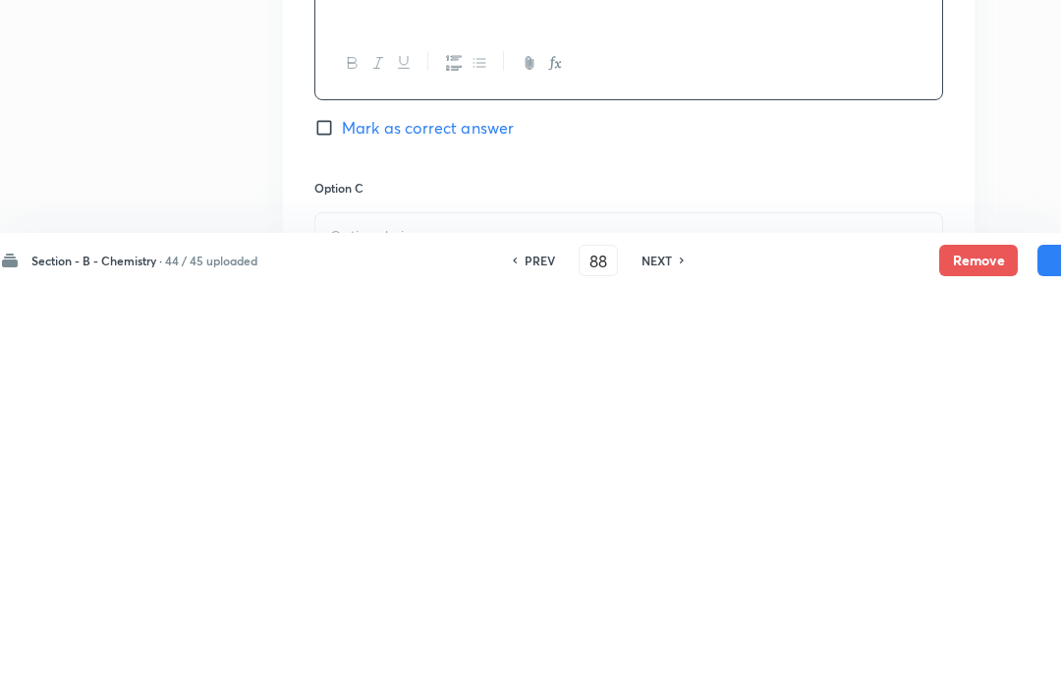
scroll to position [989, 0]
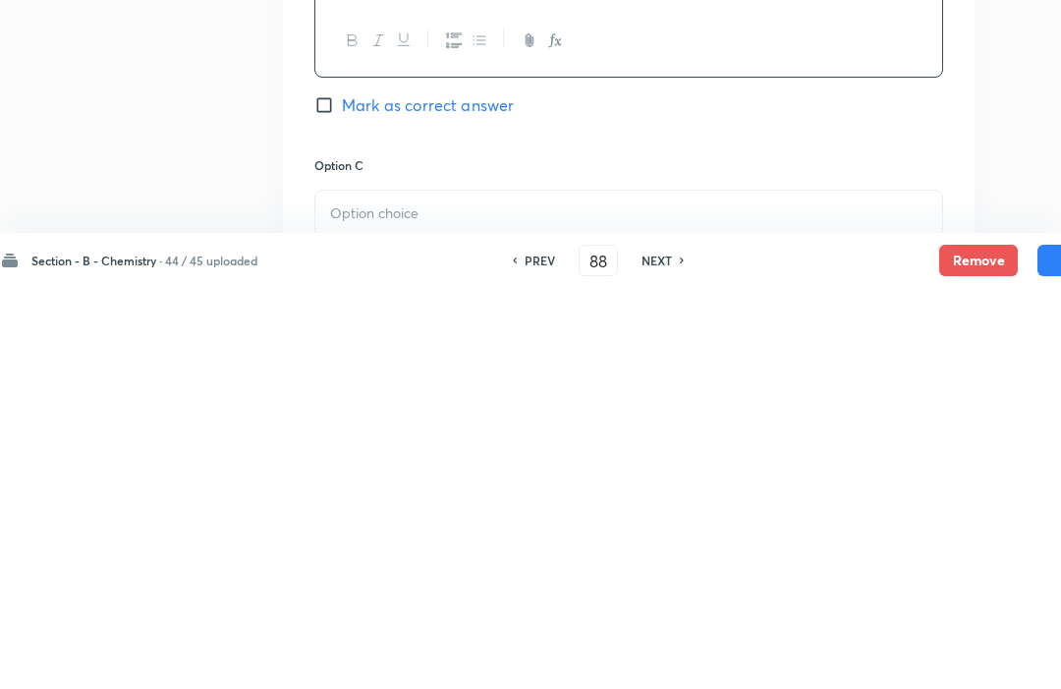
click at [351, 603] on p at bounding box center [628, 614] width 597 height 23
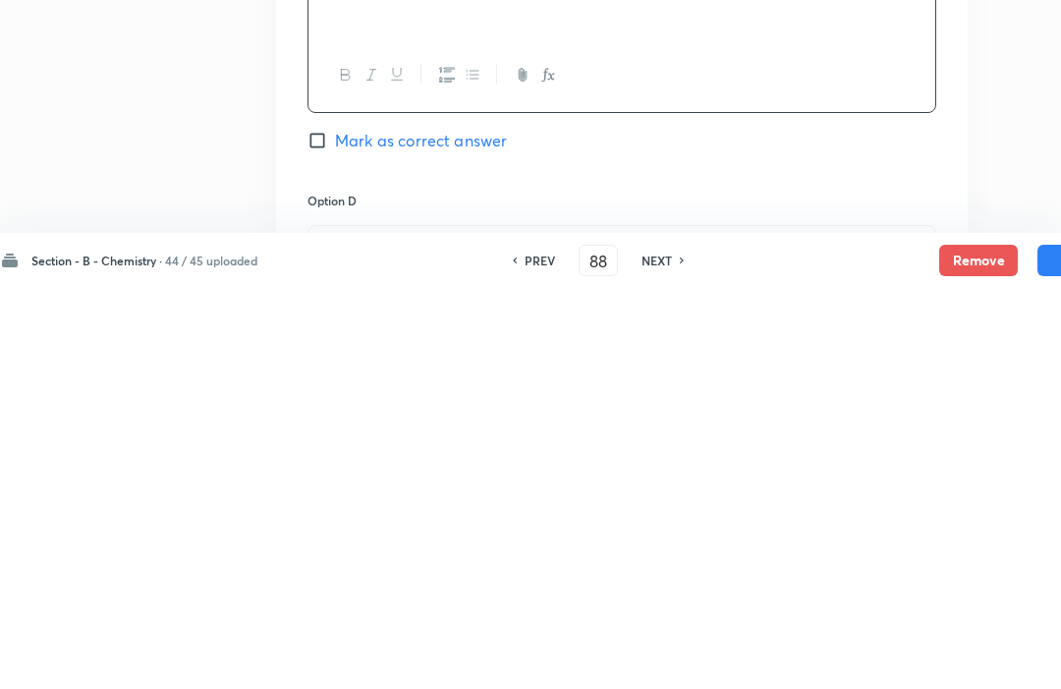
scroll to position [1253, 7]
click at [349, 637] on p at bounding box center [621, 648] width 597 height 23
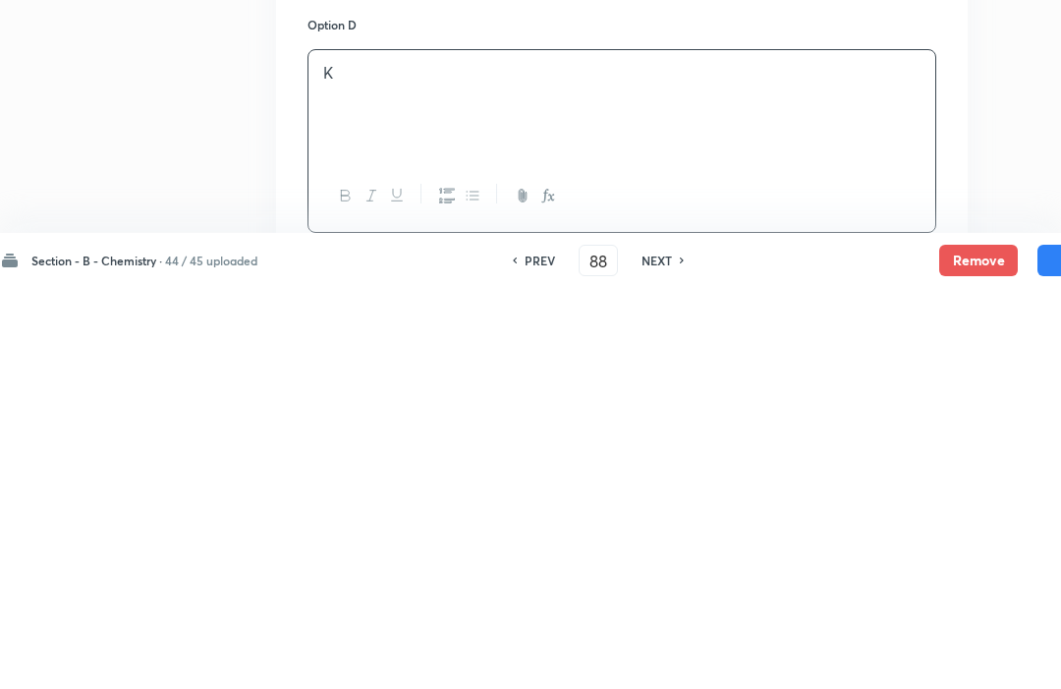
click at [316, 651] on input "Mark as correct answer" at bounding box center [322, 661] width 28 height 20
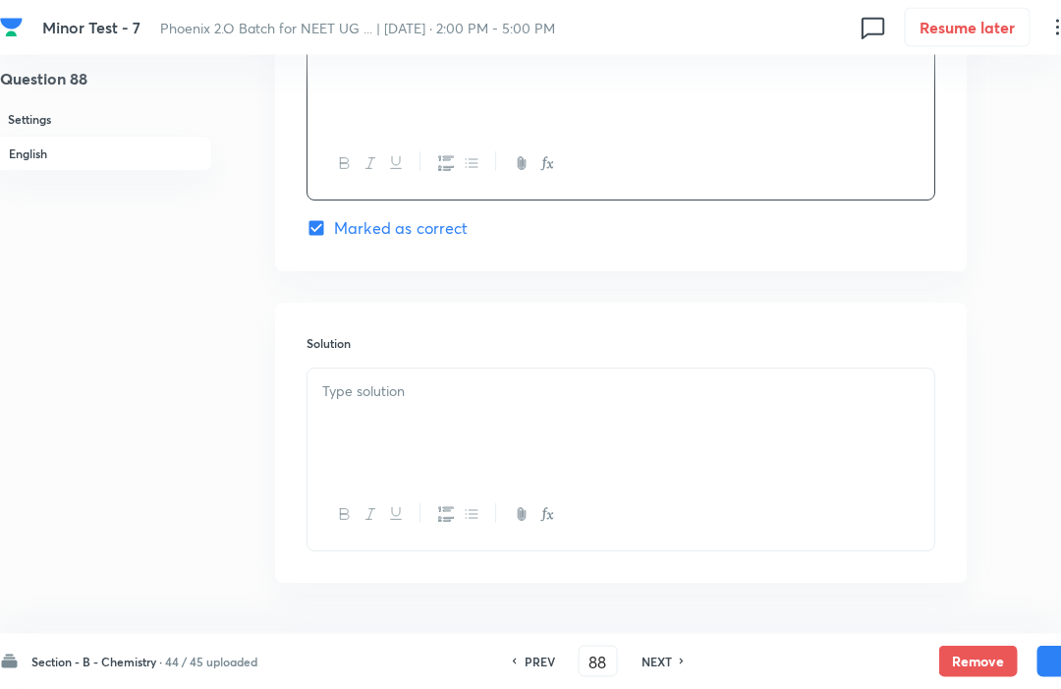
click at [349, 408] on div at bounding box center [622, 424] width 627 height 110
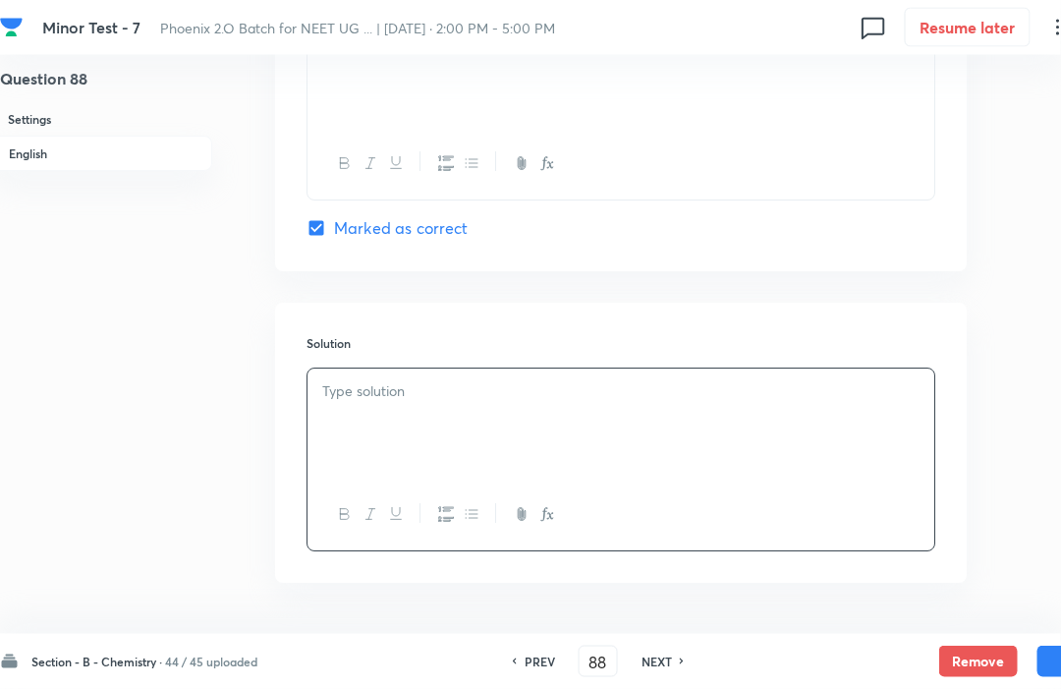
scroll to position [1859, 55]
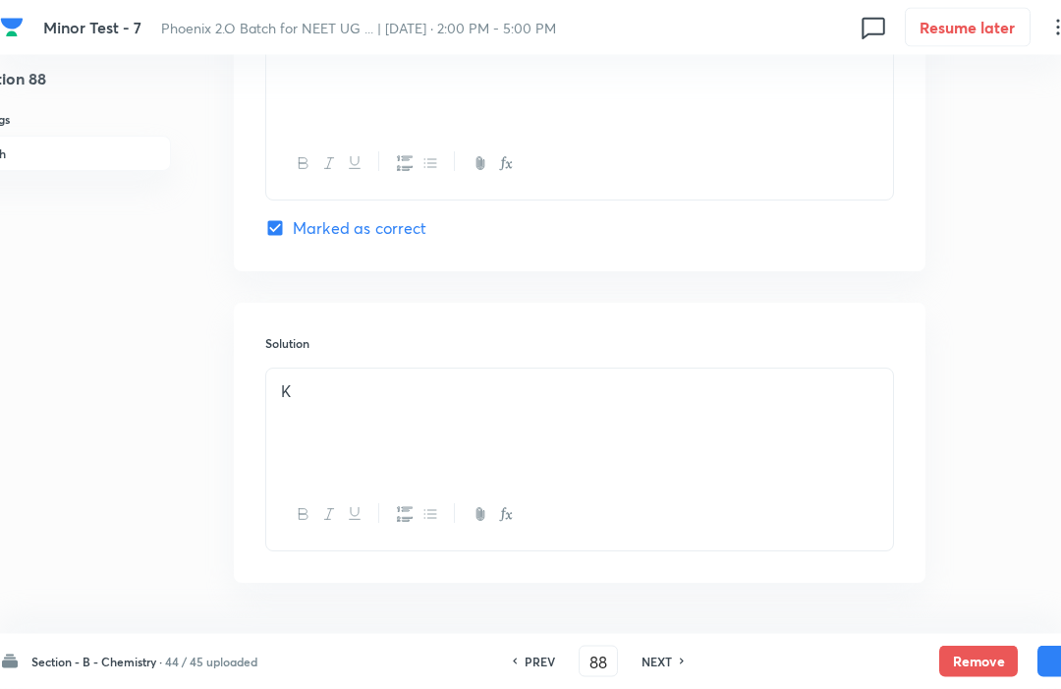
scroll to position [1859, 49]
click at [1050, 677] on button "Save" at bounding box center [1077, 661] width 79 height 31
click at [1046, 677] on button "Save" at bounding box center [1077, 661] width 79 height 31
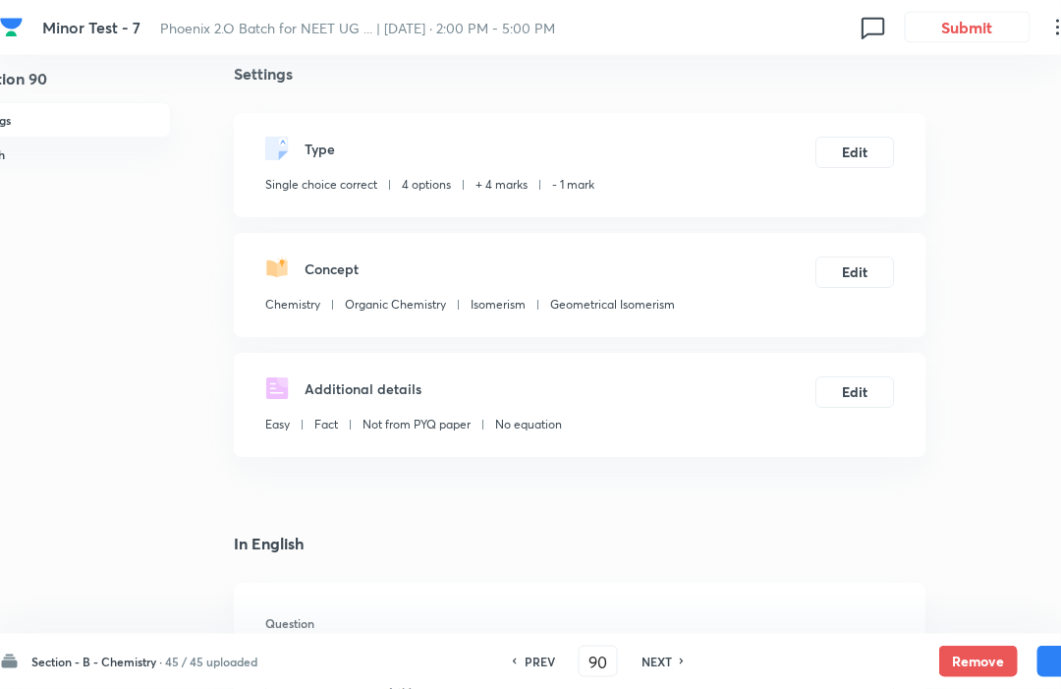
scroll to position [0, 48]
